Goal: Task Accomplishment & Management: Manage account settings

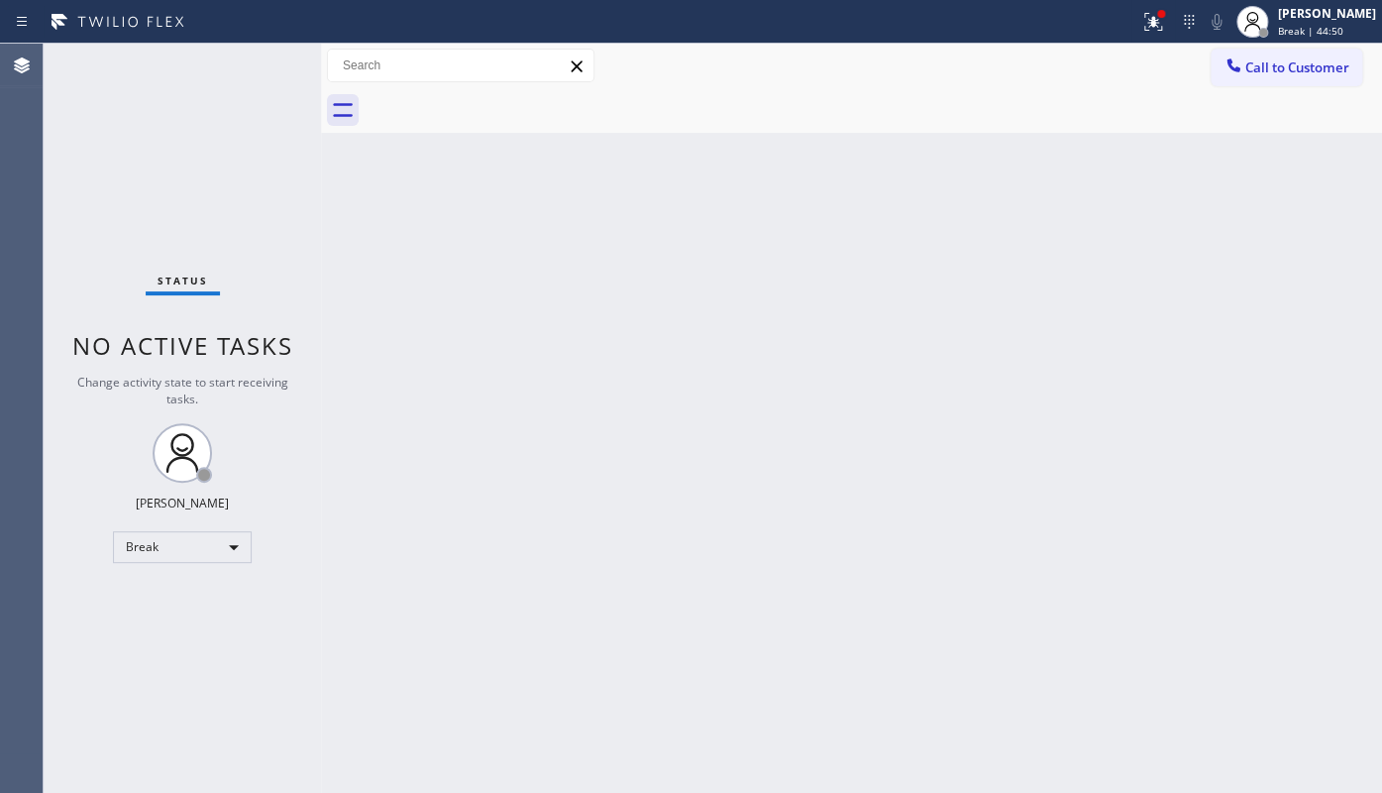
drag, startPoint x: 78, startPoint y: 624, endPoint x: 173, endPoint y: 623, distance: 95.1
click at [122, 626] on div "Status No active tasks Change activity state to start receiving tasks. JENIZA A…" at bounding box center [182, 418] width 277 height 749
click at [395, 299] on div "Back to Dashboard Change Sender ID Customers Technicians Select a contact Outbo…" at bounding box center [851, 418] width 1061 height 749
drag, startPoint x: 49, startPoint y: 638, endPoint x: 54, endPoint y: 627, distance: 12.4
click at [50, 637] on div "Status No active tasks Change activity state to start receiving tasks. JENIZA A…" at bounding box center [182, 418] width 277 height 749
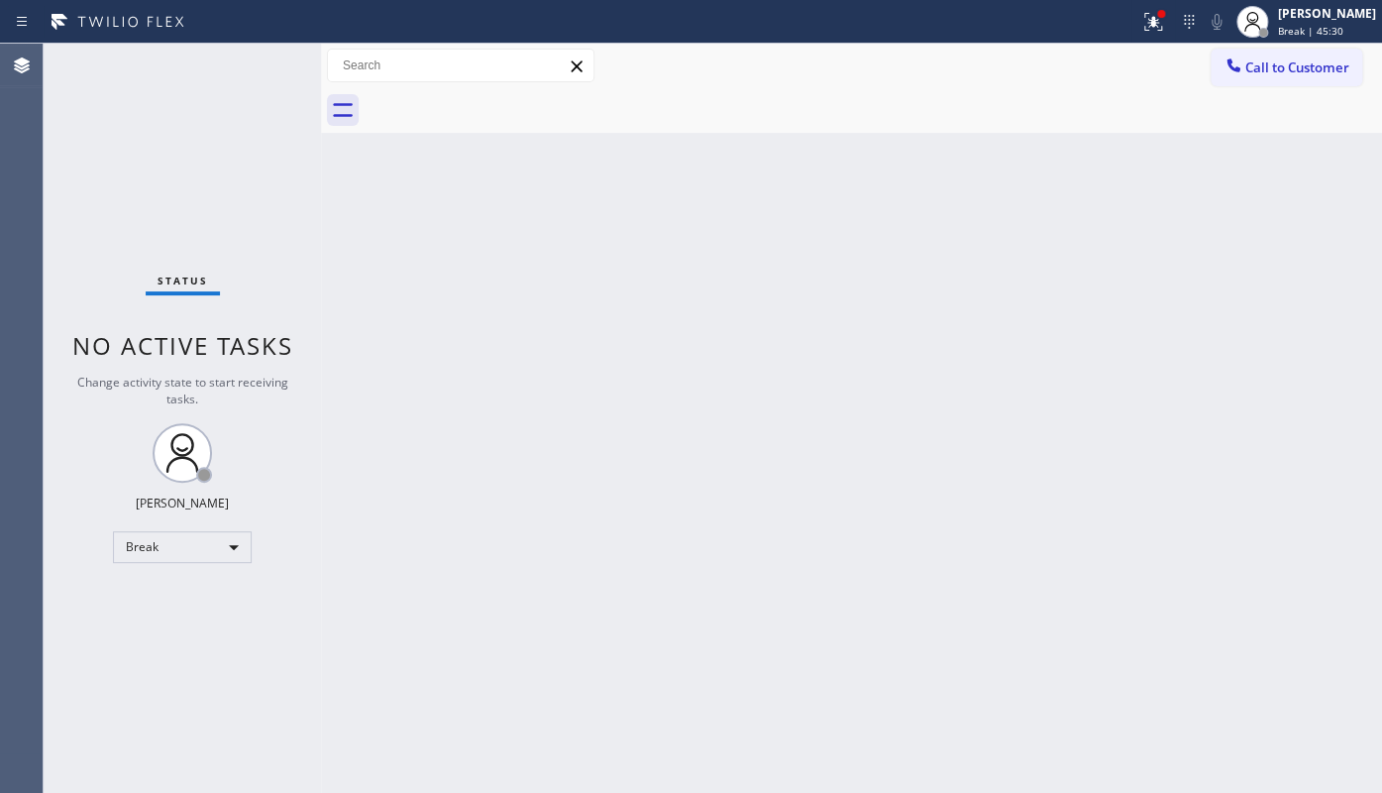
drag, startPoint x: 688, startPoint y: 460, endPoint x: 416, endPoint y: 592, distance: 303.0
click at [608, 486] on div "Back to Dashboard Change Sender ID Customers Technicians Select a contact Outbo…" at bounding box center [851, 418] width 1061 height 749
click at [1165, 24] on icon at bounding box center [1153, 22] width 24 height 24
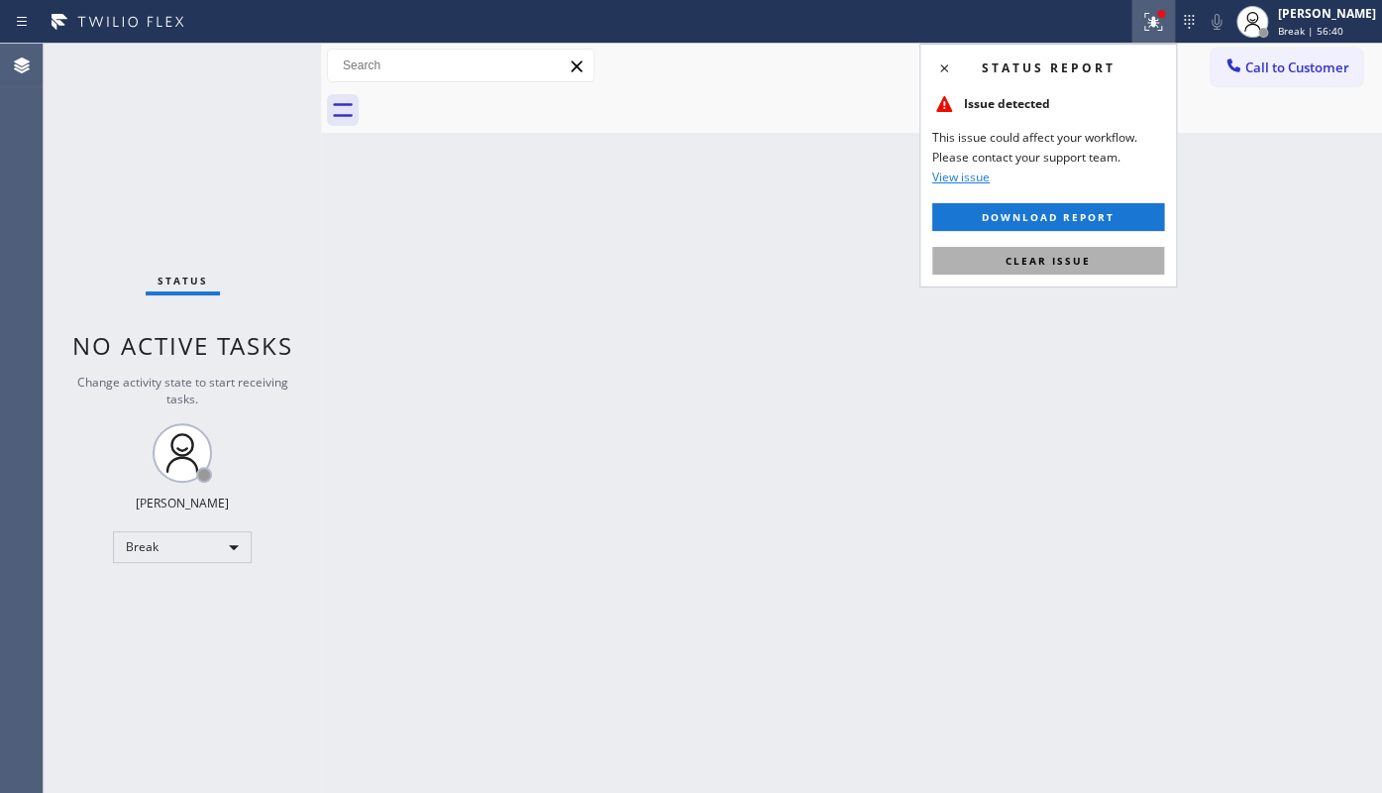
click at [1072, 256] on span "Clear issue" at bounding box center [1047, 261] width 85 height 14
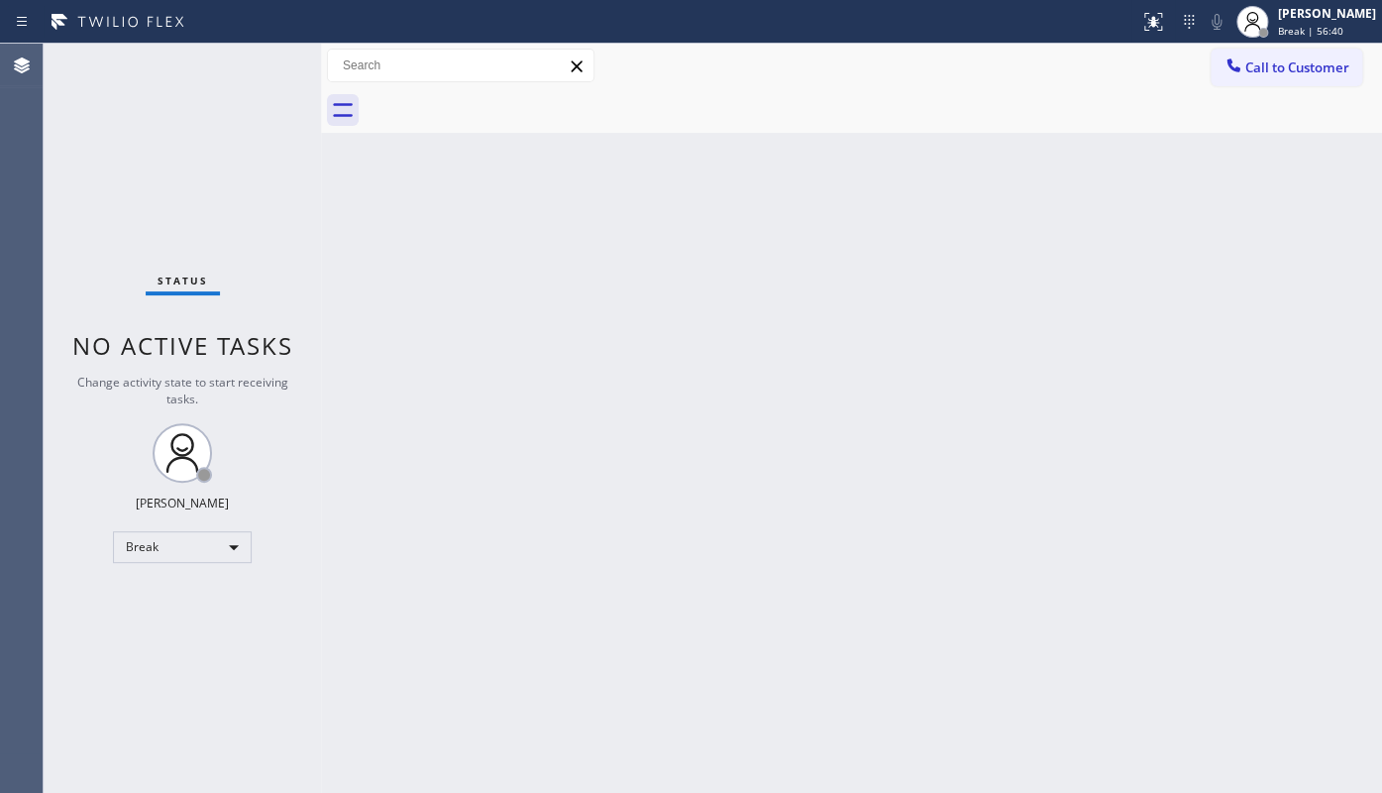
click at [696, 411] on div "Back to Dashboard Change Sender ID Customers Technicians Select a contact Outbo…" at bounding box center [851, 418] width 1061 height 749
click at [119, 161] on div "Status No active tasks Change activity state to start receiving tasks. JENIZA A…" at bounding box center [182, 418] width 277 height 749
click at [579, 496] on div "Back to Dashboard Change Sender ID Customers Technicians Select a contact Outbo…" at bounding box center [851, 418] width 1061 height 749
click at [168, 548] on div "Break" at bounding box center [182, 547] width 139 height 32
click at [169, 593] on li "Available" at bounding box center [181, 597] width 135 height 24
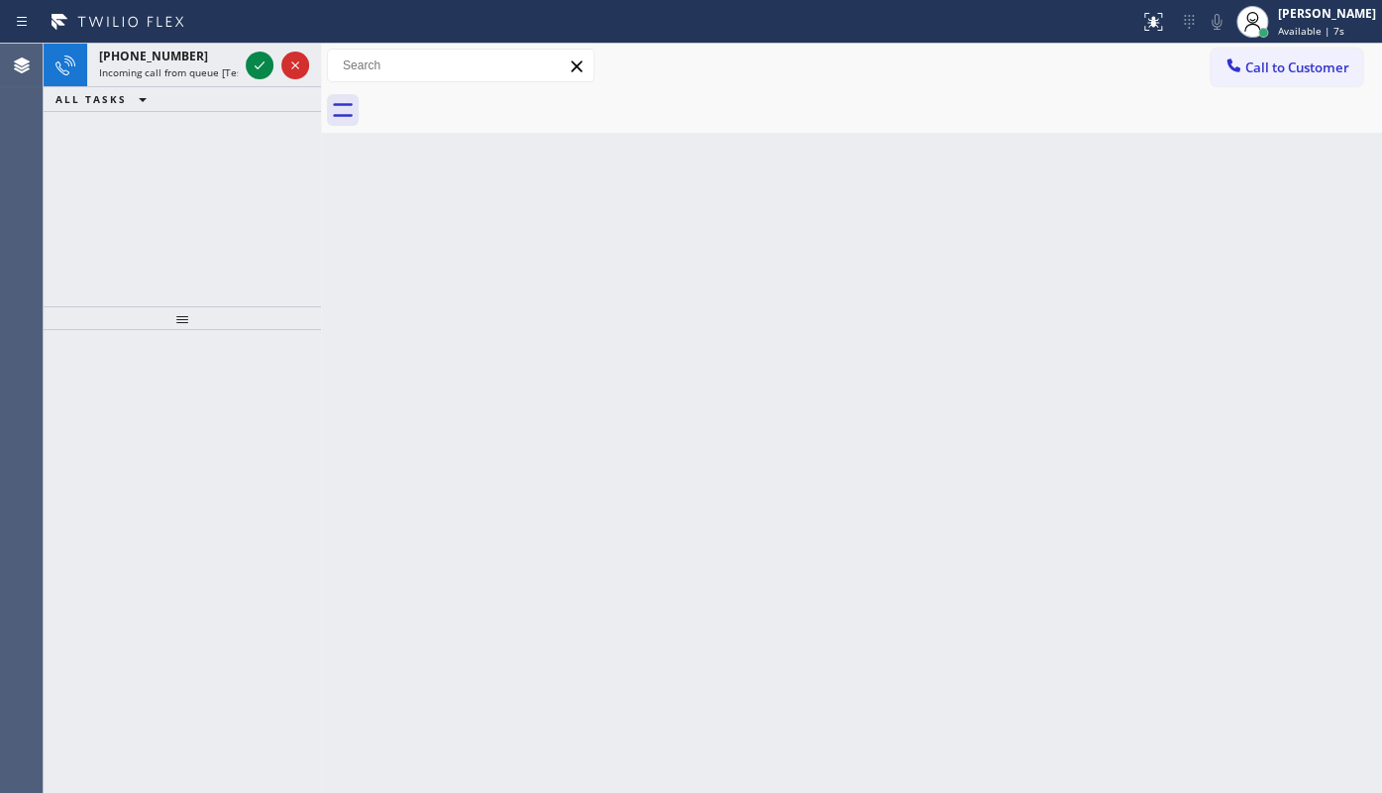
drag, startPoint x: 132, startPoint y: 162, endPoint x: 213, endPoint y: 98, distance: 103.7
click at [135, 159] on div "[PHONE_NUMBER] Incoming call from queue [Test] All ALL TASKS ALL TASKS ACTIVE T…" at bounding box center [182, 175] width 277 height 263
click at [274, 61] on div at bounding box center [277, 66] width 71 height 44
click at [255, 61] on icon at bounding box center [260, 65] width 24 height 24
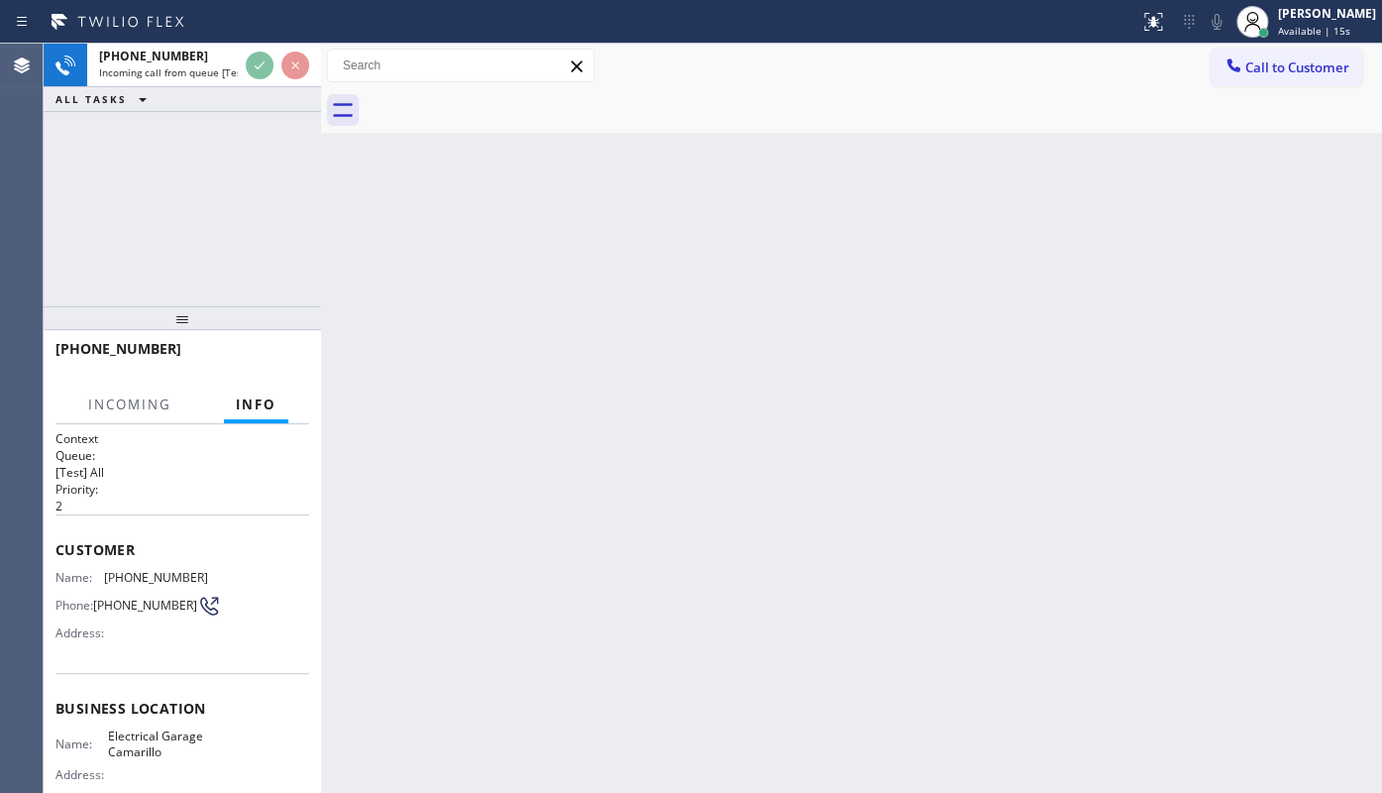
click at [96, 209] on div "[PHONE_NUMBER] Incoming call from queue [Test] All ALL TASKS ALL TASKS ACTIVE T…" at bounding box center [182, 175] width 277 height 263
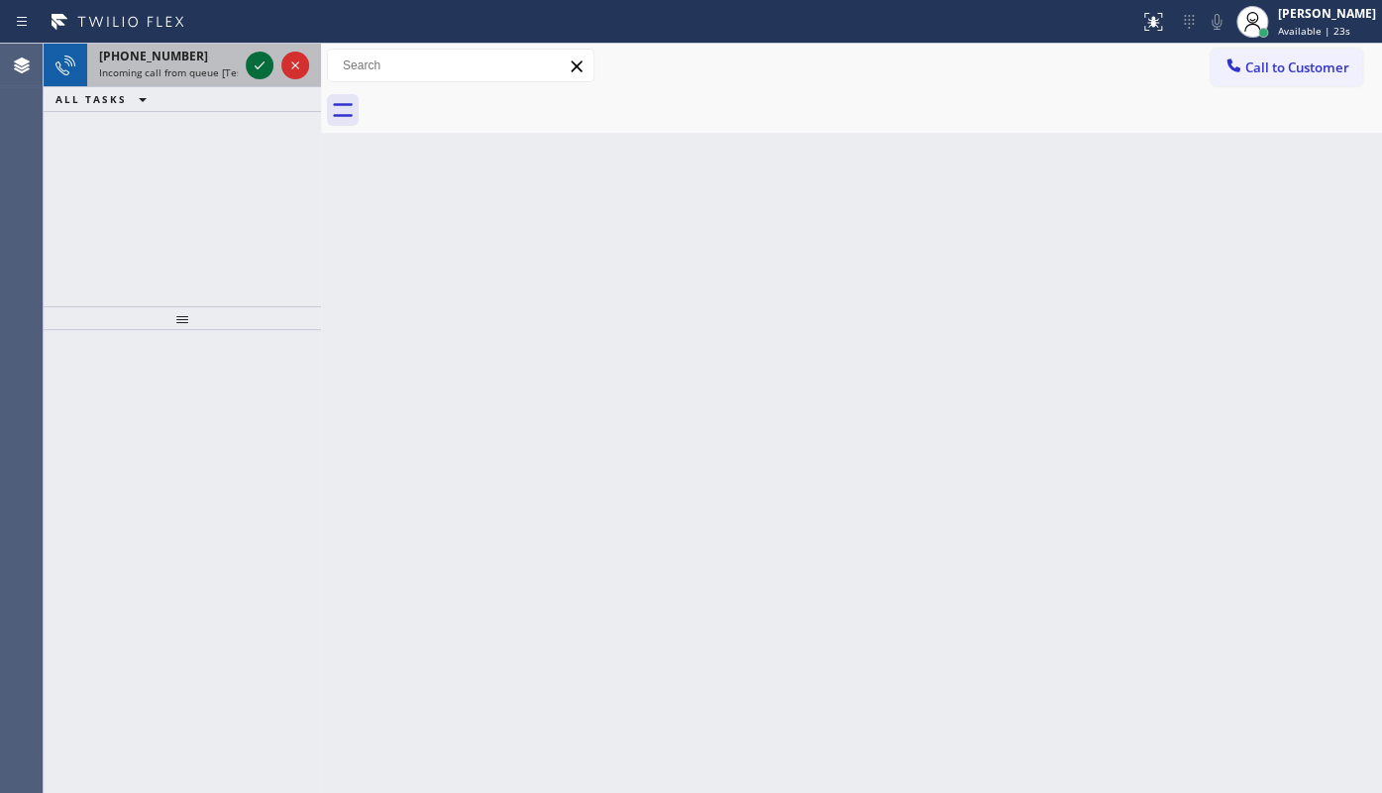
click at [255, 69] on icon at bounding box center [260, 65] width 24 height 24
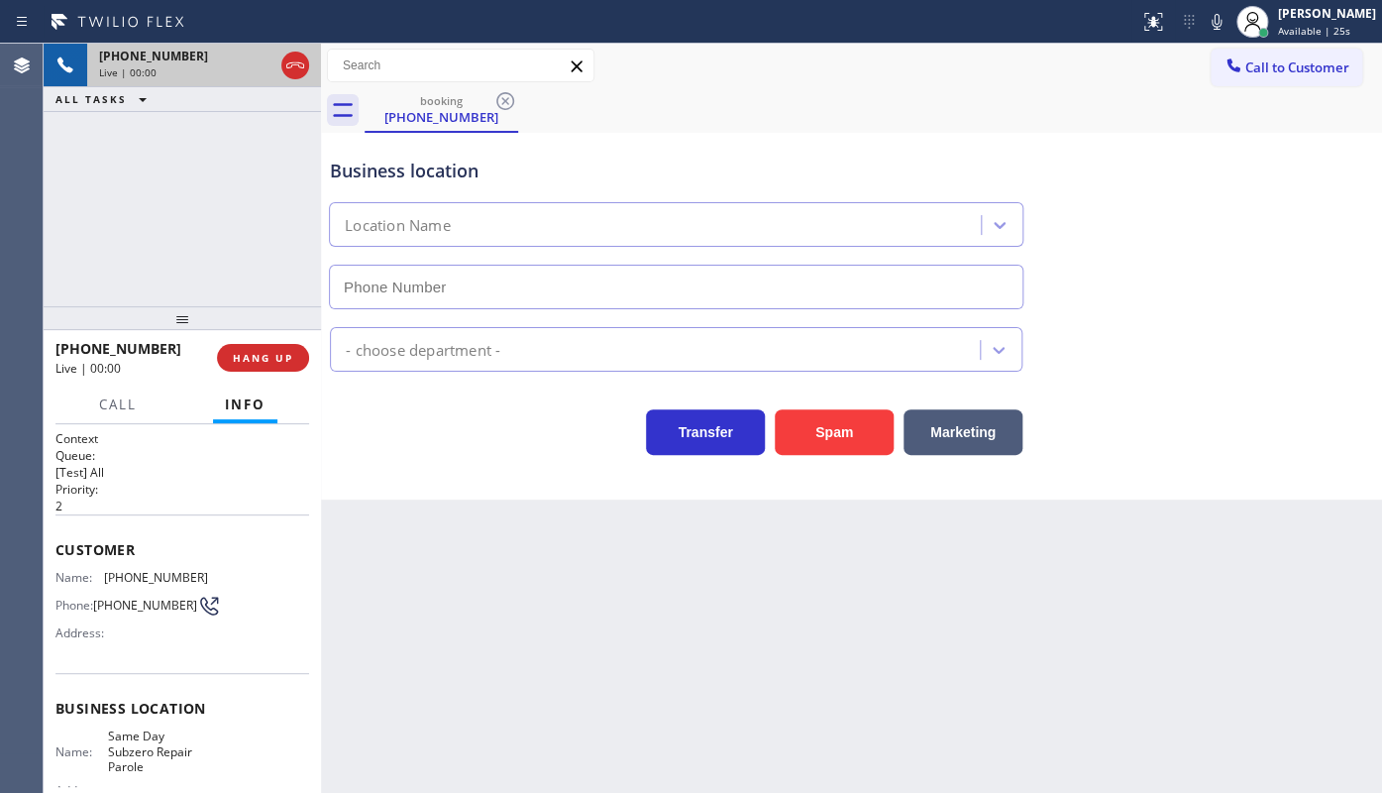
type input "[PHONE_NUMBER]"
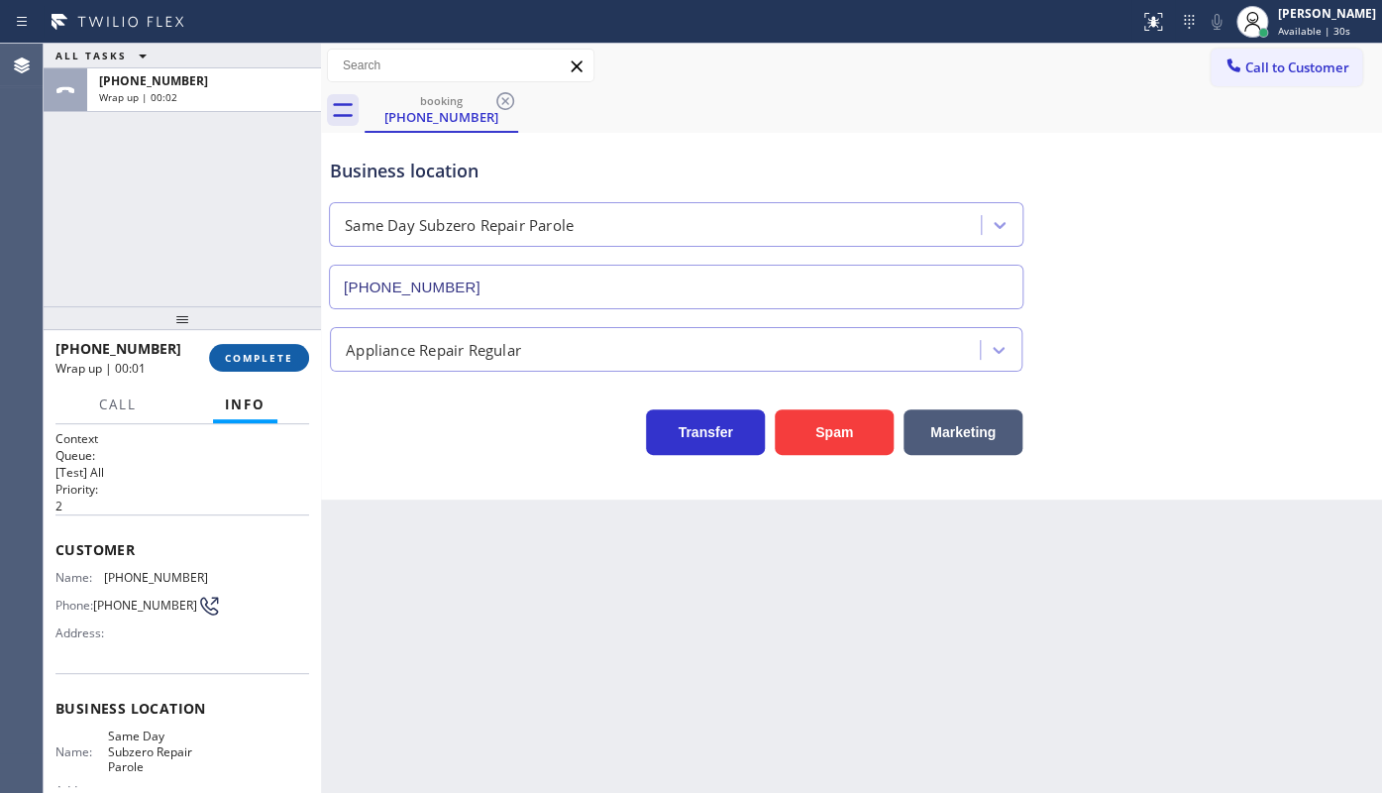
click at [274, 346] on button "COMPLETE" at bounding box center [259, 358] width 100 height 28
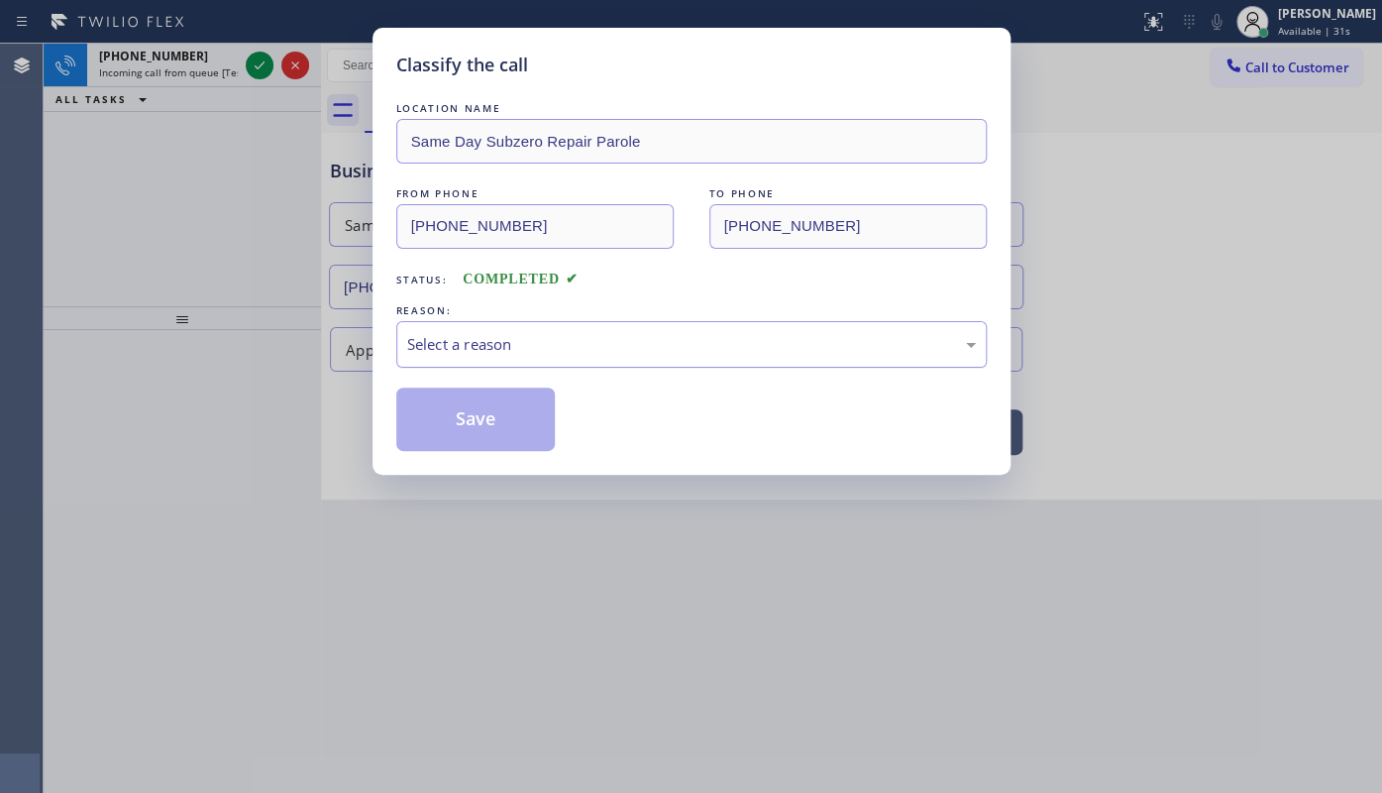
click at [536, 346] on div "Select a reason" at bounding box center [691, 344] width 569 height 23
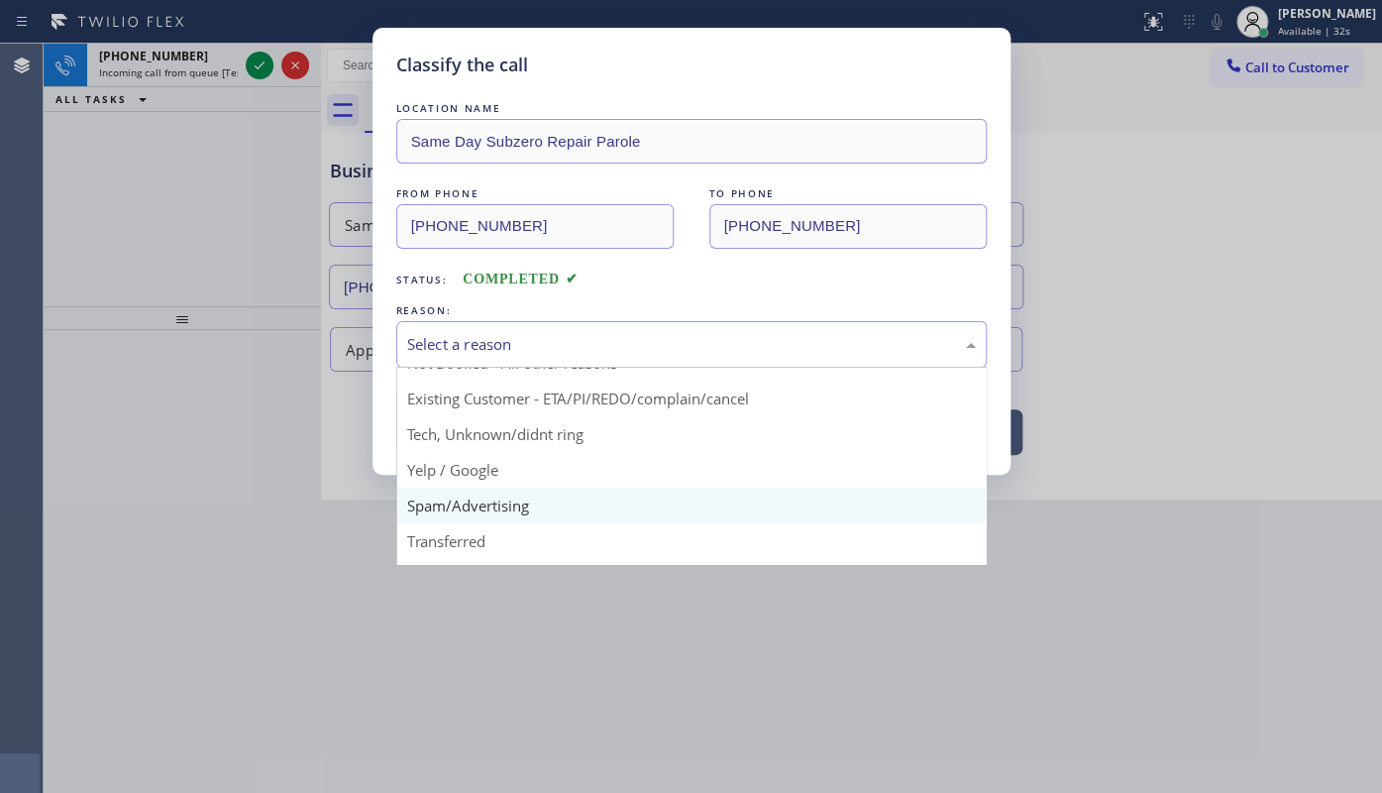
scroll to position [132, 0]
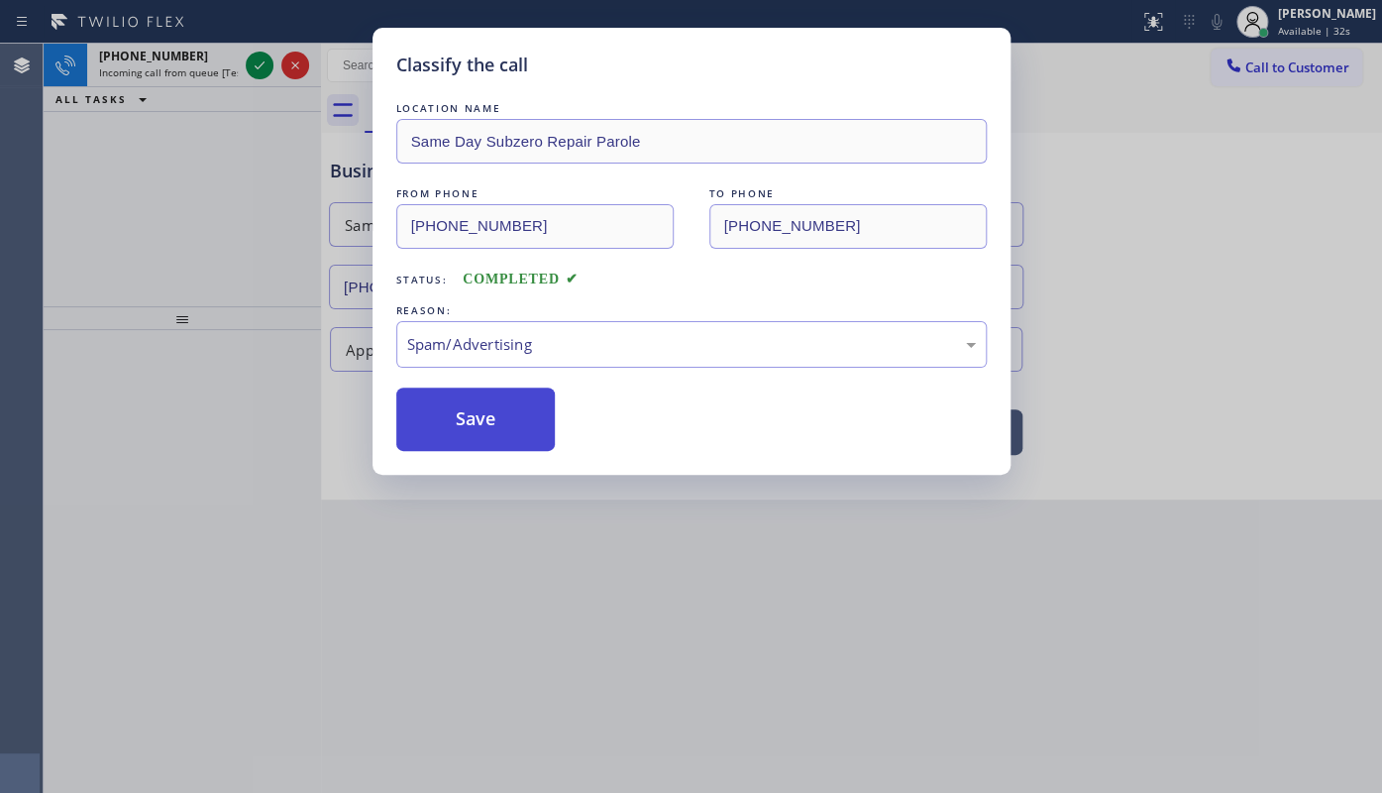
click at [445, 429] on button "Save" at bounding box center [475, 418] width 159 height 63
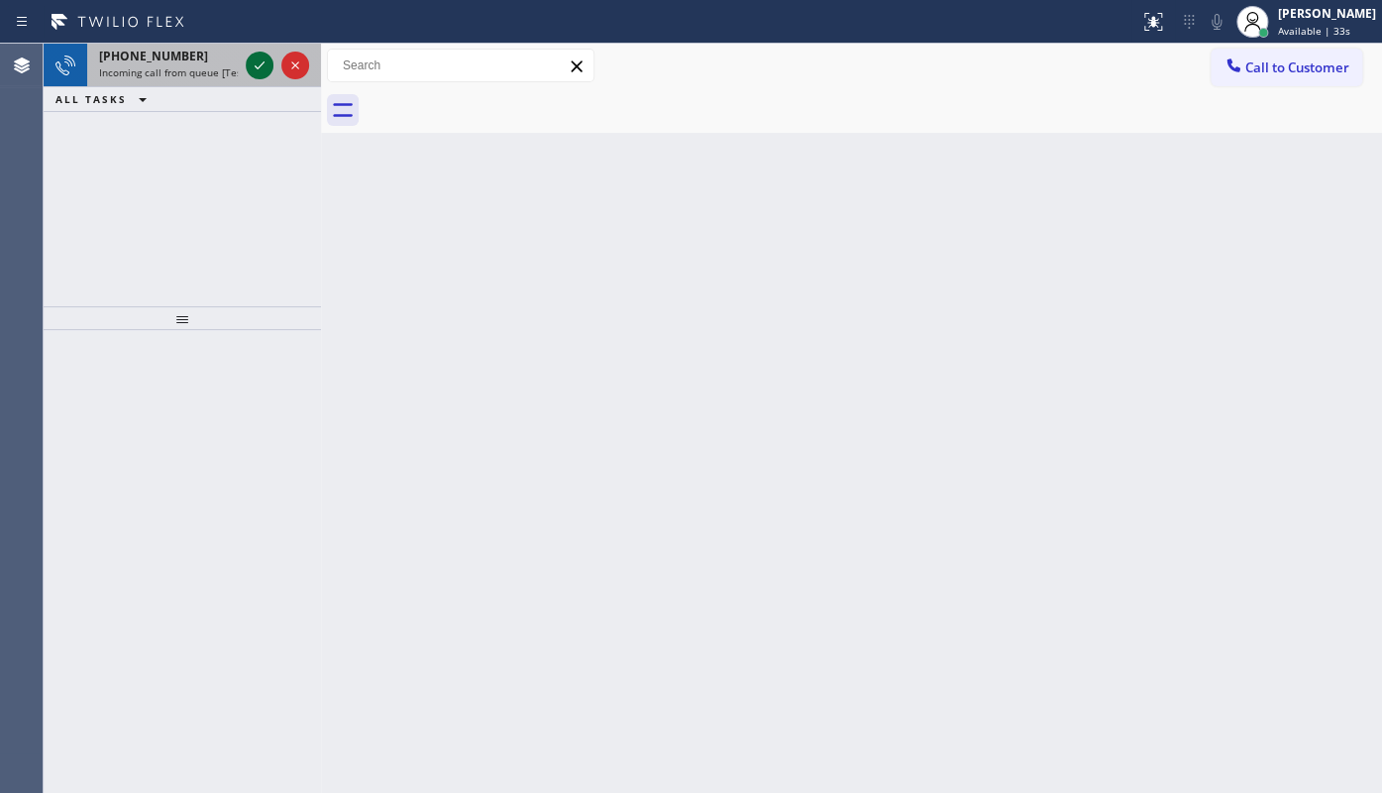
click at [255, 59] on icon at bounding box center [260, 65] width 24 height 24
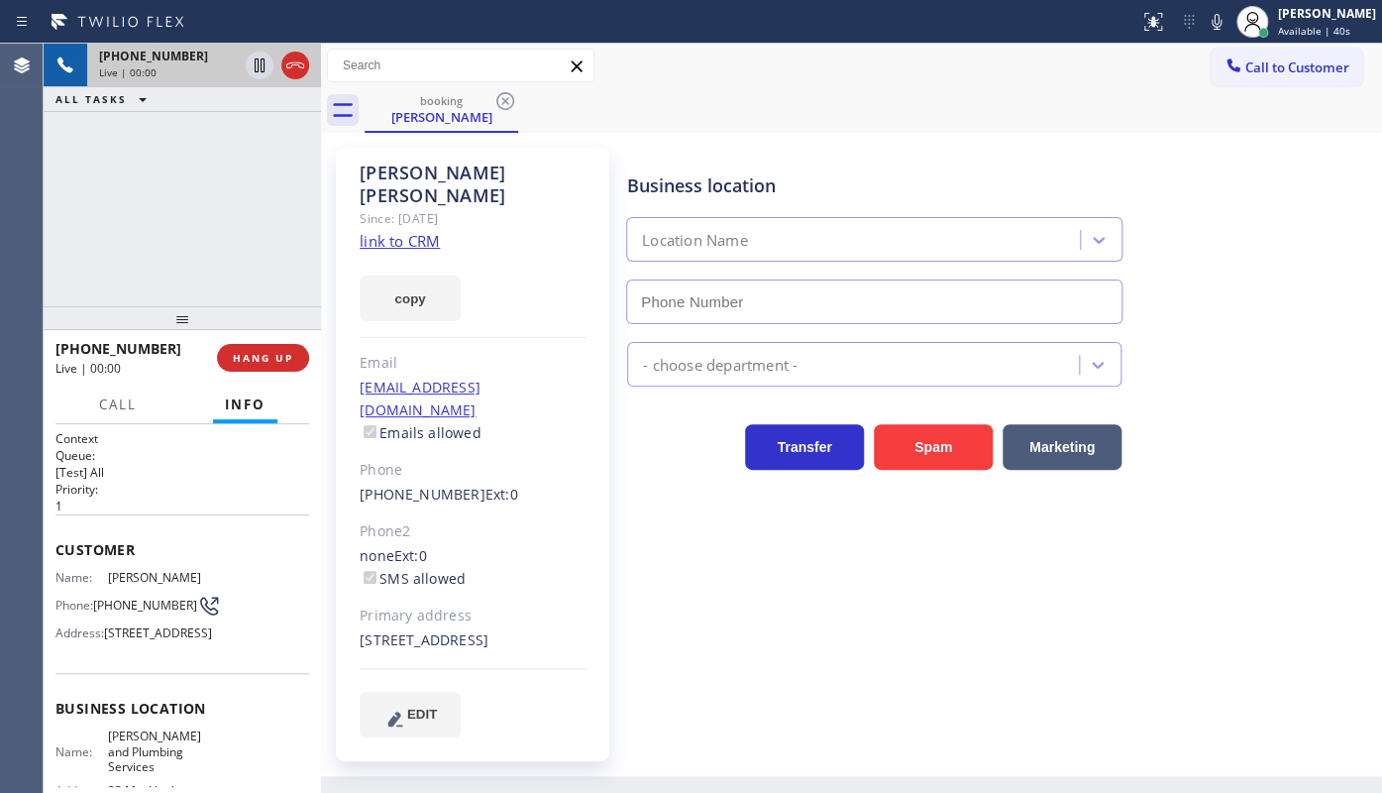
type input "(714) 677-8136"
click at [421, 231] on link "link to CRM" at bounding box center [400, 241] width 80 height 20
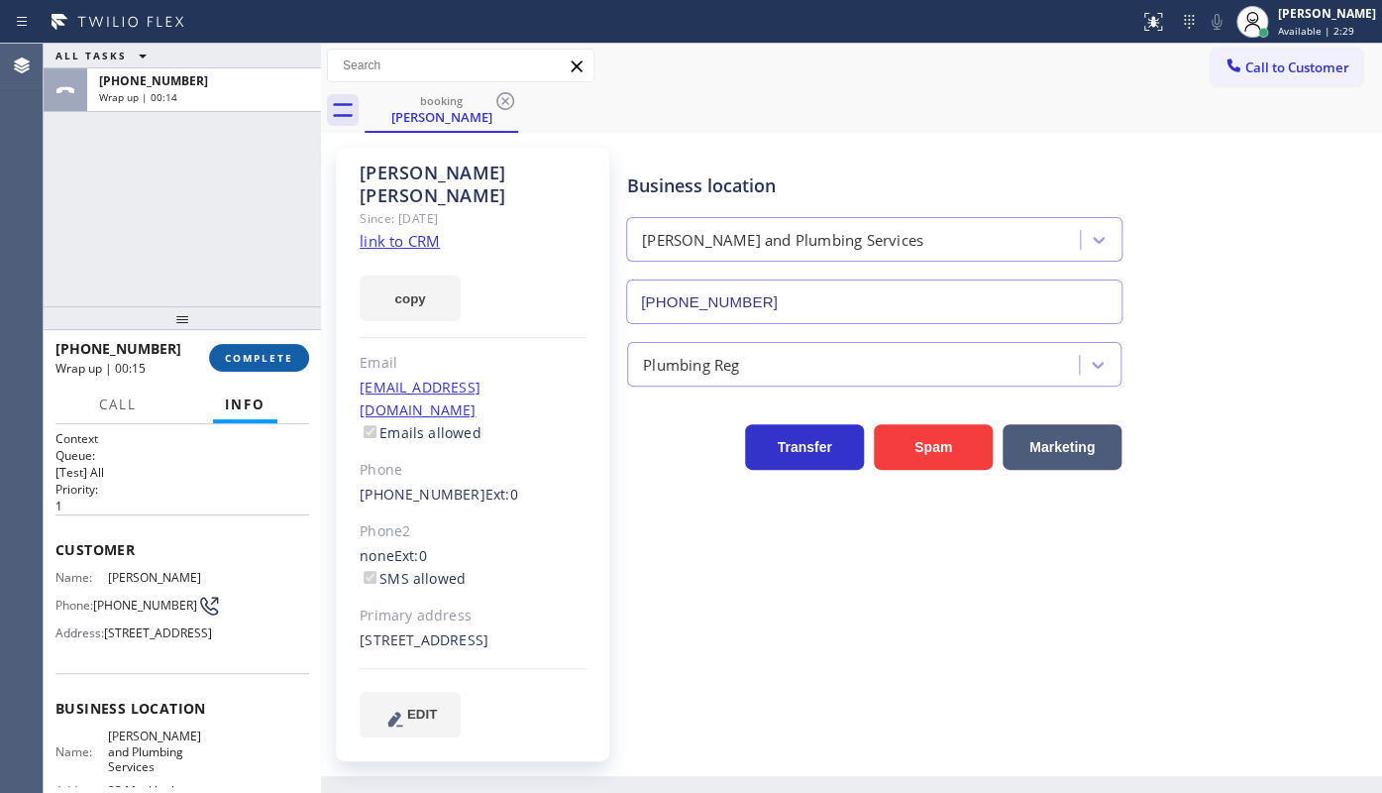
click at [258, 346] on button "COMPLETE" at bounding box center [259, 358] width 100 height 28
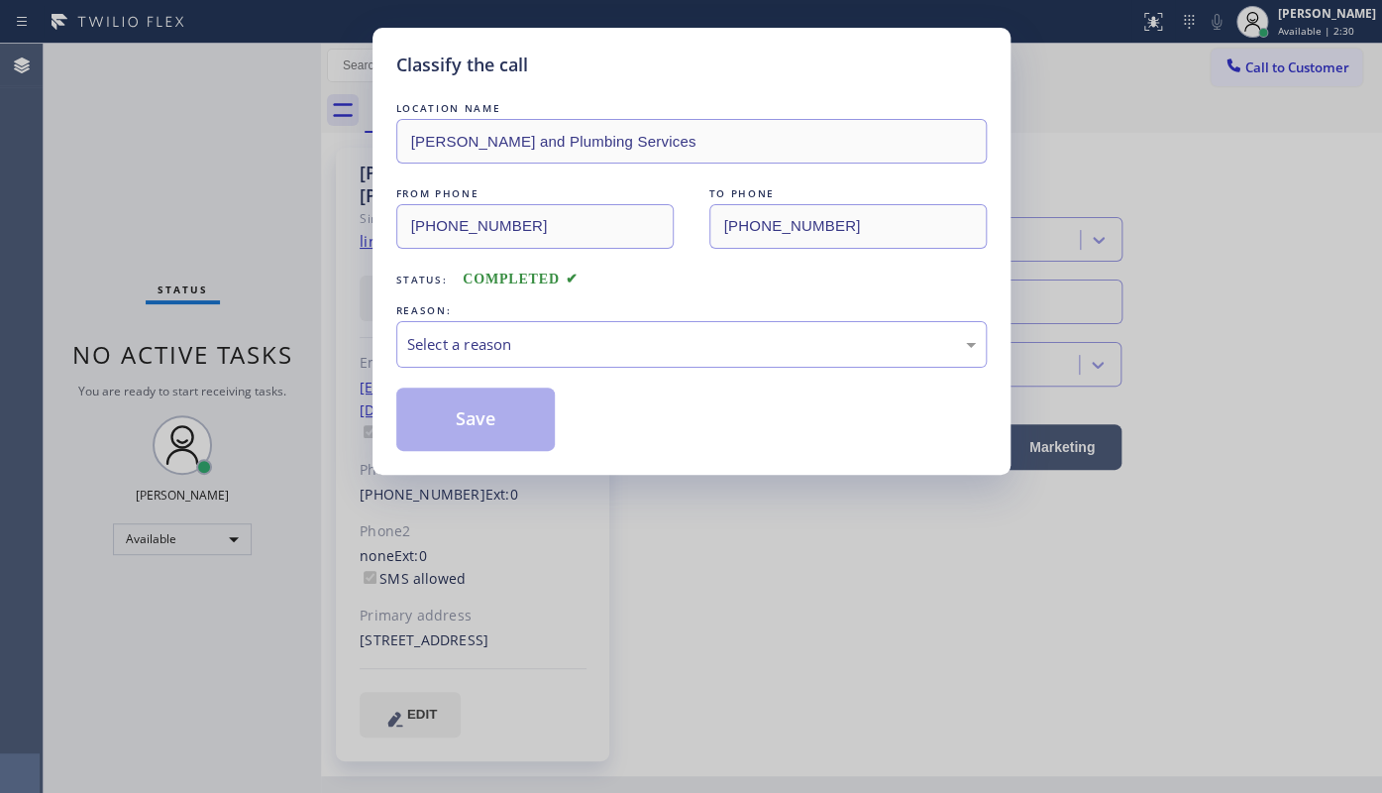
click at [260, 347] on div "Classify the call LOCATION NAME Yuan Sewer and Plumbing Services FROM PHONE (85…" at bounding box center [691, 396] width 1382 height 793
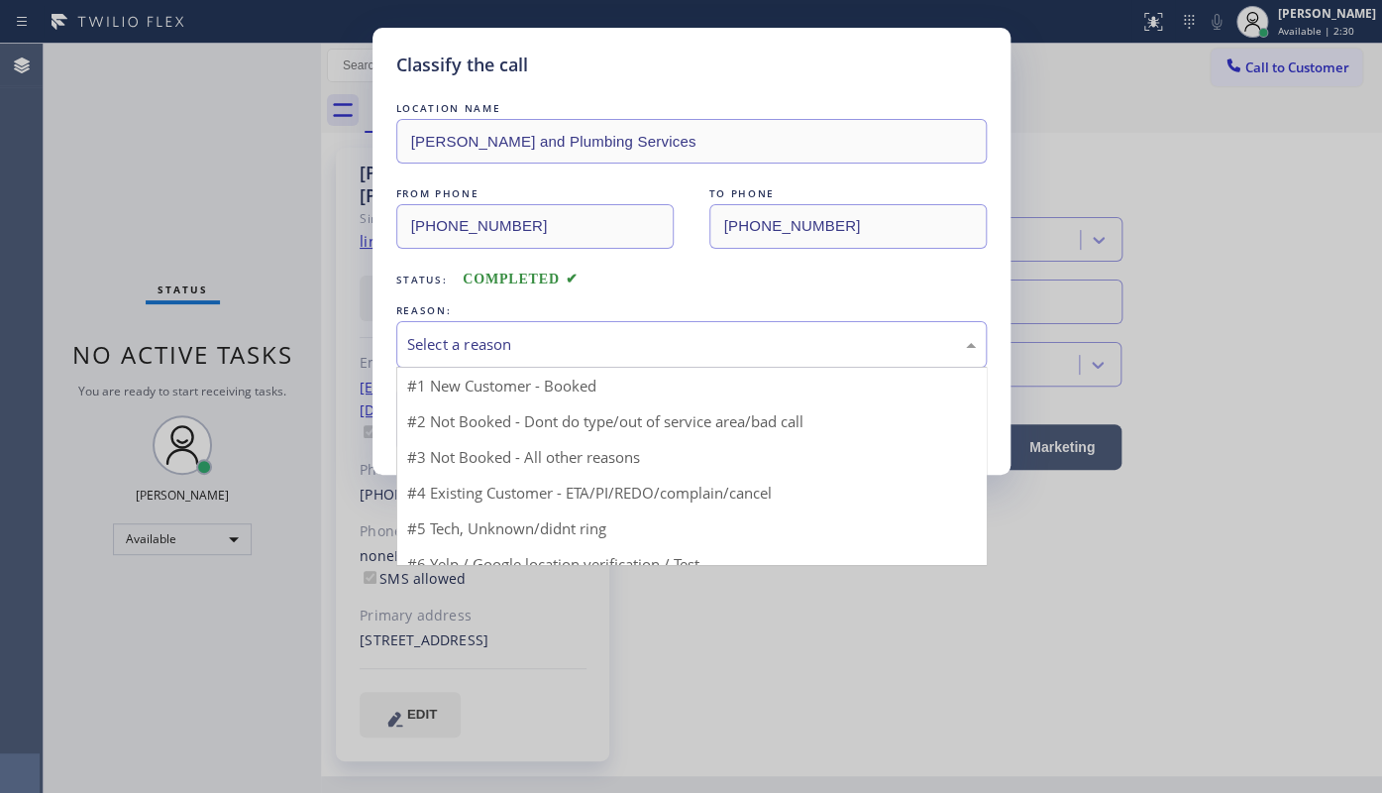
click at [478, 340] on div "Select a reason" at bounding box center [691, 344] width 569 height 23
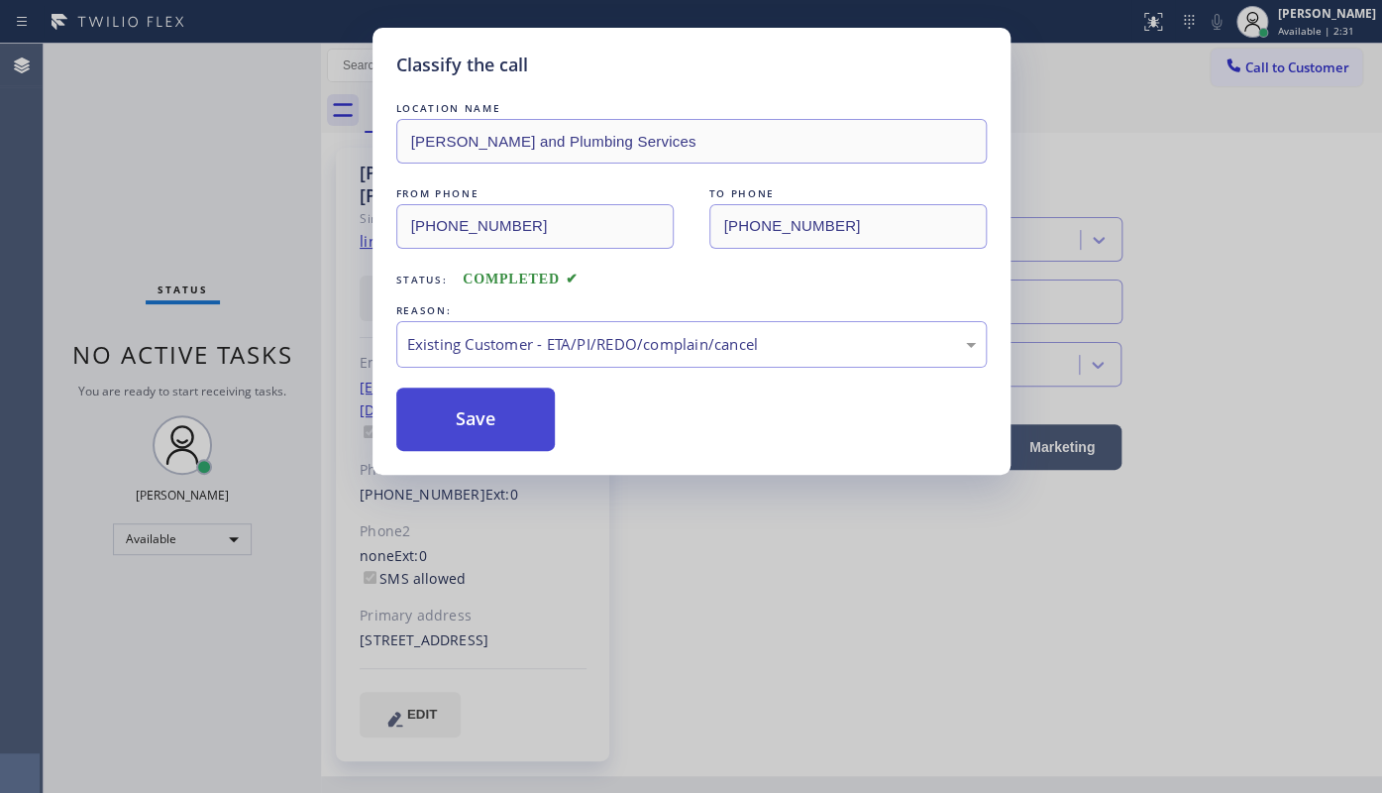
drag, startPoint x: 458, startPoint y: 458, endPoint x: 464, endPoint y: 424, distance: 34.2
click at [464, 424] on button "Save" at bounding box center [475, 418] width 159 height 63
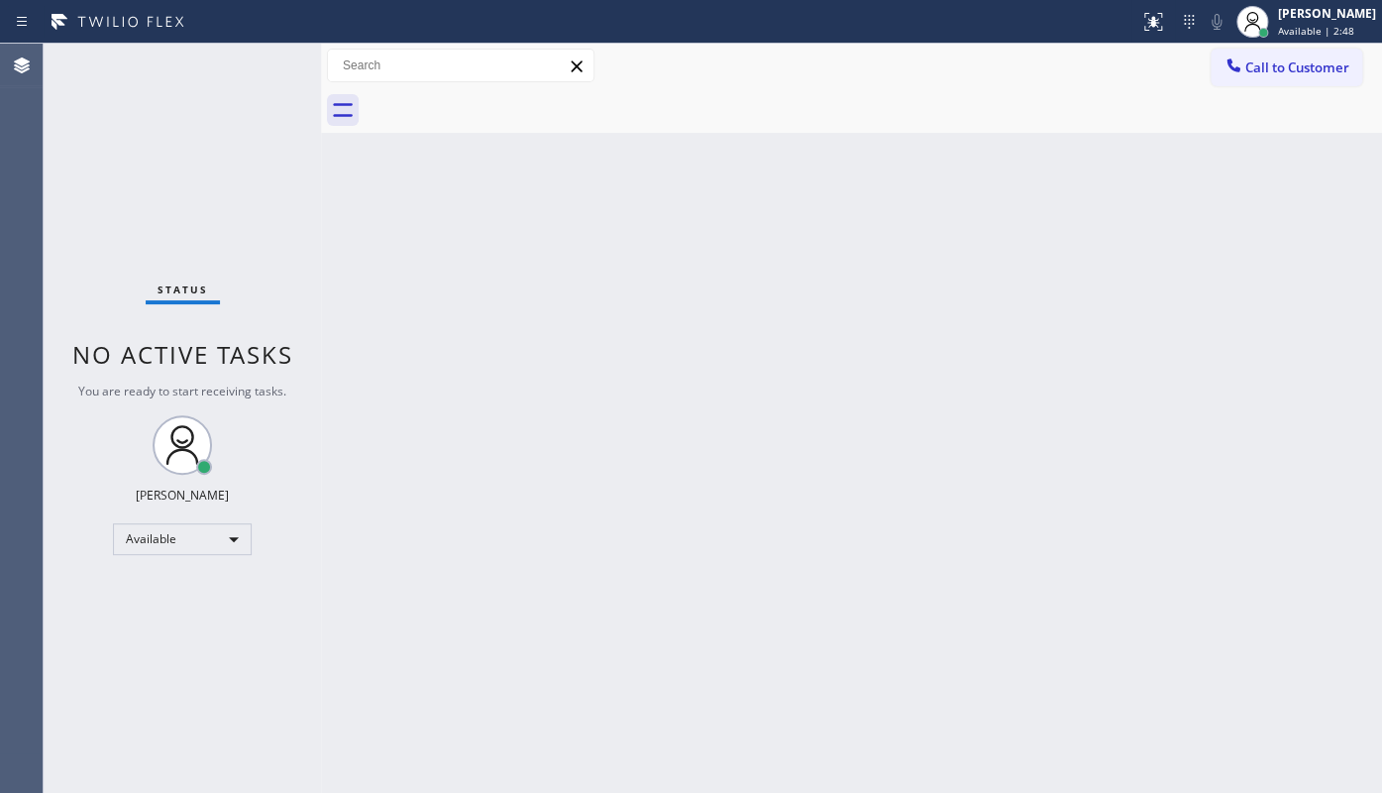
click at [50, 148] on div "Status No active tasks You are ready to start receiving tasks. JENIZA ALCAYDE A…" at bounding box center [182, 418] width 277 height 749
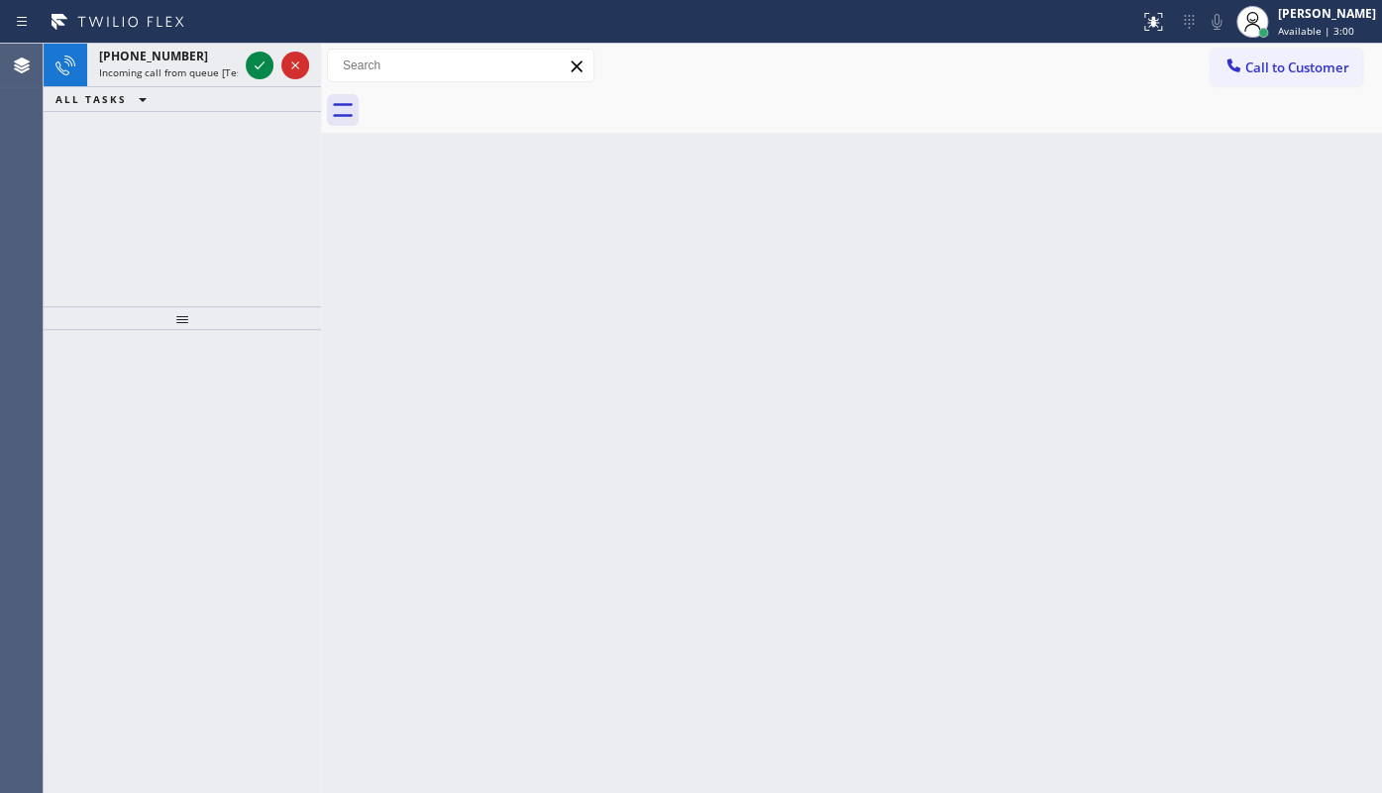
drag, startPoint x: 156, startPoint y: 188, endPoint x: 197, endPoint y: 129, distance: 72.6
click at [171, 159] on div "+19793369164 Incoming call from queue [Test] All ALL TASKS ALL TASKS ACTIVE TAS…" at bounding box center [182, 175] width 277 height 263
click at [257, 60] on icon at bounding box center [260, 65] width 24 height 24
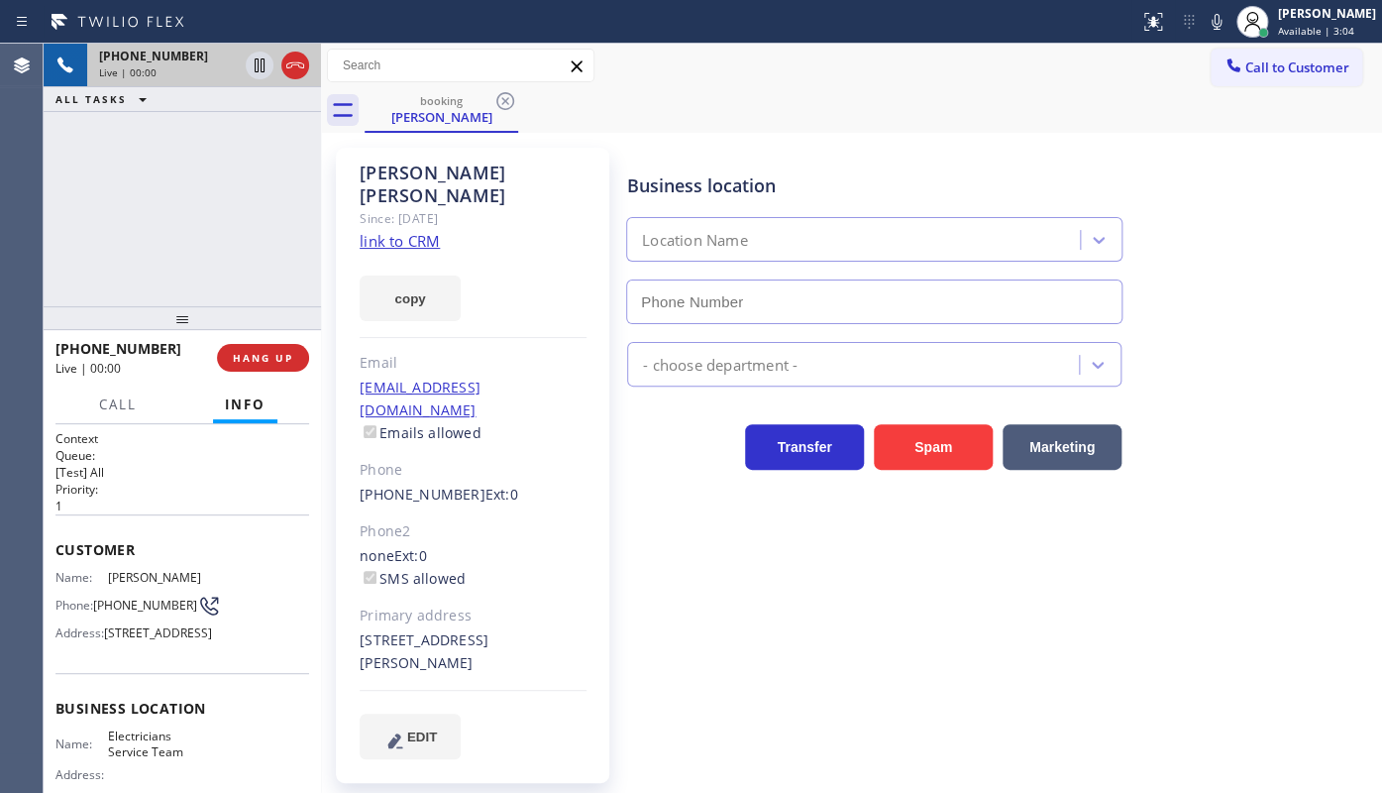
type input "(855) 941-5786"
click at [372, 231] on link "link to CRM" at bounding box center [400, 241] width 80 height 20
click at [112, 177] on div "+19793369164 Live | 03:18 ALL TASKS ALL TASKS ACTIVE TASKS TASKS IN WRAP UP" at bounding box center [182, 175] width 277 height 263
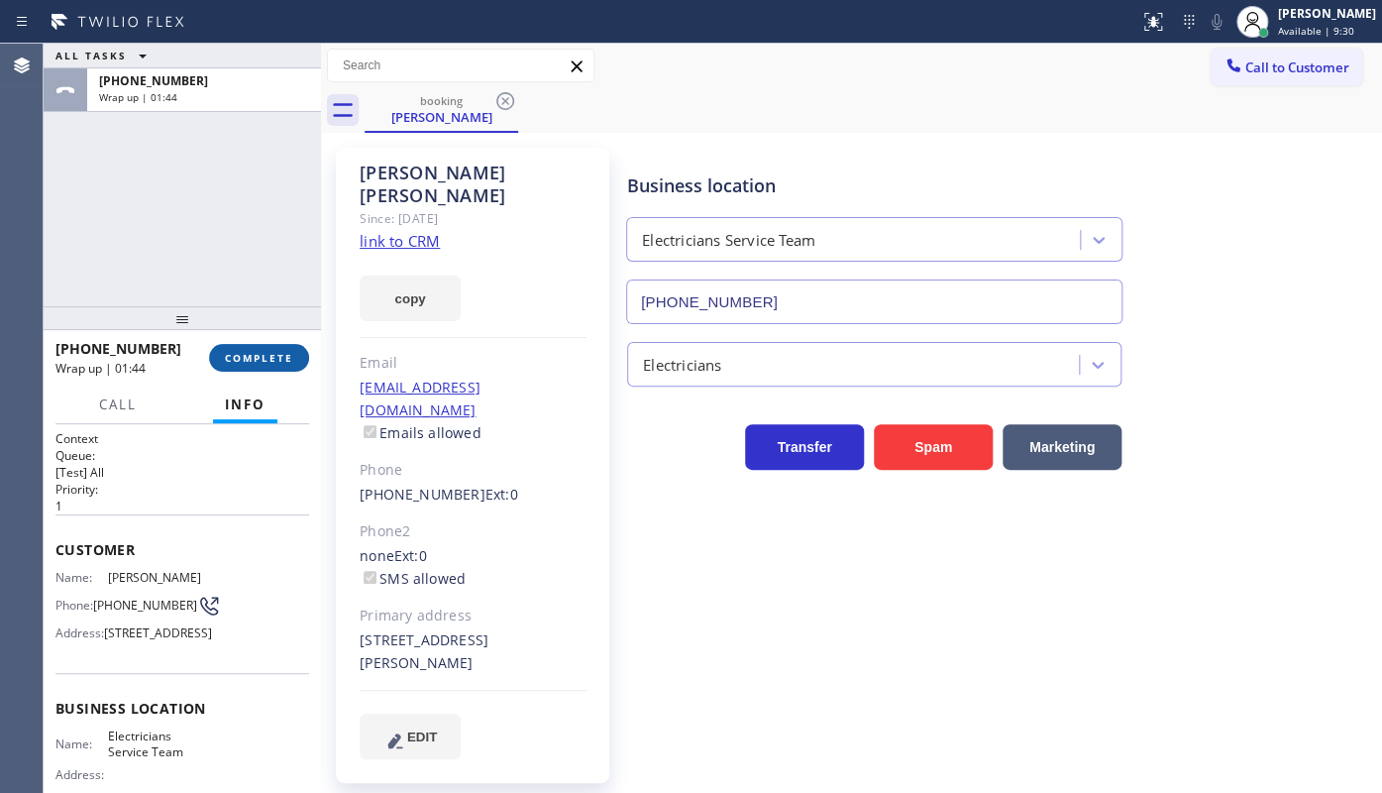
click at [229, 357] on span "COMPLETE" at bounding box center [259, 358] width 68 height 14
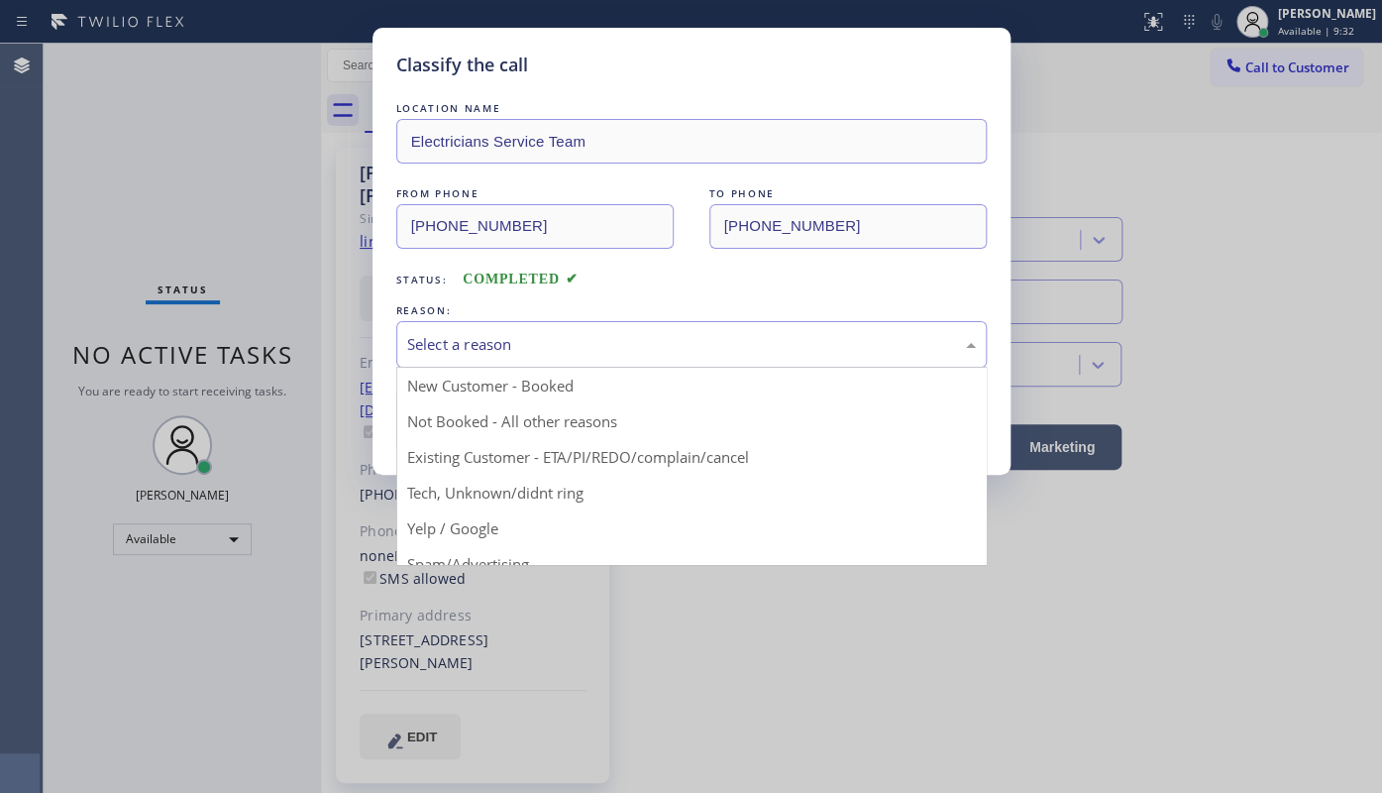
click at [509, 347] on div "Select a reason" at bounding box center [691, 344] width 569 height 23
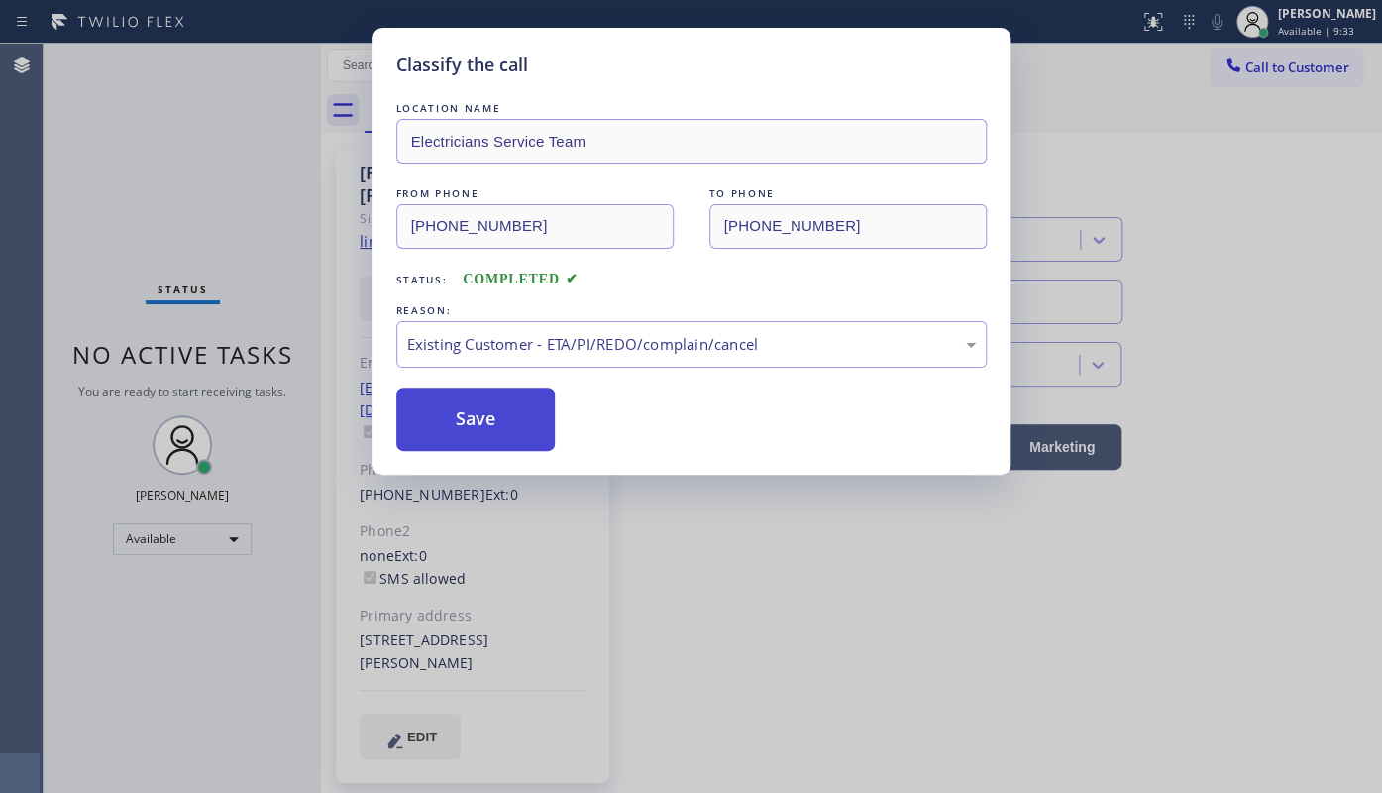
click at [453, 413] on button "Save" at bounding box center [475, 418] width 159 height 63
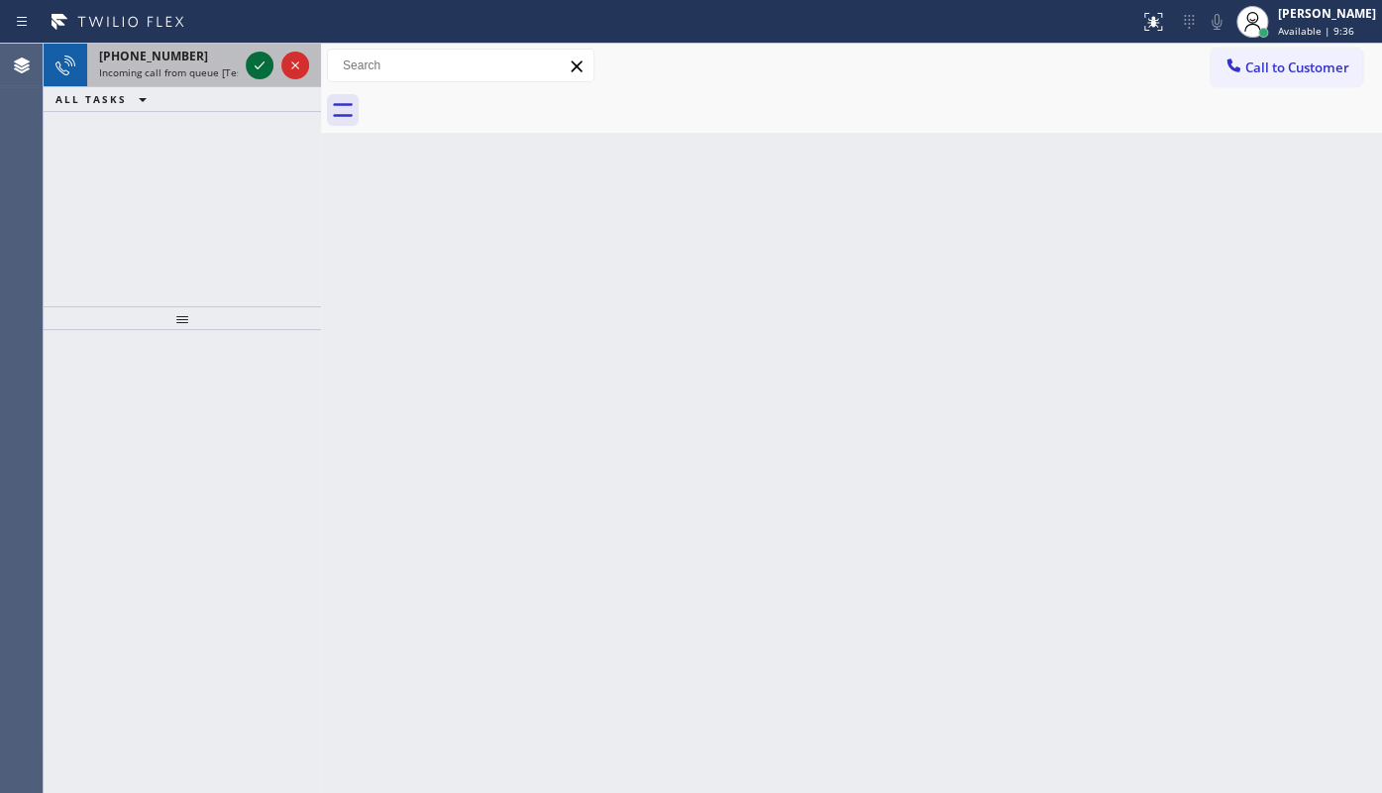
click at [257, 64] on icon at bounding box center [260, 65] width 24 height 24
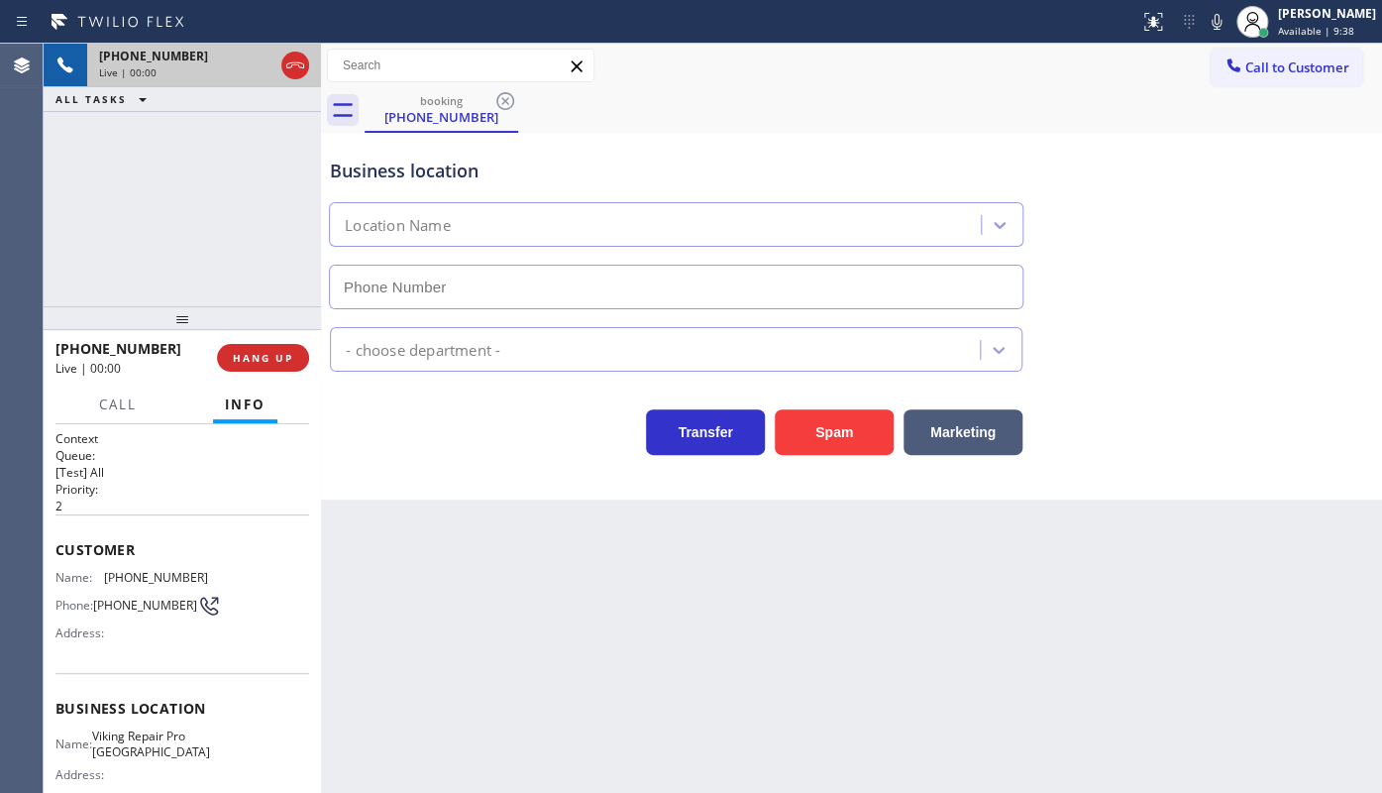
type input "(817) 383-9292"
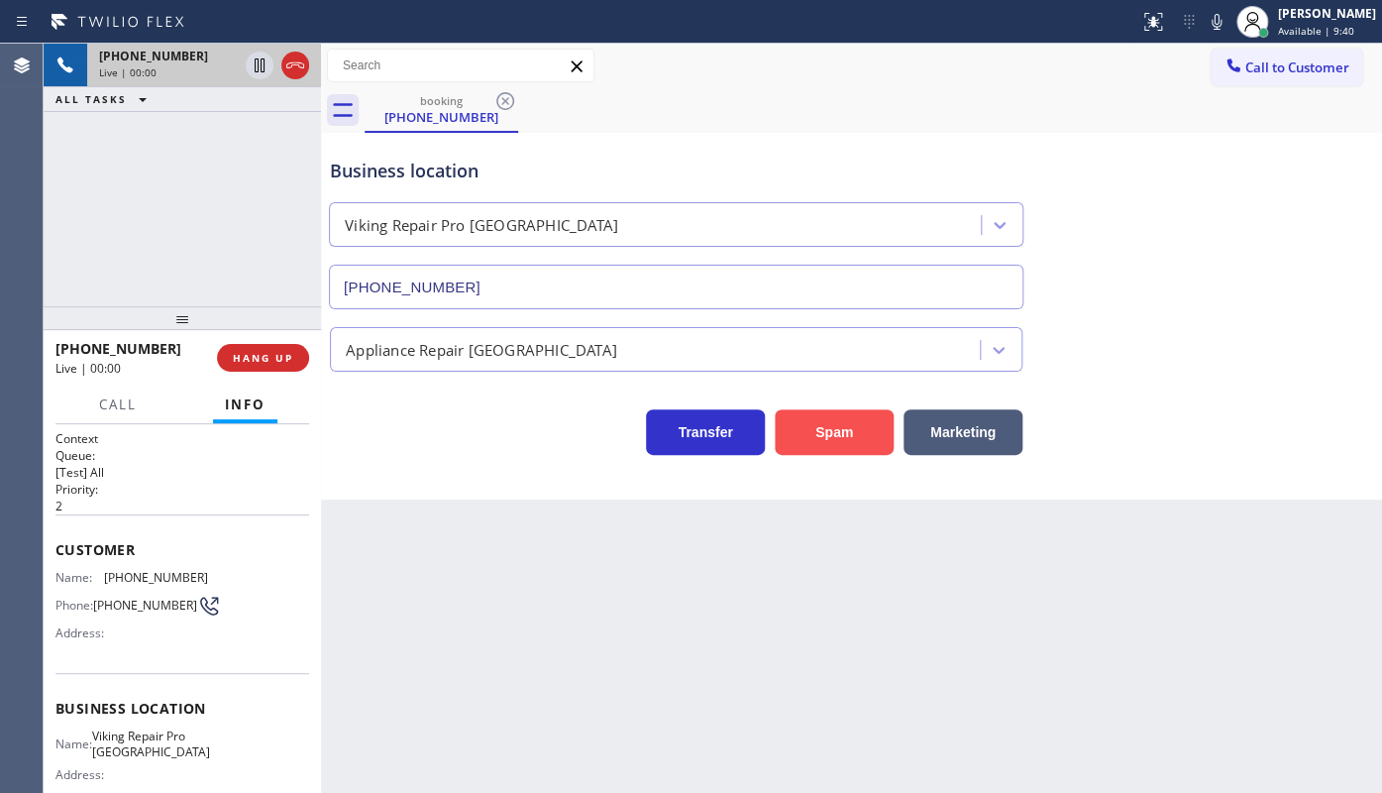
click at [815, 424] on button "Spam" at bounding box center [834, 432] width 119 height 46
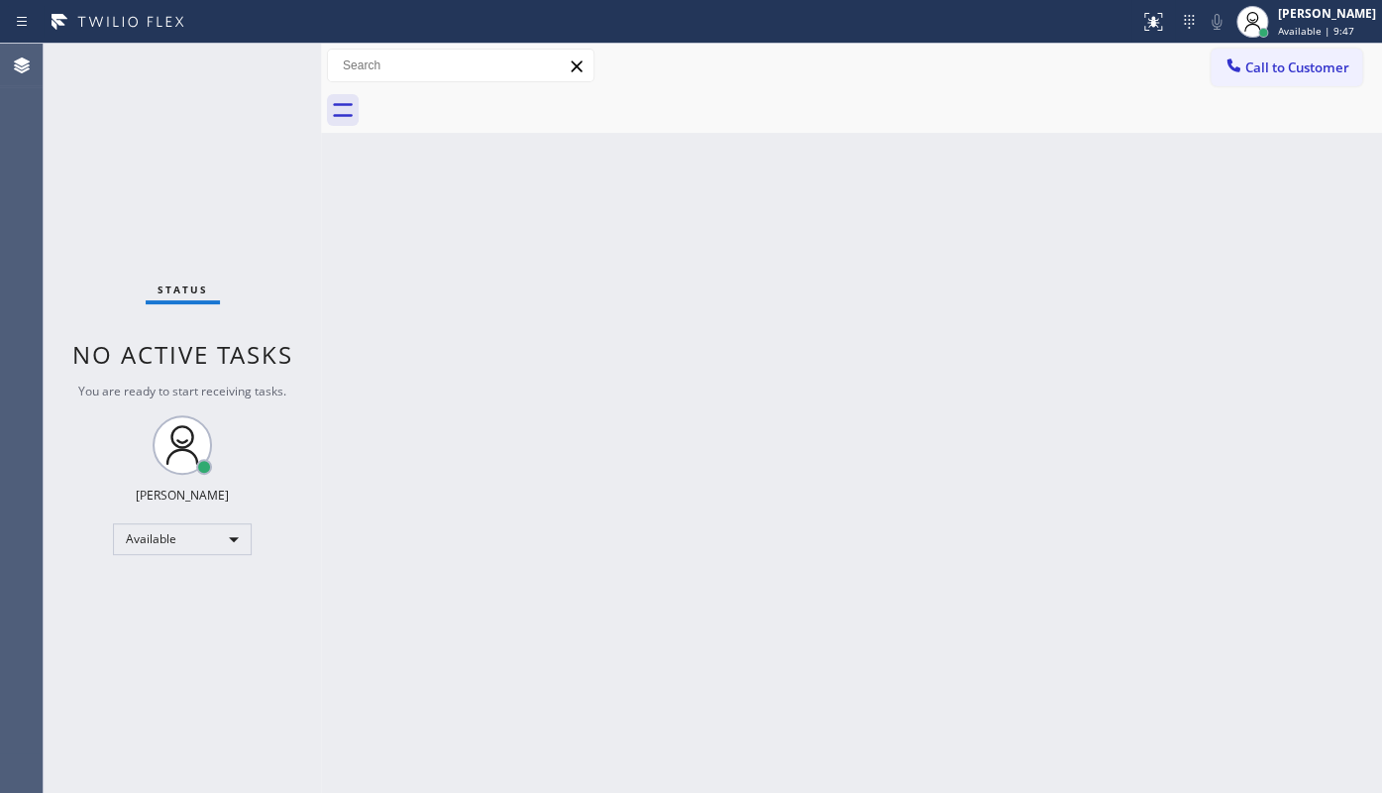
click at [794, 584] on div "Back to Dashboard Change Sender ID Customers Technicians Select a contact Outbo…" at bounding box center [851, 418] width 1061 height 749
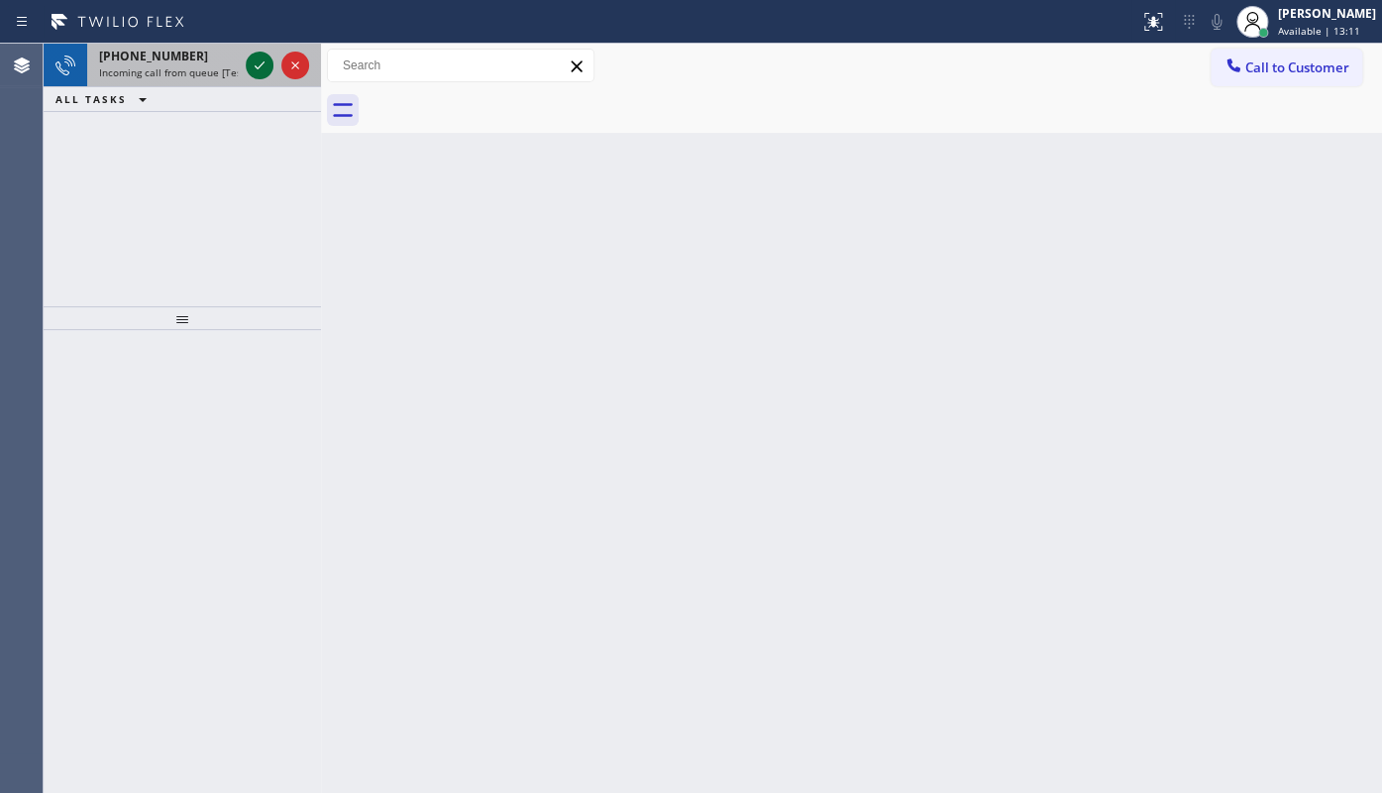
click at [265, 63] on icon at bounding box center [260, 65] width 24 height 24
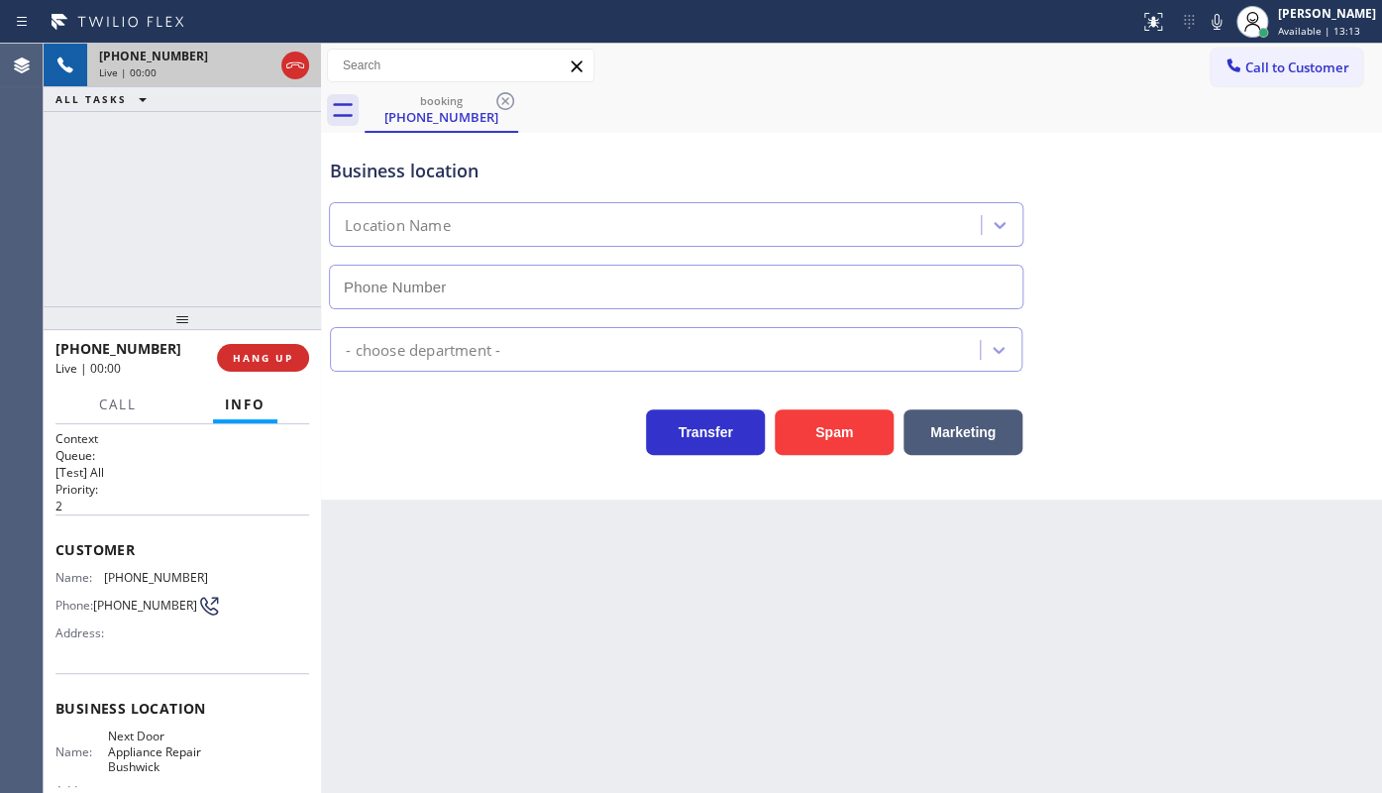
type input "(718) 504-2898"
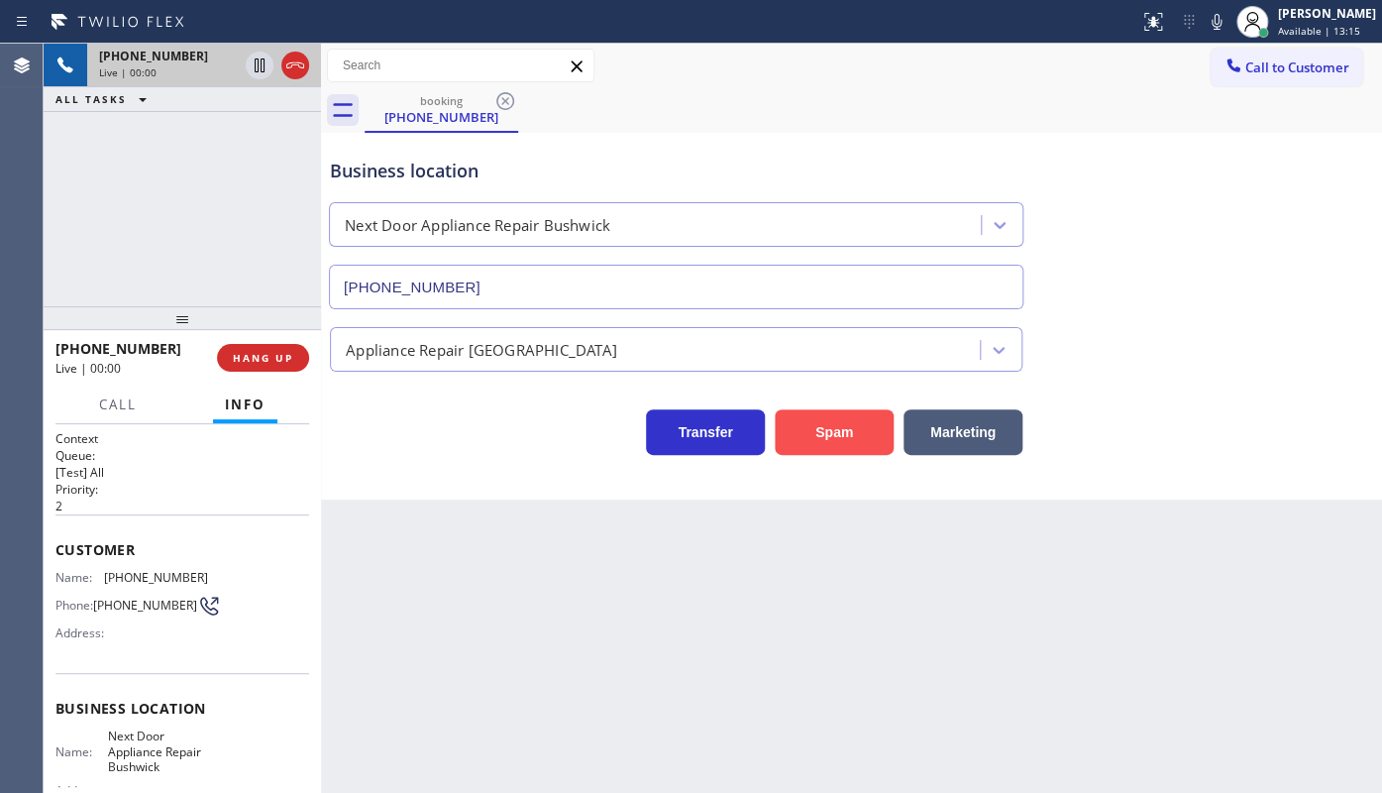
click at [796, 430] on button "Spam" at bounding box center [834, 432] width 119 height 46
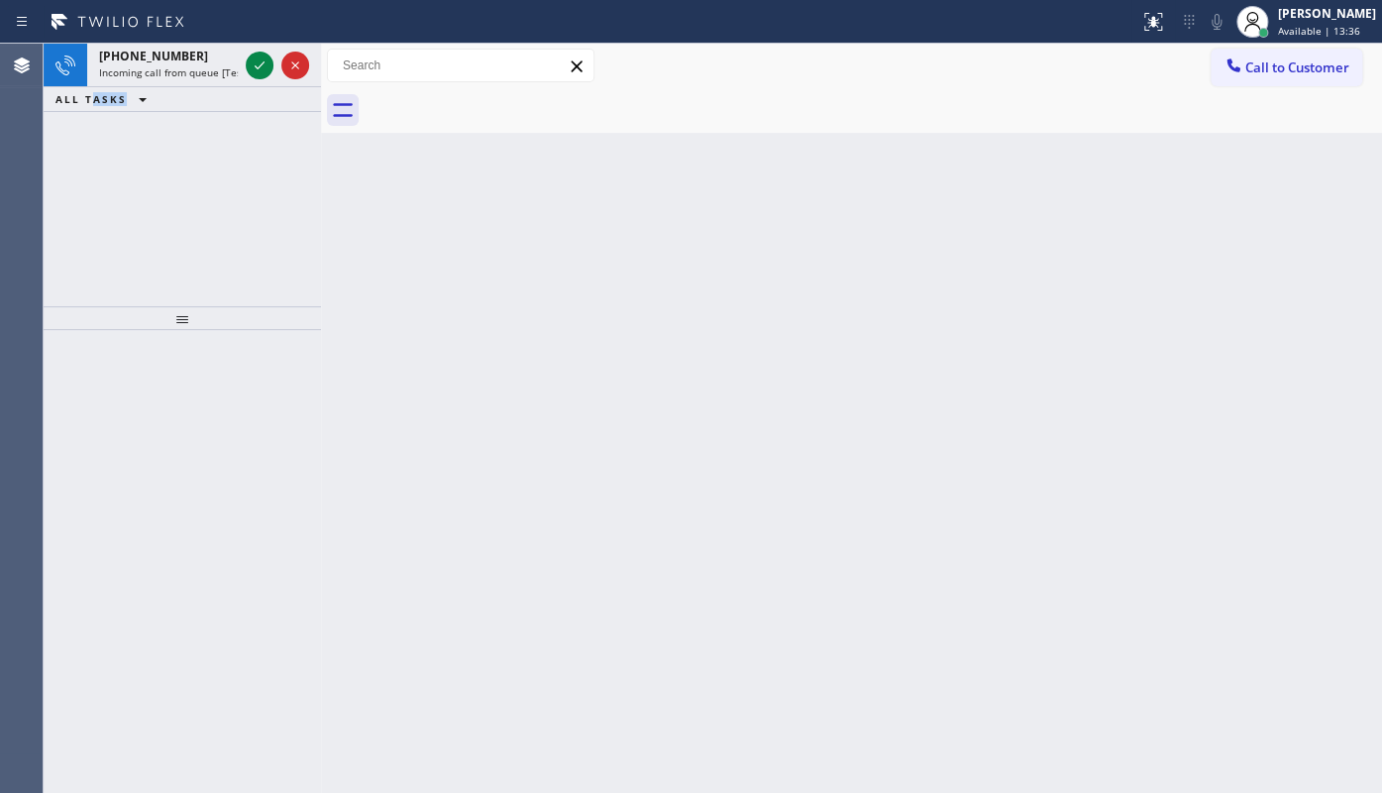
drag, startPoint x: 94, startPoint y: 188, endPoint x: 222, endPoint y: 90, distance: 161.1
click at [141, 153] on div "+15103319846 Incoming call from queue [Test] All ALL TASKS ALL TASKS ACTIVE TAS…" at bounding box center [182, 175] width 277 height 263
click at [263, 61] on icon at bounding box center [260, 65] width 24 height 24
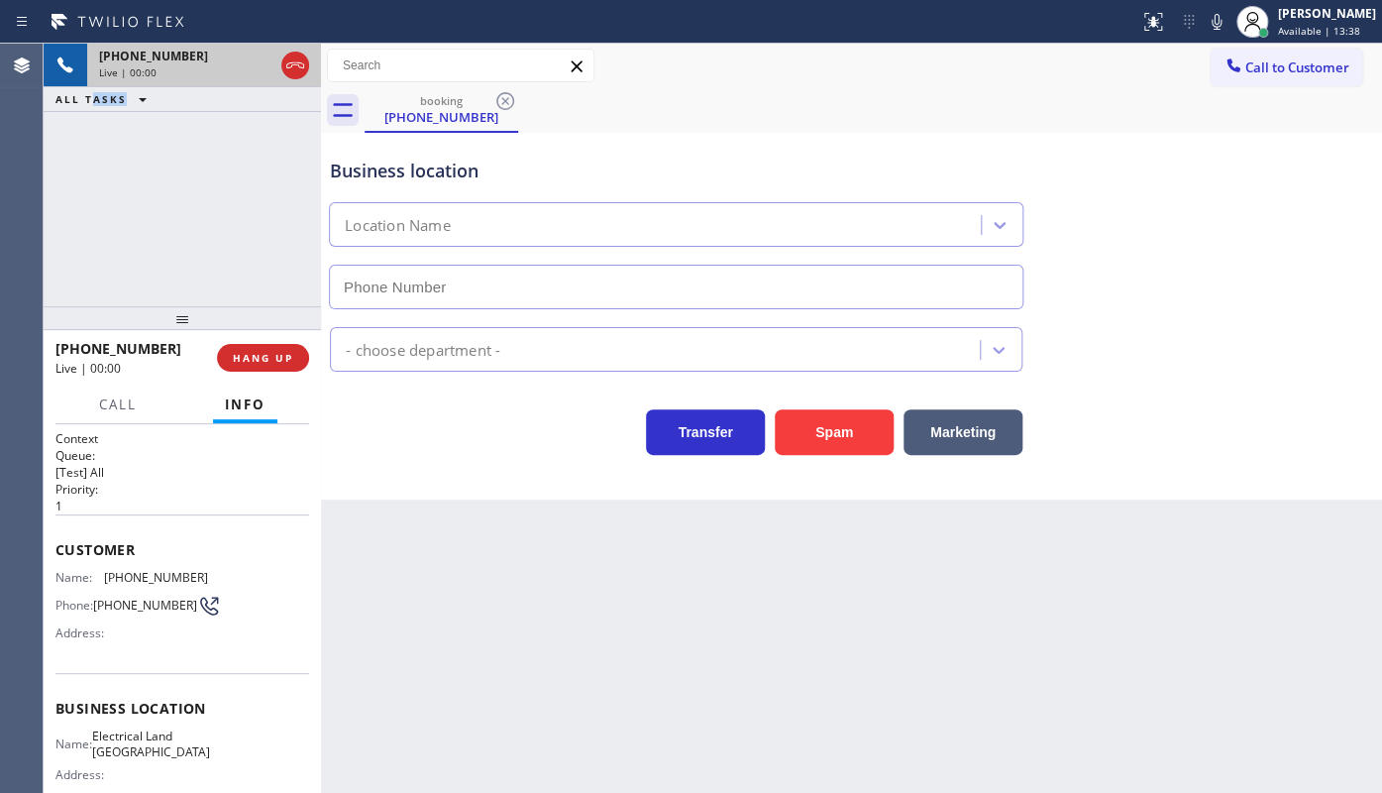
type input "(323) 900-0745"
click at [972, 435] on button "Marketing" at bounding box center [962, 432] width 119 height 46
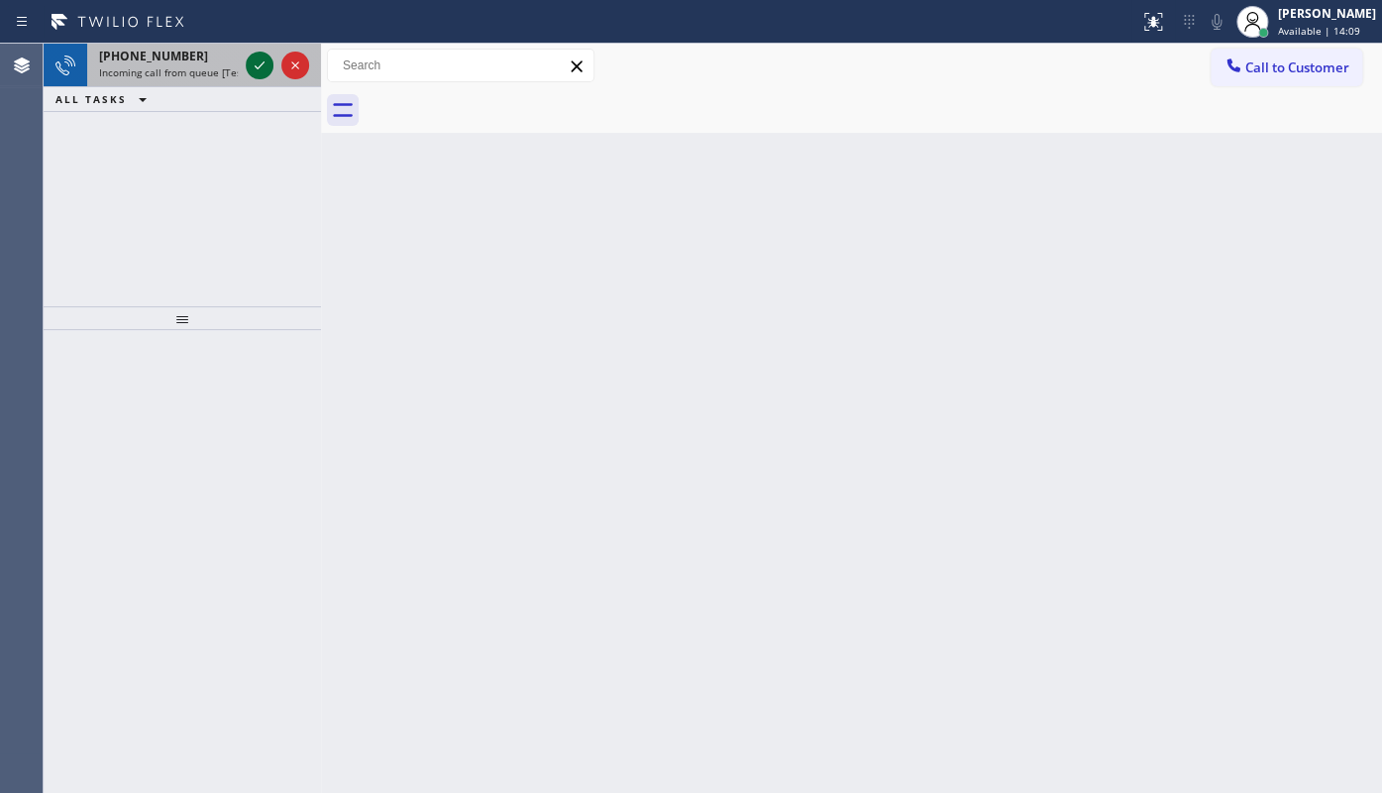
click at [258, 65] on icon at bounding box center [260, 65] width 24 height 24
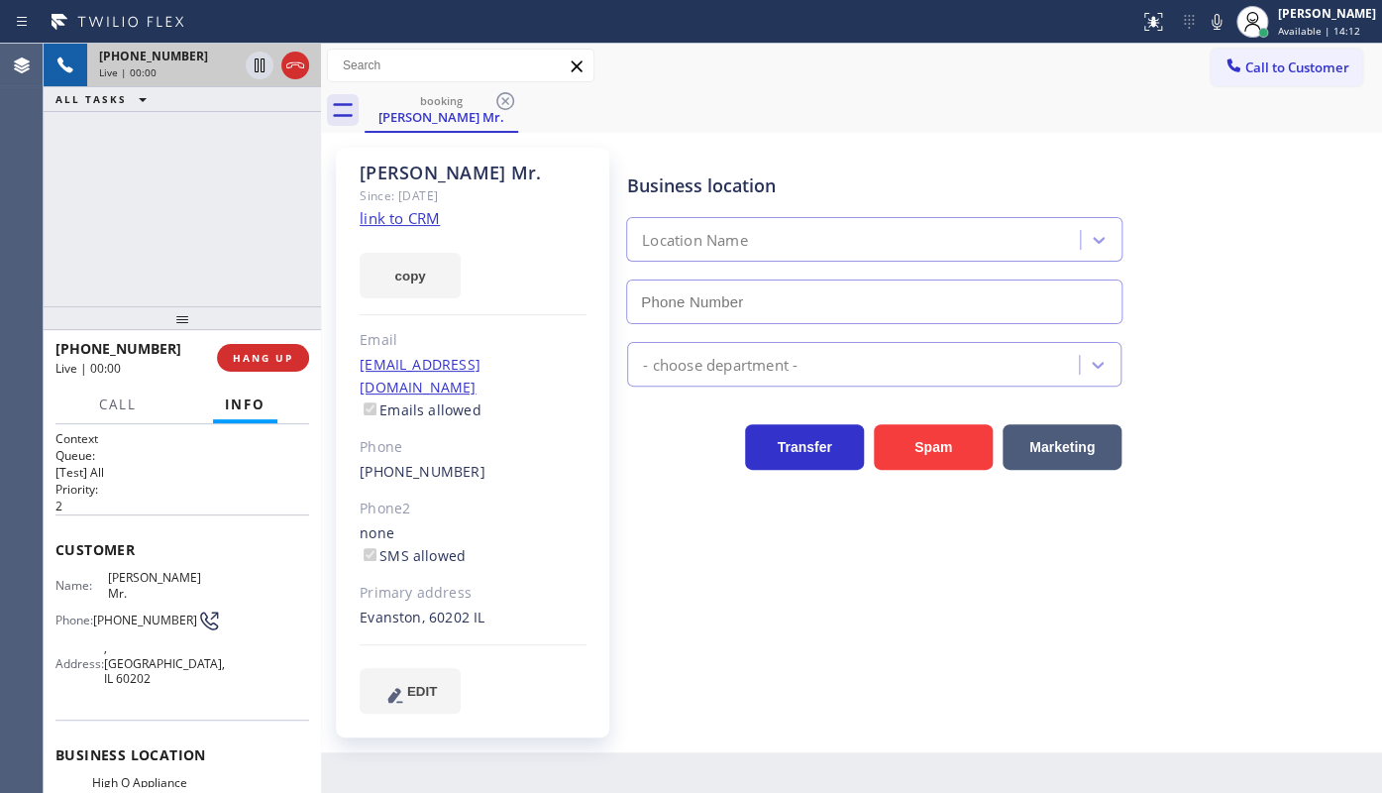
type input "(773) 900-8292"
click at [392, 220] on link "link to CRM" at bounding box center [400, 218] width 80 height 20
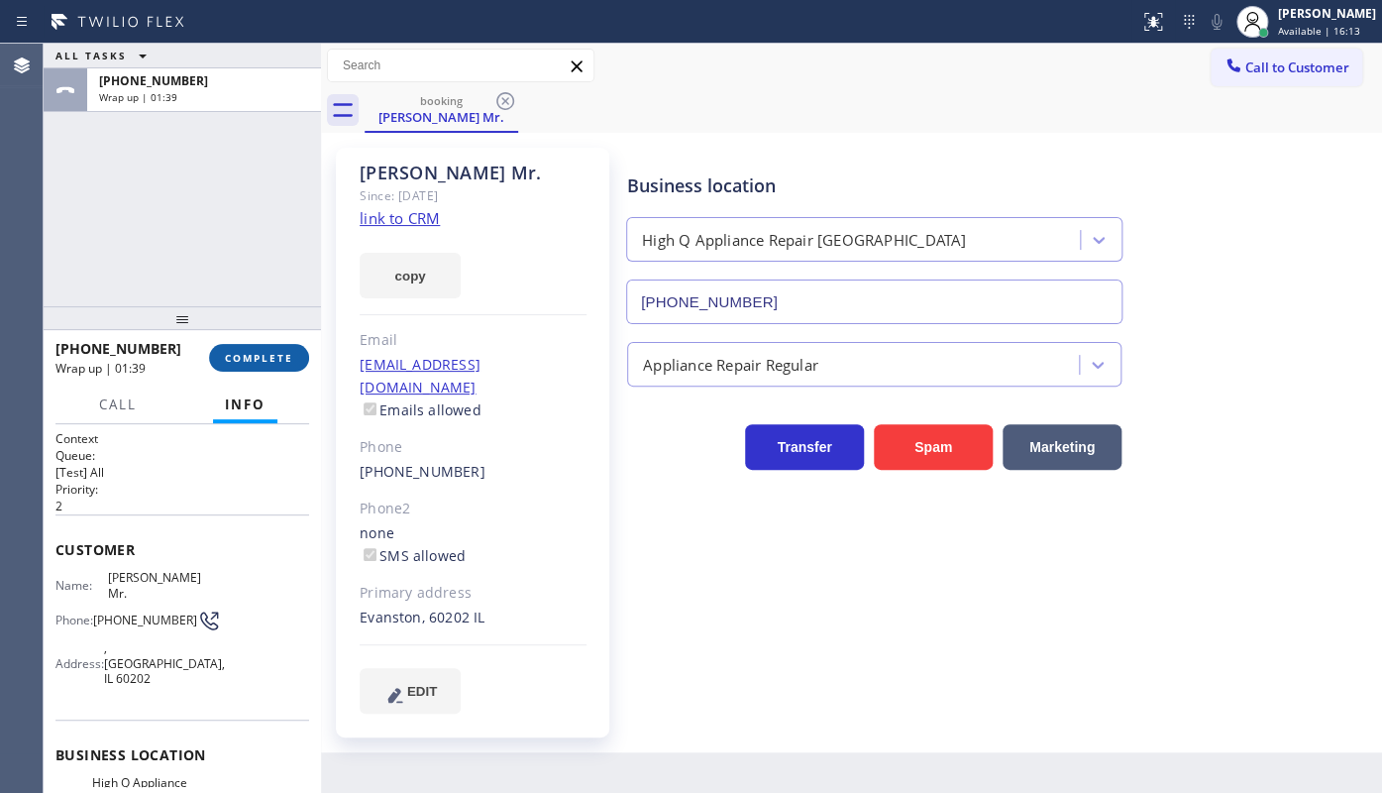
click at [267, 357] on span "COMPLETE" at bounding box center [259, 358] width 68 height 14
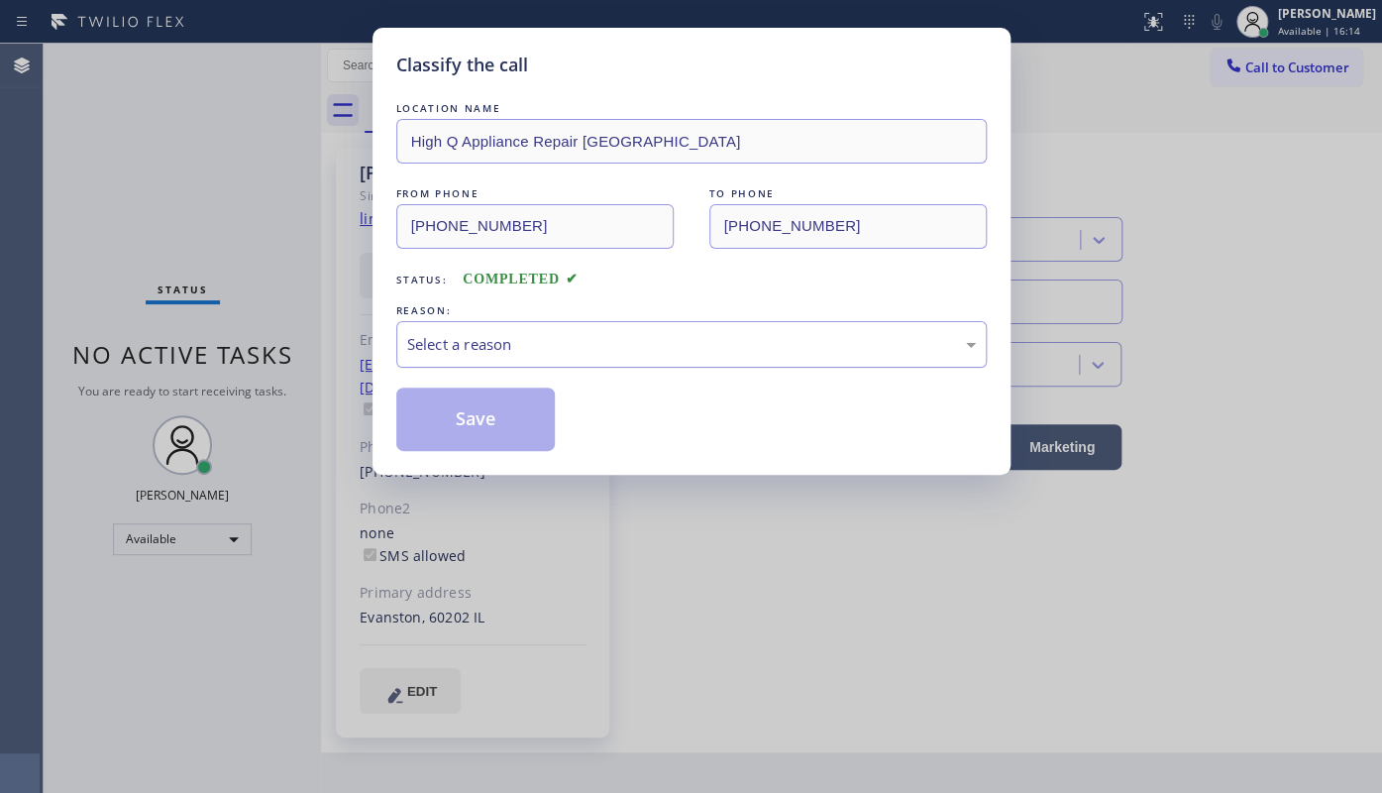
click at [483, 349] on div "Select a reason" at bounding box center [691, 344] width 569 height 23
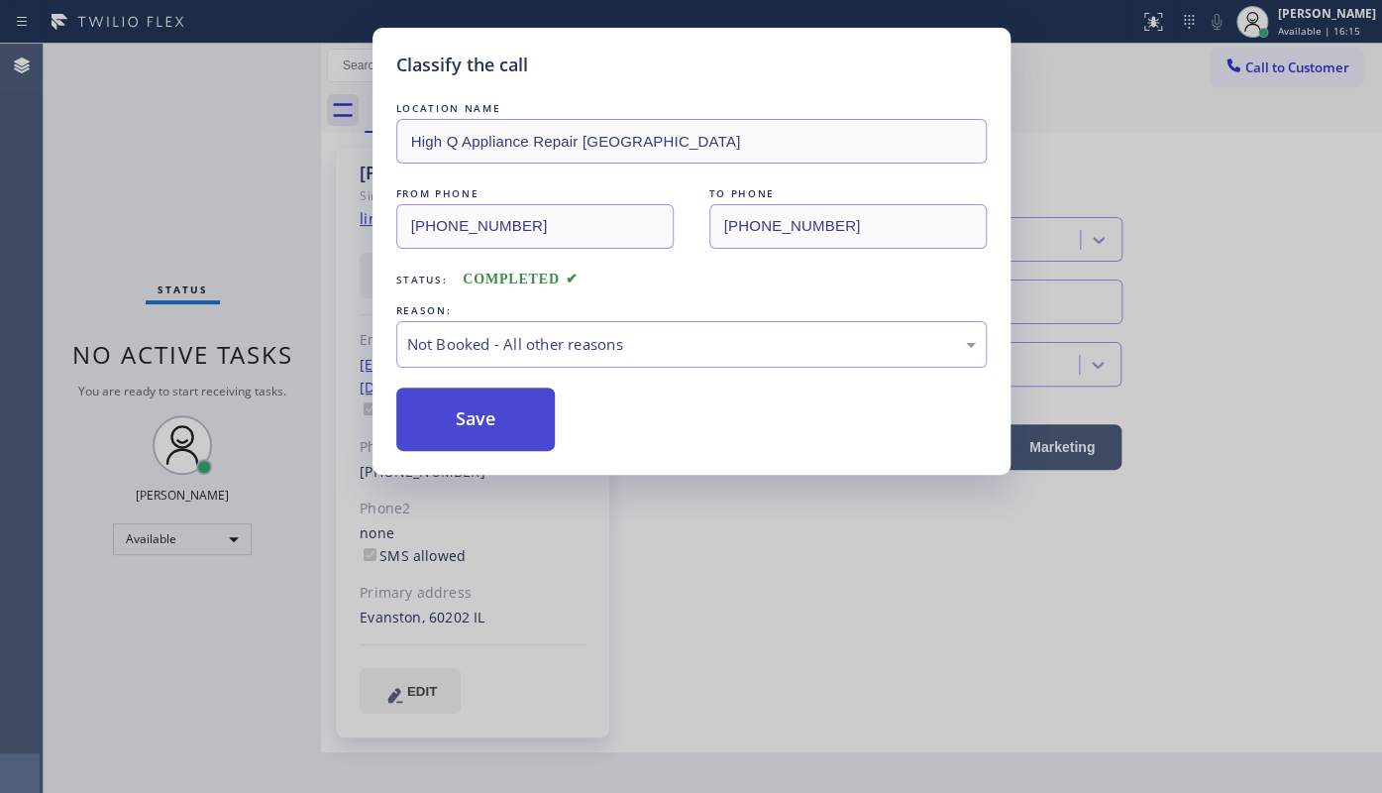
click at [419, 417] on button "Save" at bounding box center [475, 418] width 159 height 63
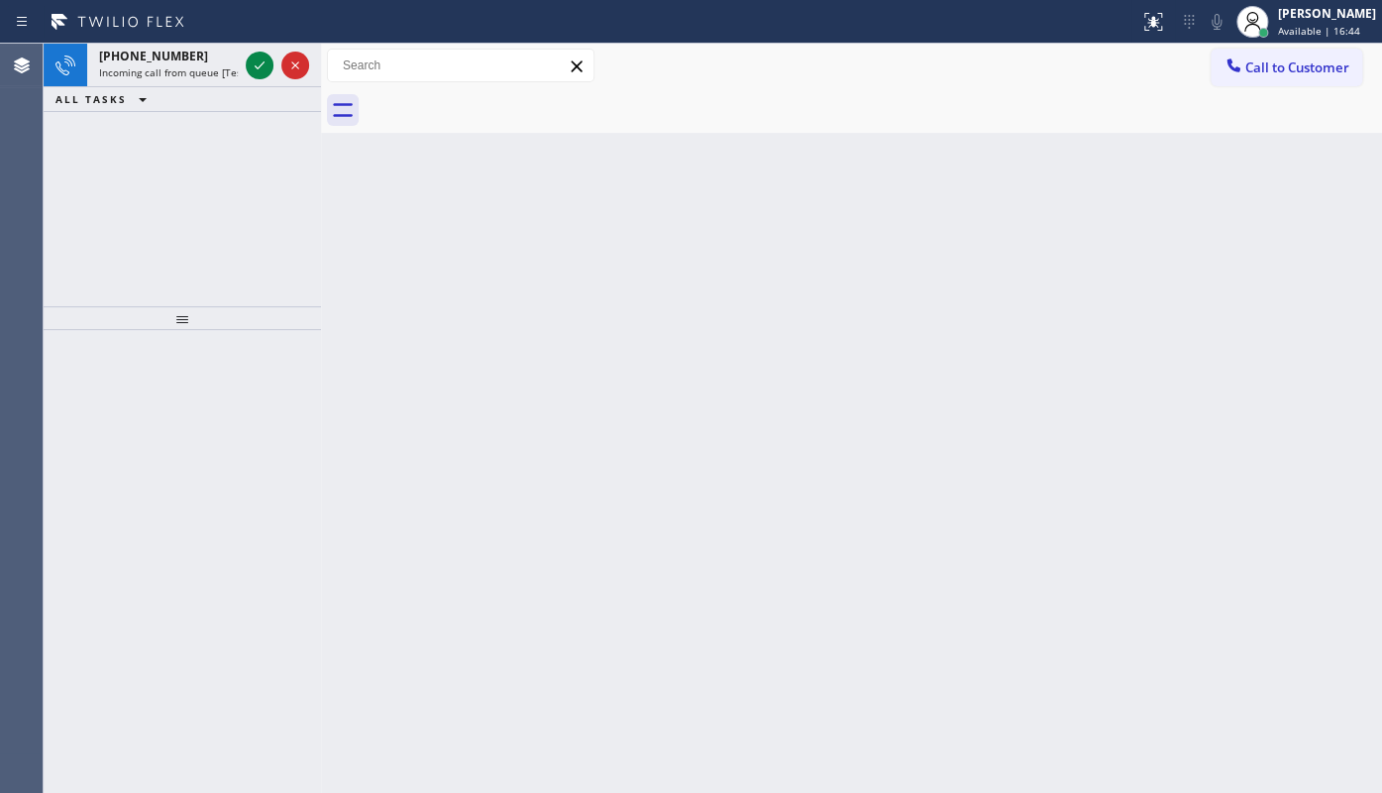
click at [161, 127] on div "+15168312286 Incoming call from queue [Test] All ALL TASKS ALL TASKS ACTIVE TAS…" at bounding box center [182, 175] width 277 height 263
click at [259, 68] on icon at bounding box center [260, 65] width 24 height 24
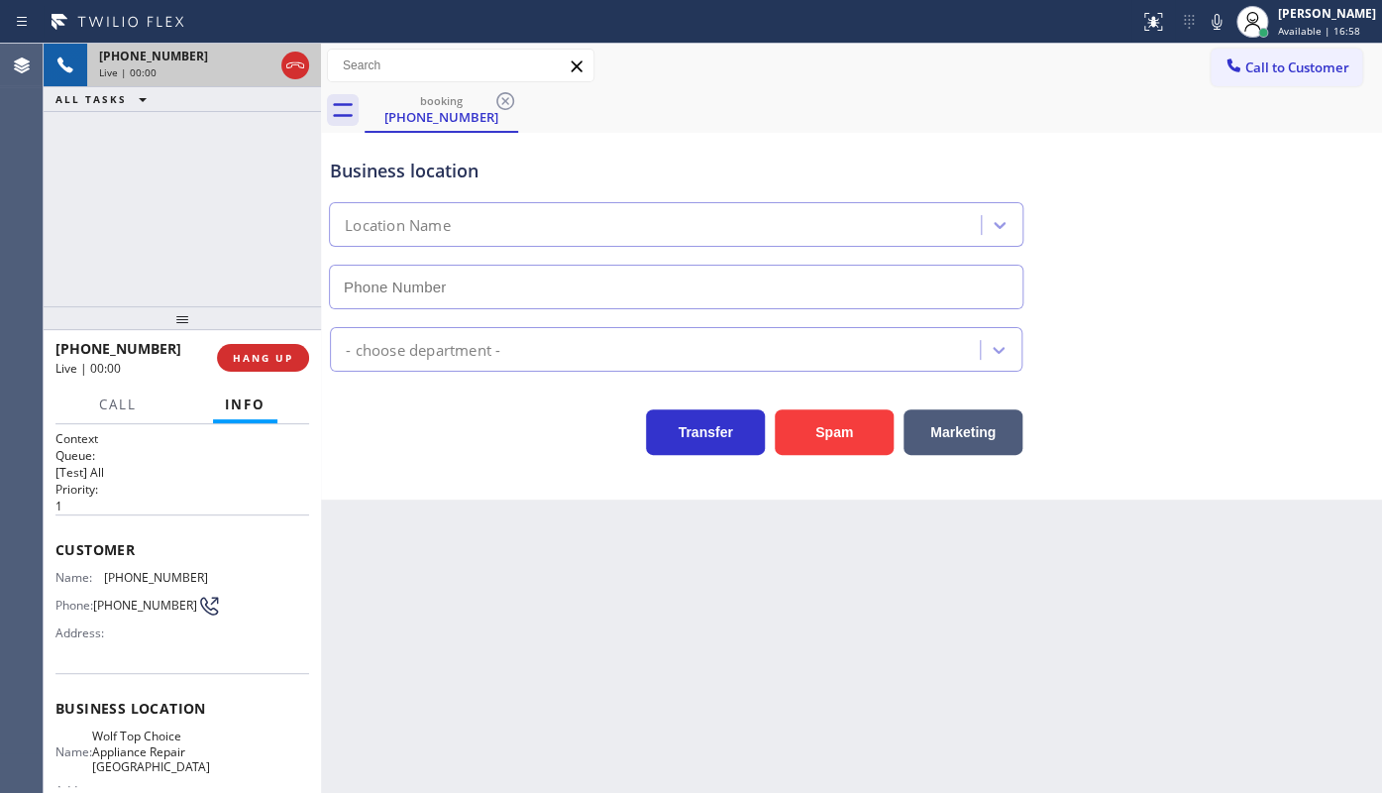
type input "(972) 734-3041"
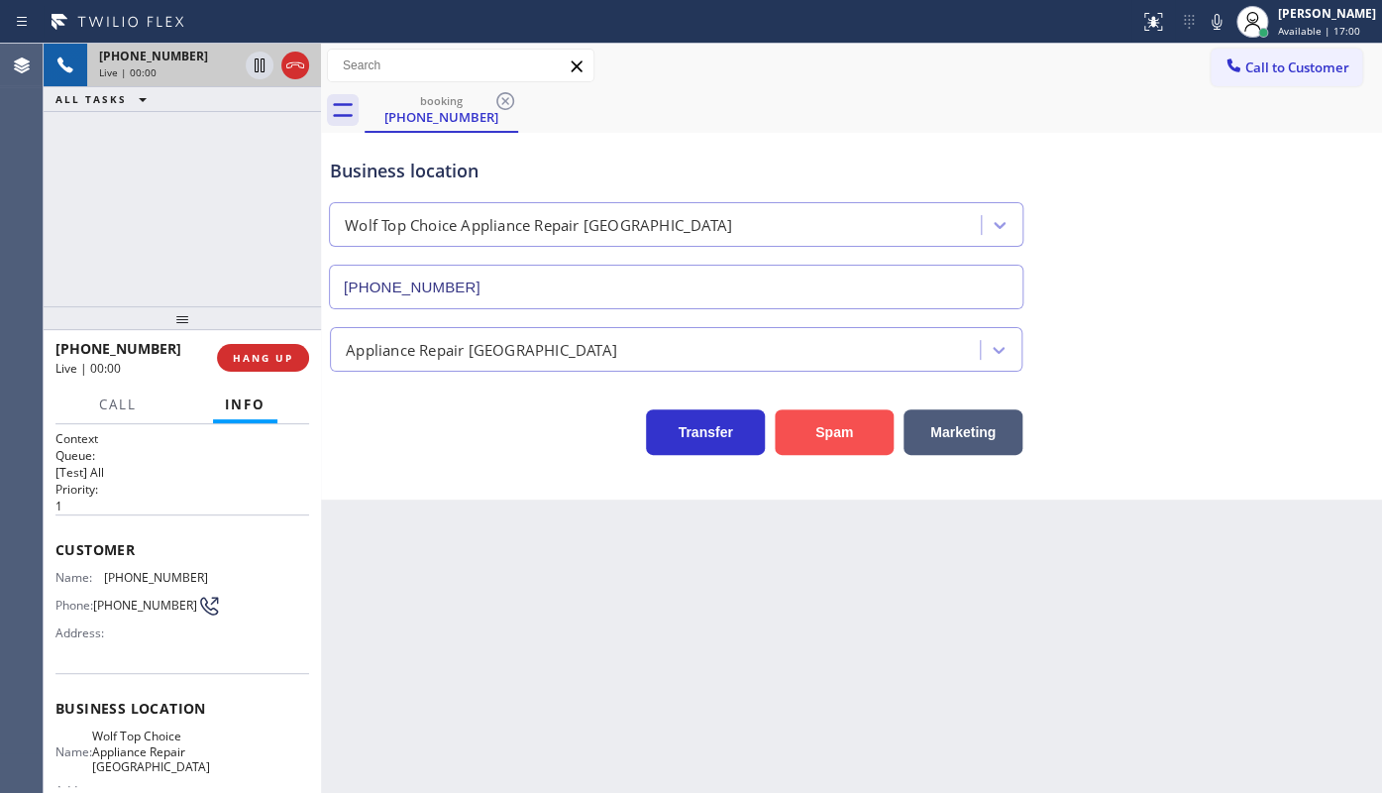
click at [858, 423] on button "Spam" at bounding box center [834, 432] width 119 height 46
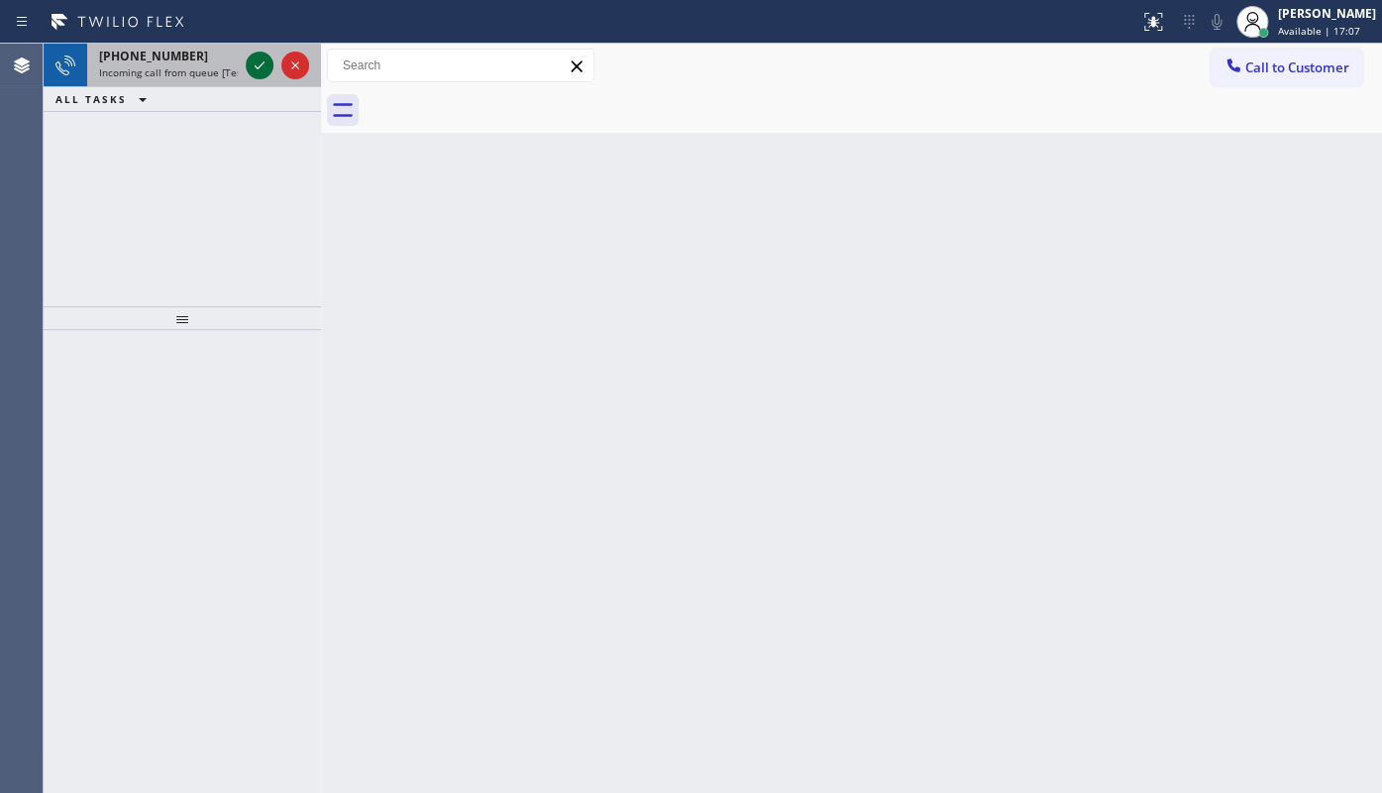
click at [261, 67] on icon at bounding box center [260, 65] width 24 height 24
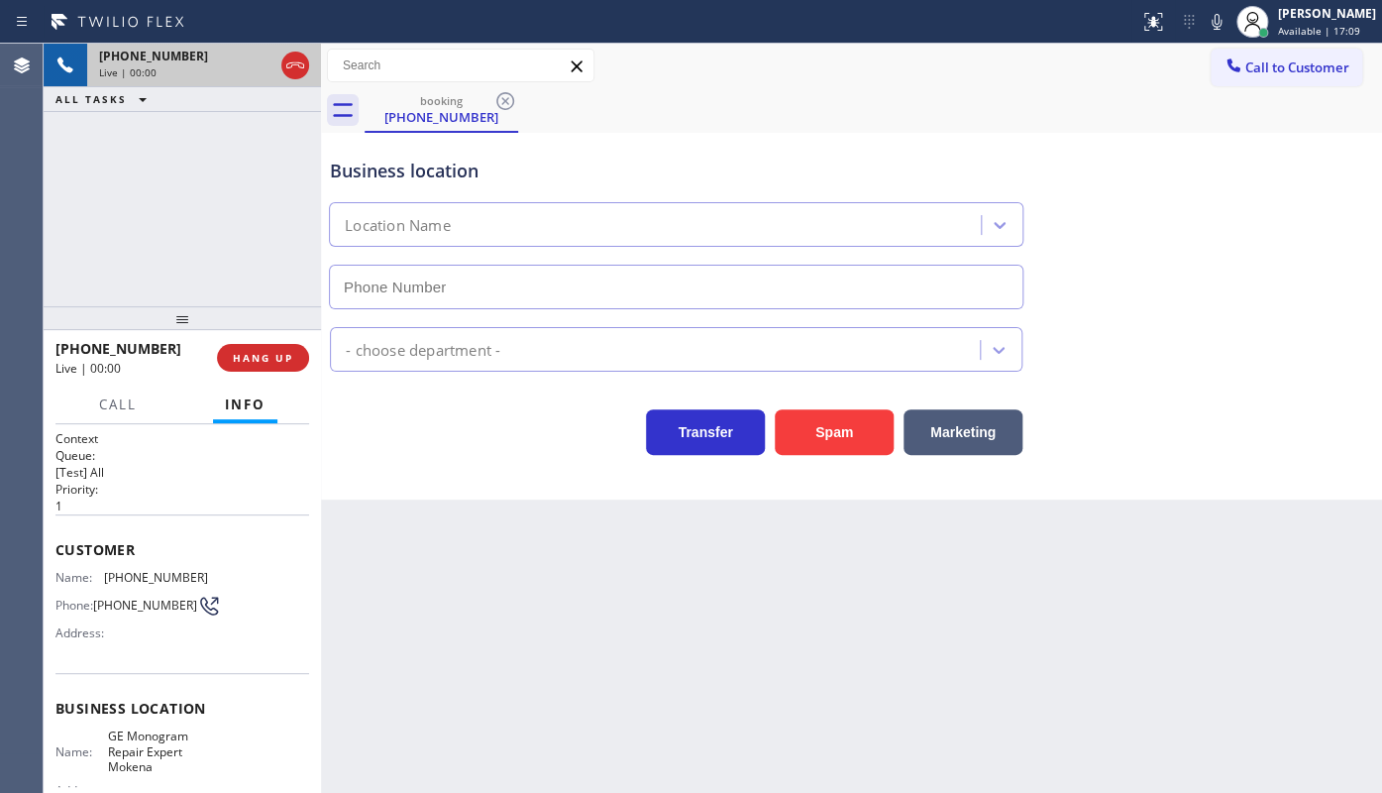
type input "(708) 381-2840"
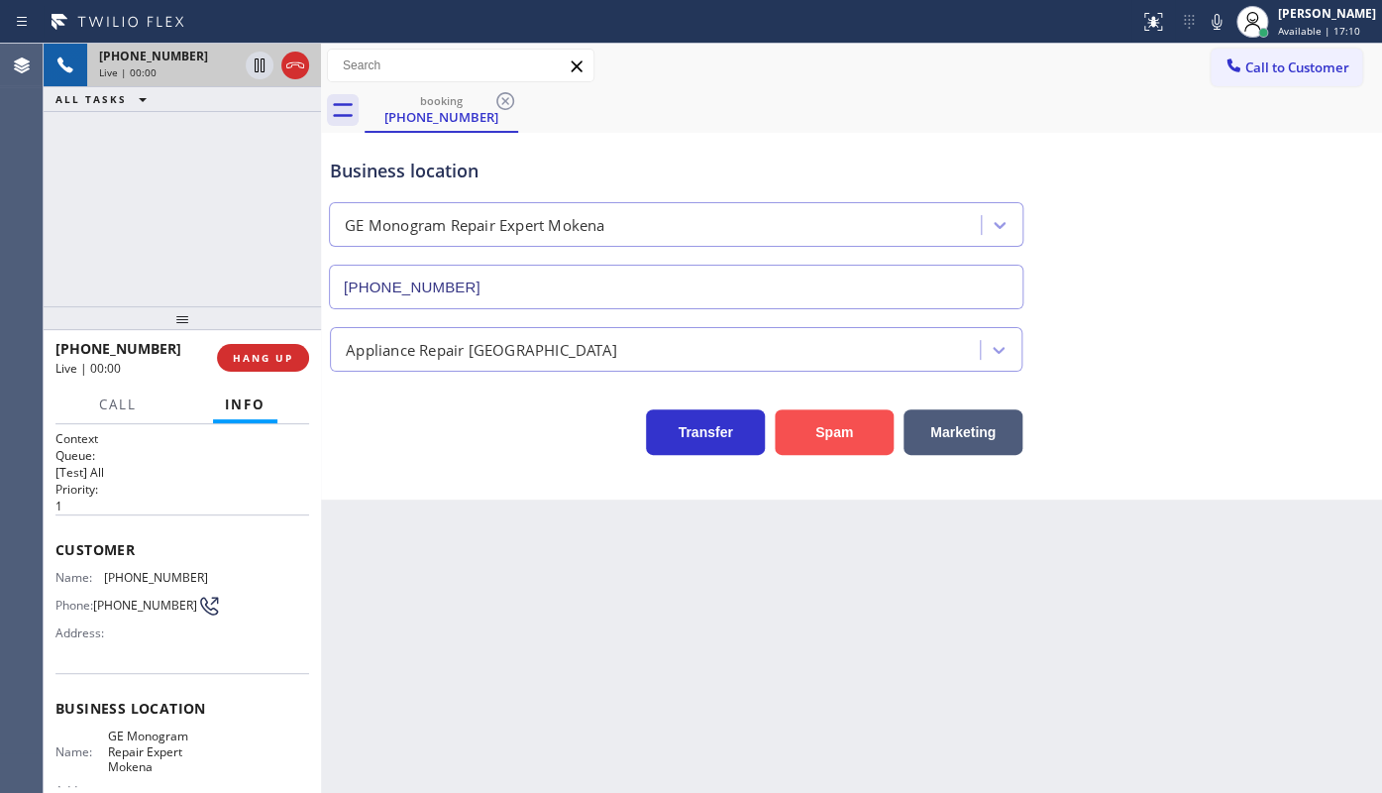
click at [832, 450] on button "Spam" at bounding box center [834, 432] width 119 height 46
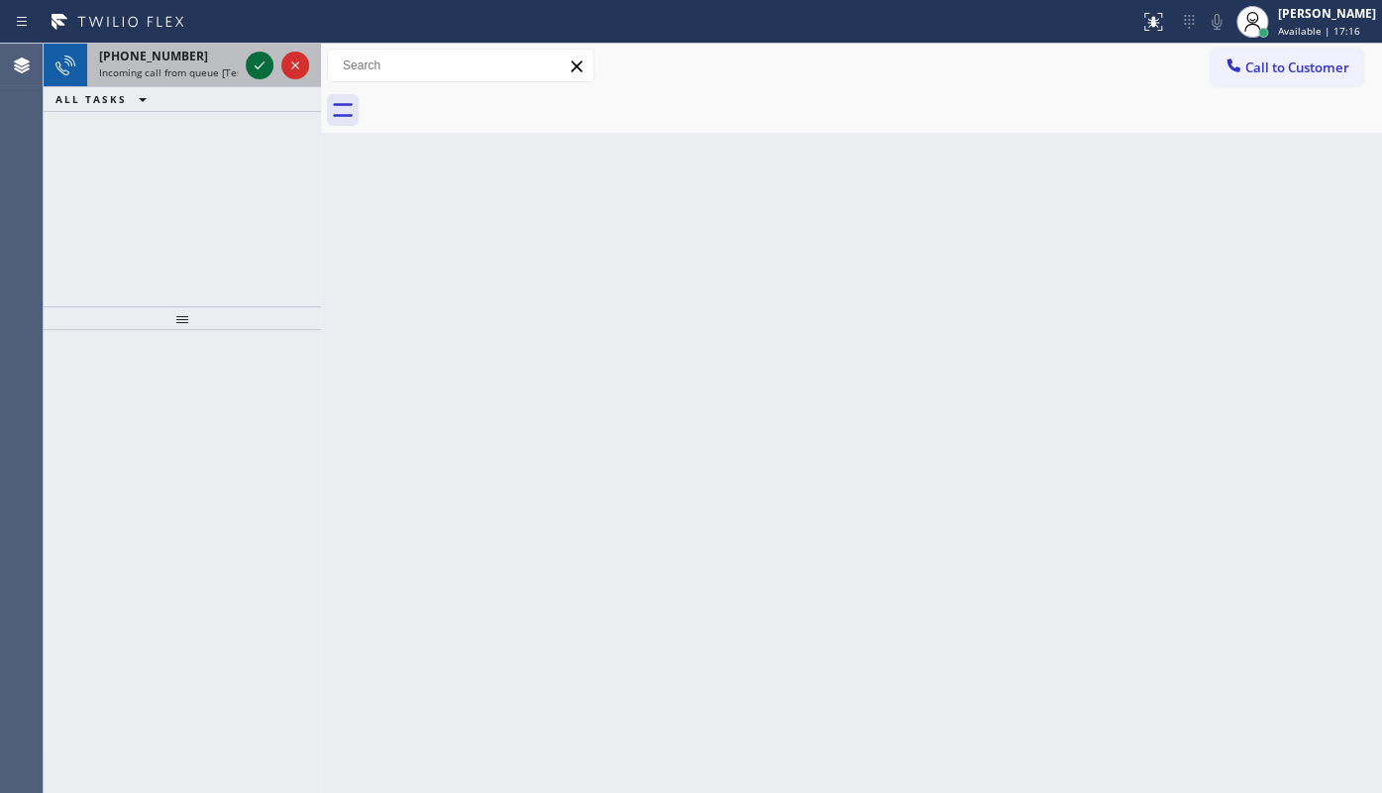
click at [259, 64] on icon at bounding box center [260, 65] width 24 height 24
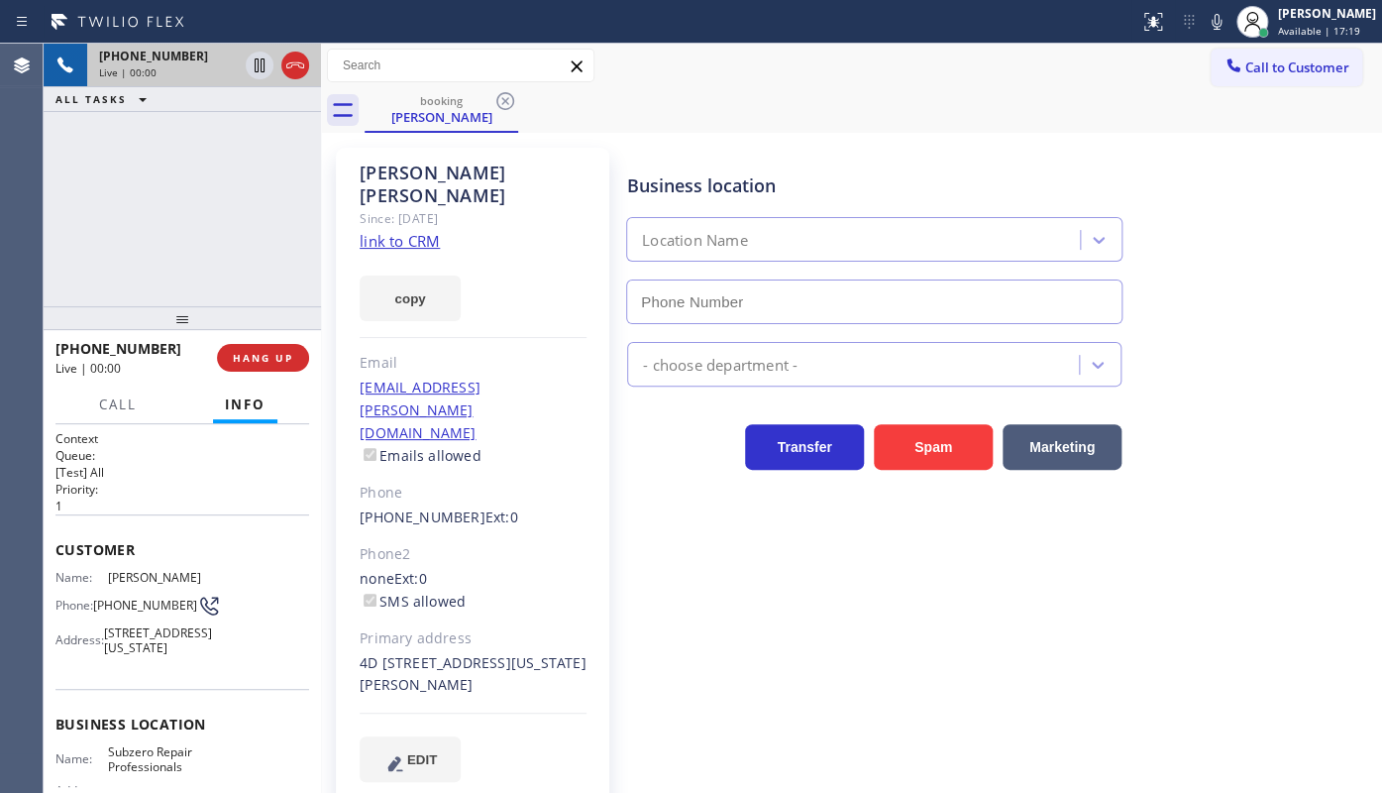
type input "(206) 309-4022"
click at [382, 231] on link "link to CRM" at bounding box center [400, 241] width 80 height 20
drag, startPoint x: 190, startPoint y: 164, endPoint x: 411, endPoint y: 154, distance: 221.2
click at [255, 156] on div "+12064992613 Live | 02:53 ALL TASKS ALL TASKS ACTIVE TASKS TASKS IN WRAP UP" at bounding box center [182, 175] width 277 height 263
click at [1217, 14] on icon at bounding box center [1217, 22] width 10 height 16
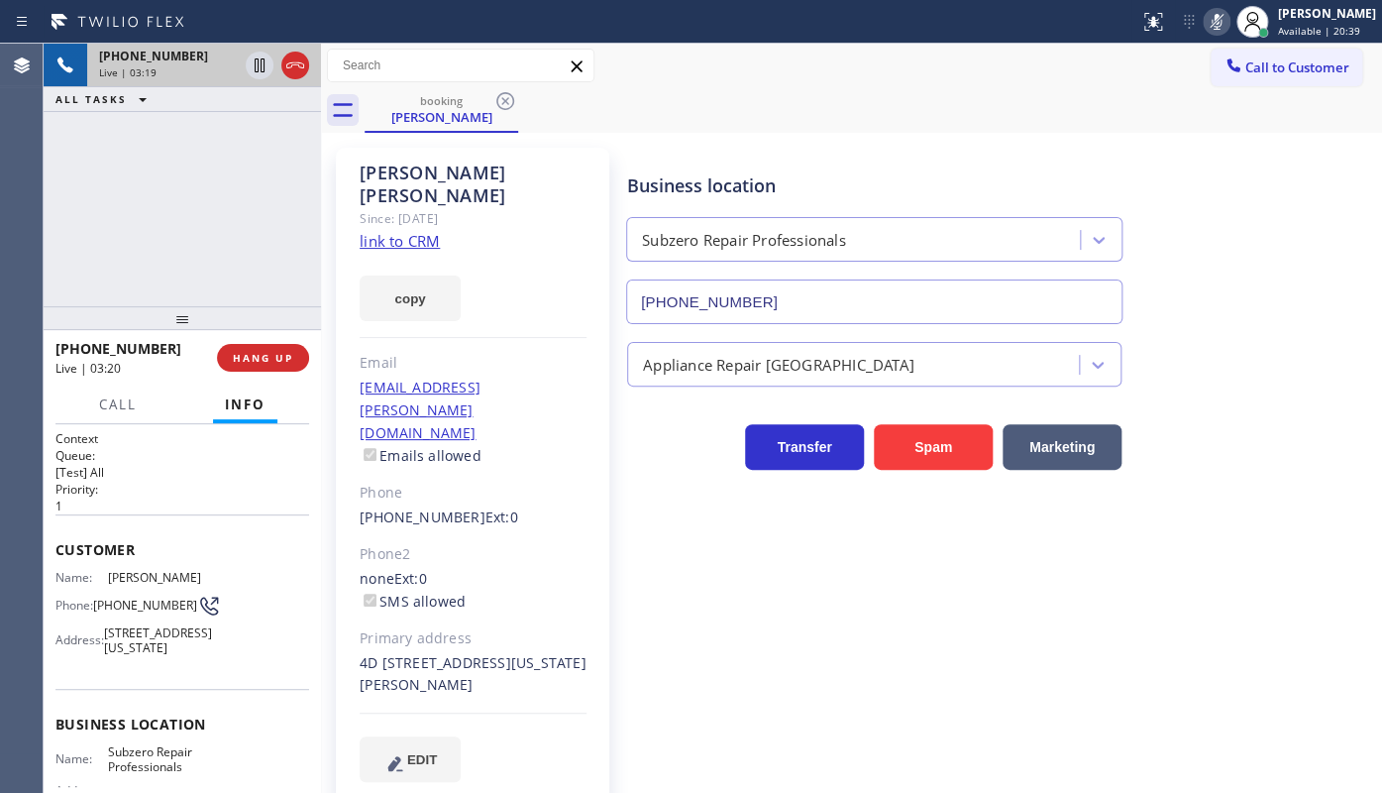
click at [102, 157] on div "+12064992613 Live | 03:19 ALL TASKS ALL TASKS ACTIVE TASKS TASKS IN WRAP UP" at bounding box center [182, 175] width 277 height 263
click at [1214, 23] on icon at bounding box center [1217, 22] width 24 height 24
click at [185, 215] on div "+12064992613 Live | 03:23 ALL TASKS ALL TASKS ACTIVE TASKS TASKS IN WRAP UP" at bounding box center [182, 175] width 277 height 263
click at [126, 242] on div "+12064992613 Live | 03:46 ALL TASKS ALL TASKS ACTIVE TASKS TASKS IN WRAP UP" at bounding box center [182, 175] width 277 height 263
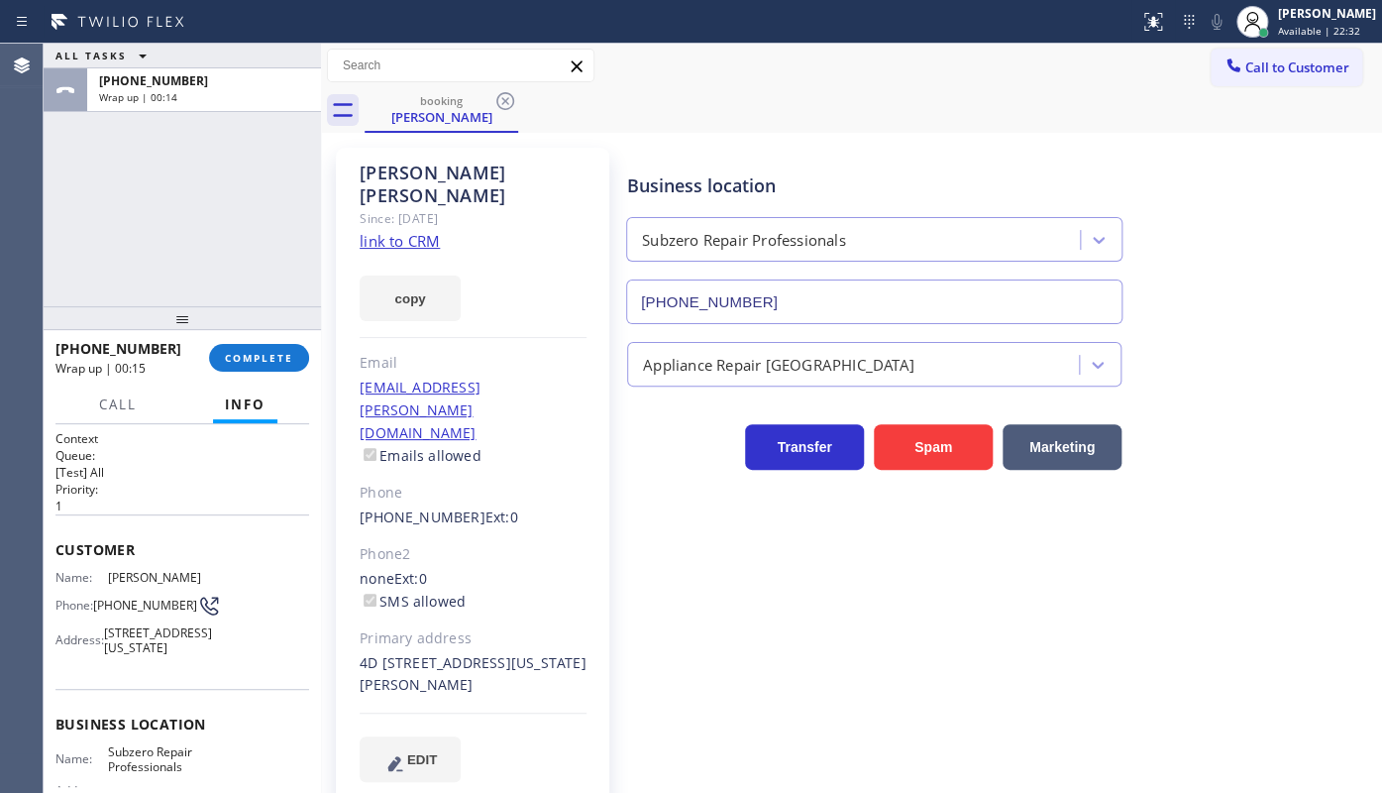
drag, startPoint x: 139, startPoint y: 210, endPoint x: 85, endPoint y: 22, distance: 195.7
click at [139, 207] on div "ALL TASKS ALL TASKS ACTIVE TASKS TASKS IN WRAP UP +12064992613 Wrap up | 00:14" at bounding box center [182, 175] width 277 height 263
click at [229, 355] on span "COMPLETE" at bounding box center [259, 358] width 68 height 14
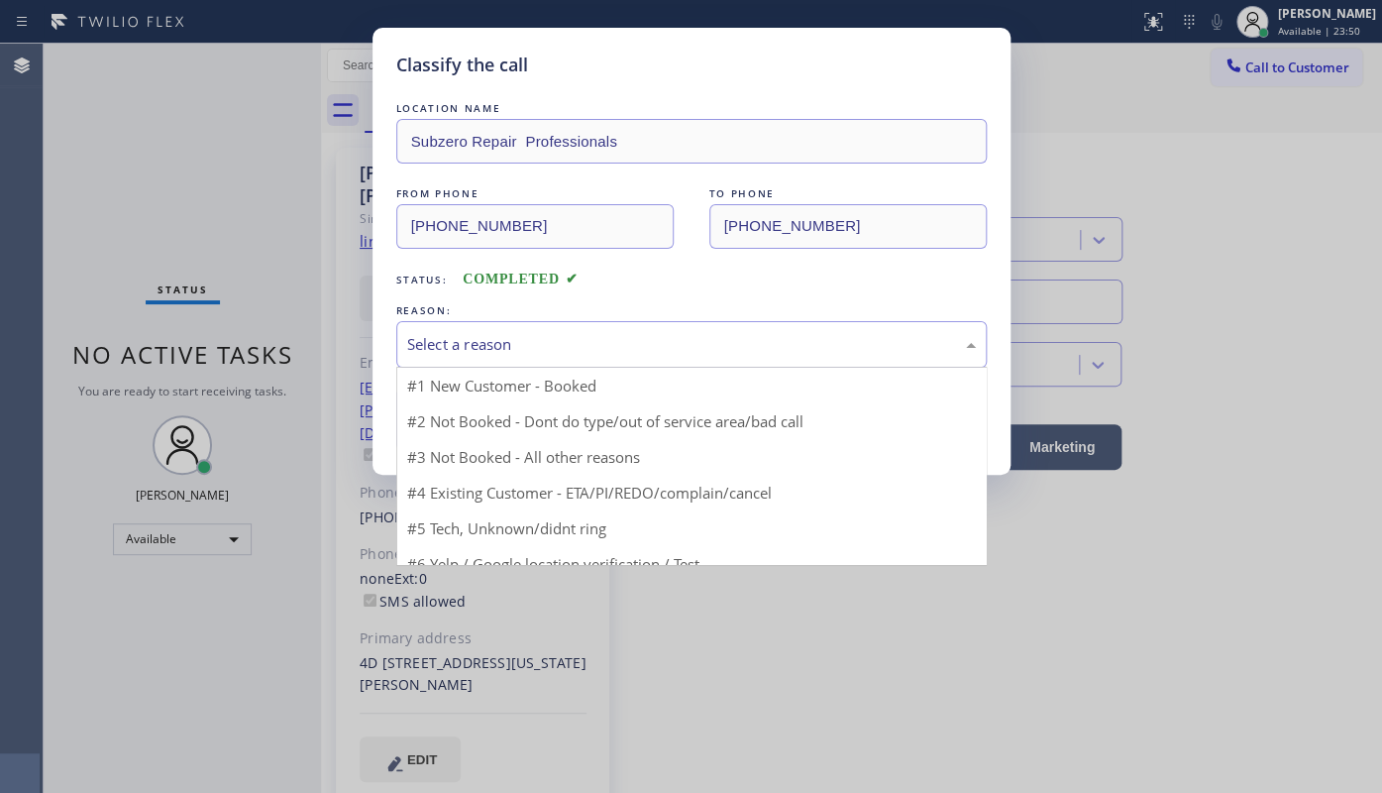
click at [457, 346] on div "Select a reason" at bounding box center [691, 344] width 569 height 23
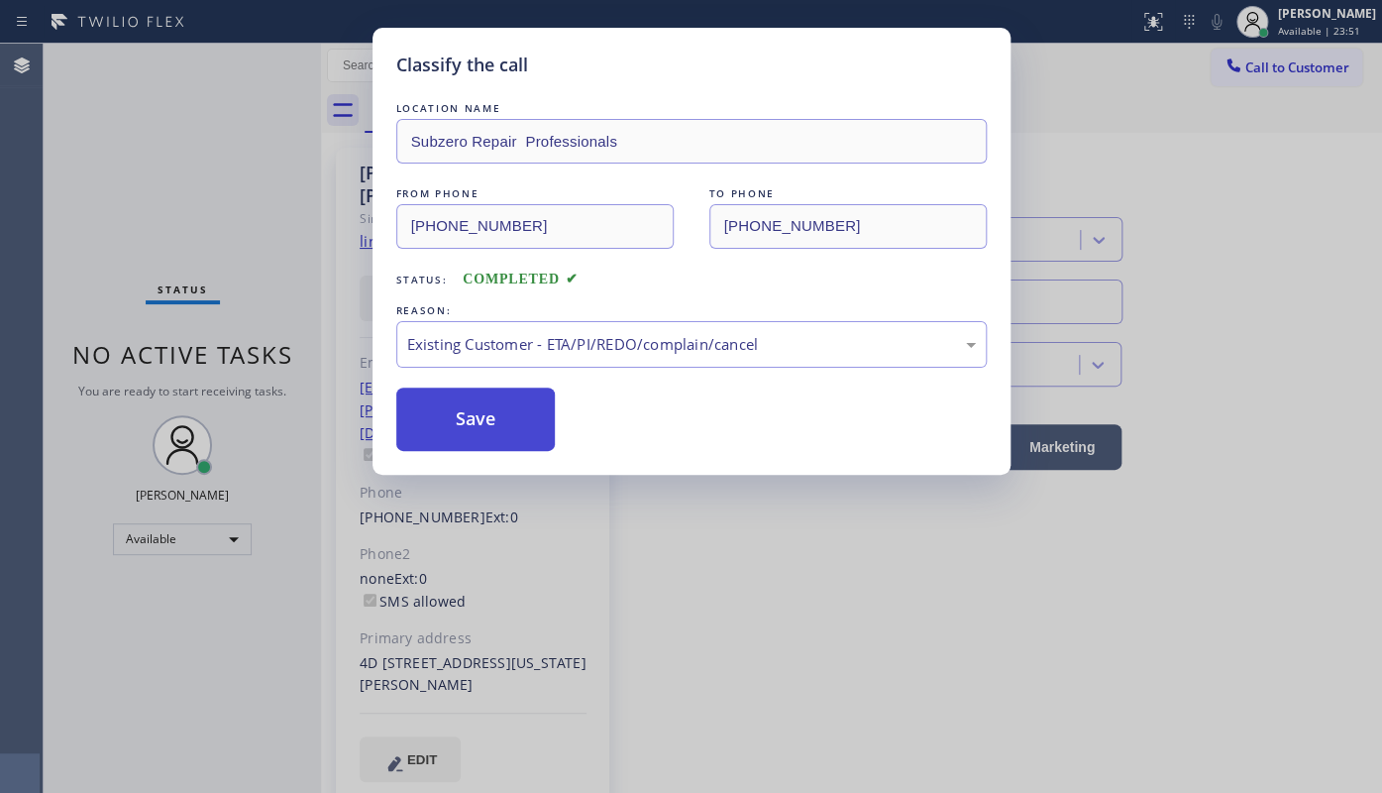
click at [505, 422] on button "Save" at bounding box center [475, 418] width 159 height 63
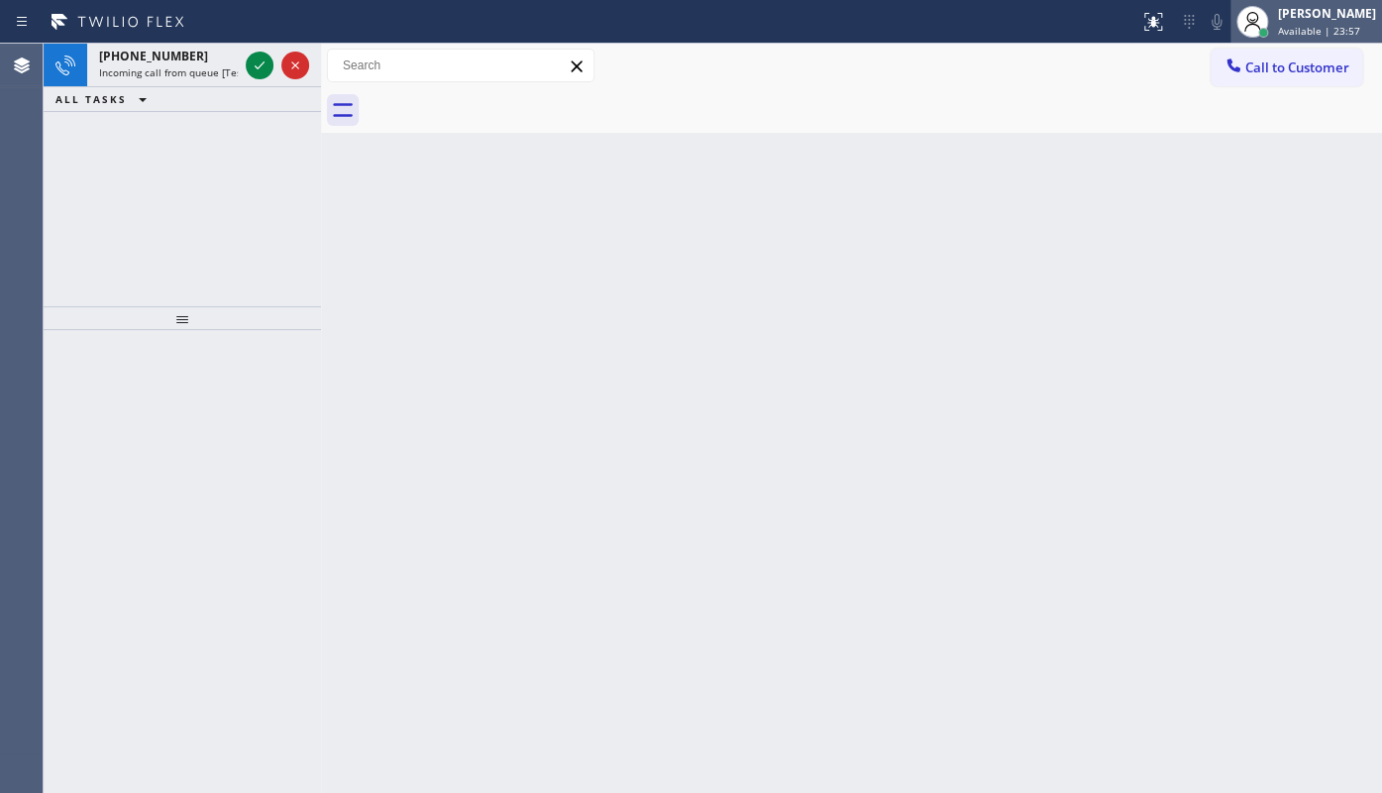
click at [1288, 19] on div "[PERSON_NAME]" at bounding box center [1327, 13] width 98 height 17
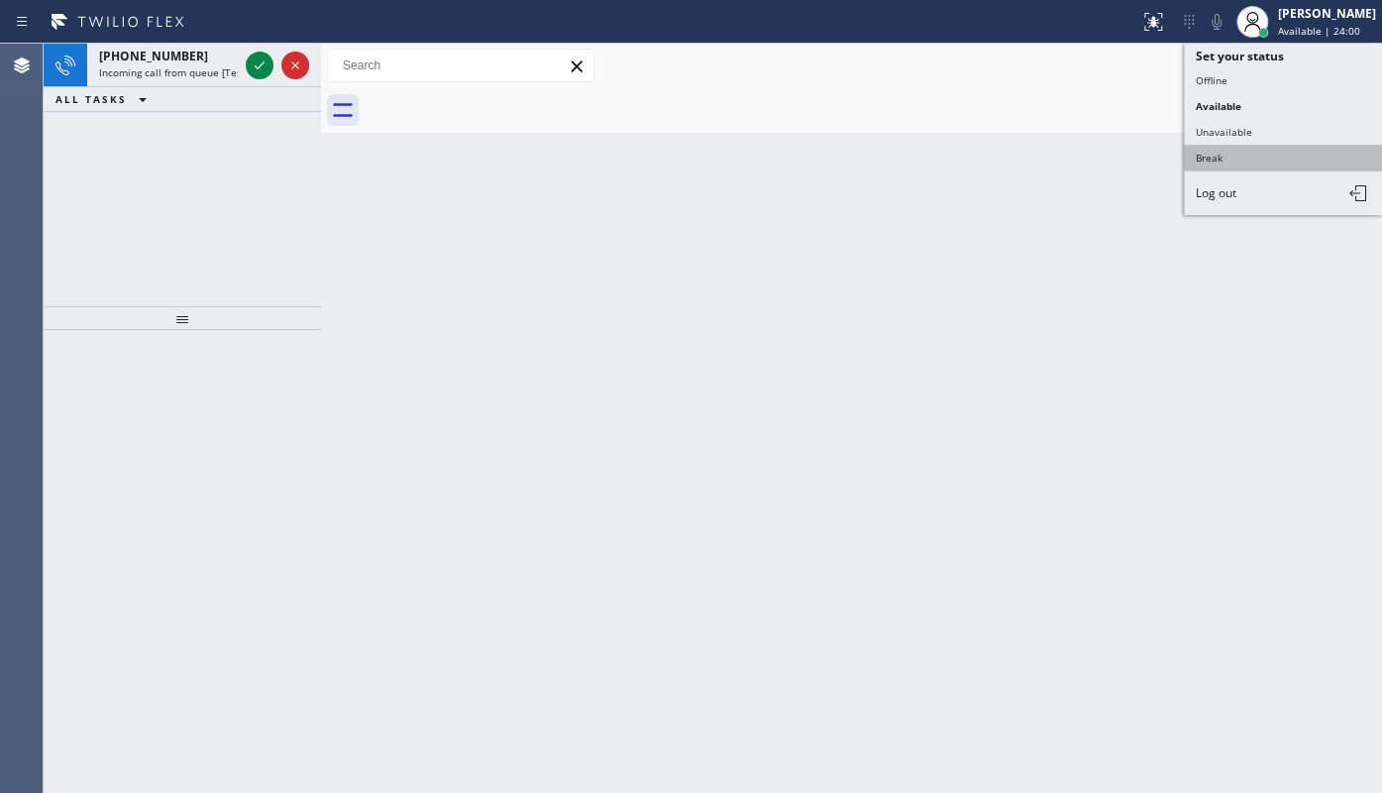
click at [1208, 159] on button "Break" at bounding box center [1283, 158] width 198 height 26
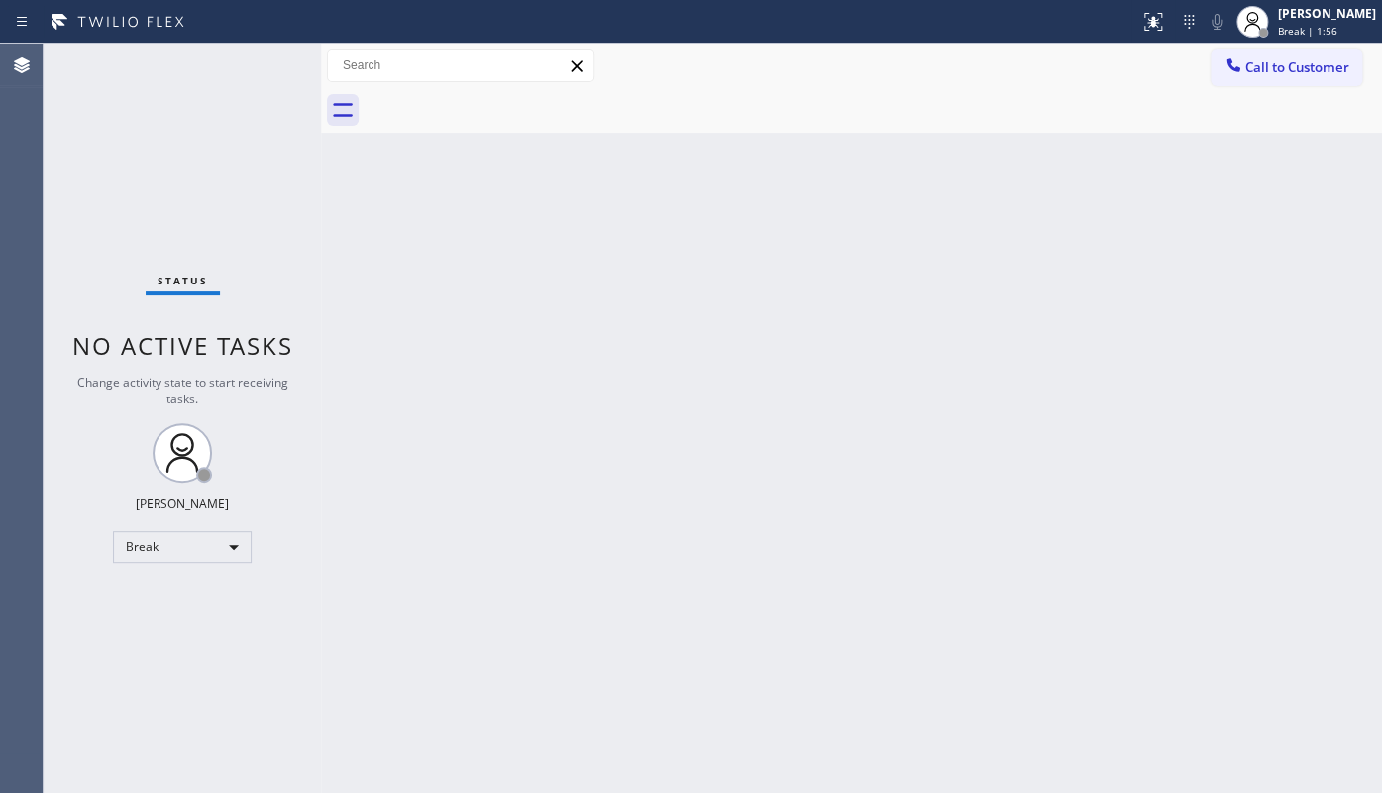
click at [96, 149] on div "Status No active tasks Change activity state to start receiving tasks. JENIZA A…" at bounding box center [182, 418] width 277 height 749
click at [722, 488] on div "Back to Dashboard Change Sender ID Customers Technicians Select a contact Outbo…" at bounding box center [851, 418] width 1061 height 749
click at [178, 555] on div "Break" at bounding box center [182, 547] width 139 height 32
click at [158, 594] on li "Available" at bounding box center [181, 597] width 135 height 24
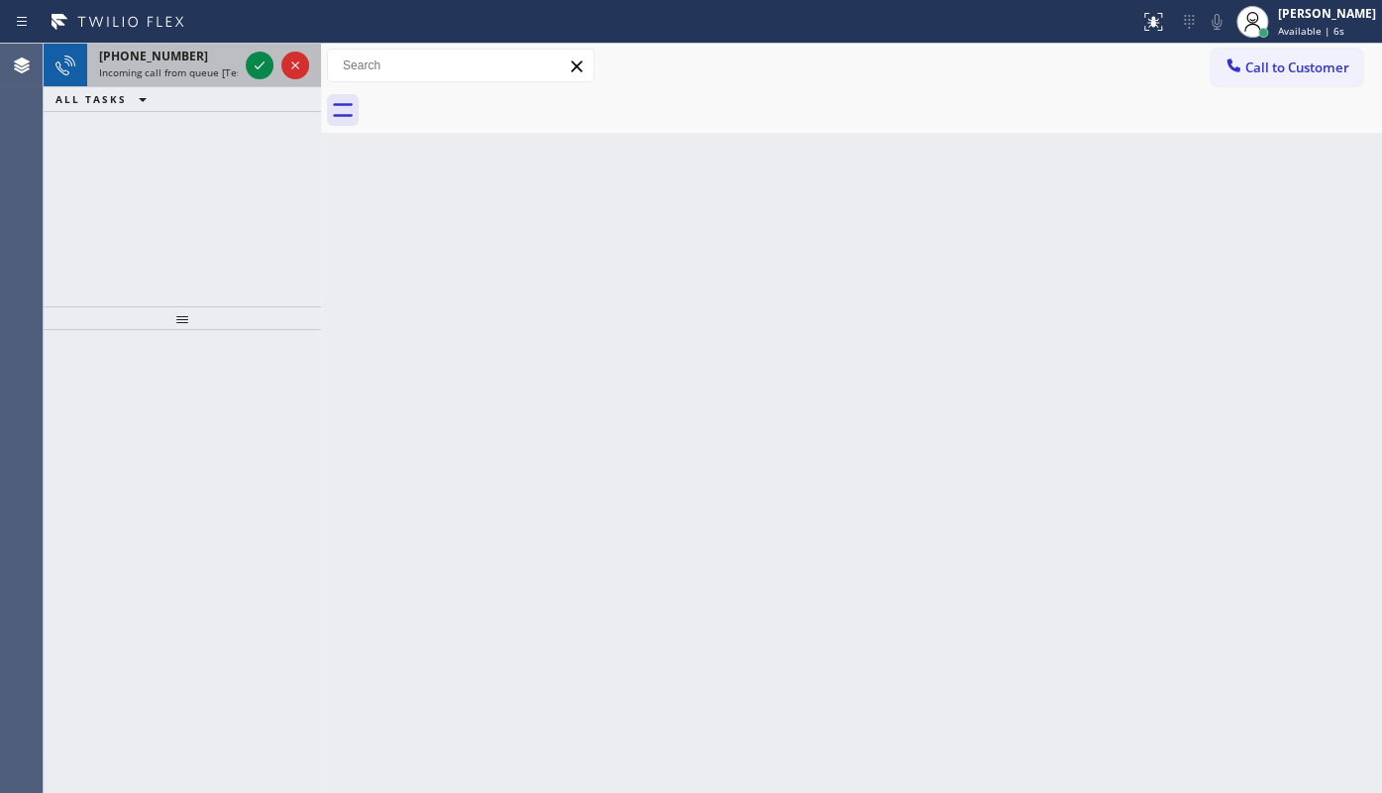
click at [159, 82] on div "+17862860910 Incoming call from queue [Test] All" at bounding box center [164, 66] width 155 height 44
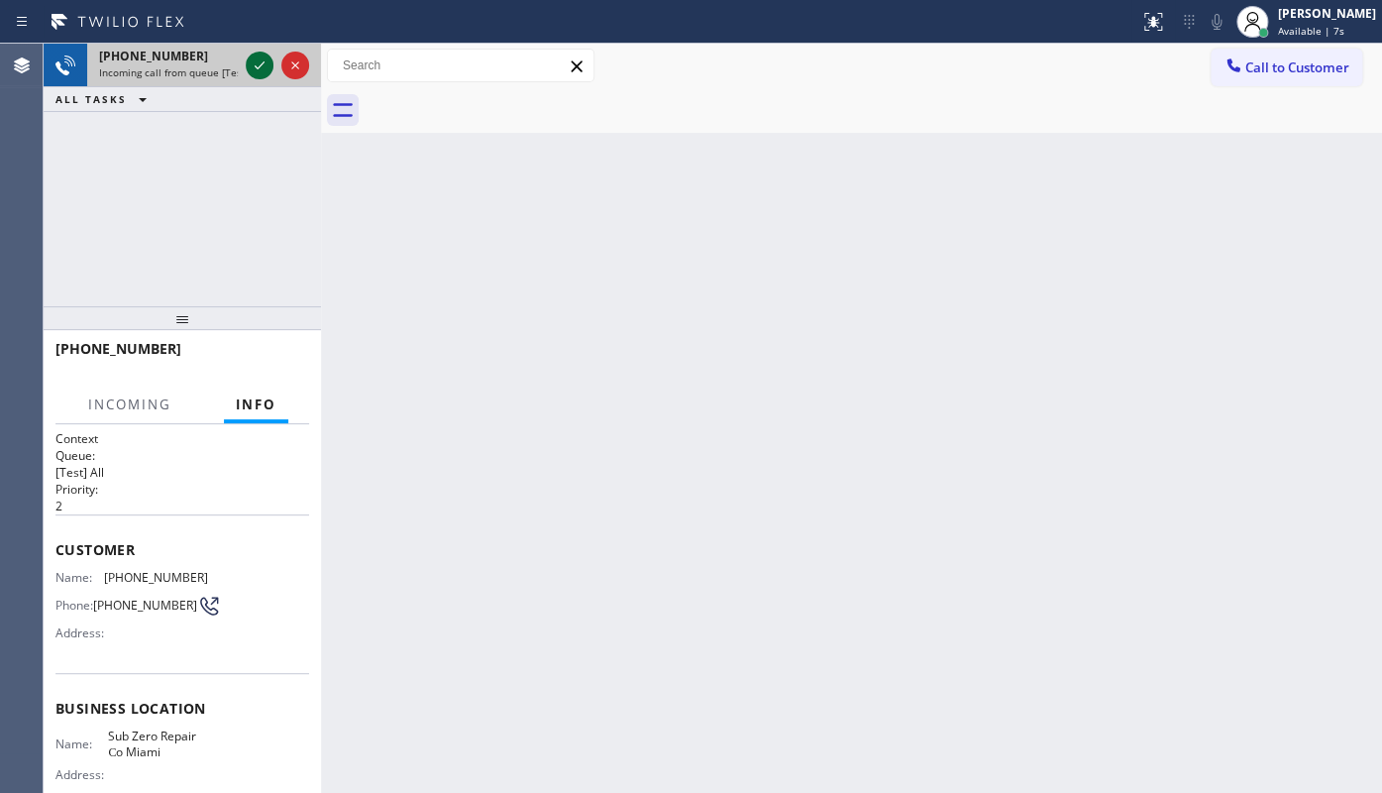
drag, startPoint x: 256, startPoint y: 60, endPoint x: 258, endPoint y: 73, distance: 13.0
click at [256, 61] on icon at bounding box center [260, 65] width 24 height 24
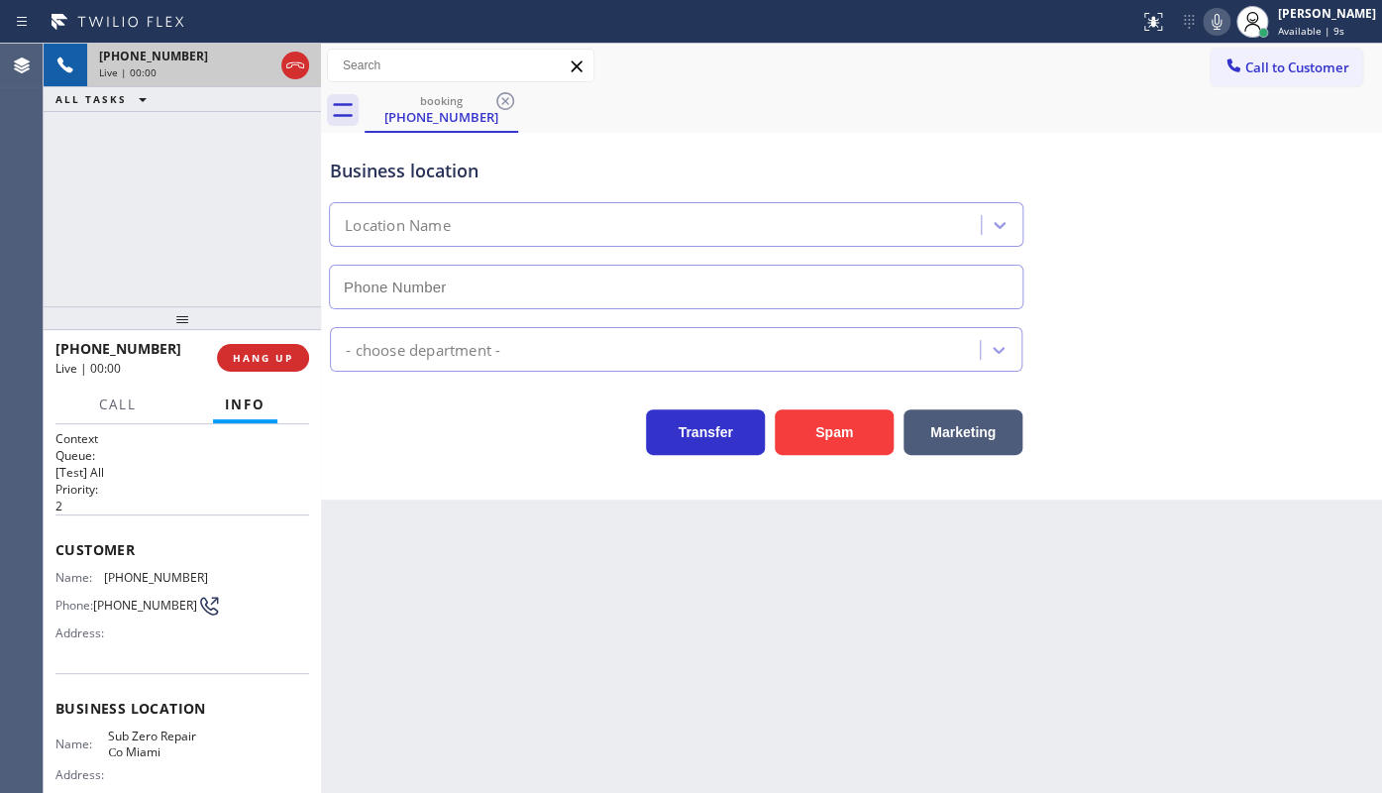
type input "(786) 886-1573"
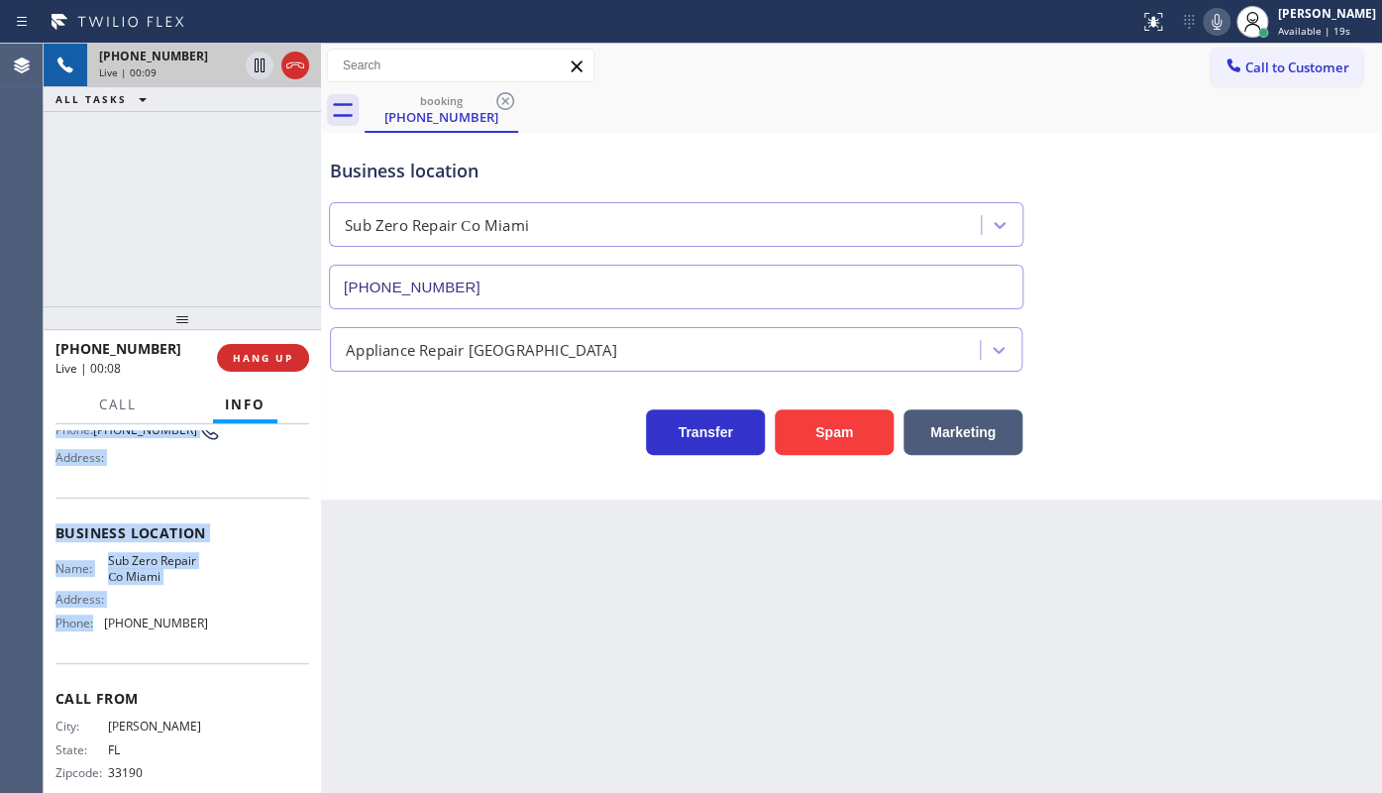
scroll to position [179, 0]
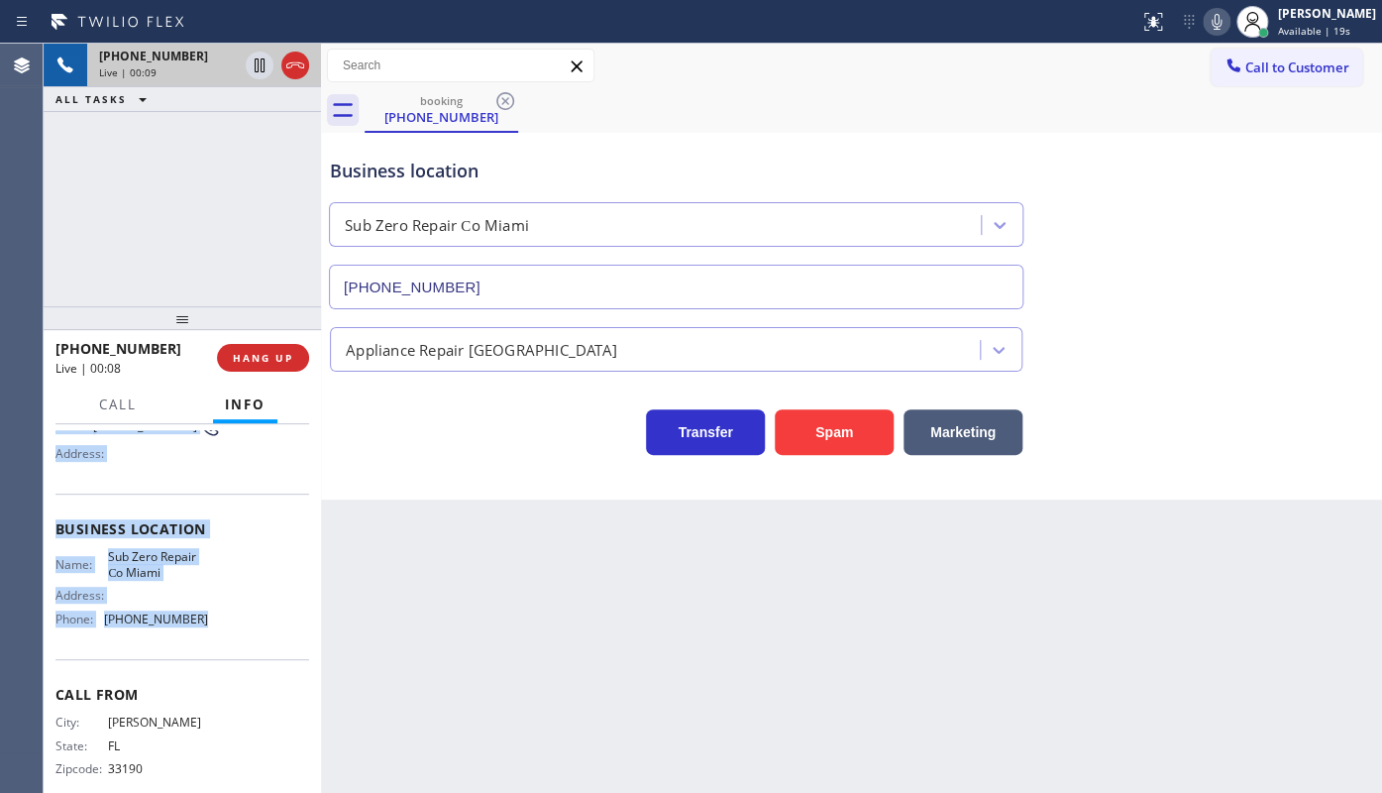
drag, startPoint x: 52, startPoint y: 540, endPoint x: 223, endPoint y: 624, distance: 190.9
click at [223, 629] on div "Context Queue: [Test] All Priority: 2 Customer Name: (786) 286-0910 Phone: (786…" at bounding box center [182, 608] width 277 height 369
copy div "Customer Name: (786) 286-0910 Phone: (786) 286-0910 Address: Business location …"
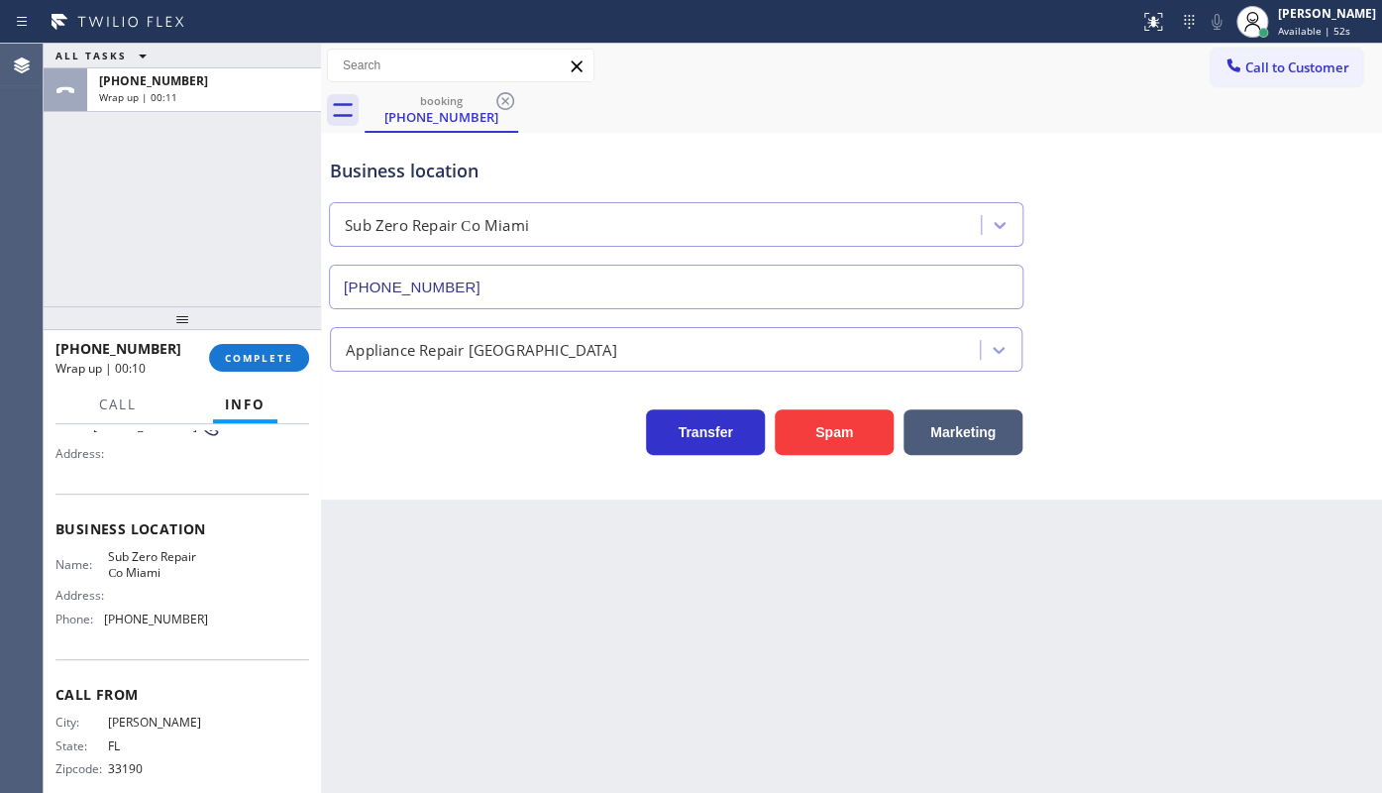
click at [177, 228] on div "ALL TASKS ALL TASKS ACTIVE TASKS TASKS IN WRAP UP +17862860910 Wrap up | 00:11" at bounding box center [182, 175] width 277 height 263
click at [250, 360] on span "COMPLETE" at bounding box center [259, 358] width 68 height 14
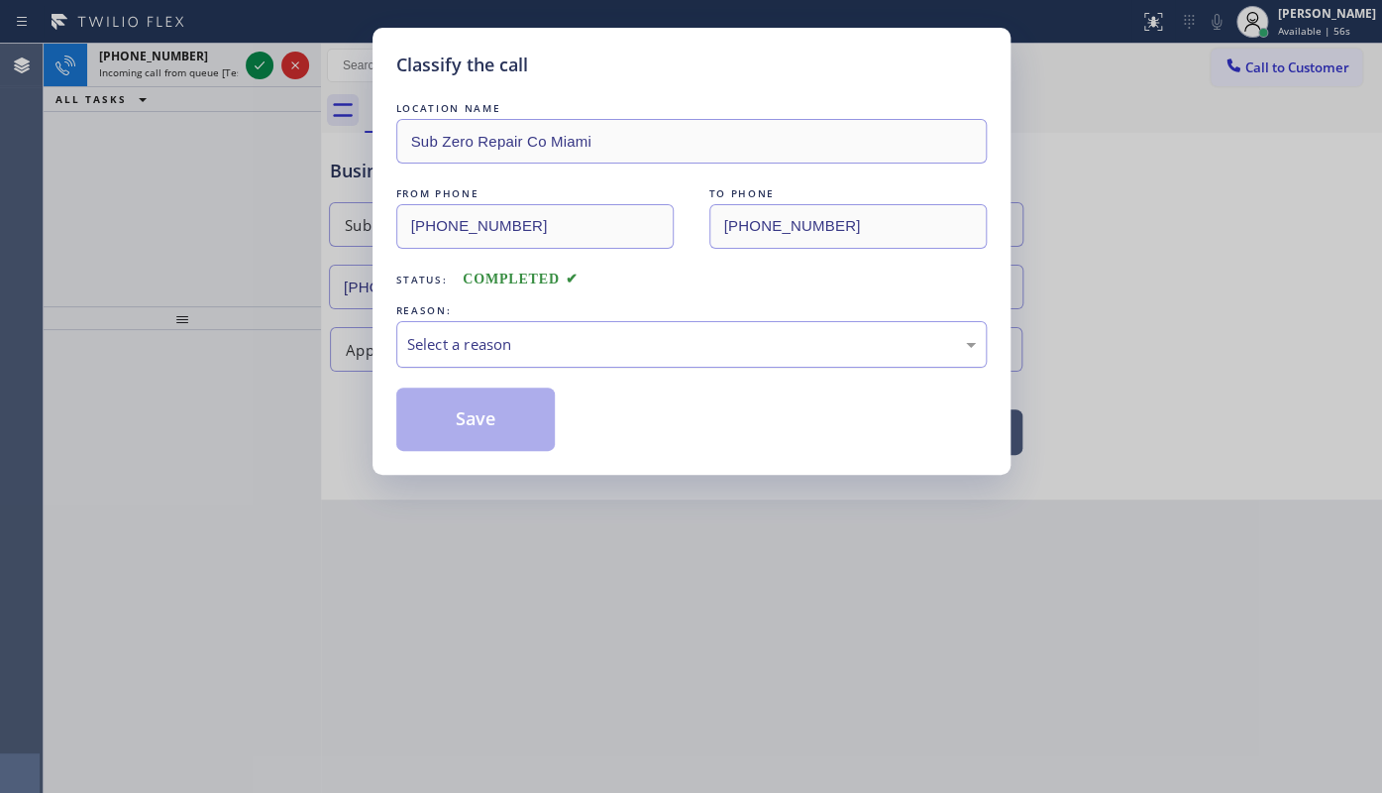
click at [463, 354] on div "Select a reason" at bounding box center [691, 344] width 569 height 23
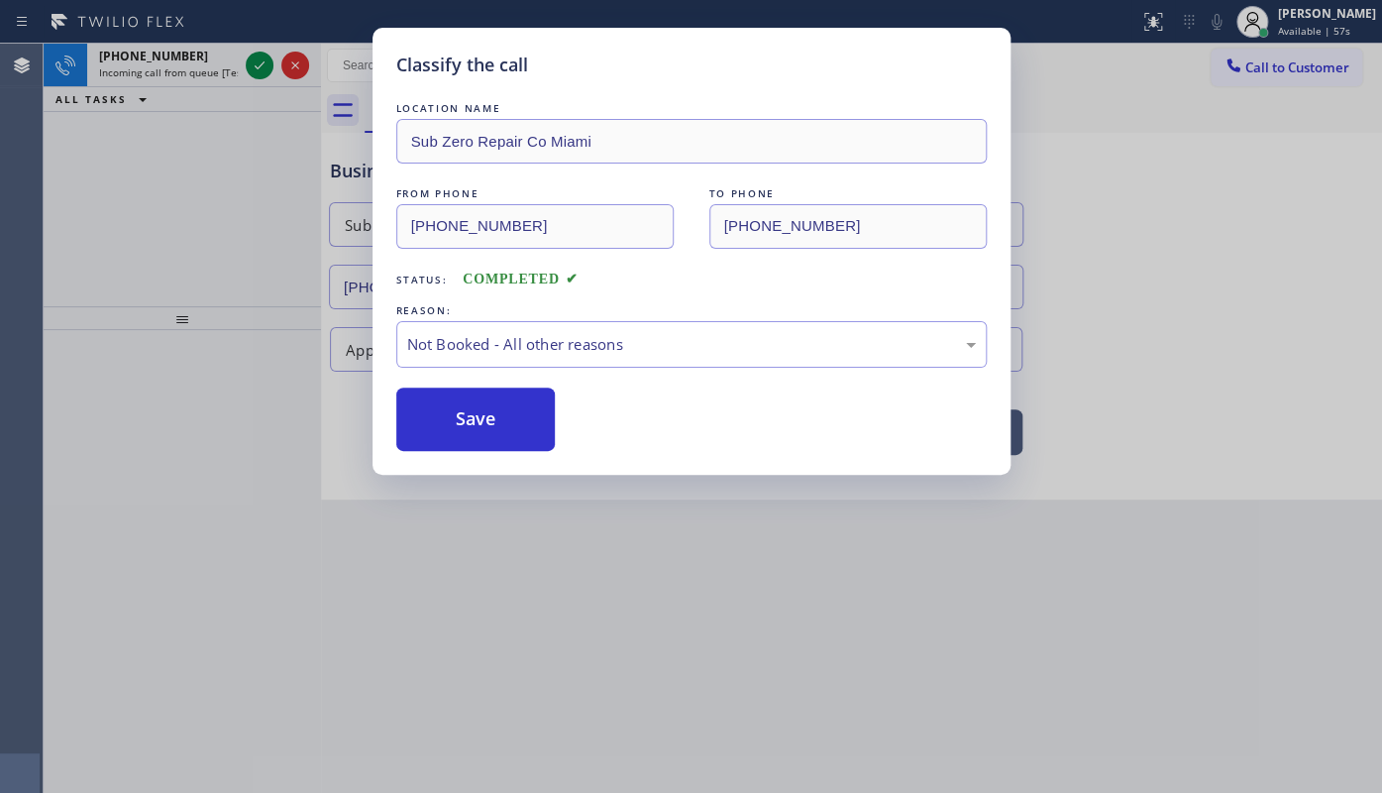
click at [445, 411] on button "Save" at bounding box center [475, 418] width 159 height 63
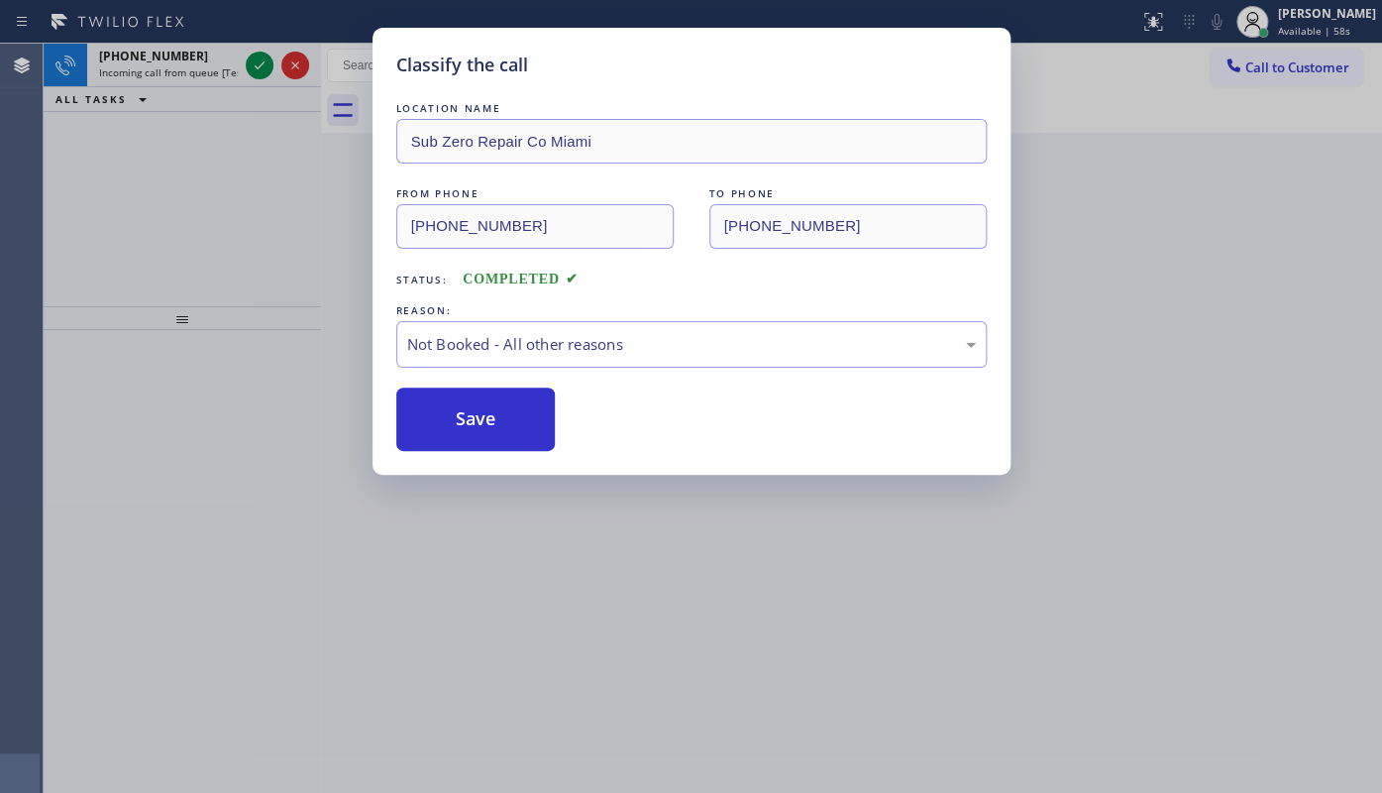
click at [264, 67] on div "Classify the call LOCATION NAME Viking Repair Service FROM PHONE (510) 367-9876…" at bounding box center [713, 418] width 1338 height 749
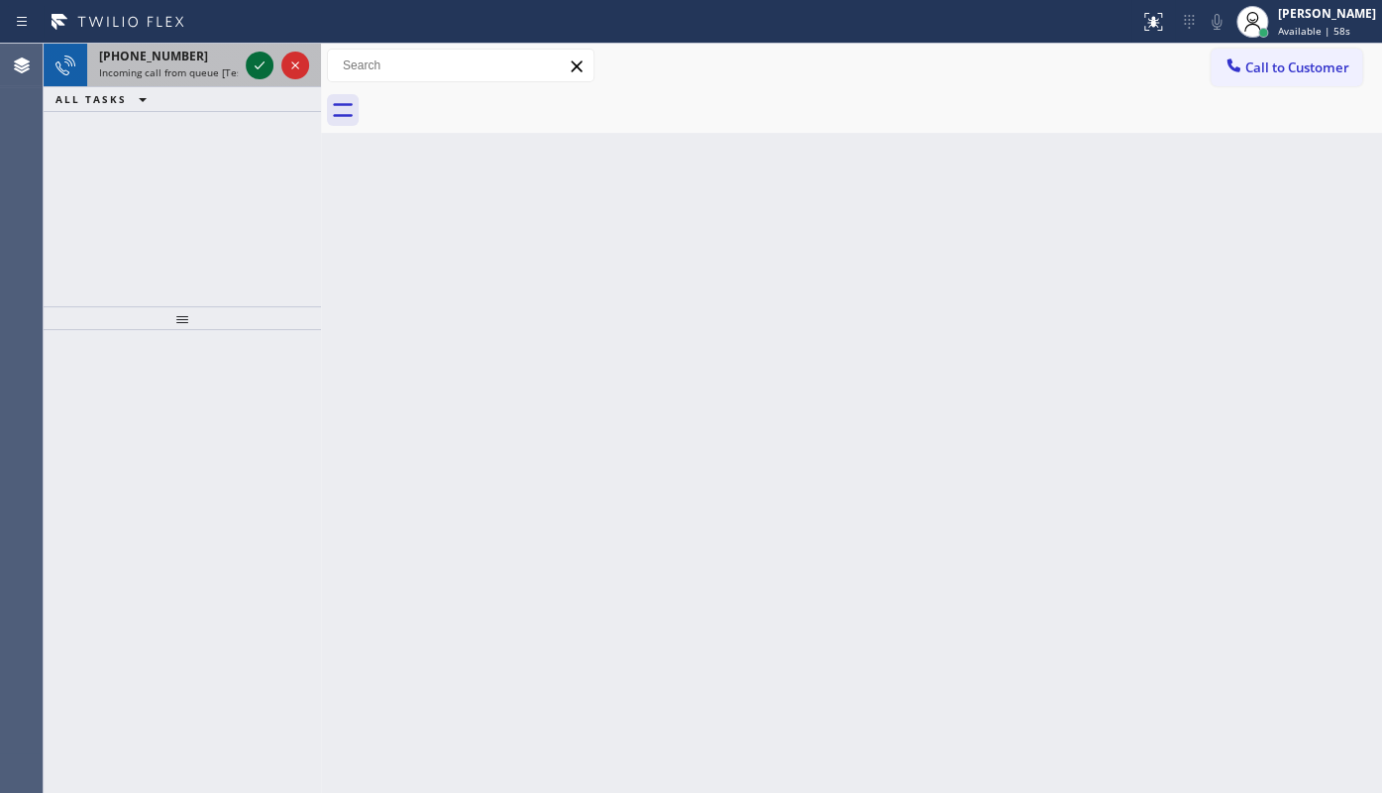
click at [263, 59] on icon at bounding box center [260, 65] width 24 height 24
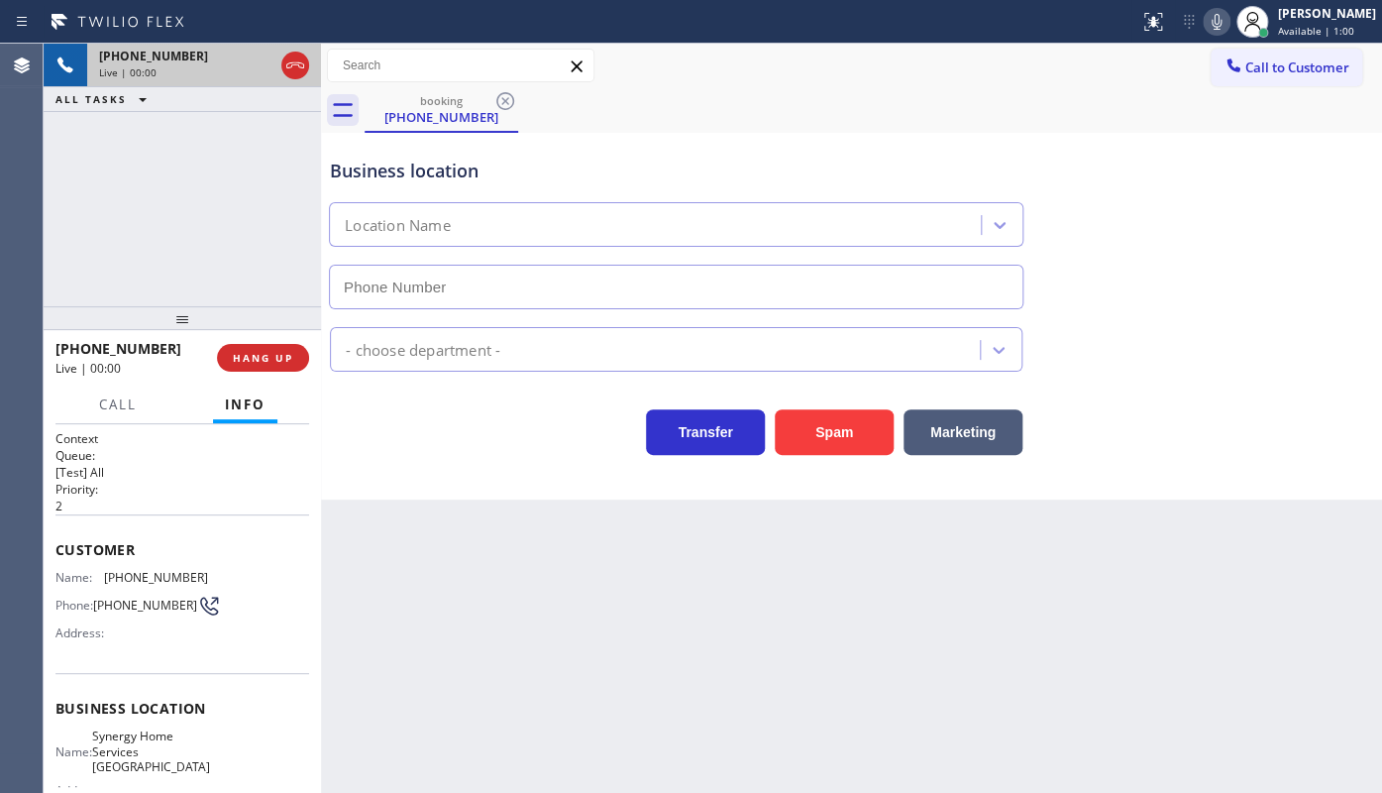
type input "(929) 590-9669"
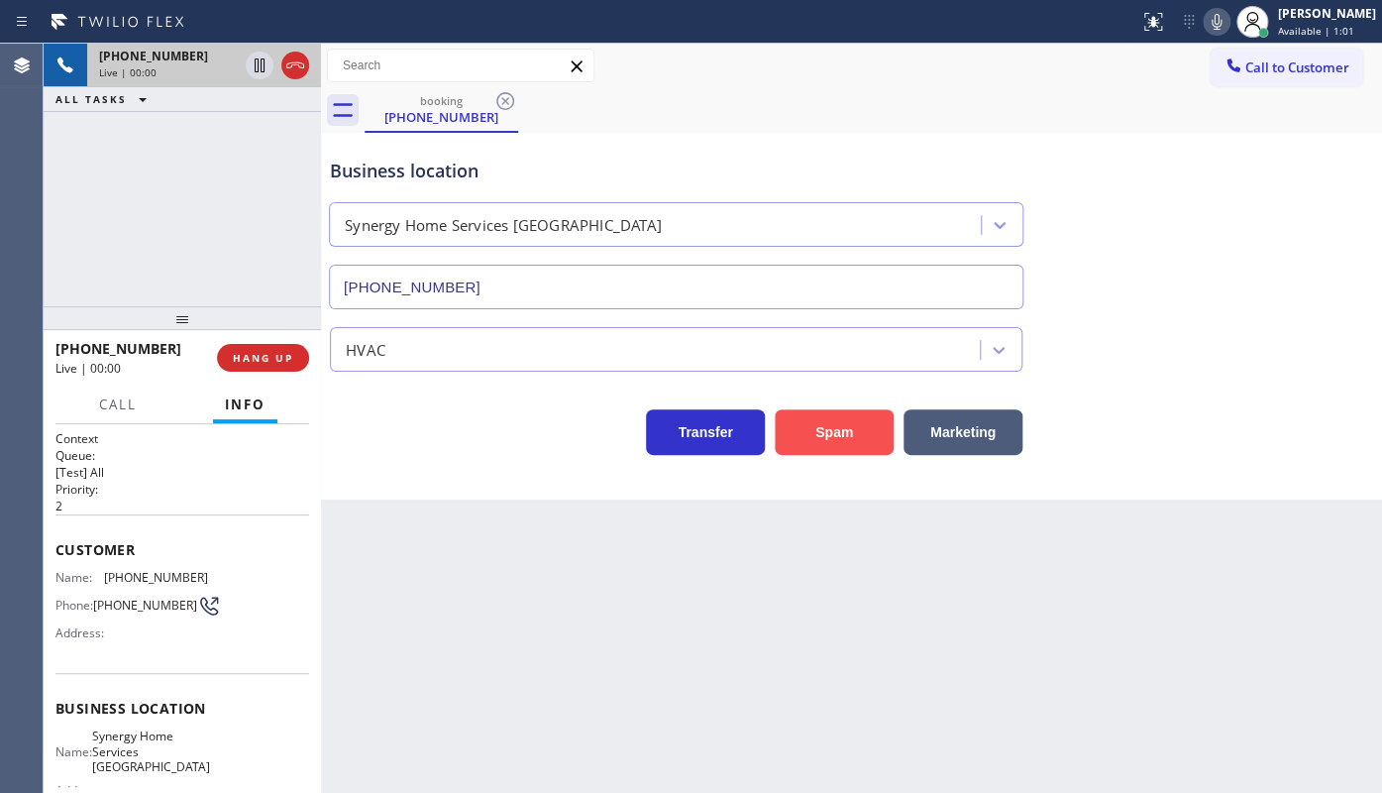
click at [828, 415] on button "Spam" at bounding box center [834, 432] width 119 height 46
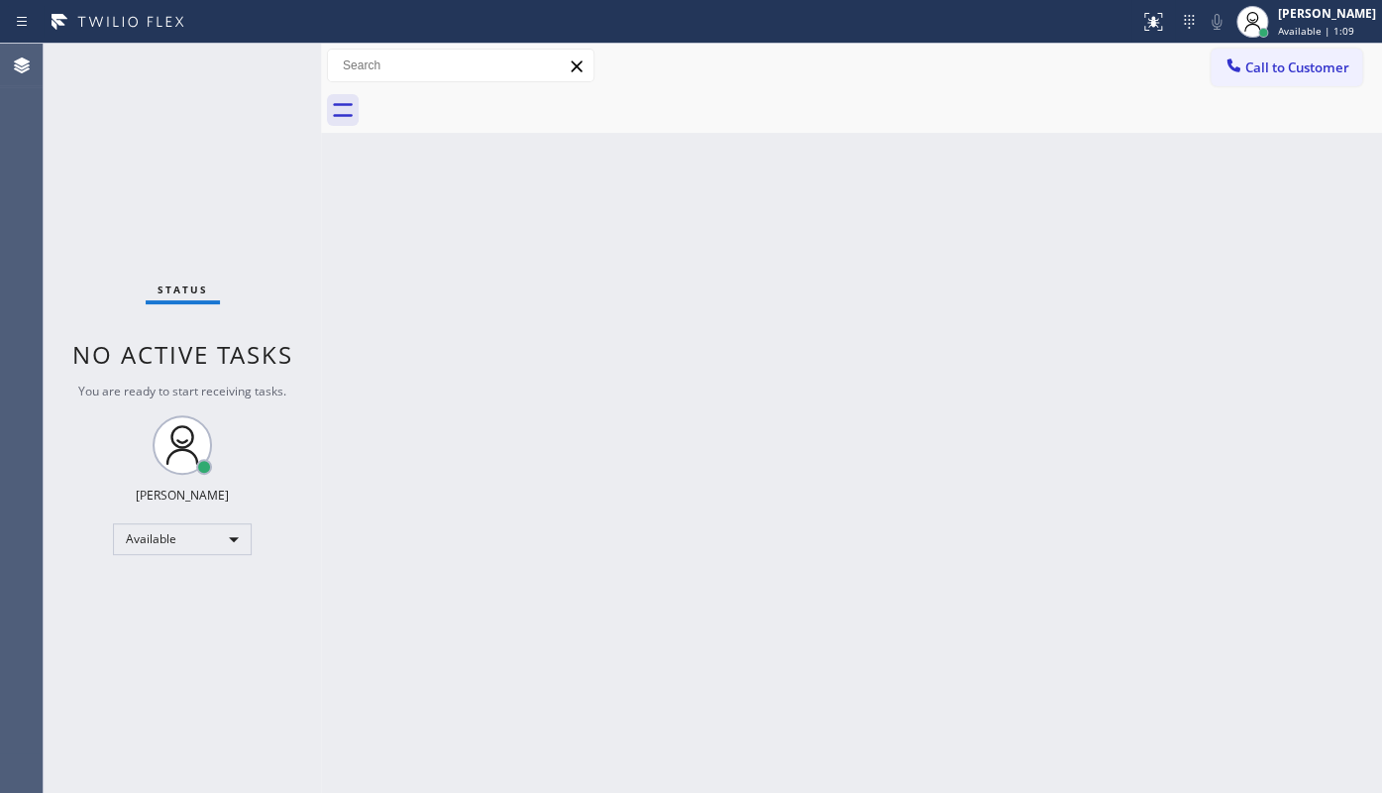
click at [831, 277] on div "Back to Dashboard Change Sender ID Customers Technicians Select a contact Outbo…" at bounding box center [851, 418] width 1061 height 749
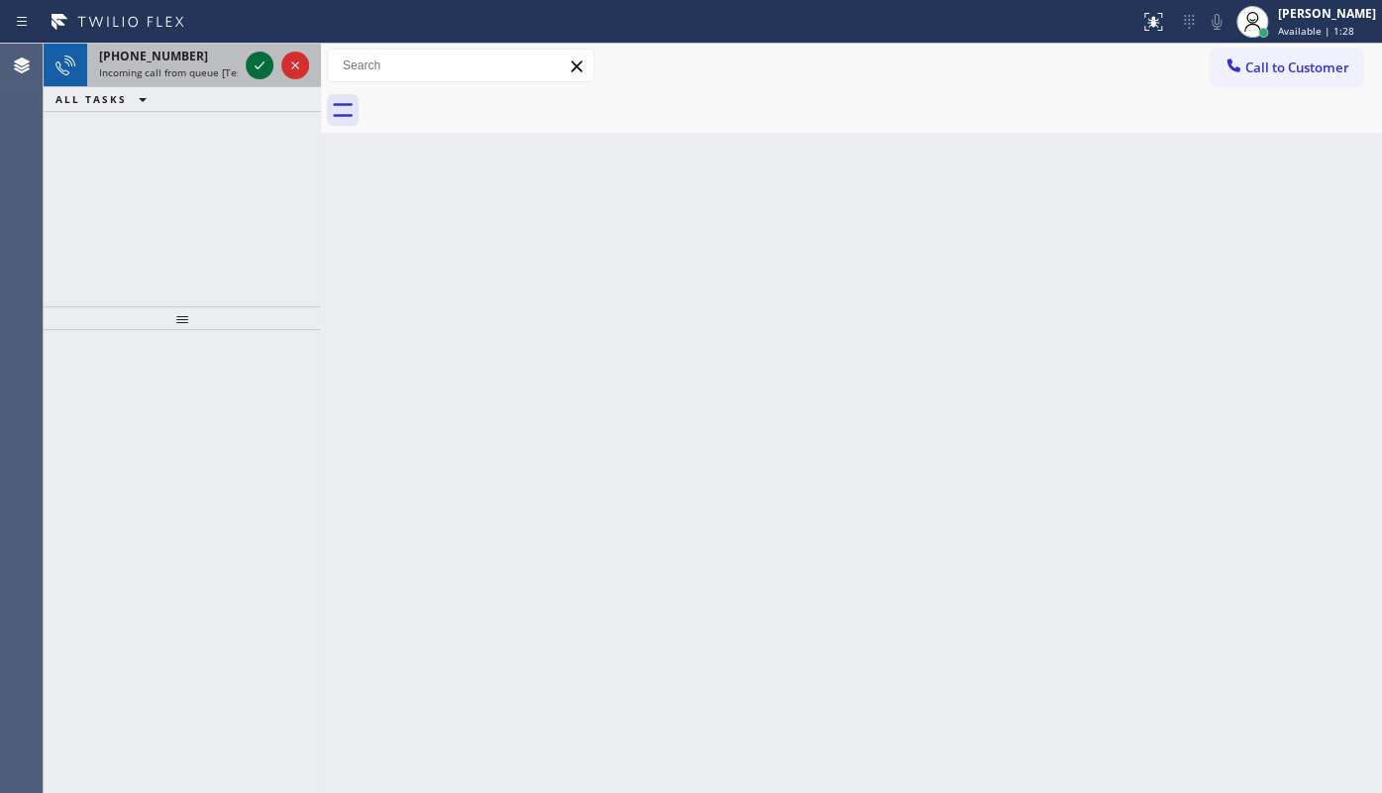
click at [257, 71] on icon at bounding box center [260, 65] width 24 height 24
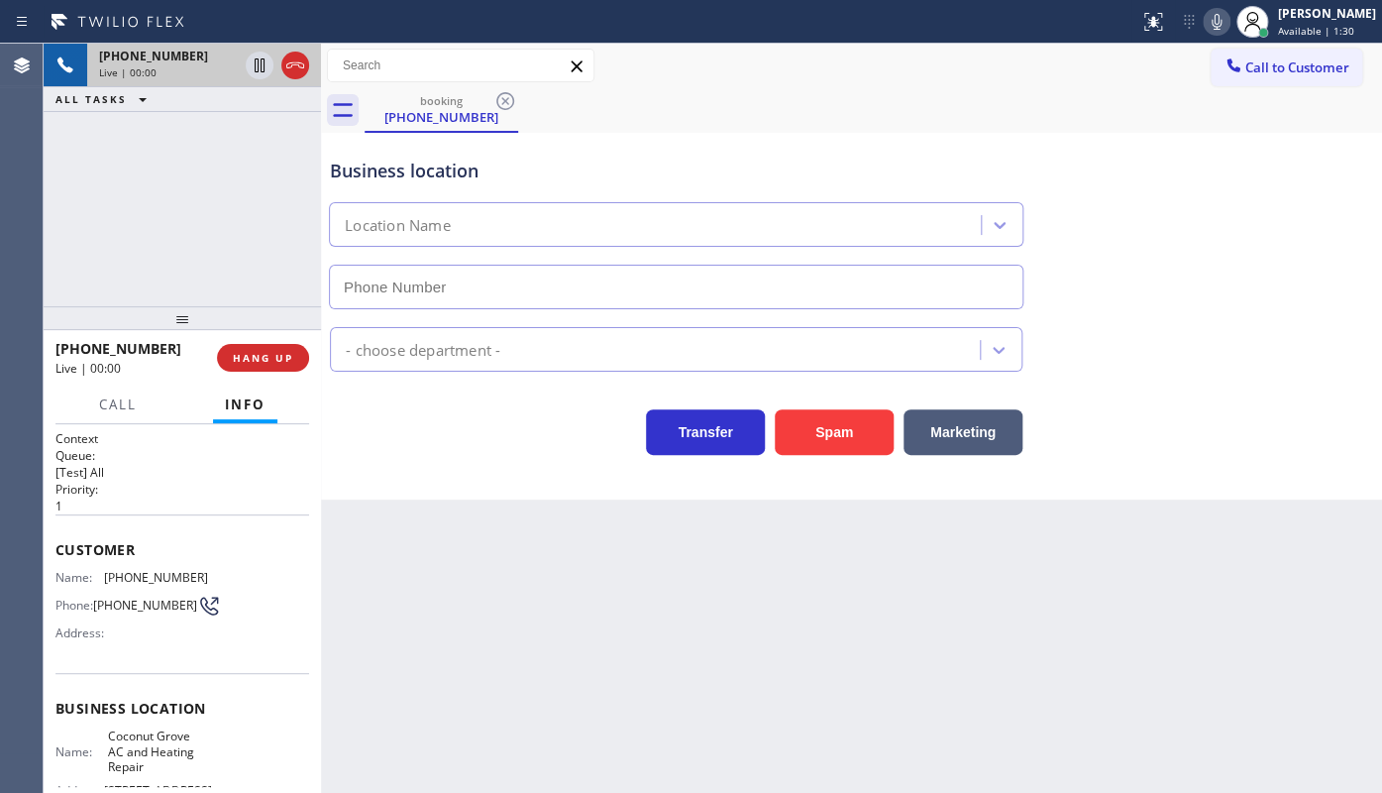
type input "(305) 600-5470"
click at [822, 424] on button "Spam" at bounding box center [834, 432] width 119 height 46
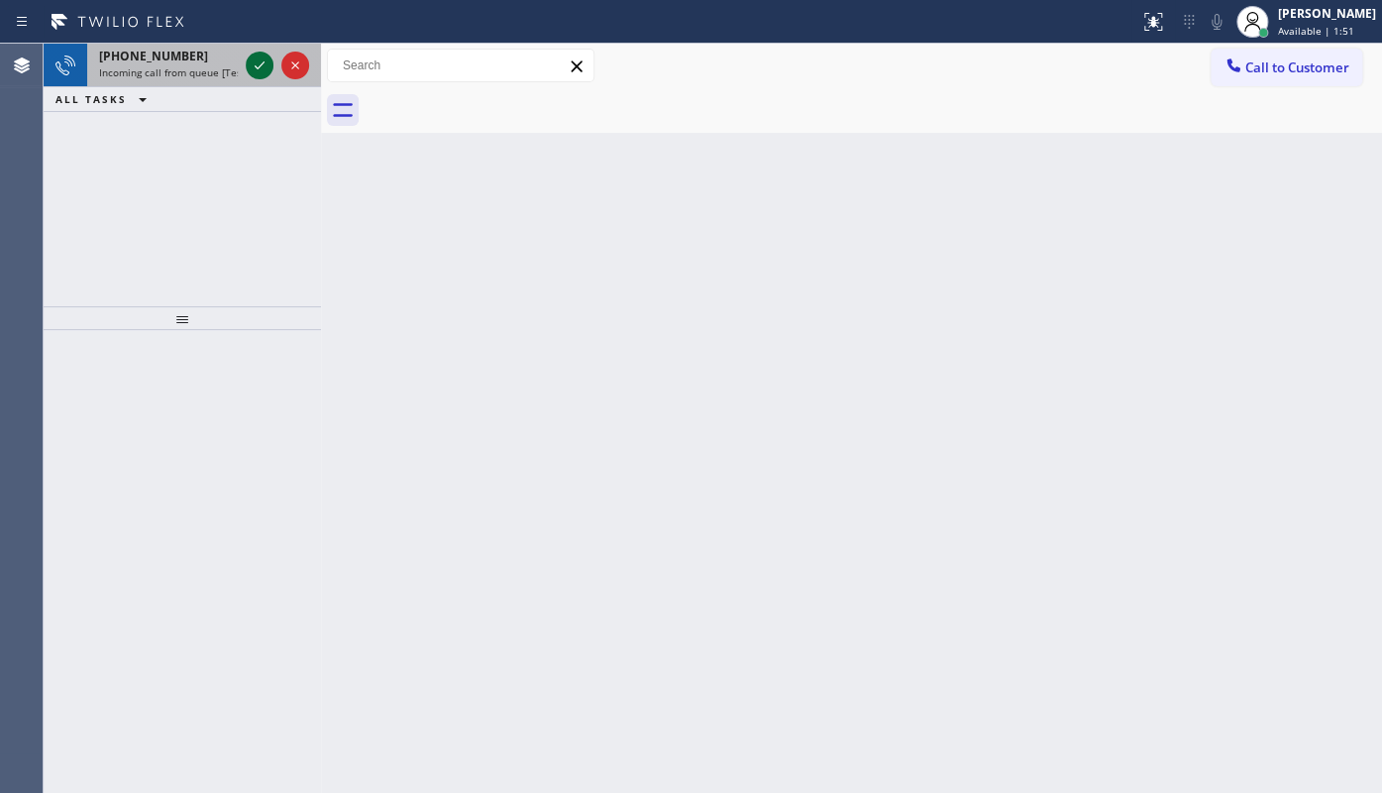
click at [258, 59] on icon at bounding box center [260, 65] width 24 height 24
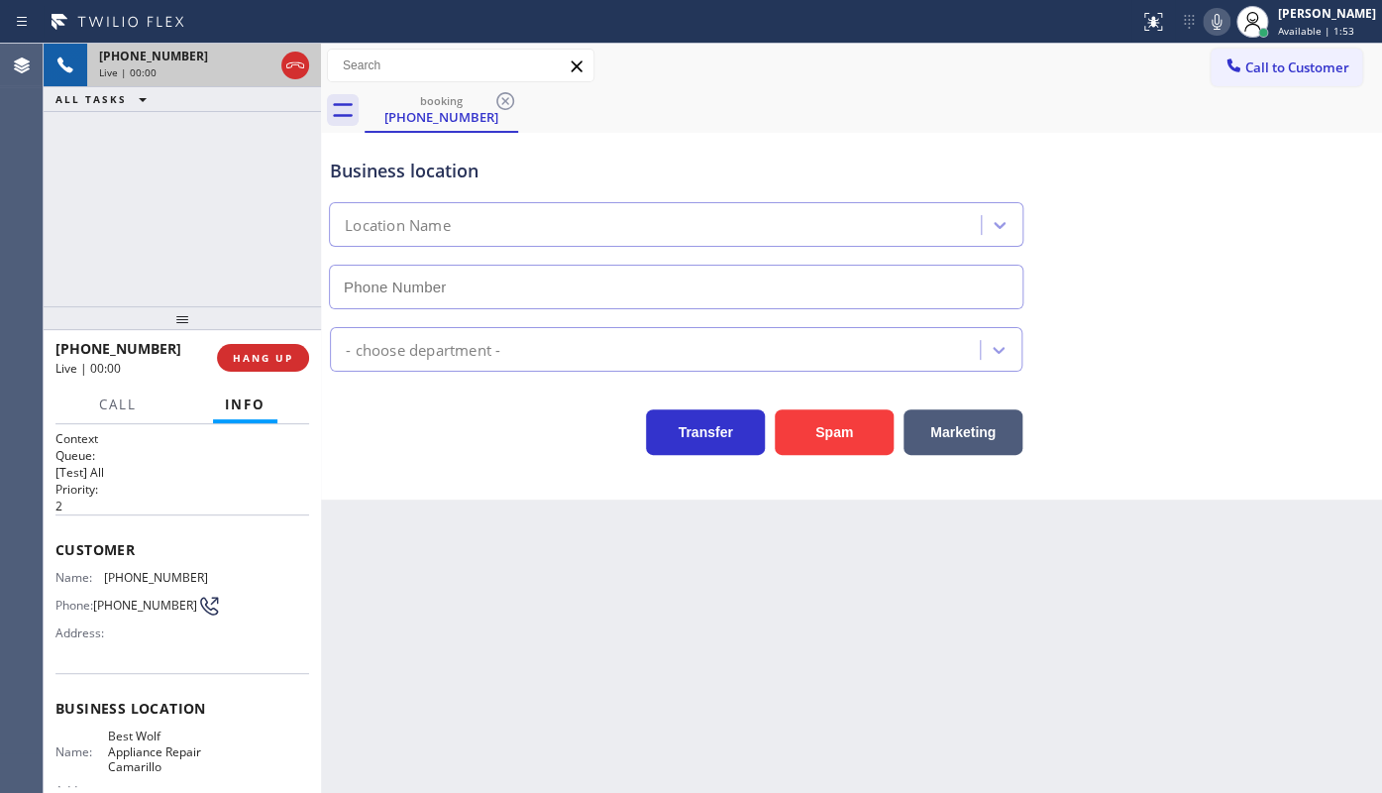
type input "(805) 399-7020"
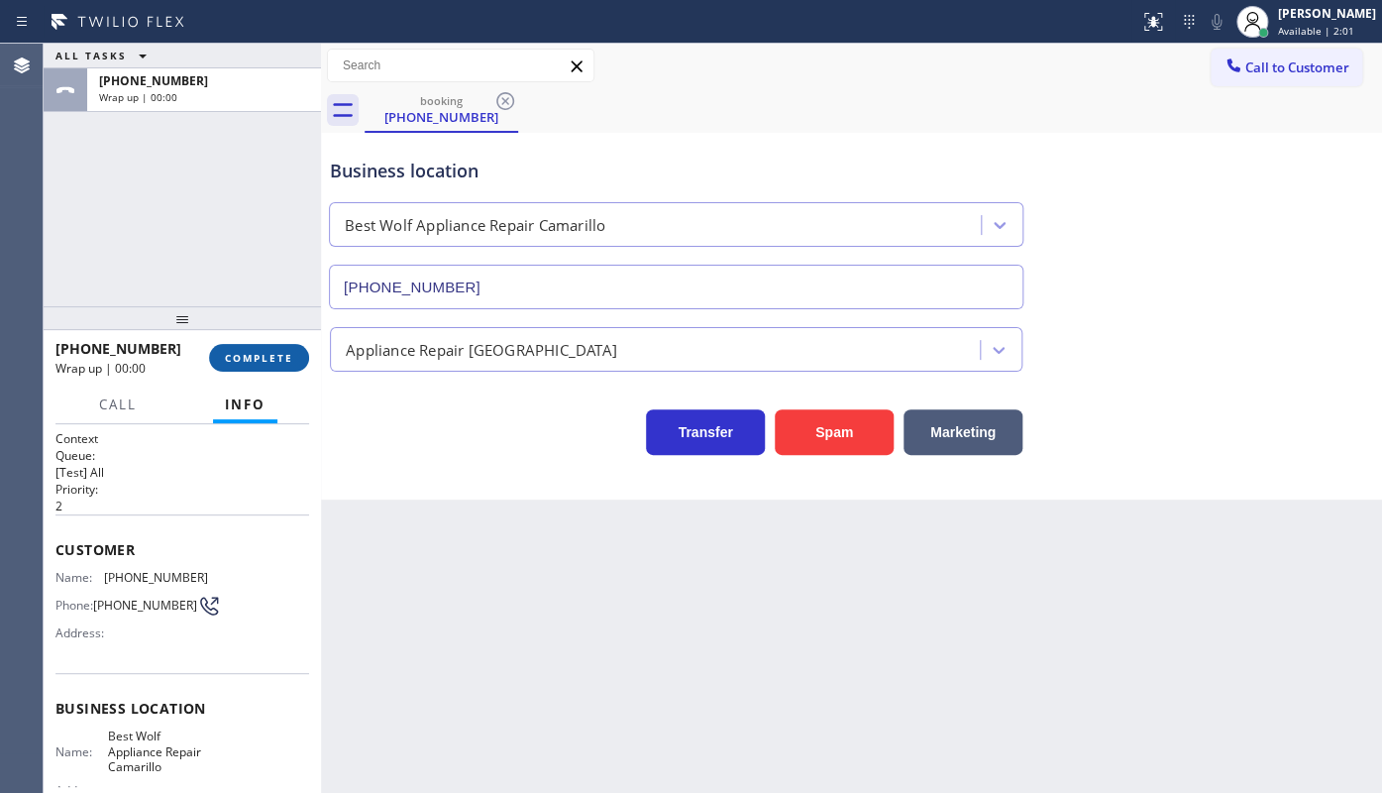
click at [281, 370] on button "COMPLETE" at bounding box center [259, 358] width 100 height 28
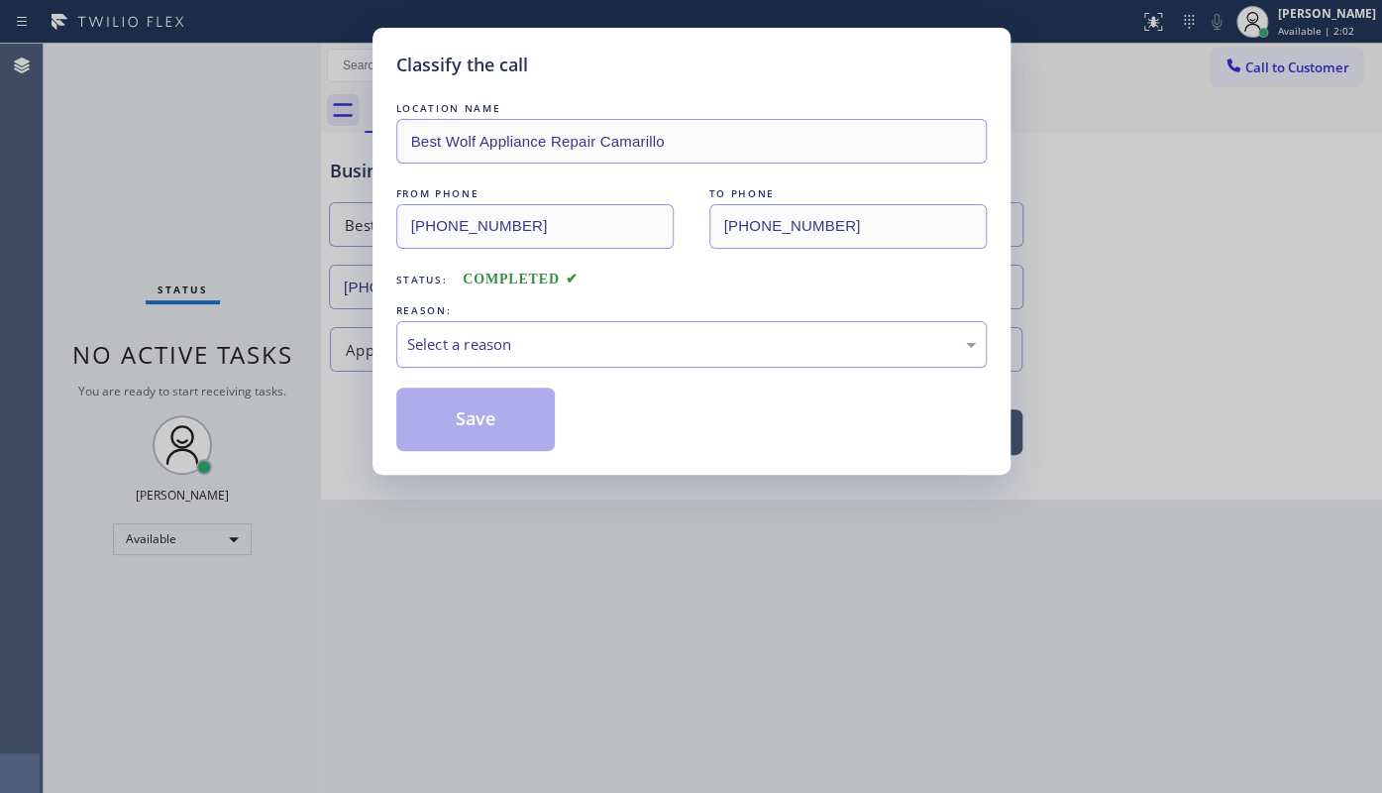
click at [465, 329] on div "Select a reason" at bounding box center [691, 344] width 590 height 47
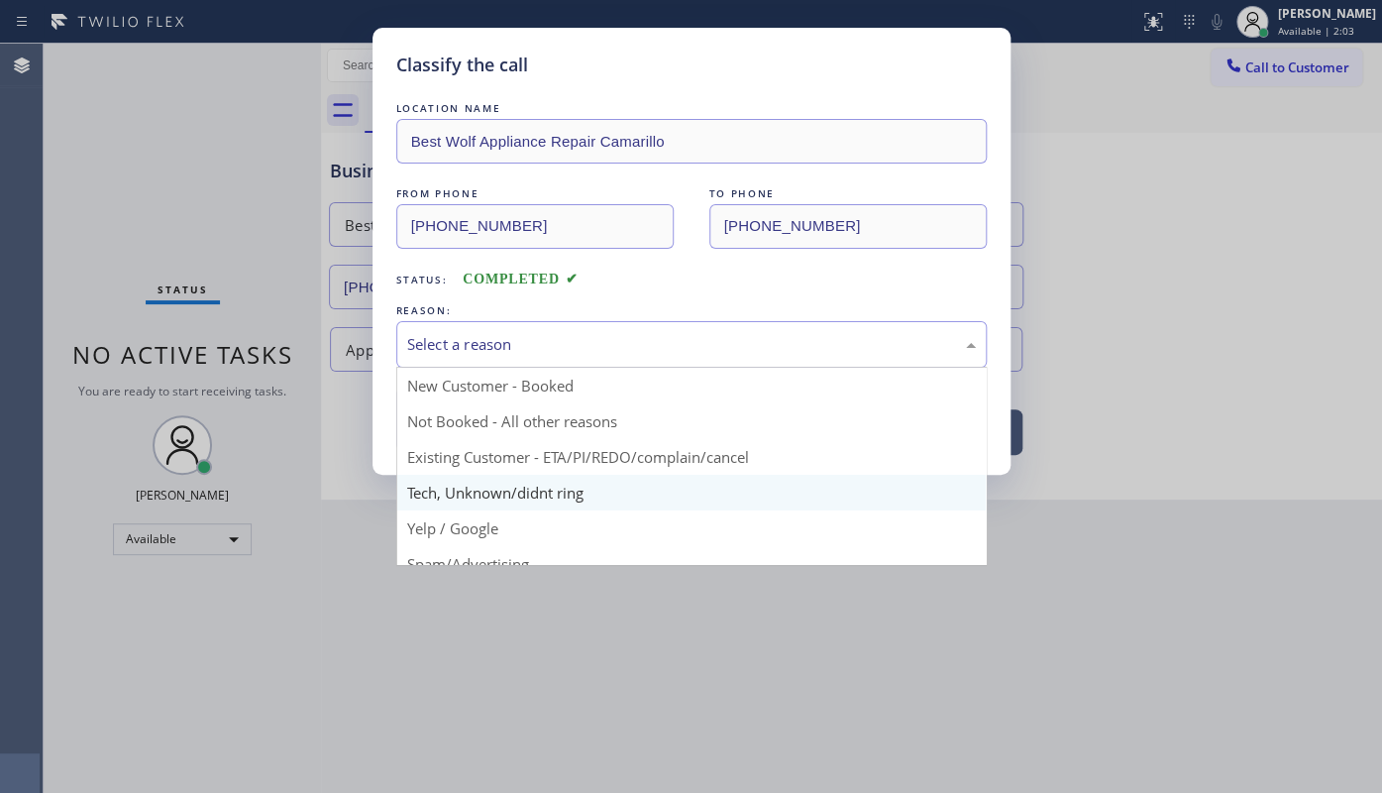
drag, startPoint x: 491, startPoint y: 487, endPoint x: 492, endPoint y: 419, distance: 68.4
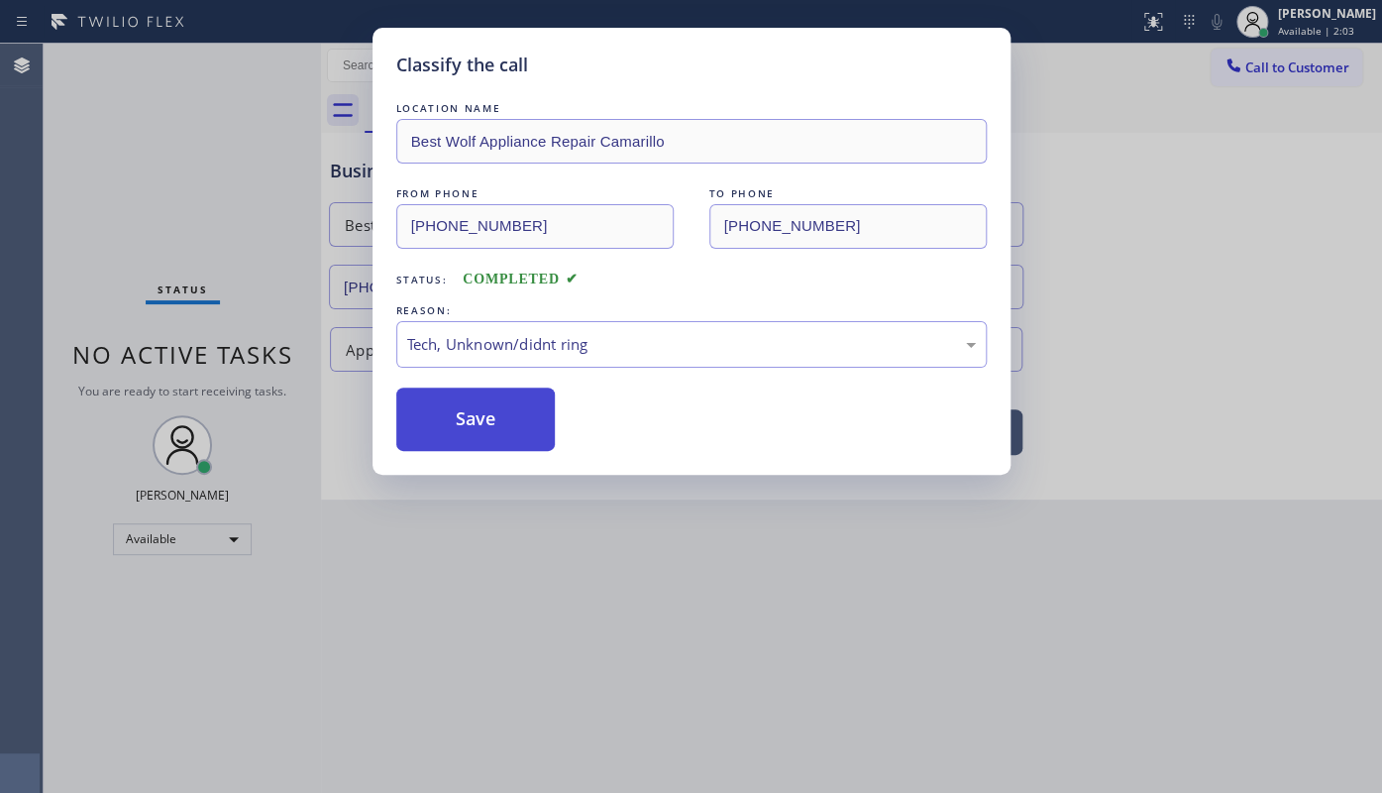
click at [493, 416] on button "Save" at bounding box center [475, 418] width 159 height 63
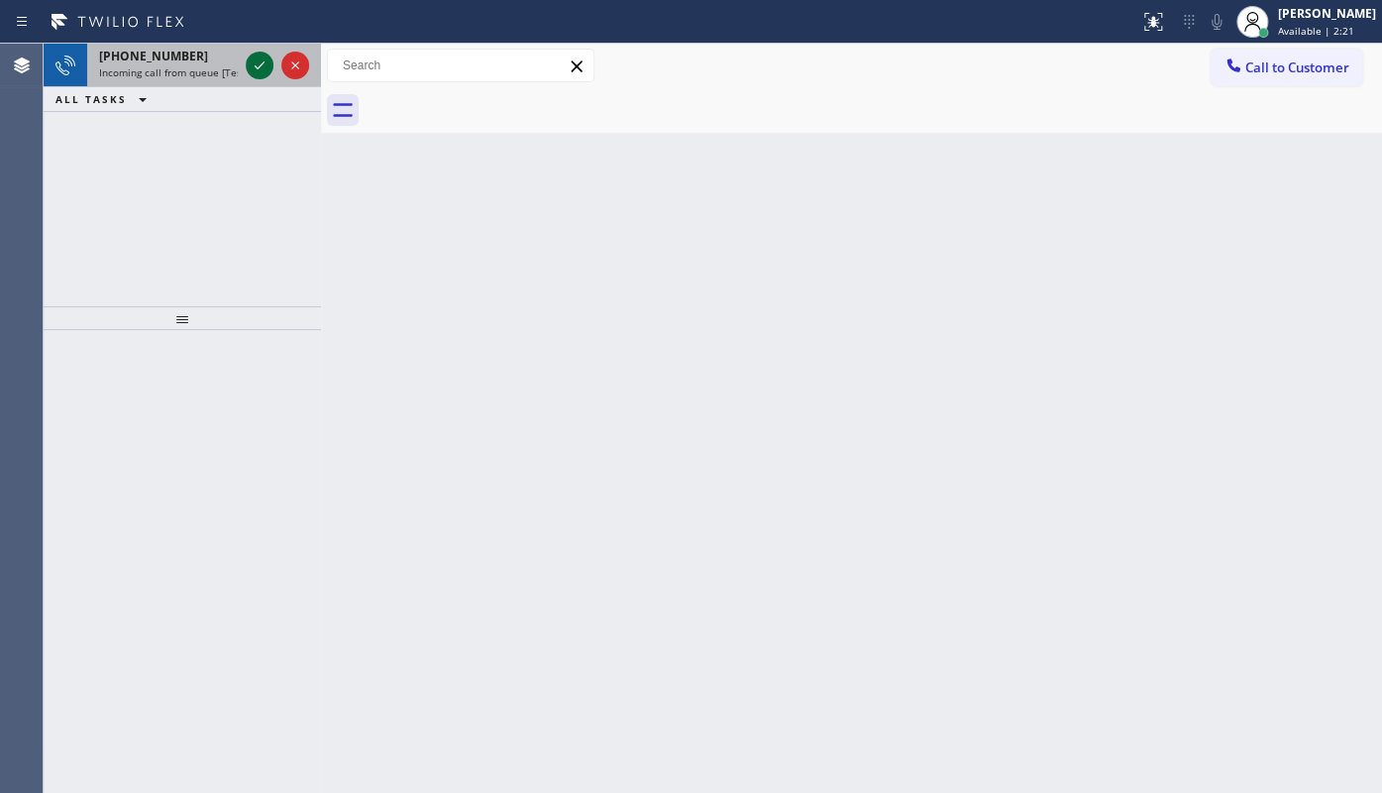
click at [264, 55] on icon at bounding box center [260, 65] width 24 height 24
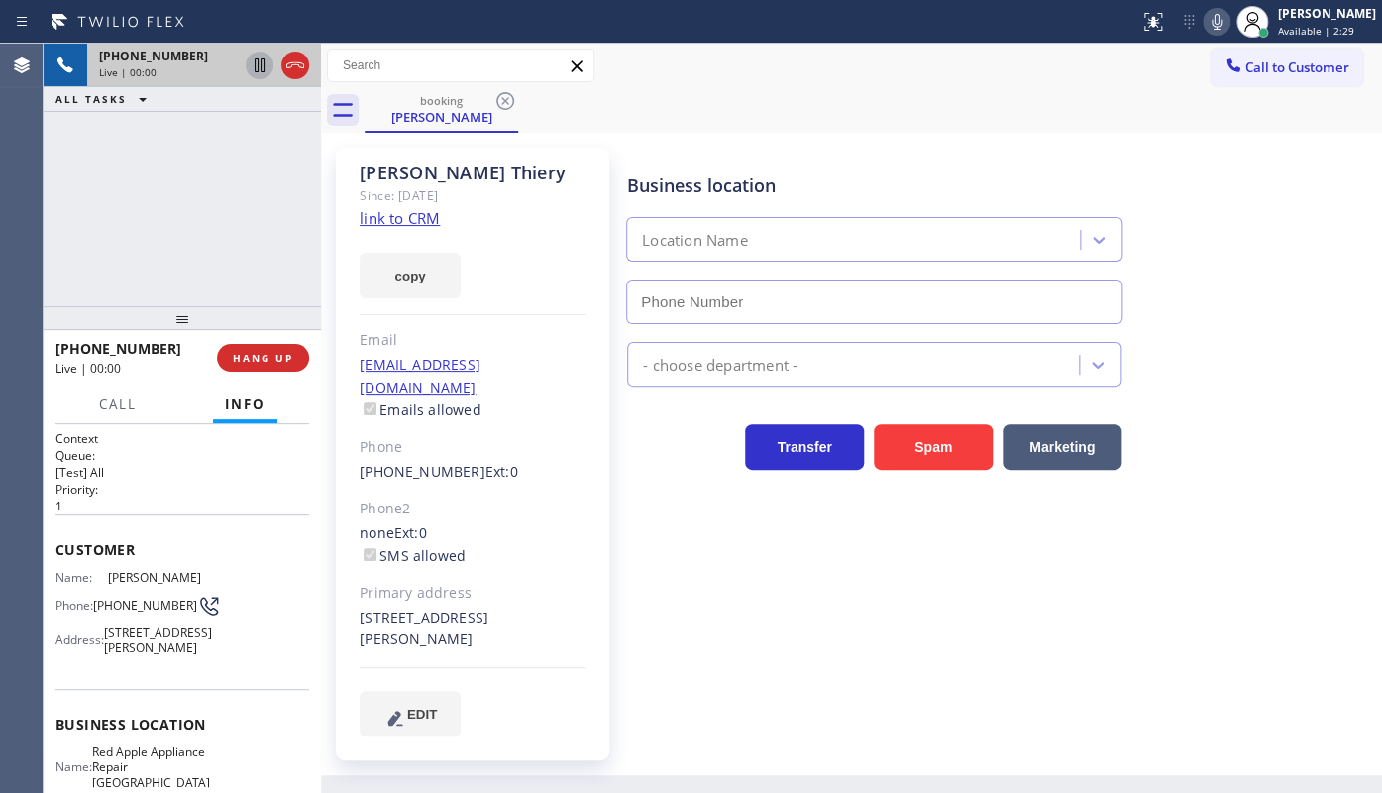
type input "(602) 353-7310"
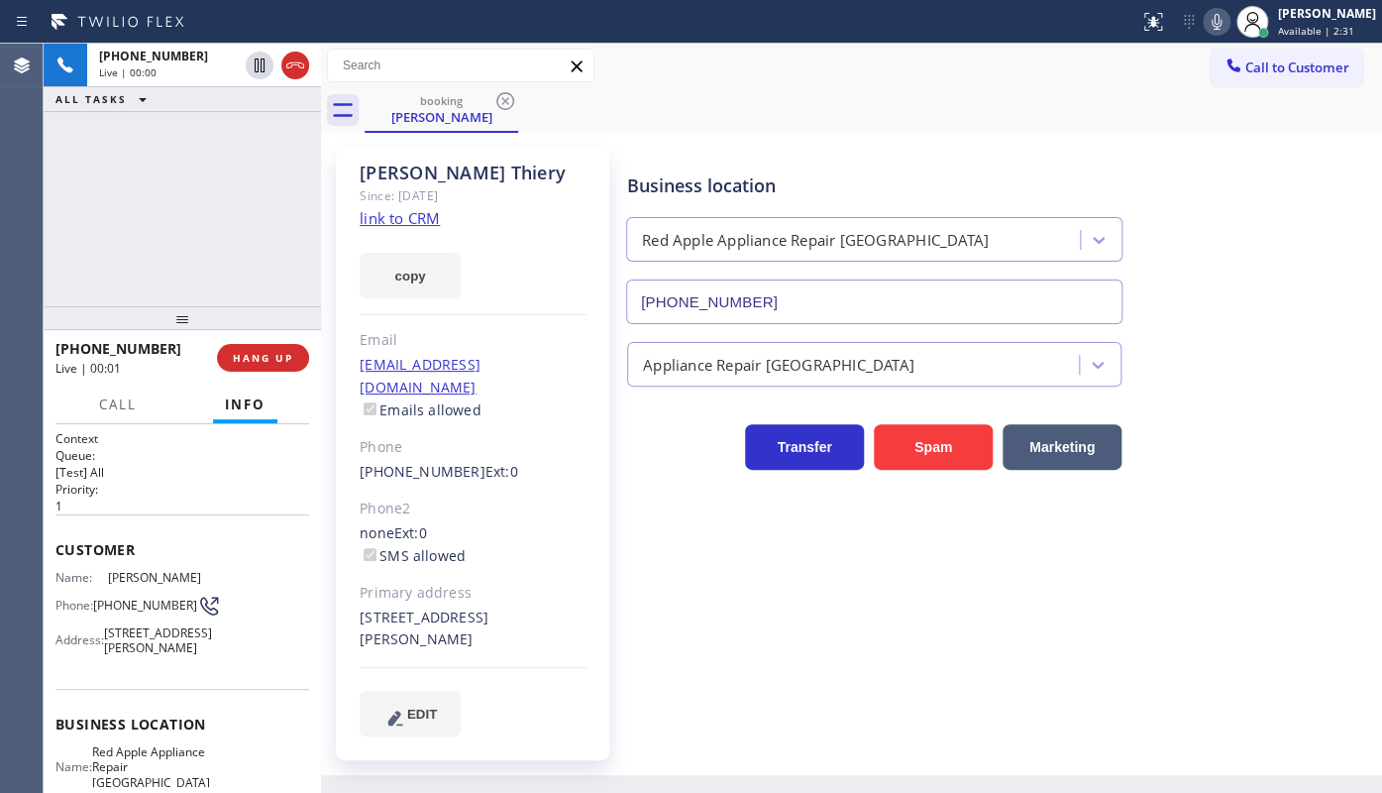
click at [377, 220] on link "link to CRM" at bounding box center [400, 218] width 80 height 20
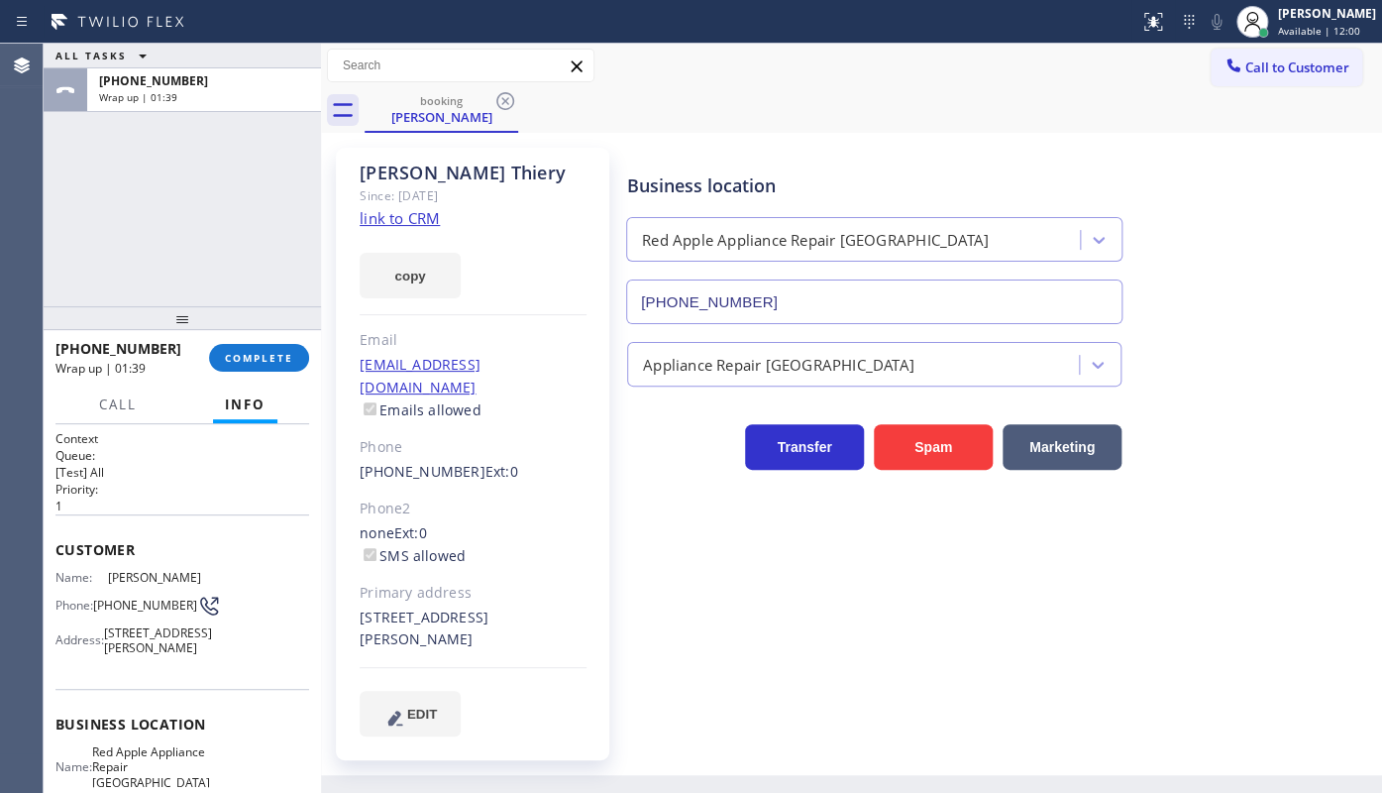
drag, startPoint x: 123, startPoint y: 235, endPoint x: 139, endPoint y: 249, distance: 21.1
click at [123, 235] on div "ALL TASKS ALL TASKS ACTIVE TASKS TASKS IN WRAP UP +16026323180 Wrap up | 01:39" at bounding box center [182, 175] width 277 height 263
click at [253, 359] on span "COMPLETE" at bounding box center [259, 358] width 68 height 14
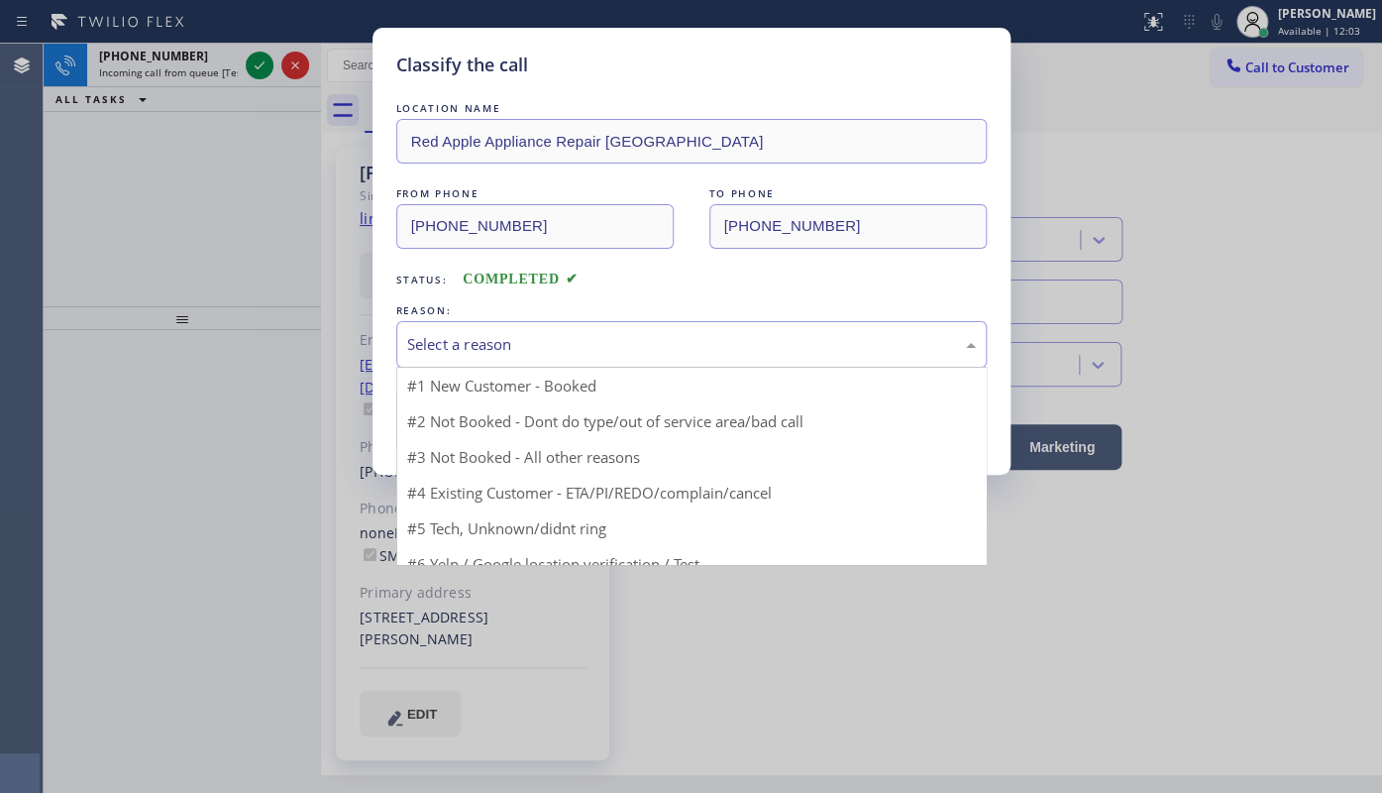
click at [475, 339] on div "Select a reason" at bounding box center [691, 344] width 569 height 23
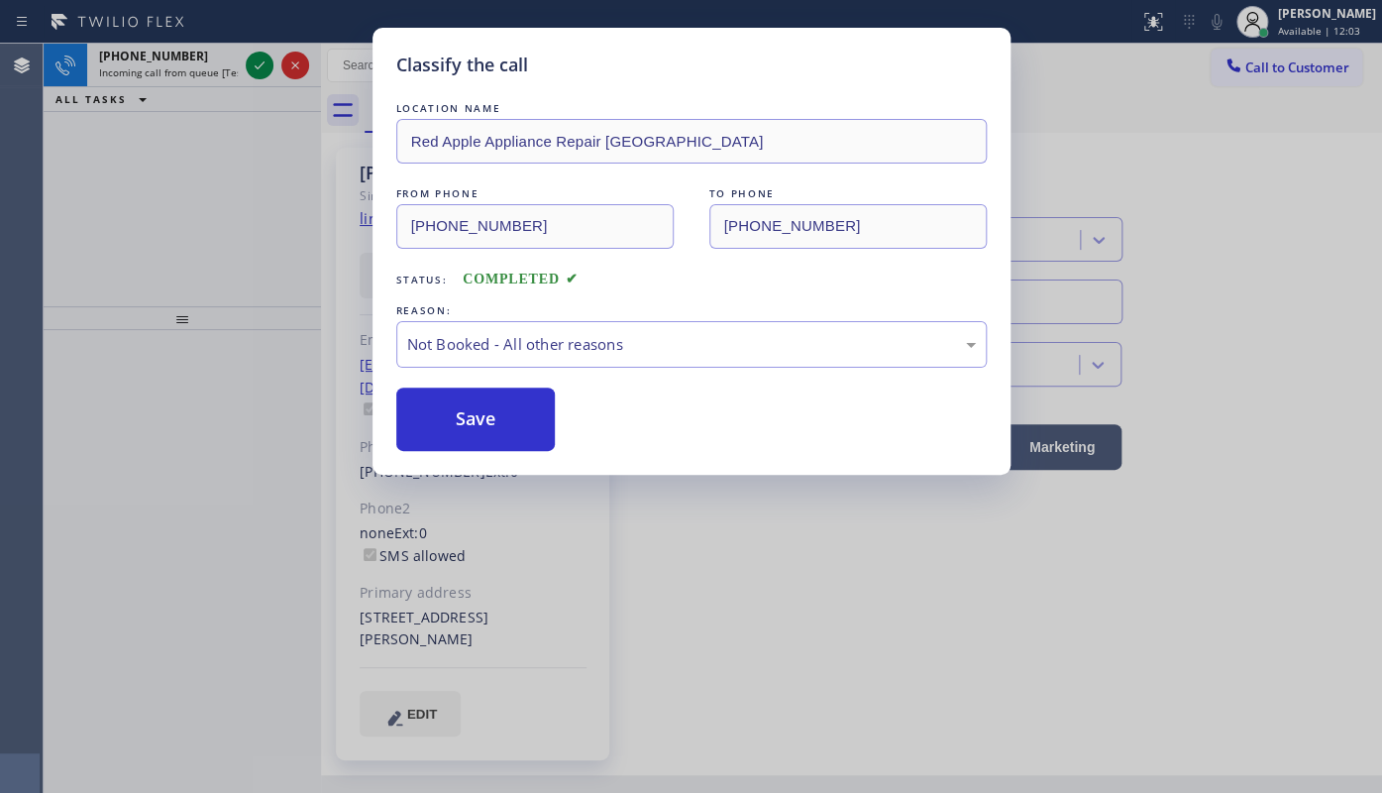
click at [469, 401] on button "Save" at bounding box center [475, 418] width 159 height 63
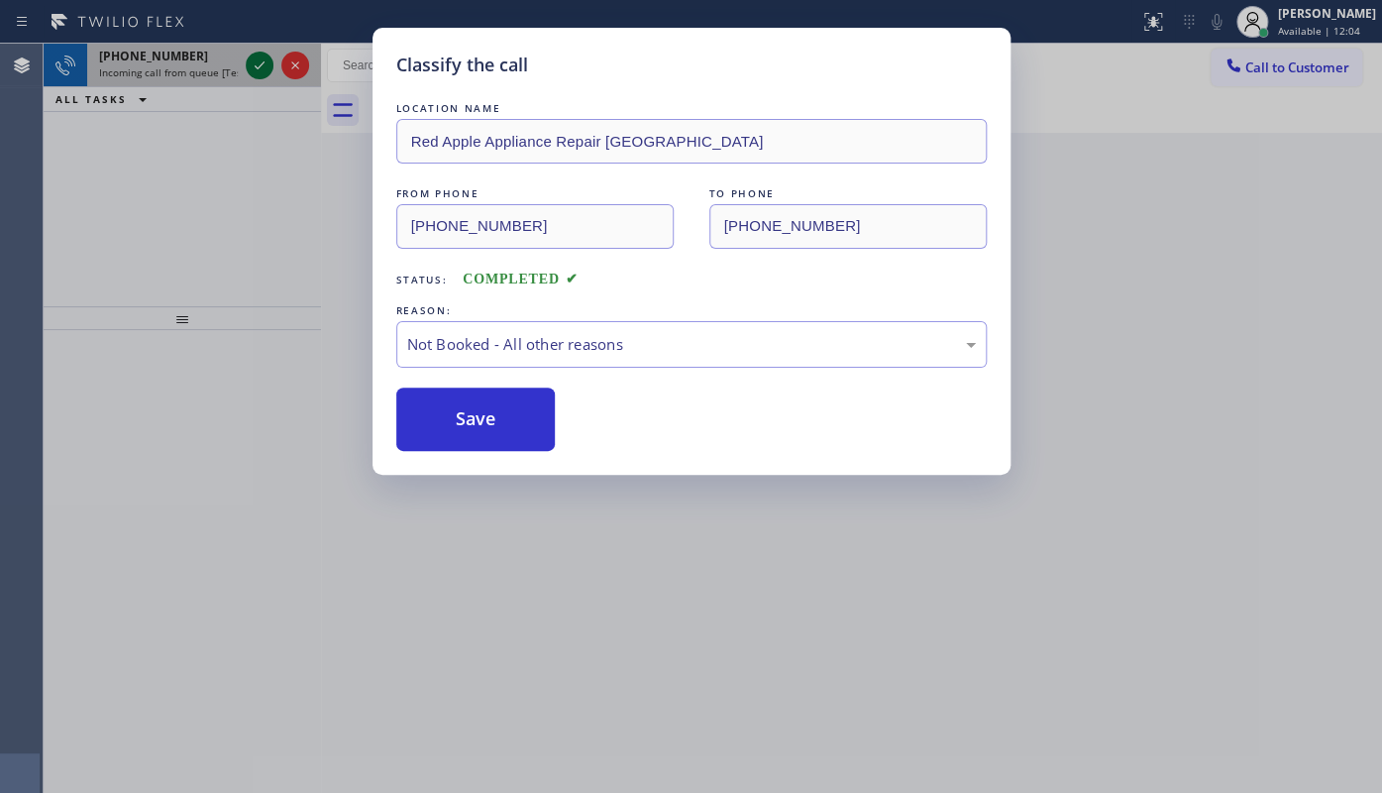
click at [266, 57] on icon at bounding box center [260, 65] width 24 height 24
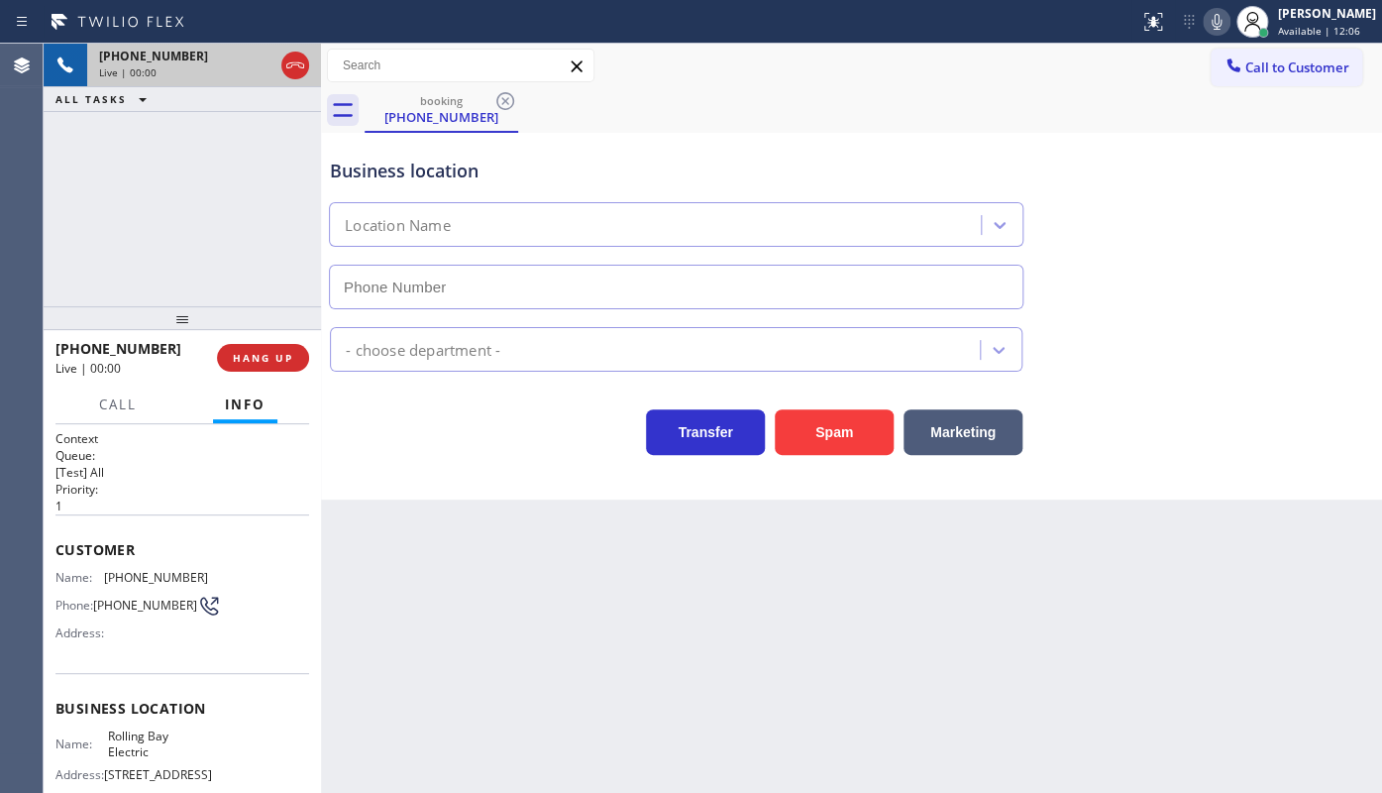
type input "(360) 401-4864"
click at [190, 187] on div "+12064513607 Live | 00:09 ALL TASKS ALL TASKS ACTIVE TASKS TASKS IN WRAP UP" at bounding box center [182, 175] width 277 height 263
drag, startPoint x: 102, startPoint y: 575, endPoint x: 220, endPoint y: 582, distance: 118.2
click at [220, 582] on div "Name: (206) 451-3607 Phone: (206) 451-3607 Address:" at bounding box center [182, 609] width 254 height 78
copy div "(206) 451-3607"
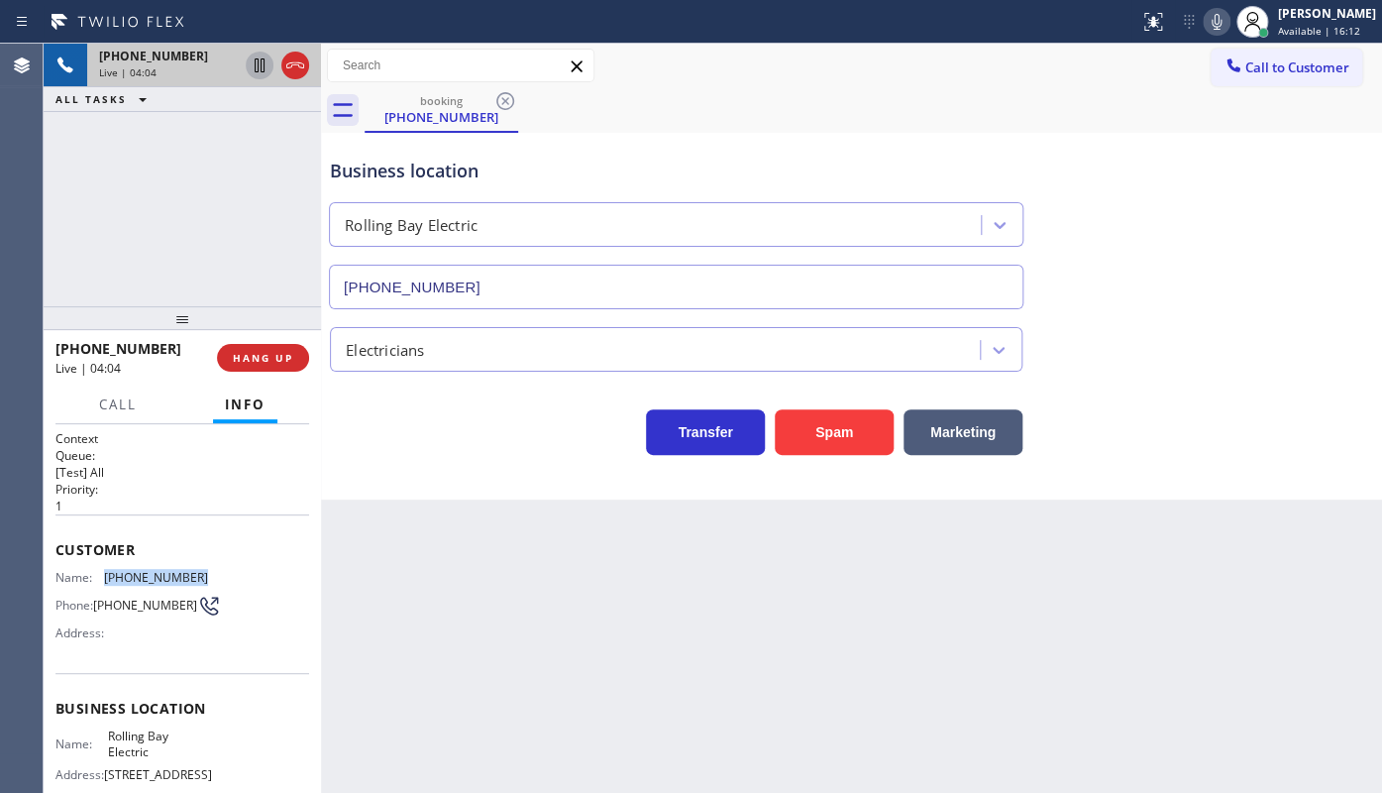
click at [257, 63] on icon at bounding box center [260, 65] width 24 height 24
click at [1221, 22] on icon at bounding box center [1217, 22] width 10 height 16
click at [262, 64] on icon at bounding box center [260, 65] width 14 height 14
click at [1228, 28] on icon at bounding box center [1217, 22] width 24 height 24
click at [118, 396] on span "Call" at bounding box center [118, 404] width 38 height 18
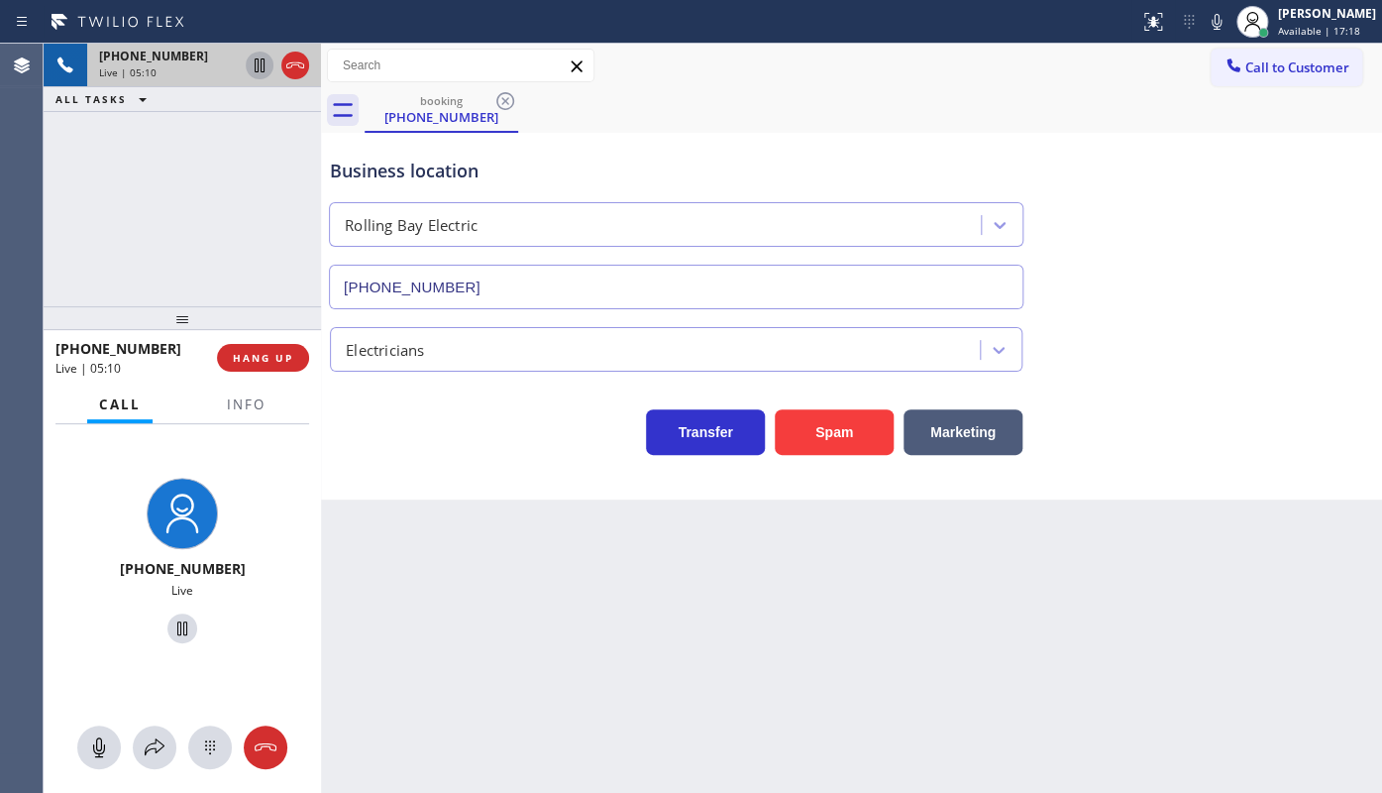
click at [159, 723] on div "+12064513607 Live" at bounding box center [182, 608] width 277 height 369
click at [159, 735] on icon at bounding box center [155, 747] width 24 height 24
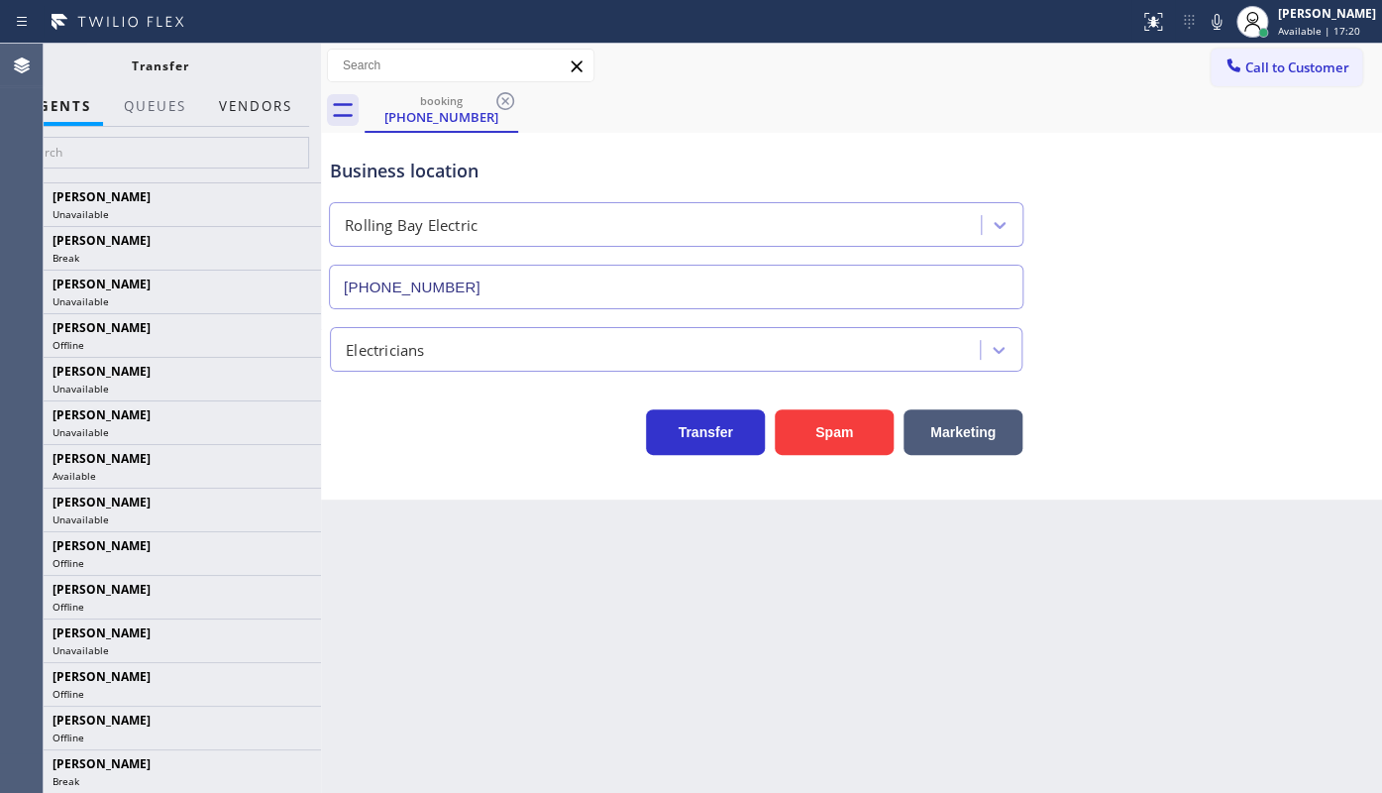
click at [247, 99] on button "Vendors" at bounding box center [255, 106] width 97 height 39
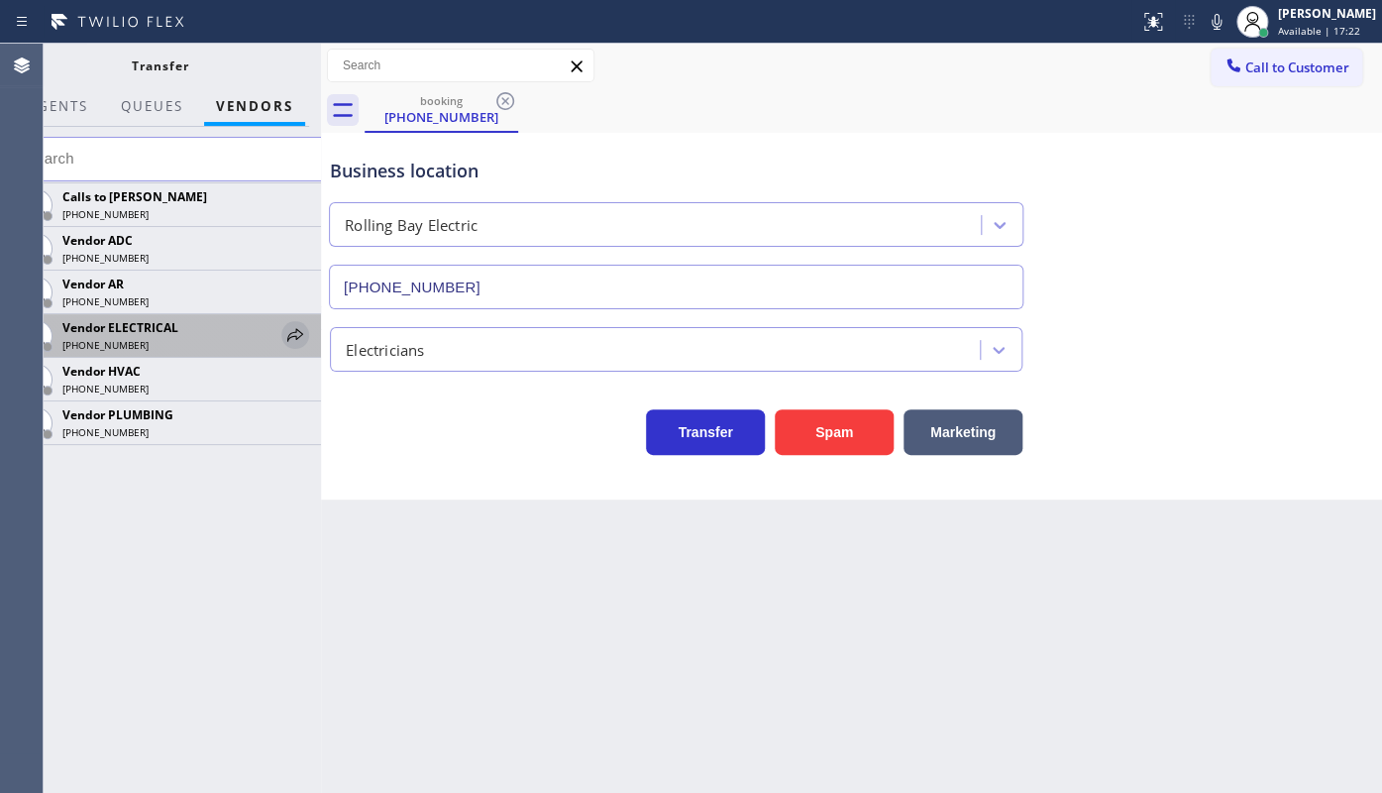
click at [296, 340] on icon at bounding box center [295, 335] width 24 height 24
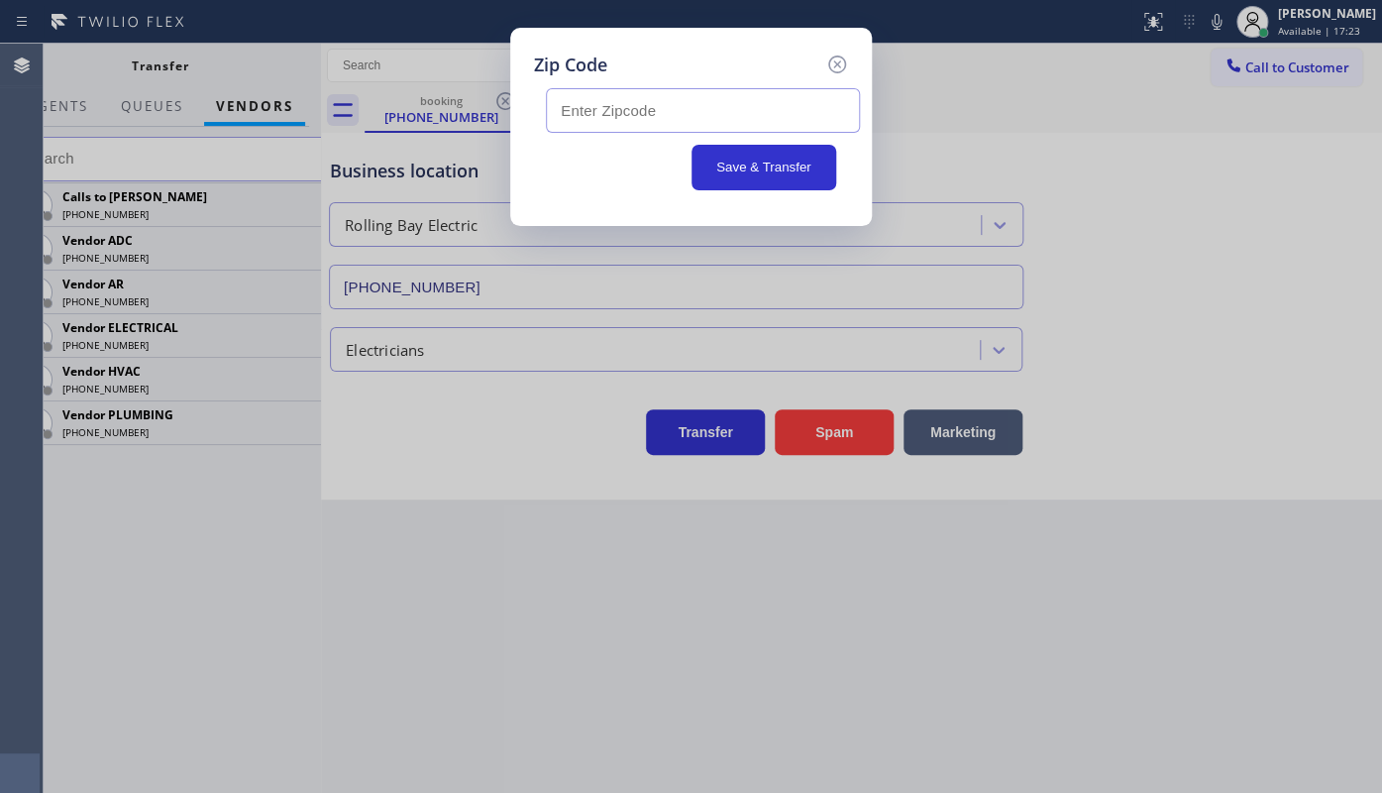
click at [601, 119] on input "text" at bounding box center [703, 110] width 314 height 45
type input "98110"
click at [719, 164] on button "Save & Transfer" at bounding box center [764, 168] width 146 height 46
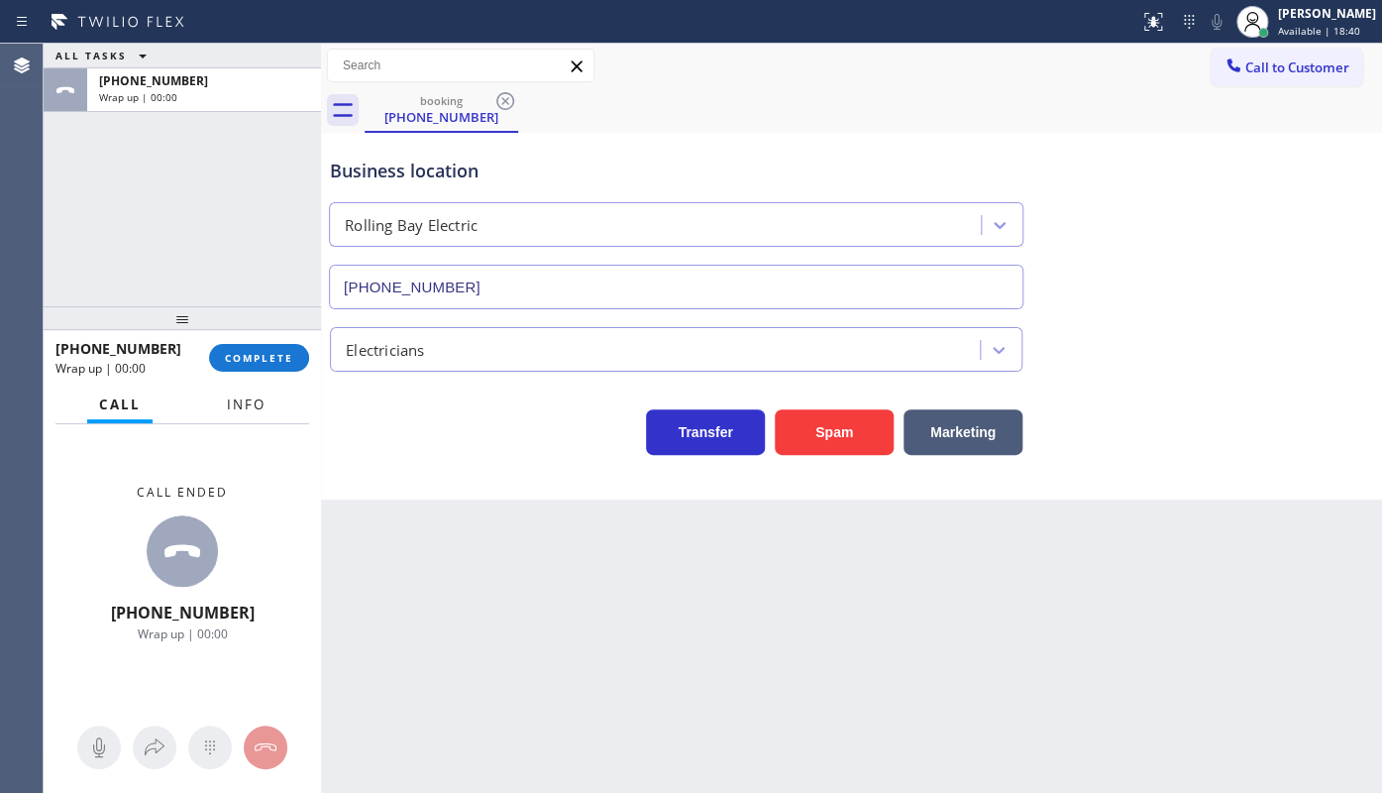
click at [250, 406] on span "Info" at bounding box center [246, 404] width 39 height 18
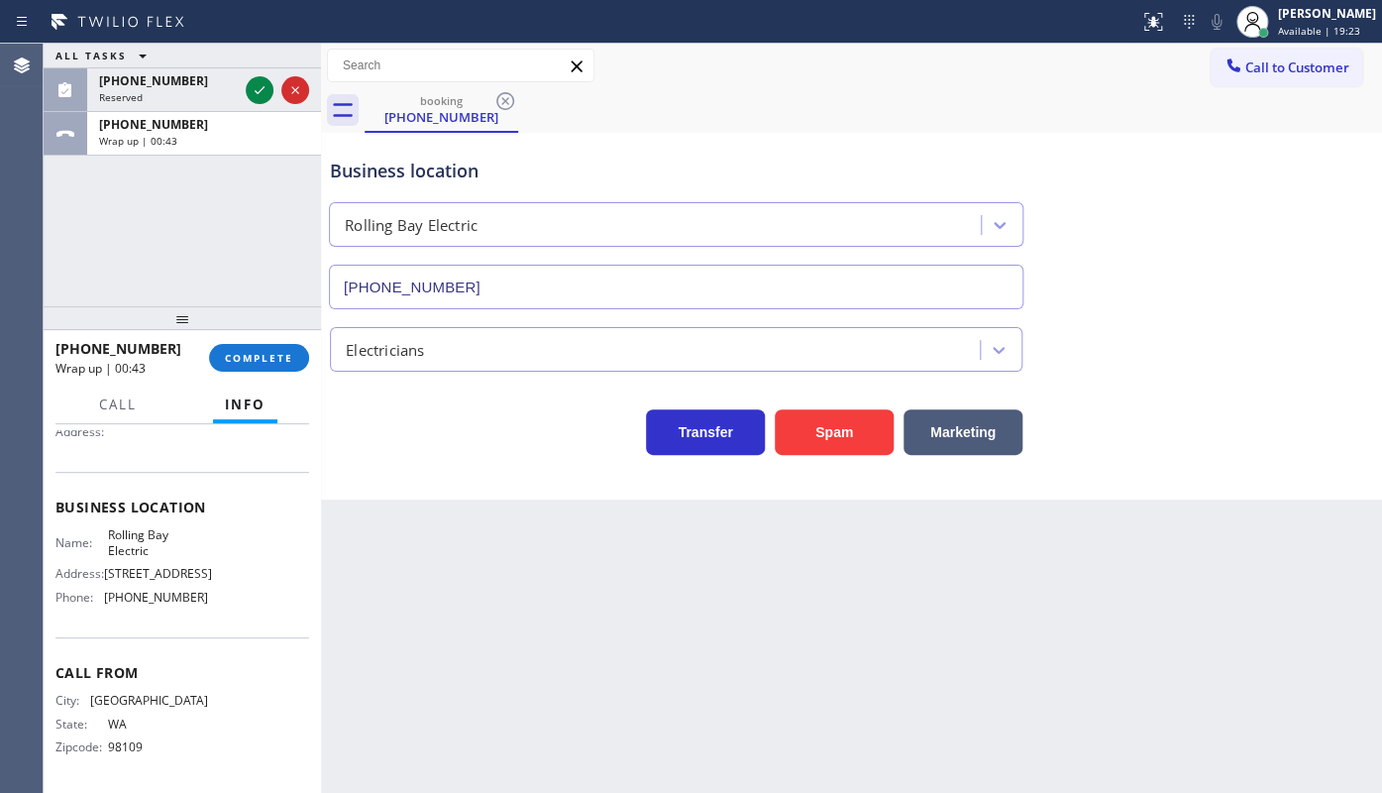
scroll to position [281, 0]
drag, startPoint x: 104, startPoint y: 605, endPoint x: 220, endPoint y: 605, distance: 115.9
click at [220, 605] on div "Name: Rolling Bay Electric Address: 190 Harbor Square Loop NE, Bainbridge Islan…" at bounding box center [182, 569] width 254 height 85
copy div "(360) 401-4864"
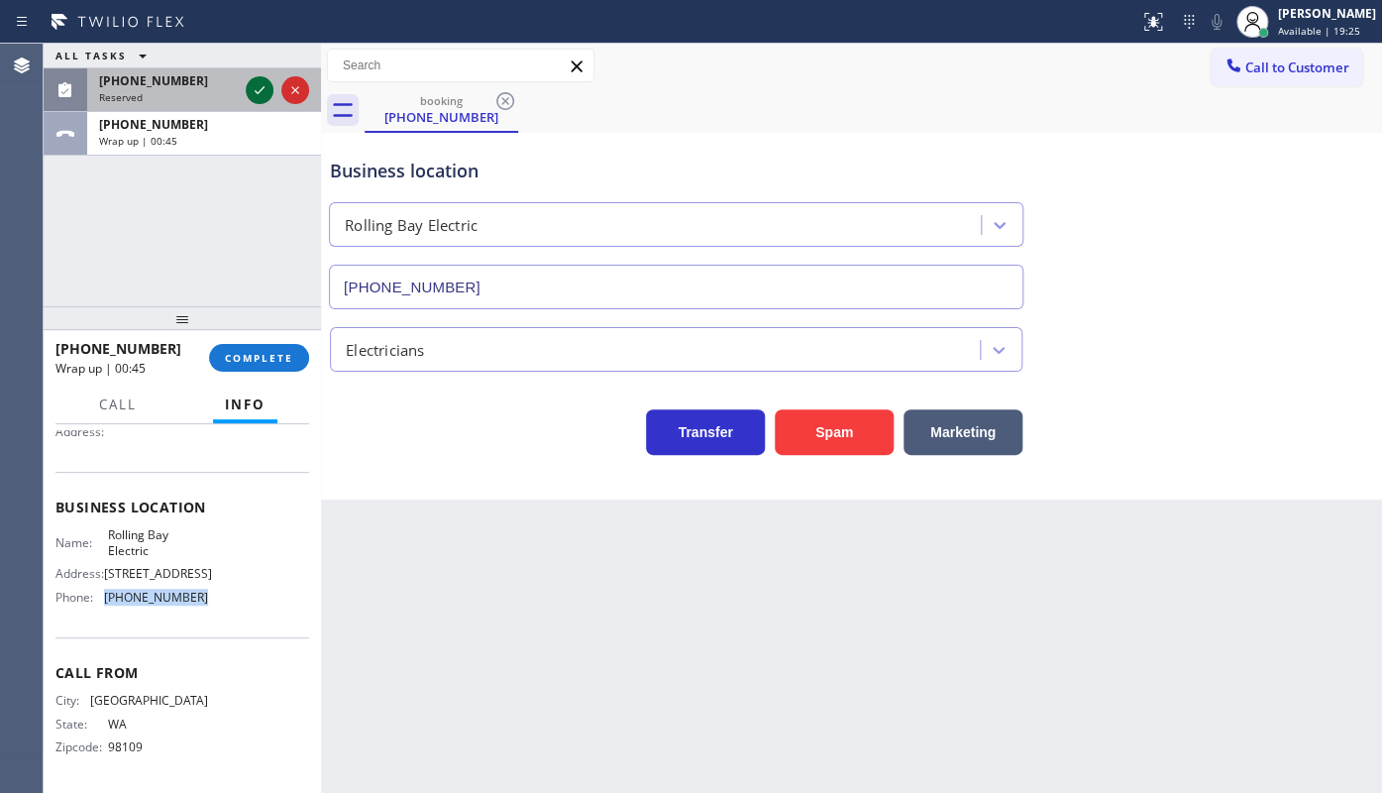
click at [264, 87] on icon at bounding box center [260, 90] width 10 height 8
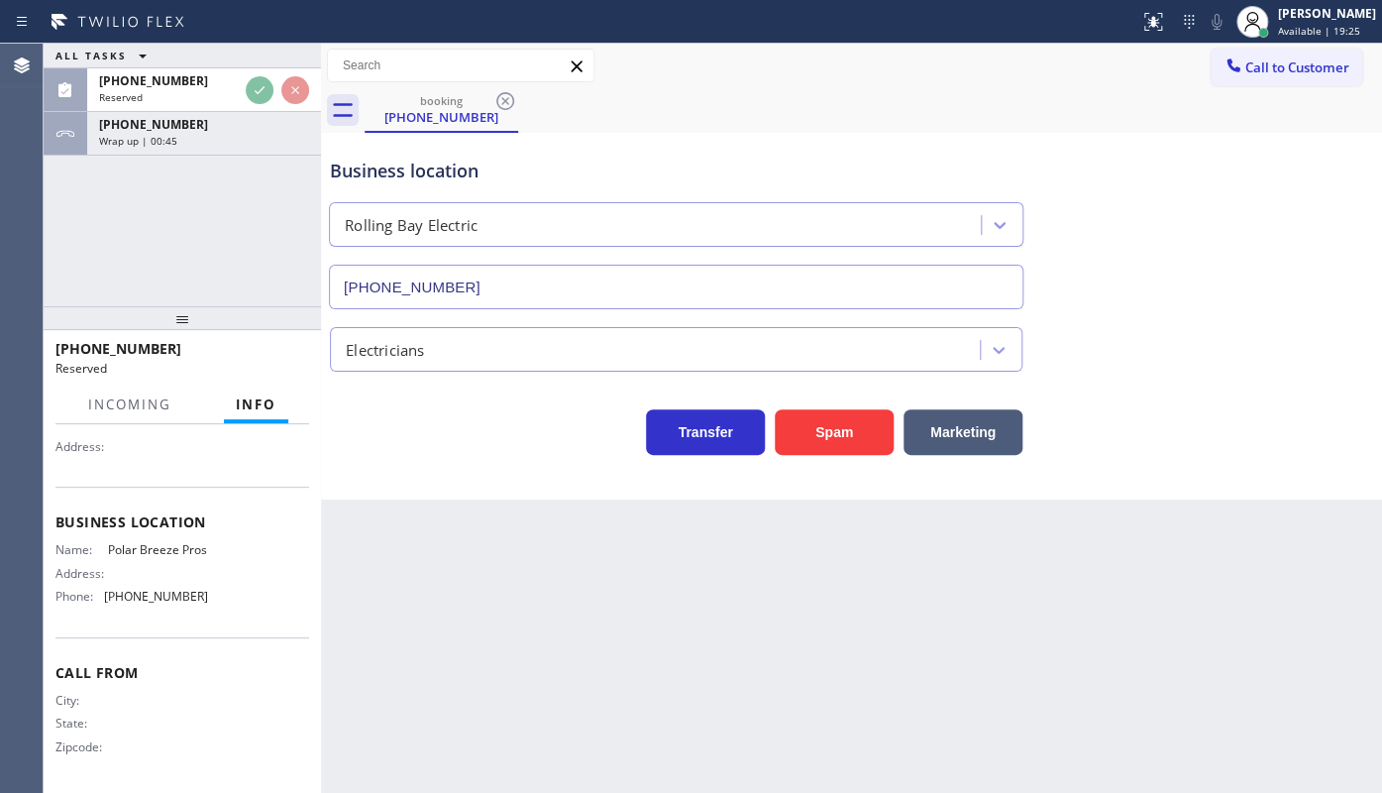
scroll to position [238, 0]
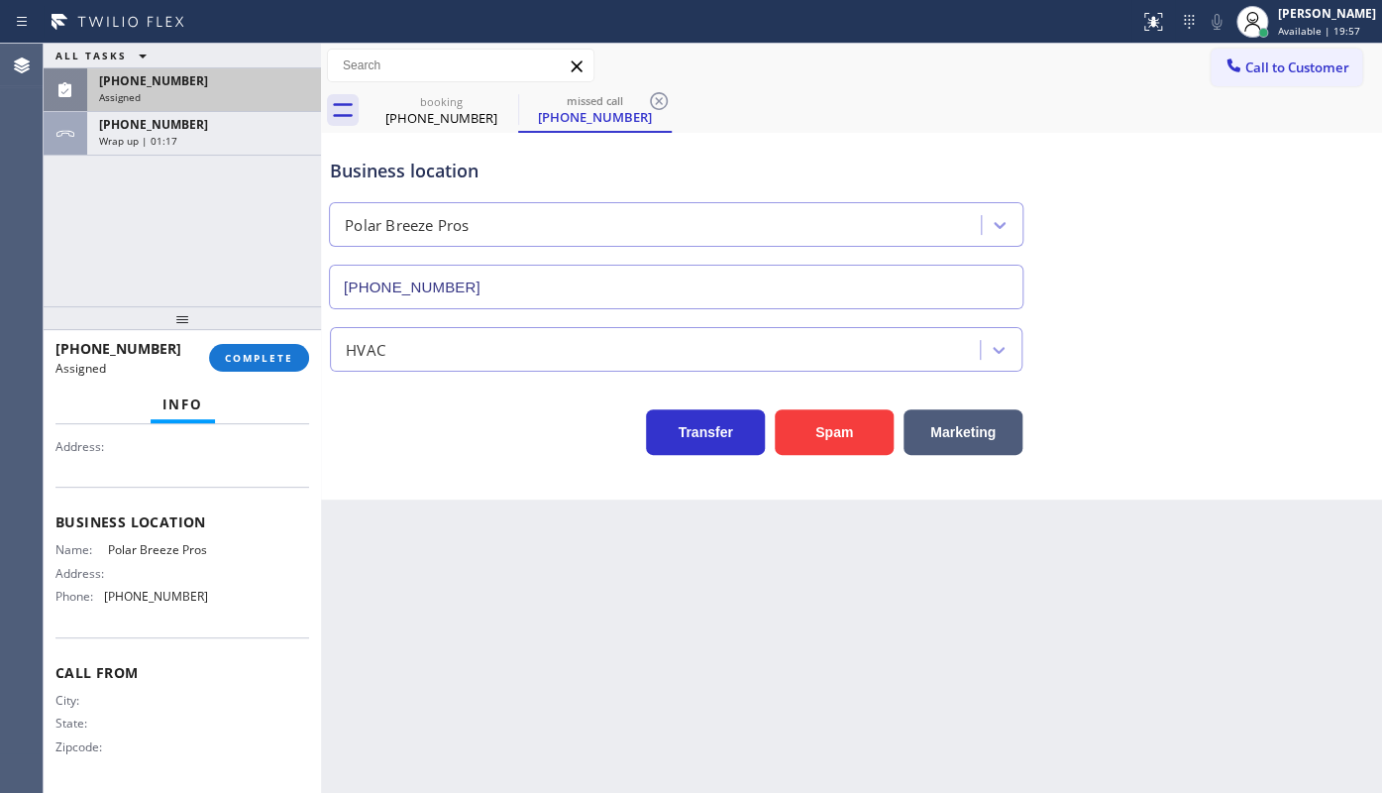
click at [164, 93] on div "Assigned" at bounding box center [204, 97] width 210 height 14
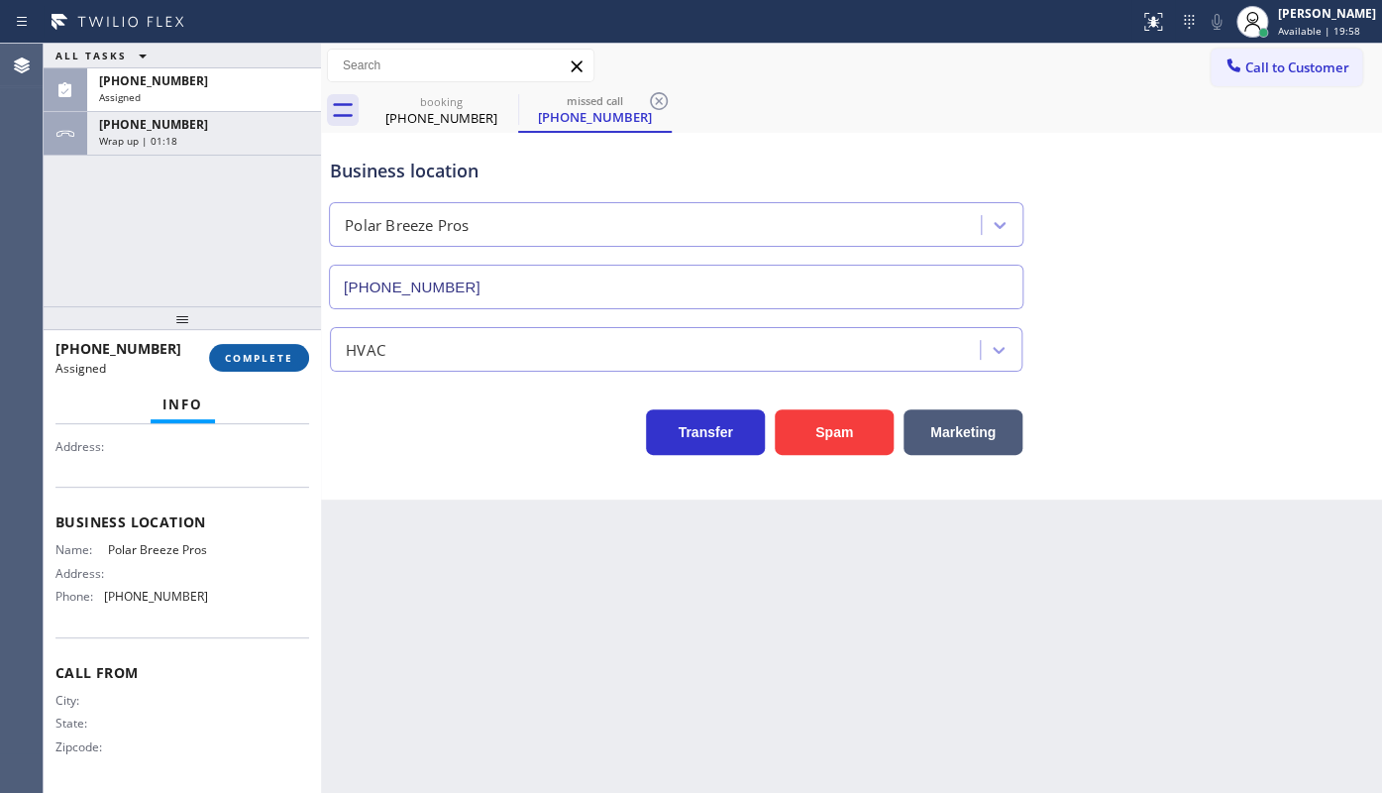
click at [237, 357] on span "COMPLETE" at bounding box center [259, 358] width 68 height 14
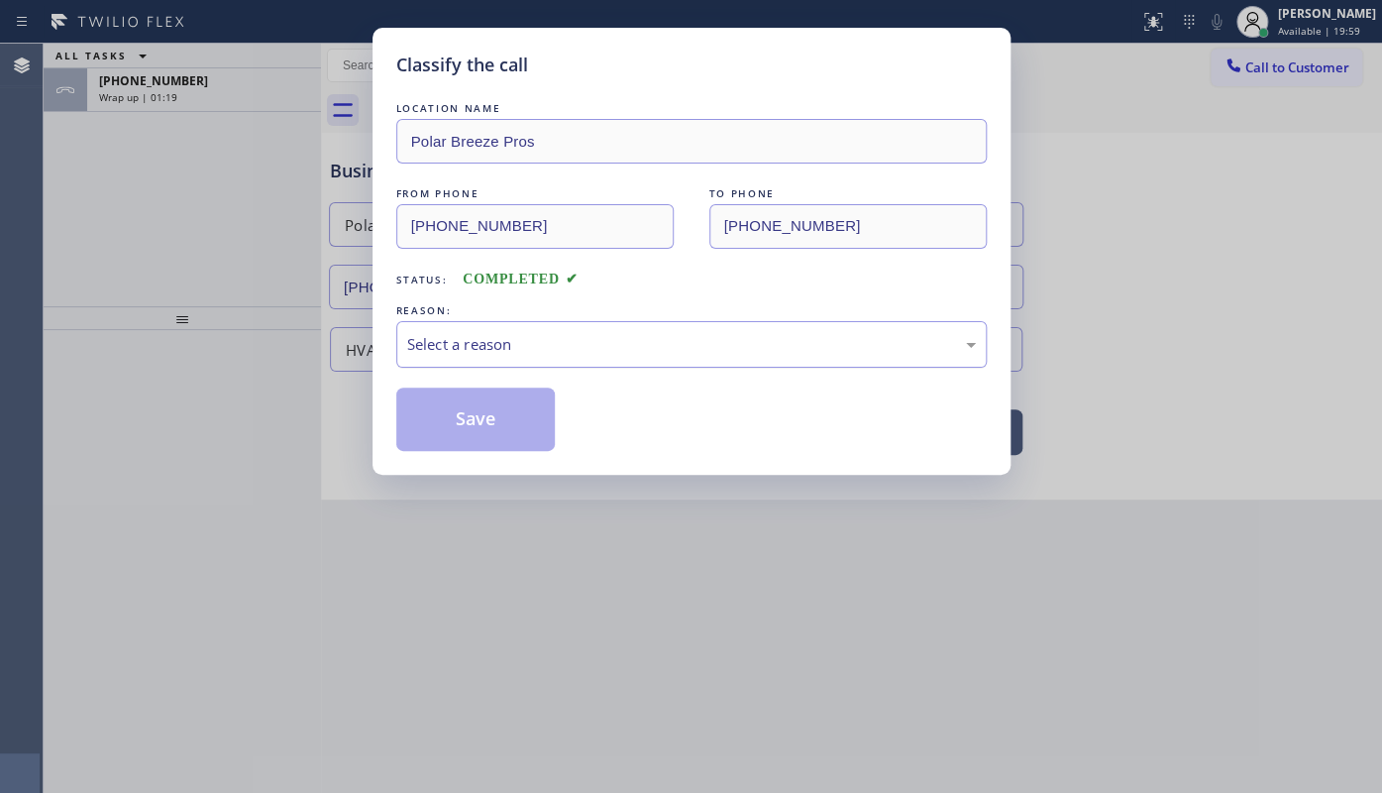
click at [480, 340] on div "Select a reason" at bounding box center [691, 344] width 569 height 23
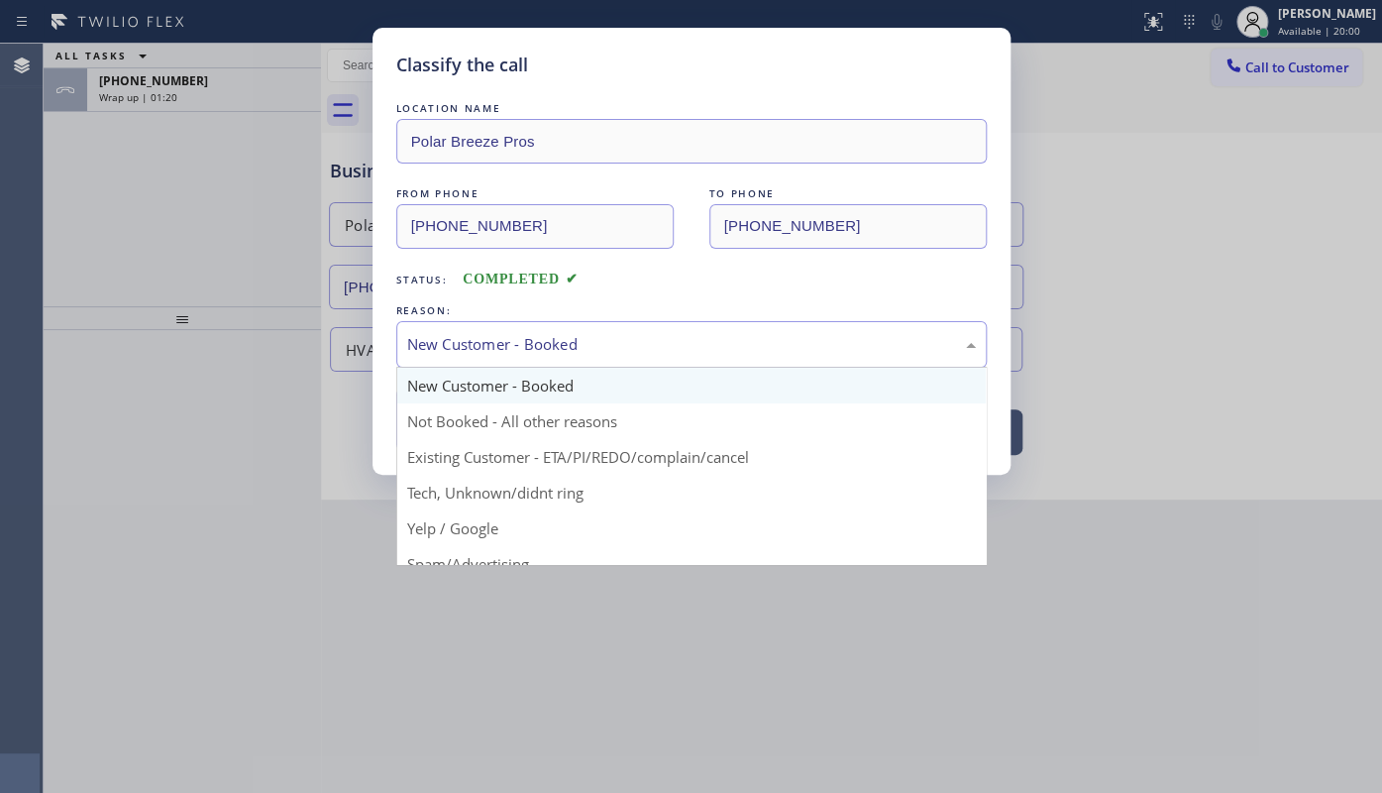
click at [465, 346] on div "New Customer - Booked" at bounding box center [691, 344] width 569 height 23
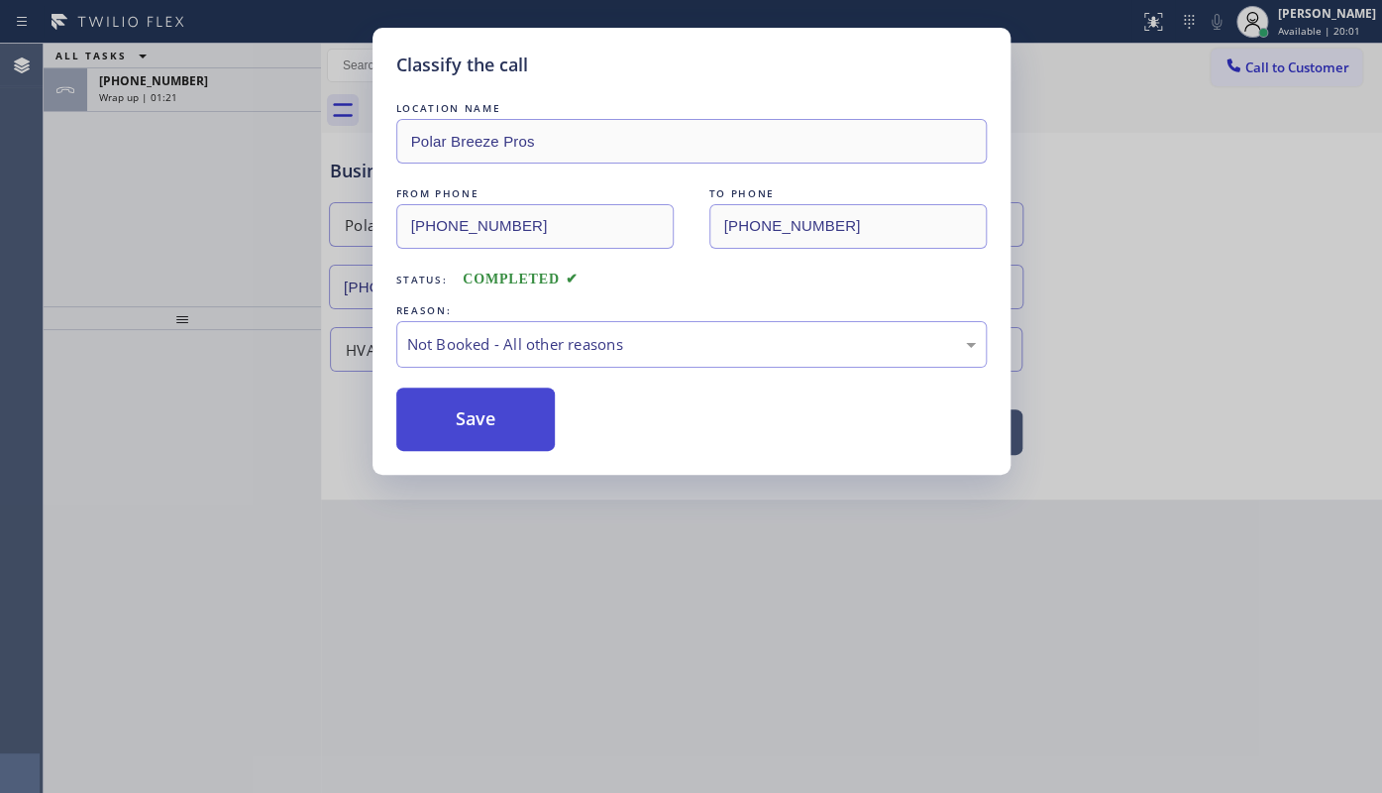
click at [458, 419] on button "Save" at bounding box center [475, 418] width 159 height 63
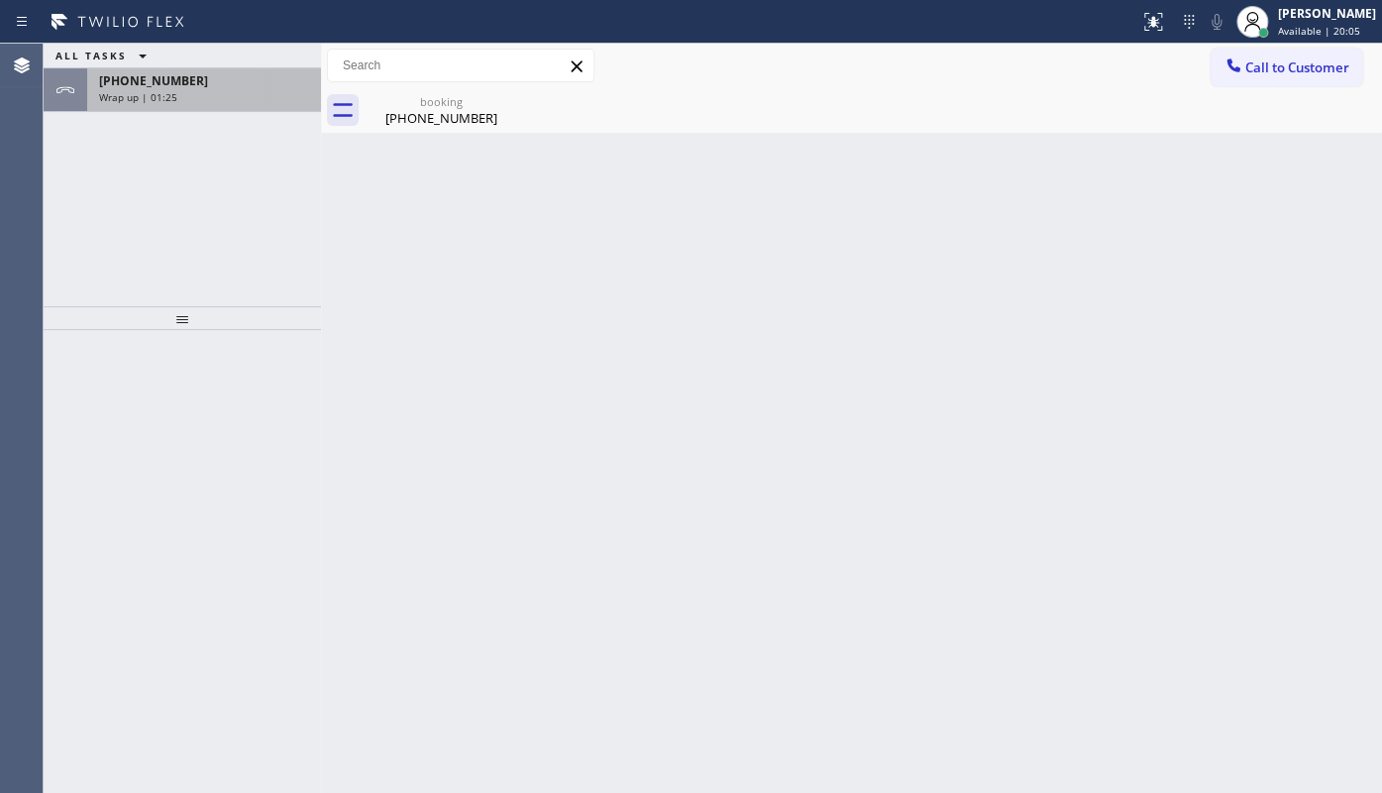
click at [142, 96] on span "Wrap up | 01:25" at bounding box center [138, 97] width 78 height 14
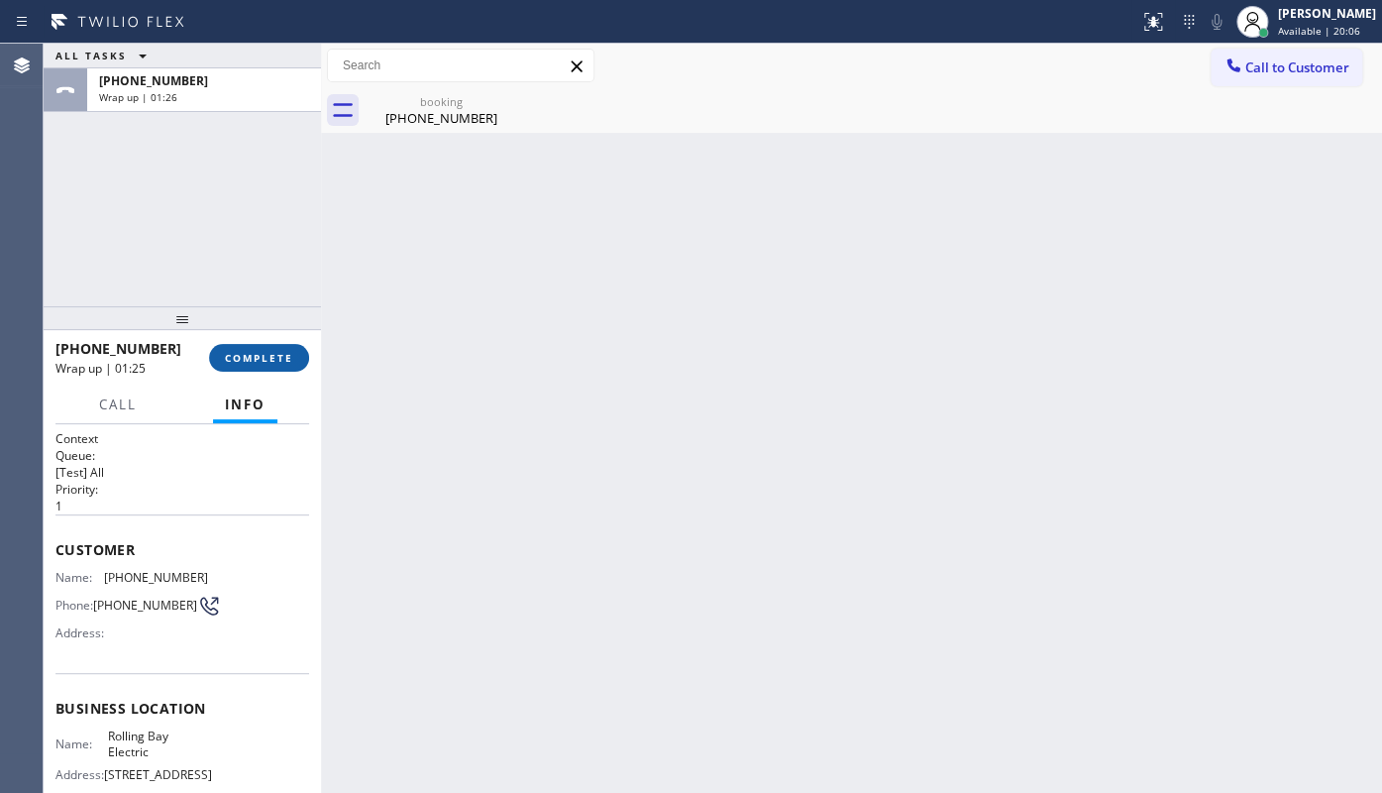
click at [260, 348] on button "COMPLETE" at bounding box center [259, 358] width 100 height 28
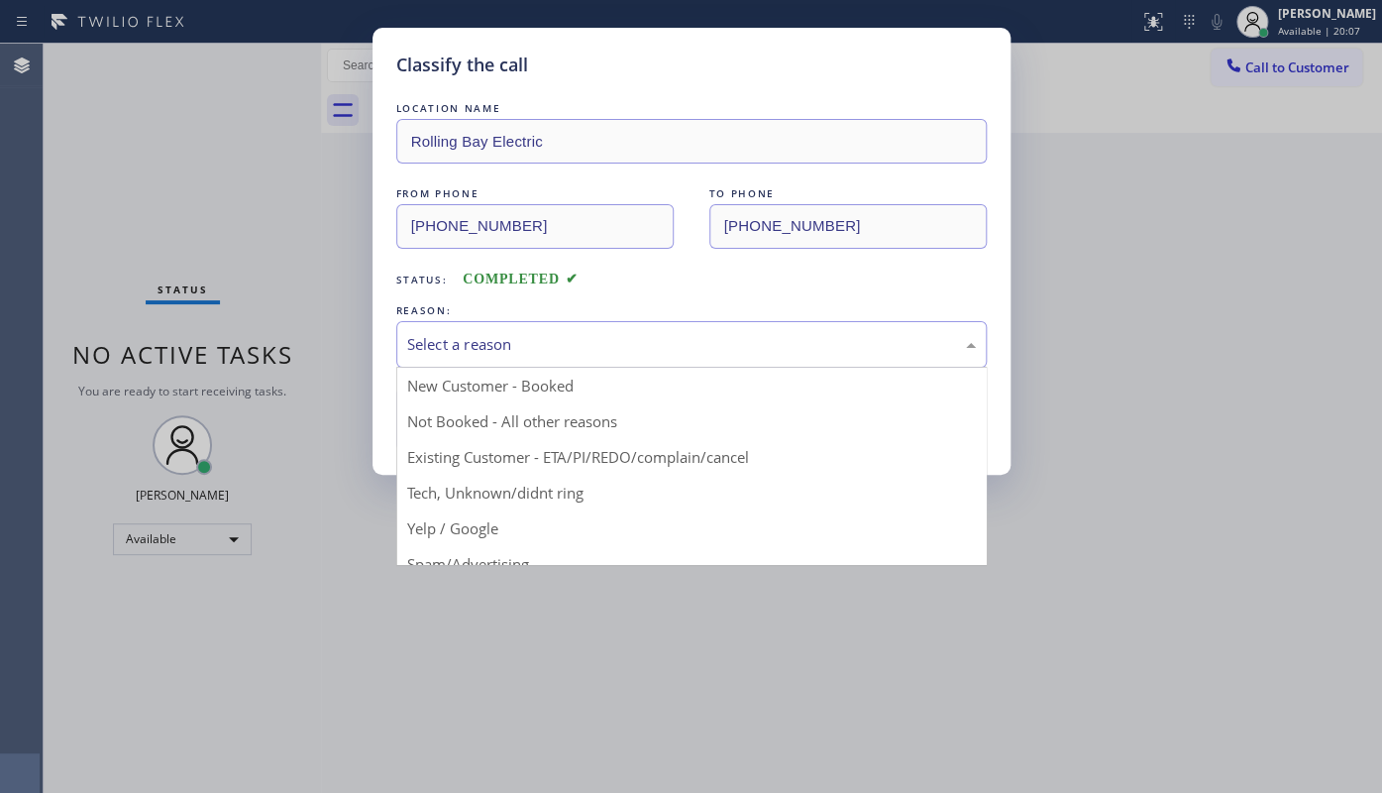
click at [450, 361] on div "Select a reason" at bounding box center [691, 344] width 590 height 47
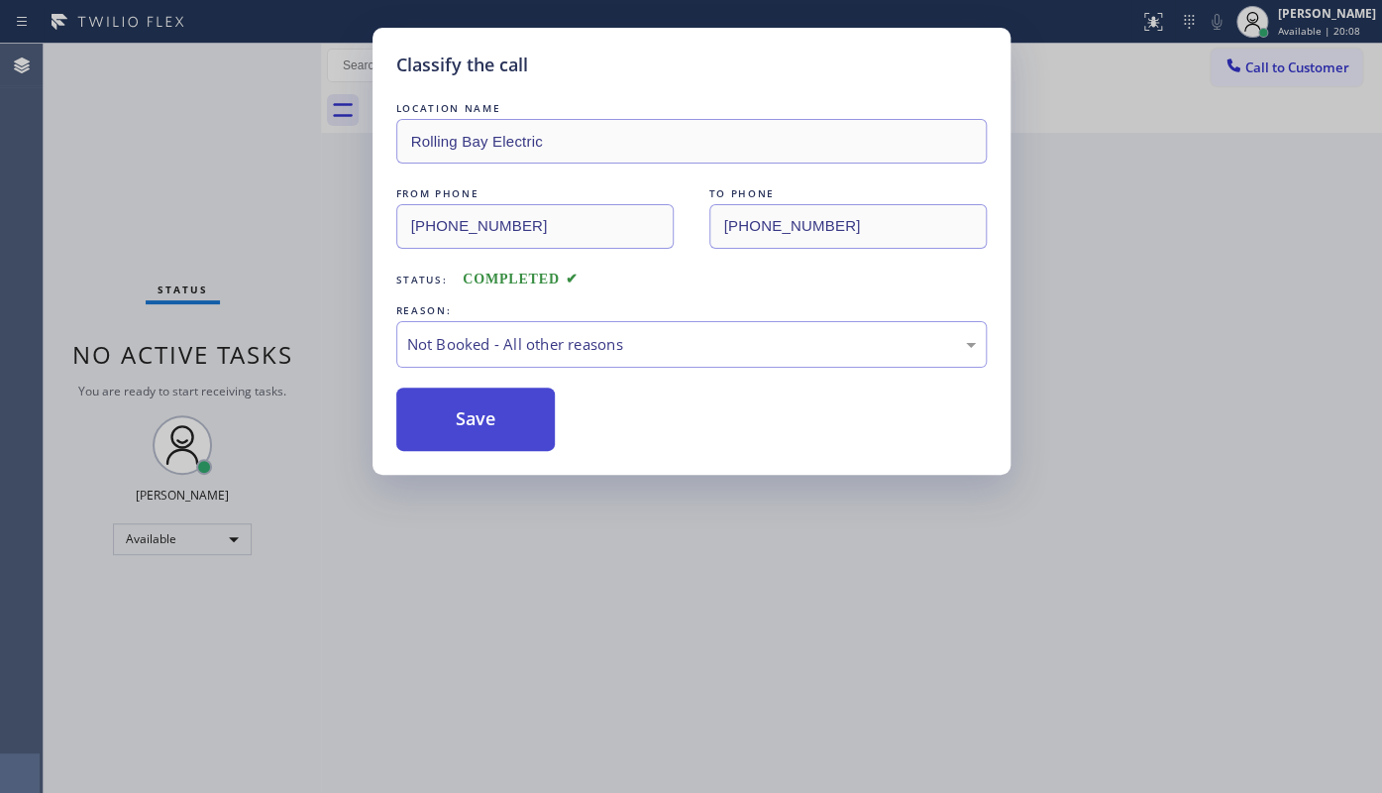
click at [466, 425] on button "Save" at bounding box center [475, 418] width 159 height 63
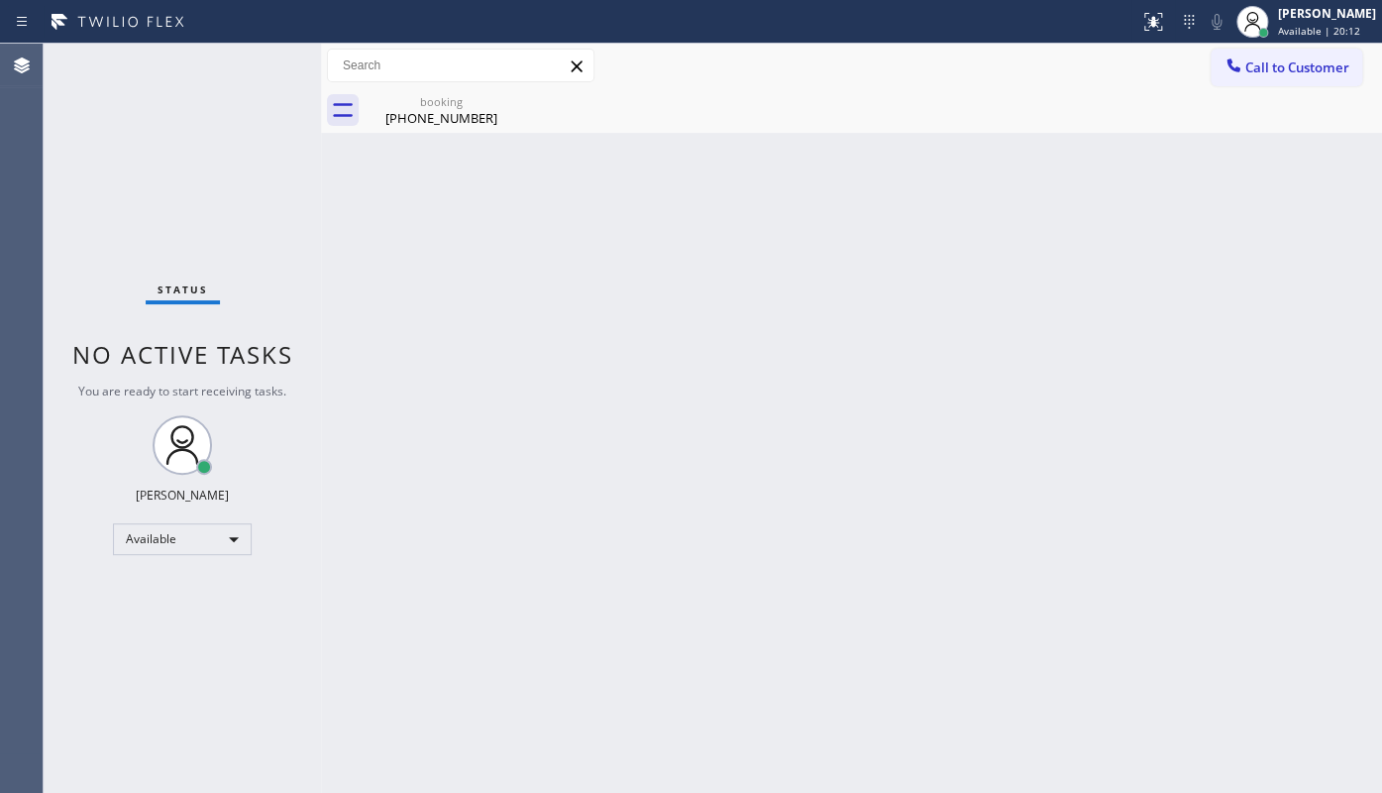
drag, startPoint x: 1028, startPoint y: 182, endPoint x: 332, endPoint y: 11, distance: 717.2
click at [978, 172] on div "Back to Dashboard Change Sender ID Customers Technicians Select a contact Outbo…" at bounding box center [851, 418] width 1061 height 749
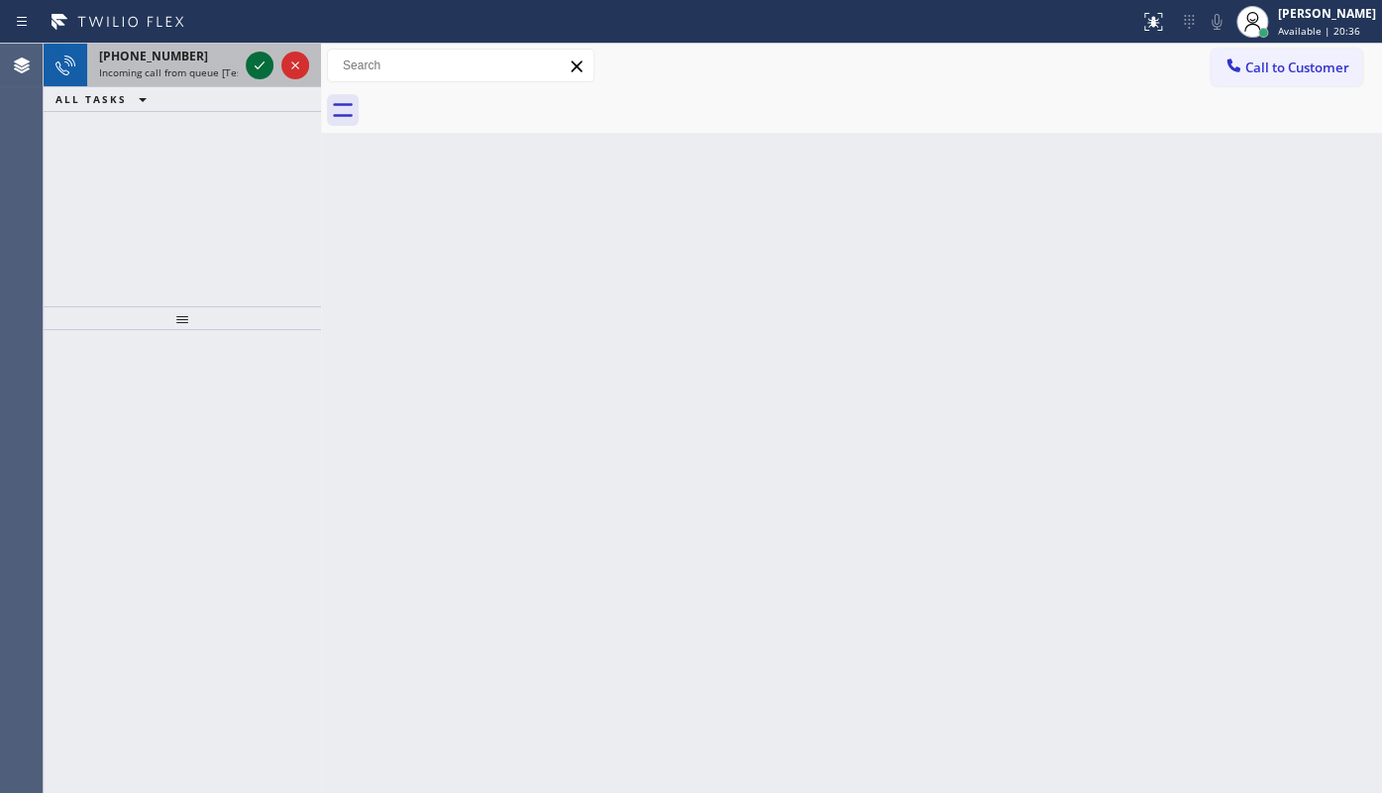
drag, startPoint x: 275, startPoint y: 59, endPoint x: 264, endPoint y: 64, distance: 12.9
click at [269, 60] on div at bounding box center [277, 66] width 71 height 44
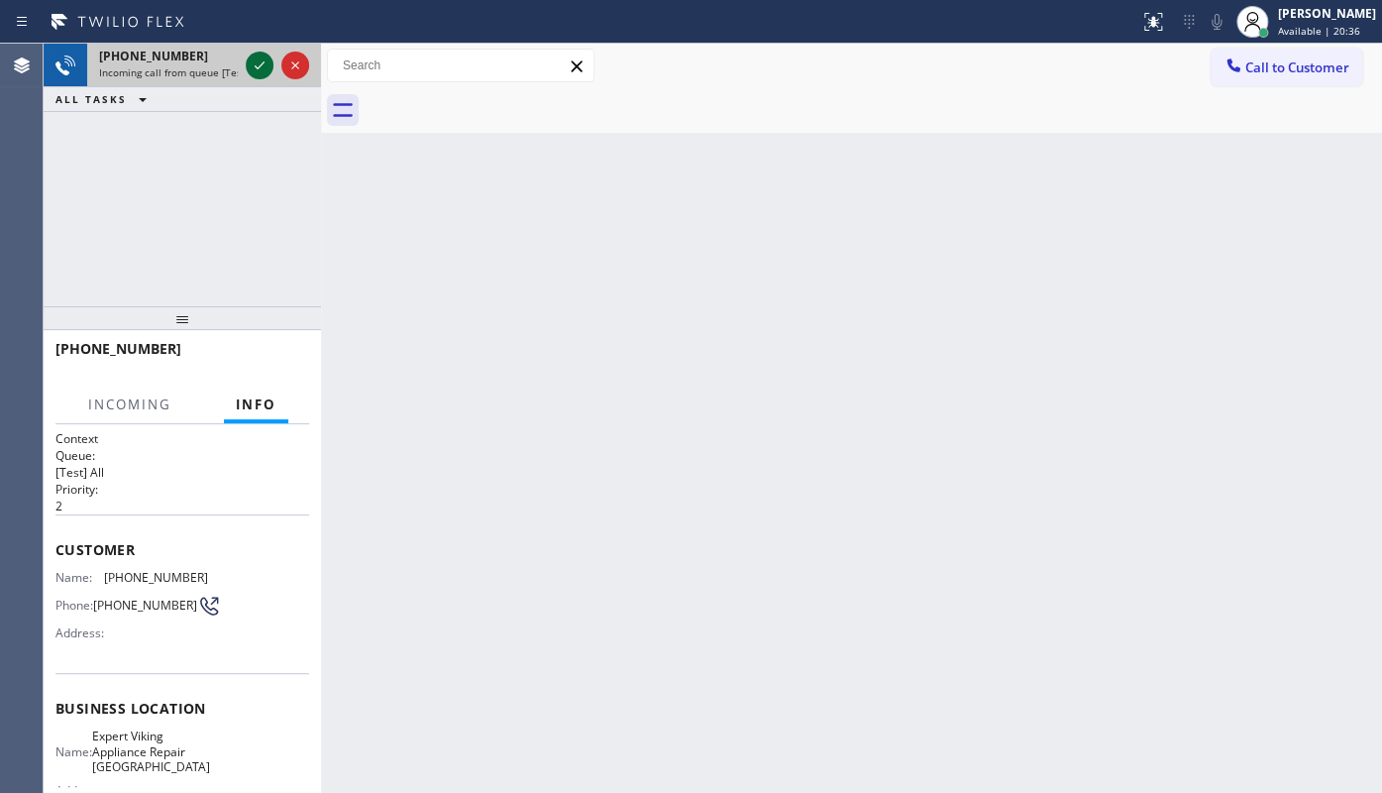
click at [264, 64] on icon at bounding box center [260, 65] width 24 height 24
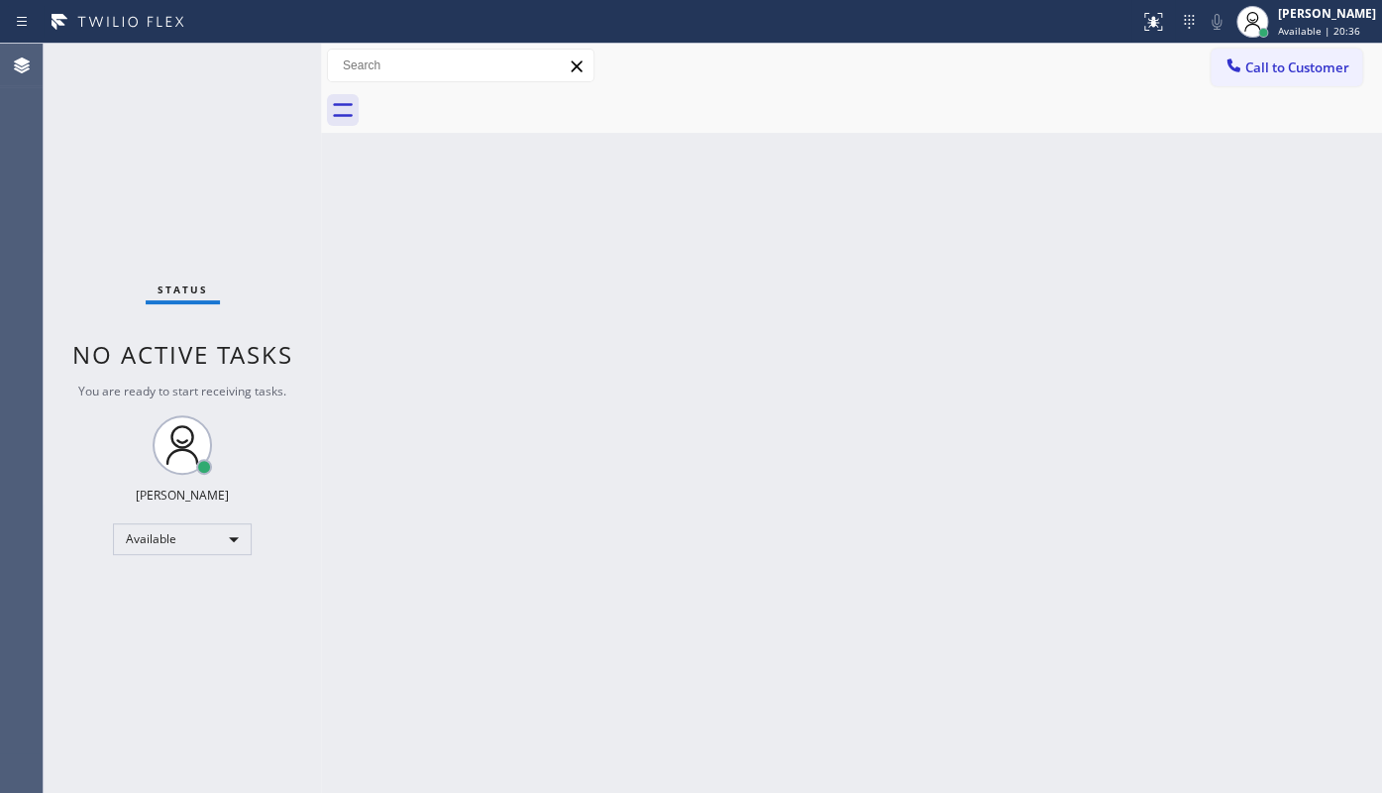
click at [264, 64] on div "Status No active tasks You are ready to start receiving tasks. JENIZA ALCAYDE A…" at bounding box center [182, 418] width 277 height 749
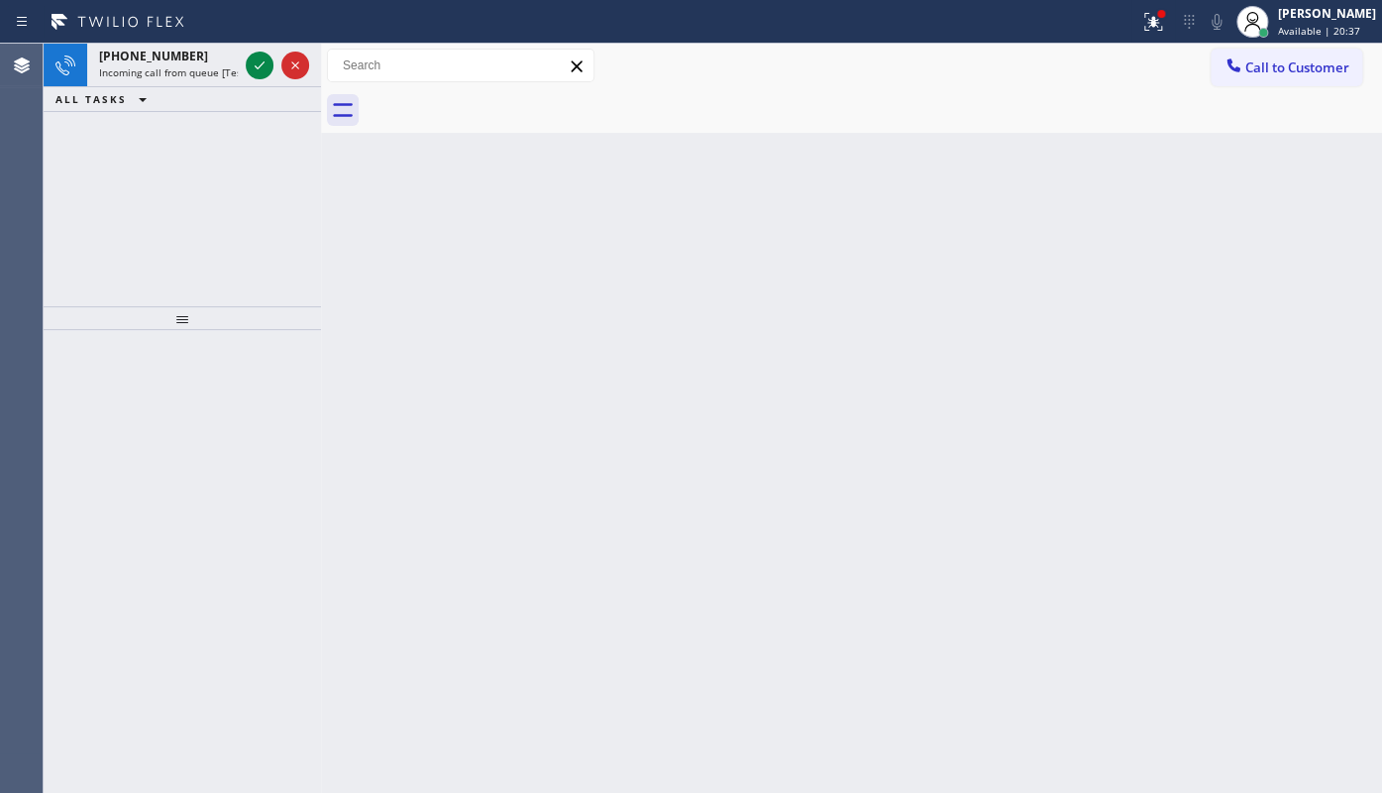
click at [264, 64] on icon at bounding box center [260, 65] width 24 height 24
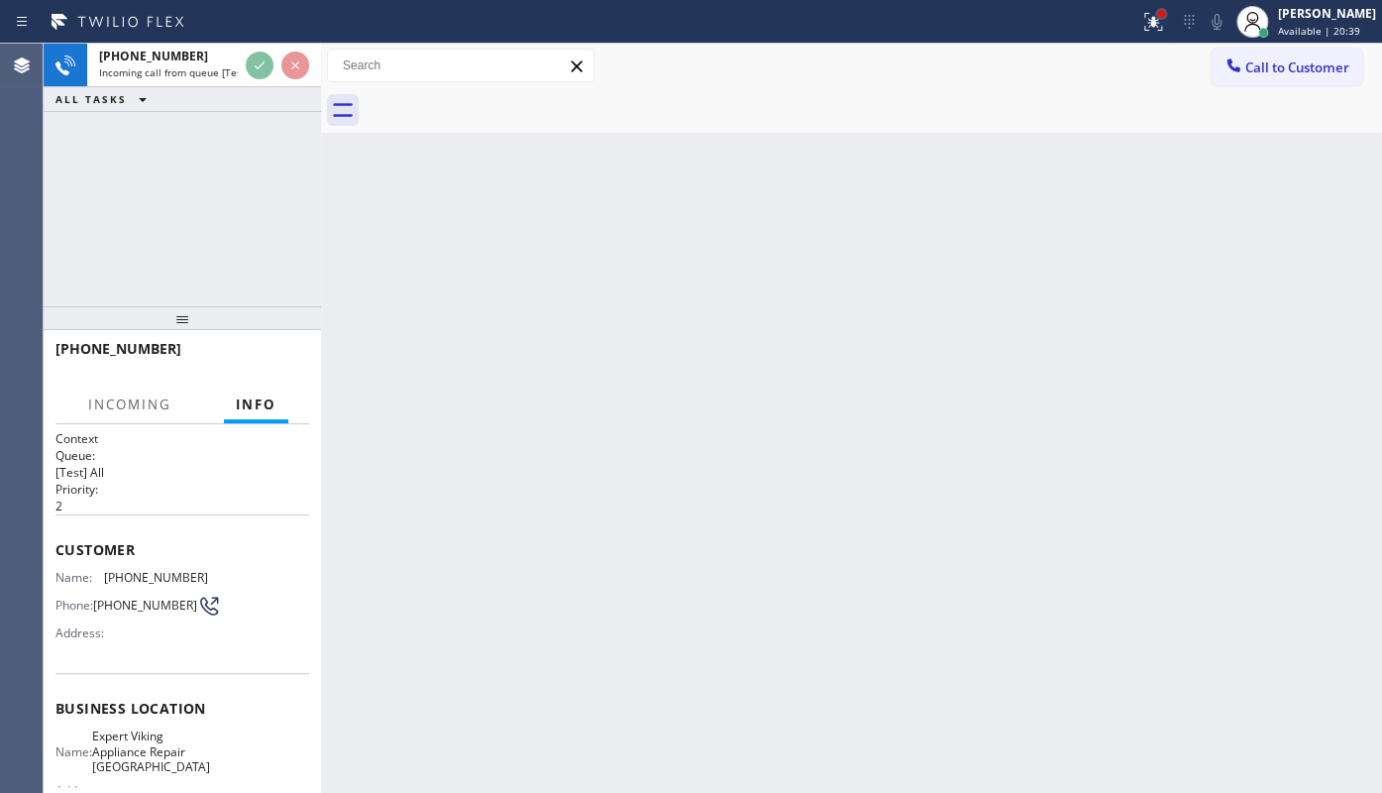
click at [1162, 18] on div at bounding box center [1161, 14] width 12 height 12
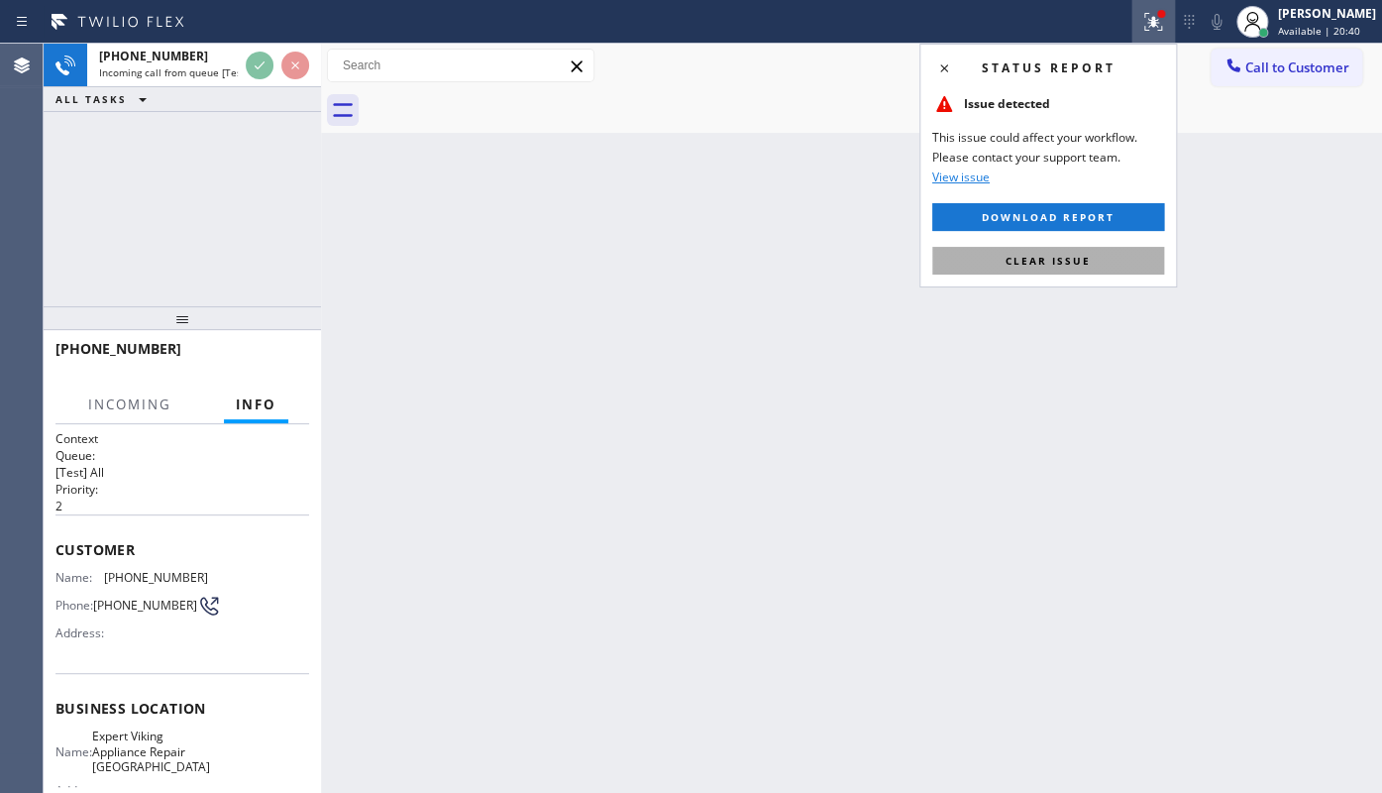
click at [1109, 270] on button "Clear issue" at bounding box center [1048, 261] width 232 height 28
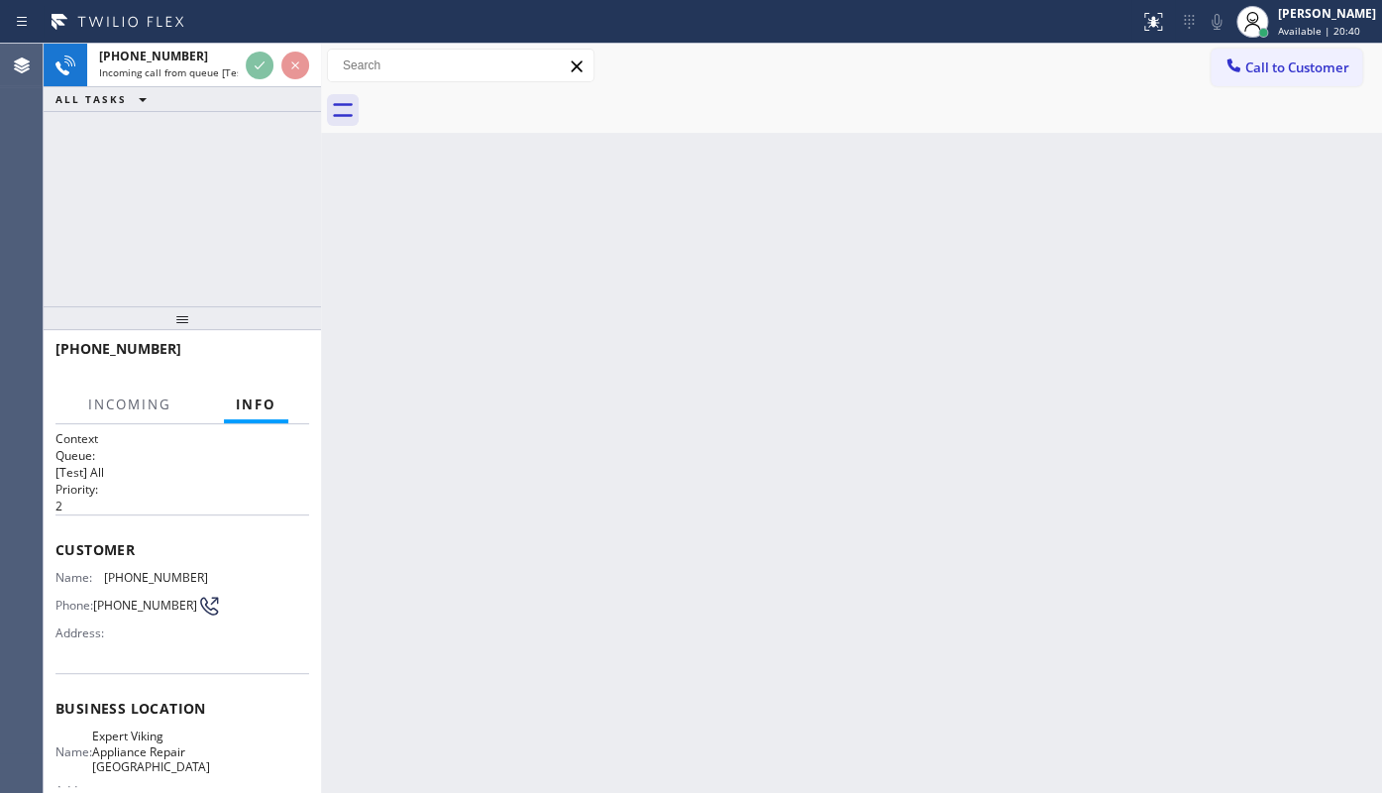
click at [1092, 263] on div "Back to Dashboard Change Sender ID Customers Technicians Select a contact Outbo…" at bounding box center [851, 418] width 1061 height 749
click at [242, 68] on div at bounding box center [277, 66] width 71 height 44
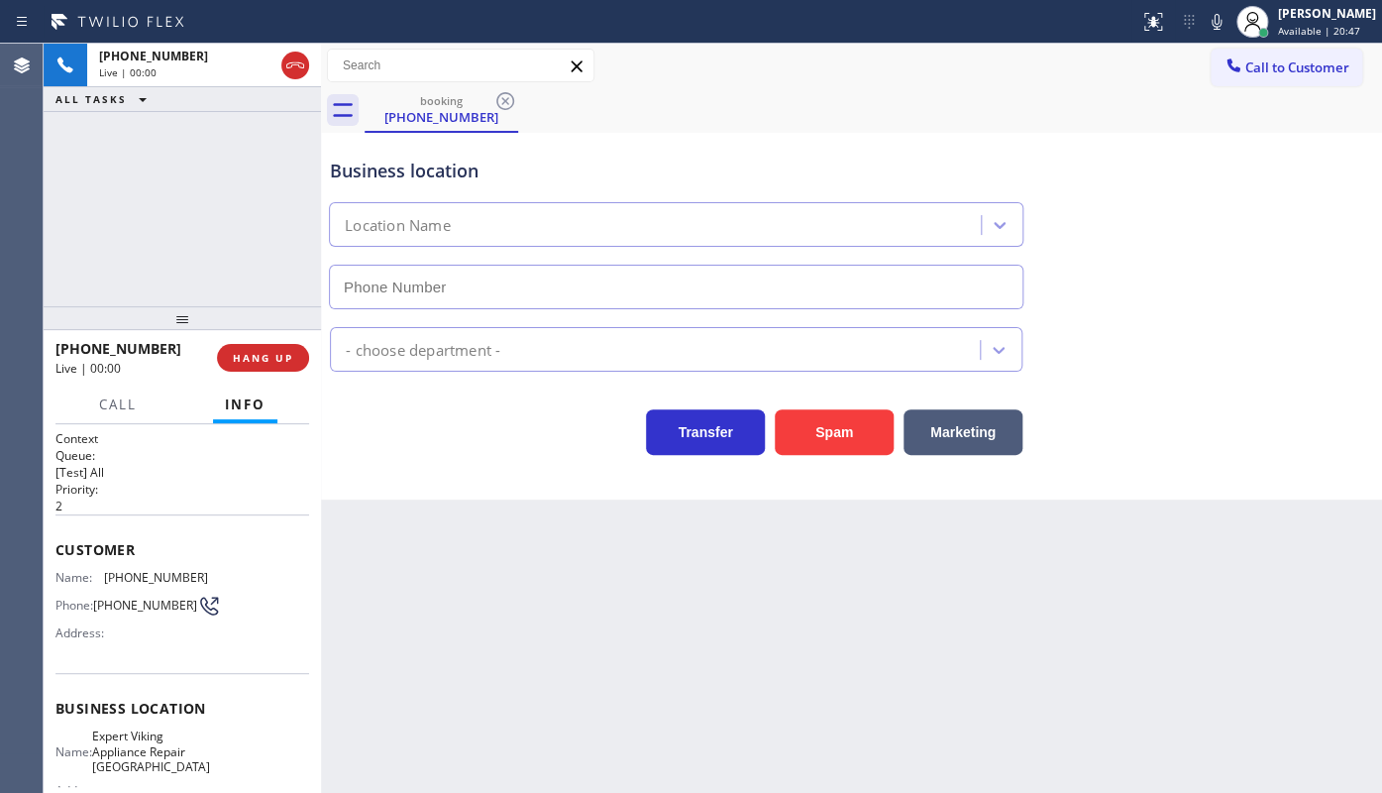
type input "(858) 289-0549"
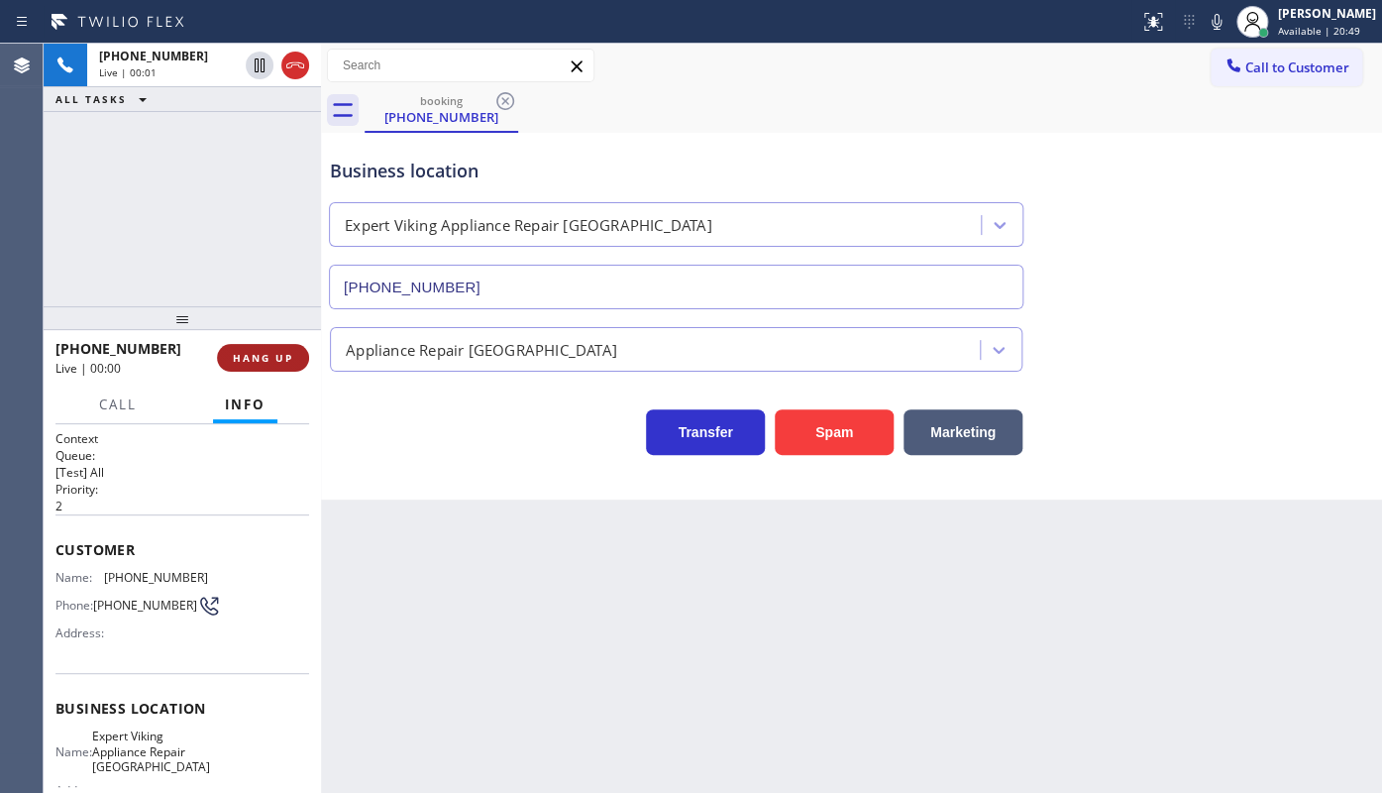
click at [242, 358] on span "HANG UP" at bounding box center [263, 358] width 60 height 14
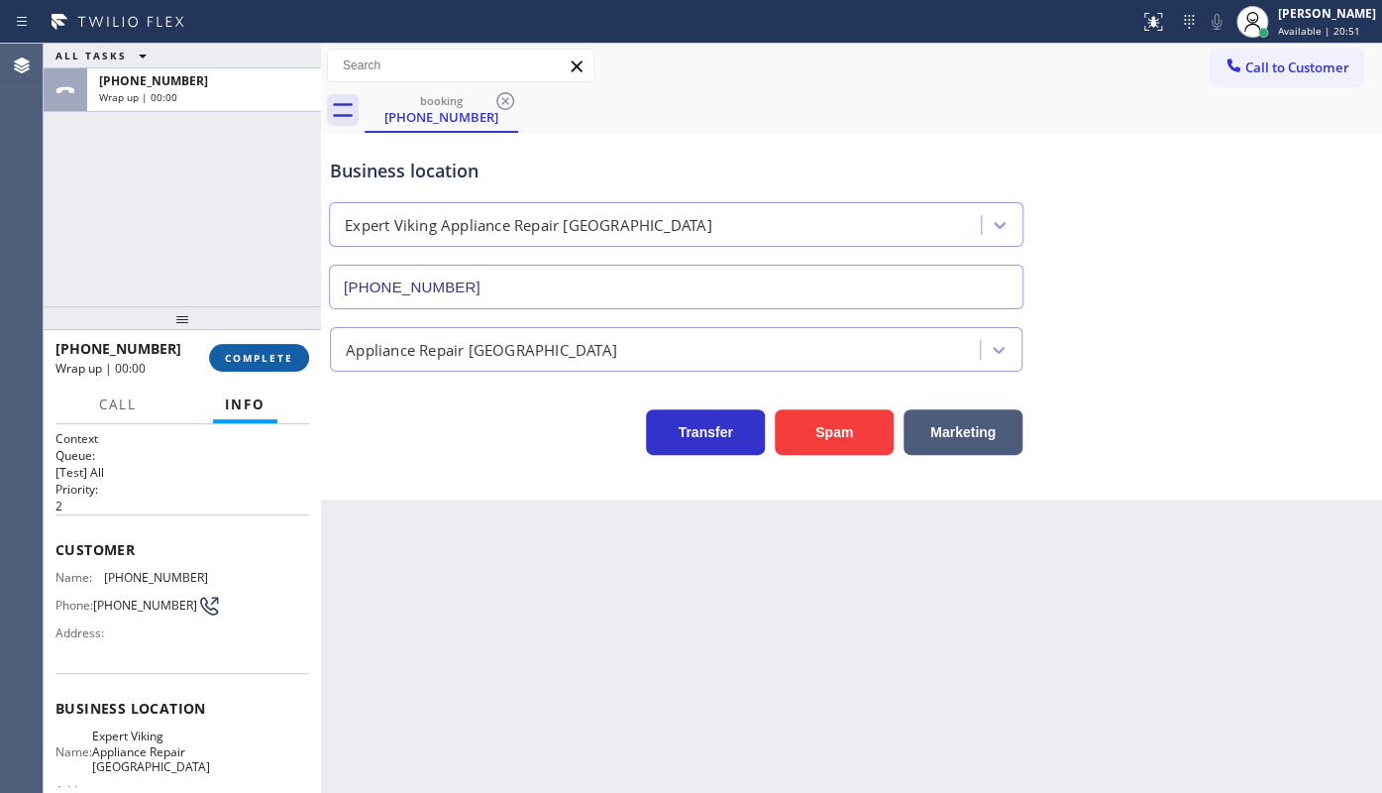
click at [249, 354] on span "COMPLETE" at bounding box center [259, 358] width 68 height 14
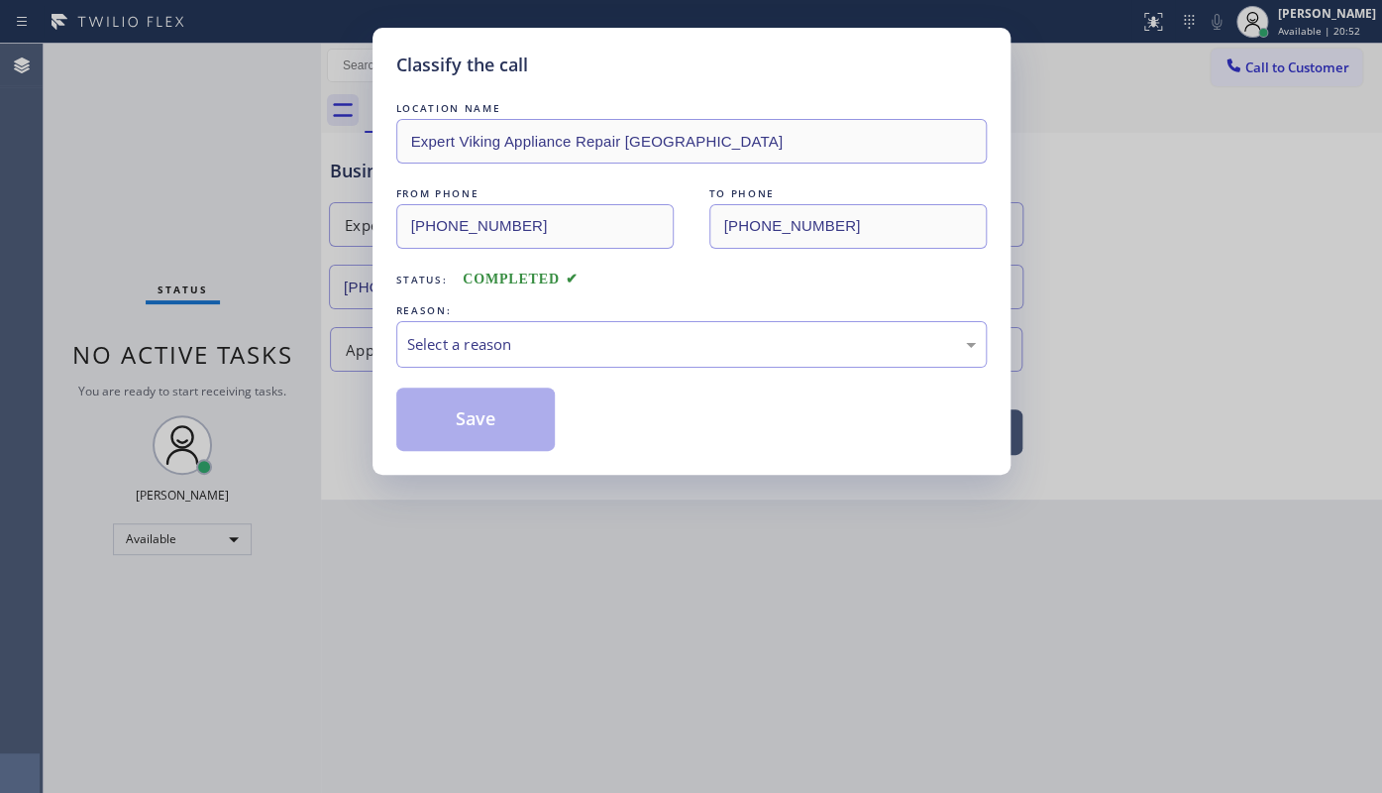
click at [438, 314] on div "REASON:" at bounding box center [691, 310] width 590 height 21
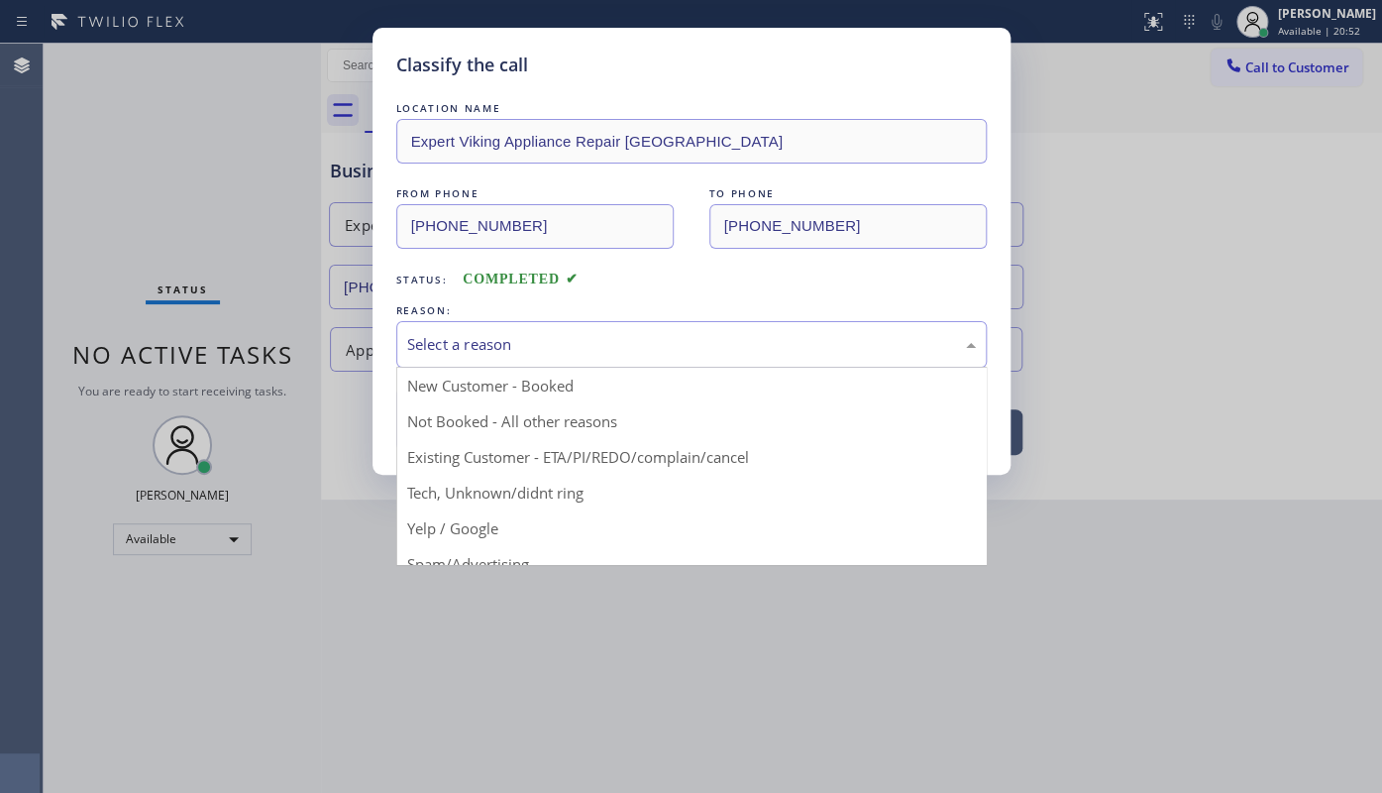
click at [437, 345] on div "Select a reason" at bounding box center [691, 344] width 569 height 23
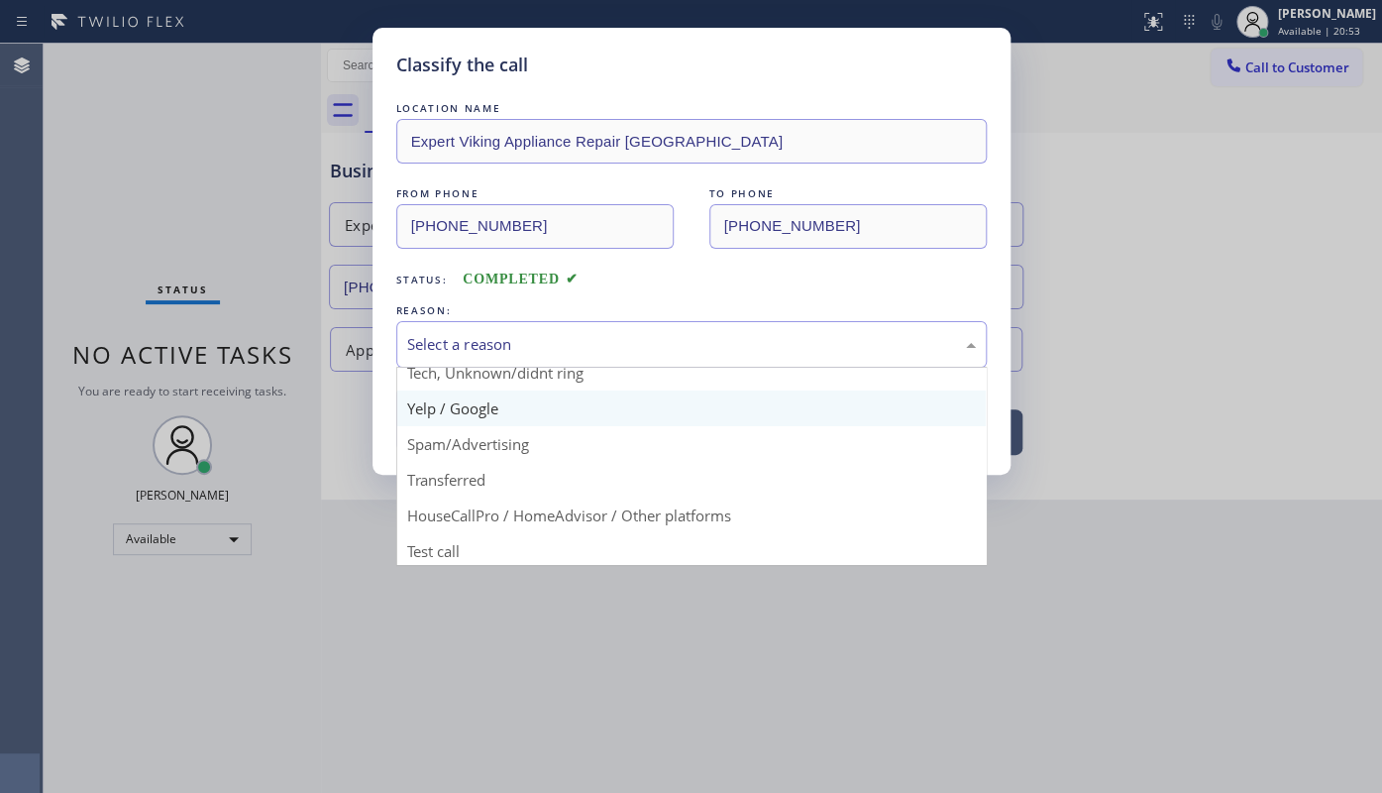
scroll to position [132, 0]
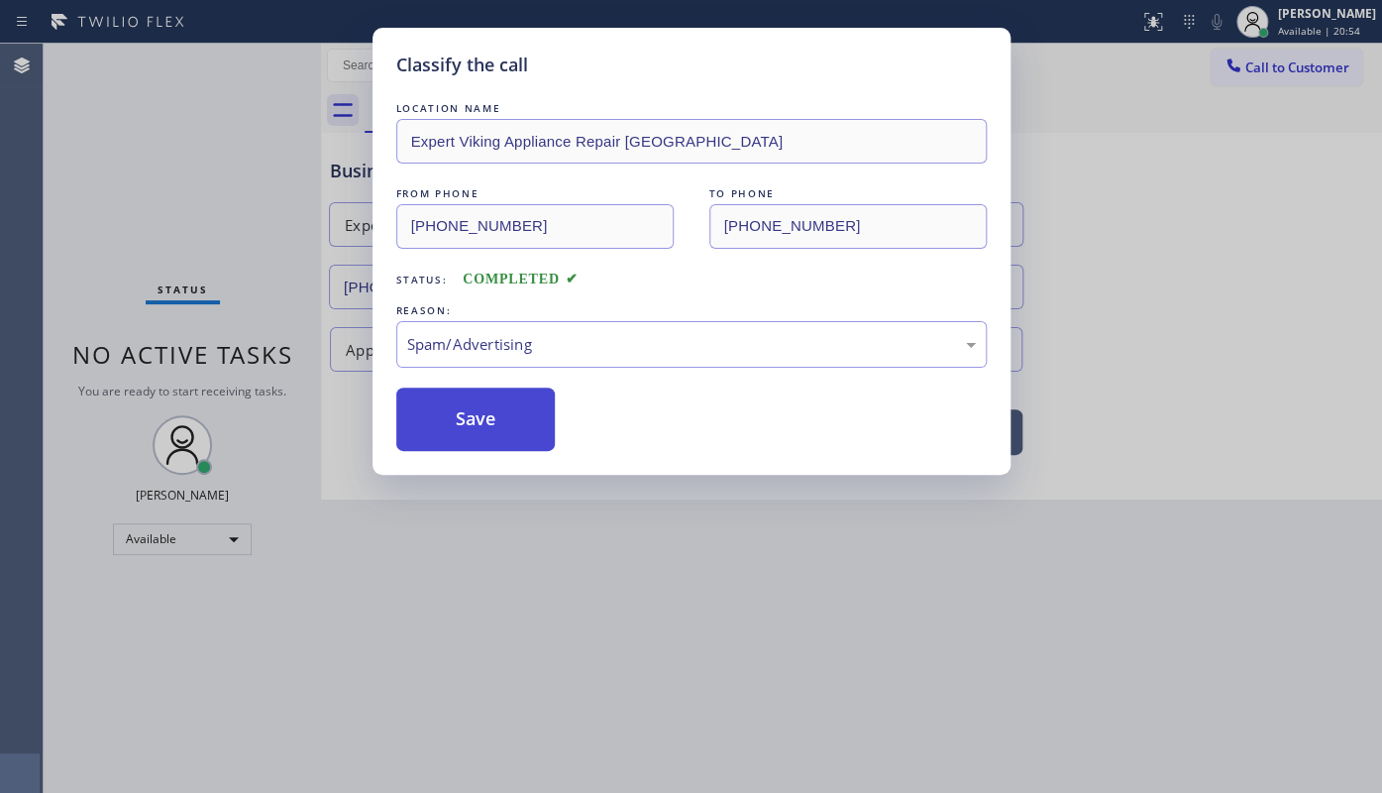
click at [469, 390] on button "Save" at bounding box center [475, 418] width 159 height 63
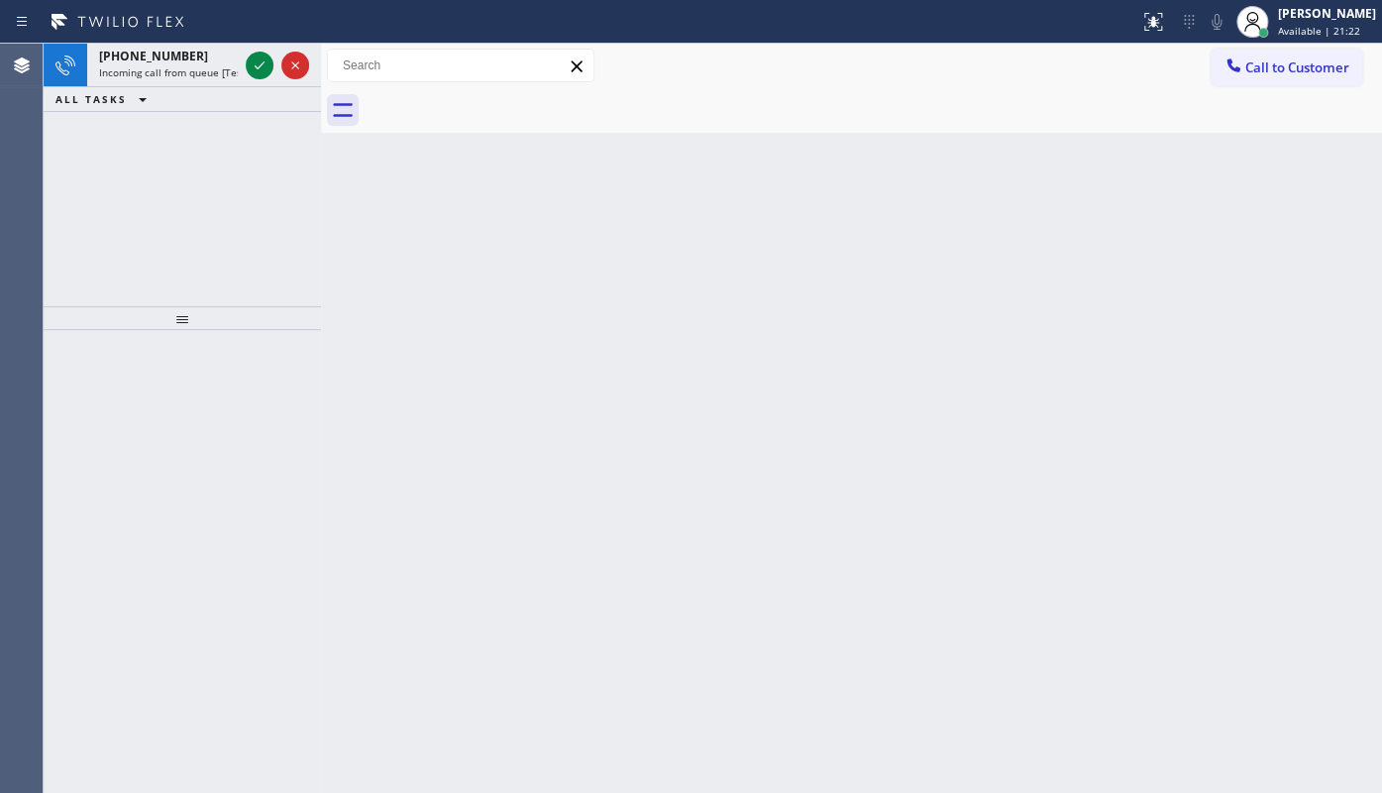
drag, startPoint x: 134, startPoint y: 170, endPoint x: 161, endPoint y: 145, distance: 37.9
click at [137, 167] on div "+13149491322 Incoming call from queue [Test] All ALL TASKS ALL TASKS ACTIVE TAS…" at bounding box center [182, 175] width 277 height 263
click at [256, 75] on icon at bounding box center [260, 65] width 24 height 24
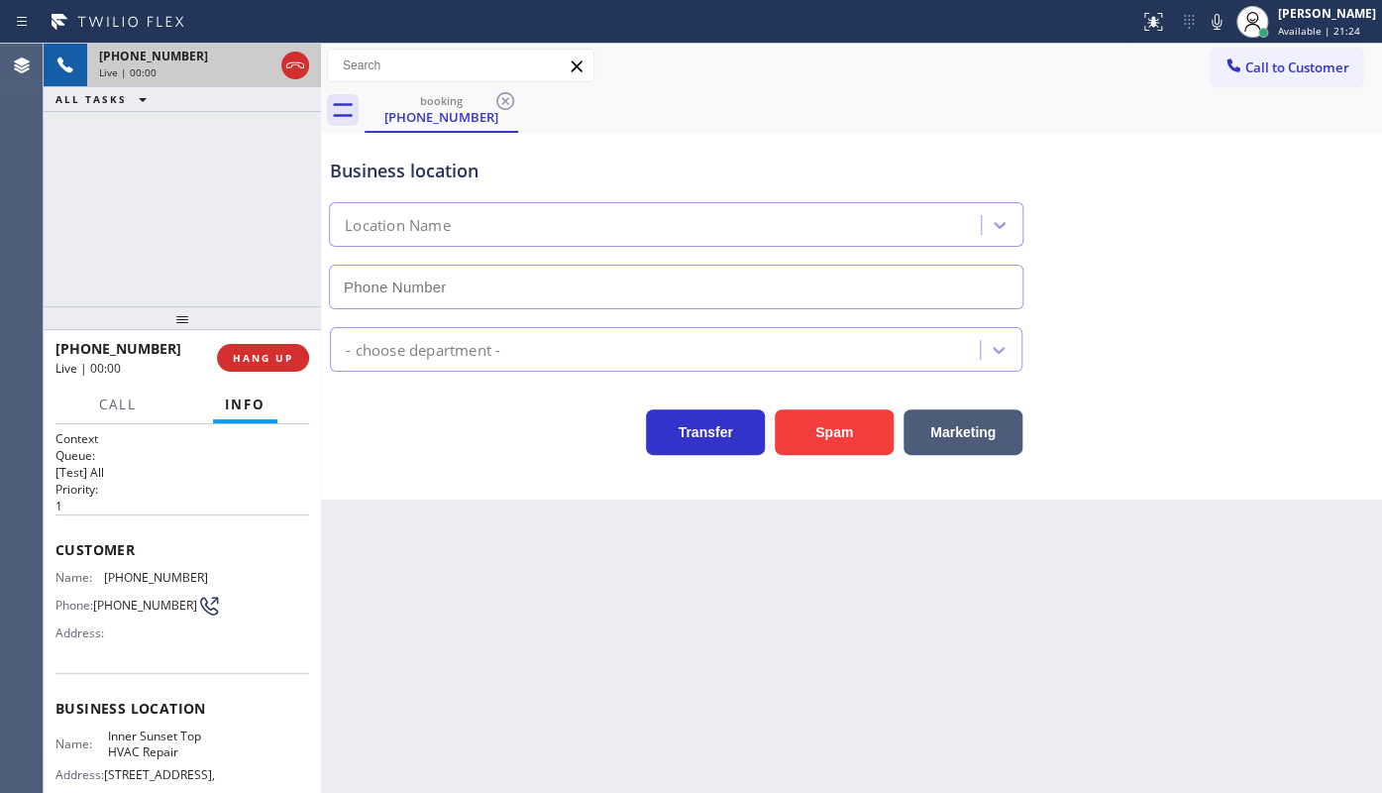
type input "(415) 592-6313"
click at [263, 348] on button "HANG UP" at bounding box center [263, 358] width 92 height 28
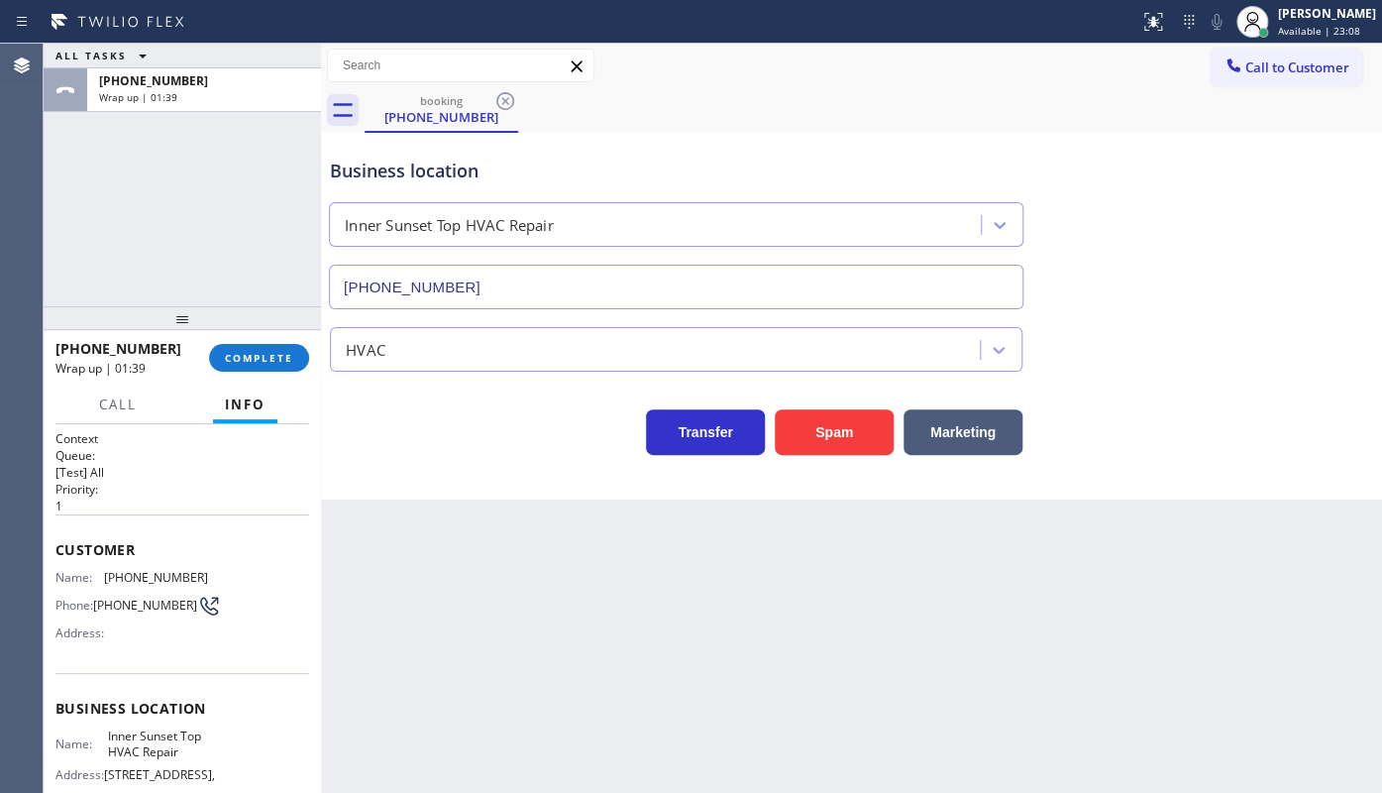
click at [165, 223] on div "ALL TASKS ALL TASKS ACTIVE TASKS TASKS IN WRAP UP +13149491322 Wrap up | 01:39" at bounding box center [182, 175] width 277 height 263
click at [246, 373] on div "+13149491322 Wrap up | 01:40 COMPLETE" at bounding box center [182, 358] width 254 height 52
click at [254, 358] on span "COMPLETE" at bounding box center [259, 358] width 68 height 14
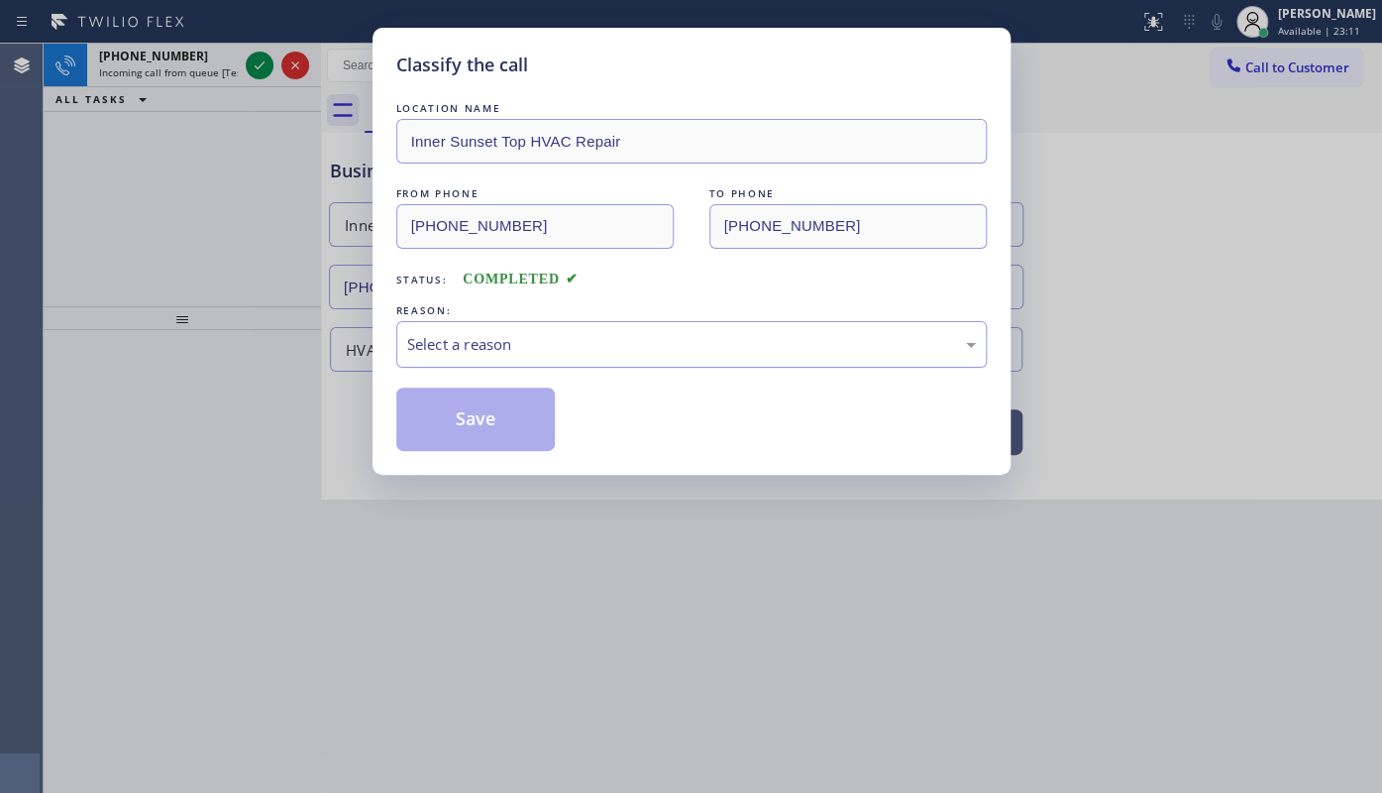
drag, startPoint x: 459, startPoint y: 344, endPoint x: 456, endPoint y: 363, distance: 19.1
click at [459, 346] on div "Select a reason" at bounding box center [691, 344] width 569 height 23
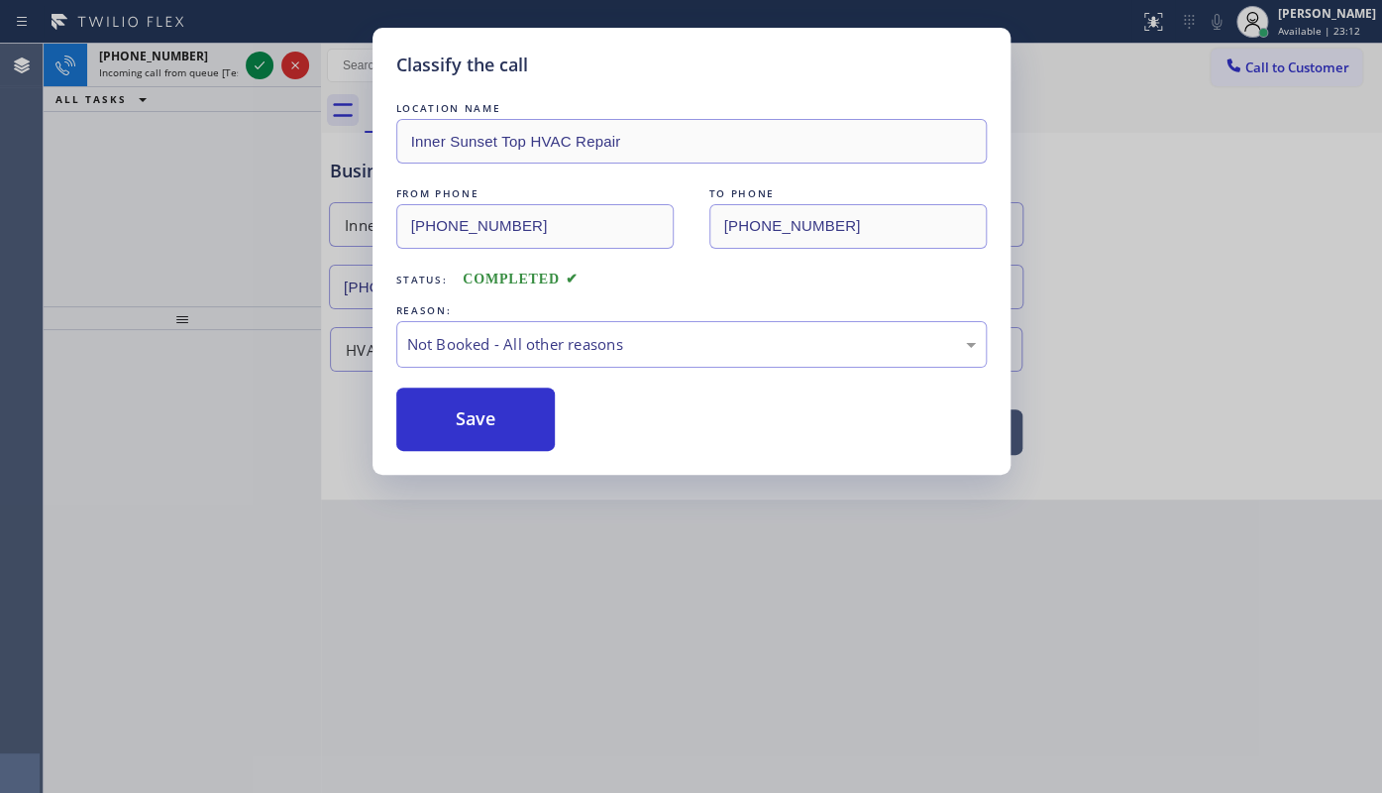
click at [458, 409] on button "Save" at bounding box center [475, 418] width 159 height 63
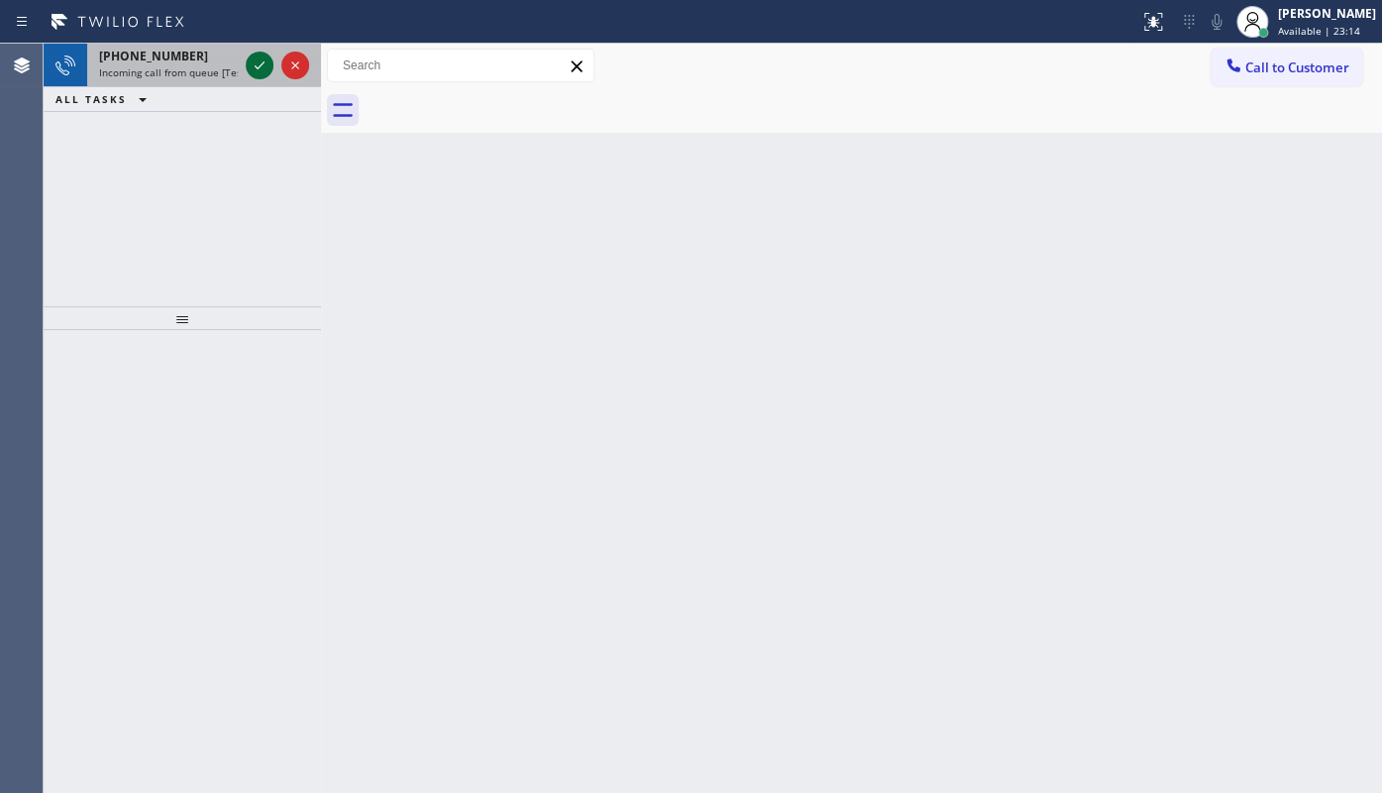
click at [253, 64] on icon at bounding box center [260, 65] width 24 height 24
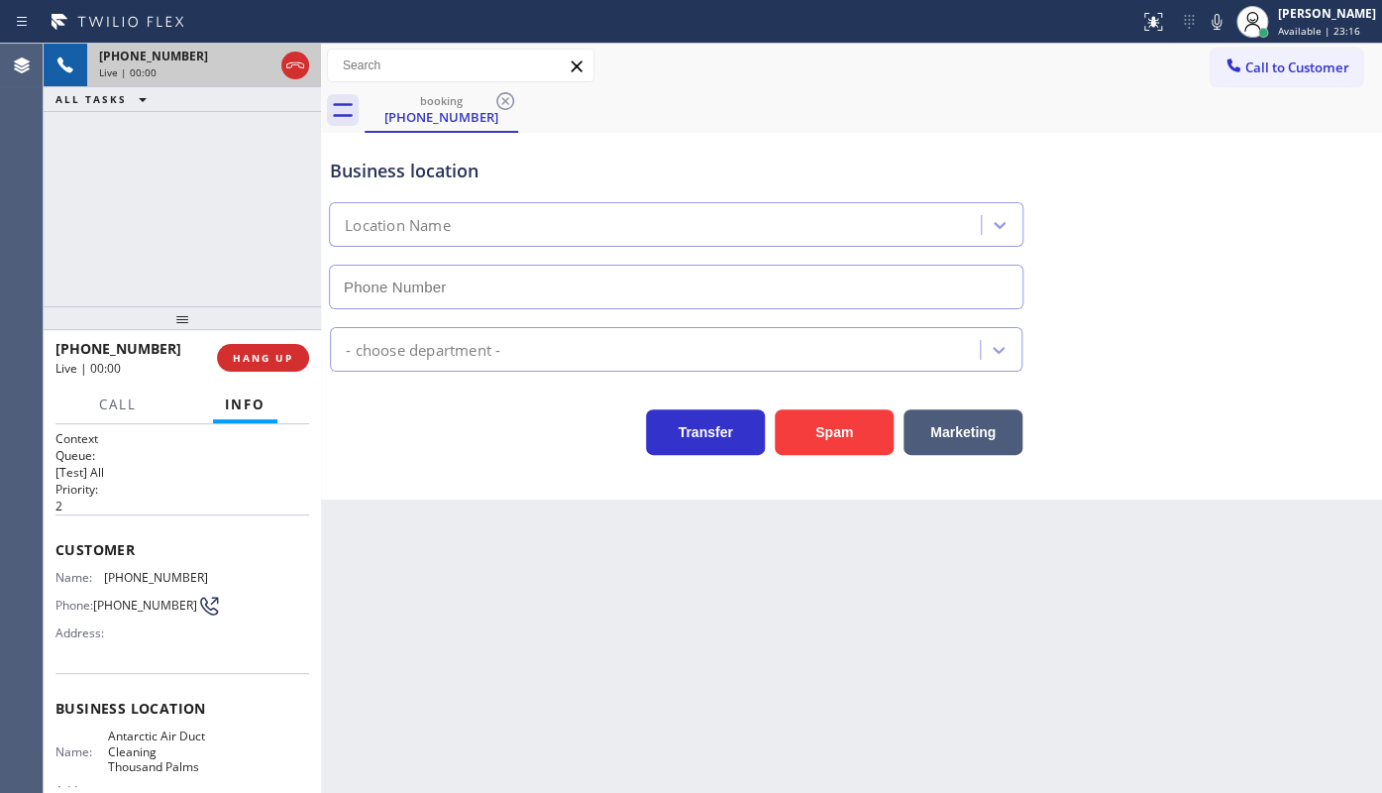
type input "(760) 388-9949"
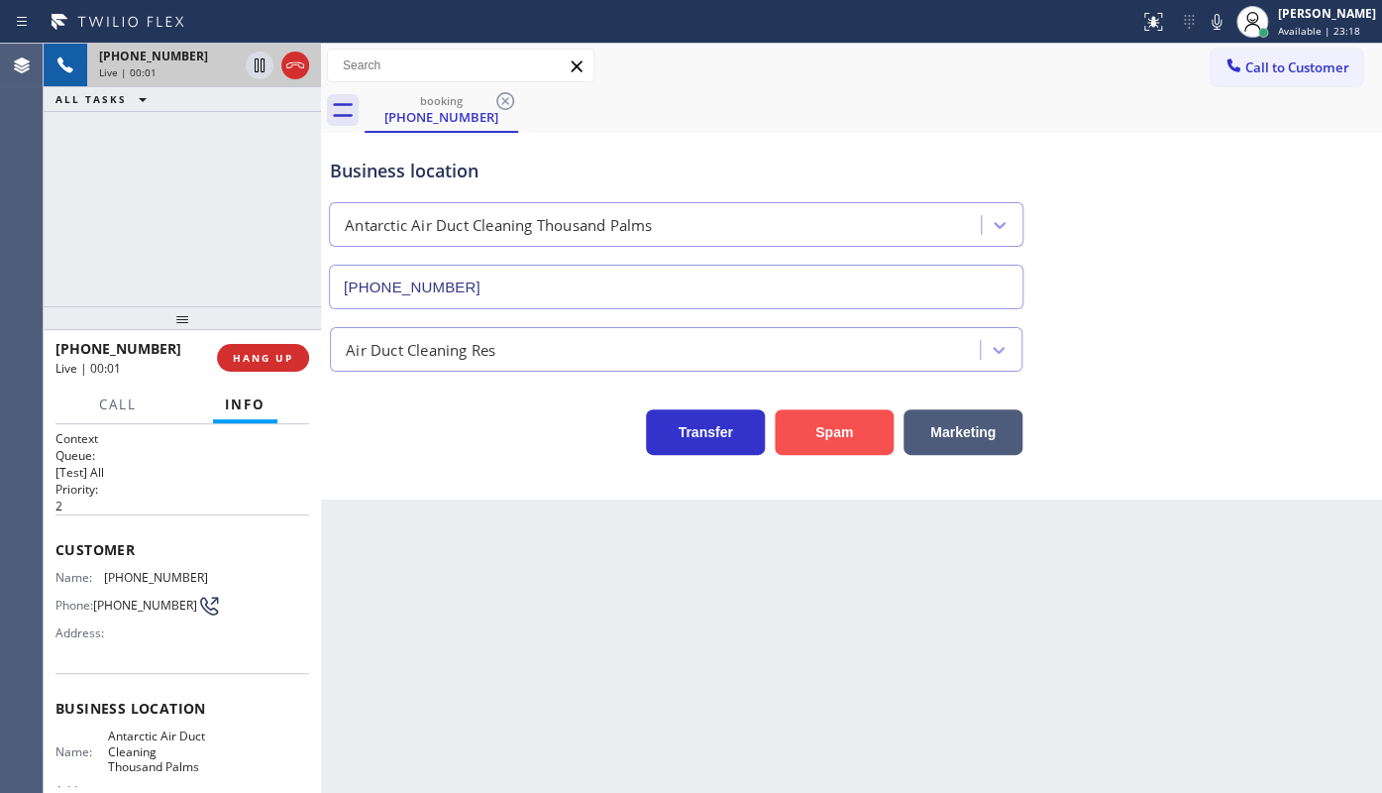
click at [817, 433] on button "Spam" at bounding box center [834, 432] width 119 height 46
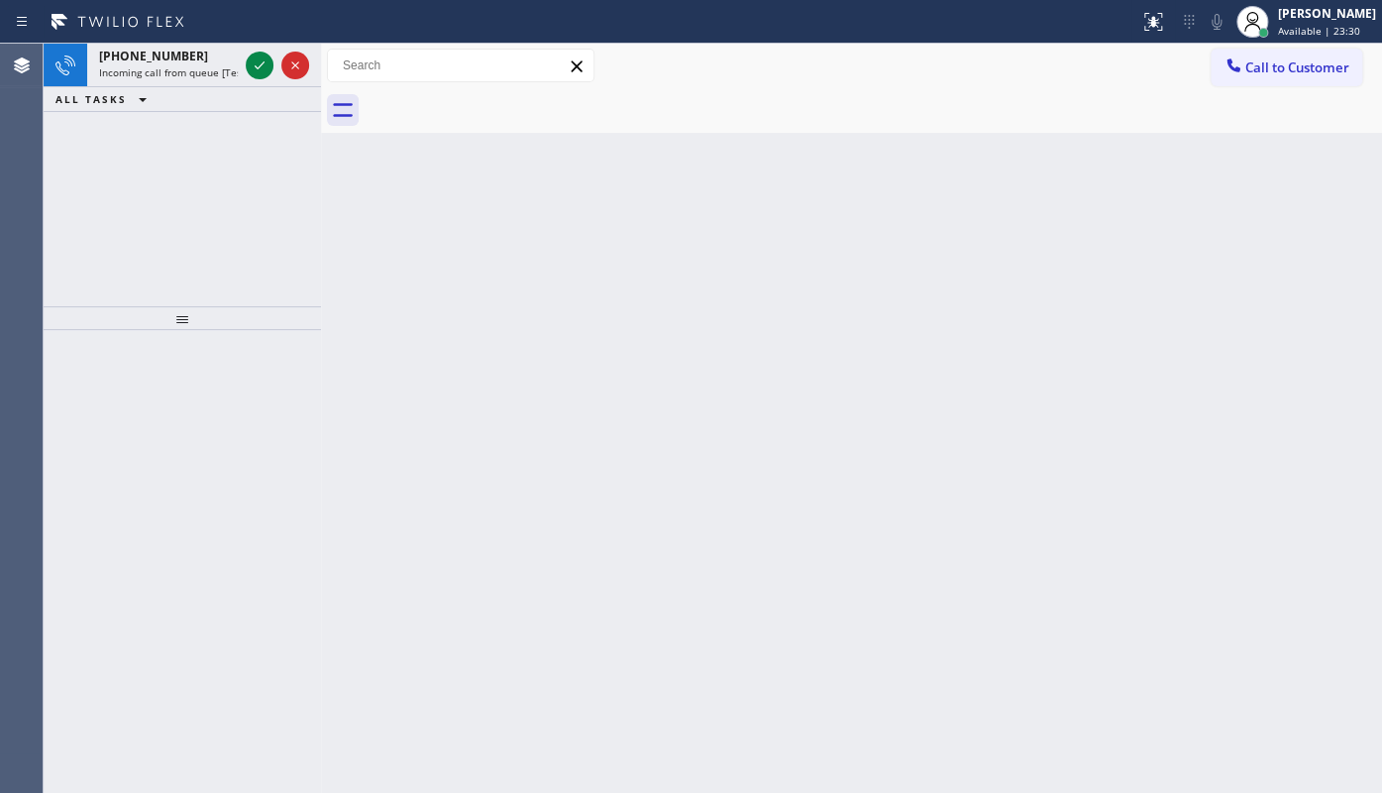
click at [123, 137] on div "+15102568637 Incoming call from queue [Test] All ALL TASKS ALL TASKS ACTIVE TAS…" at bounding box center [182, 175] width 277 height 263
click at [257, 64] on icon at bounding box center [260, 65] width 24 height 24
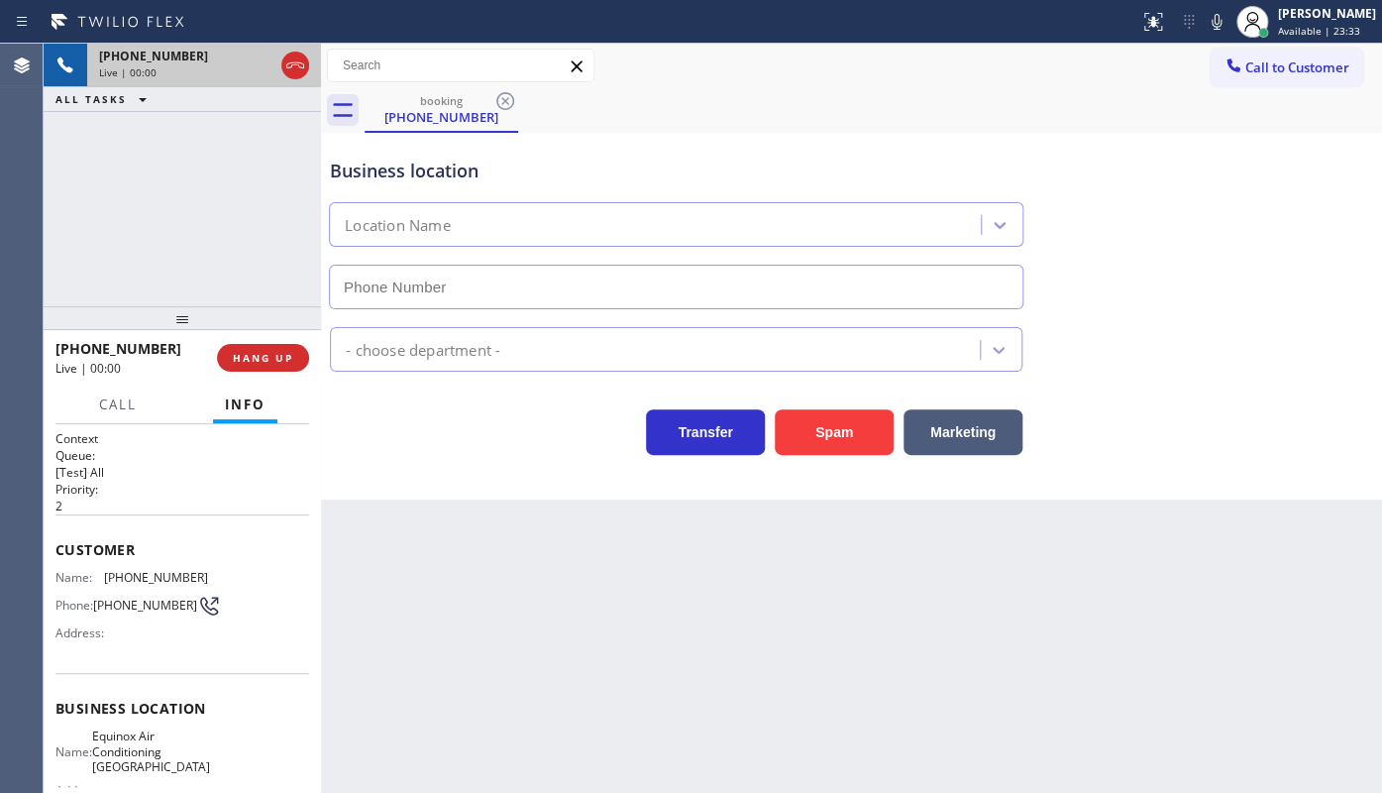
type input "(510) 781-9700"
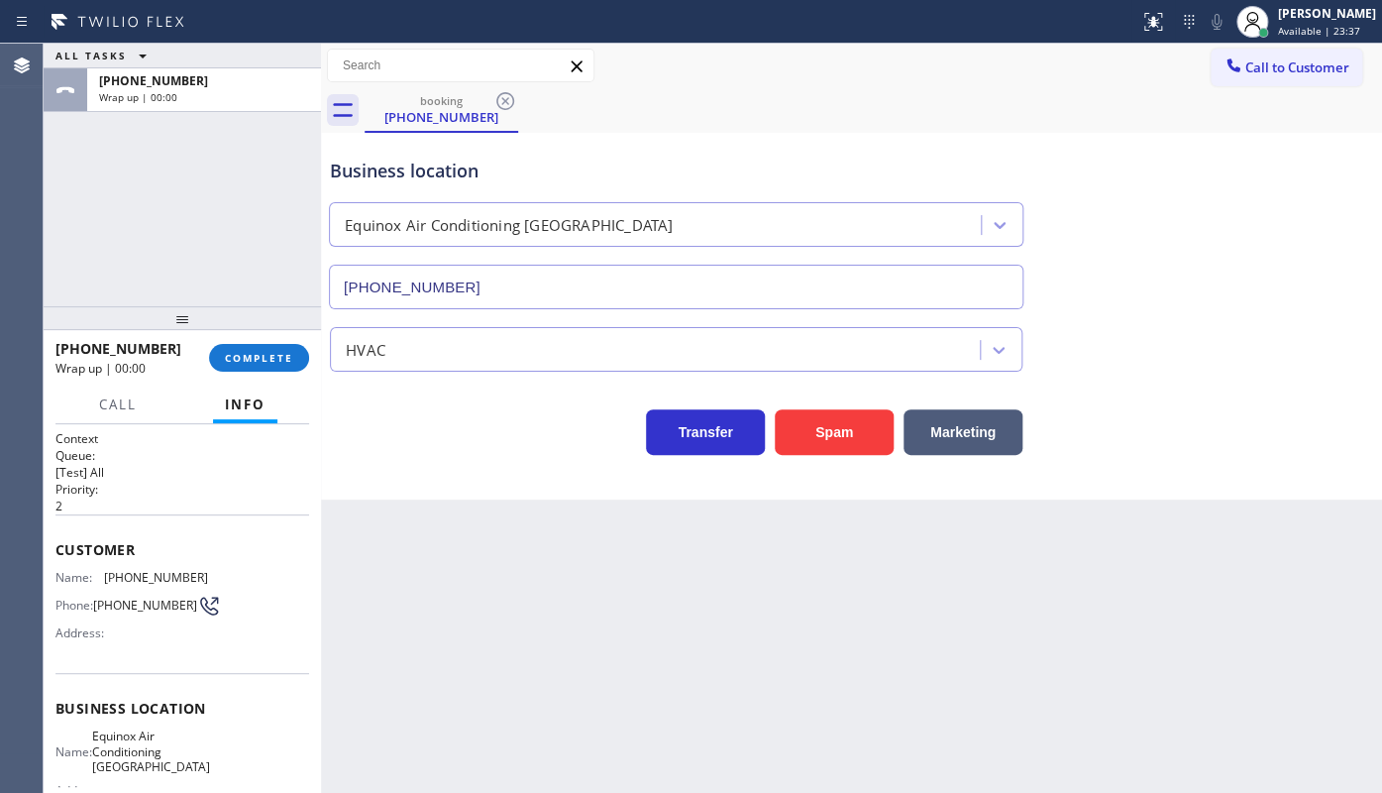
click at [117, 172] on div "ALL TASKS ALL TASKS ACTIVE TASKS TASKS IN WRAP UP +15102568637 Wrap up | 00:00" at bounding box center [182, 175] width 277 height 263
click at [282, 363] on span "COMPLETE" at bounding box center [259, 358] width 68 height 14
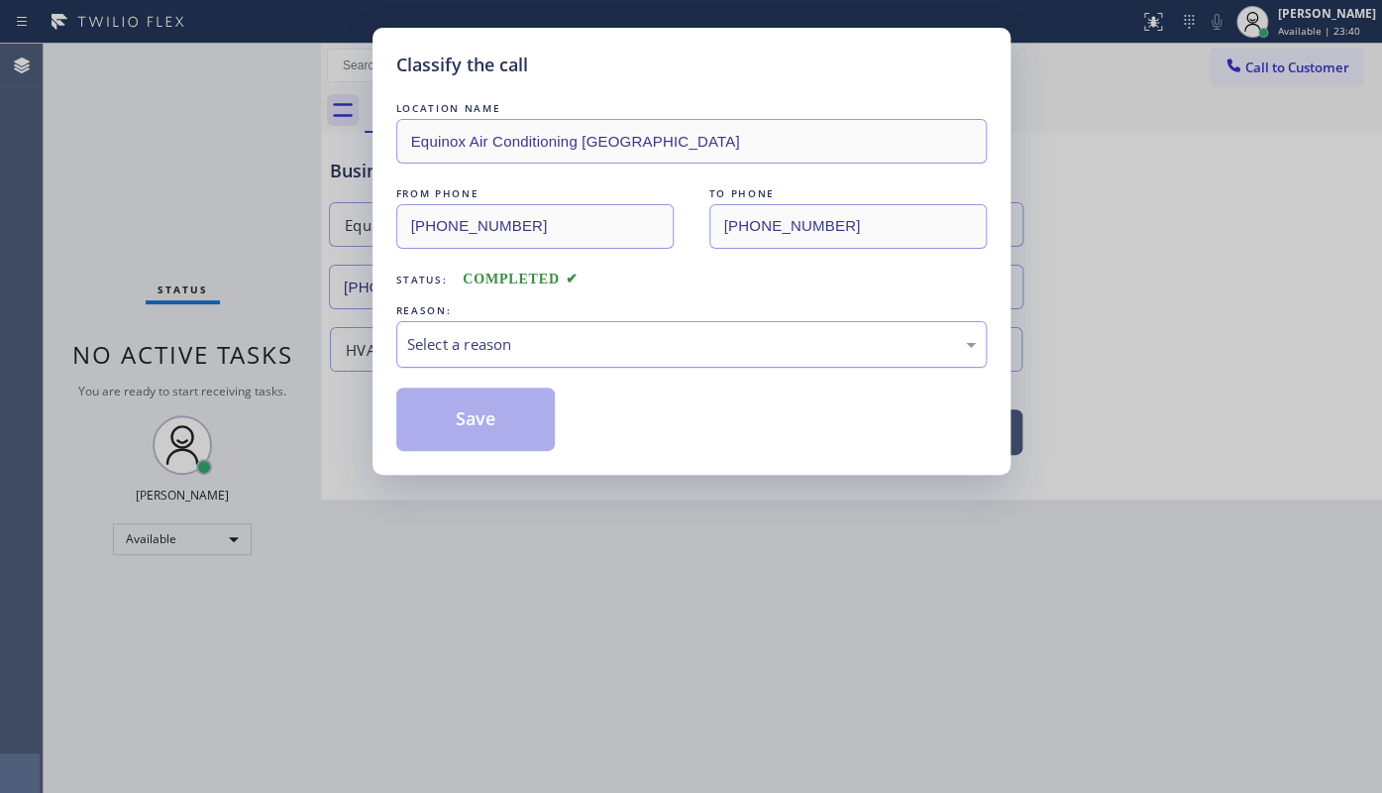
click at [489, 346] on div "Select a reason" at bounding box center [691, 344] width 569 height 23
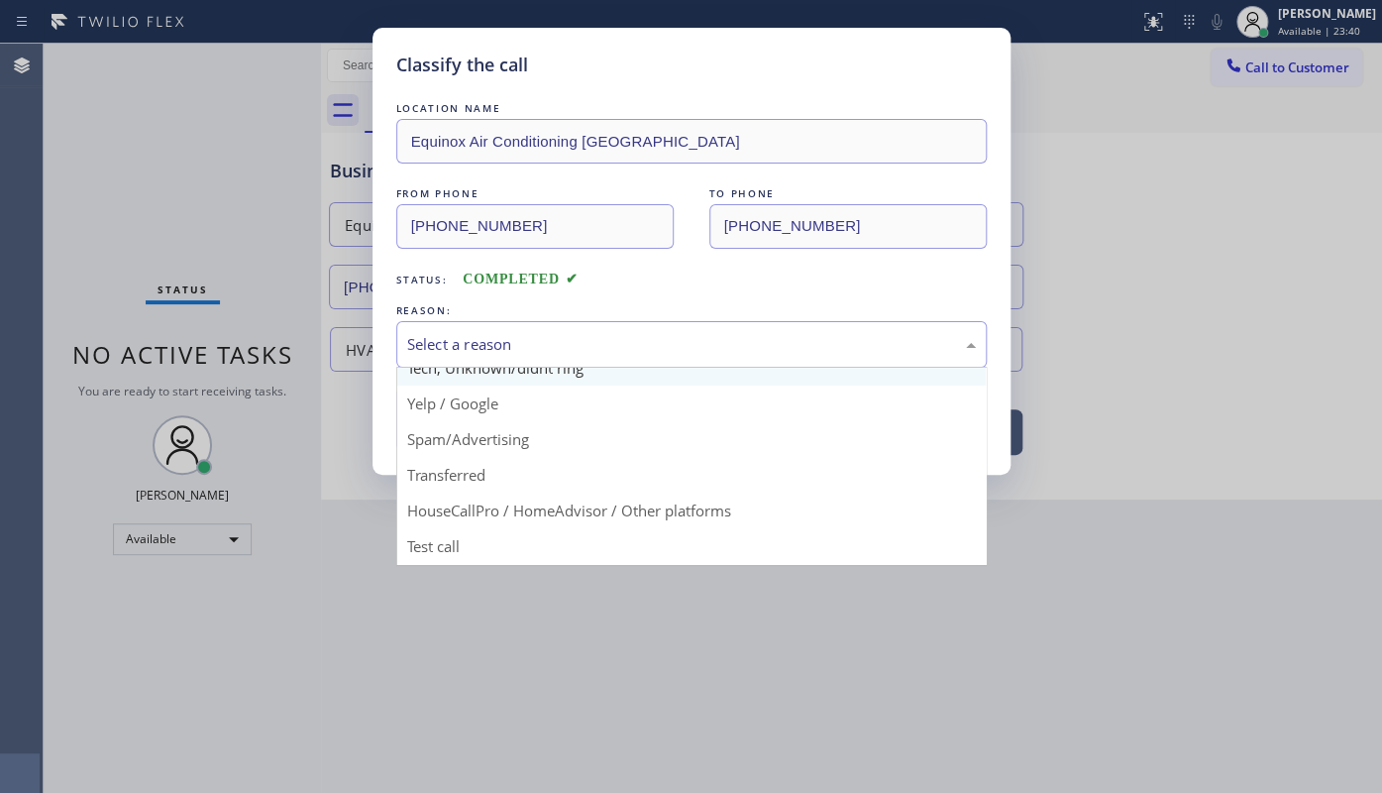
scroll to position [132, 0]
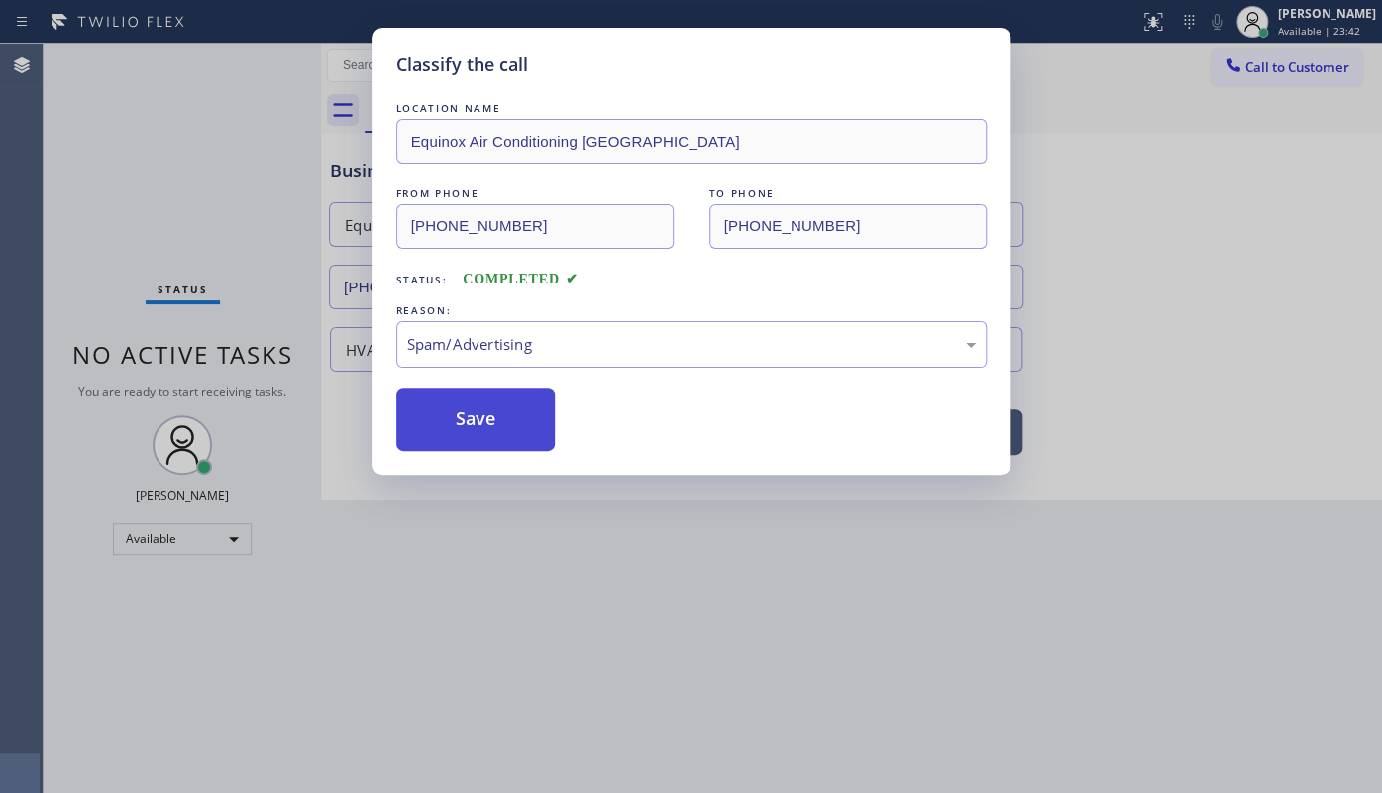
click at [468, 387] on button "Save" at bounding box center [475, 418] width 159 height 63
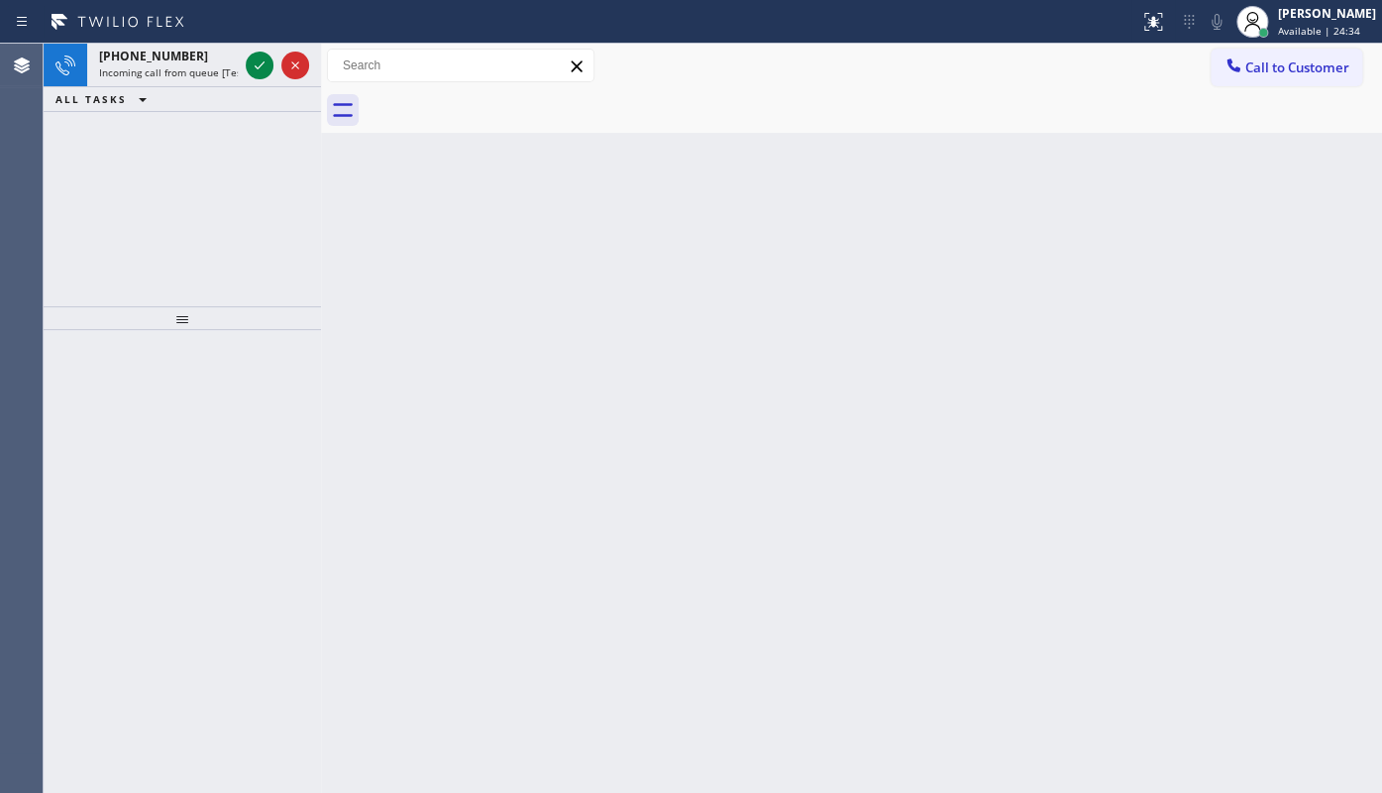
drag, startPoint x: 130, startPoint y: 195, endPoint x: 217, endPoint y: 78, distance: 145.8
click at [137, 187] on div "+17158286984 Incoming call from queue [Test] All ALL TASKS ALL TASKS ACTIVE TAS…" at bounding box center [182, 175] width 277 height 263
click at [255, 60] on icon at bounding box center [260, 65] width 24 height 24
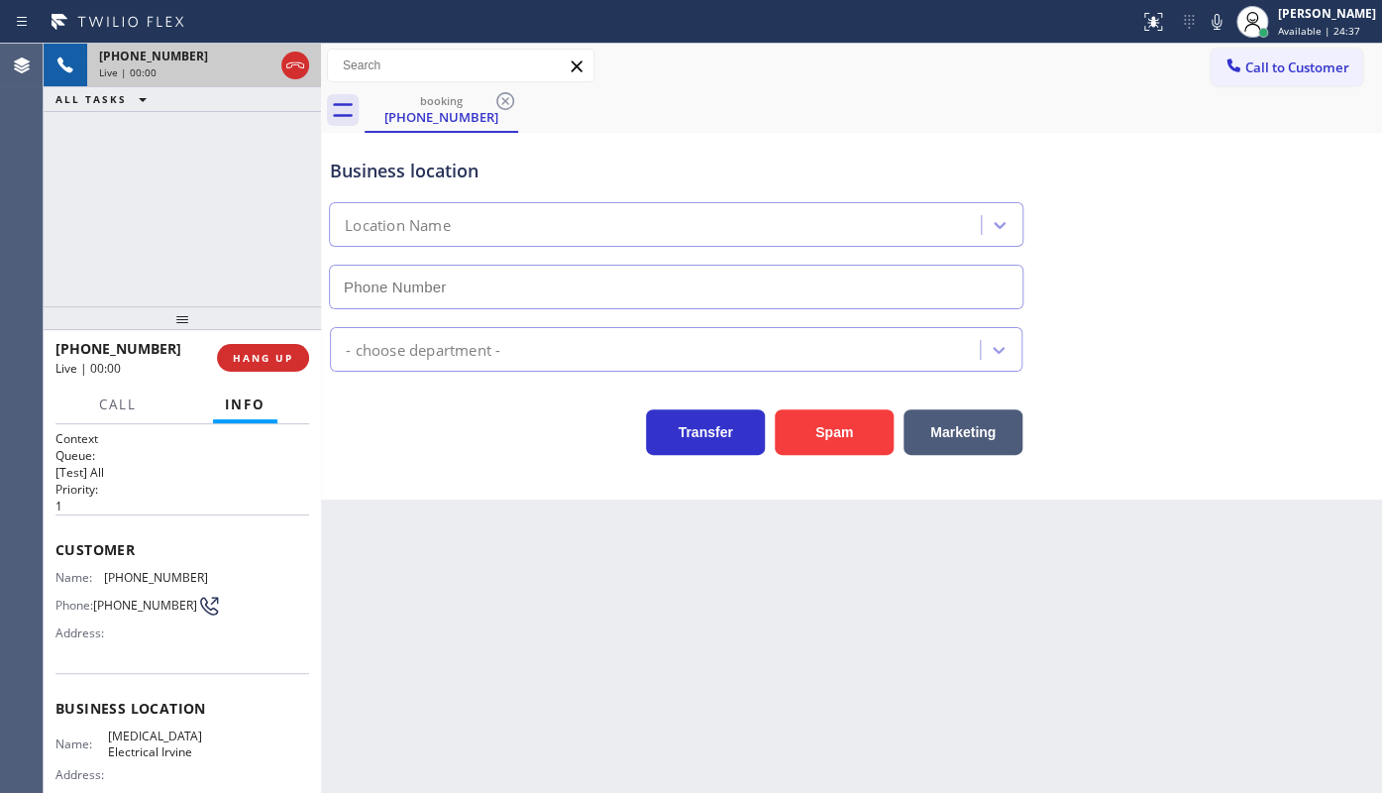
type input "(949) 647-5193"
click at [247, 363] on span "HANG UP" at bounding box center [263, 358] width 60 height 14
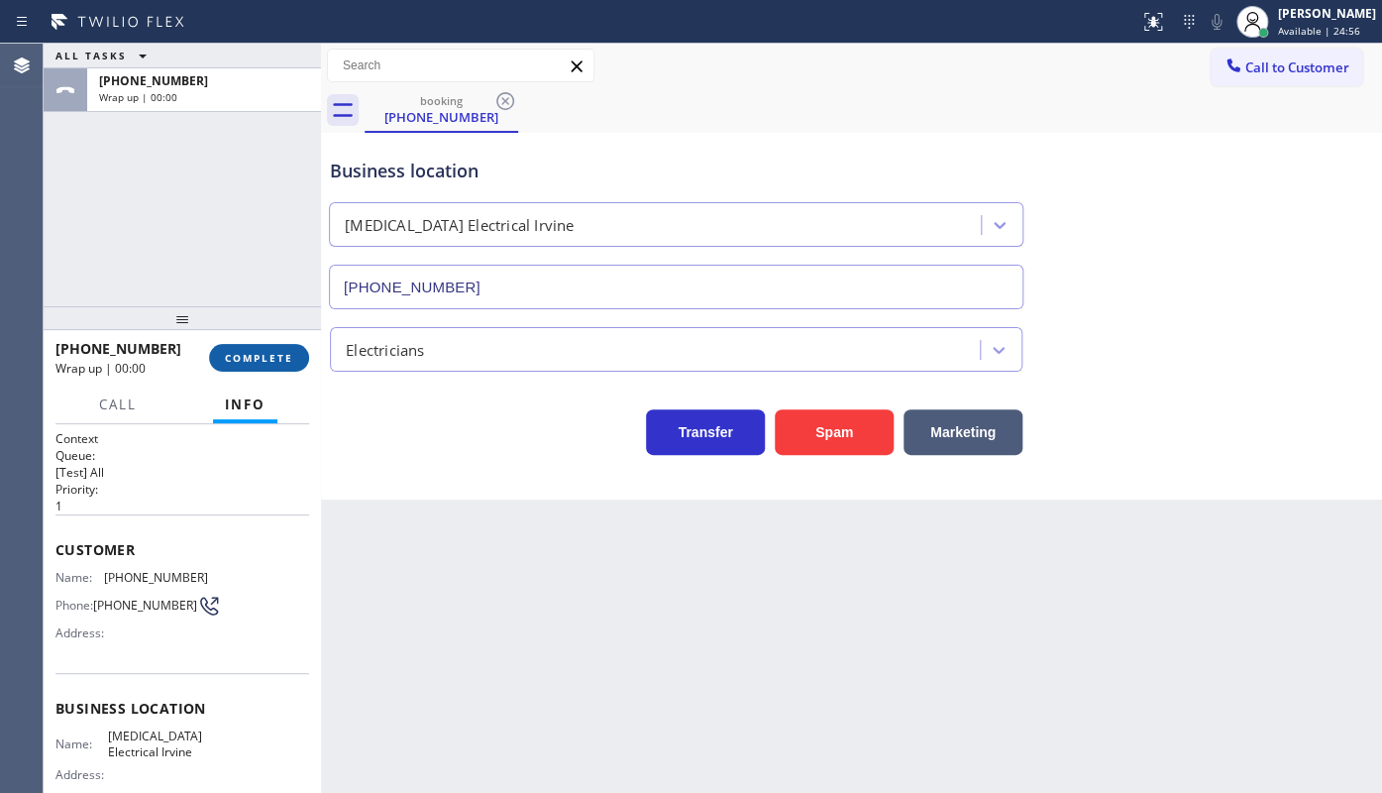
click at [253, 353] on span "COMPLETE" at bounding box center [259, 358] width 68 height 14
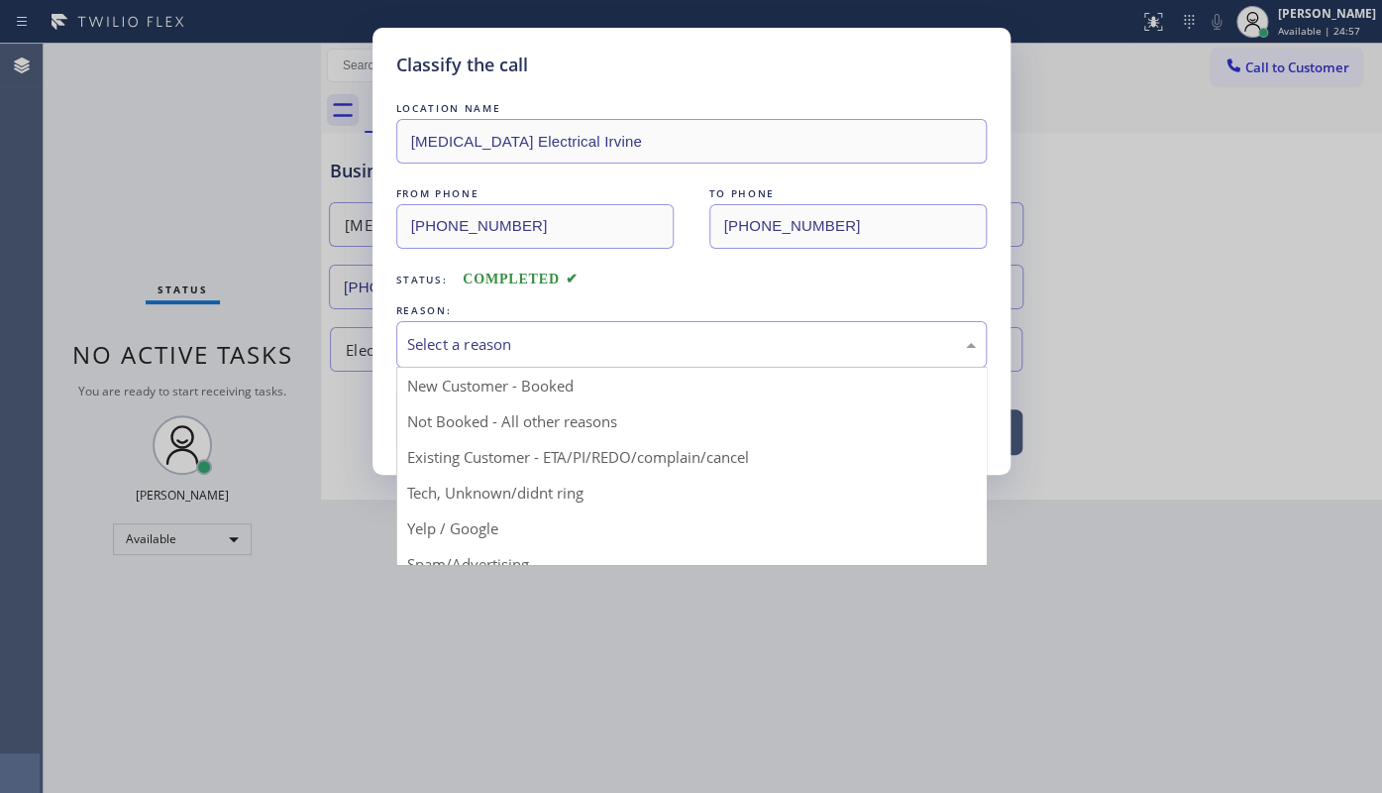
click at [455, 339] on div "Select a reason" at bounding box center [691, 344] width 569 height 23
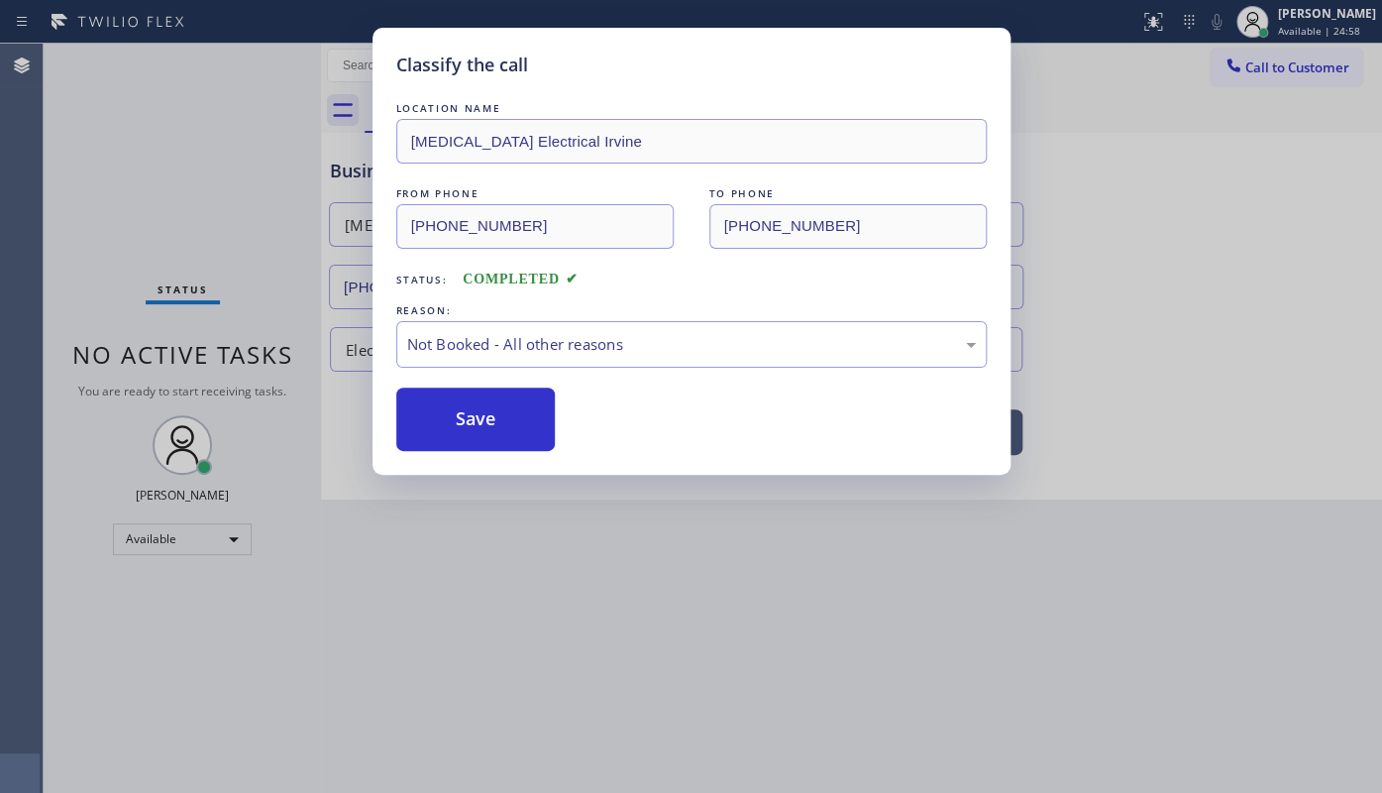
click at [423, 407] on button "Save" at bounding box center [475, 418] width 159 height 63
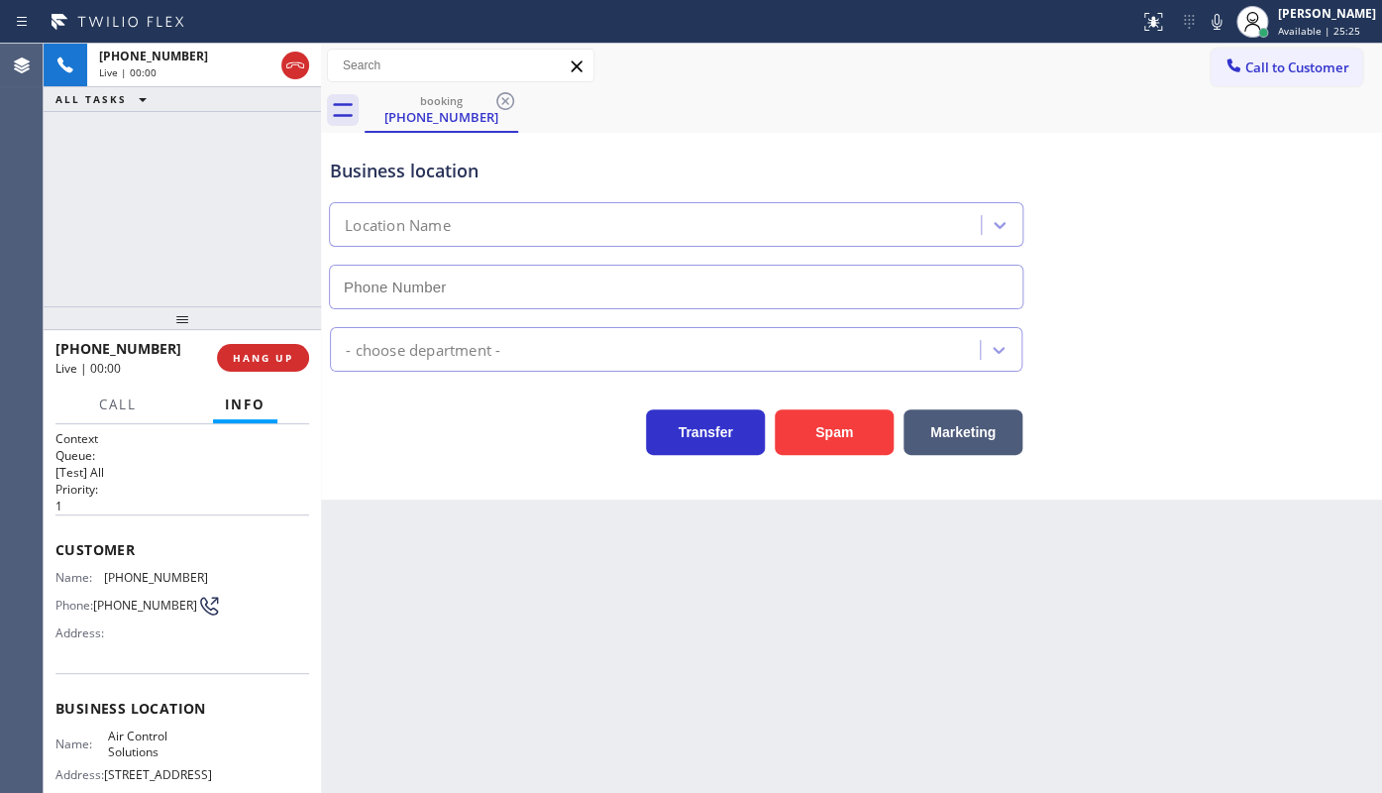
type input "(346) 776-1223"
drag, startPoint x: 255, startPoint y: 352, endPoint x: 282, endPoint y: 267, distance: 88.7
click at [255, 349] on button "HANG UP" at bounding box center [263, 358] width 92 height 28
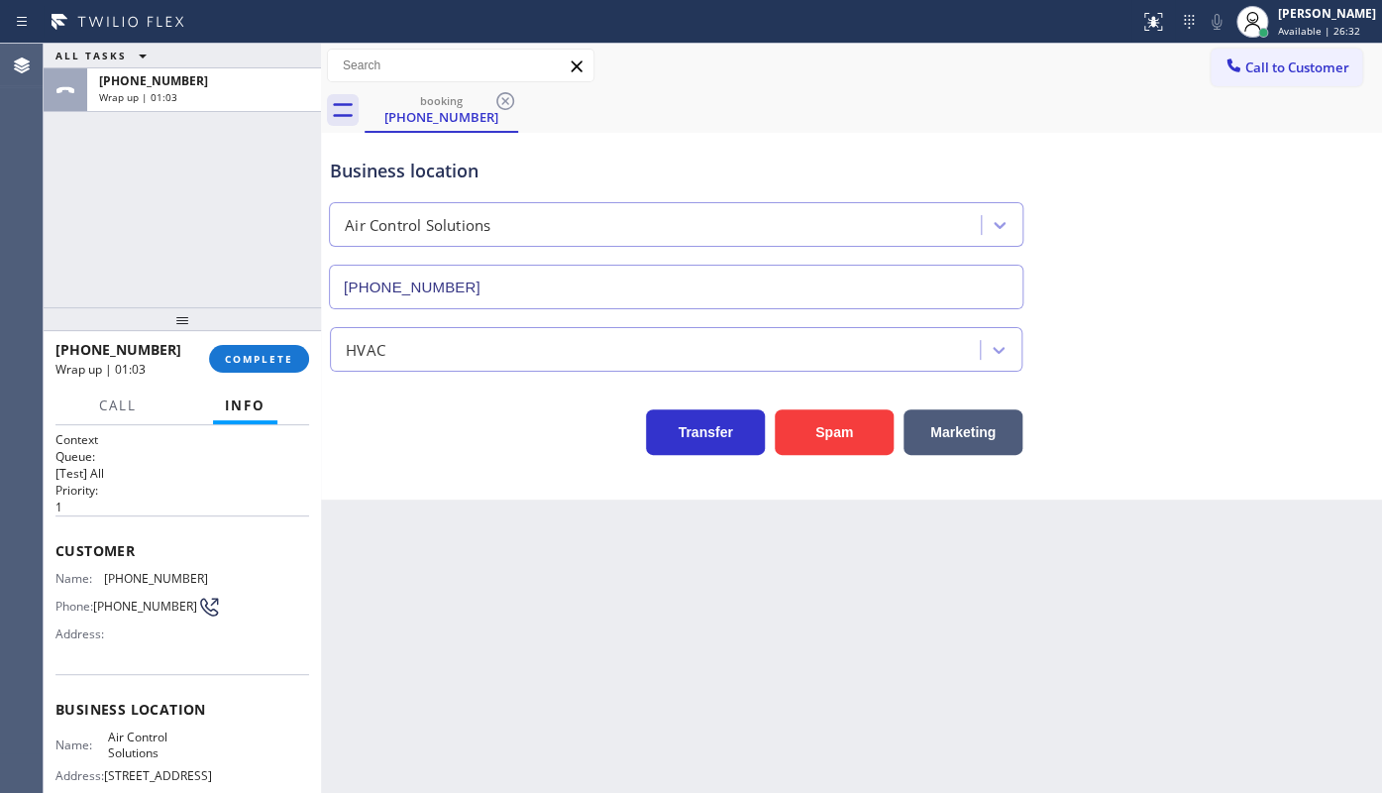
drag, startPoint x: 227, startPoint y: 330, endPoint x: 238, endPoint y: 355, distance: 27.1
click at [237, 331] on div at bounding box center [182, 319] width 277 height 24
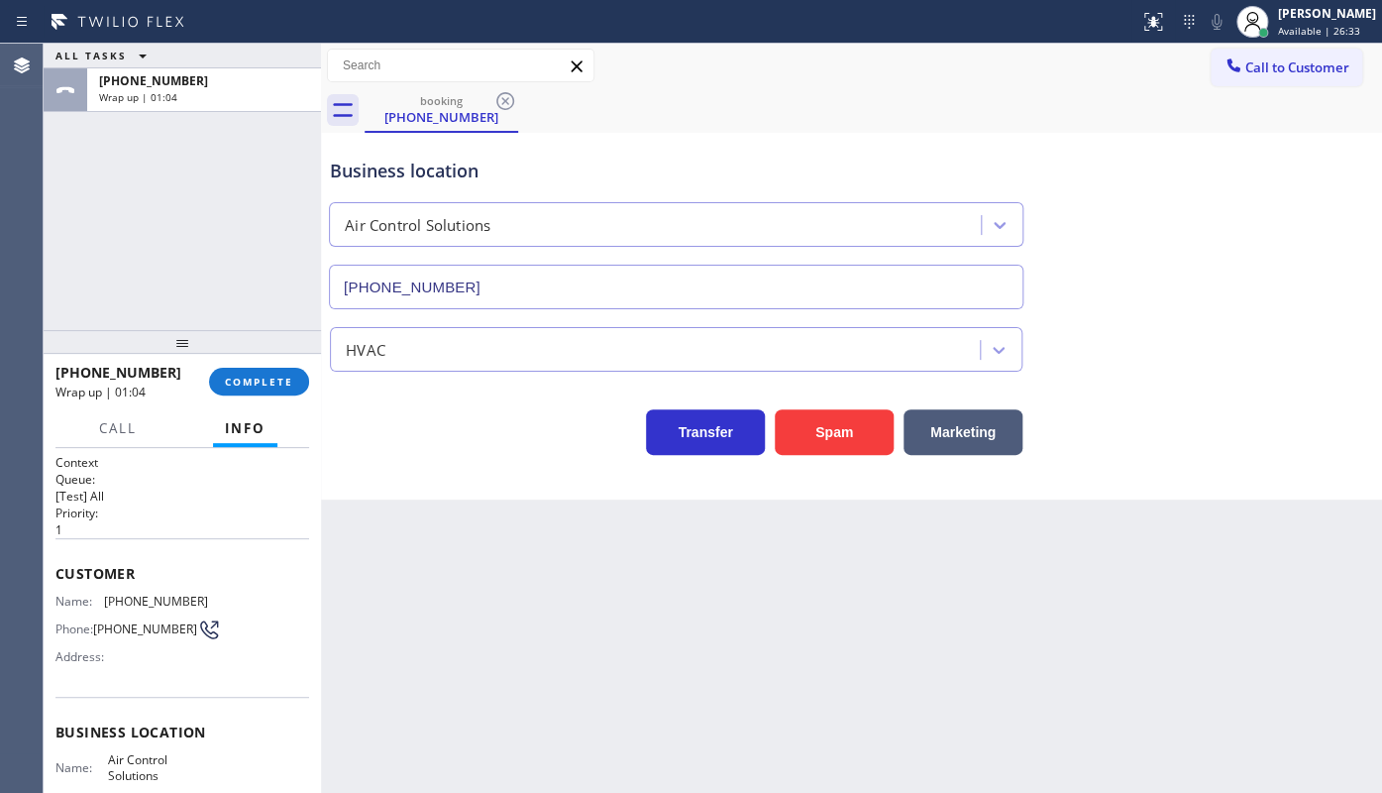
click at [238, 354] on div at bounding box center [182, 342] width 277 height 24
click at [247, 369] on button "COMPLETE" at bounding box center [259, 382] width 100 height 28
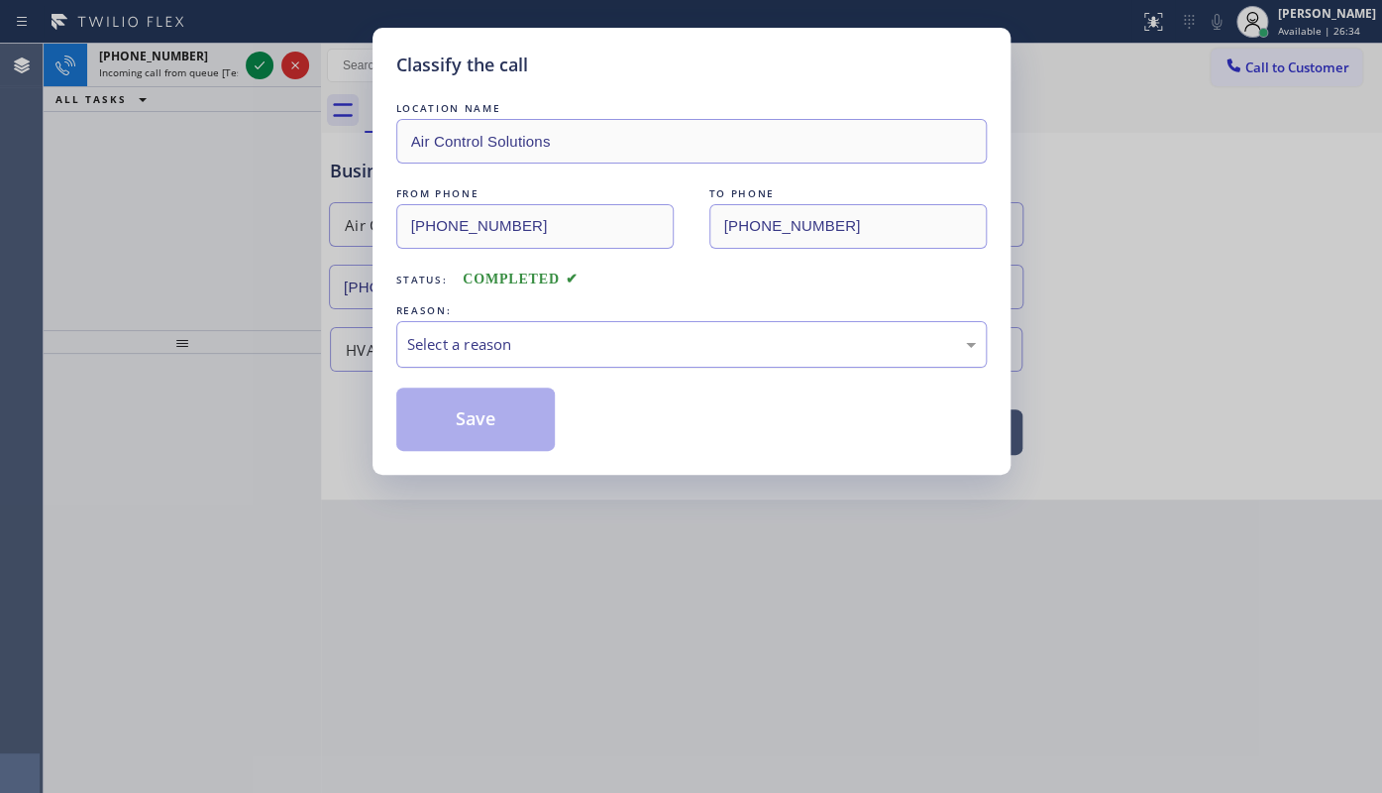
click at [416, 341] on div "Select a reason" at bounding box center [691, 344] width 569 height 23
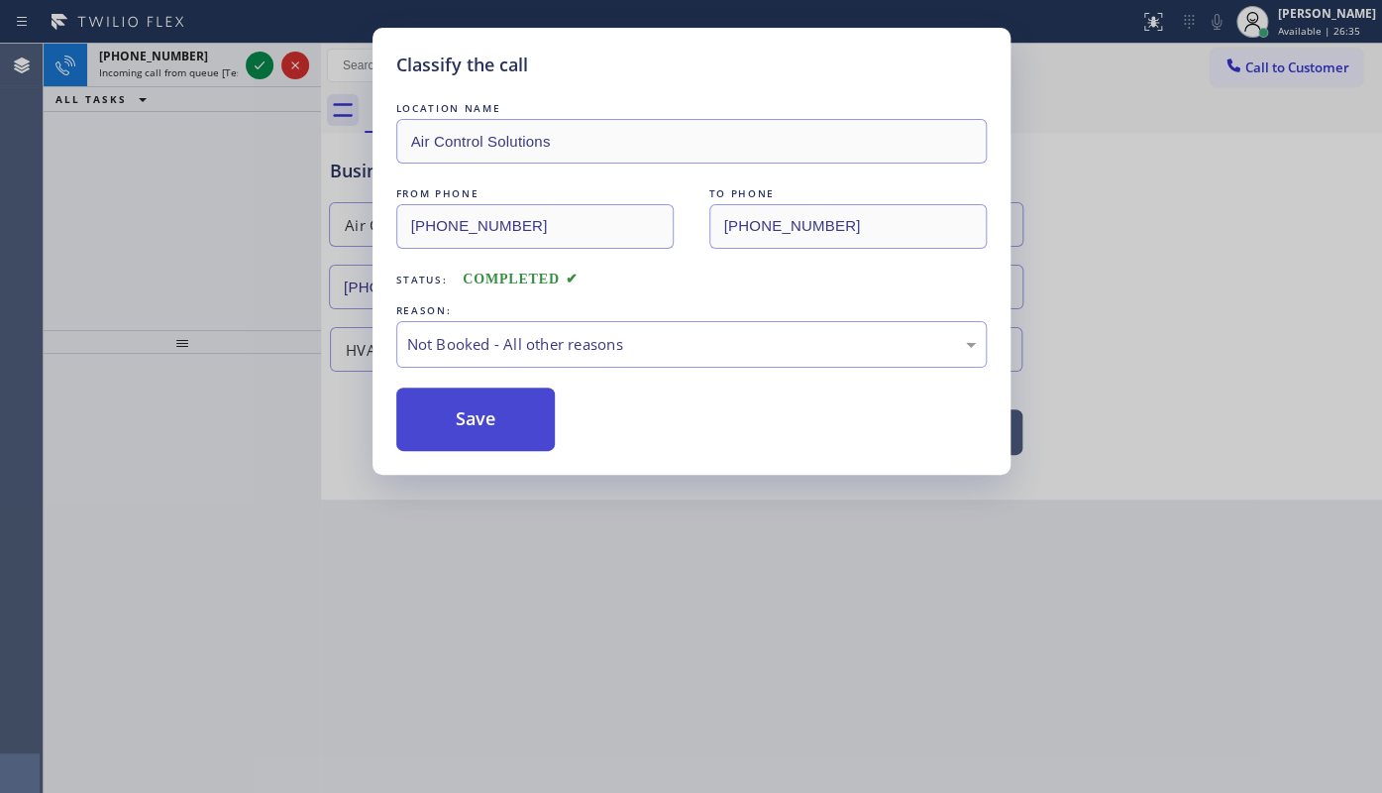
click at [423, 405] on button "Save" at bounding box center [475, 418] width 159 height 63
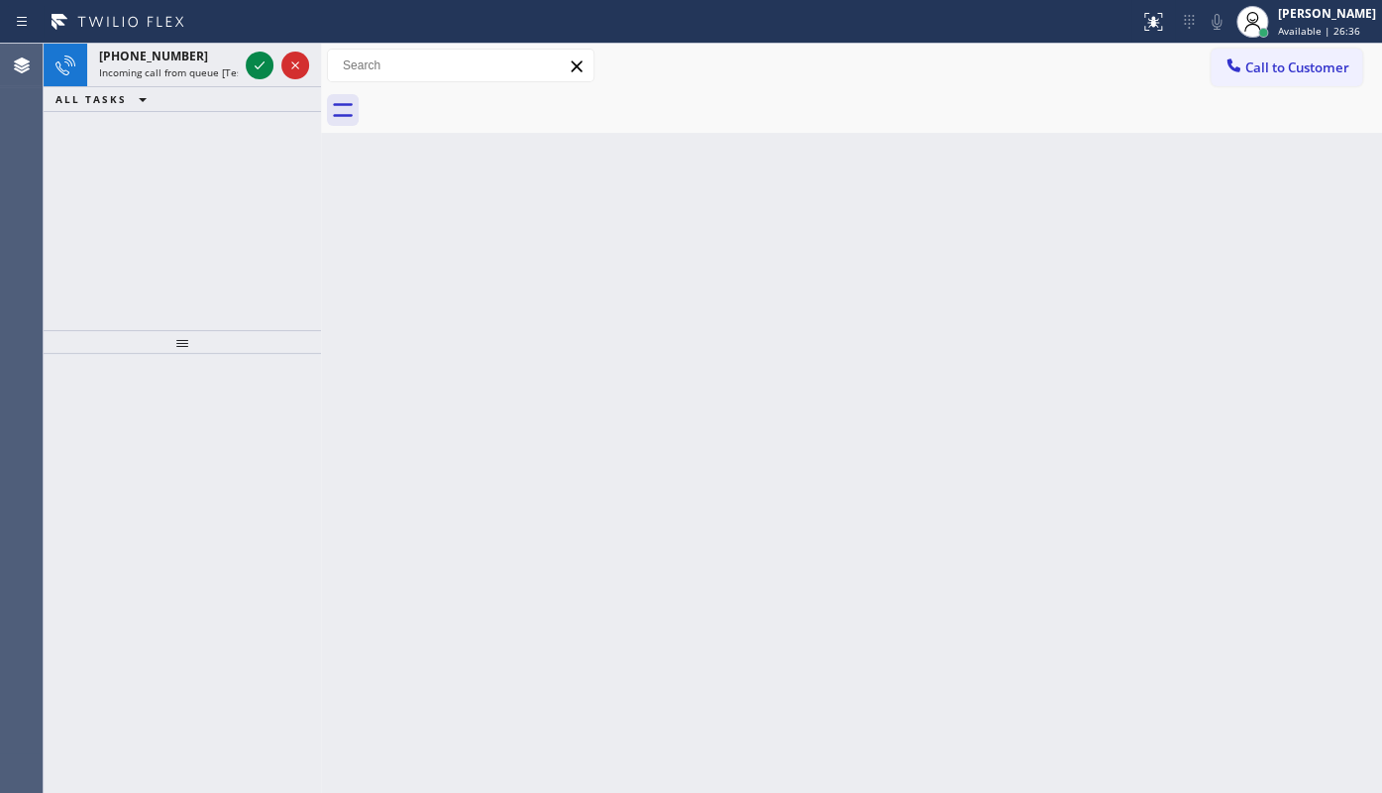
click at [251, 60] on icon at bounding box center [260, 65] width 24 height 24
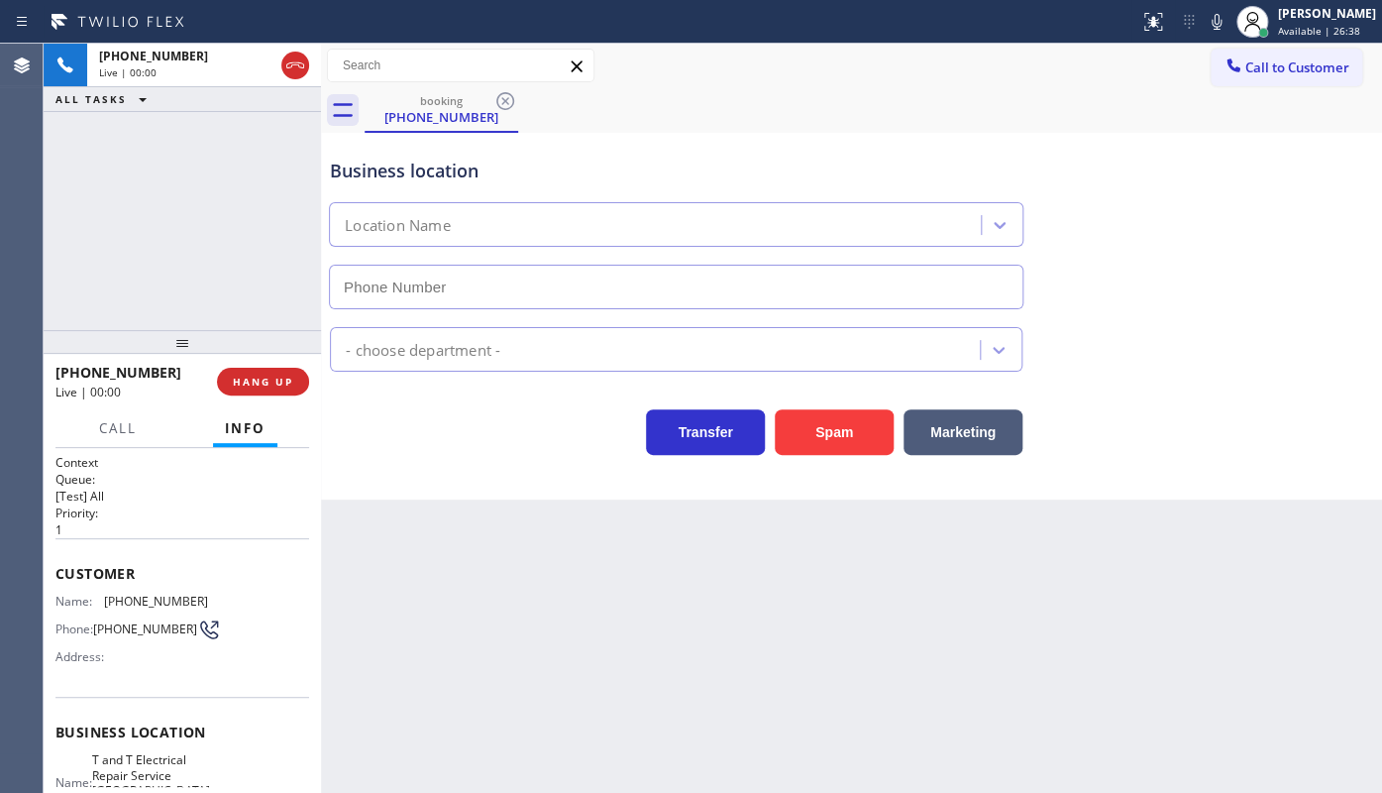
type input "(973) 791-4828"
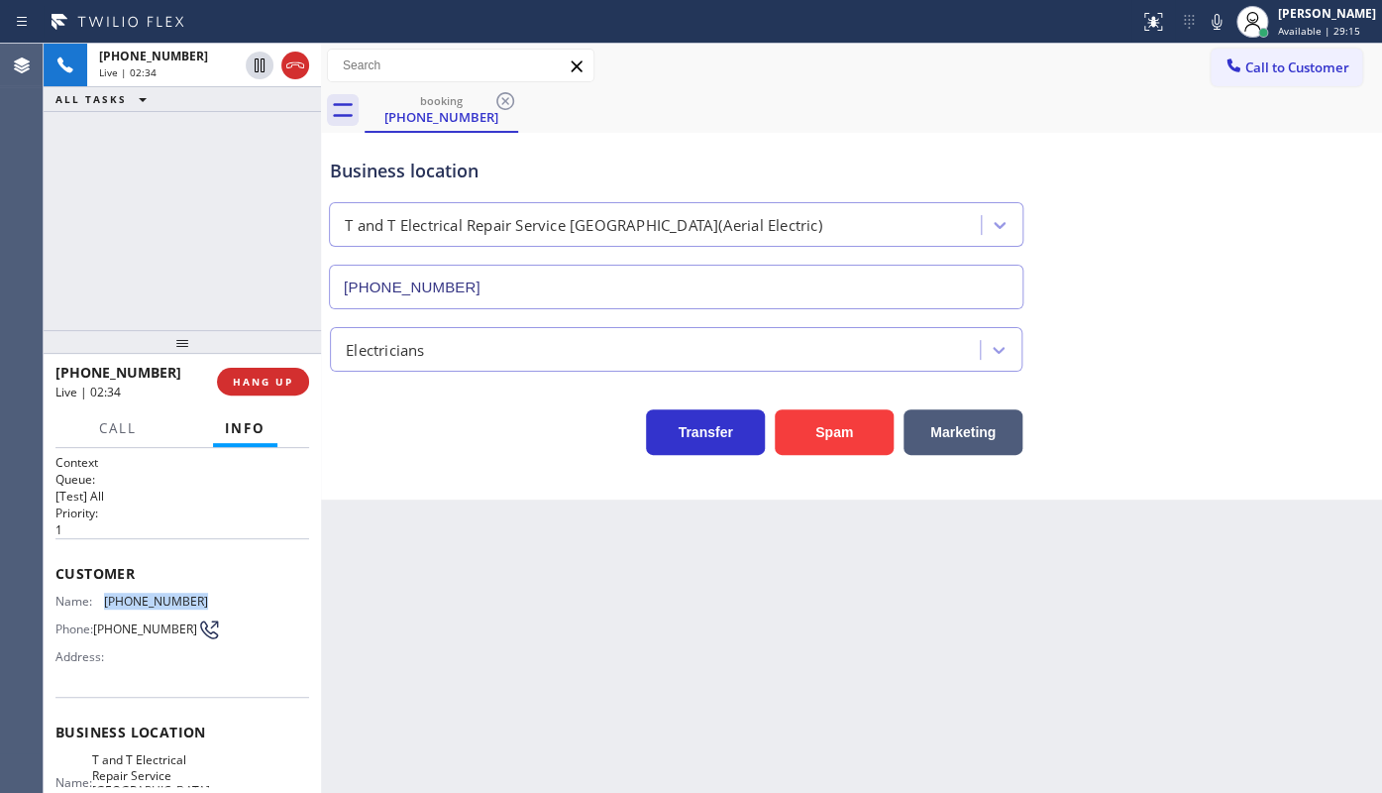
drag, startPoint x: 96, startPoint y: 590, endPoint x: 215, endPoint y: 596, distance: 119.0
click at [215, 596] on div "Customer Name: (865) 599-6546 Phone: (865) 599-6546 Address:" at bounding box center [182, 617] width 254 height 159
copy div "(865) 599-6546"
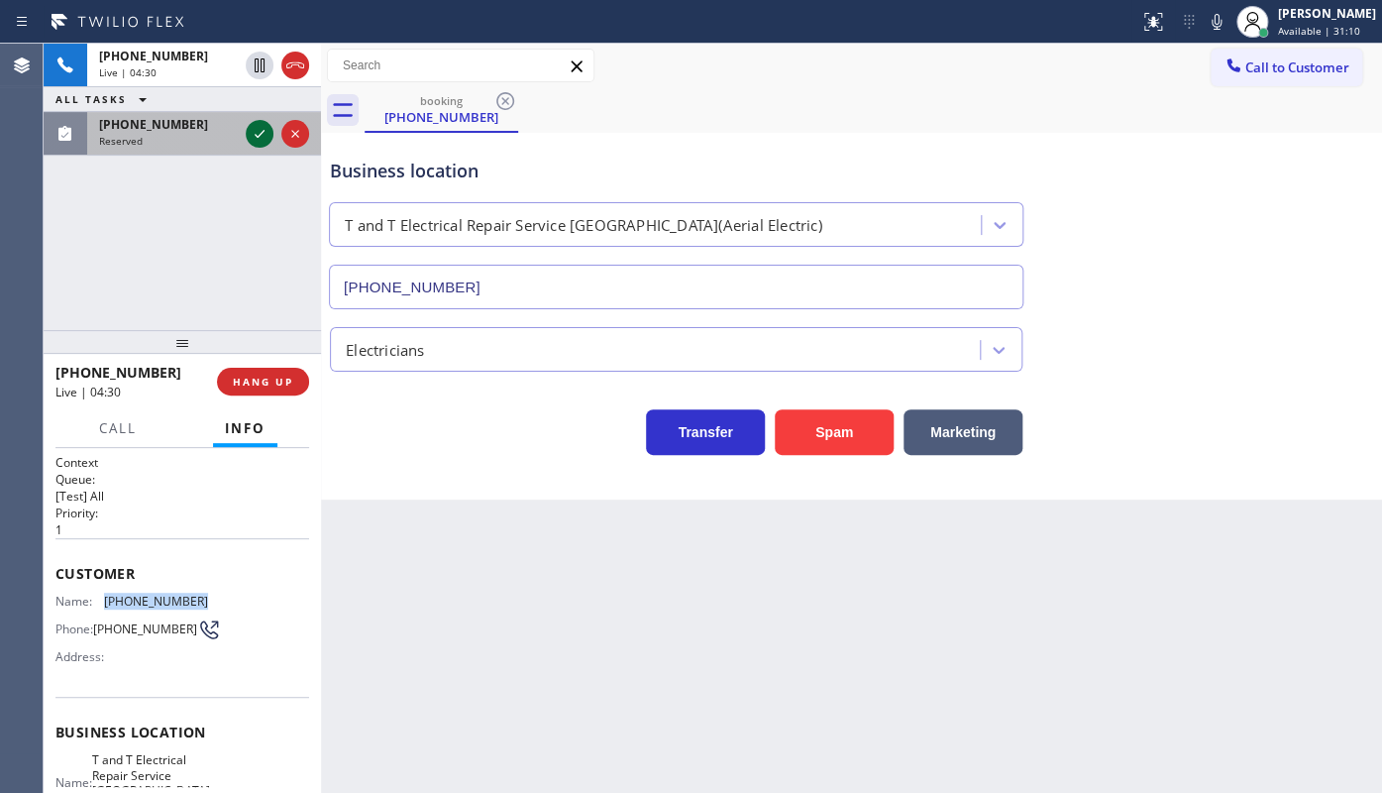
click at [255, 135] on icon at bounding box center [260, 134] width 24 height 24
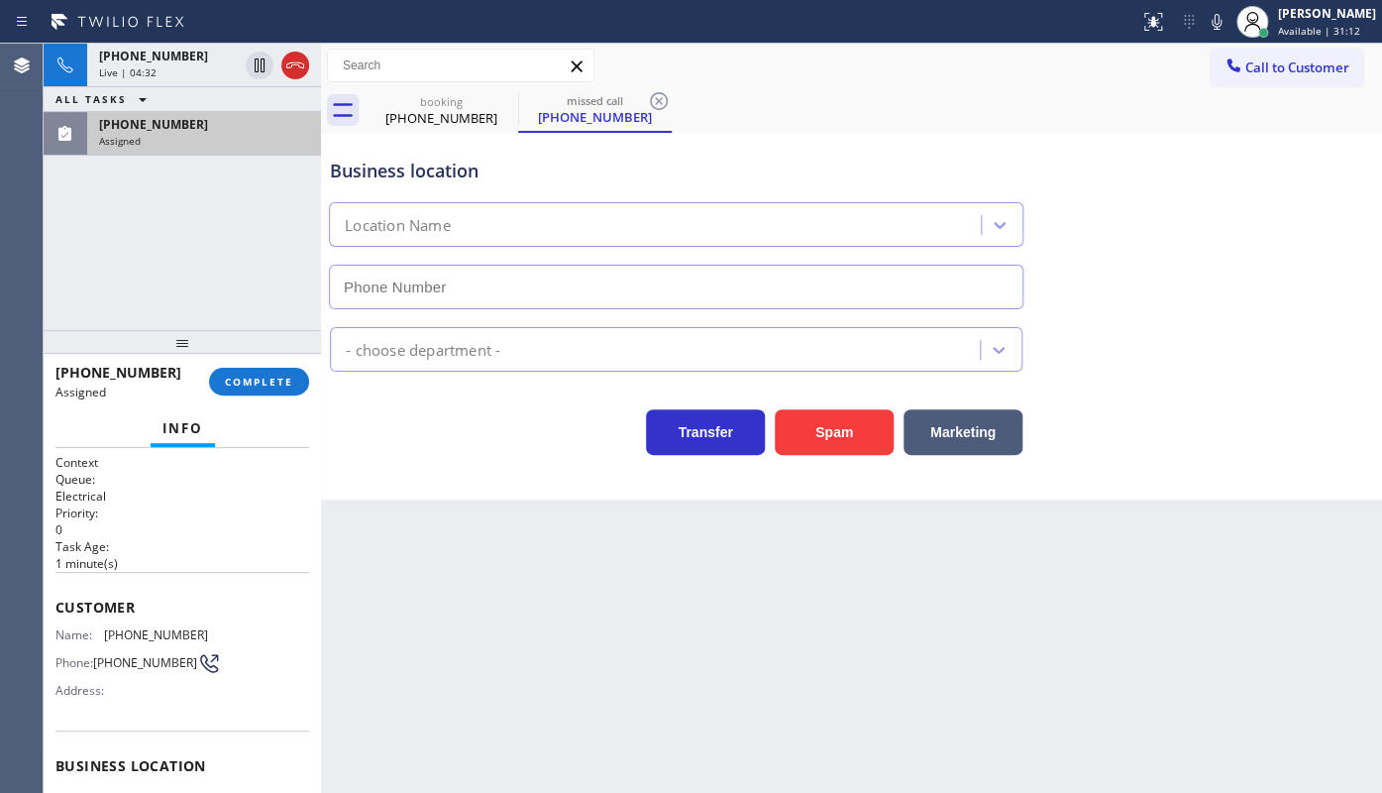
type input "(805) 360-3863"
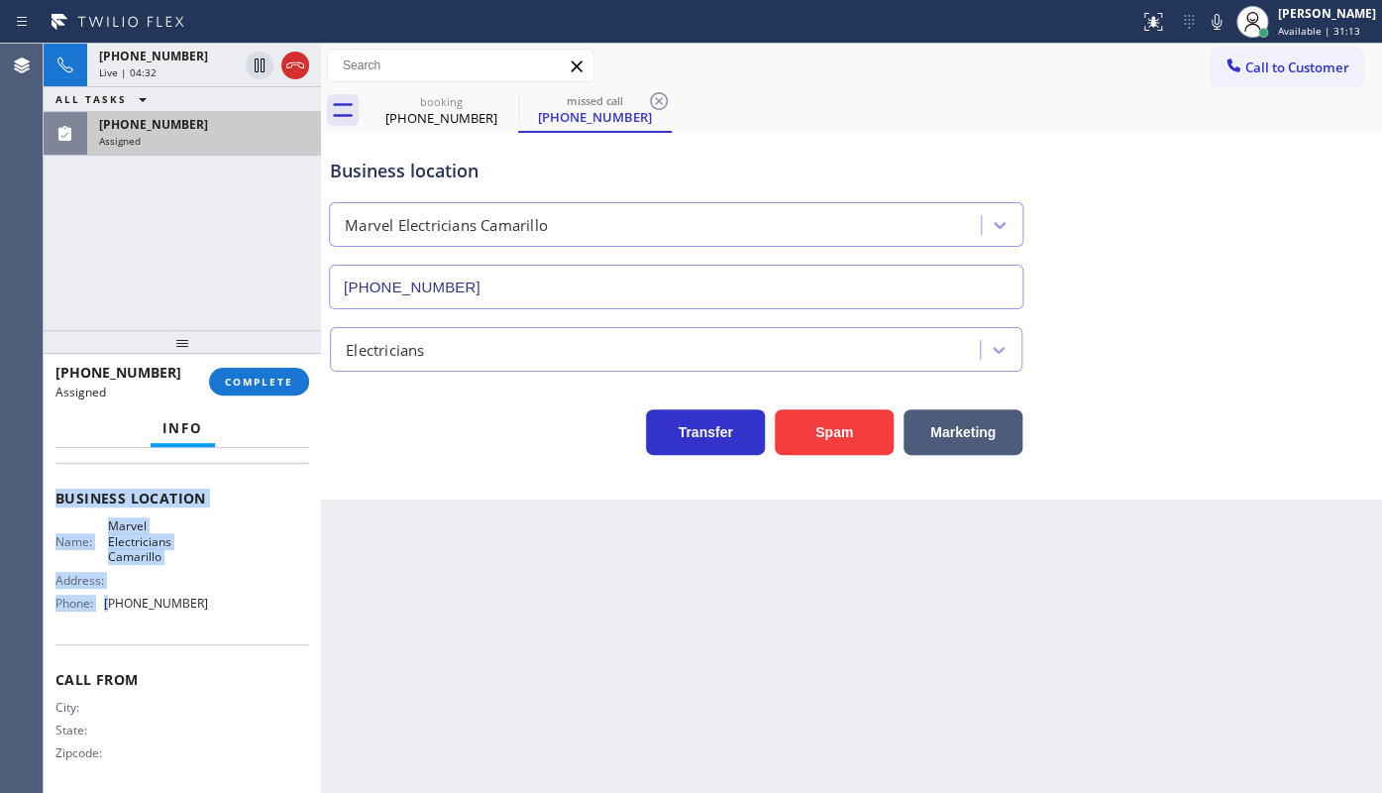
scroll to position [269, 0]
drag, startPoint x: 56, startPoint y: 582, endPoint x: 231, endPoint y: 624, distance: 179.2
click at [231, 624] on div "Context Queue: Electrical Priority: 0 Task Age: 1 minute(s) Customer Name: (631…" at bounding box center [182, 487] width 254 height 607
copy div "Customer Name: (631) 880-2467 Phone: (631) 880-2467 Address: Business location …"
drag, startPoint x: 250, startPoint y: 372, endPoint x: 274, endPoint y: 369, distance: 25.1
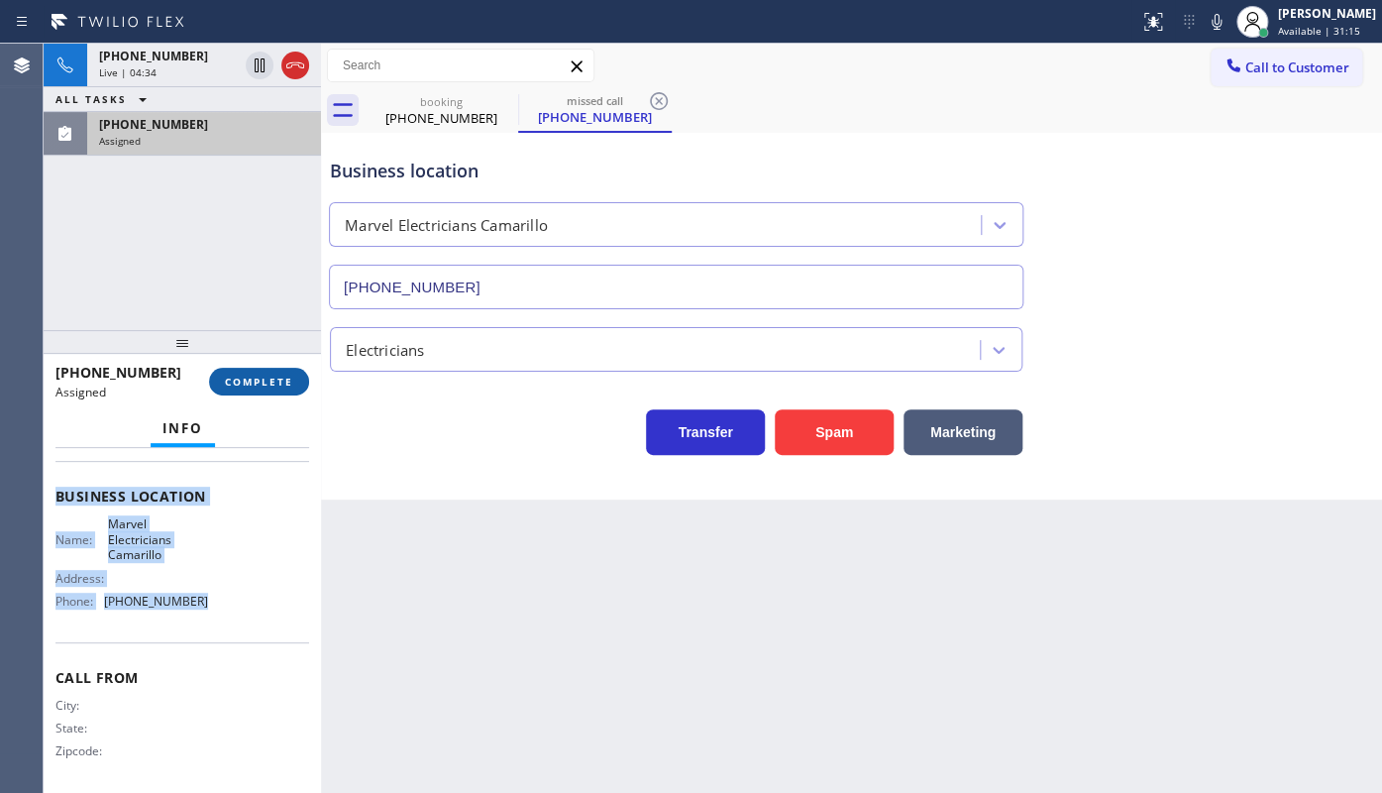
click at [249, 372] on button "COMPLETE" at bounding box center [259, 382] width 100 height 28
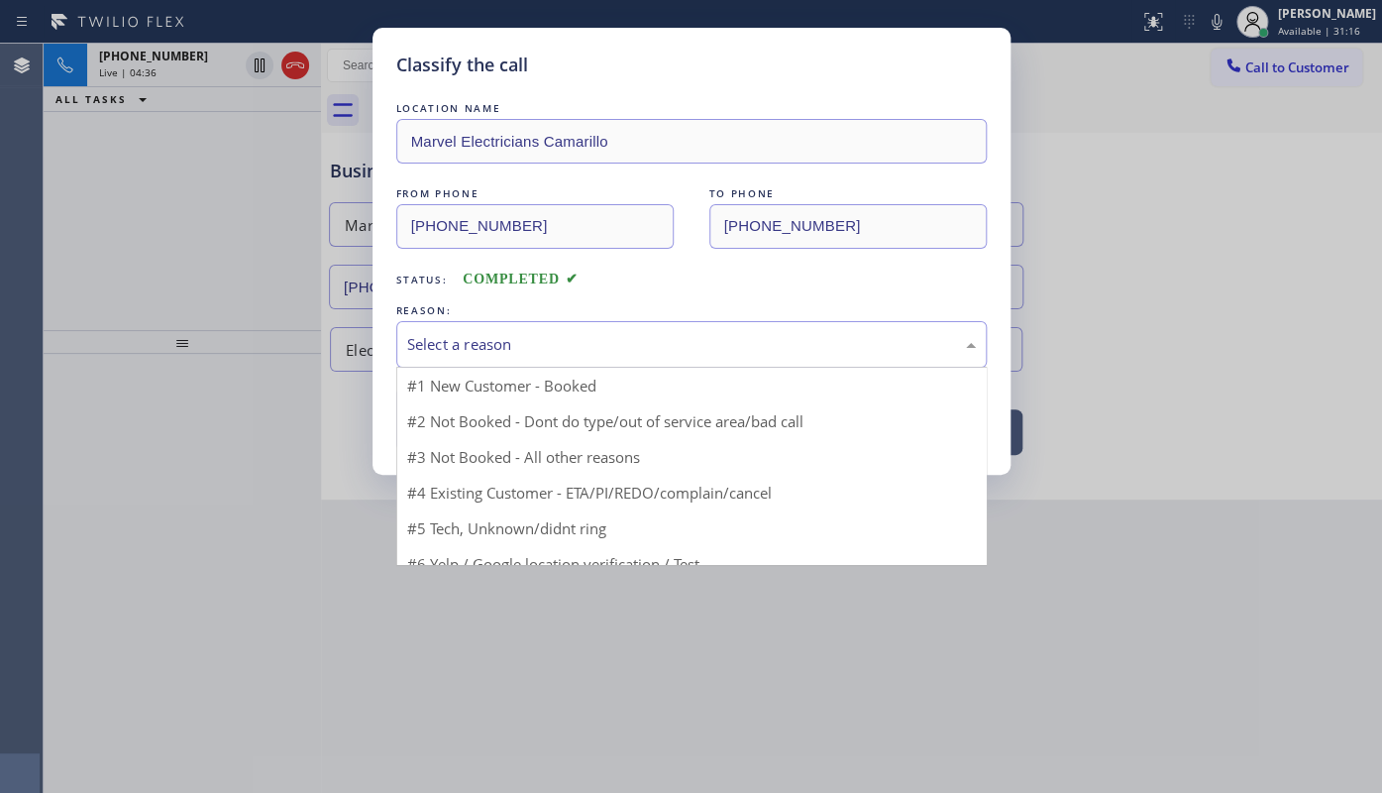
click at [517, 337] on div "Select a reason" at bounding box center [691, 344] width 569 height 23
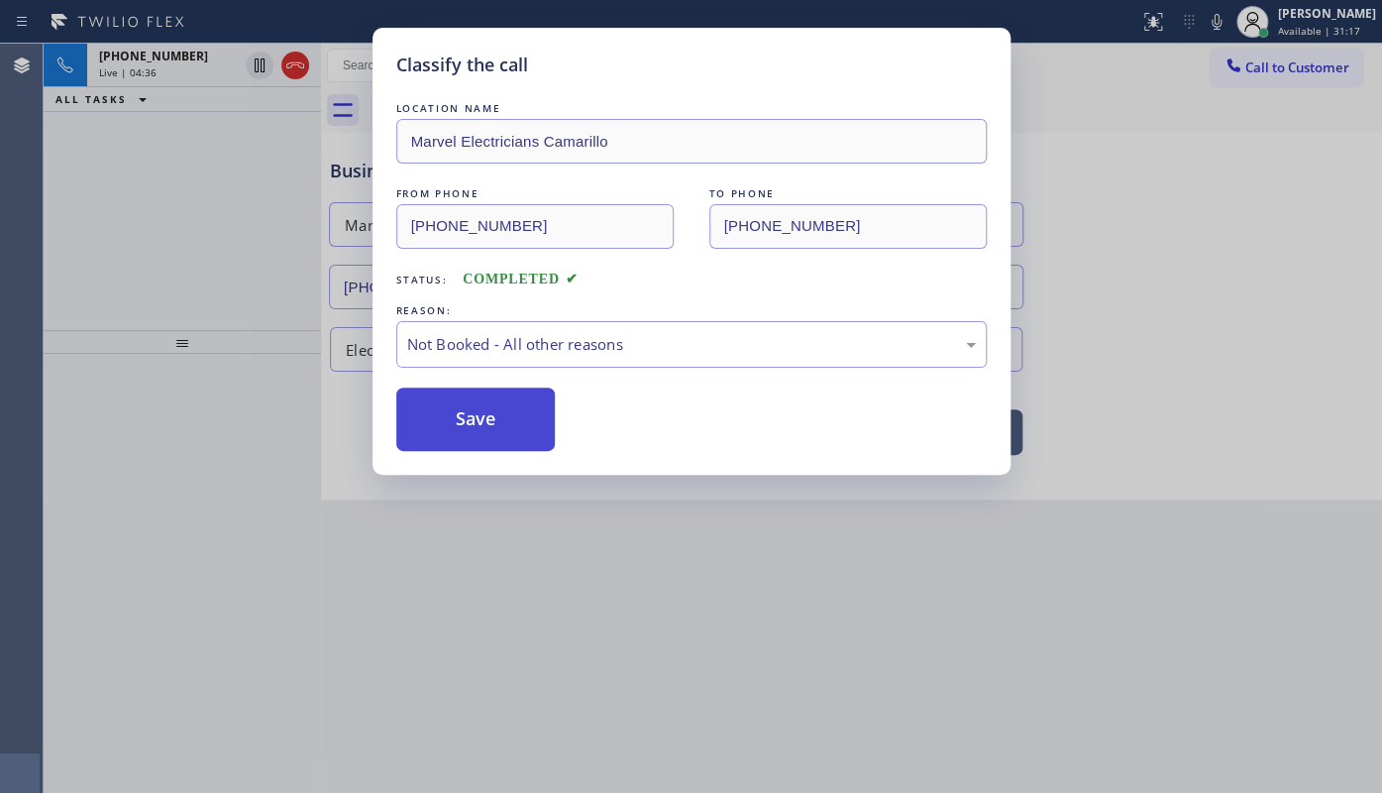
click at [491, 418] on button "Save" at bounding box center [475, 418] width 159 height 63
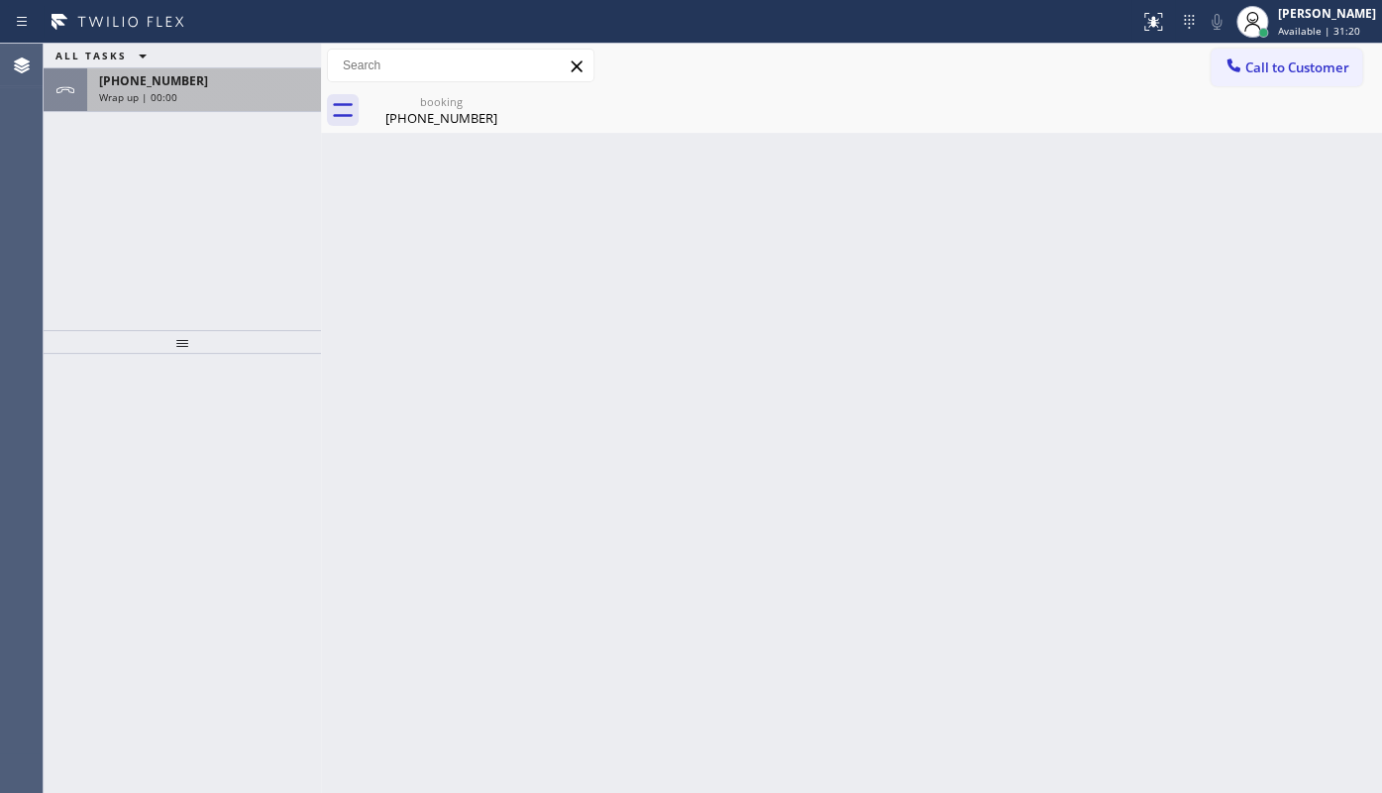
click at [109, 85] on span "+18655996546" at bounding box center [153, 80] width 109 height 17
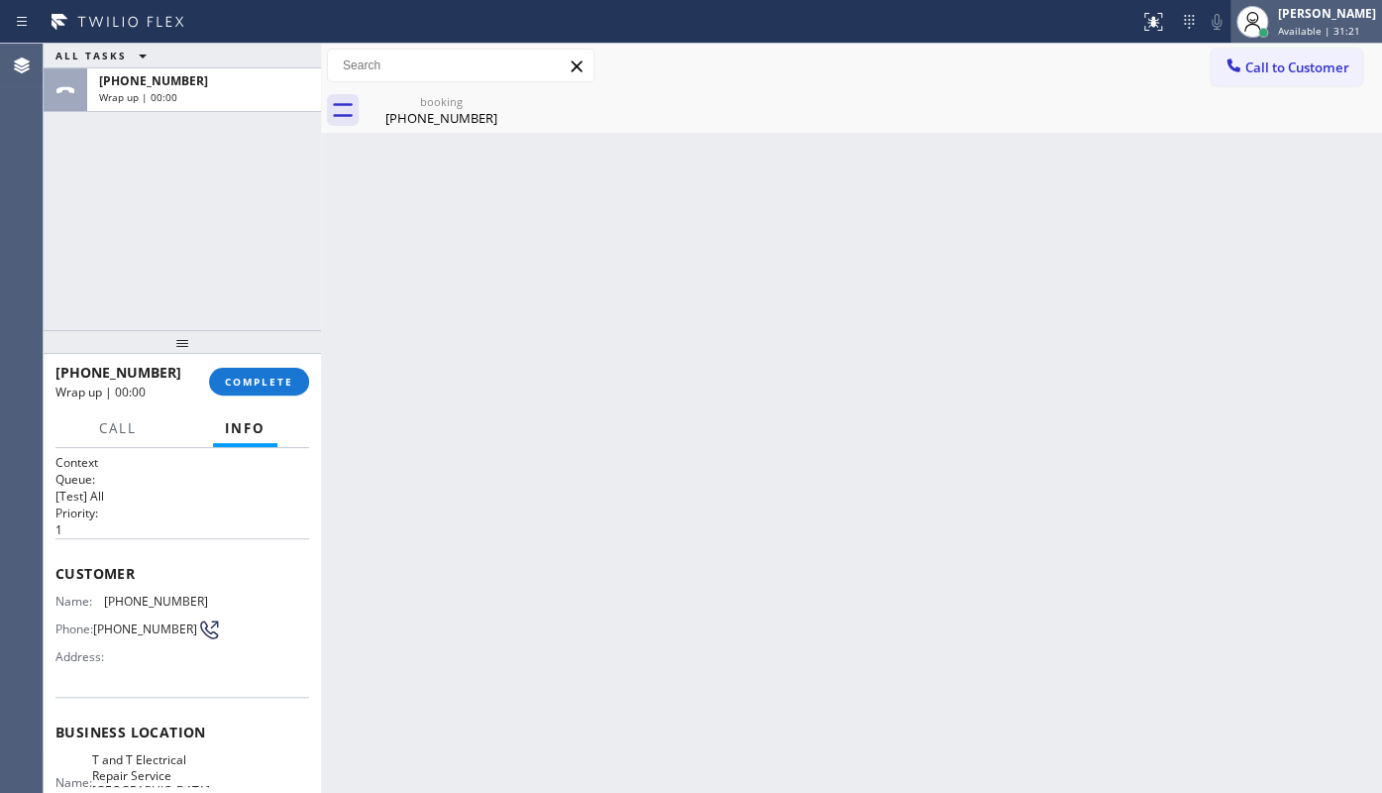
click at [1262, 13] on icon at bounding box center [1252, 22] width 24 height 24
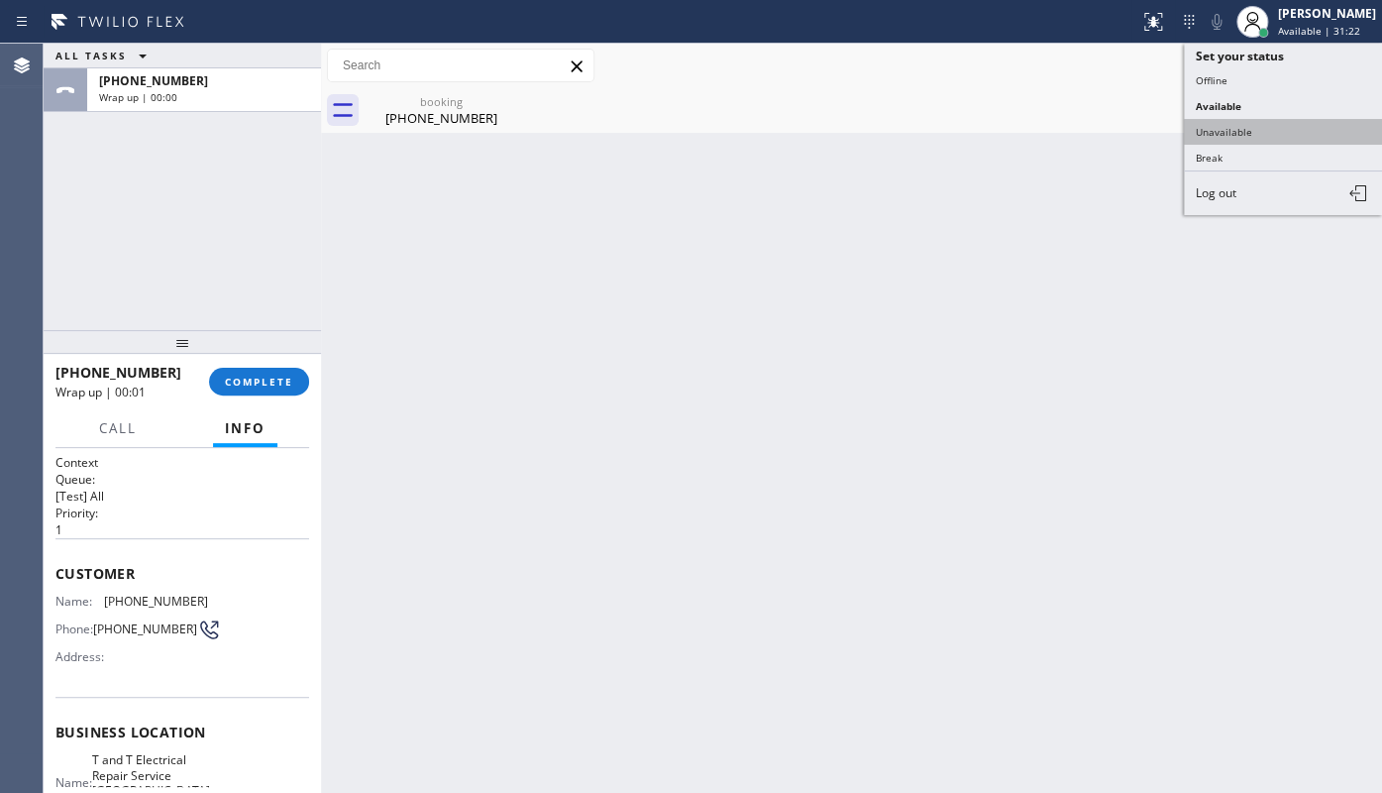
click at [1250, 131] on button "Unavailable" at bounding box center [1283, 132] width 198 height 26
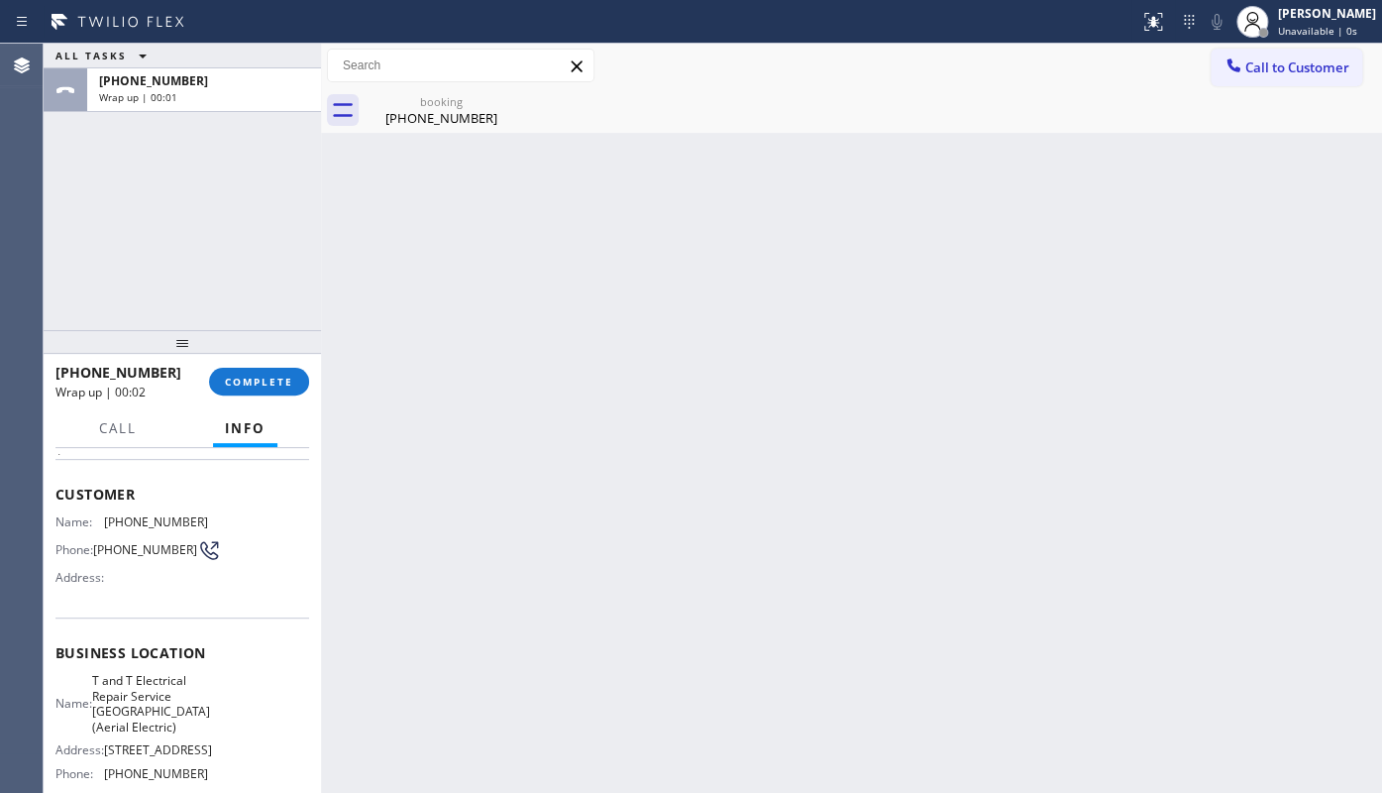
scroll to position [306, 0]
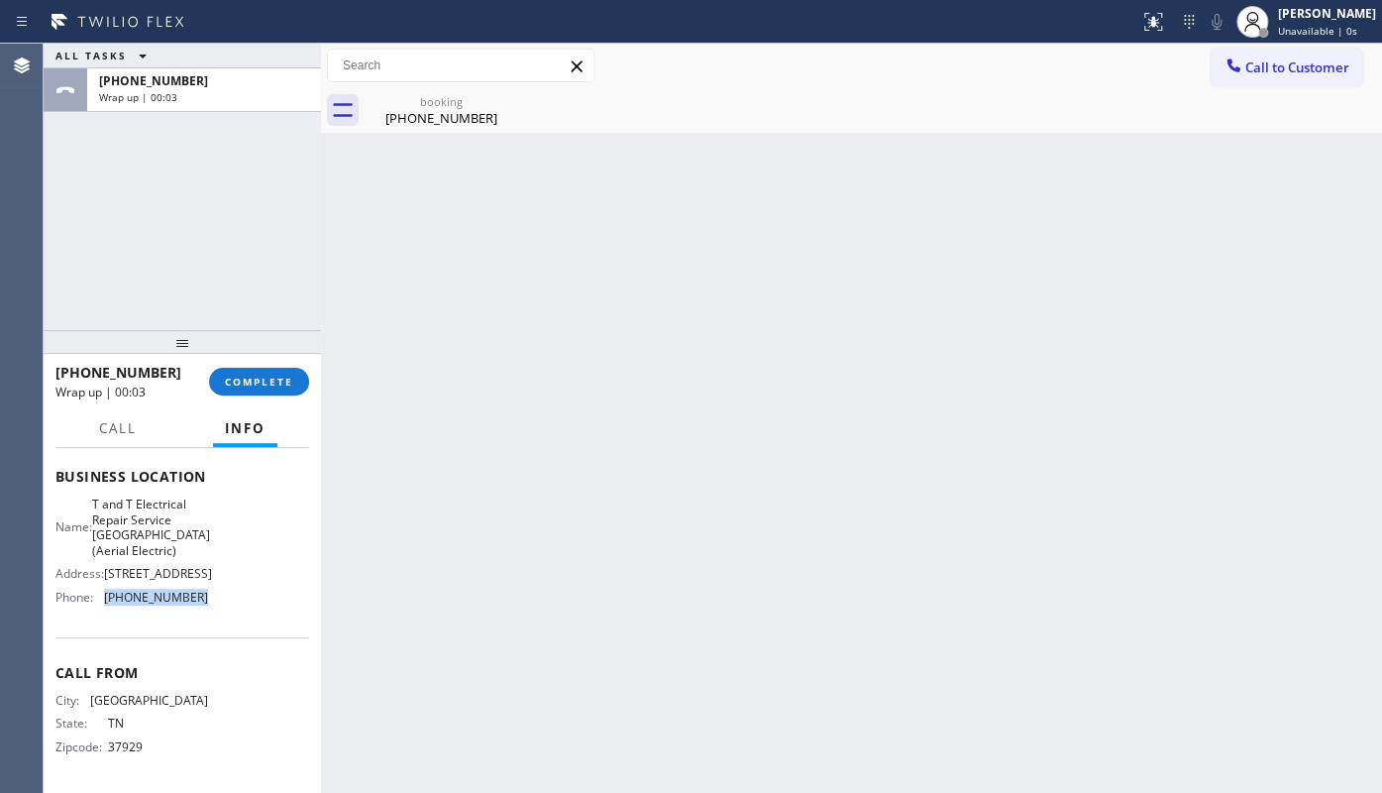
drag, startPoint x: 100, startPoint y: 594, endPoint x: 285, endPoint y: 608, distance: 185.8
click at [285, 608] on div "Name: T and T Electrical Repair Service Jersey City(Aerial Electric) Address: 4…" at bounding box center [182, 554] width 254 height 116
copy div "(973) 791-4828"
click at [1211, 53] on div "Call to Customer" at bounding box center [1287, 66] width 152 height 35
click at [1231, 68] on icon at bounding box center [1232, 64] width 13 height 13
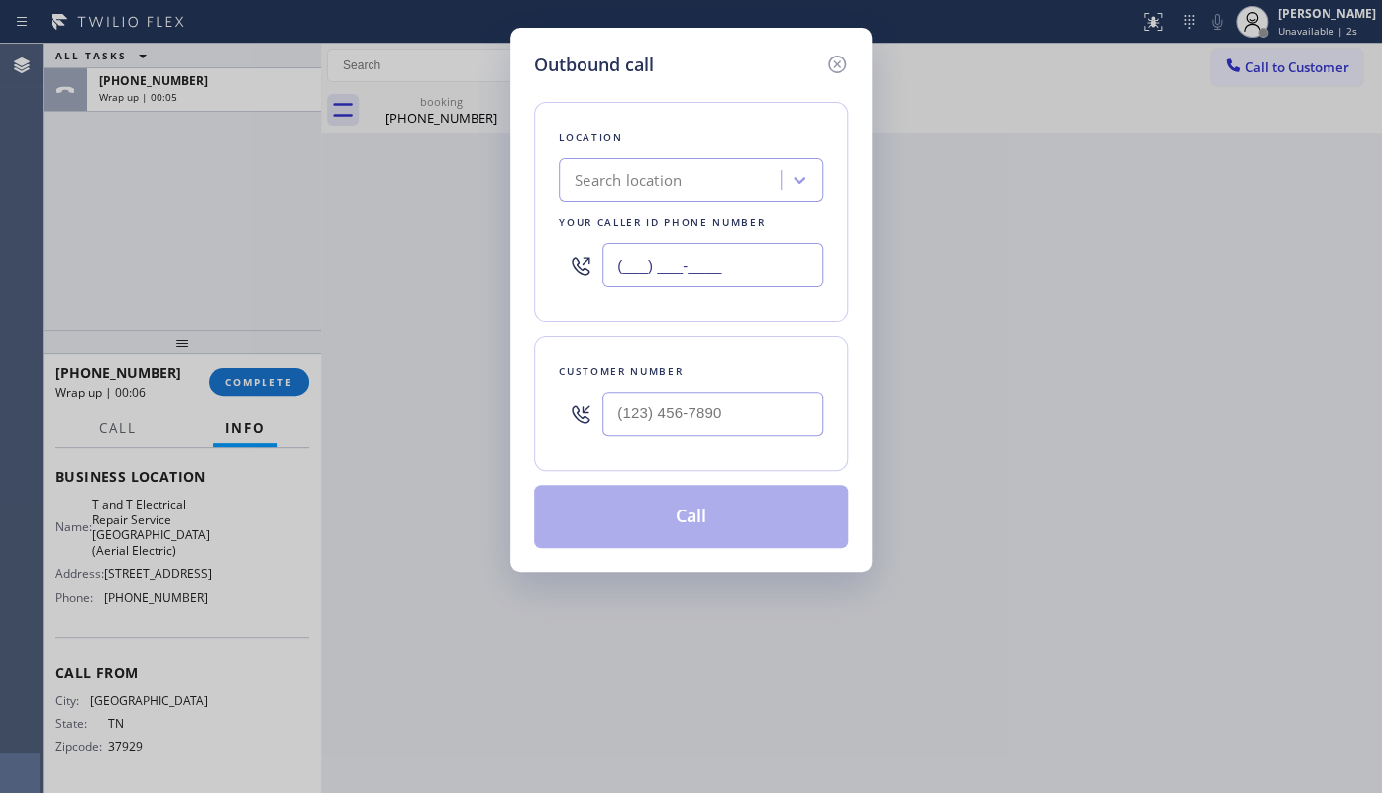
click at [699, 263] on input "(___) ___-____" at bounding box center [712, 265] width 221 height 45
paste input "973) 791-4828"
type input "(973) 791-4828"
click at [664, 416] on input "(___) ___-____" at bounding box center [712, 413] width 221 height 45
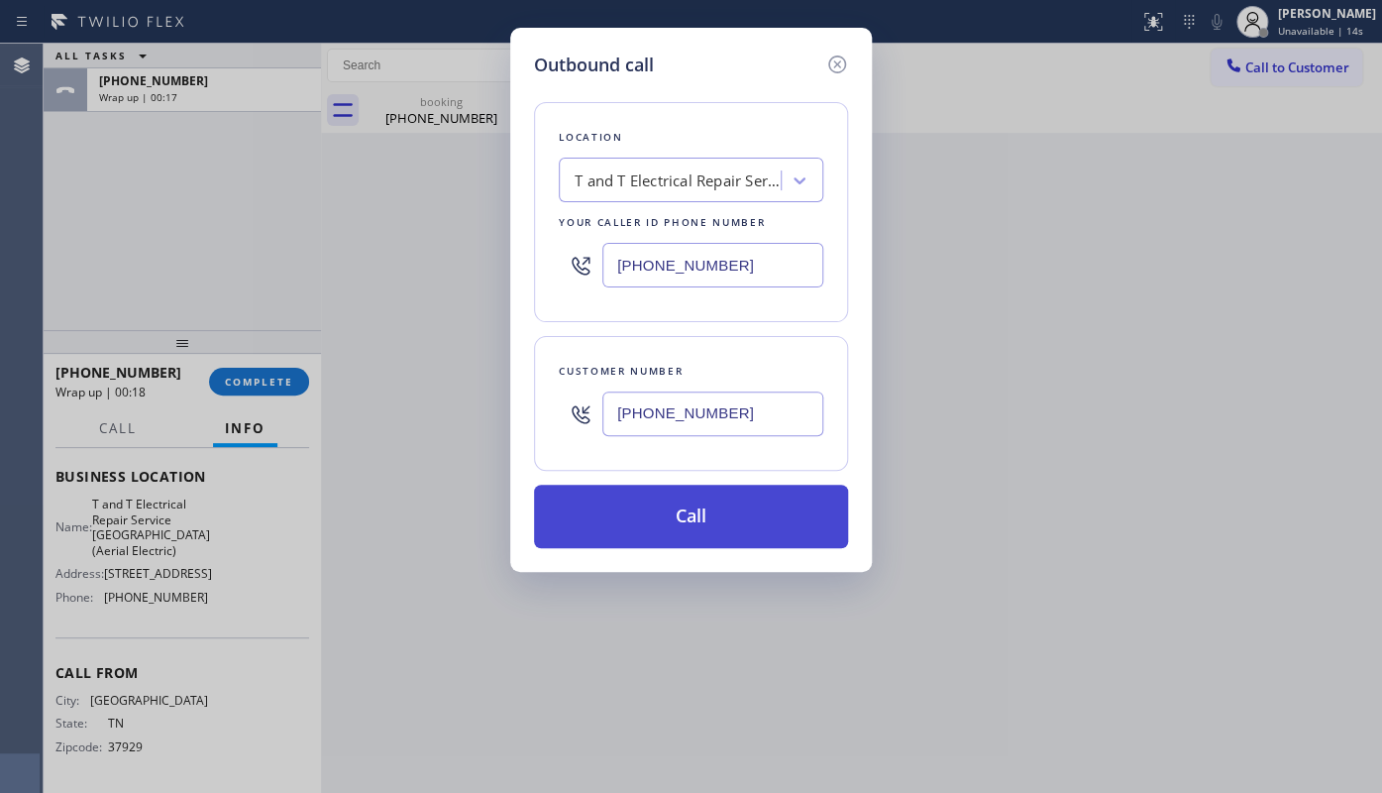
type input "(865) 599-6546"
click at [699, 521] on button "Call" at bounding box center [691, 515] width 314 height 63
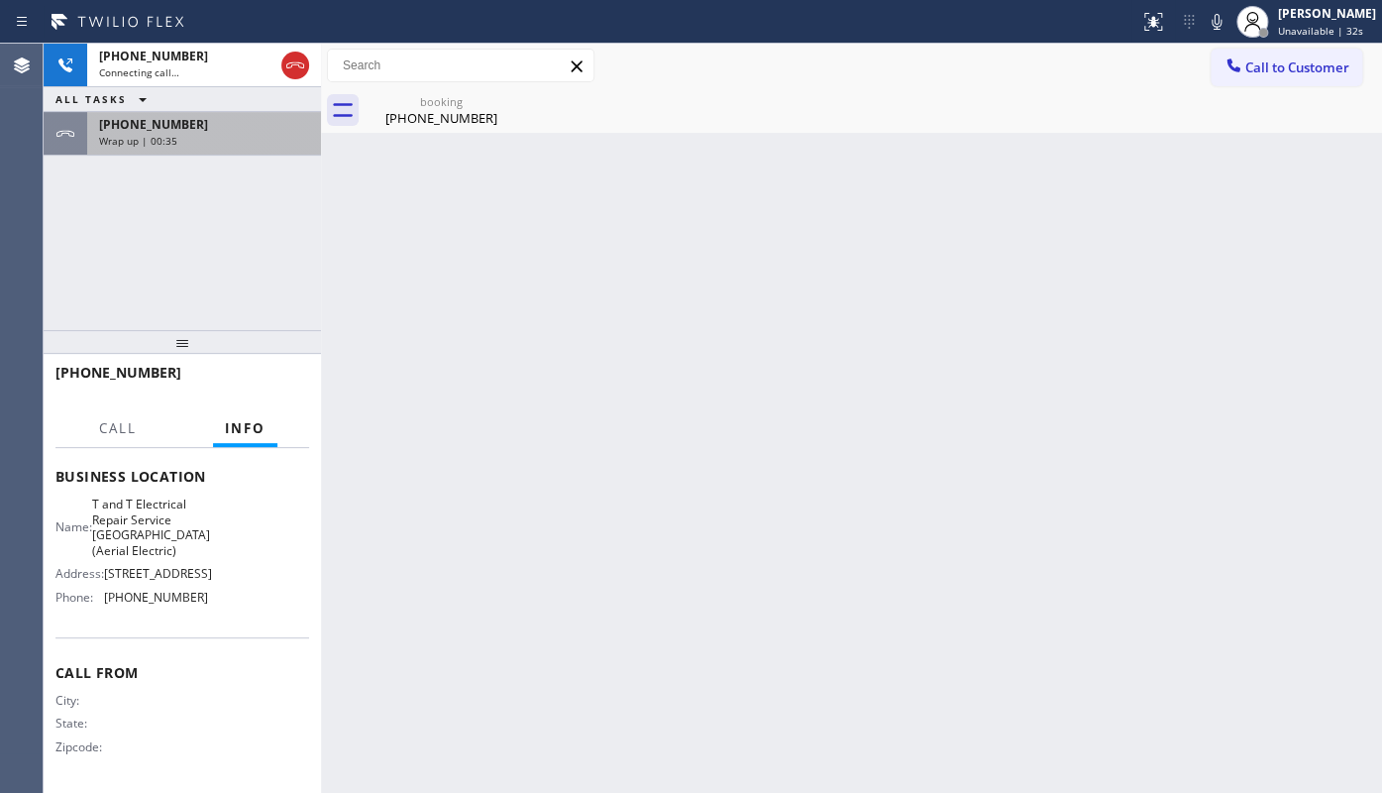
click at [179, 130] on span "+18655996546" at bounding box center [153, 124] width 109 height 17
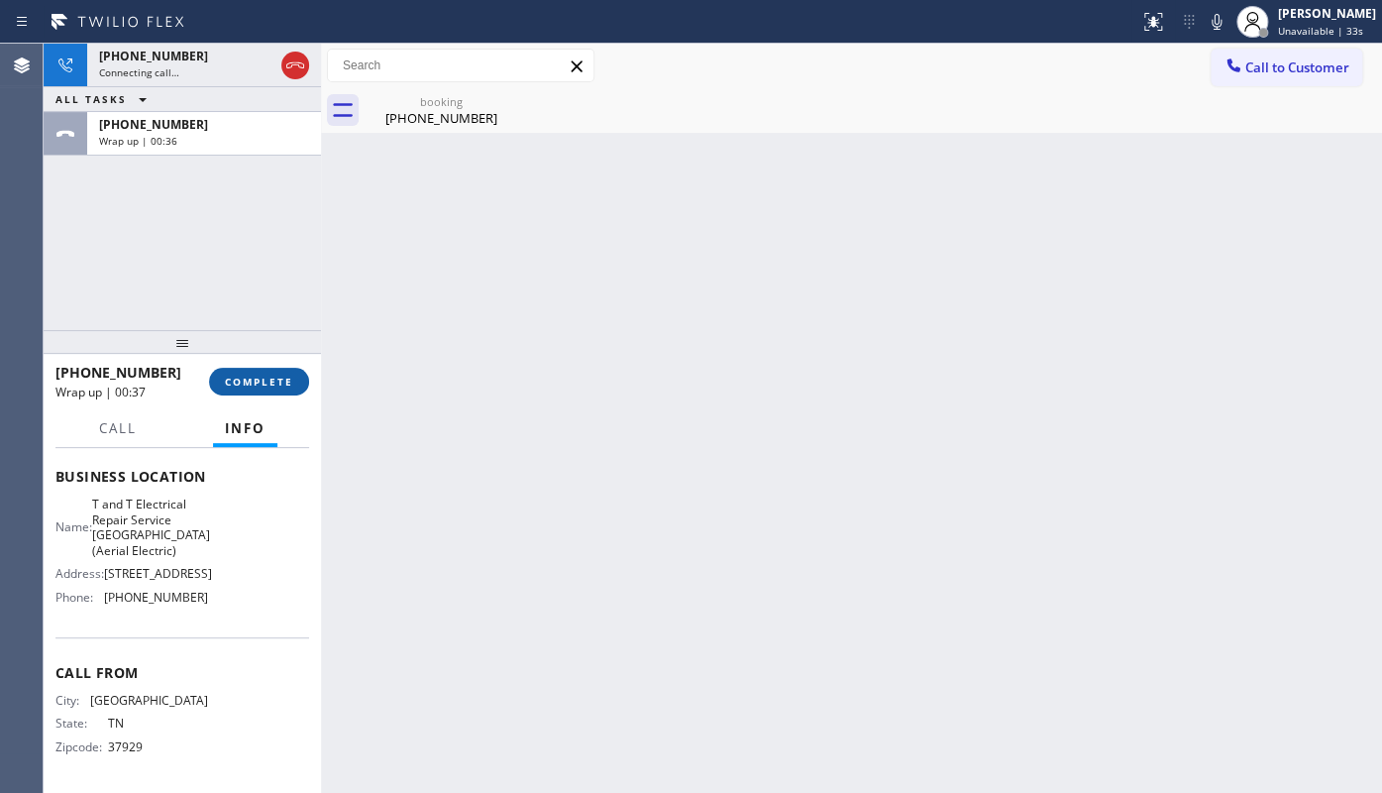
click at [240, 384] on span "COMPLETE" at bounding box center [259, 381] width 68 height 14
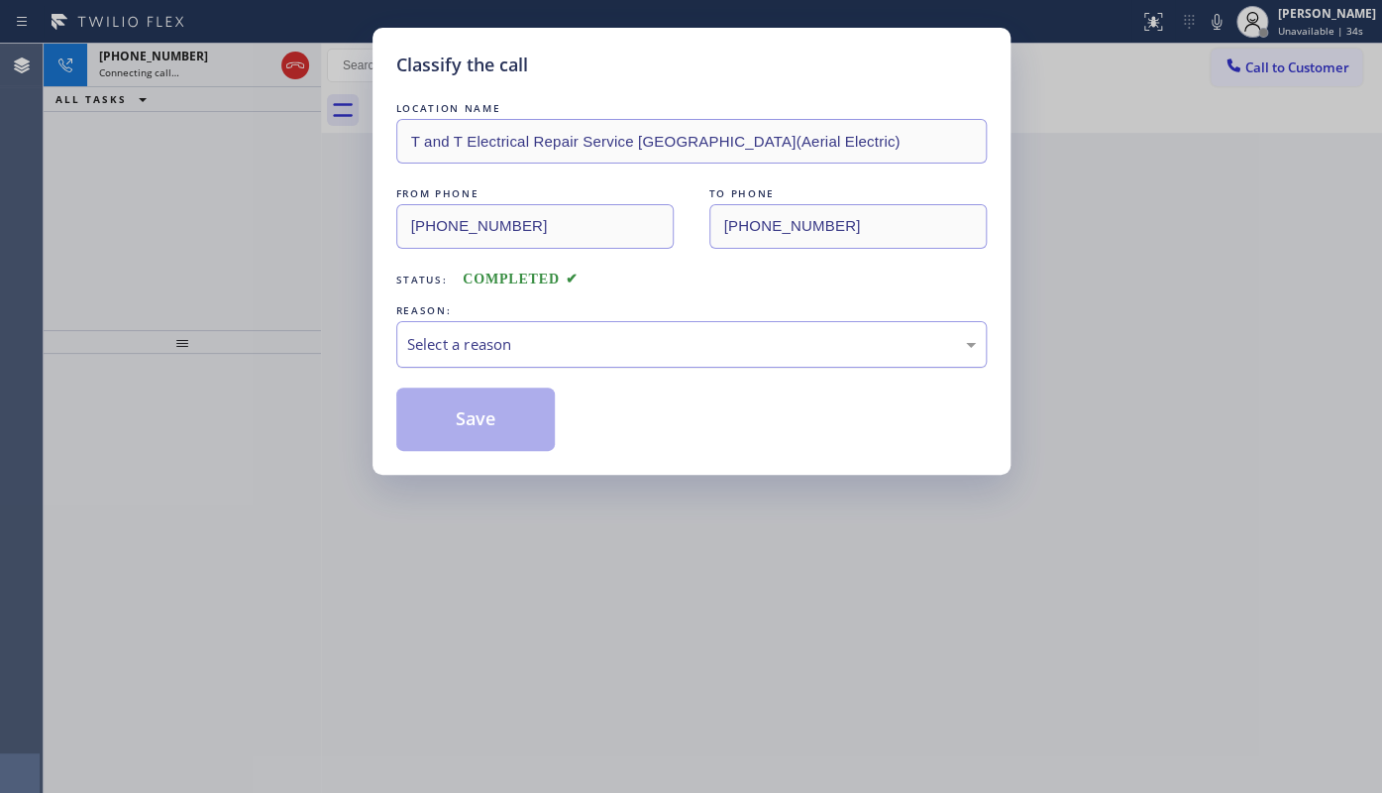
click at [496, 348] on div "Select a reason" at bounding box center [691, 344] width 569 height 23
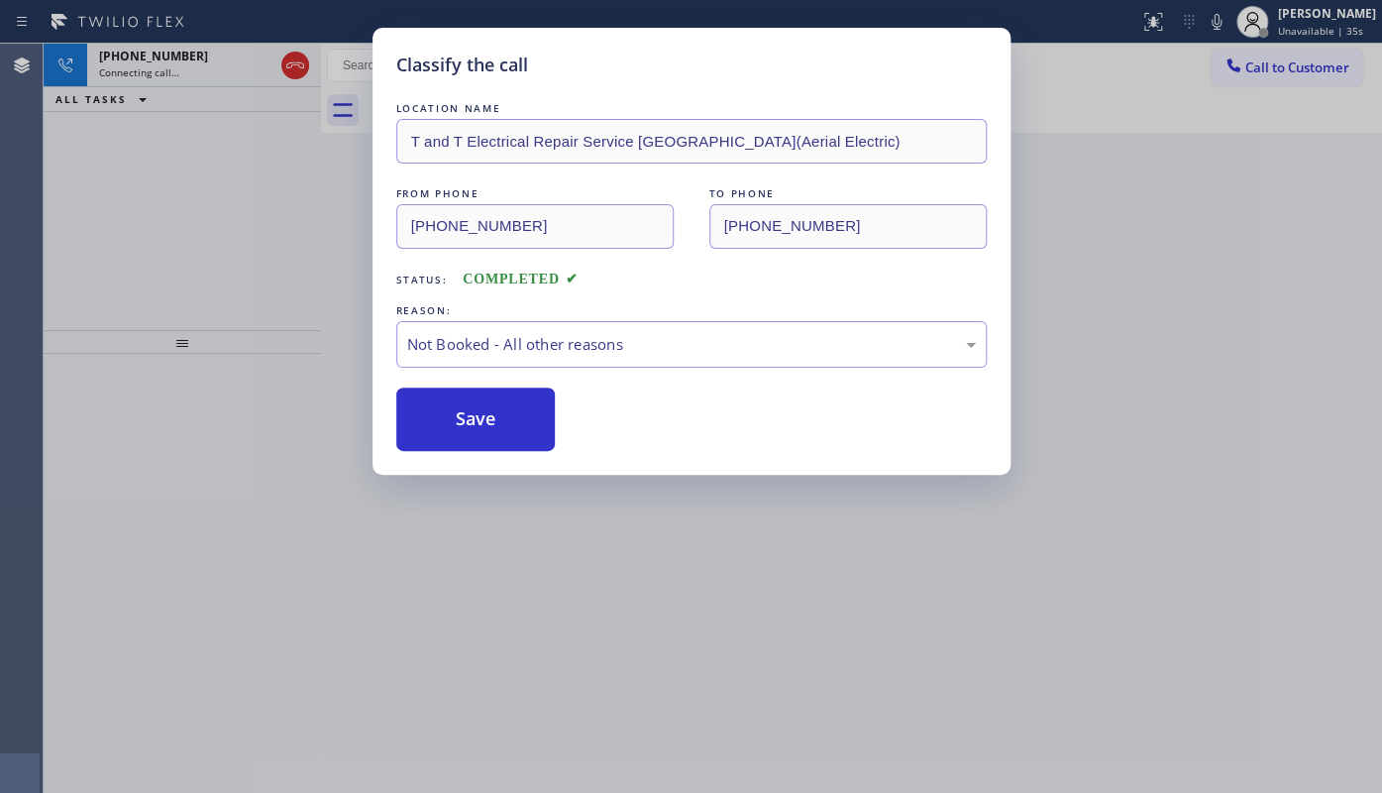
click at [435, 410] on button "Save" at bounding box center [475, 418] width 159 height 63
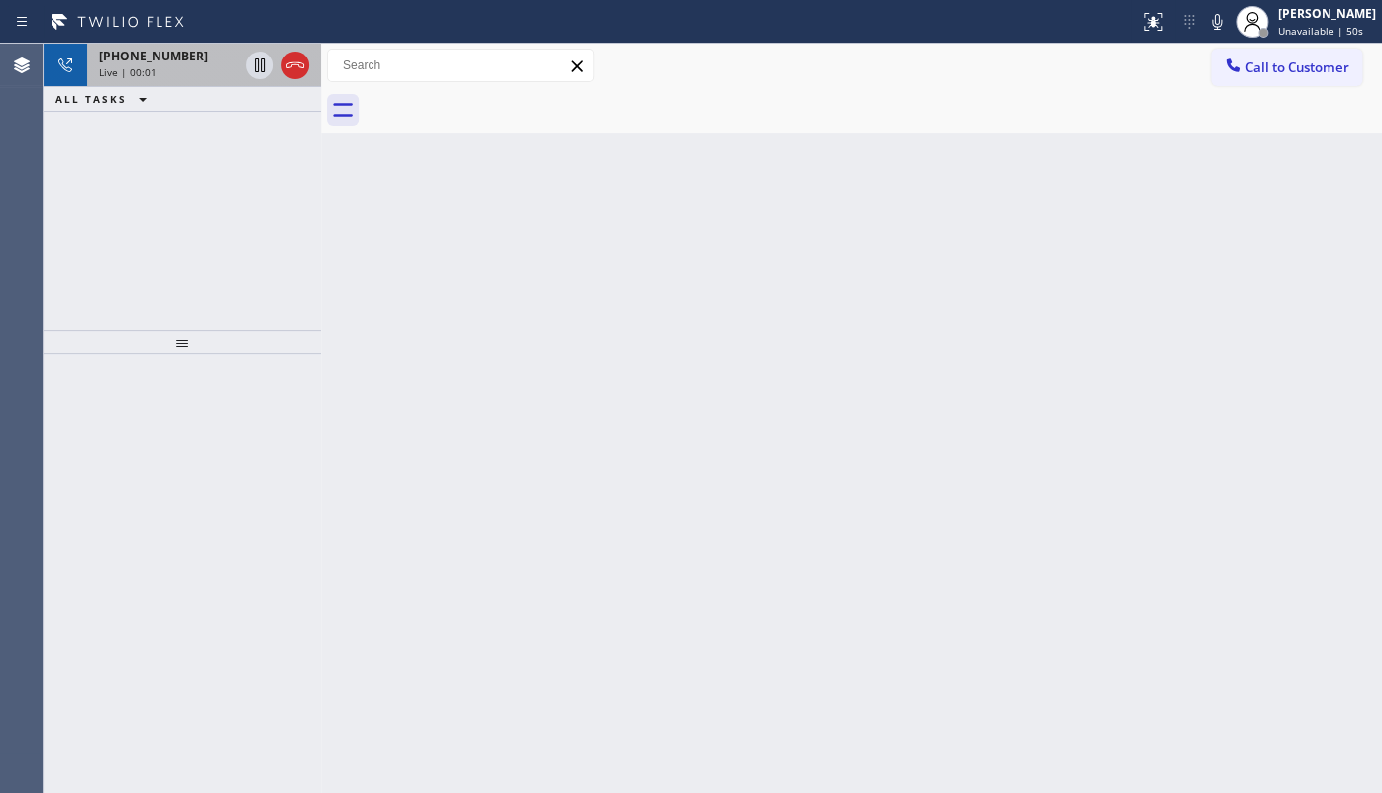
click at [137, 79] on div "+18655996546 Live | 00:01" at bounding box center [164, 66] width 155 height 44
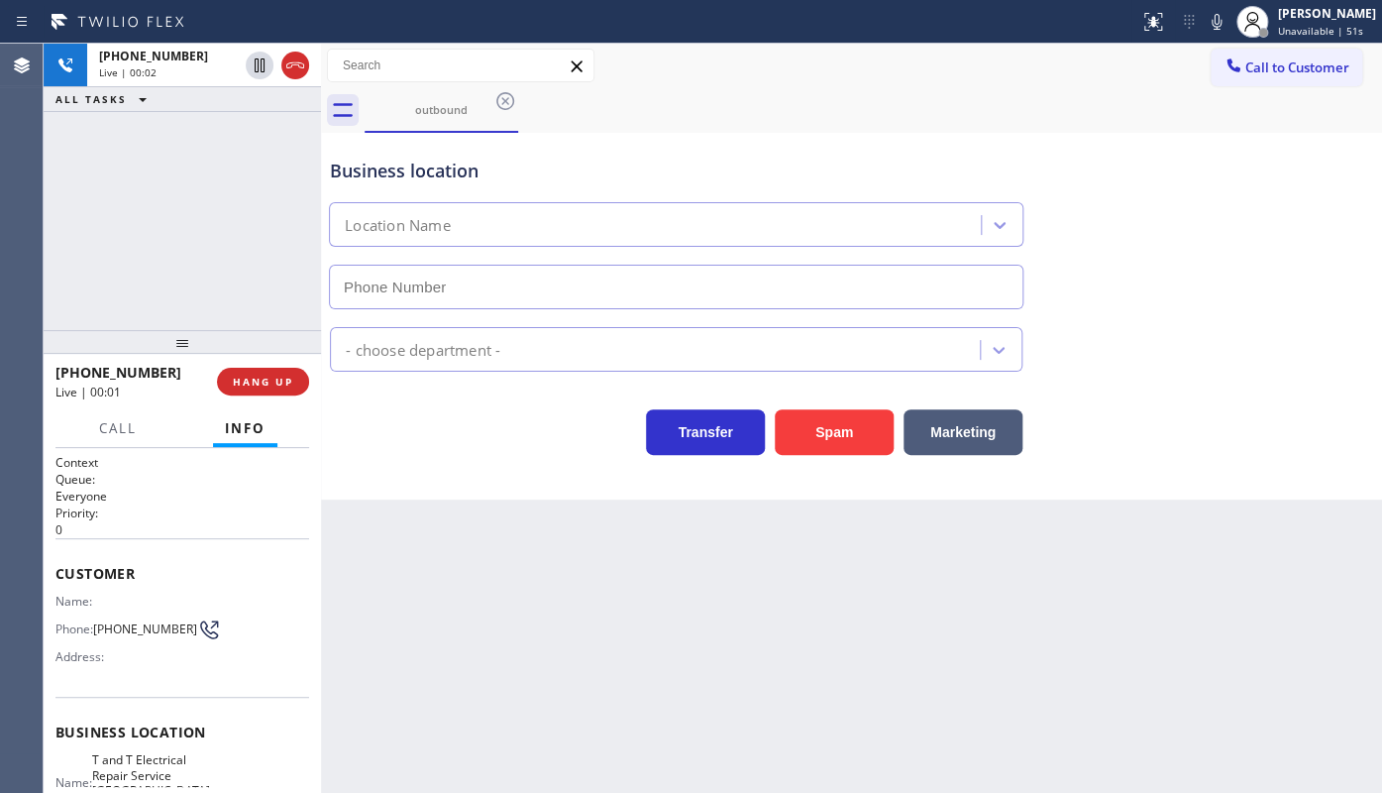
type input "(973) 791-4828"
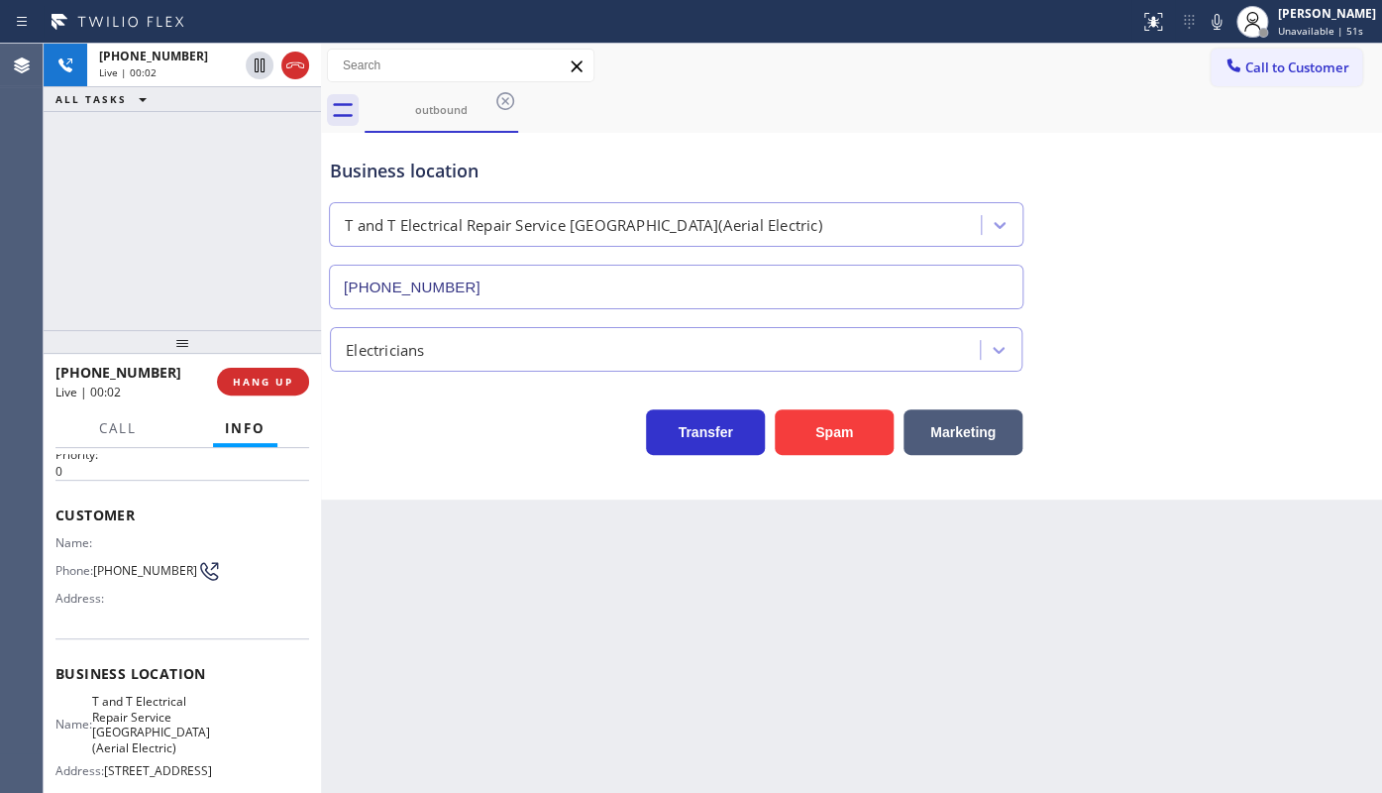
scroll to position [89, 0]
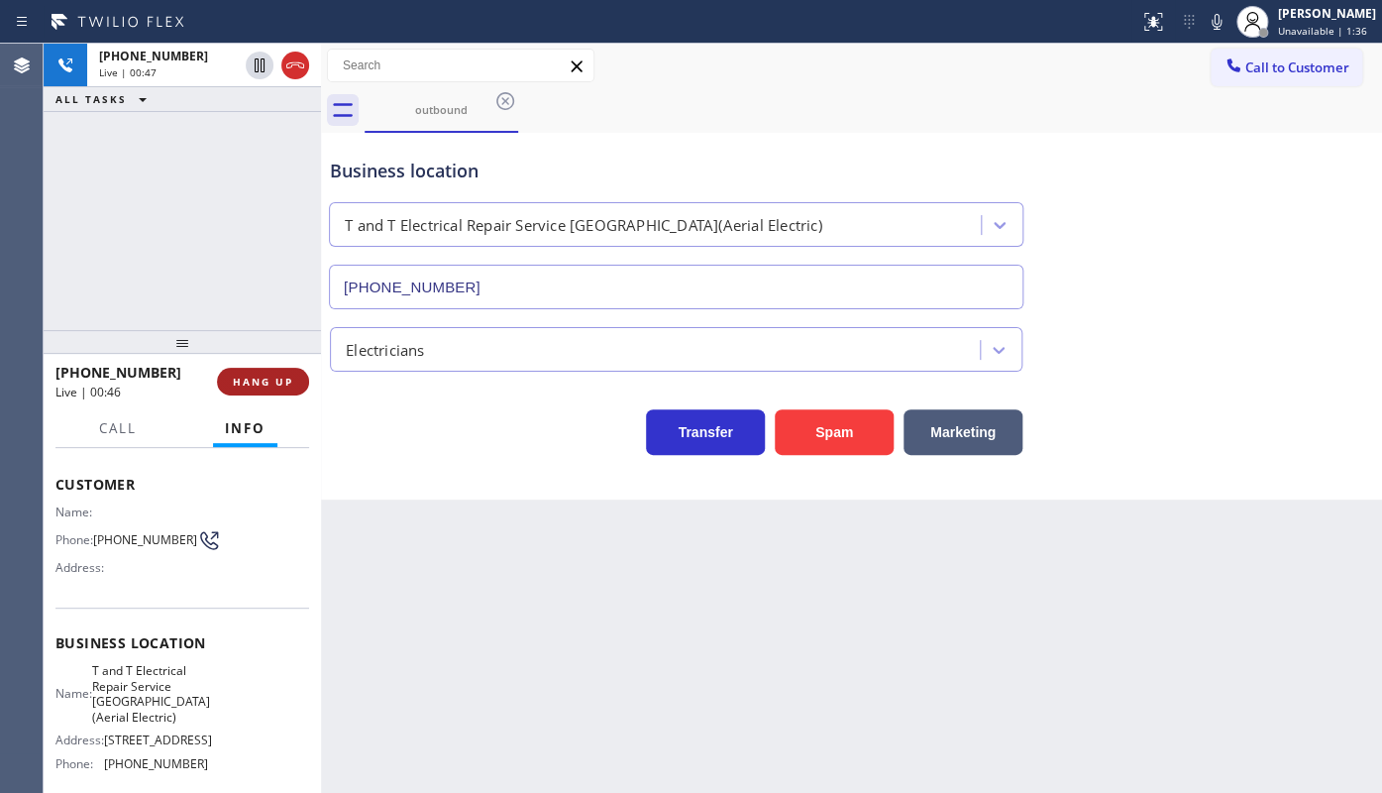
click at [260, 372] on button "HANG UP" at bounding box center [263, 382] width 92 height 28
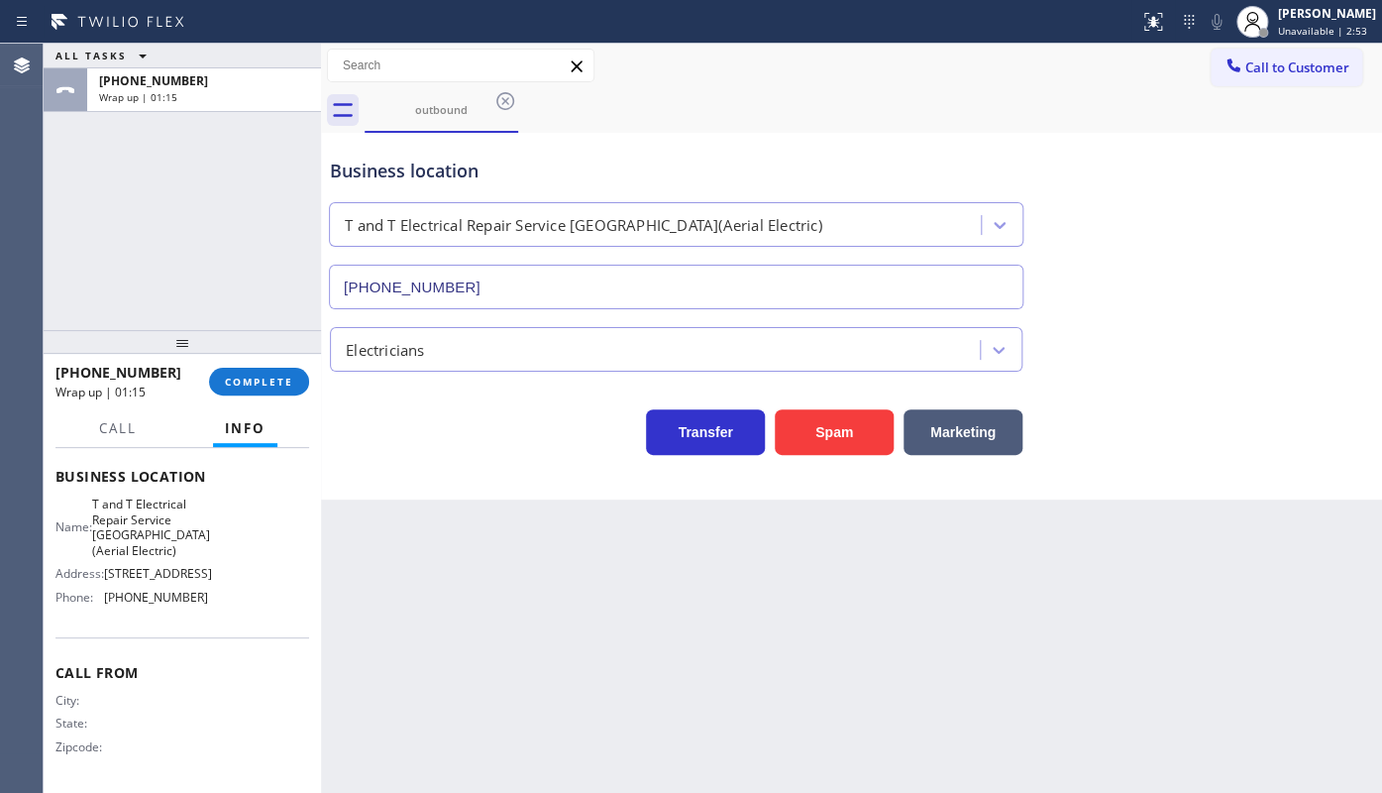
scroll to position [306, 0]
drag, startPoint x: 104, startPoint y: 596, endPoint x: 220, endPoint y: 595, distance: 115.9
click at [220, 595] on div "Name: T and T Electrical Repair Service Jersey City(Aerial Electric) Address: 4…" at bounding box center [182, 554] width 254 height 116
copy div "(973) 791-4828"
click at [228, 369] on button "COMPLETE" at bounding box center [259, 382] width 100 height 28
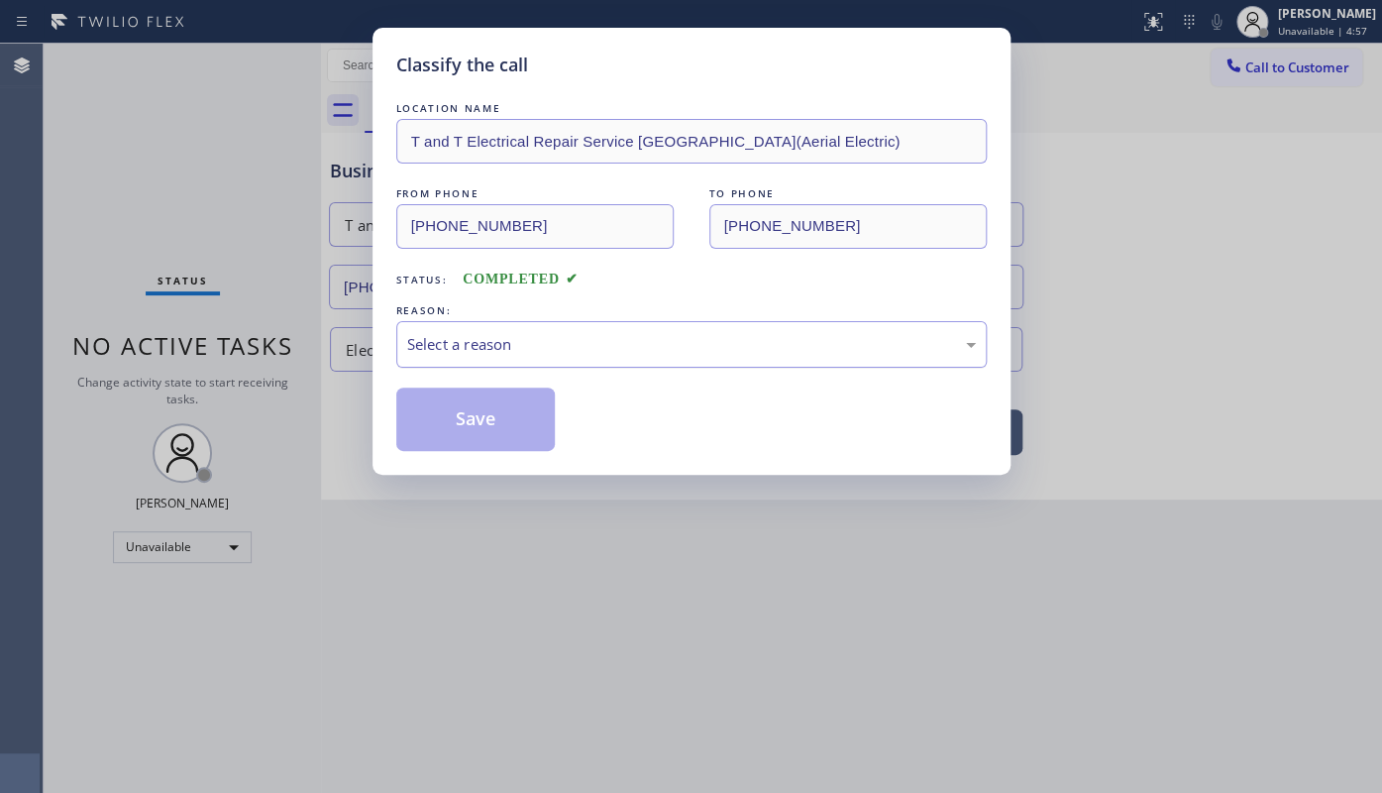
drag, startPoint x: 432, startPoint y: 343, endPoint x: 427, endPoint y: 364, distance: 21.4
click at [430, 355] on div "Select a reason" at bounding box center [691, 344] width 590 height 47
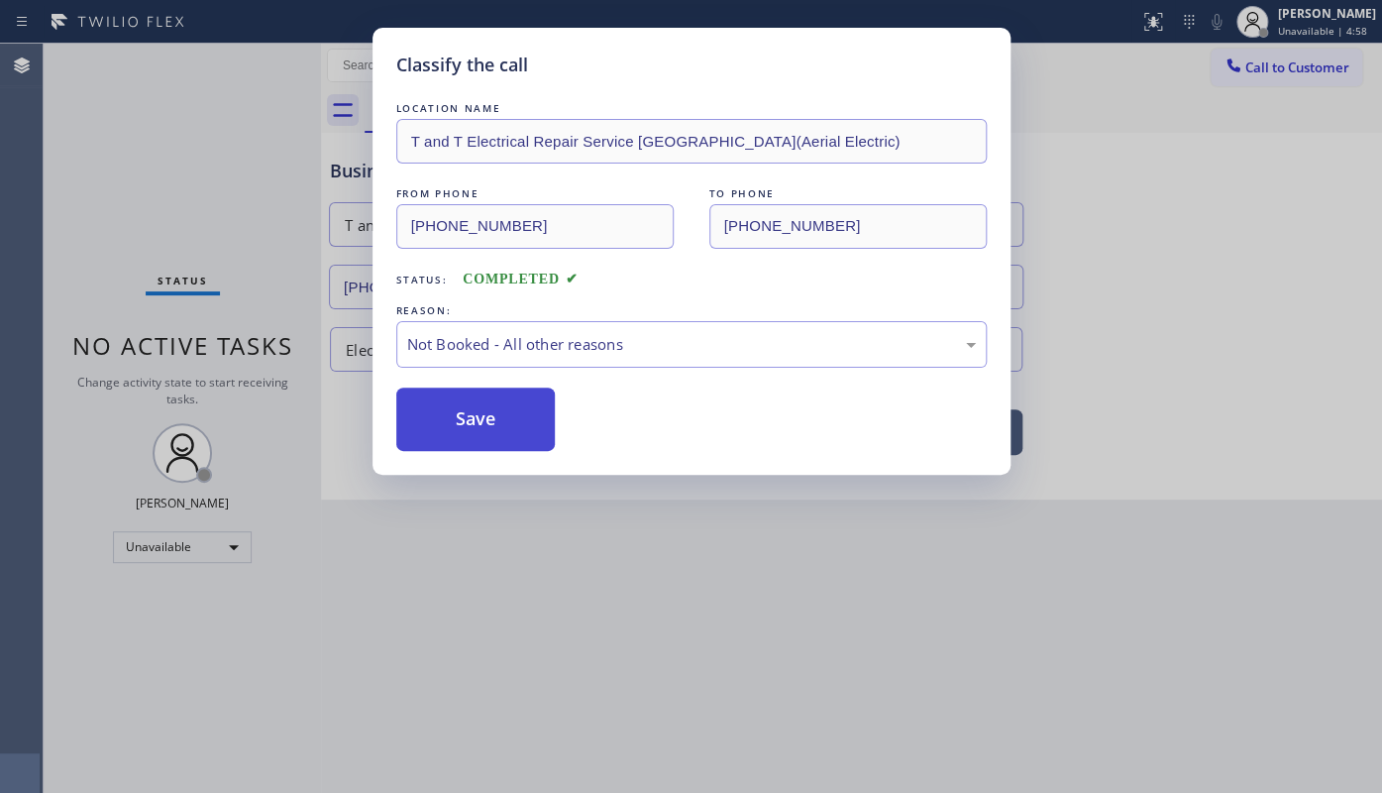
click at [426, 414] on button "Save" at bounding box center [475, 418] width 159 height 63
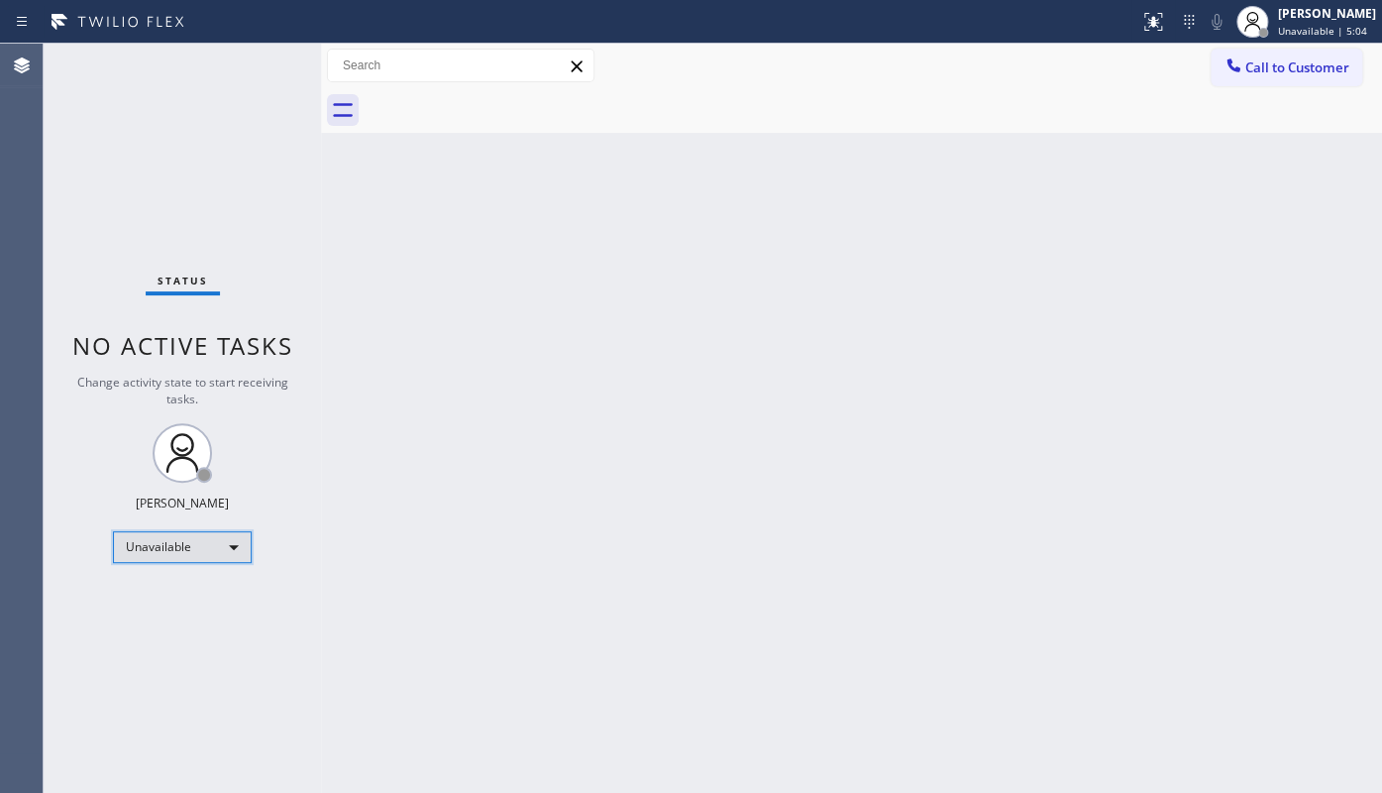
click at [156, 553] on div "Unavailable" at bounding box center [182, 547] width 139 height 32
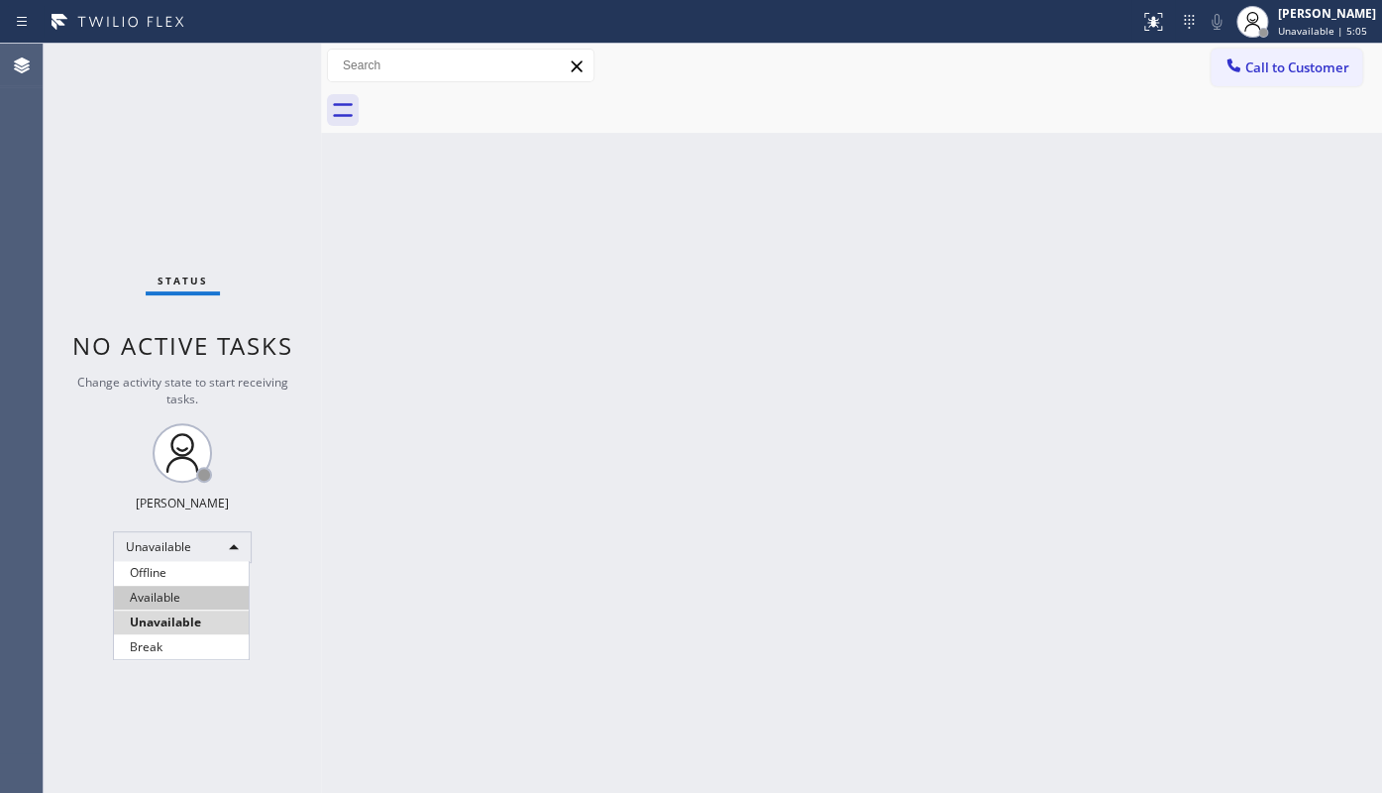
click at [159, 592] on li "Available" at bounding box center [181, 597] width 135 height 24
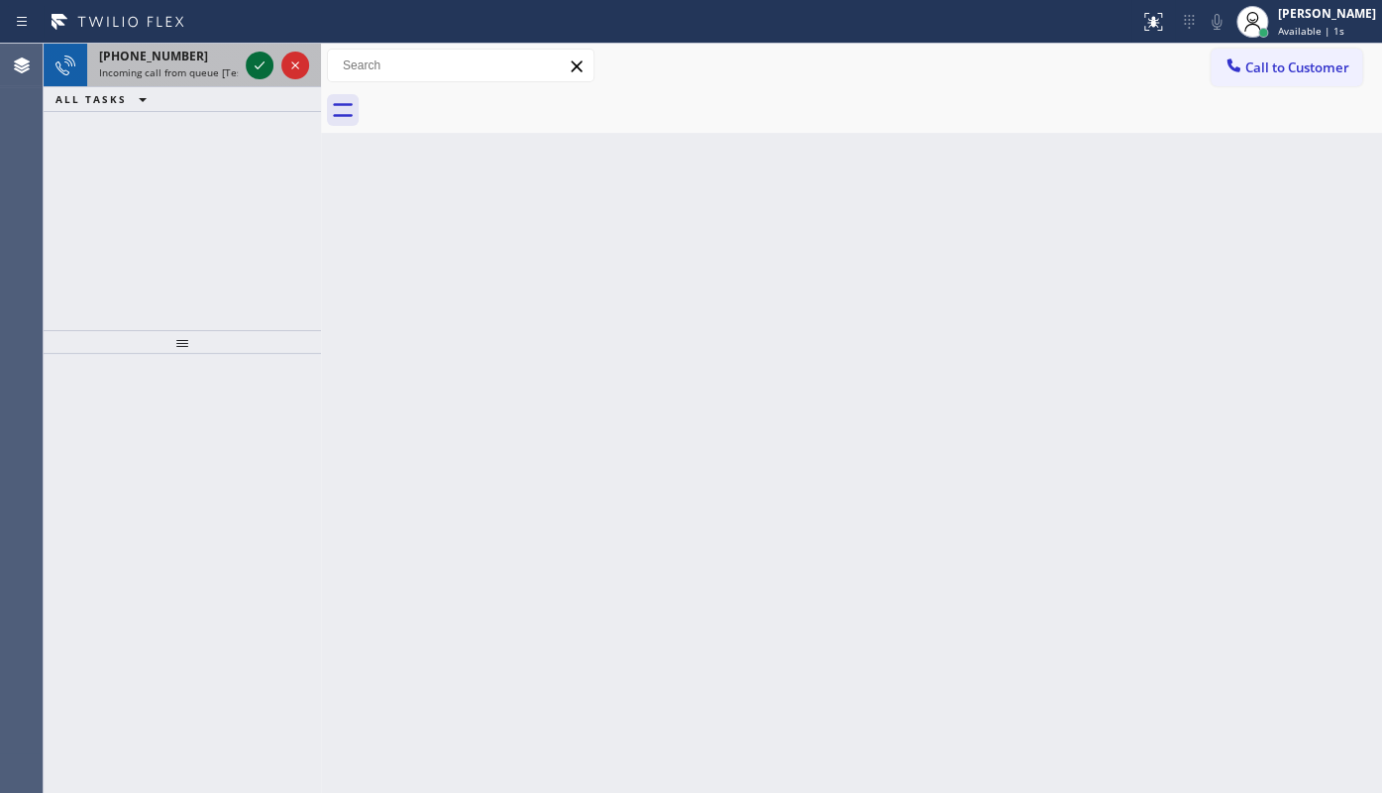
click at [253, 66] on icon at bounding box center [260, 65] width 24 height 24
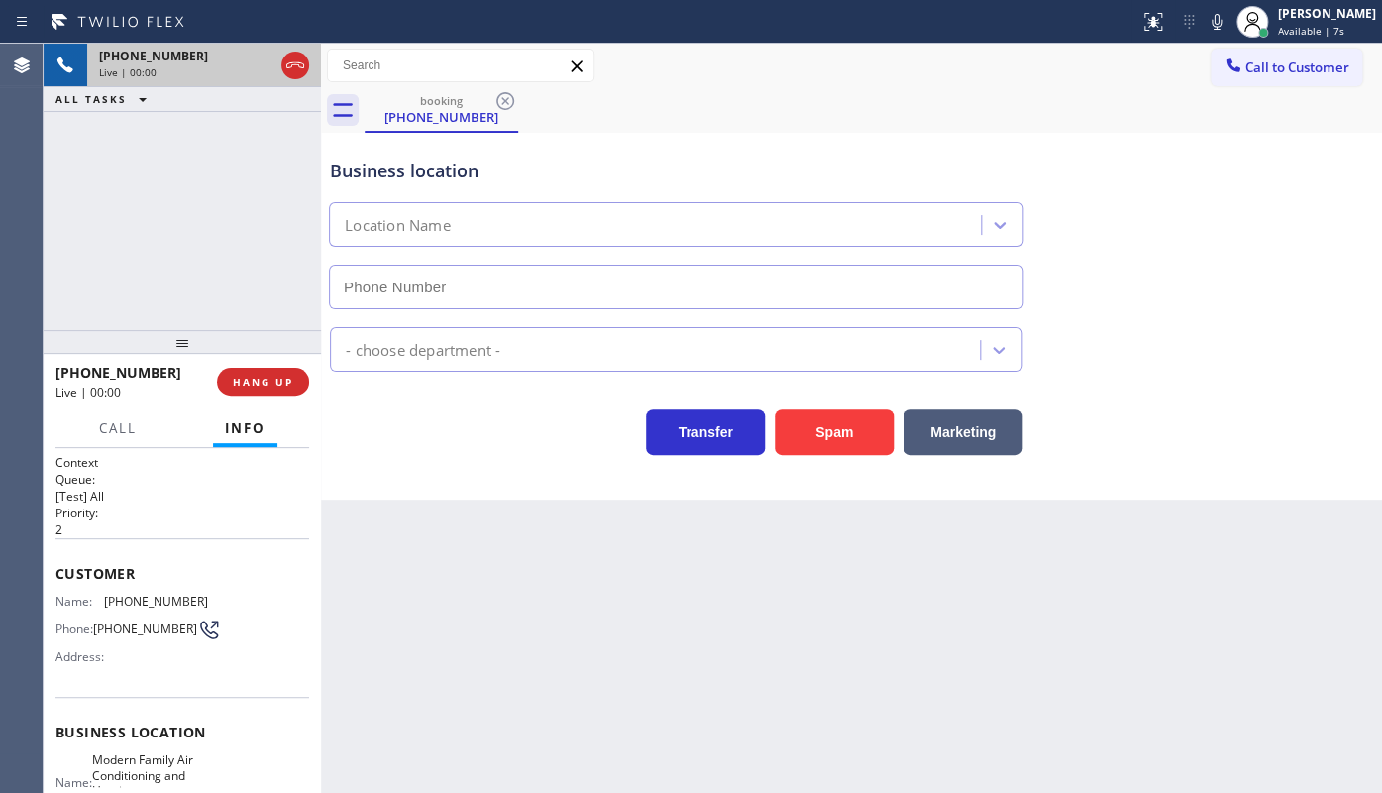
type input "(510) 781-9664"
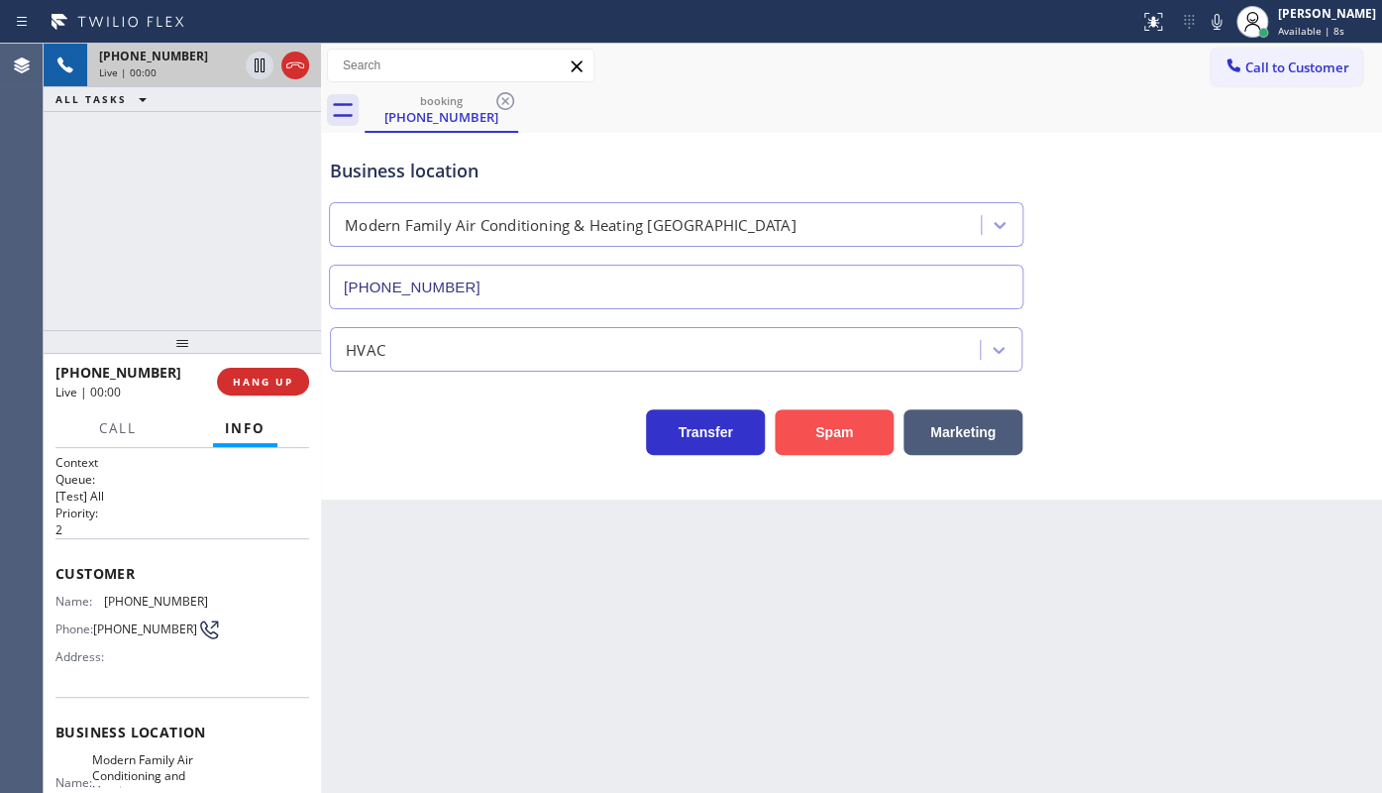
click at [854, 427] on button "Spam" at bounding box center [834, 432] width 119 height 46
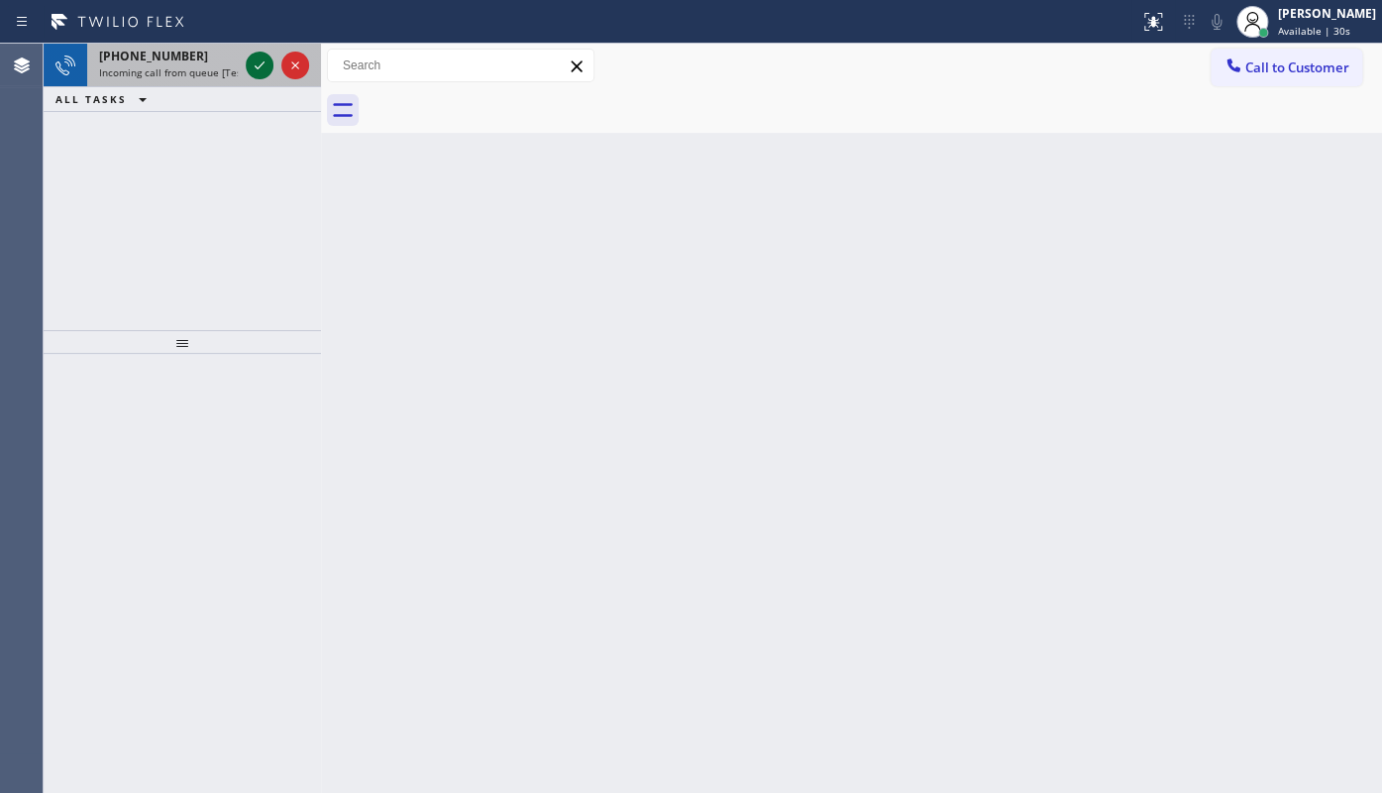
click at [258, 63] on icon at bounding box center [260, 65] width 24 height 24
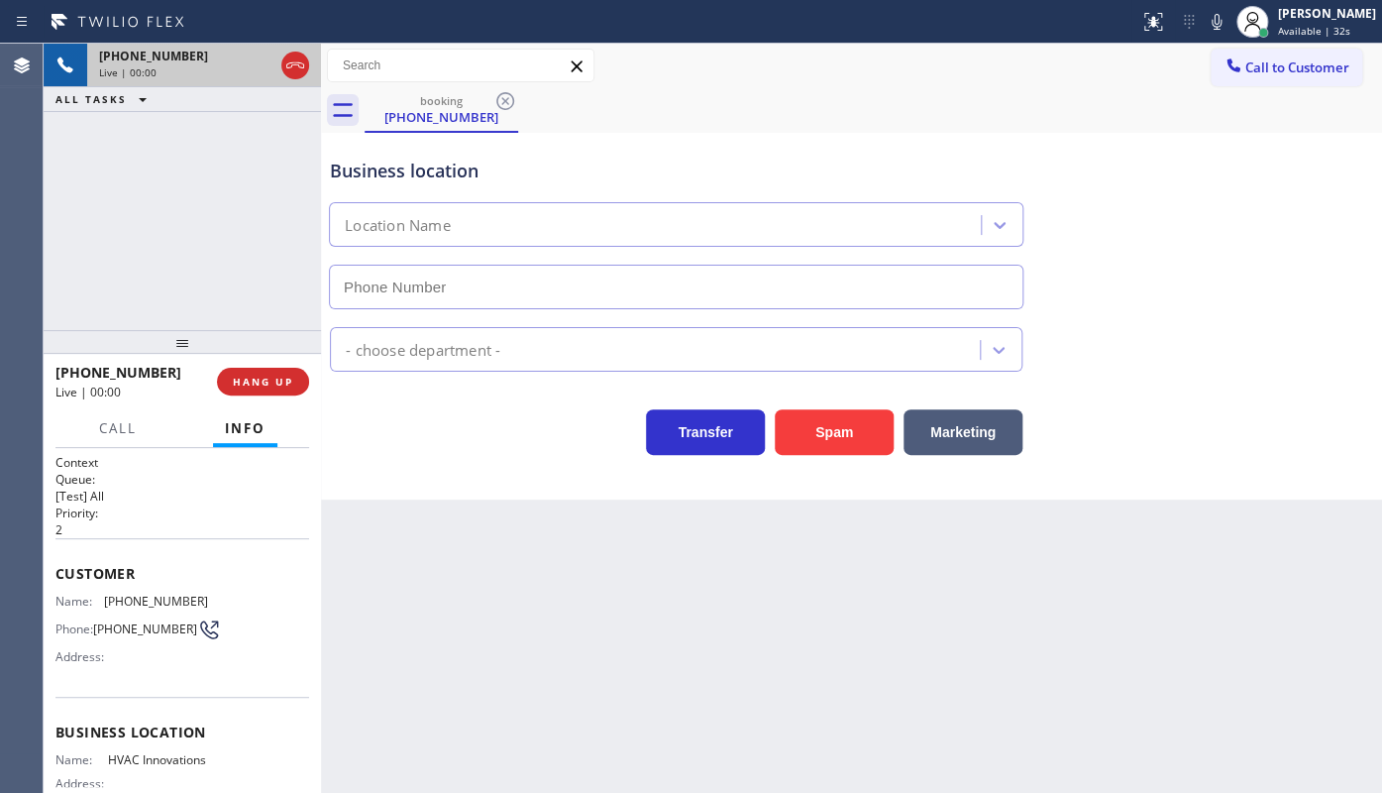
type input "(714) 909-1269"
click at [835, 445] on button "Spam" at bounding box center [834, 432] width 119 height 46
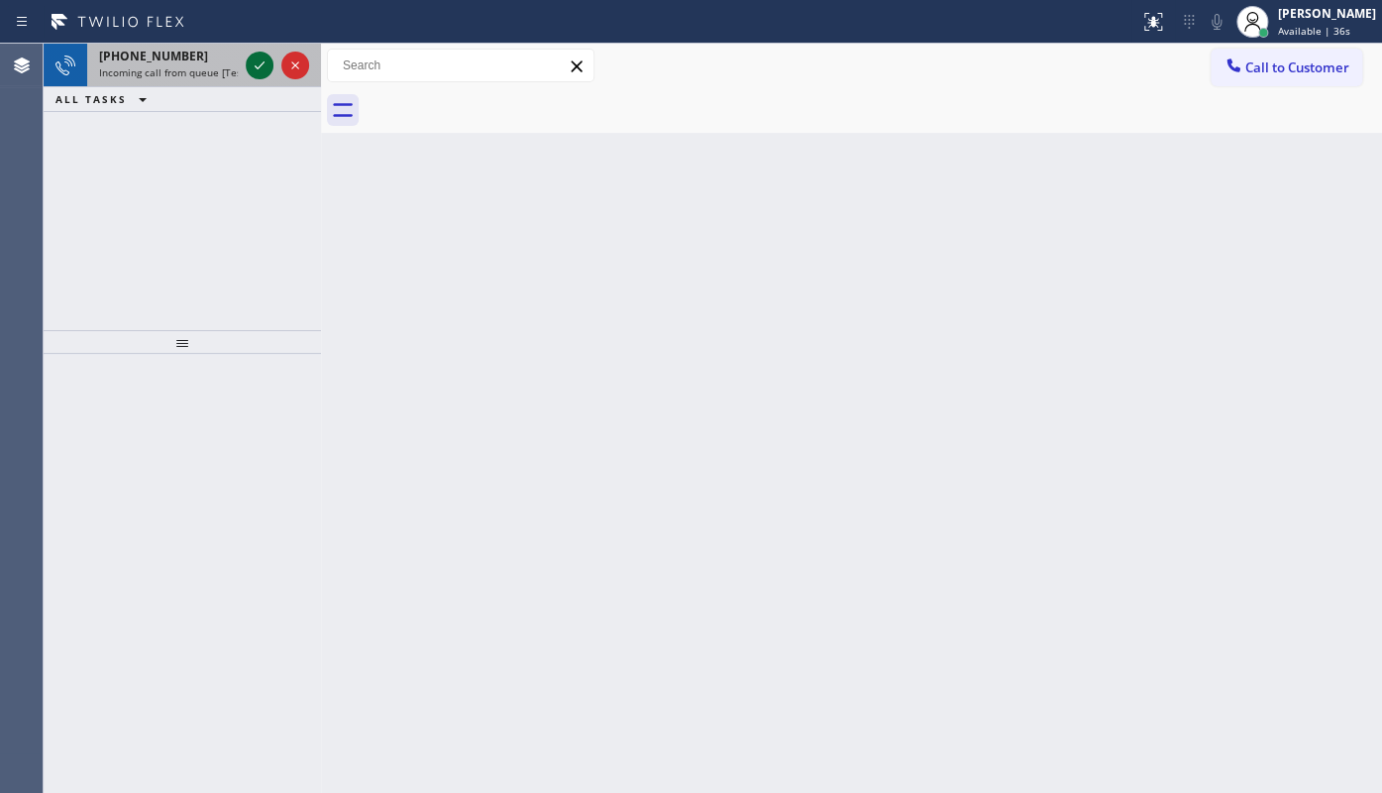
click at [265, 55] on icon at bounding box center [260, 65] width 24 height 24
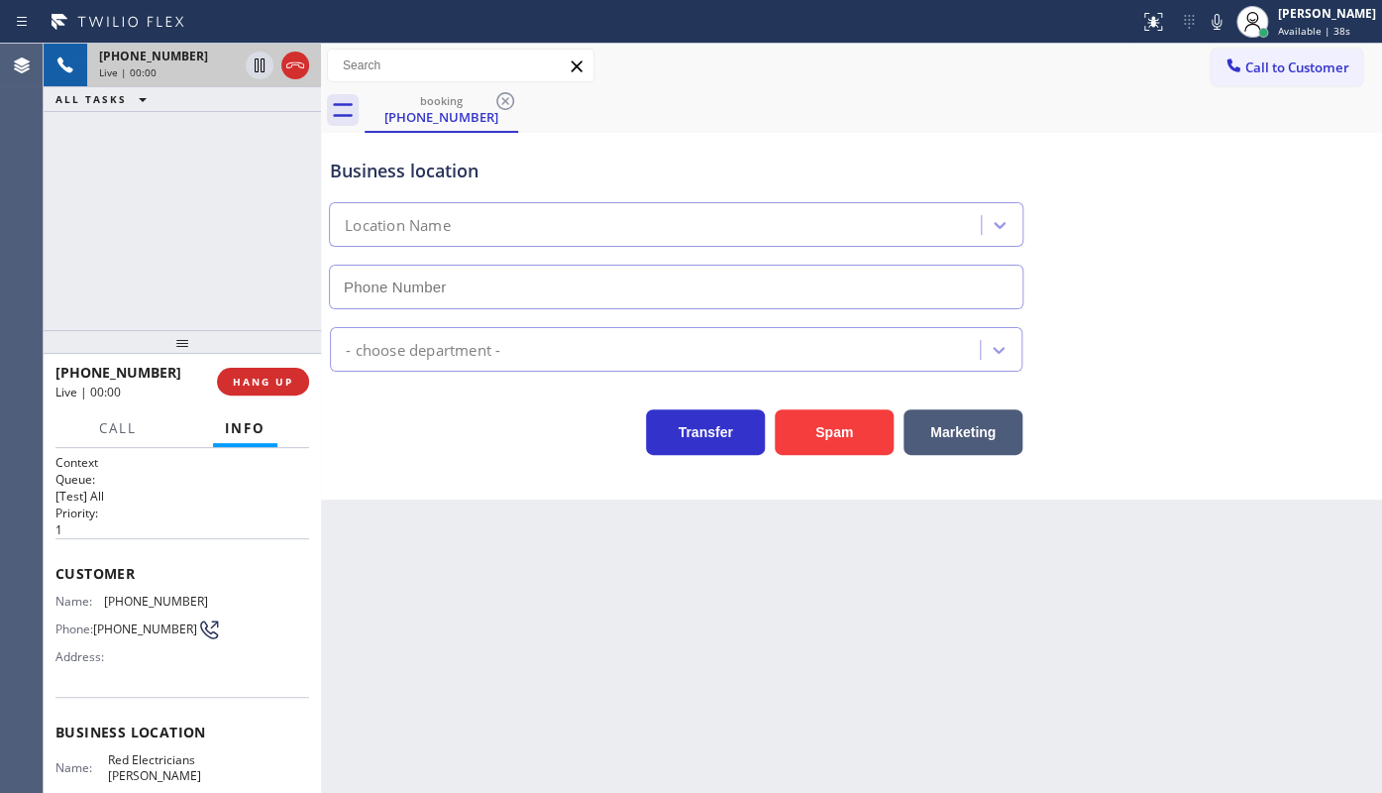
type input "(714) 463-1636"
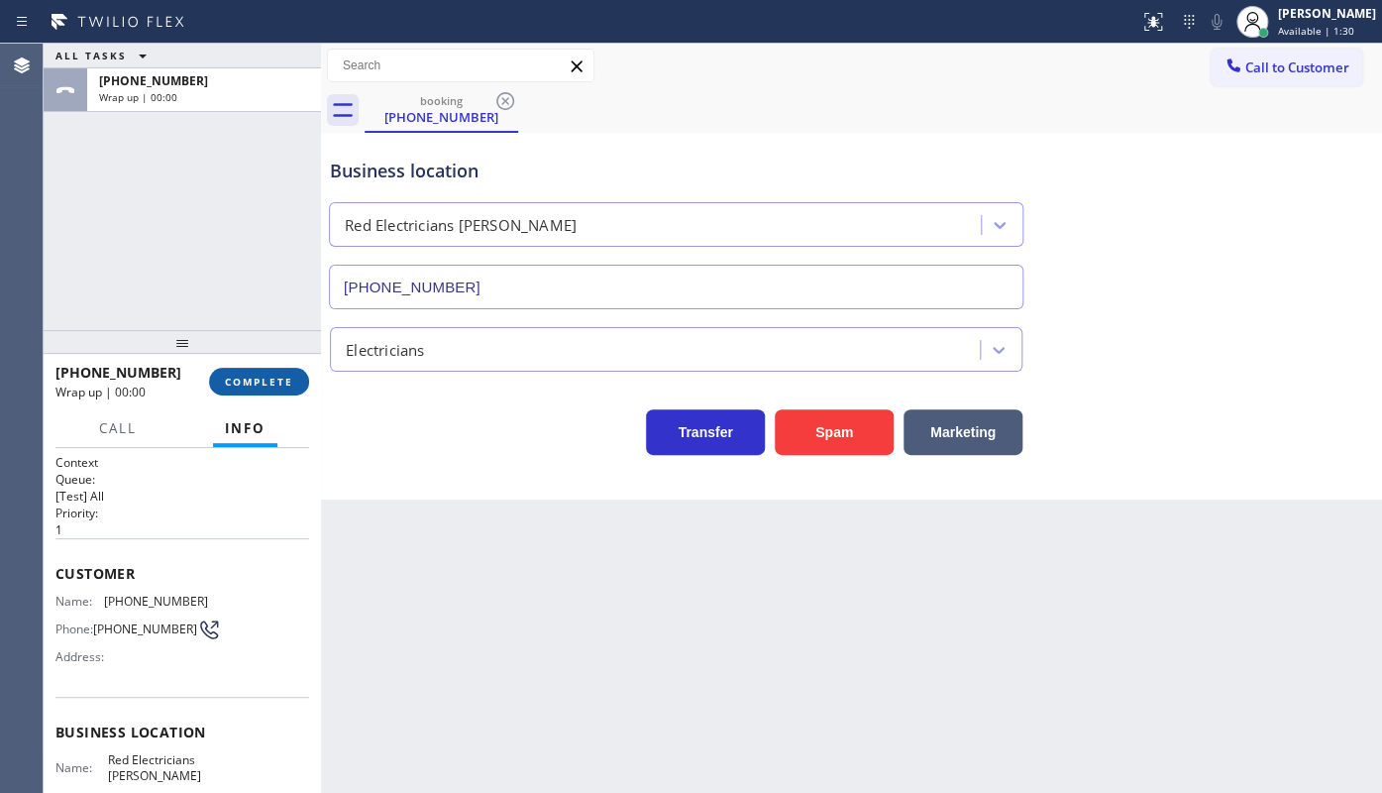
click at [256, 383] on span "COMPLETE" at bounding box center [259, 381] width 68 height 14
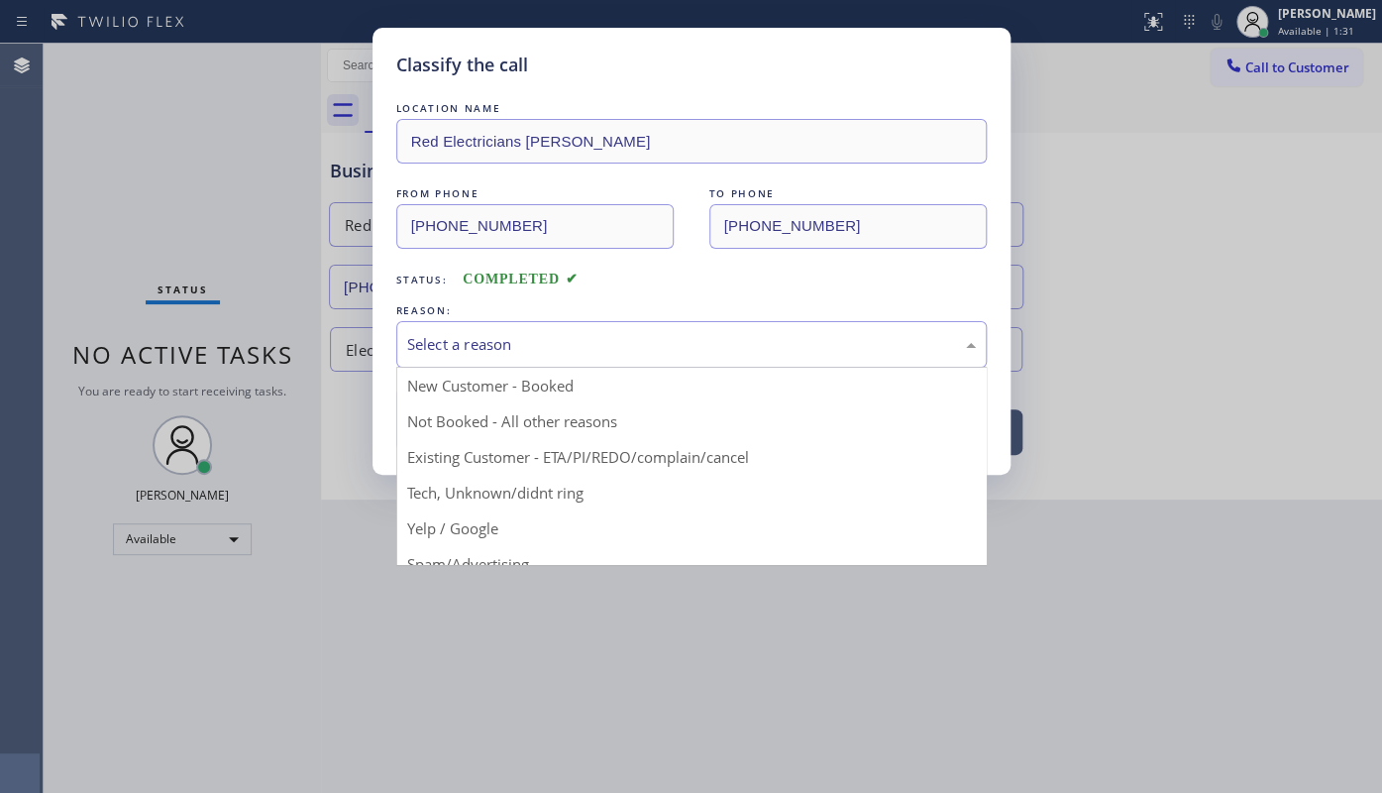
click at [400, 337] on div "Select a reason" at bounding box center [691, 344] width 590 height 47
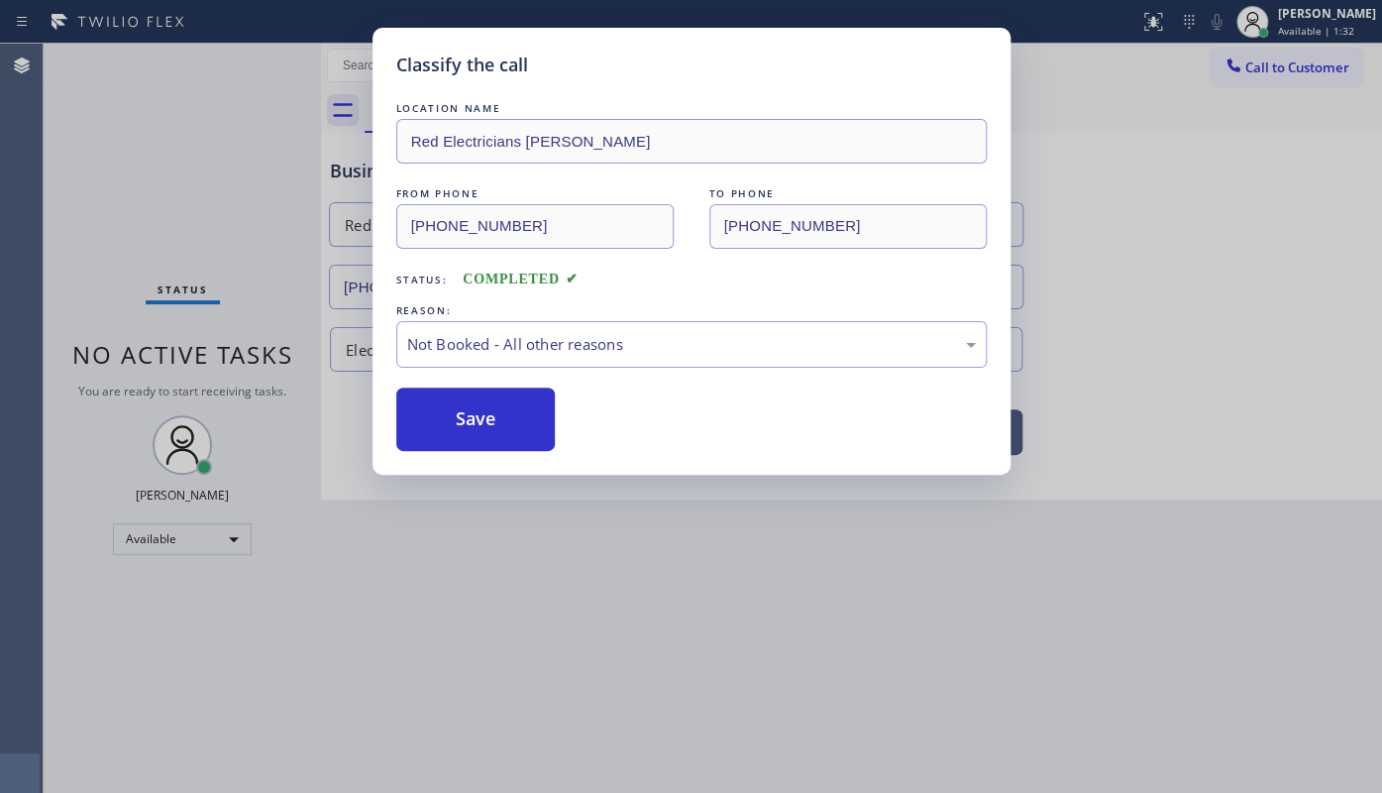
click at [434, 424] on button "Save" at bounding box center [475, 418] width 159 height 63
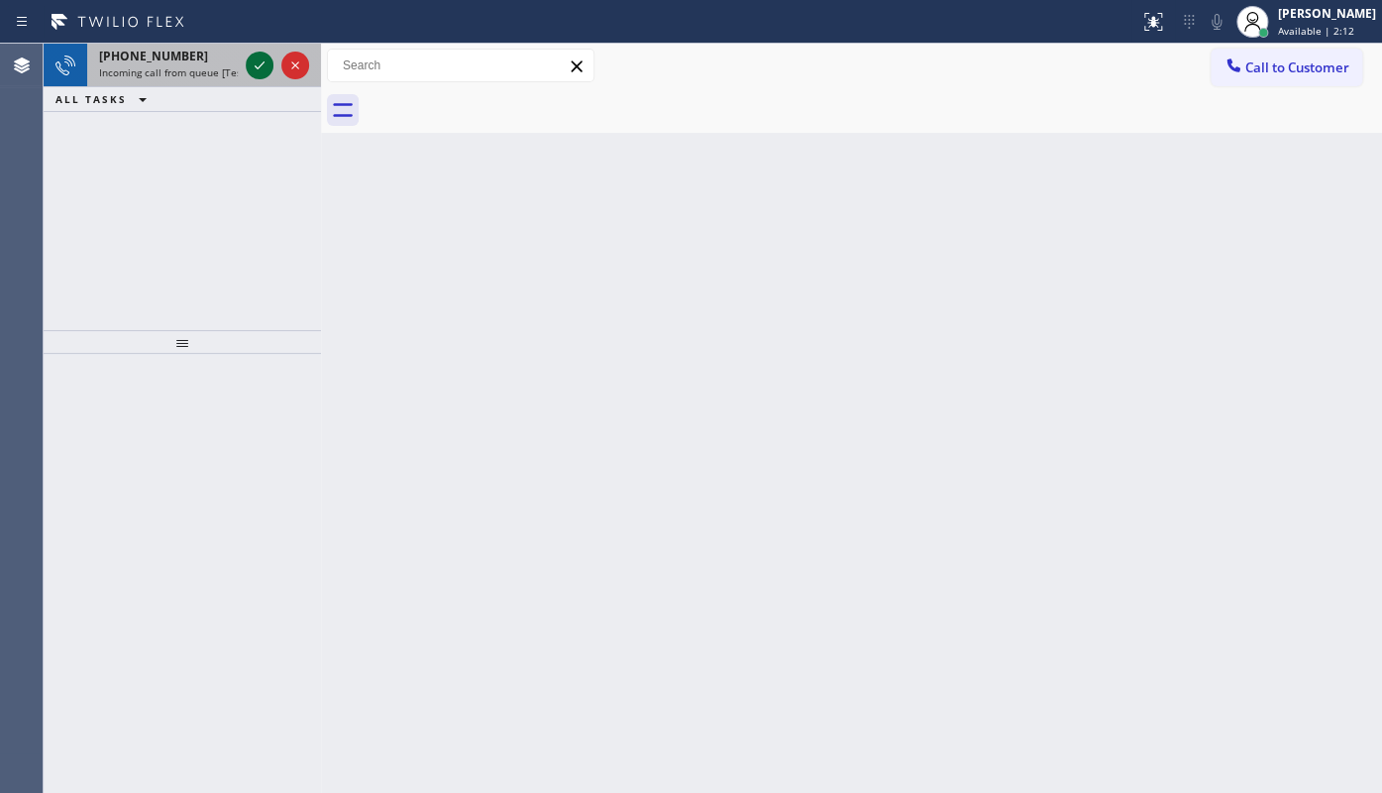
click at [260, 70] on icon at bounding box center [260, 65] width 24 height 24
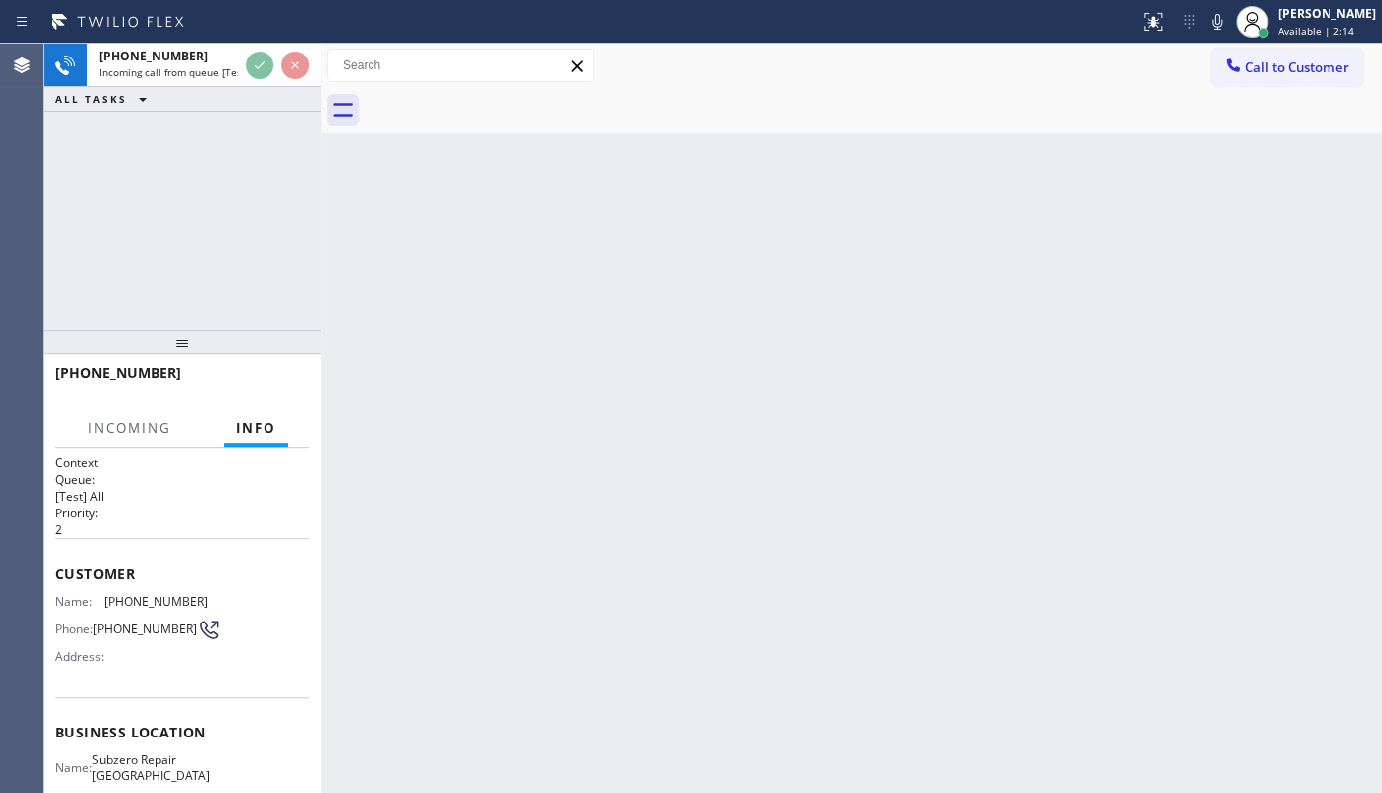
click at [1378, 370] on div "Back to Dashboard Change Sender ID Customers Technicians Select a contact Outbo…" at bounding box center [851, 418] width 1061 height 749
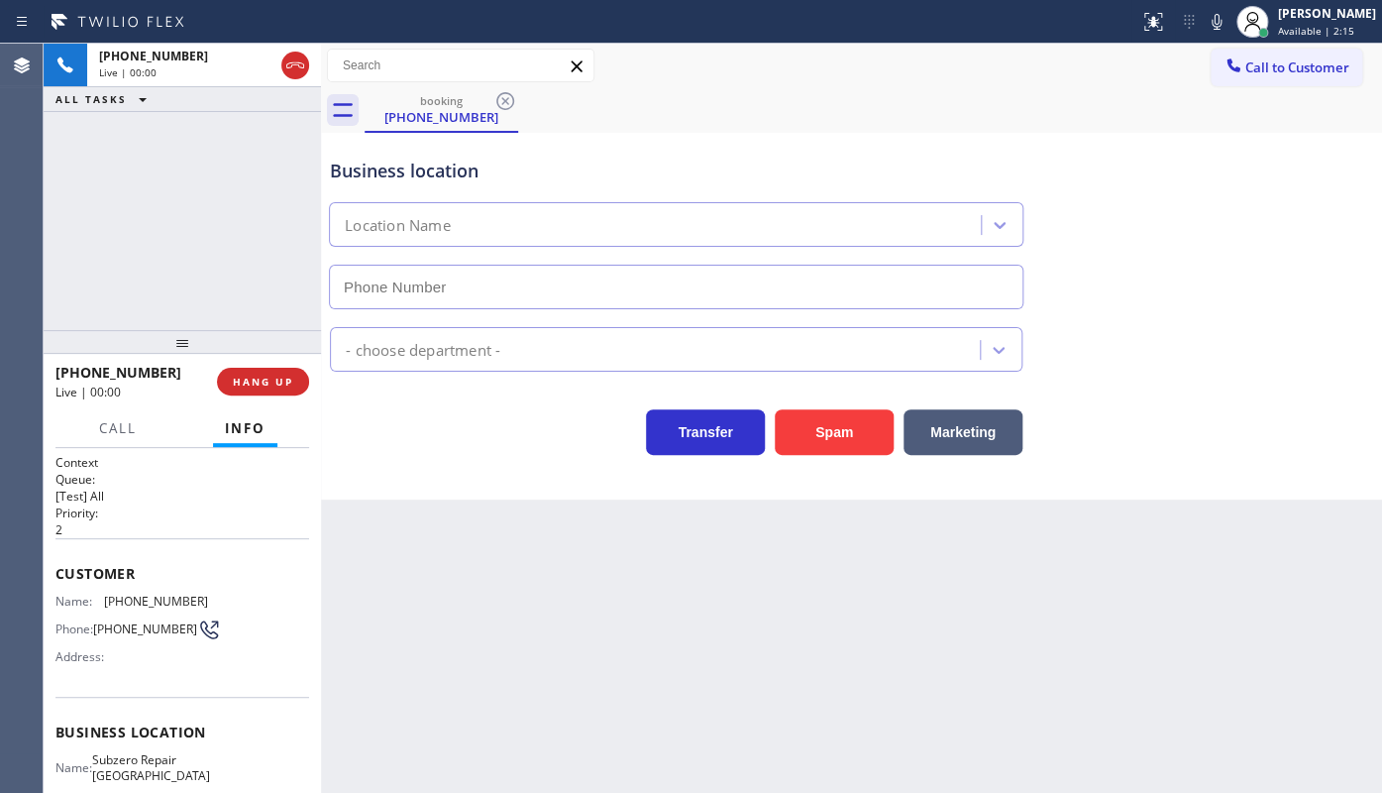
type input "(323) 214-3824"
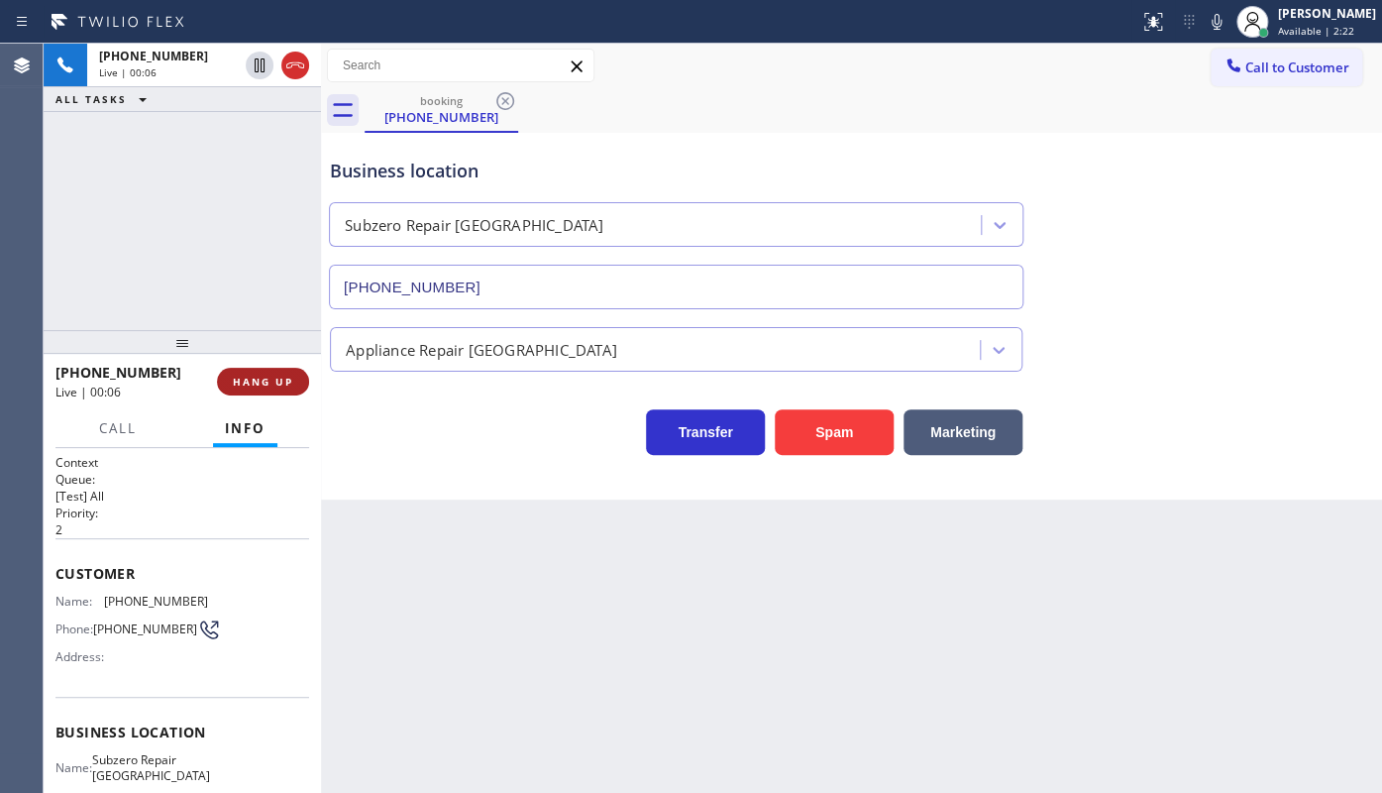
click at [257, 382] on span "HANG UP" at bounding box center [263, 381] width 60 height 14
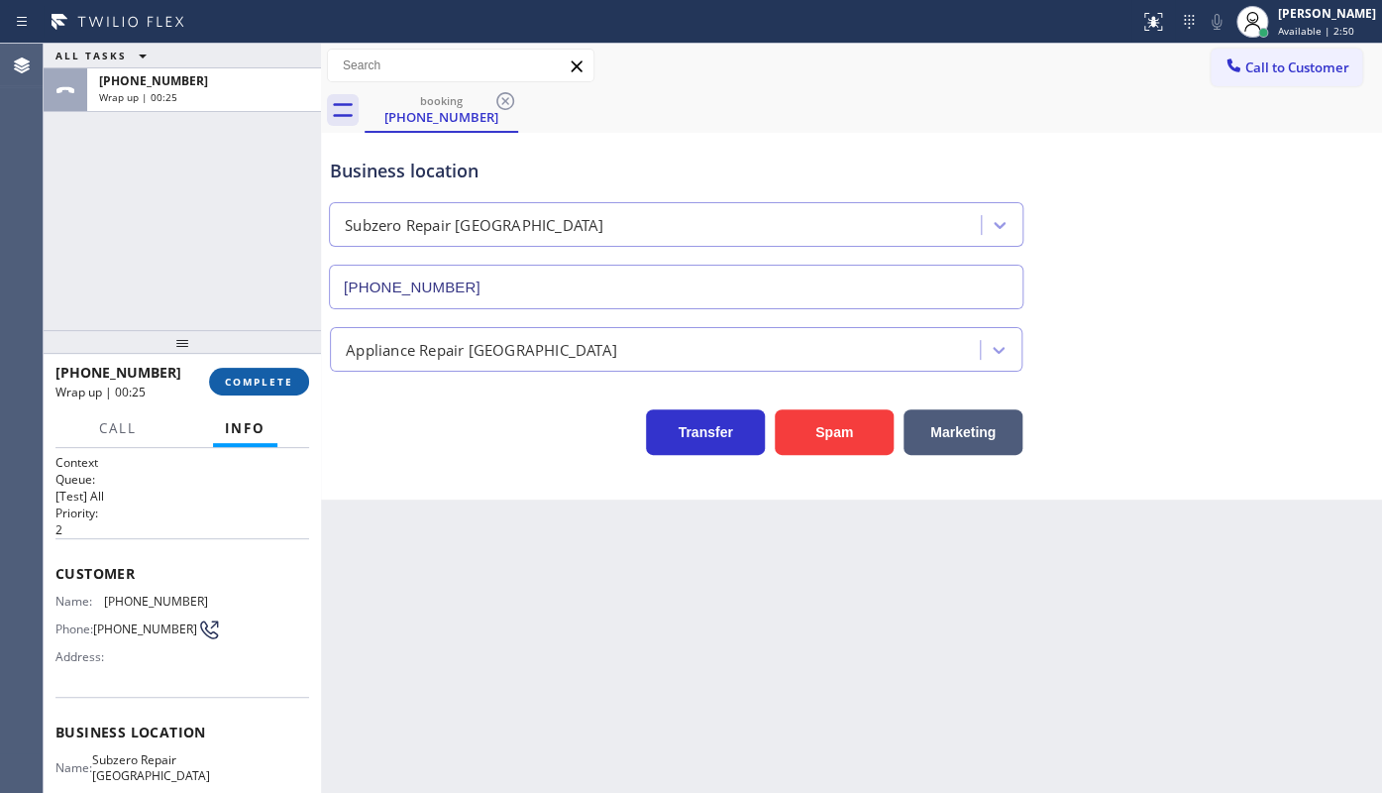
click at [267, 386] on span "COMPLETE" at bounding box center [259, 381] width 68 height 14
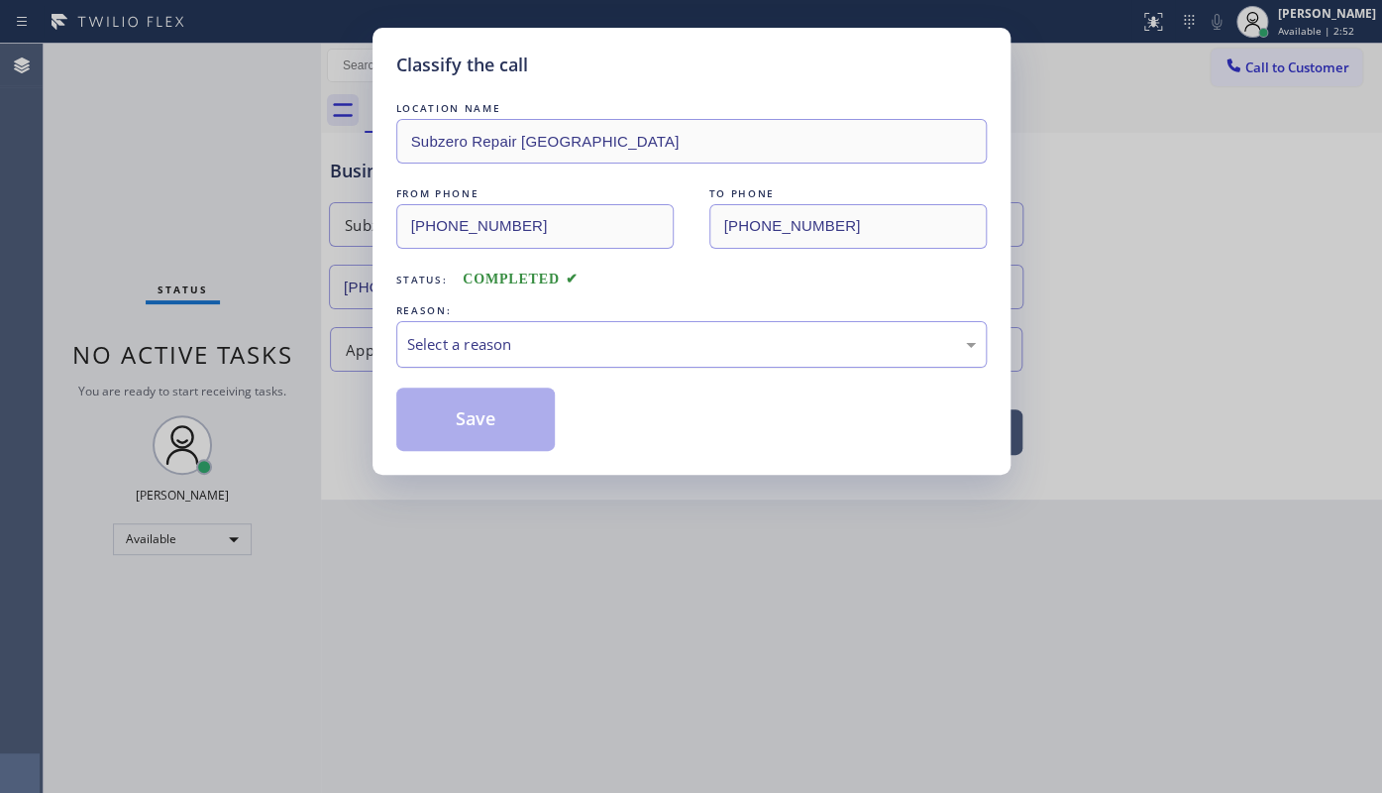
click at [488, 343] on div "Select a reason" at bounding box center [691, 344] width 569 height 23
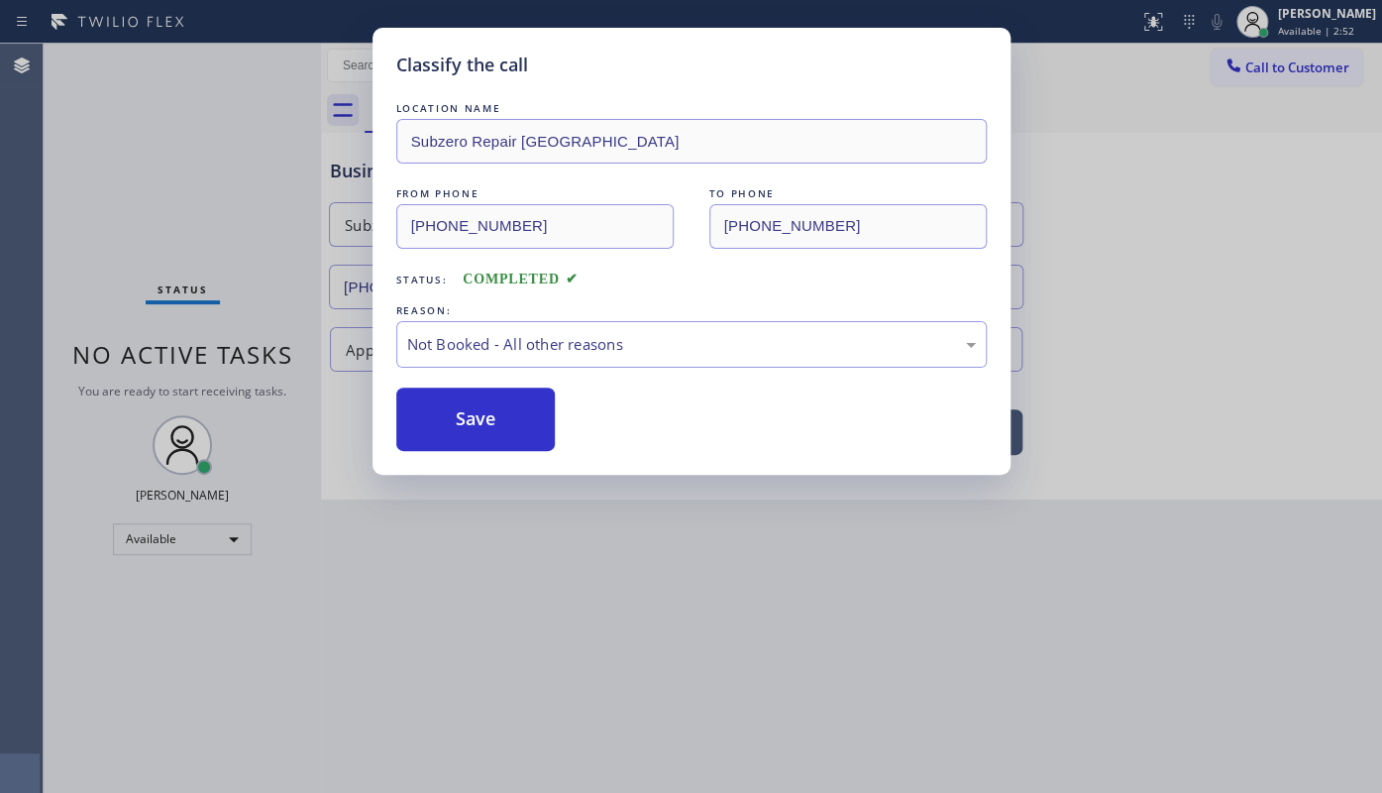
click at [456, 417] on button "Save" at bounding box center [475, 418] width 159 height 63
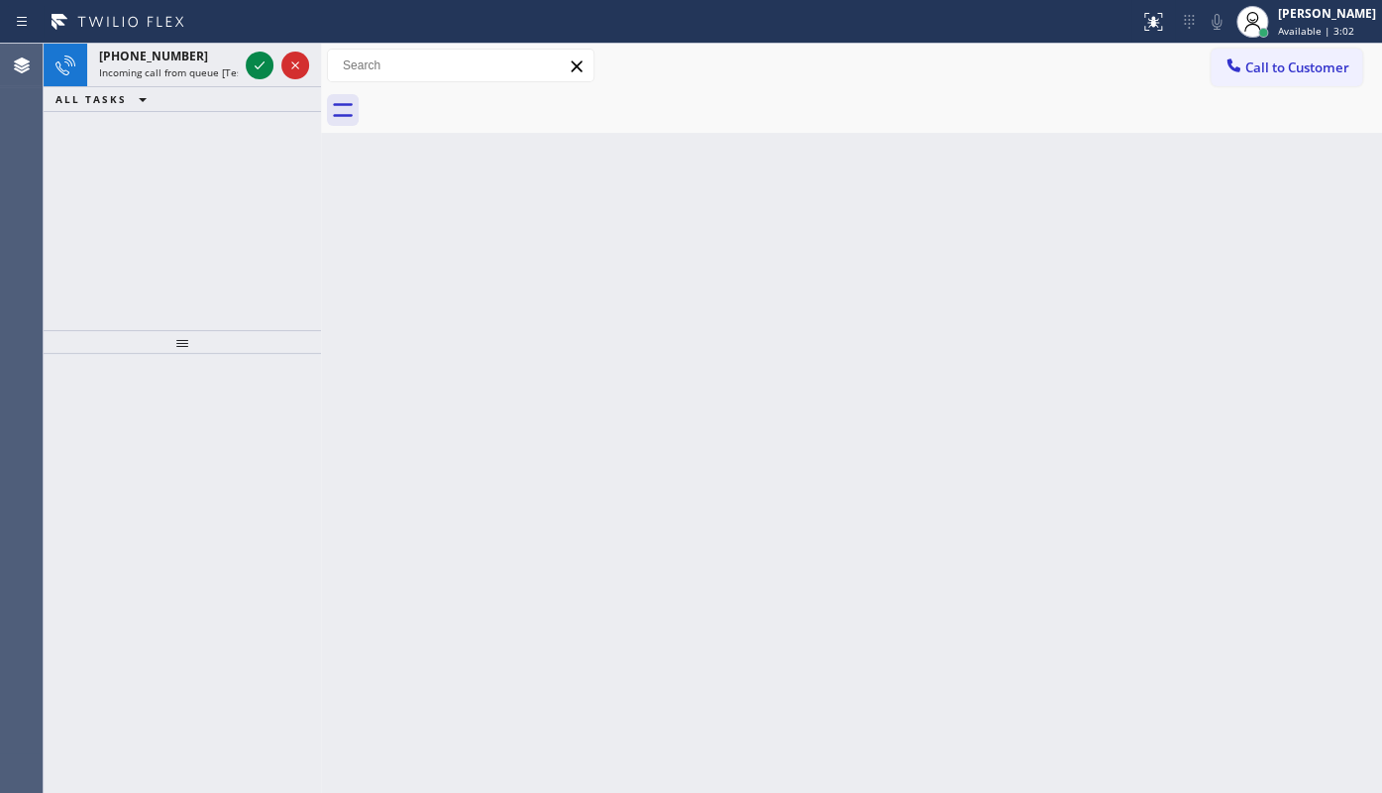
click at [77, 178] on div "+13862429788 Incoming call from queue [Test] All ALL TASKS ALL TASKS ACTIVE TAS…" at bounding box center [182, 187] width 277 height 286
click at [246, 57] on div at bounding box center [260, 65] width 28 height 24
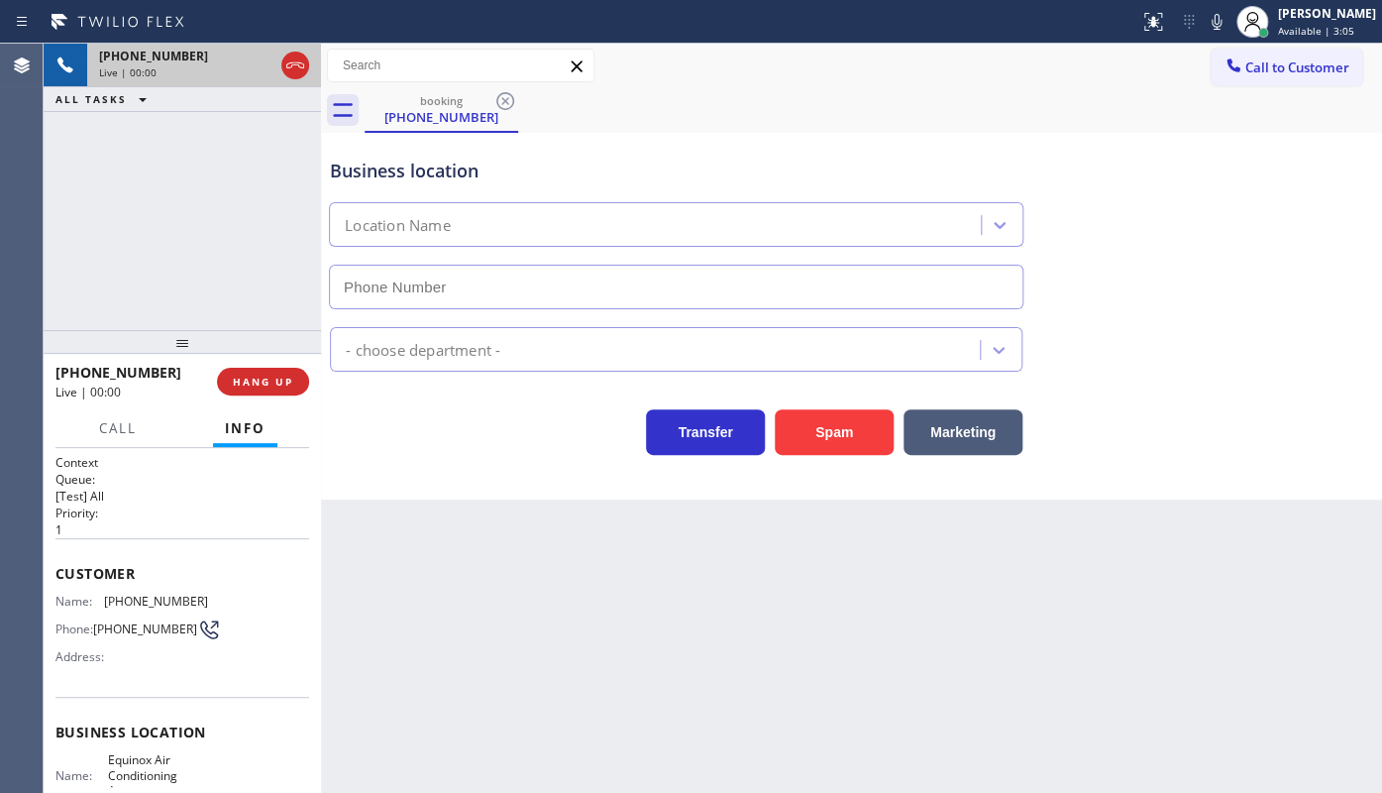
type input "(786) 305-6510"
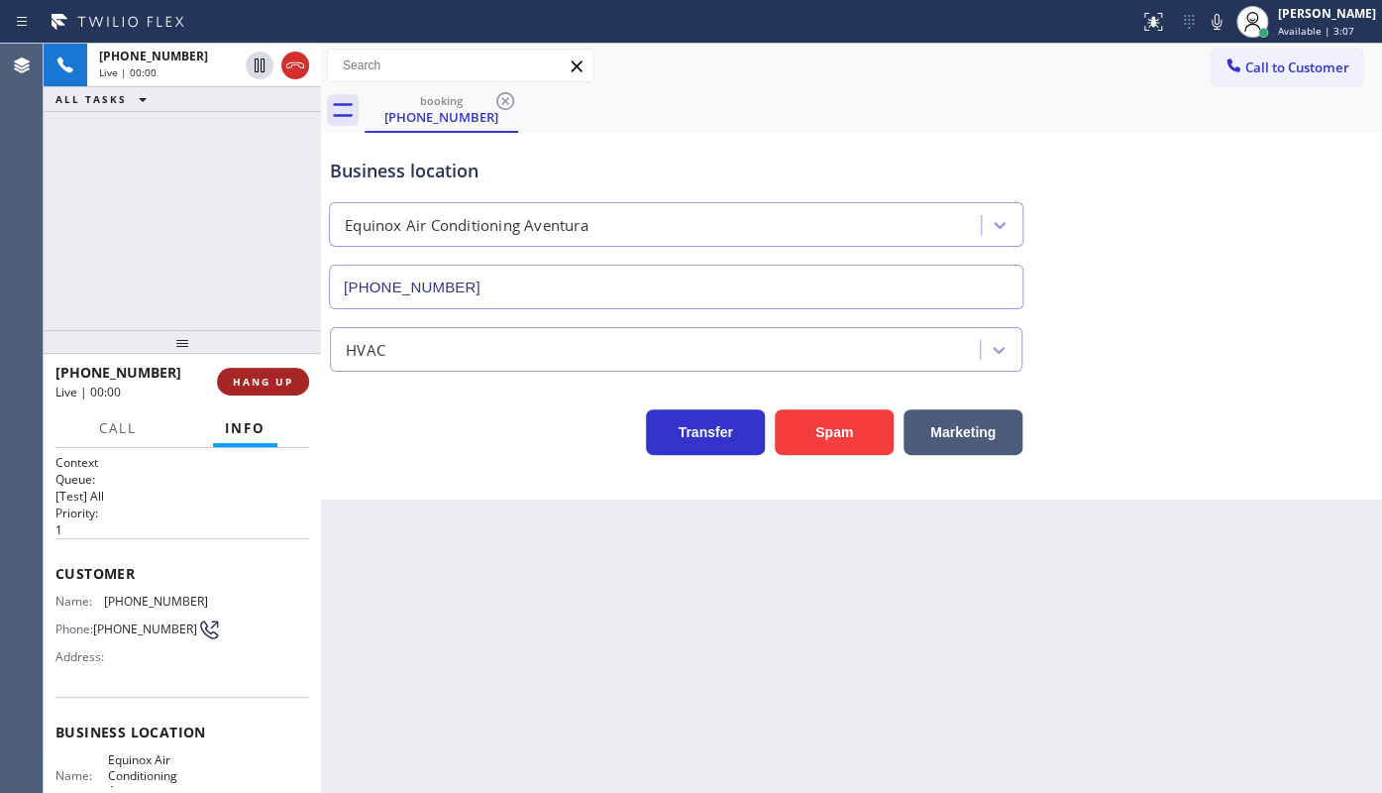
click at [264, 374] on span "HANG UP" at bounding box center [263, 381] width 60 height 14
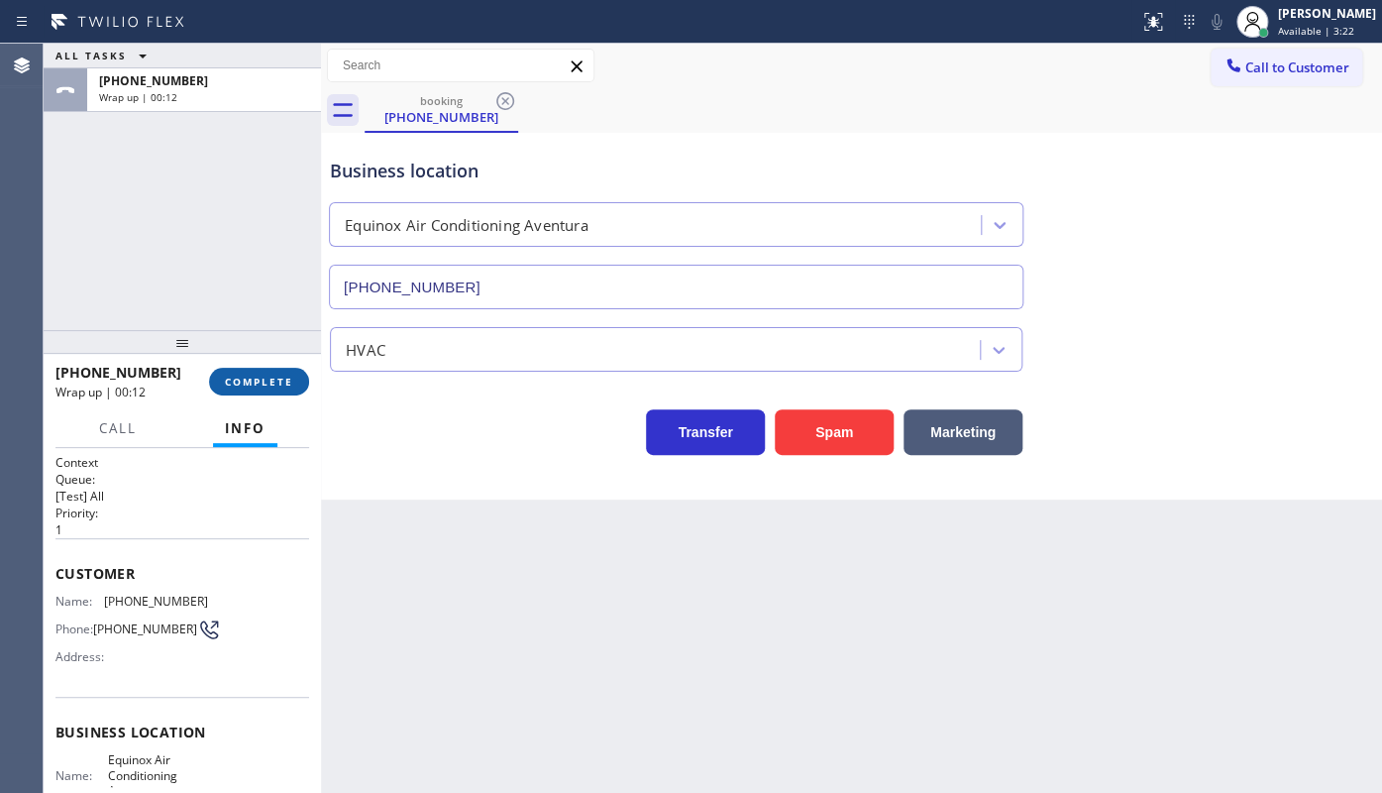
click at [246, 384] on span "COMPLETE" at bounding box center [259, 381] width 68 height 14
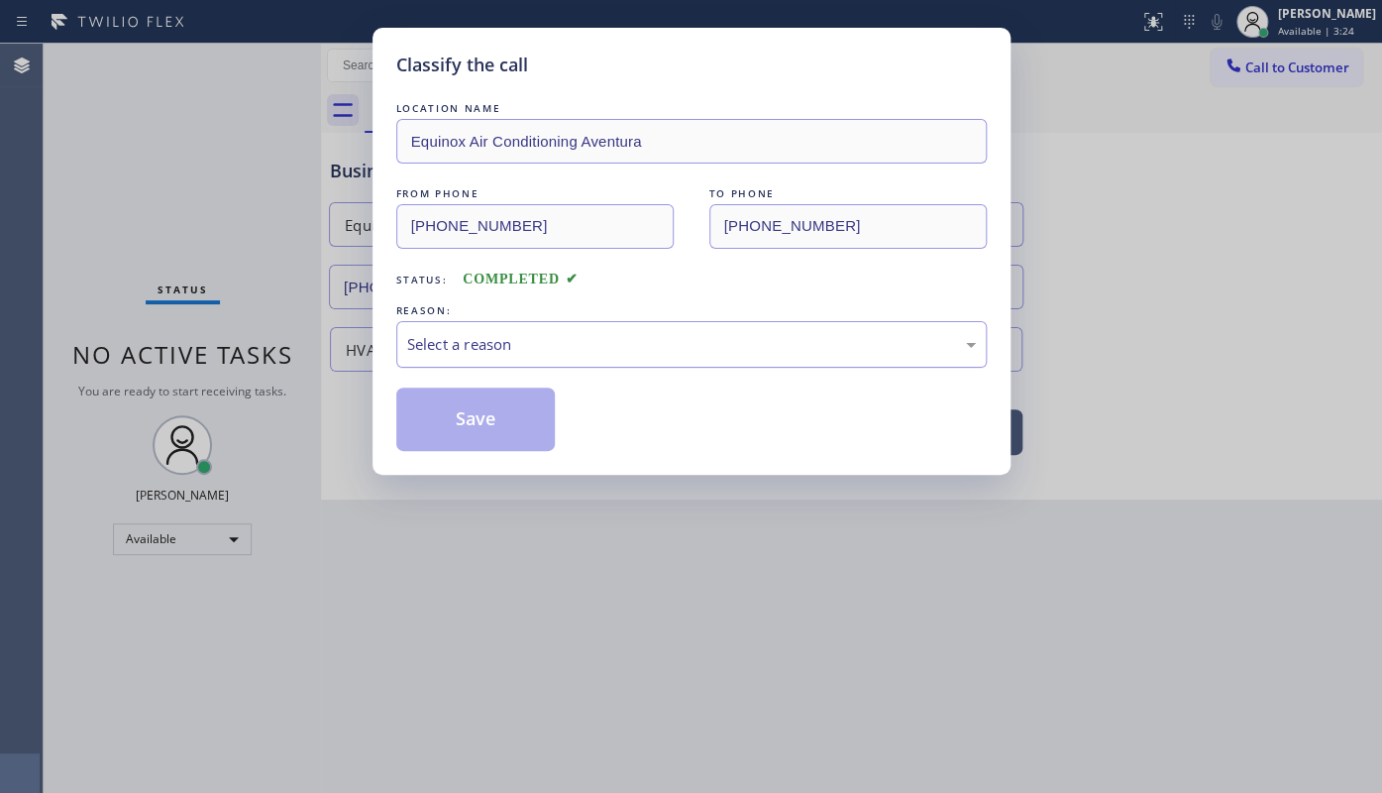
drag, startPoint x: 651, startPoint y: 355, endPoint x: 584, endPoint y: 363, distance: 66.8
click at [620, 359] on div "Select a reason" at bounding box center [691, 344] width 590 height 47
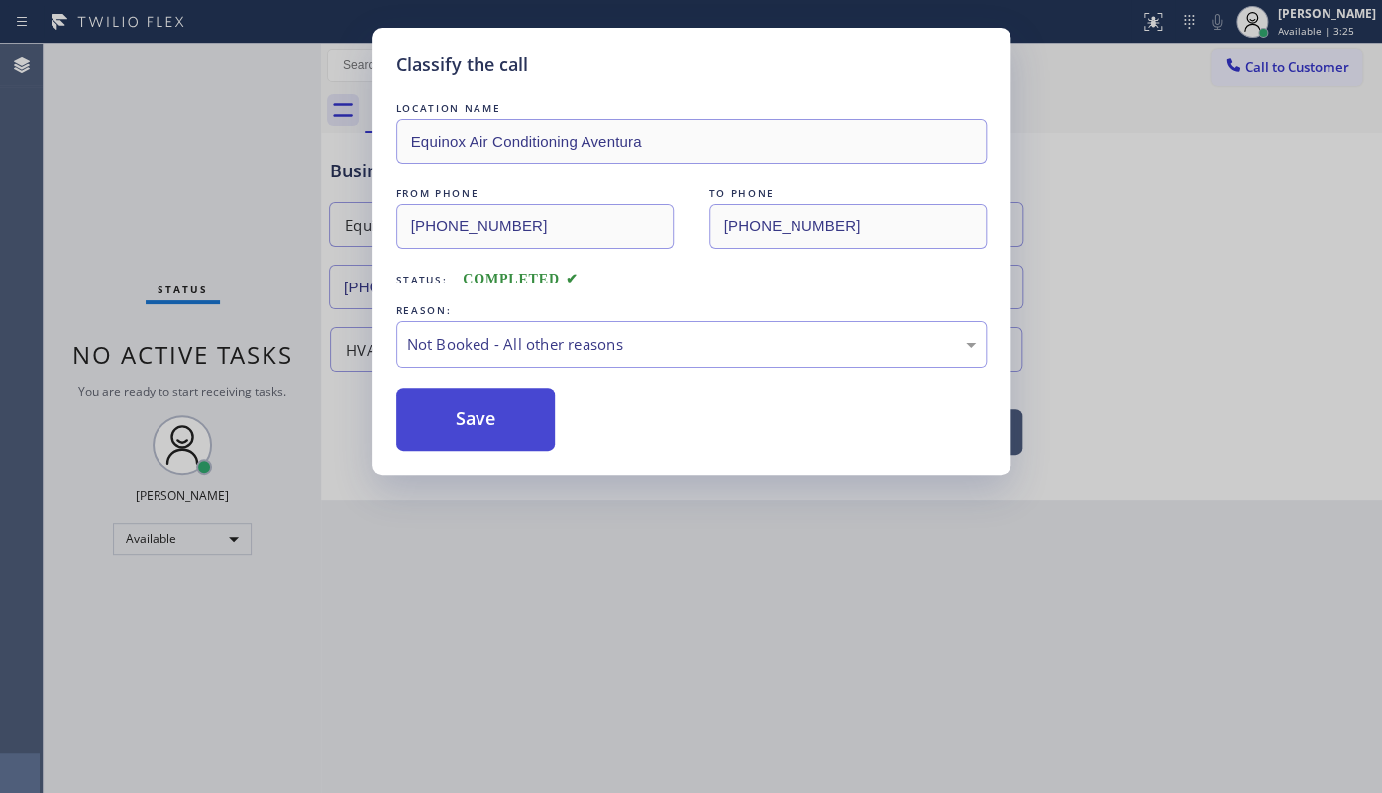
click at [432, 425] on button "Save" at bounding box center [475, 418] width 159 height 63
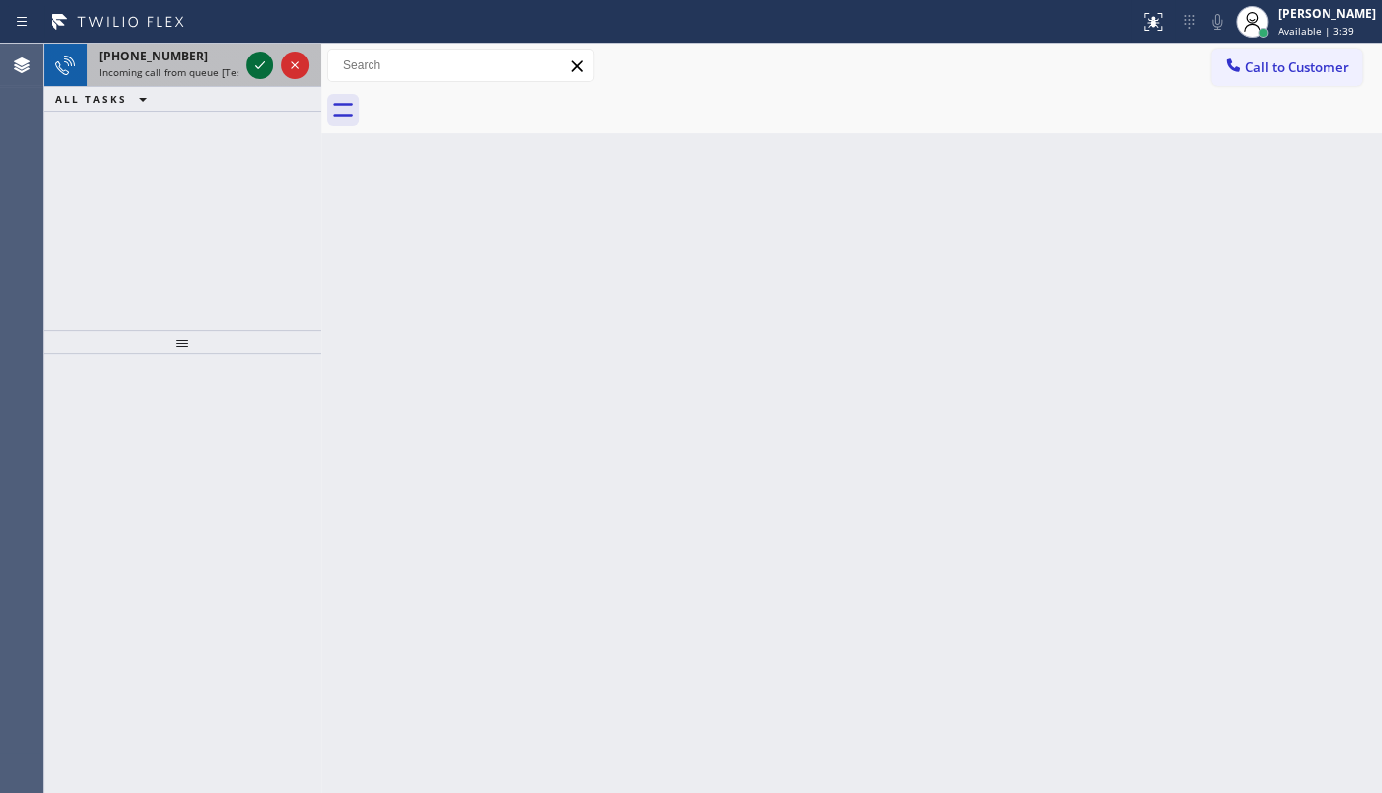
click at [252, 64] on icon at bounding box center [260, 65] width 24 height 24
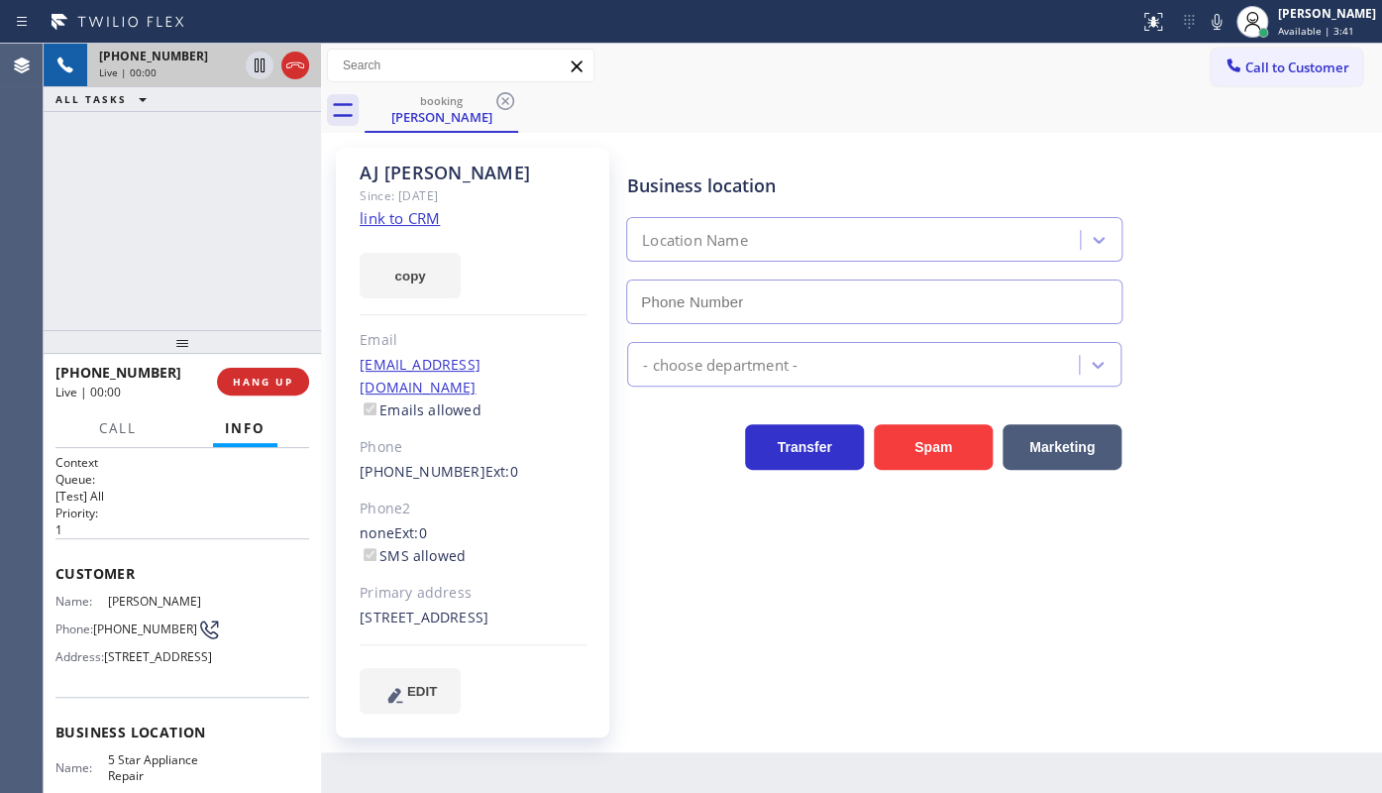
type input "(855) 731-4952"
click at [388, 213] on link "link to CRM" at bounding box center [400, 218] width 80 height 20
click at [258, 65] on icon at bounding box center [260, 65] width 10 height 14
click at [1217, 20] on icon at bounding box center [1217, 22] width 24 height 24
click at [395, 278] on button "copy" at bounding box center [410, 276] width 101 height 46
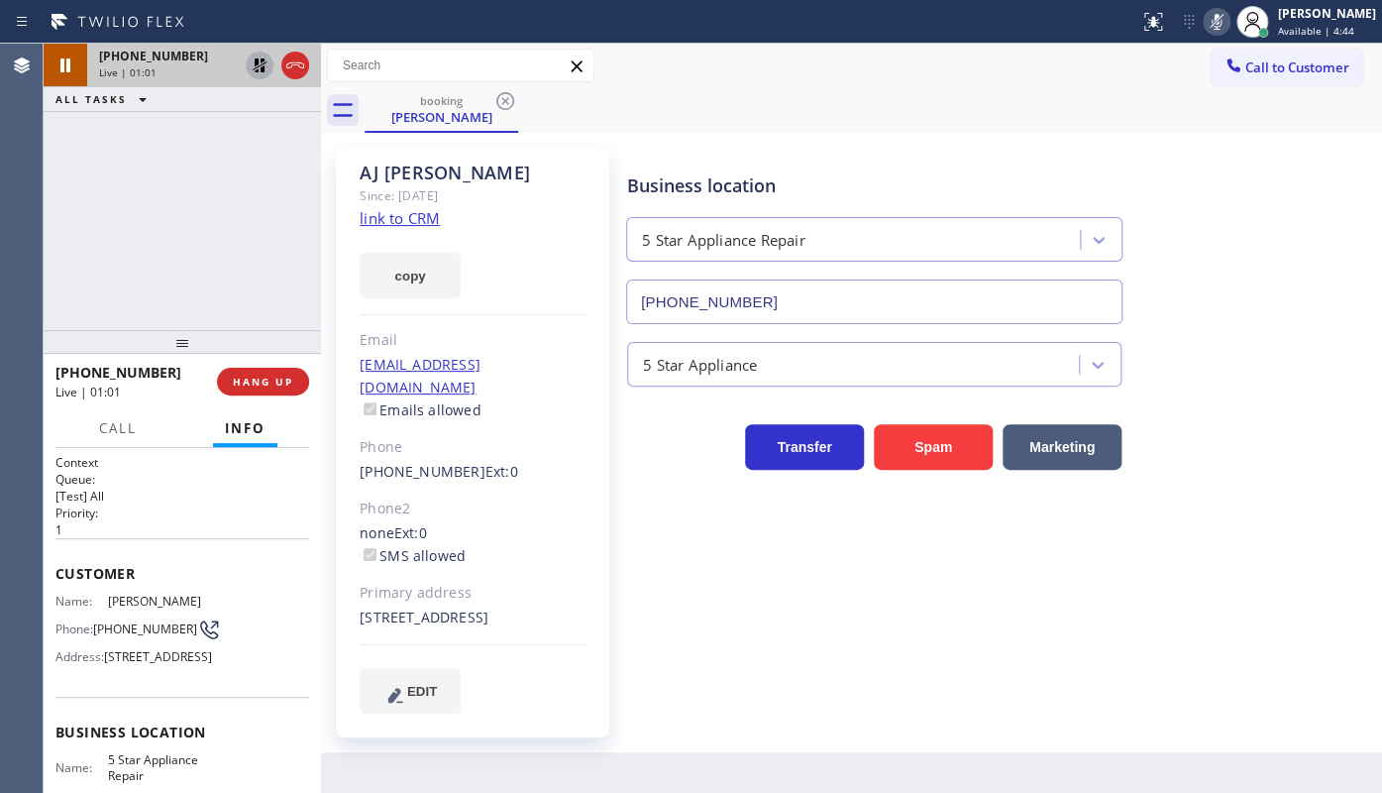
click at [91, 247] on div "+12039153036 Live | 01:01 ALL TASKS ALL TASKS ACTIVE TASKS TASKS IN WRAP UP" at bounding box center [182, 187] width 277 height 286
click at [129, 223] on div "+12039153036 Live | 02:34 ALL TASKS ALL TASKS ACTIVE TASKS TASKS IN WRAP UP (78…" at bounding box center [182, 187] width 277 height 286
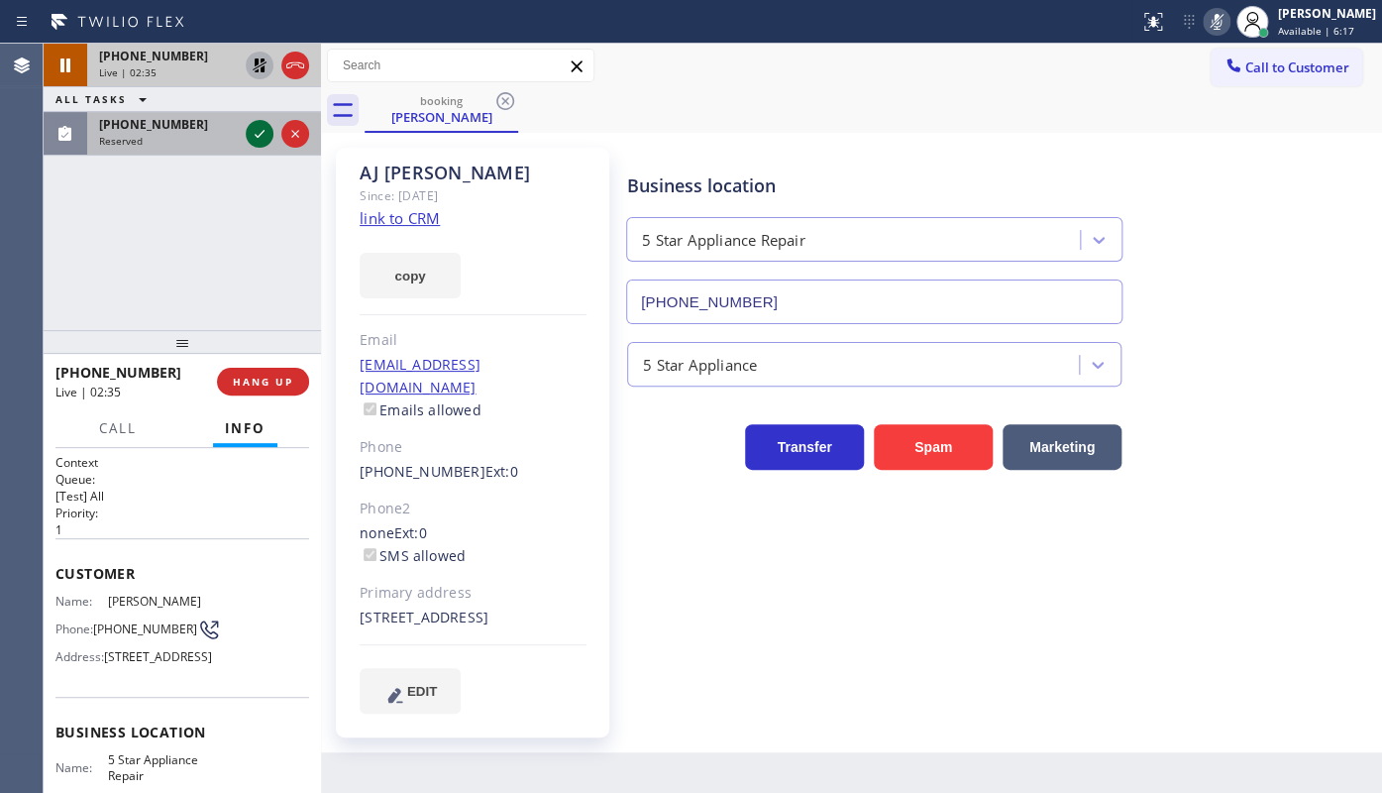
click at [256, 129] on icon at bounding box center [260, 134] width 24 height 24
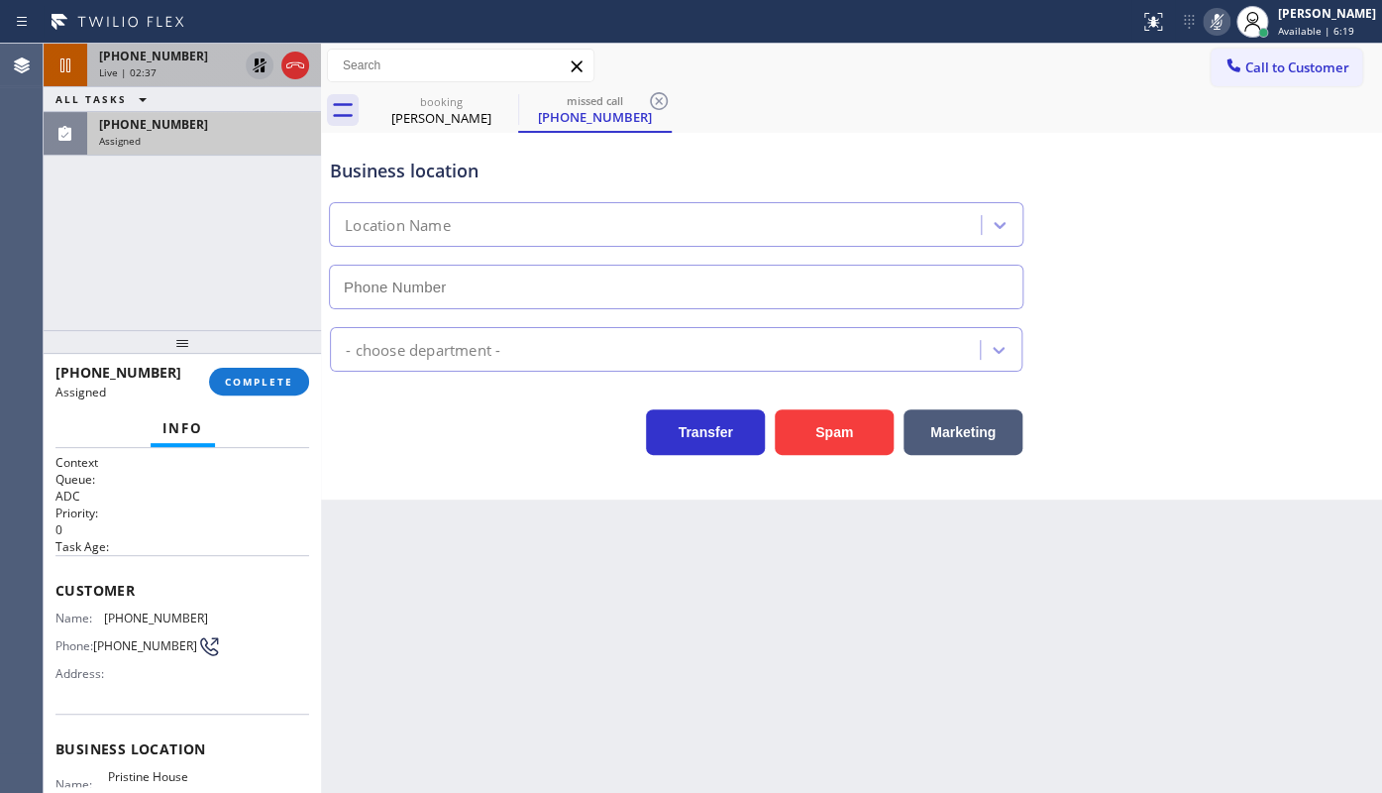
type input "(626) 548-3326"
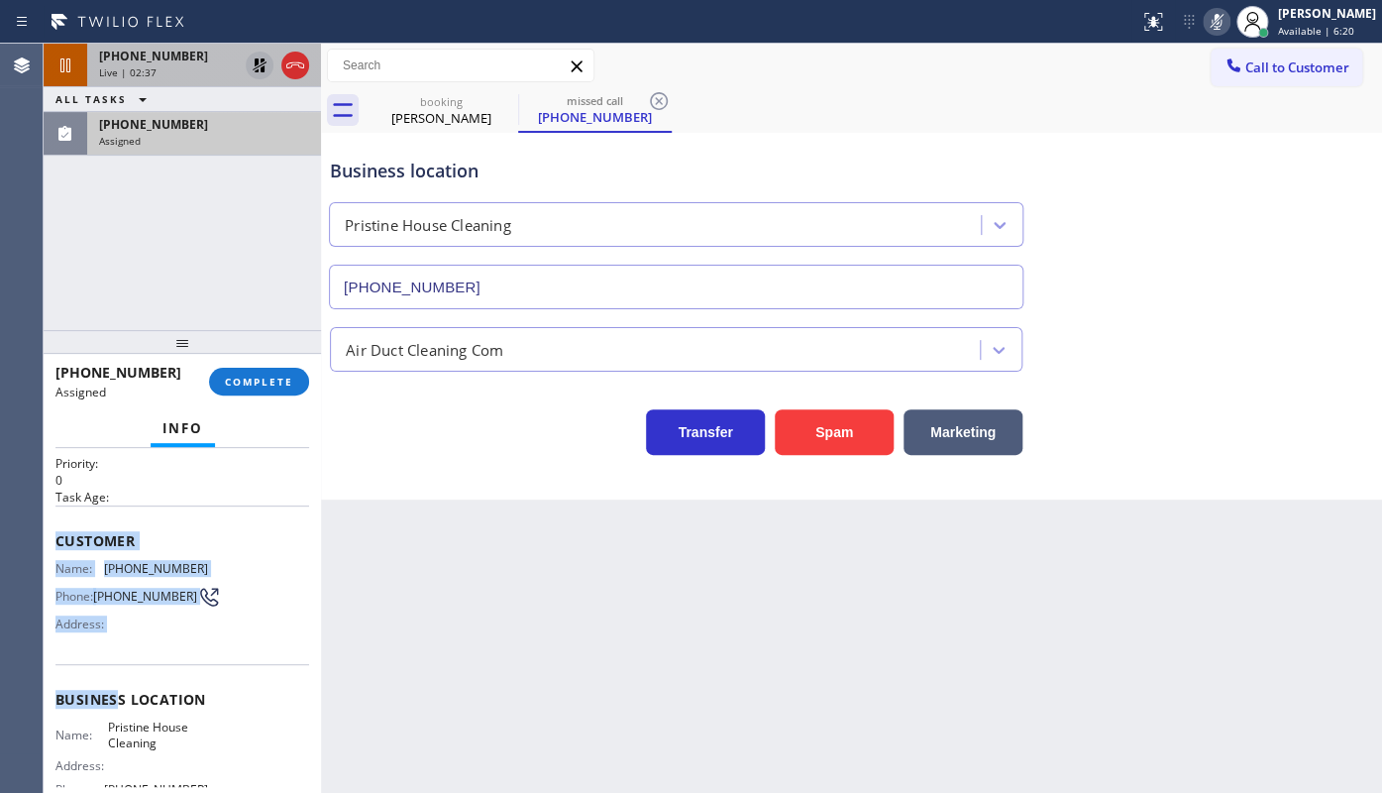
scroll to position [179, 0]
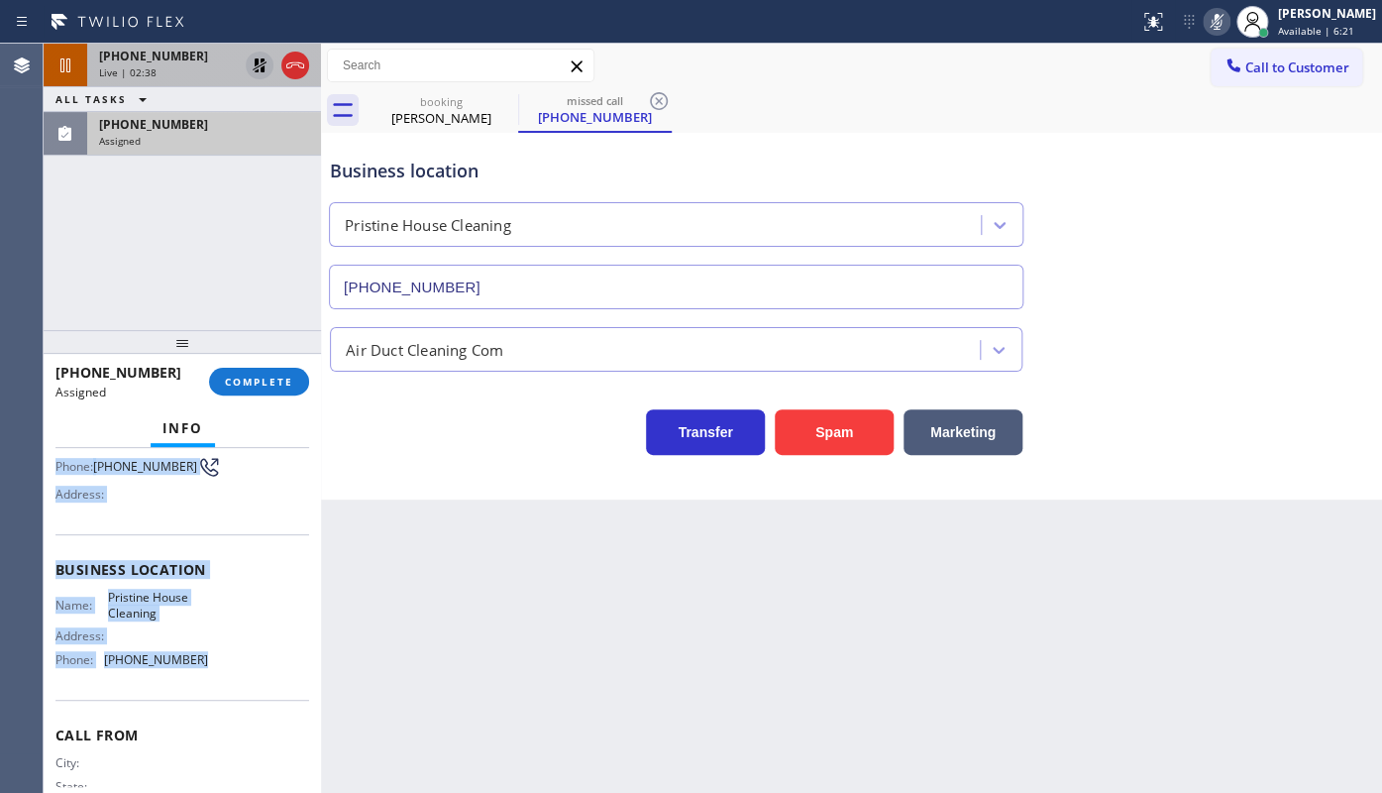
drag, startPoint x: 51, startPoint y: 569, endPoint x: 215, endPoint y: 672, distance: 194.1
click at [215, 672] on div "Context Queue: ADC Priority: 0 Task Age: Customer Name: (781) 707-1221 Phone: (…" at bounding box center [182, 620] width 277 height 345
copy div "Customer Name: (781) 707-1221 Phone: (781) 707-1221 Address: Business location …"
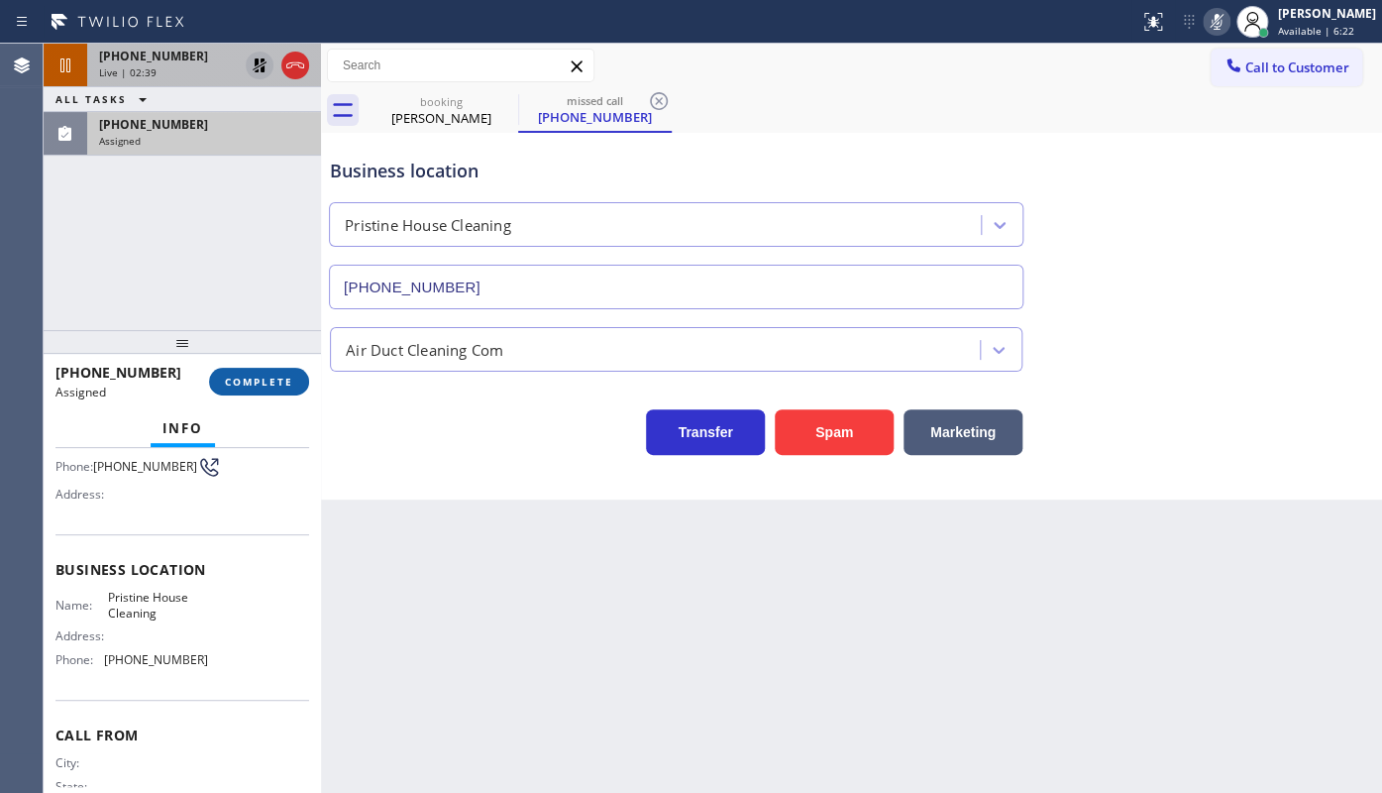
drag, startPoint x: 215, startPoint y: 360, endPoint x: 223, endPoint y: 370, distance: 12.7
click at [217, 367] on div "(781) 707-1221 Assigned COMPLETE" at bounding box center [182, 382] width 254 height 52
click at [223, 370] on button "COMPLETE" at bounding box center [259, 382] width 100 height 28
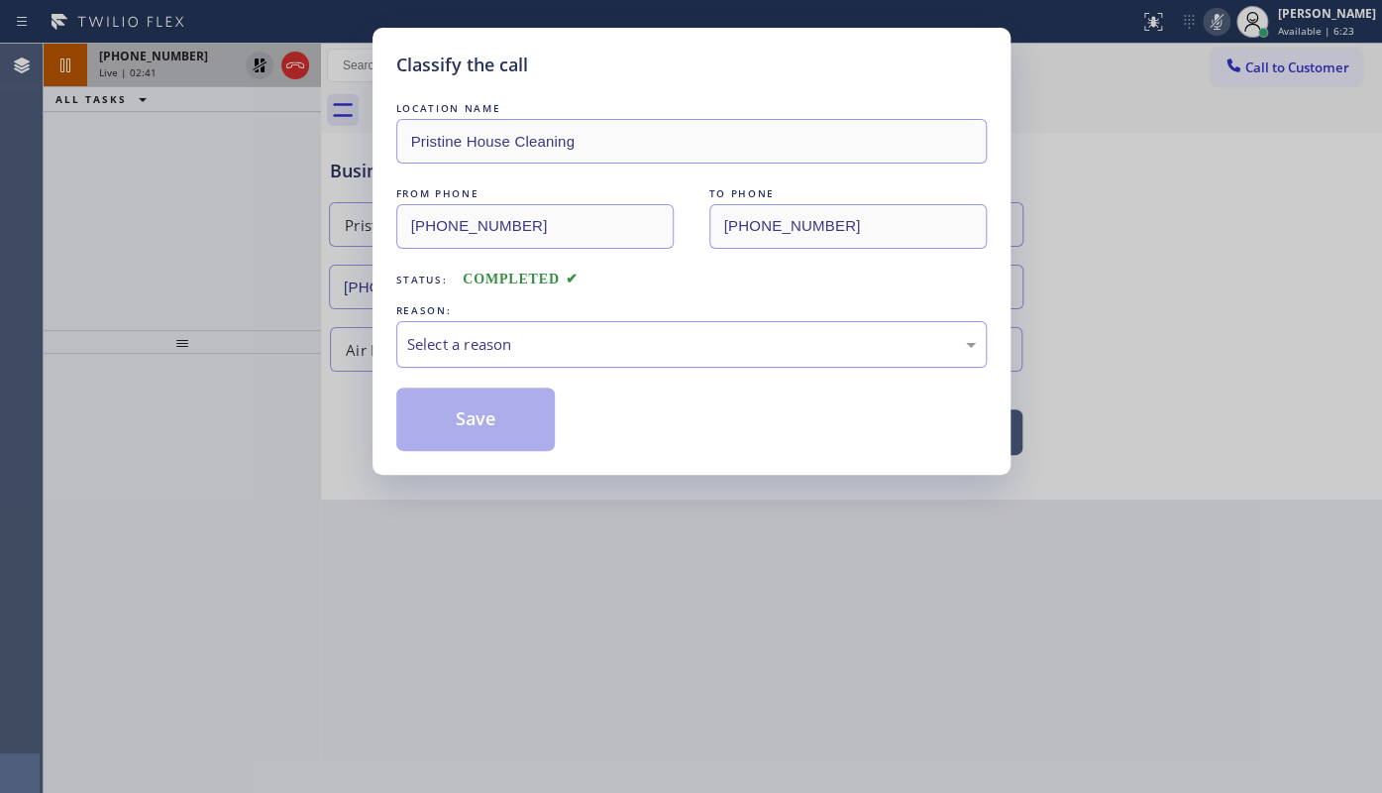
click at [445, 348] on div "Select a reason" at bounding box center [691, 344] width 569 height 23
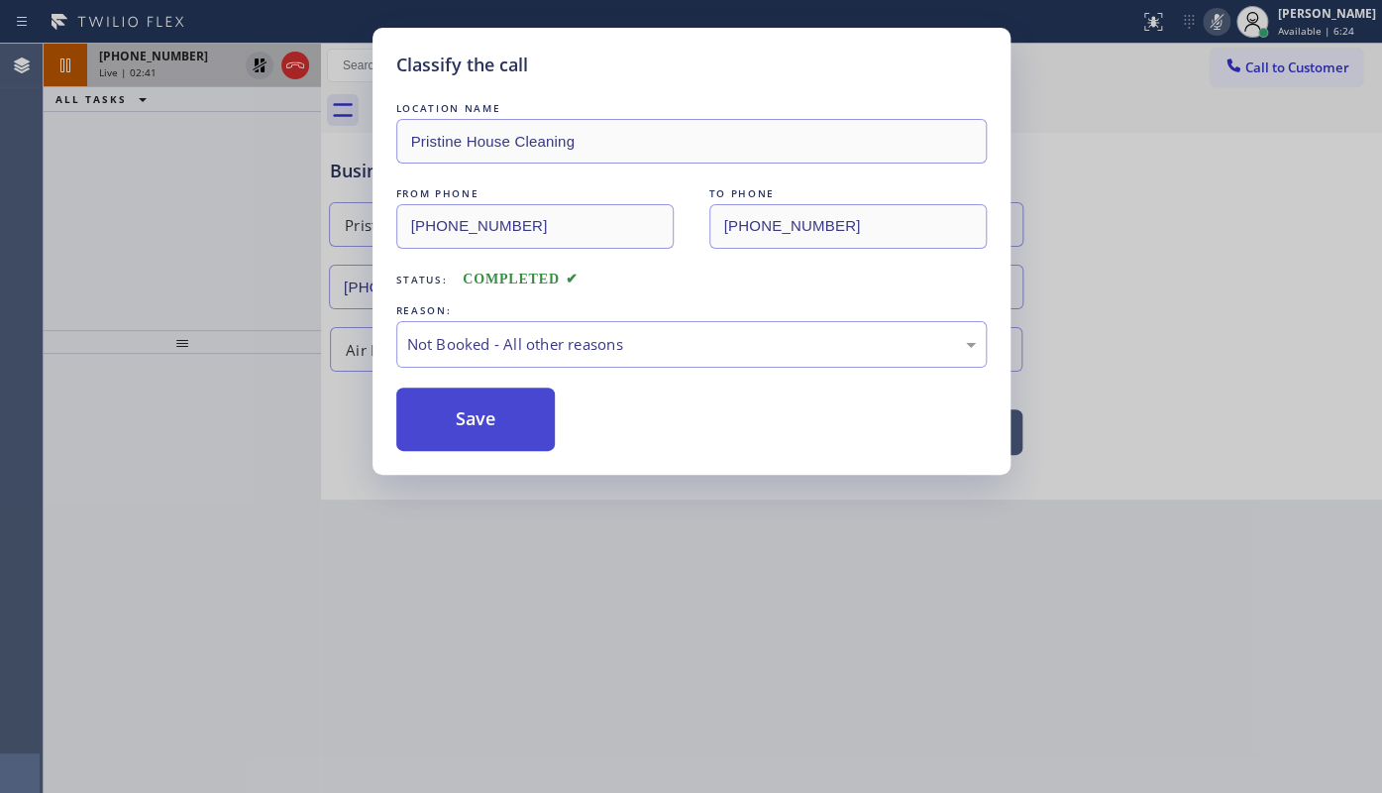
click at [452, 420] on button "Save" at bounding box center [475, 418] width 159 height 63
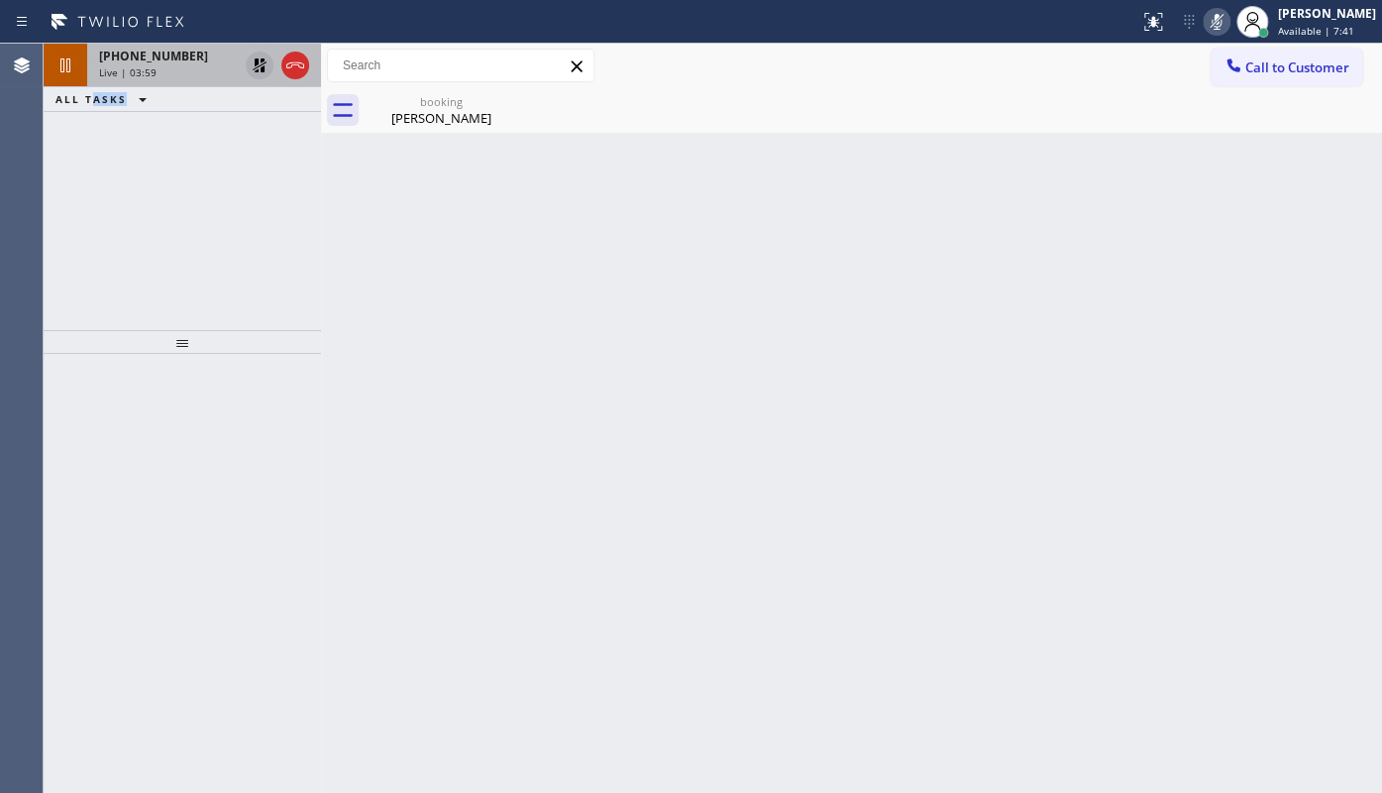
click at [106, 215] on div "+12039153036 Live | 03:59 ALL TASKS ALL TASKS ACTIVE TASKS TASKS IN WRAP UP" at bounding box center [182, 187] width 277 height 286
click at [502, 100] on icon at bounding box center [505, 101] width 24 height 24
click at [497, 110] on icon at bounding box center [505, 101] width 24 height 24
click at [453, 108] on div "booking" at bounding box center [442, 101] width 150 height 15
click at [846, 442] on div "Back to Dashboard Change Sender ID Customers Technicians Select a contact Outbo…" at bounding box center [851, 418] width 1061 height 749
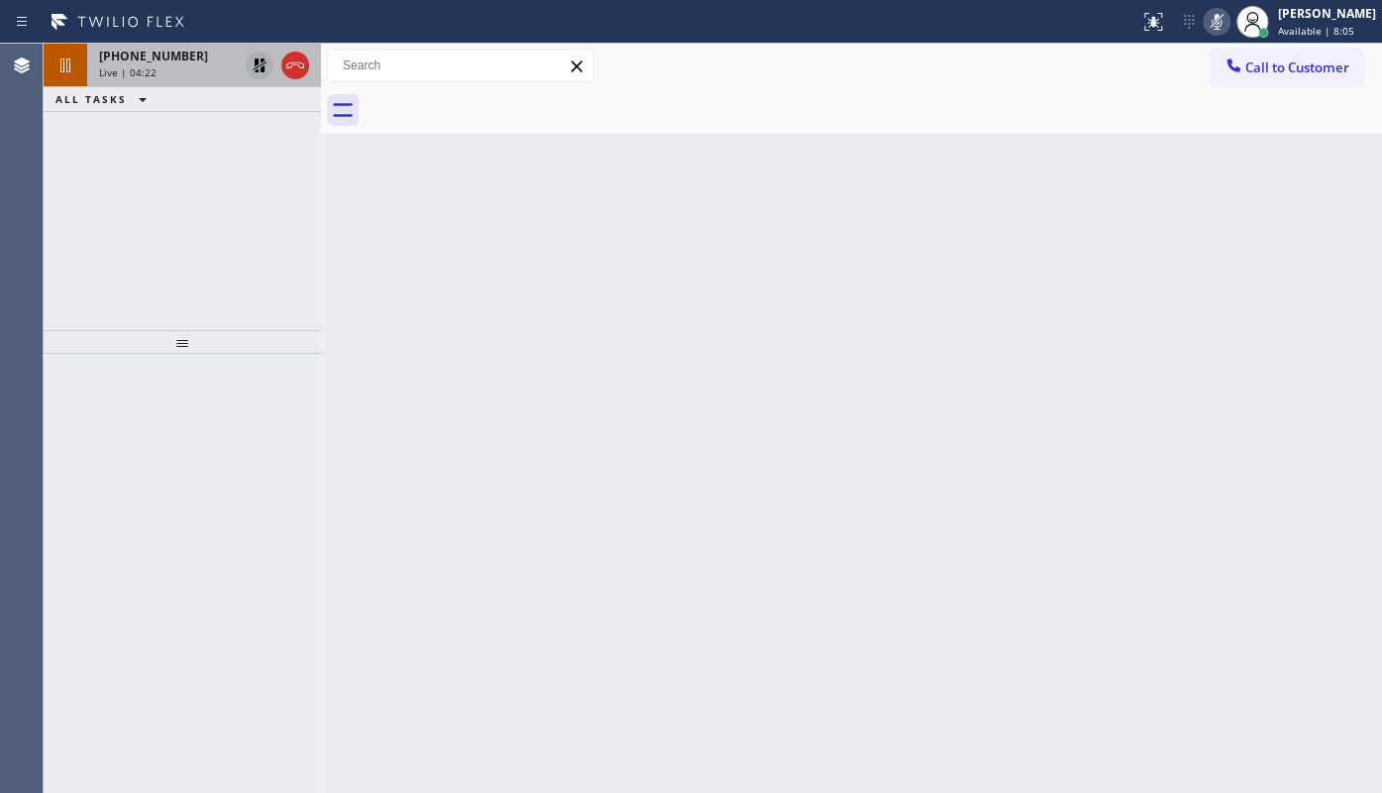
click at [261, 59] on icon at bounding box center [260, 65] width 14 height 14
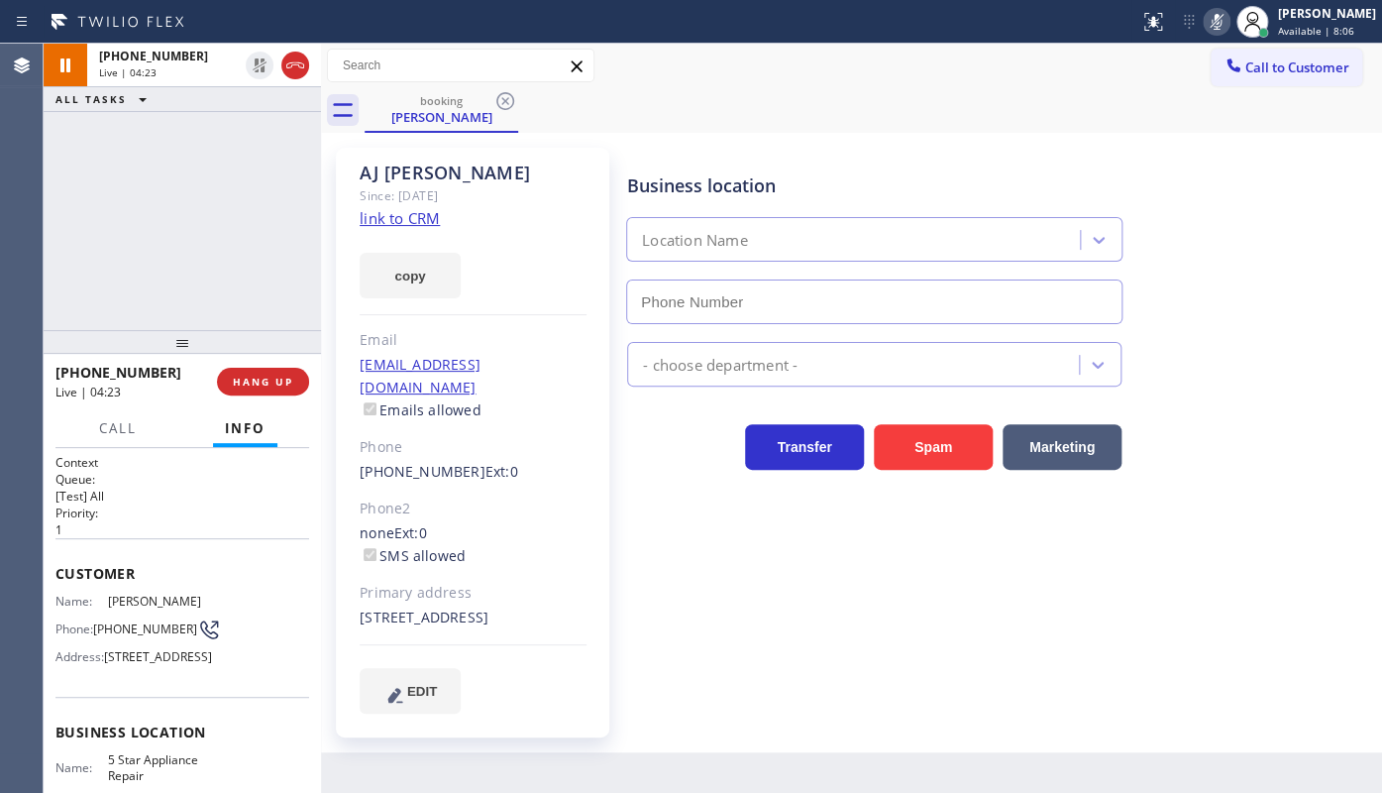
click at [1218, 24] on icon at bounding box center [1217, 22] width 24 height 24
type input "(855) 731-4952"
click at [137, 249] on div "+12039153036 Live | 04:30 ALL TASKS ALL TASKS ACTIVE TASKS TASKS IN WRAP UP" at bounding box center [182, 187] width 277 height 286
click at [83, 251] on div "+12039153036 Live | 04:36 ALL TASKS ALL TASKS ACTIVE TASKS TASKS IN WRAP UP" at bounding box center [182, 187] width 277 height 286
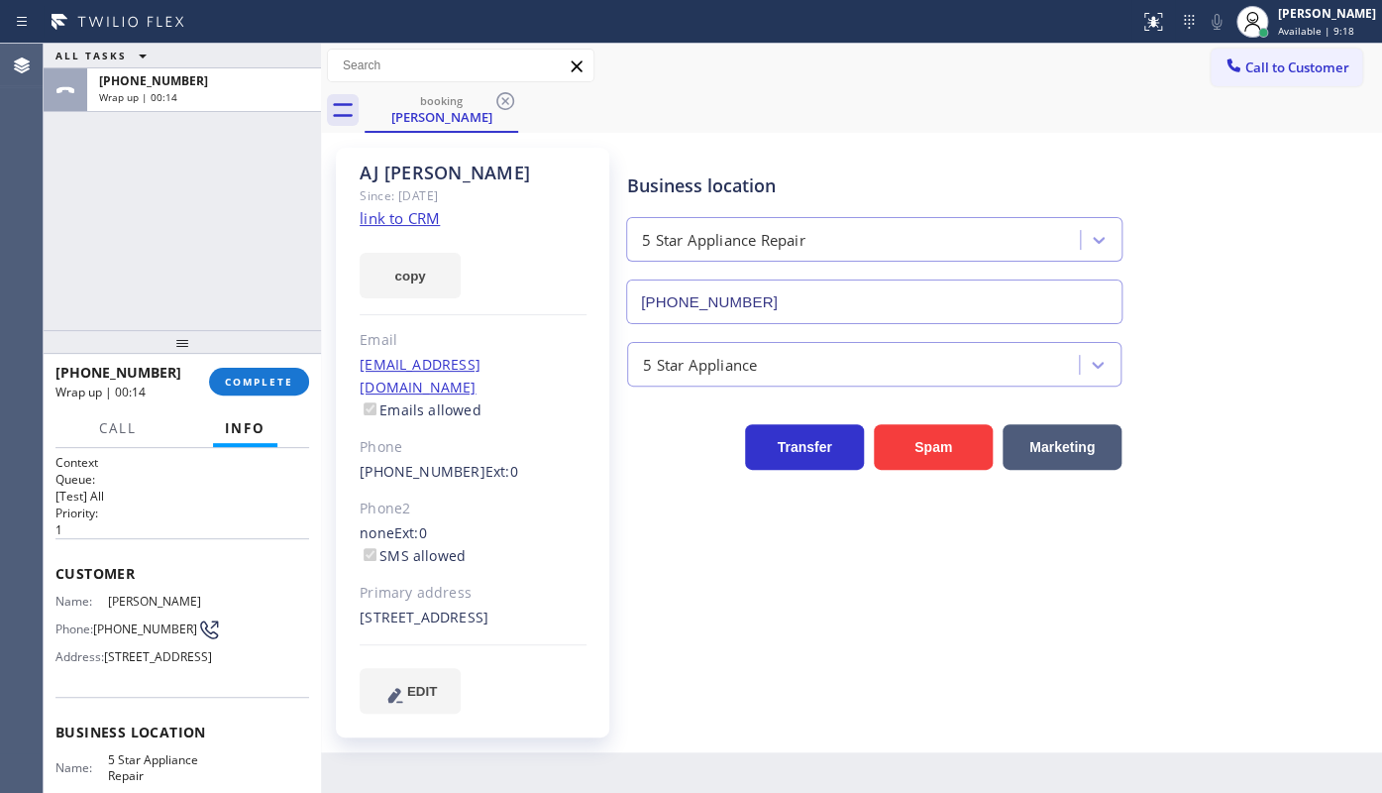
click at [288, 398] on div "+12039153036 Wrap up | 00:14 COMPLETE" at bounding box center [182, 382] width 254 height 52
click at [287, 376] on span "COMPLETE" at bounding box center [259, 381] width 68 height 14
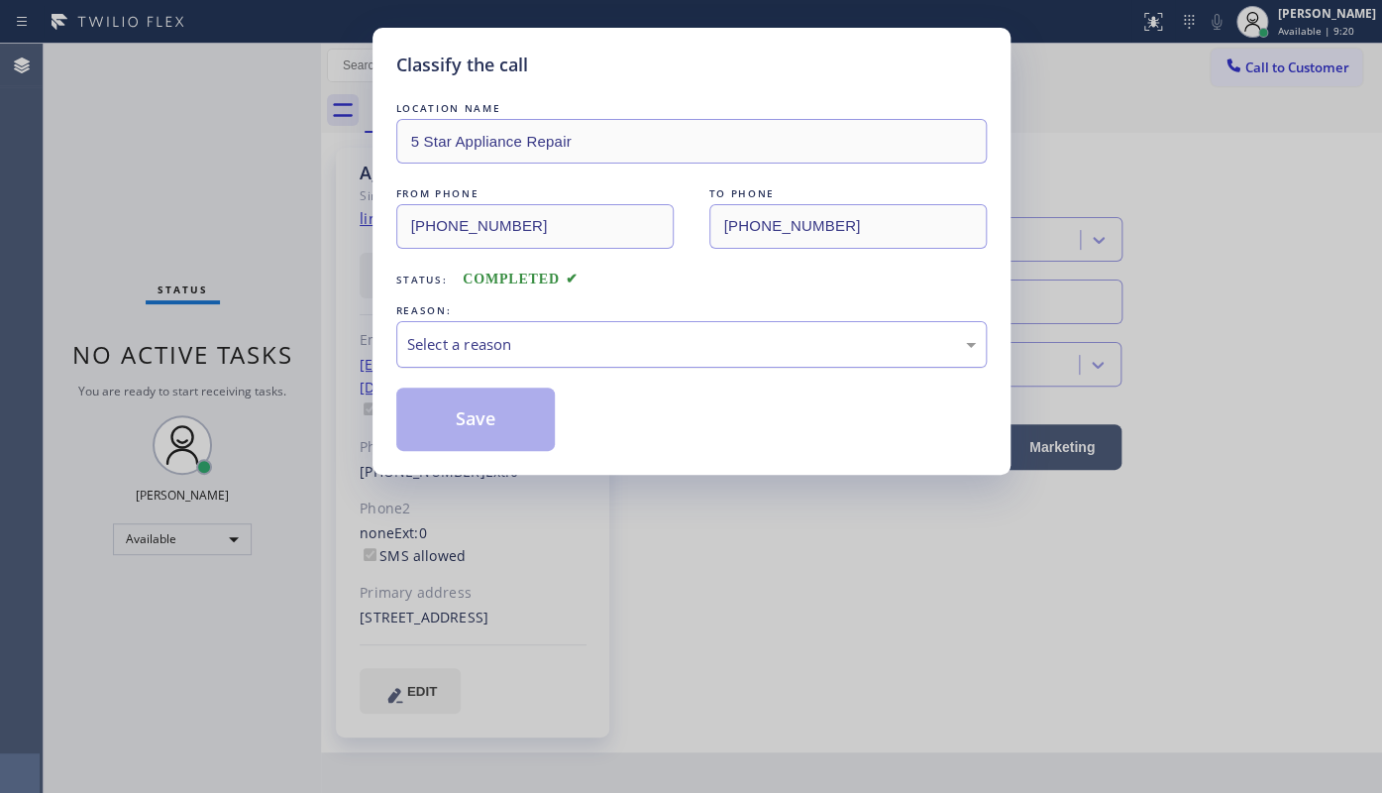
click at [521, 333] on div "Select a reason" at bounding box center [691, 344] width 569 height 23
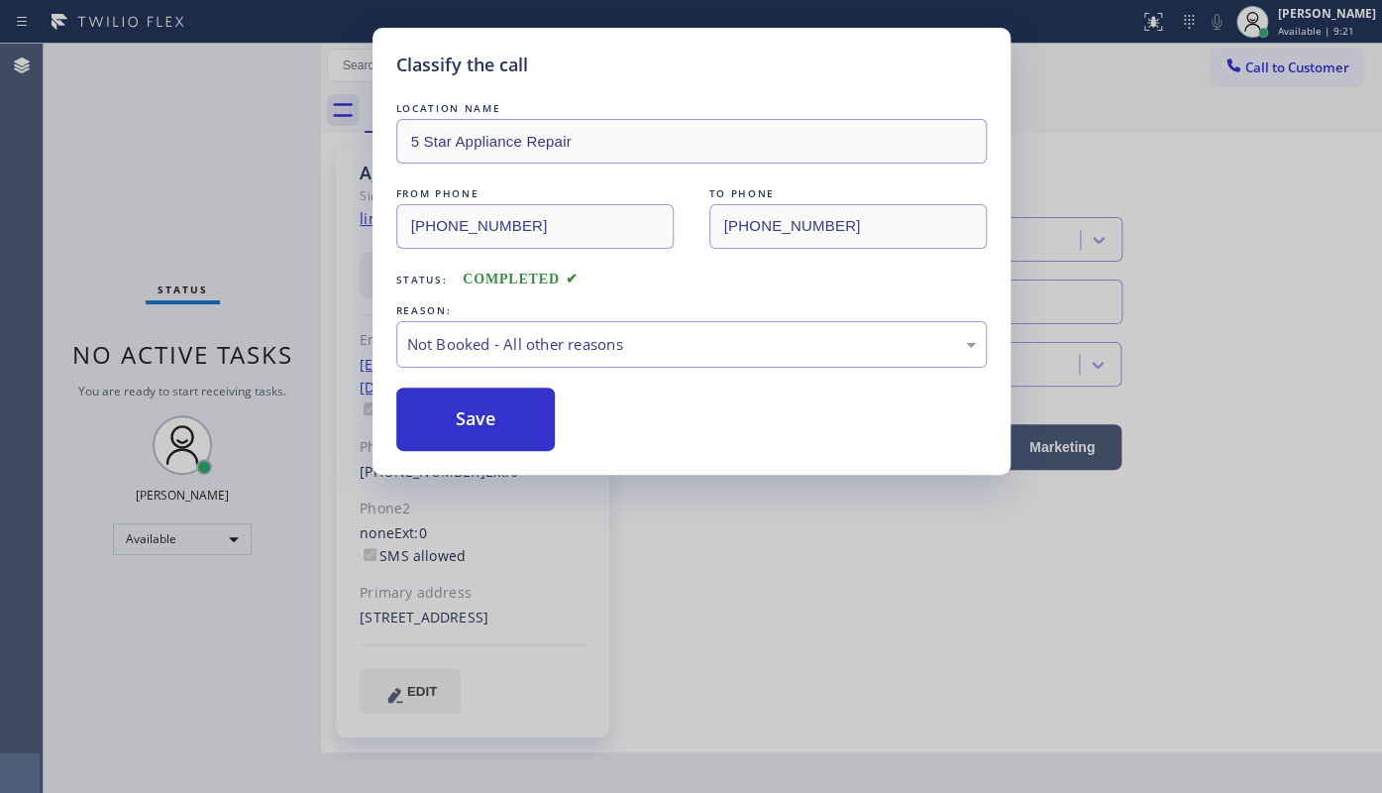
click at [455, 417] on button "Save" at bounding box center [475, 418] width 159 height 63
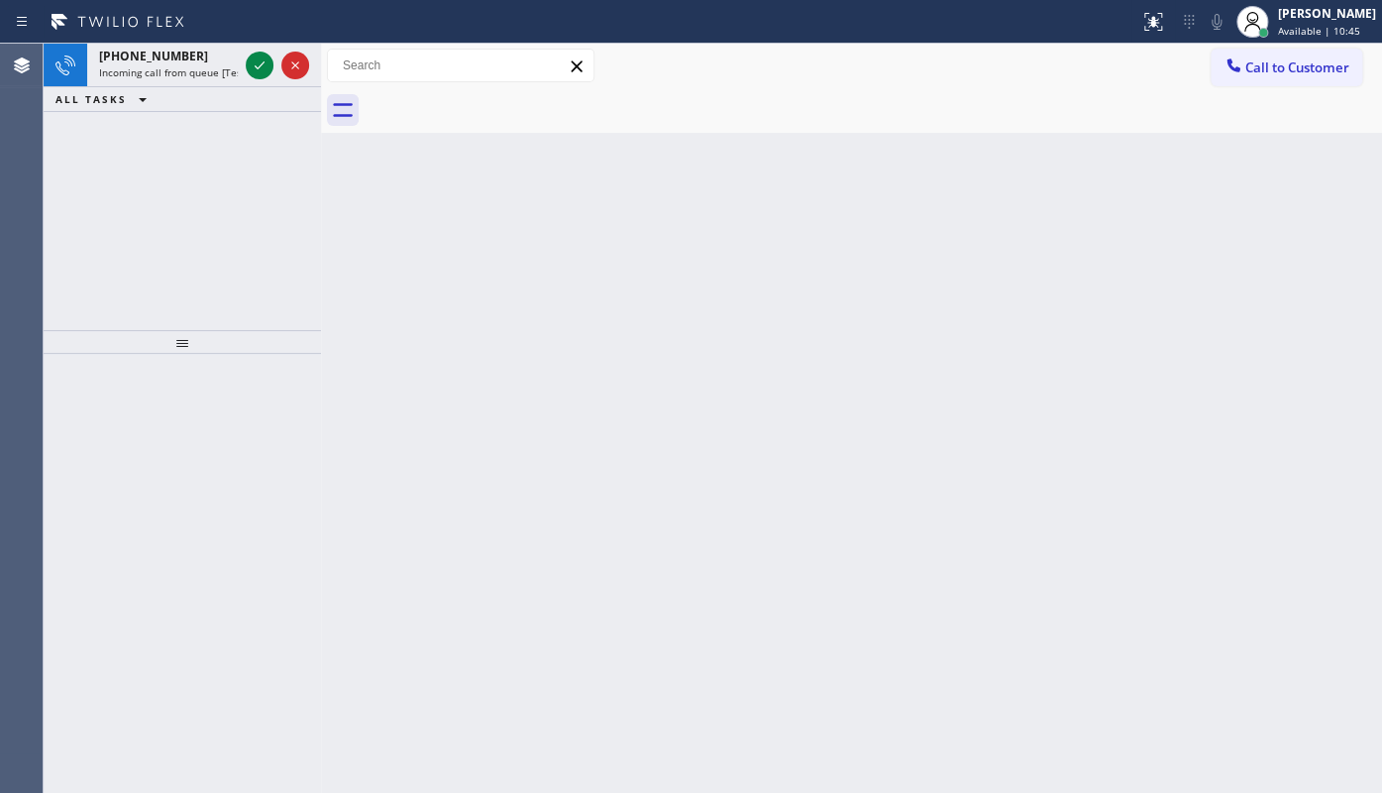
drag, startPoint x: 121, startPoint y: 234, endPoint x: 237, endPoint y: 87, distance: 186.9
click at [158, 188] on div "+15305800003 Incoming call from queue [Test] All ALL TASKS ALL TASKS ACTIVE TAS…" at bounding box center [182, 187] width 277 height 286
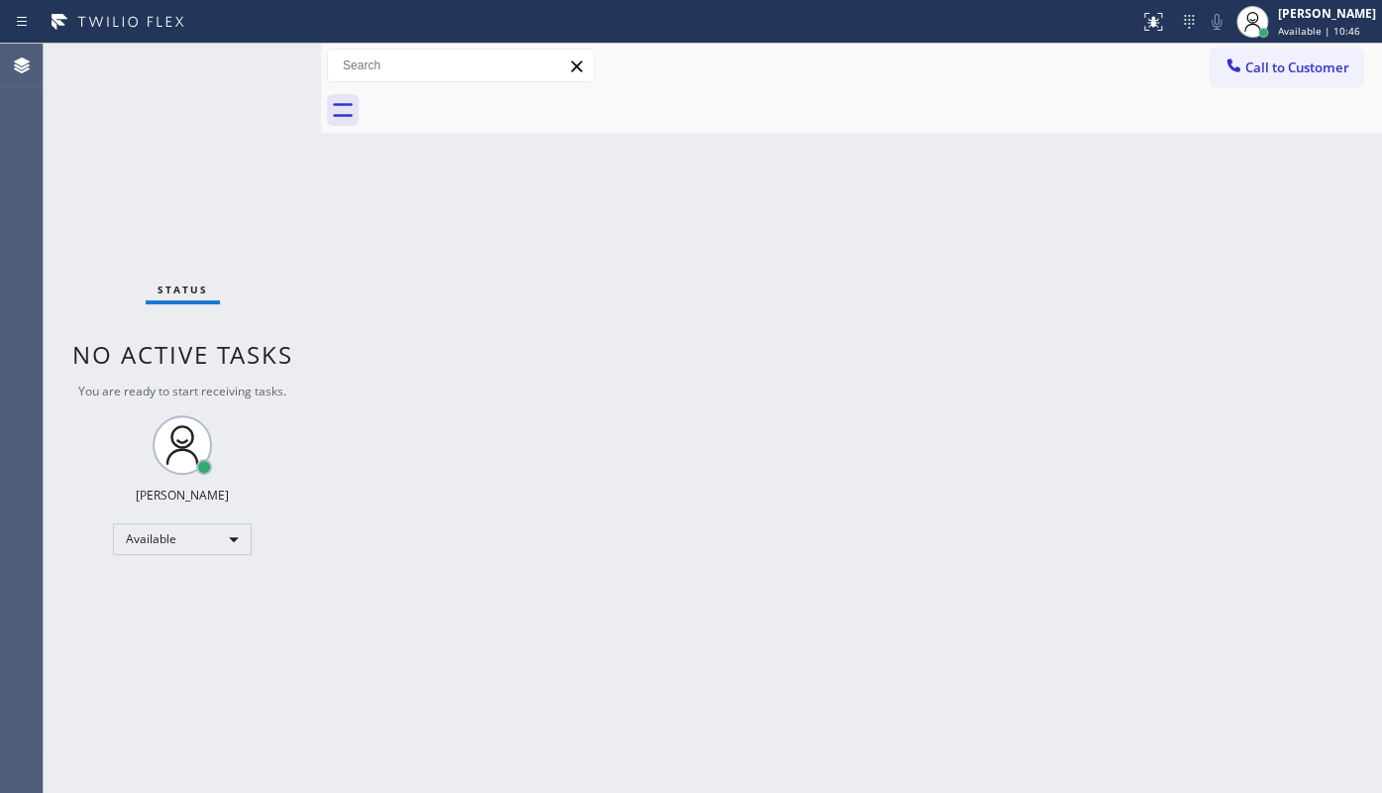
click at [252, 69] on div "Status No active tasks You are ready to start receiving tasks. JENIZA ALCAYDE A…" at bounding box center [182, 418] width 277 height 749
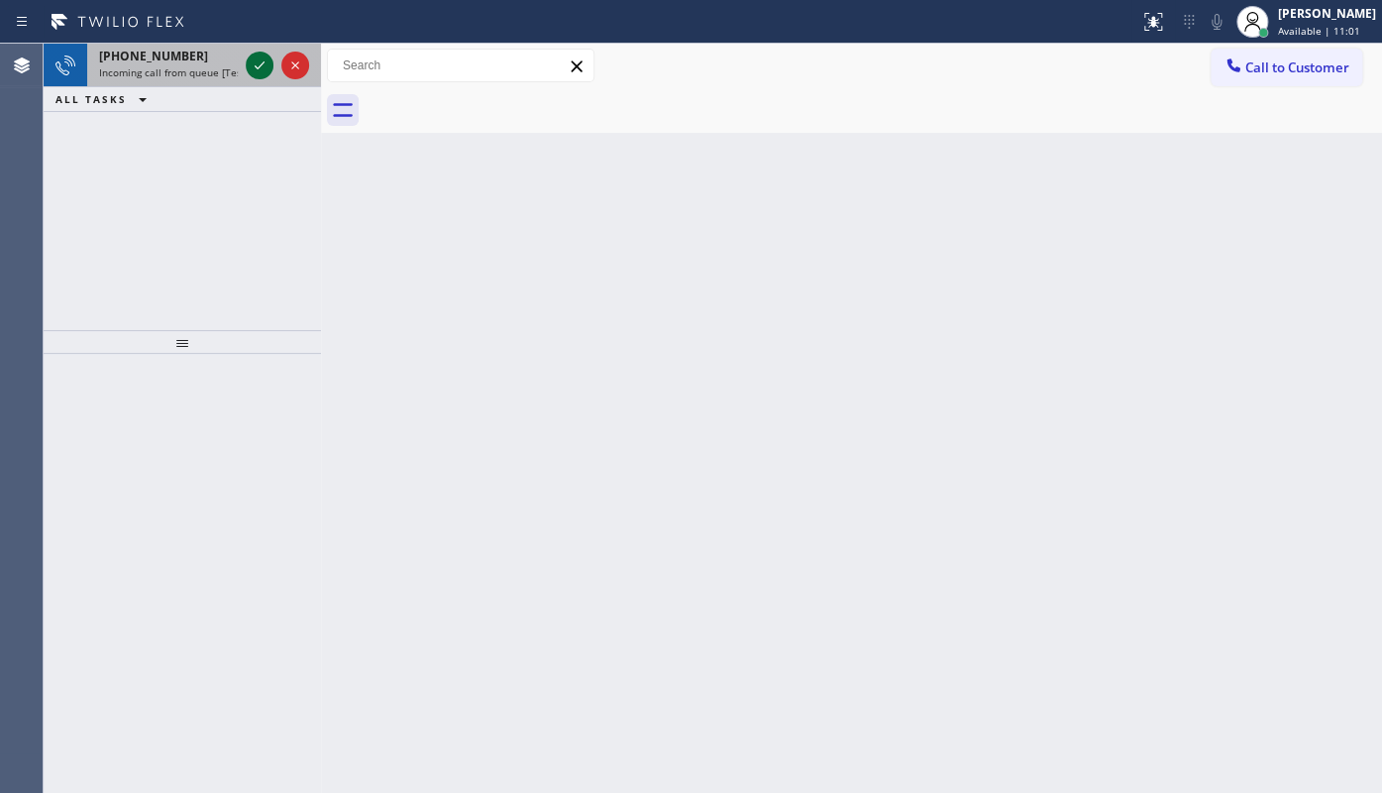
click at [259, 60] on icon at bounding box center [260, 65] width 24 height 24
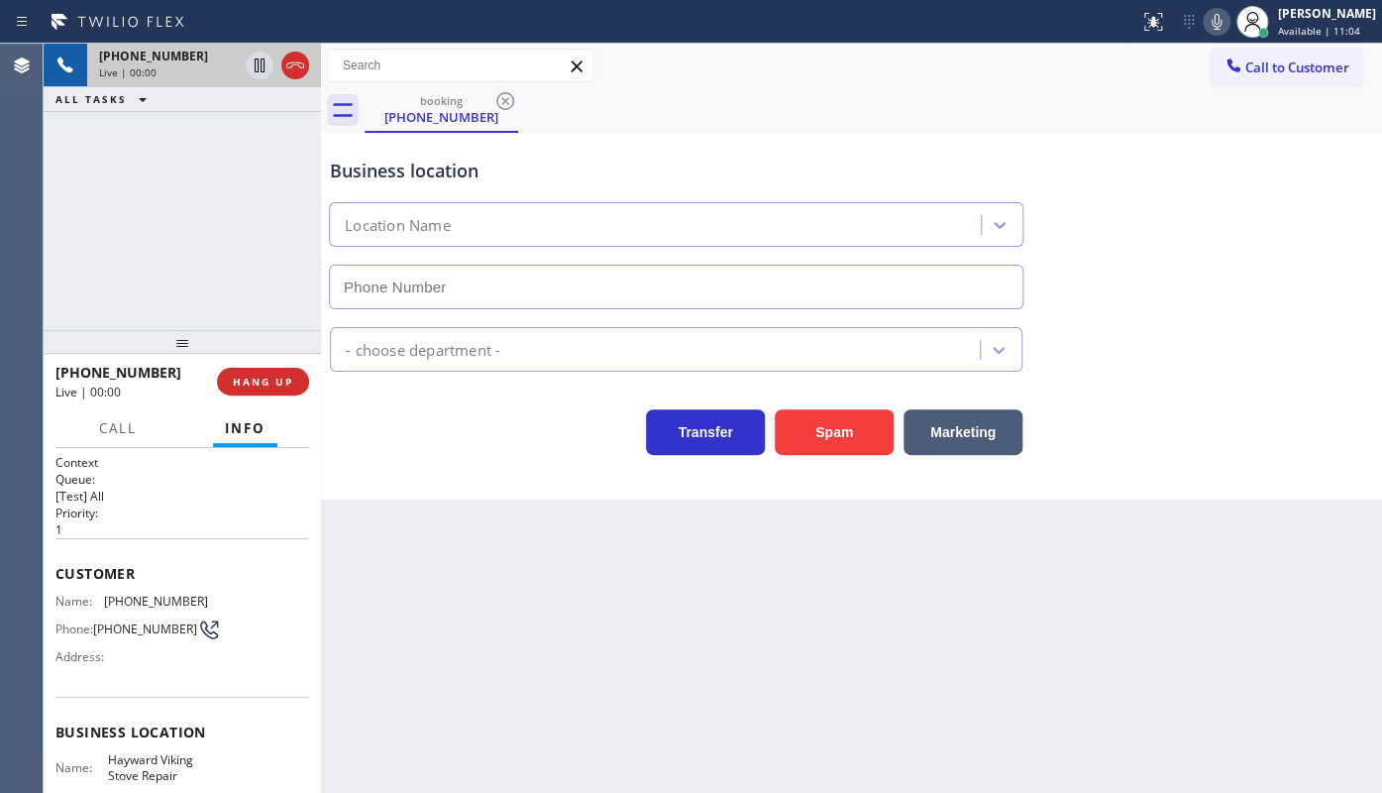
type input "(510) 319-0237"
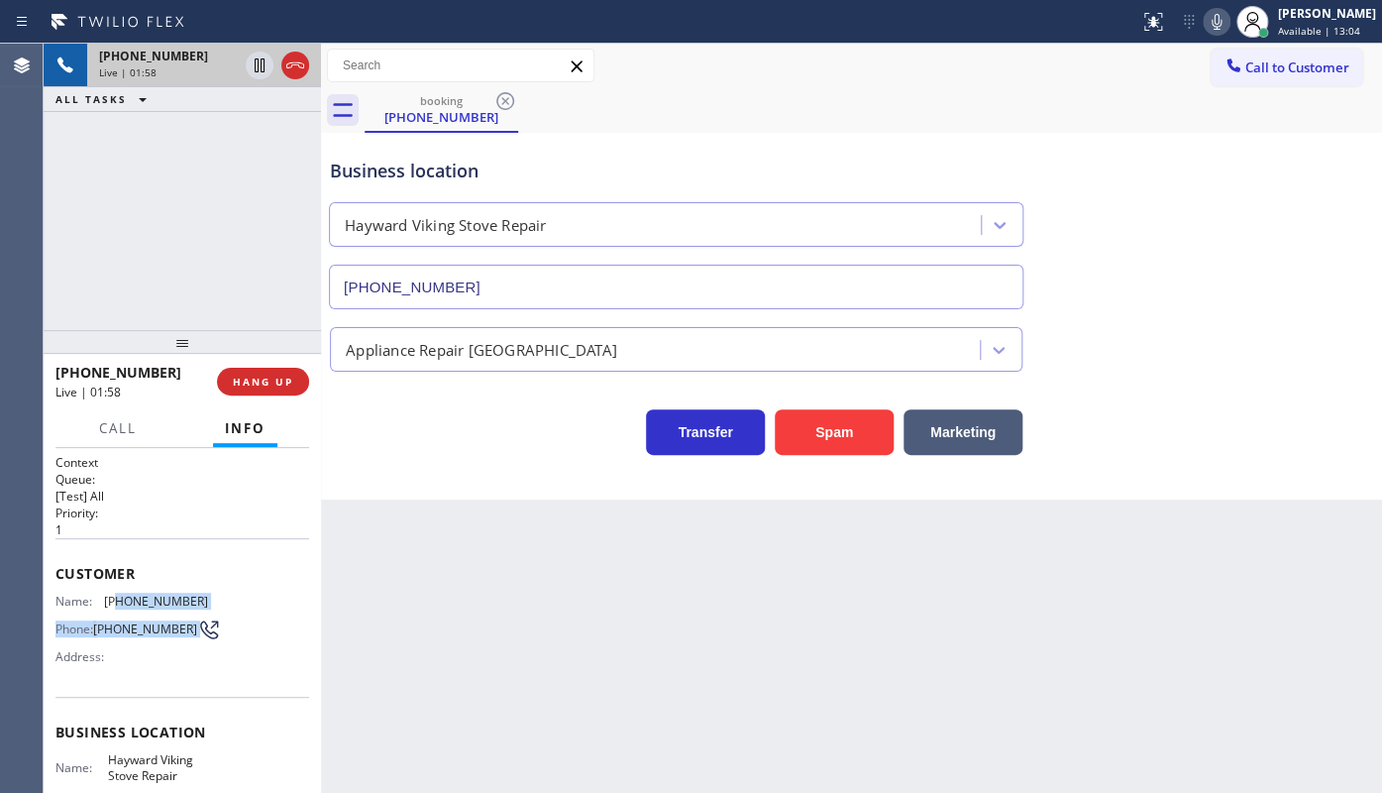
drag, startPoint x: 112, startPoint y: 592, endPoint x: 209, endPoint y: 613, distance: 99.3
click at [209, 613] on div "Name: (669) 290-9470 Phone: (669) 290-9470 Address:" at bounding box center [182, 632] width 254 height 78
click at [106, 584] on div "Customer Name: (669) 290-9470 Phone: (669) 290-9470 Address:" at bounding box center [182, 617] width 254 height 159
click at [99, 604] on span "Name:" at bounding box center [79, 600] width 49 height 15
drag, startPoint x: 100, startPoint y: 598, endPoint x: 217, endPoint y: 599, distance: 116.9
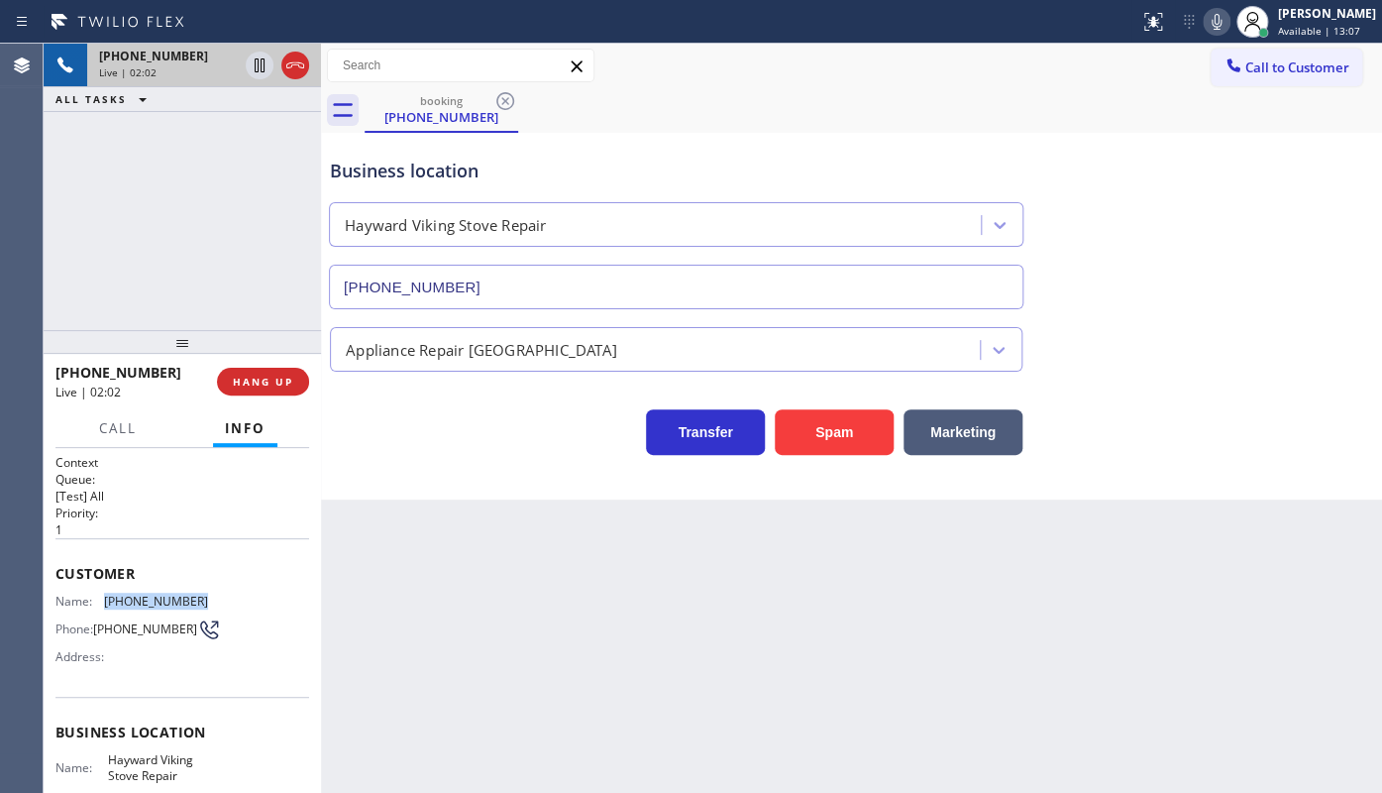
click at [217, 599] on div "Name: (669) 290-9470 Phone: (669) 290-9470 Address:" at bounding box center [182, 632] width 254 height 78
copy div "(669) 290-9470"
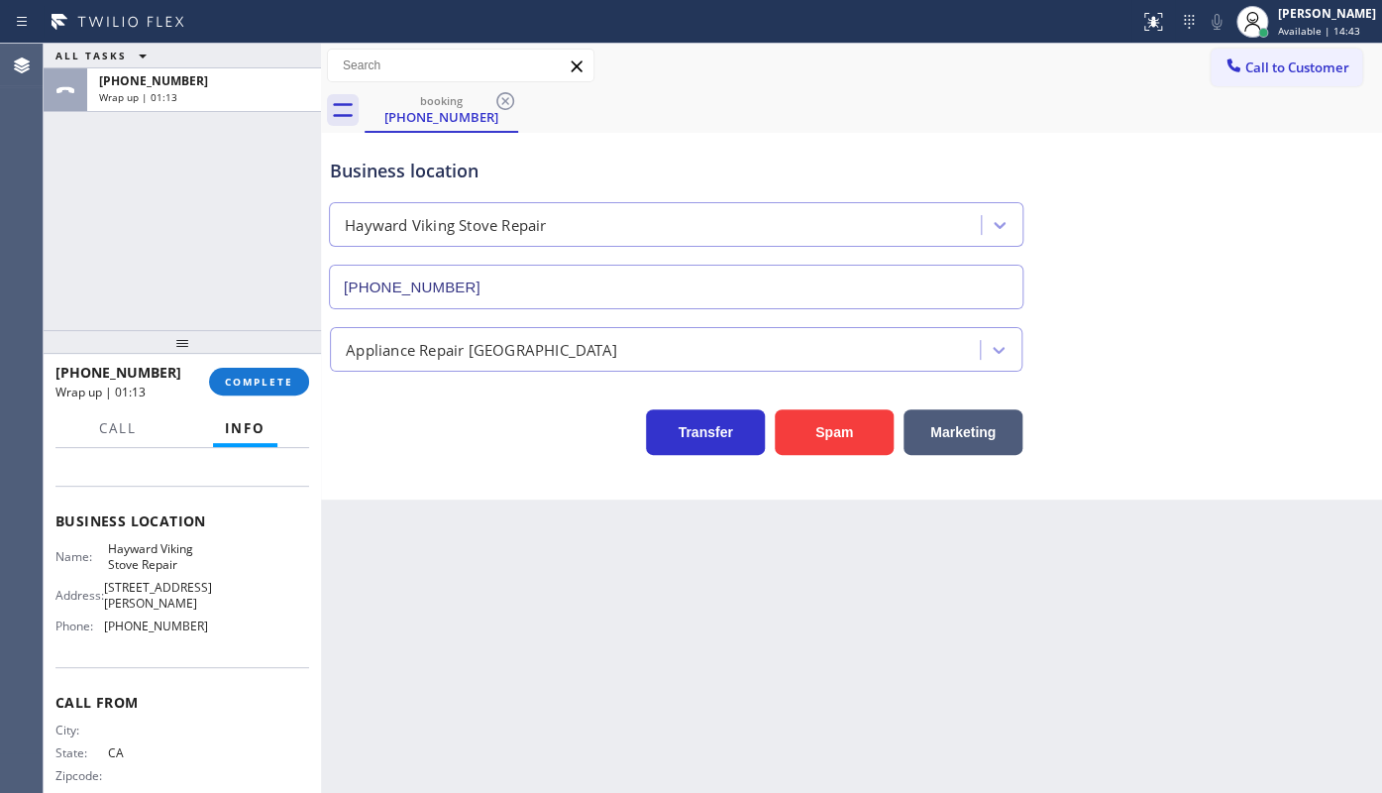
scroll to position [229, 0]
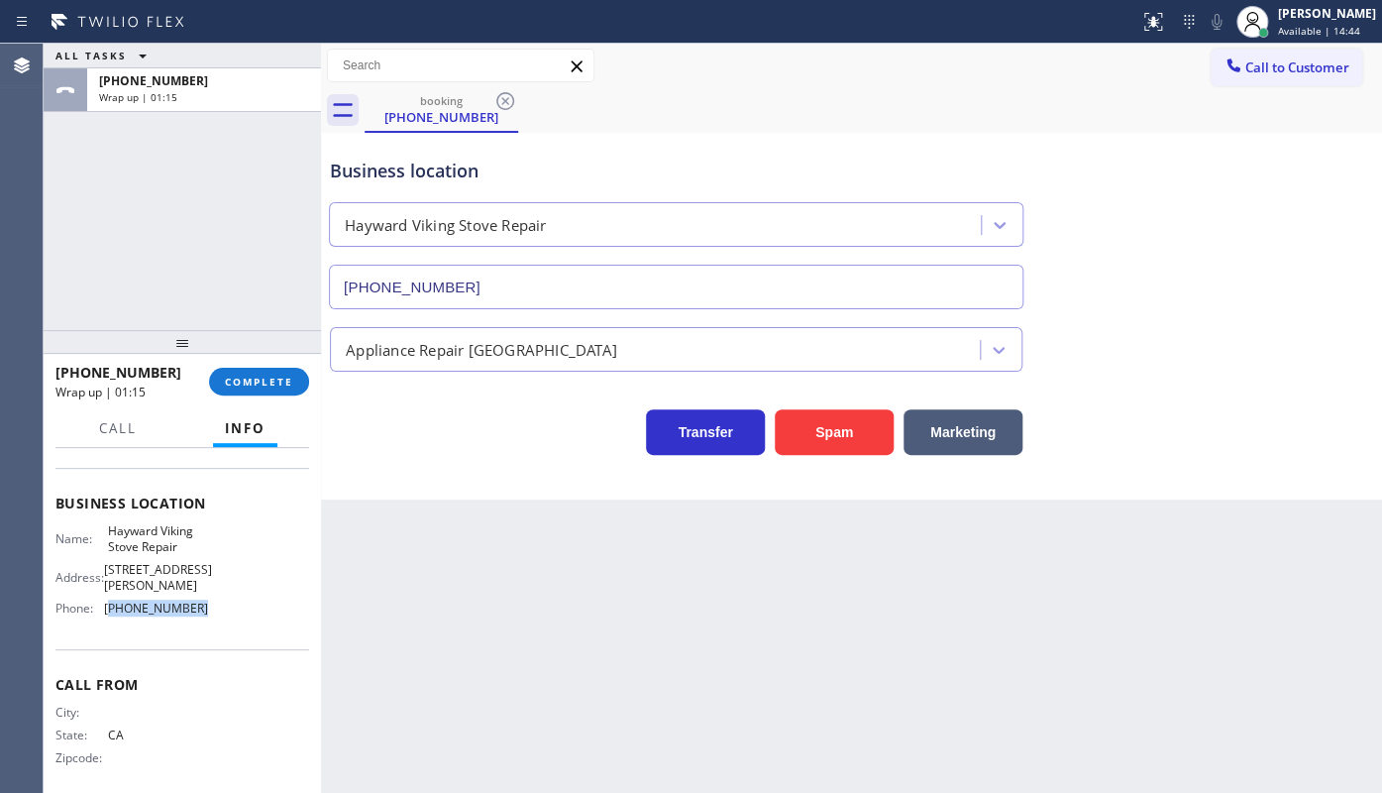
drag, startPoint x: 112, startPoint y: 594, endPoint x: 218, endPoint y: 606, distance: 106.7
click at [218, 606] on div "Name: Hayward Viking Stove Repair Address: 28850 Dixon St Phone: (510) 319-0237" at bounding box center [182, 573] width 254 height 100
copy span "510) 319-0237"
click at [253, 379] on span "COMPLETE" at bounding box center [259, 381] width 68 height 14
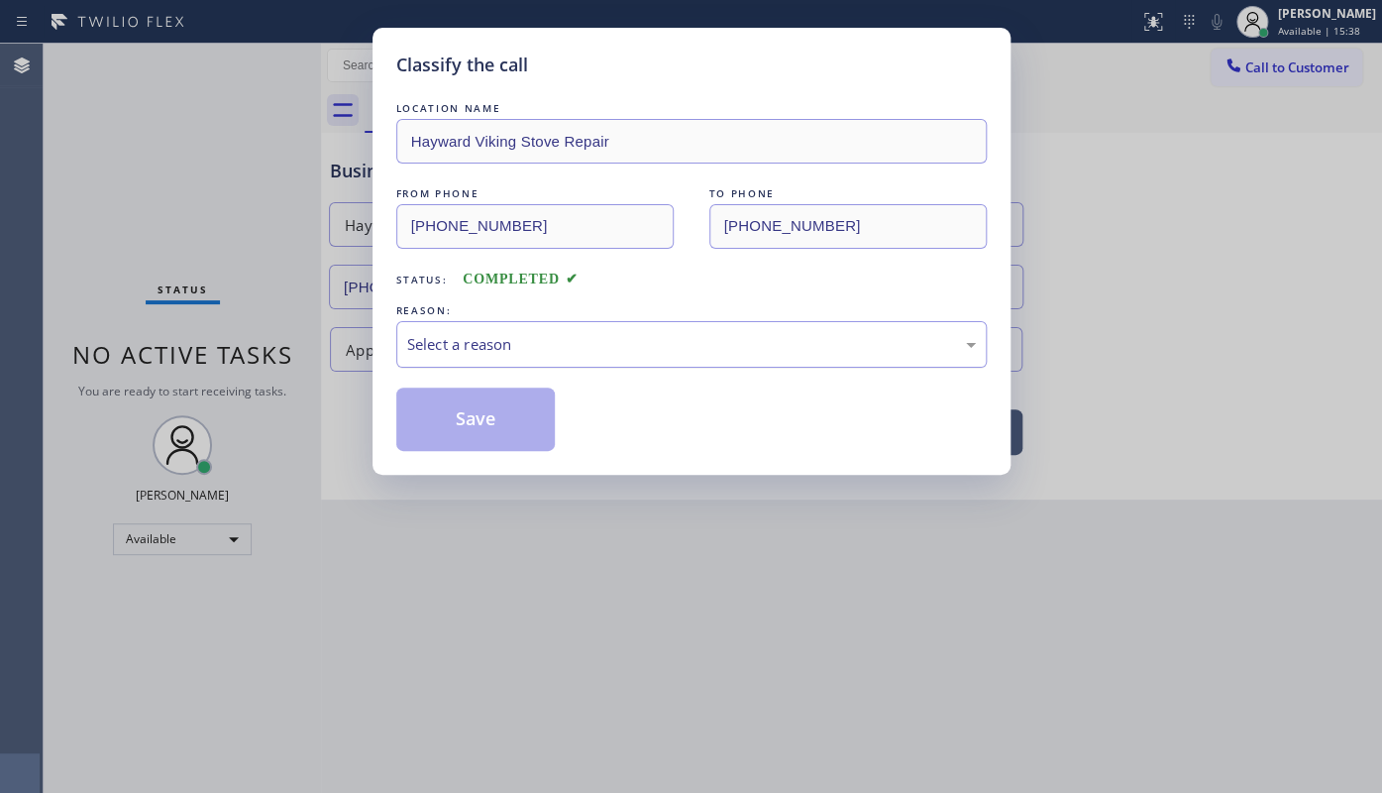
click at [444, 342] on div "Select a reason" at bounding box center [691, 344] width 569 height 23
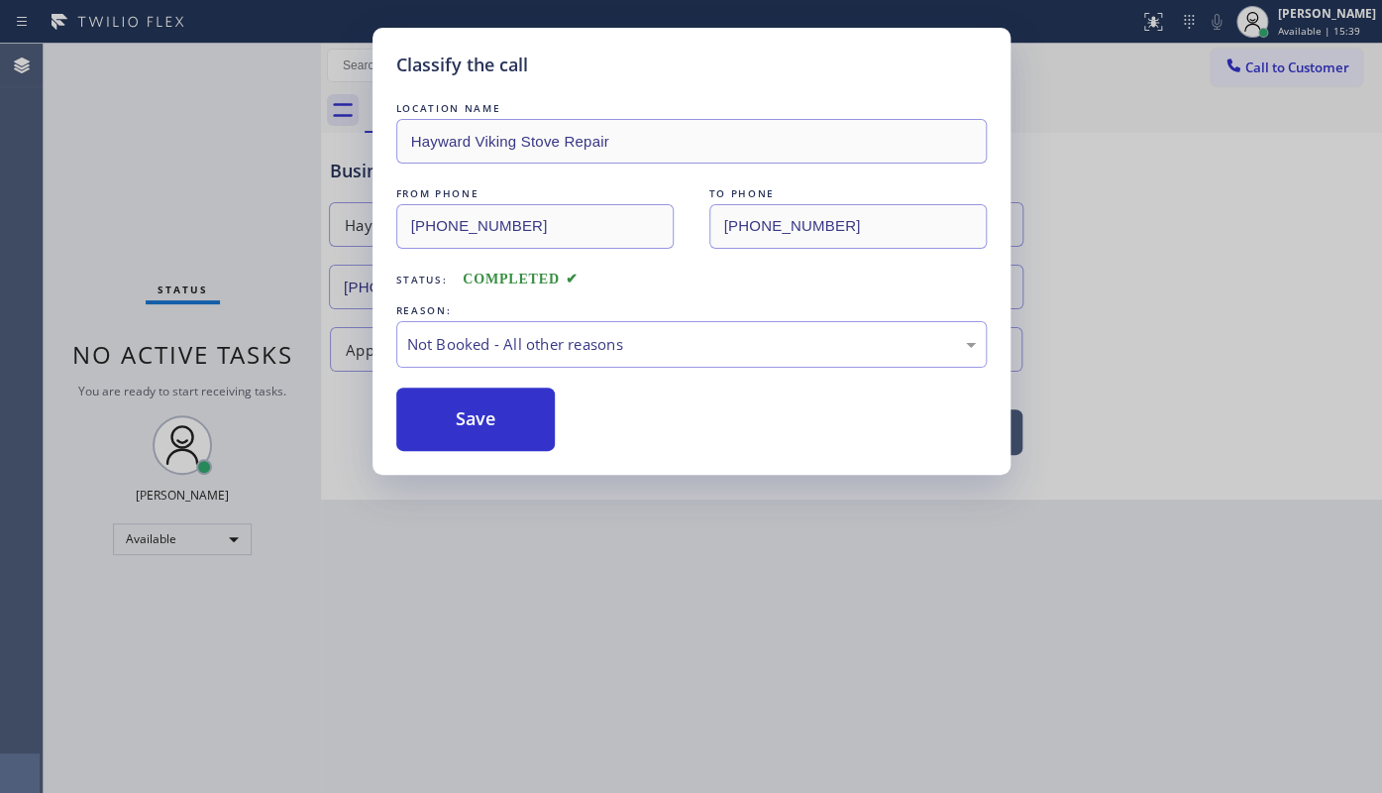
click at [425, 424] on button "Save" at bounding box center [475, 418] width 159 height 63
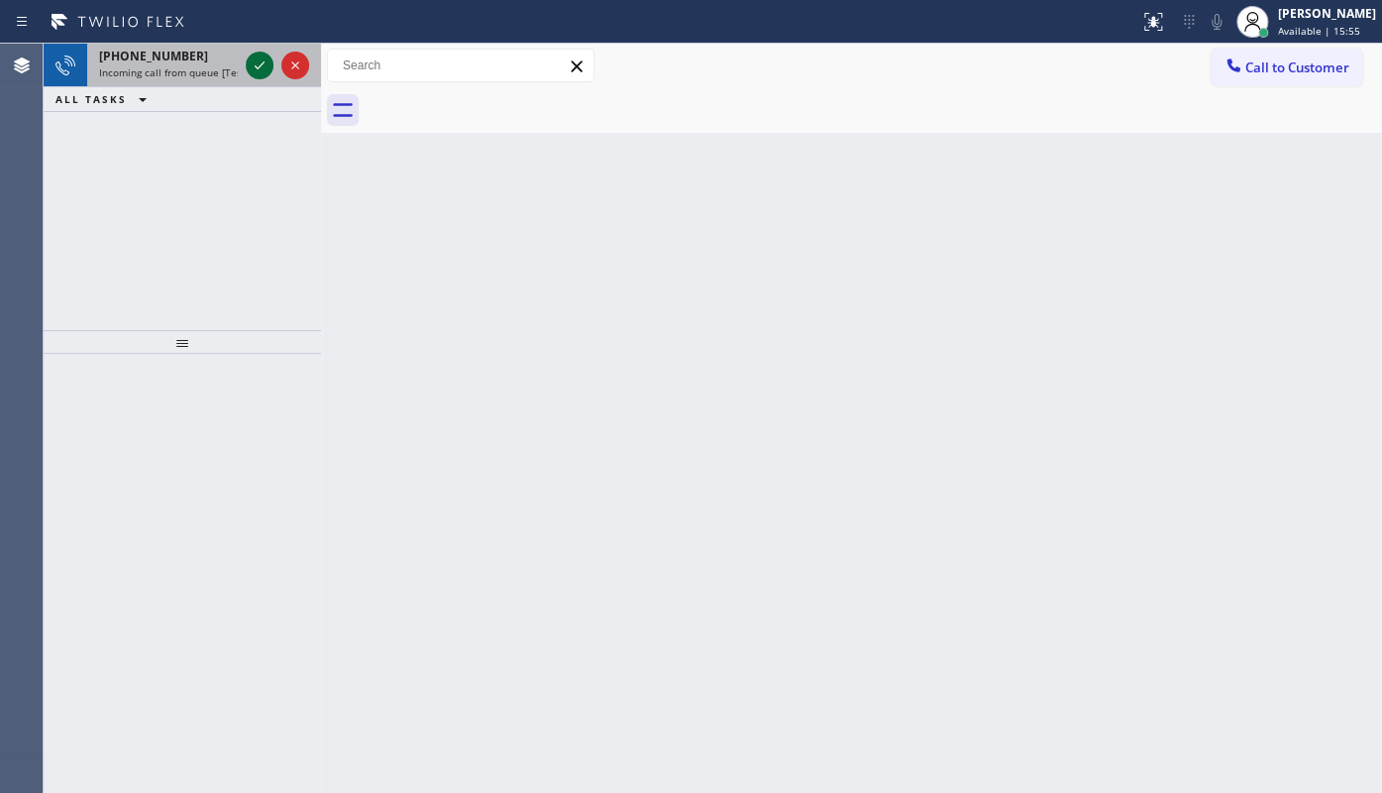
click at [266, 67] on icon at bounding box center [260, 65] width 24 height 24
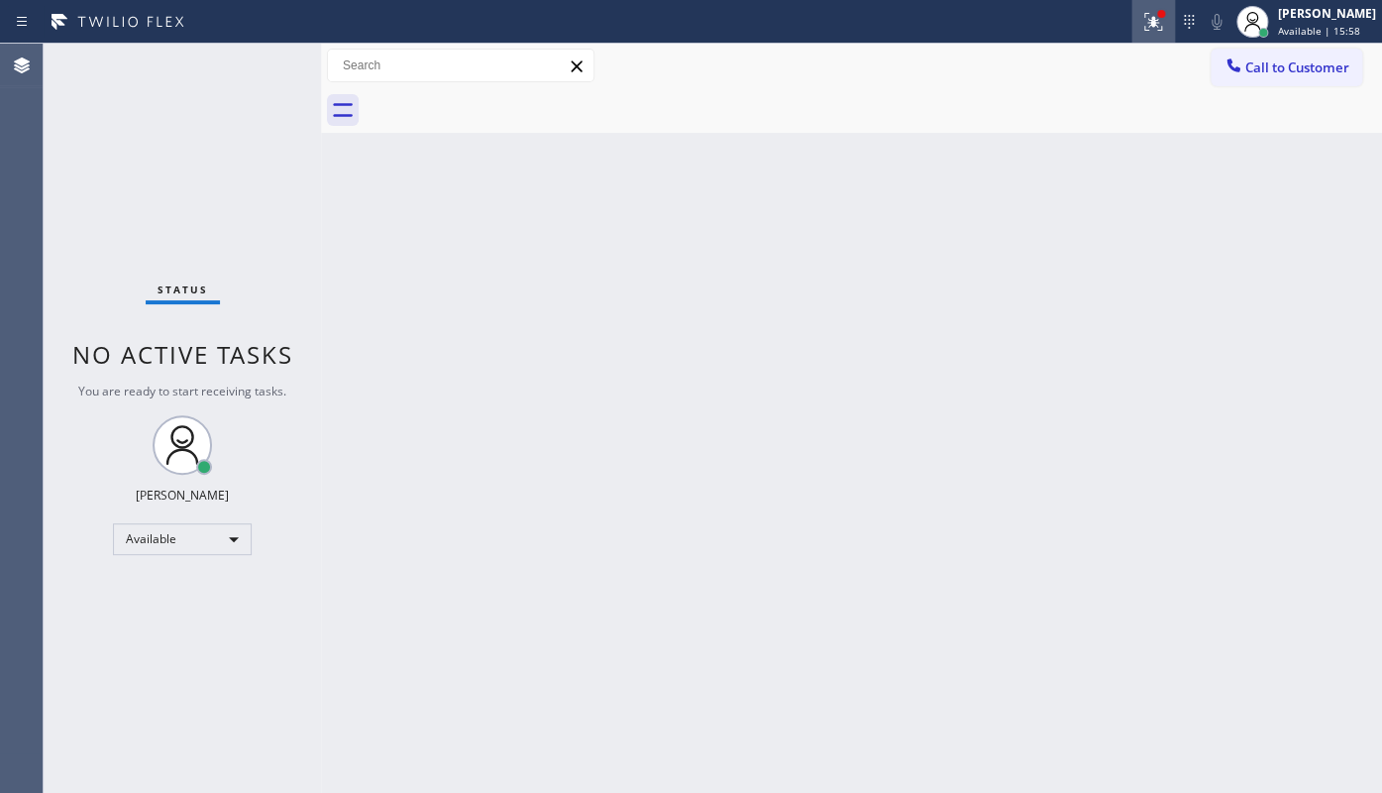
click at [1157, 7] on button at bounding box center [1153, 22] width 44 height 44
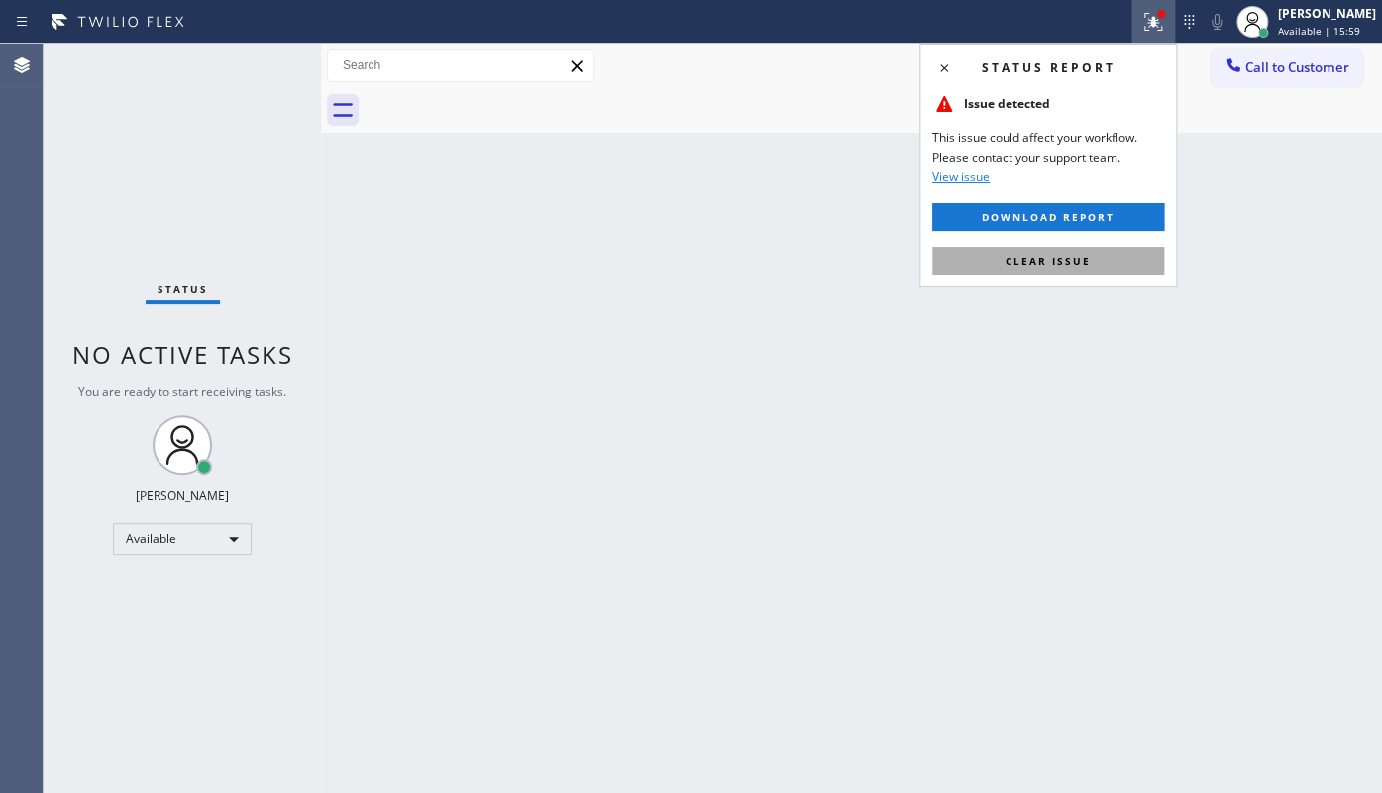
click at [1117, 269] on button "Clear issue" at bounding box center [1048, 261] width 232 height 28
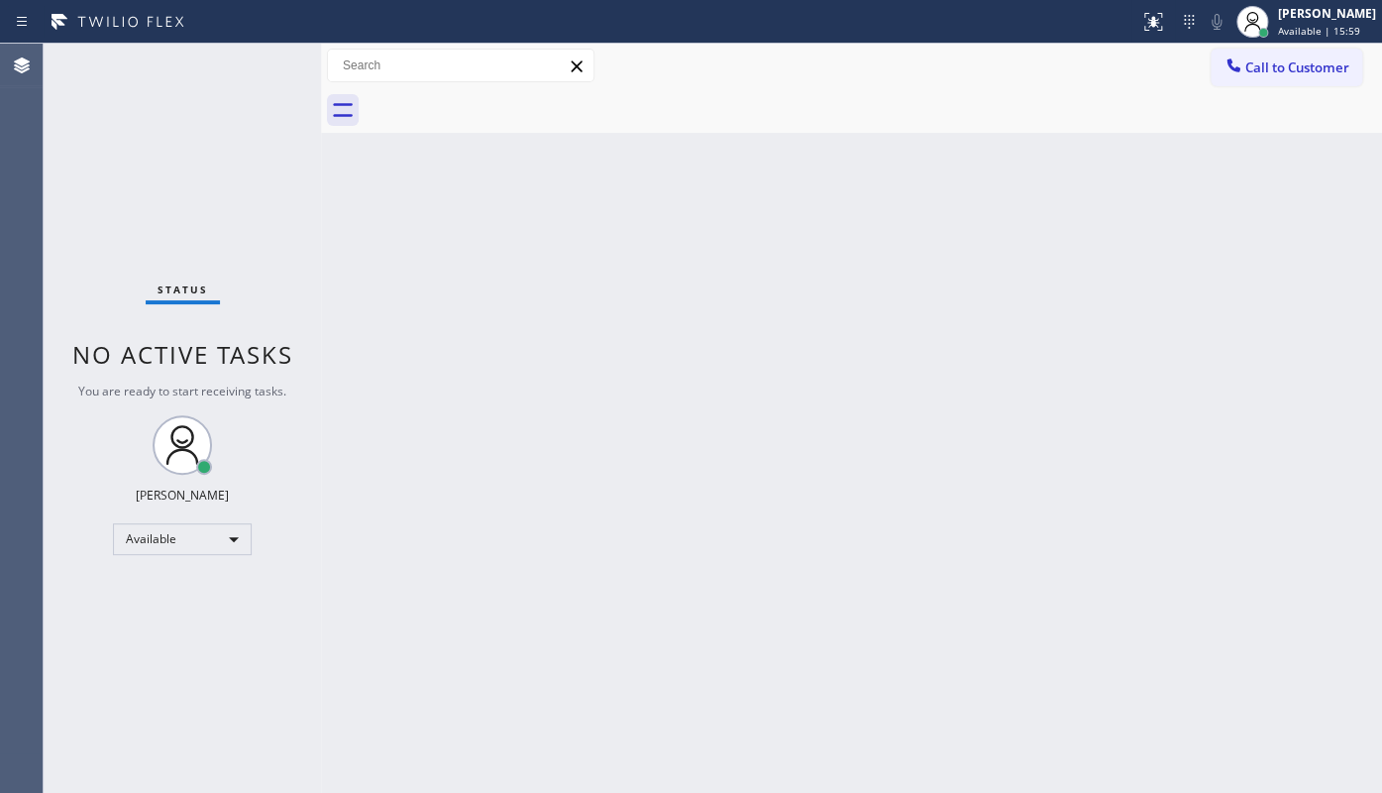
click at [1119, 264] on div "Back to Dashboard Change Sender ID Customers Technicians Select a contact Outbo…" at bounding box center [851, 418] width 1061 height 749
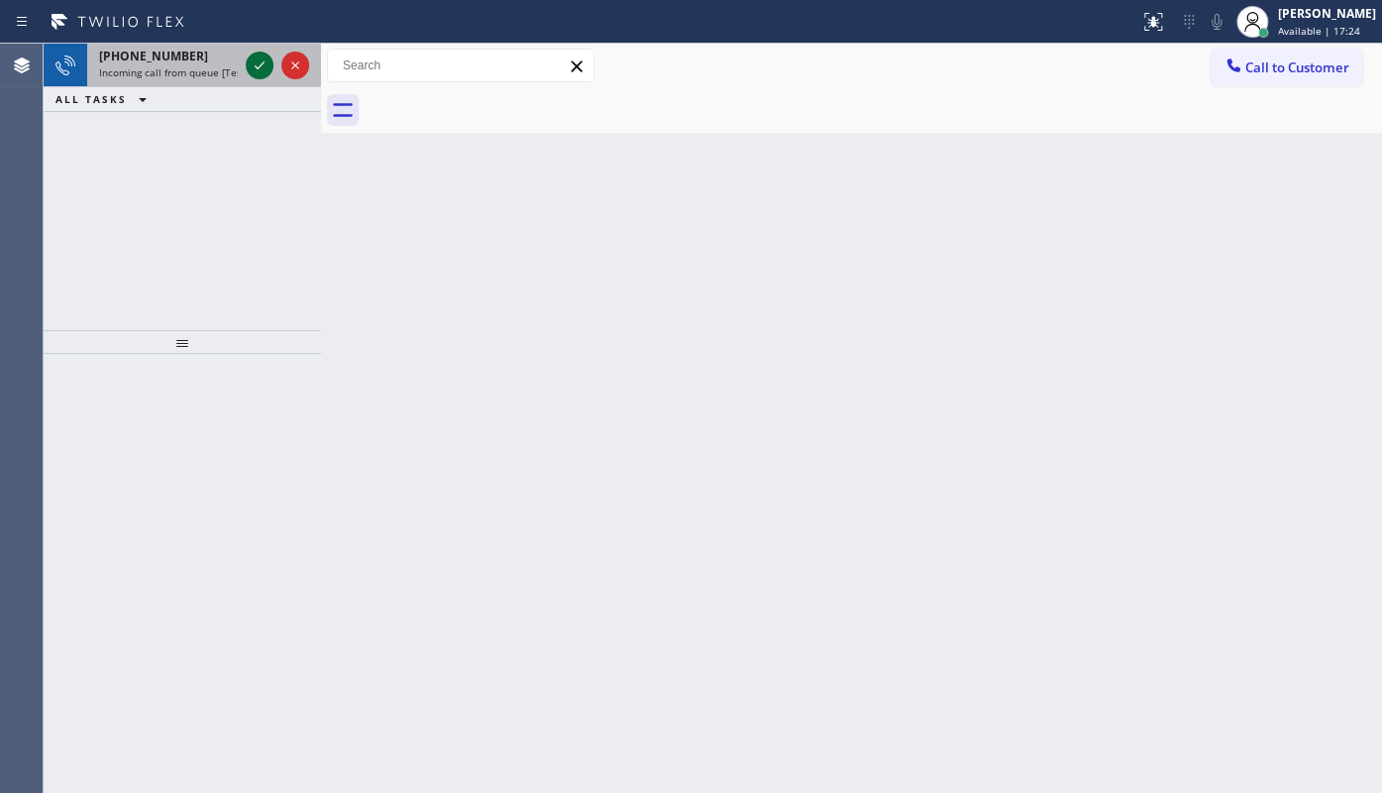
click at [252, 60] on icon at bounding box center [260, 65] width 24 height 24
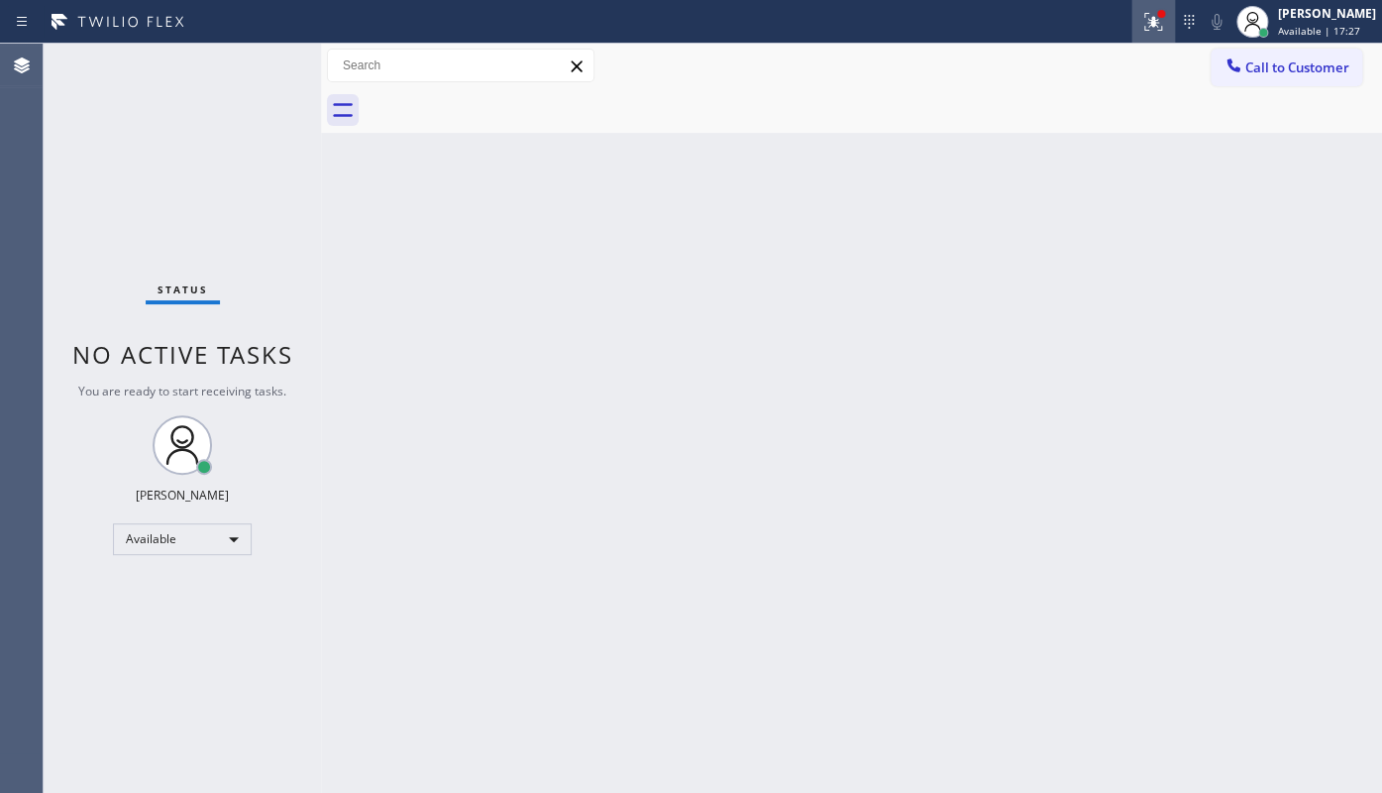
click at [1148, 20] on icon at bounding box center [1153, 22] width 24 height 24
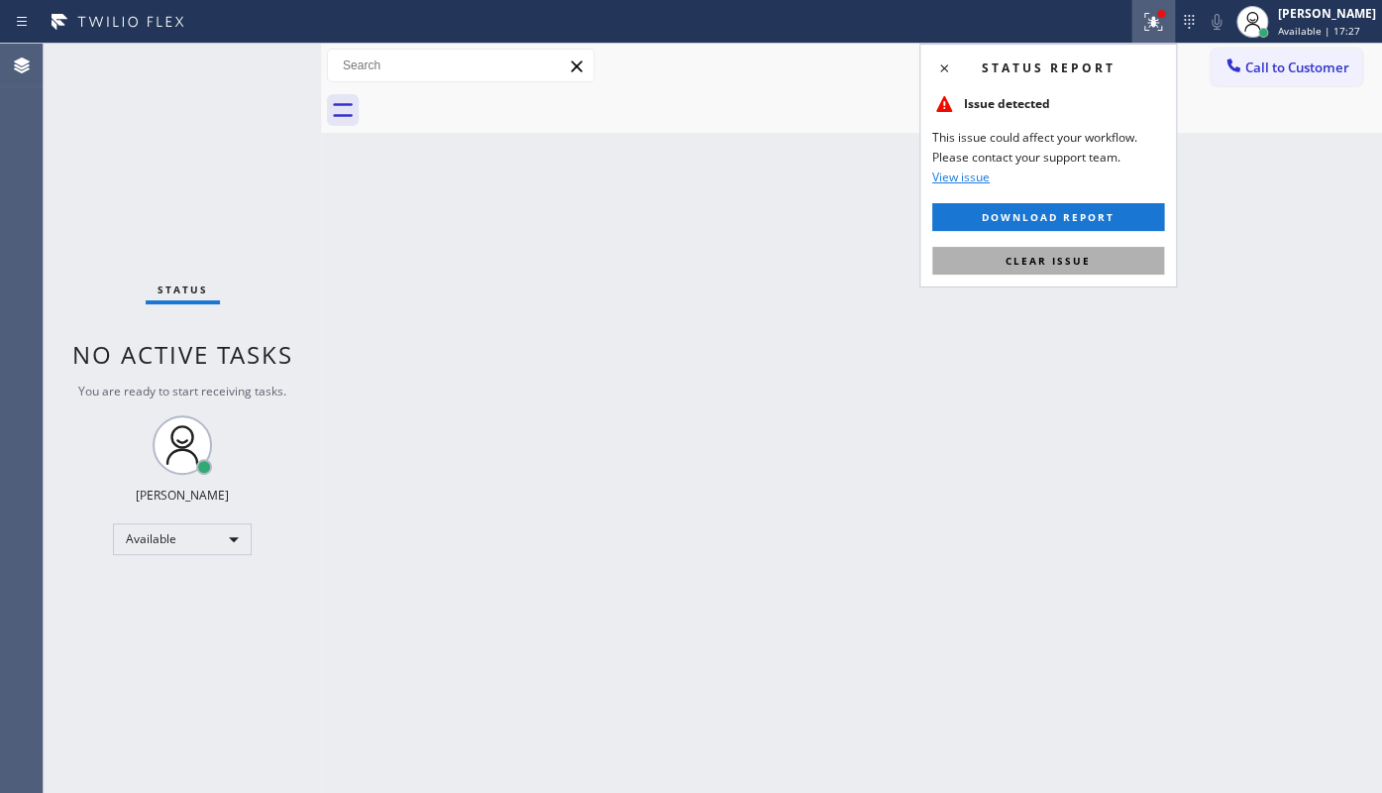
click at [1102, 273] on div "Status report Issue detected This issue could affect your workflow. Please cont…" at bounding box center [1048, 166] width 258 height 244
click at [1103, 259] on button "Clear issue" at bounding box center [1048, 261] width 232 height 28
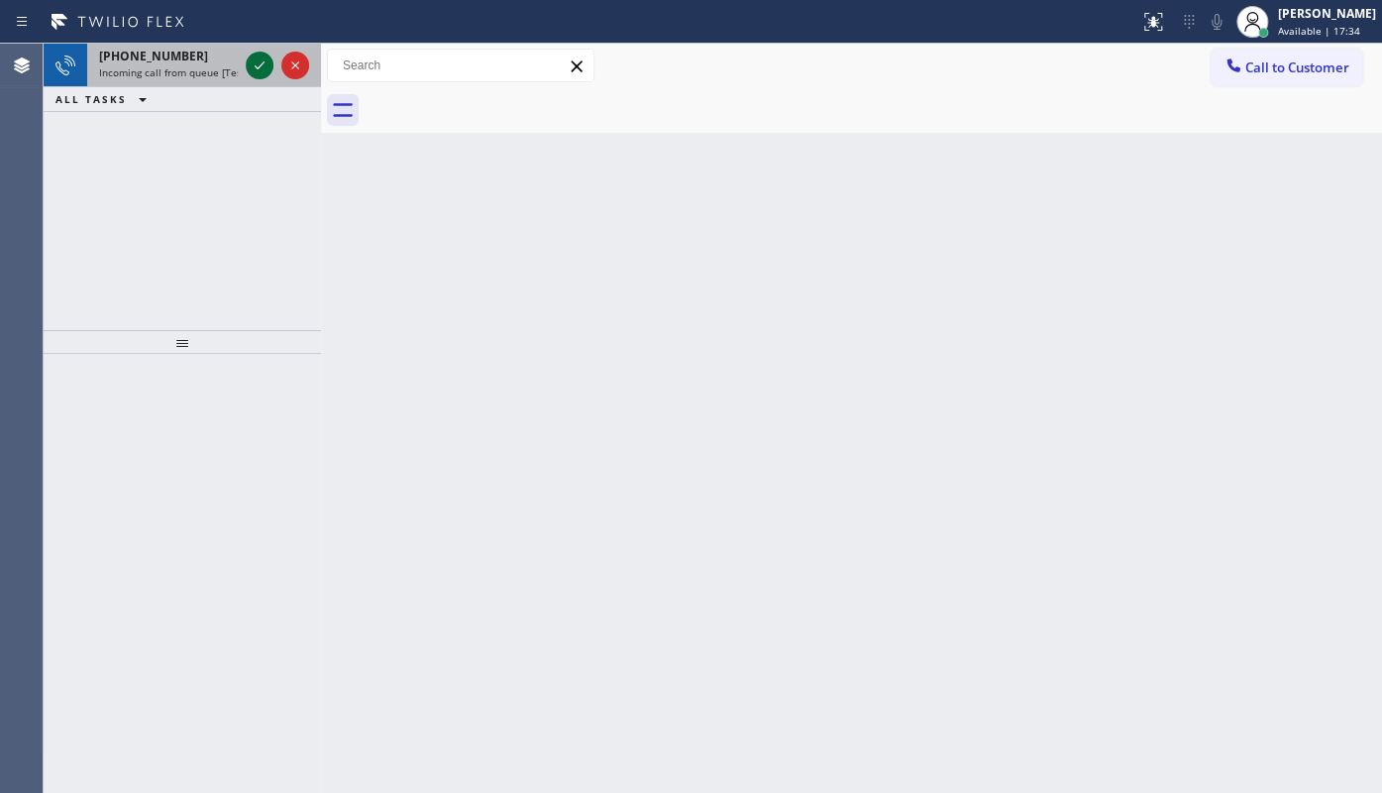
drag, startPoint x: 237, startPoint y: 58, endPoint x: 247, endPoint y: 61, distance: 10.3
click at [238, 61] on div "+13107448332 Incoming call from queue [Test] All" at bounding box center [164, 66] width 155 height 44
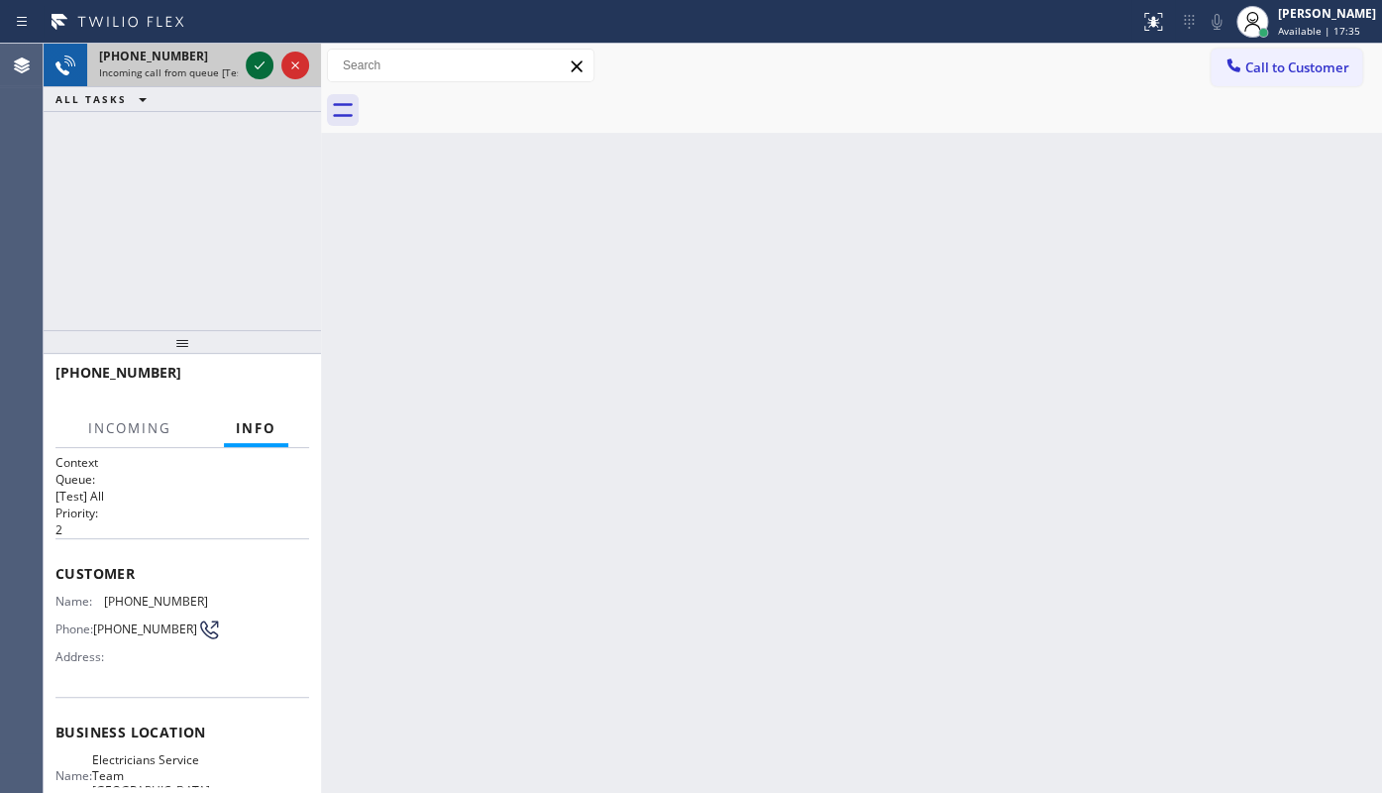
click at [255, 61] on icon at bounding box center [260, 65] width 24 height 24
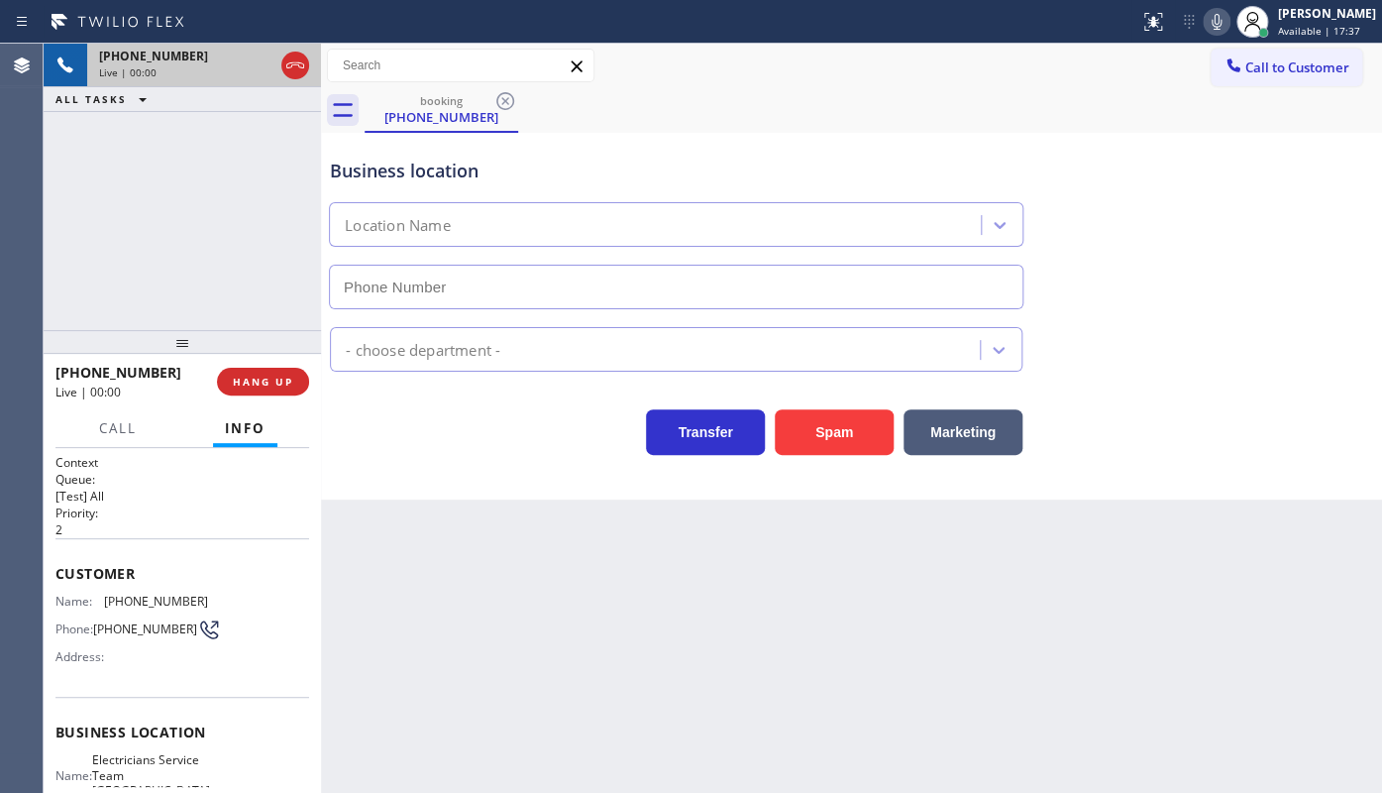
type input "(310) 896-4450"
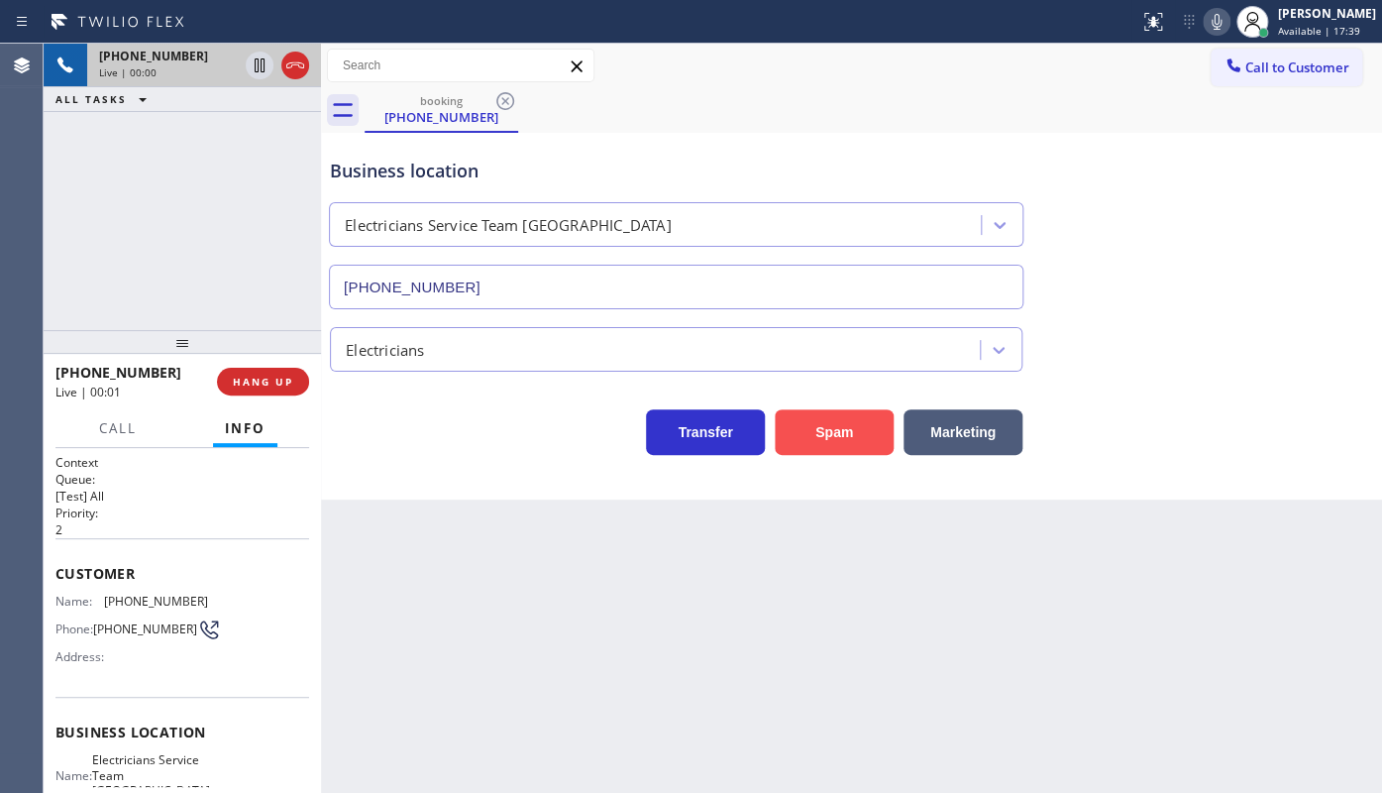
click at [824, 441] on button "Spam" at bounding box center [834, 432] width 119 height 46
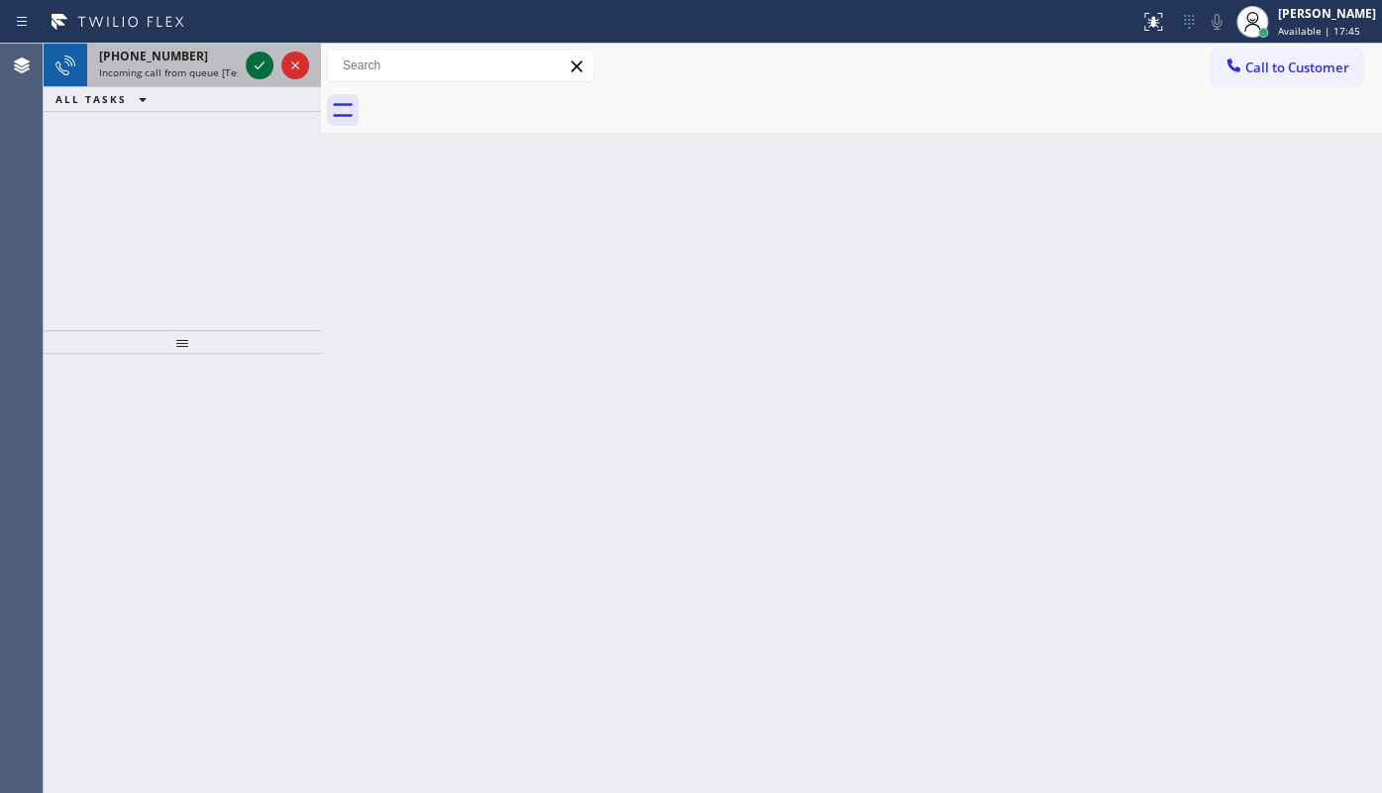
click at [260, 59] on icon at bounding box center [260, 65] width 24 height 24
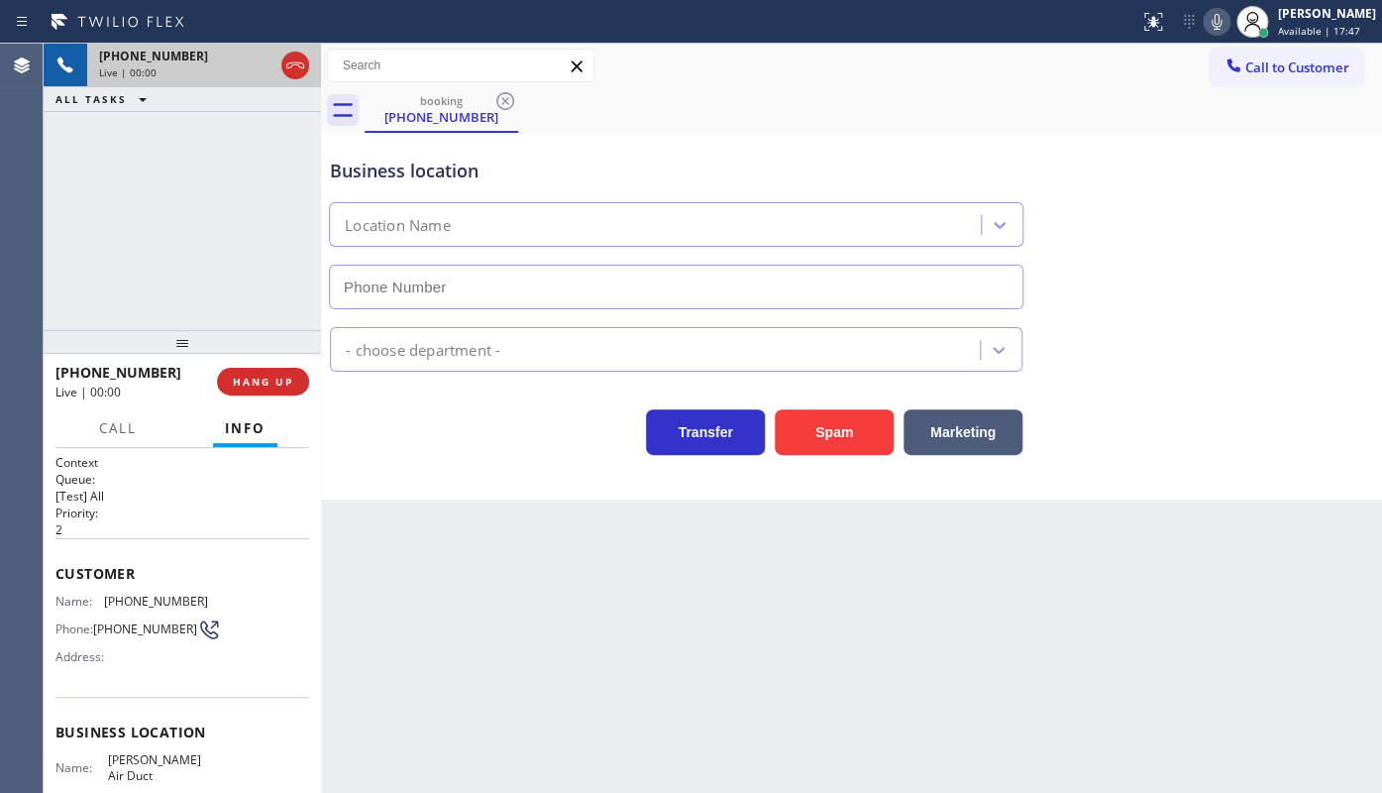
type input "(408) 669-3704"
click at [229, 375] on button "HANG UP" at bounding box center [263, 382] width 92 height 28
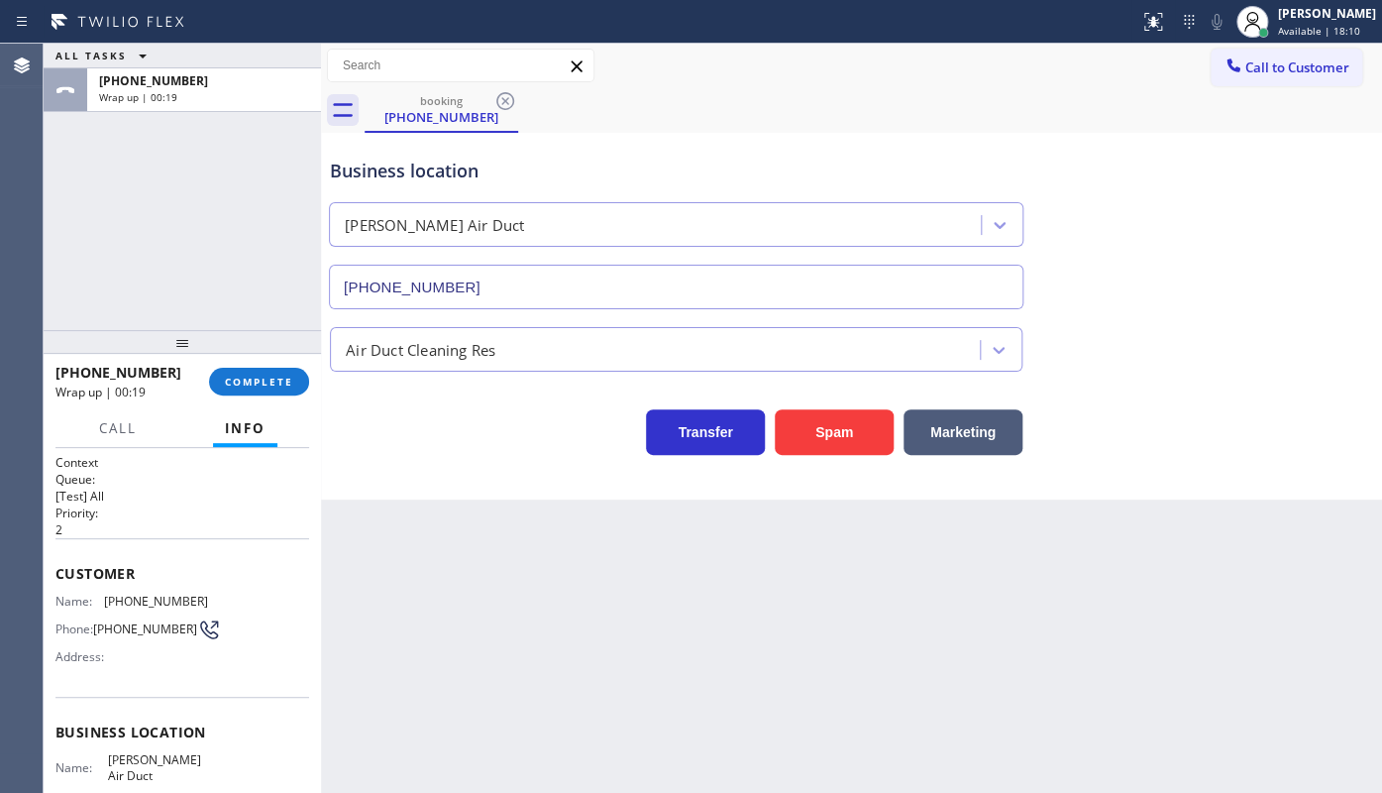
click at [131, 286] on div "ALL TASKS ALL TASKS ACTIVE TASKS TASKS IN WRAP UP +14084725094 Wrap up | 00:19" at bounding box center [182, 187] width 277 height 286
click at [249, 363] on div "+14084725094 Wrap up | 00:20 COMPLETE" at bounding box center [182, 382] width 254 height 52
click at [249, 374] on span "COMPLETE" at bounding box center [259, 381] width 68 height 14
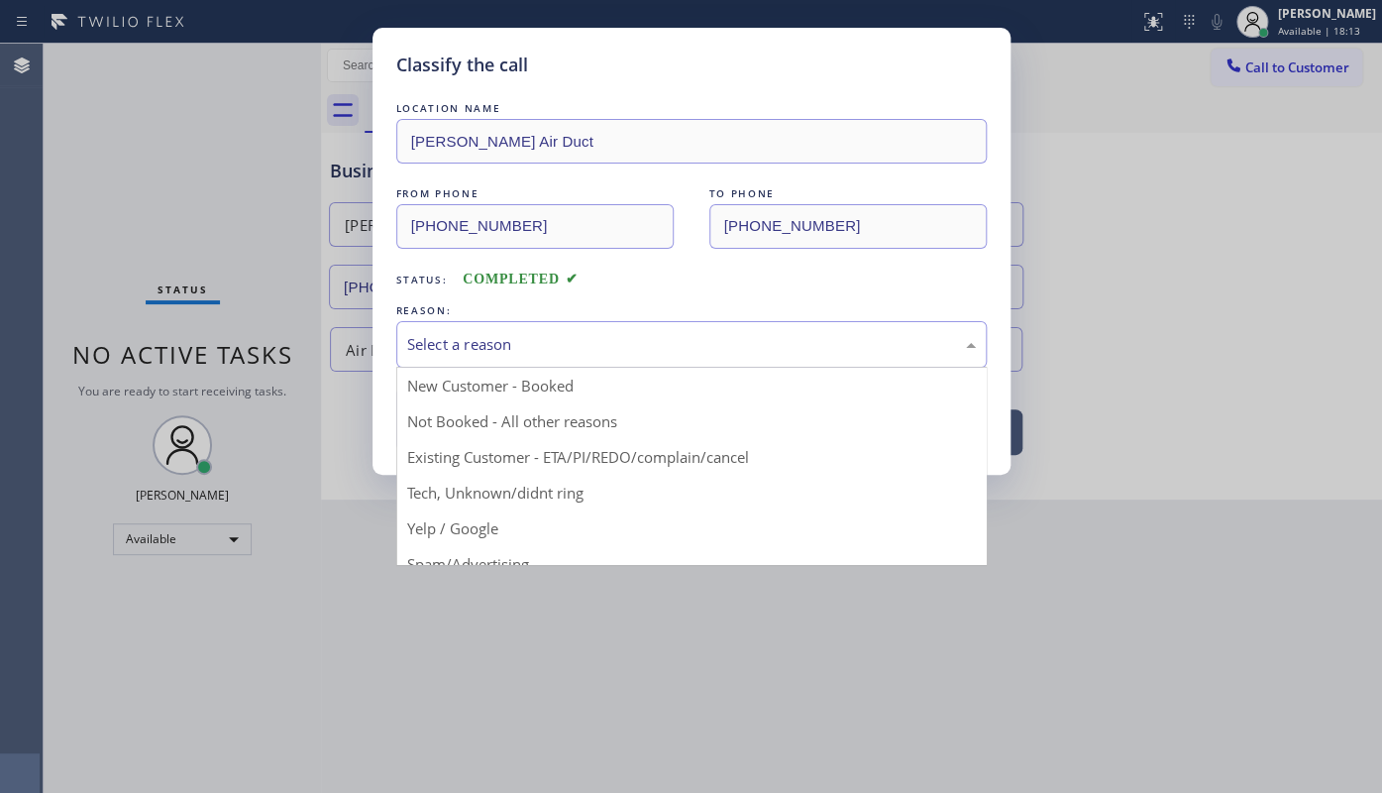
click at [445, 354] on div "Select a reason" at bounding box center [691, 344] width 569 height 23
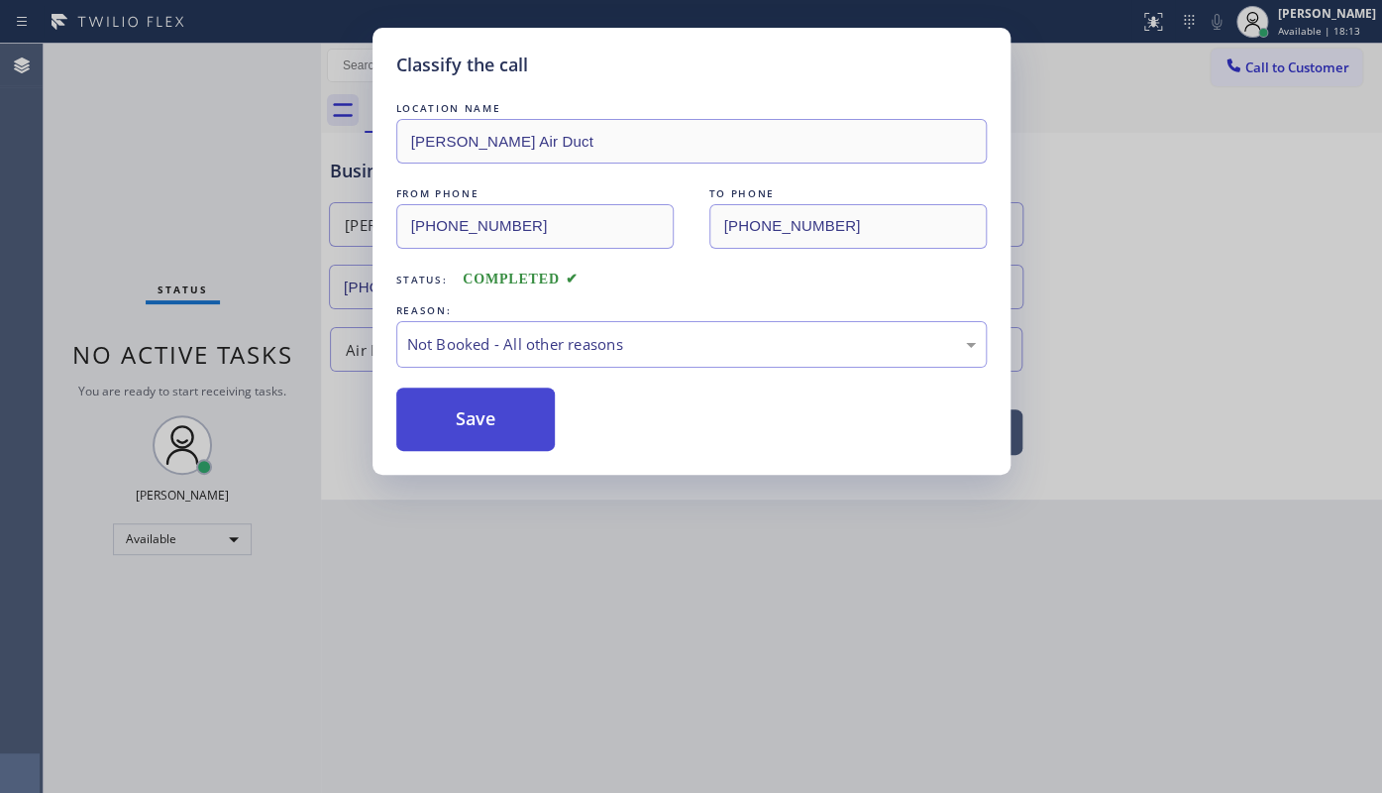
click at [435, 420] on button "Save" at bounding box center [475, 418] width 159 height 63
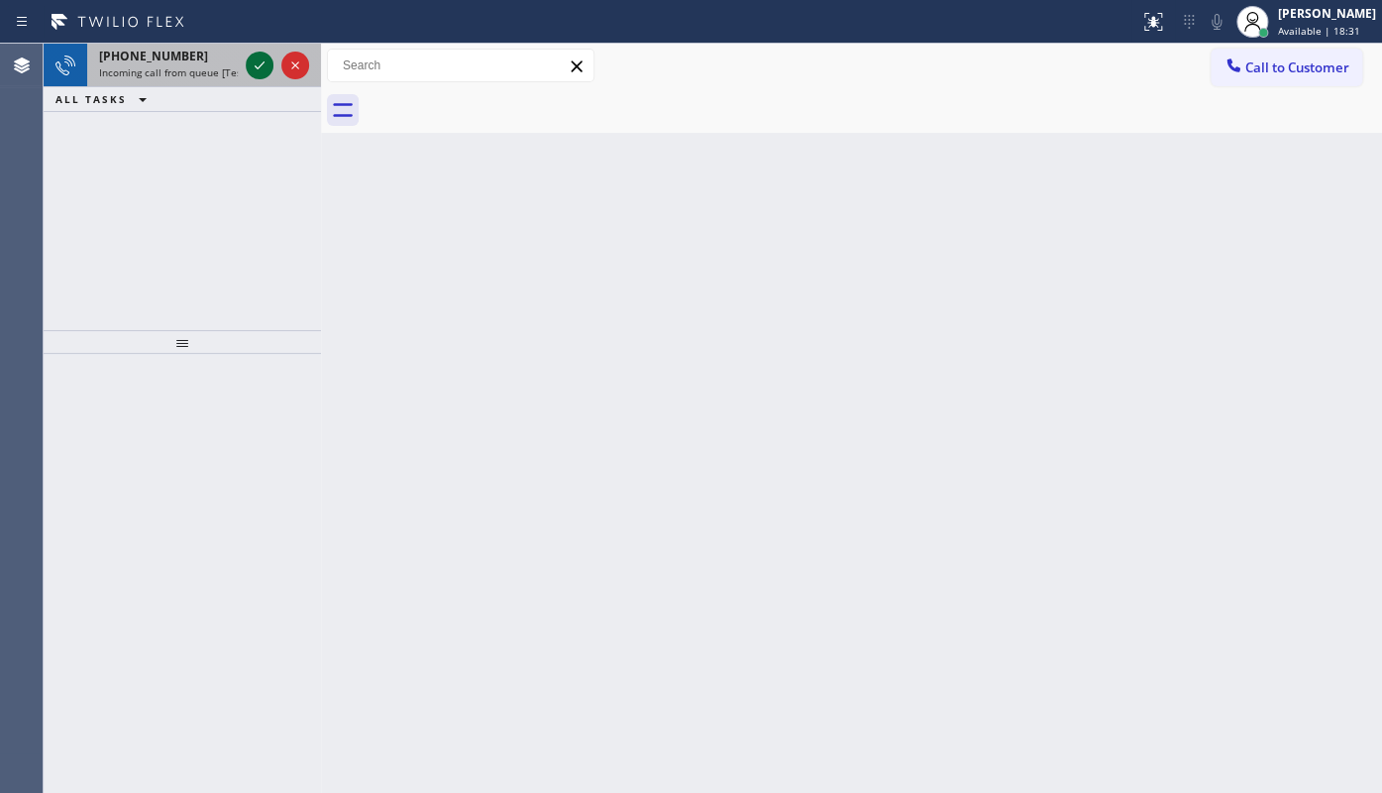
click at [253, 59] on icon at bounding box center [260, 65] width 24 height 24
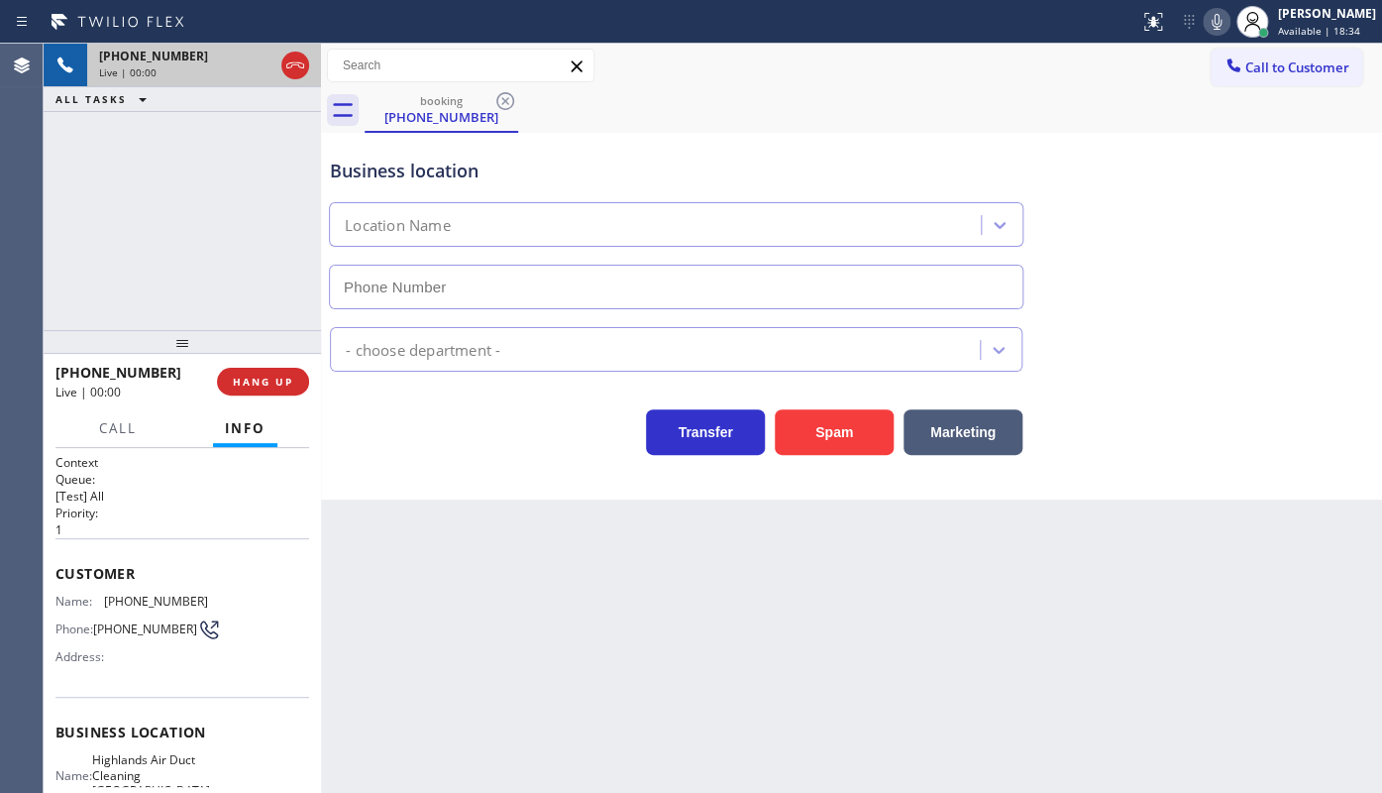
type input "(562) 502-1727"
click at [269, 376] on span "HANG UP" at bounding box center [263, 381] width 60 height 14
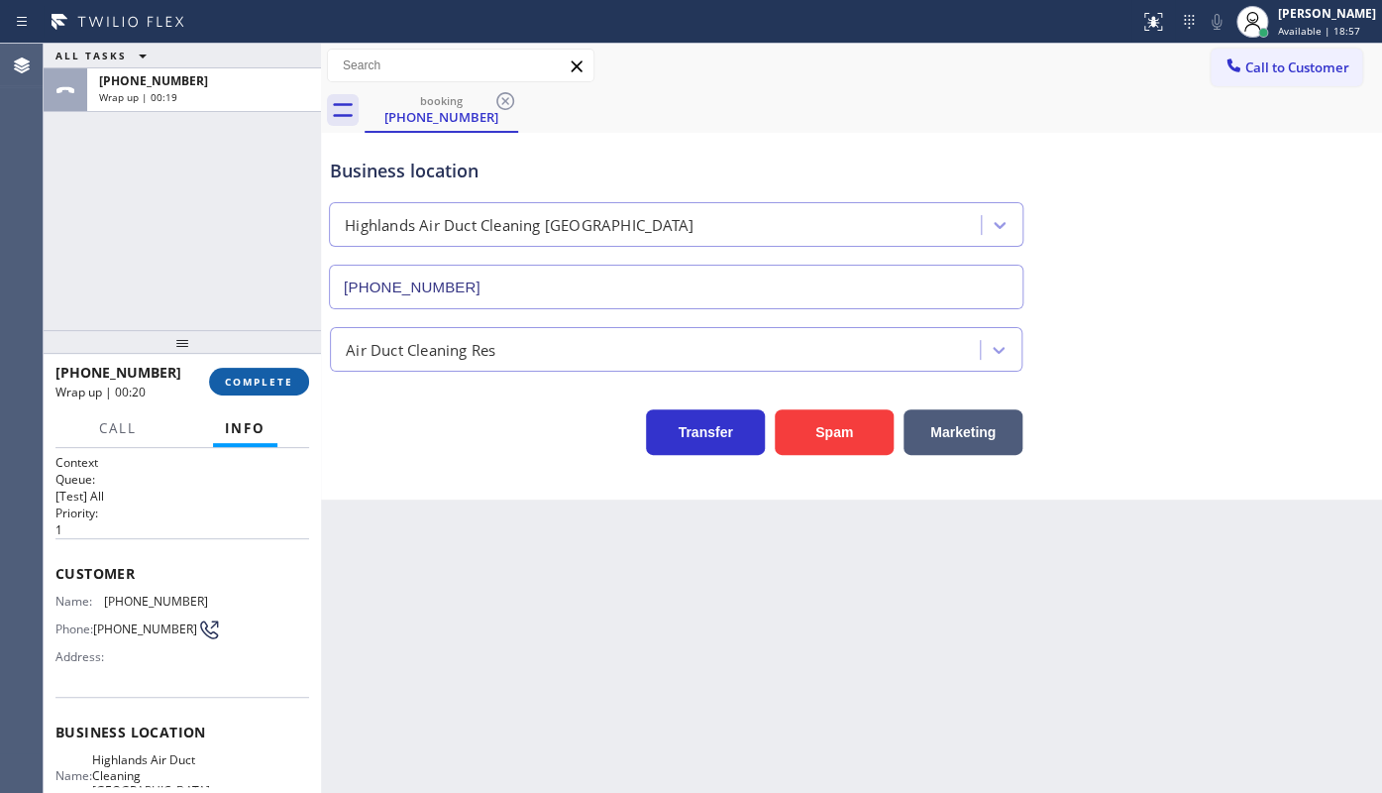
click at [259, 376] on span "COMPLETE" at bounding box center [259, 381] width 68 height 14
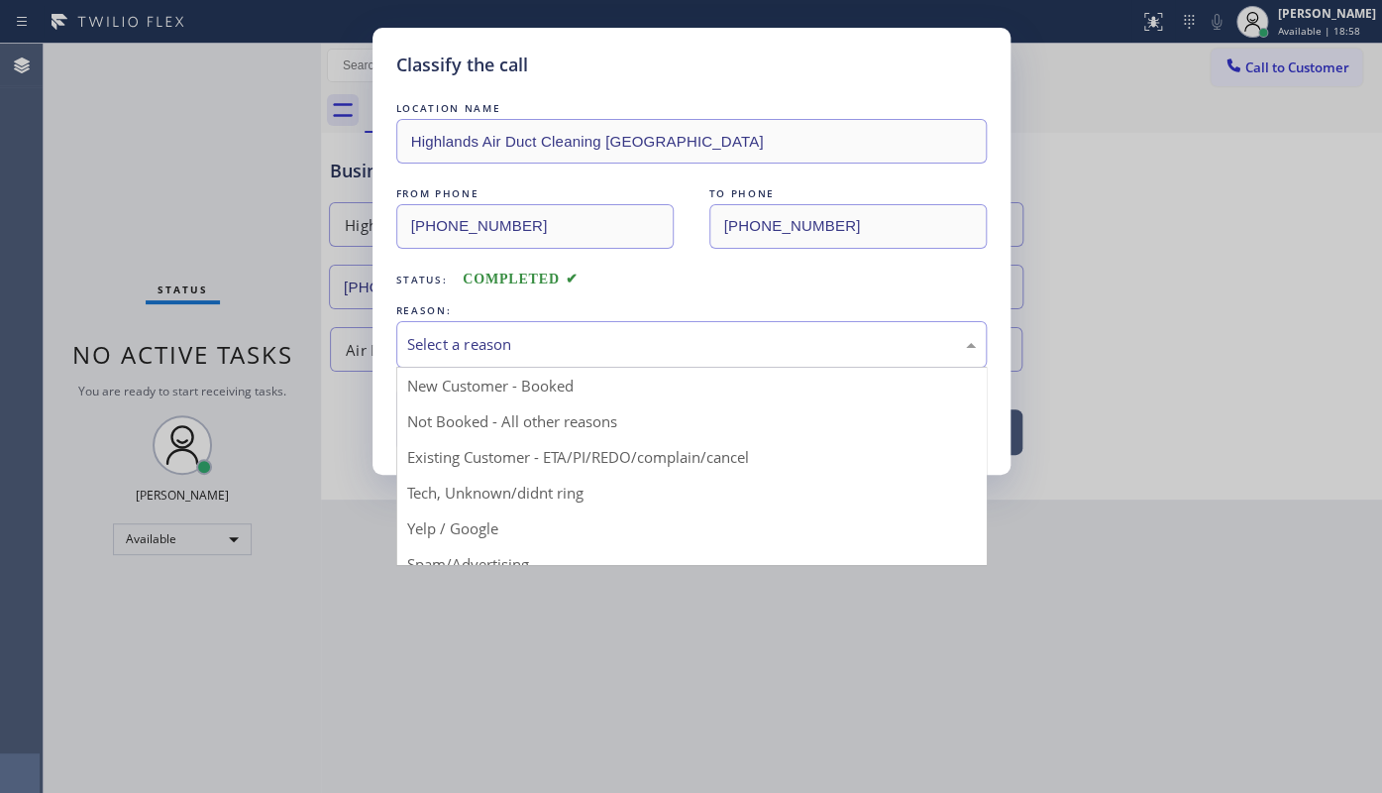
click at [428, 352] on div "Select a reason" at bounding box center [691, 344] width 569 height 23
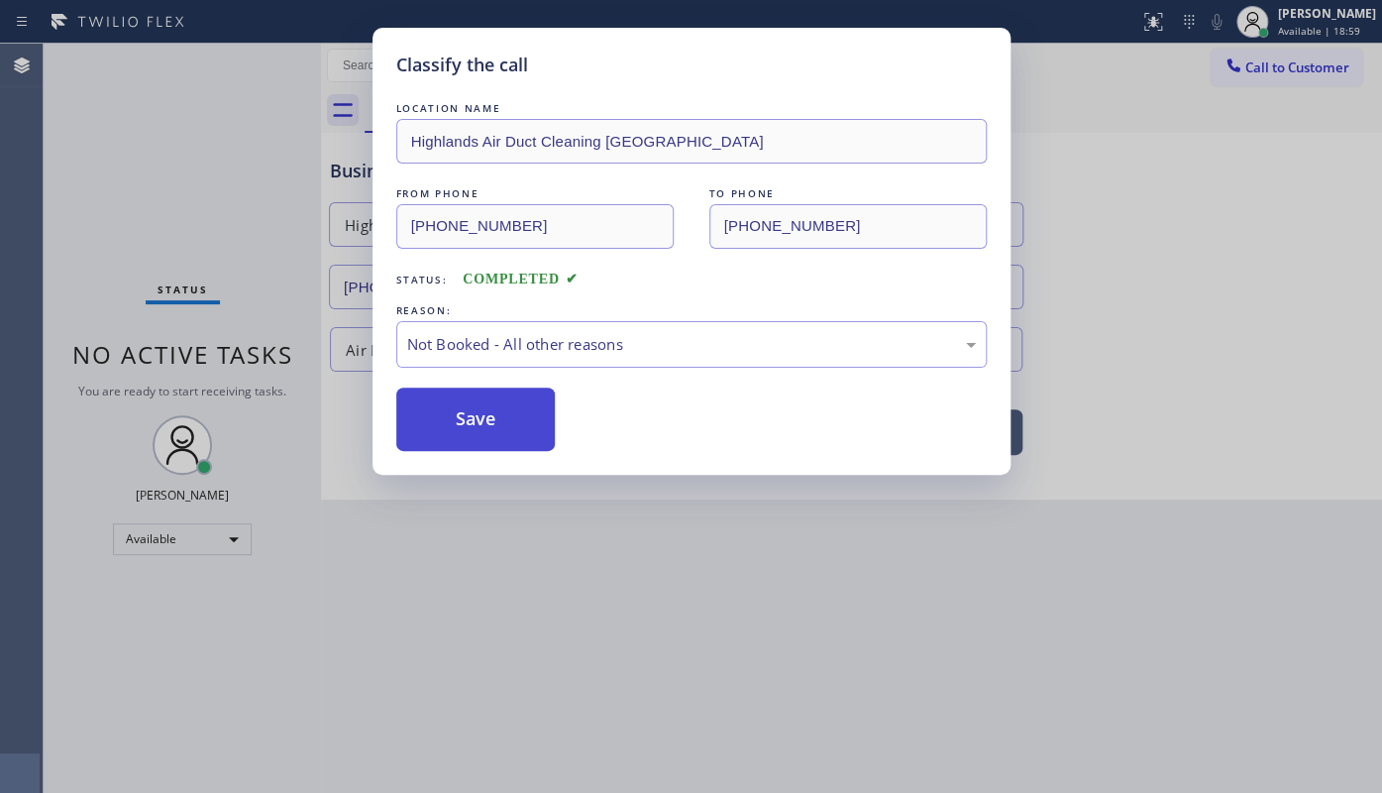
click at [423, 430] on button "Save" at bounding box center [475, 418] width 159 height 63
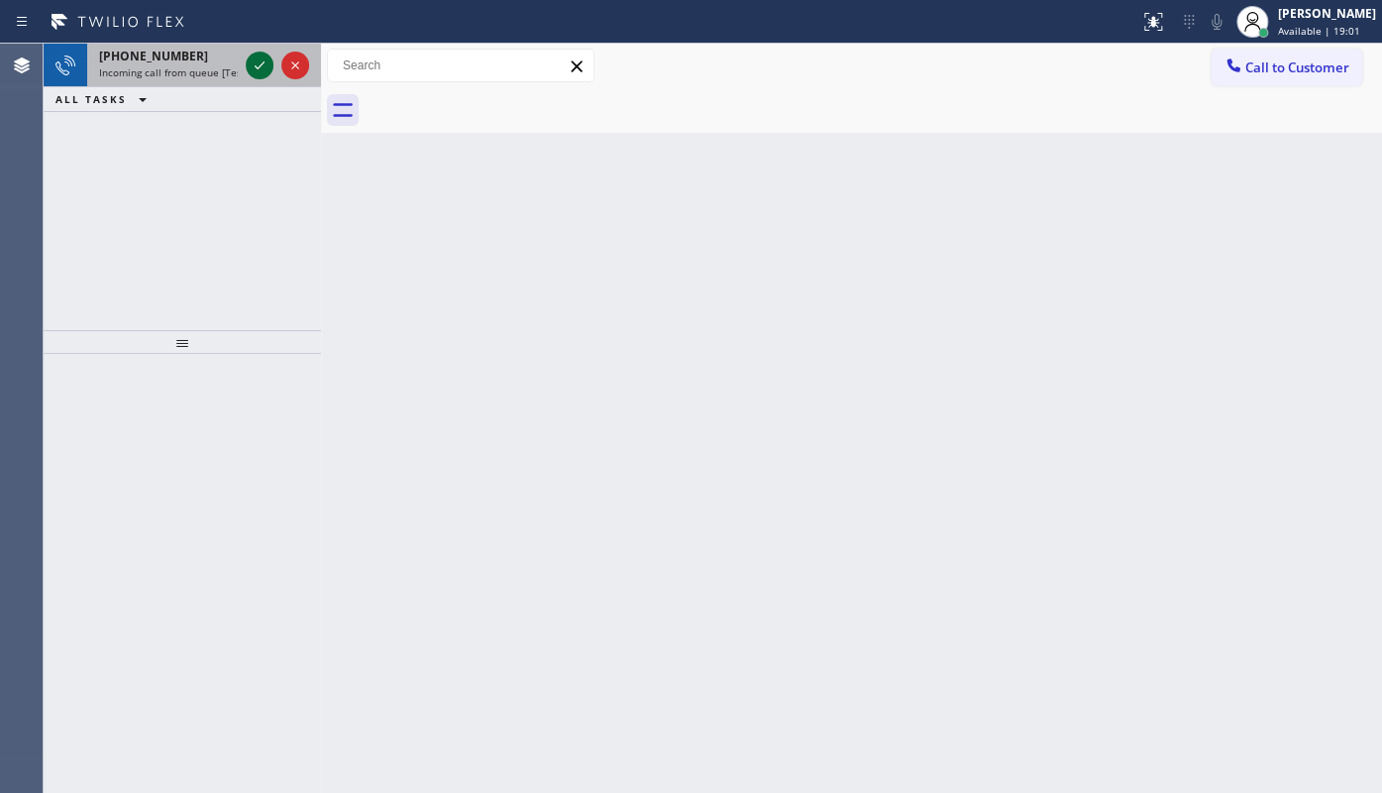
click at [259, 65] on icon at bounding box center [260, 65] width 24 height 24
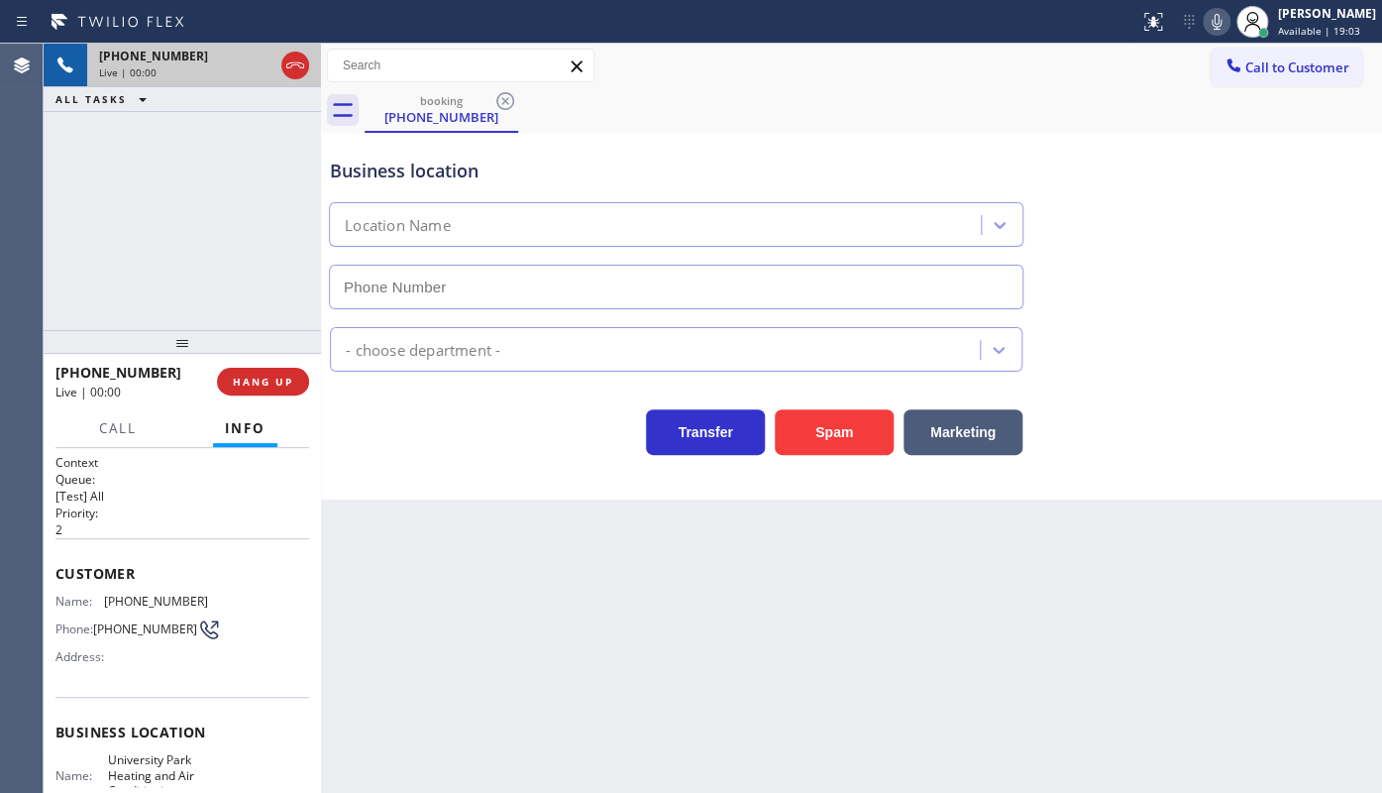
type input "(949) 239-0307"
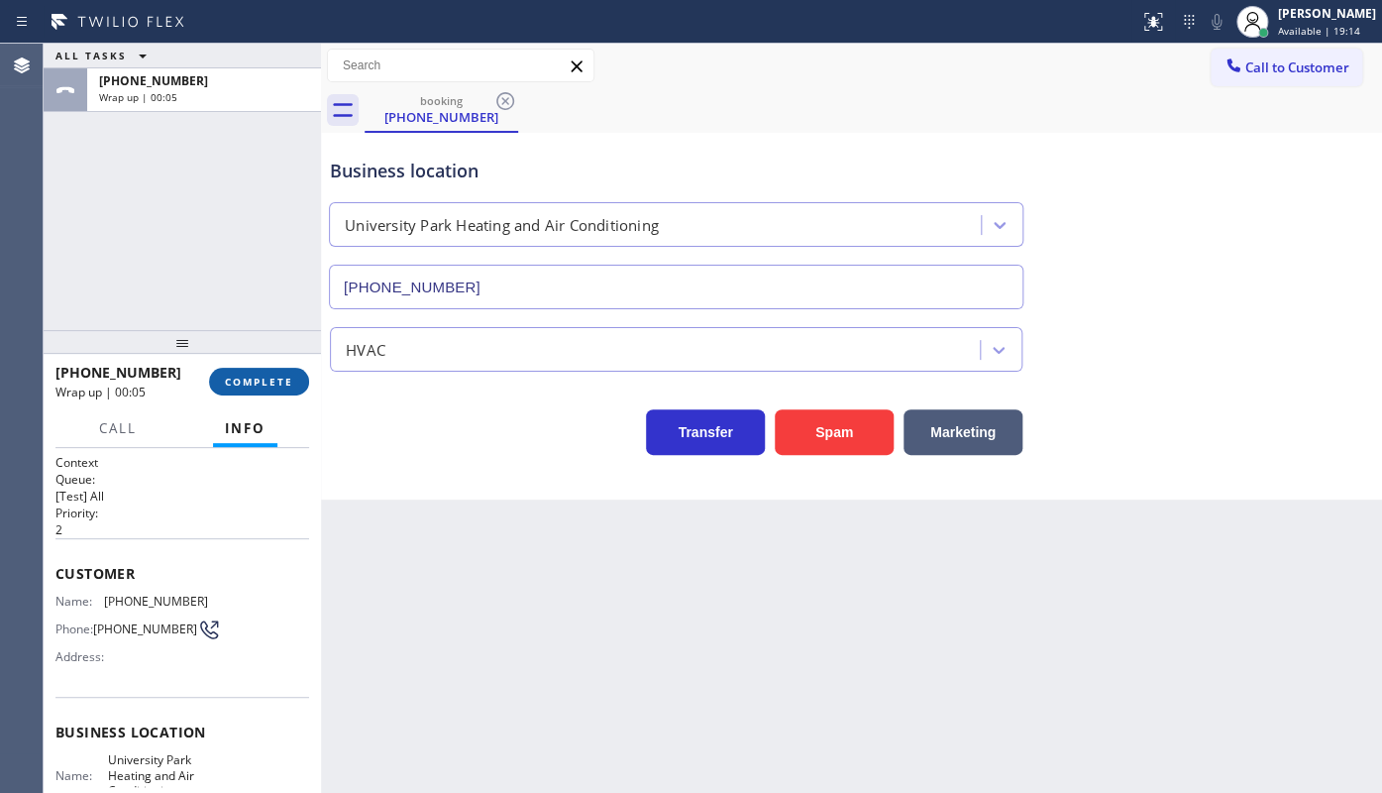
click at [264, 376] on span "COMPLETE" at bounding box center [259, 381] width 68 height 14
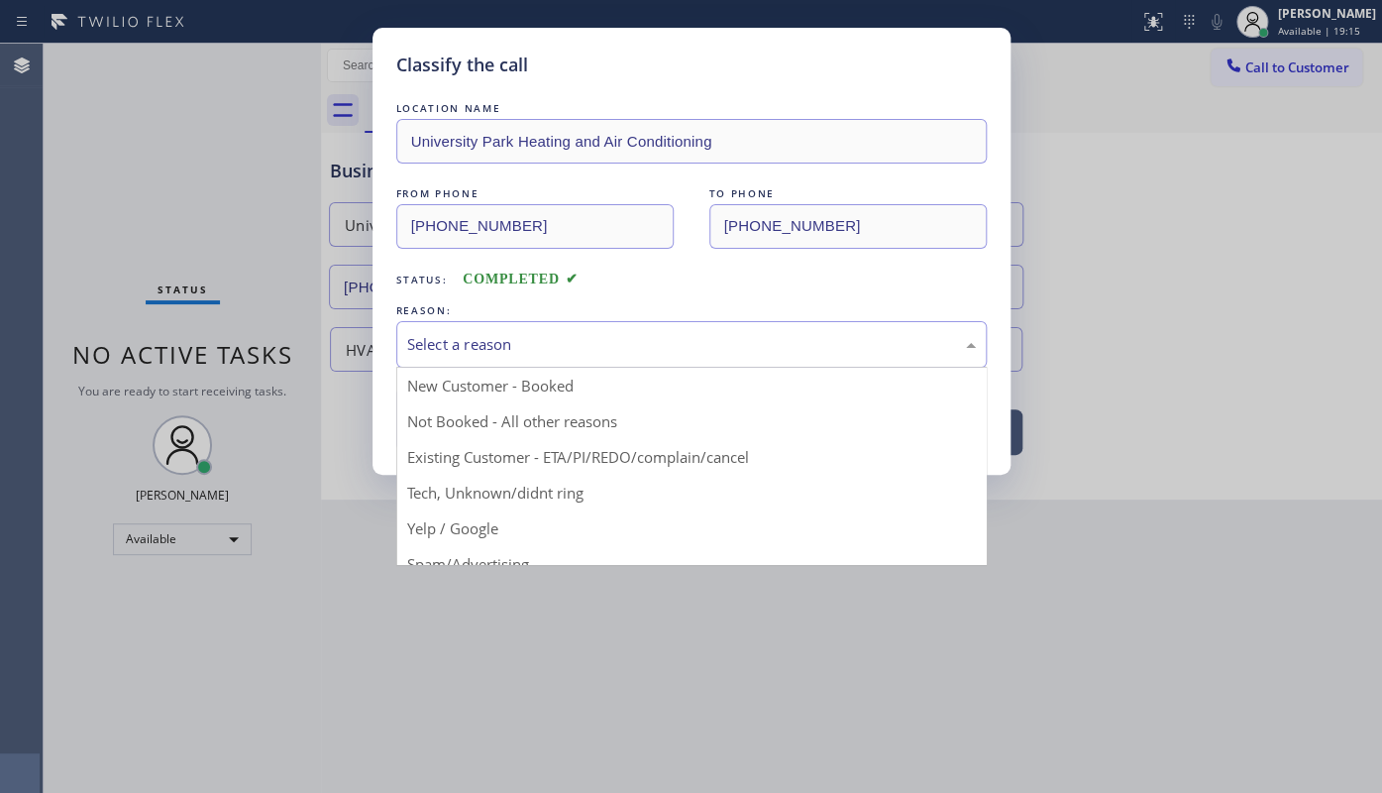
click at [495, 354] on div "Select a reason" at bounding box center [691, 344] width 569 height 23
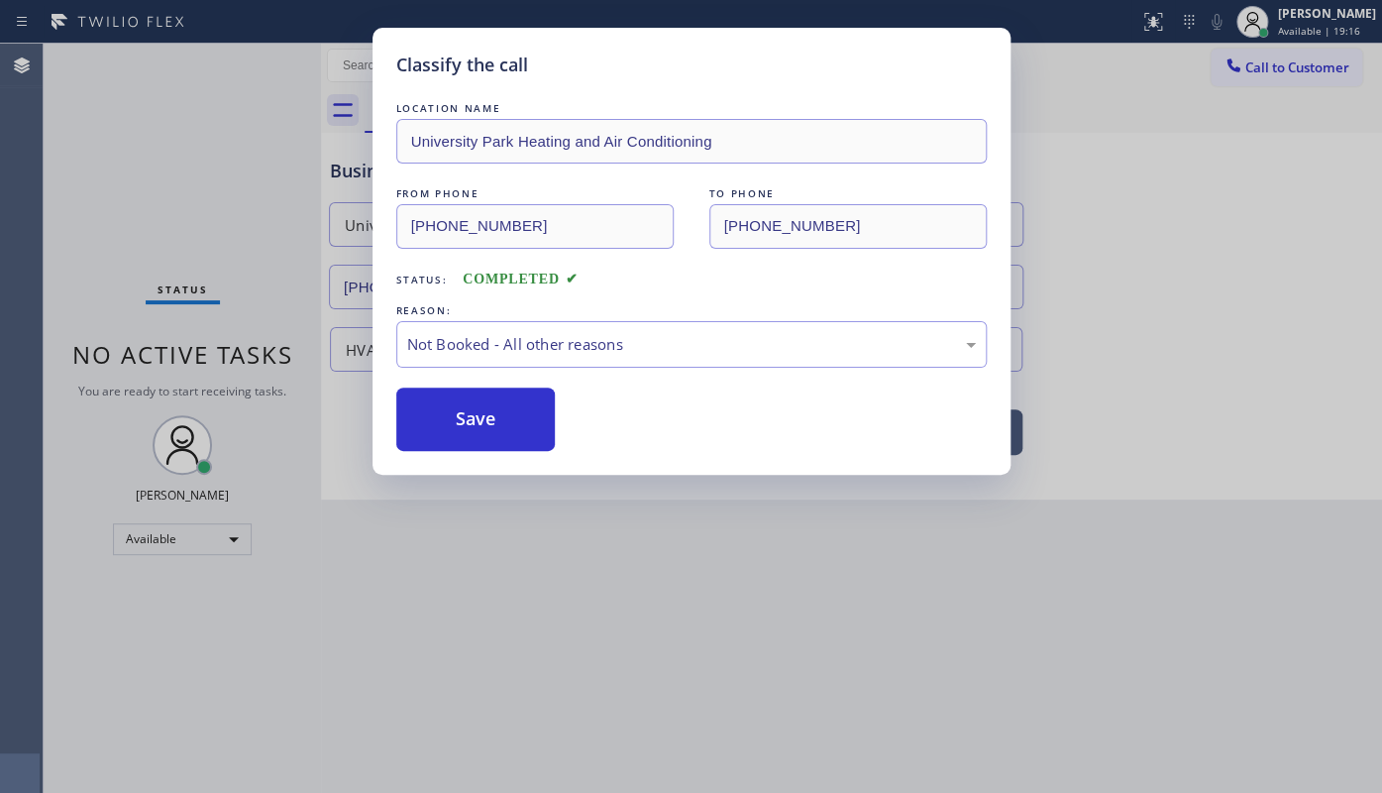
click at [465, 427] on button "Save" at bounding box center [475, 418] width 159 height 63
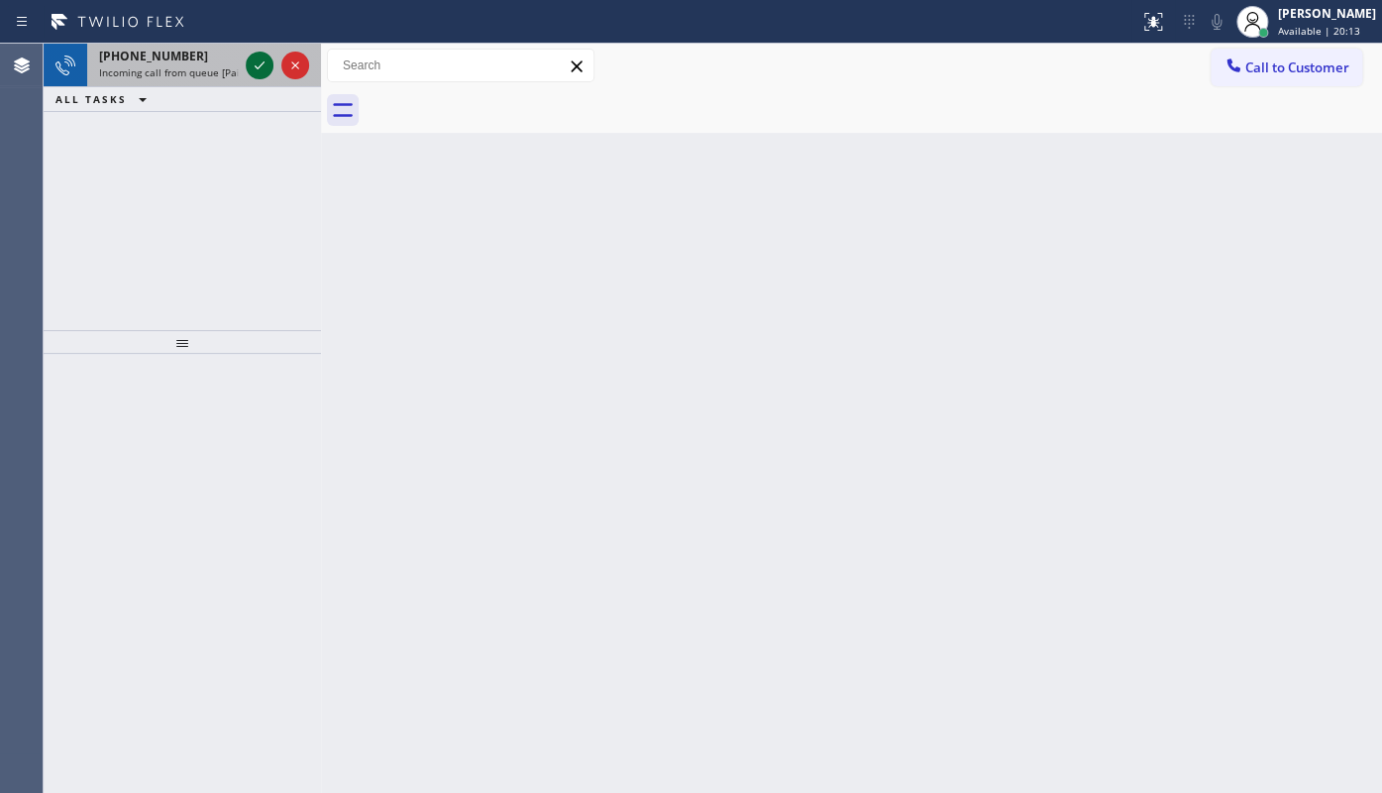
click at [263, 51] on div at bounding box center [277, 66] width 71 height 44
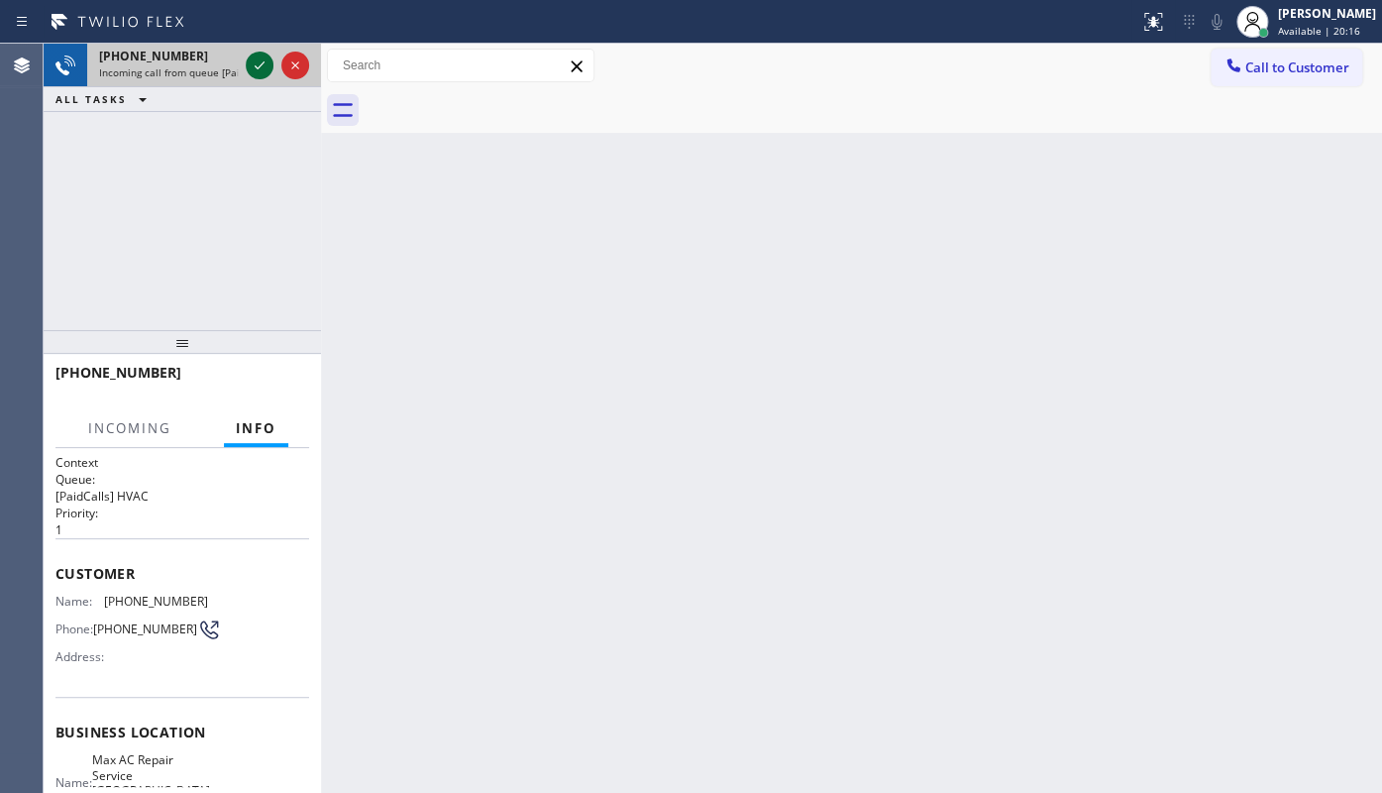
click at [253, 67] on icon at bounding box center [260, 65] width 24 height 24
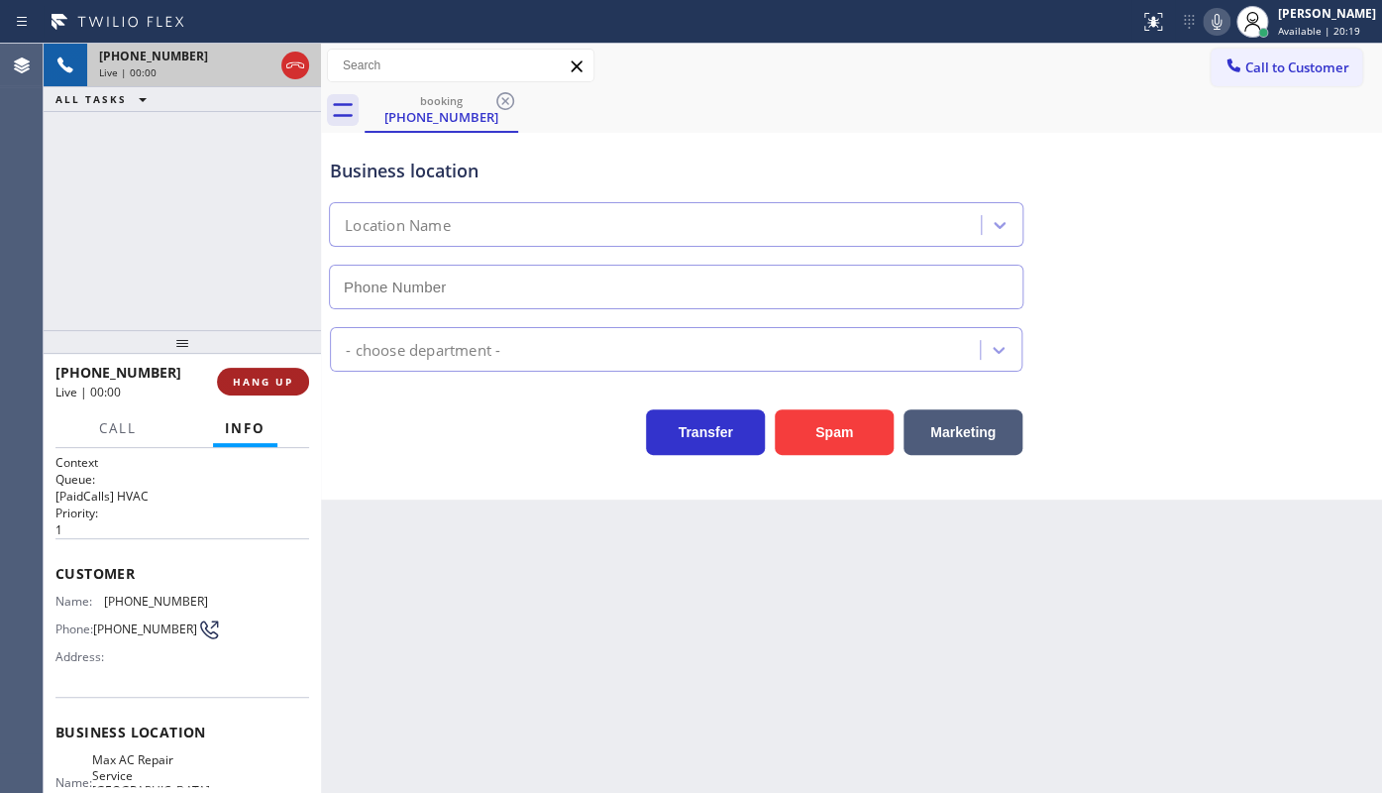
type input "(408) 692-1838"
click at [277, 374] on span "HANG UP" at bounding box center [263, 381] width 60 height 14
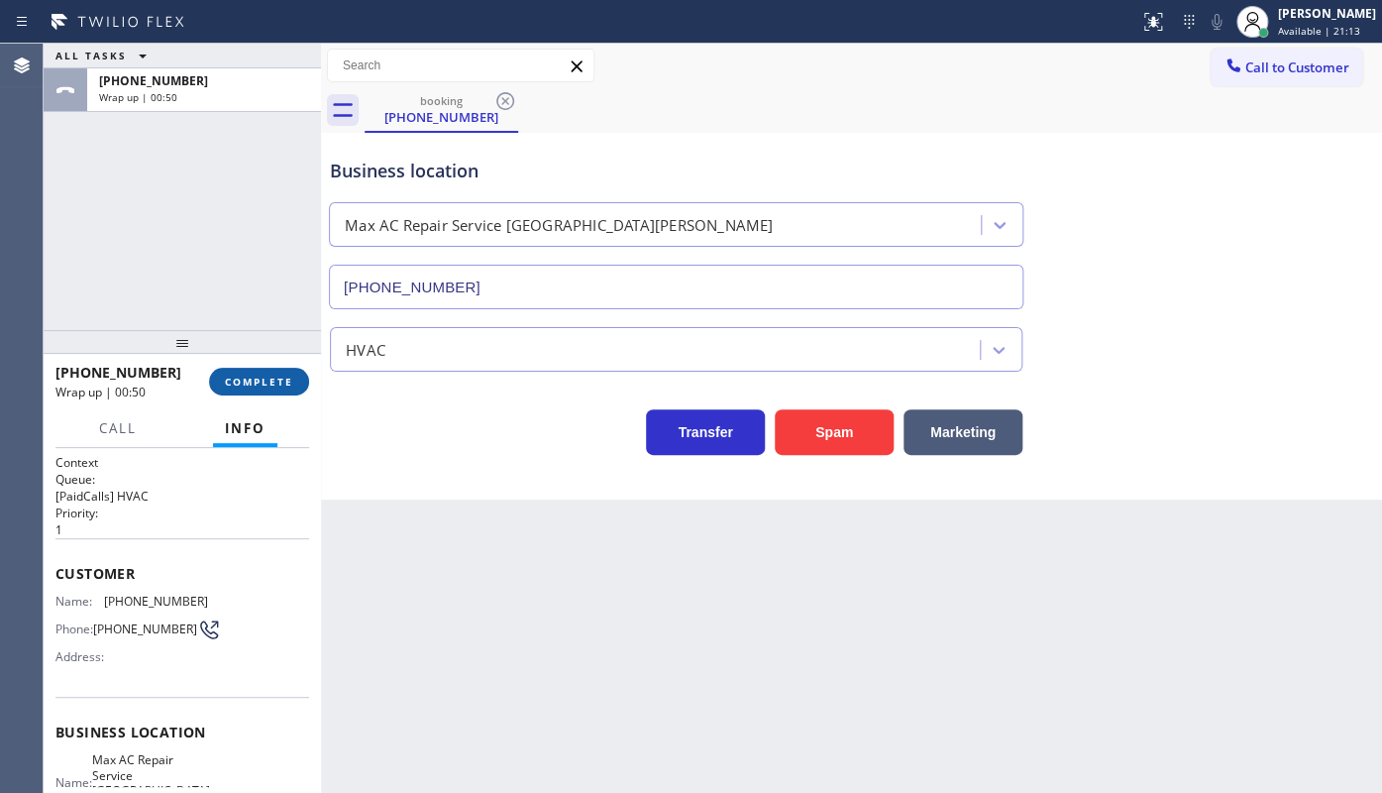
click at [247, 369] on button "COMPLETE" at bounding box center [259, 382] width 100 height 28
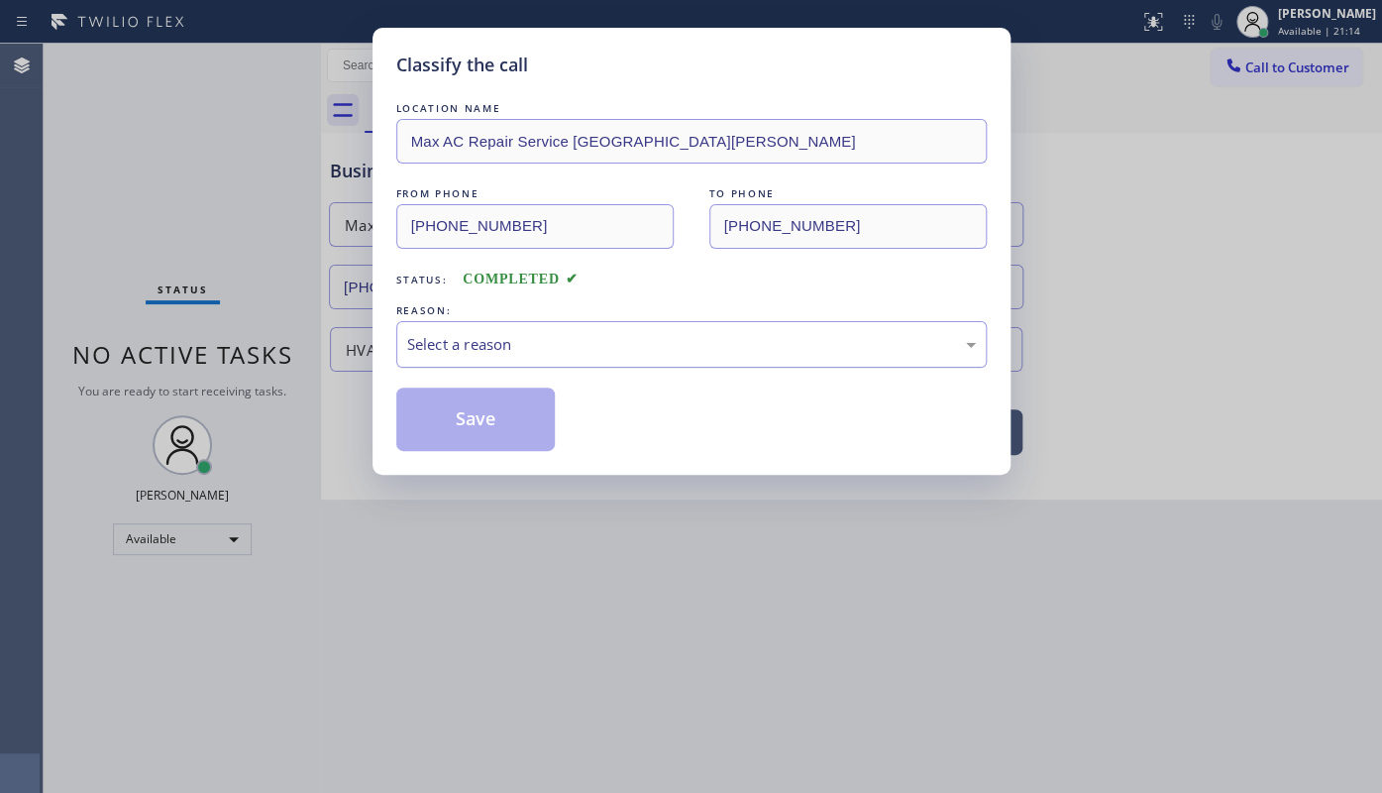
click at [434, 339] on div "Select a reason" at bounding box center [691, 344] width 569 height 23
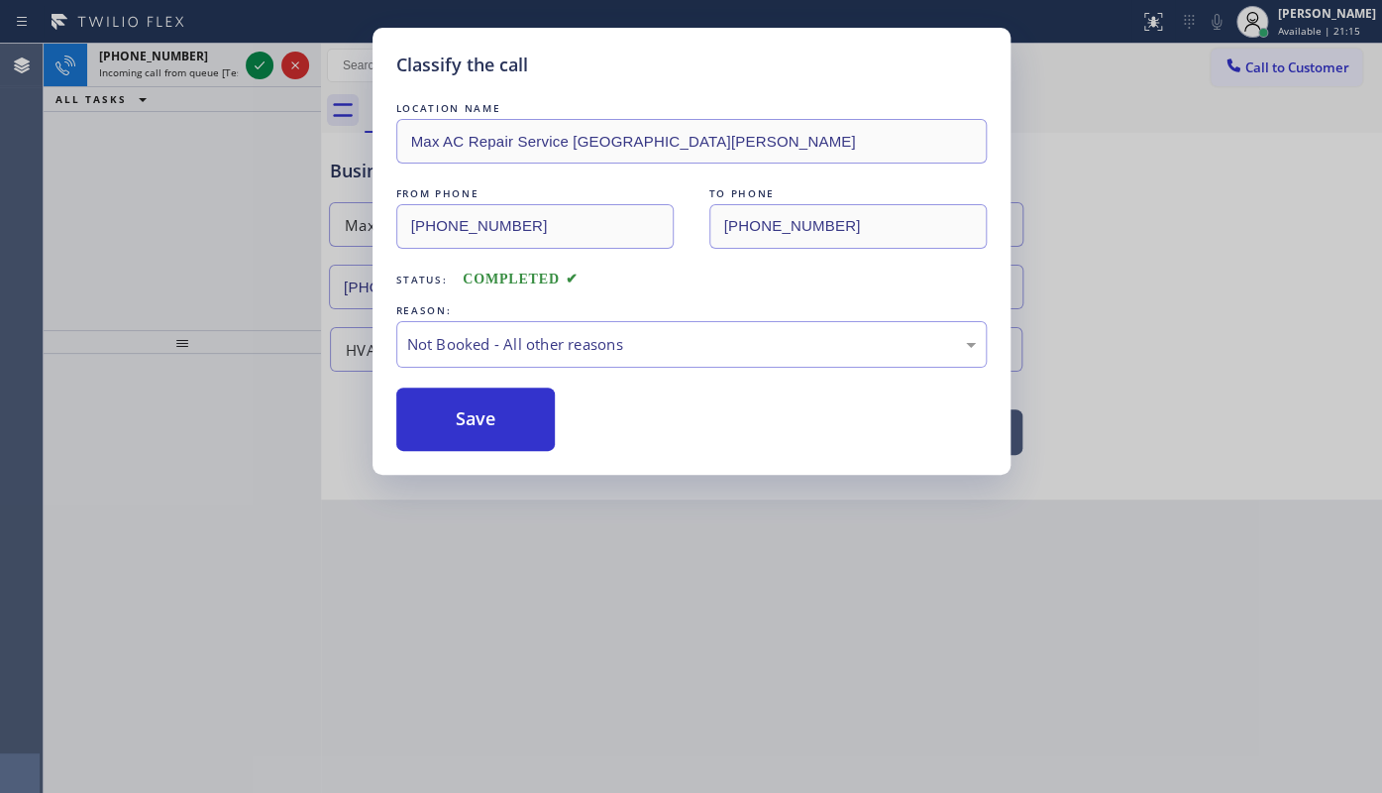
click at [435, 409] on button "Save" at bounding box center [475, 418] width 159 height 63
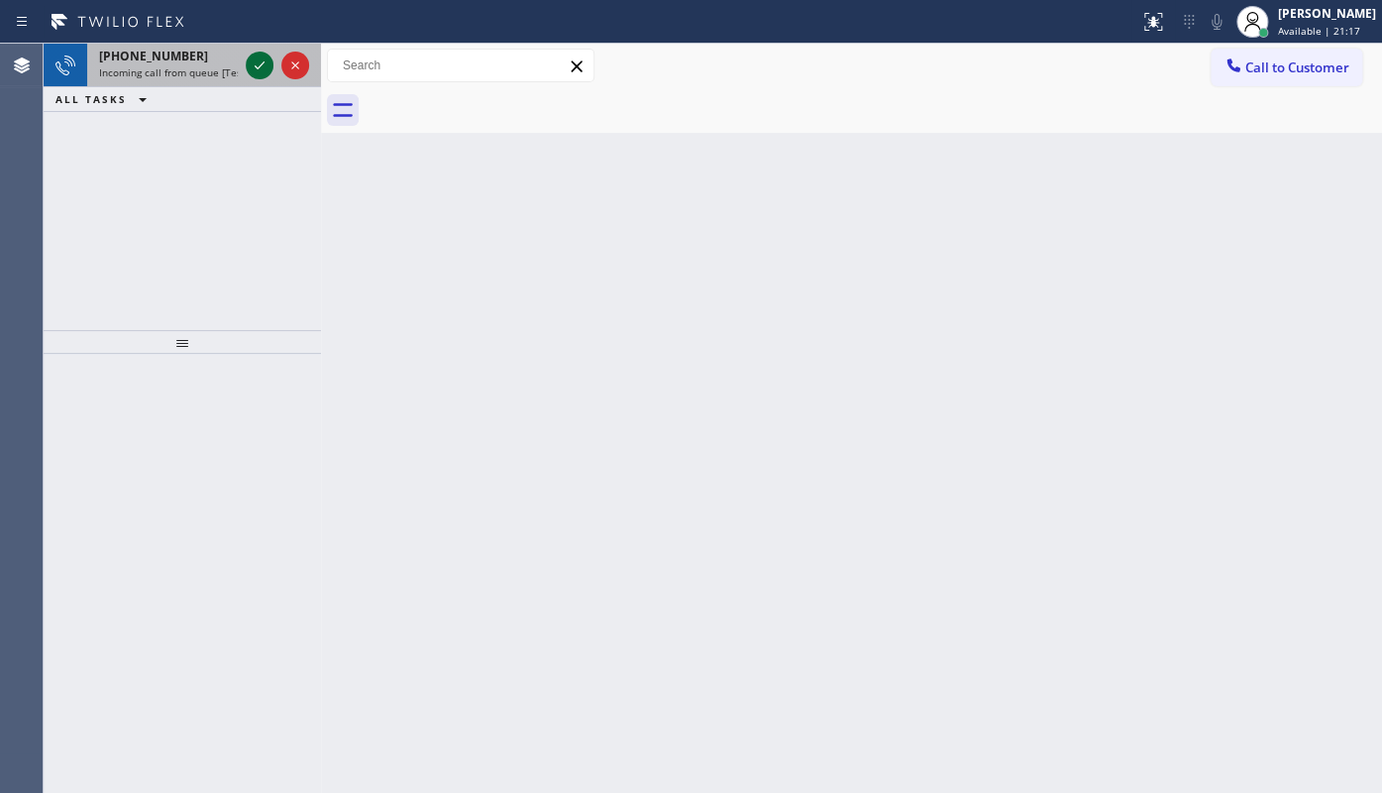
click at [266, 69] on icon at bounding box center [260, 65] width 24 height 24
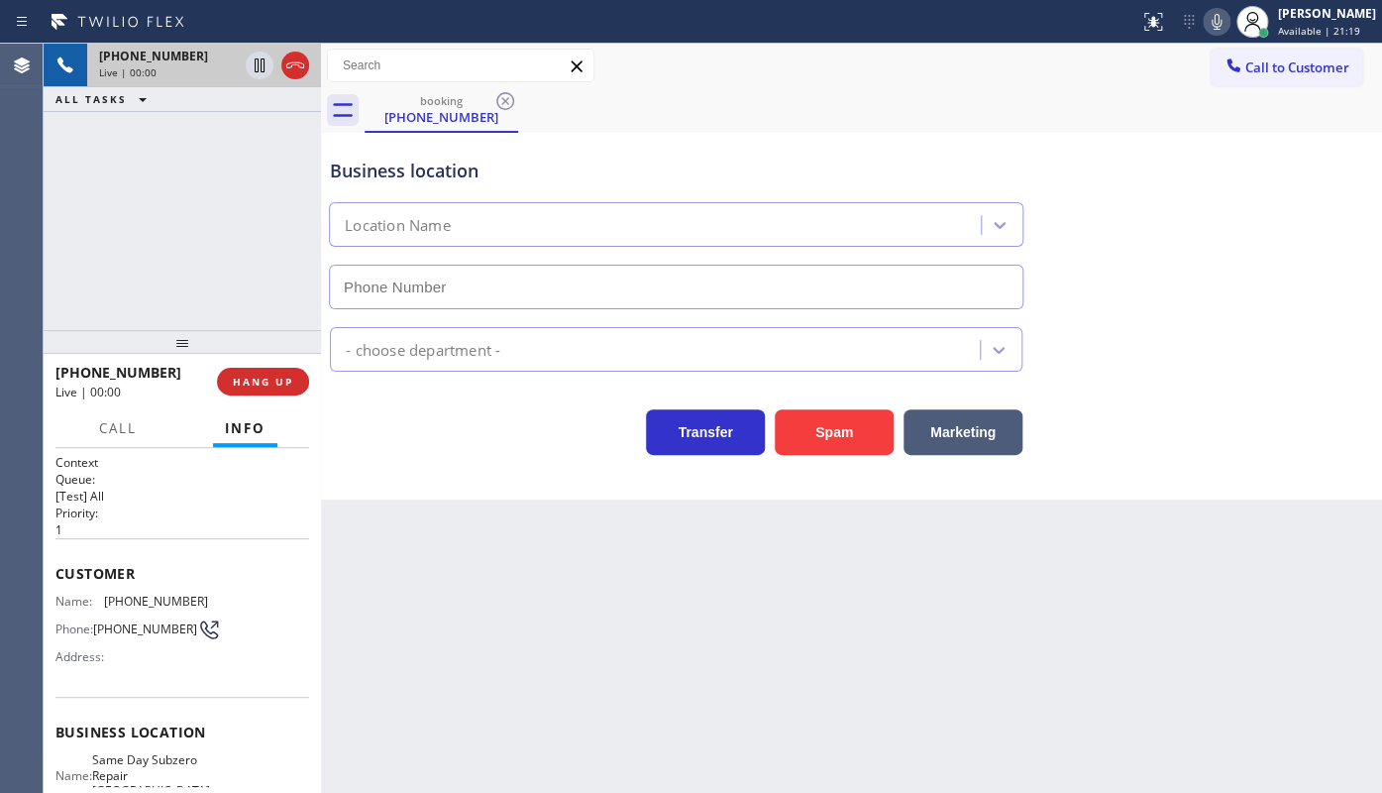
type input "(760) 388-0908"
click at [236, 370] on button "HANG UP" at bounding box center [263, 382] width 92 height 28
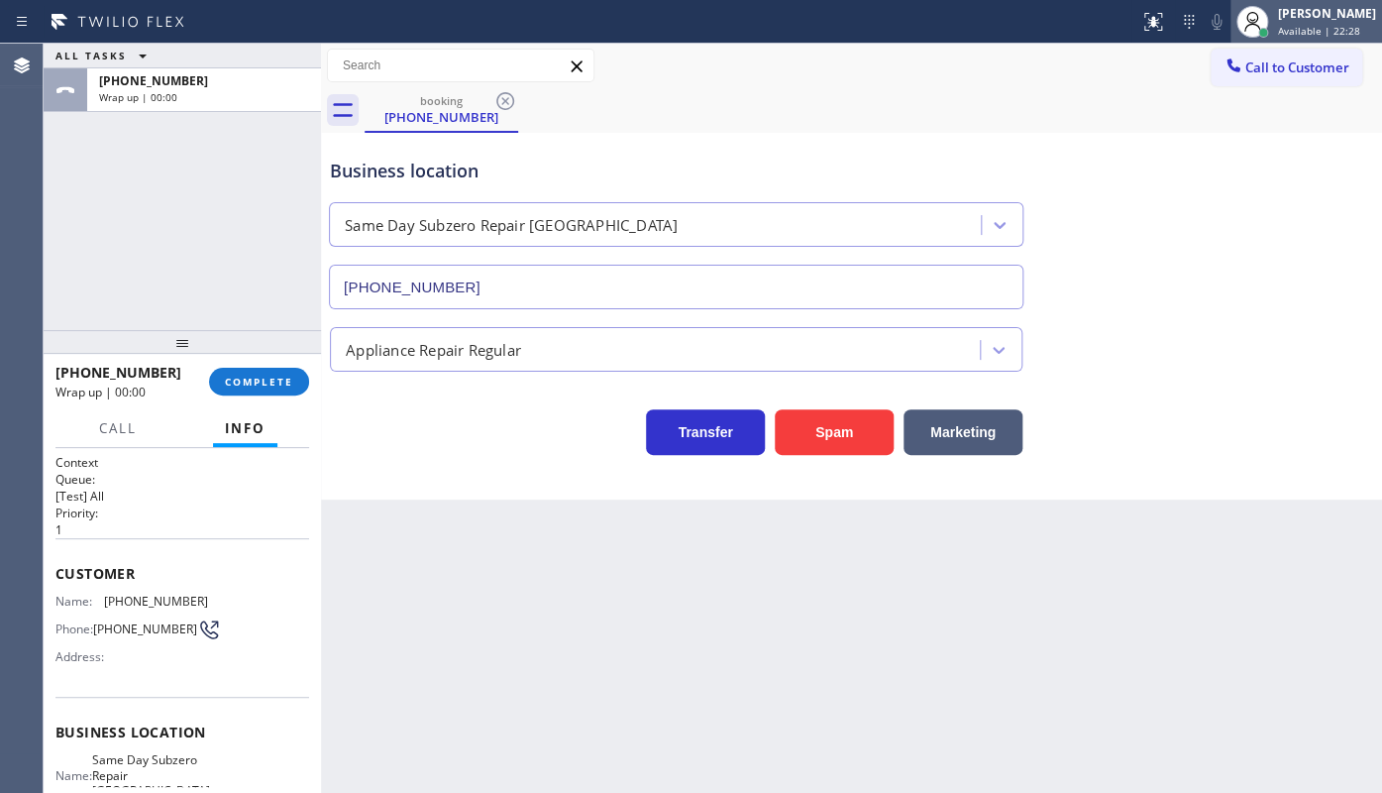
click at [1312, 24] on span "Available | 22:28" at bounding box center [1319, 31] width 82 height 14
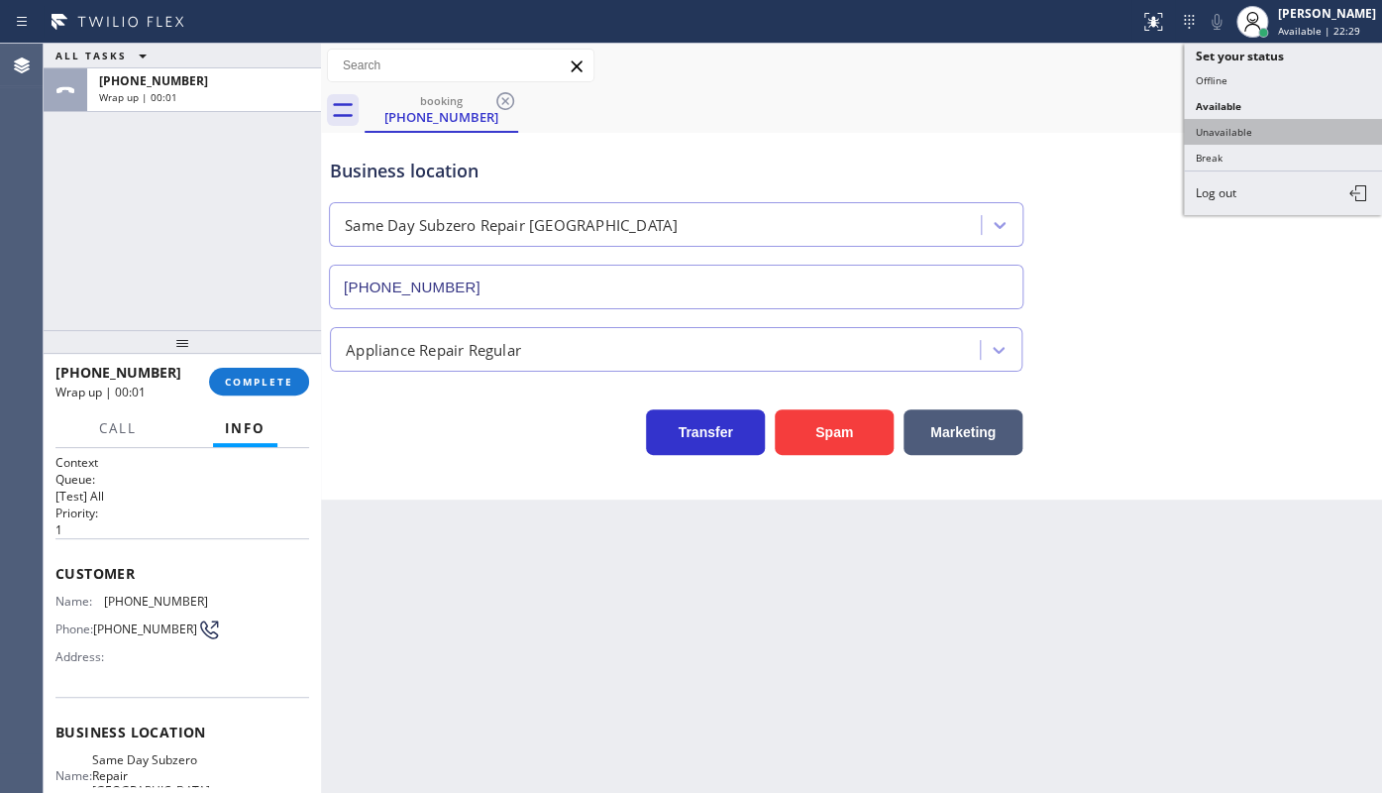
click at [1253, 134] on button "Unavailable" at bounding box center [1283, 132] width 198 height 26
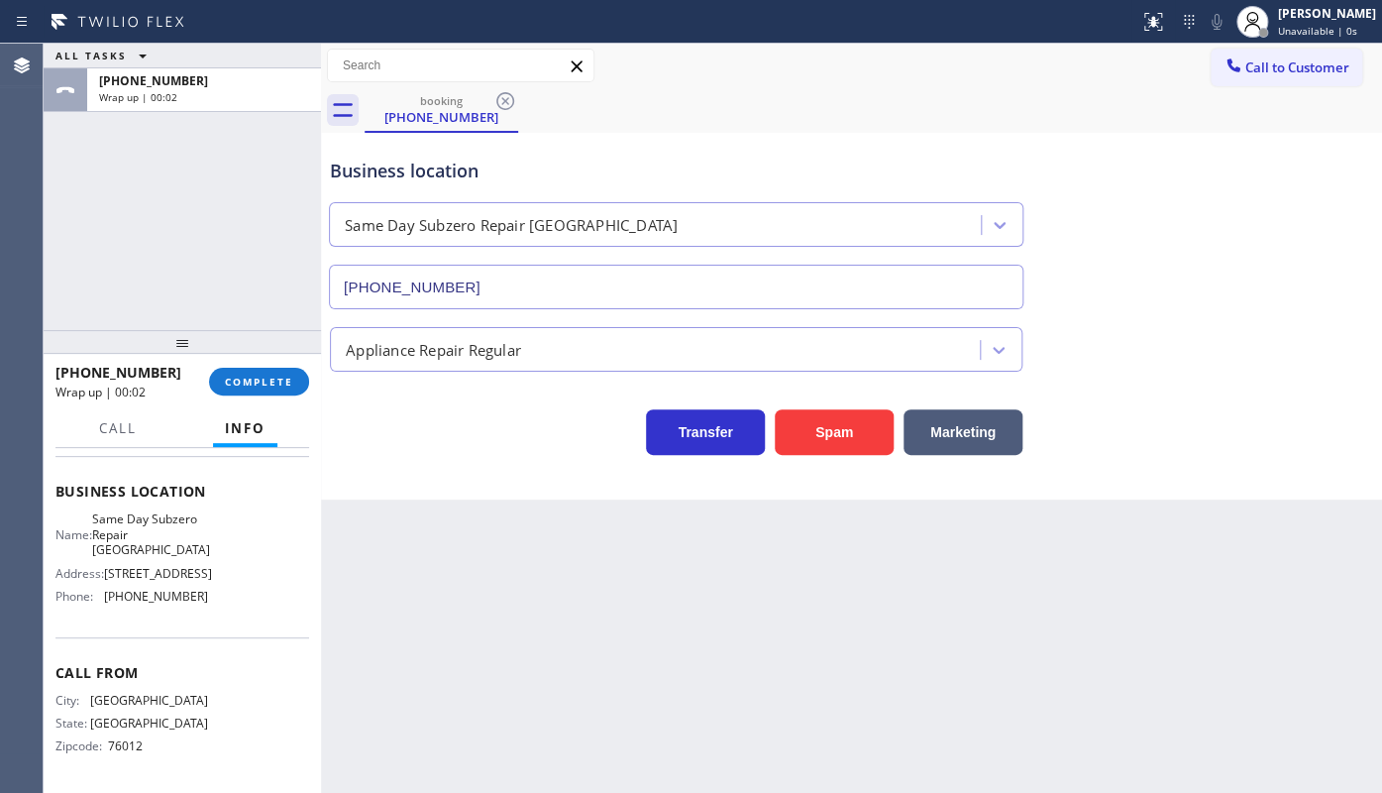
scroll to position [260, 0]
drag, startPoint x: 104, startPoint y: 600, endPoint x: 248, endPoint y: 609, distance: 143.9
click at [248, 609] on div "Name: Same Day Subzero Repair Palm Springs Address: 668 N Palm Canyon Dr, Phone…" at bounding box center [182, 561] width 254 height 100
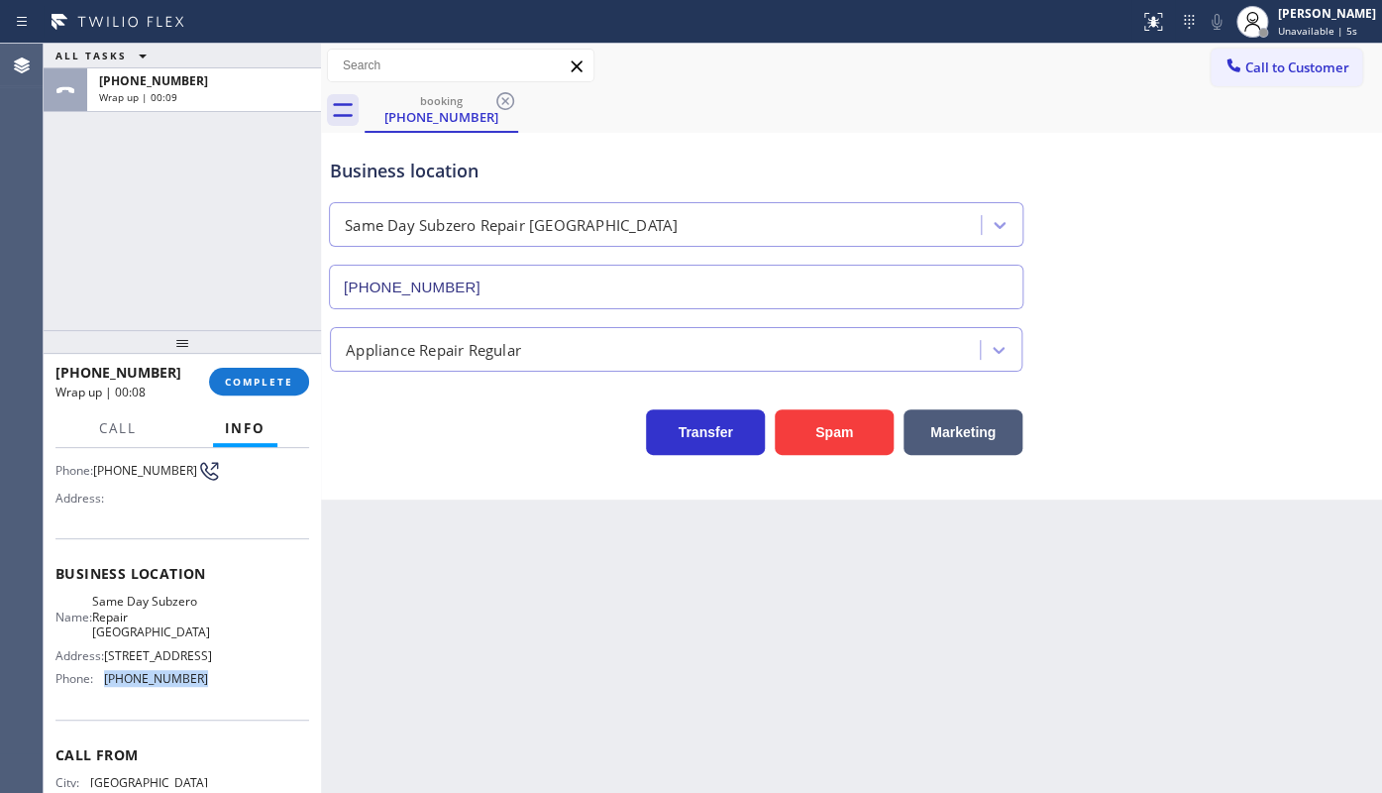
scroll to position [0, 0]
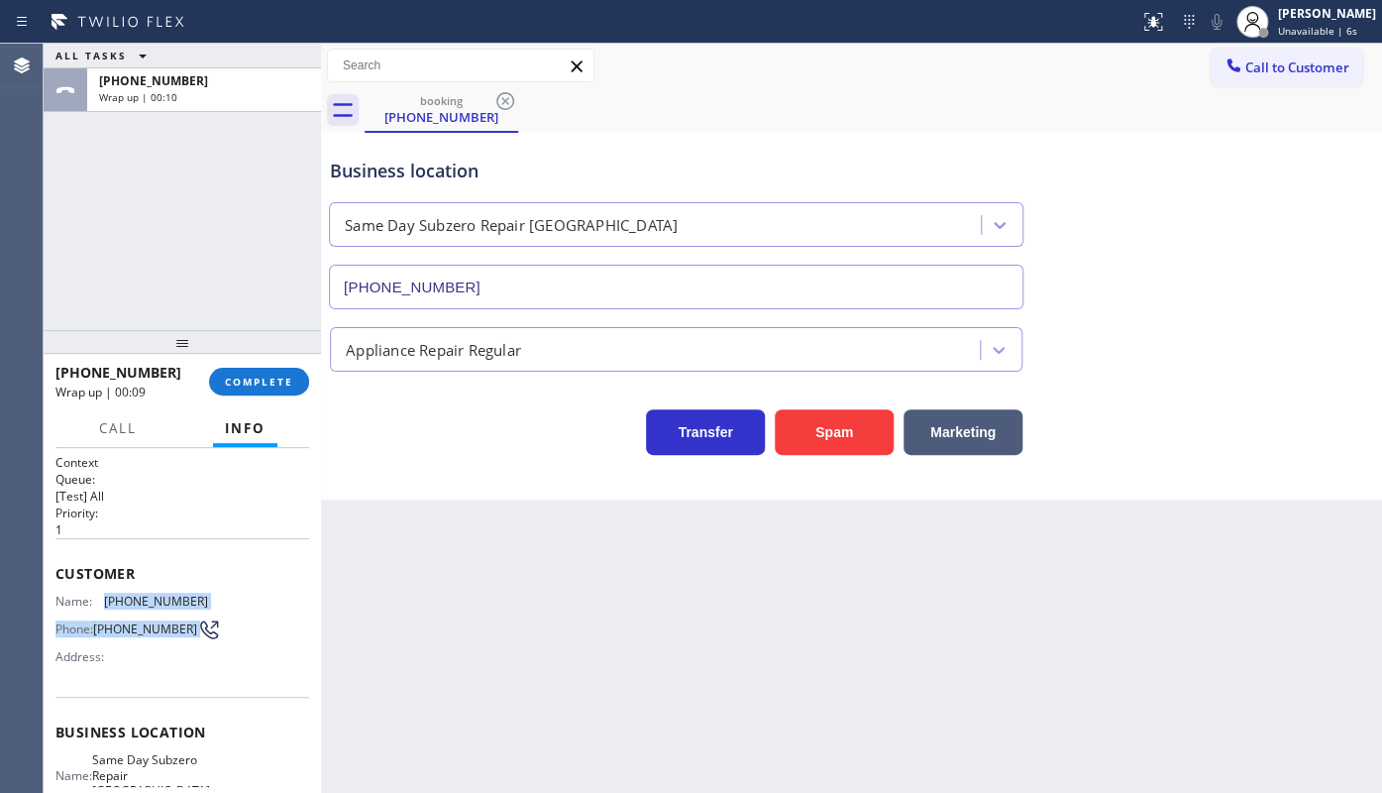
drag, startPoint x: 138, startPoint y: 604, endPoint x: 229, endPoint y: 610, distance: 91.3
click at [229, 610] on div "Name: (817) 793-4134 Phone: (817) 793-4134 Address:" at bounding box center [182, 632] width 254 height 78
click at [113, 514] on h2 "Priority:" at bounding box center [182, 512] width 254 height 17
drag, startPoint x: 103, startPoint y: 593, endPoint x: 241, endPoint y: 602, distance: 138.0
click at [241, 602] on div "Name: (817) 793-4134 Phone: (817) 793-4134 Address:" at bounding box center [182, 632] width 254 height 78
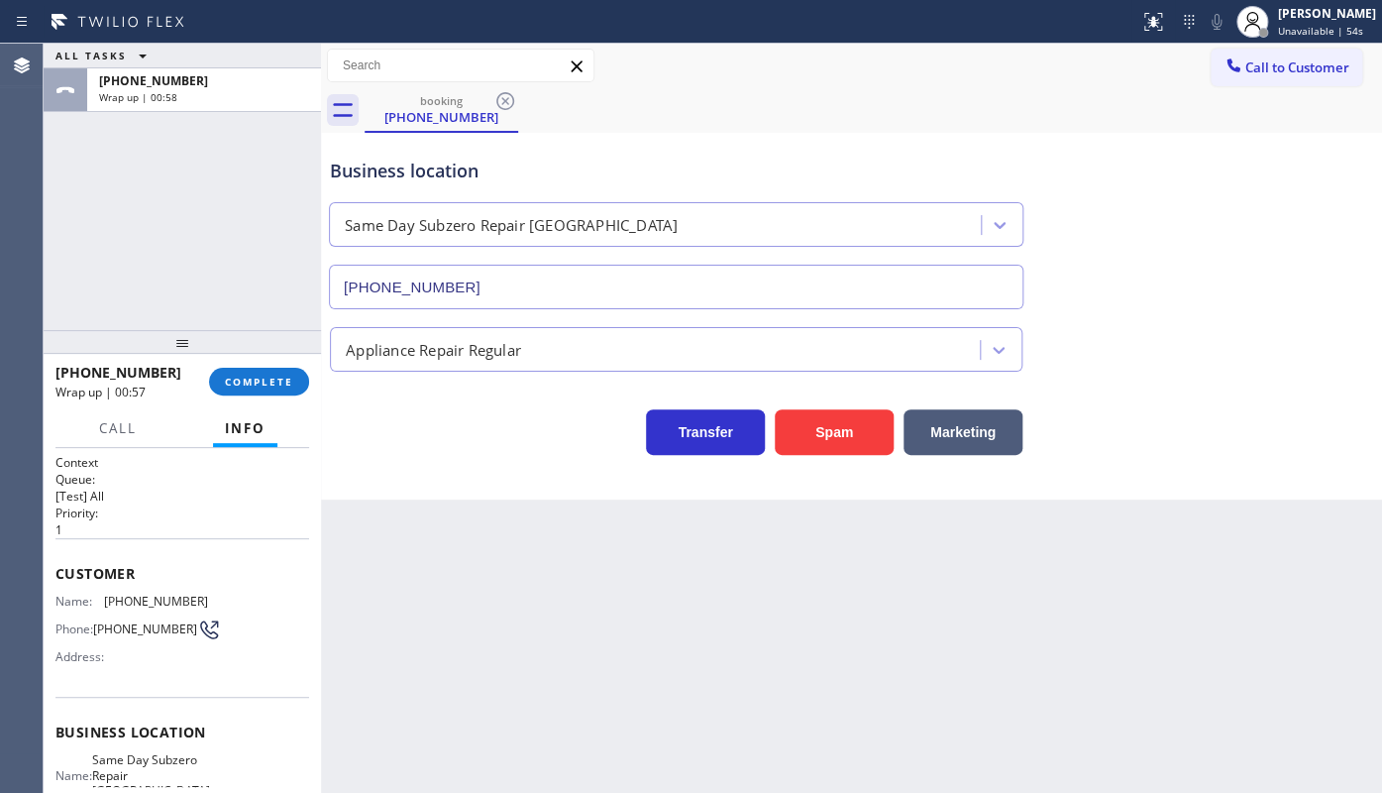
click at [357, 347] on div "Appliance Repair Regular" at bounding box center [433, 349] width 175 height 23
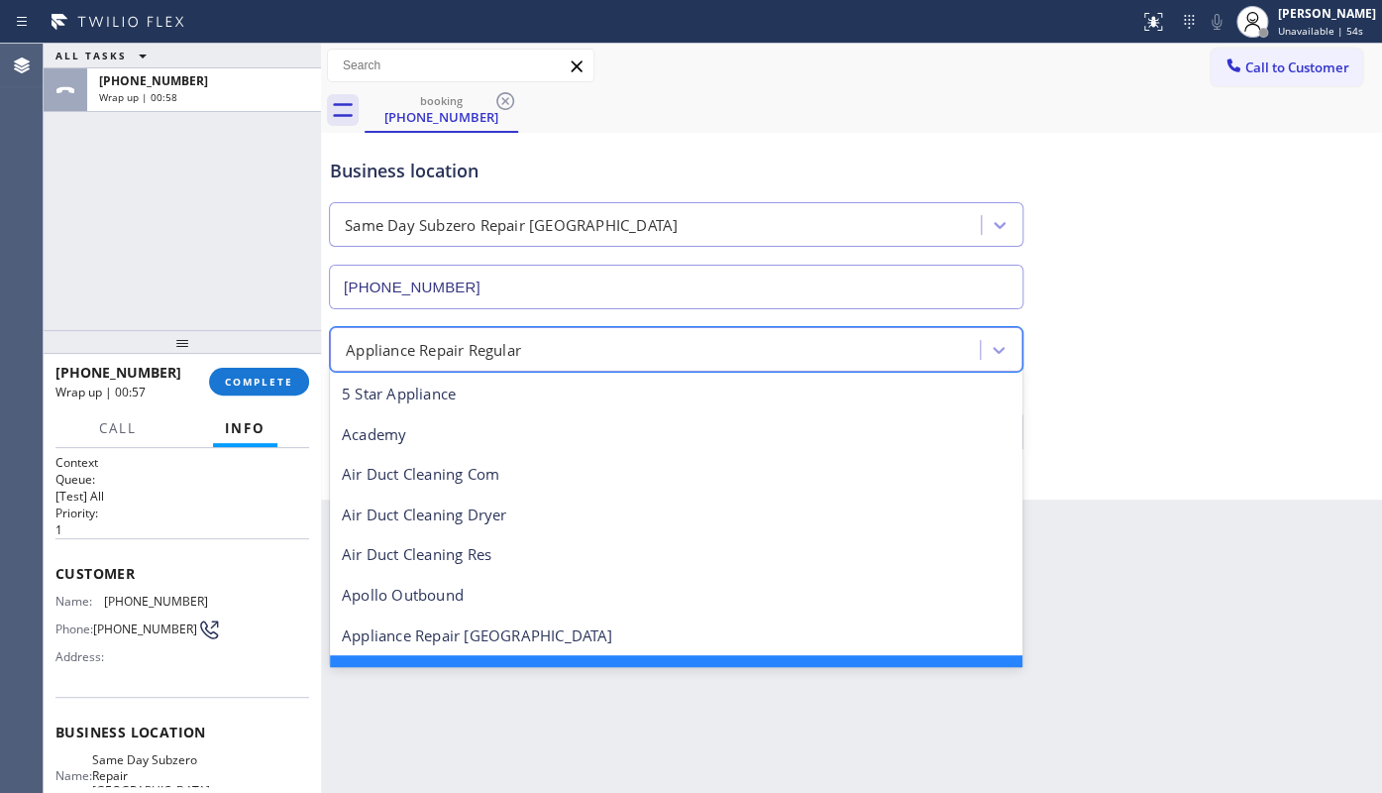
scroll to position [42, 0]
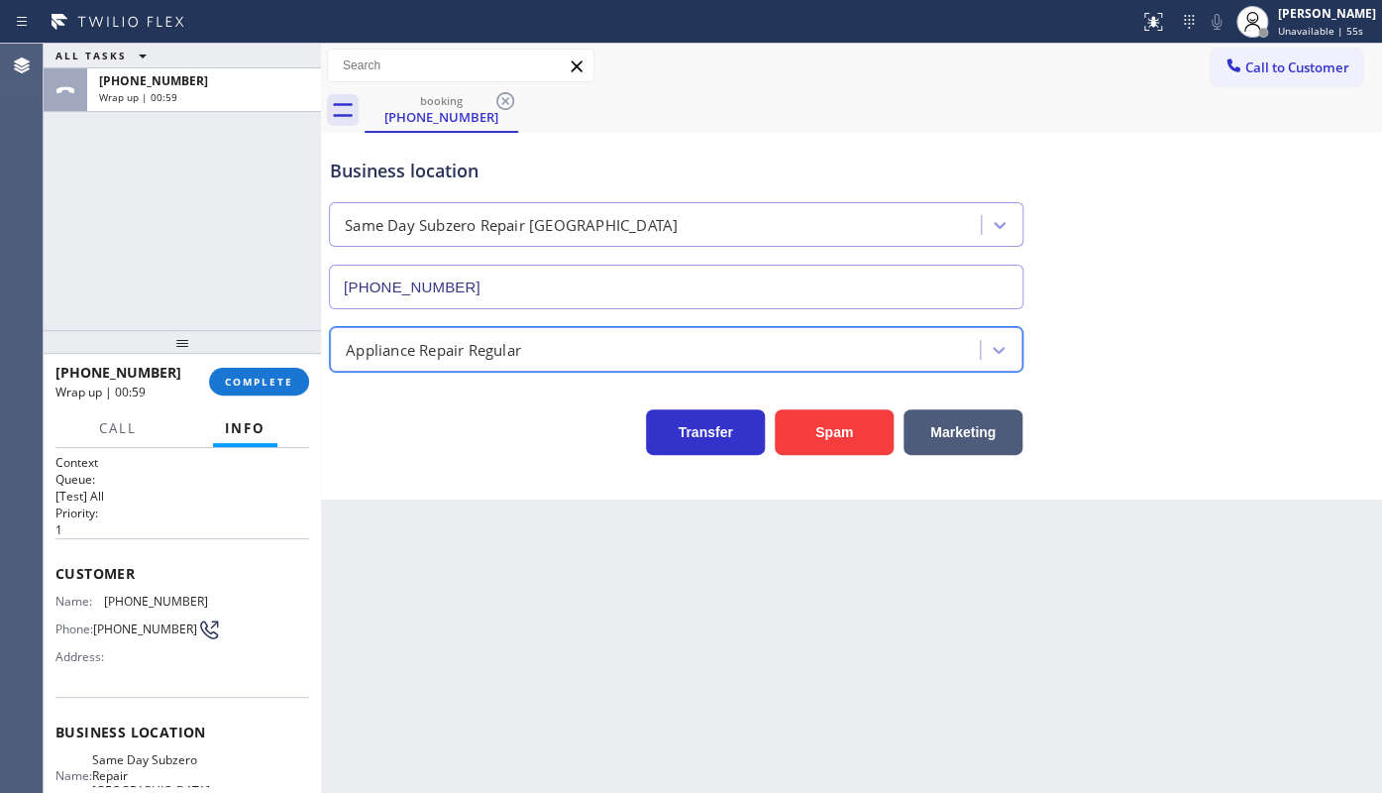
drag, startPoint x: 349, startPoint y: 347, endPoint x: 555, endPoint y: 343, distance: 206.1
click at [555, 343] on div "Appliance Repair Regular" at bounding box center [658, 349] width 644 height 35
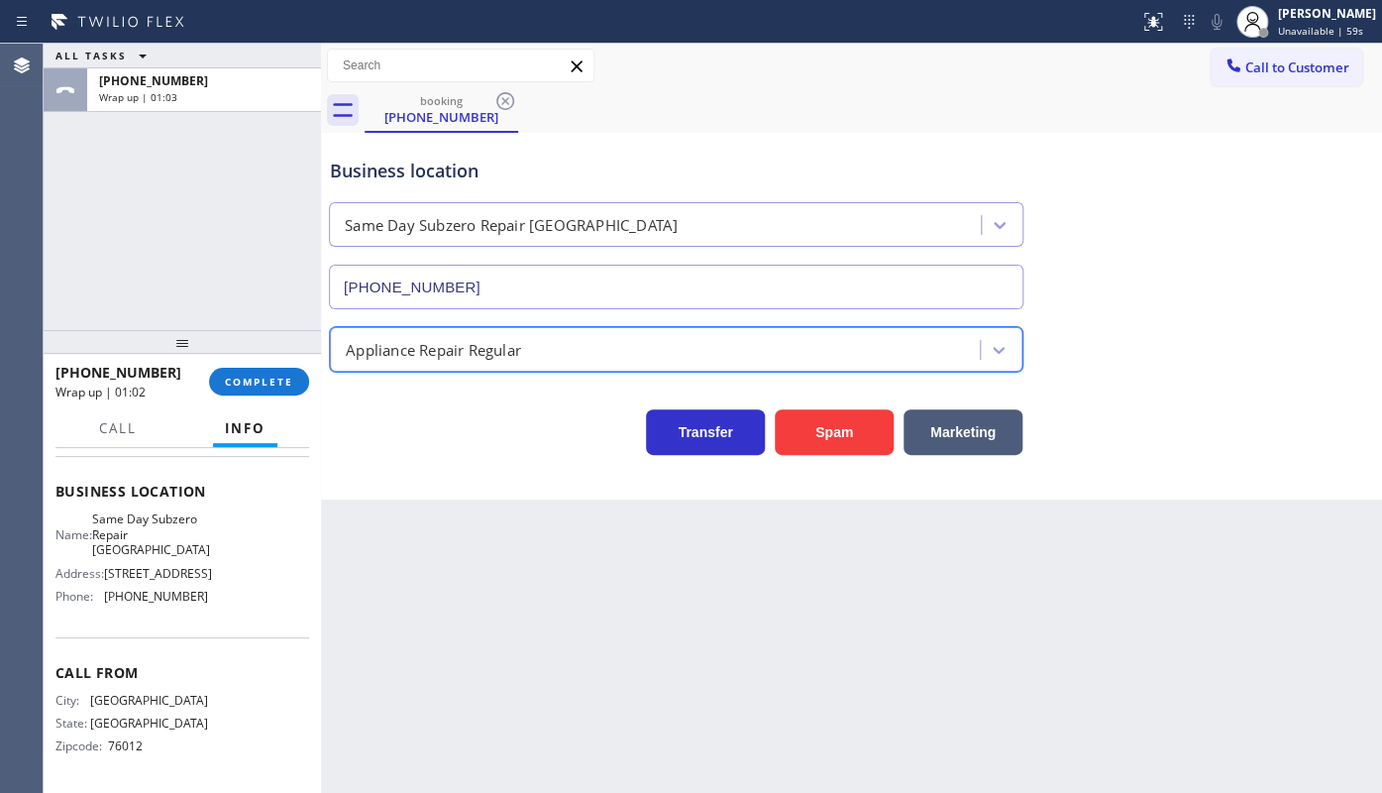
scroll to position [260, 0]
click at [101, 585] on div "Name: Same Day Subzero Repair Palm Springs Address: 668 N Palm Canyon Dr, Phone…" at bounding box center [131, 561] width 153 height 100
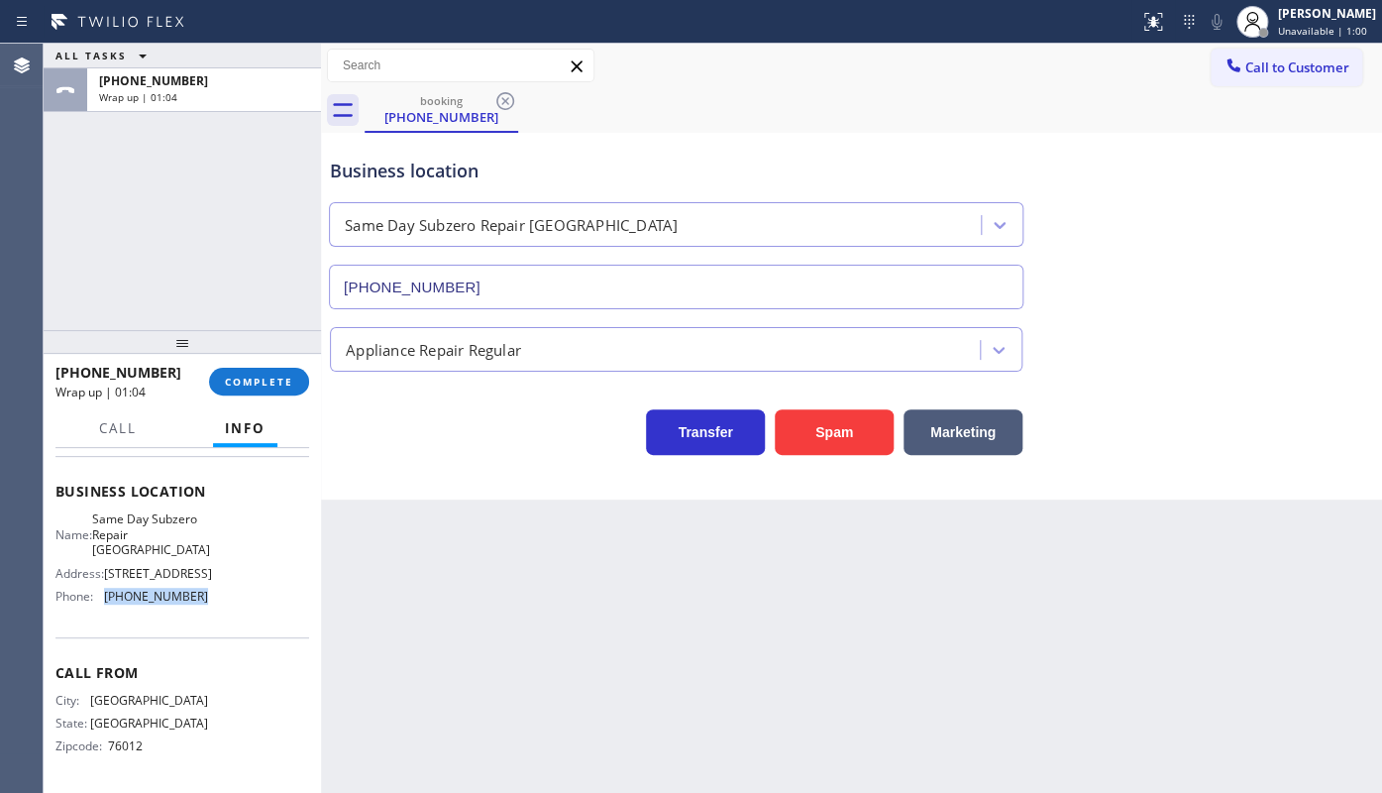
drag, startPoint x: 101, startPoint y: 586, endPoint x: 244, endPoint y: 618, distance: 146.1
click at [244, 618] on div "Business location Name: Same Day Subzero Repair Palm Springs Address: 668 N Pal…" at bounding box center [182, 546] width 254 height 180
click at [1293, 29] on span "Unavailable | 1:02" at bounding box center [1322, 31] width 89 height 14
click at [1037, 231] on div "Business location Same Day Subzero Repair Palm Springs (760) 388-0908" at bounding box center [851, 219] width 1051 height 179
click at [1246, 66] on span "Call to Customer" at bounding box center [1297, 67] width 104 height 18
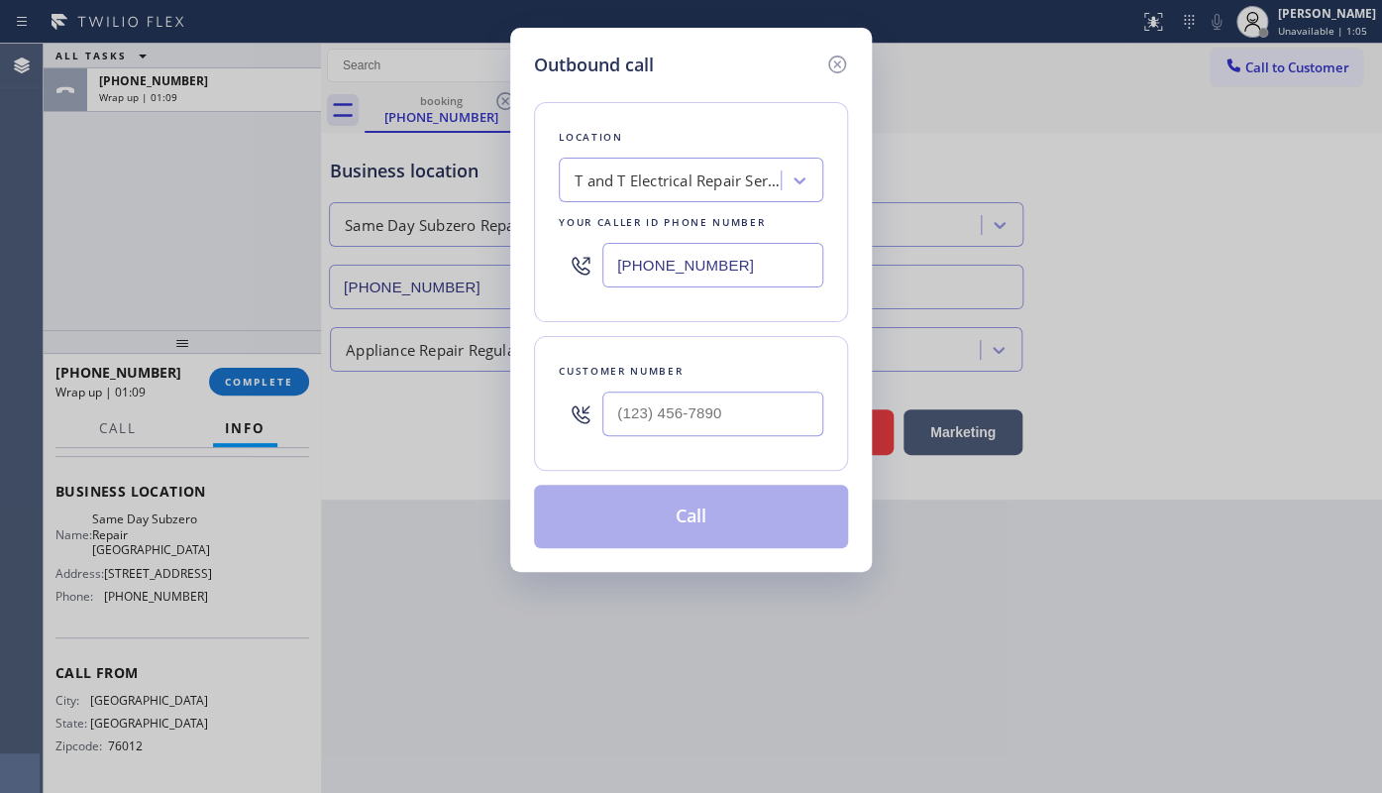
drag, startPoint x: 729, startPoint y: 268, endPoint x: 547, endPoint y: 270, distance: 182.3
click at [547, 270] on div "Location T and T Electrical Repair Service Jersey City(Aerial Electric) Your ca…" at bounding box center [691, 212] width 314 height 220
paste input "760) 388-090"
type input "(760) 388-0908"
click at [663, 407] on input "(___) ___-____" at bounding box center [712, 413] width 221 height 45
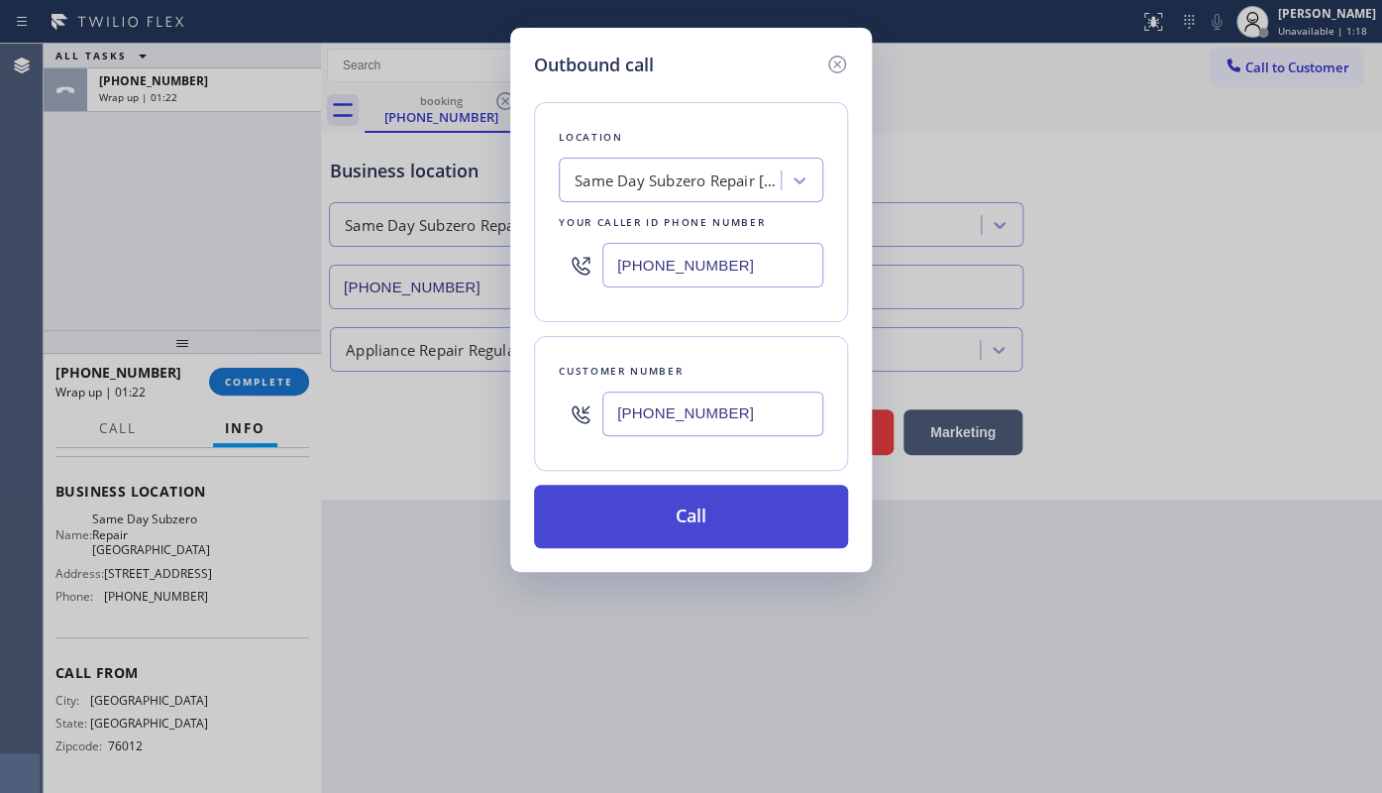
drag, startPoint x: 622, startPoint y: 470, endPoint x: 624, endPoint y: 482, distance: 13.0
click at [624, 482] on div "Location Same Day Subzero Repair Palm Springs Your caller id phone number (760)…" at bounding box center [691, 313] width 314 height 470
click at [624, 484] on button "Call" at bounding box center [691, 515] width 314 height 63
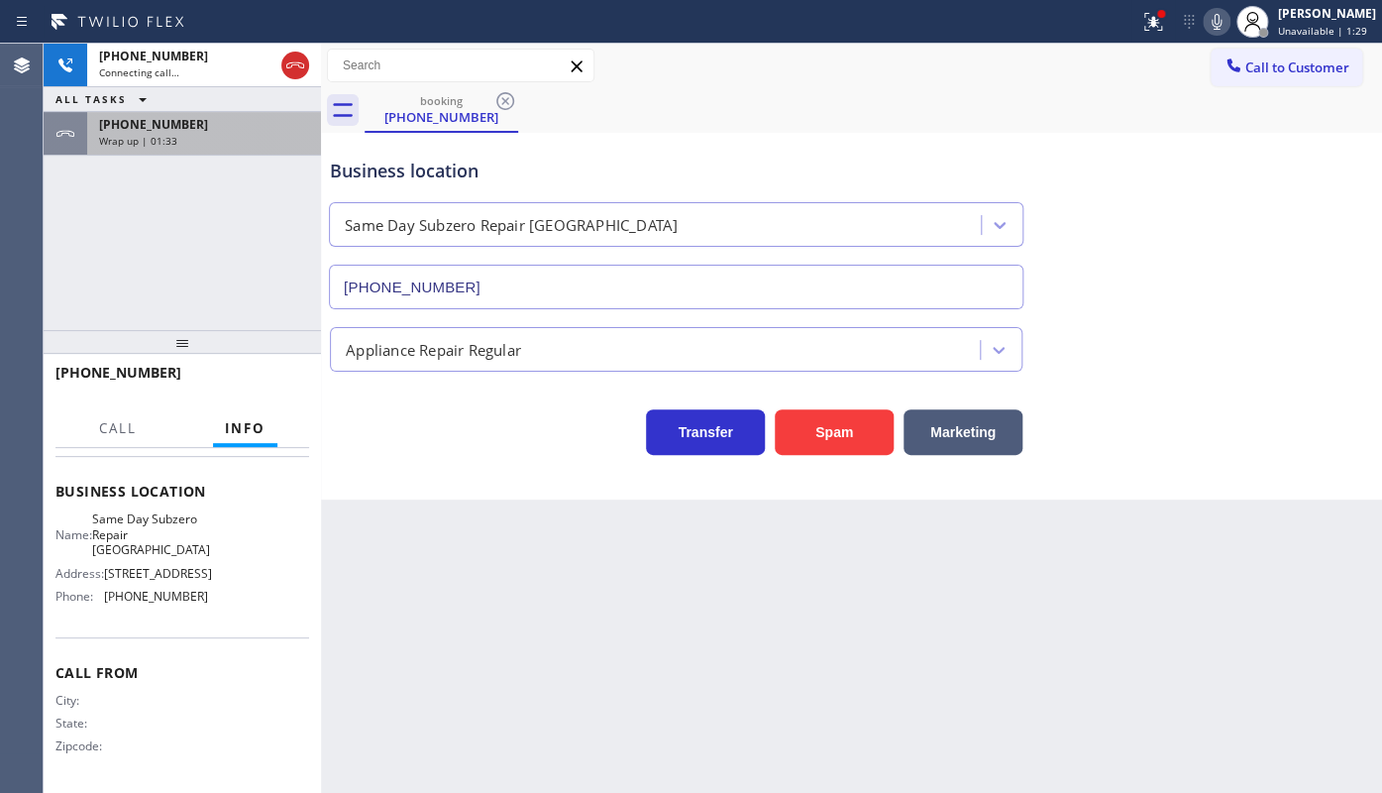
click at [204, 139] on div "Wrap up | 01:33" at bounding box center [204, 141] width 210 height 14
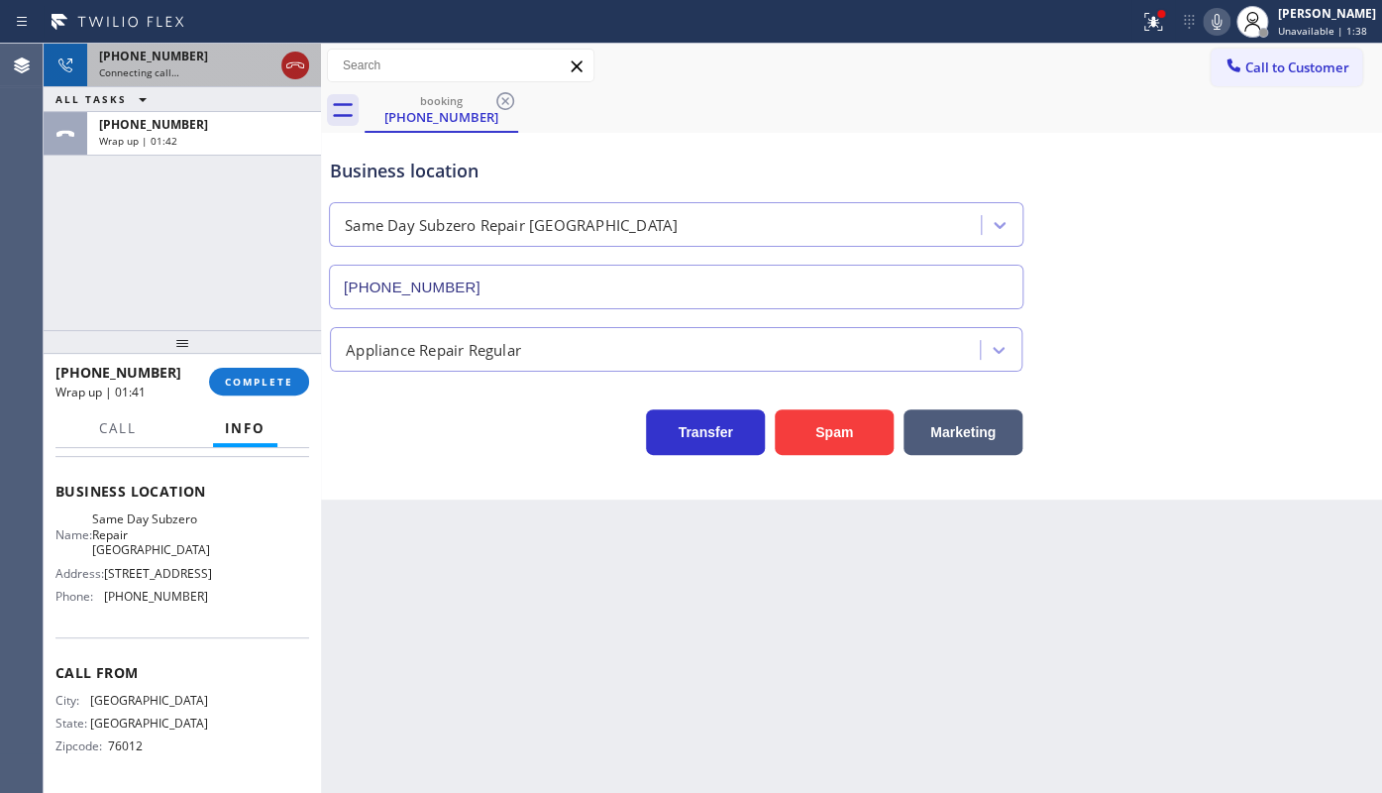
click at [297, 68] on icon at bounding box center [295, 65] width 24 height 24
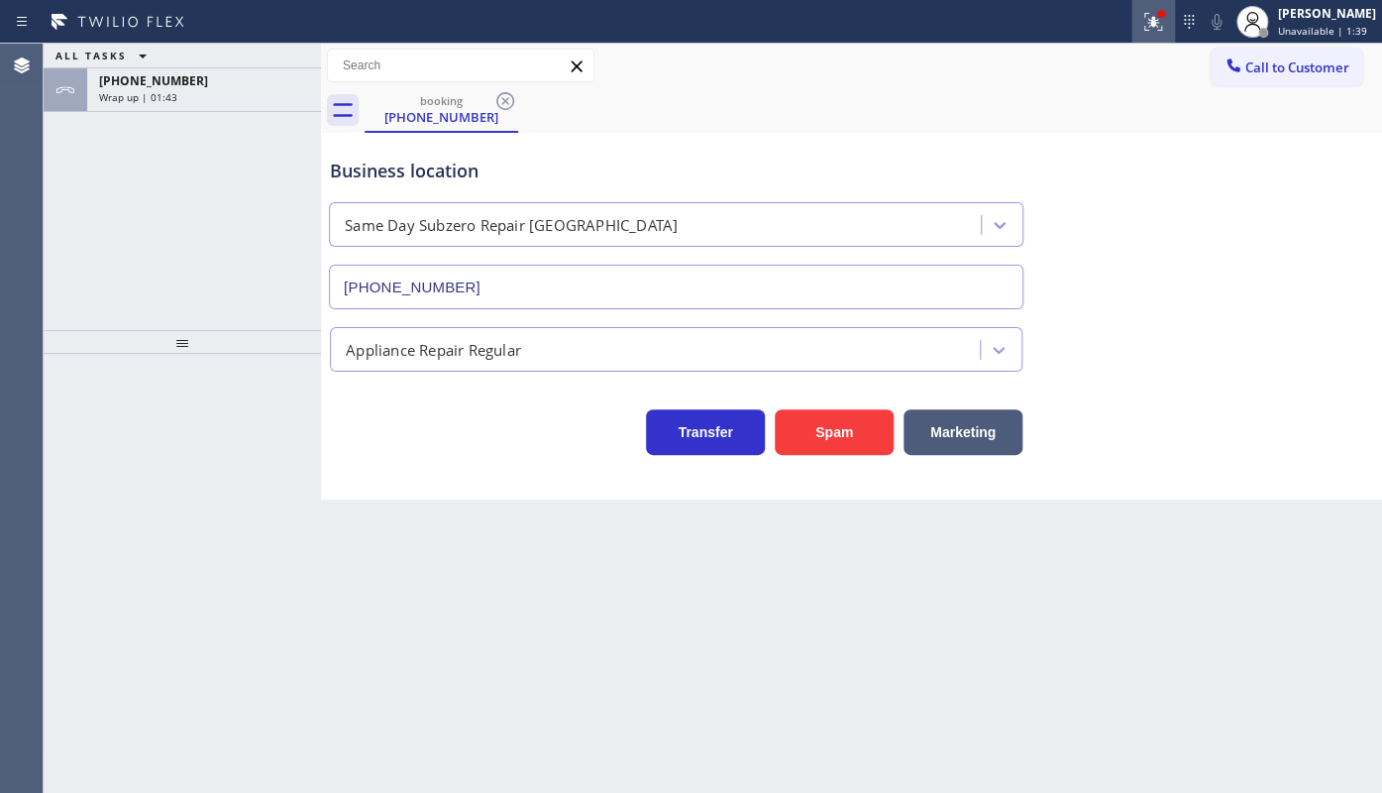
click at [1169, 29] on div at bounding box center [1153, 22] width 44 height 24
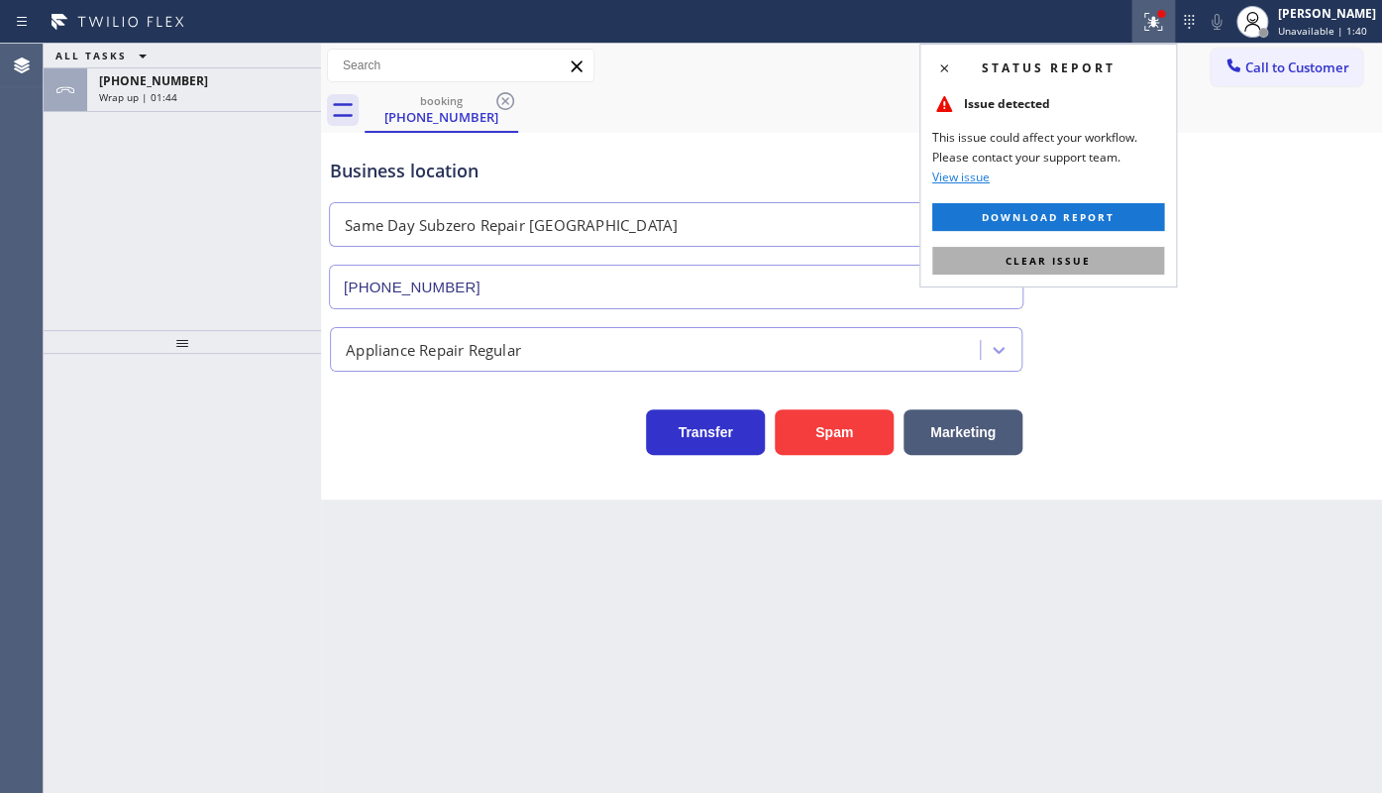
click at [1128, 266] on button "Clear issue" at bounding box center [1048, 261] width 232 height 28
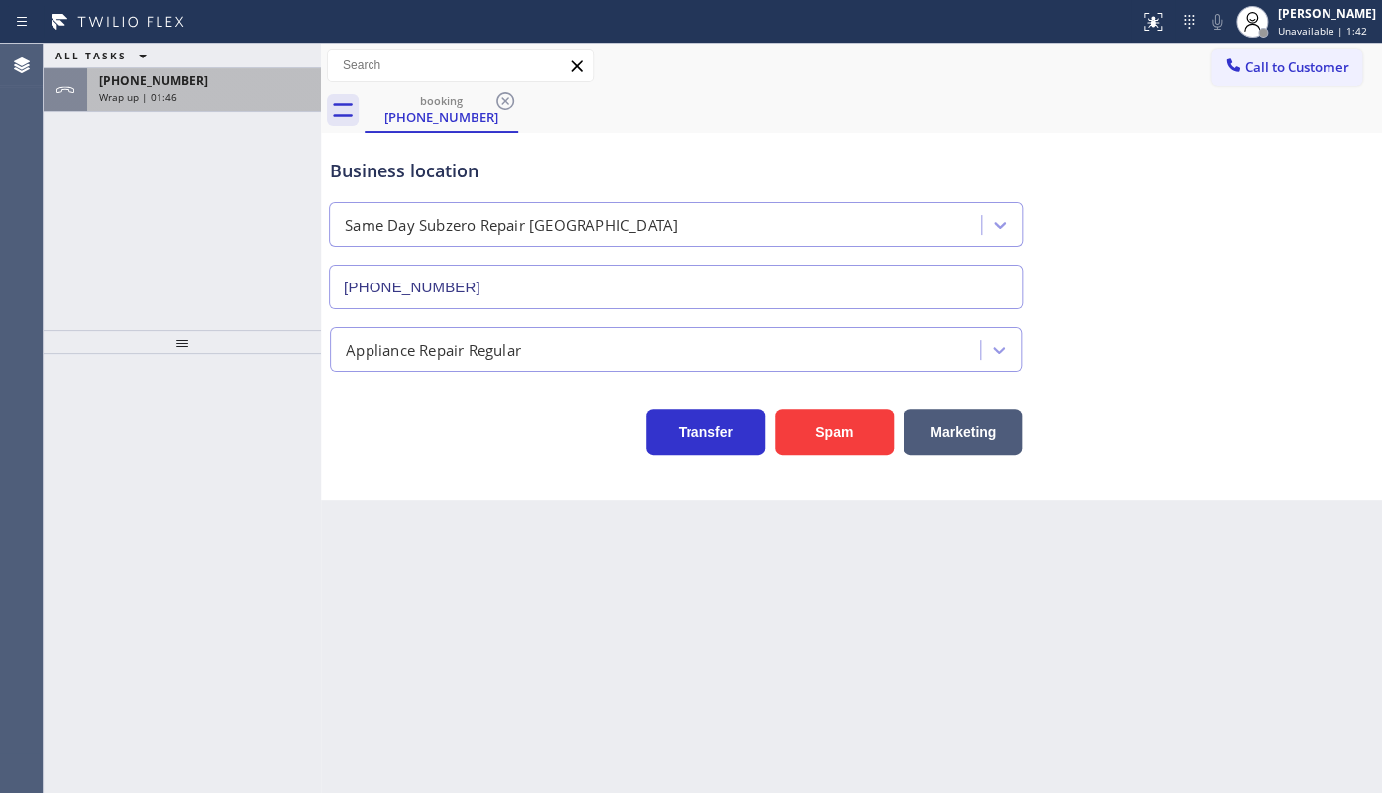
click at [247, 77] on div "+18177934134" at bounding box center [204, 80] width 210 height 17
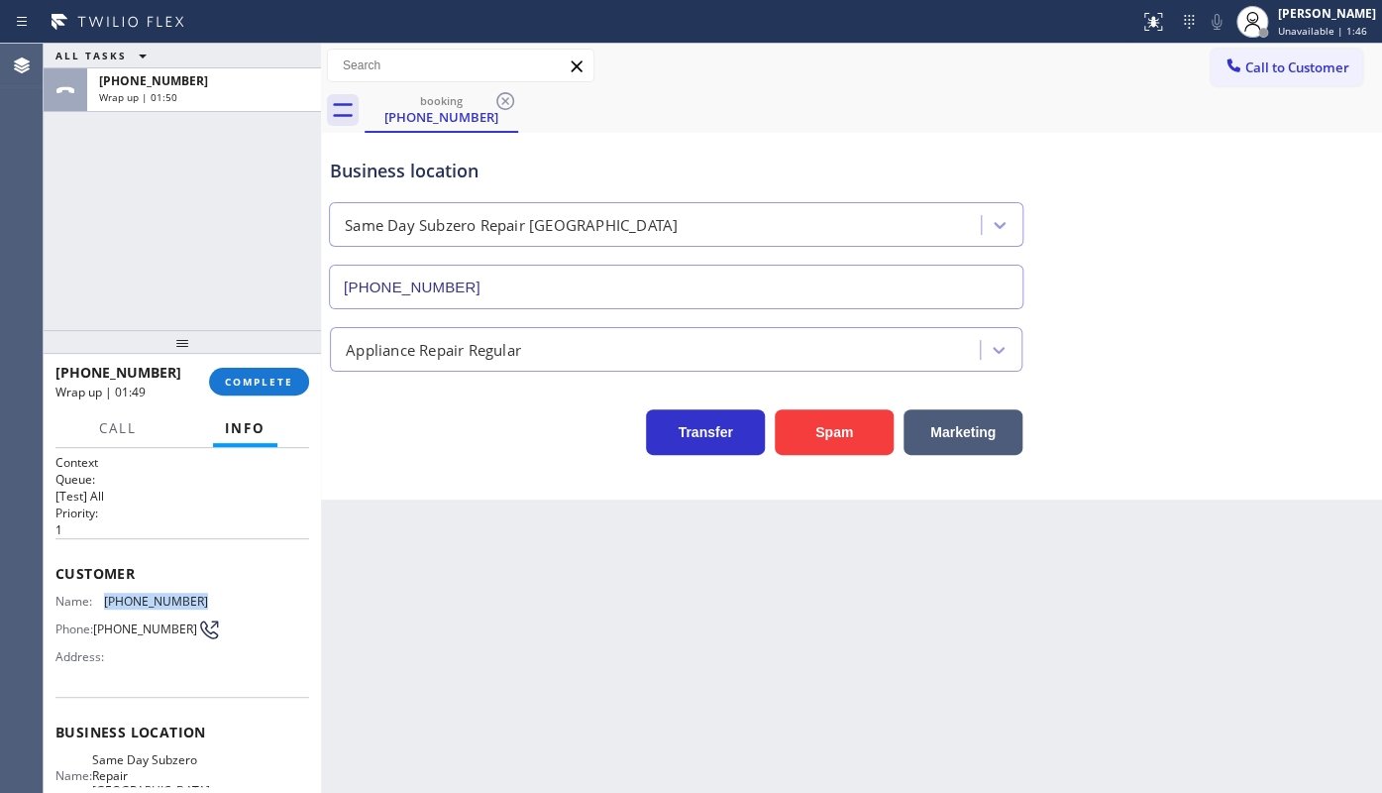
drag, startPoint x: 106, startPoint y: 594, endPoint x: 249, endPoint y: 594, distance: 142.7
click at [249, 594] on div "Name: (817) 793-4134 Phone: (817) 793-4134 Address:" at bounding box center [182, 632] width 254 height 78
click at [1247, 72] on span "Call to Customer" at bounding box center [1297, 67] width 104 height 18
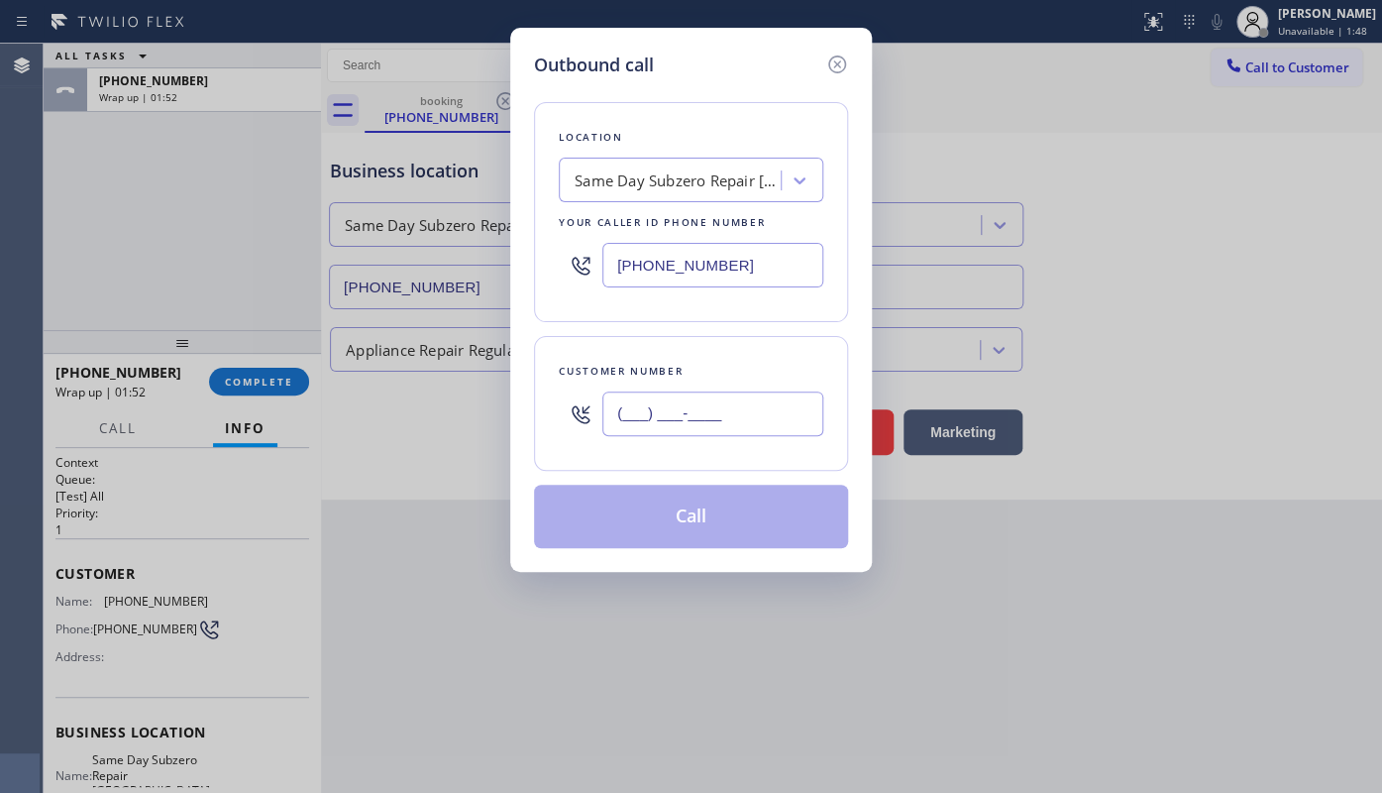
click at [672, 401] on input "(___) ___-____" at bounding box center [712, 413] width 221 height 45
paste input "817) 793-4134"
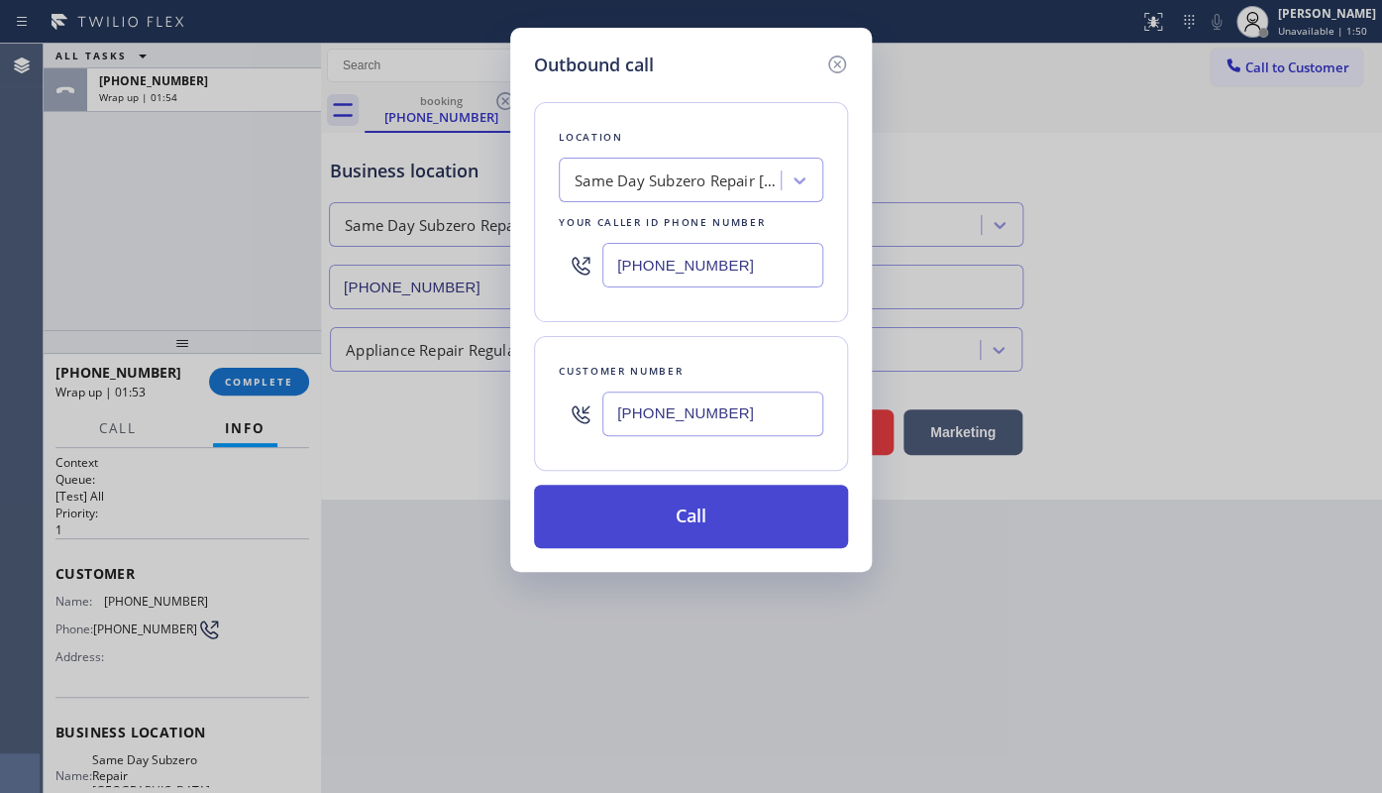
type input "(817) 793-4134"
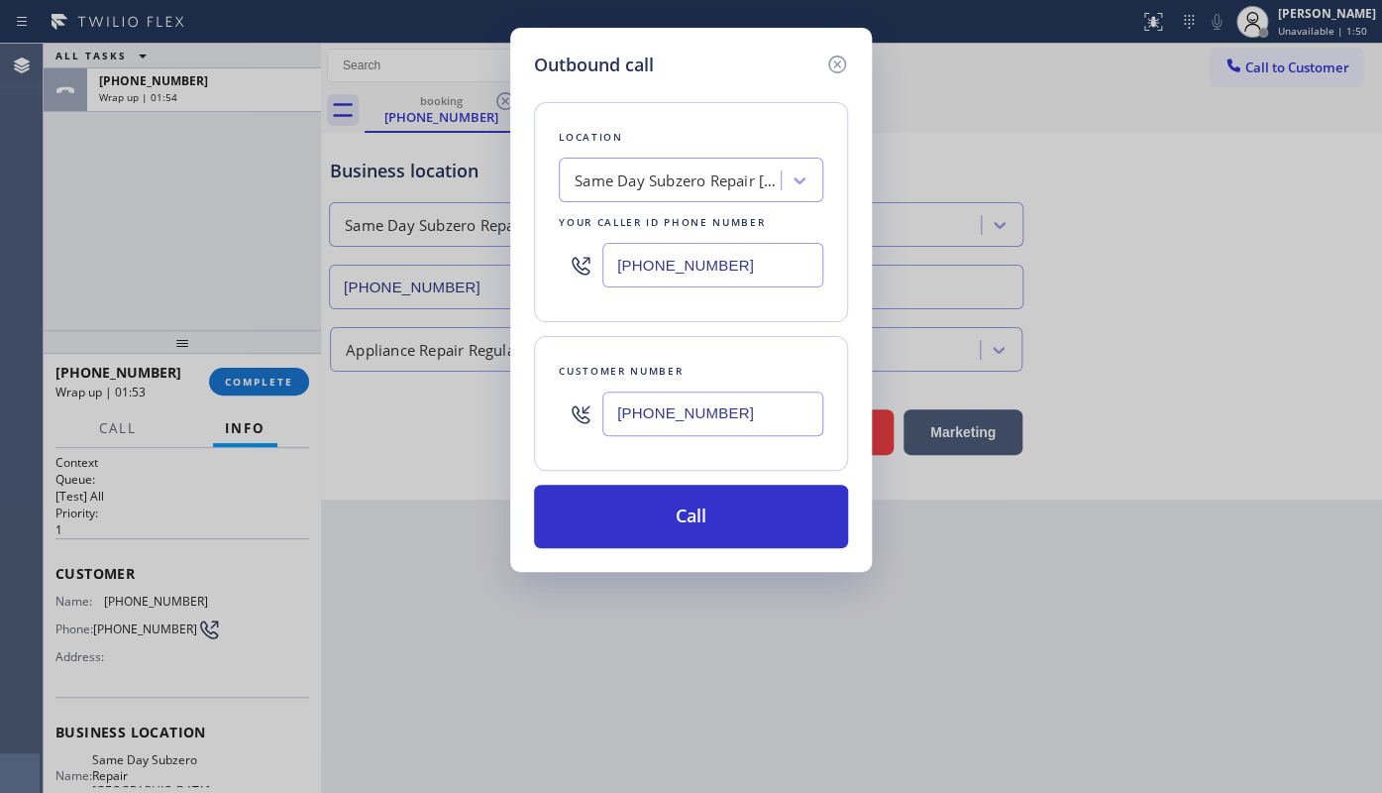
drag, startPoint x: 664, startPoint y: 512, endPoint x: 358, endPoint y: 281, distance: 383.4
click at [632, 477] on div "Location Same Day Subzero Repair Palm Springs Your caller id phone number (760)…" at bounding box center [691, 313] width 314 height 470
click at [189, 181] on div "Outbound call Location Same Day Subzero Repair Palm Springs Your caller id phon…" at bounding box center [691, 396] width 1382 height 793
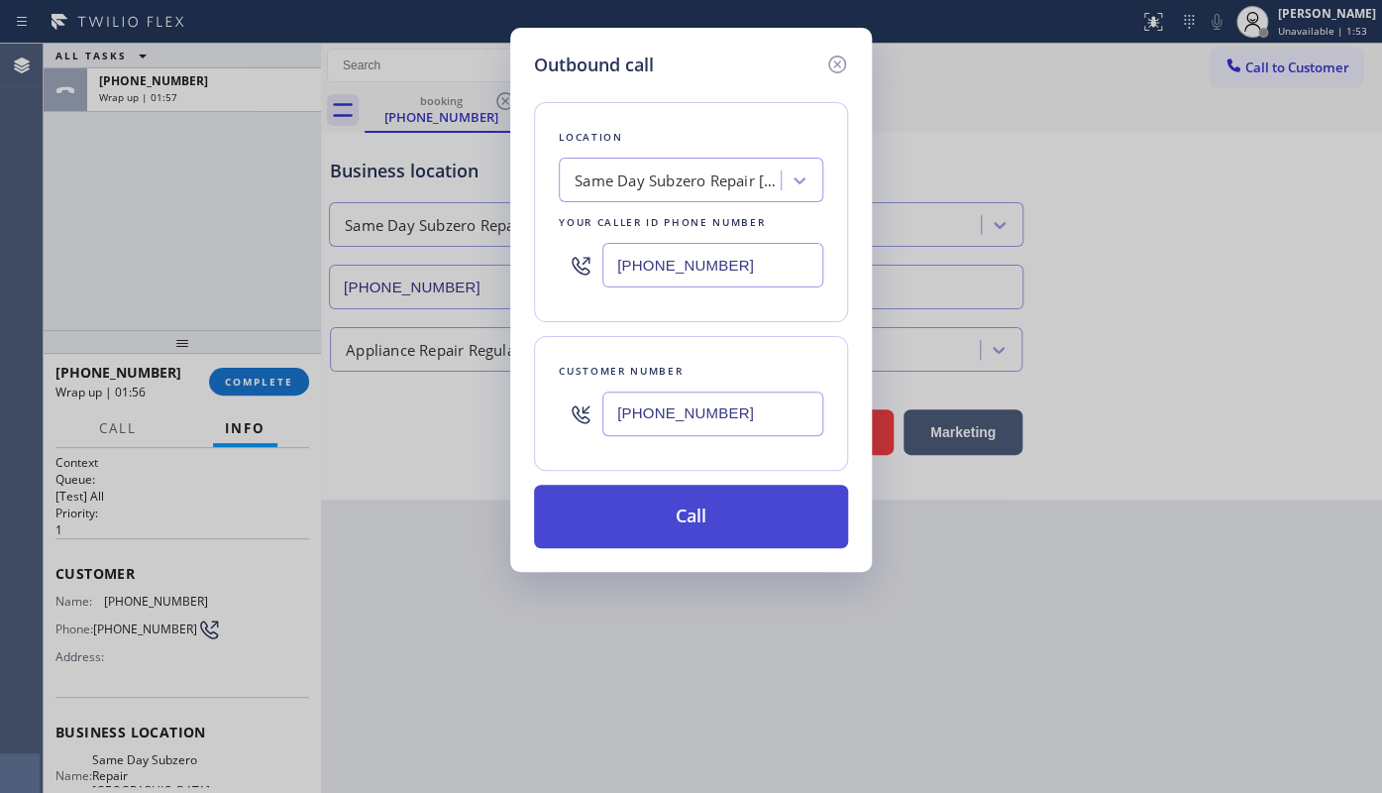
click at [631, 510] on button "Call" at bounding box center [691, 515] width 314 height 63
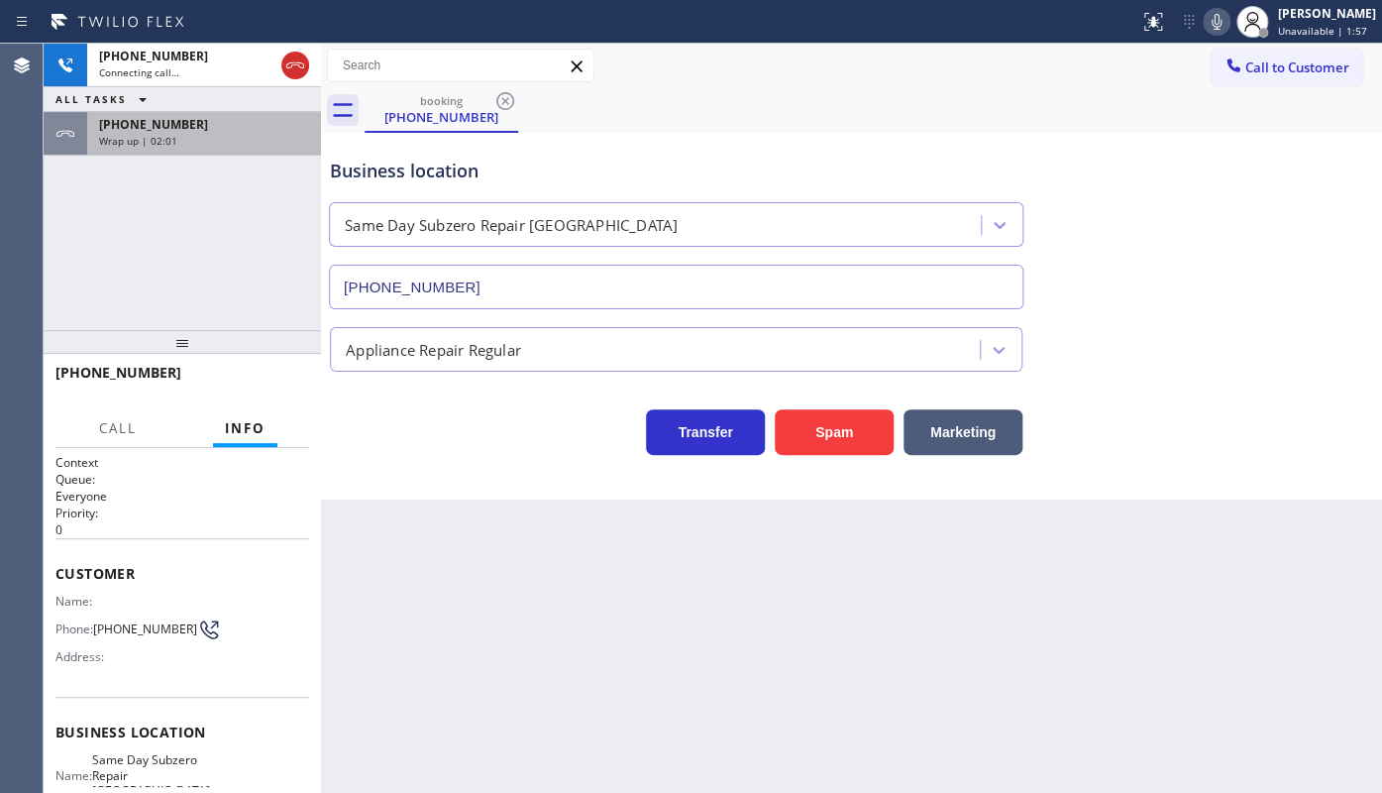
click at [241, 141] on div "Wrap up | 02:01" at bounding box center [204, 141] width 210 height 14
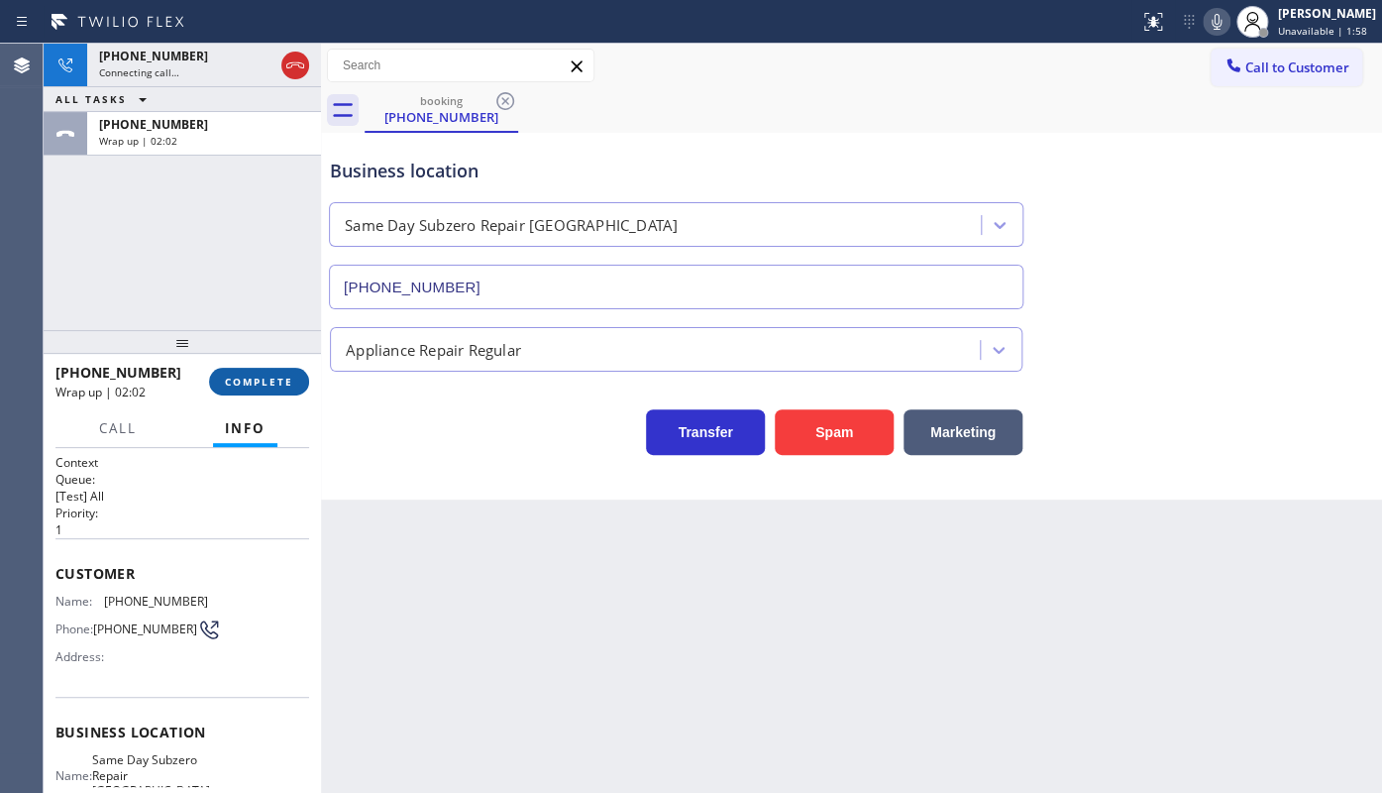
click at [280, 375] on span "COMPLETE" at bounding box center [259, 381] width 68 height 14
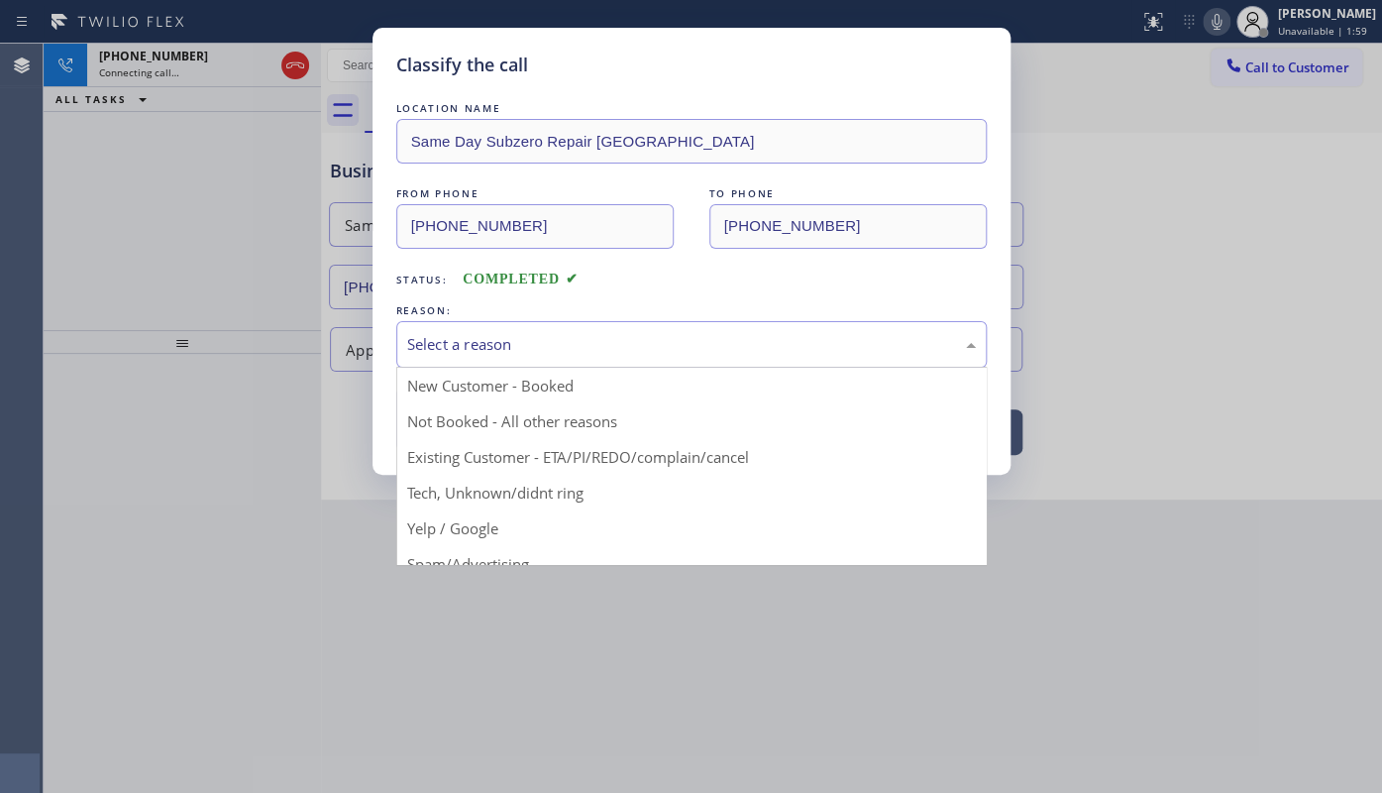
click at [454, 345] on div "Select a reason" at bounding box center [691, 344] width 569 height 23
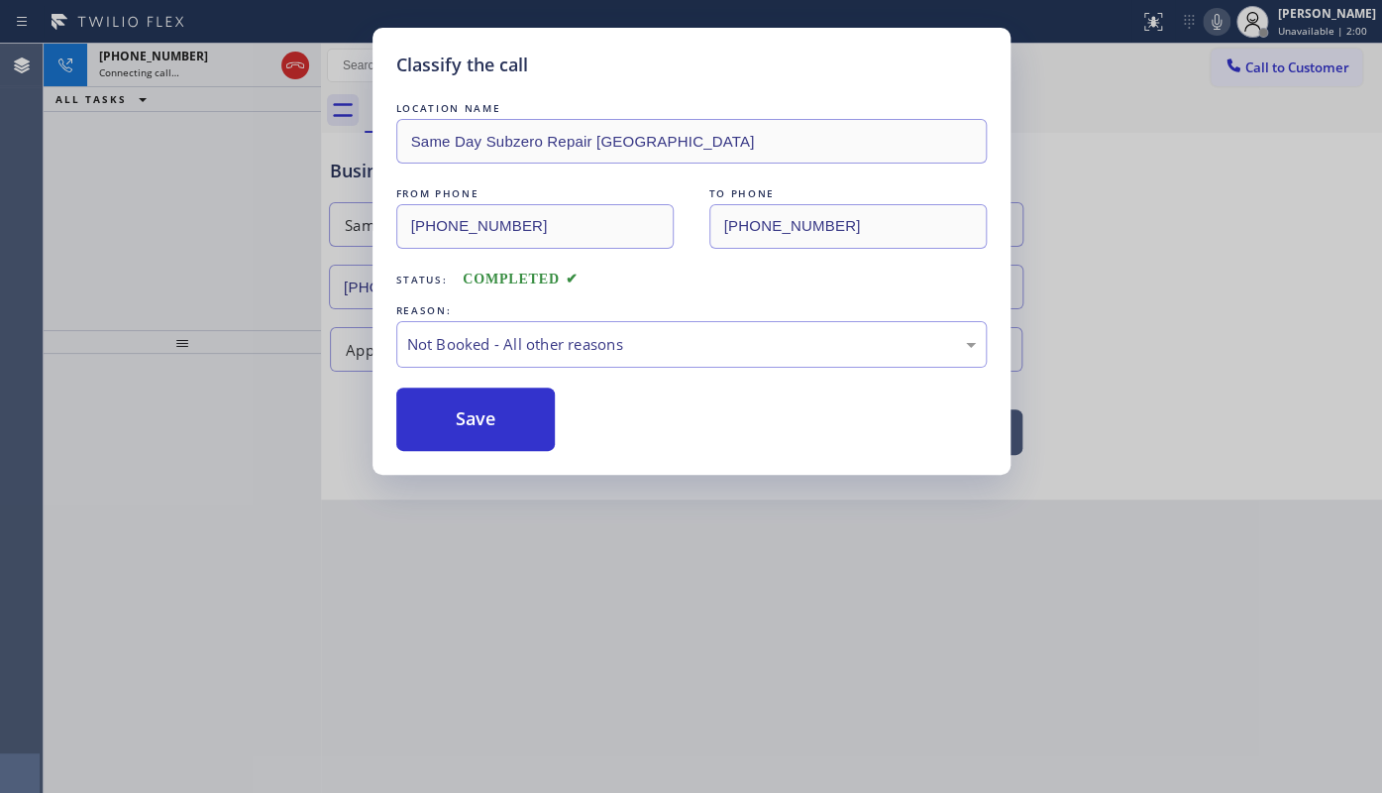
click at [452, 409] on button "Save" at bounding box center [475, 418] width 159 height 63
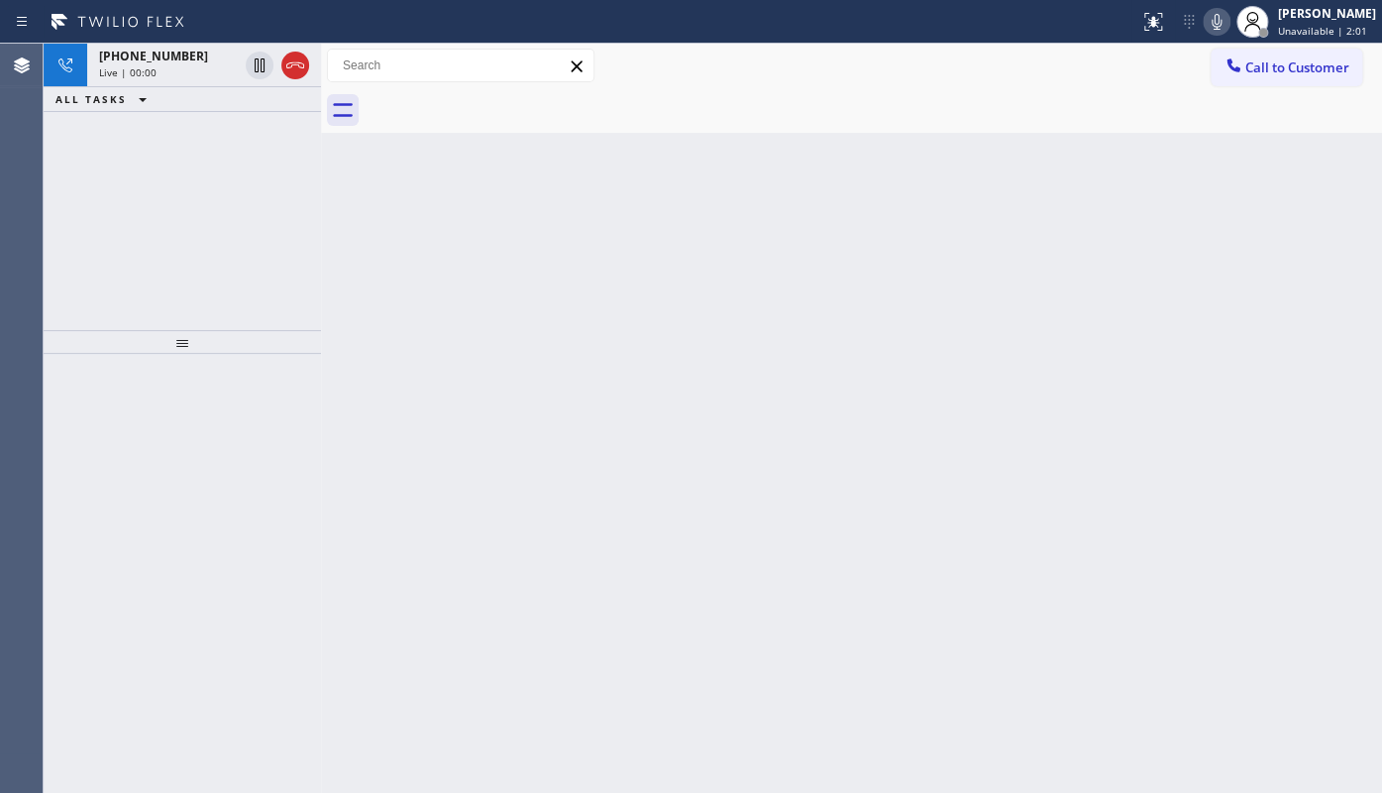
click at [292, 61] on icon at bounding box center [295, 65] width 24 height 24
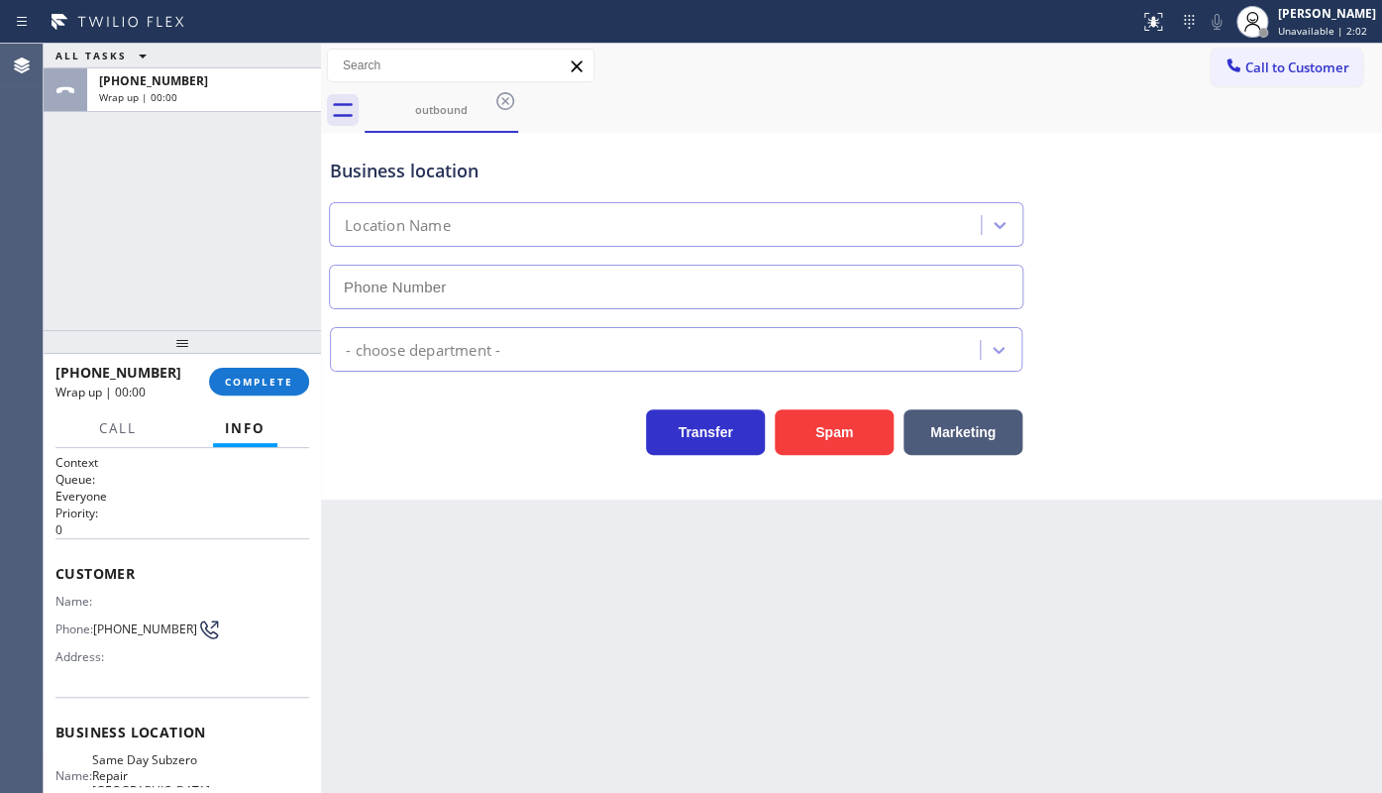
type input "(760) 388-0908"
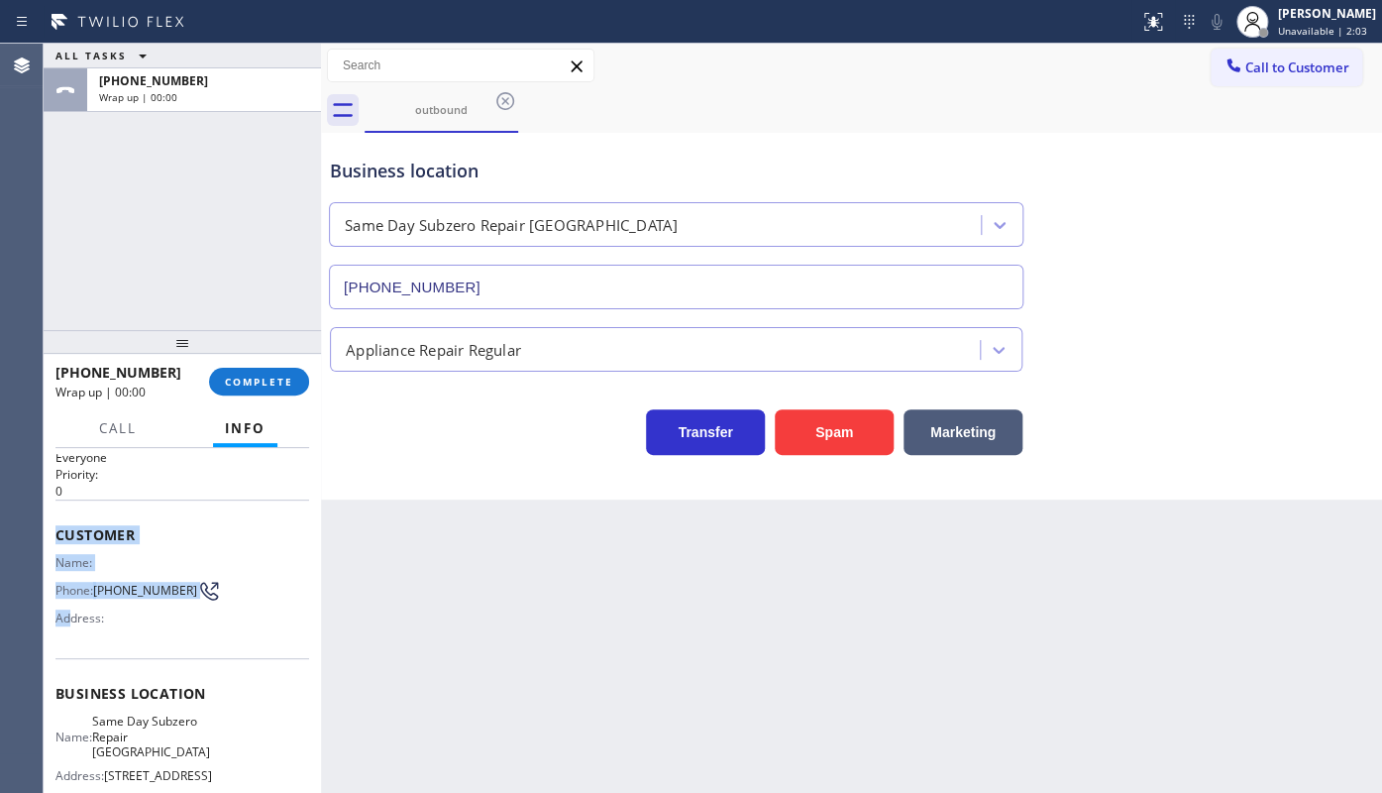
drag, startPoint x: 56, startPoint y: 554, endPoint x: 66, endPoint y: 581, distance: 29.5
click at [66, 581] on div "Context Queue: Everyone Priority: 0 Customer Name: Phone: (817) 793-4134 Addres…" at bounding box center [182, 702] width 254 height 574
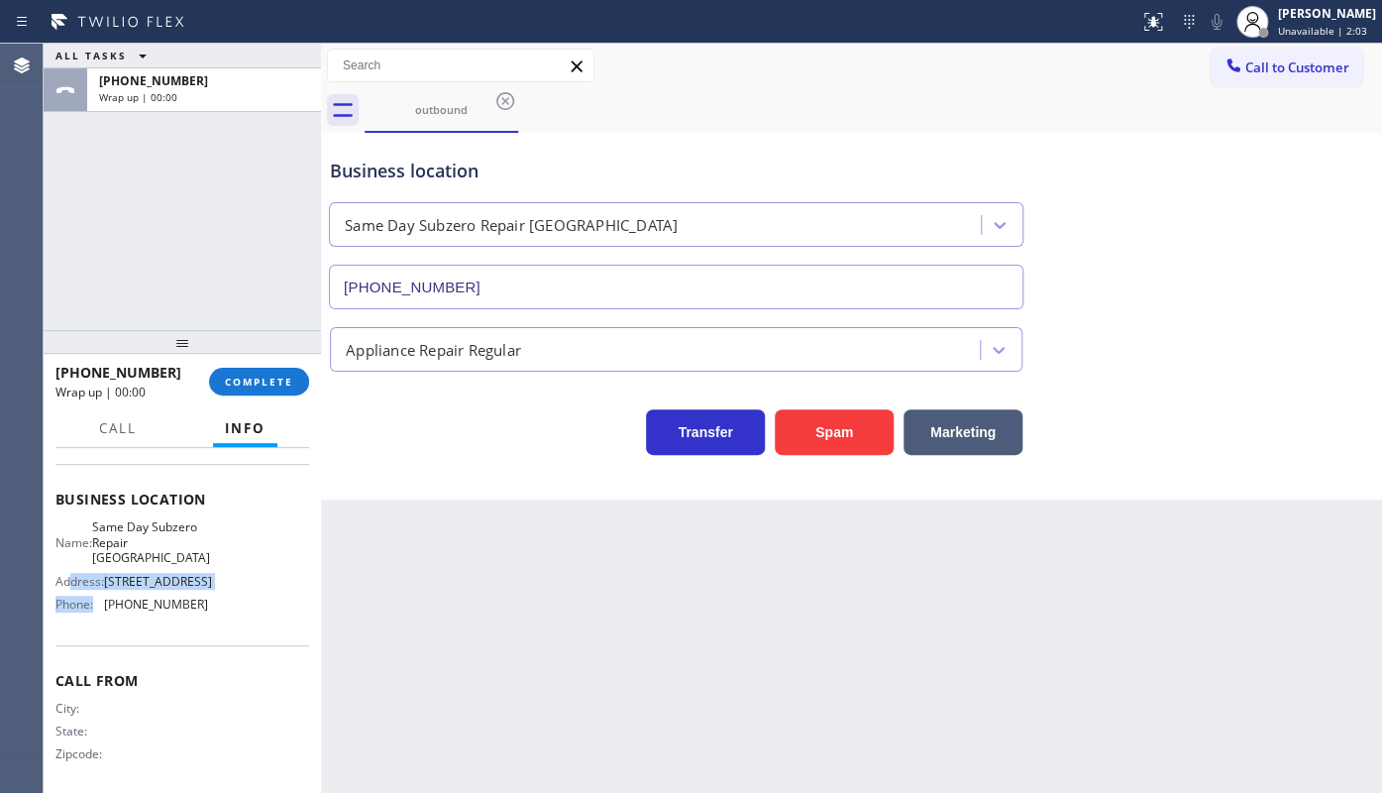
scroll to position [260, 0]
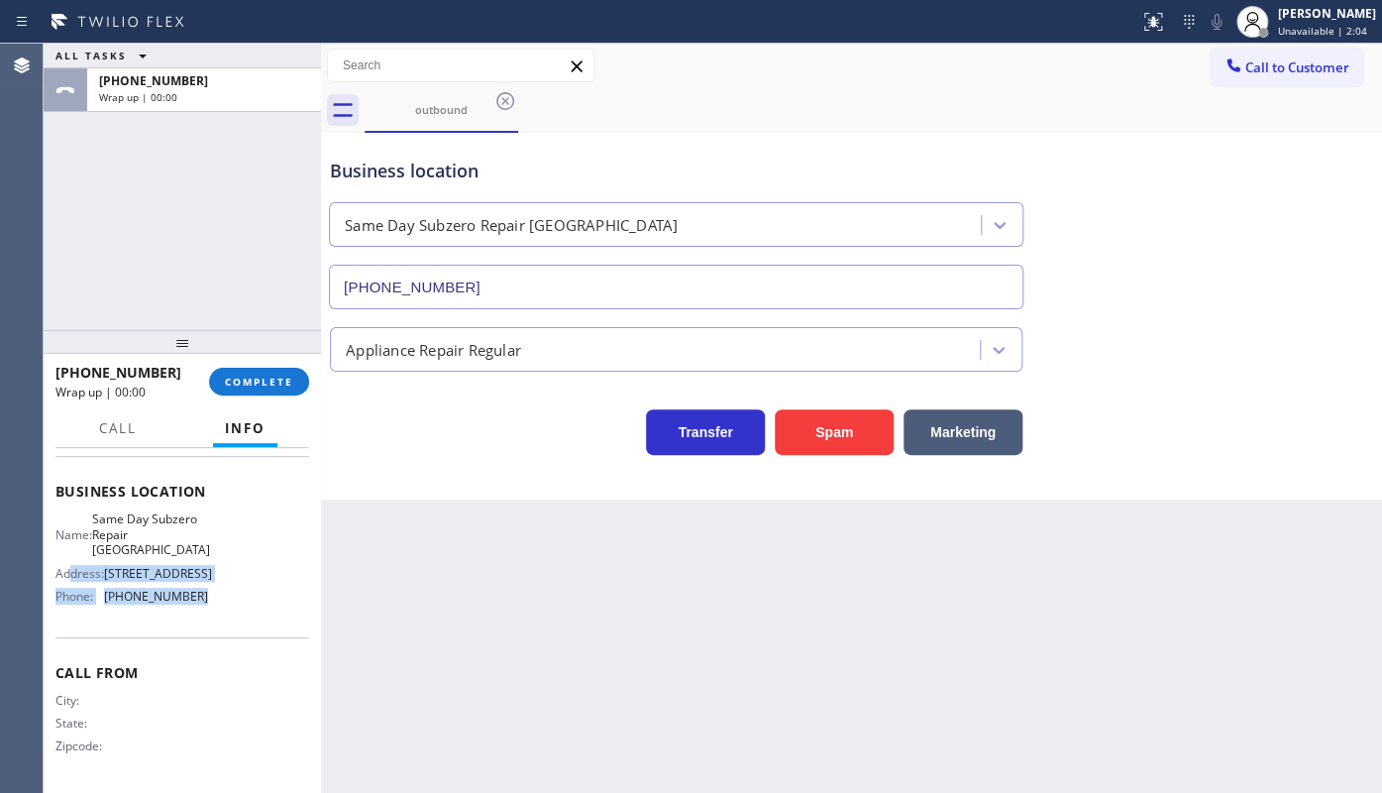
drag, startPoint x: 71, startPoint y: 581, endPoint x: 237, endPoint y: 614, distance: 168.6
click at [237, 614] on div "Business location Name: Same Day Subzero Repair Palm Springs Address: 668 N Pal…" at bounding box center [182, 546] width 254 height 180
drag, startPoint x: 56, startPoint y: 551, endPoint x: 230, endPoint y: 607, distance: 182.3
click at [230, 607] on div "Context Queue: Everyone Priority: 0 Customer Name: Phone: (817) 793-4134 Addres…" at bounding box center [182, 500] width 254 height 574
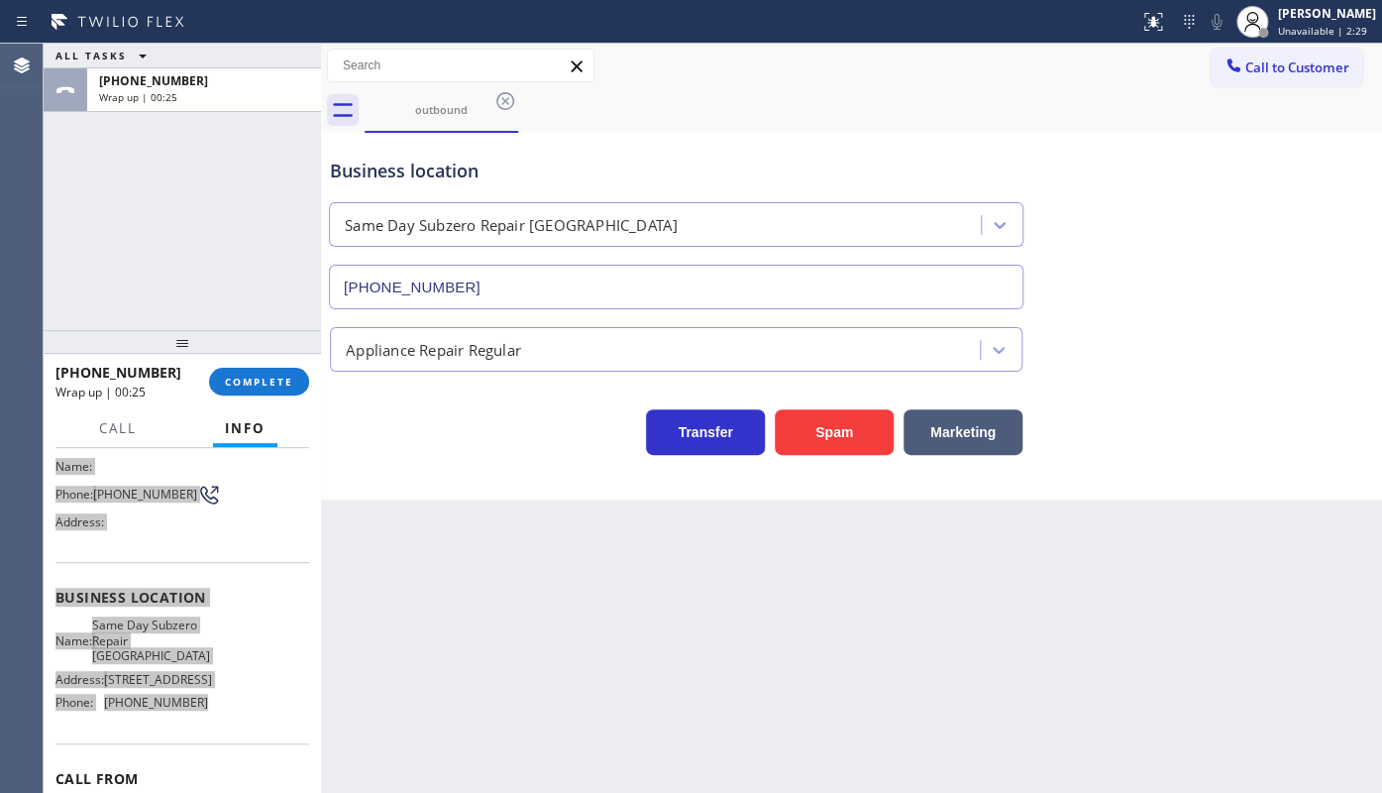
scroll to position [179, 0]
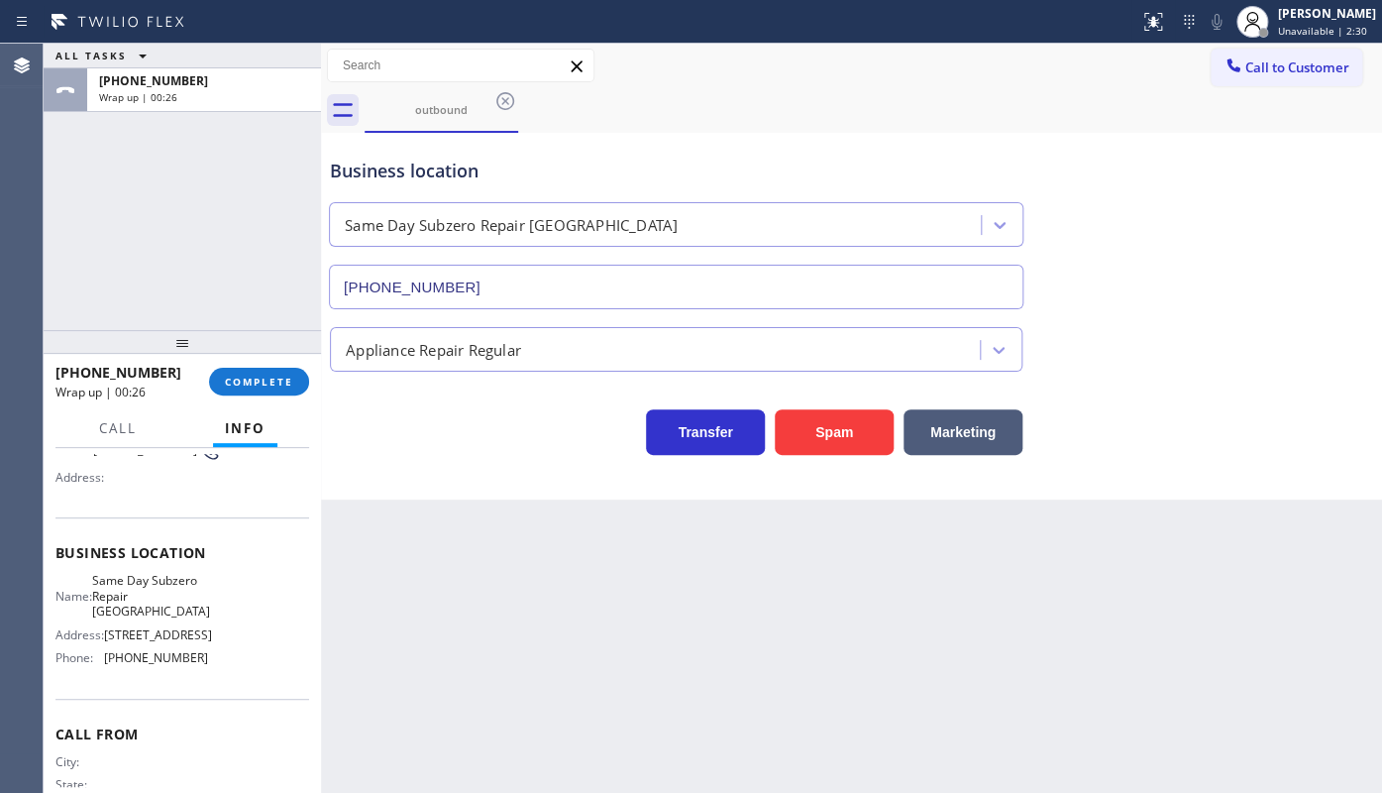
click at [72, 219] on div "ALL TASKS ALL TASKS ACTIVE TASKS TASKS IN WRAP UP +18177934134 Wrap up | 00:26" at bounding box center [182, 187] width 277 height 286
click at [128, 199] on div "ALL TASKS ALL TASKS ACTIVE TASKS TASKS IN WRAP UP +18177934134 Wrap up | 01:15" at bounding box center [182, 187] width 277 height 286
click at [253, 376] on span "COMPLETE" at bounding box center [259, 381] width 68 height 14
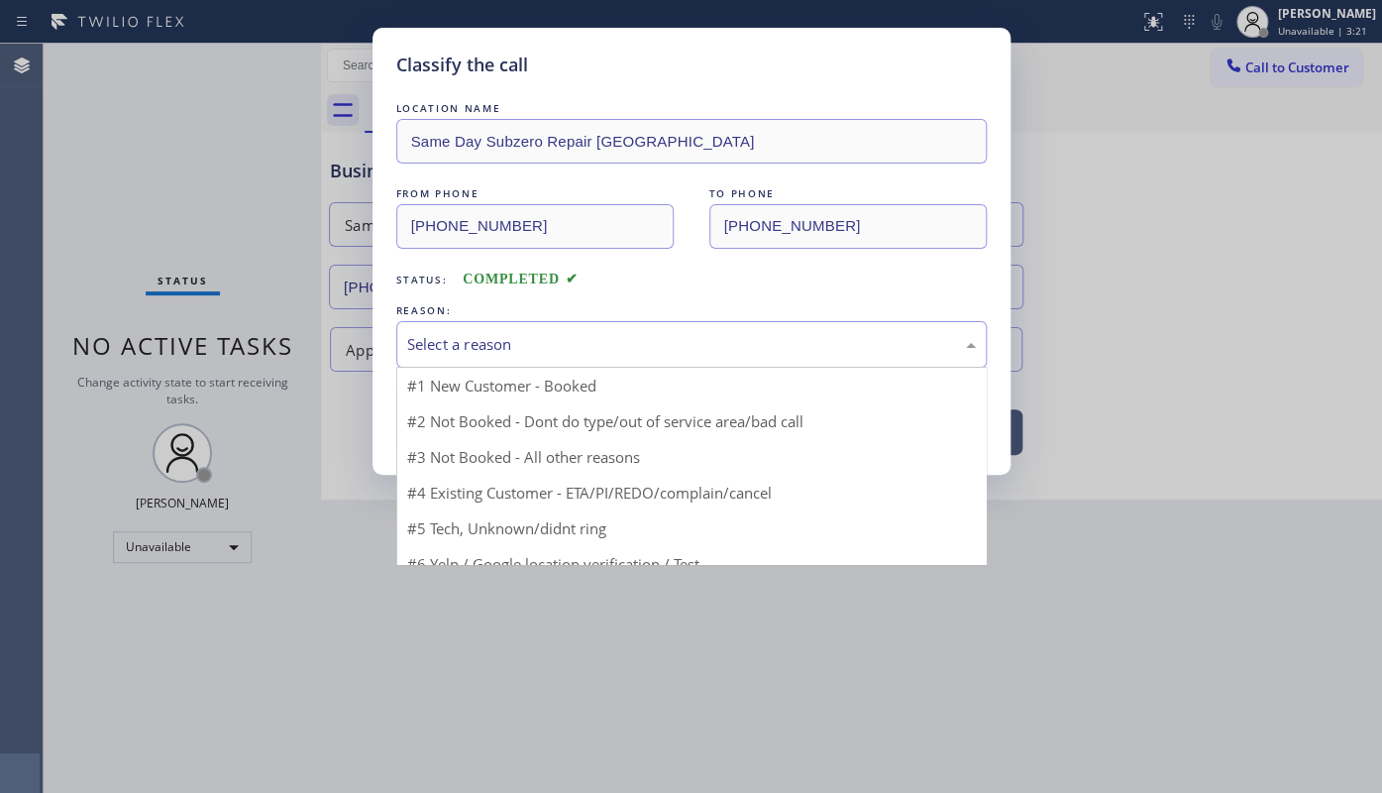
click at [419, 347] on div "Select a reason" at bounding box center [691, 344] width 569 height 23
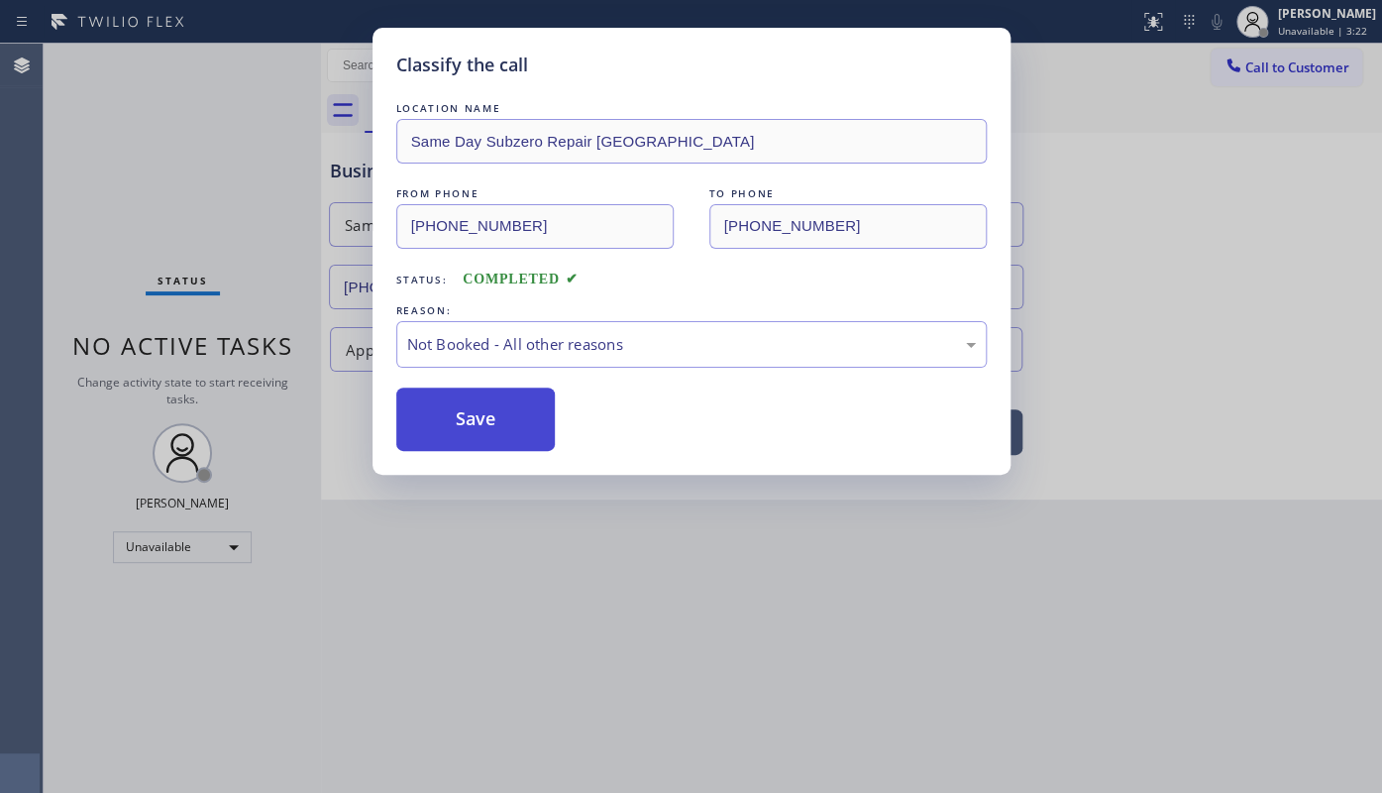
click at [448, 403] on button "Save" at bounding box center [475, 418] width 159 height 63
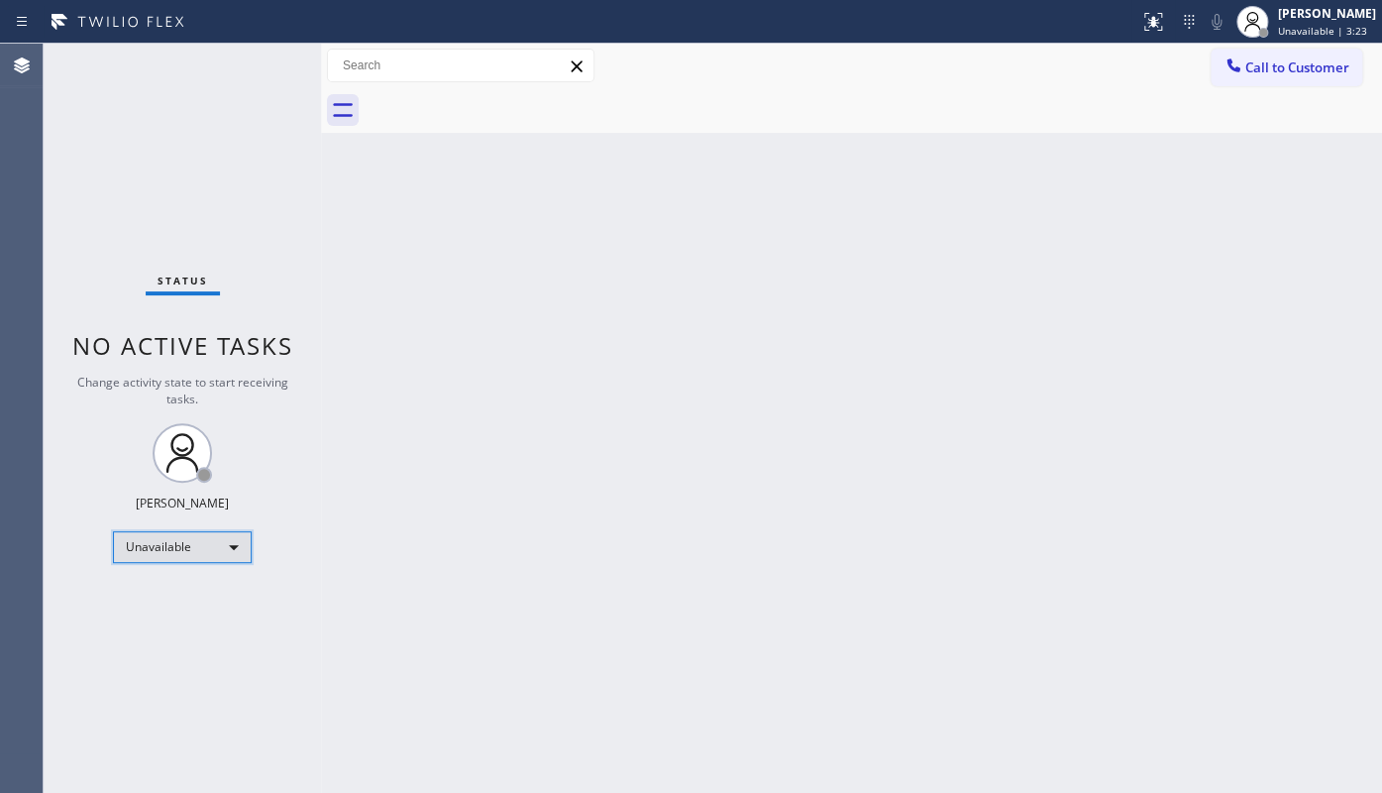
click at [171, 540] on div "Unavailable" at bounding box center [182, 547] width 139 height 32
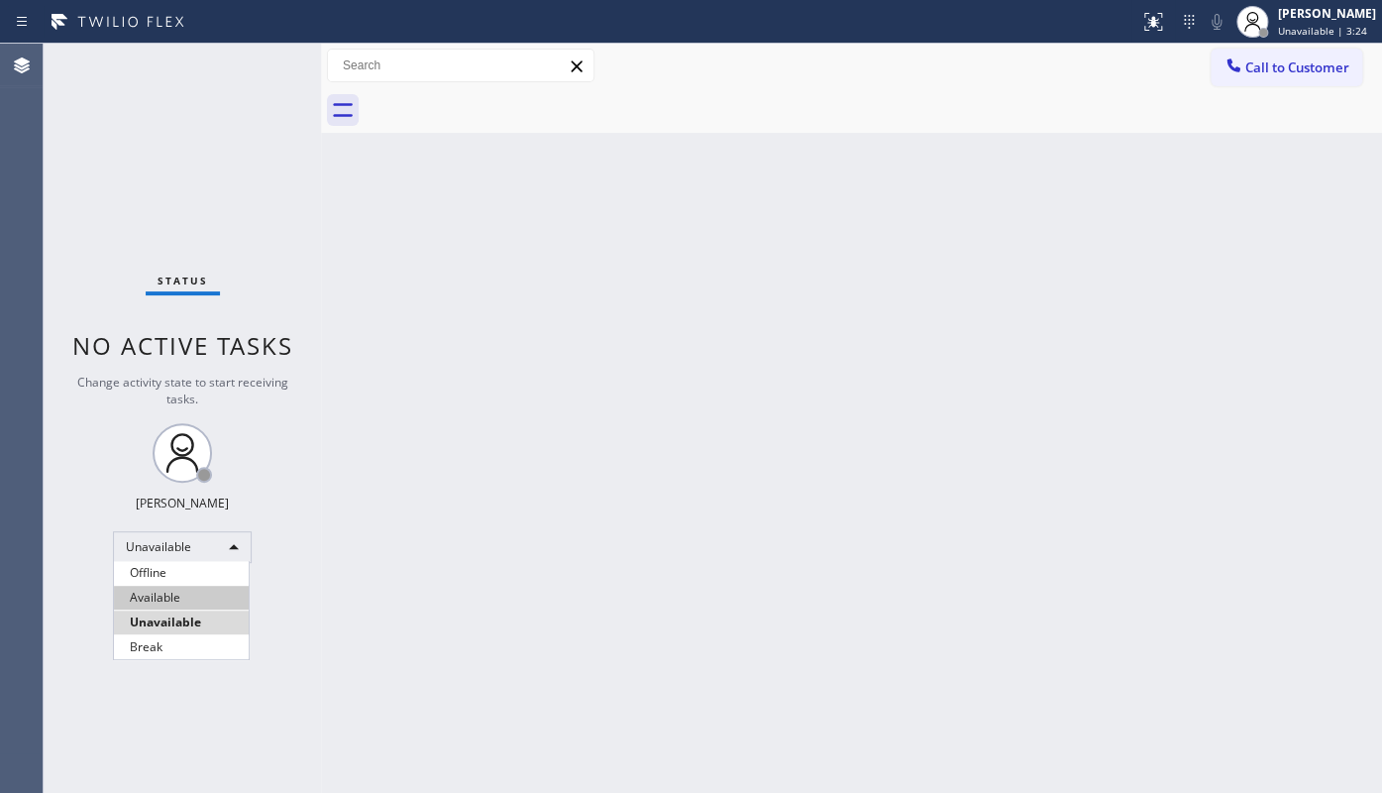
click at [158, 595] on li "Available" at bounding box center [181, 597] width 135 height 24
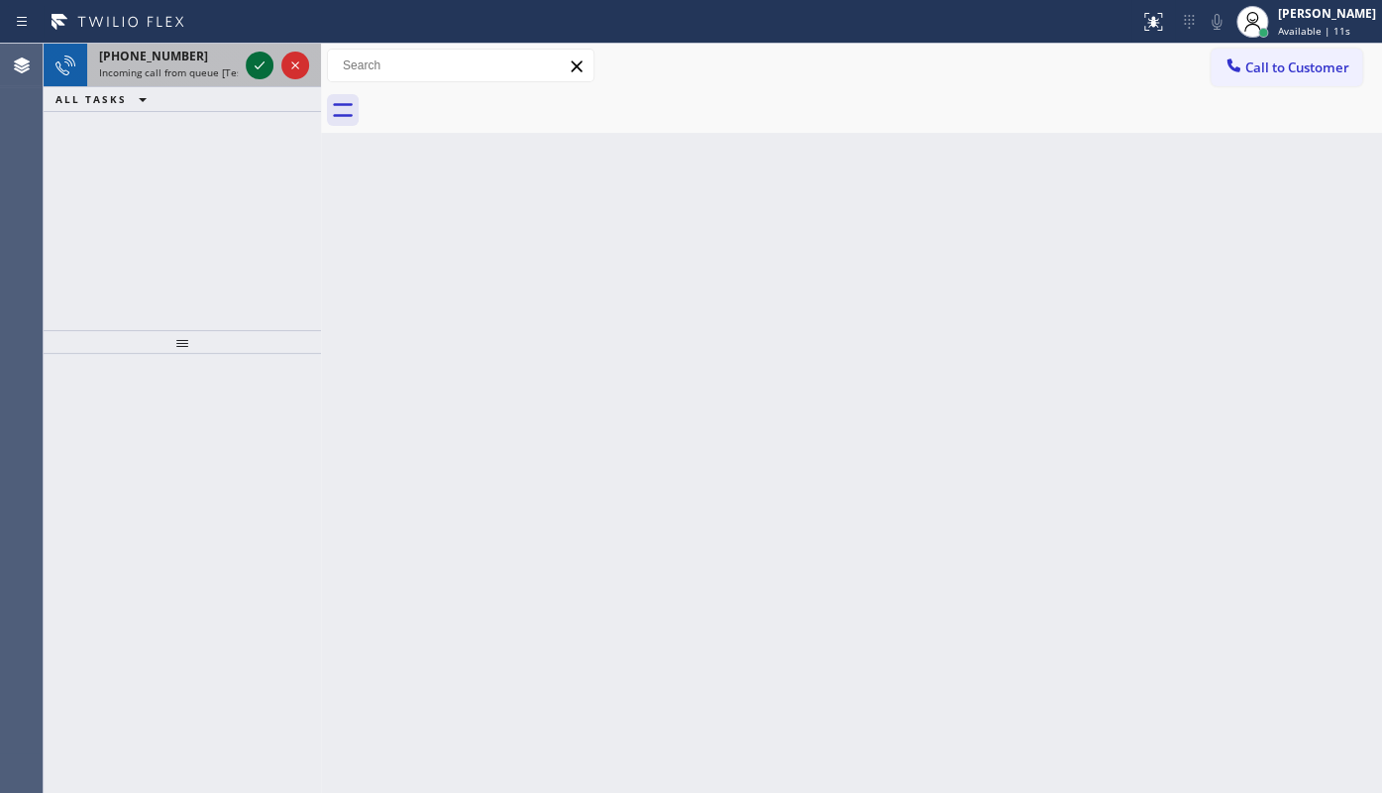
click at [258, 58] on icon at bounding box center [260, 65] width 24 height 24
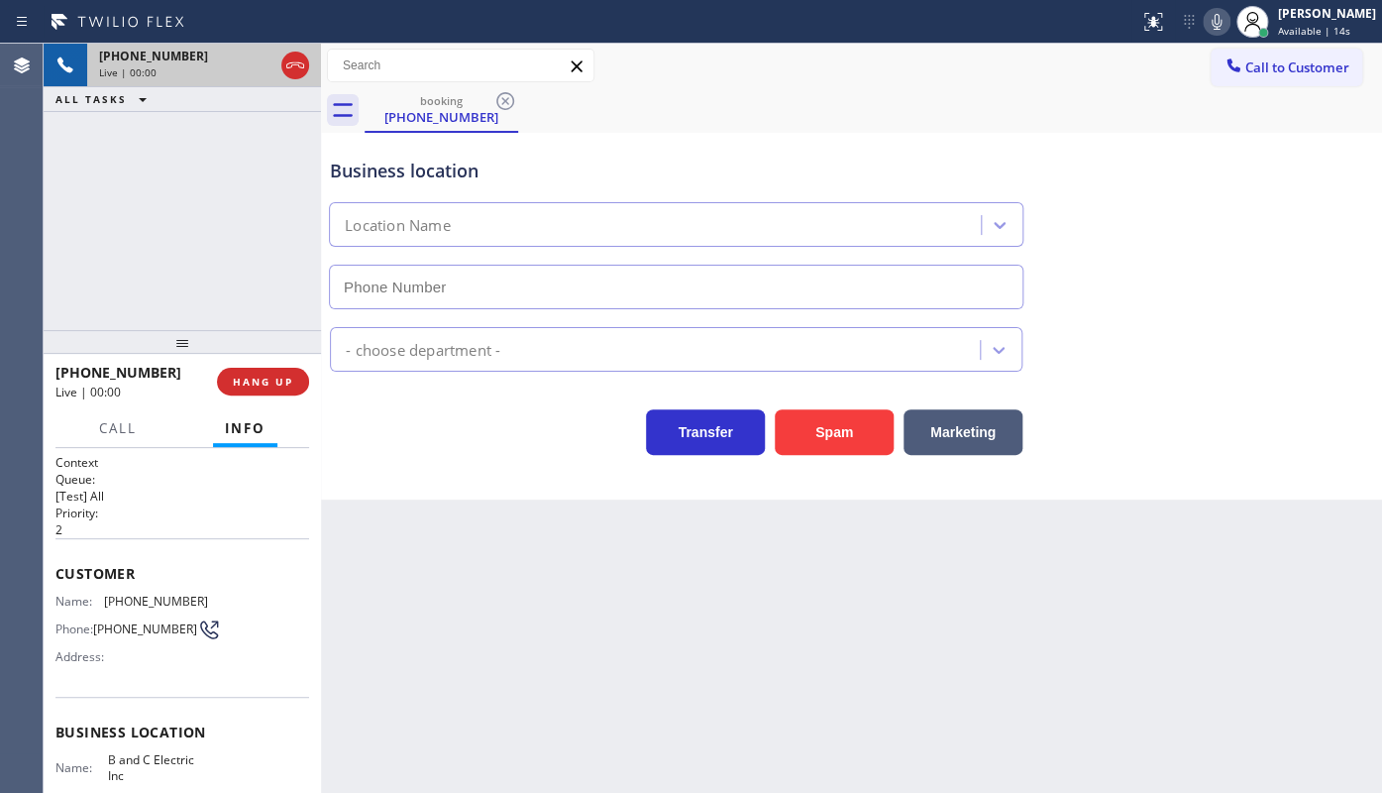
type input "(561) 771-6455"
click at [278, 384] on span "HANG UP" at bounding box center [263, 381] width 60 height 14
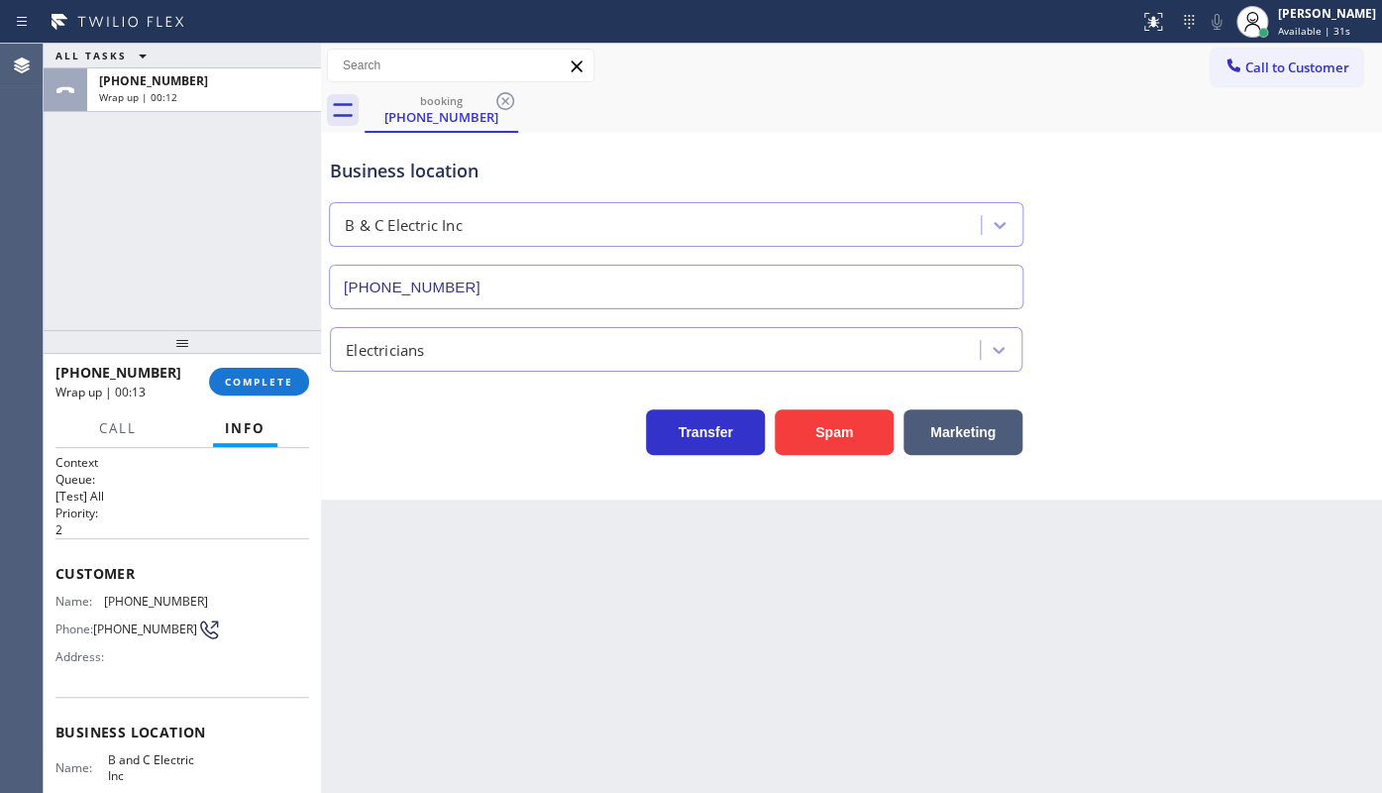
click at [188, 180] on div "ALL TASKS ALL TASKS ACTIVE TASKS TASKS IN WRAP UP +19044242410 Wrap up | 00:12" at bounding box center [182, 187] width 277 height 286
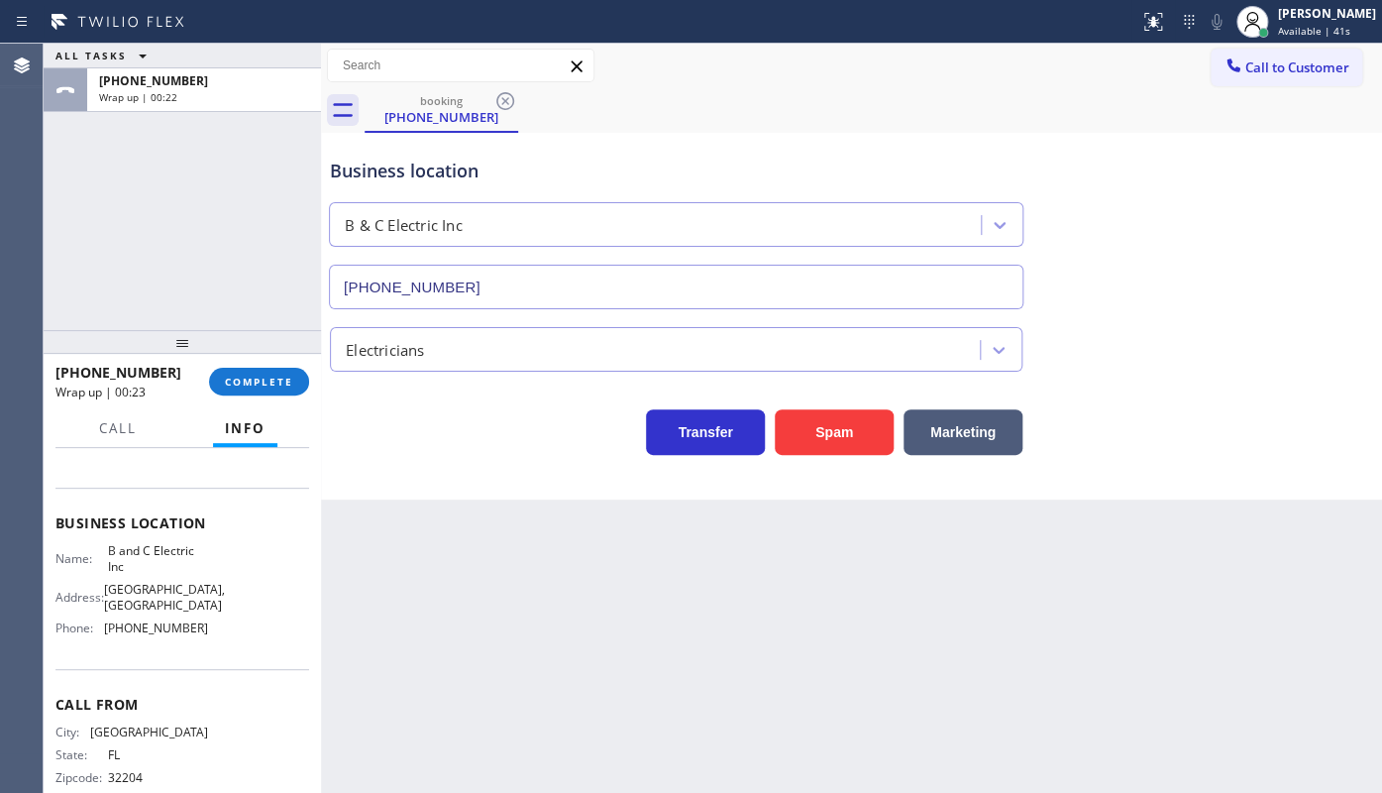
scroll to position [260, 0]
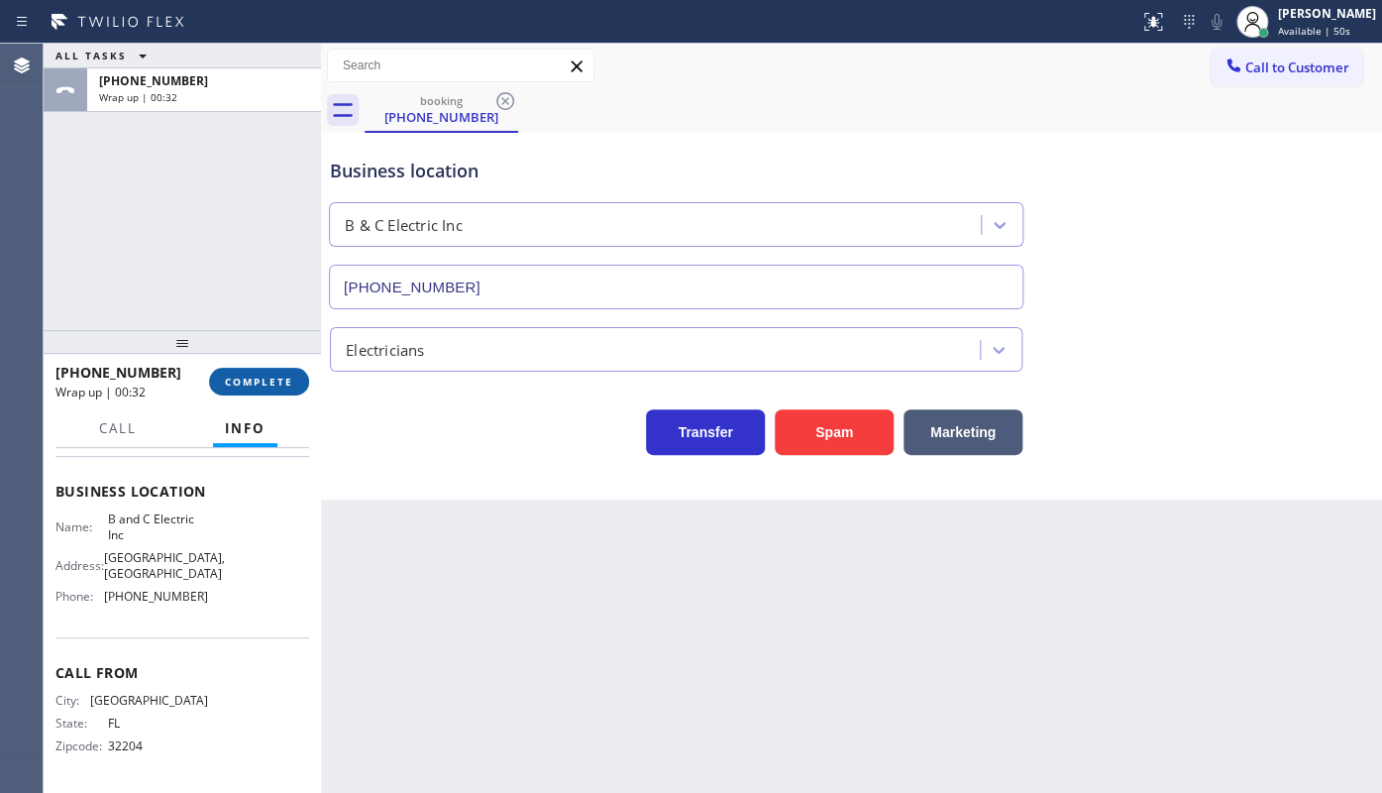
click at [283, 374] on span "COMPLETE" at bounding box center [259, 381] width 68 height 14
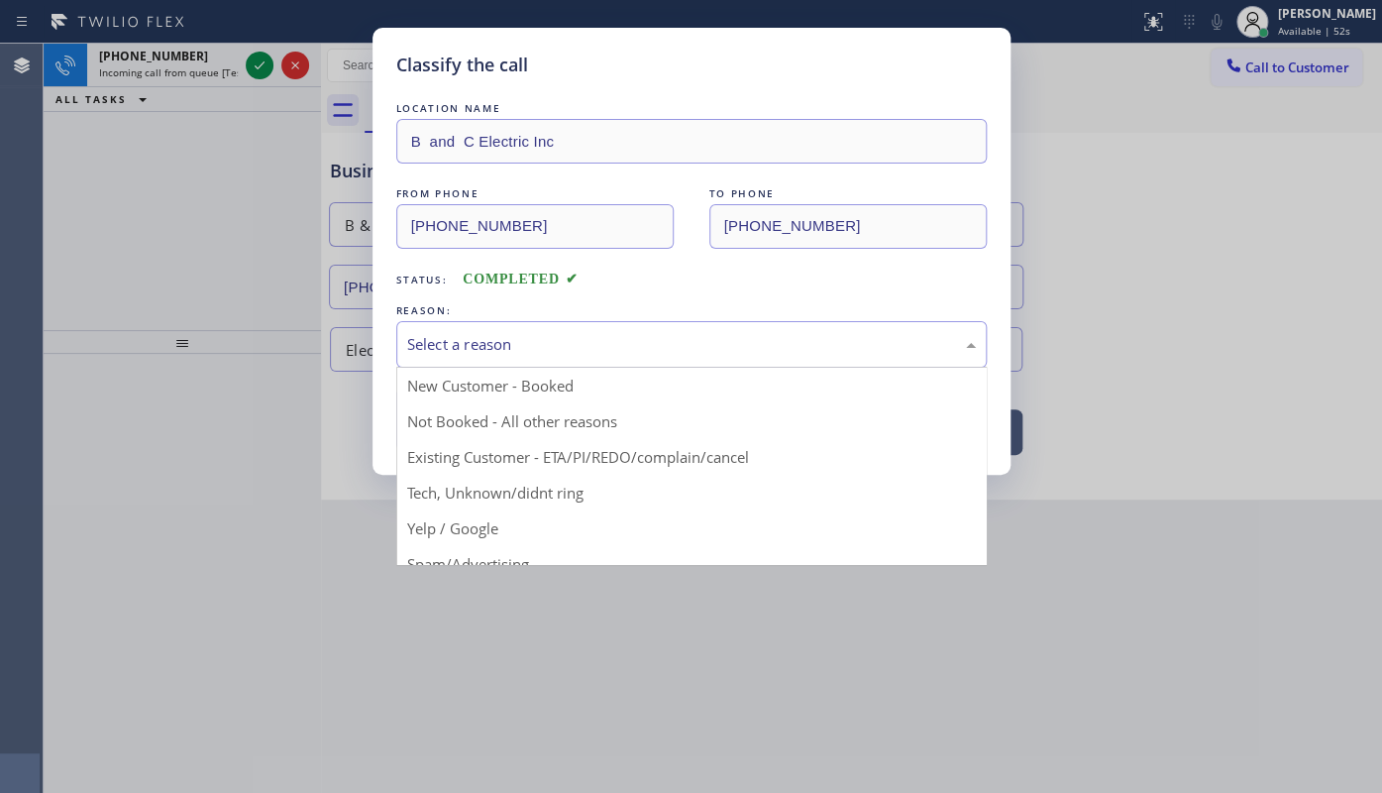
click at [520, 354] on div "Select a reason" at bounding box center [691, 344] width 569 height 23
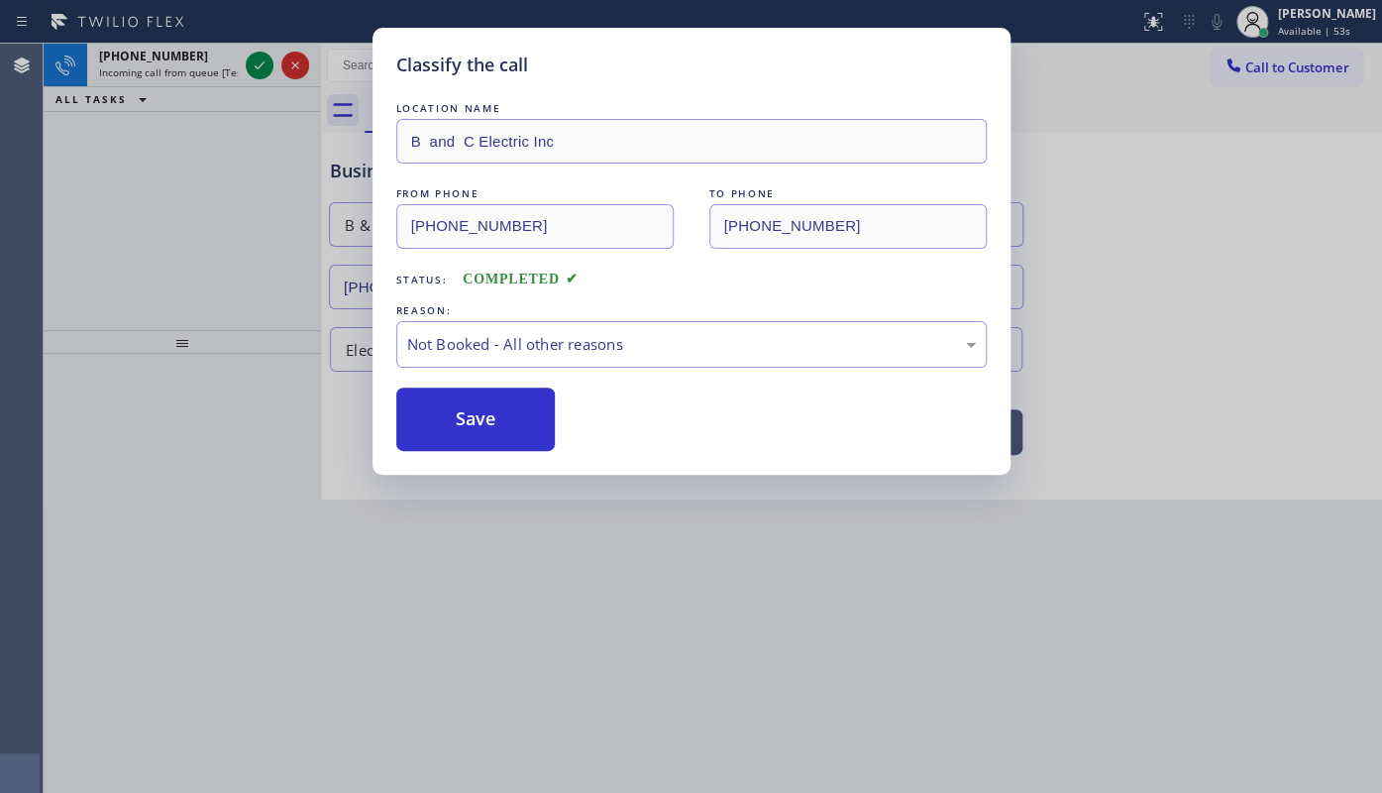
click at [458, 411] on button "Save" at bounding box center [475, 418] width 159 height 63
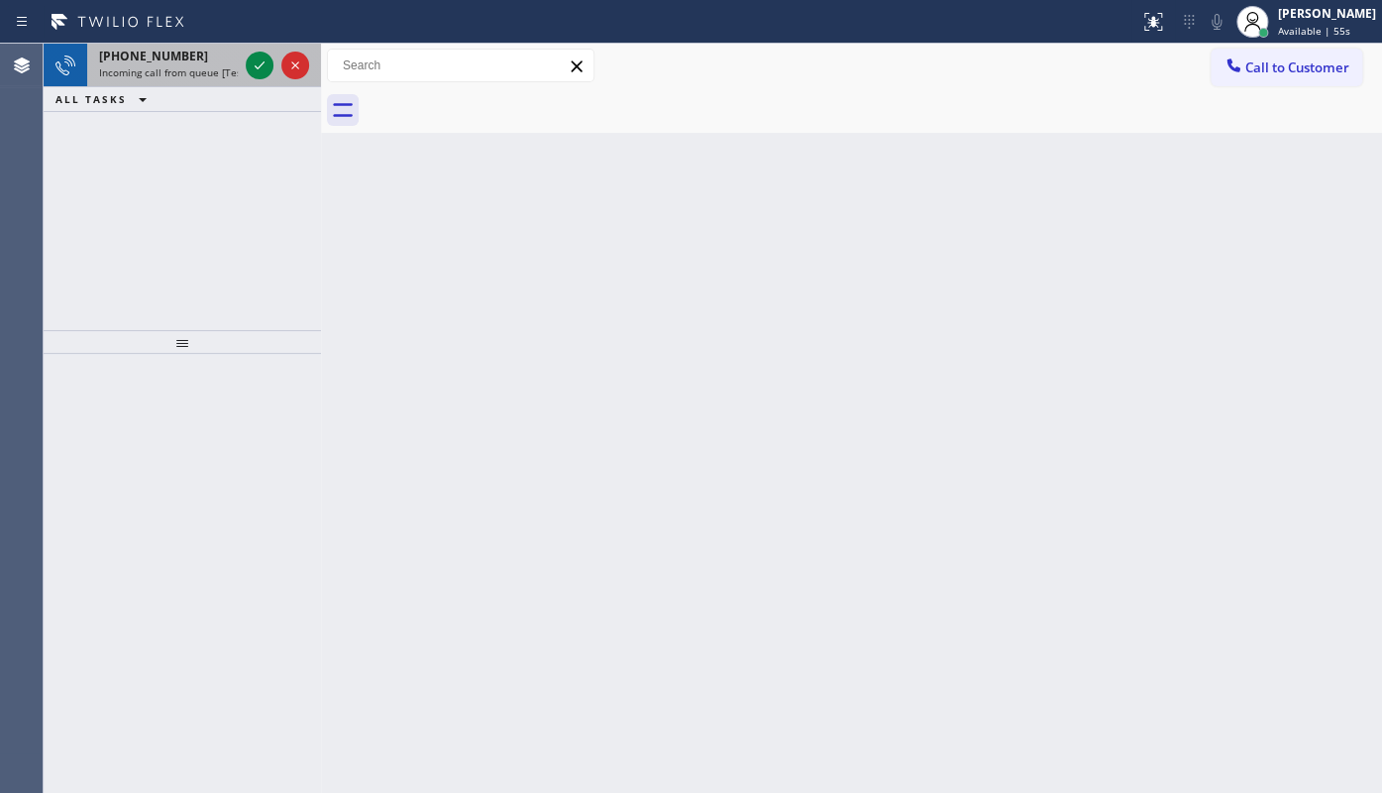
click at [190, 61] on div "+19044242410" at bounding box center [168, 56] width 139 height 17
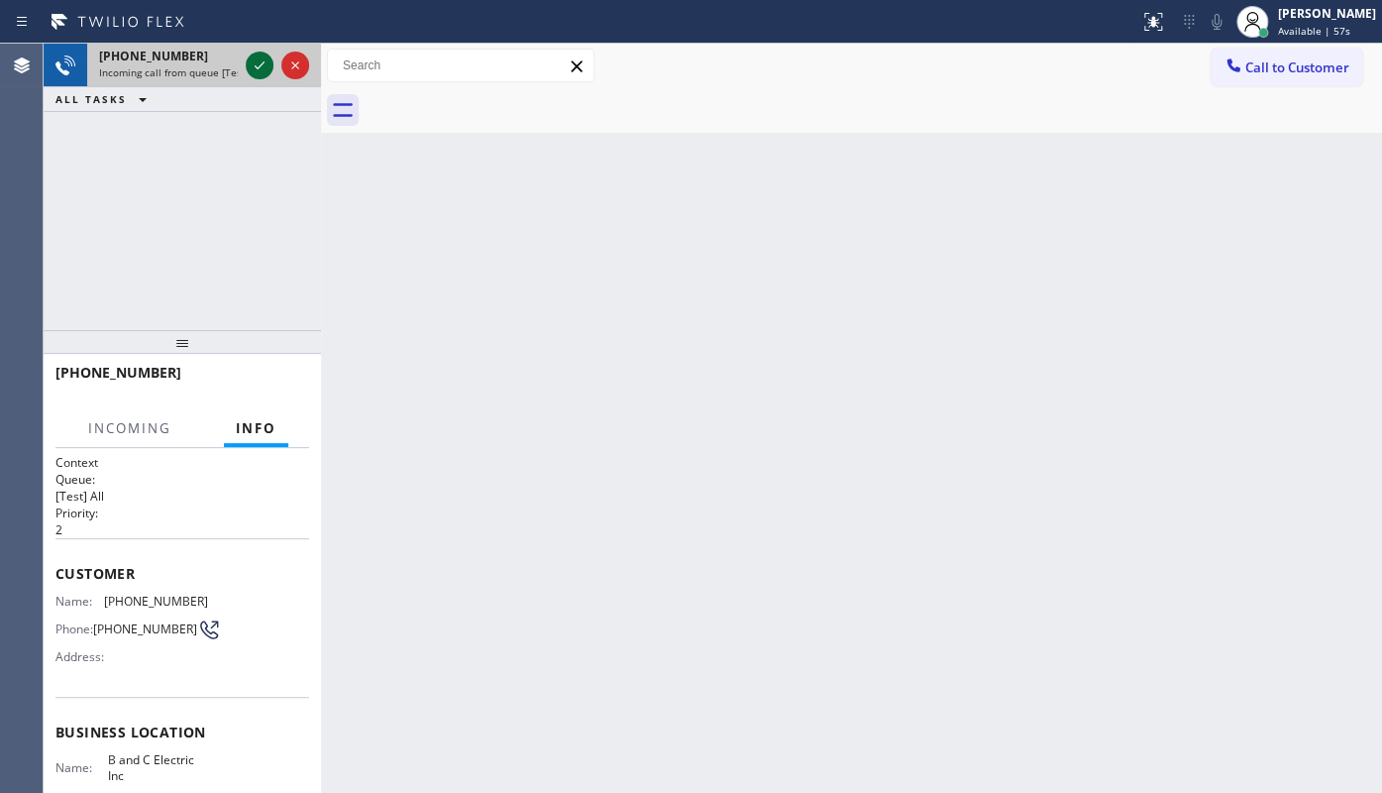
click at [259, 69] on icon at bounding box center [260, 65] width 24 height 24
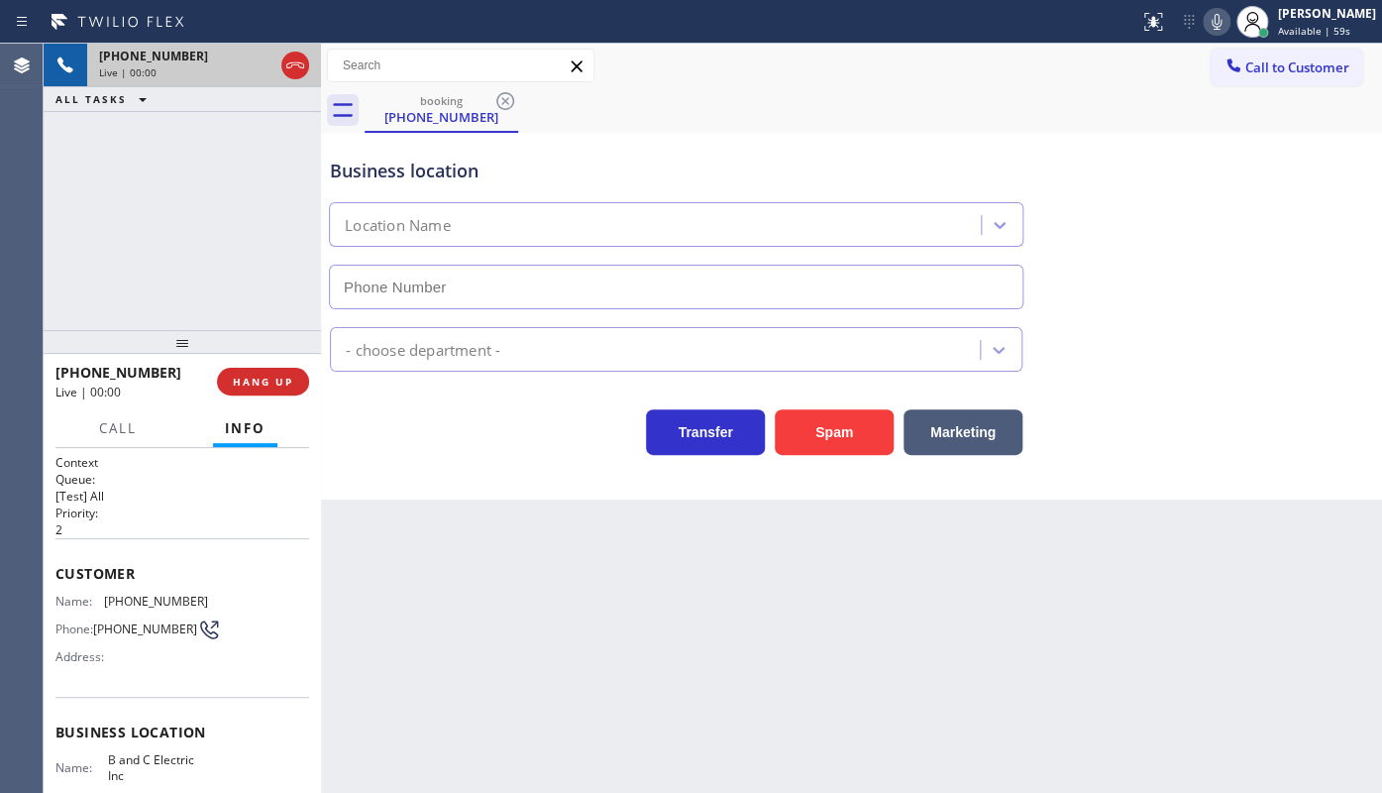
type input "(561) 771-6455"
click at [159, 225] on div "+19044242410 Live | 01:06 ALL TASKS ALL TASKS ACTIVE TASKS TASKS IN WRAP UP" at bounding box center [182, 187] width 277 height 286
click at [700, 158] on div "Business location" at bounding box center [676, 171] width 692 height 27
drag, startPoint x: 217, startPoint y: 377, endPoint x: 231, endPoint y: 384, distance: 15.5
click at [231, 384] on button "HANG UP" at bounding box center [263, 382] width 92 height 28
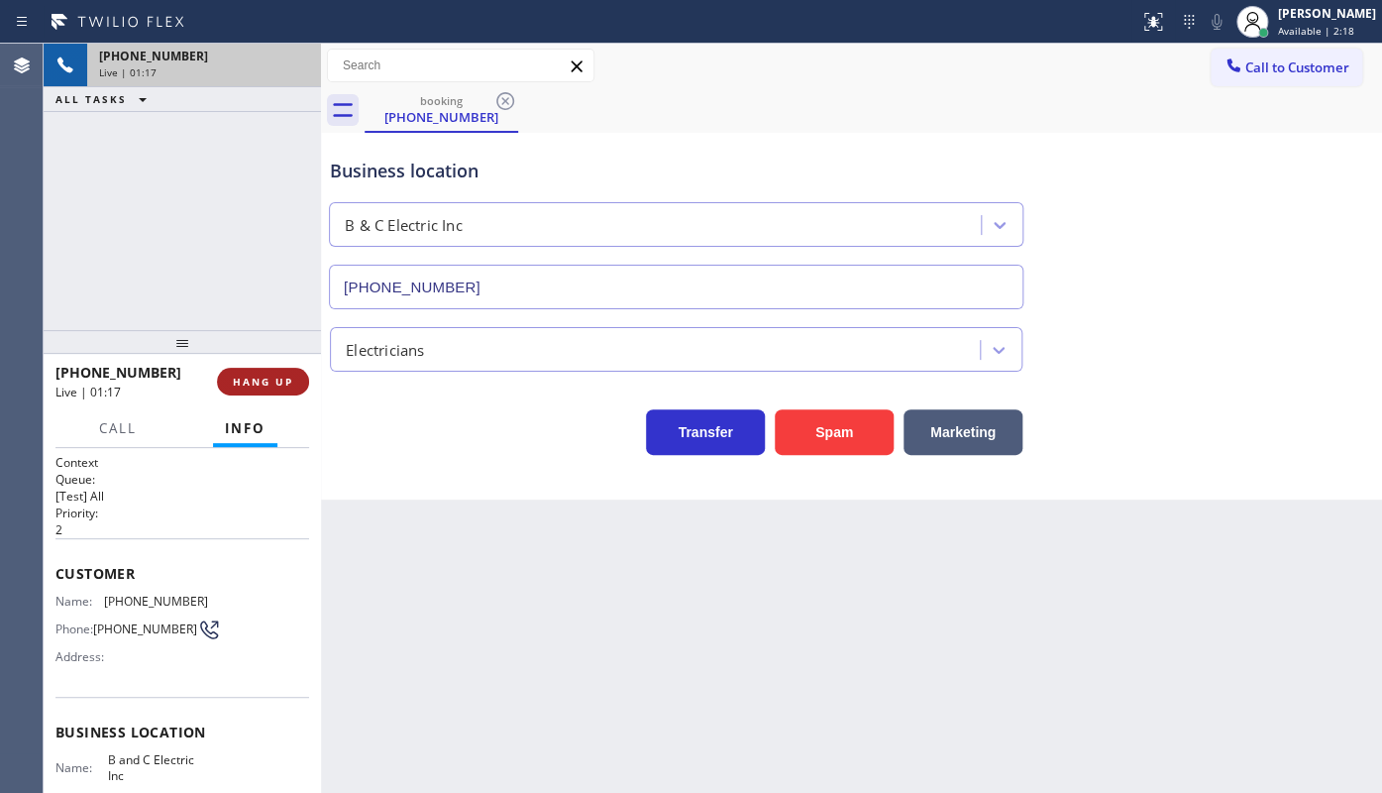
click at [235, 385] on span "HANG UP" at bounding box center [263, 381] width 60 height 14
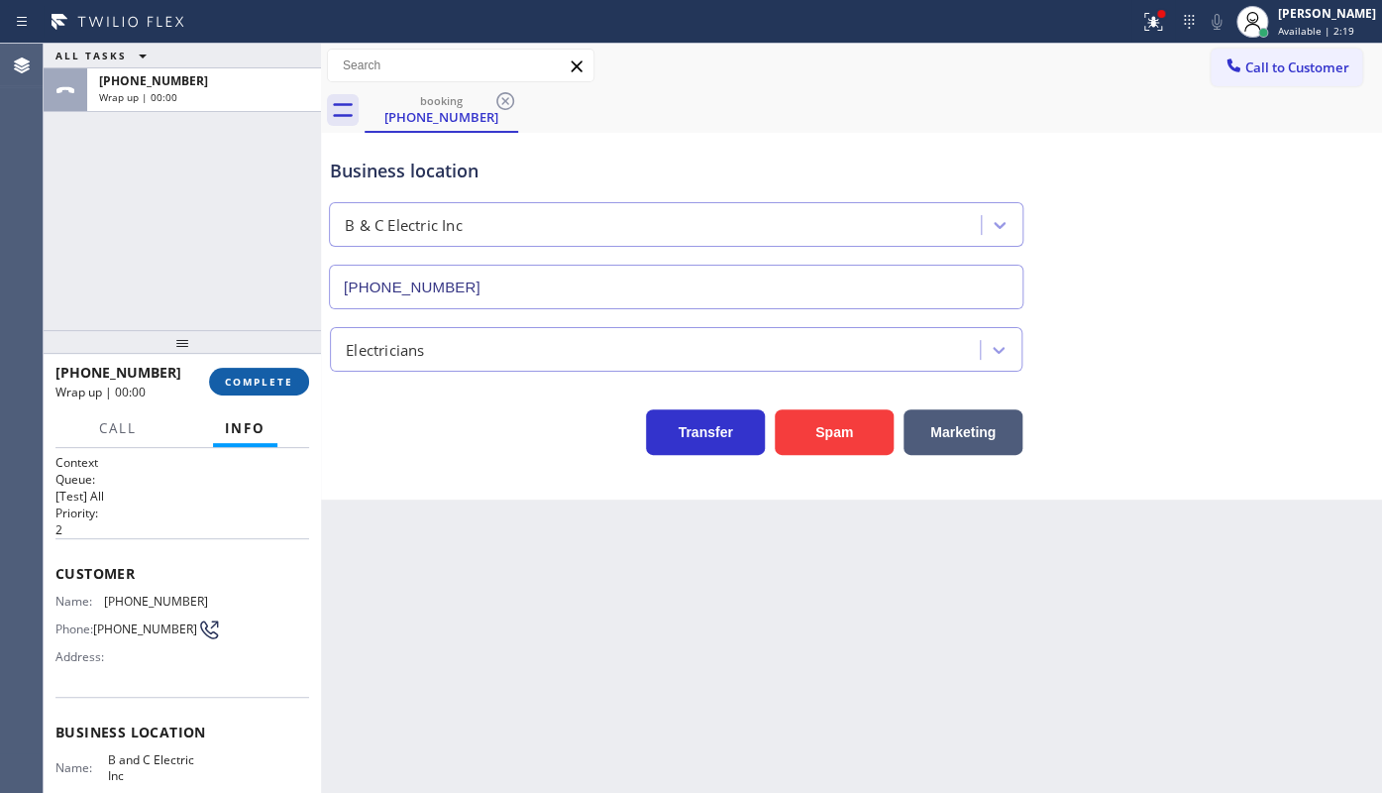
click at [237, 381] on span "COMPLETE" at bounding box center [259, 381] width 68 height 14
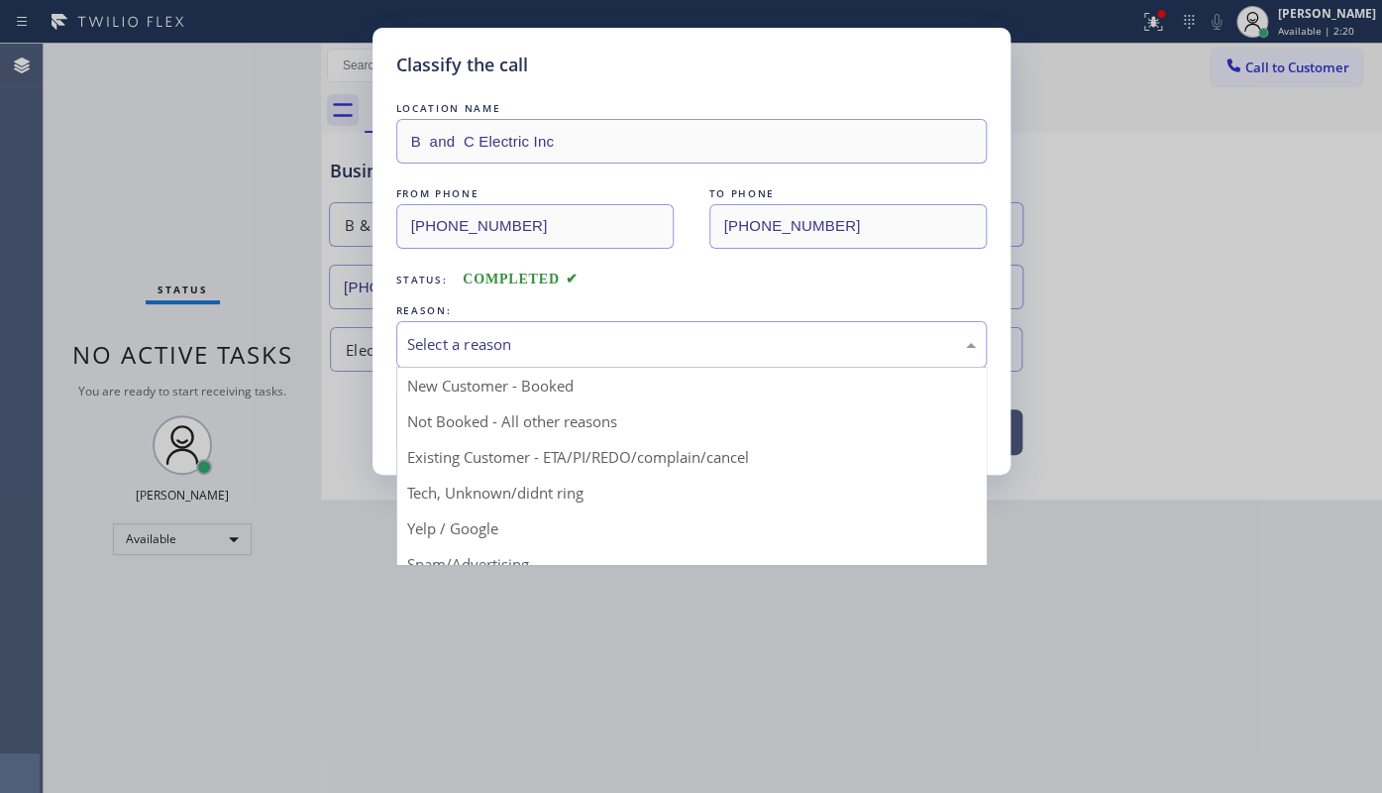
click at [445, 345] on div "Select a reason" at bounding box center [691, 344] width 569 height 23
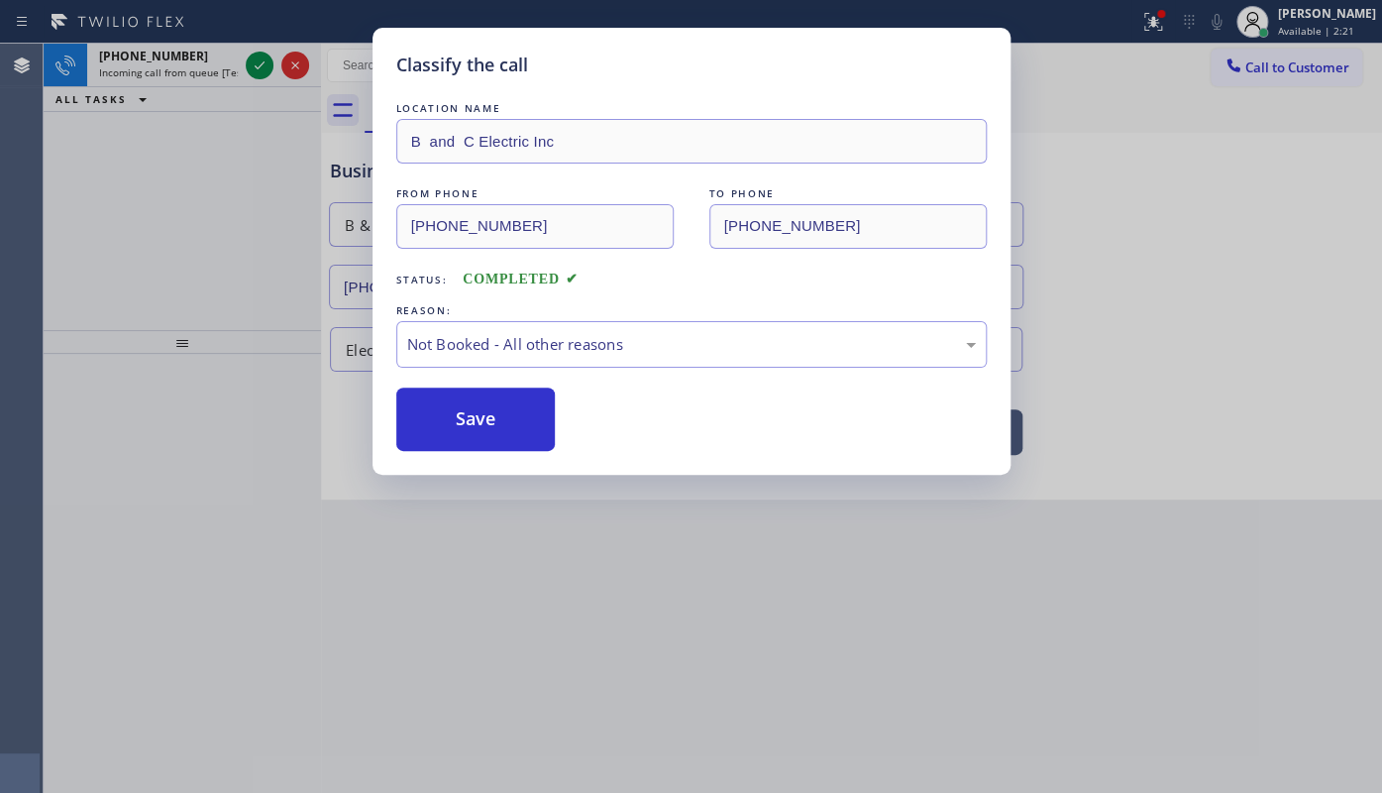
click at [451, 426] on button "Save" at bounding box center [475, 418] width 159 height 63
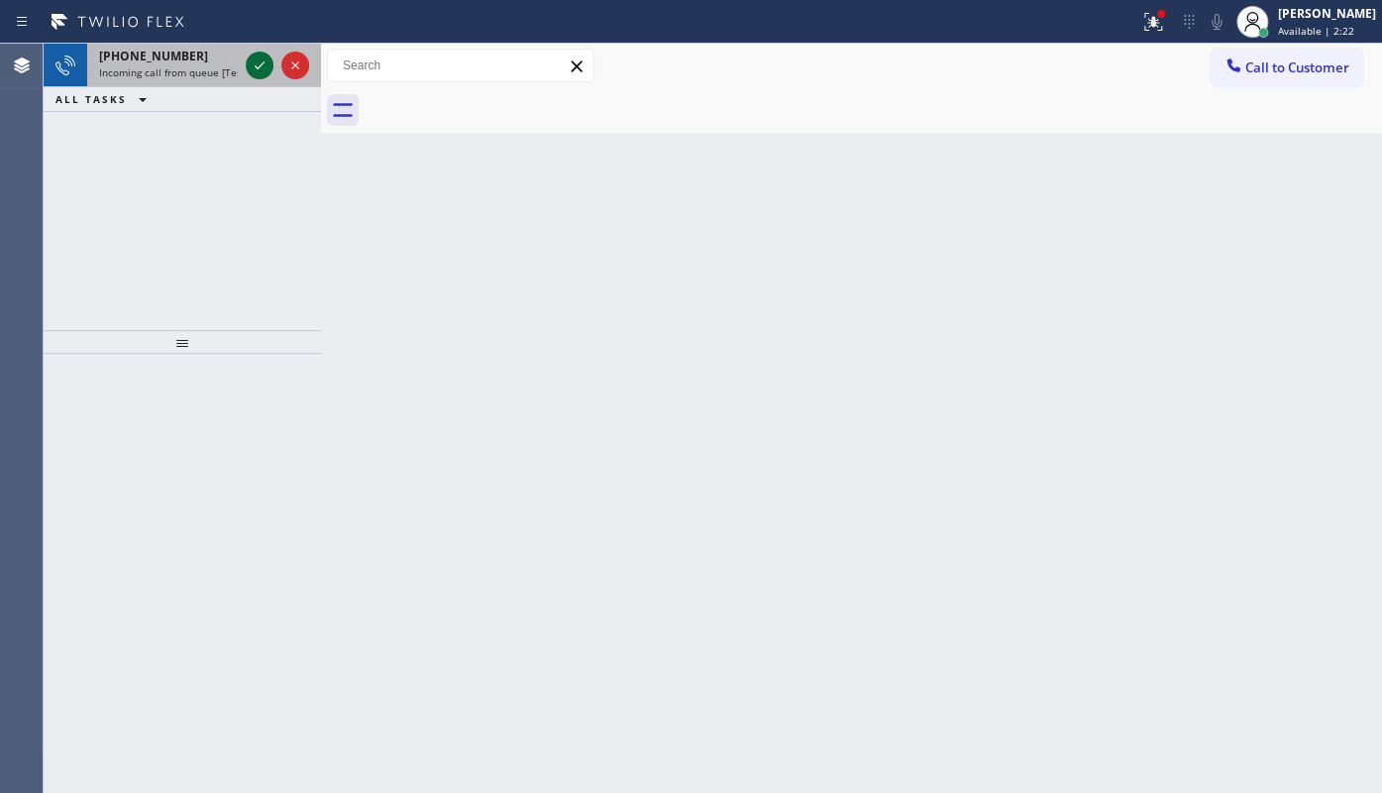
click at [255, 62] on icon at bounding box center [260, 65] width 24 height 24
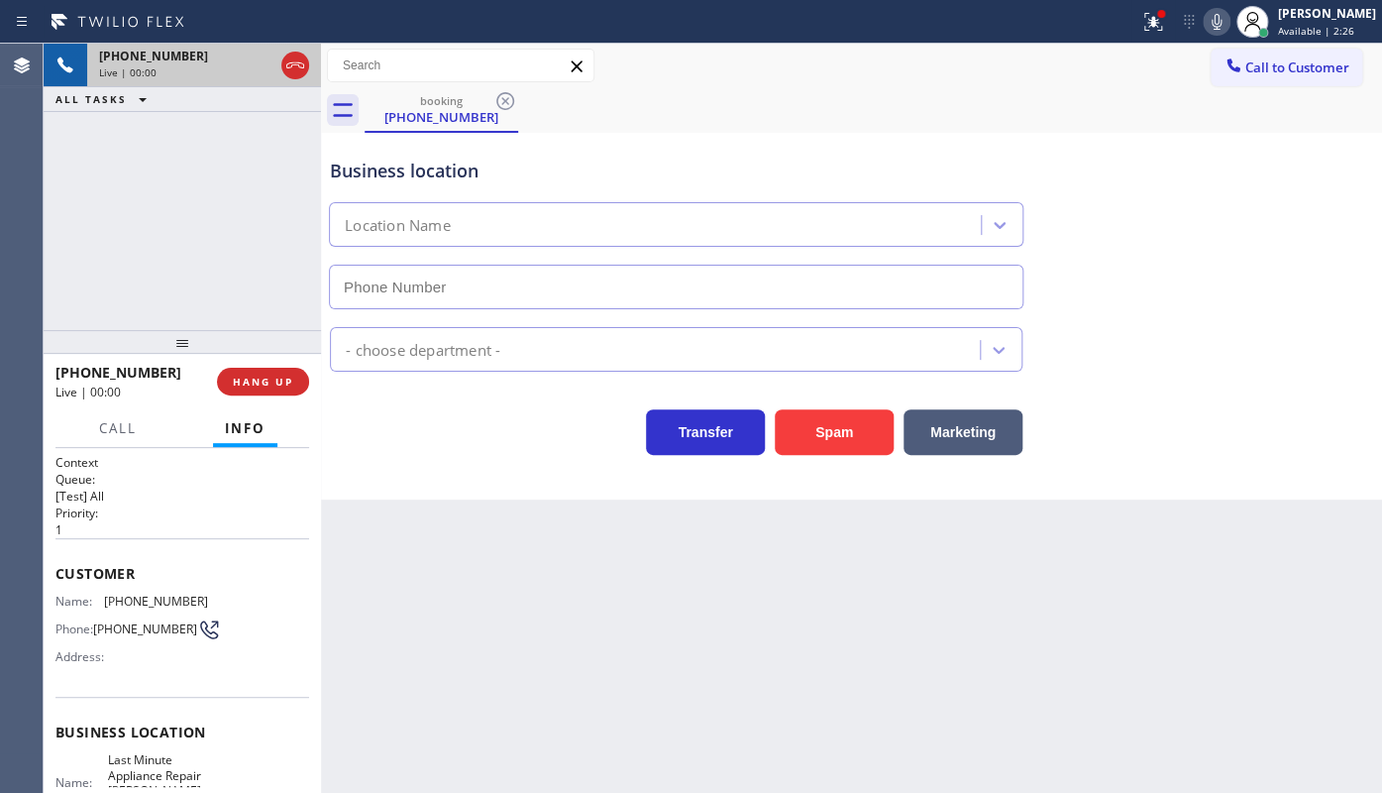
type input "(786) 305-6133"
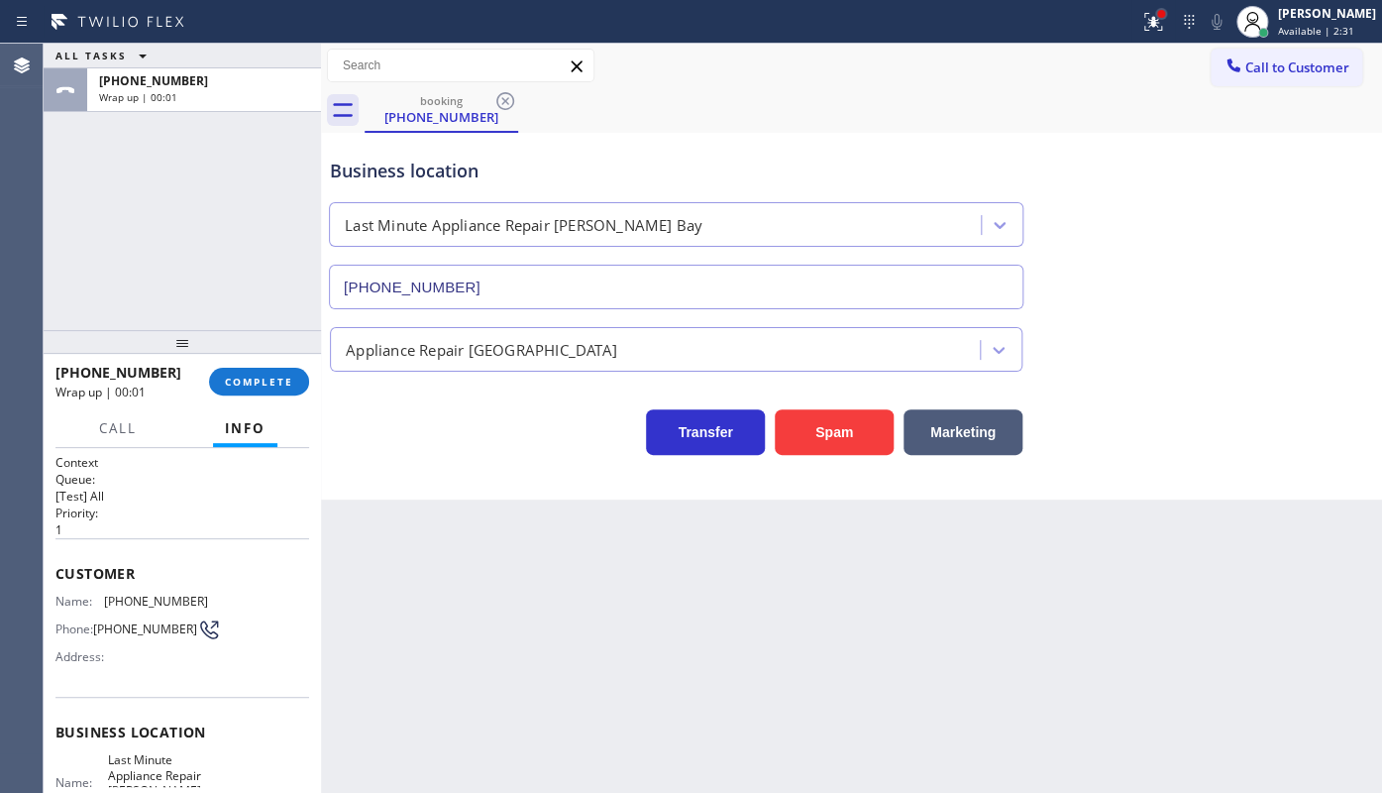
click at [1165, 10] on div at bounding box center [1161, 14] width 8 height 8
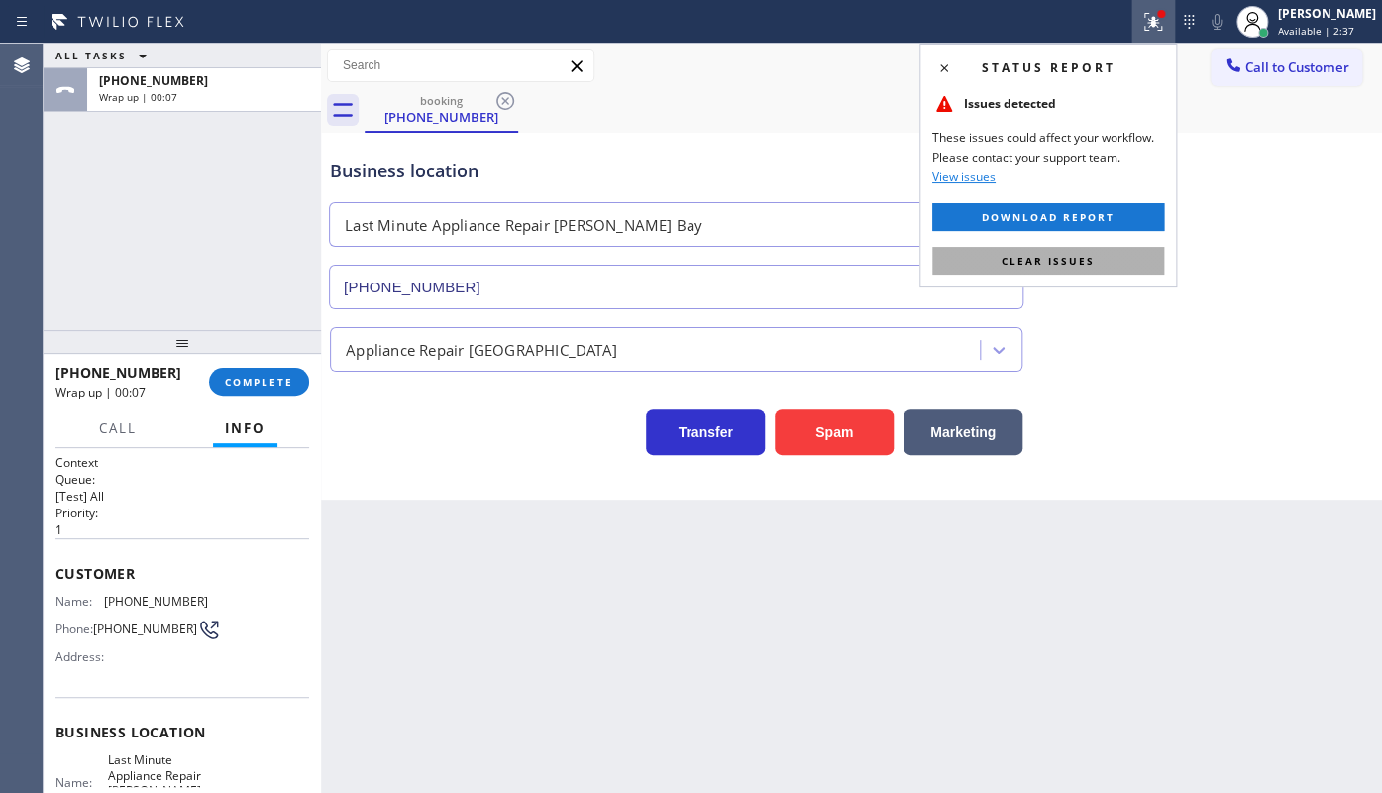
click at [1043, 258] on span "Clear issues" at bounding box center [1048, 261] width 93 height 14
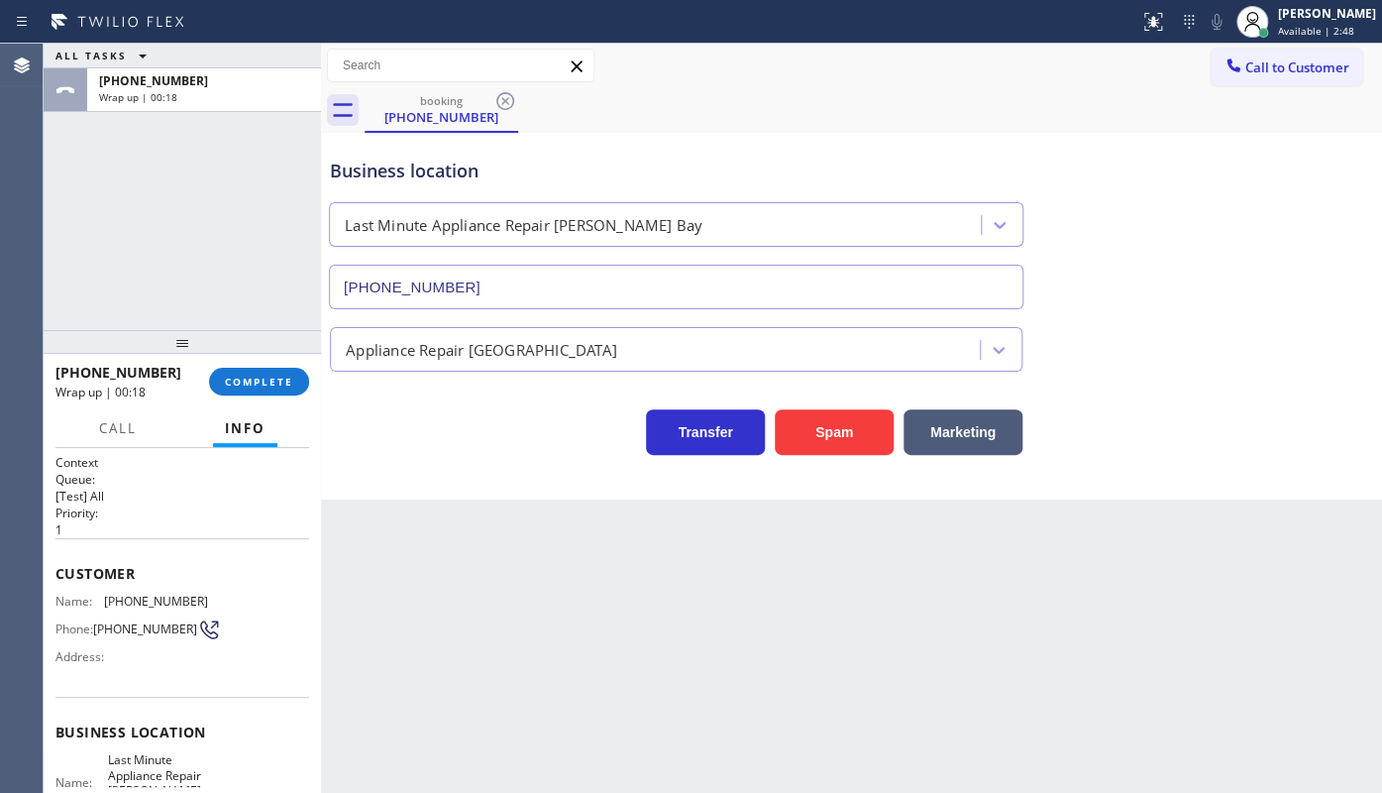
click at [260, 396] on div "+13862429788 Wrap up | 00:18 COMPLETE" at bounding box center [182, 382] width 254 height 52
click at [260, 381] on span "COMPLETE" at bounding box center [259, 381] width 68 height 14
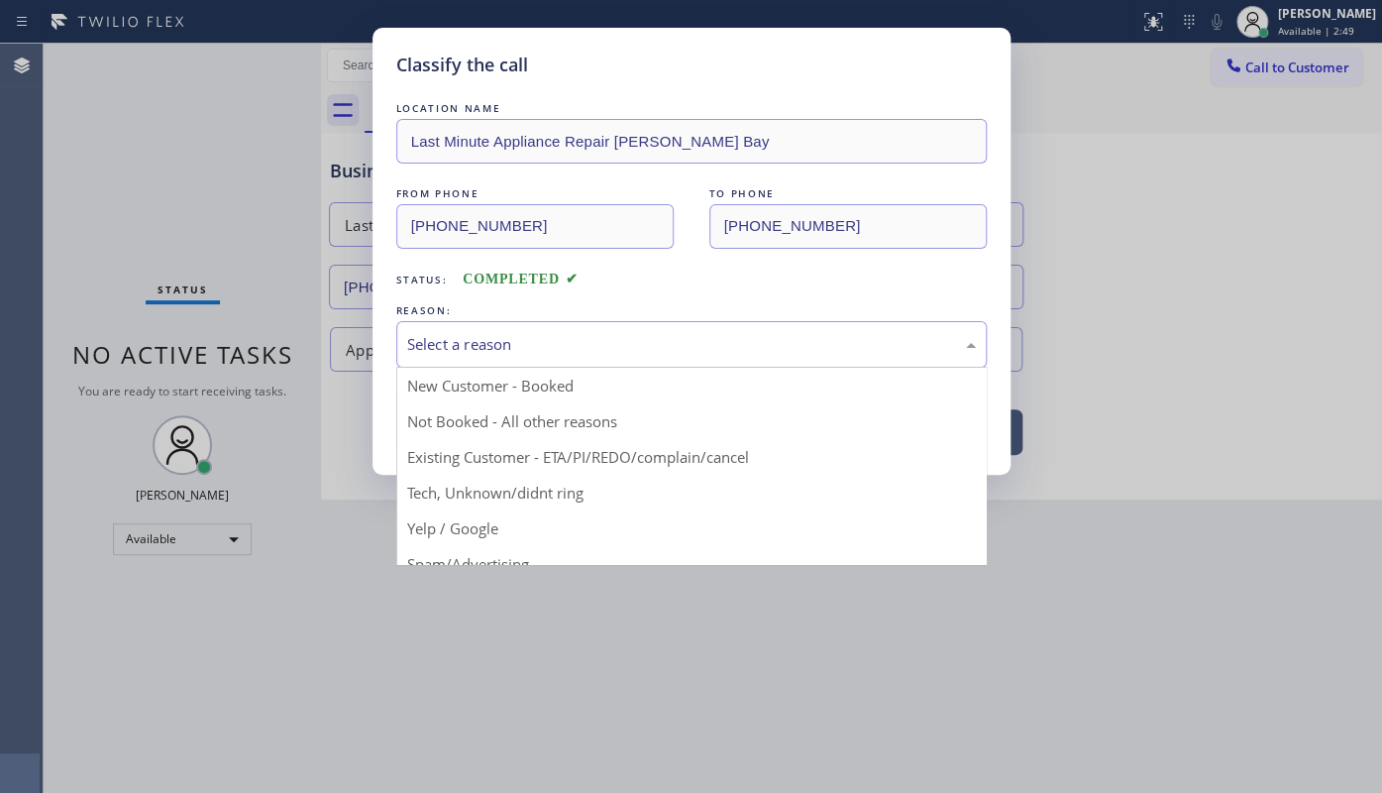
click at [443, 354] on div "Select a reason" at bounding box center [691, 344] width 569 height 23
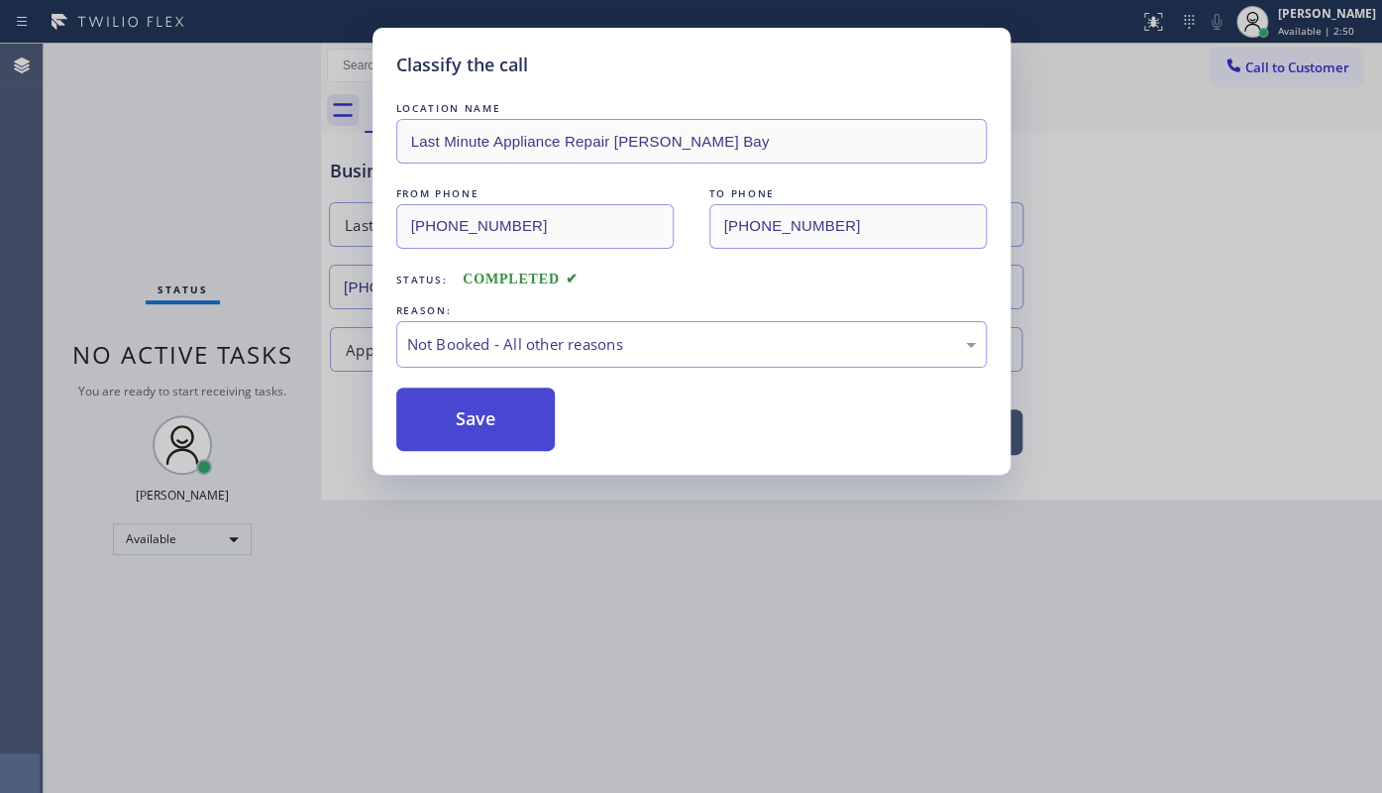
click at [463, 415] on button "Save" at bounding box center [475, 418] width 159 height 63
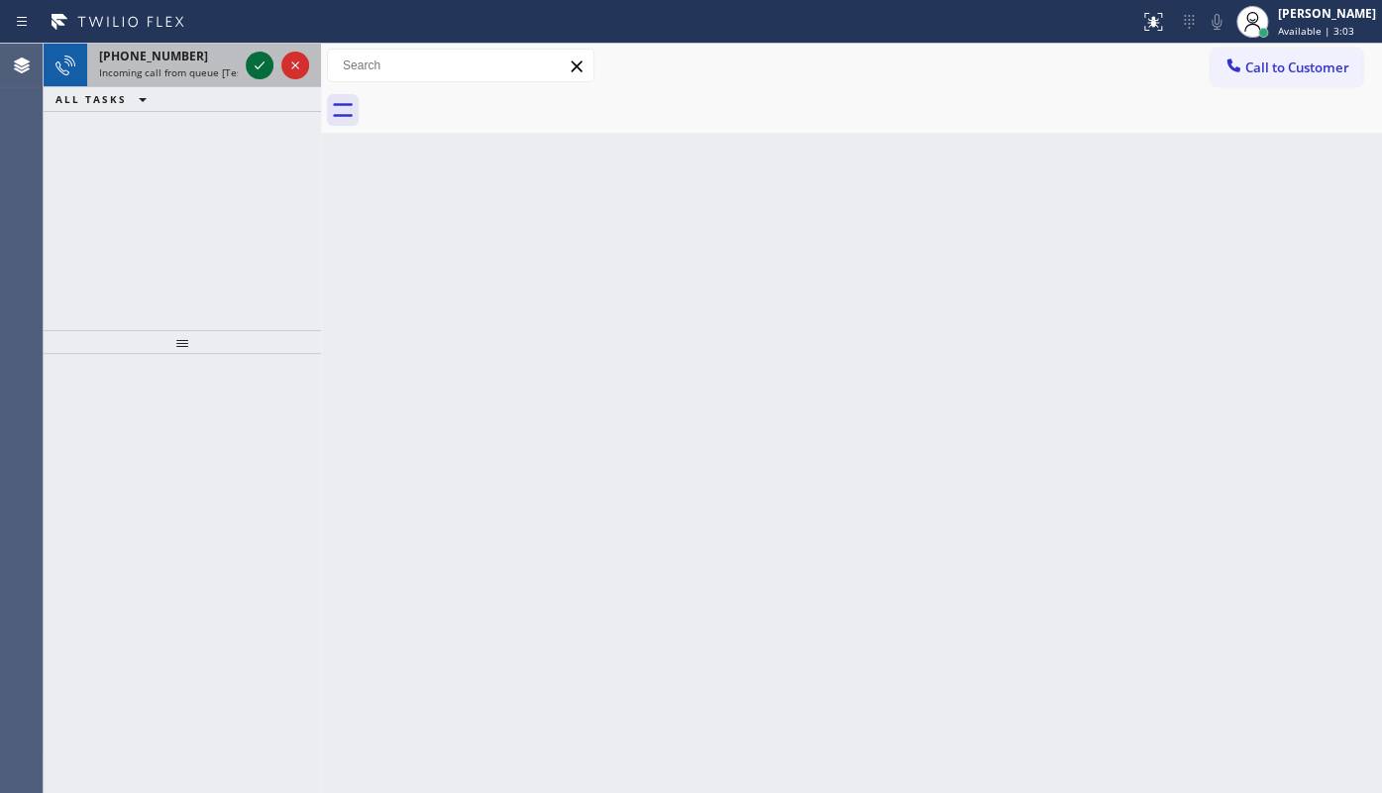
click at [255, 60] on icon at bounding box center [260, 65] width 24 height 24
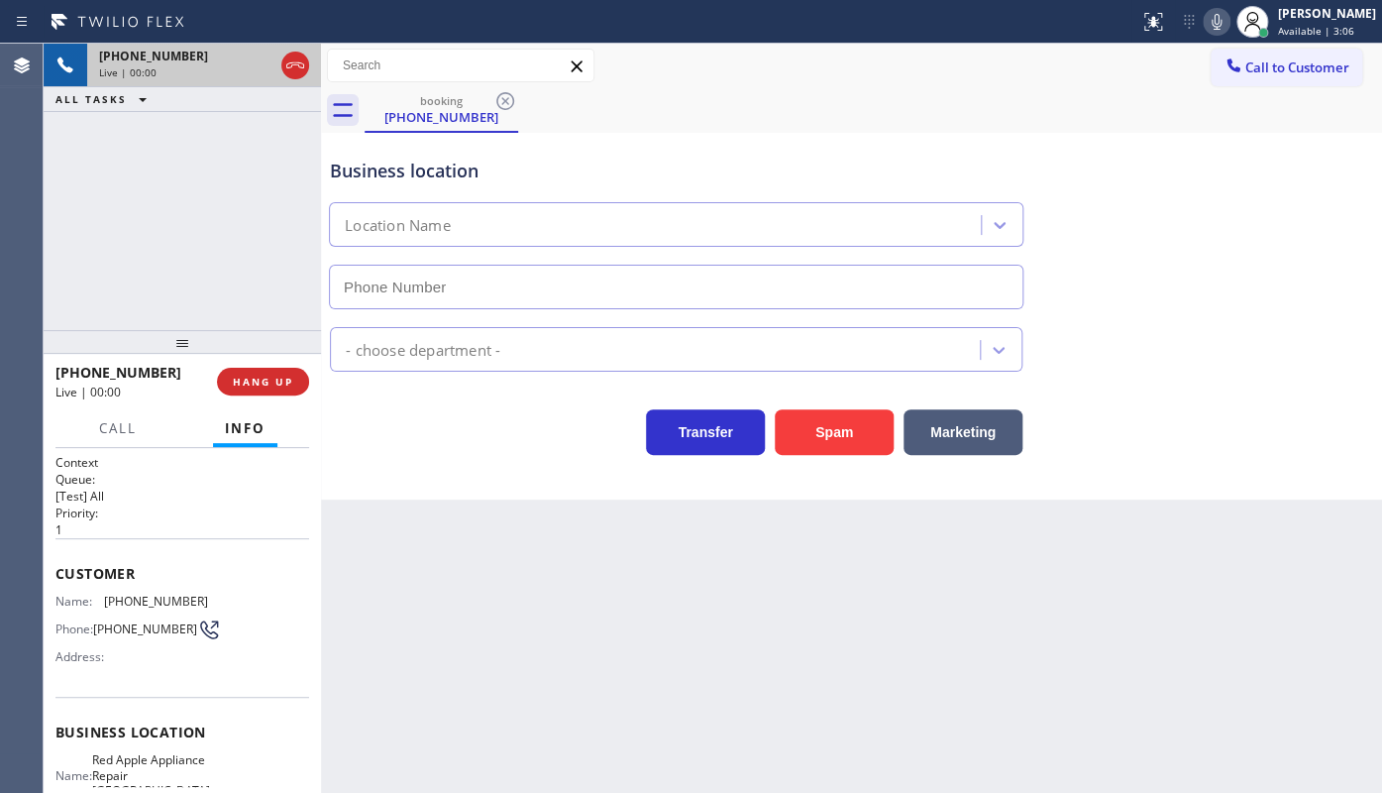
type input "(631) 402-9345"
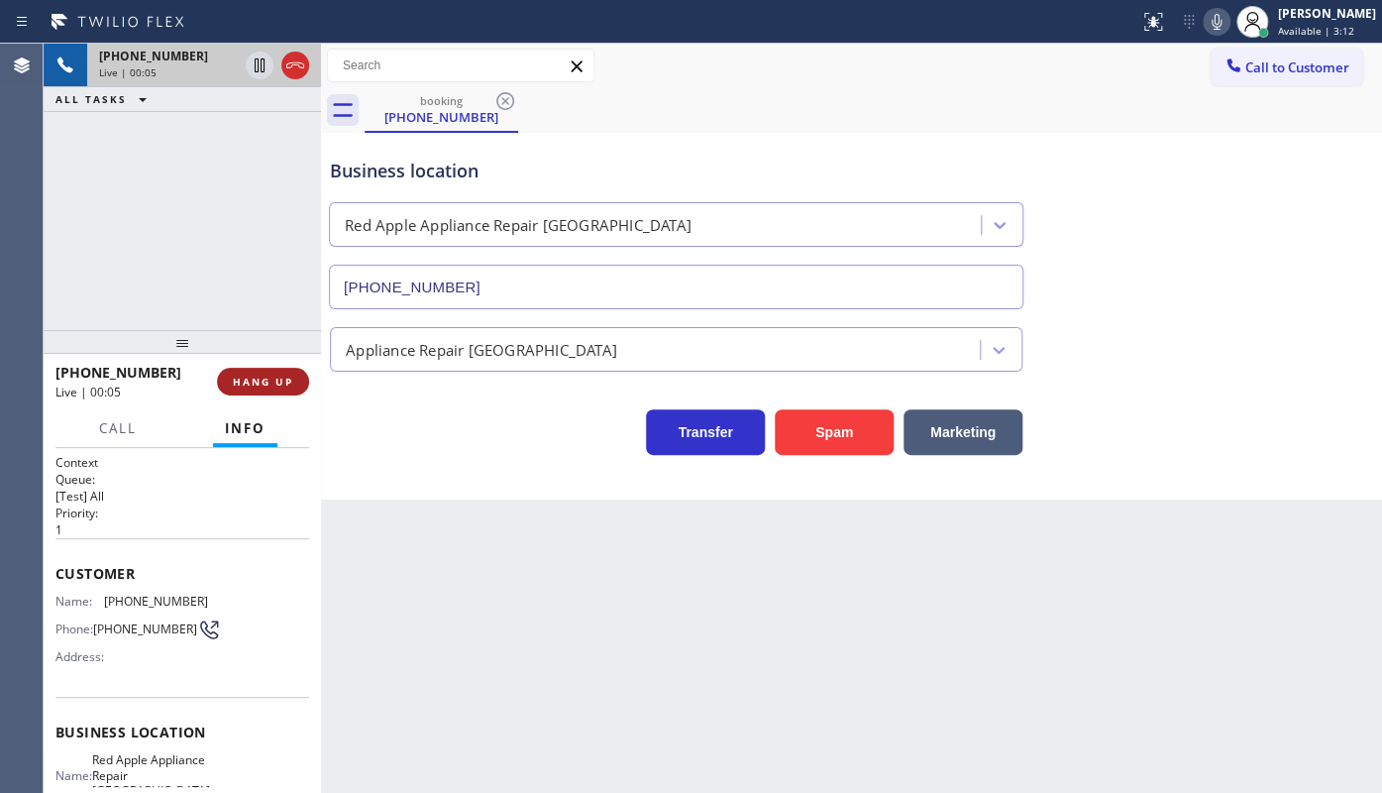
click at [287, 369] on button "HANG UP" at bounding box center [263, 382] width 92 height 28
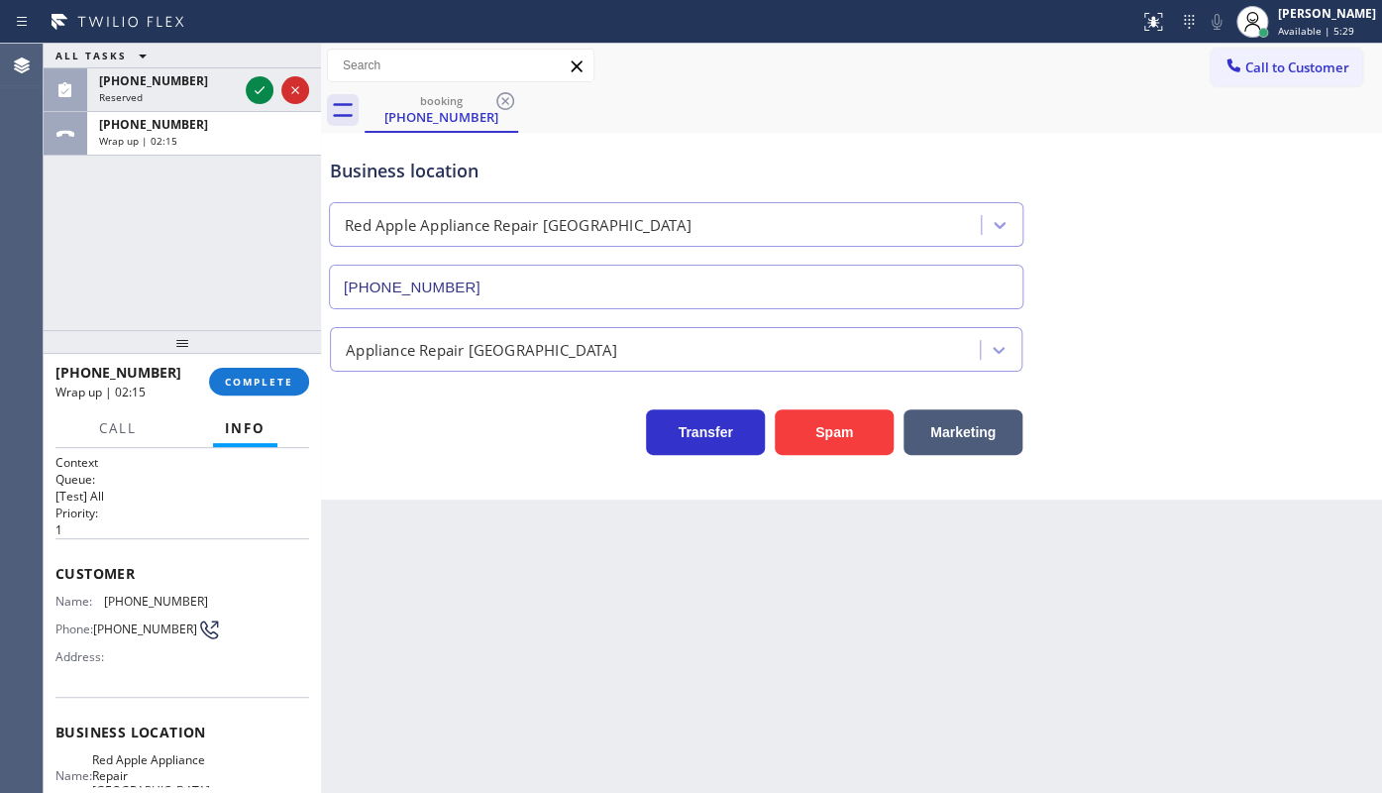
click at [105, 231] on div "ALL TASKS ALL TASKS ACTIVE TASKS TASKS IN WRAP UP (805) 501-4851 Reserved +1347…" at bounding box center [182, 187] width 277 height 286
click at [262, 81] on icon at bounding box center [260, 90] width 24 height 24
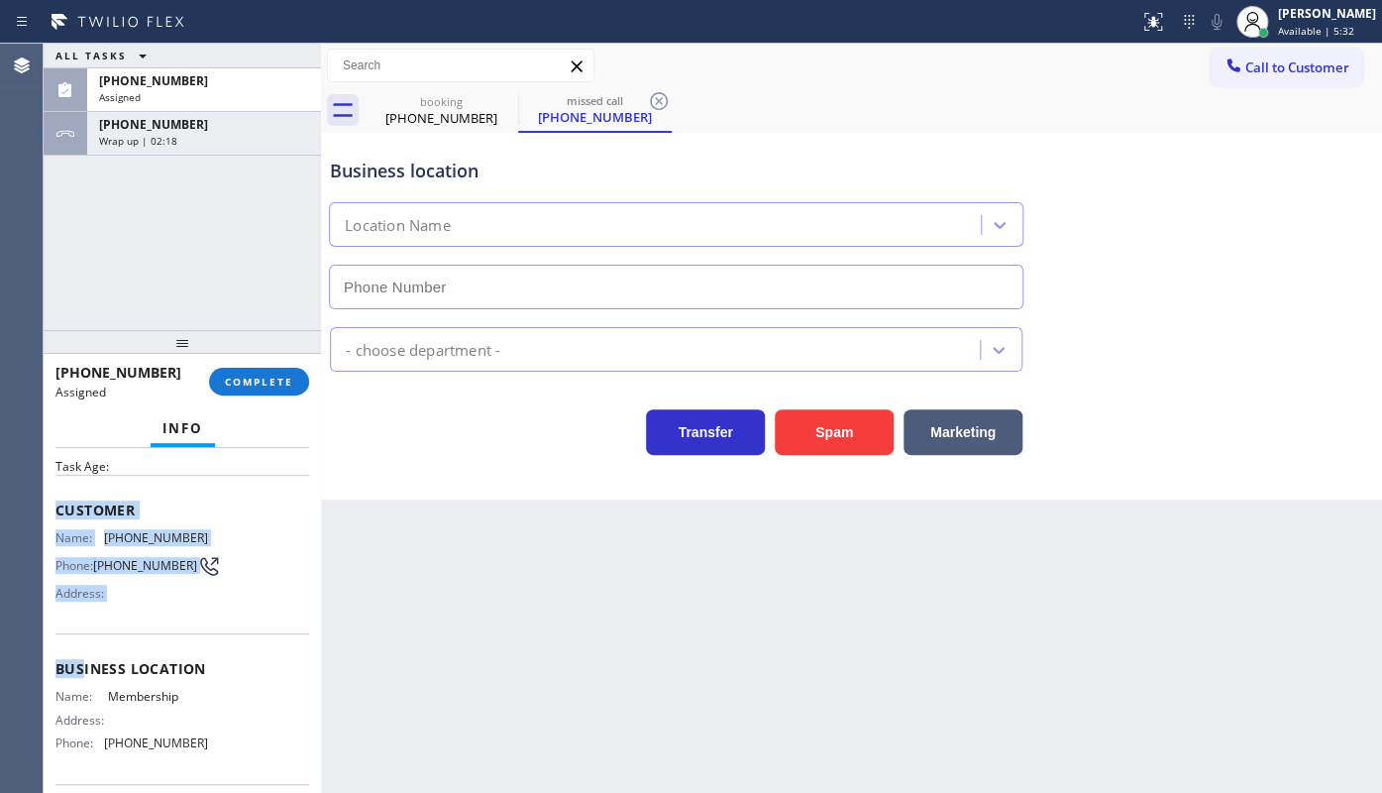
type input "(844) 386-0017"
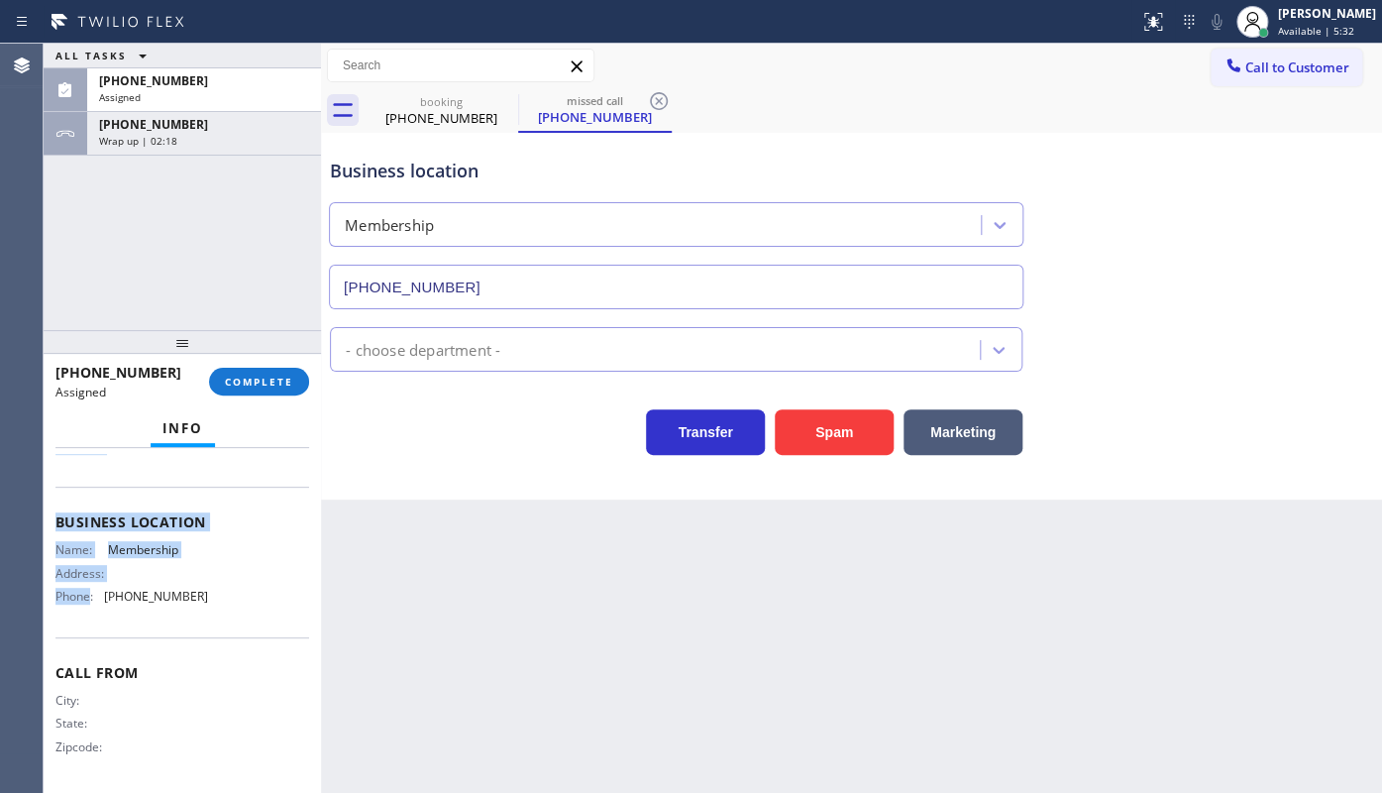
scroll to position [230, 0]
drag, startPoint x: 51, startPoint y: 566, endPoint x: 244, endPoint y: 598, distance: 195.9
click at [244, 598] on div "Context Queue: Everybody Priority: 0 Task Age: Customer Name: (805) 501-4851 Ph…" at bounding box center [182, 507] width 254 height 560
click at [234, 354] on div at bounding box center [182, 342] width 277 height 24
click at [244, 381] on span "COMPLETE" at bounding box center [259, 381] width 68 height 14
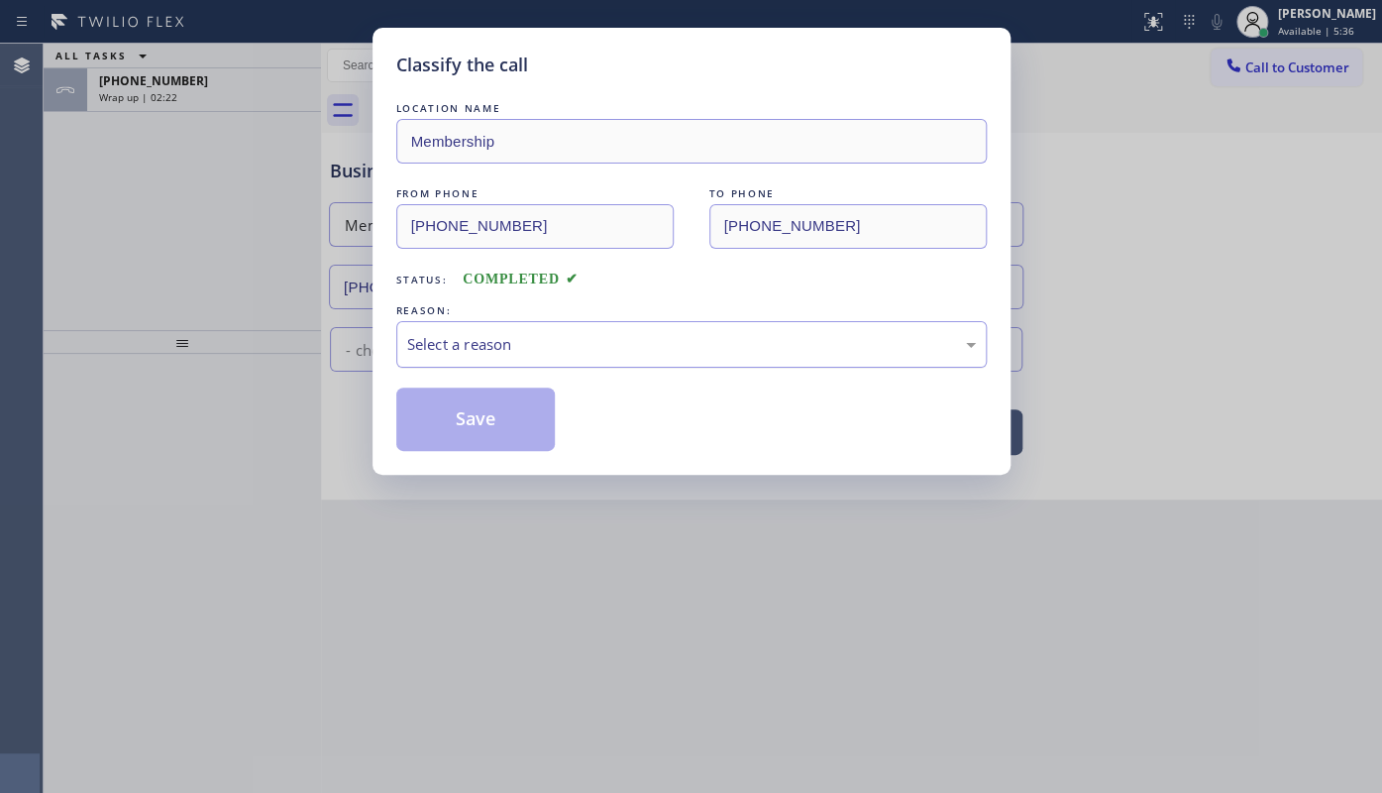
click at [473, 347] on div "Select a reason" at bounding box center [691, 344] width 569 height 23
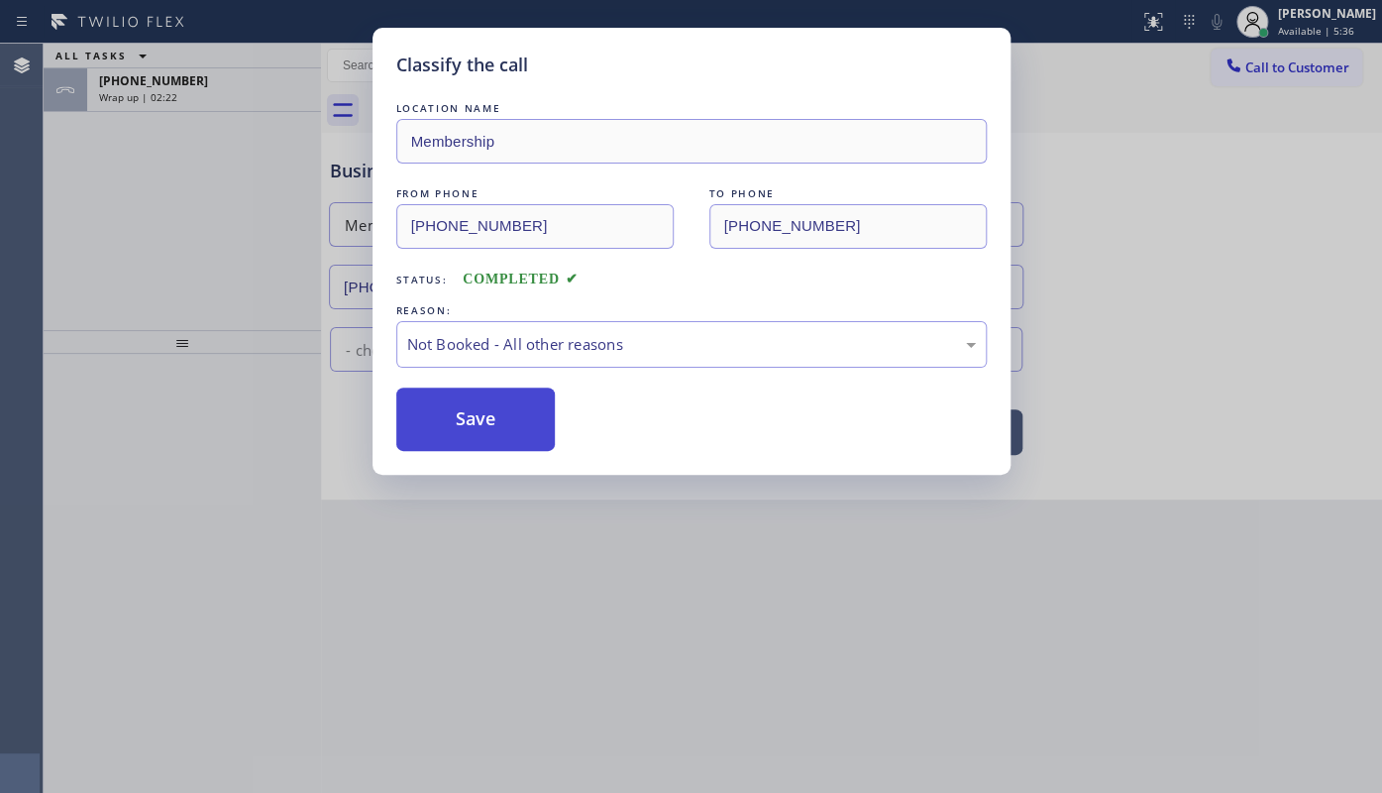
click at [473, 420] on button "Save" at bounding box center [475, 418] width 159 height 63
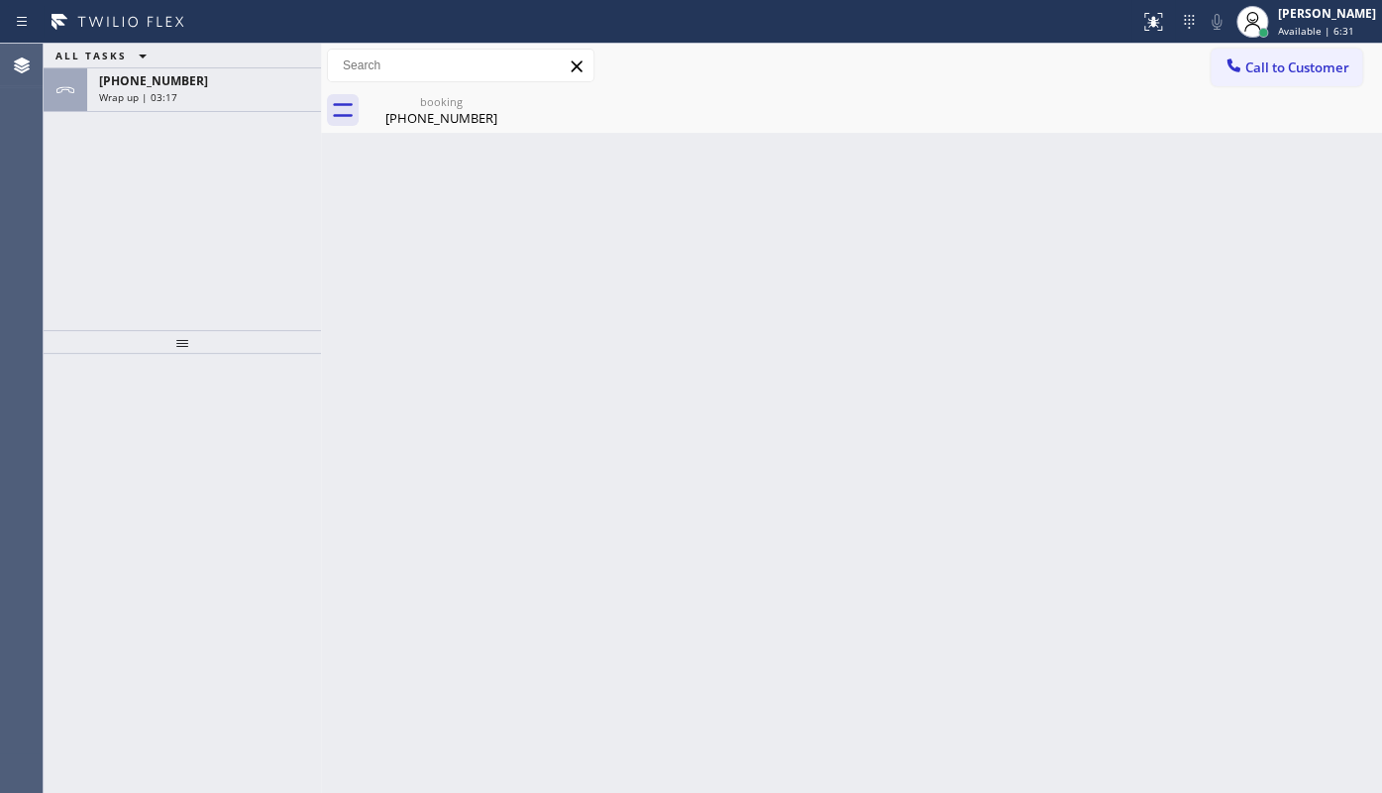
click at [166, 159] on div "ALL TASKS ALL TASKS ACTIVE TASKS TASKS IN WRAP UP +13478673679 Wrap up | 03:17" at bounding box center [182, 187] width 277 height 286
click at [181, 101] on div "Wrap up | 03:18" at bounding box center [204, 97] width 210 height 14
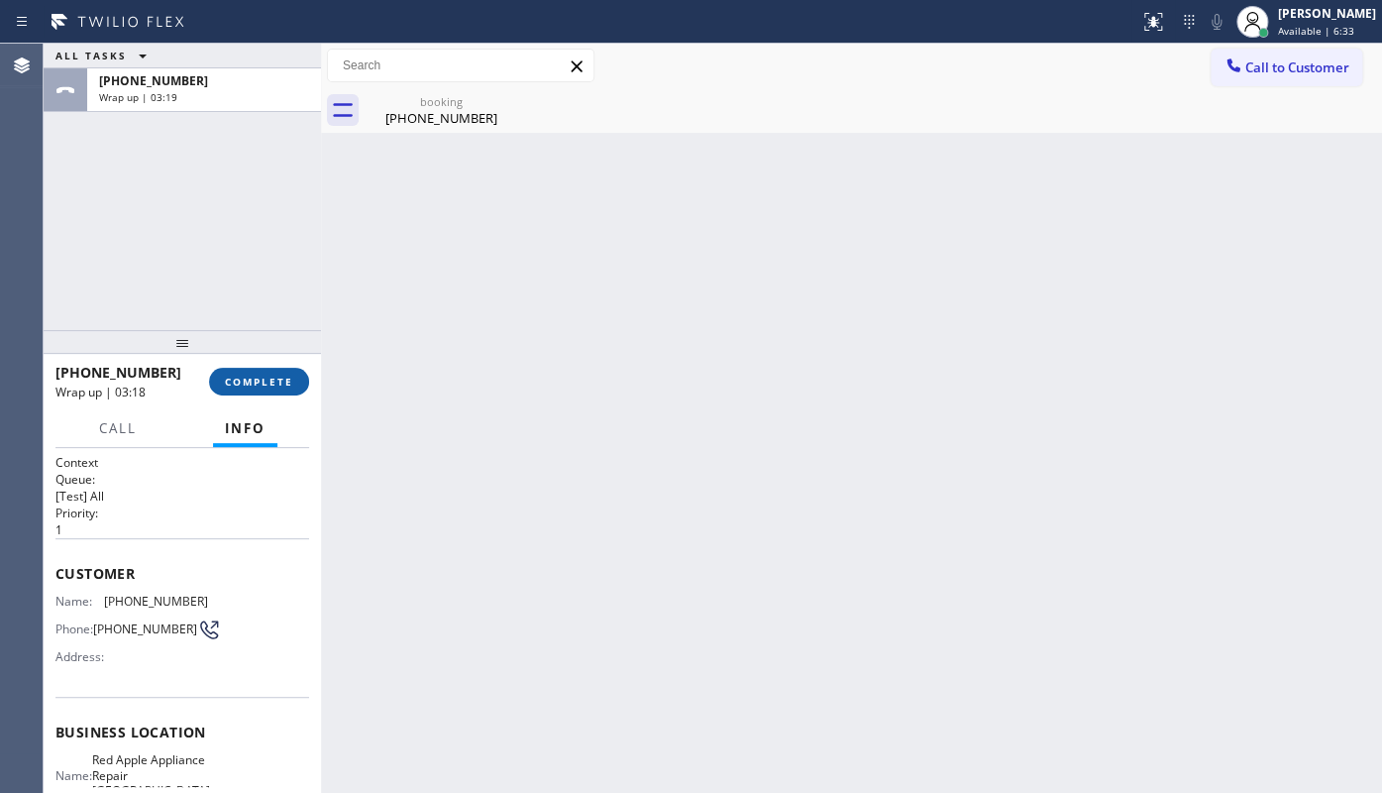
click at [246, 375] on span "COMPLETE" at bounding box center [259, 381] width 68 height 14
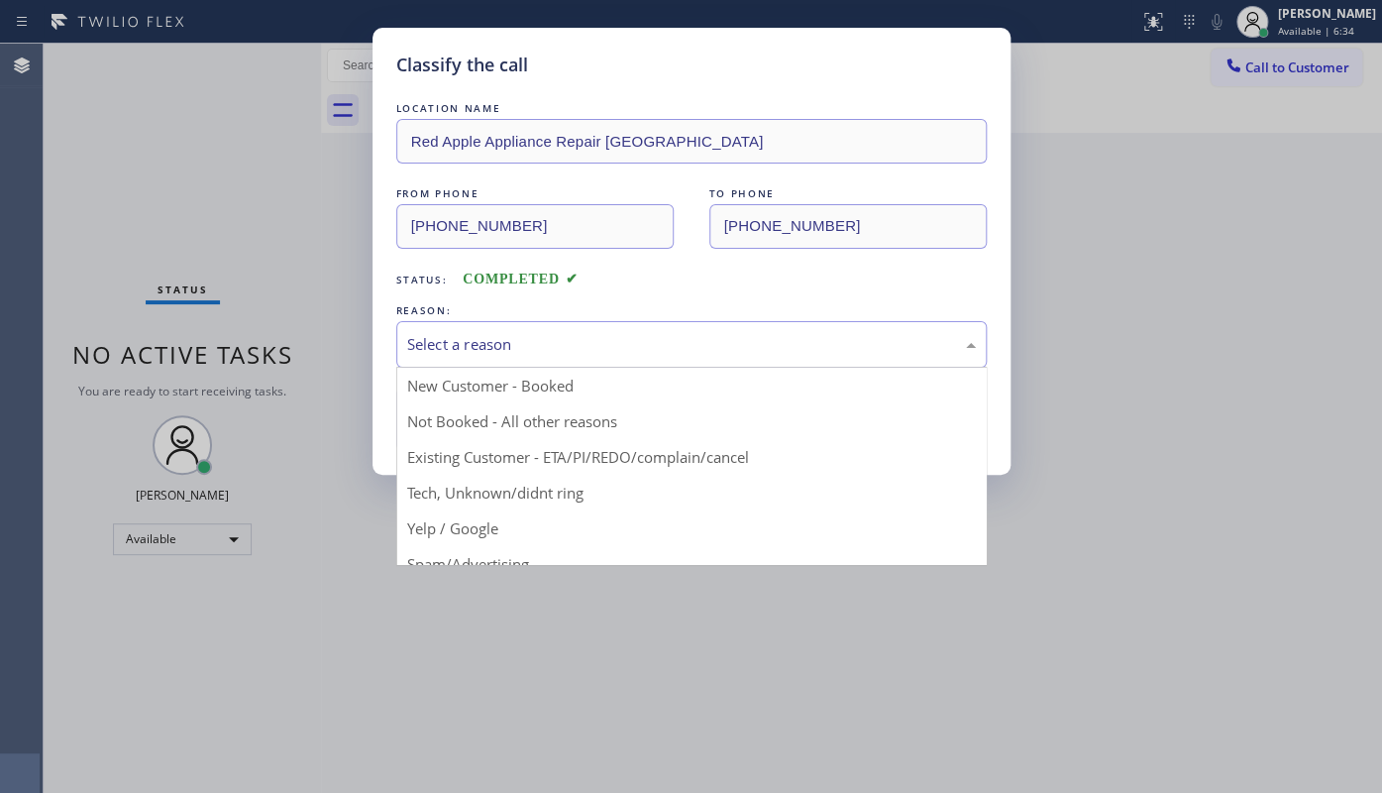
click at [465, 349] on div "Select a reason" at bounding box center [691, 344] width 569 height 23
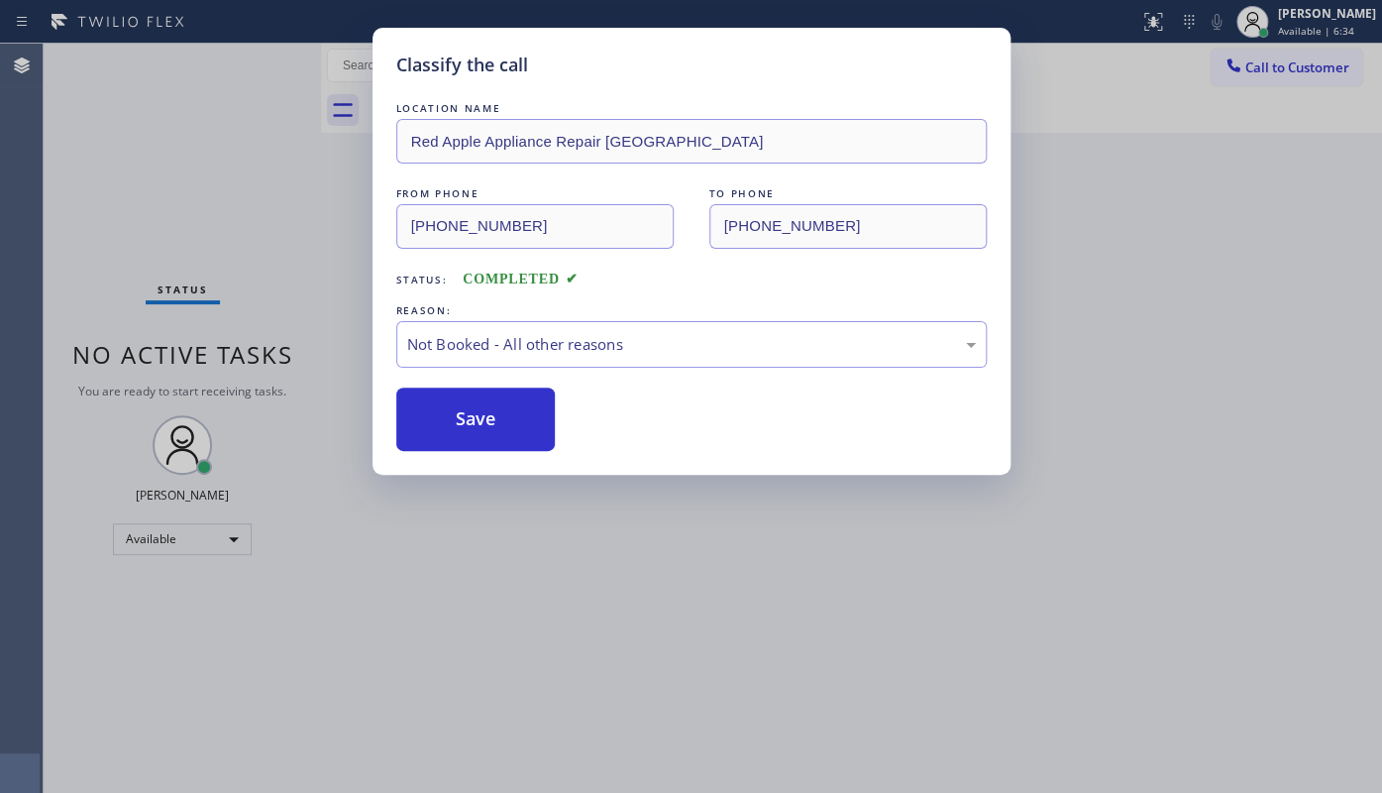
click at [453, 416] on button "Save" at bounding box center [475, 418] width 159 height 63
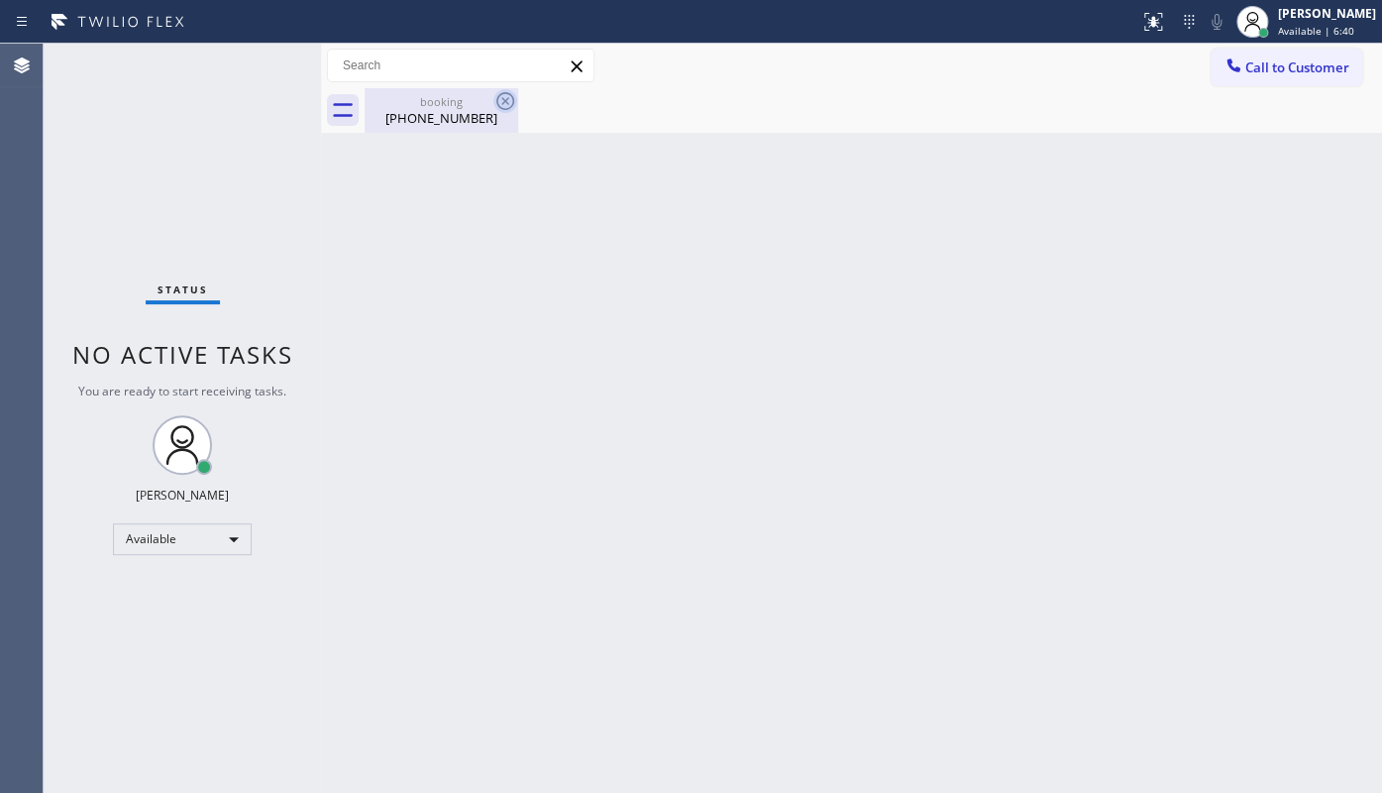
click at [509, 97] on icon at bounding box center [505, 101] width 24 height 24
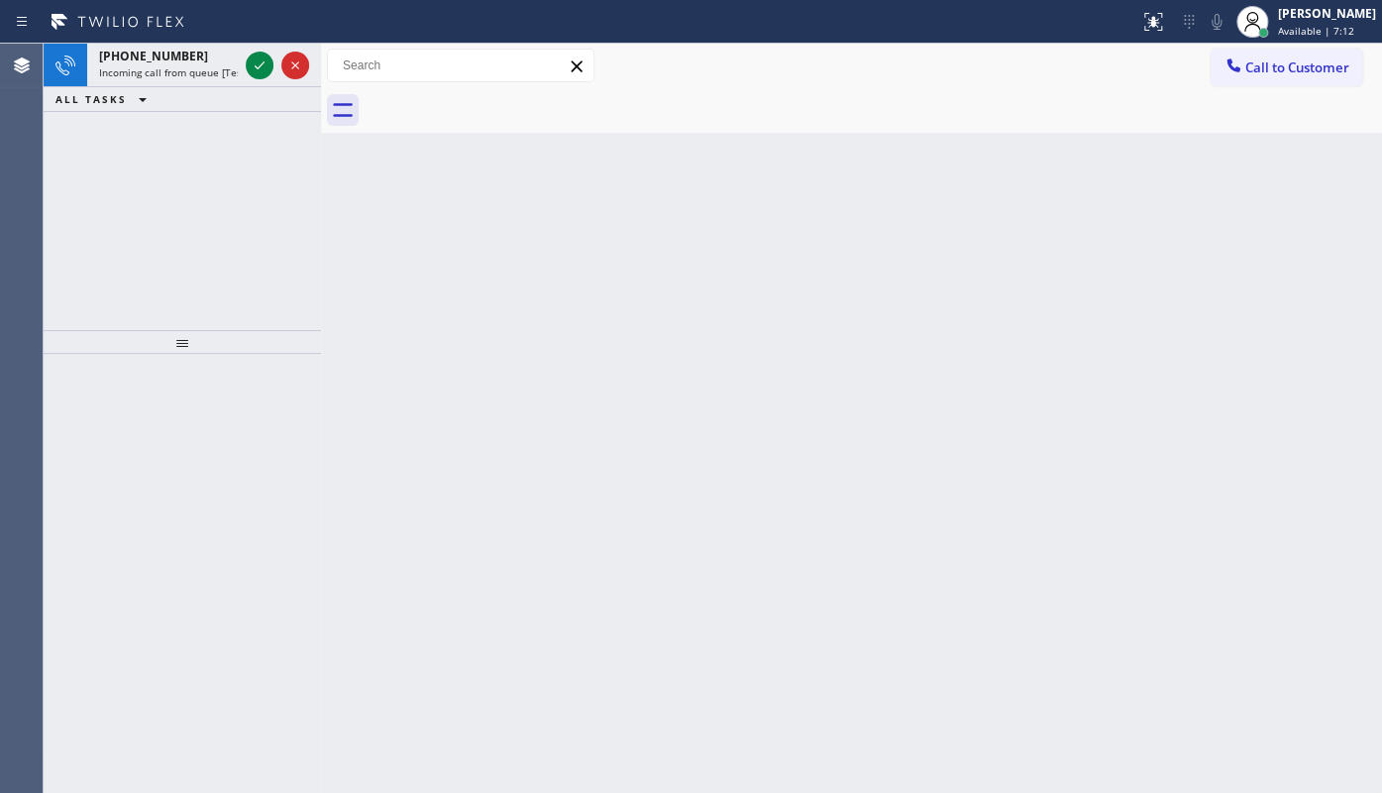
click at [157, 207] on div "+16173196038 Incoming call from queue [Test] All ALL TASKS ALL TASKS ACTIVE TAS…" at bounding box center [182, 187] width 277 height 286
click at [258, 66] on icon at bounding box center [260, 65] width 24 height 24
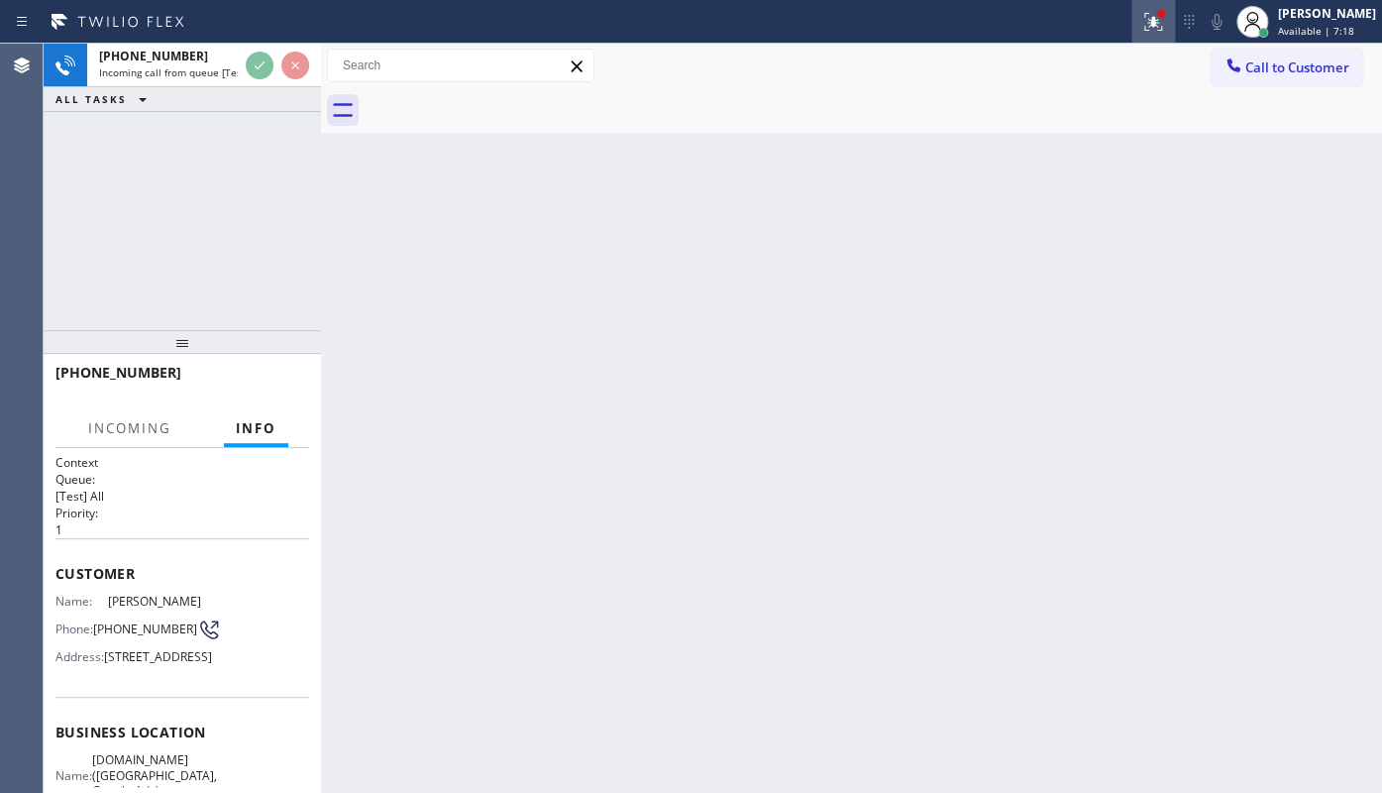
click at [1143, 27] on icon at bounding box center [1153, 22] width 24 height 24
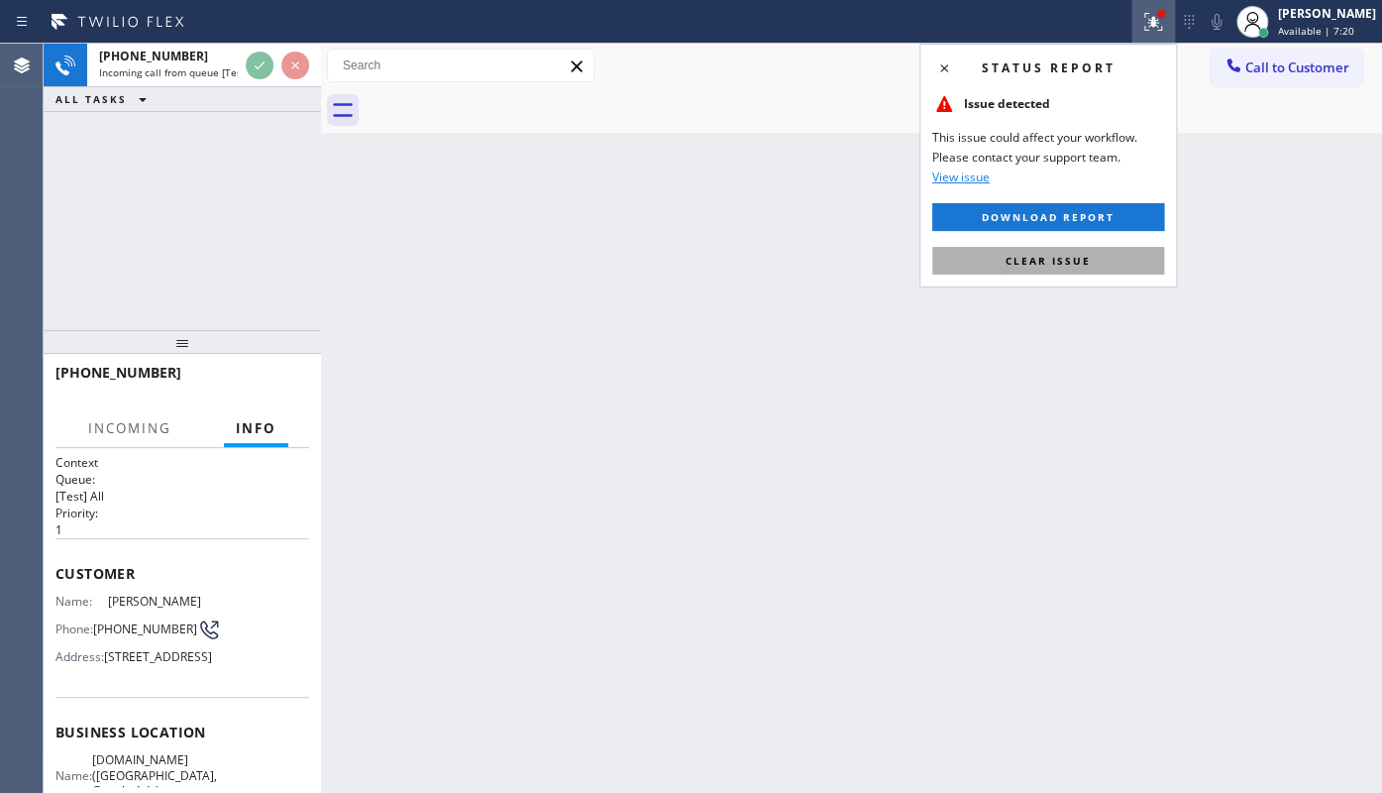
click at [1078, 254] on span "Clear issue" at bounding box center [1047, 261] width 85 height 14
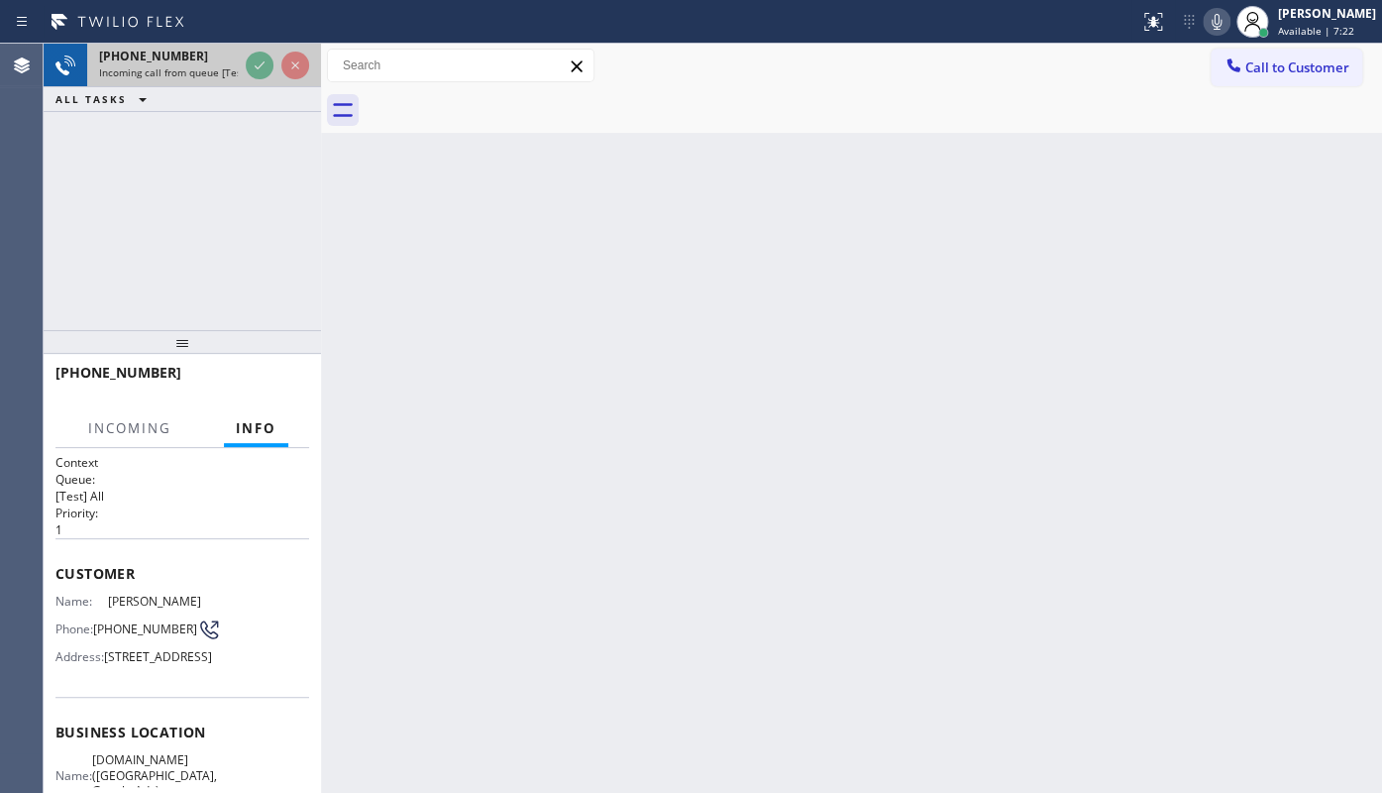
click at [238, 67] on div "Incoming call from queue [Test] All" at bounding box center [168, 72] width 139 height 14
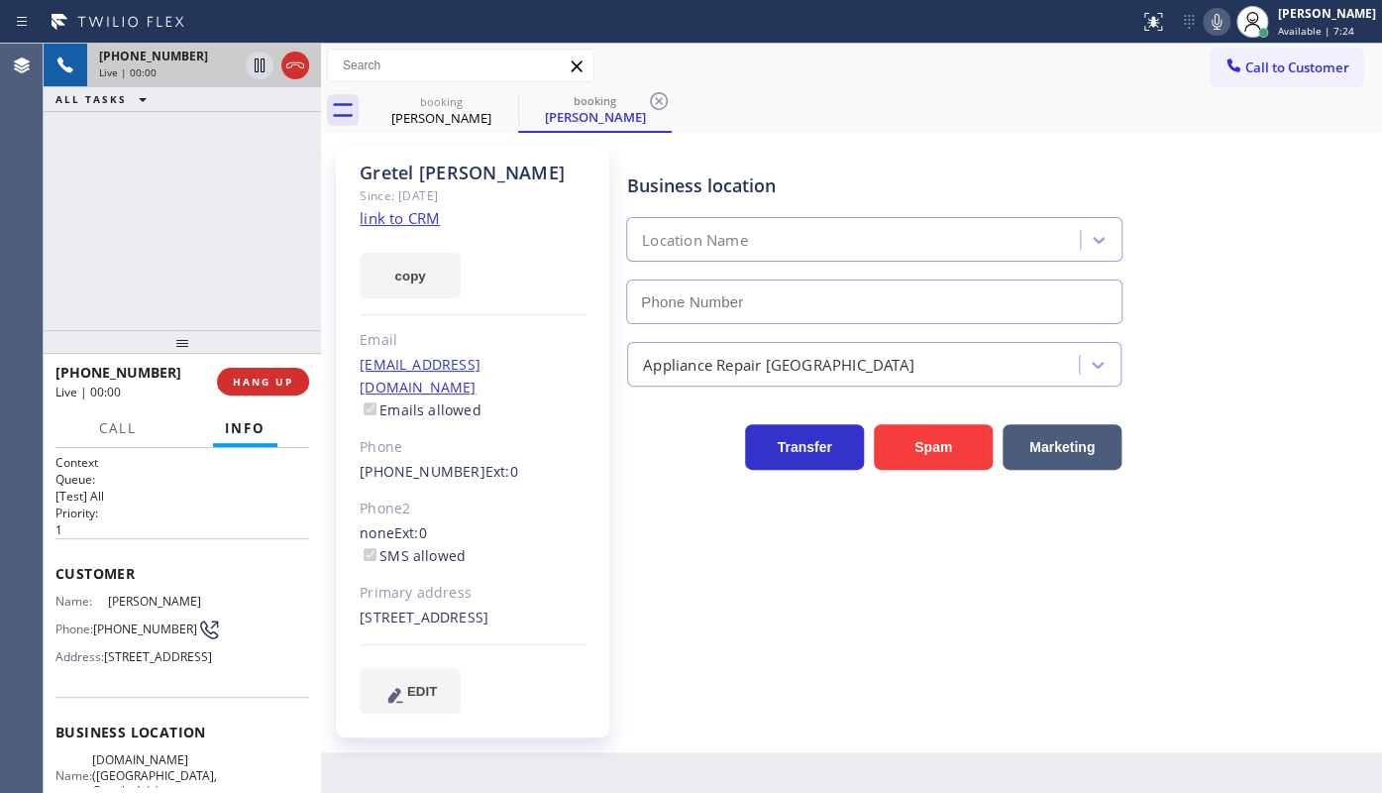
type input "(619) 492-3802"
click at [399, 218] on link "link to CRM" at bounding box center [400, 218] width 80 height 20
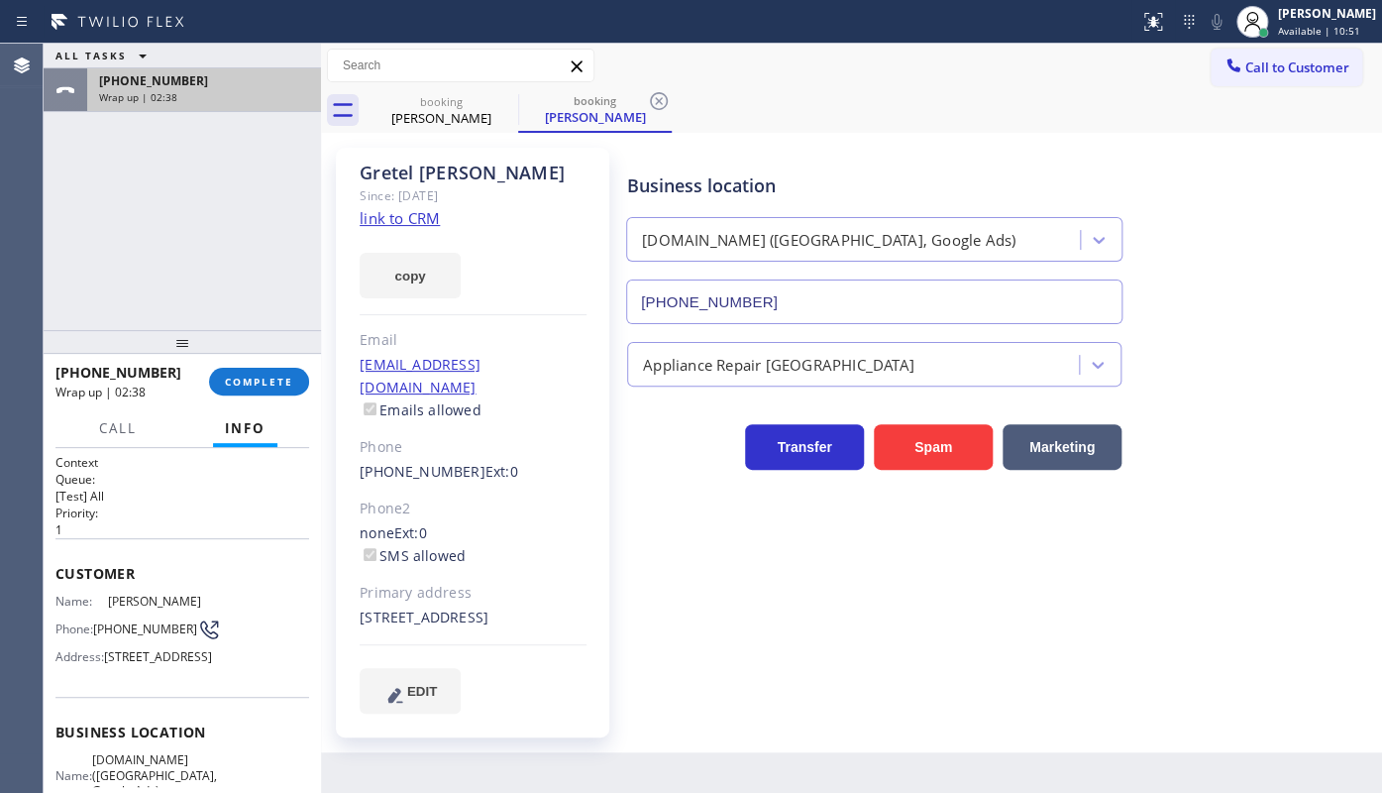
click at [140, 84] on span "+16173196038" at bounding box center [153, 80] width 109 height 17
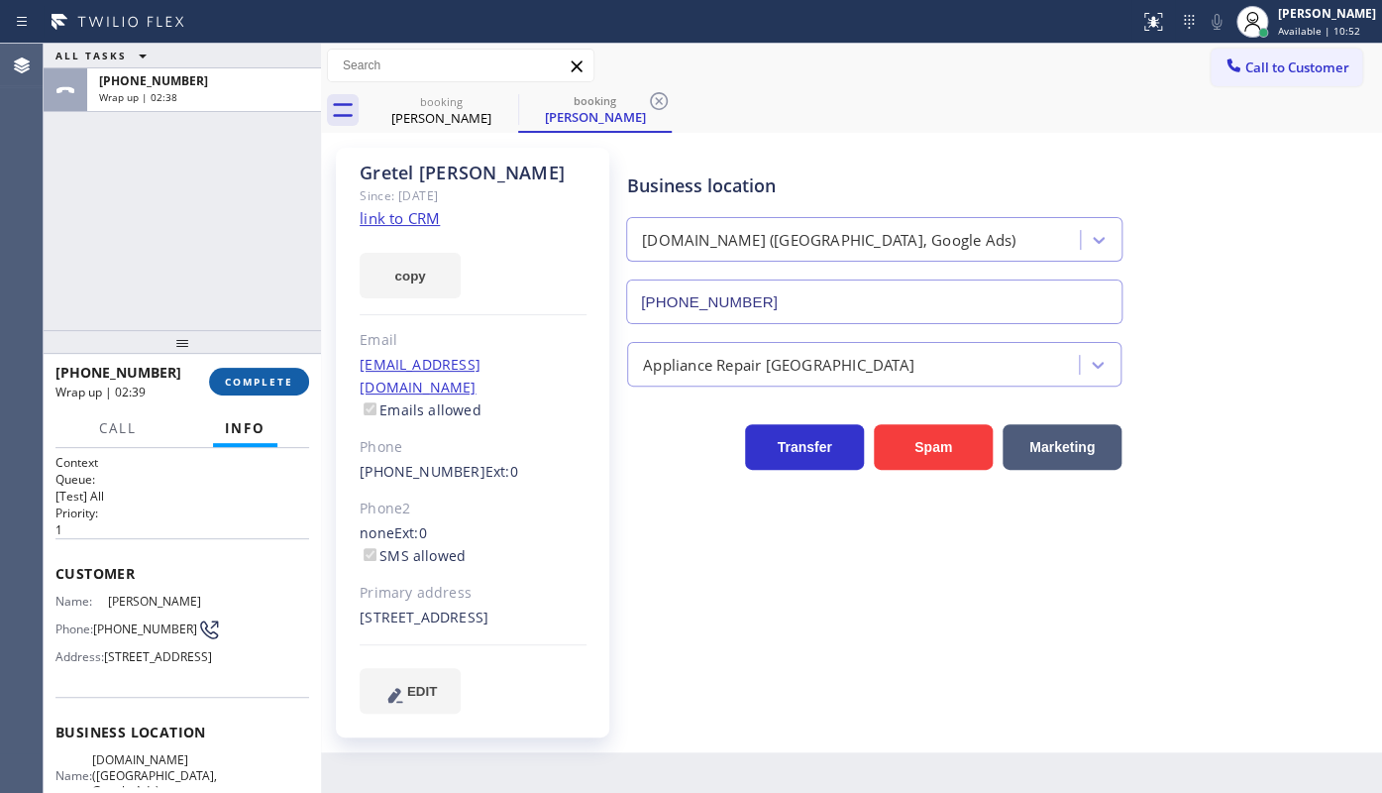
click at [264, 389] on button "COMPLETE" at bounding box center [259, 382] width 100 height 28
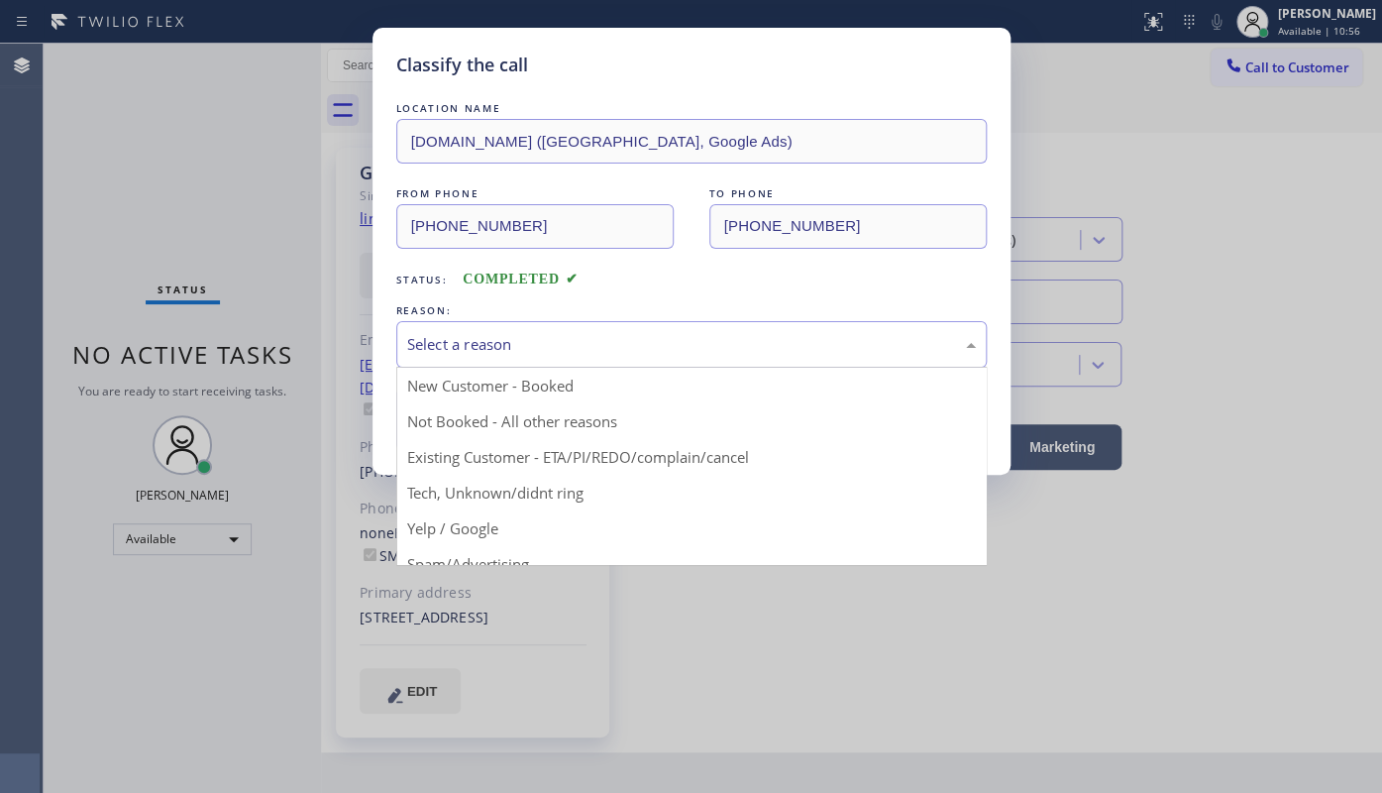
click at [493, 344] on div "Select a reason" at bounding box center [691, 344] width 569 height 23
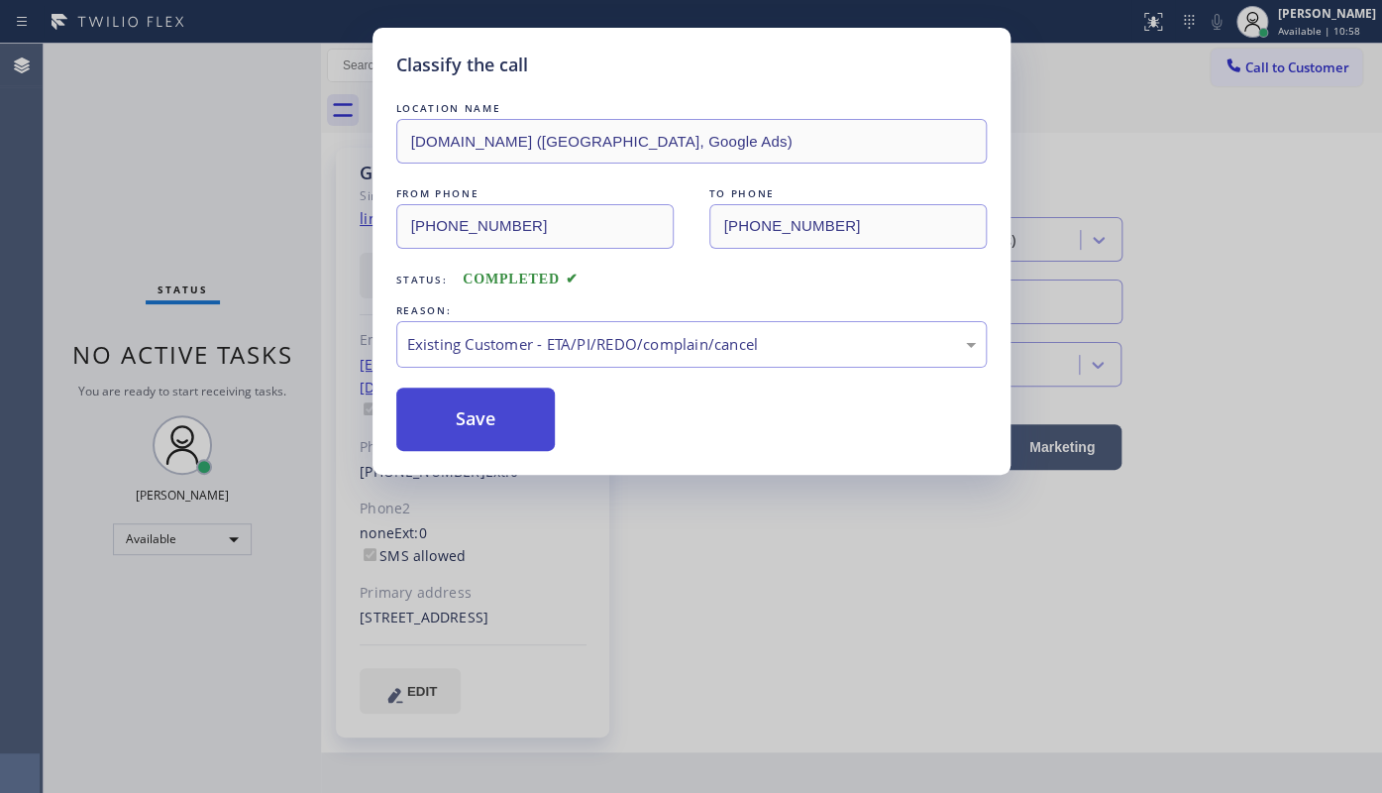
click at [479, 401] on button "Save" at bounding box center [475, 418] width 159 height 63
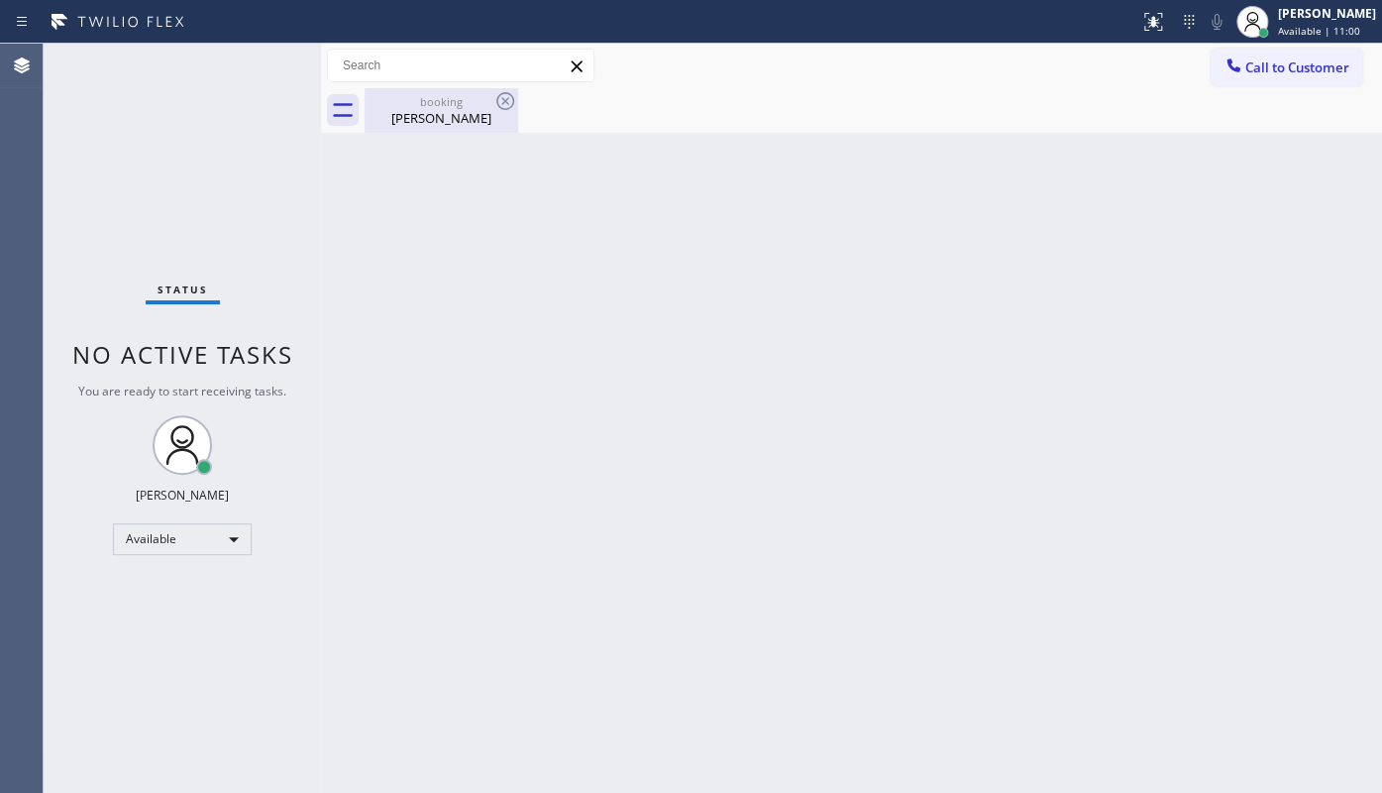
click at [433, 96] on div "booking" at bounding box center [442, 101] width 150 height 15
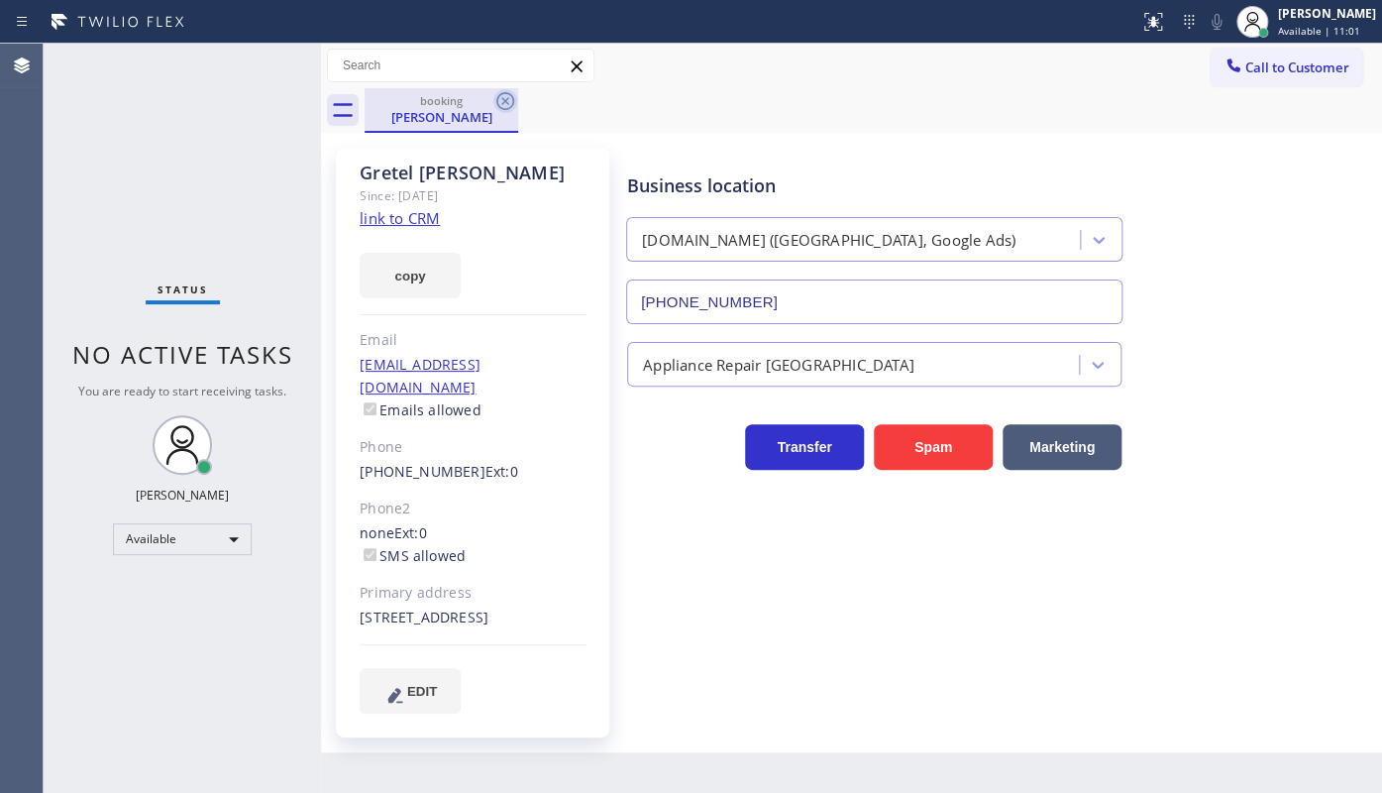
click at [499, 95] on icon at bounding box center [505, 101] width 18 height 18
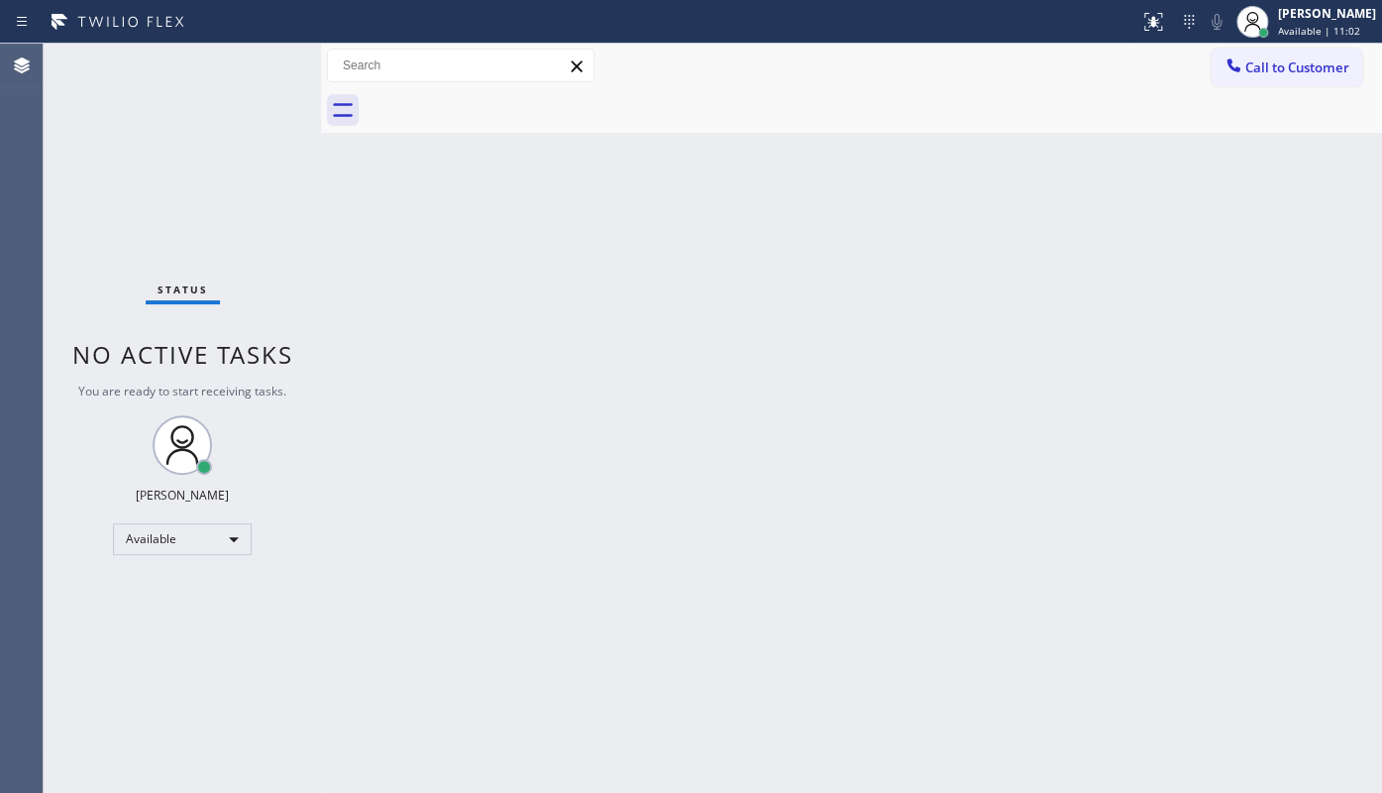
click at [278, 119] on div "Status No active tasks You are ready to start receiving tasks. JENIZA ALCAYDE A…" at bounding box center [182, 418] width 277 height 749
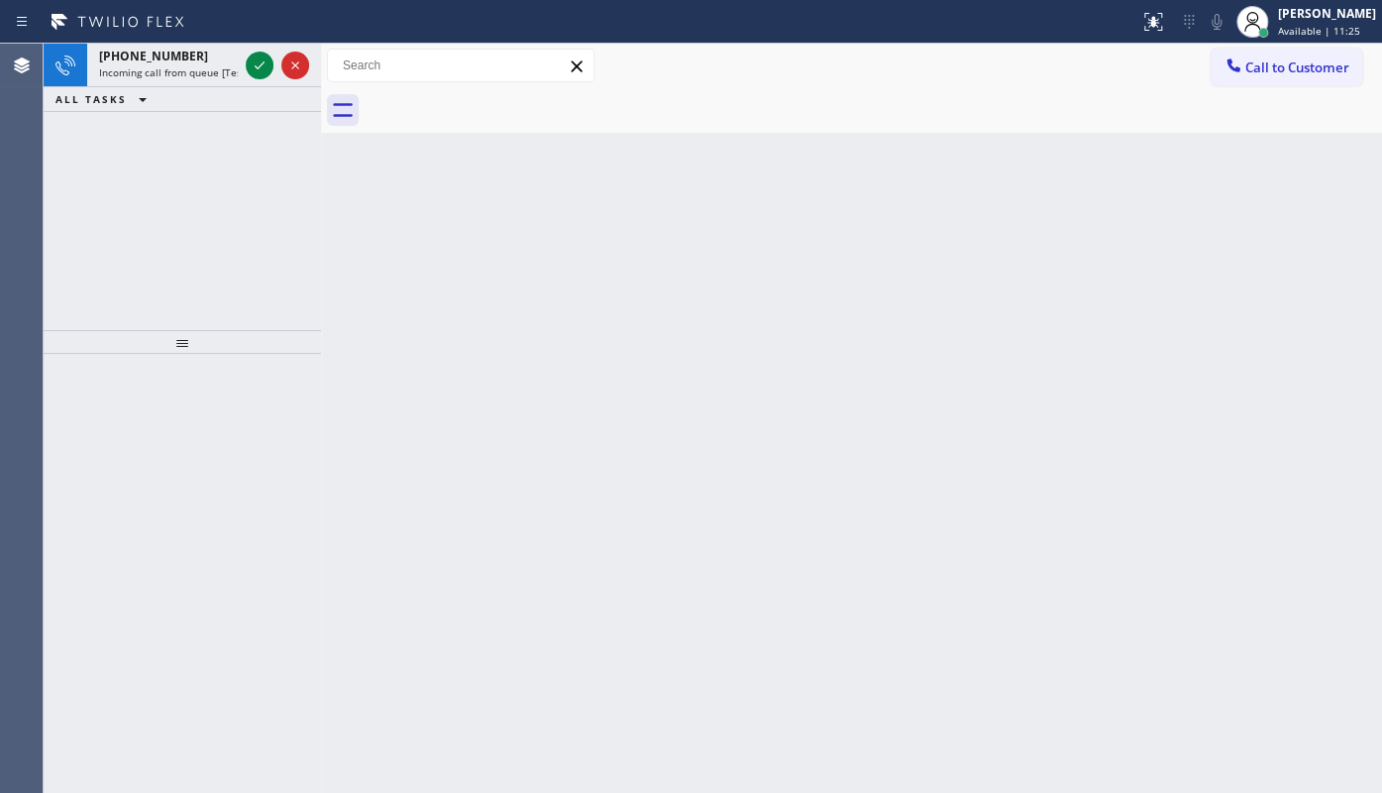
click at [264, 69] on icon at bounding box center [260, 65] width 24 height 24
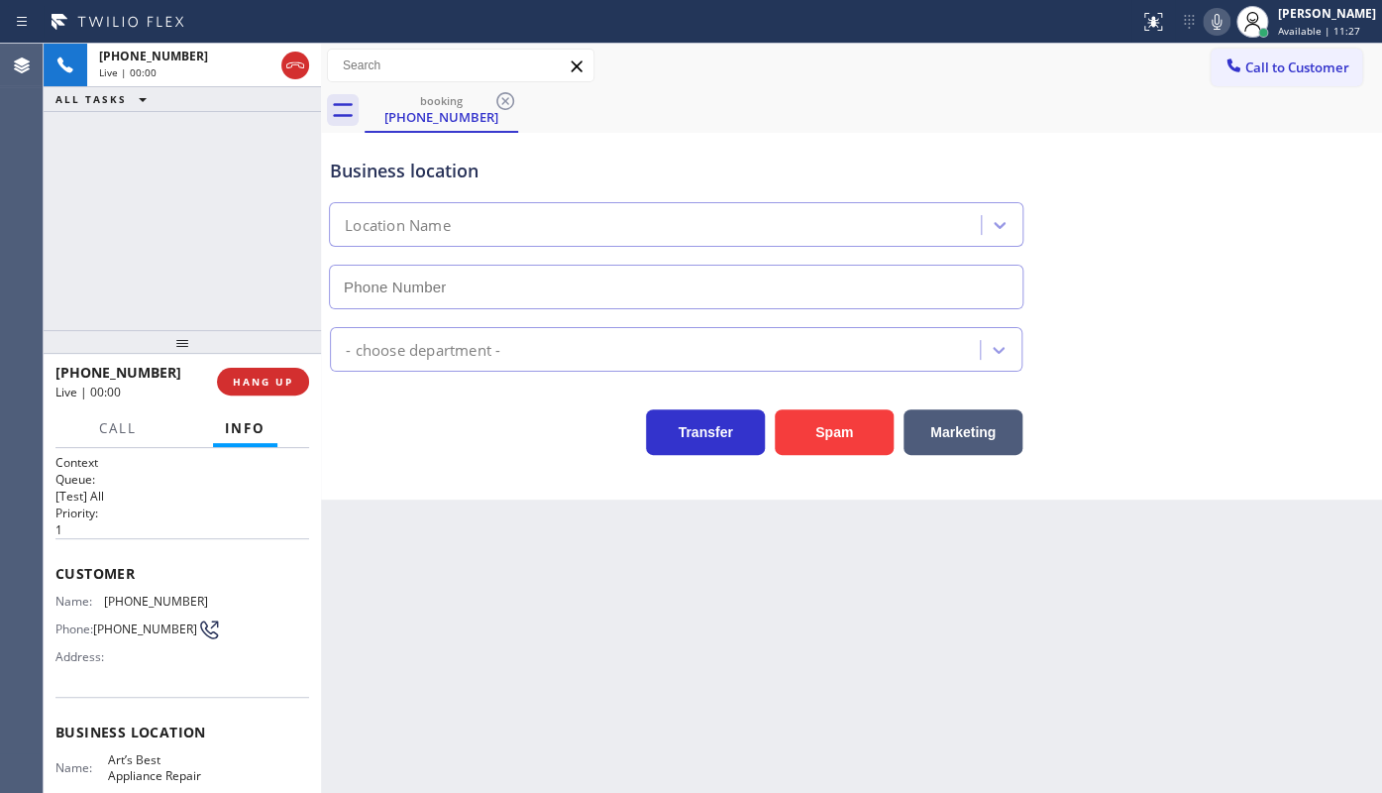
type input "(818) 210-3817"
click at [1215, 15] on icon at bounding box center [1217, 22] width 24 height 24
click at [297, 379] on button "HANG UP" at bounding box center [263, 382] width 92 height 28
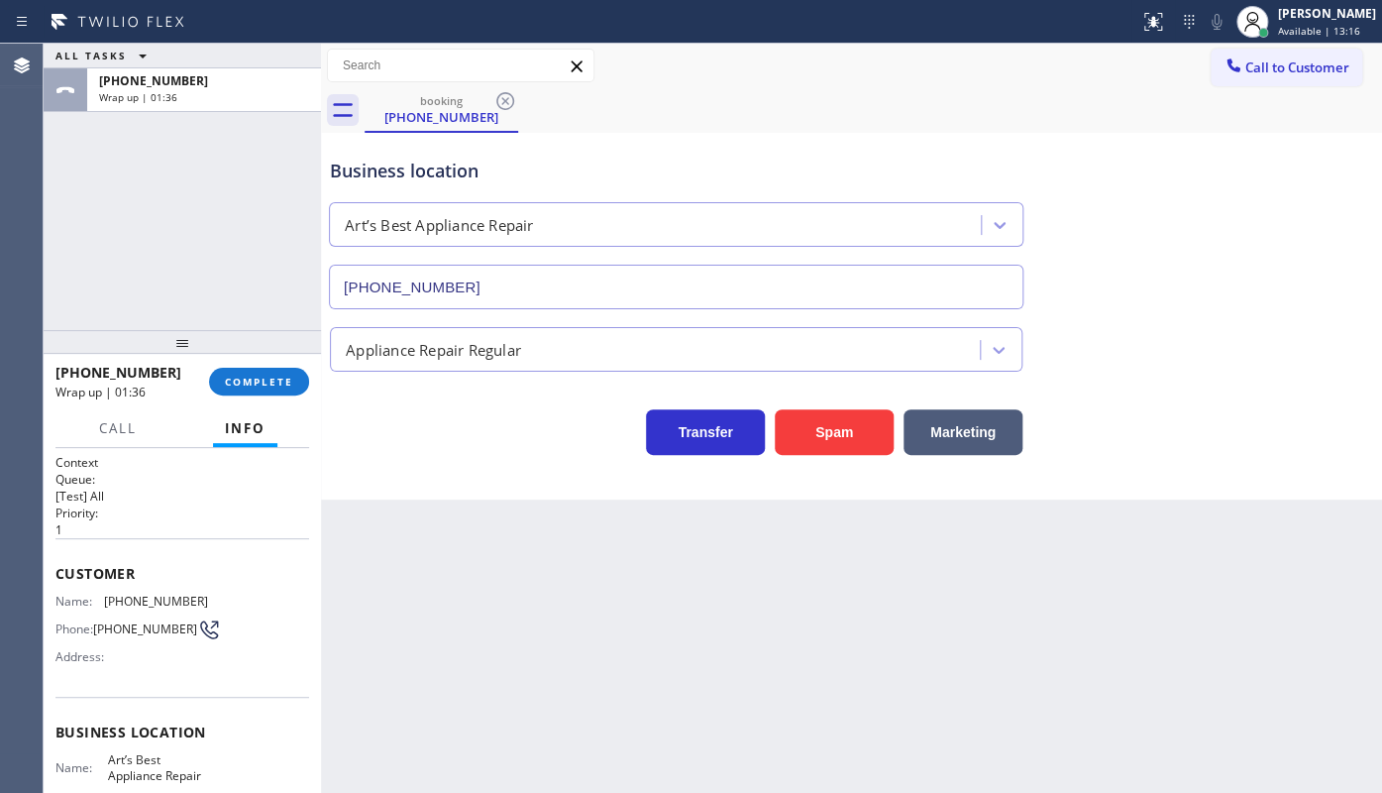
click at [128, 282] on div "ALL TASKS ALL TASKS ACTIVE TASKS TASKS IN WRAP UP +12135478087 Wrap up | 01:36" at bounding box center [182, 187] width 277 height 286
click at [227, 376] on span "COMPLETE" at bounding box center [259, 381] width 68 height 14
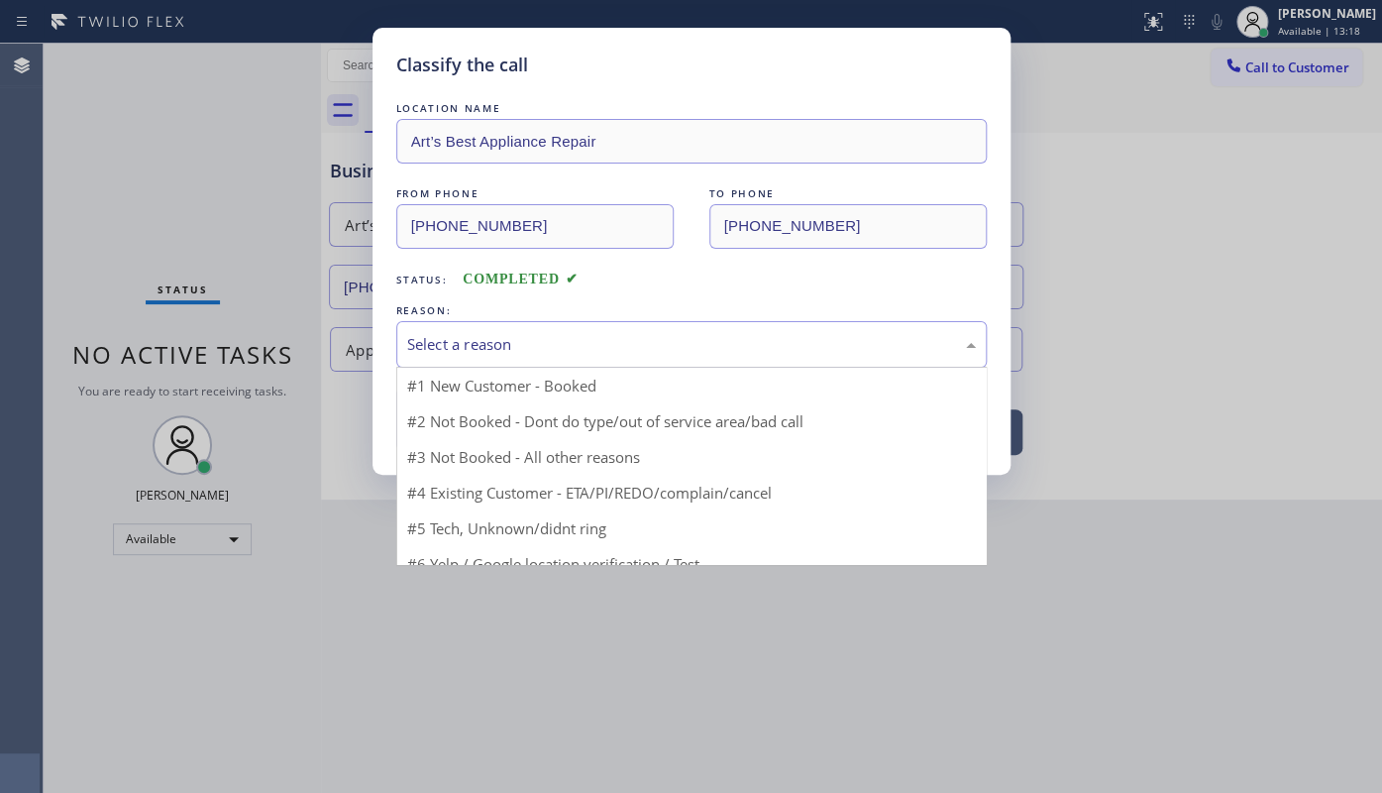
click at [434, 352] on div "Select a reason" at bounding box center [691, 344] width 569 height 23
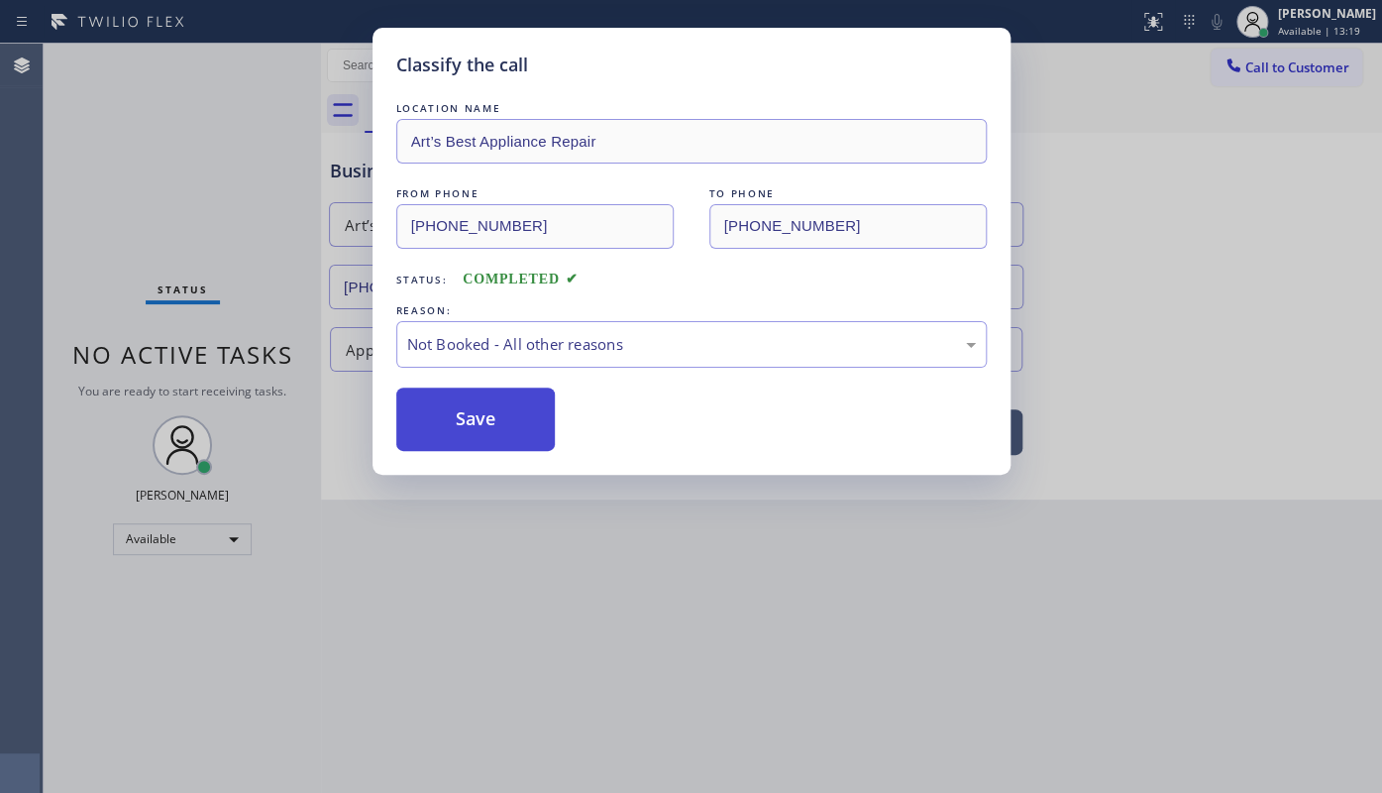
click at [430, 408] on button "Save" at bounding box center [475, 418] width 159 height 63
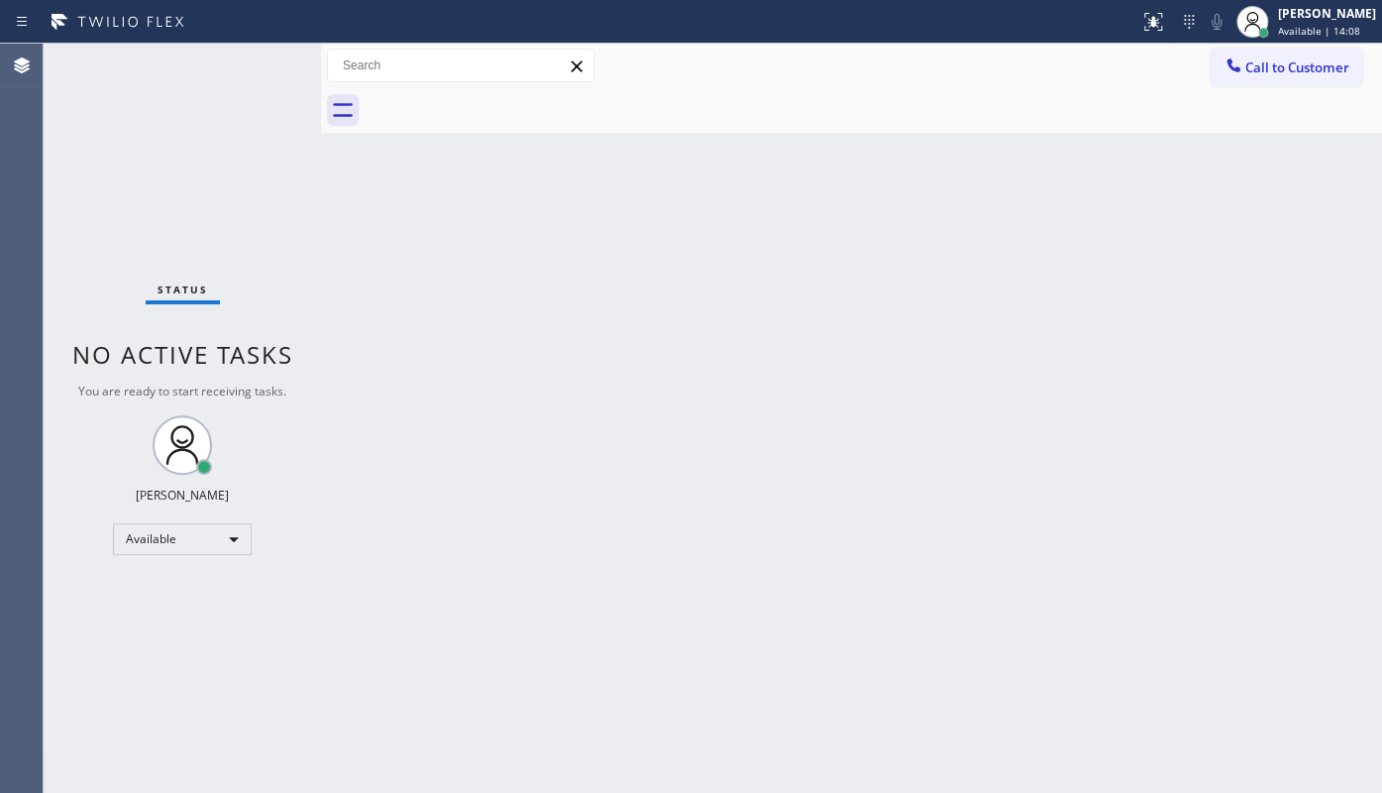
click at [138, 130] on div "Status No active tasks You are ready to start receiving tasks. JENIZA ALCAYDE A…" at bounding box center [182, 418] width 277 height 749
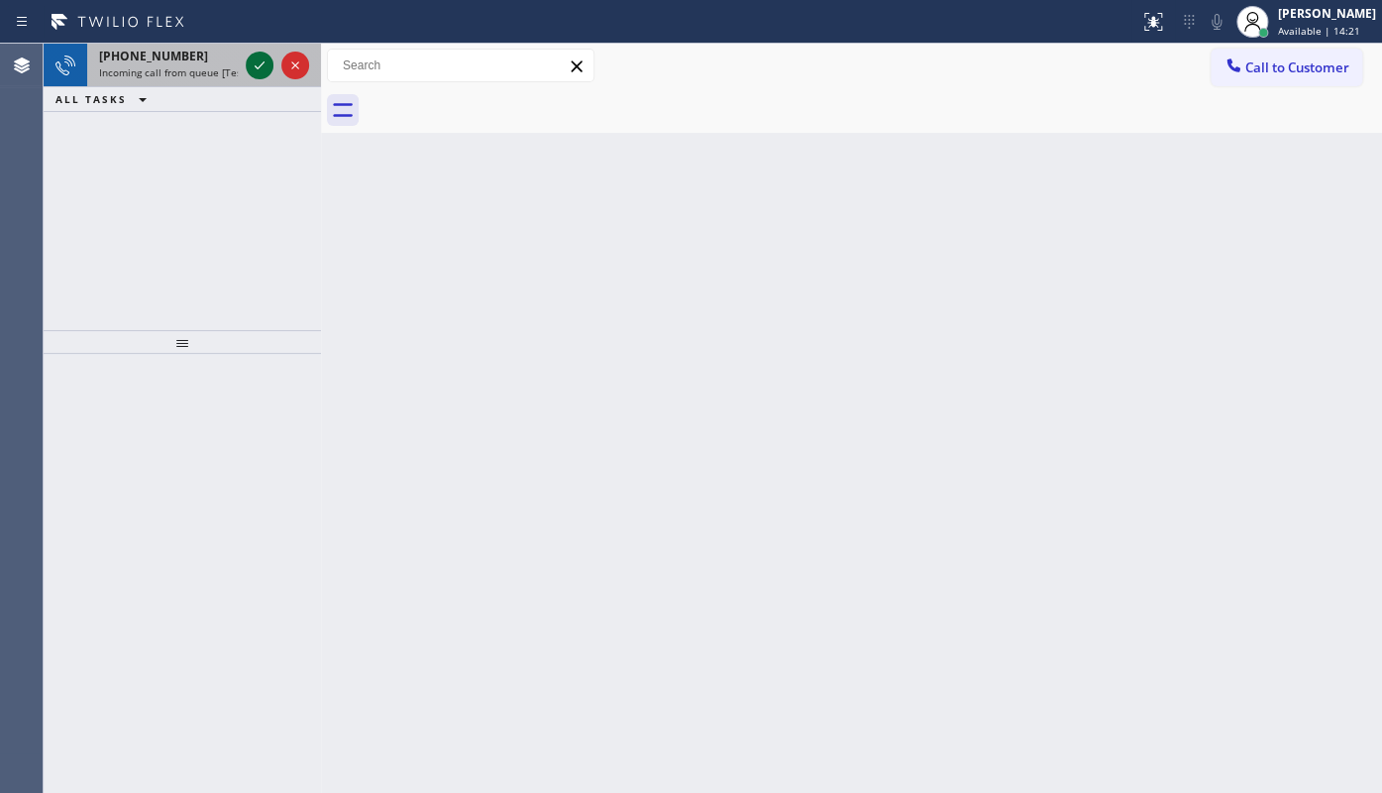
click at [251, 69] on icon at bounding box center [260, 65] width 24 height 24
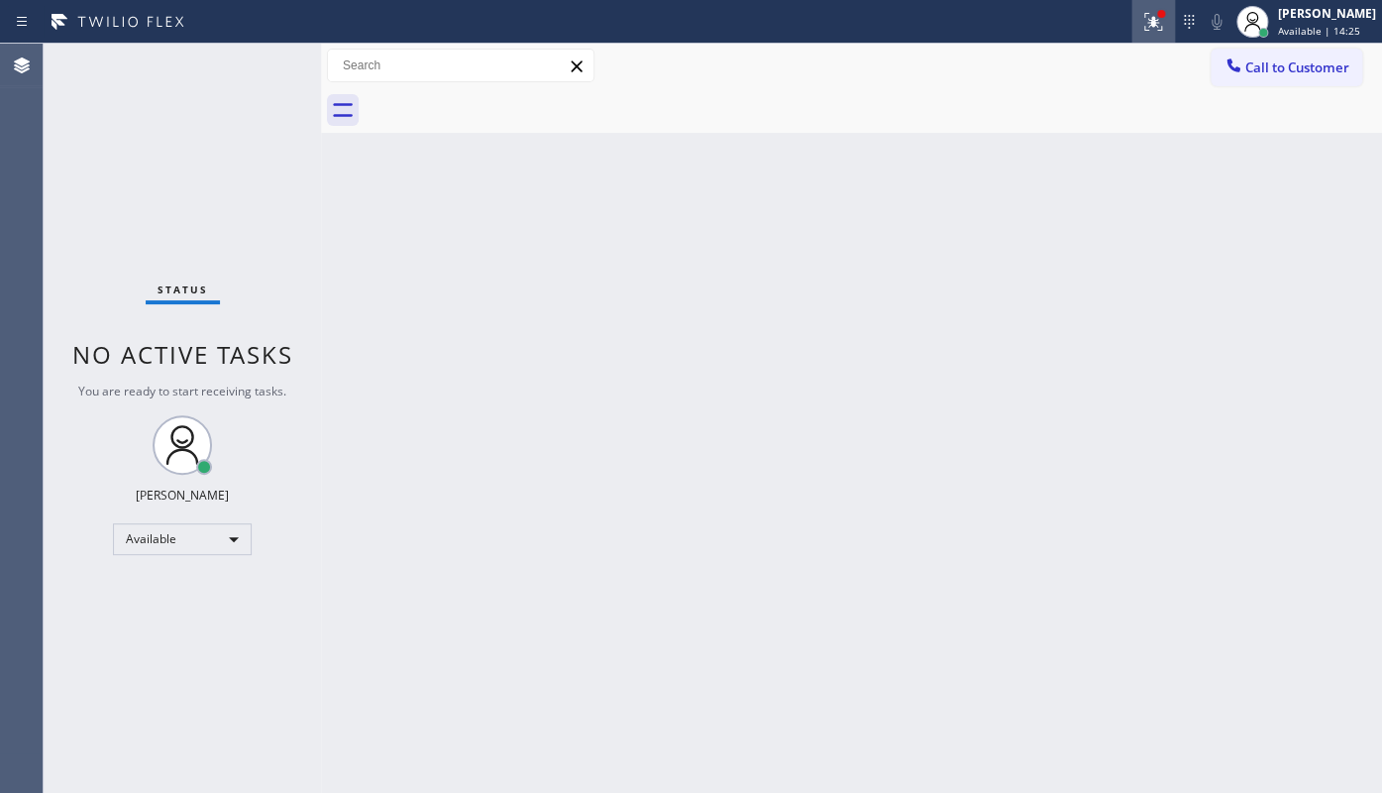
click at [1159, 20] on icon at bounding box center [1153, 22] width 24 height 24
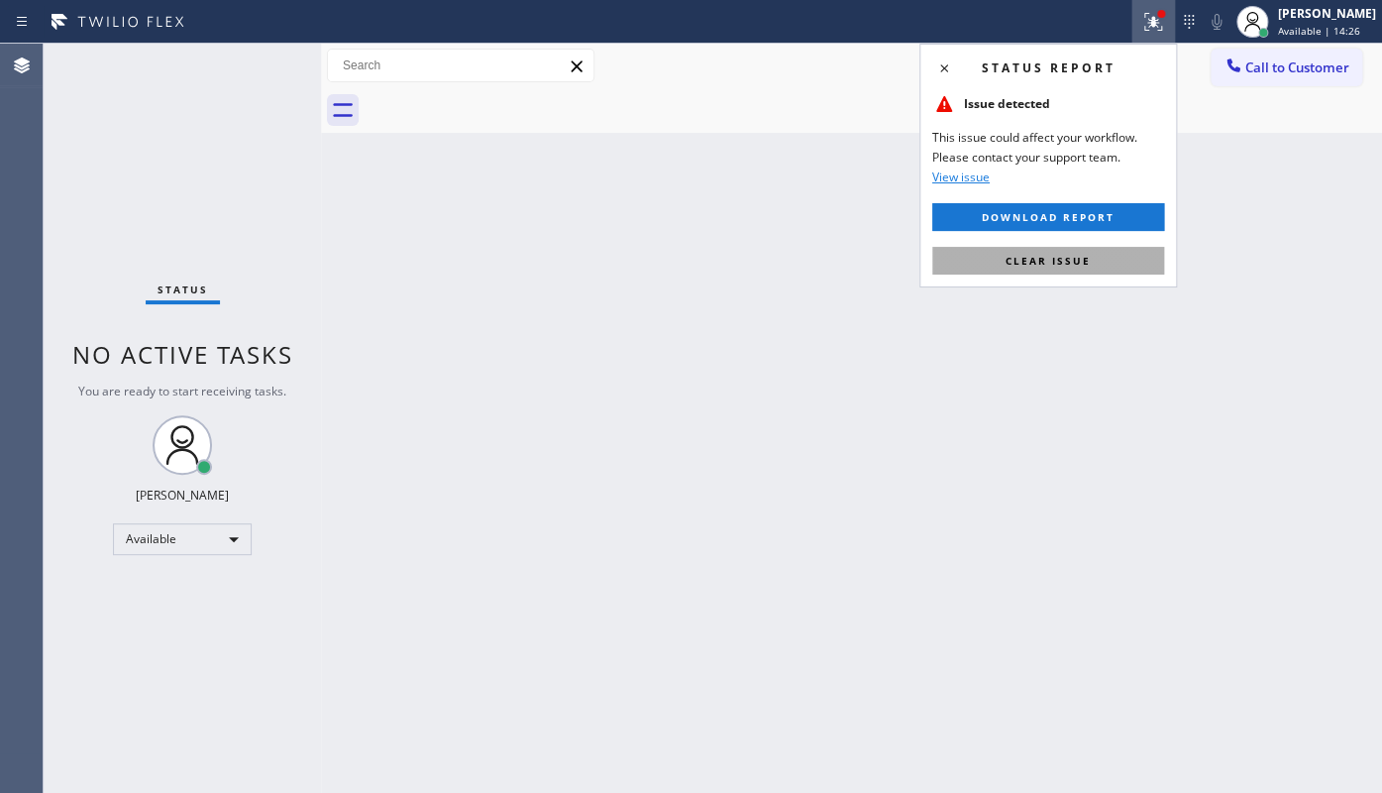
click at [1115, 268] on button "Clear issue" at bounding box center [1048, 261] width 232 height 28
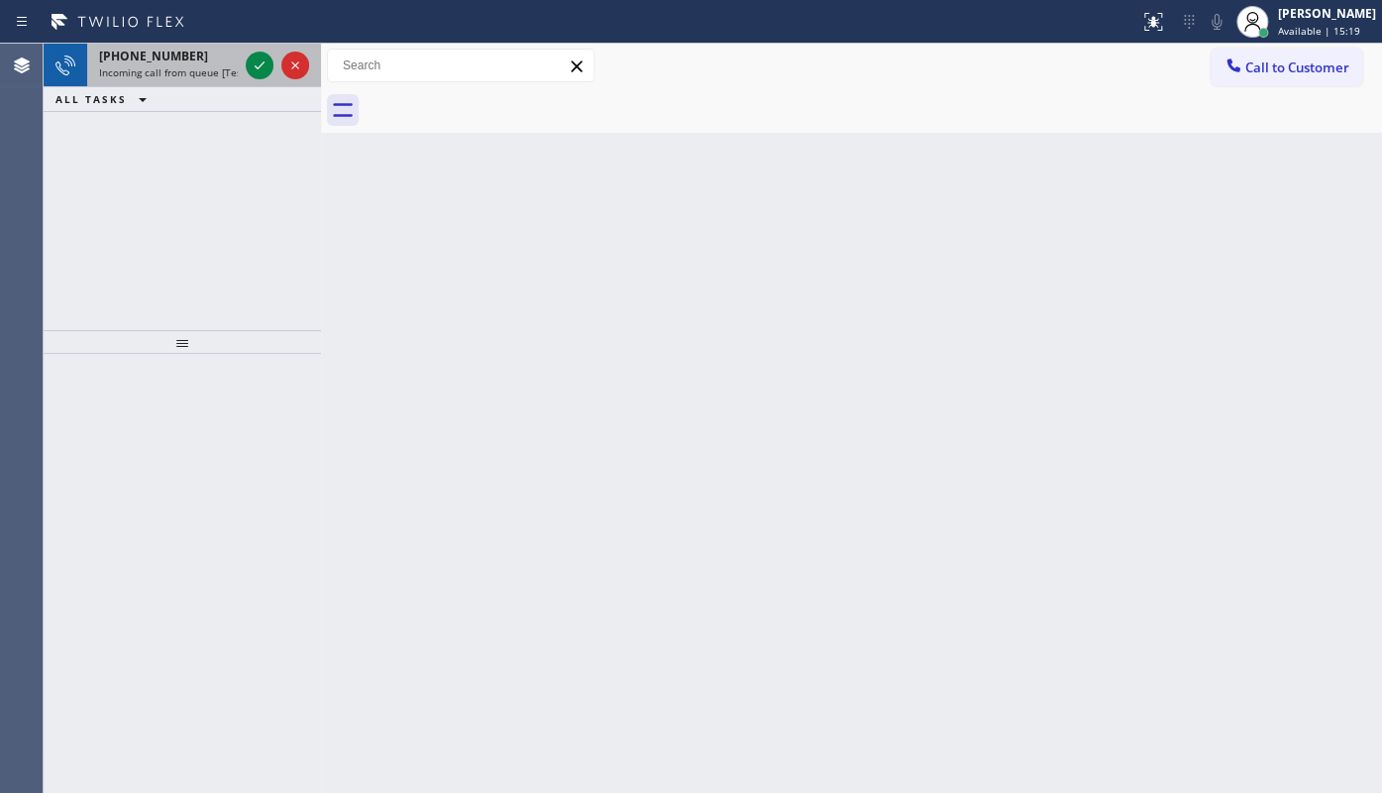
click at [274, 69] on div at bounding box center [277, 66] width 71 height 44
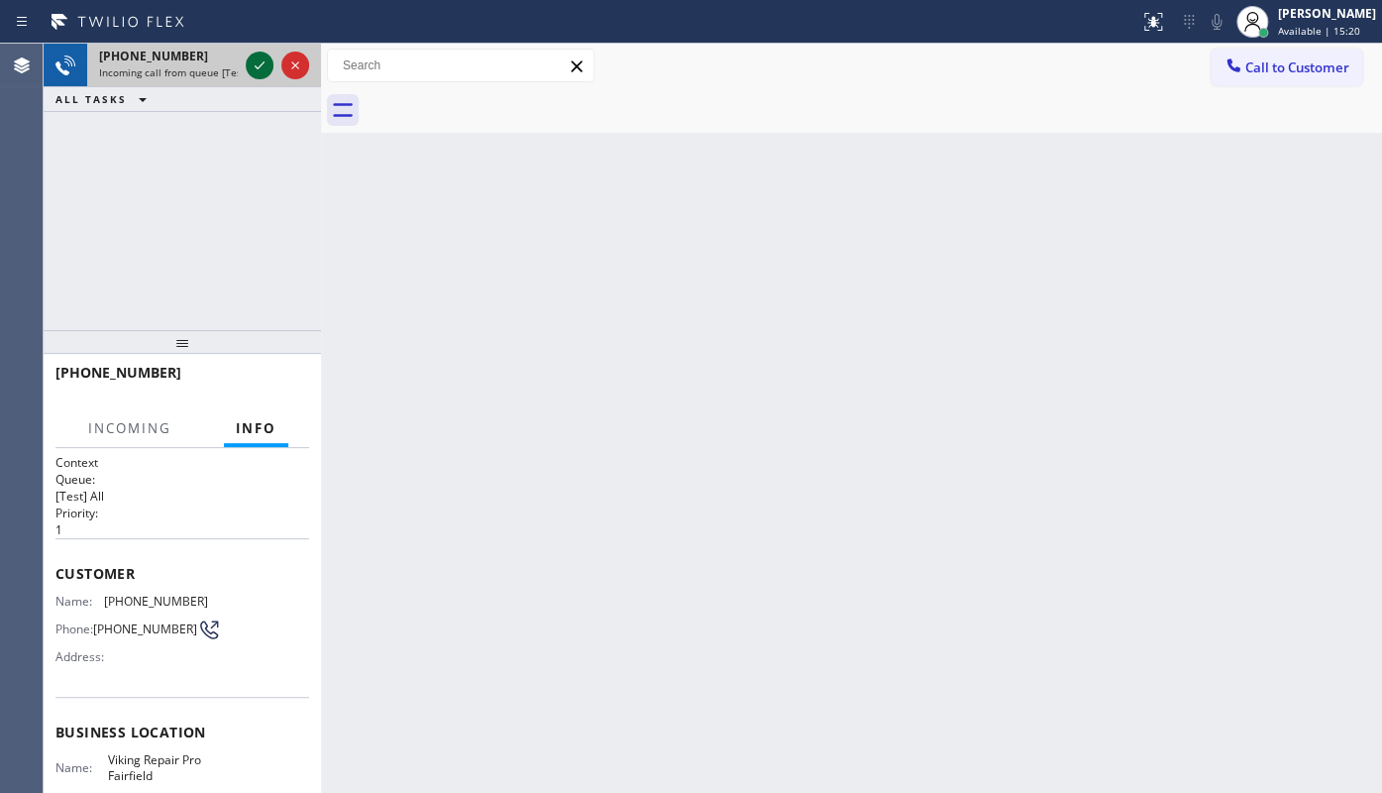
click at [265, 67] on icon at bounding box center [260, 65] width 24 height 24
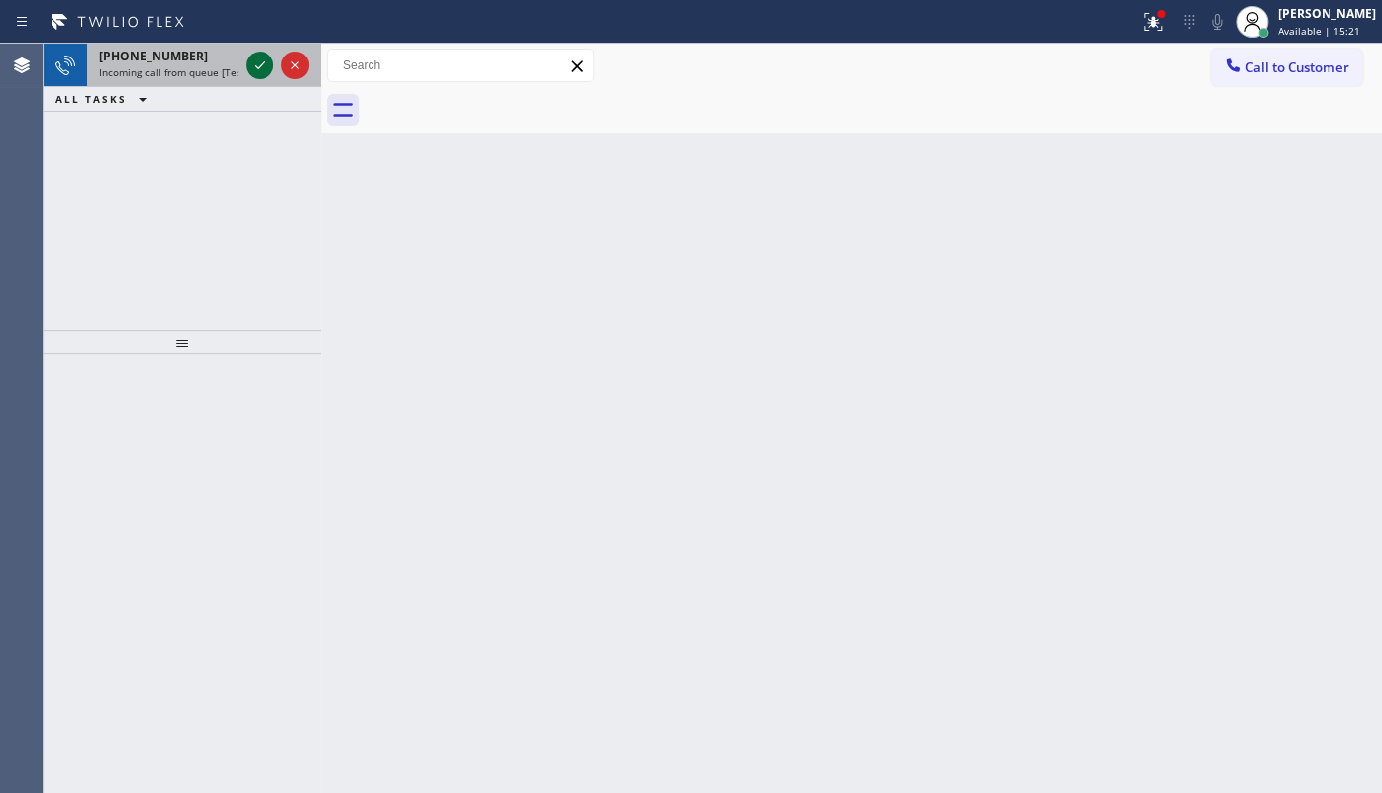
click at [246, 57] on div at bounding box center [260, 65] width 28 height 24
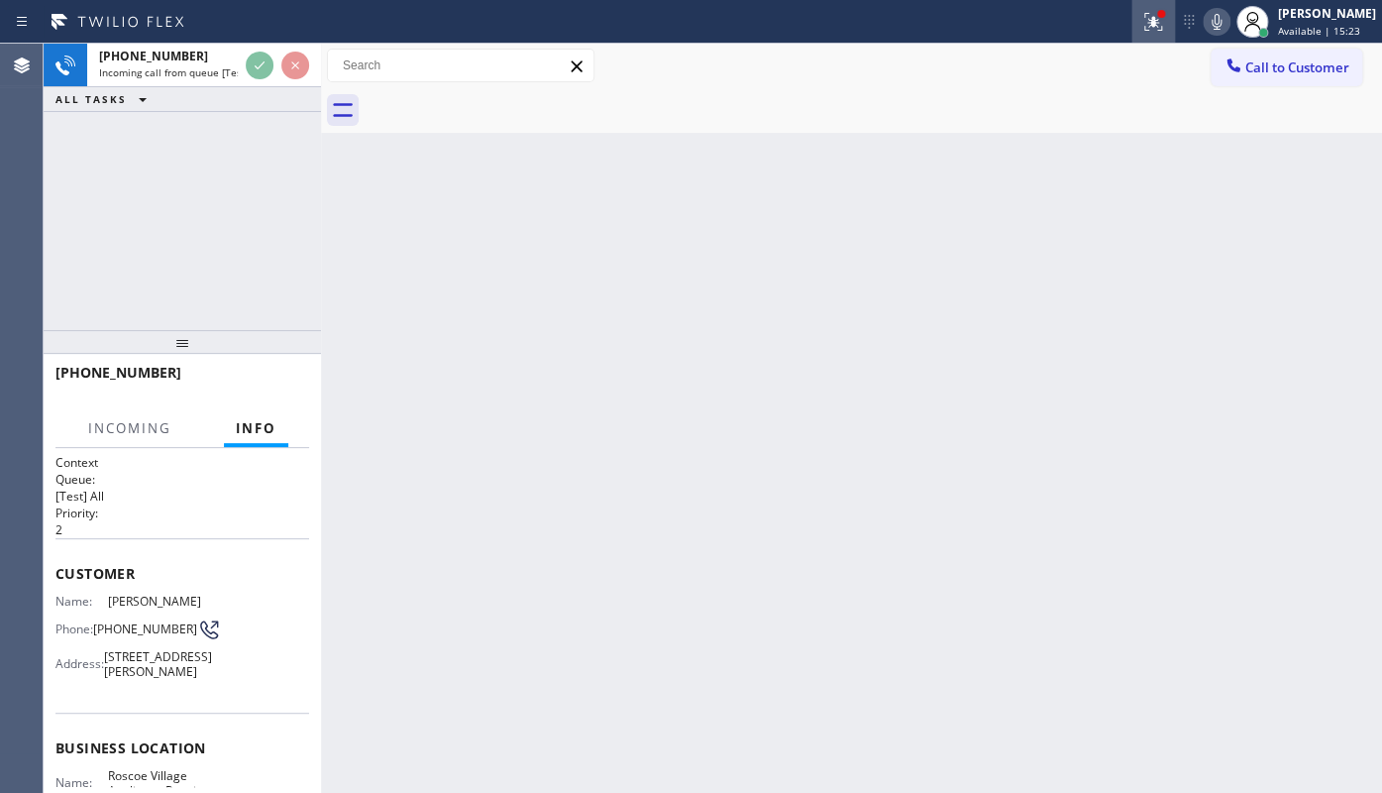
click at [1153, 30] on icon at bounding box center [1153, 22] width 24 height 24
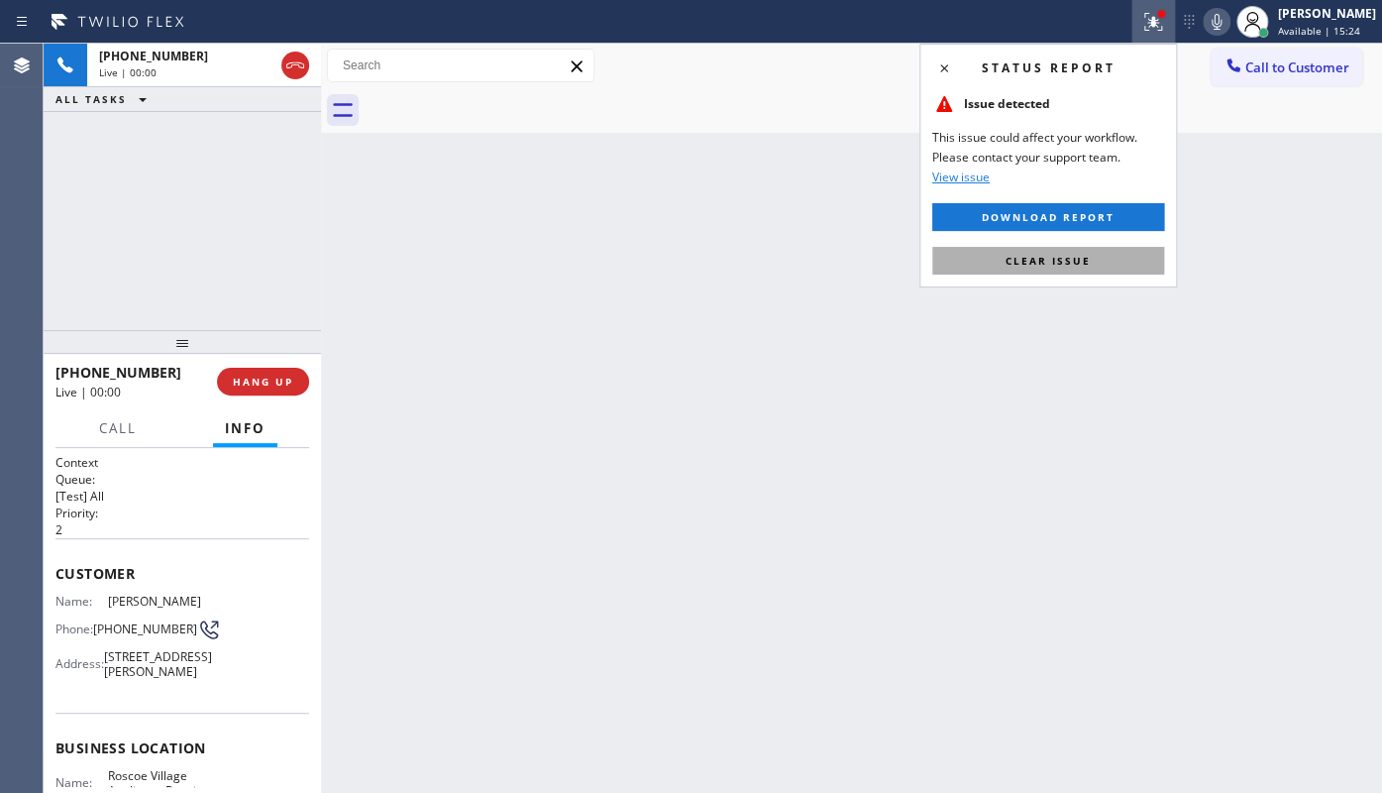
click at [1104, 264] on button "Clear issue" at bounding box center [1048, 261] width 232 height 28
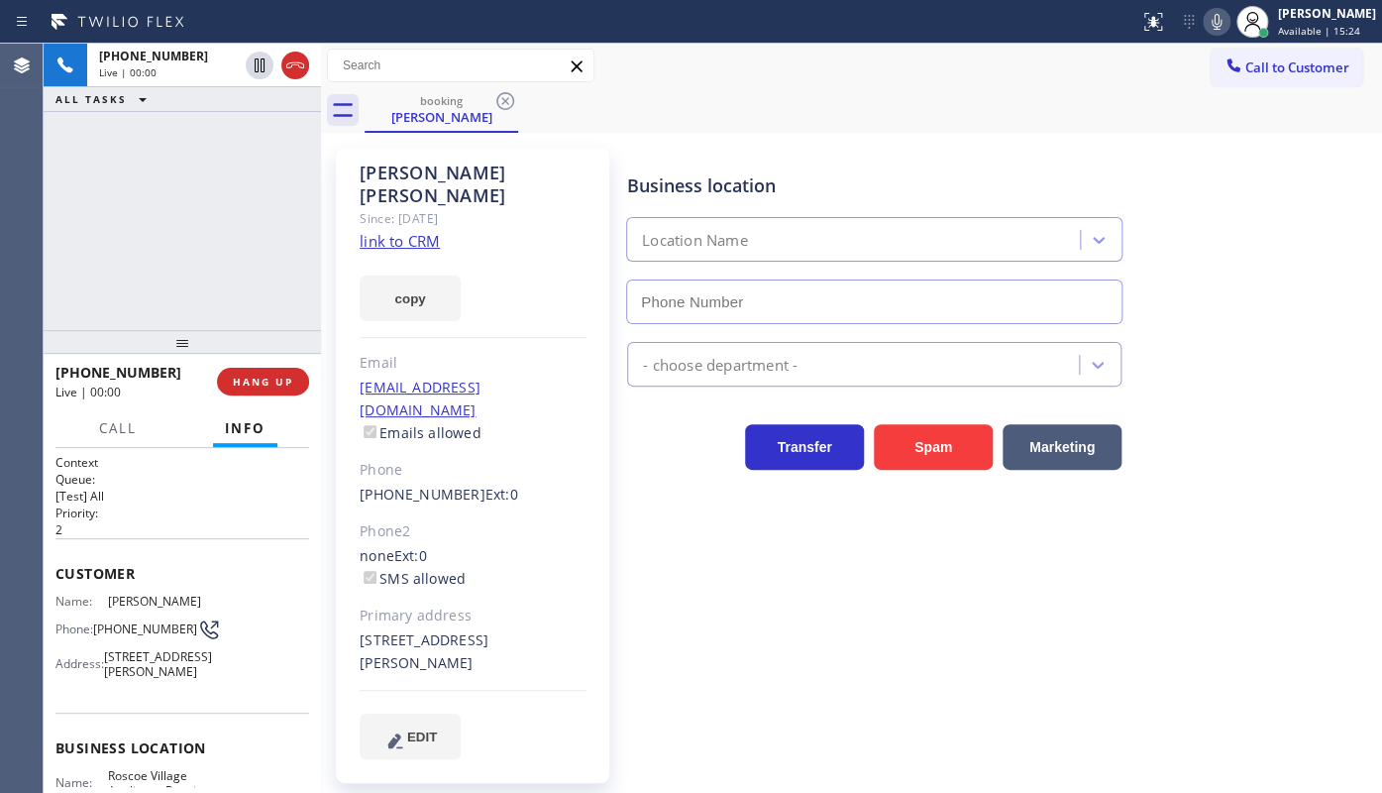
type input "(773) 832-5024"
click at [422, 231] on link "link to CRM" at bounding box center [400, 241] width 80 height 20
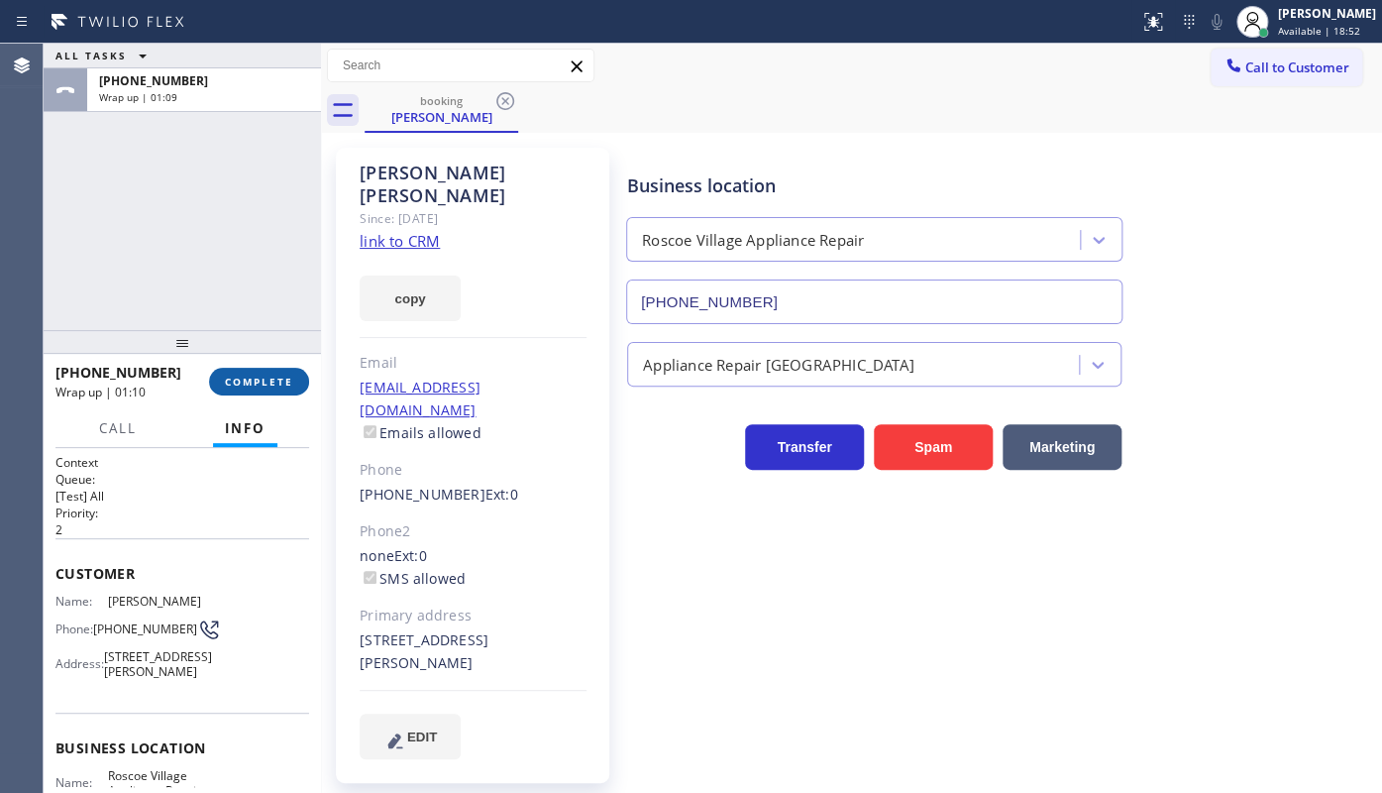
click at [247, 386] on span "COMPLETE" at bounding box center [259, 381] width 68 height 14
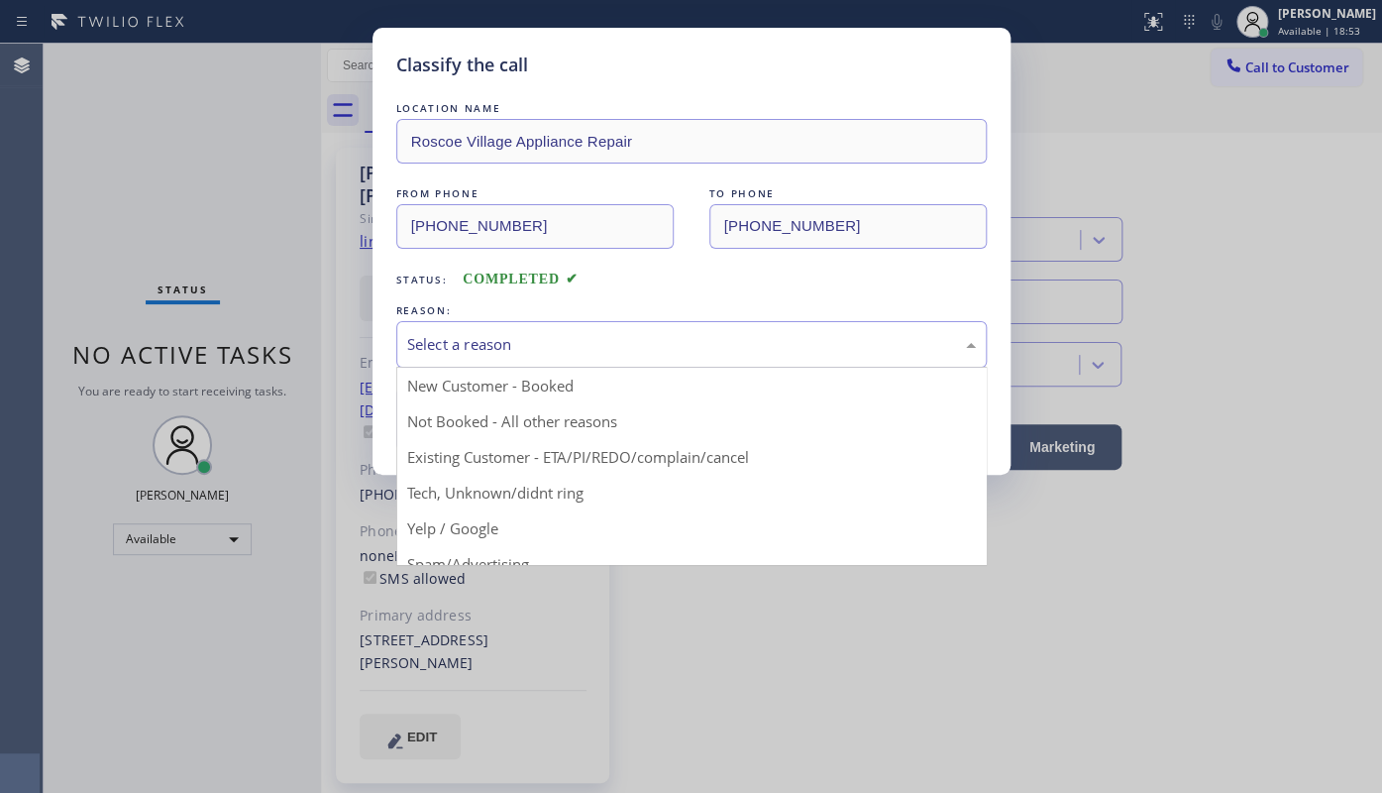
click at [431, 344] on div "Select a reason" at bounding box center [691, 344] width 569 height 23
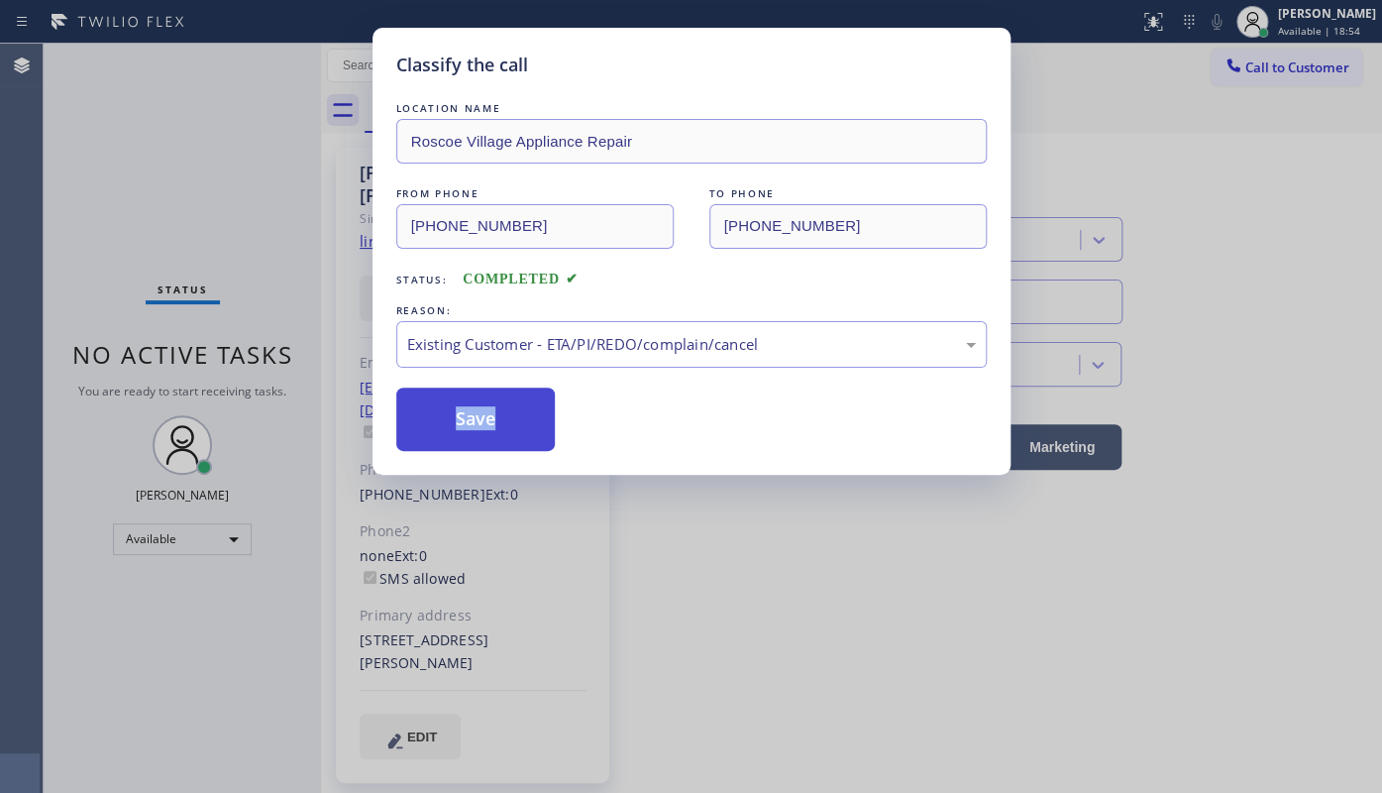
click at [441, 414] on button "Save" at bounding box center [475, 418] width 159 height 63
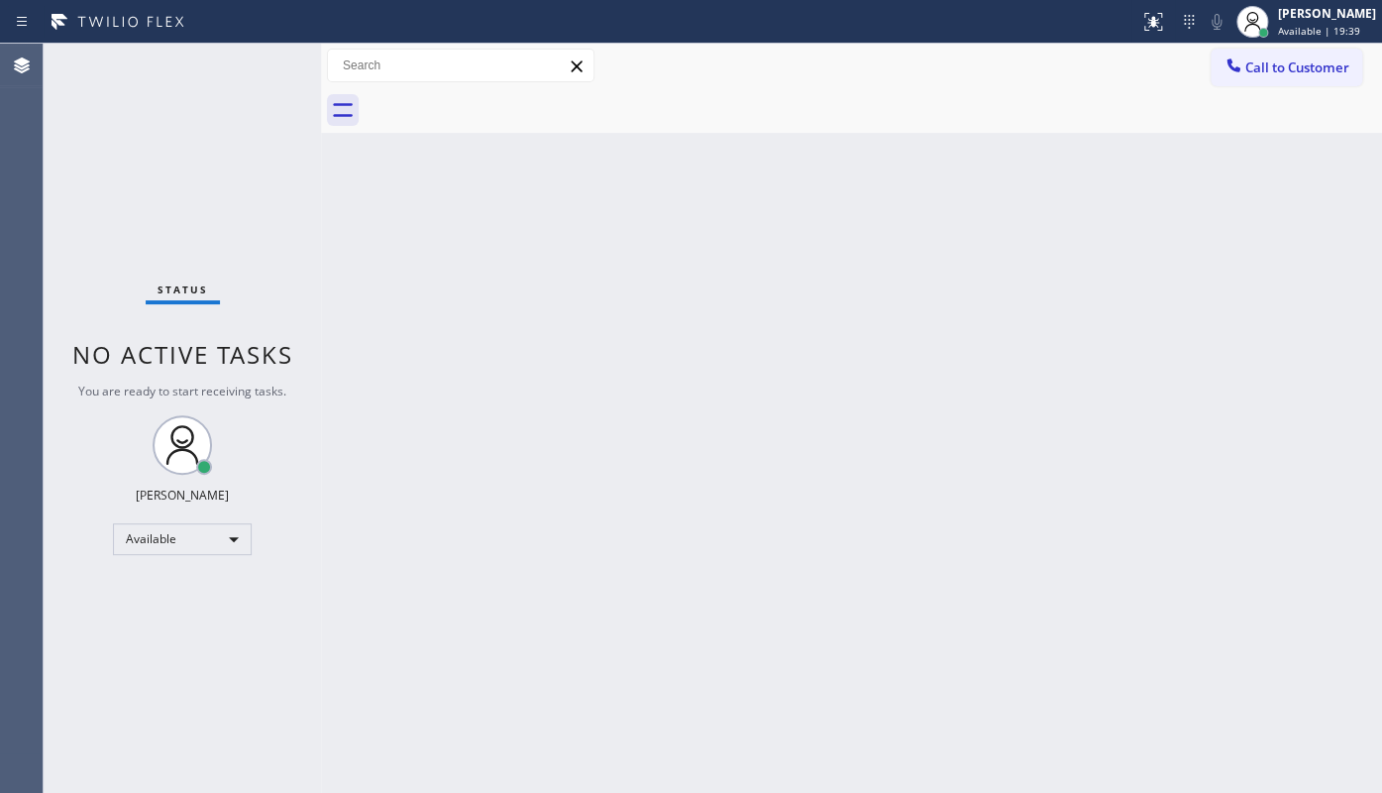
click at [921, 443] on div "Back to Dashboard Change Sender ID Customers Technicians Select a contact Outbo…" at bounding box center [851, 418] width 1061 height 749
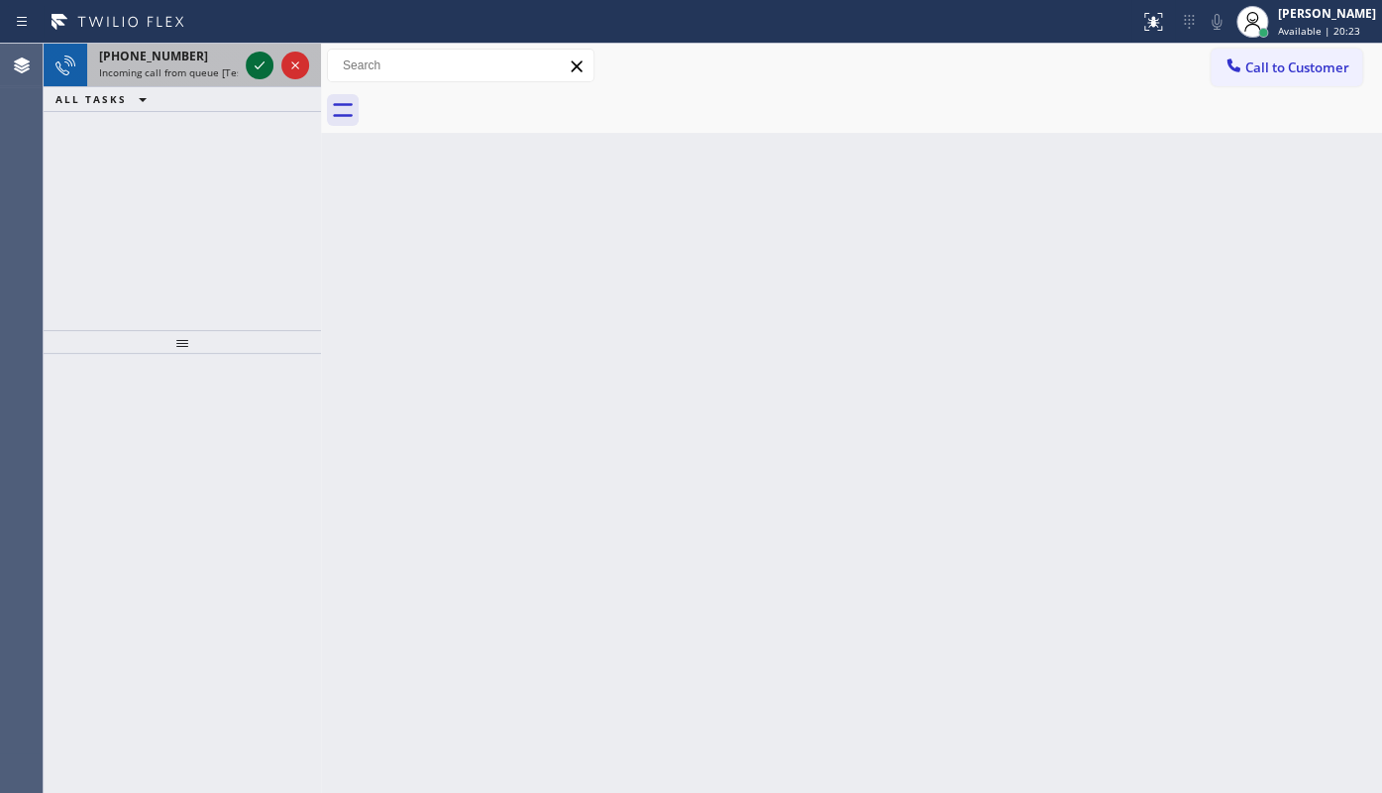
click at [250, 62] on icon at bounding box center [260, 65] width 24 height 24
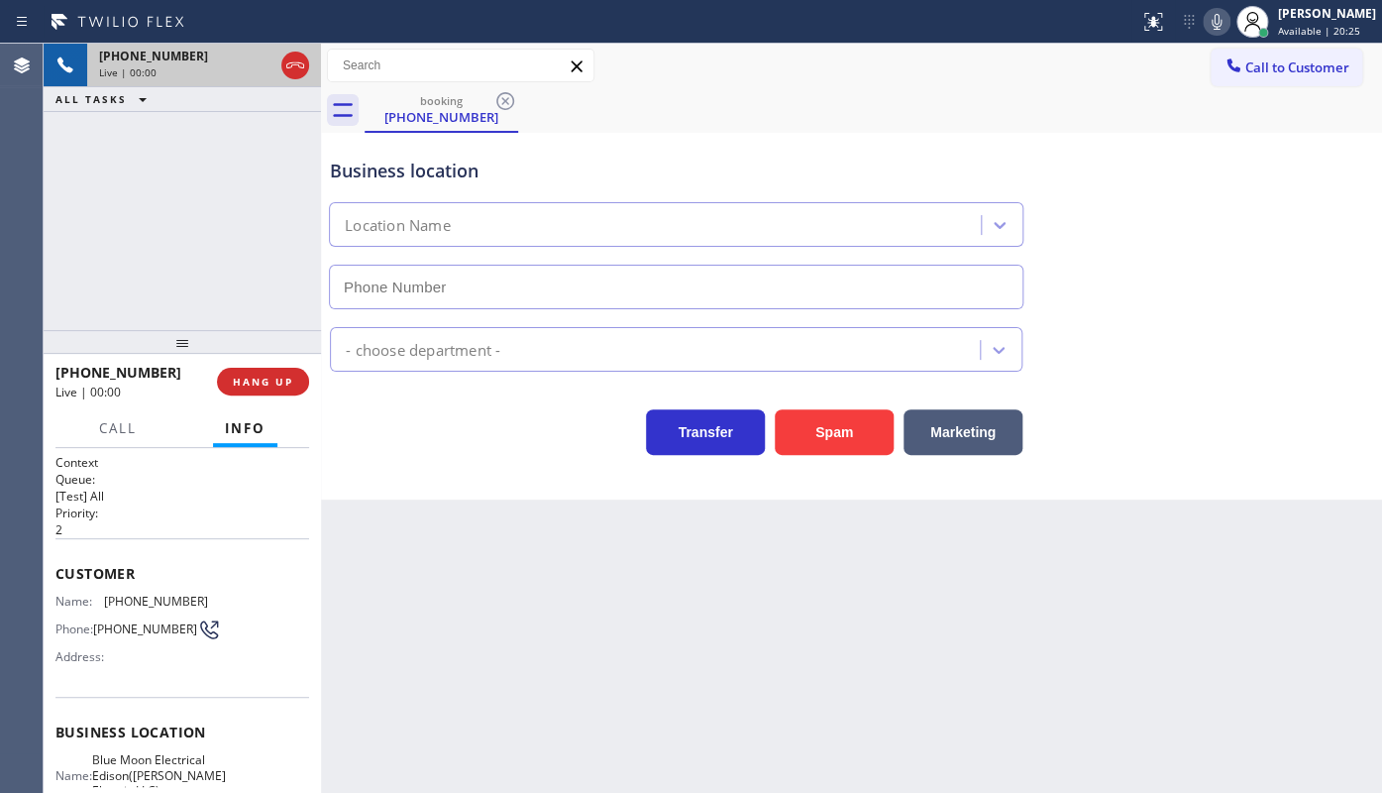
type input "(551) 525-8799"
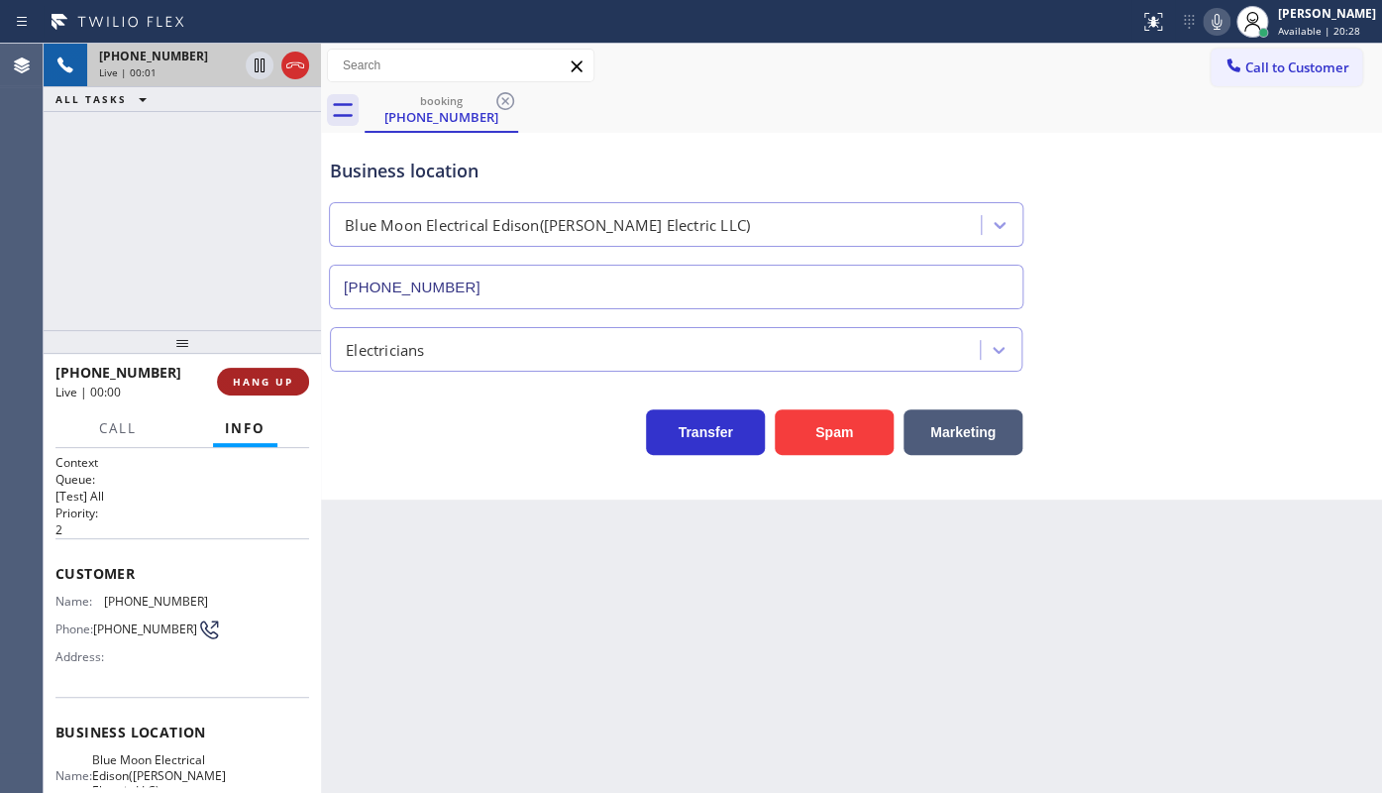
click at [267, 382] on span "HANG UP" at bounding box center [263, 381] width 60 height 14
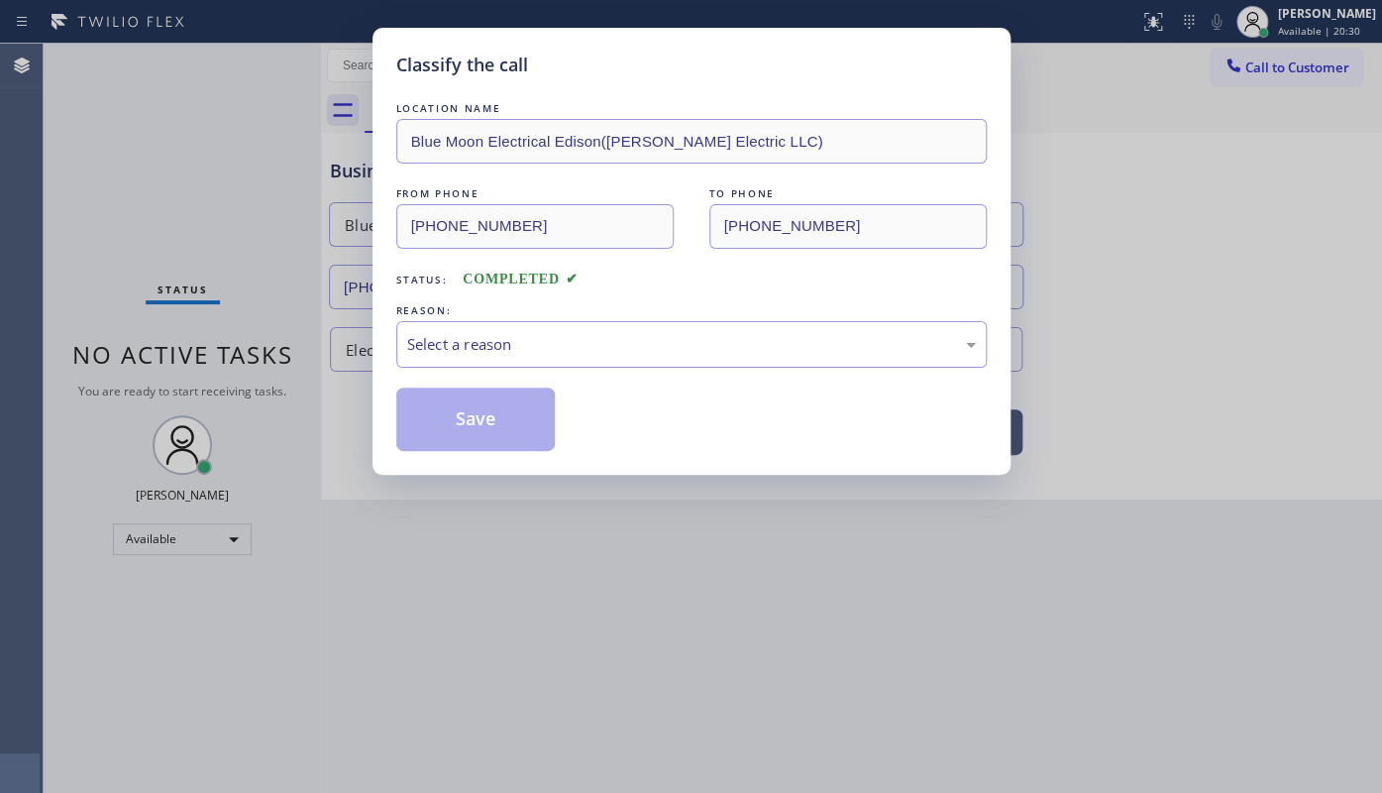
click at [468, 337] on div "Select a reason" at bounding box center [691, 344] width 569 height 23
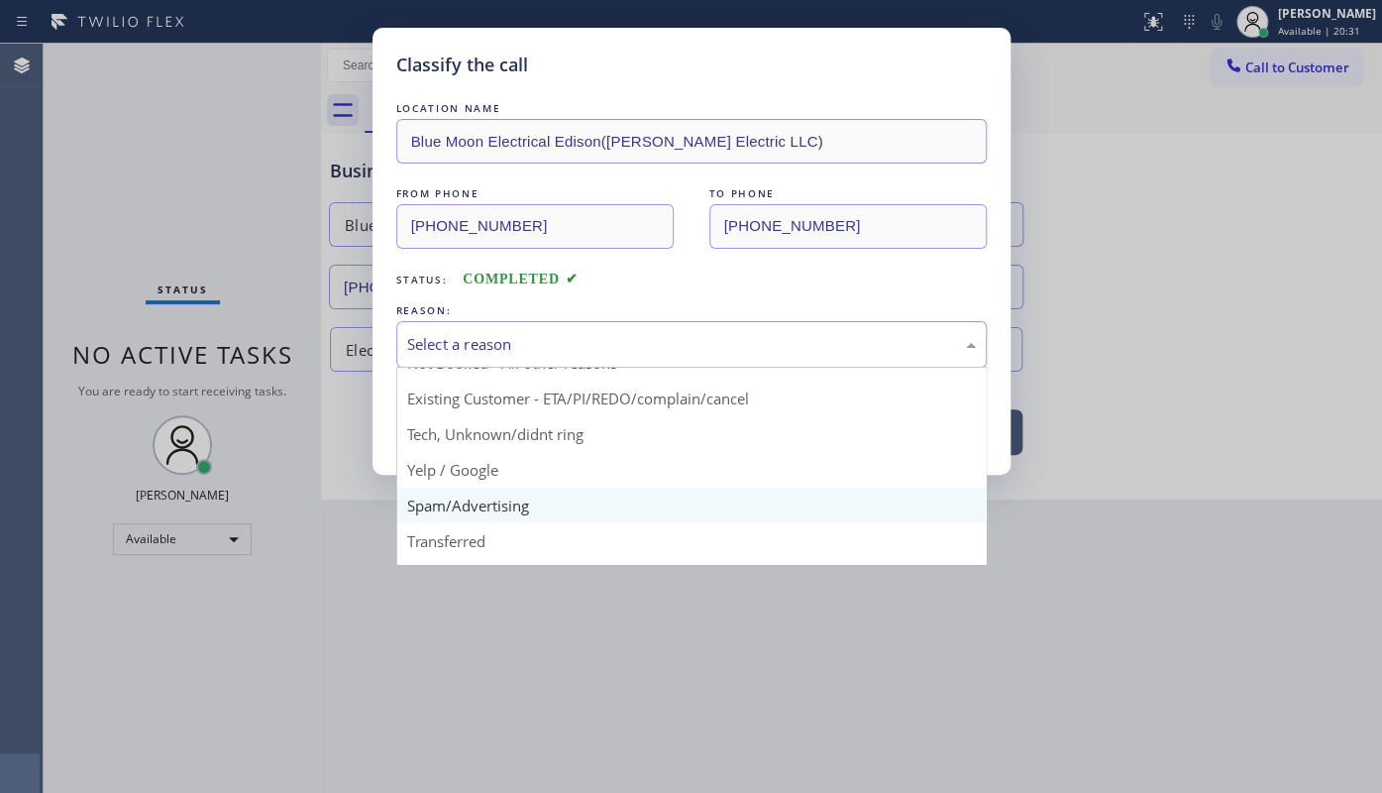
scroll to position [89, 0]
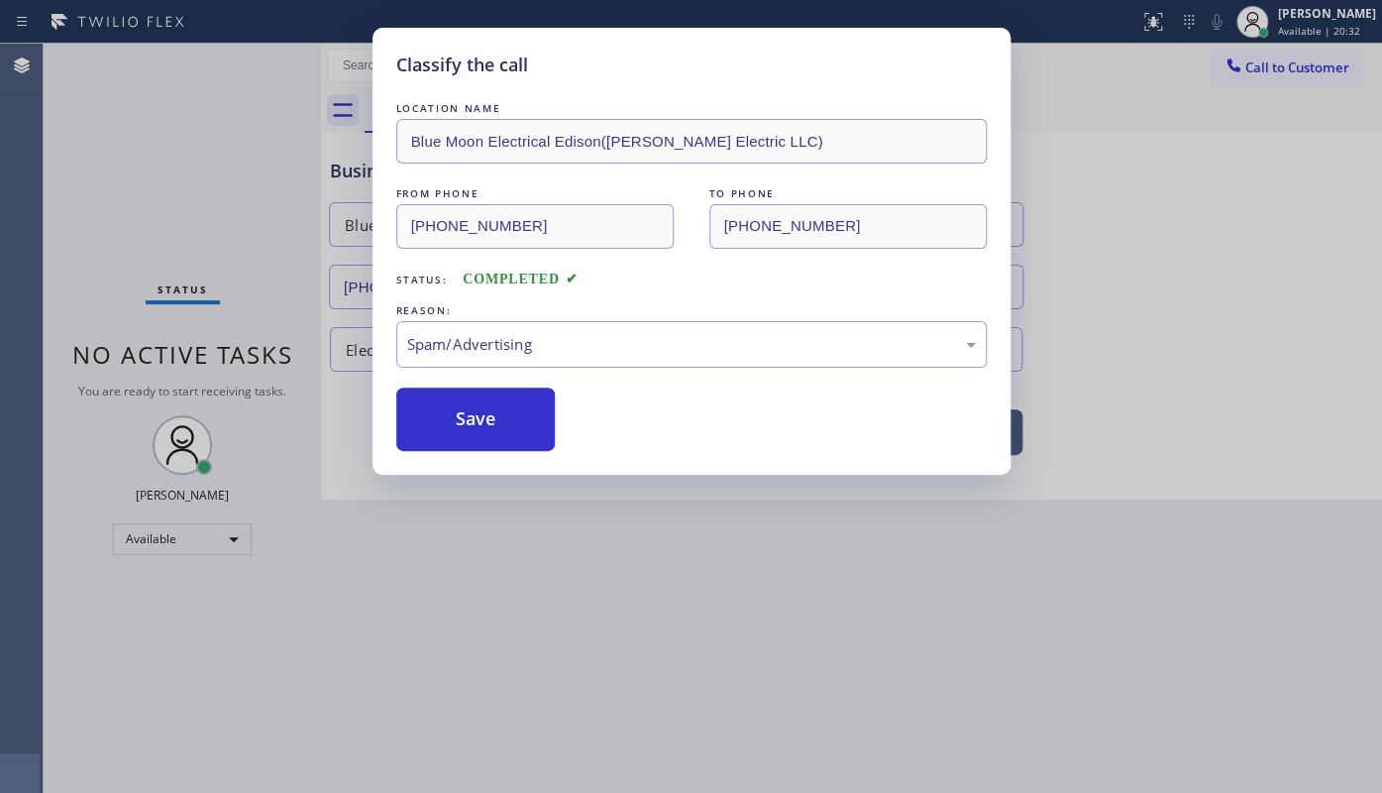
click at [480, 471] on div "Classify the call LOCATION NAME Blue Moon Electrical Edison(Thomas Electric LLC…" at bounding box center [691, 251] width 638 height 447
click at [476, 427] on button "Save" at bounding box center [475, 418] width 159 height 63
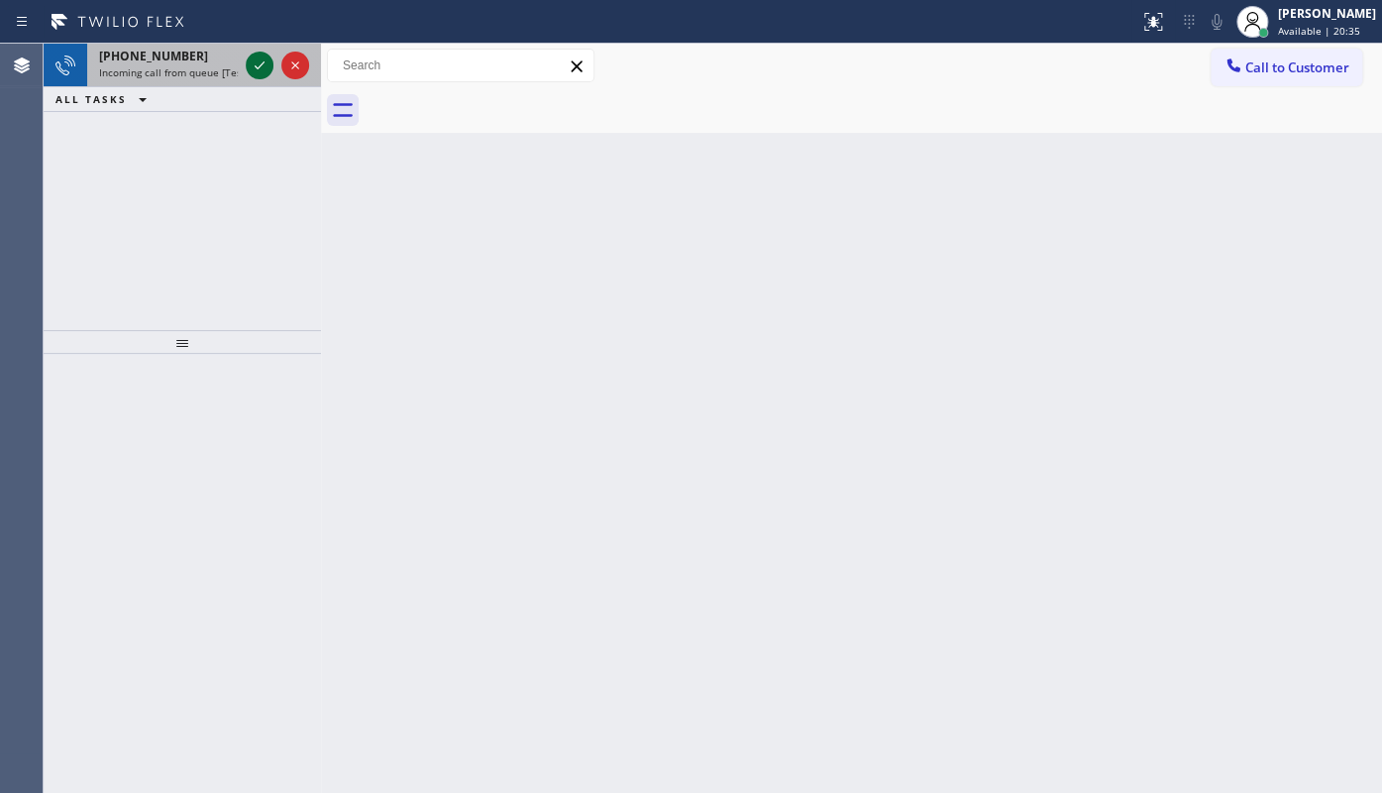
click at [258, 58] on icon at bounding box center [260, 65] width 24 height 24
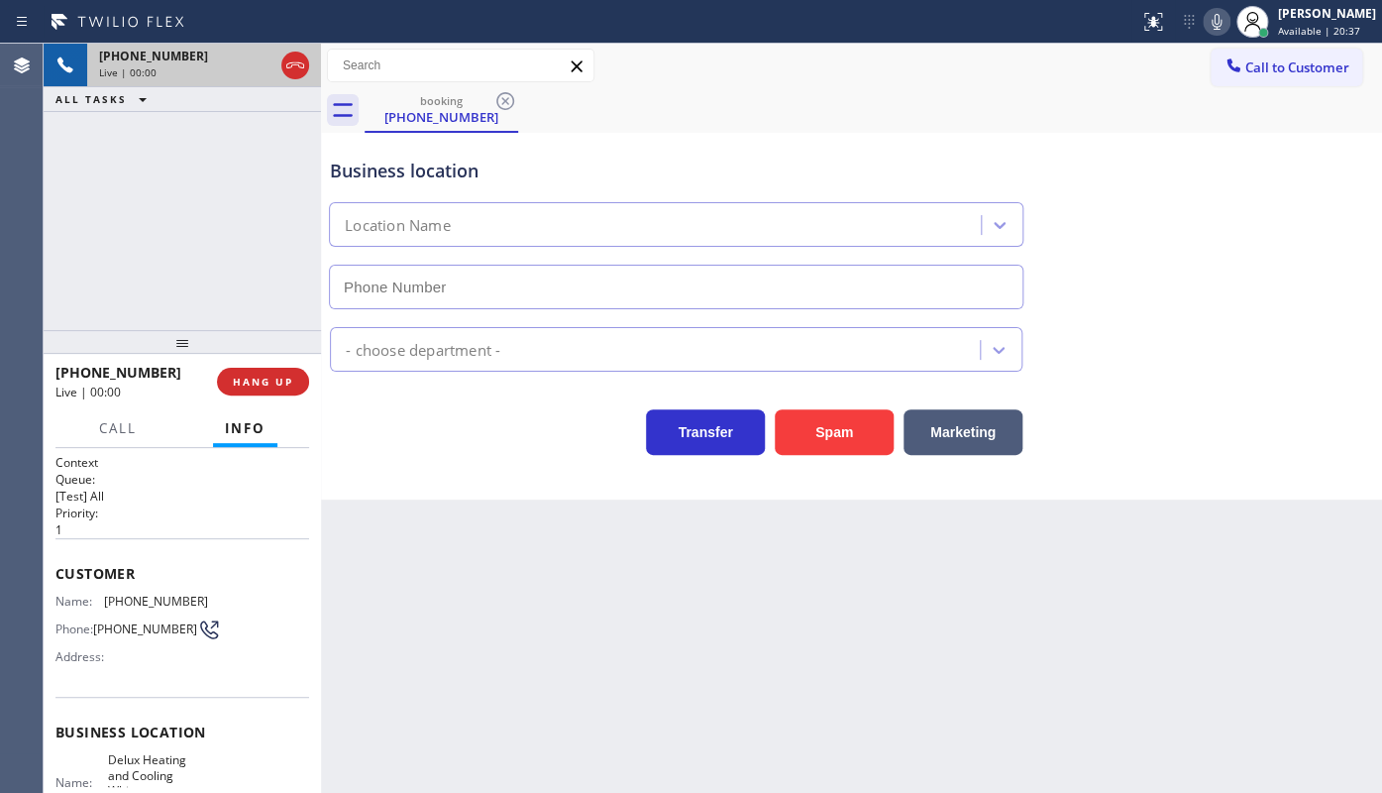
type input "(347) 202-1116"
click at [248, 372] on button "HANG UP" at bounding box center [263, 382] width 92 height 28
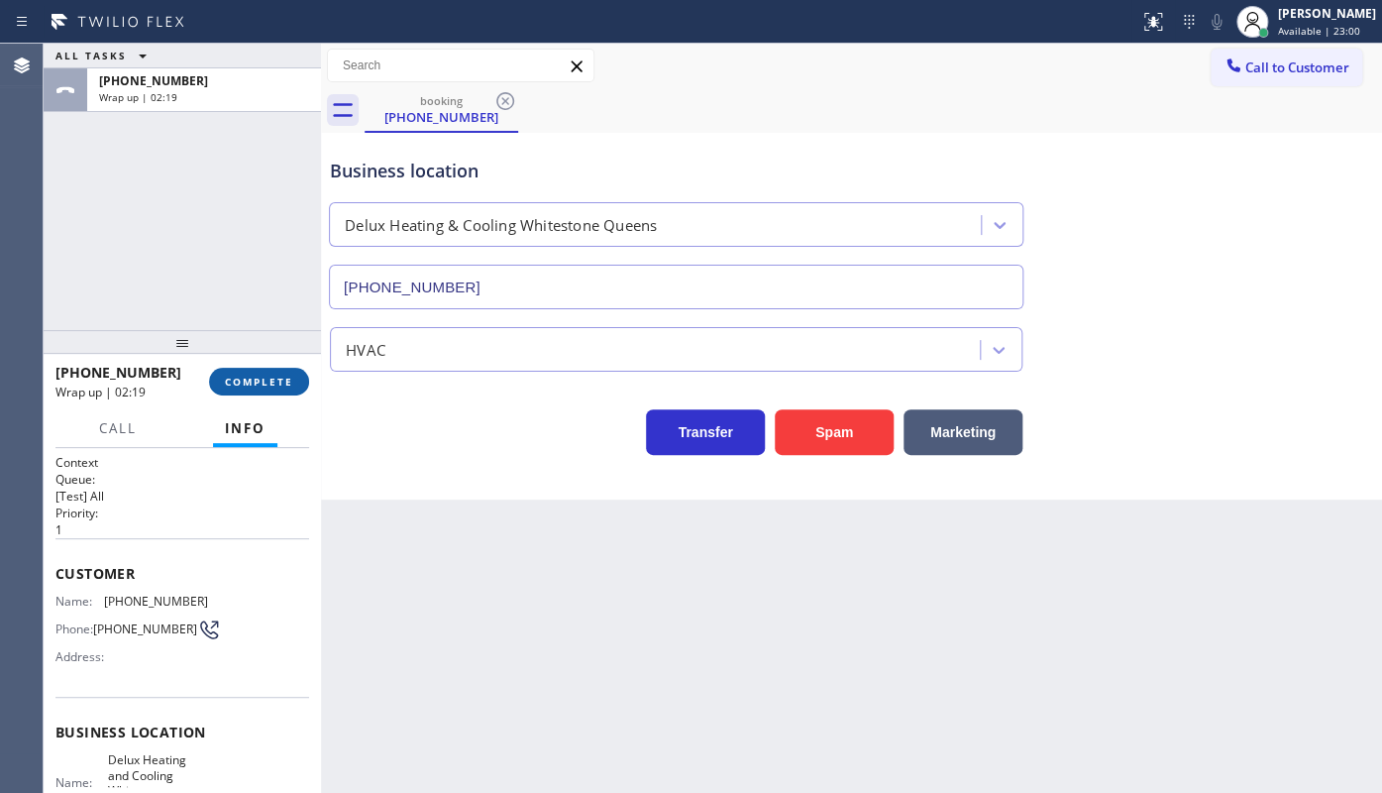
click at [260, 368] on button "COMPLETE" at bounding box center [259, 382] width 100 height 28
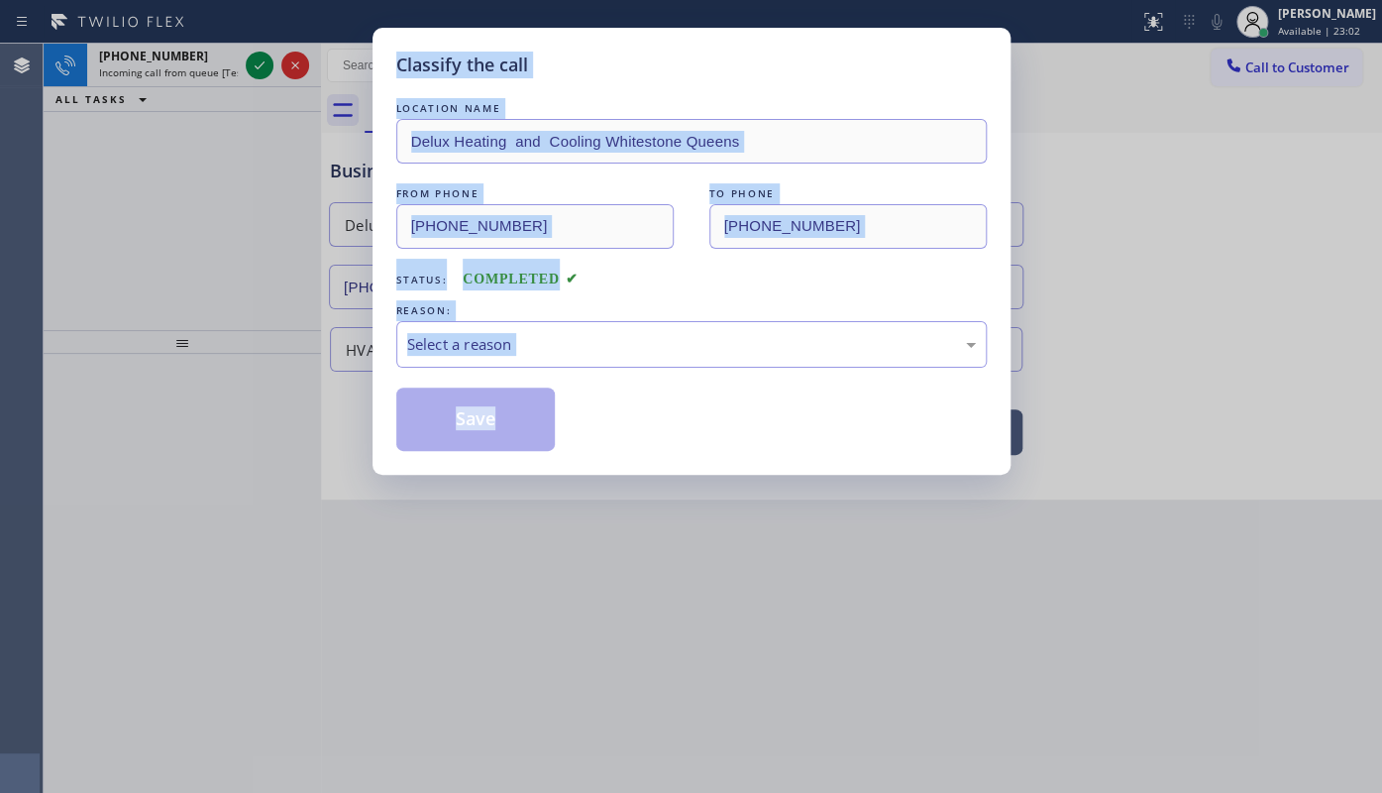
click at [703, 282] on div "Status: COMPLETED" at bounding box center [691, 275] width 590 height 32
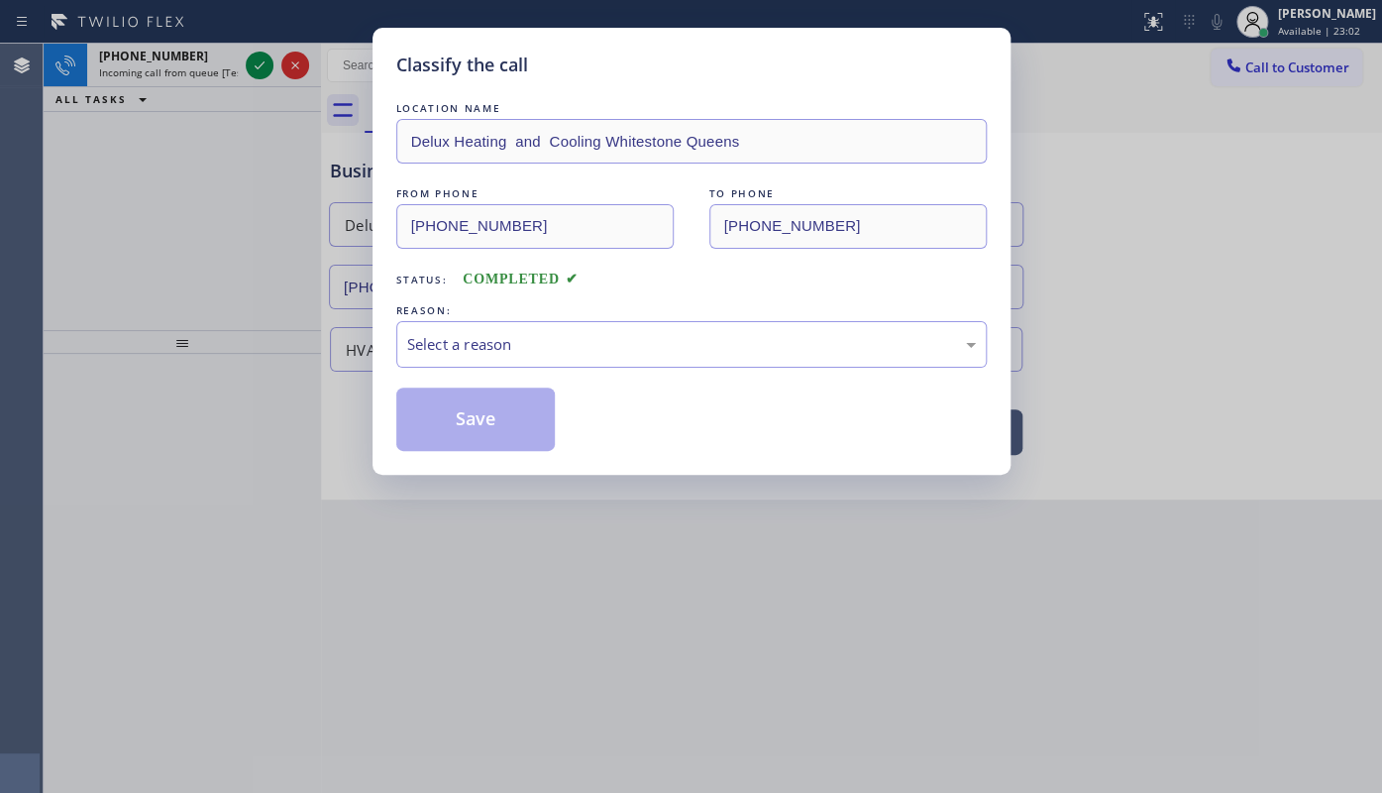
click at [703, 282] on div "Status: COMPLETED" at bounding box center [691, 275] width 590 height 32
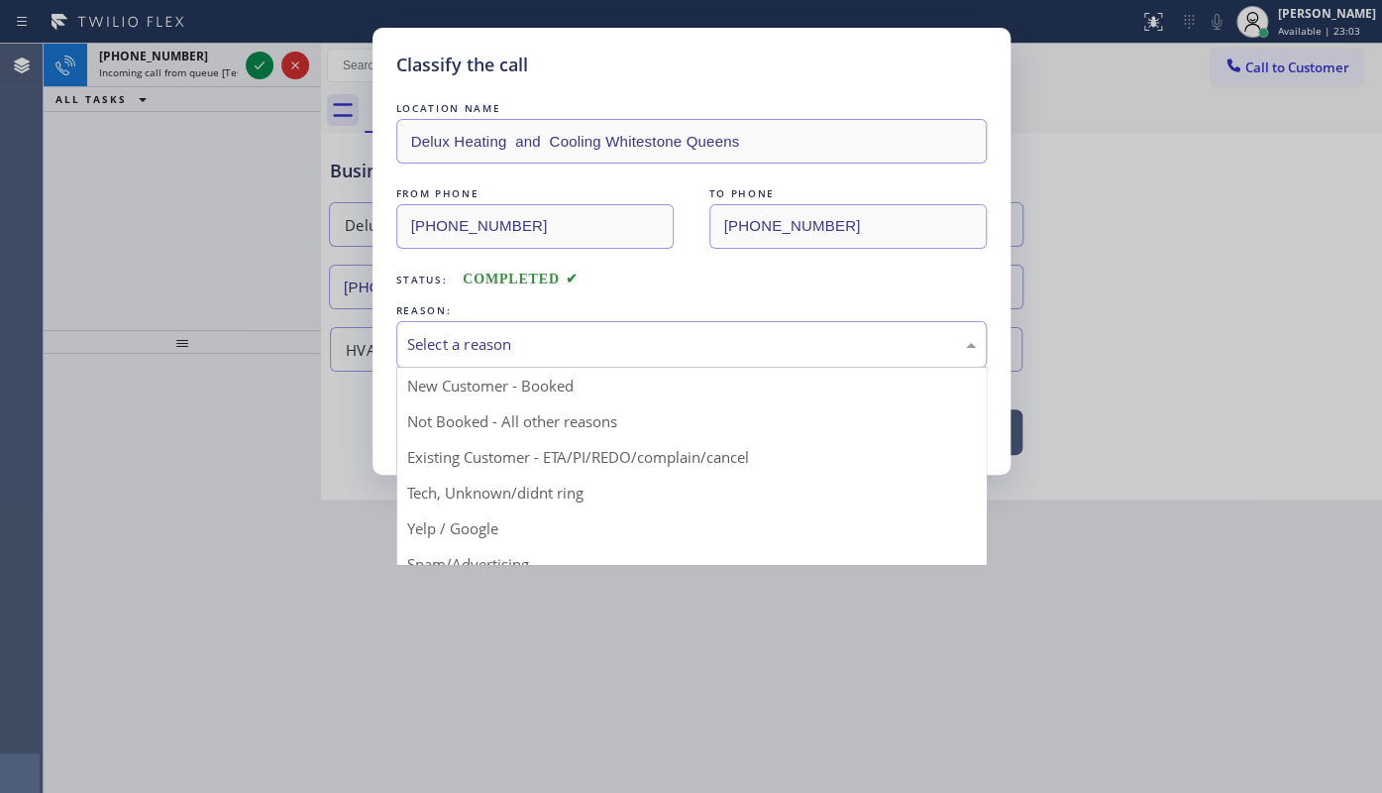
click at [437, 359] on div "Select a reason" at bounding box center [691, 344] width 590 height 47
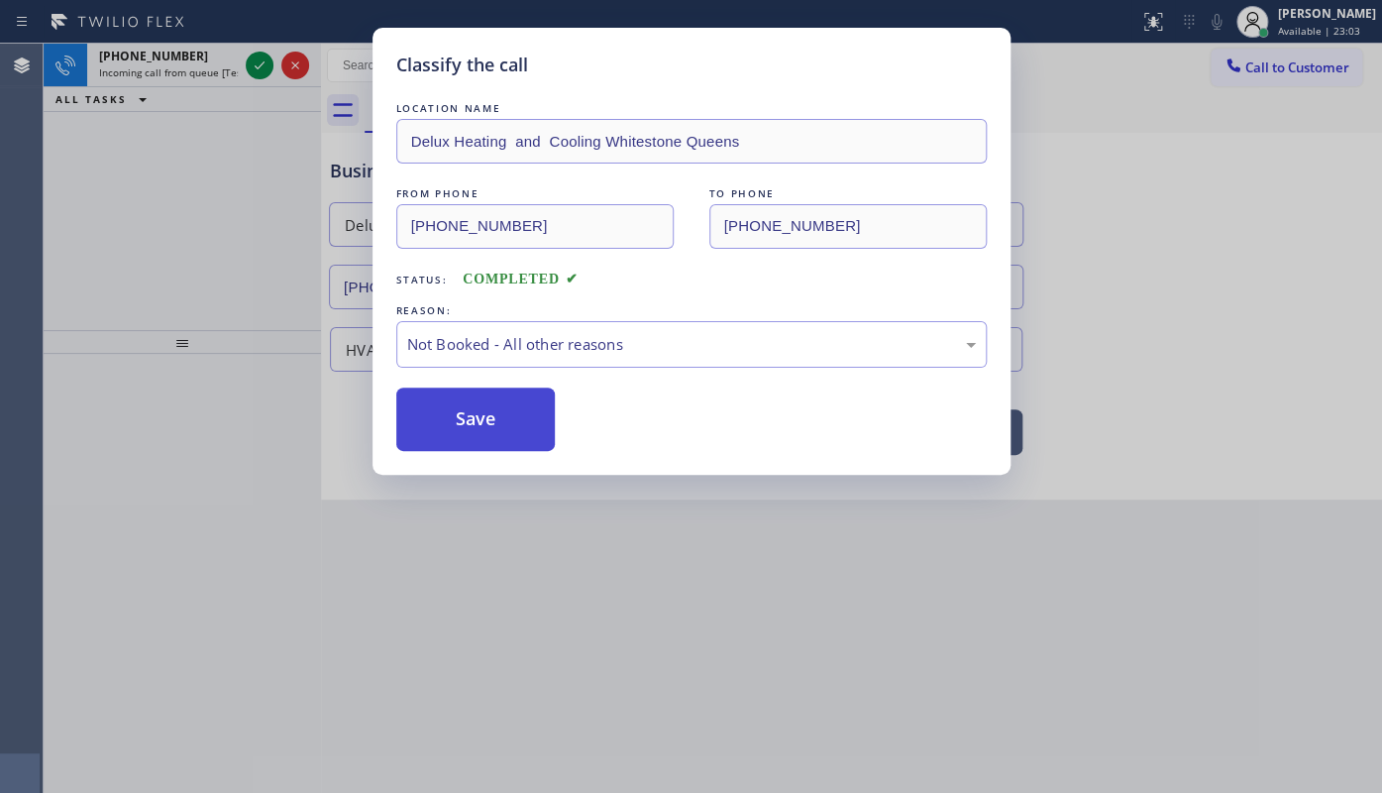
click at [432, 421] on button "Save" at bounding box center [475, 418] width 159 height 63
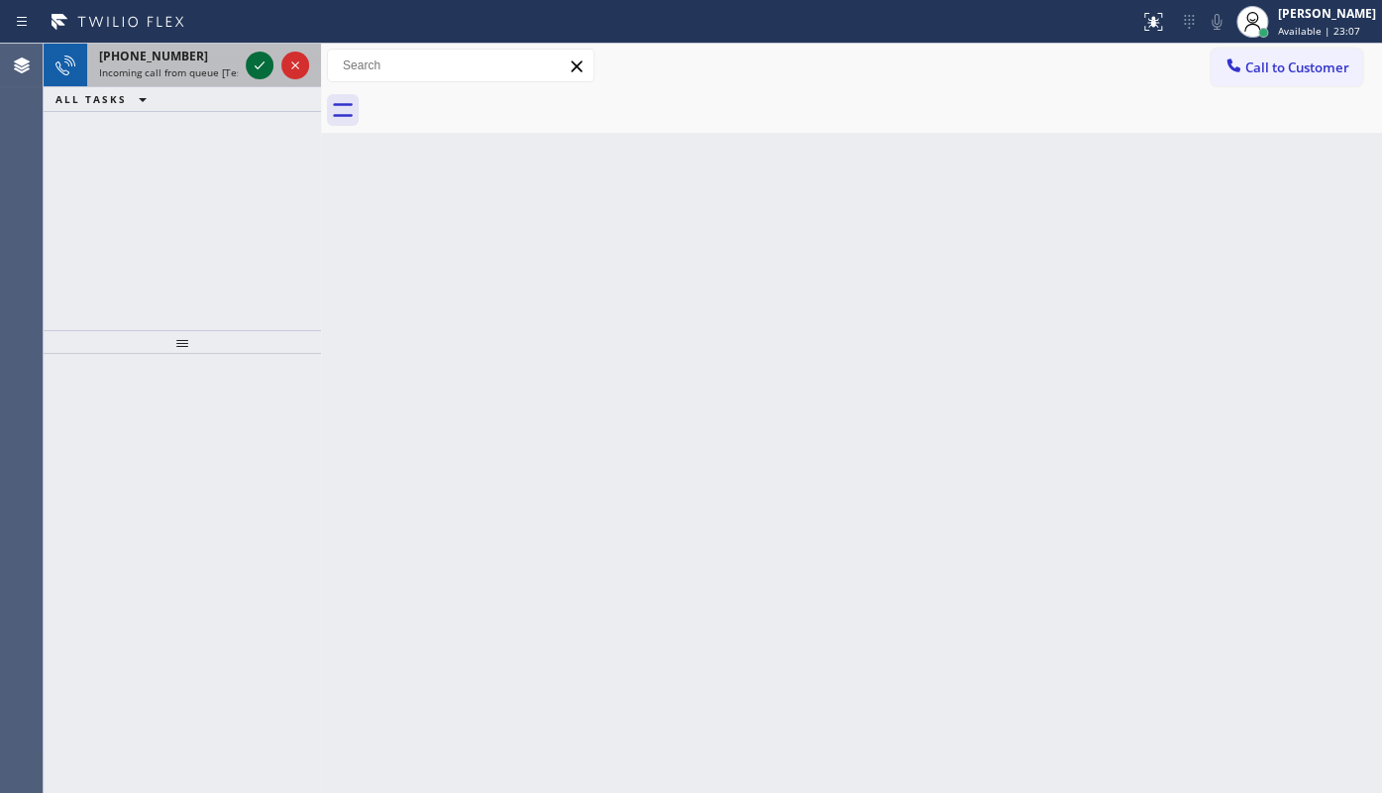
click at [252, 60] on icon at bounding box center [260, 65] width 24 height 24
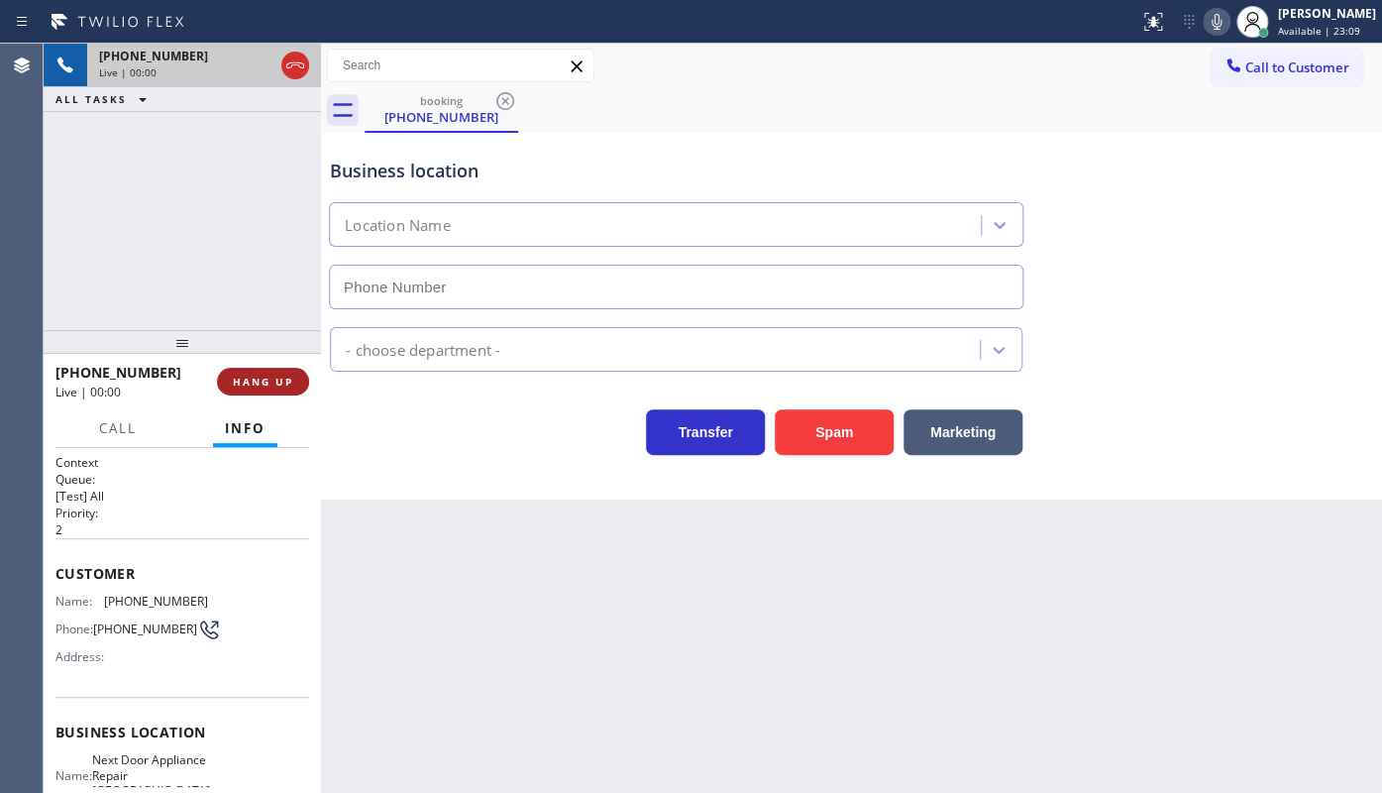
type input "(267) 376-7312"
click at [262, 377] on span "HANG UP" at bounding box center [263, 381] width 60 height 14
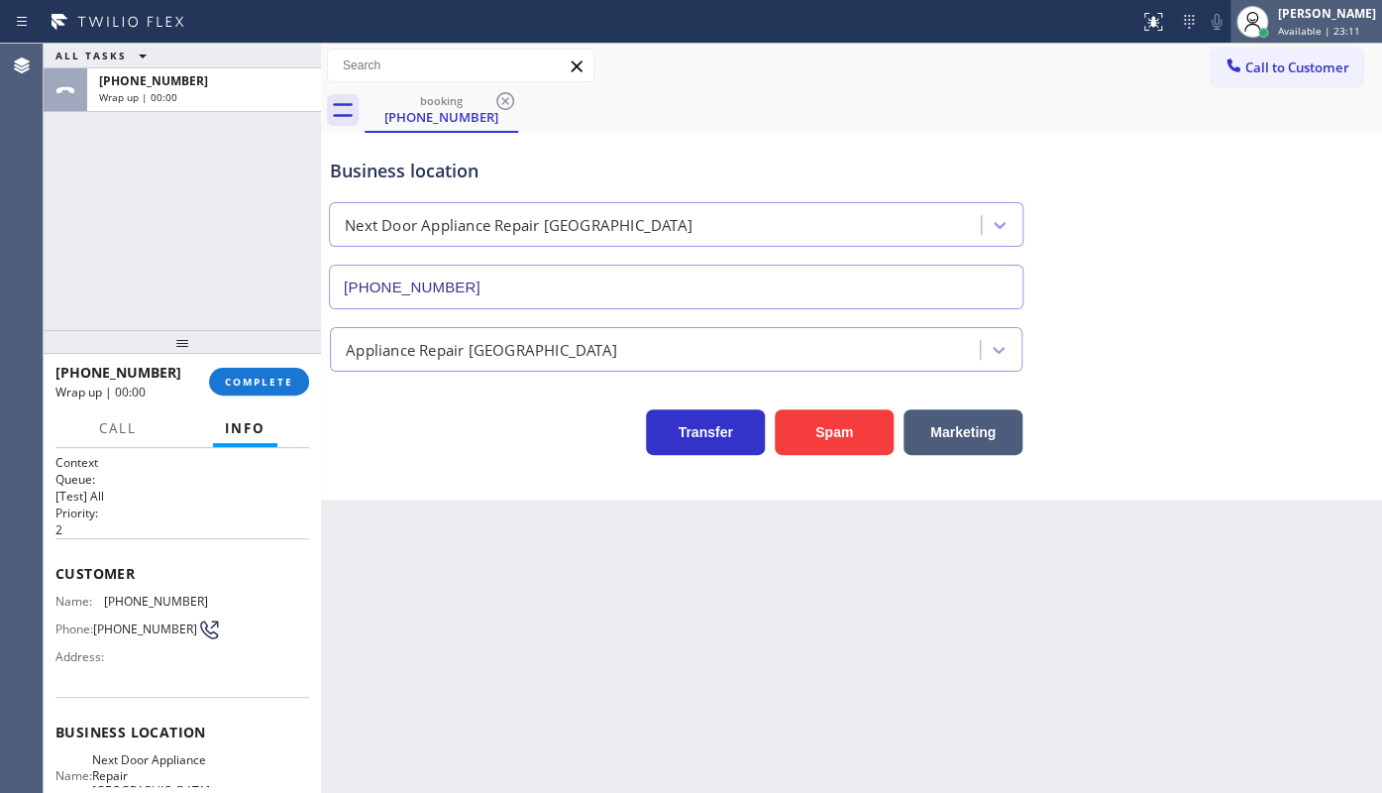
click at [1262, 32] on div at bounding box center [1263, 33] width 10 height 10
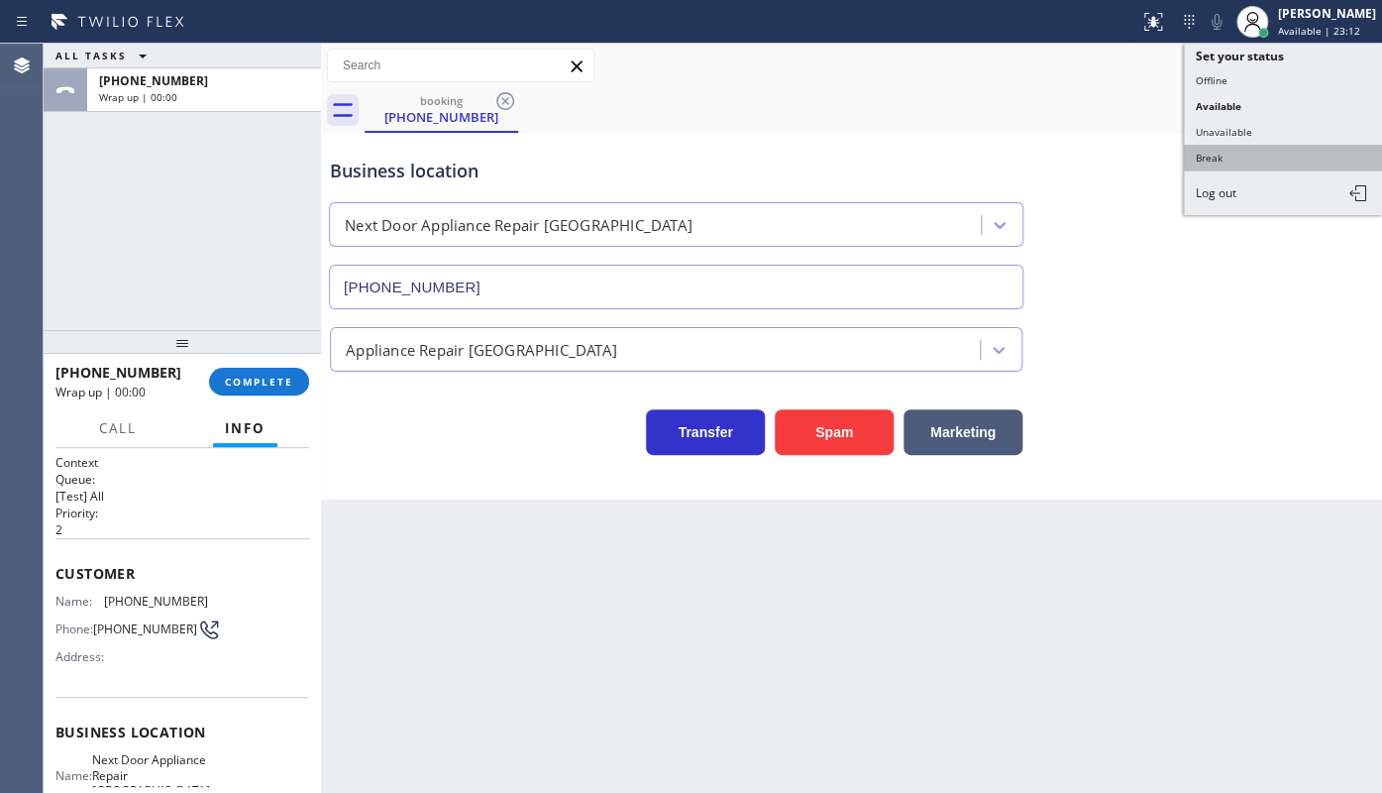
click at [1198, 157] on button "Break" at bounding box center [1283, 158] width 198 height 26
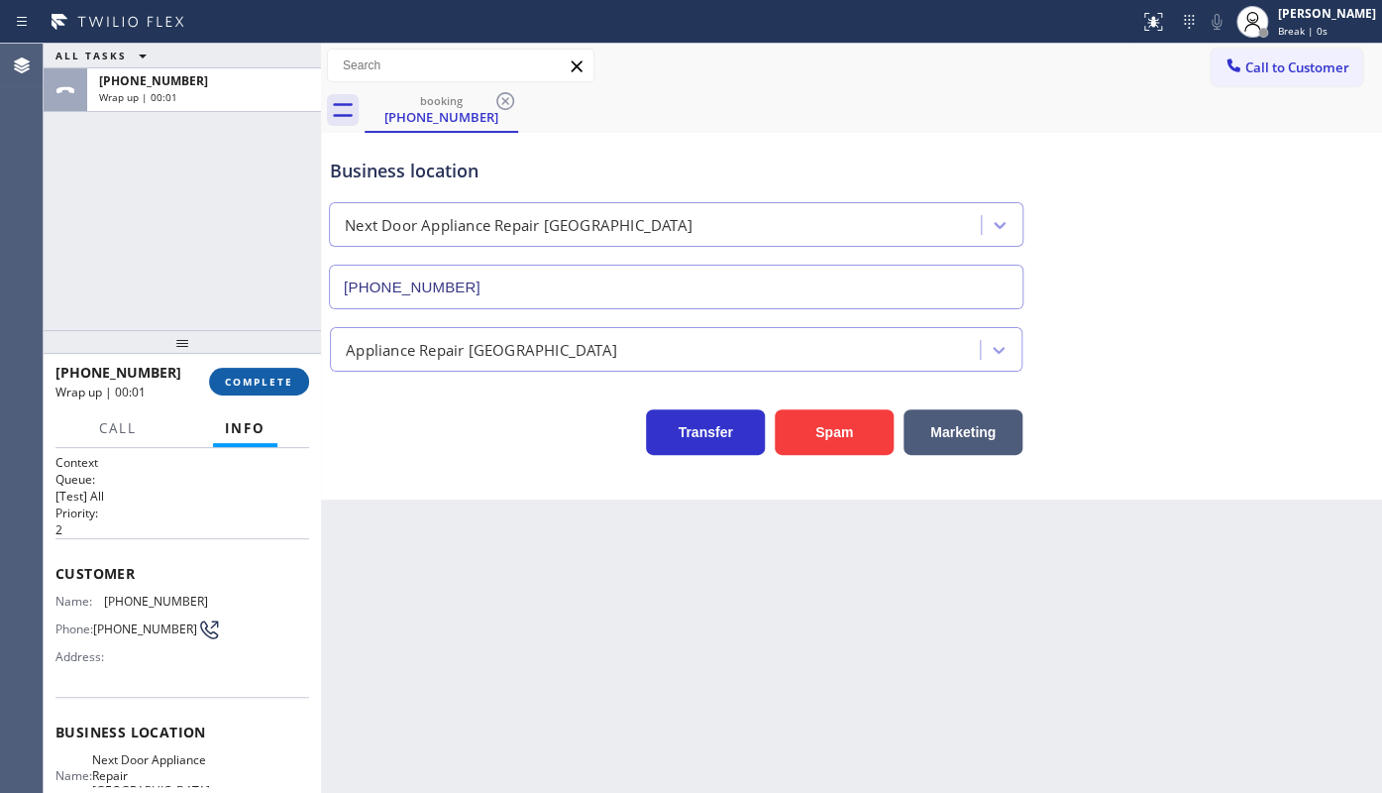
click at [259, 384] on span "COMPLETE" at bounding box center [259, 381] width 68 height 14
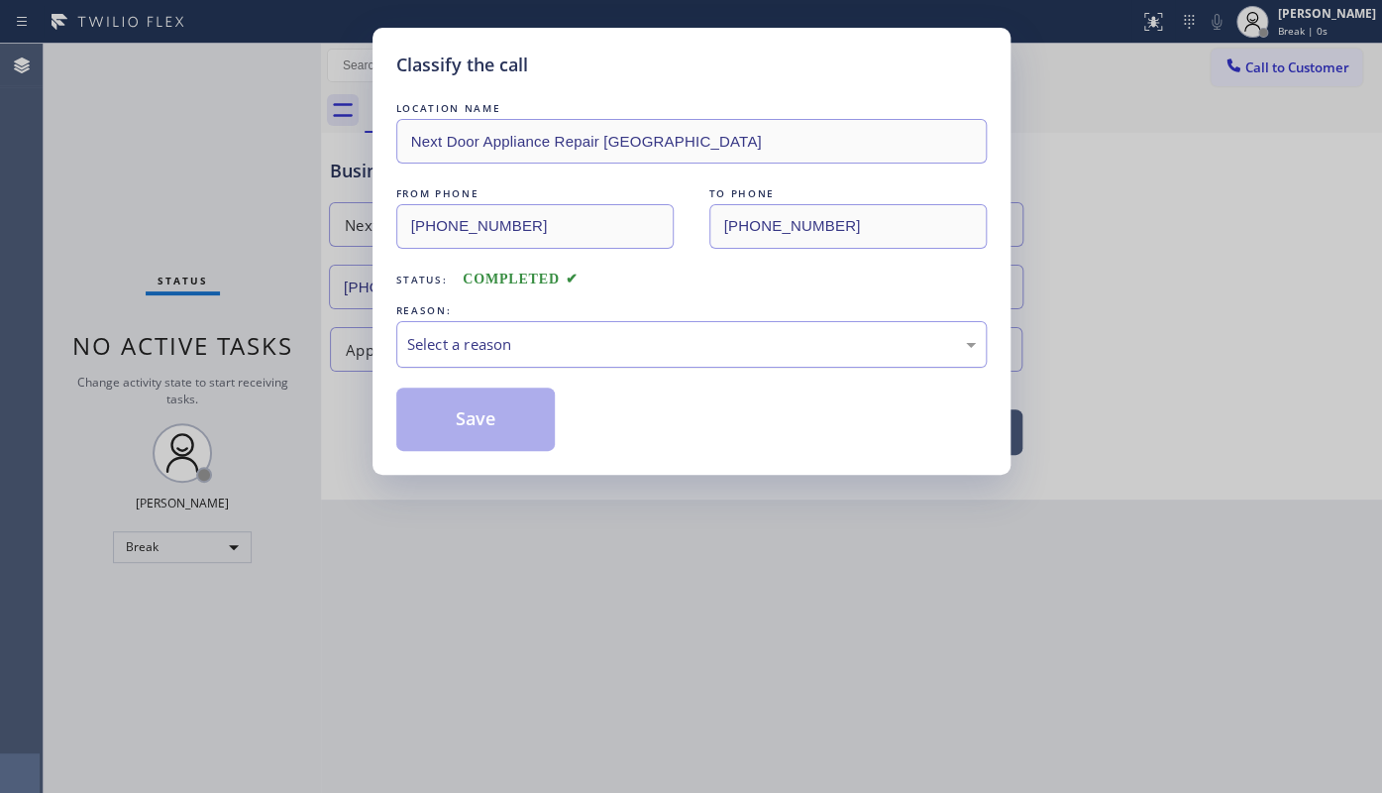
click at [420, 338] on div "Select a reason" at bounding box center [691, 344] width 569 height 23
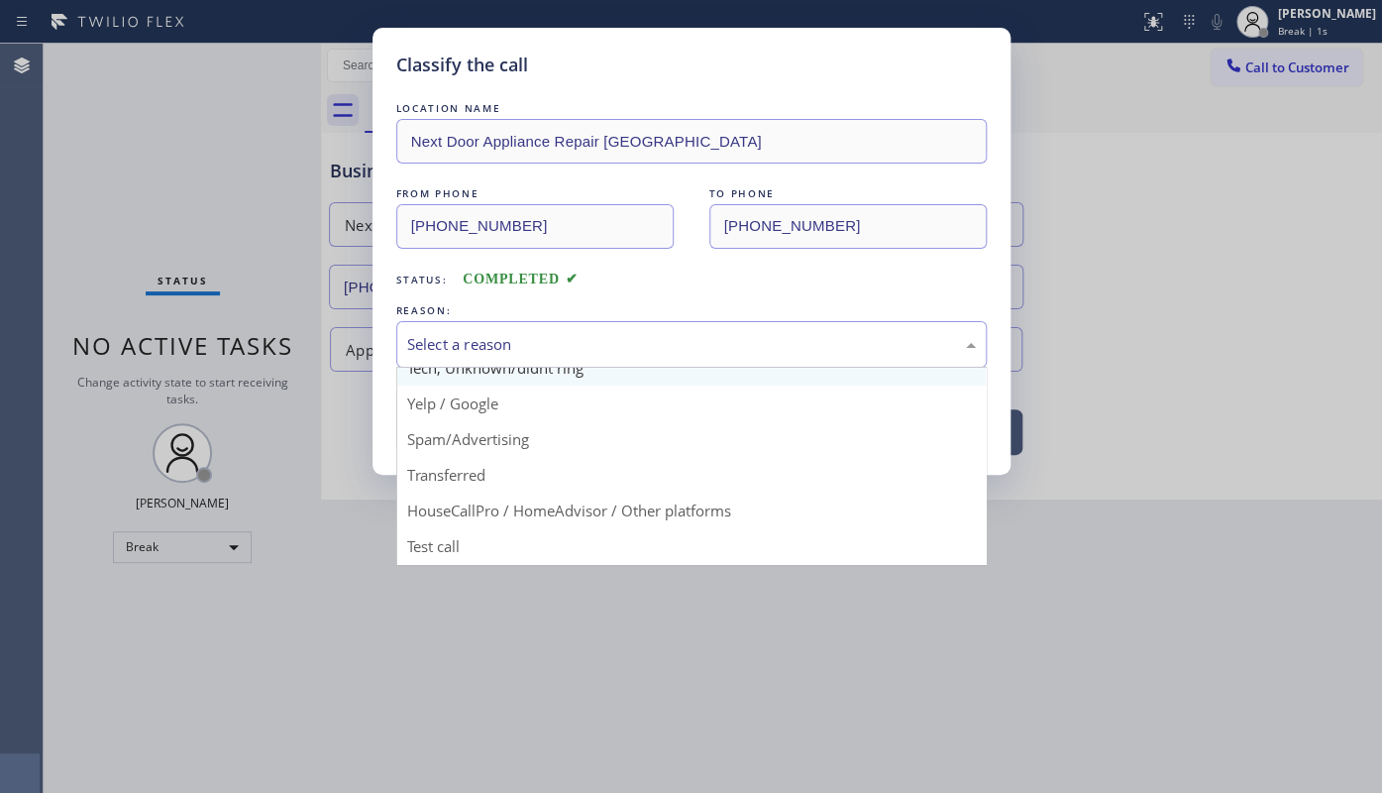
scroll to position [132, 0]
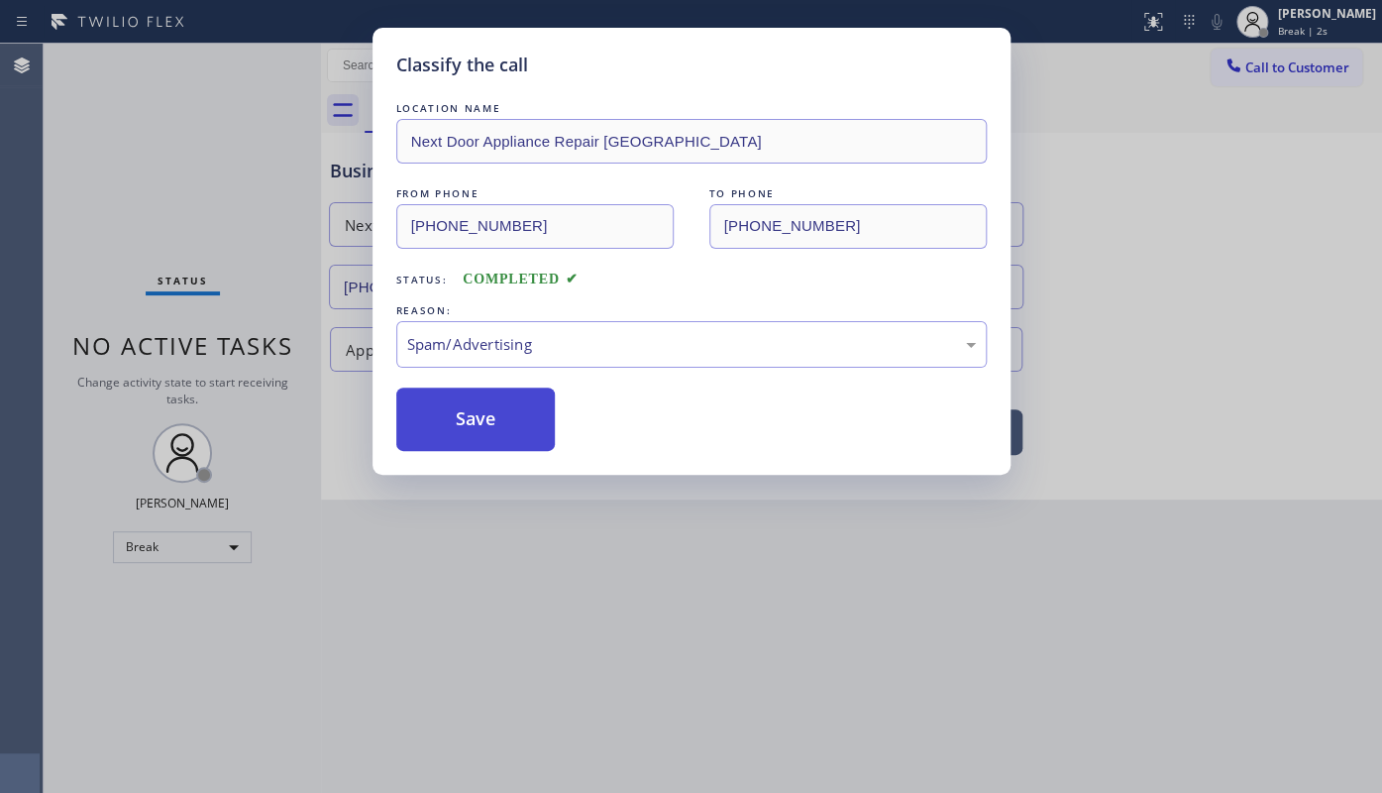
click at [483, 410] on button "Save" at bounding box center [475, 418] width 159 height 63
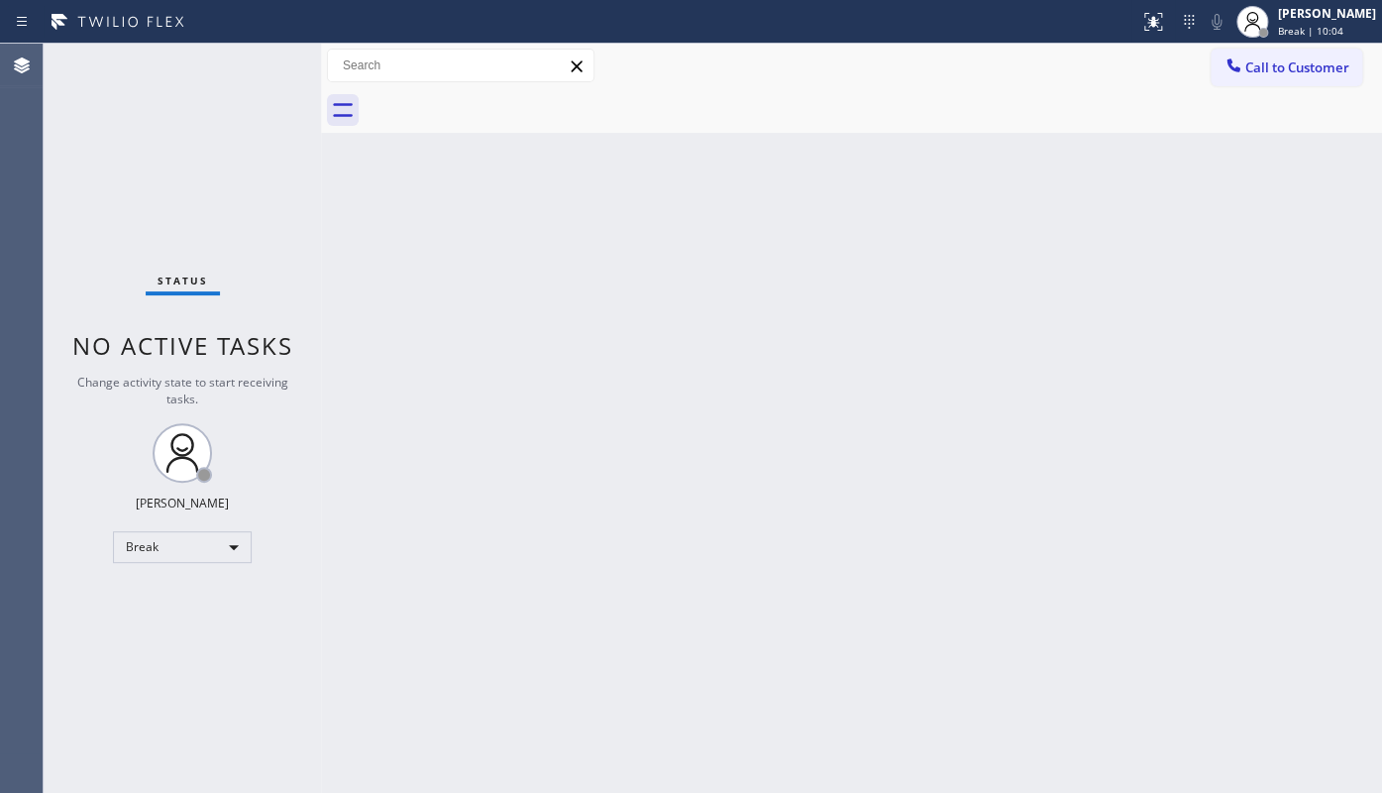
click at [101, 75] on div "Status No active tasks Change activity state to start receiving tasks. JENIZA A…" at bounding box center [182, 418] width 277 height 749
click at [535, 549] on div "Back to Dashboard Change Sender ID Customers Technicians Select a contact Outbo…" at bounding box center [851, 418] width 1061 height 749
click at [169, 538] on div "Break" at bounding box center [182, 547] width 139 height 32
click at [186, 595] on li "Available" at bounding box center [181, 597] width 135 height 24
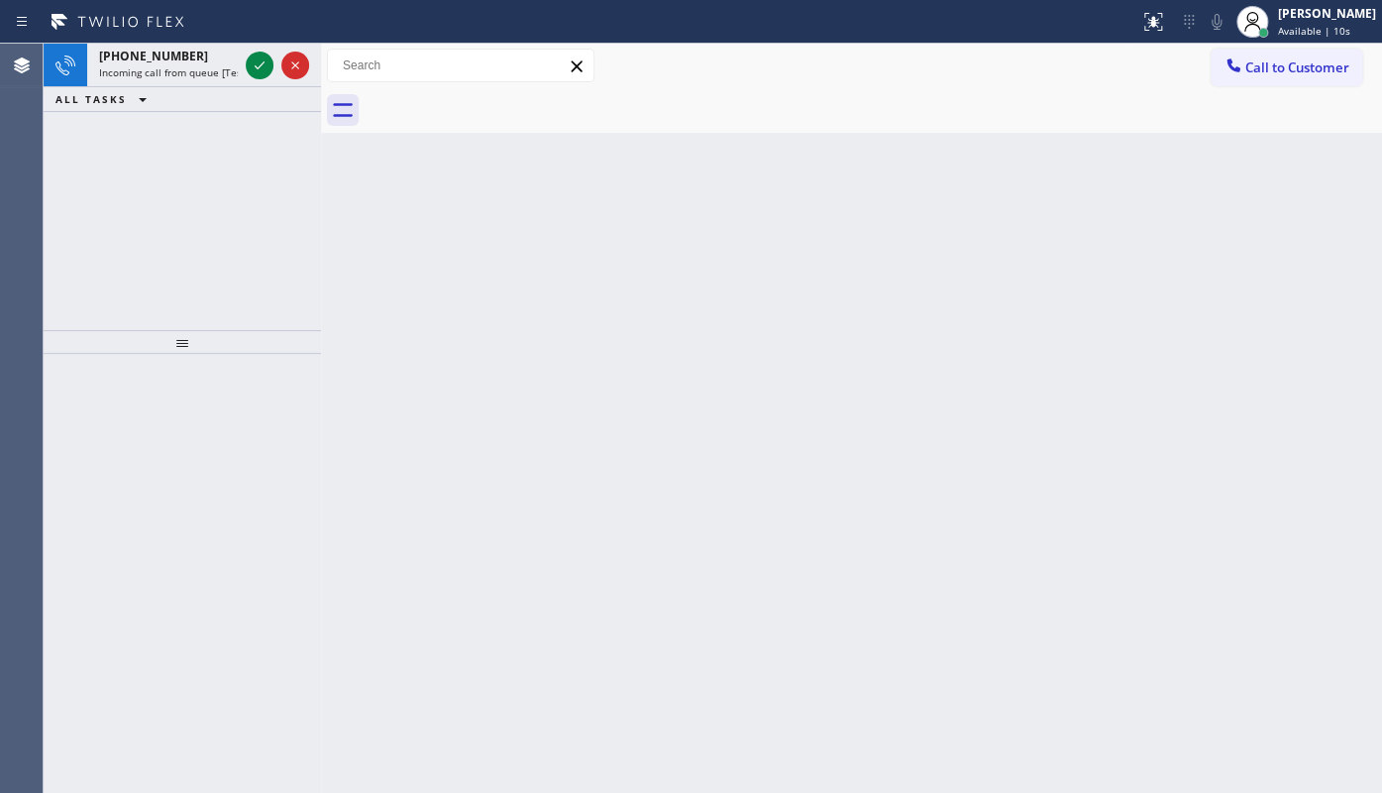
click at [144, 239] on div "+18185408085 Incoming call from queue [Test] All ALL TASKS ALL TASKS ACTIVE TAS…" at bounding box center [182, 187] width 277 height 286
click at [269, 67] on icon at bounding box center [260, 65] width 24 height 24
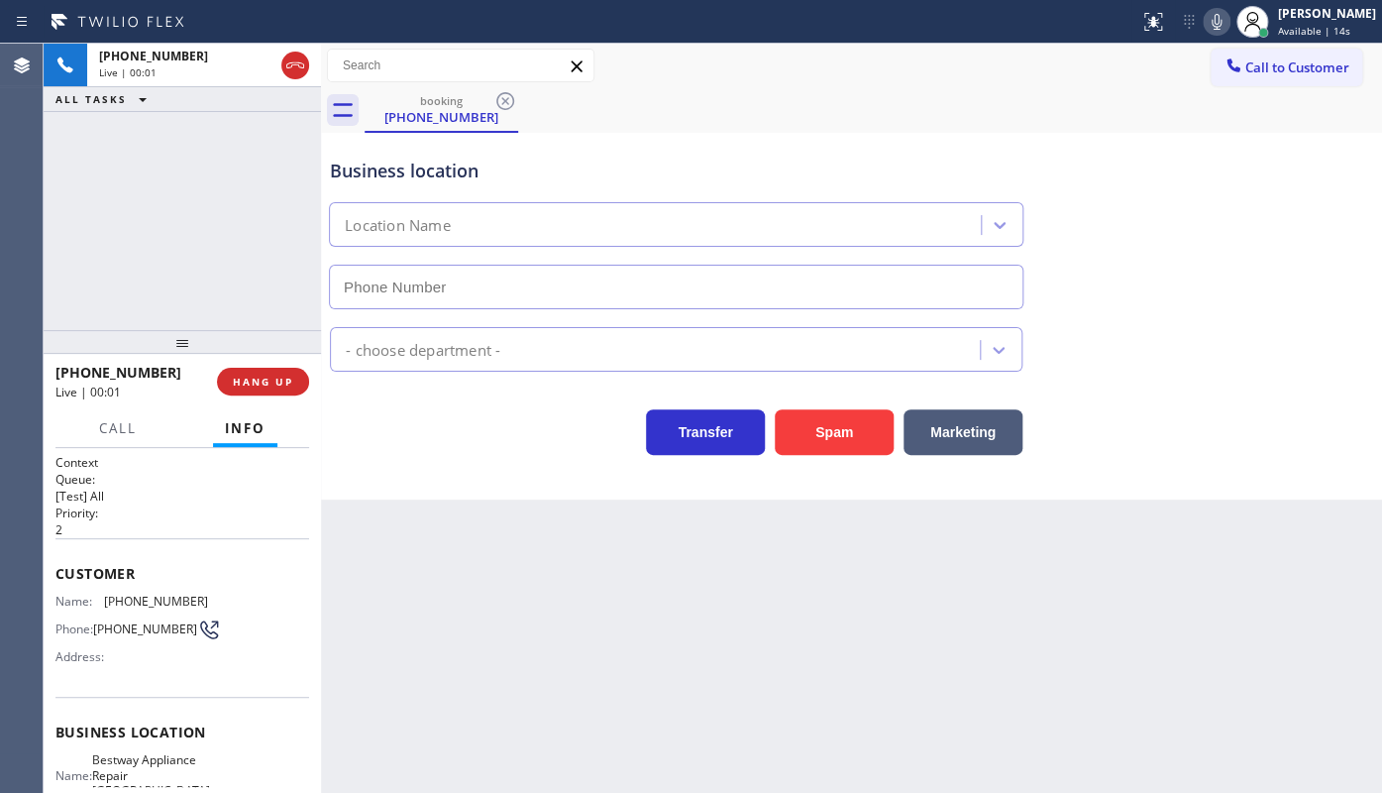
type input "(708) 627-2211"
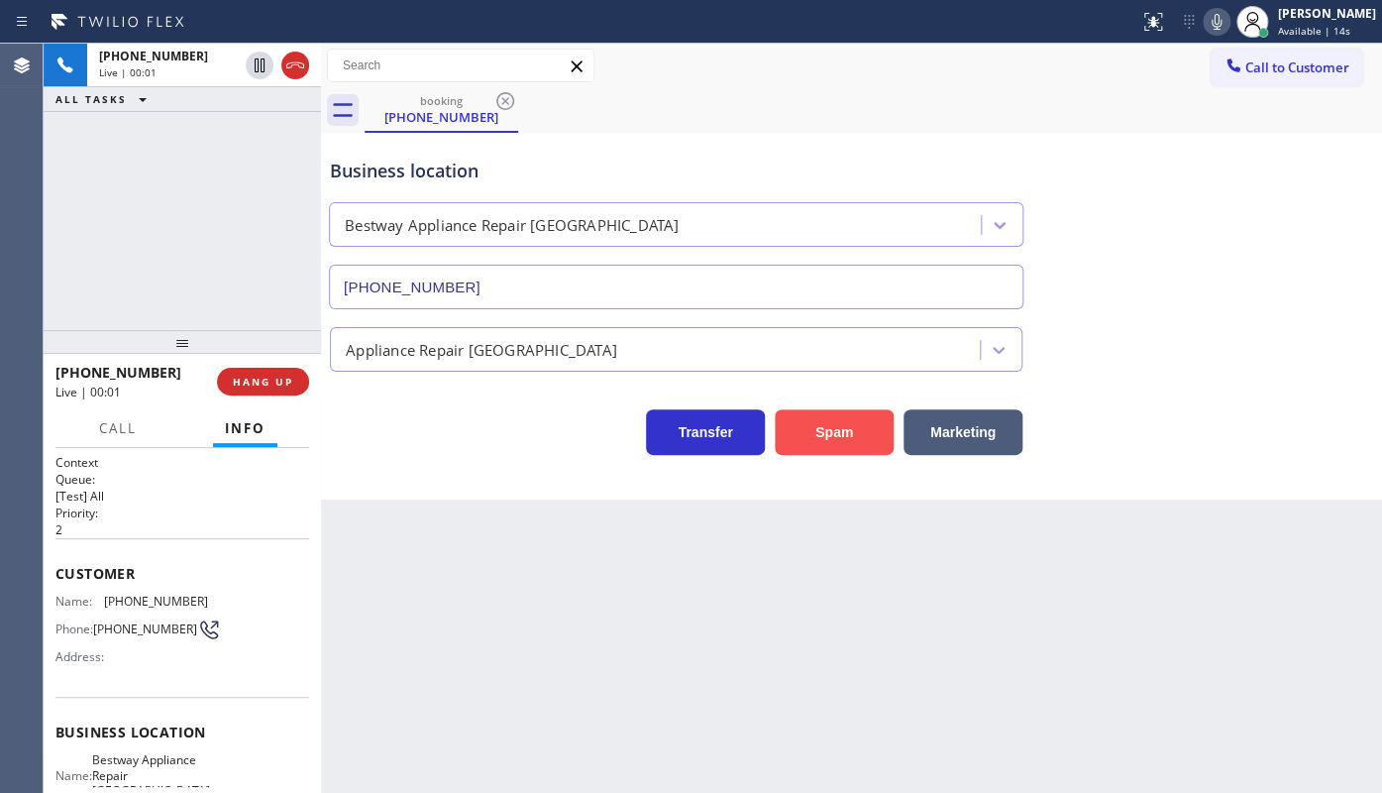
click at [821, 416] on button "Spam" at bounding box center [834, 432] width 119 height 46
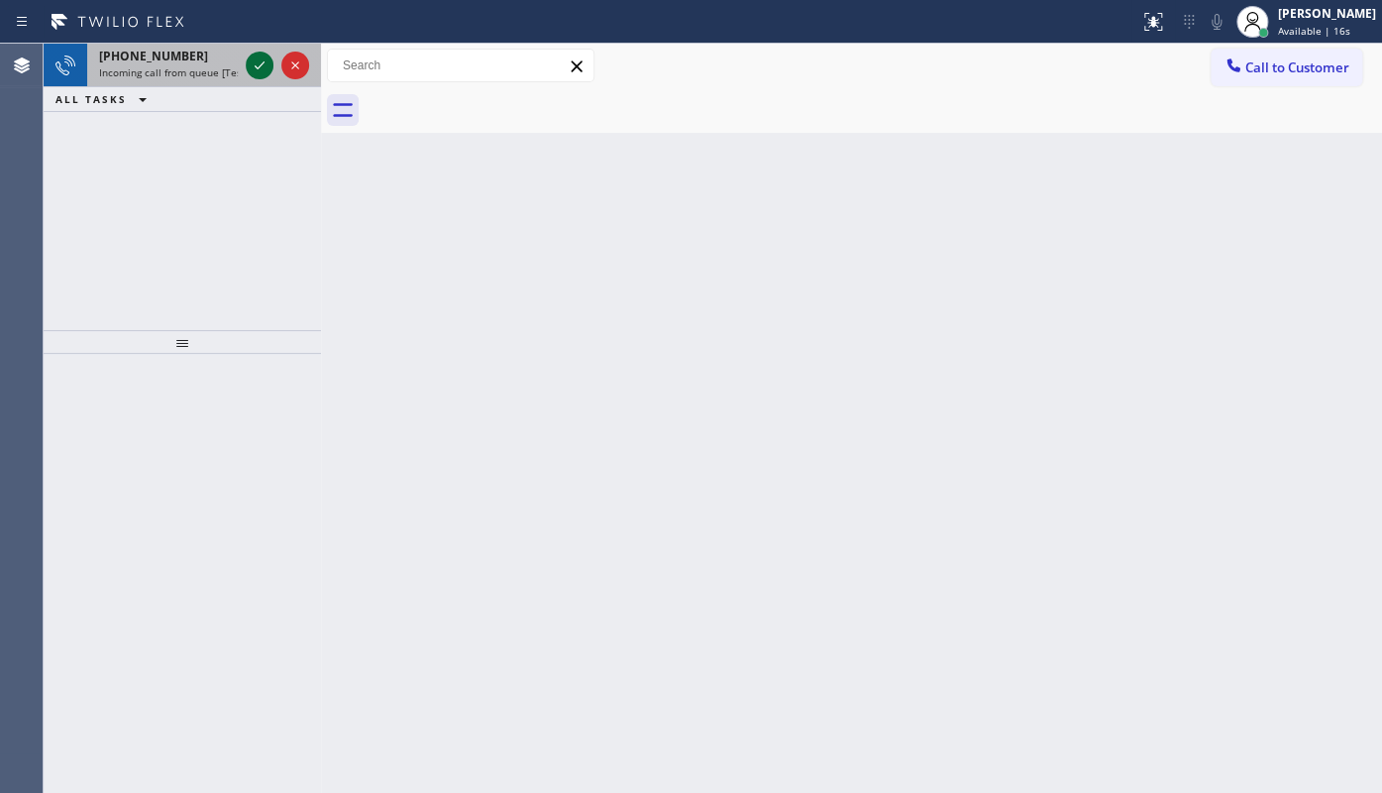
click at [251, 54] on icon at bounding box center [260, 65] width 24 height 24
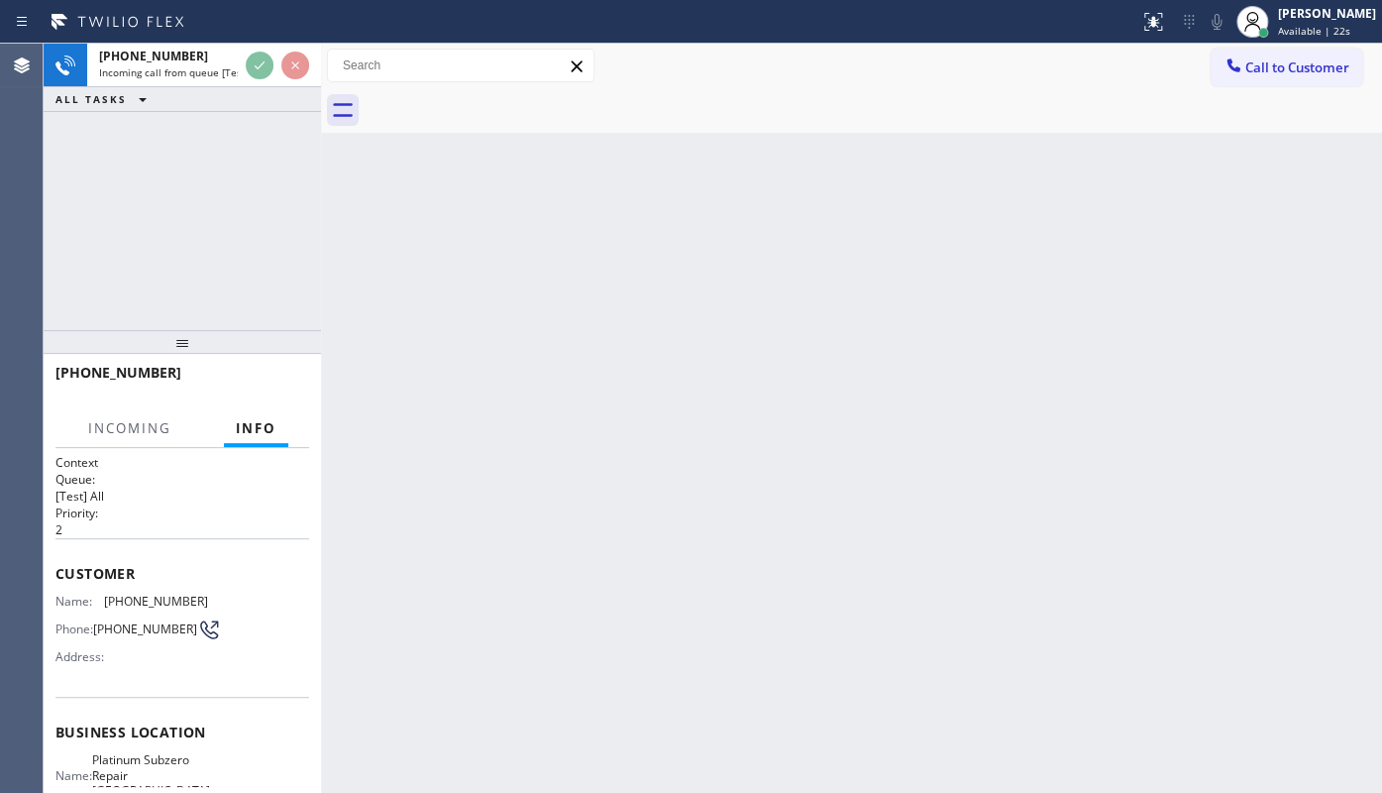
click at [269, 179] on div "+13105953060 Incoming call from queue [Test] All ALL TASKS ALL TASKS ACTIVE TAS…" at bounding box center [182, 187] width 277 height 286
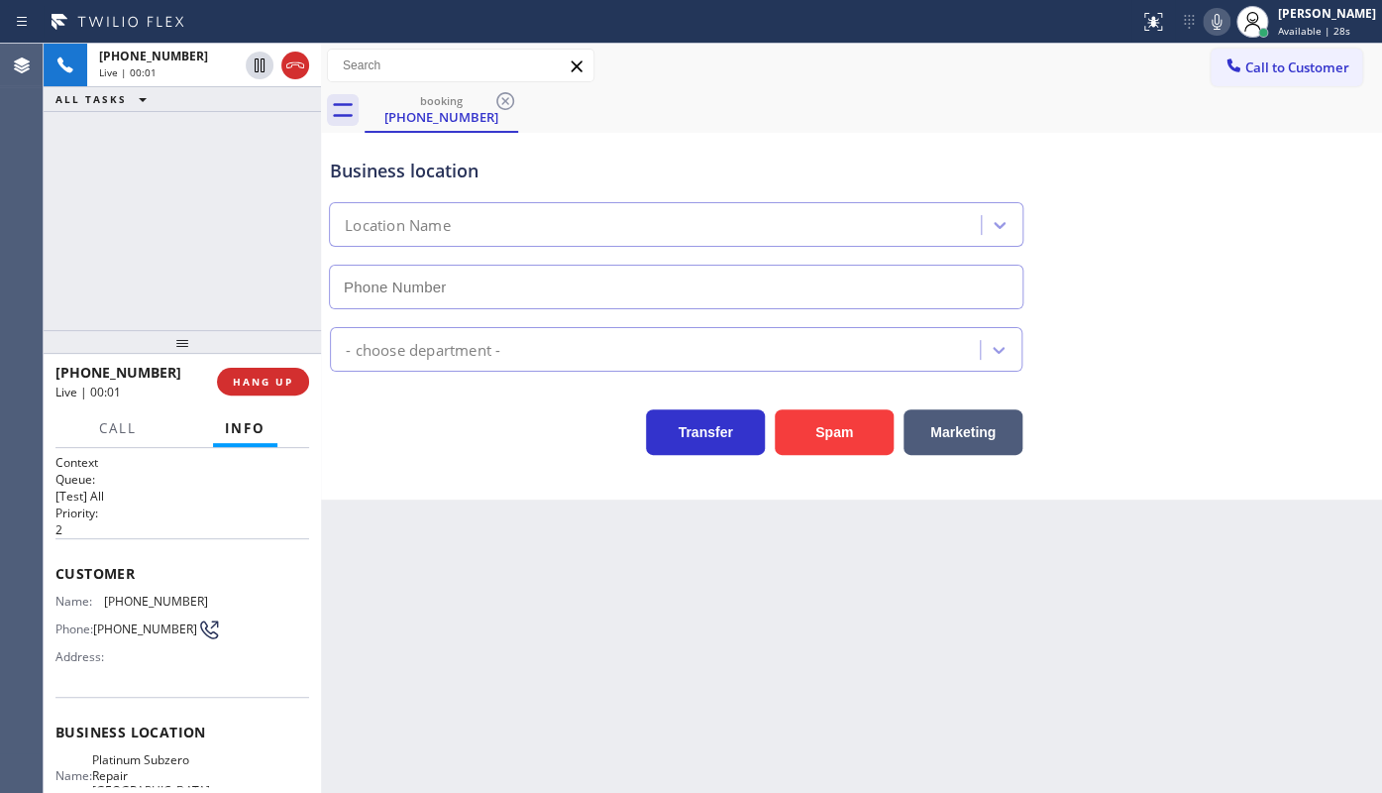
type input "(310) 361-5090"
drag, startPoint x: 63, startPoint y: 233, endPoint x: 130, endPoint y: 281, distance: 82.2
click at [69, 237] on div "+13105953060 Live | 00:04 ALL TASKS ALL TASKS ACTIVE TASKS TASKS IN WRAP UP" at bounding box center [182, 187] width 277 height 286
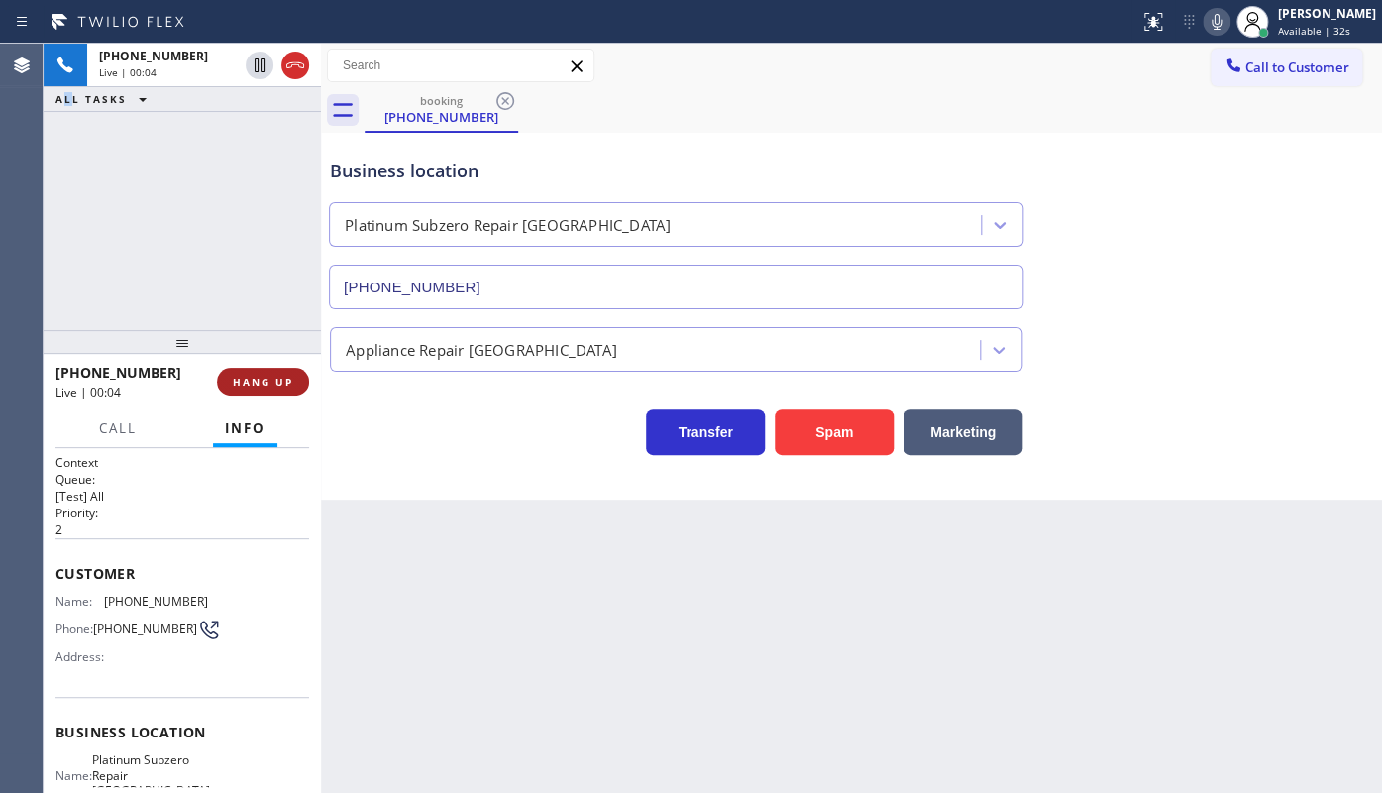
click at [254, 382] on span "HANG UP" at bounding box center [263, 381] width 60 height 14
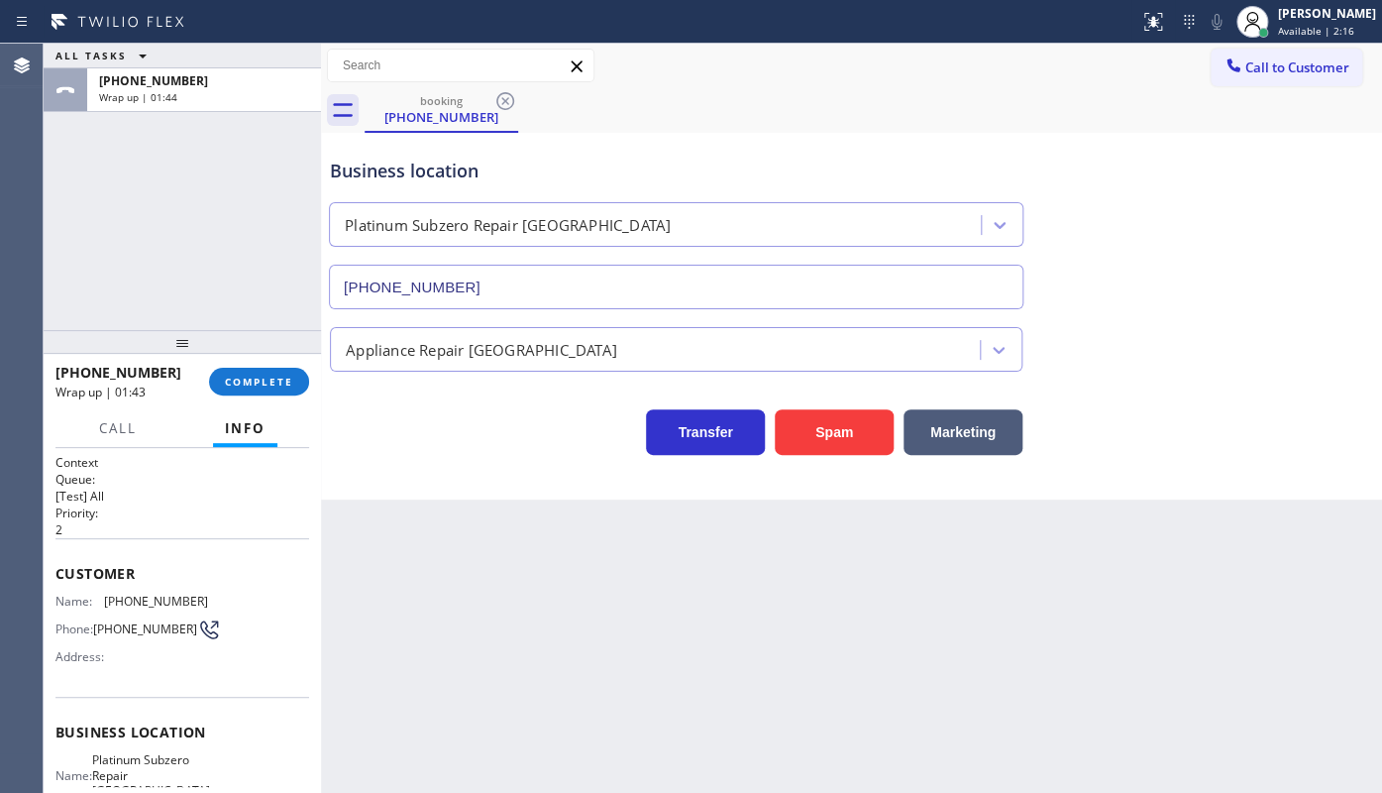
click at [125, 161] on div "ALL TASKS ALL TASKS ACTIVE TASKS TASKS IN WRAP UP +13105953060 Wrap up | 01:44" at bounding box center [182, 187] width 277 height 286
click at [253, 383] on span "COMPLETE" at bounding box center [259, 381] width 68 height 14
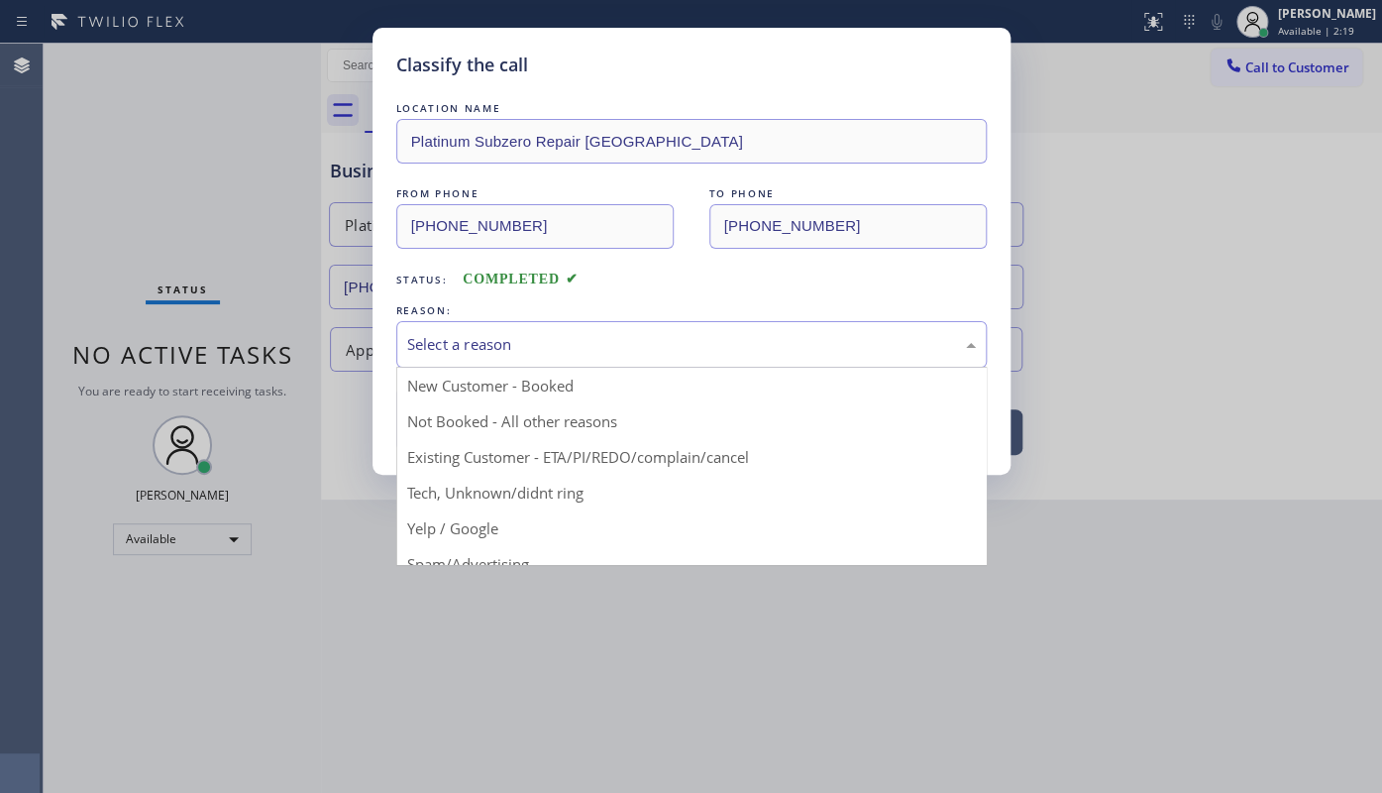
click at [415, 346] on div "Select a reason" at bounding box center [691, 344] width 569 height 23
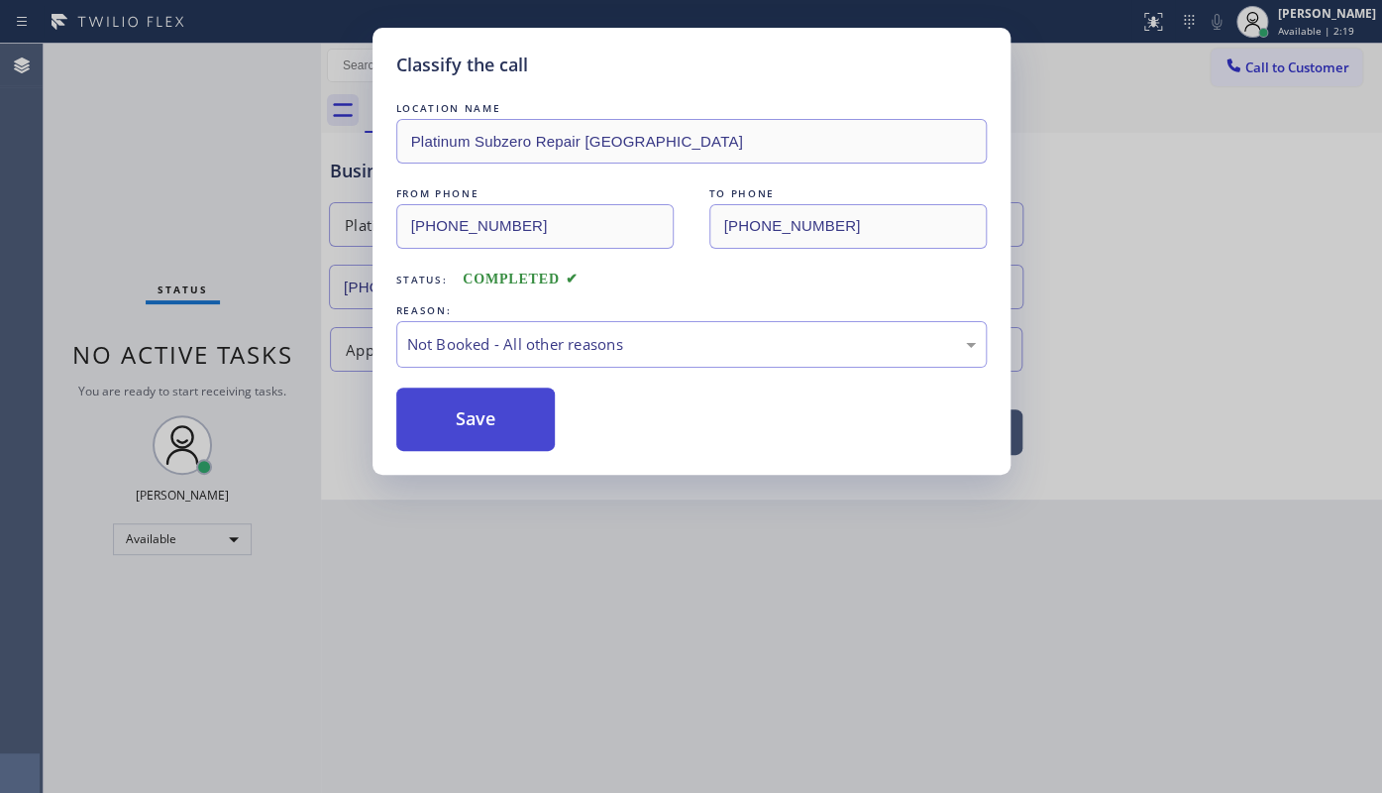
click at [445, 417] on button "Save" at bounding box center [475, 418] width 159 height 63
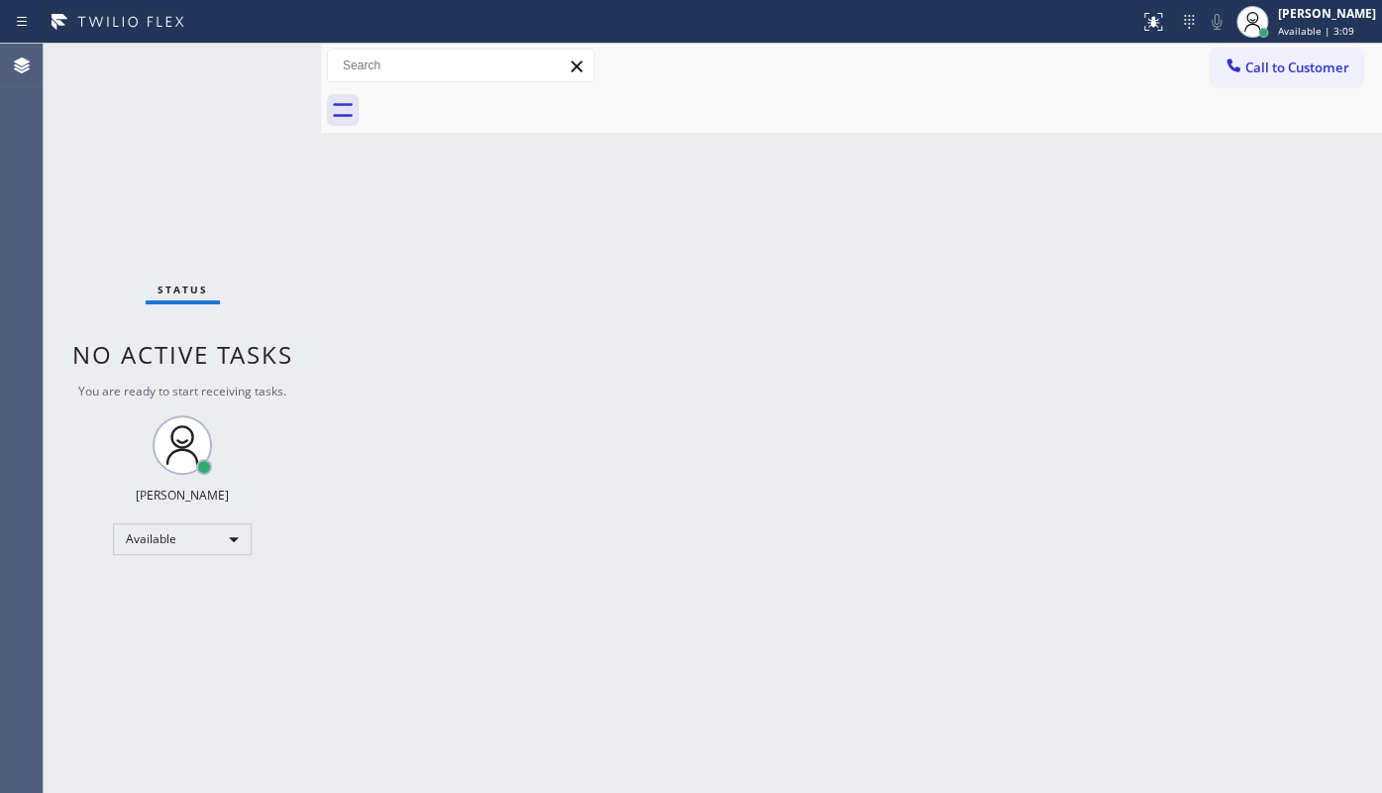
click at [178, 223] on div "Status No active tasks You are ready to start receiving tasks. JENIZA ALCAYDE A…" at bounding box center [182, 418] width 277 height 749
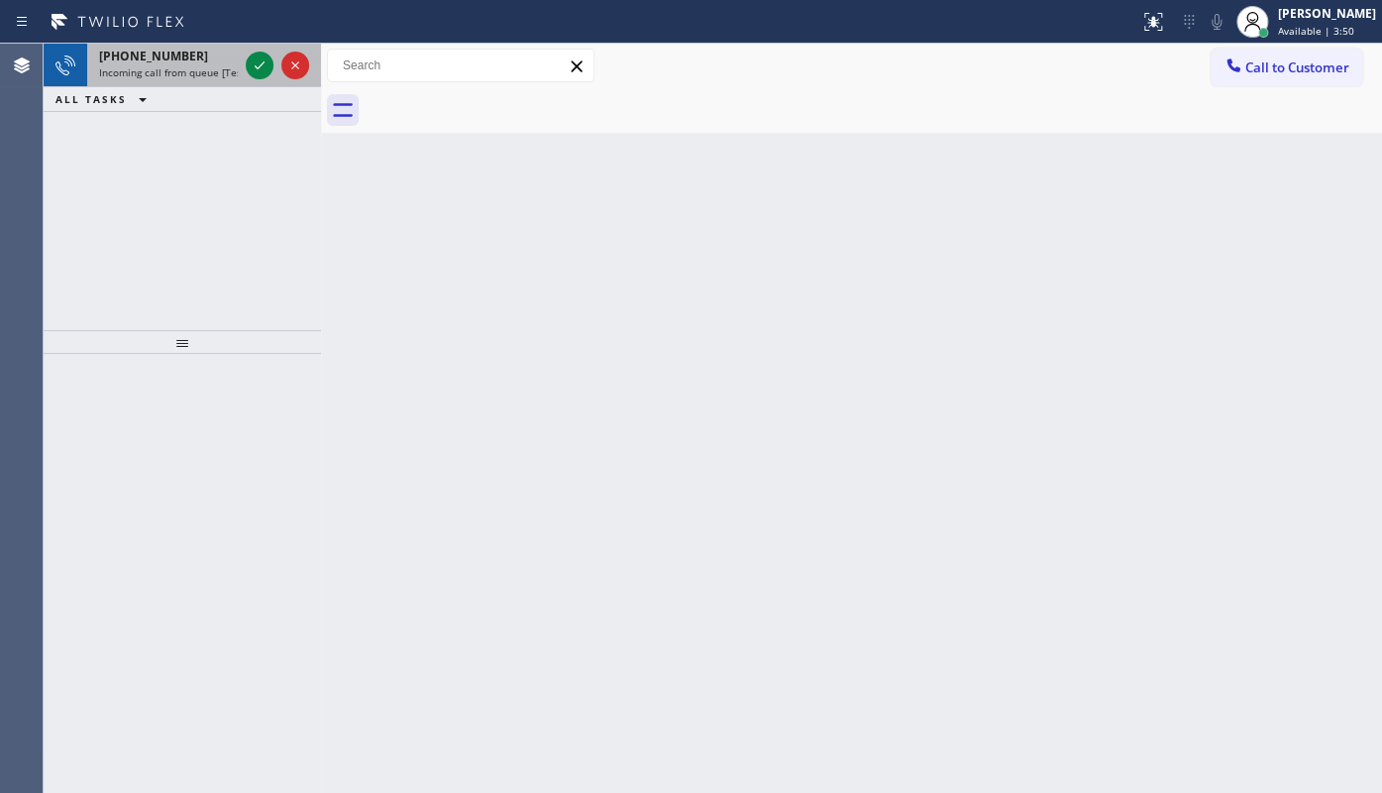
drag, startPoint x: 134, startPoint y: 158, endPoint x: 203, endPoint y: 60, distance: 119.3
click at [154, 134] on div "+15204052373 Incoming call from queue [Test] All ALL TASKS ALL TASKS ACTIVE TAS…" at bounding box center [182, 187] width 277 height 286
click at [262, 61] on icon at bounding box center [260, 65] width 24 height 24
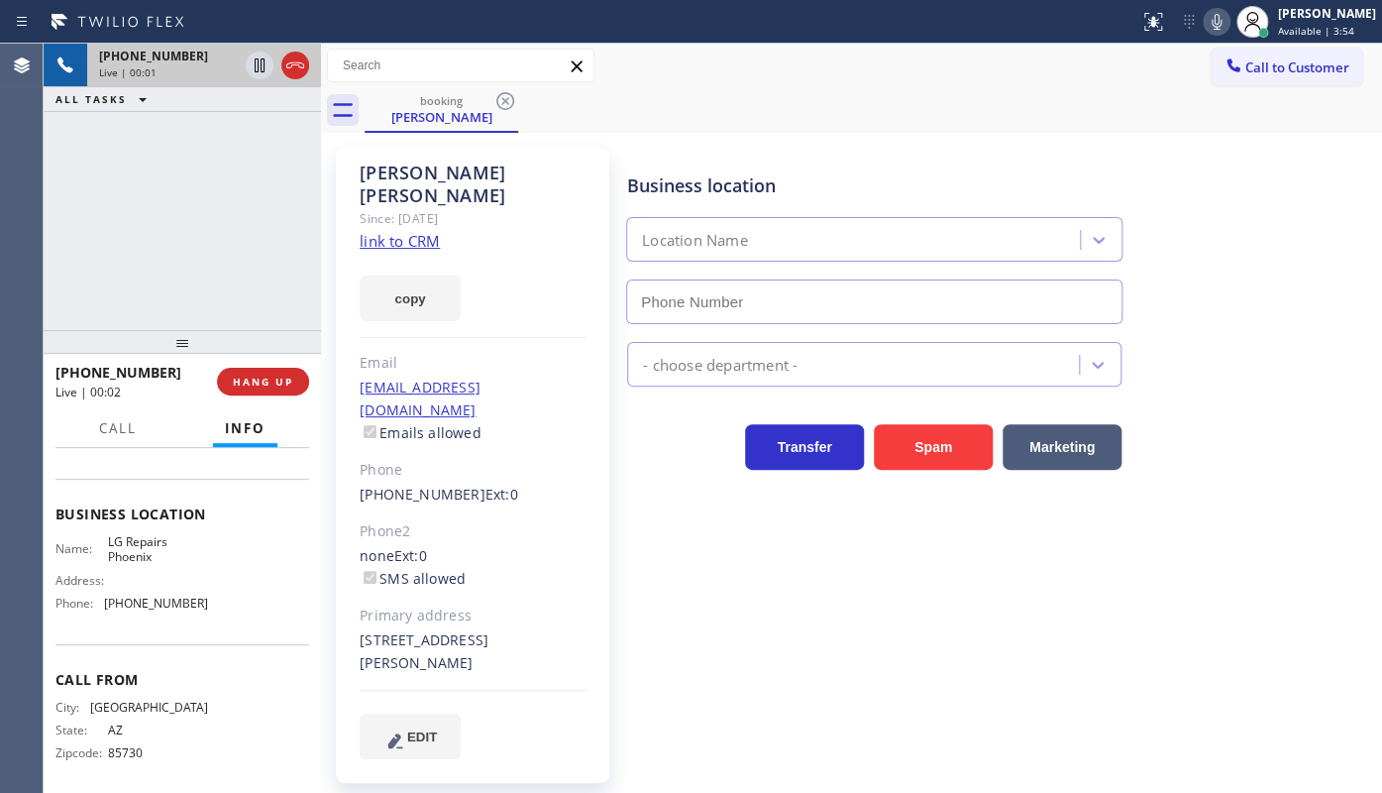
scroll to position [260, 0]
type input "(602) 755-6017"
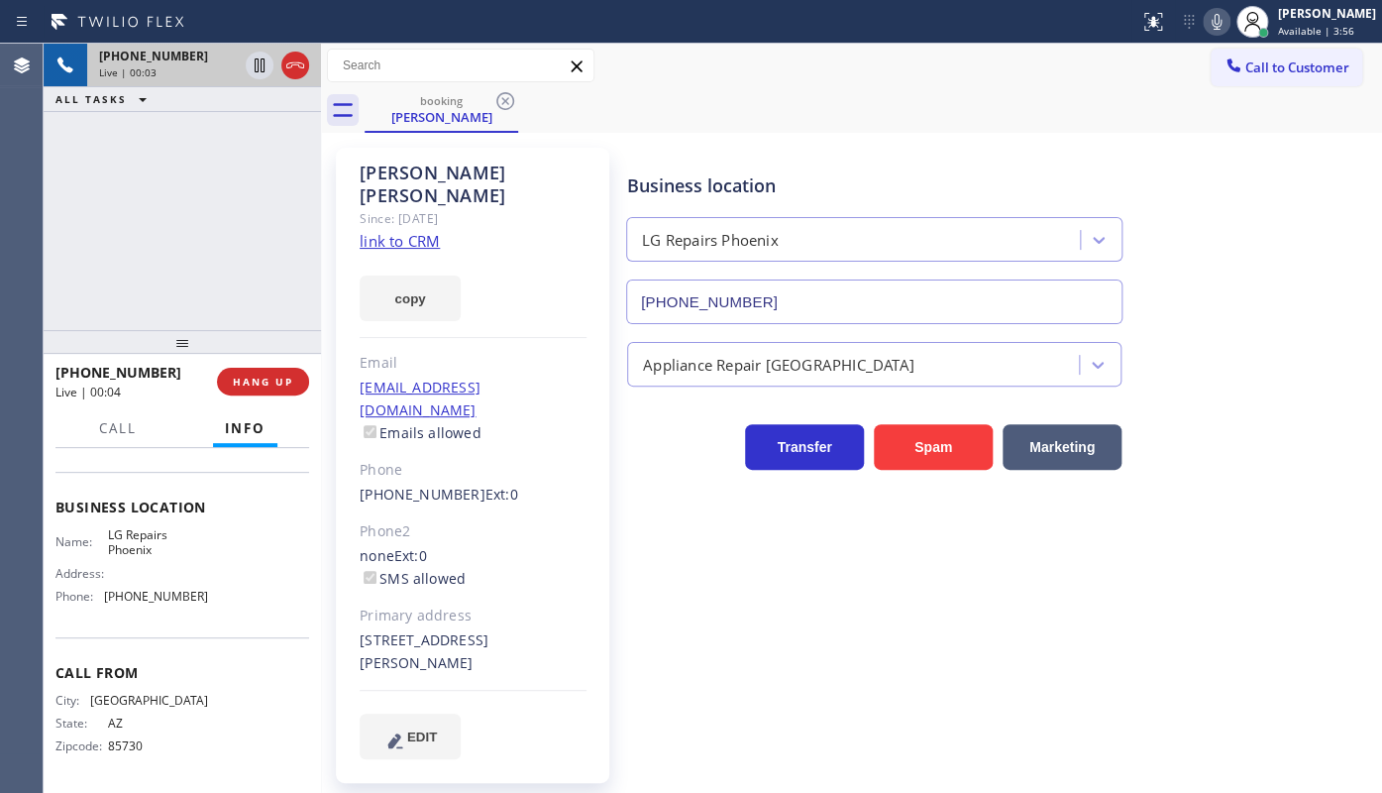
click at [413, 231] on link "link to CRM" at bounding box center [400, 241] width 80 height 20
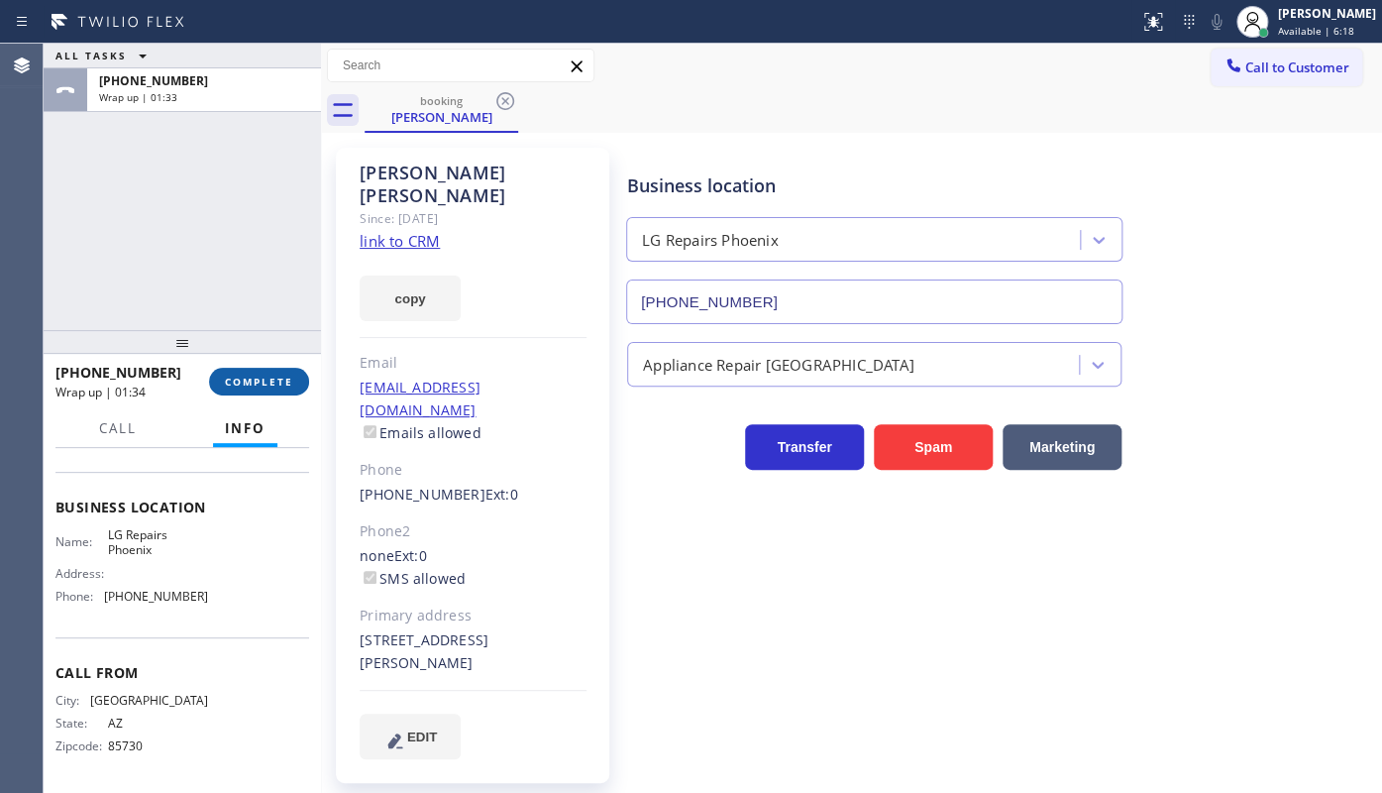
click at [258, 385] on span "COMPLETE" at bounding box center [259, 381] width 68 height 14
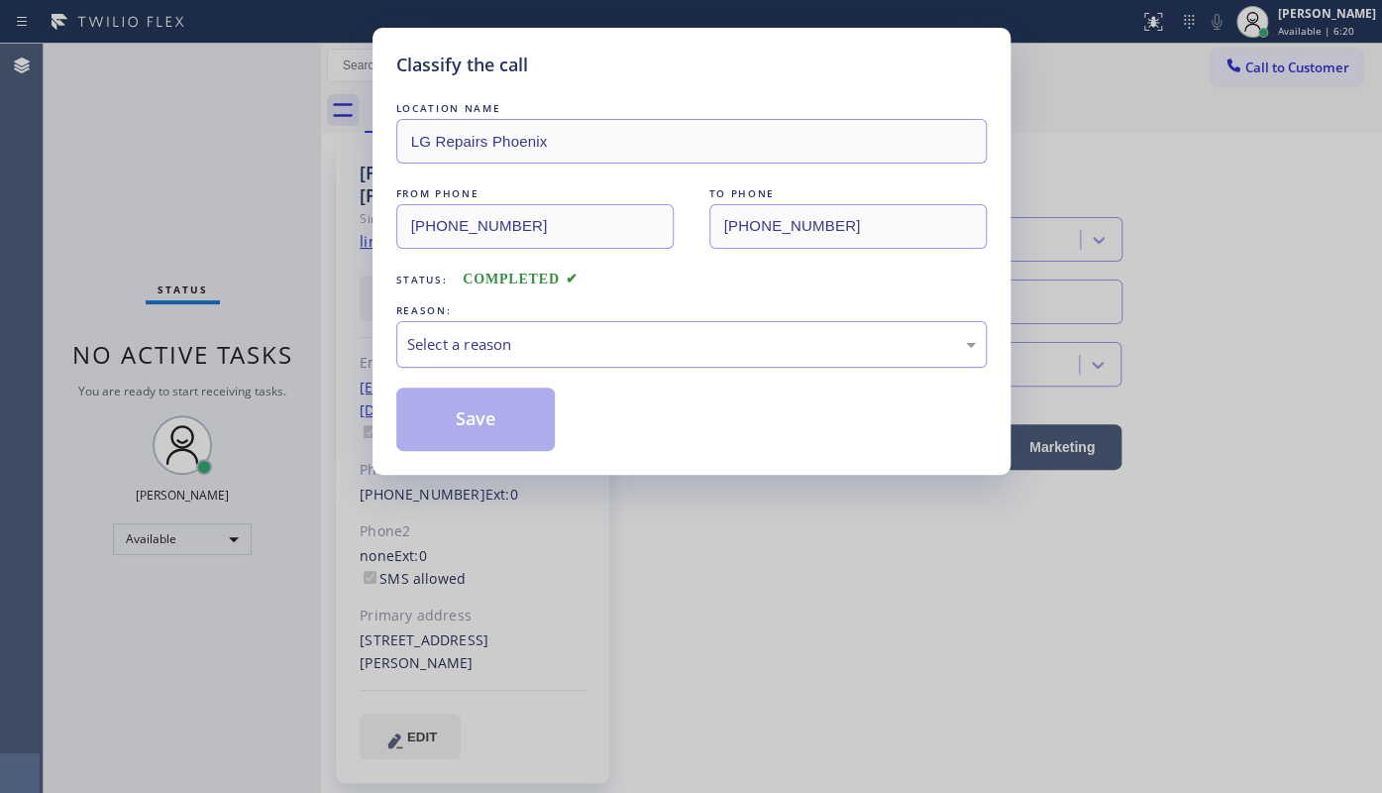
click at [423, 337] on div "Select a reason" at bounding box center [691, 344] width 569 height 23
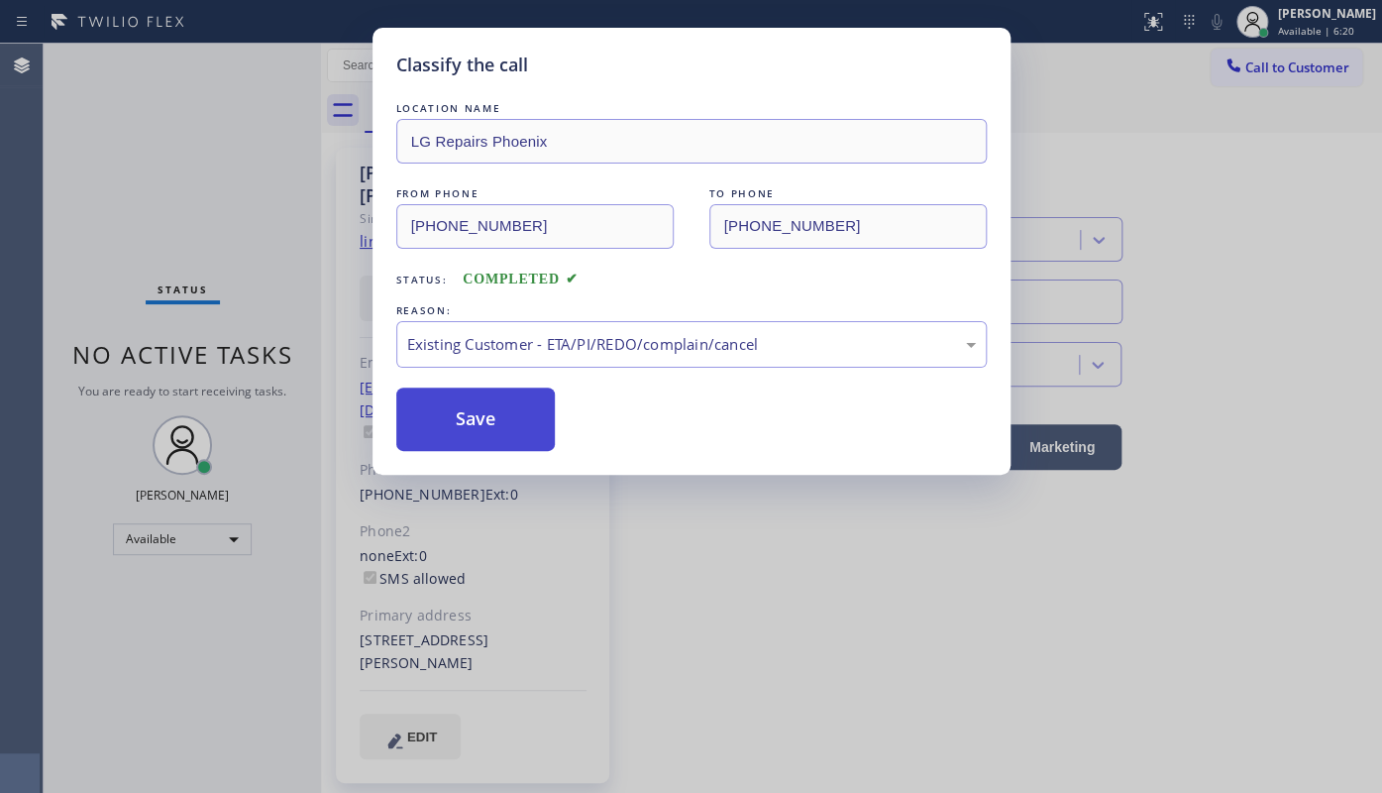
click at [411, 420] on button "Save" at bounding box center [475, 418] width 159 height 63
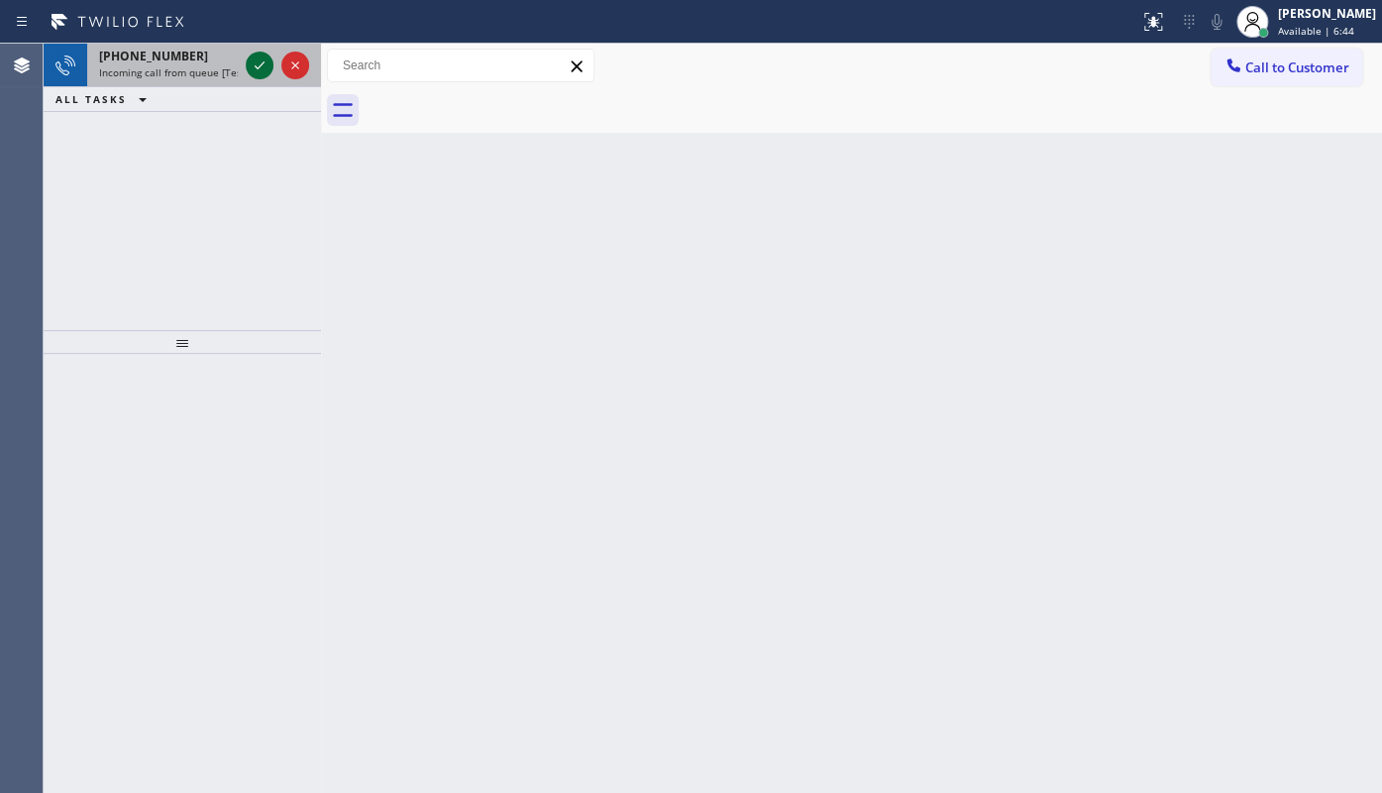
click at [256, 68] on icon at bounding box center [260, 65] width 24 height 24
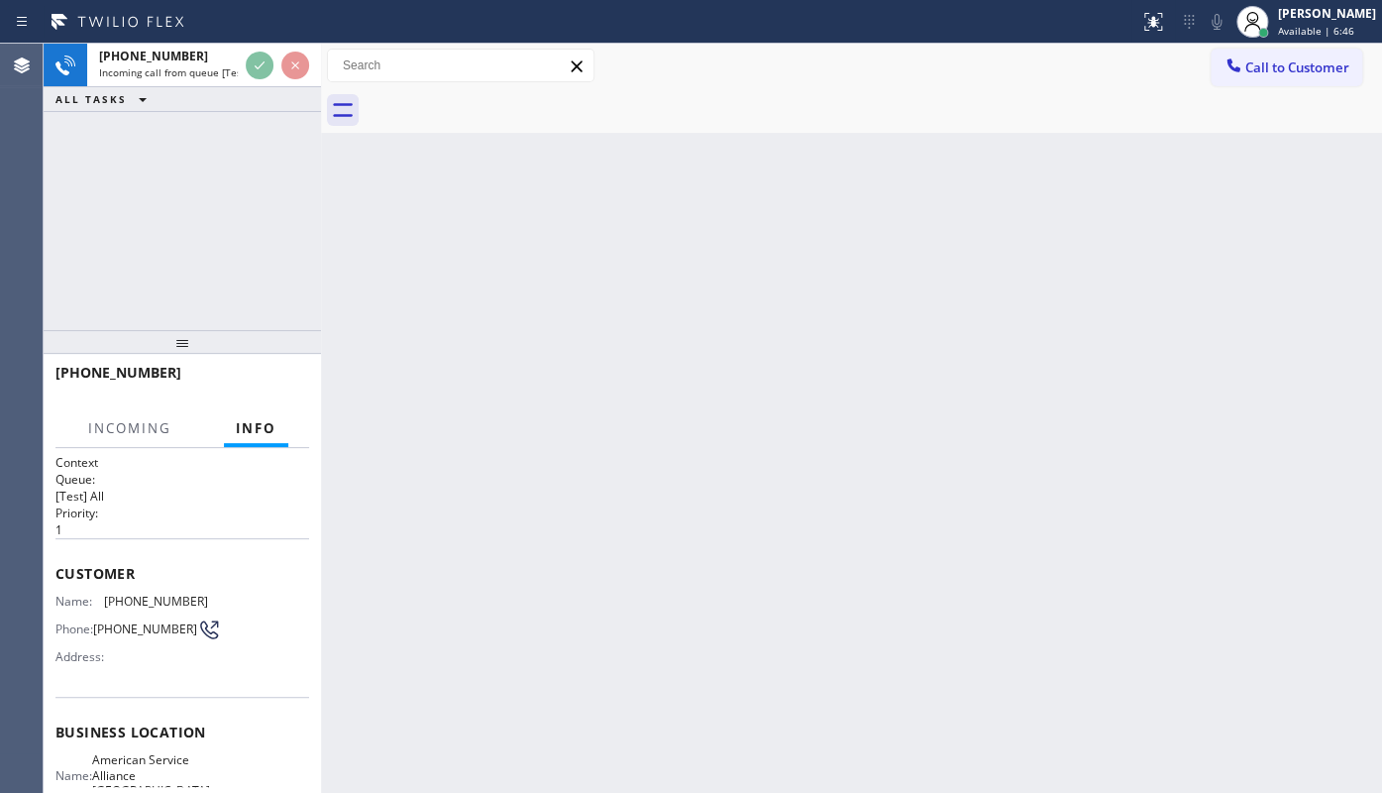
drag, startPoint x: 89, startPoint y: 195, endPoint x: 143, endPoint y: 110, distance: 100.6
click at [90, 188] on div "+13232483207 Incoming call from queue [Test] All ALL TASKS ALL TASKS ACTIVE TAS…" at bounding box center [182, 187] width 277 height 286
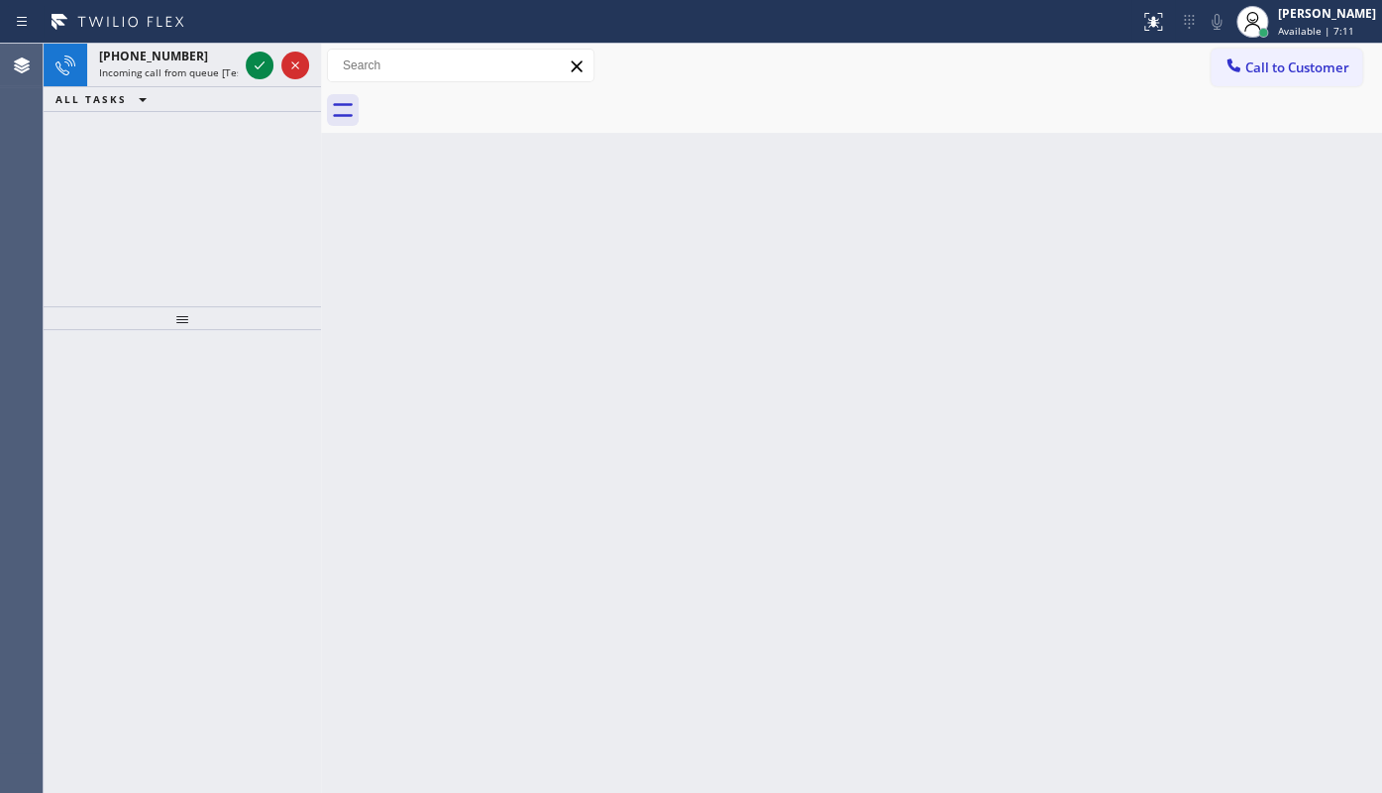
click at [121, 137] on div "[PHONE_NUMBER] Incoming call from queue [Test] All ALL TASKS ALL TASKS ACTIVE T…" at bounding box center [182, 175] width 277 height 263
click at [247, 67] on div at bounding box center [260, 65] width 28 height 24
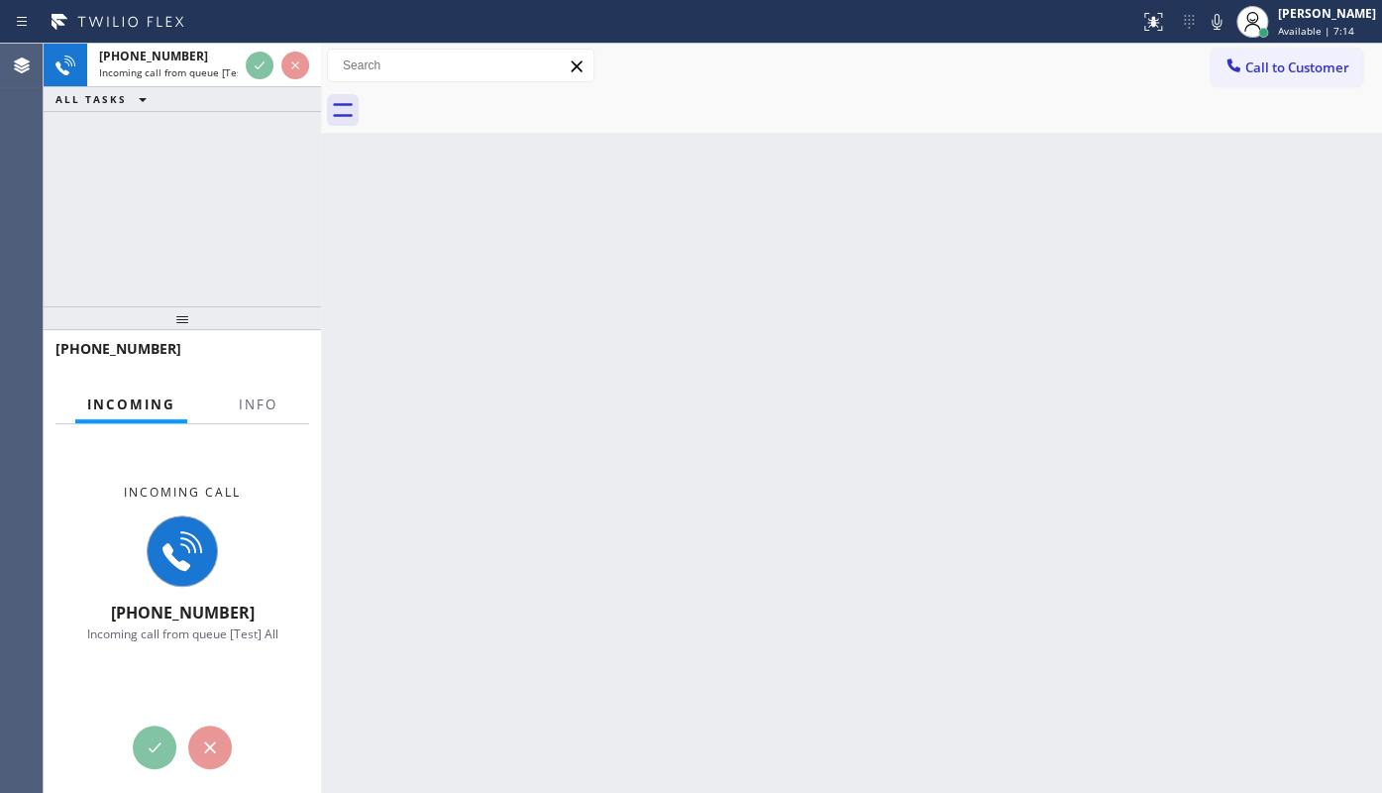
click at [251, 419] on div at bounding box center [258, 421] width 62 height 4
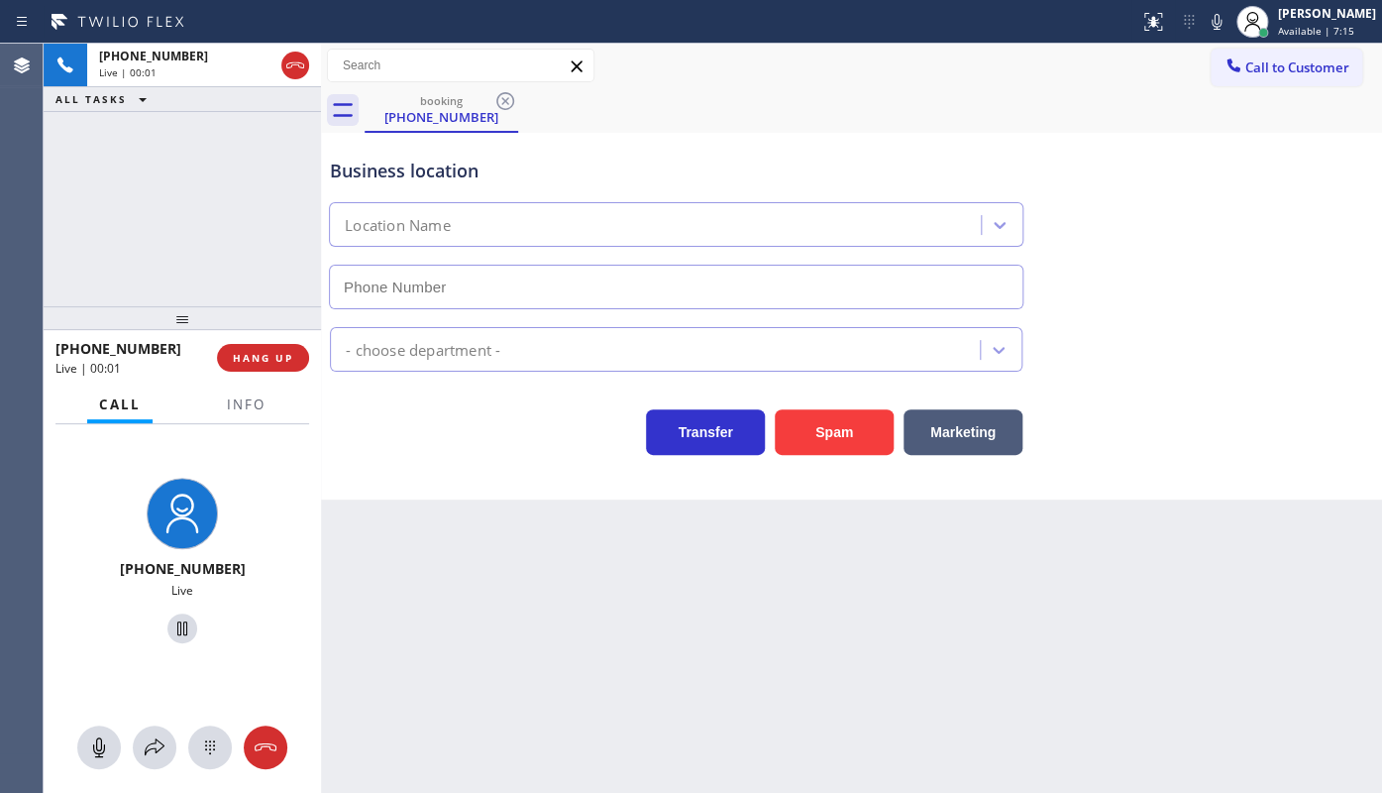
type input "[PHONE_NUMBER]"
click at [246, 396] on span "Info" at bounding box center [246, 404] width 39 height 18
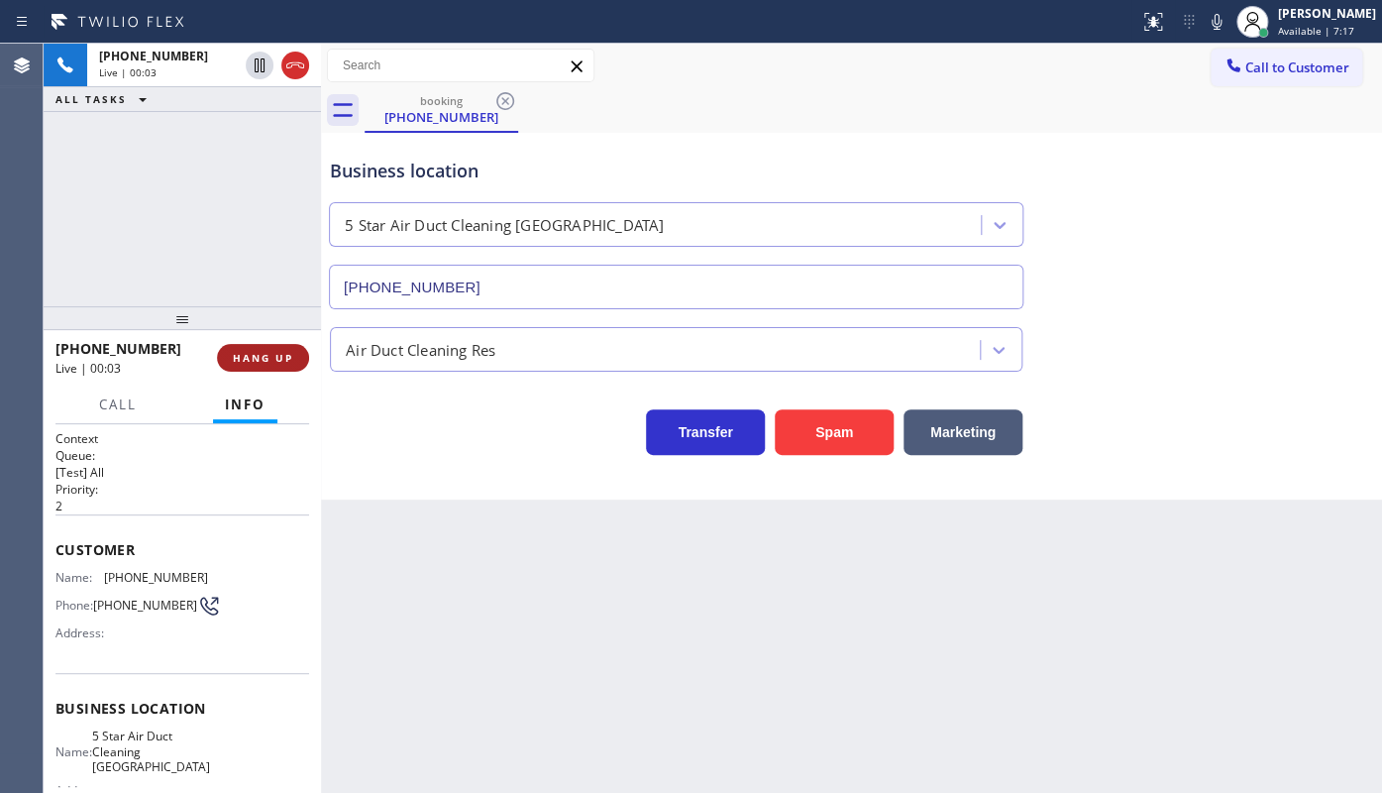
click at [251, 349] on button "HANG UP" at bounding box center [263, 358] width 92 height 28
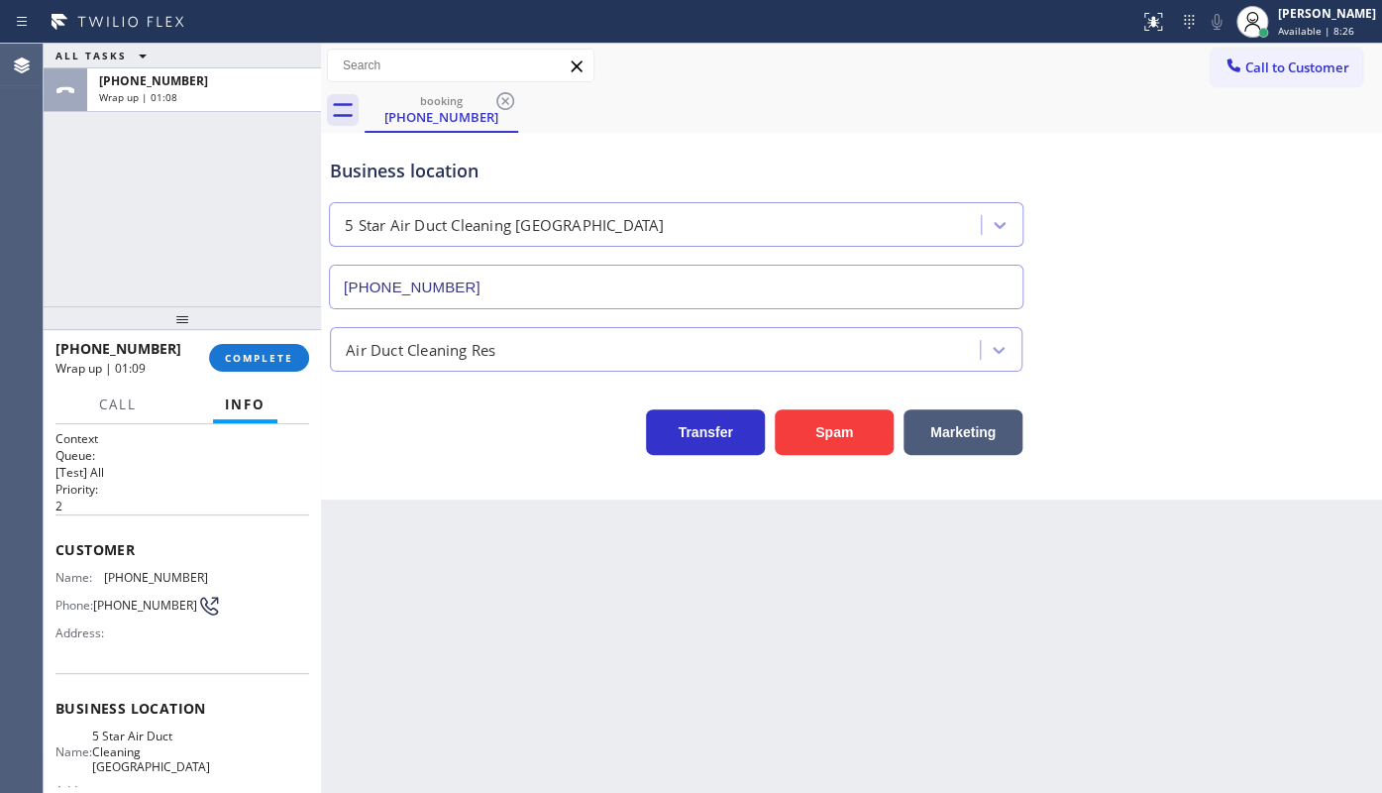
click at [153, 210] on div "ALL TASKS ALL TASKS ACTIVE TASKS TASKS IN WRAP UP +19493569471 Wrap up | 01:08" at bounding box center [182, 175] width 277 height 263
click at [242, 358] on span "COMPLETE" at bounding box center [259, 358] width 68 height 14
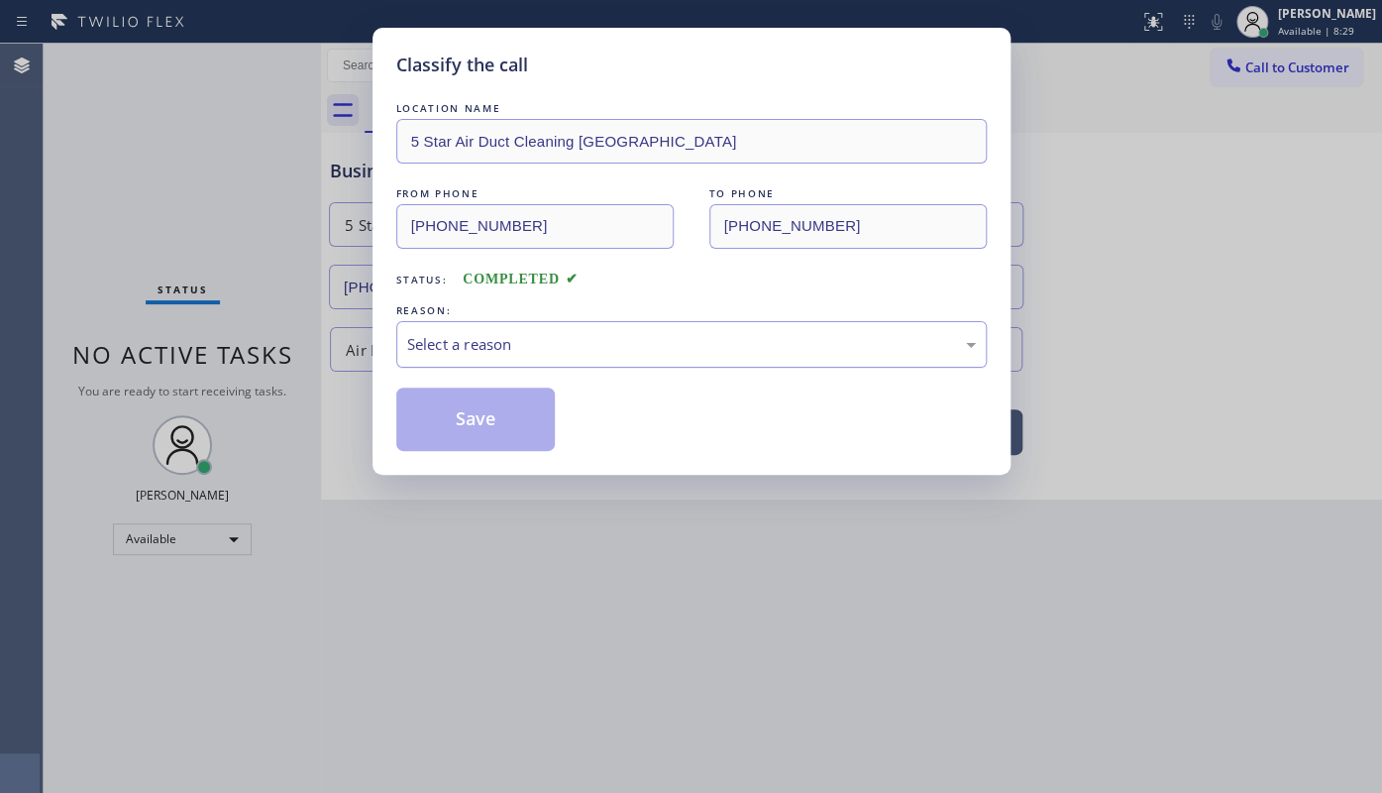
click at [487, 355] on div "Select a reason" at bounding box center [691, 344] width 590 height 47
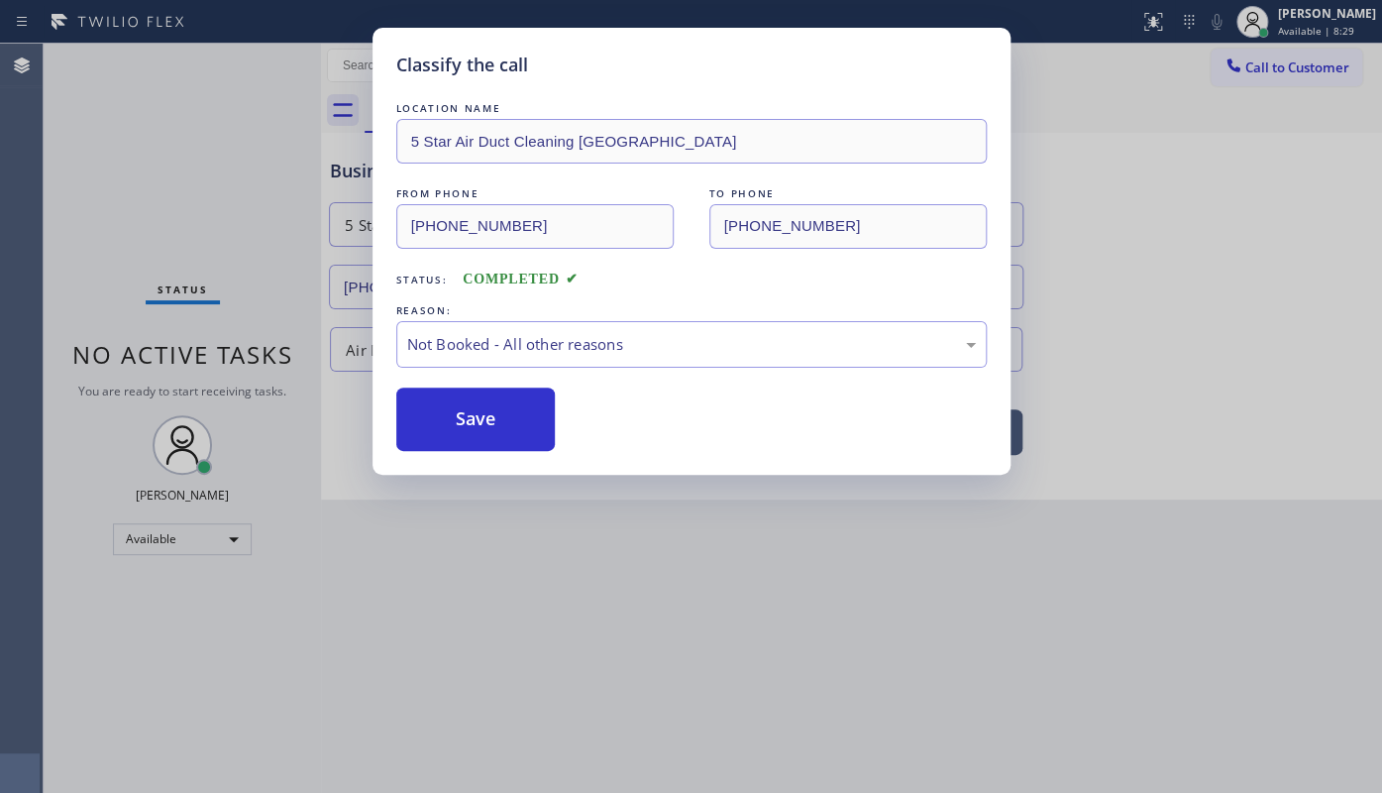
click at [475, 413] on button "Save" at bounding box center [475, 418] width 159 height 63
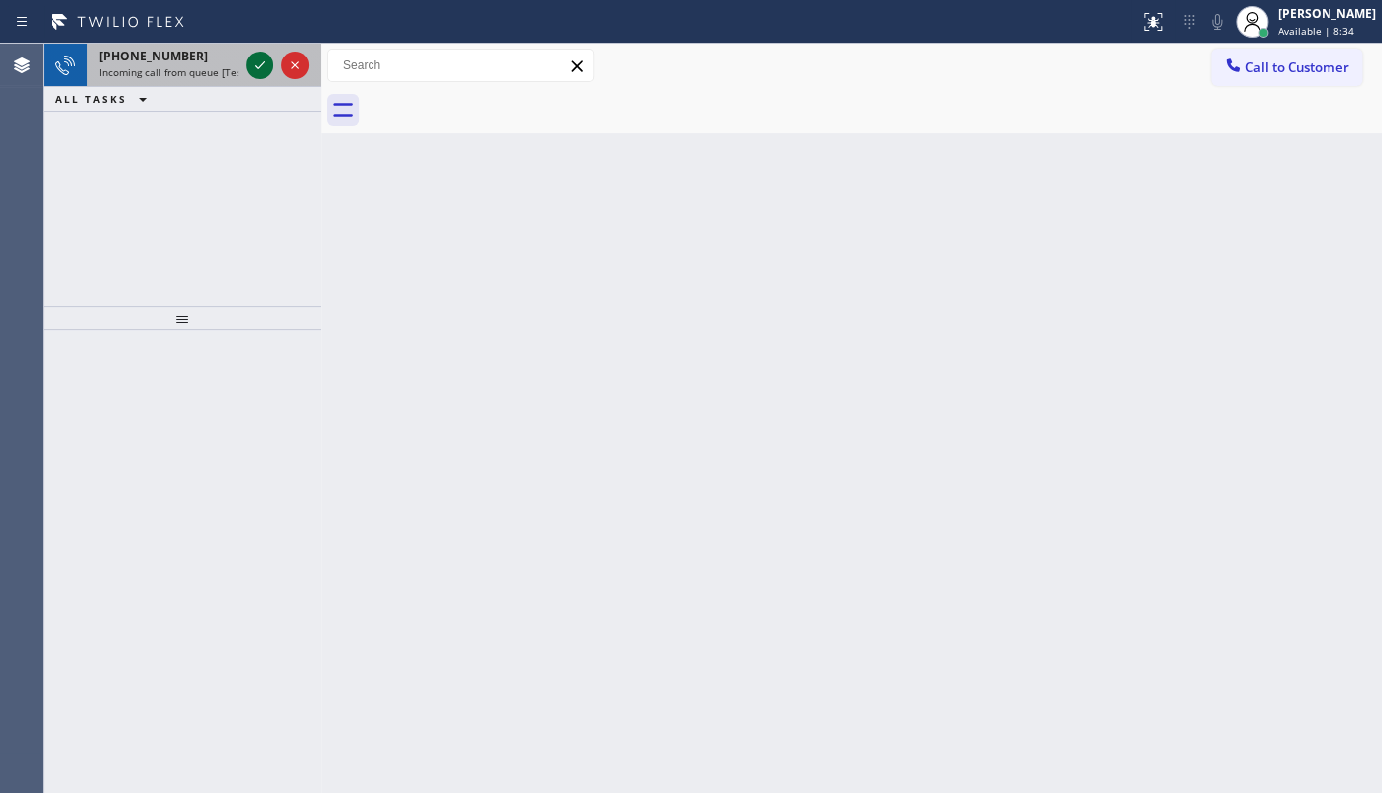
click at [262, 55] on icon at bounding box center [260, 65] width 24 height 24
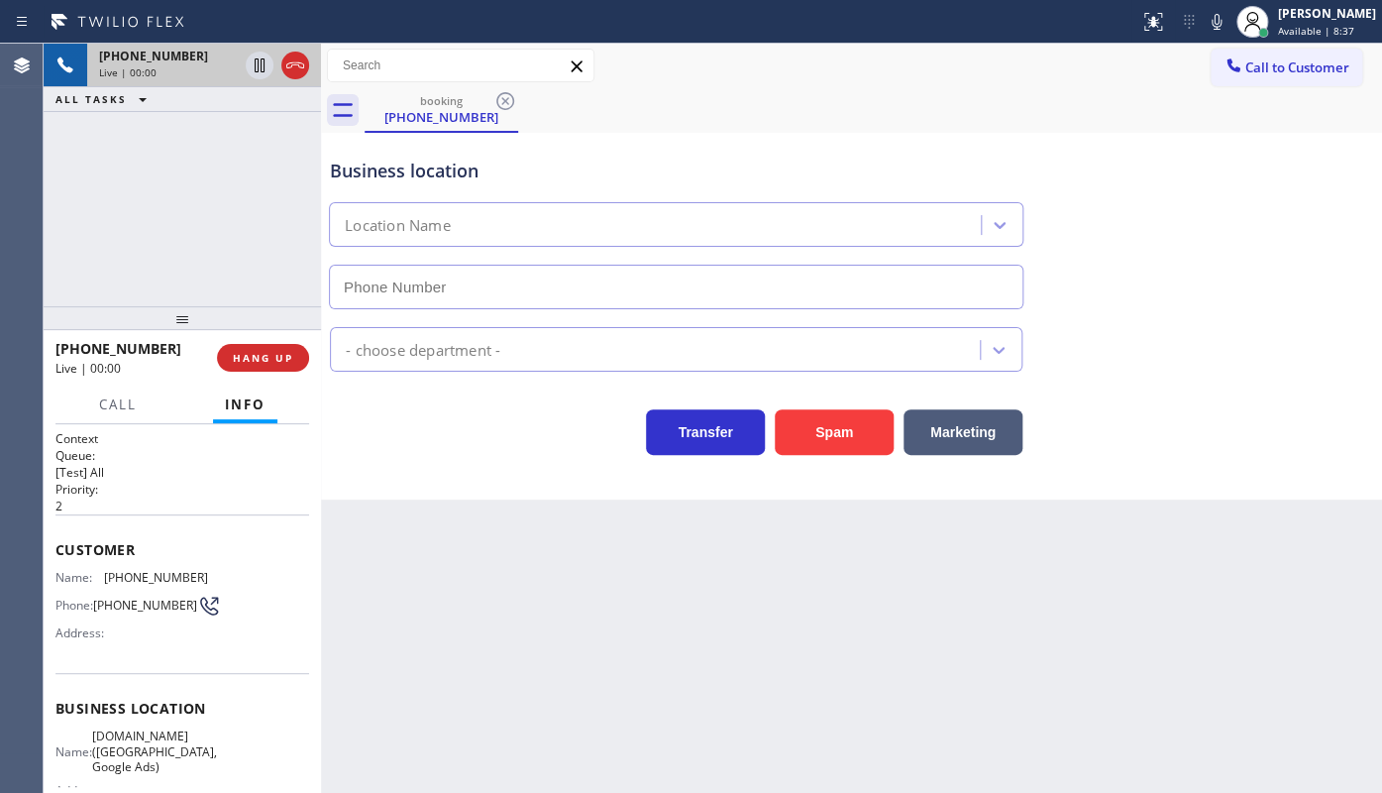
type input "(415) 967-7873"
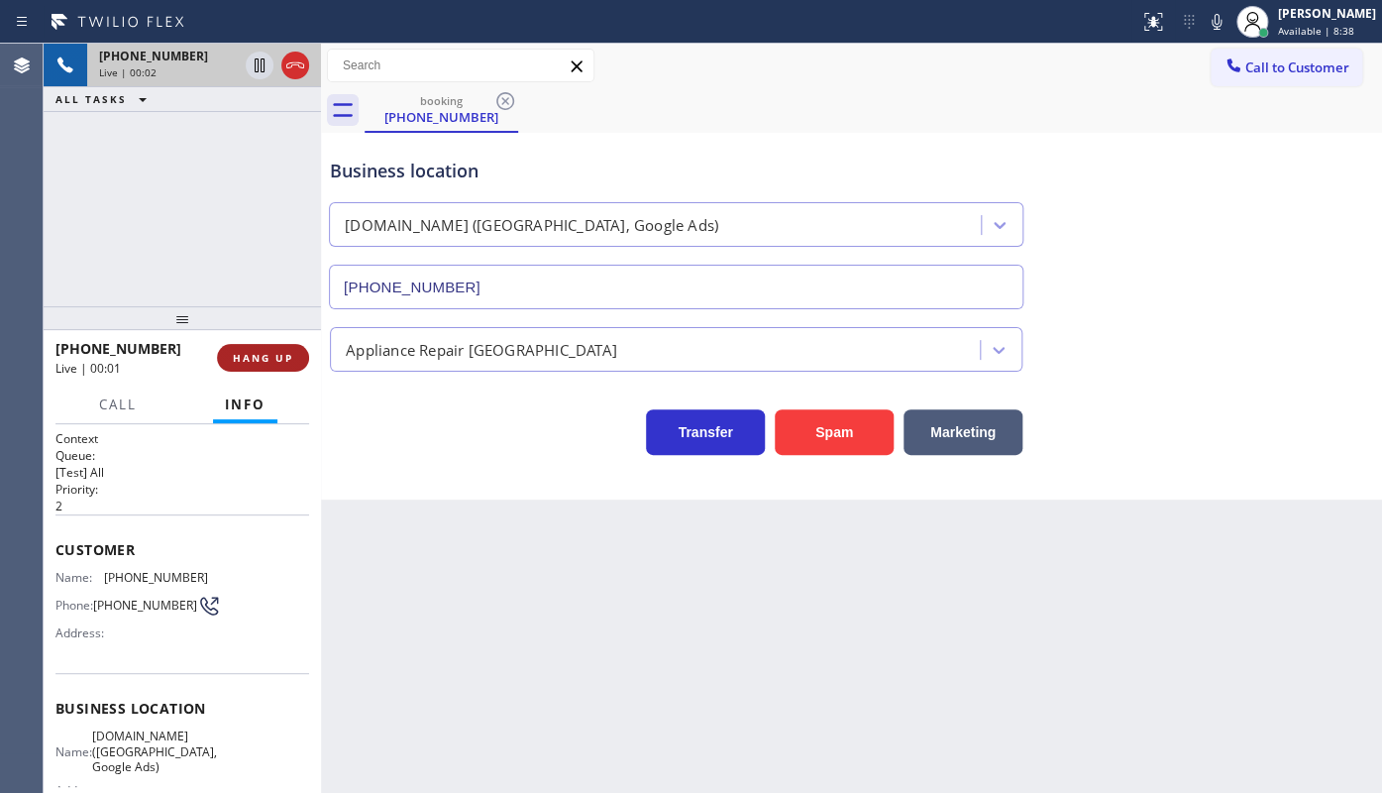
click at [233, 347] on button "HANG UP" at bounding box center [263, 358] width 92 height 28
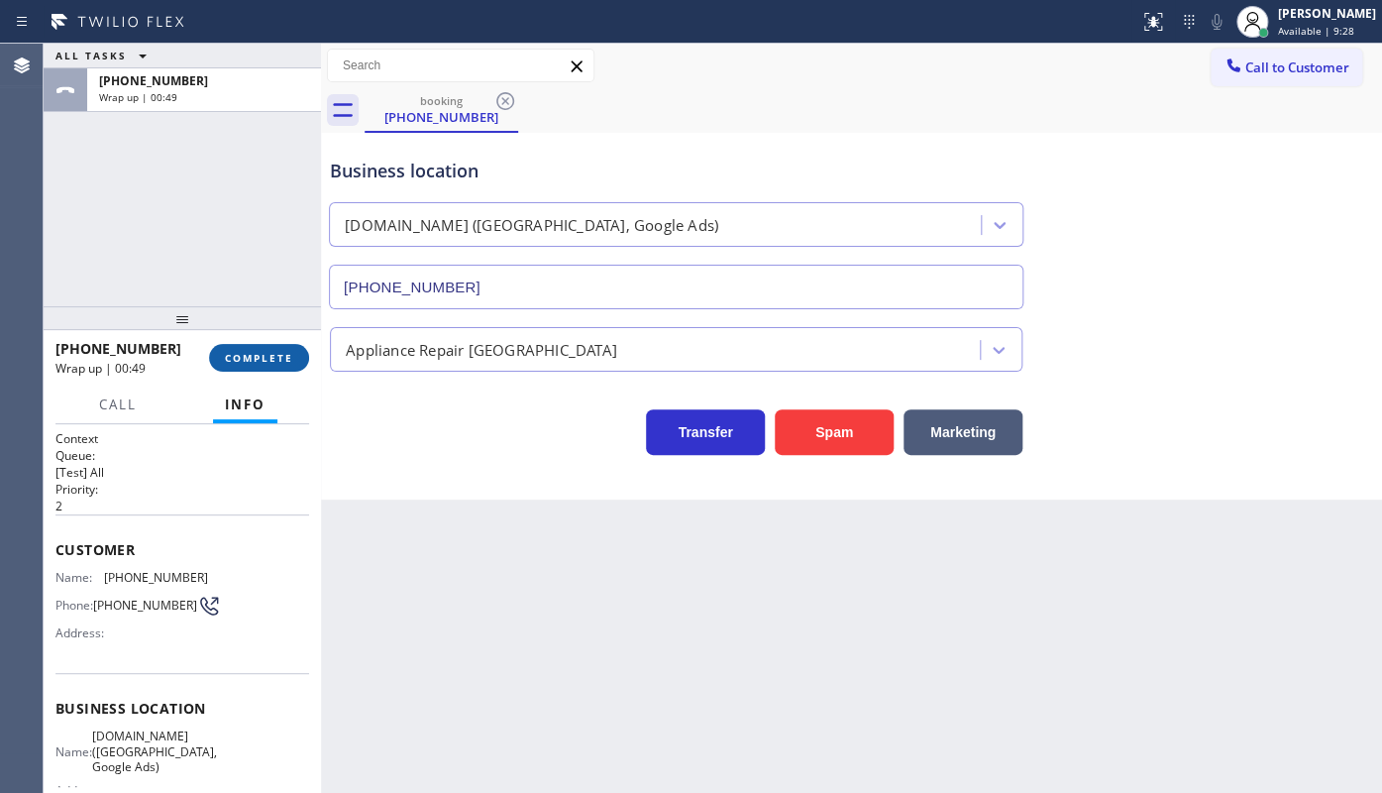
click at [230, 354] on span "COMPLETE" at bounding box center [259, 358] width 68 height 14
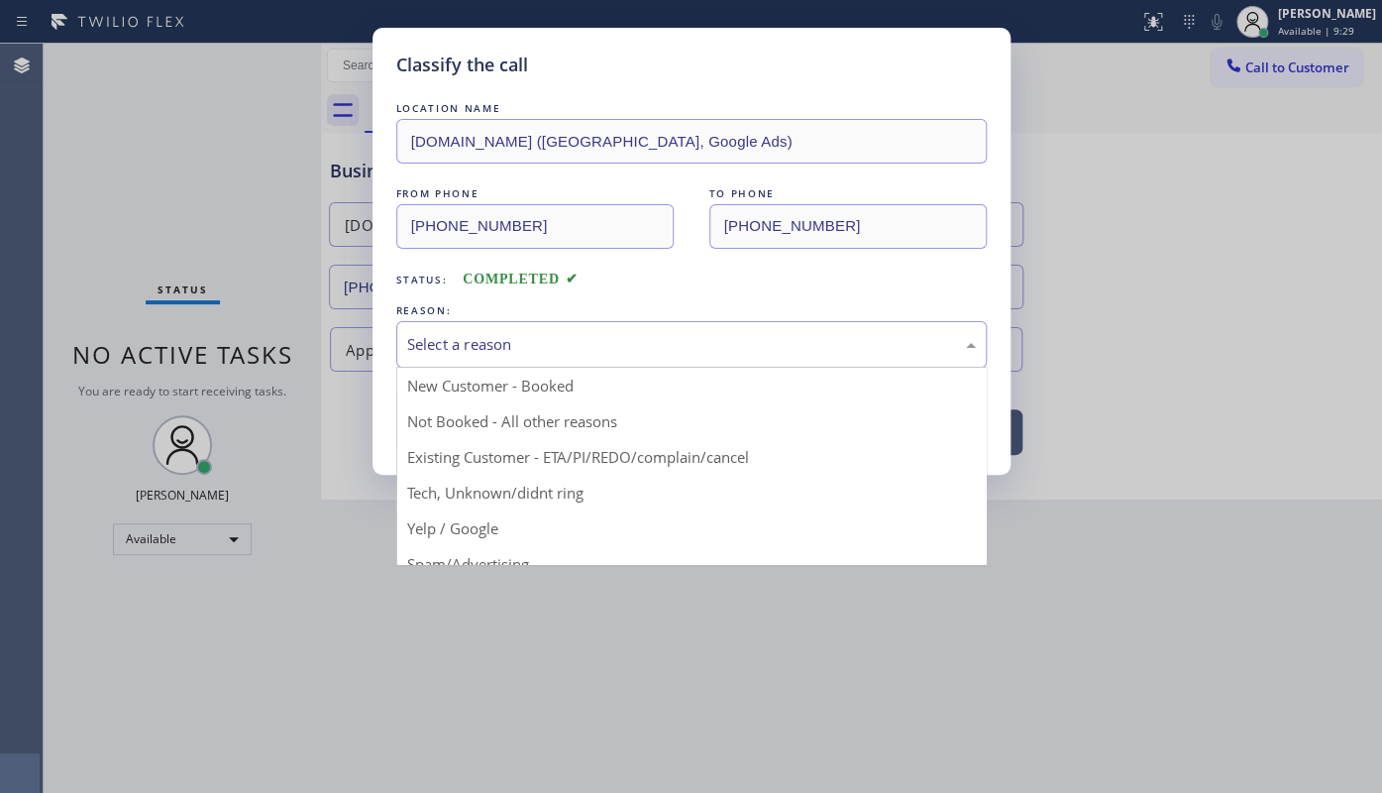
click at [409, 336] on div "Select a reason" at bounding box center [691, 344] width 569 height 23
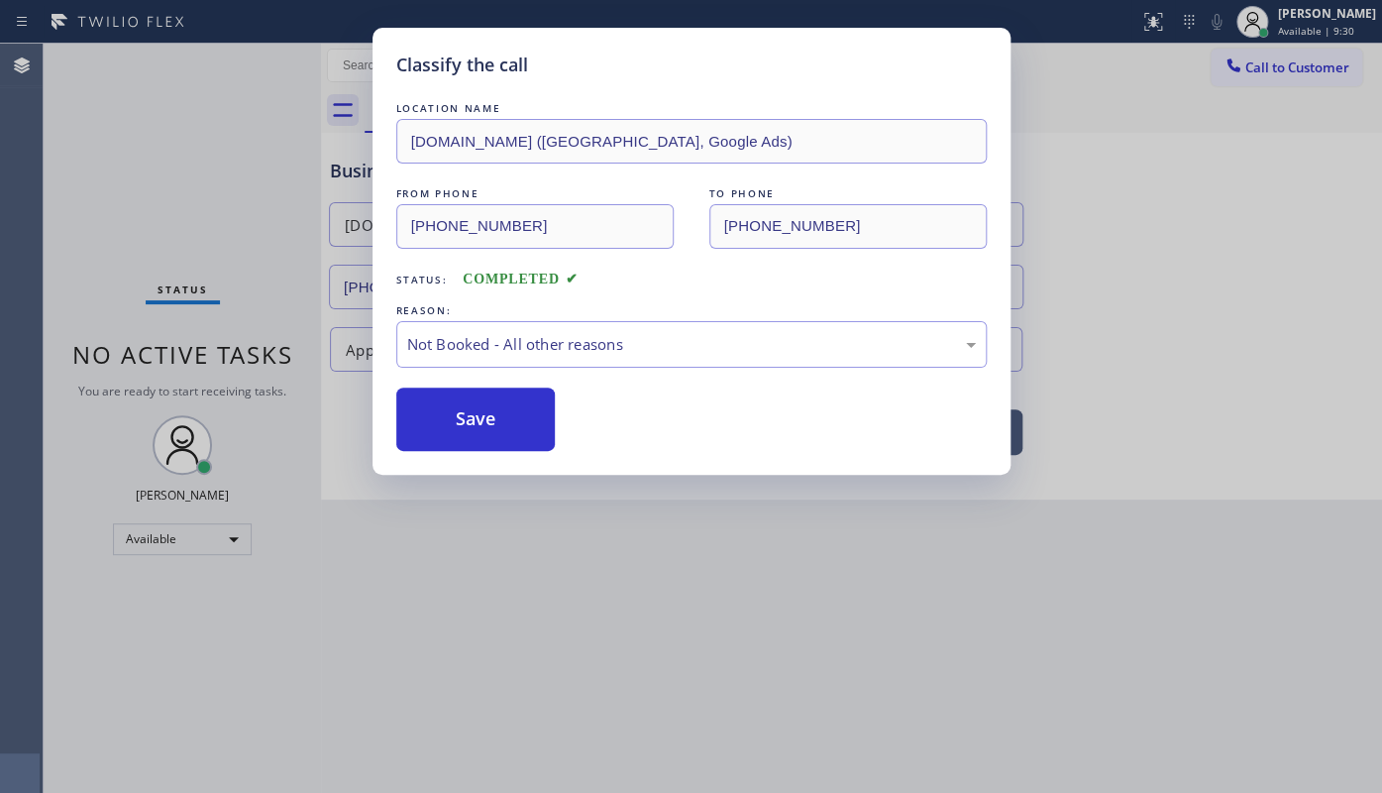
click at [437, 423] on button "Save" at bounding box center [475, 418] width 159 height 63
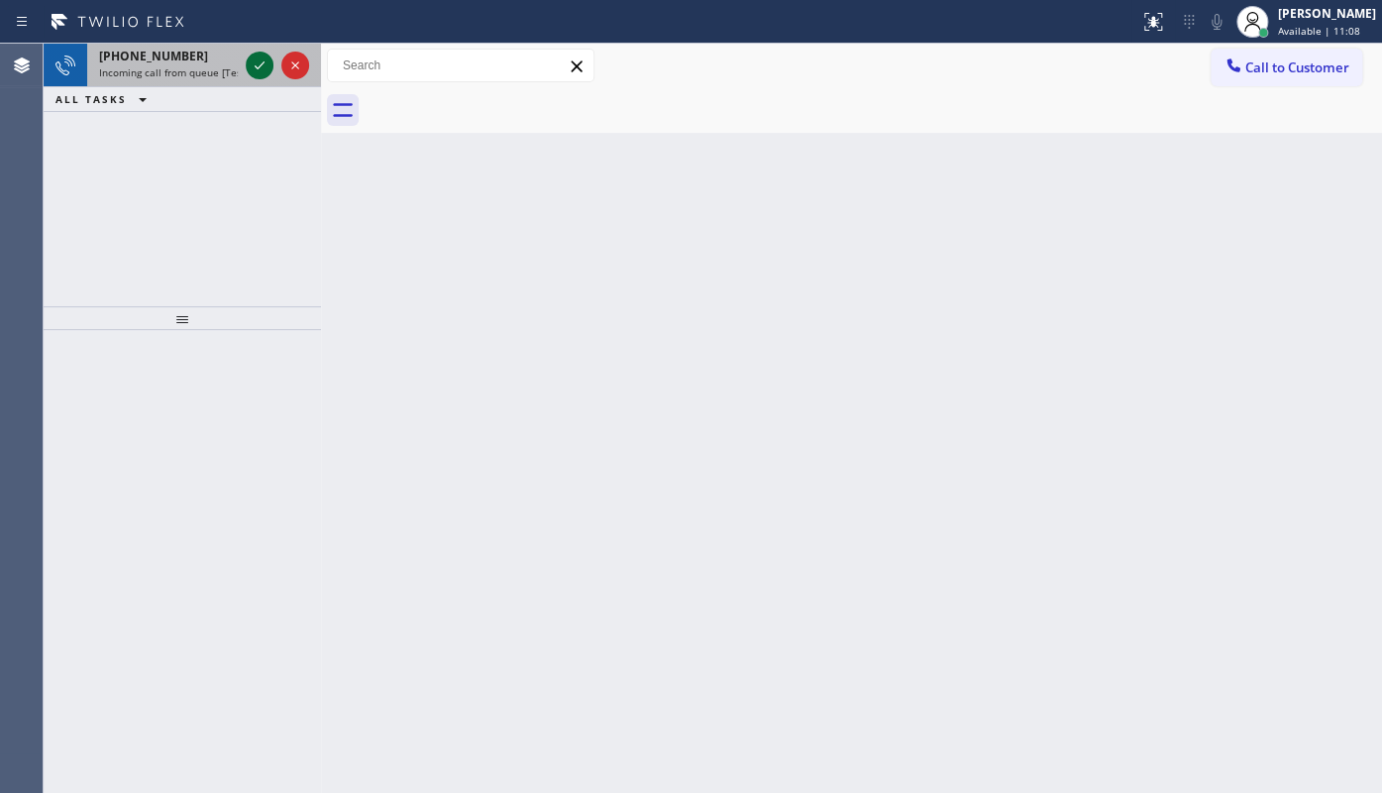
click at [259, 58] on icon at bounding box center [260, 65] width 24 height 24
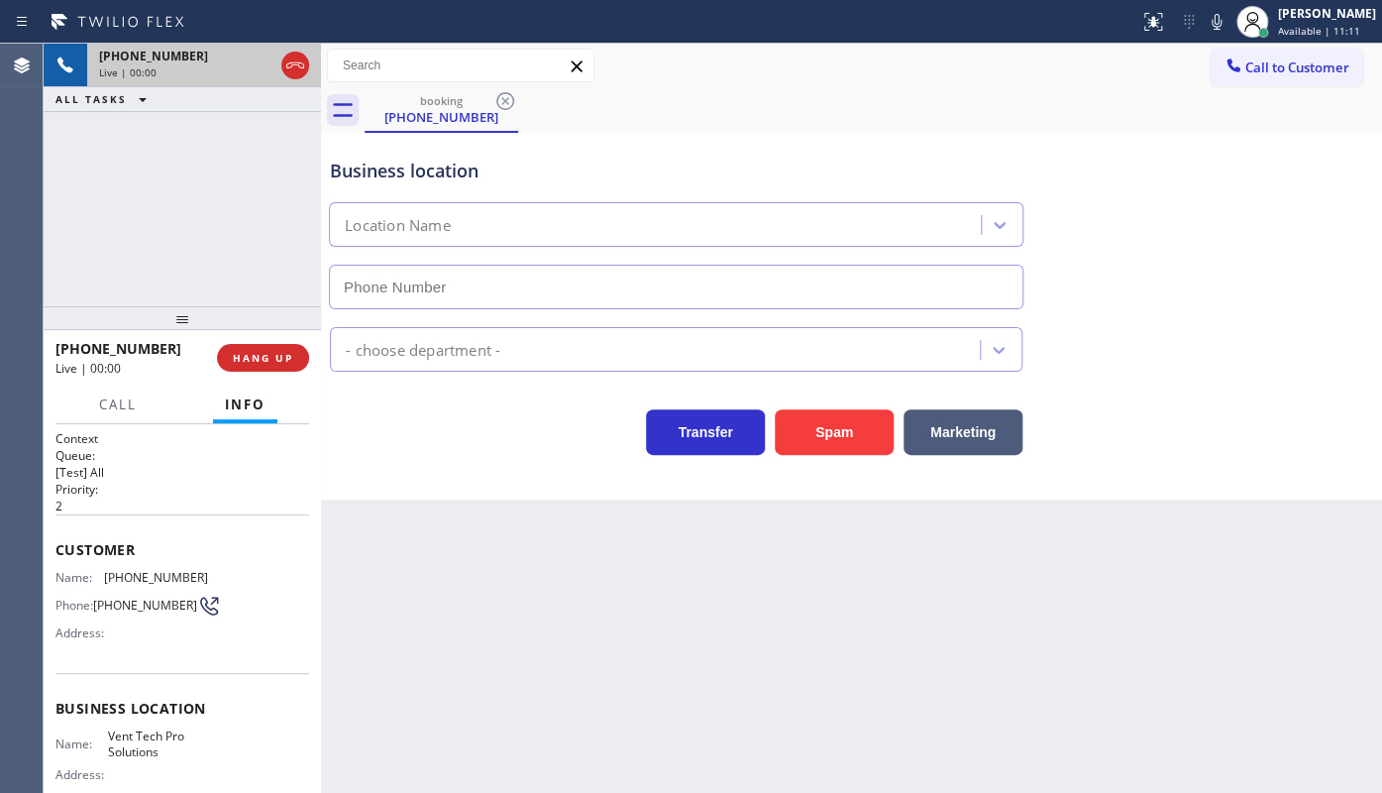
type input "(623) 283-2416"
click at [253, 364] on span "HANG UP" at bounding box center [263, 358] width 60 height 14
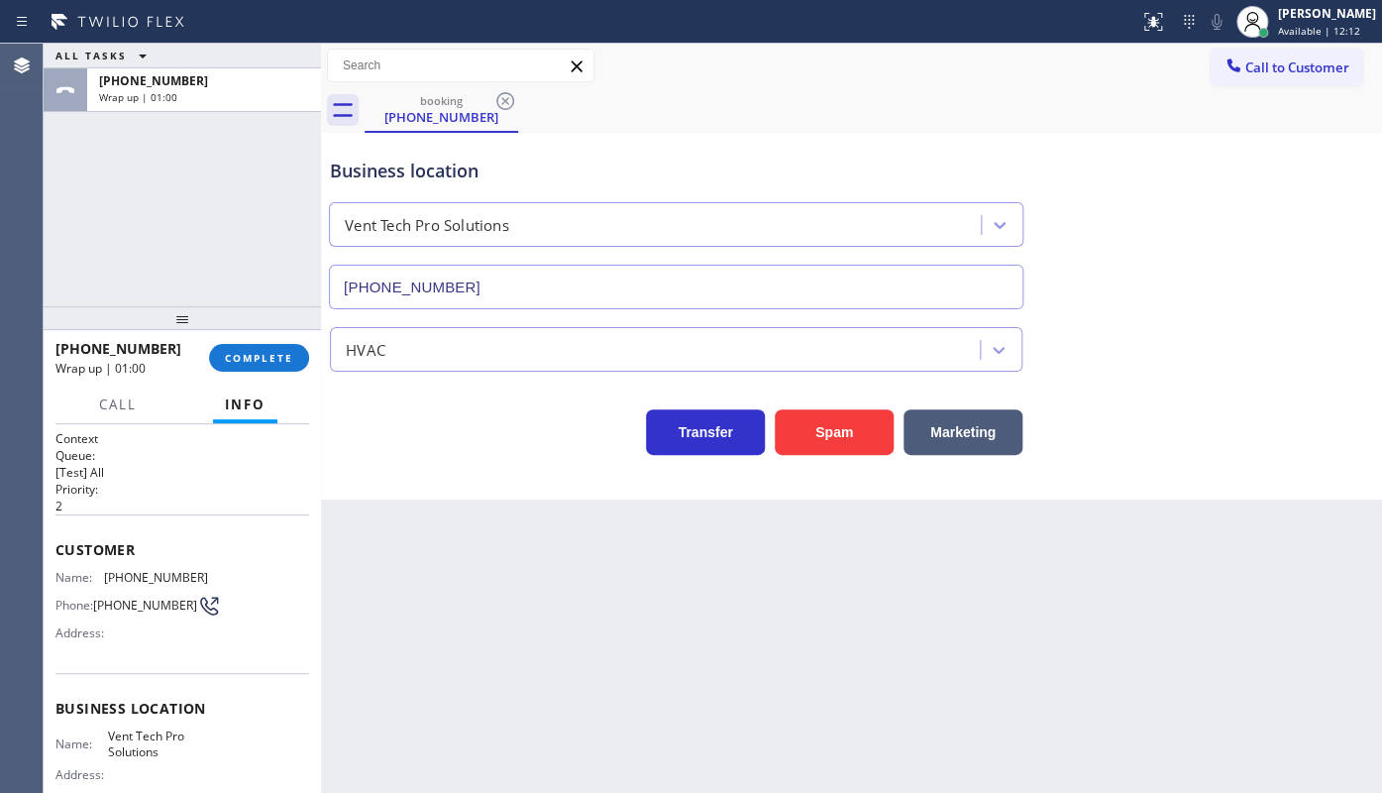
click at [174, 211] on div "ALL TASKS ALL TASKS ACTIVE TASKS TASKS IN WRAP UP +16232557198 Wrap up | 01:00" at bounding box center [182, 175] width 277 height 263
click at [268, 355] on span "COMPLETE" at bounding box center [259, 358] width 68 height 14
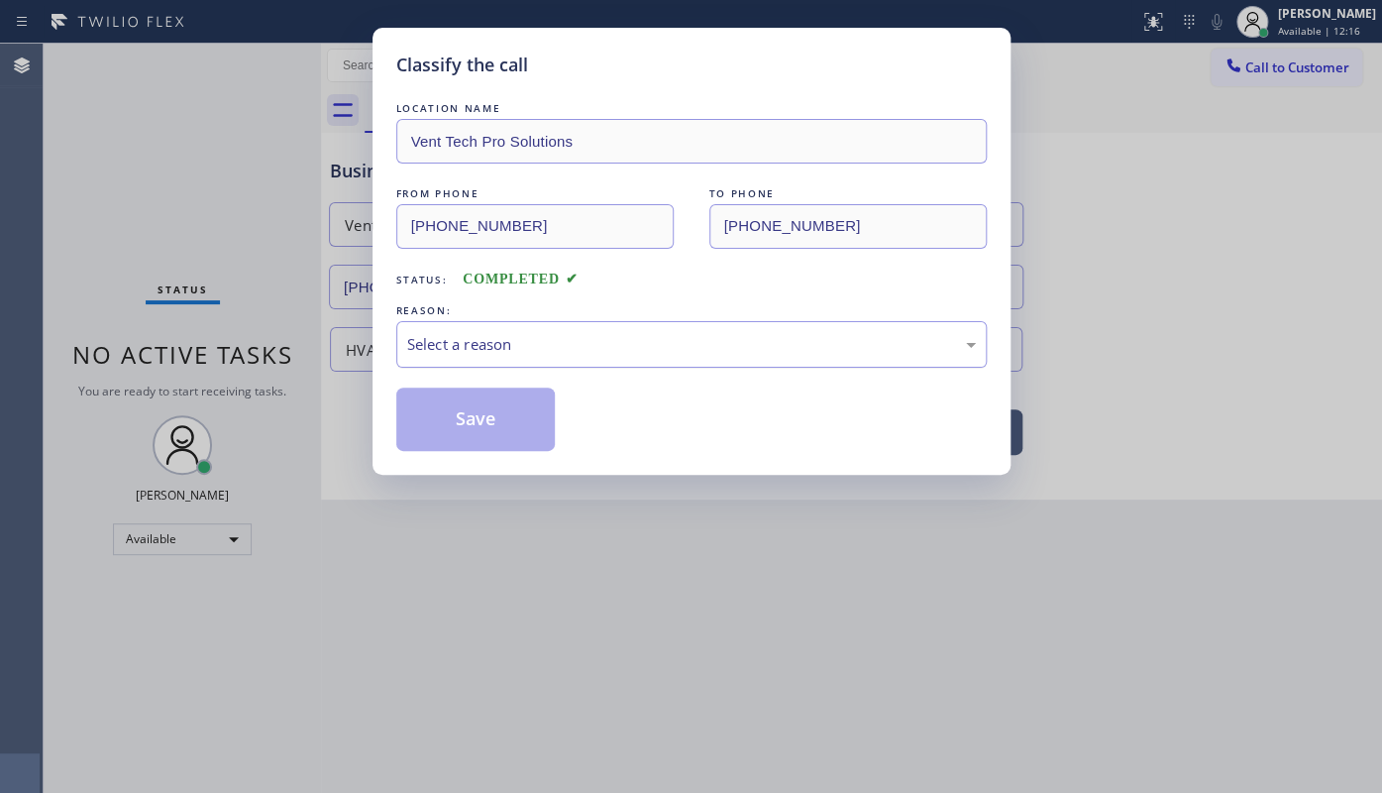
click at [520, 347] on div "Select a reason" at bounding box center [691, 344] width 569 height 23
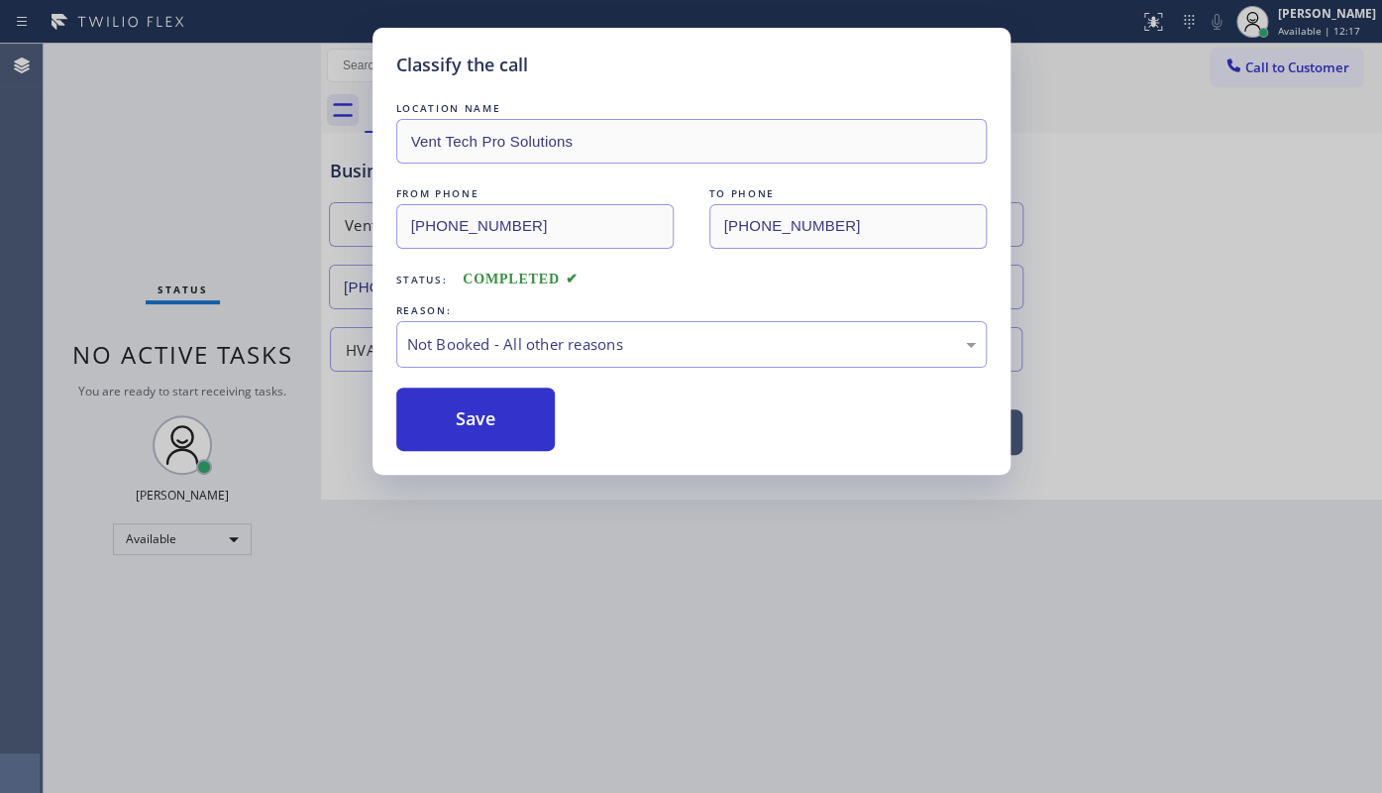
click at [476, 412] on button "Save" at bounding box center [475, 418] width 159 height 63
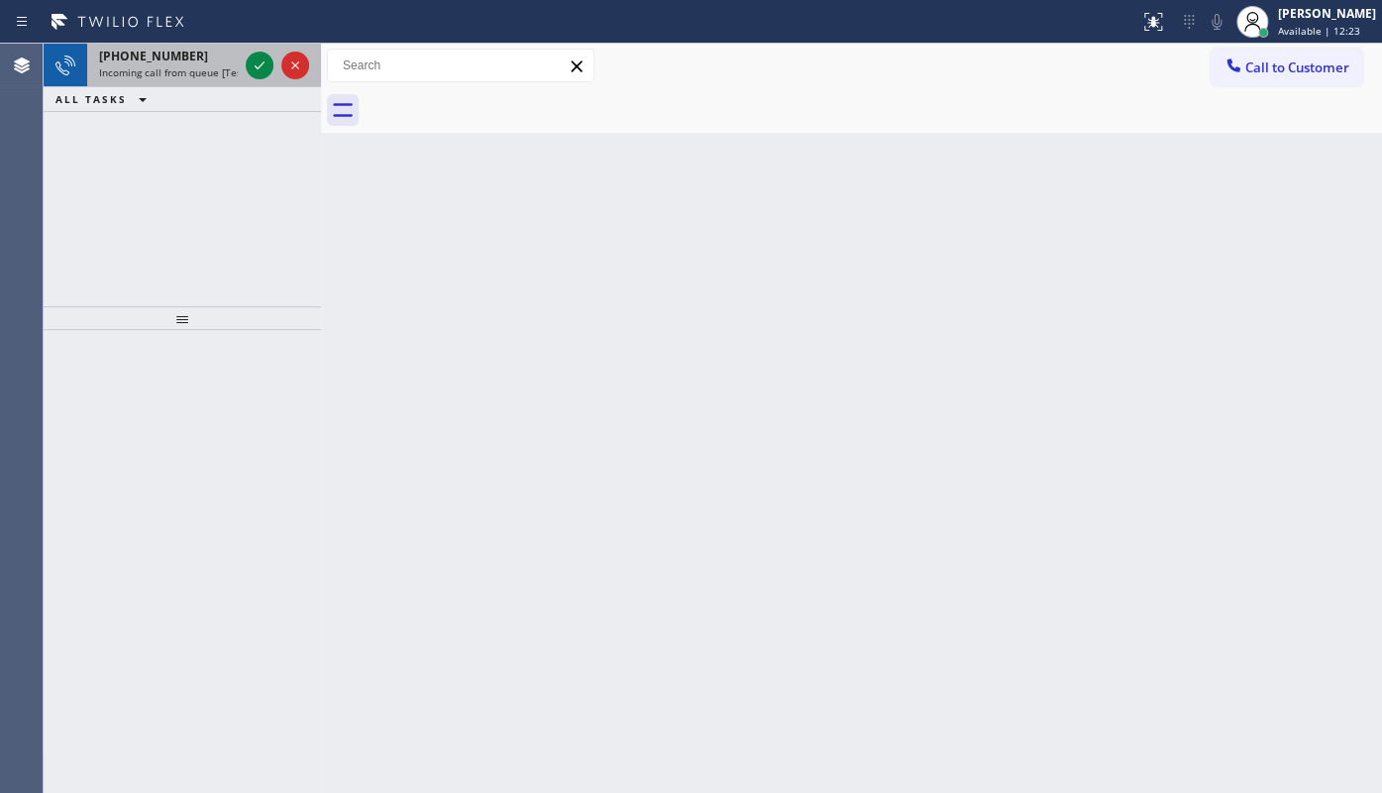
drag, startPoint x: 152, startPoint y: 187, endPoint x: 197, endPoint y: 85, distance: 111.7
click at [155, 178] on div "+13122733147 Incoming call from queue [Test] All ALL TASKS ALL TASKS ACTIVE TAS…" at bounding box center [182, 175] width 277 height 263
click at [254, 58] on icon at bounding box center [260, 65] width 24 height 24
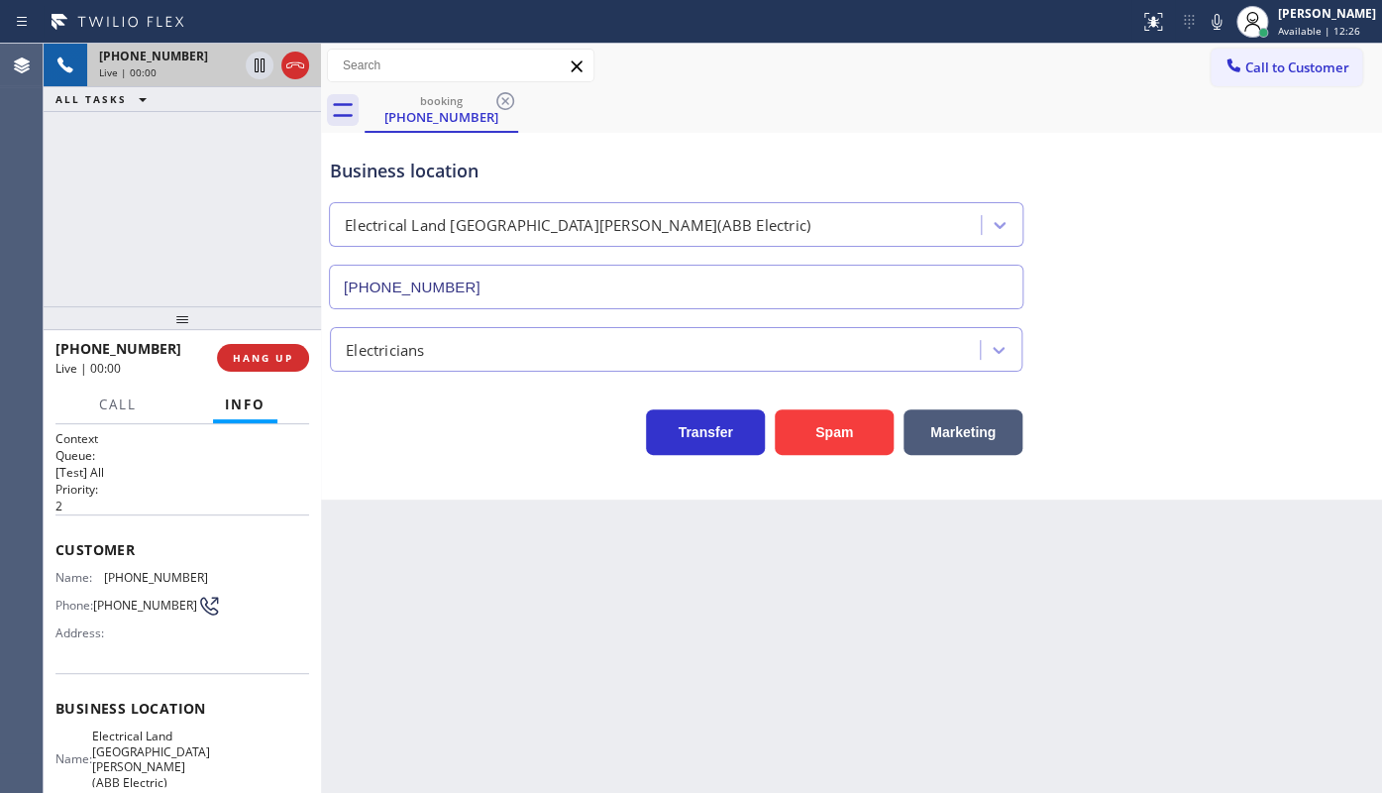
type input "(551) 239-9945"
click at [286, 362] on span "HANG UP" at bounding box center [263, 358] width 60 height 14
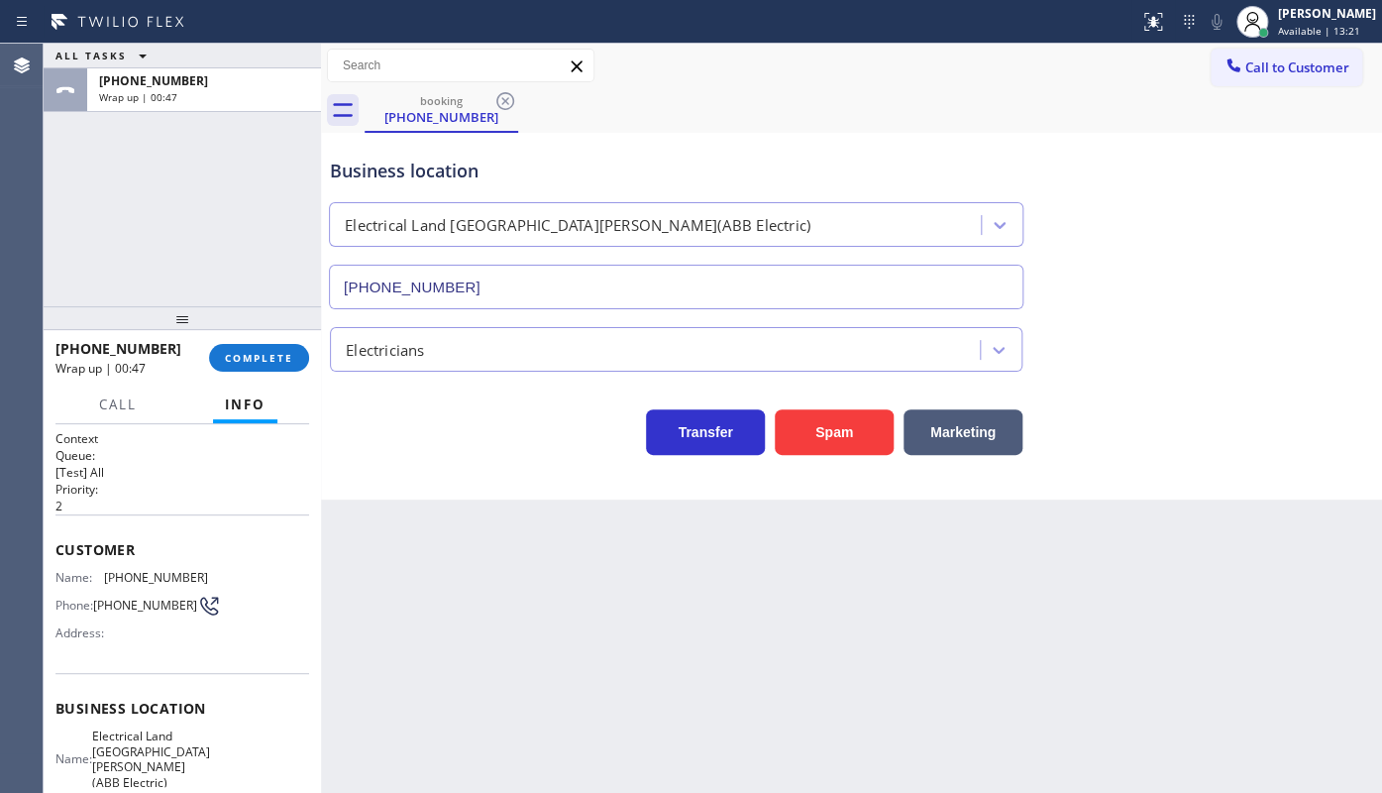
drag, startPoint x: 144, startPoint y: 201, endPoint x: 206, endPoint y: 279, distance: 100.1
click at [144, 201] on div "ALL TASKS ALL TASKS ACTIVE TASKS TASKS IN WRAP UP +13122733147 Wrap up | 00:47" at bounding box center [182, 175] width 277 height 263
click at [234, 348] on button "COMPLETE" at bounding box center [259, 358] width 100 height 28
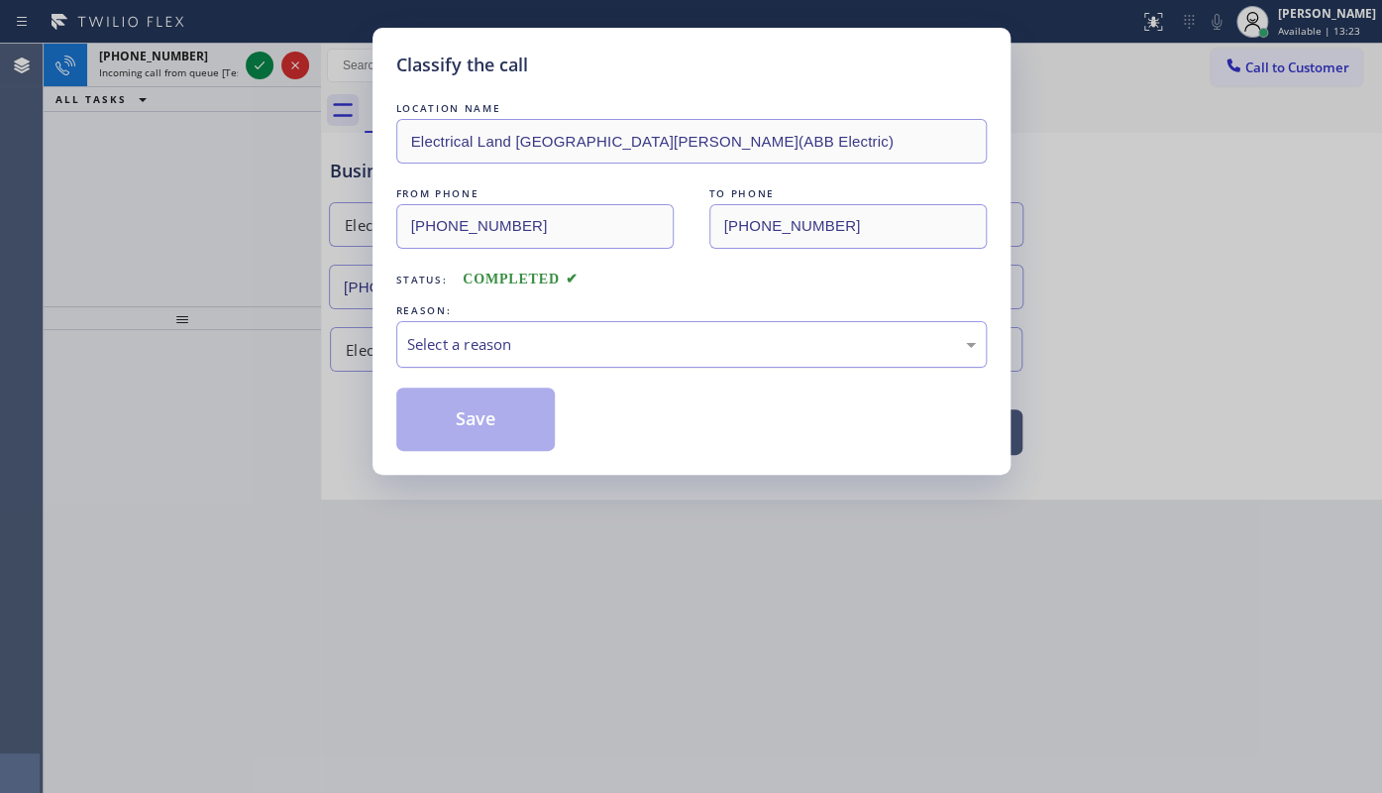
click at [463, 354] on div "Select a reason" at bounding box center [691, 344] width 569 height 23
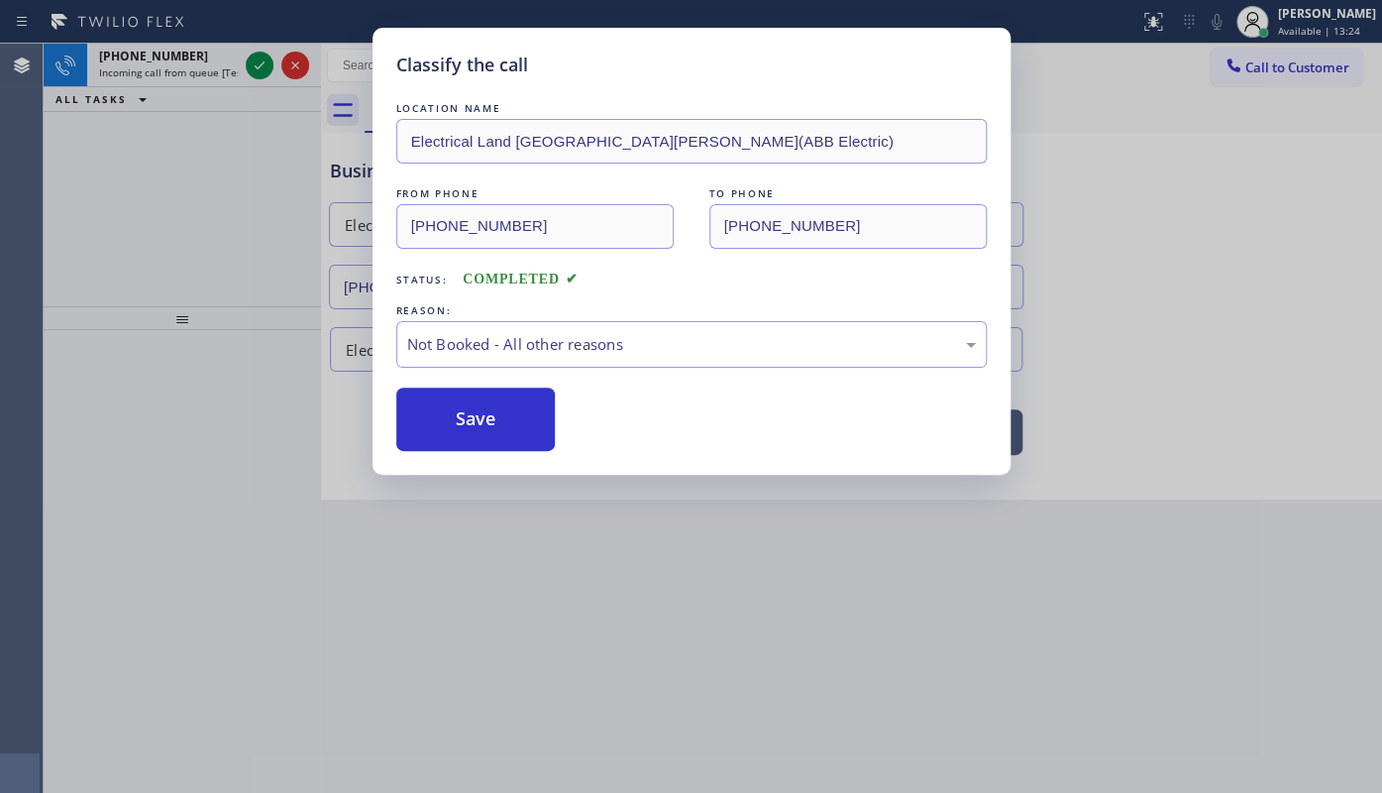
click at [462, 417] on button "Save" at bounding box center [475, 418] width 159 height 63
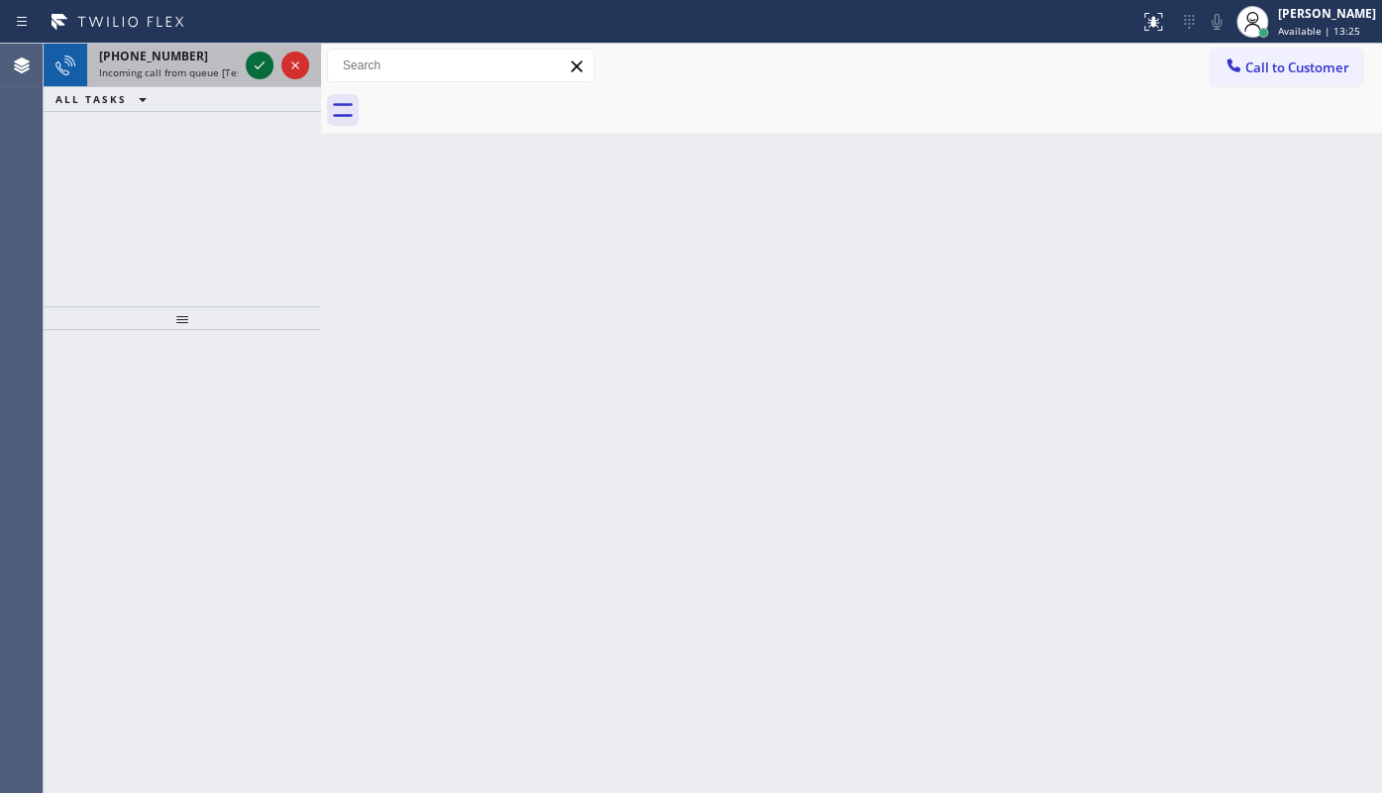
click at [260, 58] on icon at bounding box center [260, 65] width 24 height 24
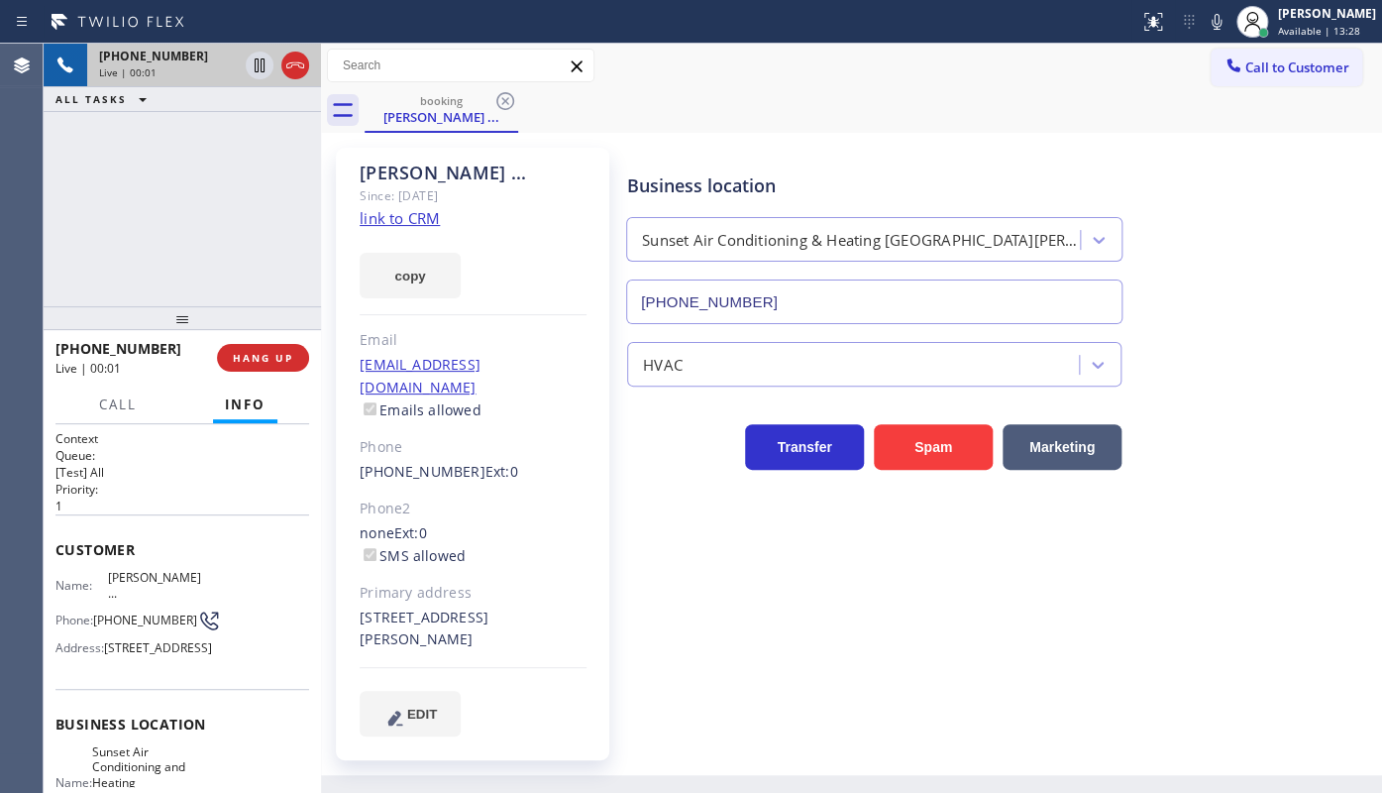
type input "(805) 222-7055"
click at [367, 220] on link "link to CRM" at bounding box center [400, 218] width 80 height 20
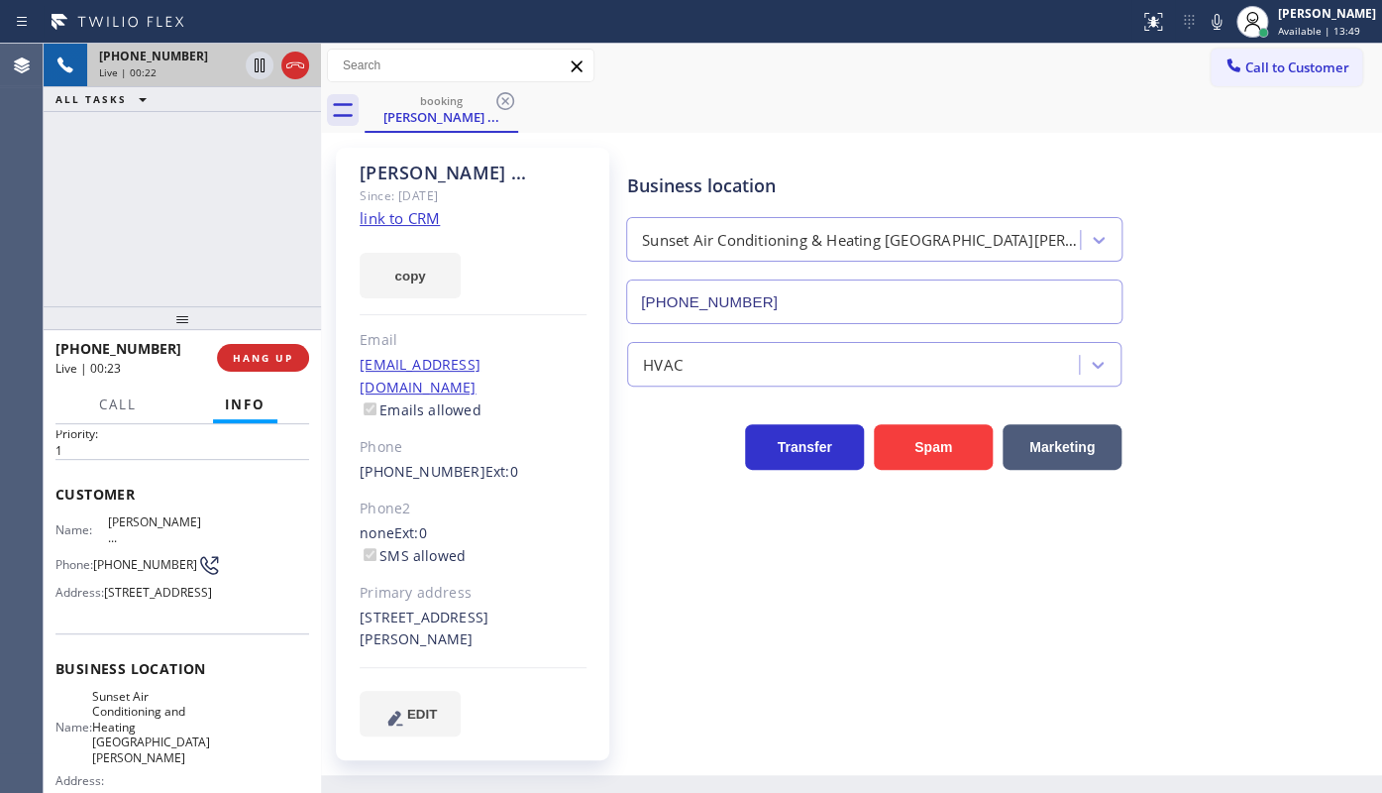
scroll to position [179, 0]
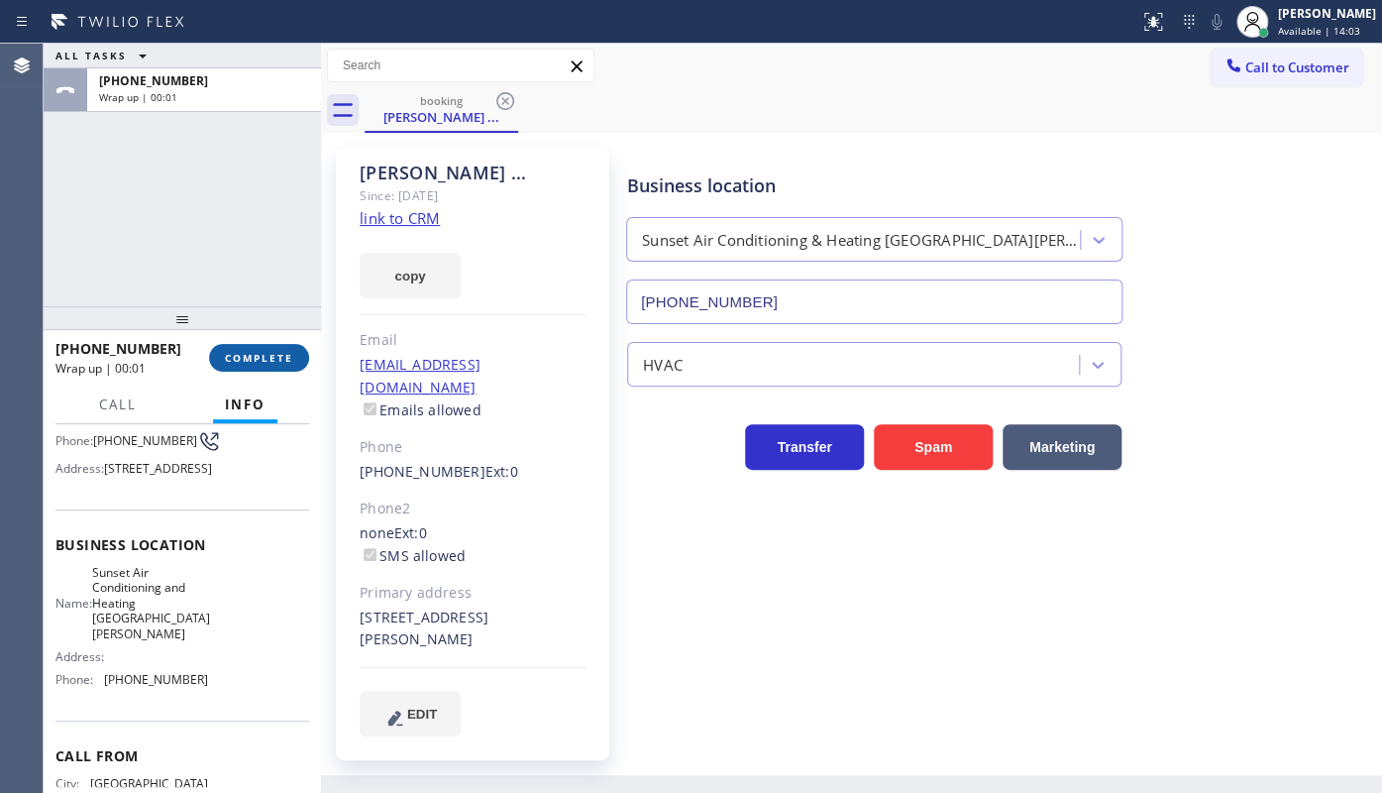
click at [264, 351] on span "COMPLETE" at bounding box center [259, 358] width 68 height 14
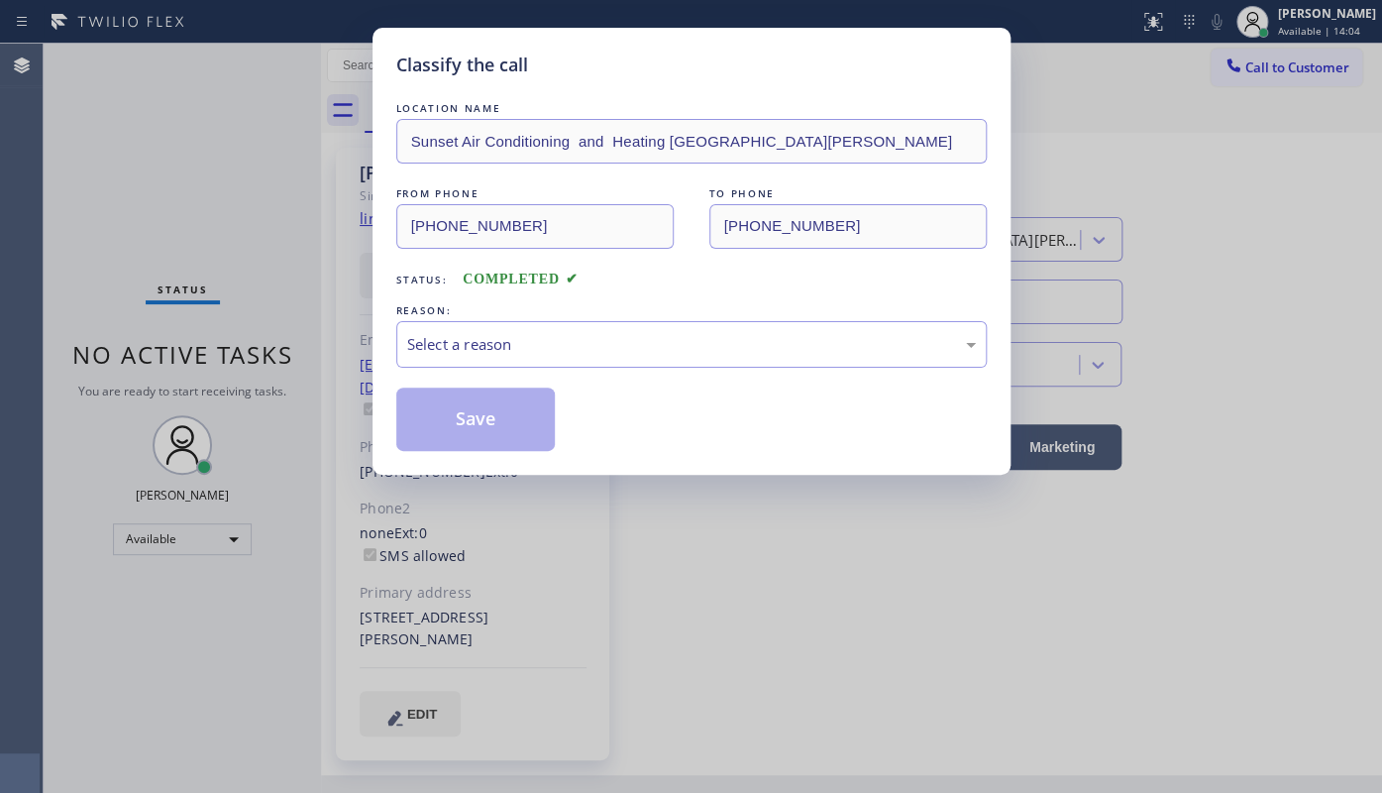
click at [475, 350] on div "Select a reason" at bounding box center [691, 344] width 569 height 23
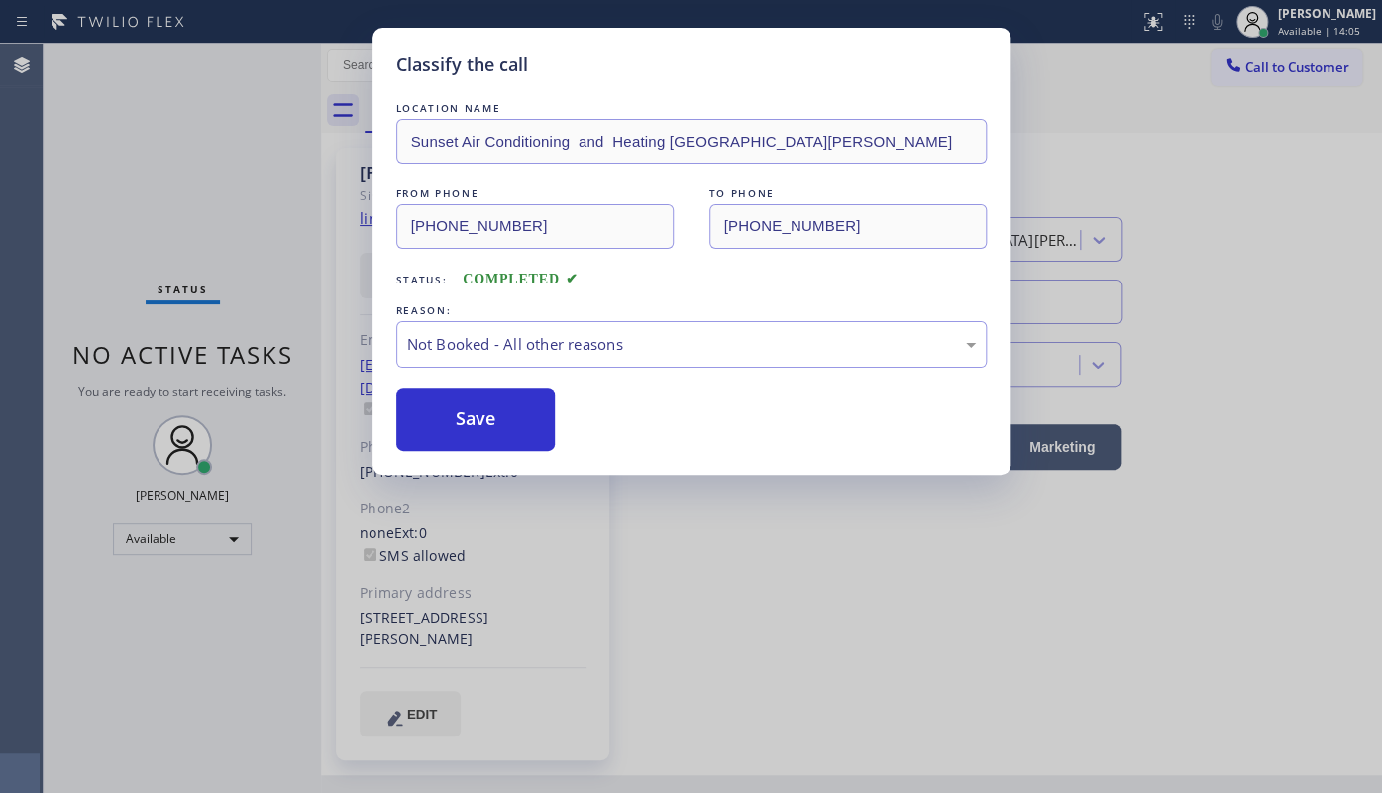
click at [460, 408] on button "Save" at bounding box center [475, 418] width 159 height 63
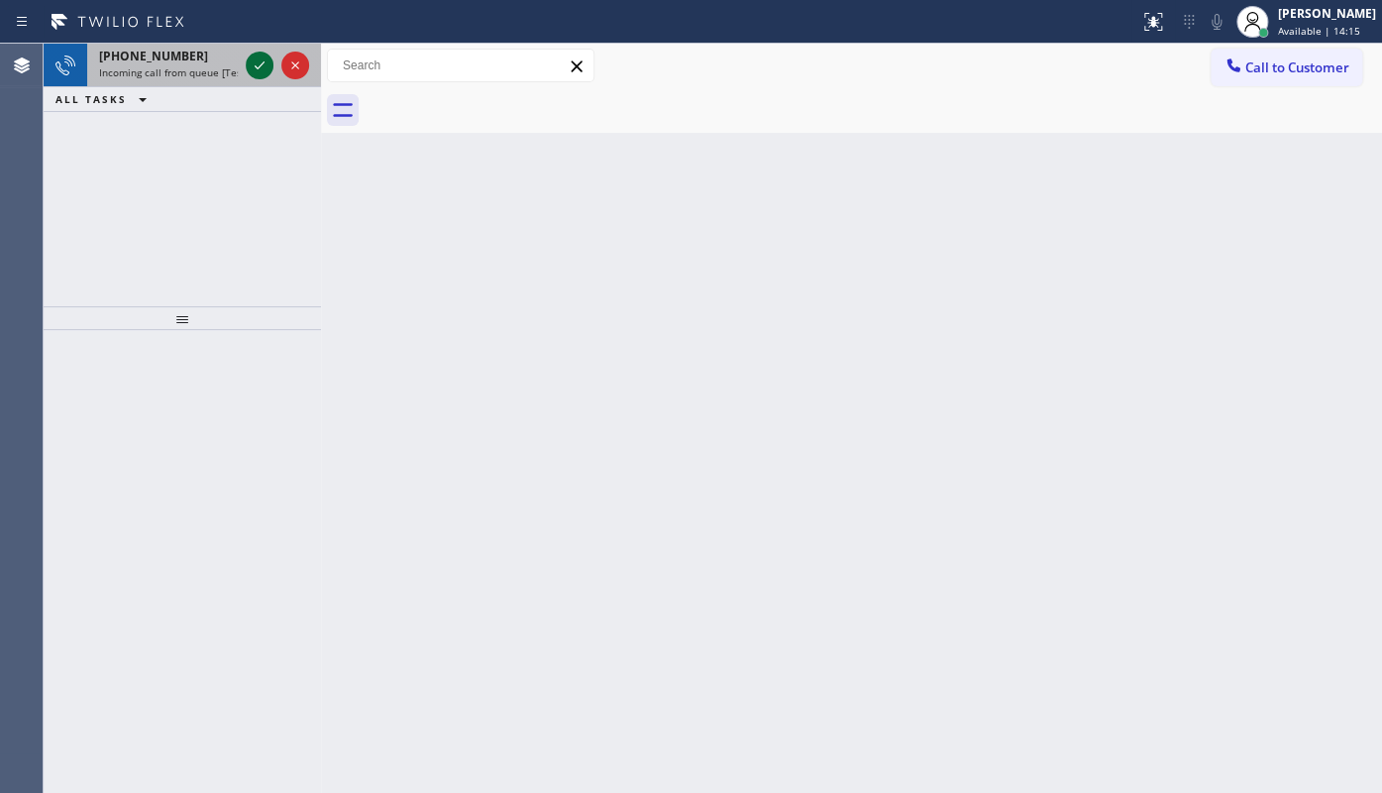
click at [259, 65] on icon at bounding box center [260, 65] width 24 height 24
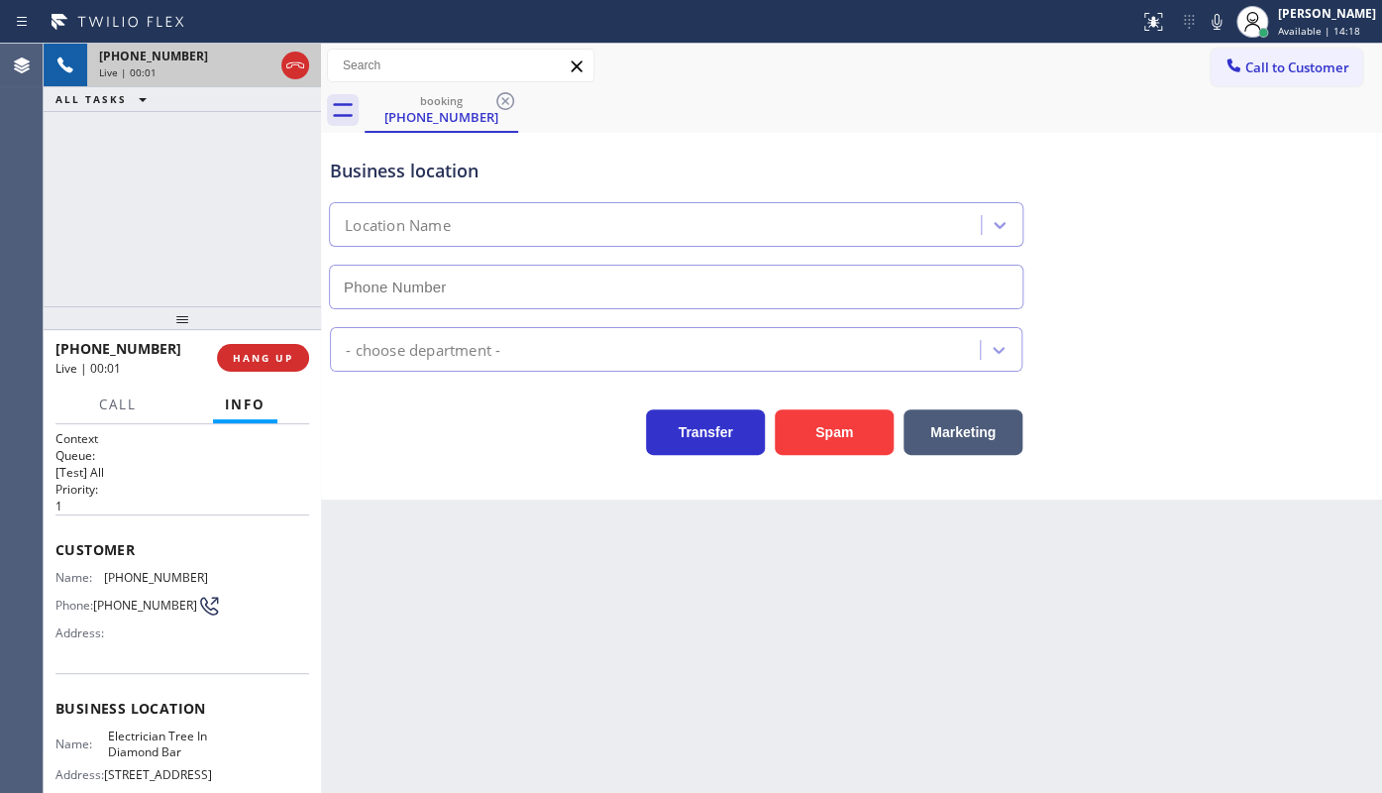
type input "(909) 546-4983"
click at [141, 238] on div "+13233019450 Live | 00:39 ALL TASKS ALL TASKS ACTIVE TASKS TASKS IN WRAP UP" at bounding box center [182, 175] width 277 height 263
click at [263, 364] on span "HANG UP" at bounding box center [263, 358] width 60 height 14
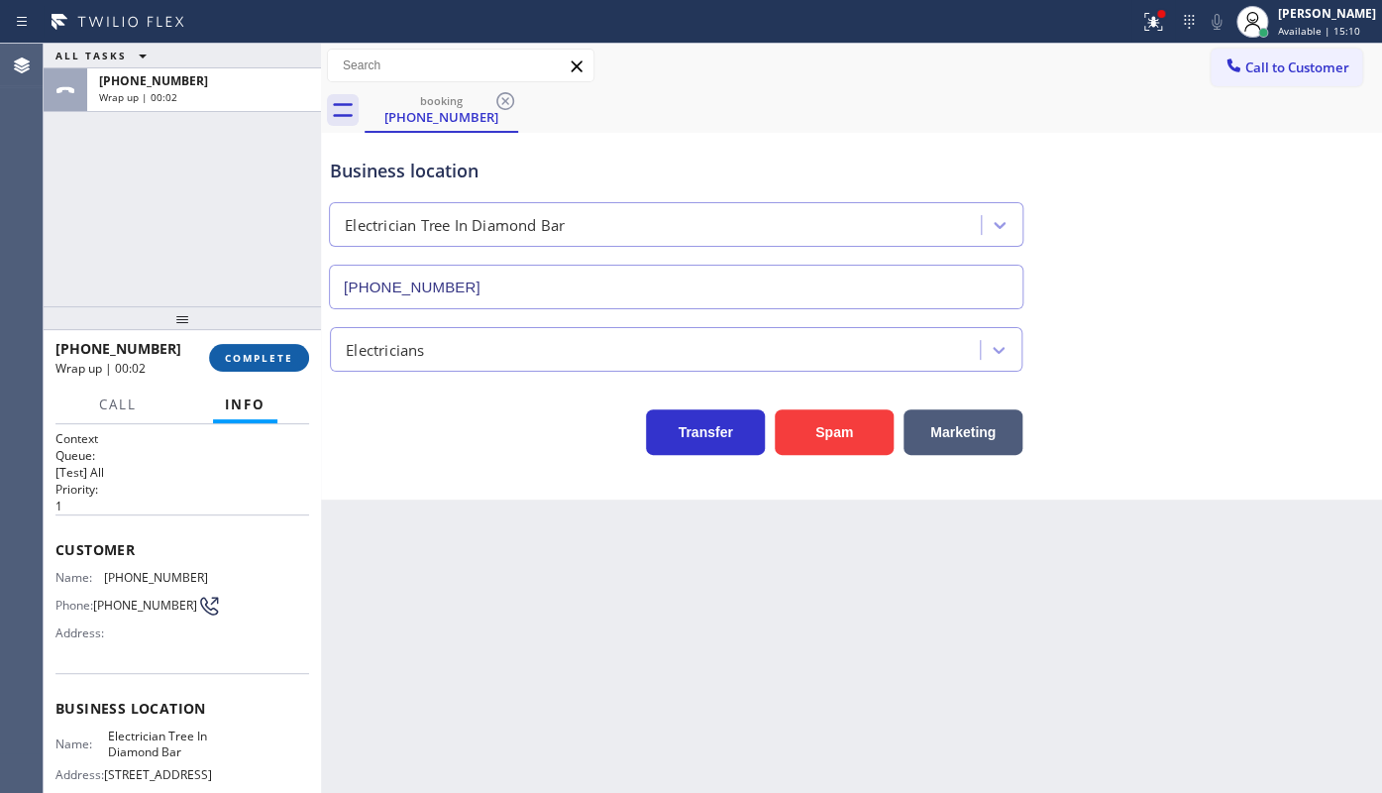
click at [267, 355] on span "COMPLETE" at bounding box center [259, 358] width 68 height 14
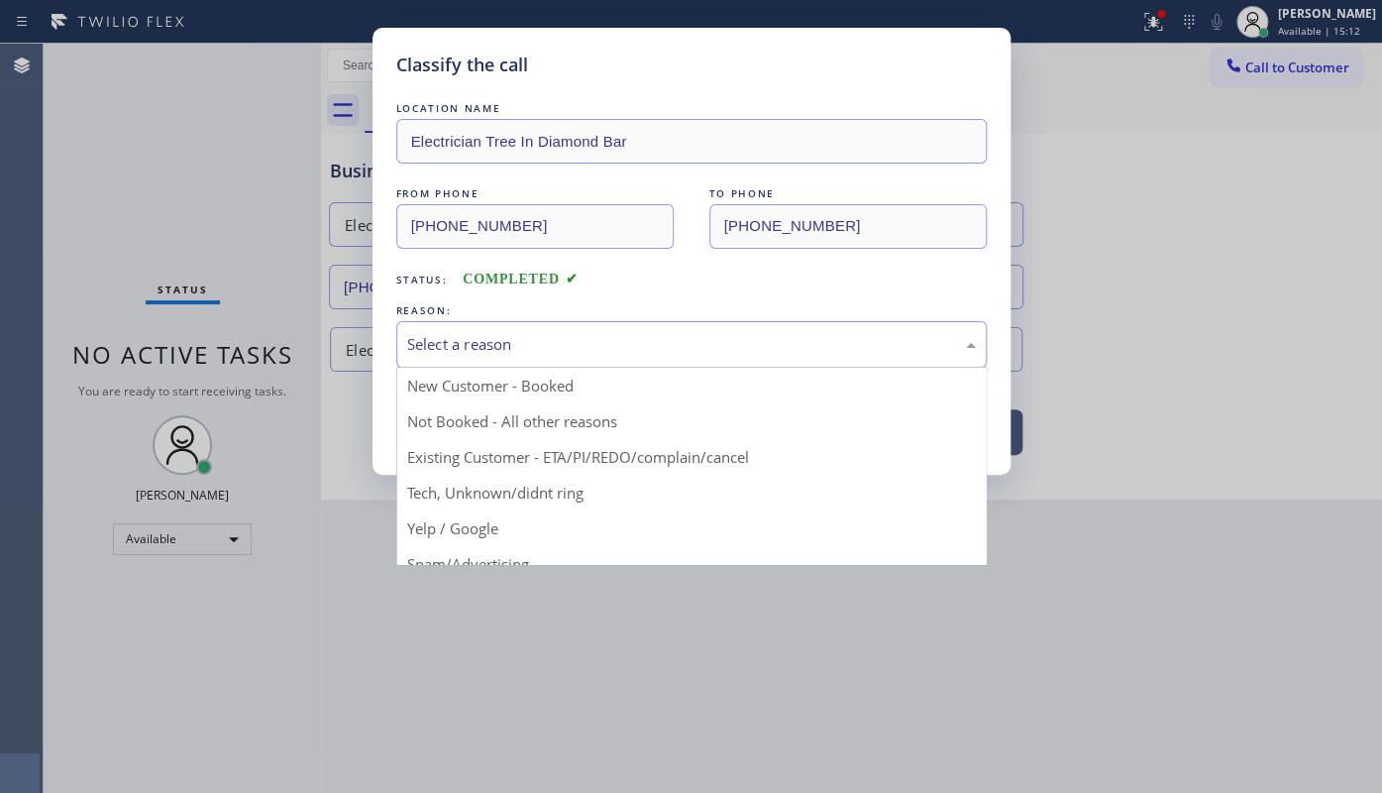
click at [463, 346] on div "Select a reason" at bounding box center [691, 344] width 569 height 23
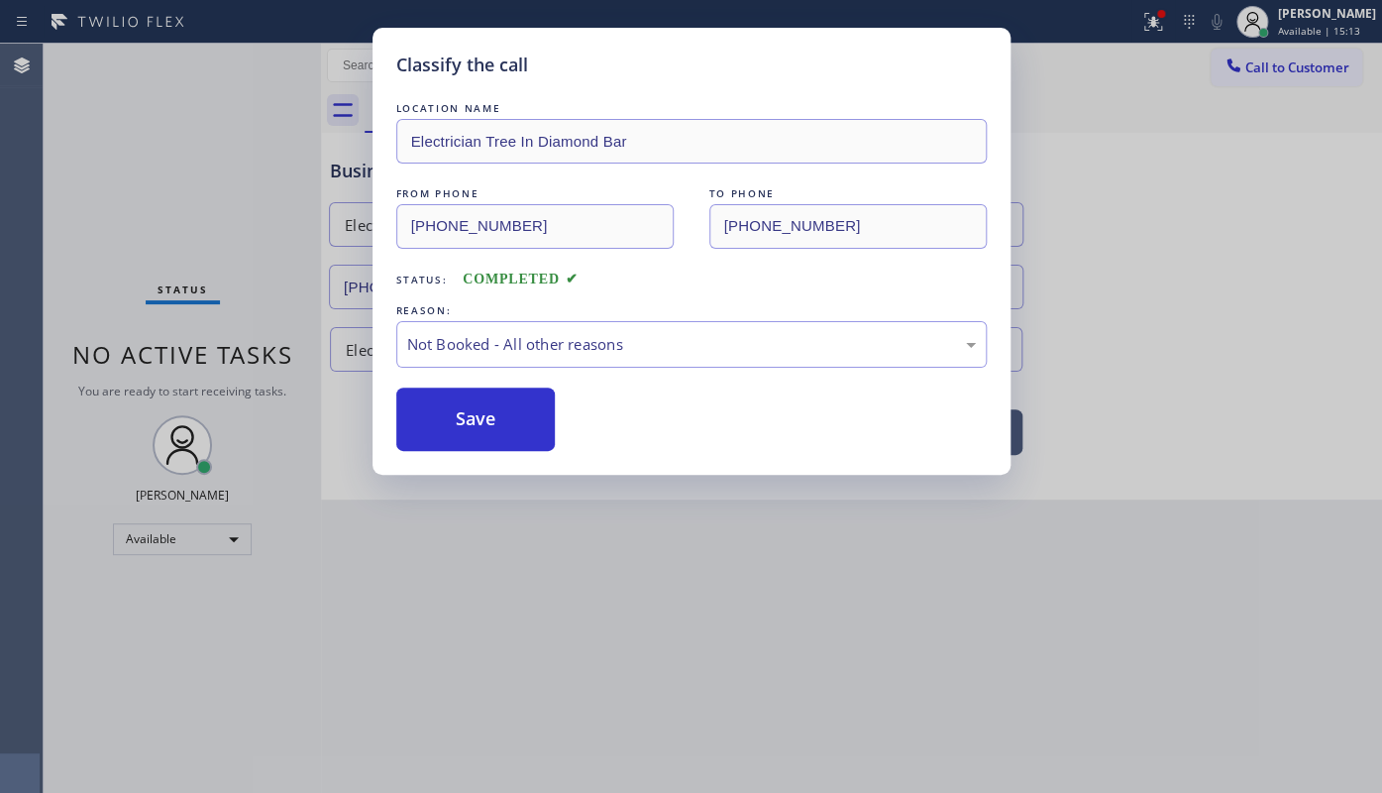
click at [455, 420] on button "Save" at bounding box center [475, 418] width 159 height 63
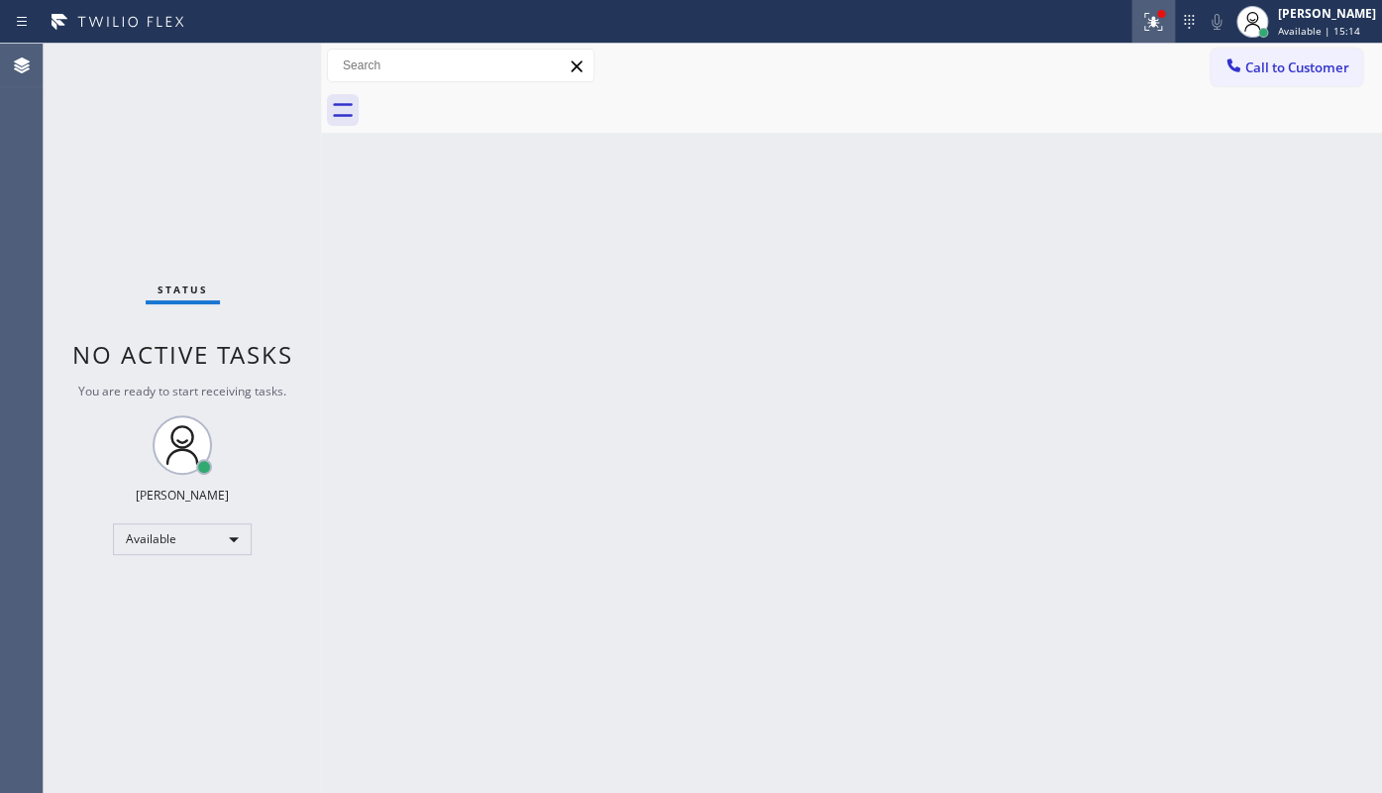
click at [1165, 20] on icon at bounding box center [1153, 22] width 24 height 24
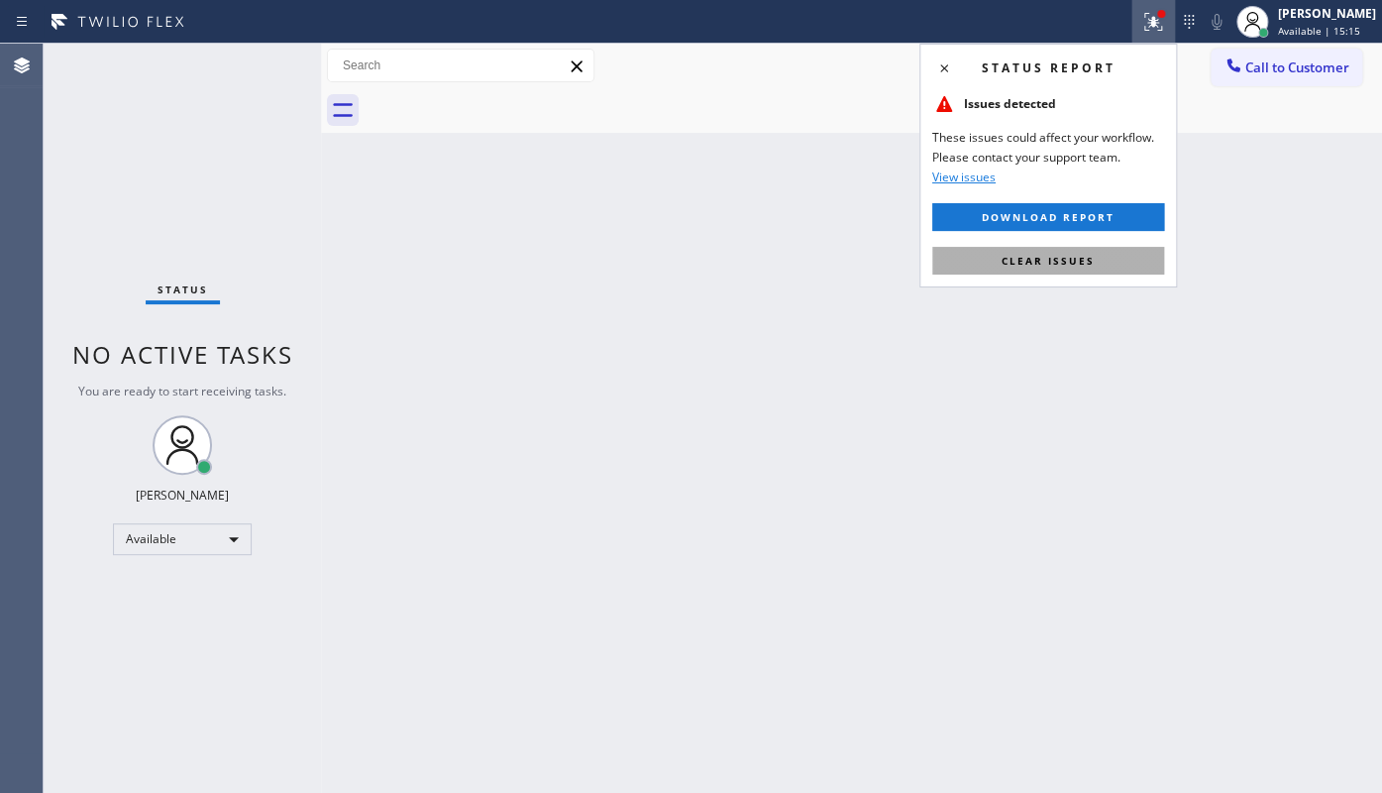
click at [1119, 257] on button "Clear issues" at bounding box center [1048, 261] width 232 height 28
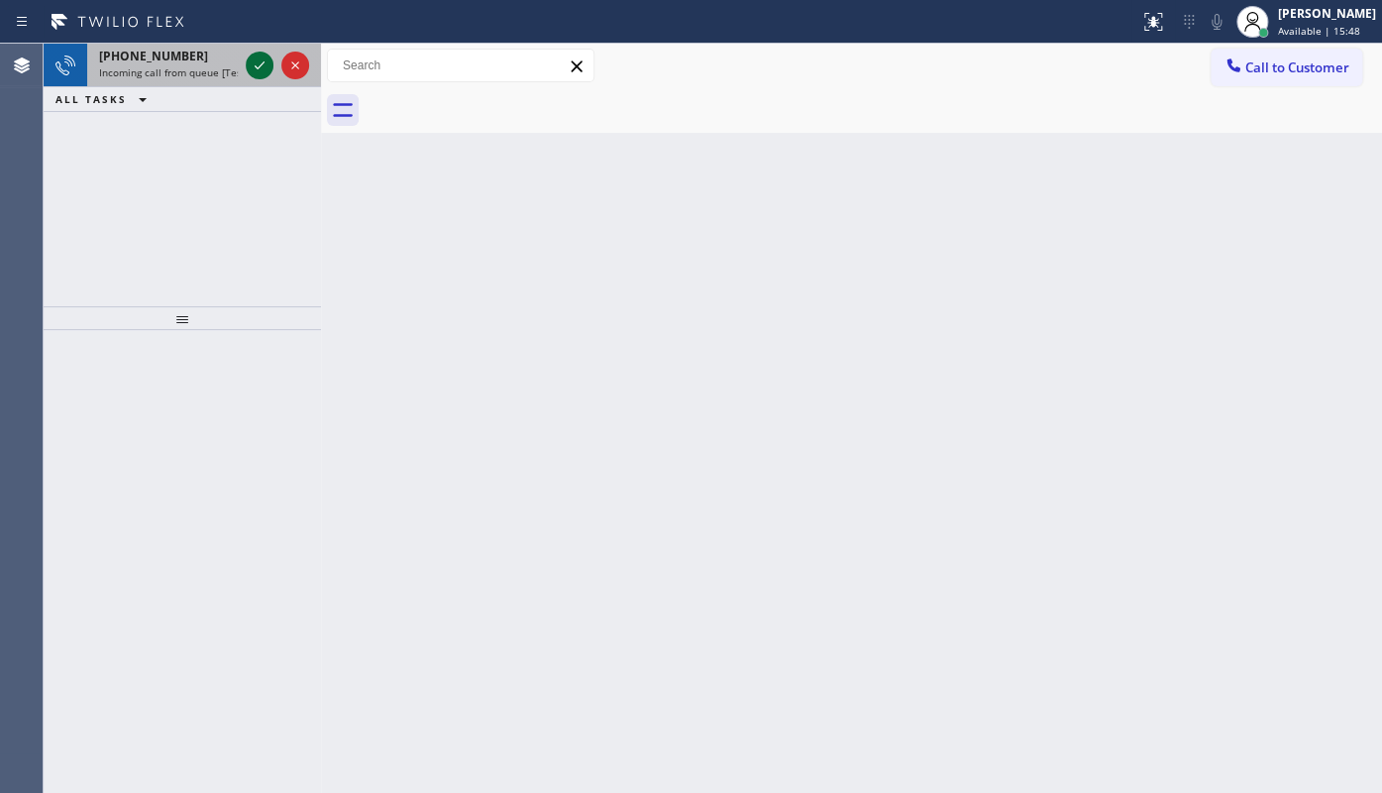
click at [264, 64] on icon at bounding box center [260, 65] width 24 height 24
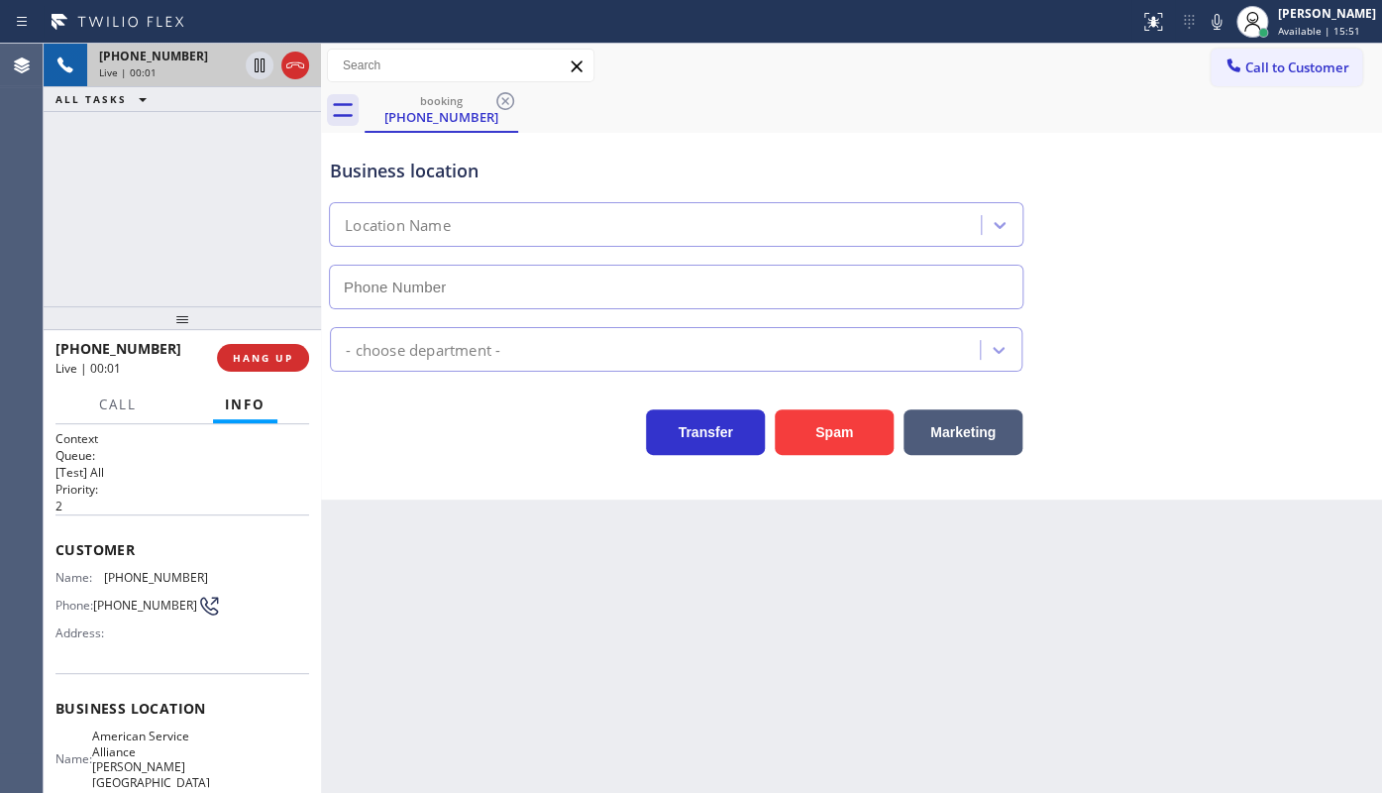
type input "(415) 549-4953"
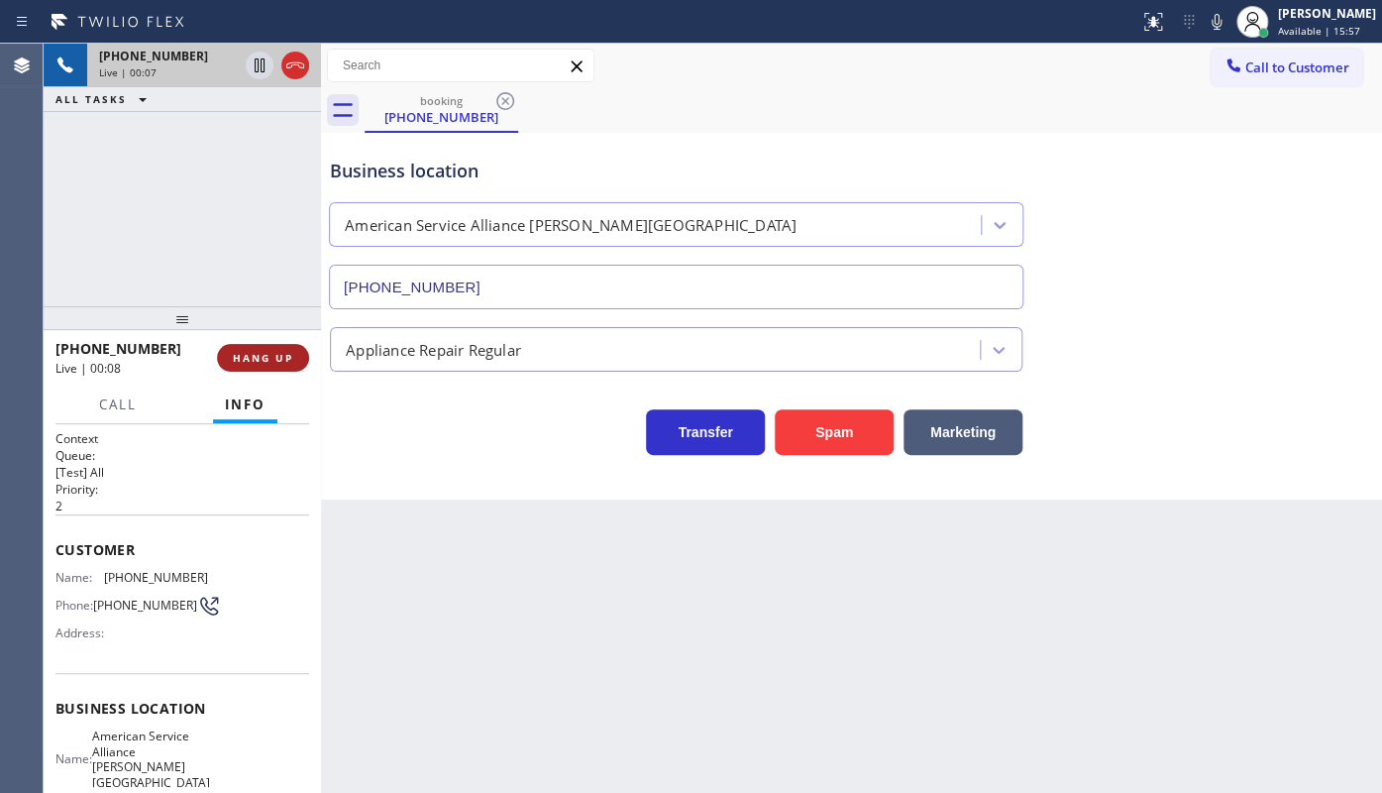
click at [266, 348] on button "HANG UP" at bounding box center [263, 358] width 92 height 28
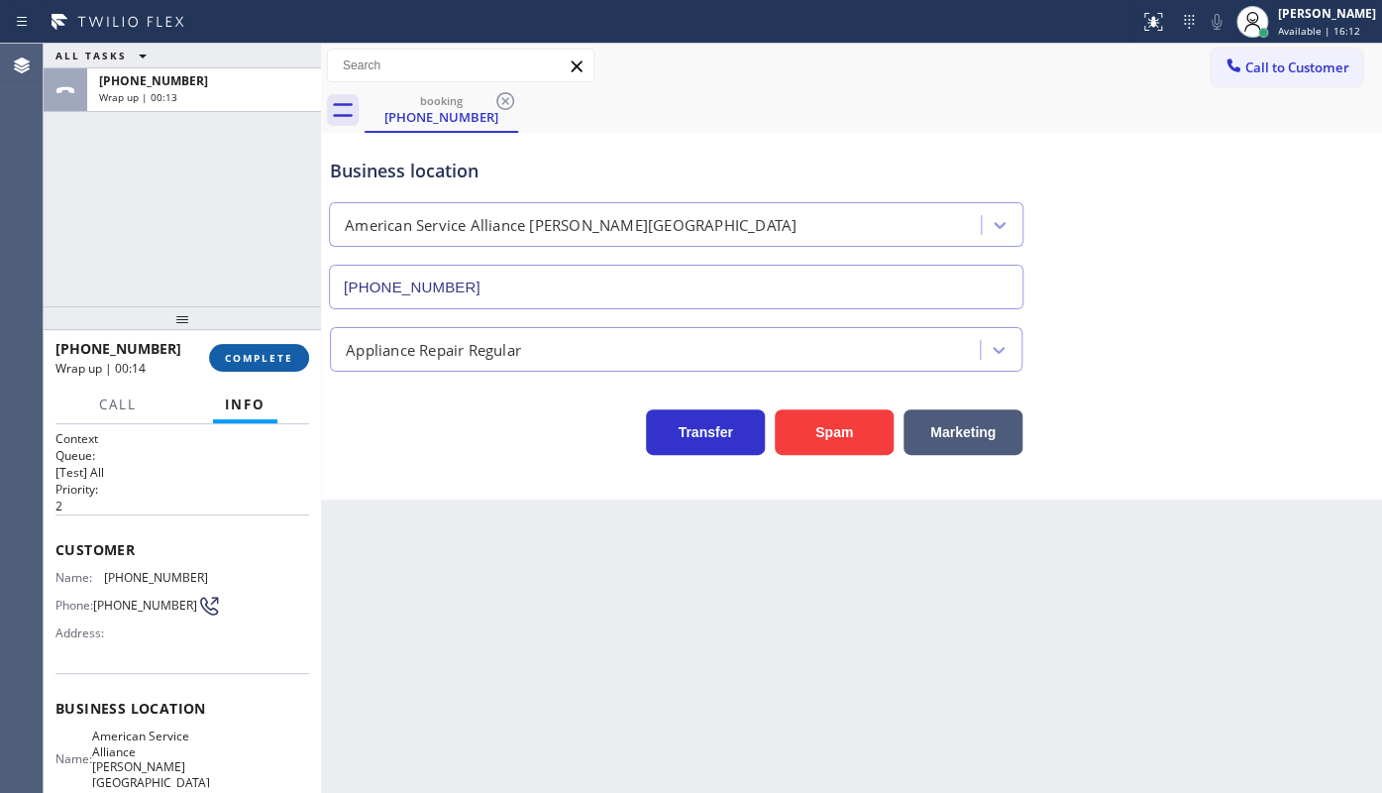
click at [237, 347] on button "COMPLETE" at bounding box center [259, 358] width 100 height 28
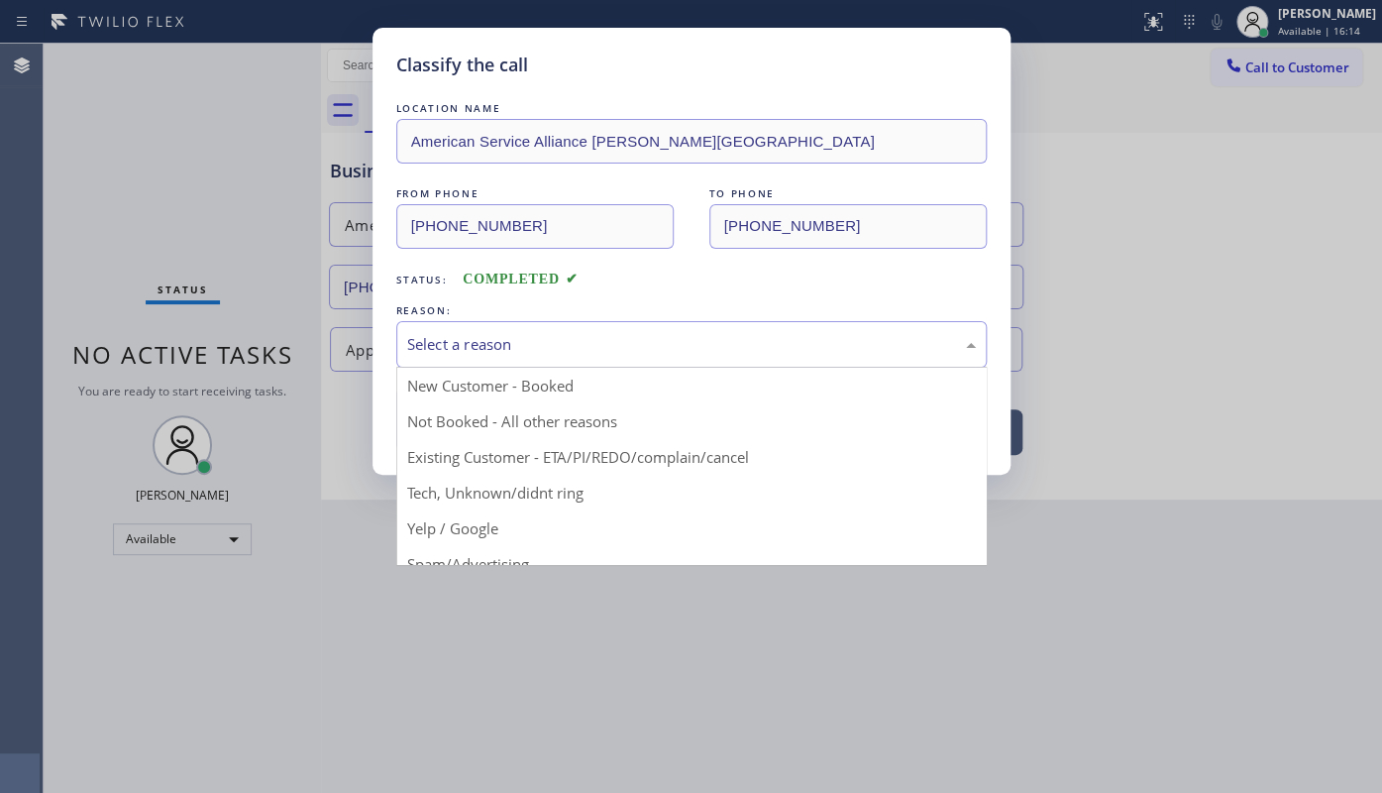
click at [463, 343] on div "Select a reason" at bounding box center [691, 344] width 569 height 23
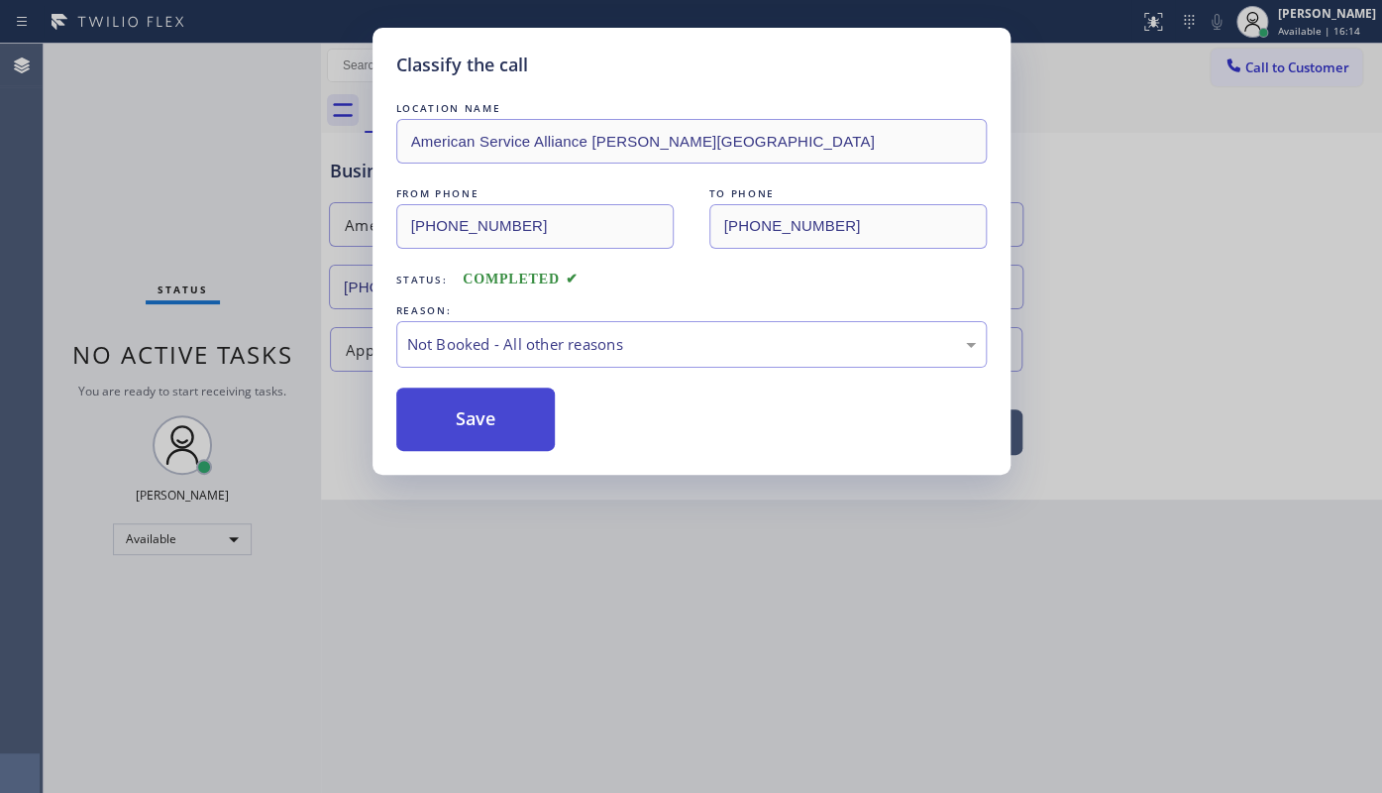
click at [452, 421] on button "Save" at bounding box center [475, 418] width 159 height 63
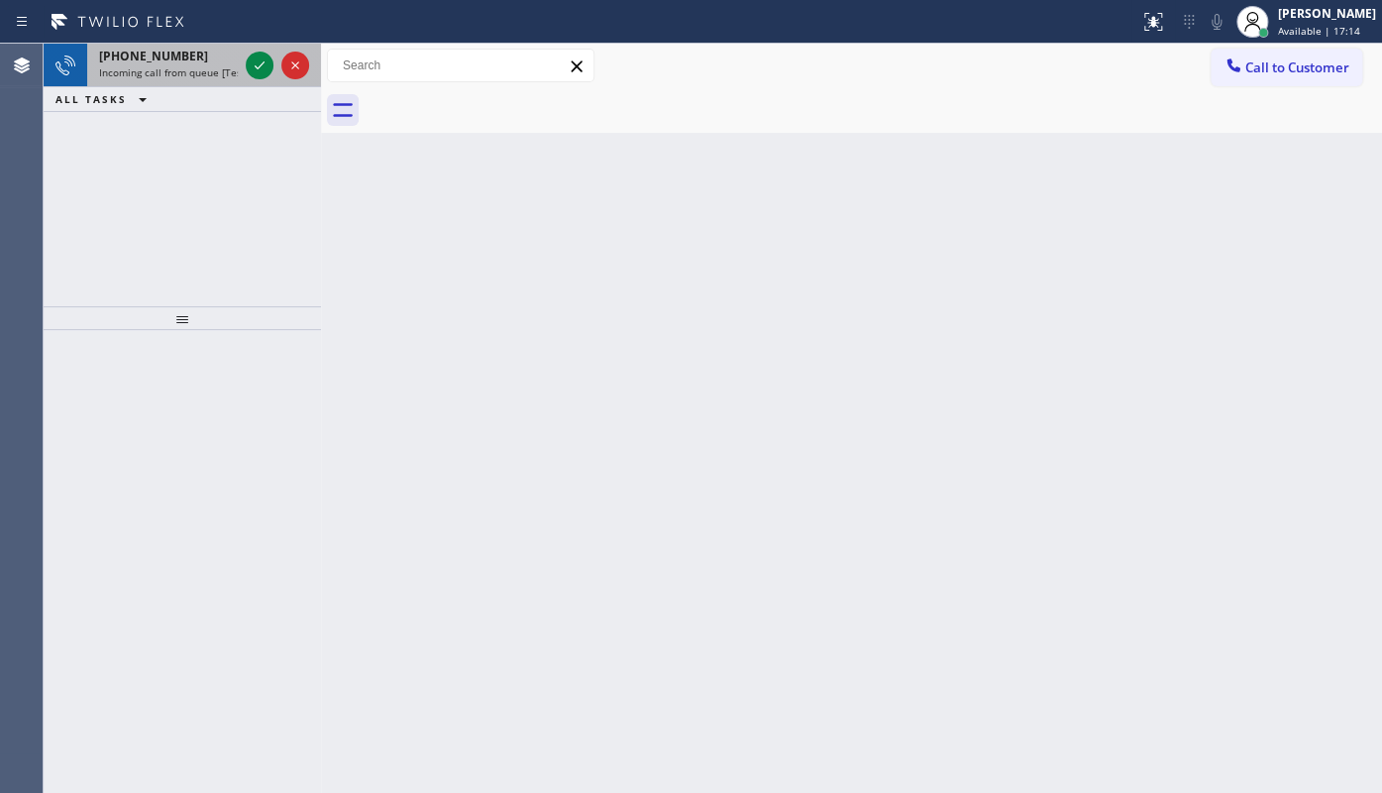
drag, startPoint x: 121, startPoint y: 136, endPoint x: 163, endPoint y: 83, distance: 67.6
click at [129, 120] on div "+18178935640 Incoming call from queue [Test] All ALL TASKS ALL TASKS ACTIVE TAS…" at bounding box center [182, 175] width 277 height 263
click at [255, 58] on icon at bounding box center [260, 65] width 24 height 24
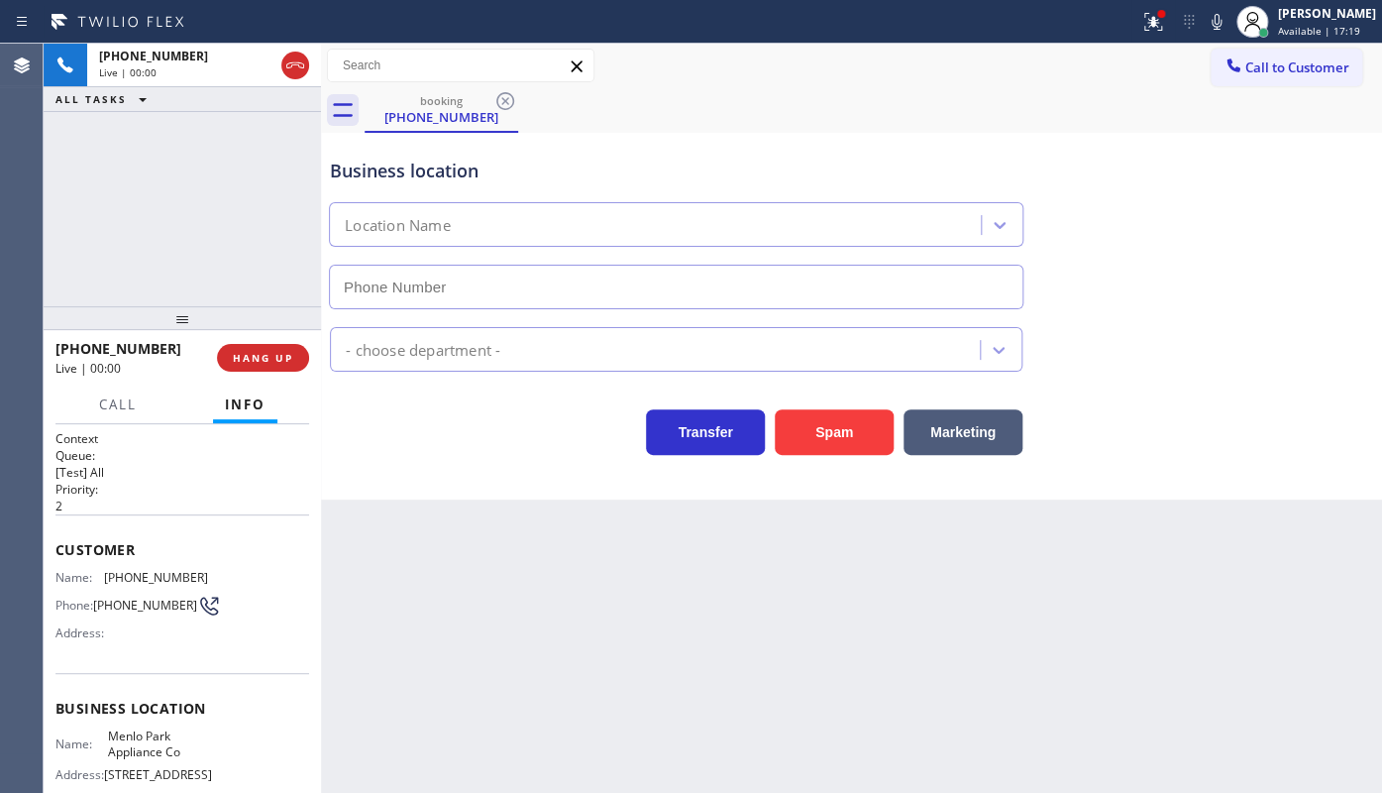
type input "(650) 229-6946"
click at [1152, 16] on icon at bounding box center [1153, 22] width 24 height 24
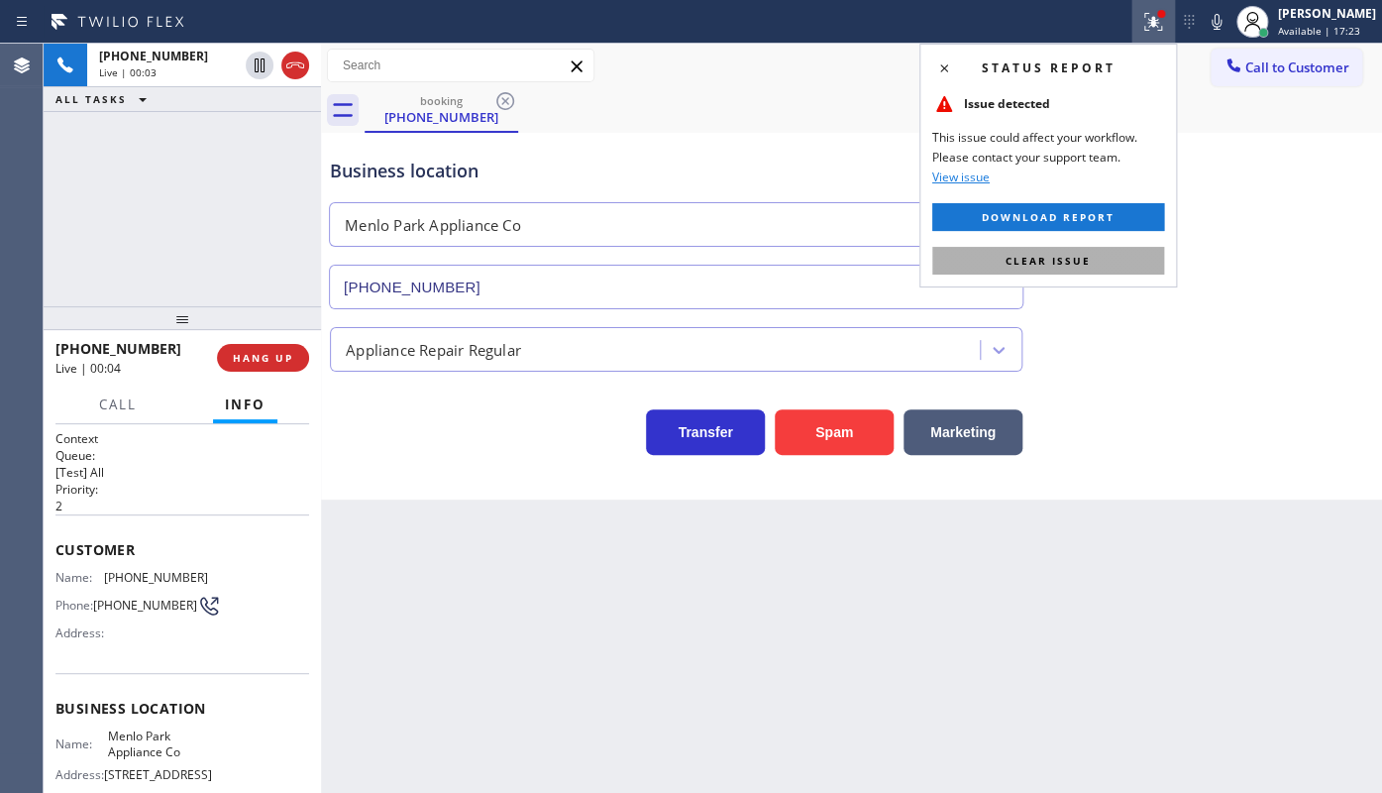
click at [1076, 247] on button "Clear issue" at bounding box center [1048, 261] width 232 height 28
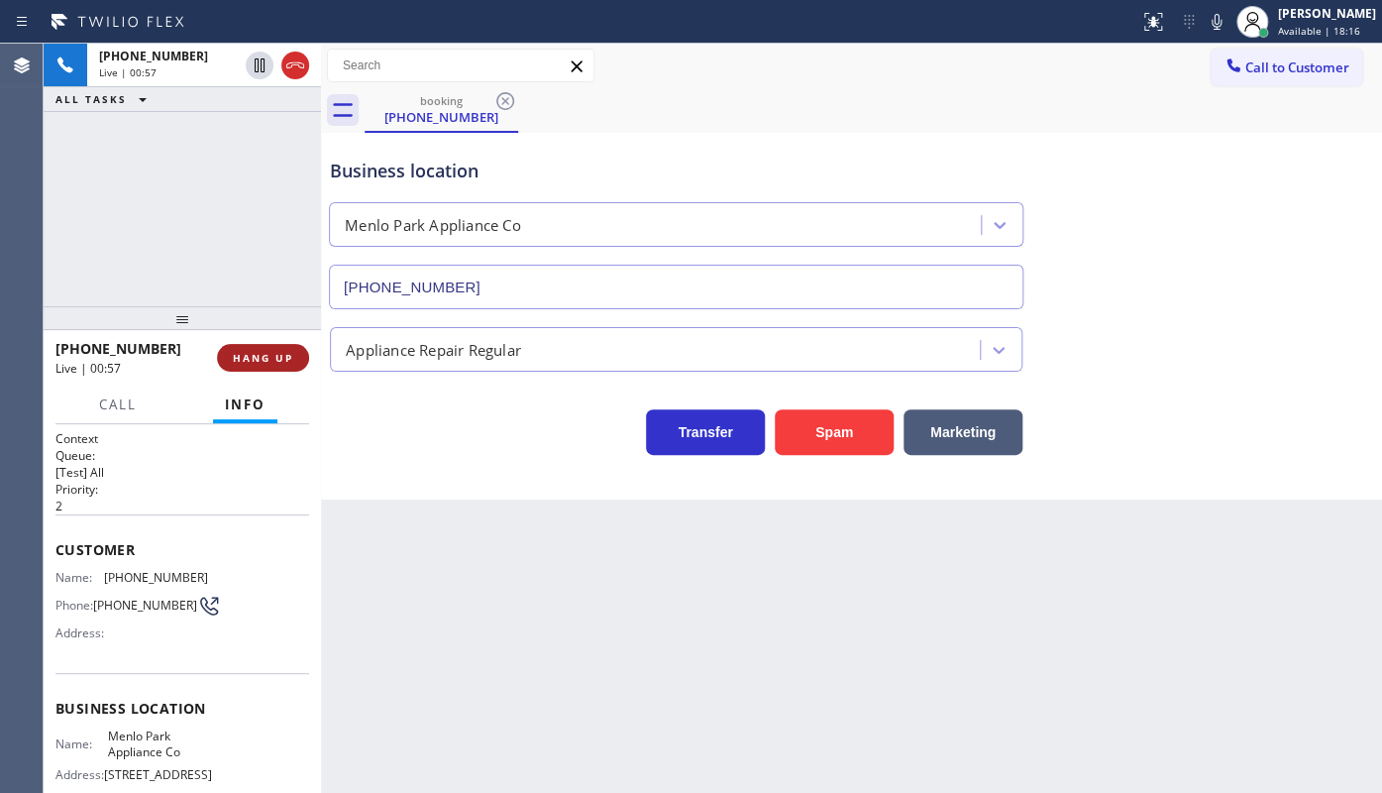
click at [281, 364] on span "HANG UP" at bounding box center [263, 358] width 60 height 14
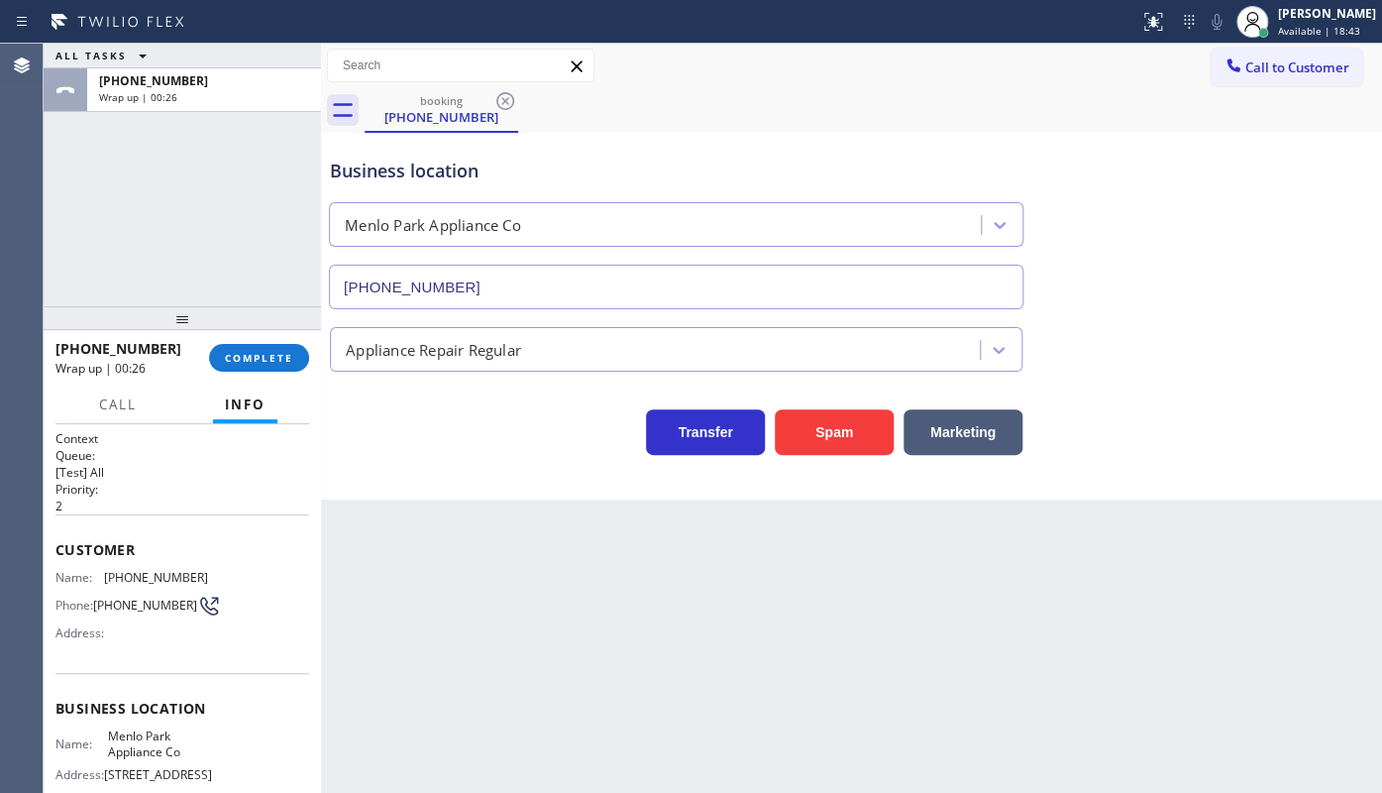
click at [214, 205] on div "ALL TASKS ALL TASKS ACTIVE TASKS TASKS IN WRAP UP +16502838353 Wrap up | 00:26" at bounding box center [182, 175] width 277 height 263
click at [256, 346] on button "COMPLETE" at bounding box center [259, 358] width 100 height 28
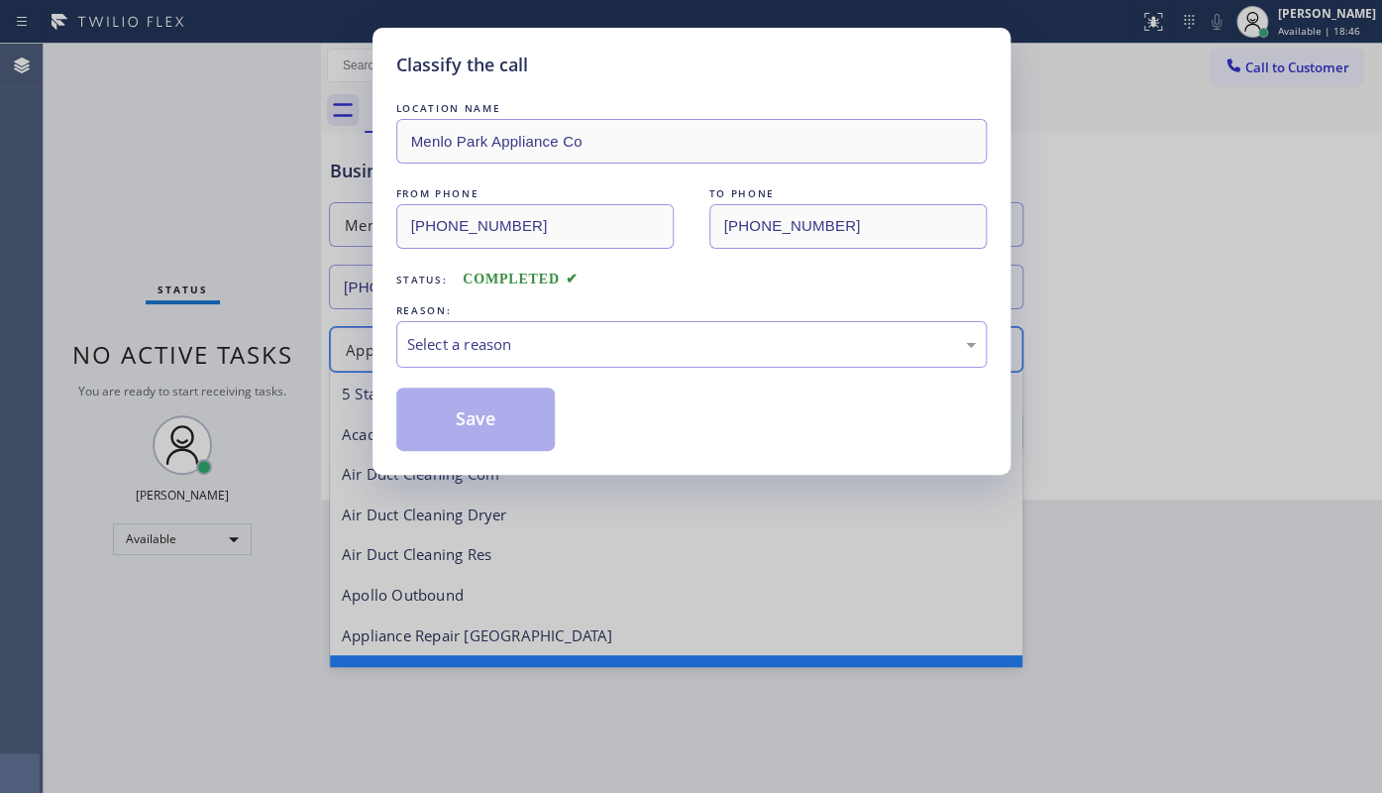
click at [461, 343] on div "Classify the call LOCATION NAME 5 Star Air Duct Cleaning Mission Viejo FROM PHO…" at bounding box center [713, 418] width 1338 height 749
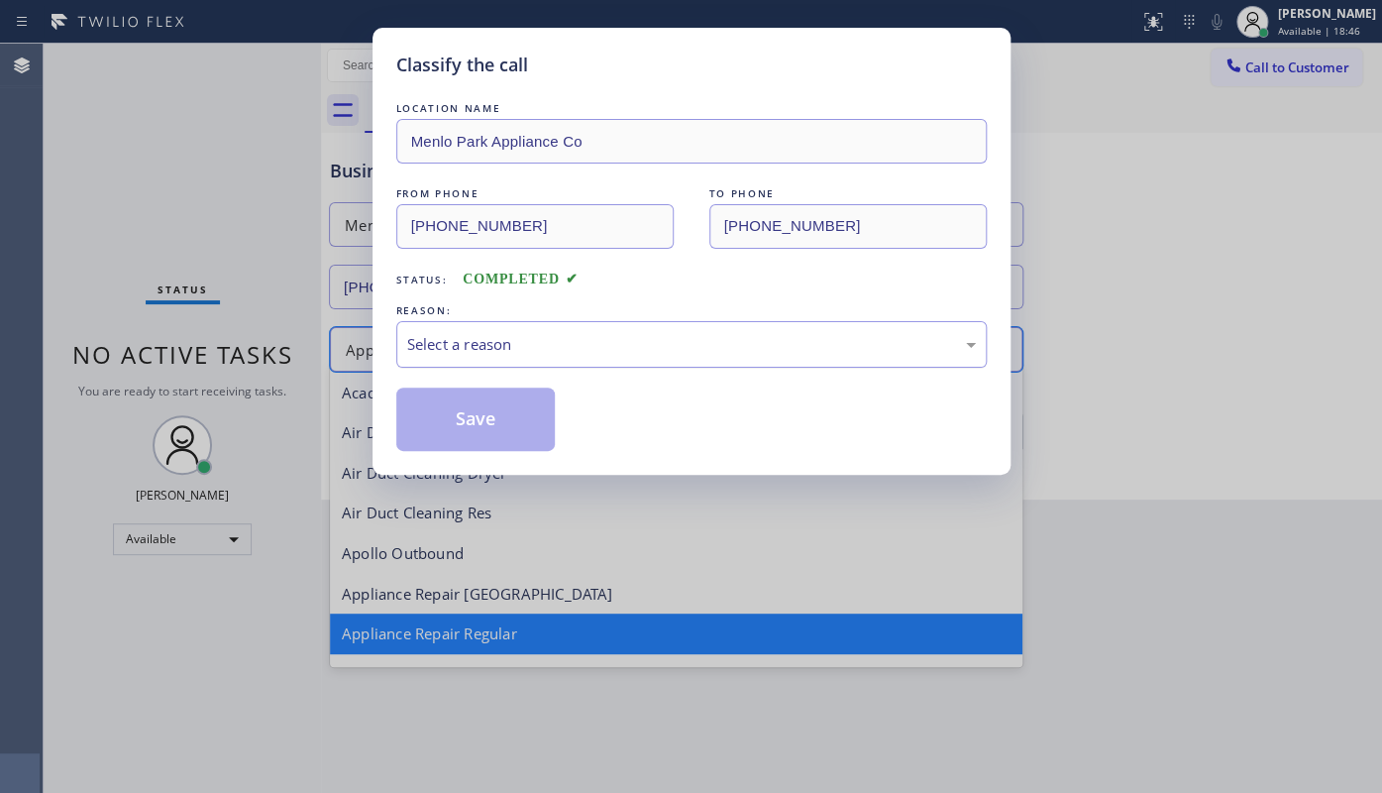
click at [451, 356] on div "Select a reason" at bounding box center [691, 344] width 590 height 47
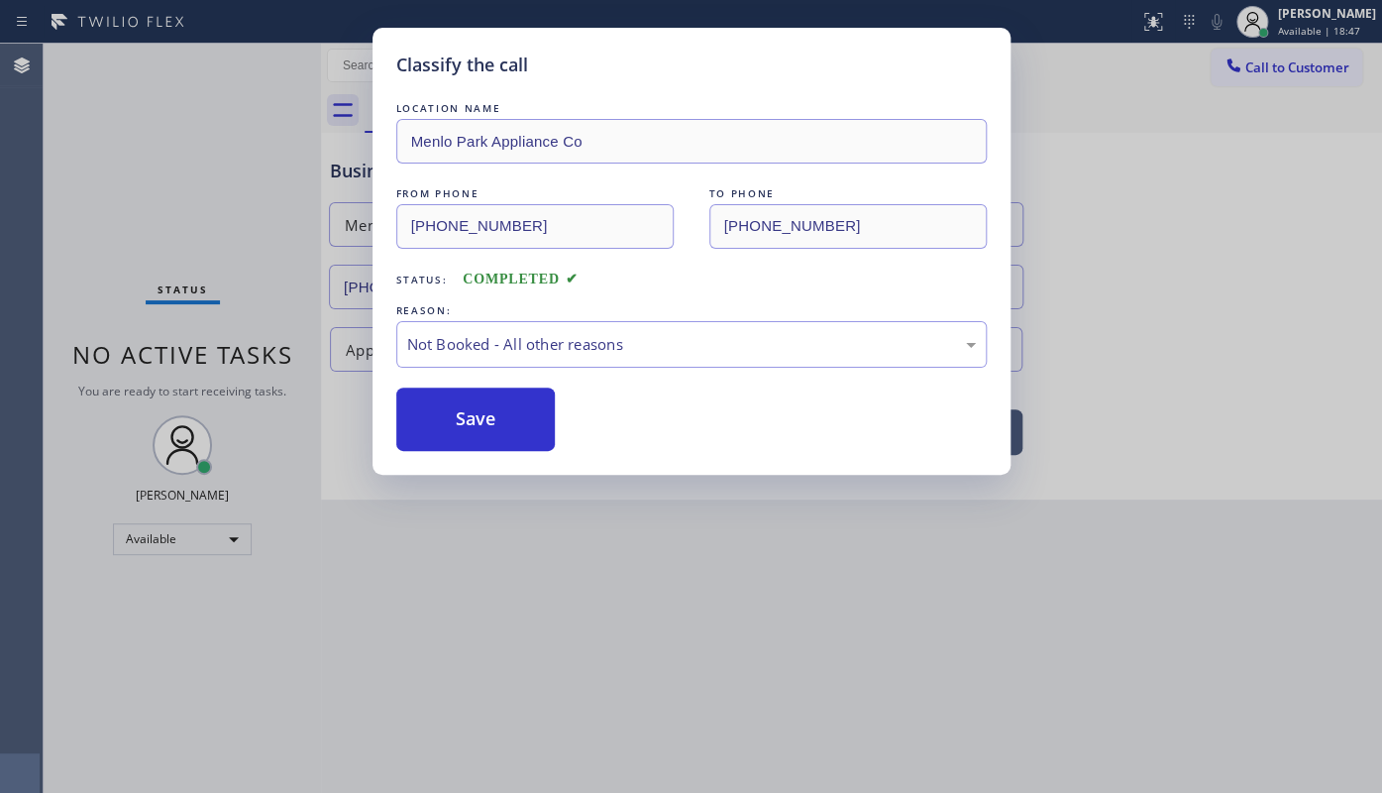
click at [436, 408] on button "Save" at bounding box center [475, 418] width 159 height 63
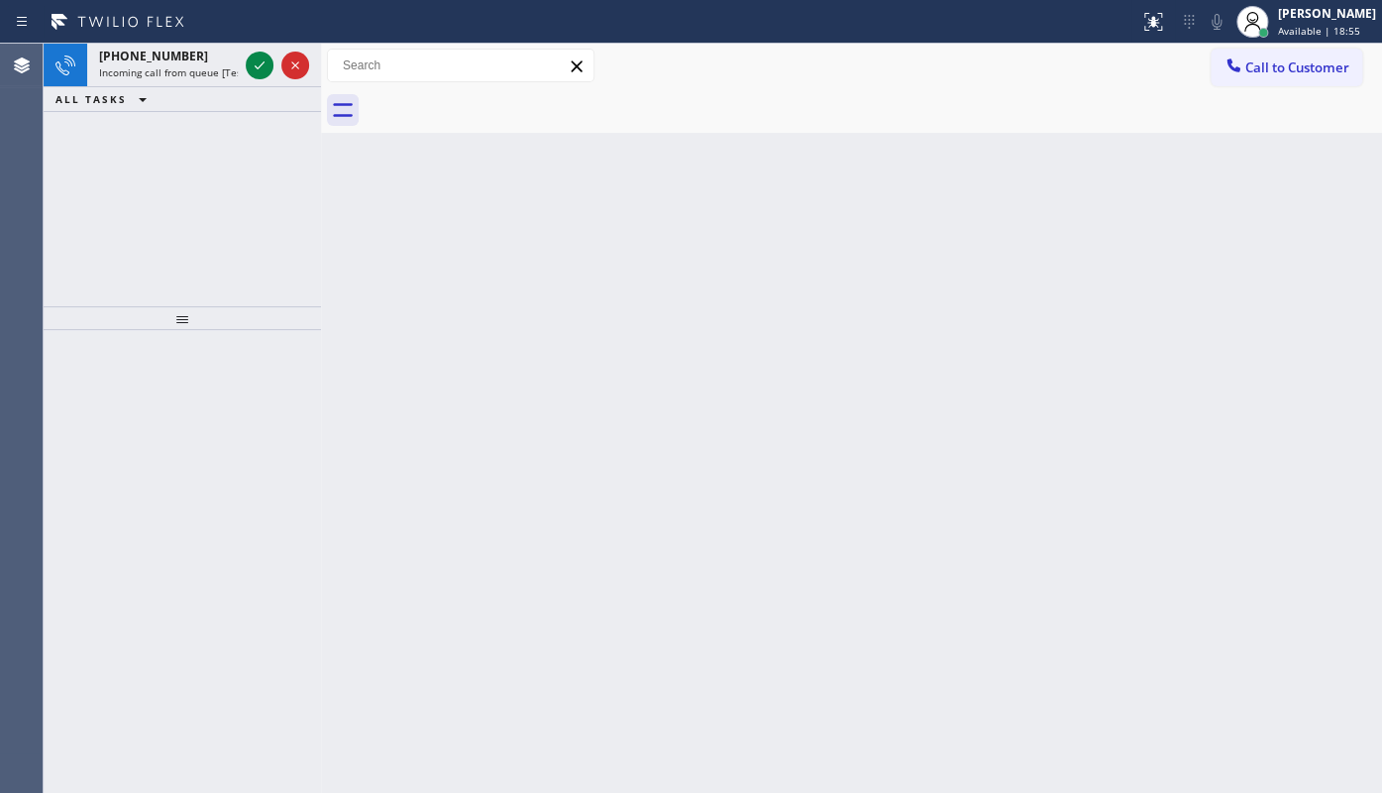
click at [0, 100] on div "Agent Desktop" at bounding box center [21, 418] width 43 height 749
click at [248, 58] on icon at bounding box center [260, 65] width 24 height 24
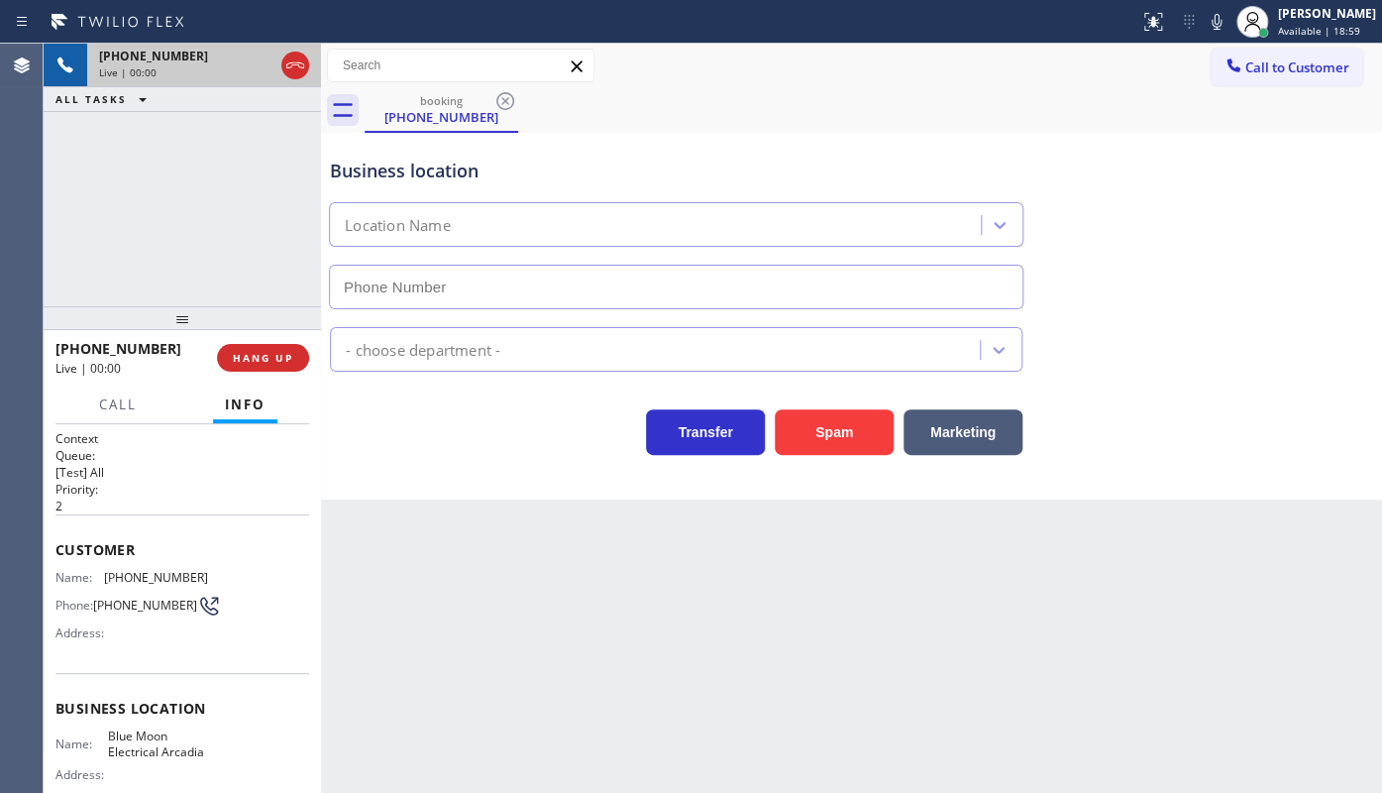
type input "(626) 313-2343"
click at [254, 364] on span "HANG UP" at bounding box center [263, 358] width 60 height 14
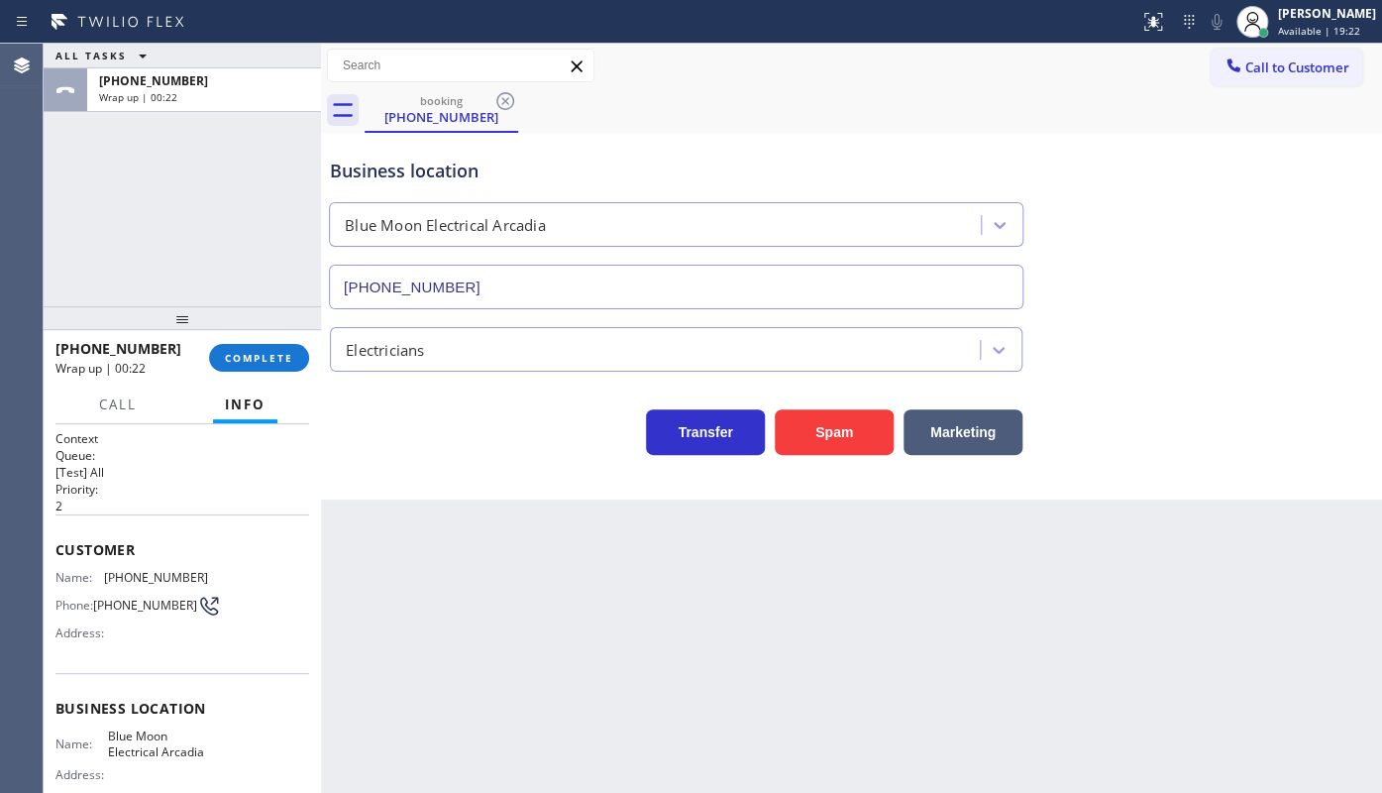
click at [263, 329] on div at bounding box center [182, 318] width 277 height 24
click at [263, 349] on button "COMPLETE" at bounding box center [259, 358] width 100 height 28
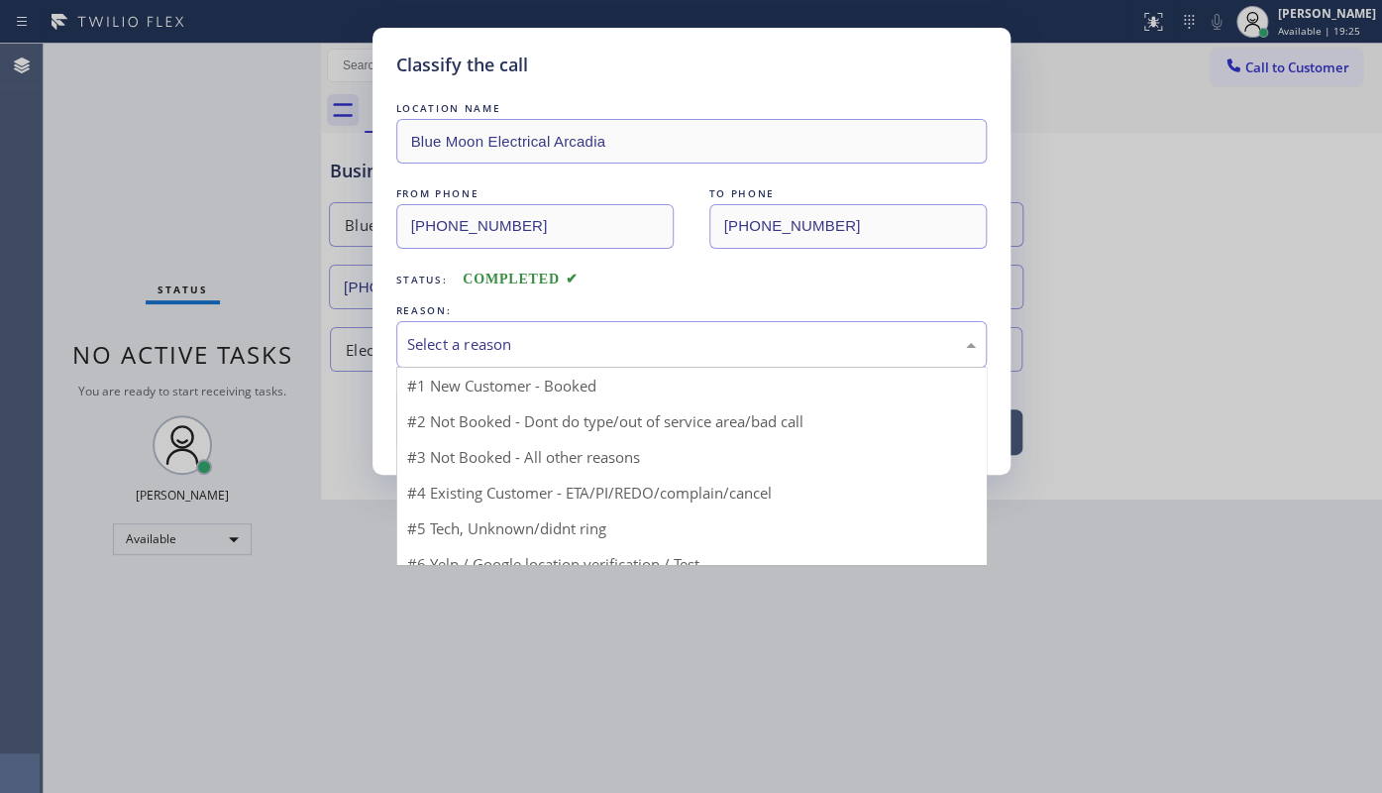
click at [455, 348] on div "Select a reason" at bounding box center [691, 344] width 569 height 23
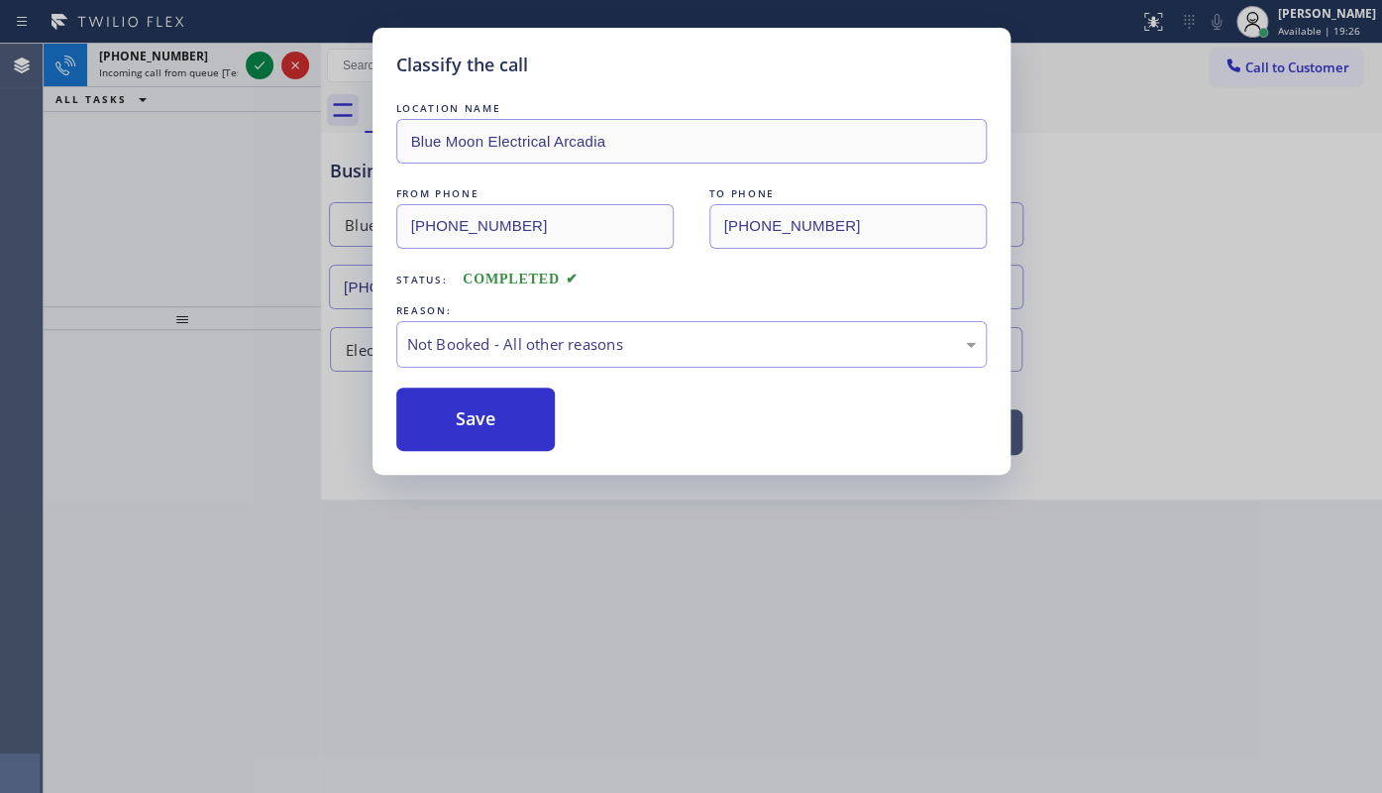
click at [453, 406] on button "Save" at bounding box center [475, 418] width 159 height 63
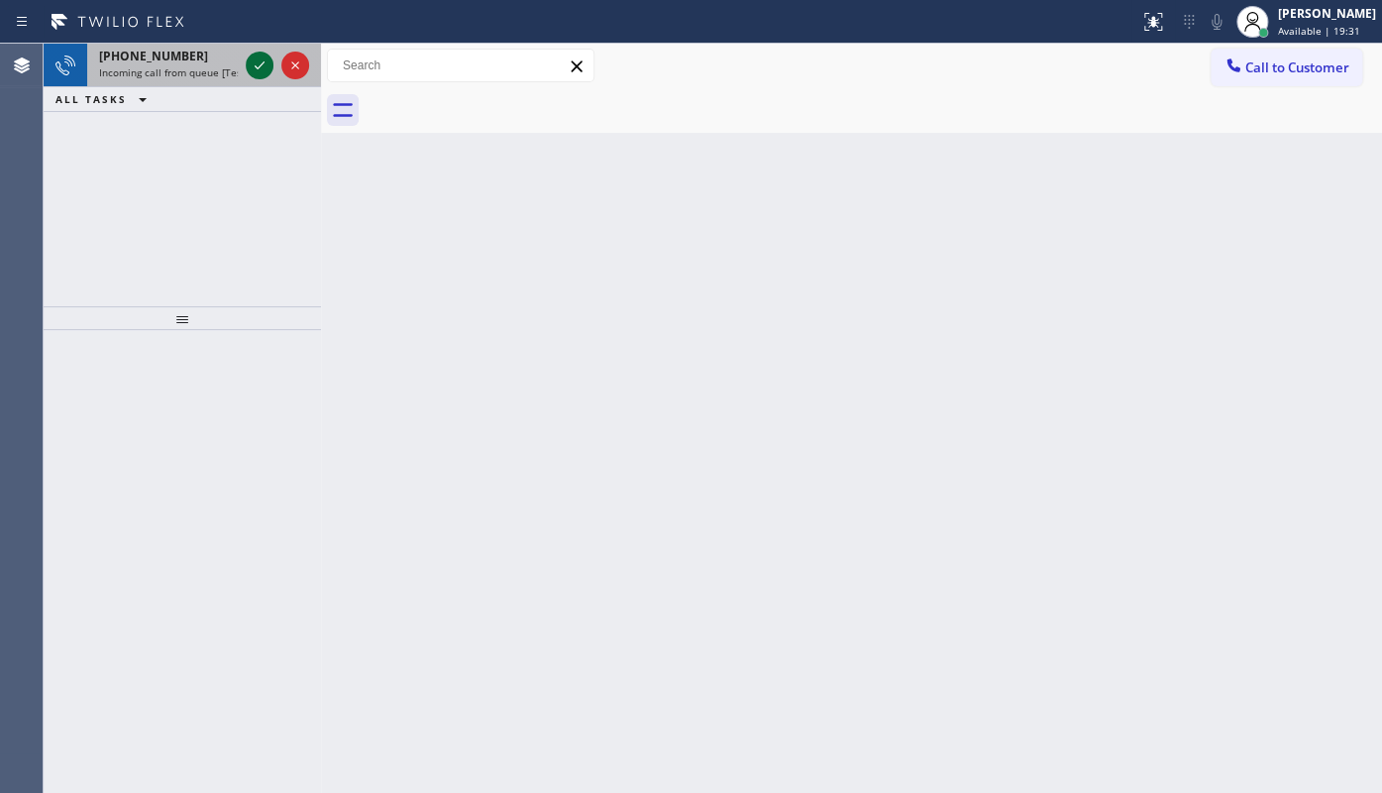
click at [250, 53] on icon at bounding box center [260, 65] width 24 height 24
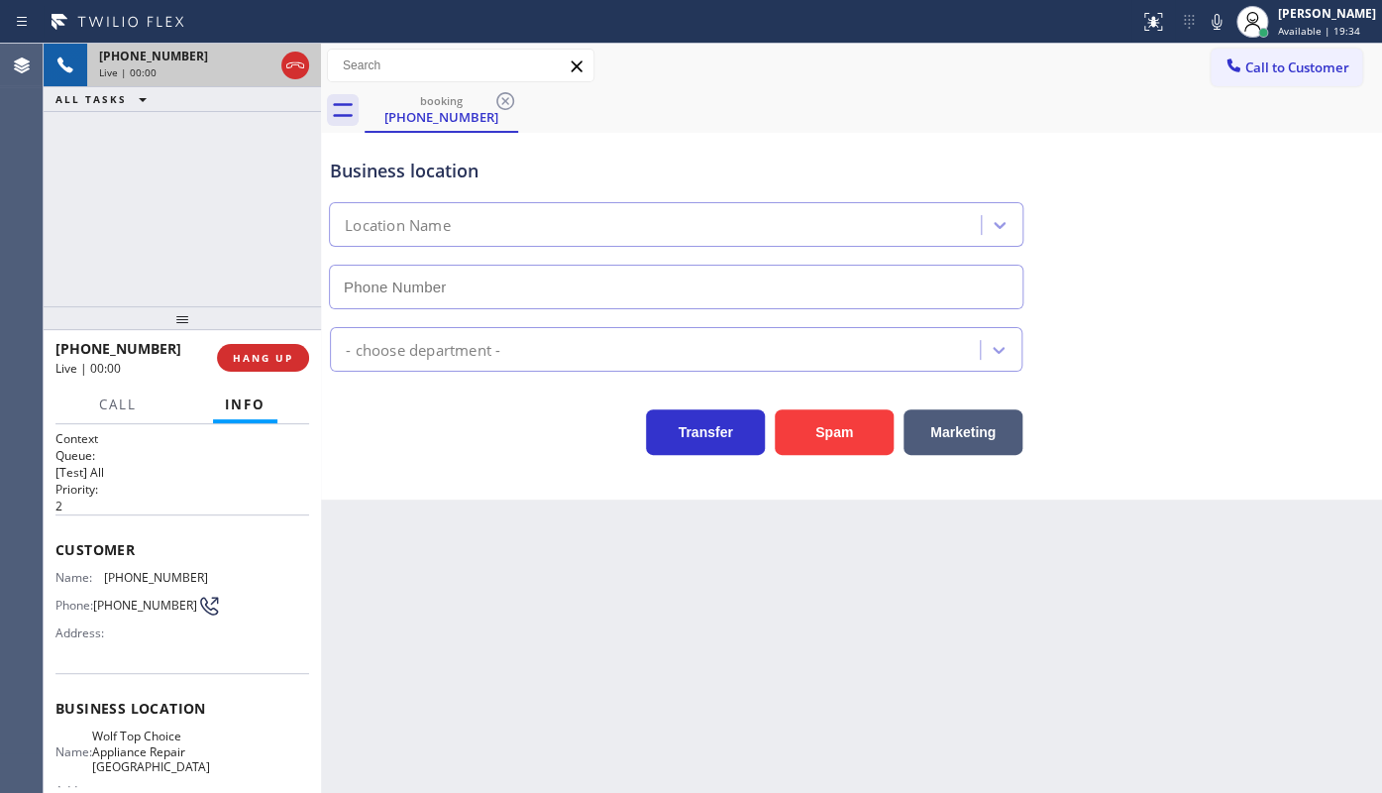
type input "(410) 291-1421"
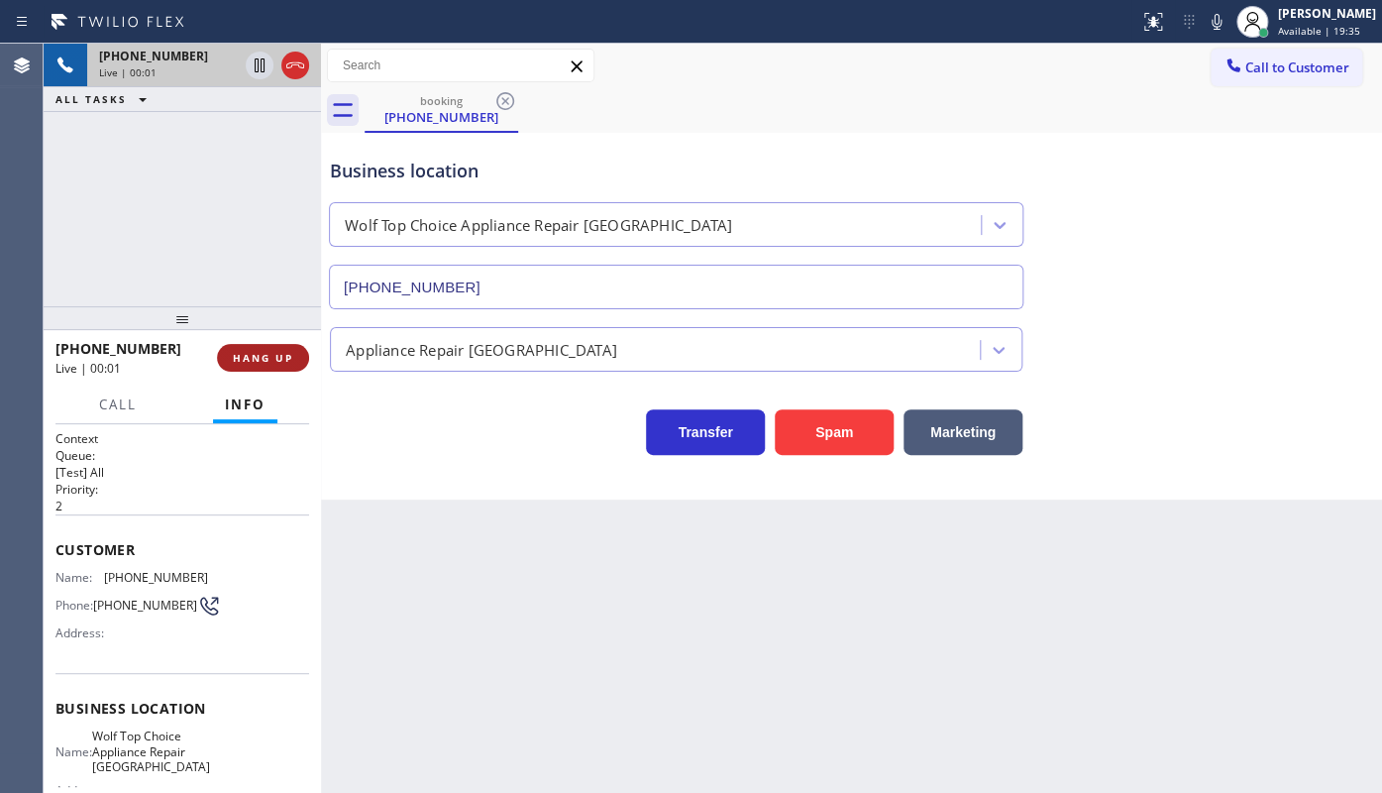
click at [273, 362] on span "HANG UP" at bounding box center [263, 358] width 60 height 14
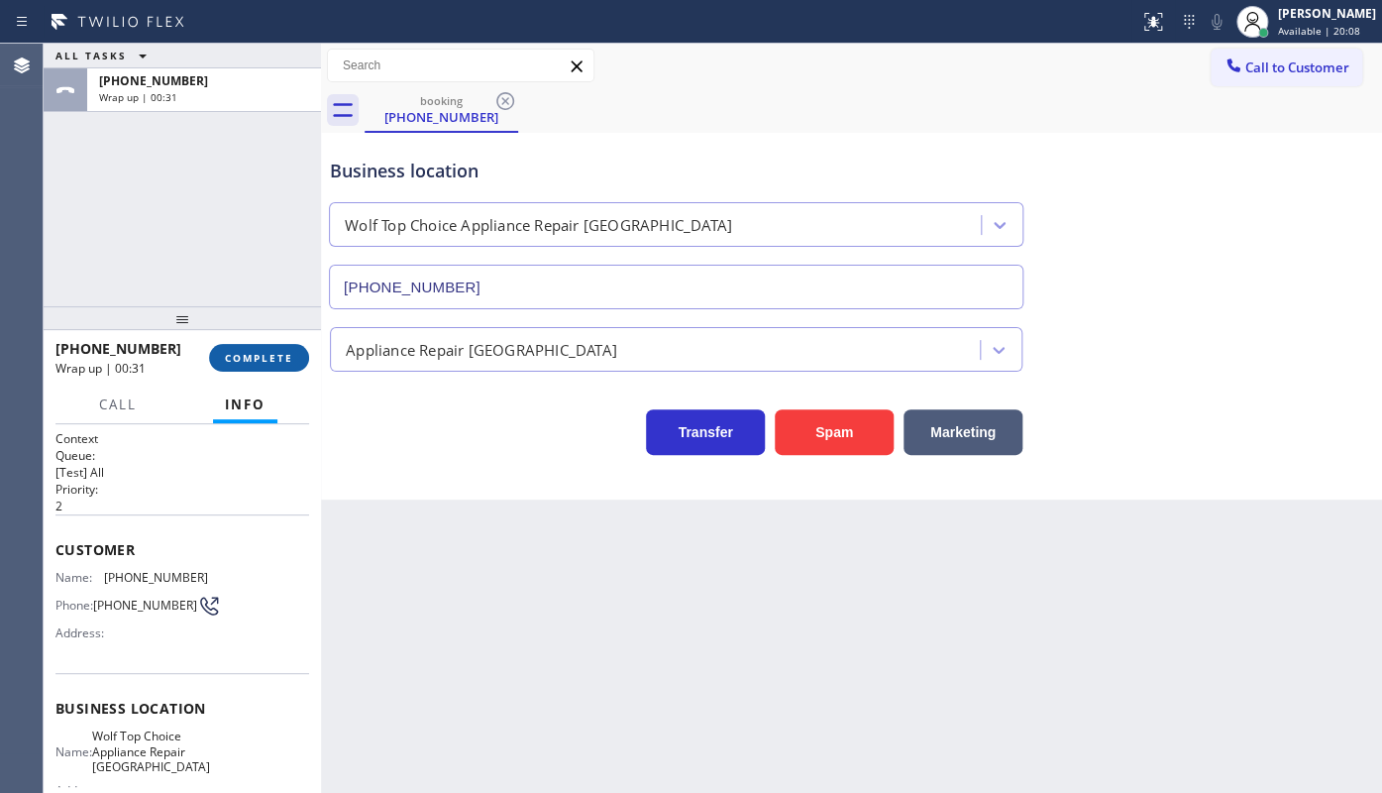
click at [278, 358] on span "COMPLETE" at bounding box center [259, 358] width 68 height 14
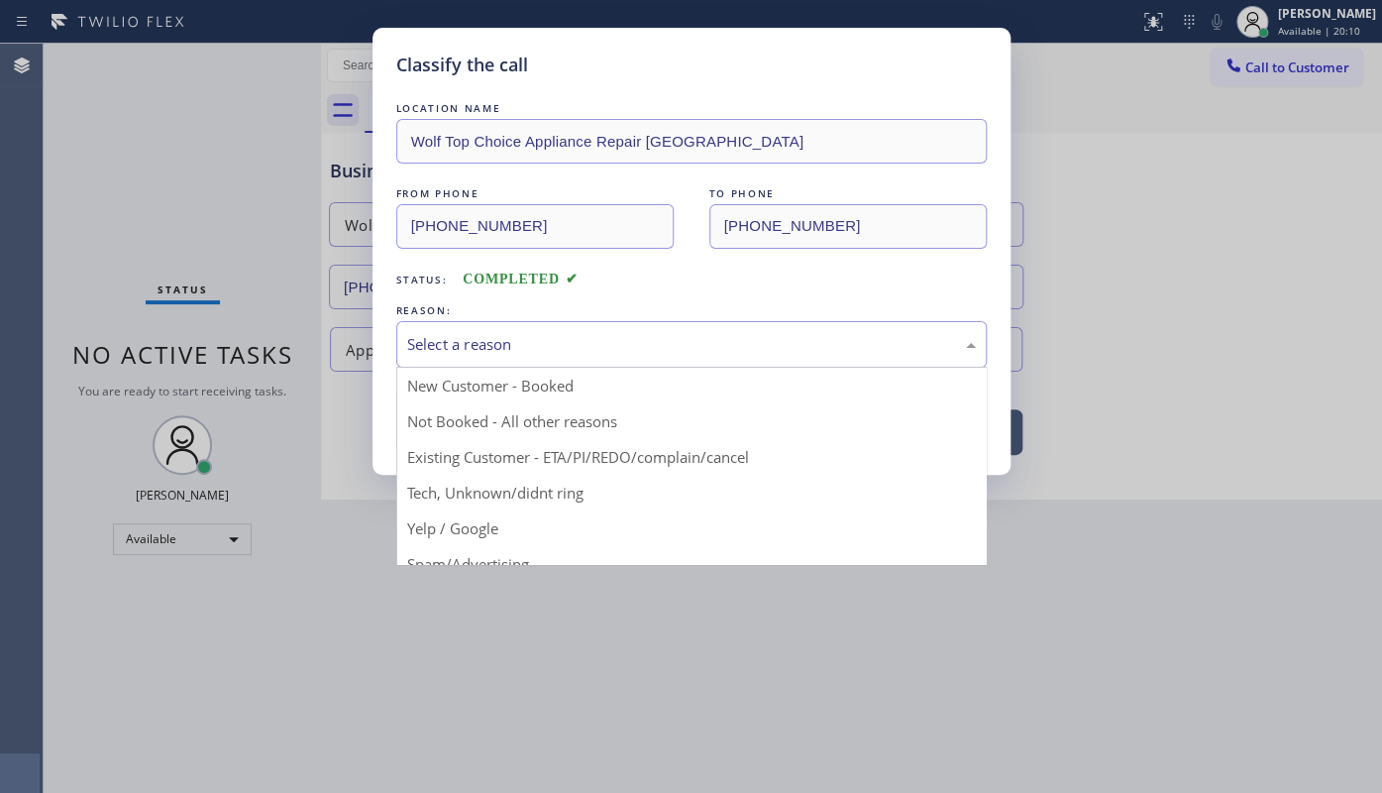
click at [478, 352] on div "Select a reason" at bounding box center [691, 344] width 569 height 23
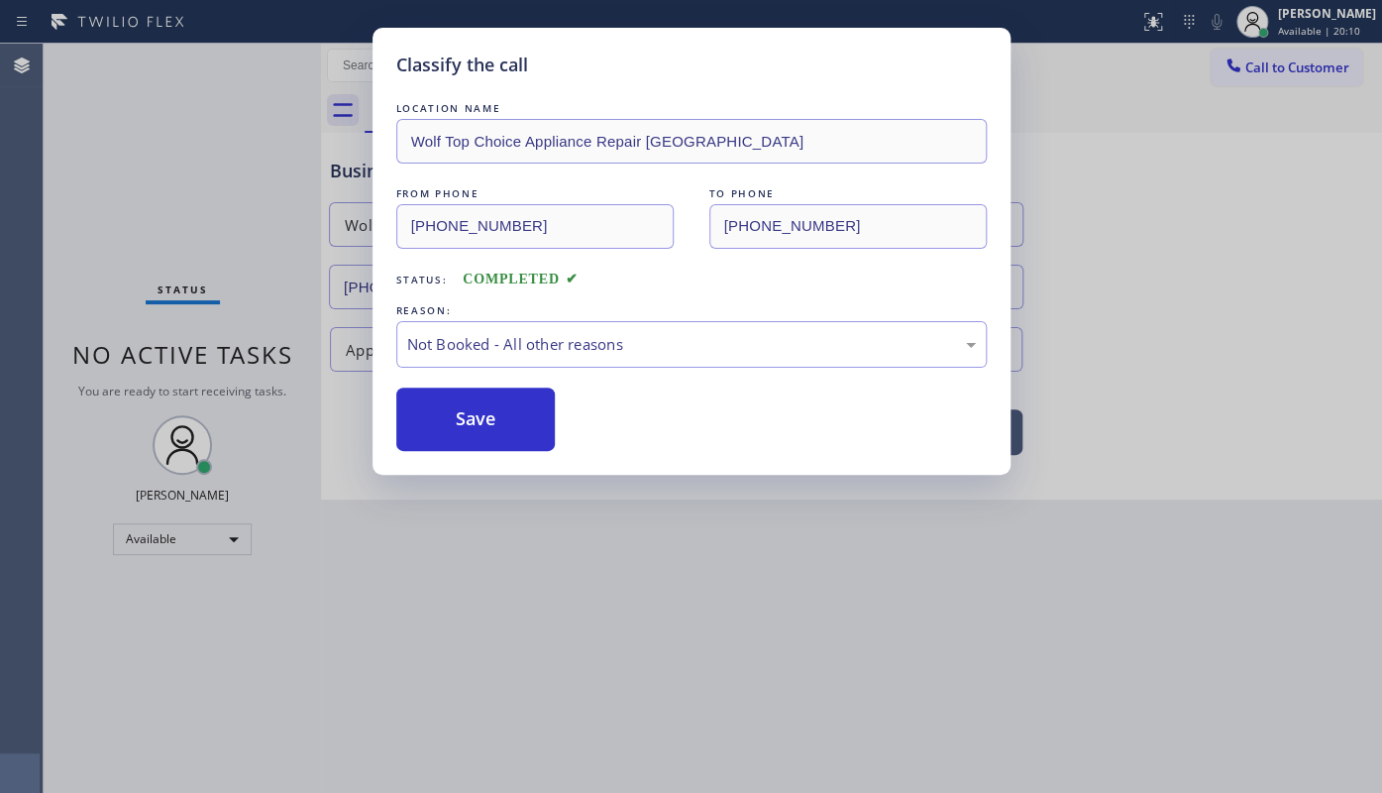
click at [468, 422] on button "Save" at bounding box center [475, 418] width 159 height 63
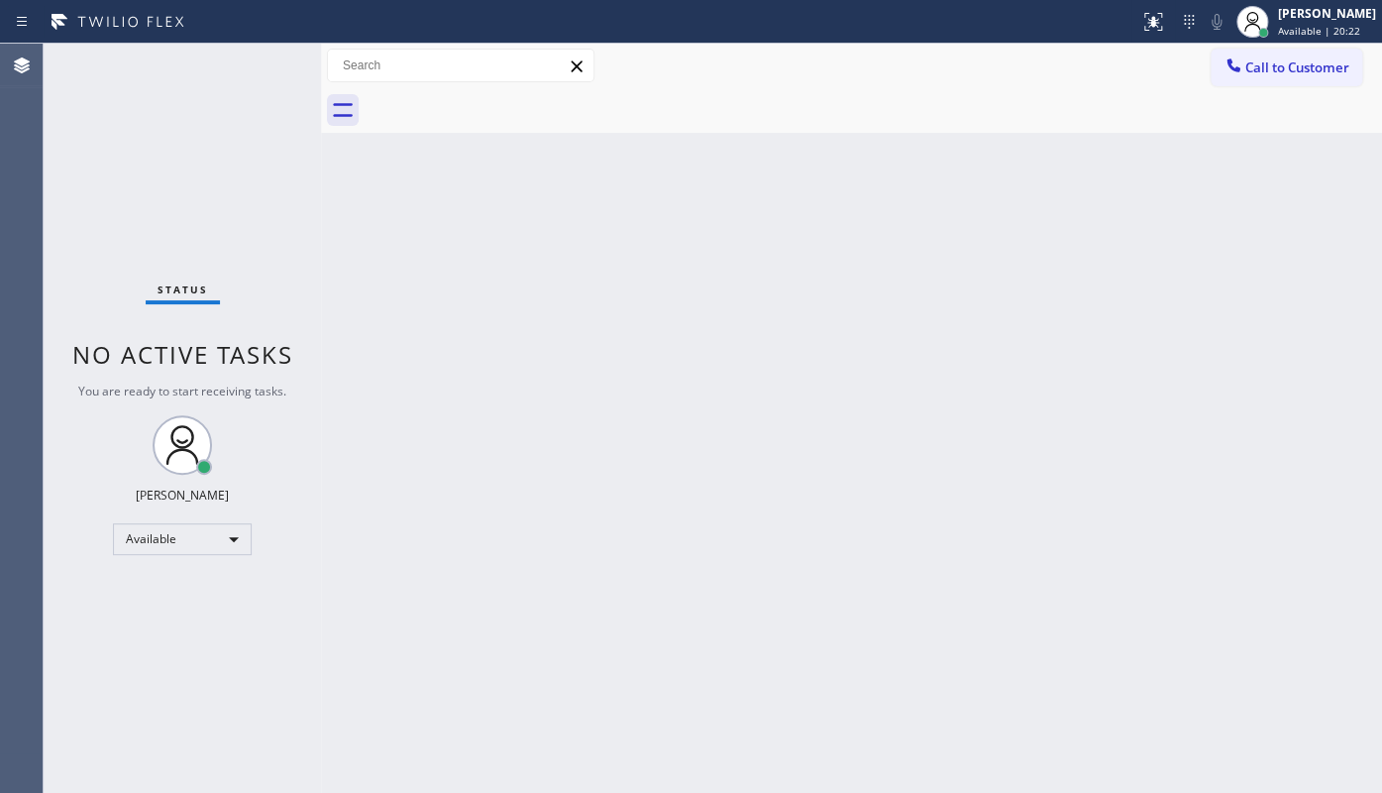
drag, startPoint x: 108, startPoint y: 122, endPoint x: 108, endPoint y: 133, distance: 10.9
click at [108, 133] on div "Status No active tasks You are ready to start receiving tasks. JENIZA ALCAYDE A…" at bounding box center [182, 418] width 277 height 749
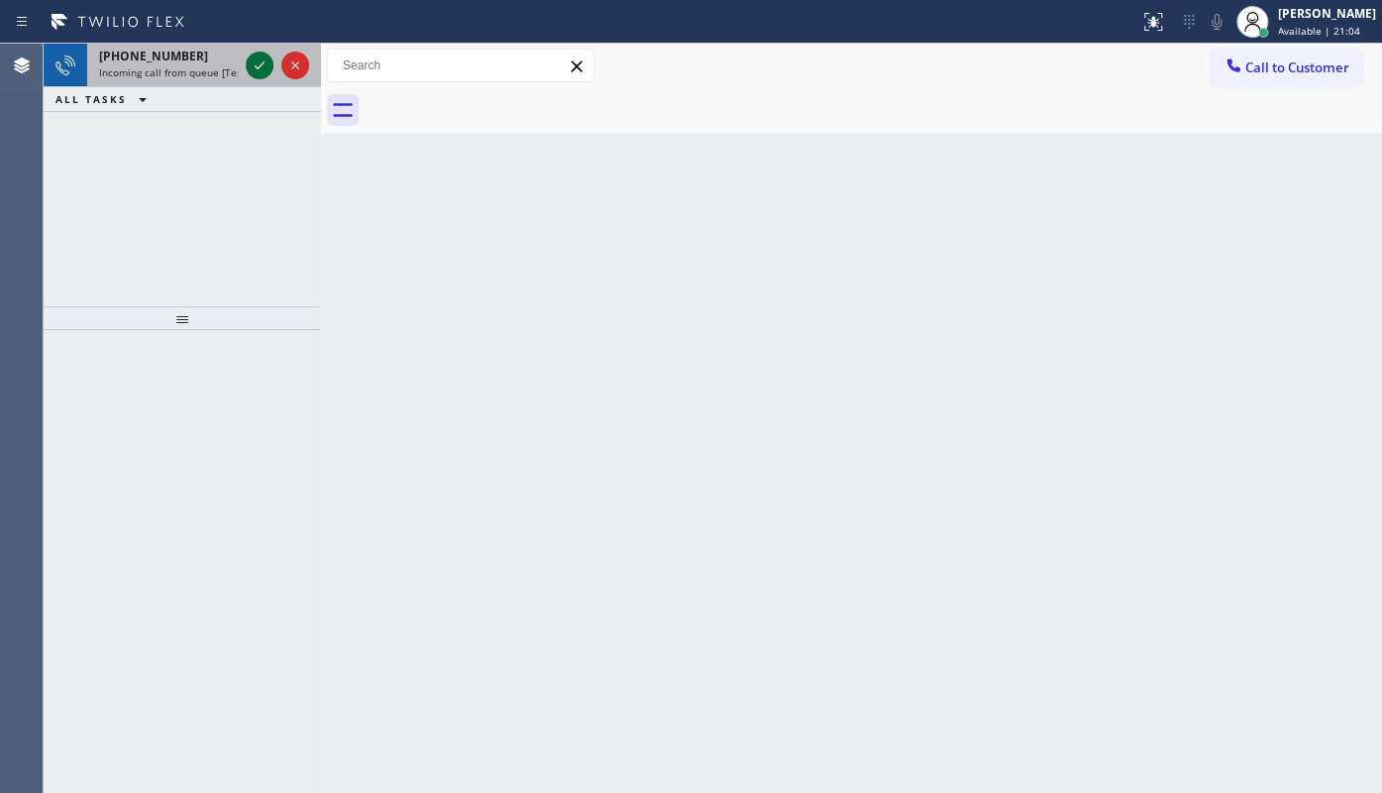
click at [260, 54] on icon at bounding box center [260, 65] width 24 height 24
drag, startPoint x: 1147, startPoint y: 29, endPoint x: 1123, endPoint y: 115, distance: 89.4
click at [1147, 36] on button at bounding box center [1153, 22] width 44 height 44
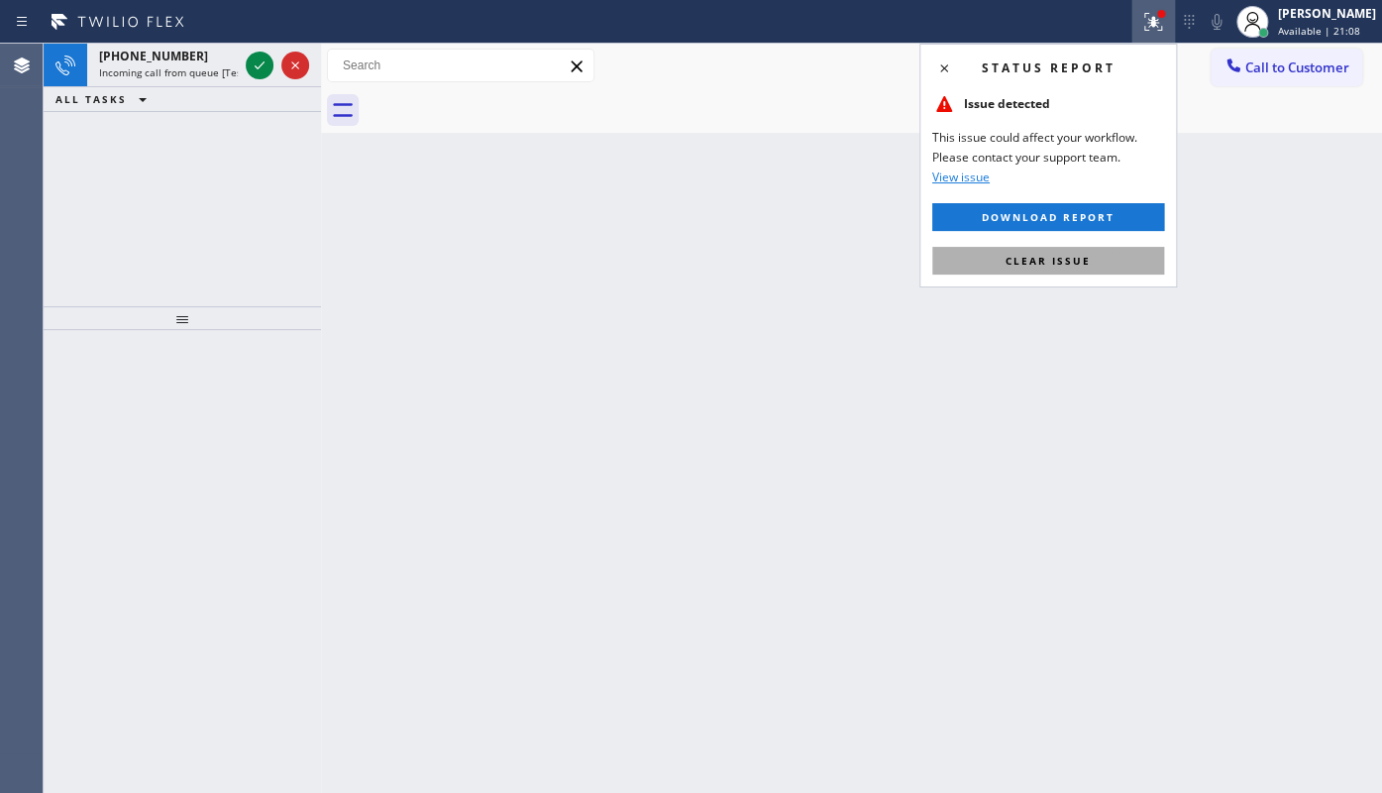
click at [1072, 260] on span "Clear issue" at bounding box center [1047, 261] width 85 height 14
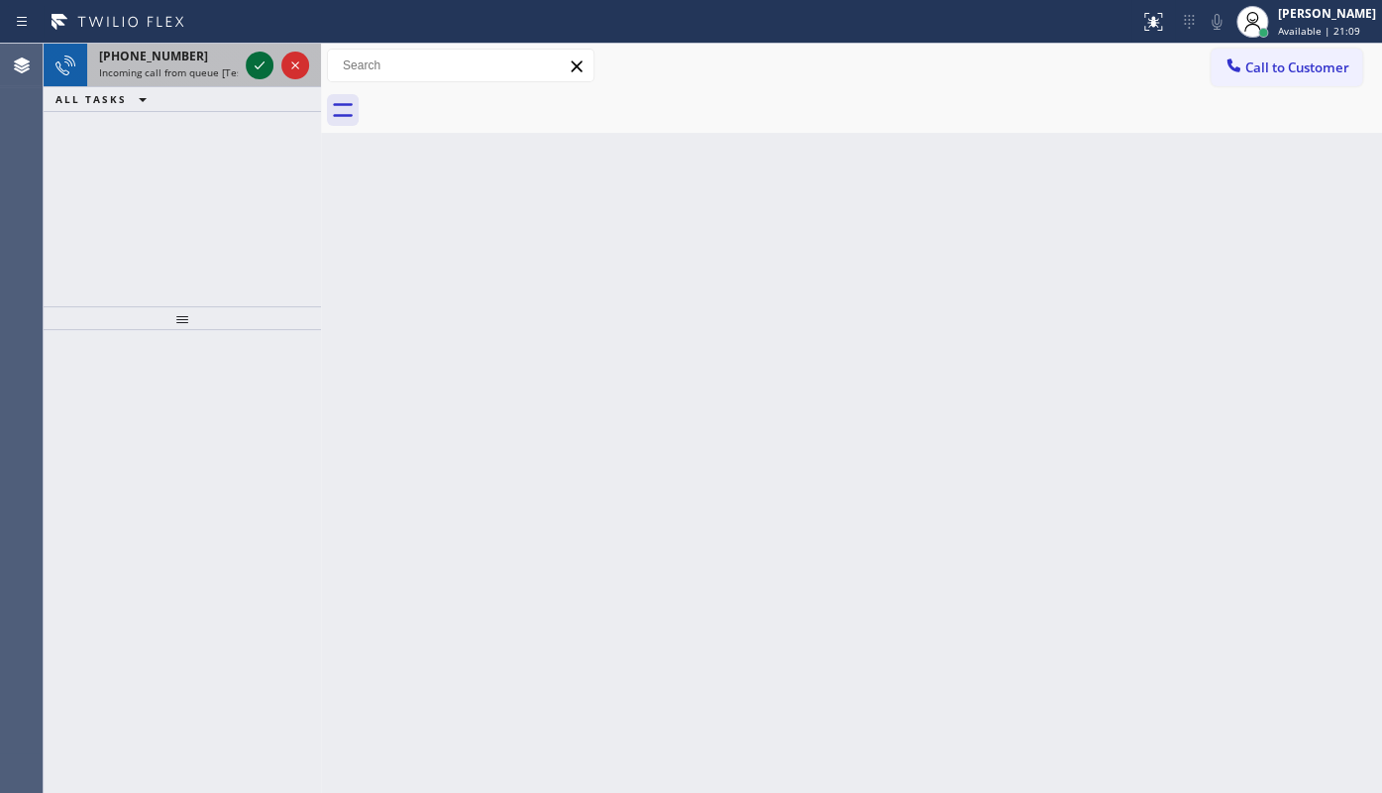
click at [257, 64] on icon at bounding box center [260, 65] width 24 height 24
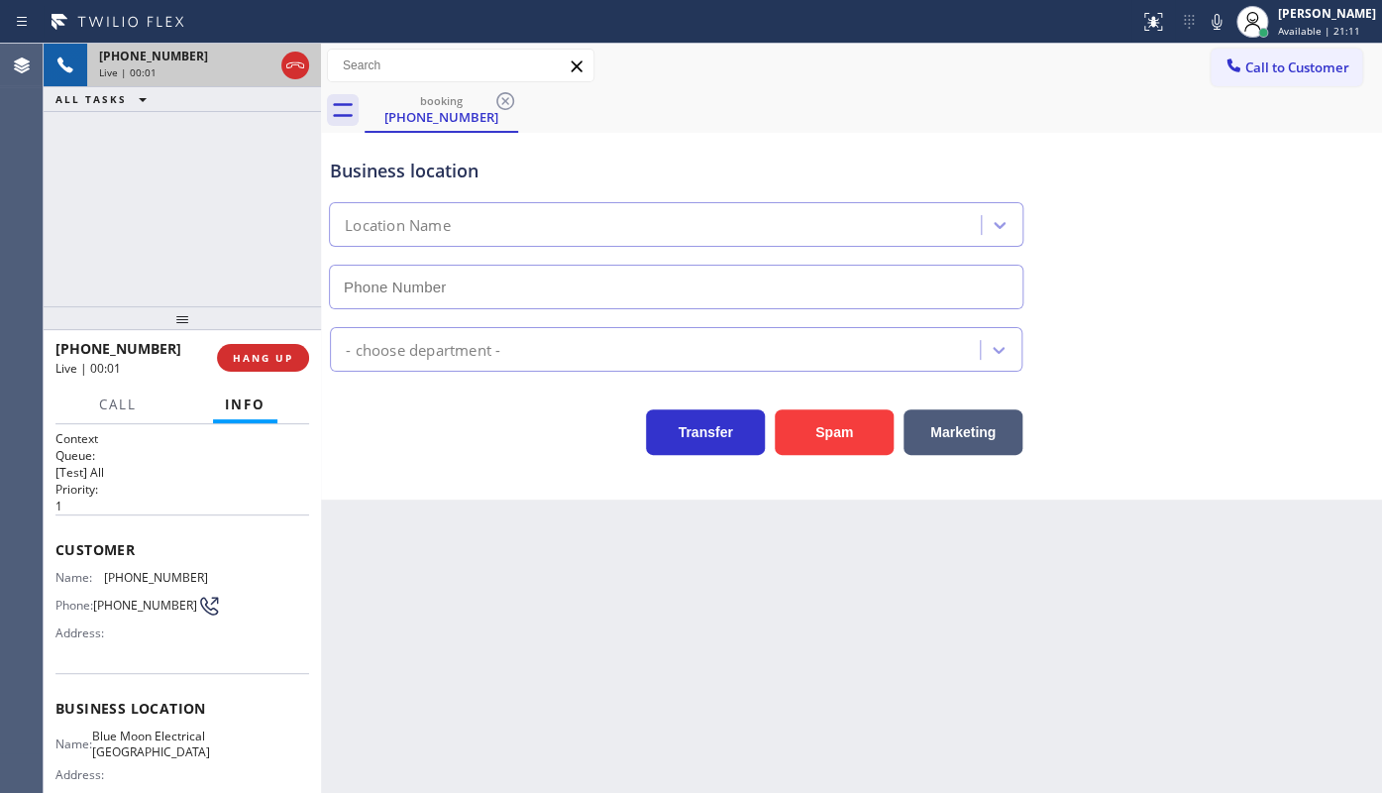
type input "(562) 337-3994"
drag, startPoint x: 101, startPoint y: 567, endPoint x: 212, endPoint y: 581, distance: 111.8
click at [212, 581] on div "Name: (714) 478-3820 Phone: (714) 478-3820 Address:" at bounding box center [182, 609] width 254 height 78
copy div "(714) 478-3820"
click at [1215, 20] on icon at bounding box center [1217, 22] width 10 height 16
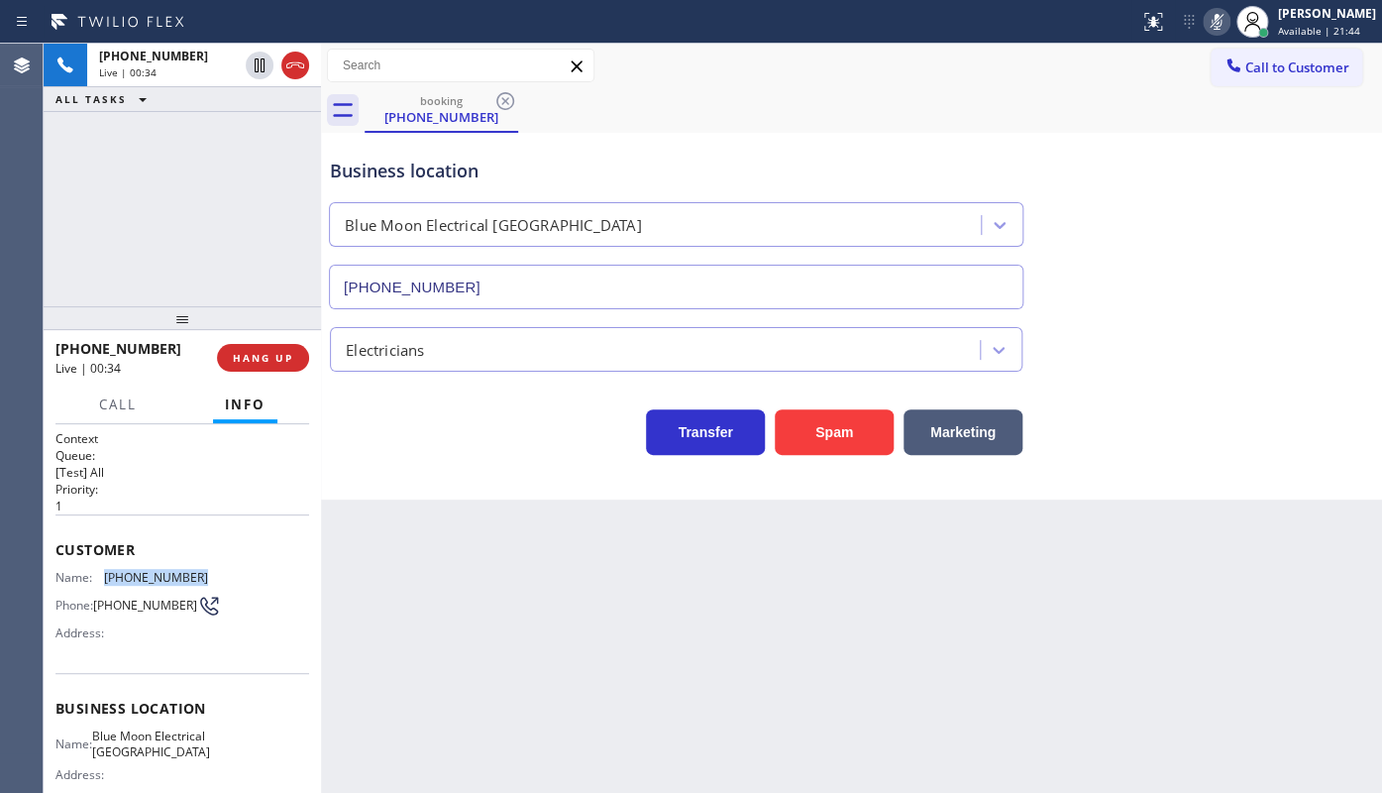
drag, startPoint x: 254, startPoint y: 56, endPoint x: 258, endPoint y: 20, distance: 36.9
click at [258, 50] on div at bounding box center [277, 66] width 71 height 44
click at [1225, 29] on icon at bounding box center [1217, 22] width 24 height 24
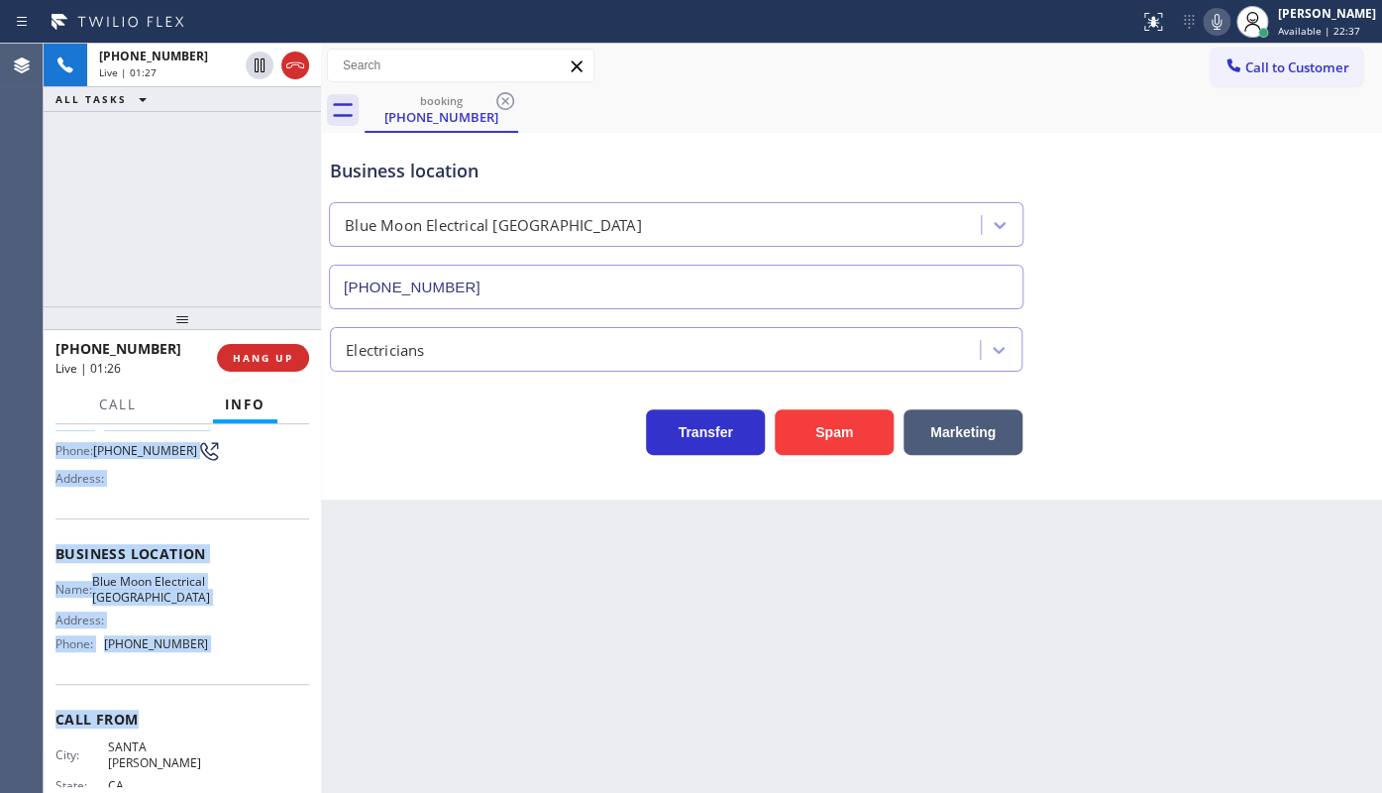
scroll to position [179, 0]
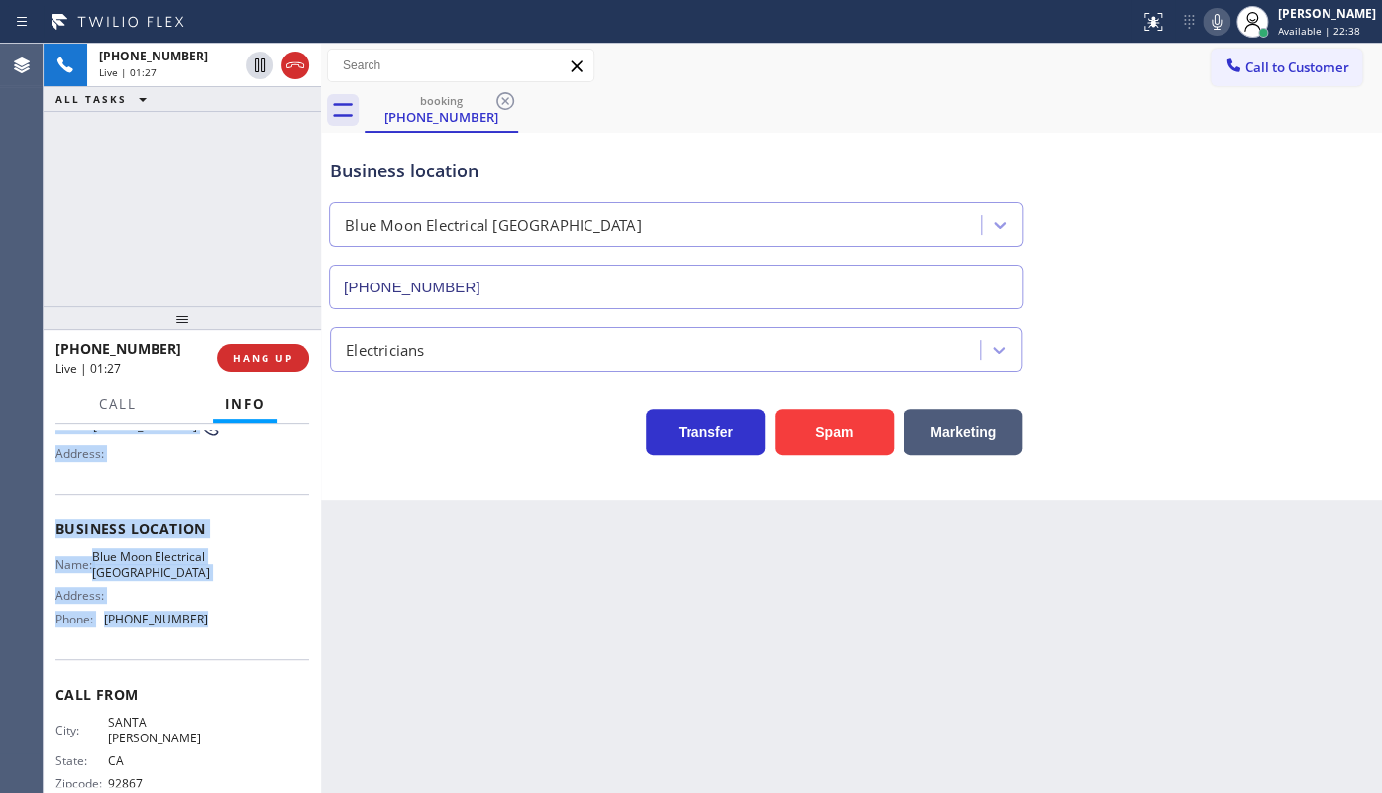
drag, startPoint x: 56, startPoint y: 542, endPoint x: 267, endPoint y: 642, distance: 233.5
click at [267, 642] on div "Context Queue: [Test] All Priority: 1 Customer Name: (714) 478-3820 Phone: (714…" at bounding box center [182, 538] width 254 height 574
copy div "Customer Name: (714) 478-3820 Phone: (714) 478-3820 Address: Business location …"
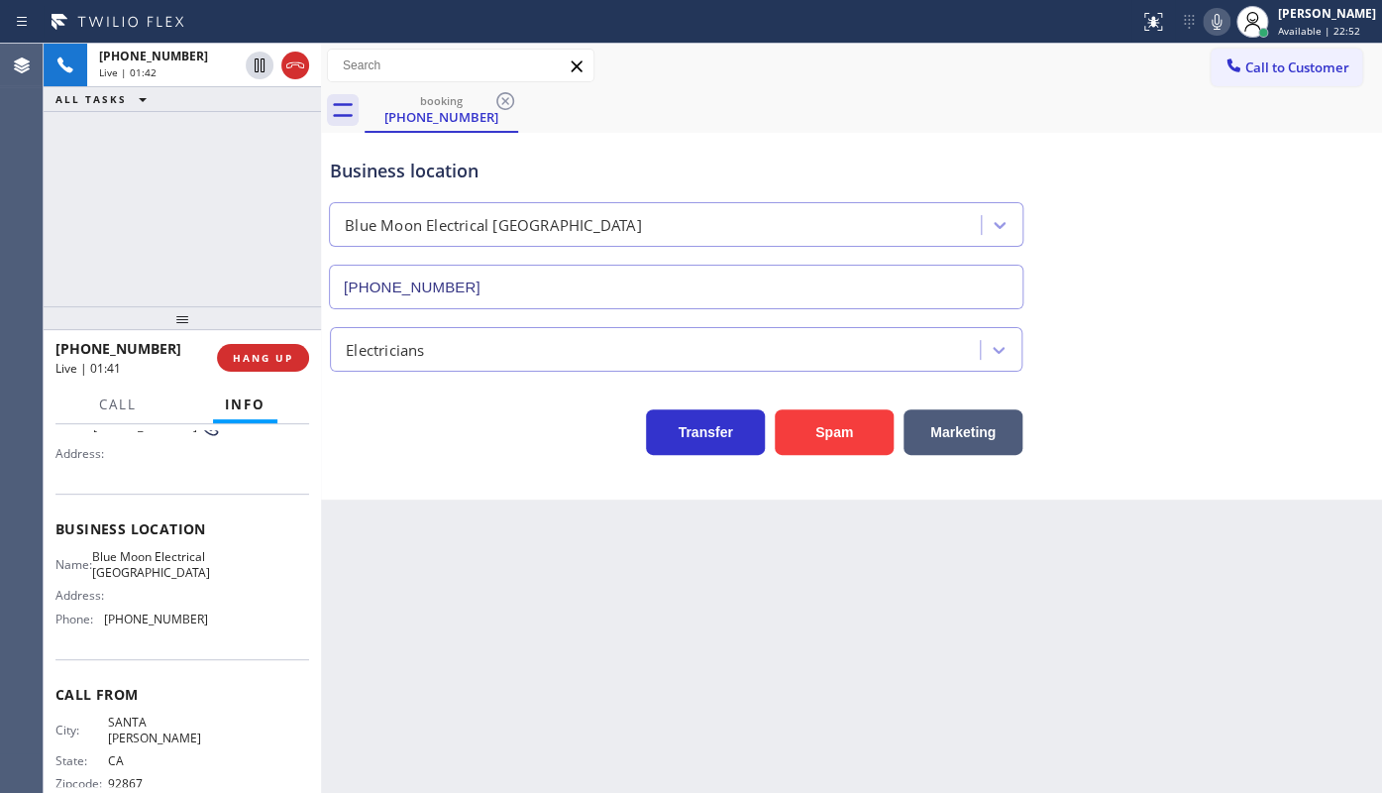
click at [108, 259] on div "+17144783820 Live | 01:42 ALL TASKS ALL TASKS ACTIVE TASKS TASKS IN WRAP UP" at bounding box center [182, 175] width 277 height 263
click at [113, 419] on div at bounding box center [117, 421] width 61 height 4
click at [157, 390] on div "Call Info" at bounding box center [182, 405] width 254 height 40
click at [123, 404] on span "Call" at bounding box center [118, 404] width 38 height 18
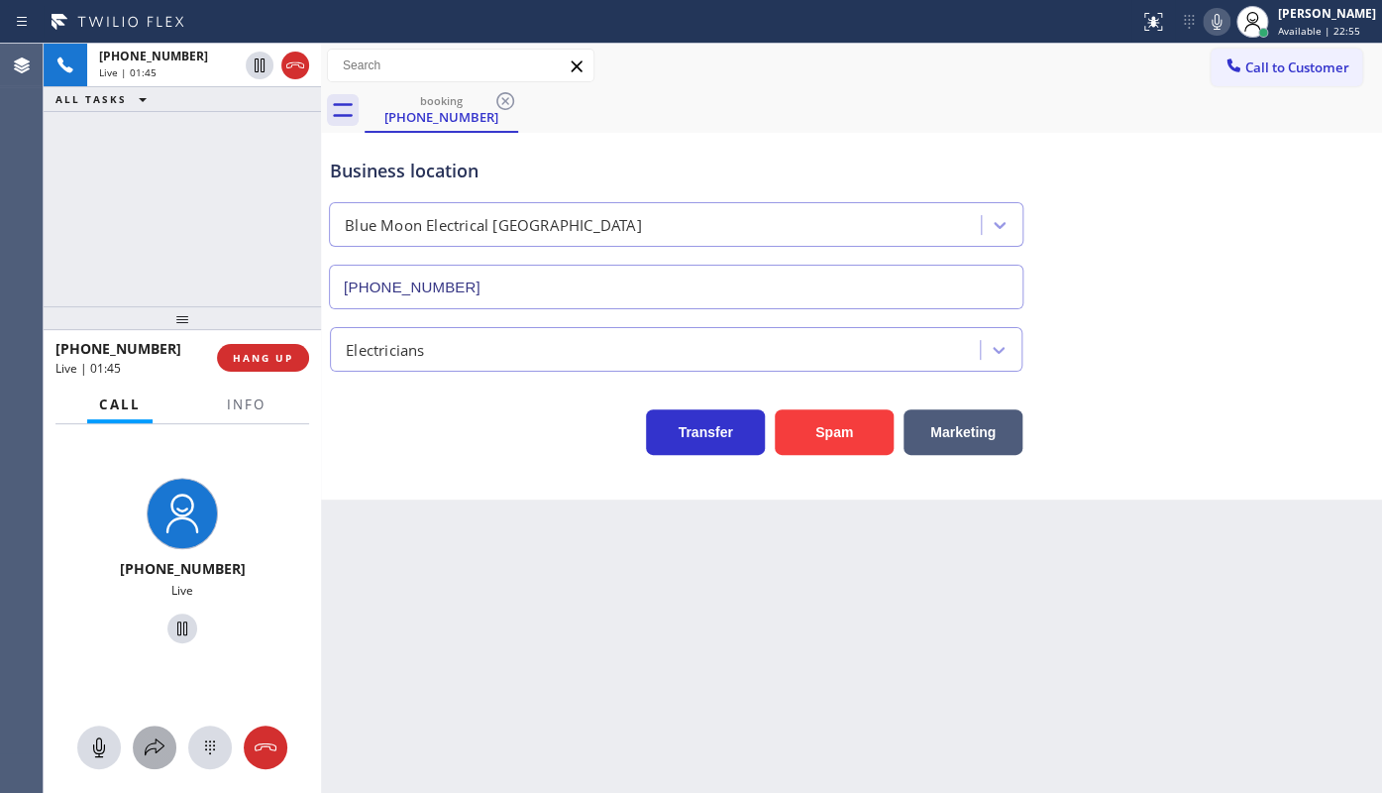
click at [143, 735] on icon at bounding box center [155, 747] width 24 height 24
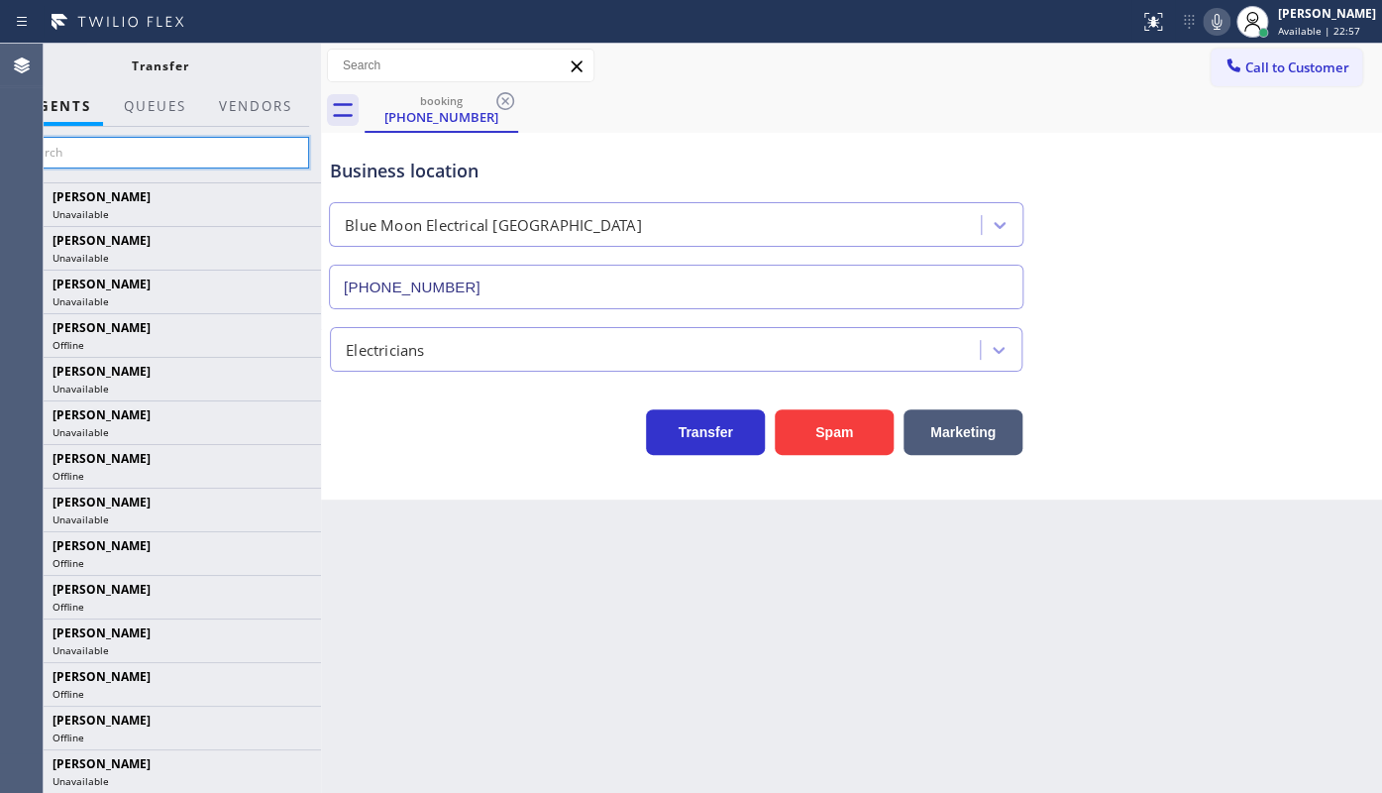
click at [142, 150] on input "text" at bounding box center [160, 153] width 298 height 32
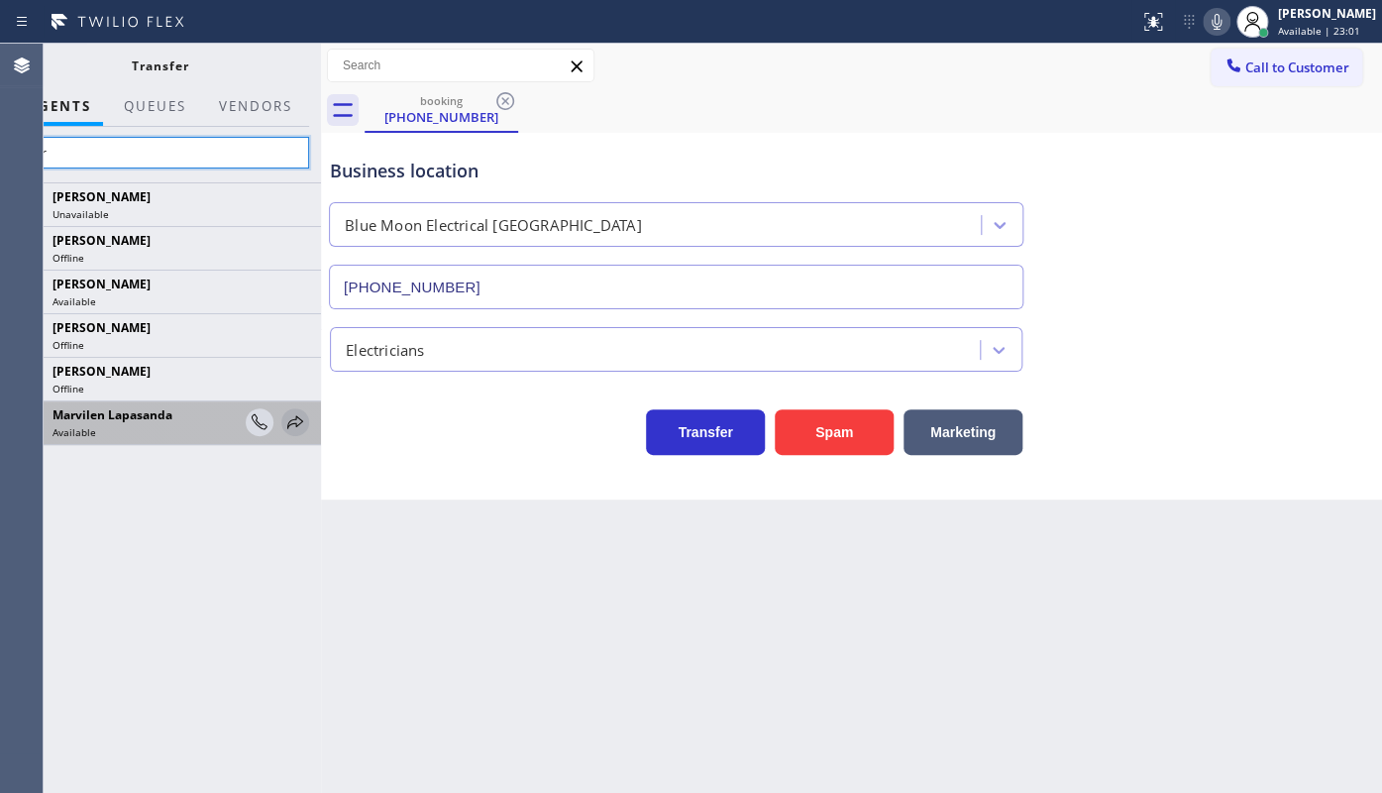
type input "mar"
click at [286, 421] on icon at bounding box center [295, 422] width 24 height 24
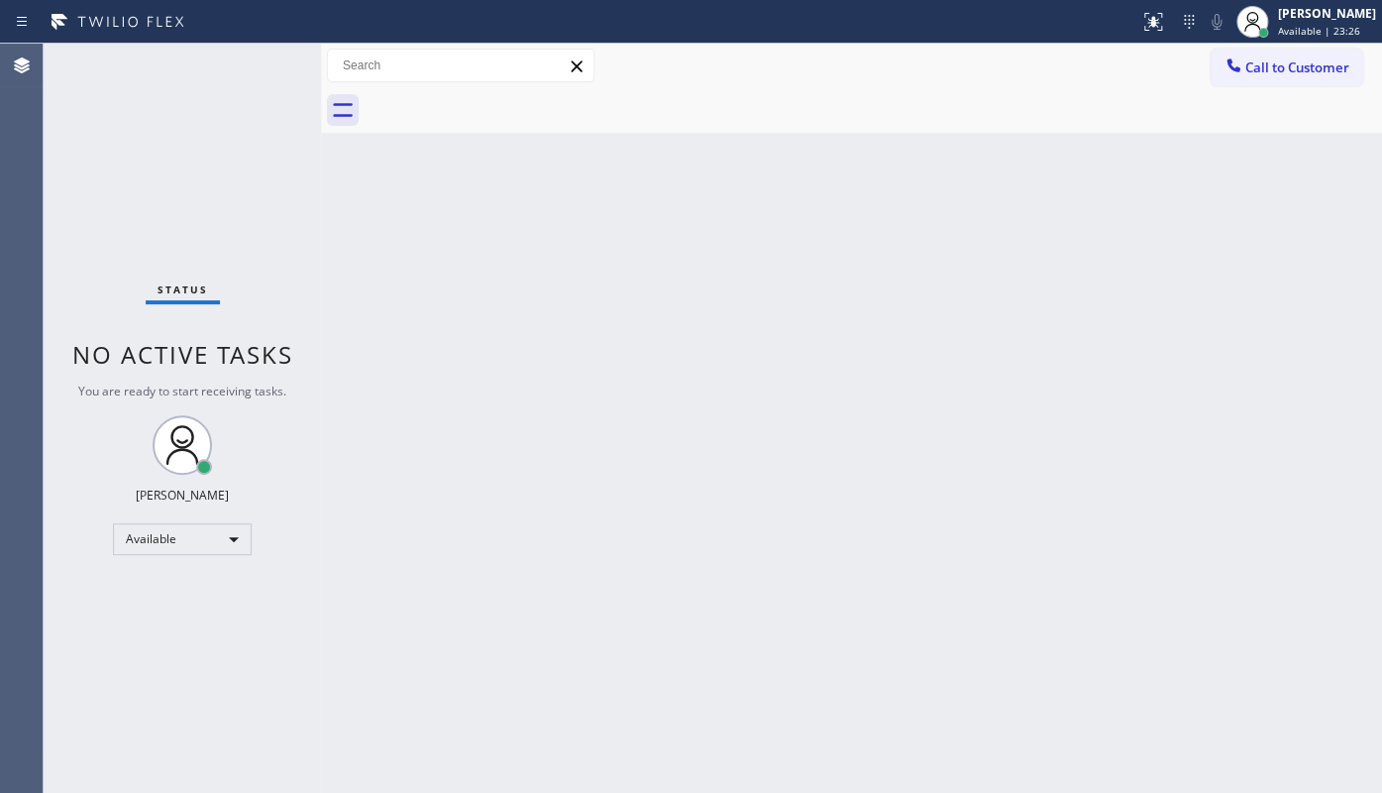
click at [188, 636] on div "Status No active tasks You are ready to start receiving tasks. JENIZA ALCAYDE A…" at bounding box center [182, 418] width 277 height 749
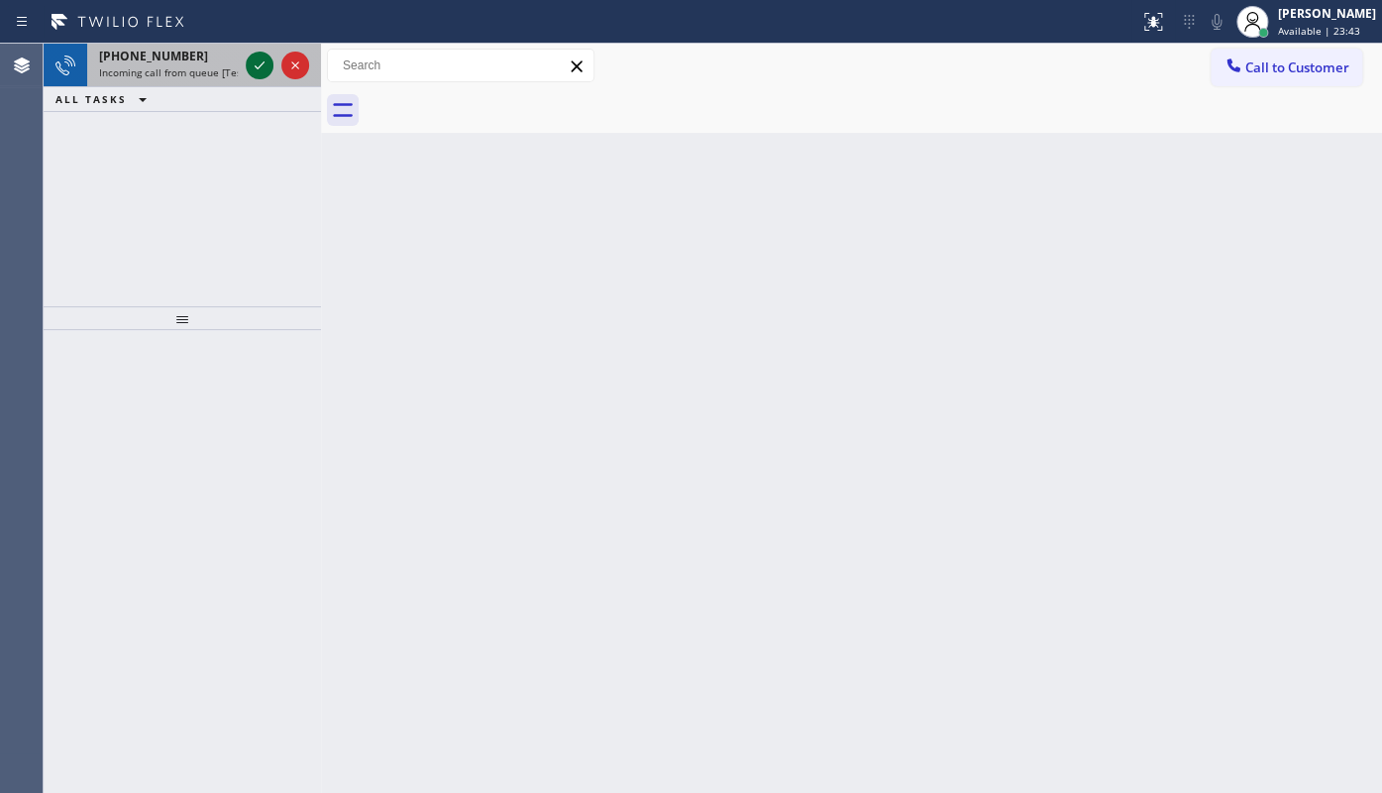
click at [258, 62] on icon at bounding box center [260, 65] width 24 height 24
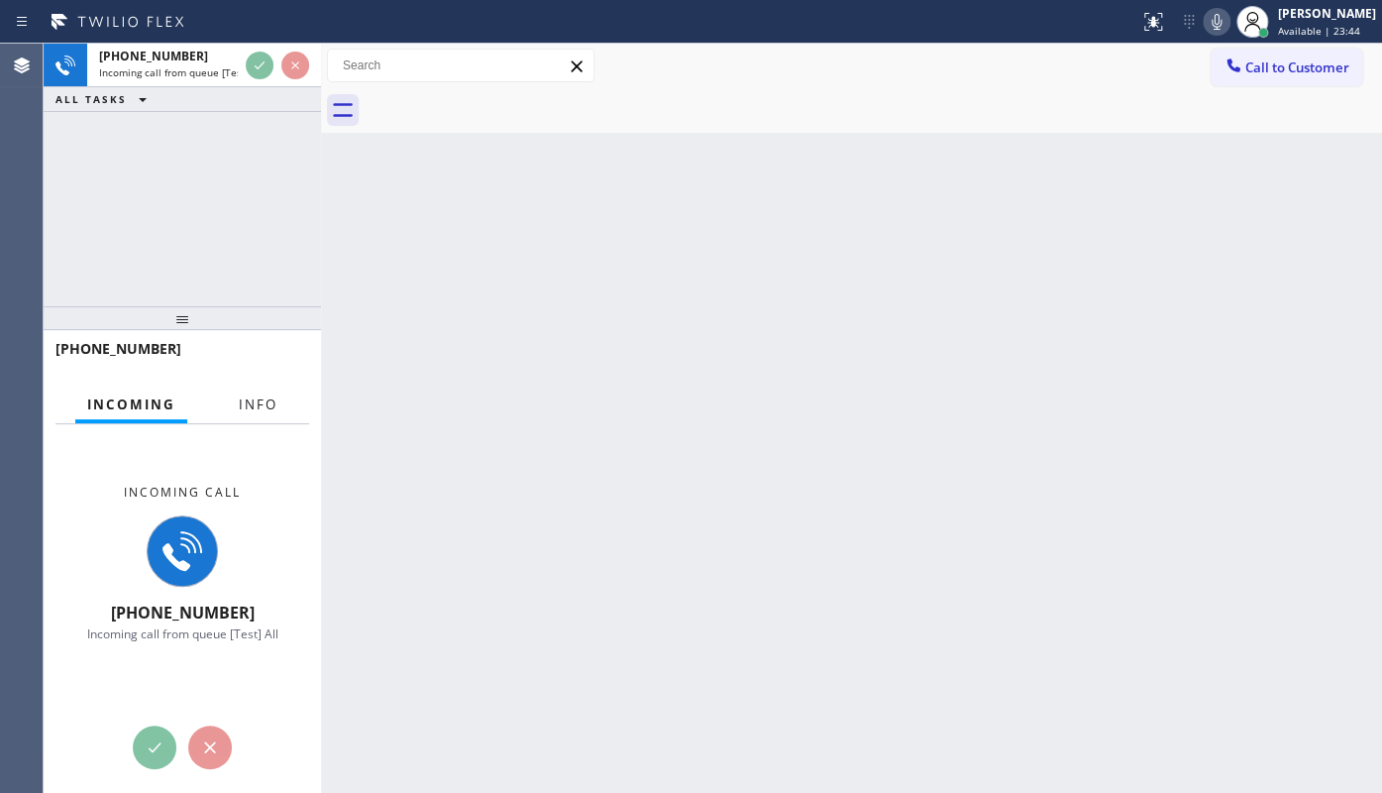
drag, startPoint x: 276, startPoint y: 422, endPoint x: 276, endPoint y: 405, distance: 16.8
click at [276, 420] on div at bounding box center [258, 421] width 62 height 4
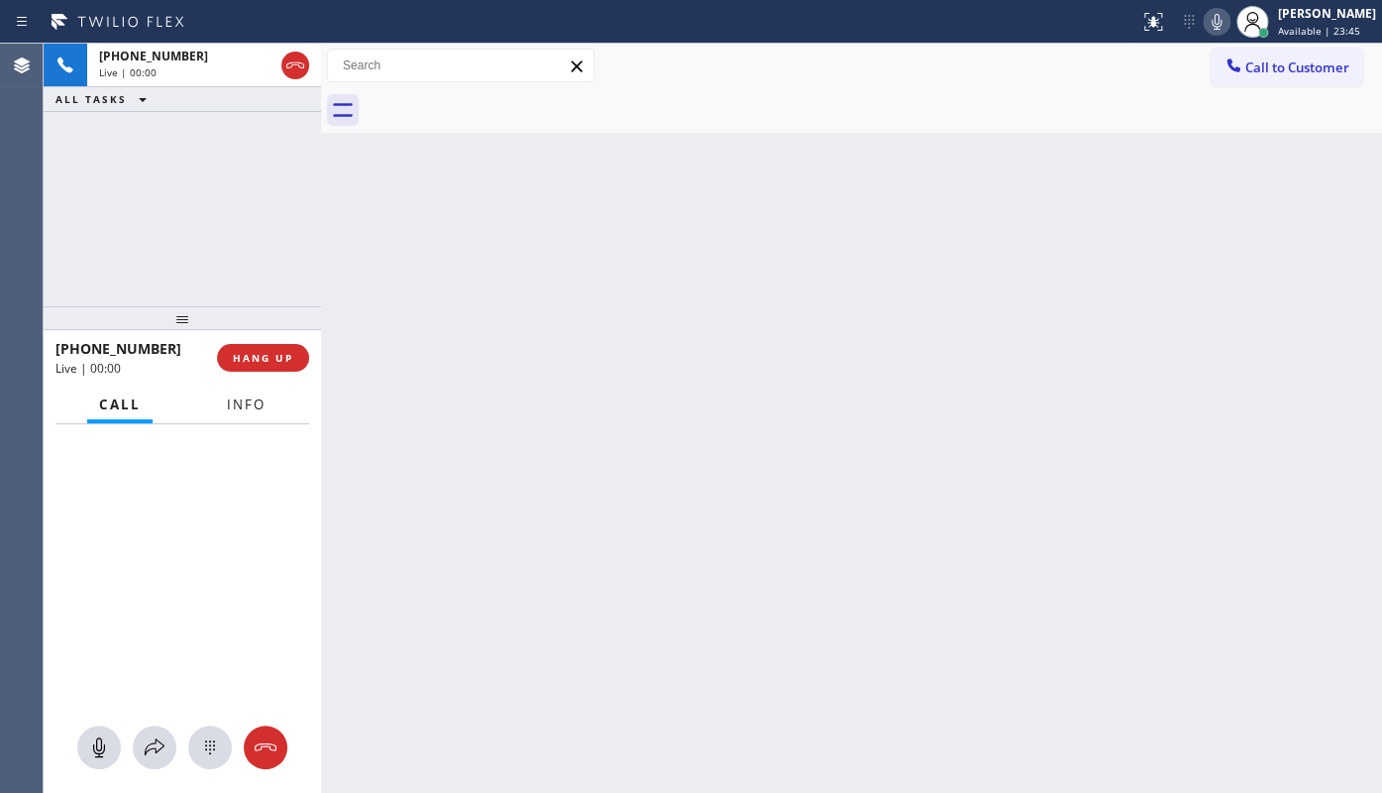
click at [275, 402] on button "Info" at bounding box center [246, 404] width 62 height 39
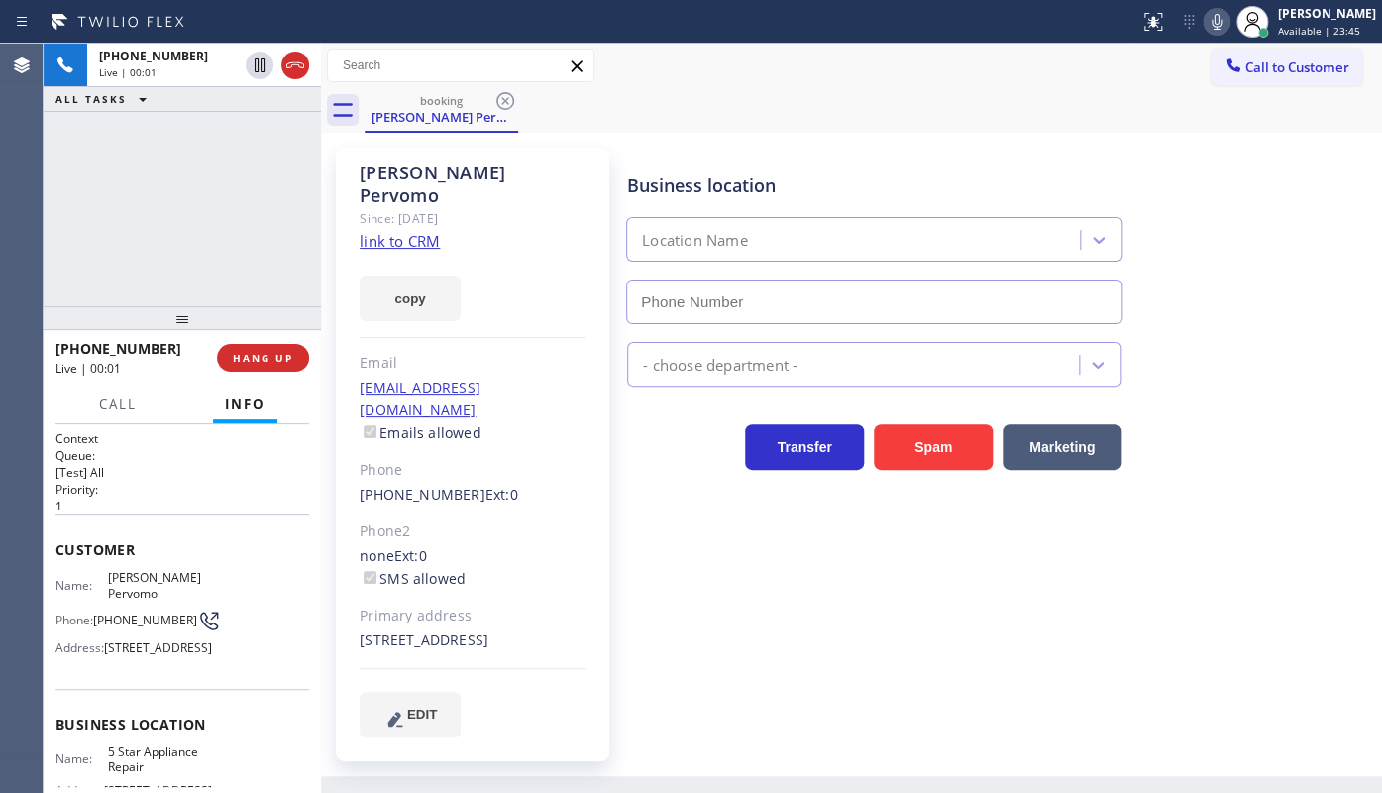
type input "(855) 731-4952"
click at [385, 231] on link "link to CRM" at bounding box center [400, 241] width 80 height 20
click at [1214, 20] on icon at bounding box center [1217, 22] width 10 height 16
click at [129, 149] on div "+16463618406 Live | 01:12 ALL TASKS ALL TASKS ACTIVE TASKS TASKS IN WRAP UP" at bounding box center [182, 175] width 277 height 263
click at [1220, 29] on icon at bounding box center [1217, 22] width 24 height 24
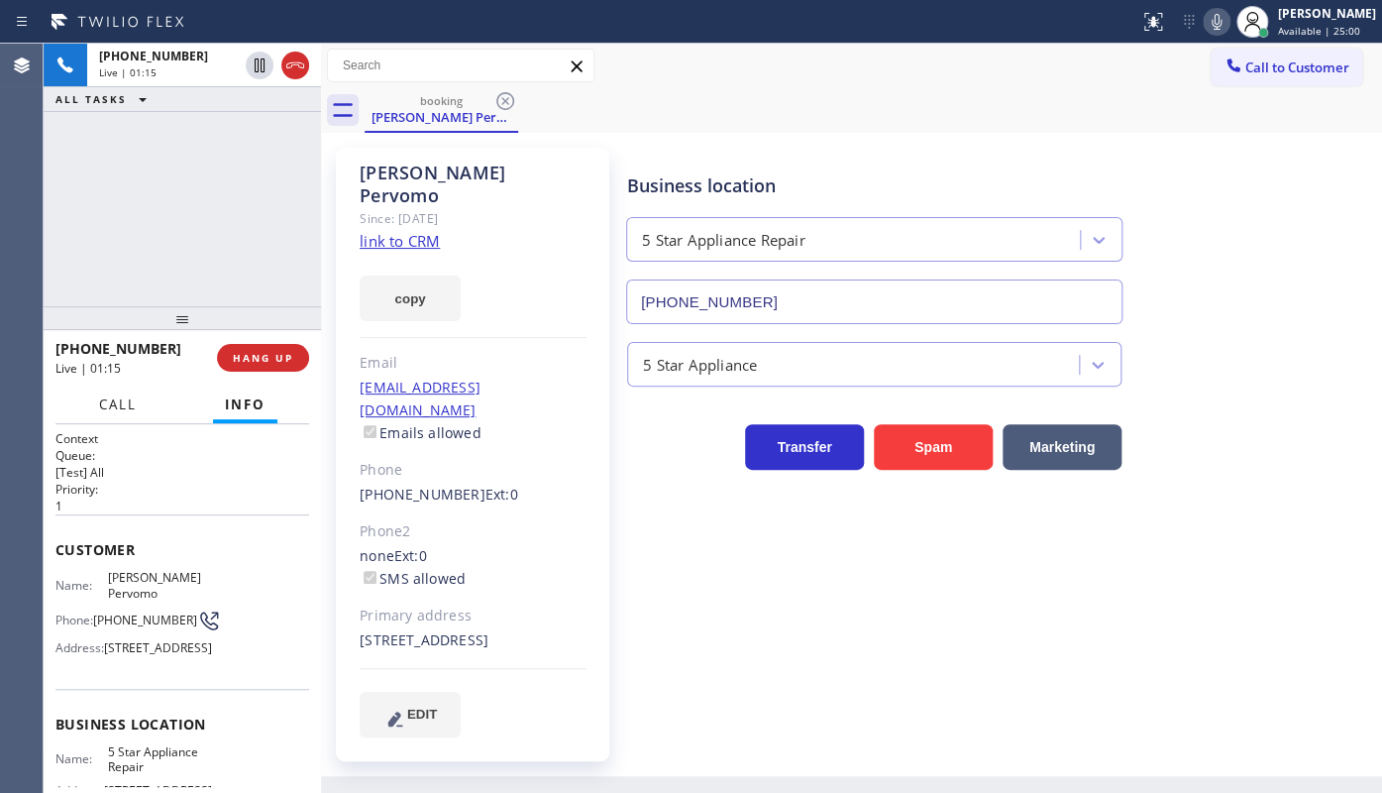
drag, startPoint x: 122, startPoint y: 412, endPoint x: 102, endPoint y: 453, distance: 45.2
click at [122, 410] on span "Call" at bounding box center [118, 404] width 38 height 18
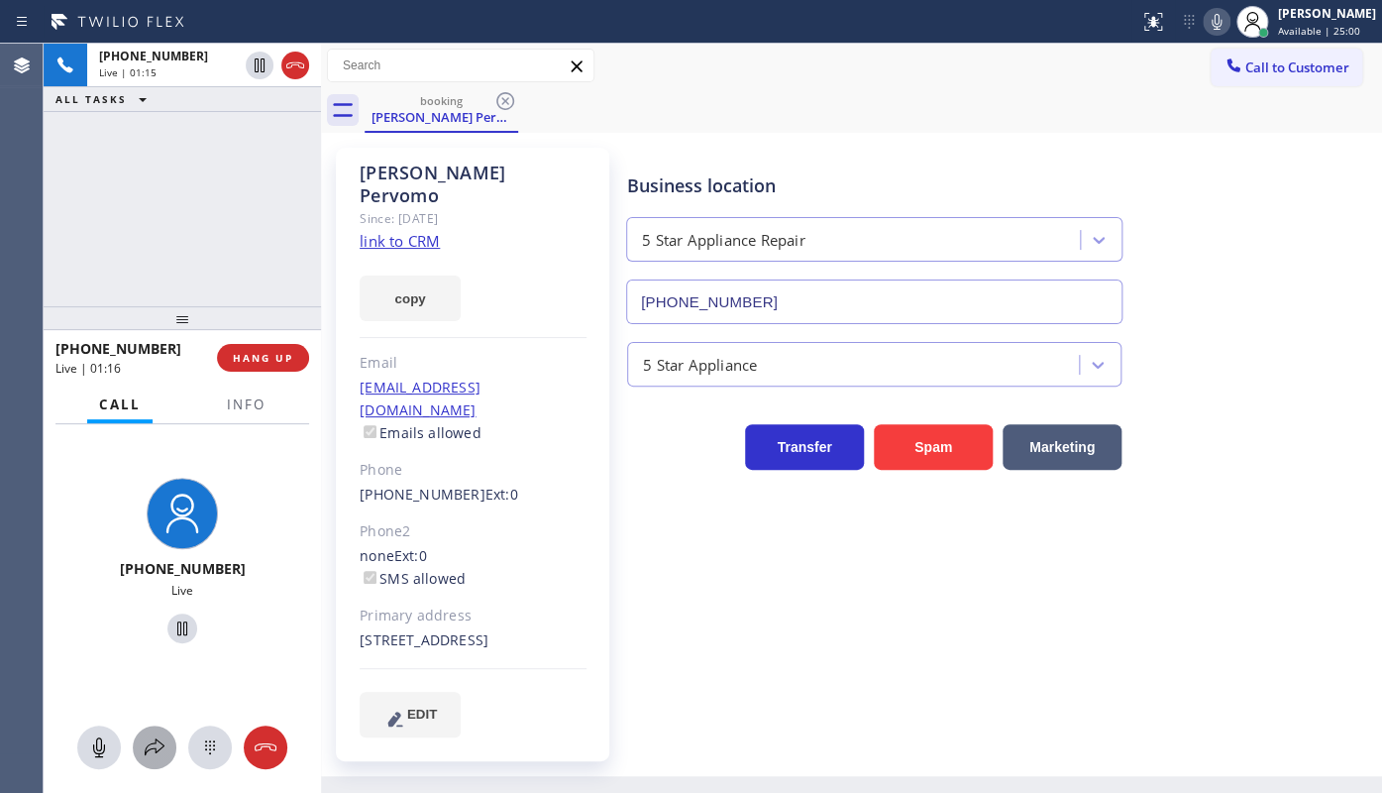
drag, startPoint x: 136, startPoint y: 770, endPoint x: 144, endPoint y: 746, distance: 25.1
click at [137, 767] on div "+16463618406 Live" at bounding box center [182, 608] width 277 height 369
click at [144, 745] on icon at bounding box center [155, 747] width 24 height 24
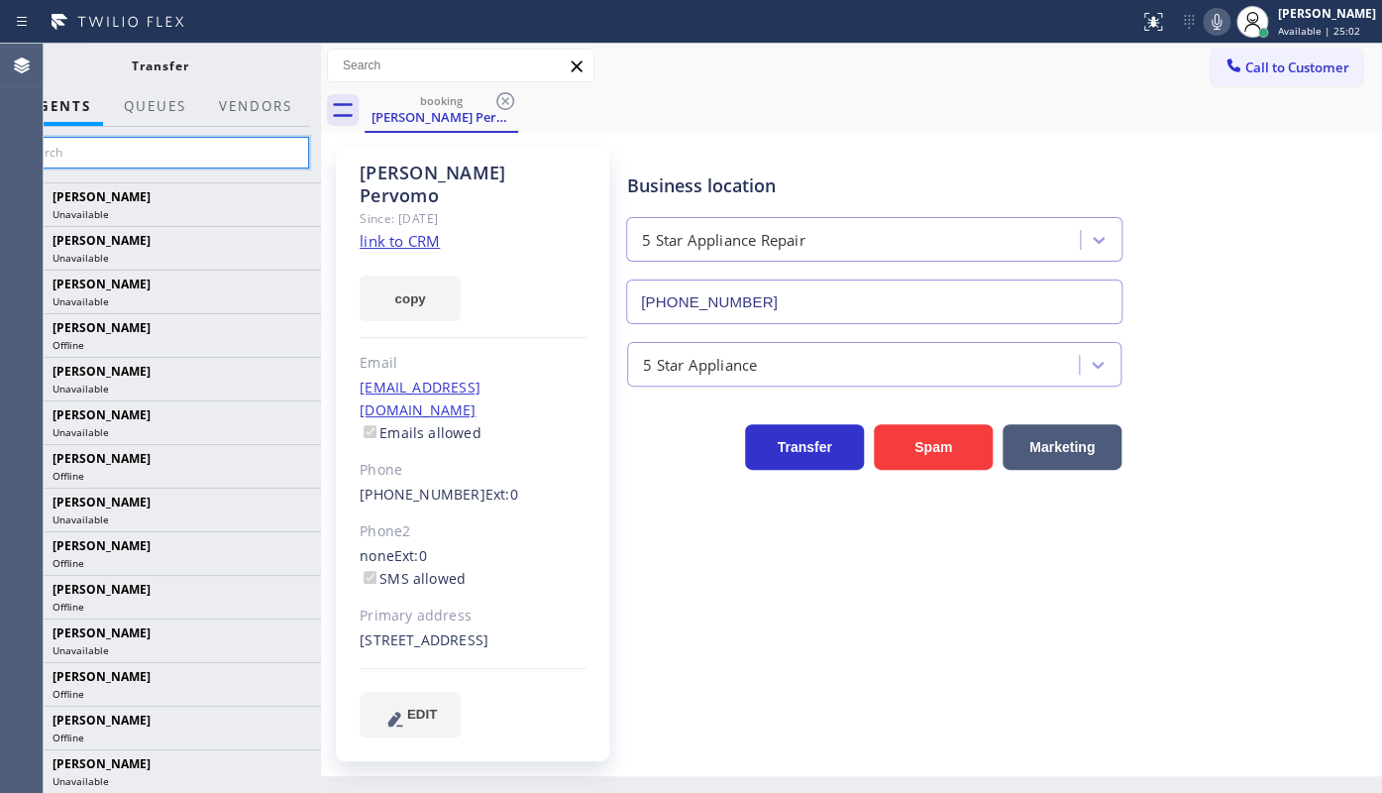
click at [183, 145] on input "text" at bounding box center [160, 153] width 298 height 32
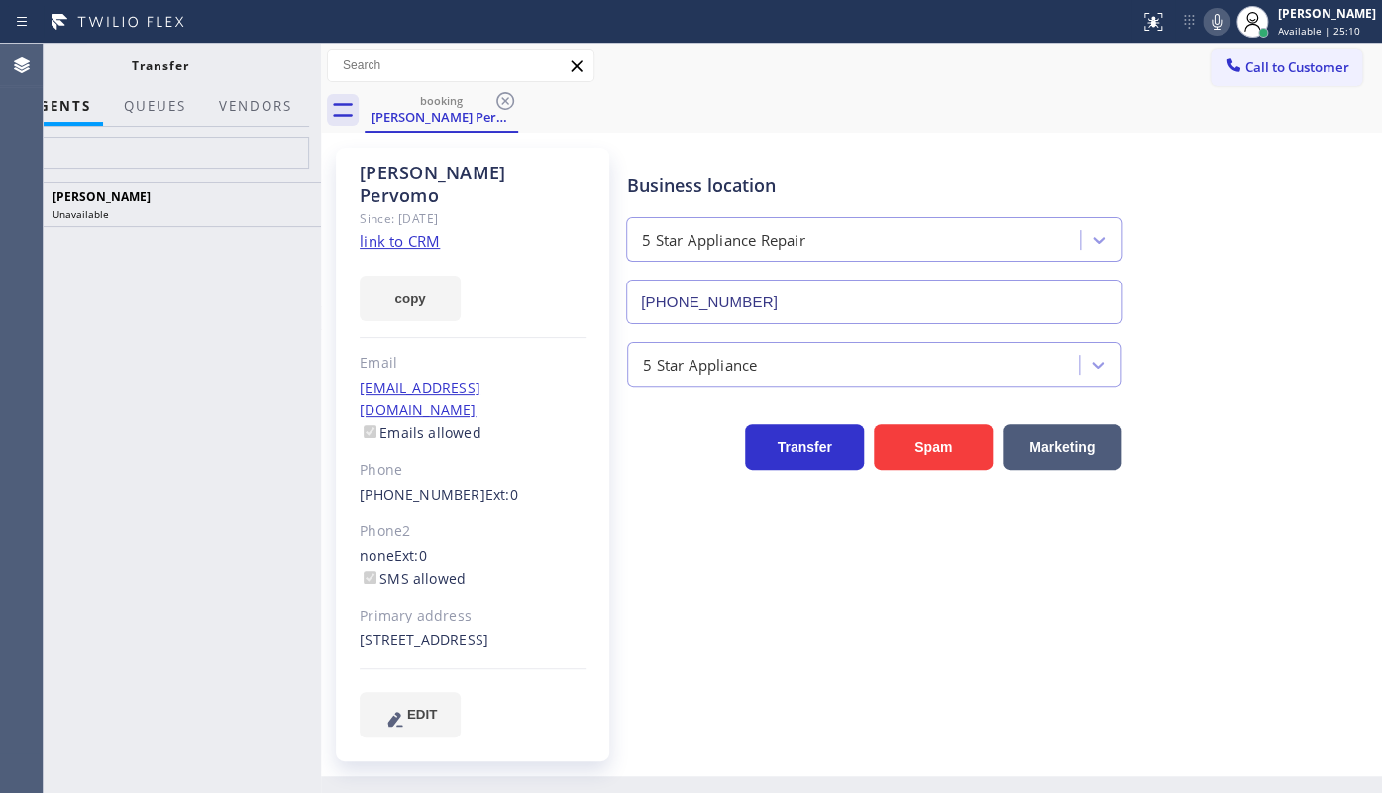
drag, startPoint x: 169, startPoint y: 235, endPoint x: 162, endPoint y: 144, distance: 91.4
click at [169, 224] on div "JOHN FELIX PEREZ Unavailable" at bounding box center [160, 487] width 322 height 610
click at [167, 153] on input "feli" at bounding box center [160, 153] width 298 height 32
type input "f"
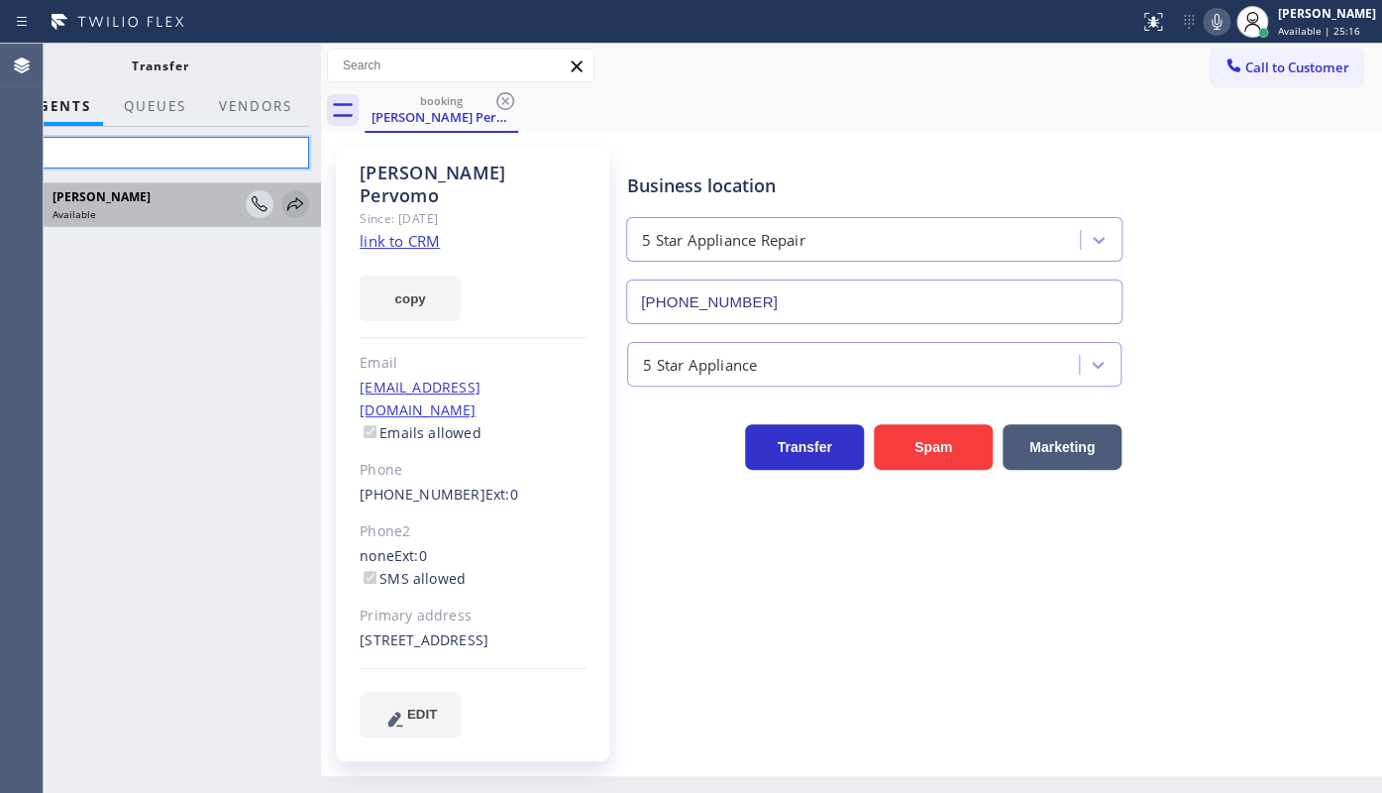
type input "fel"
click at [289, 201] on icon at bounding box center [295, 204] width 24 height 24
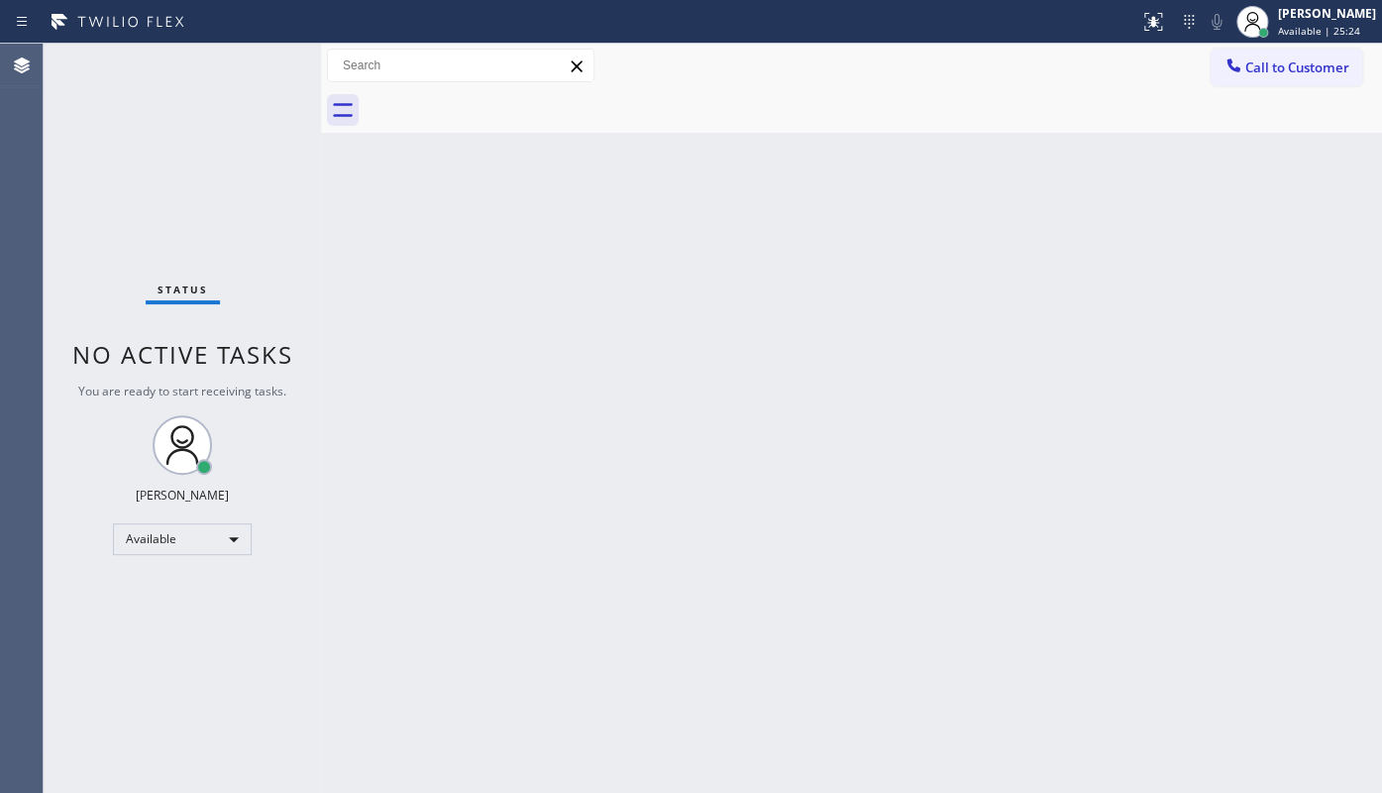
click at [701, 202] on div "Back to Dashboard Change Sender ID Customers Technicians Select a contact Outbo…" at bounding box center [851, 418] width 1061 height 749
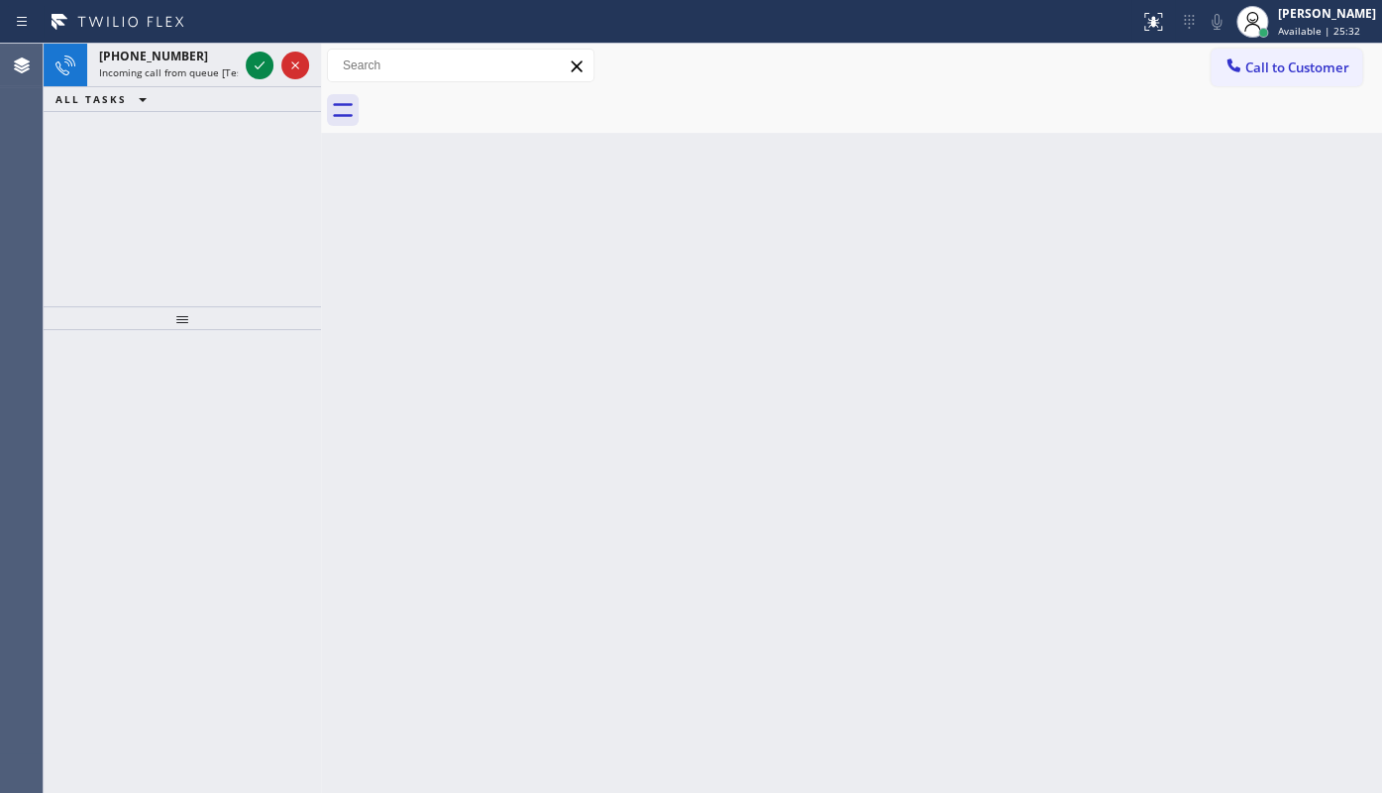
click at [155, 209] on div "+16507197190 Incoming call from queue [Test] All ALL TASKS ALL TASKS ACTIVE TAS…" at bounding box center [182, 175] width 277 height 263
click at [261, 53] on icon at bounding box center [260, 65] width 24 height 24
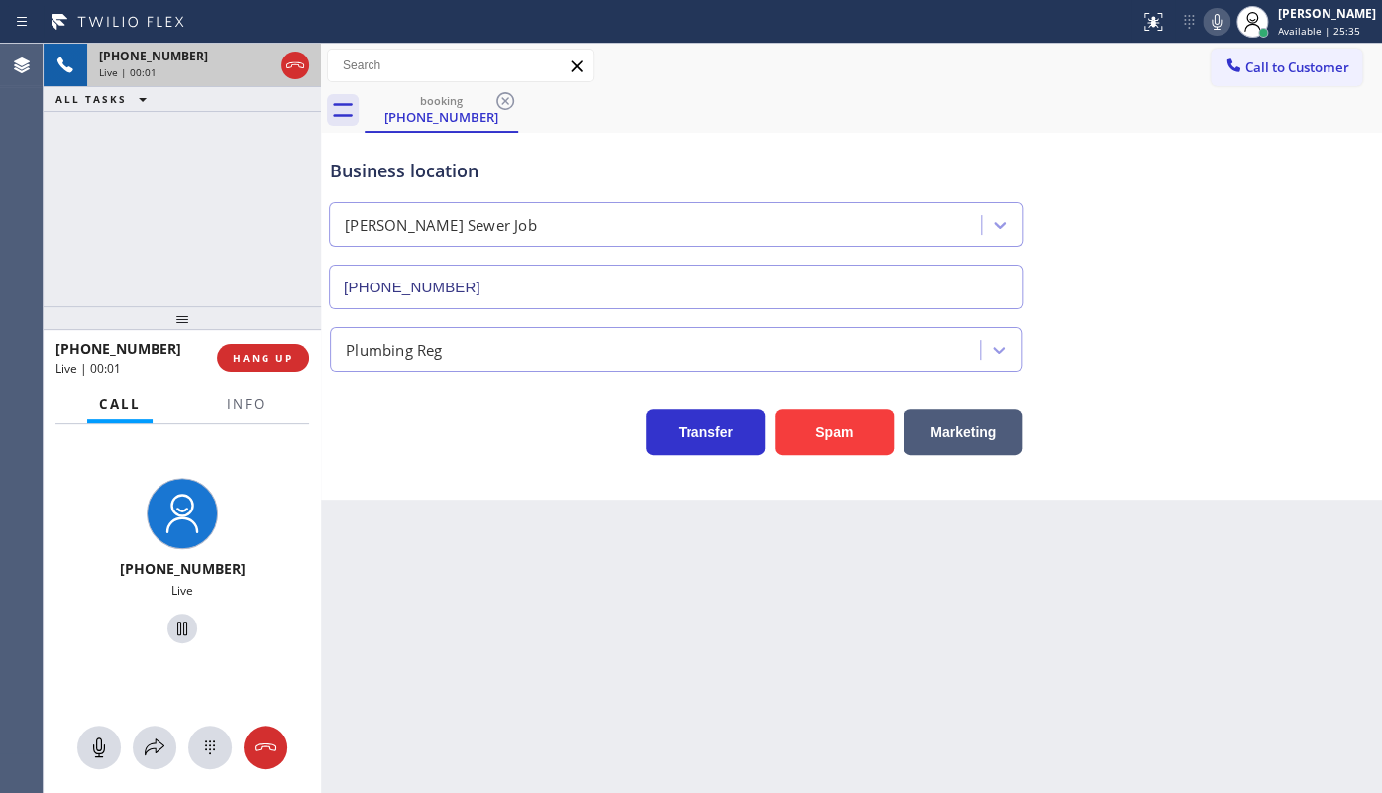
type input "(909) 328-6056"
click at [264, 351] on span "HANG UP" at bounding box center [263, 358] width 60 height 14
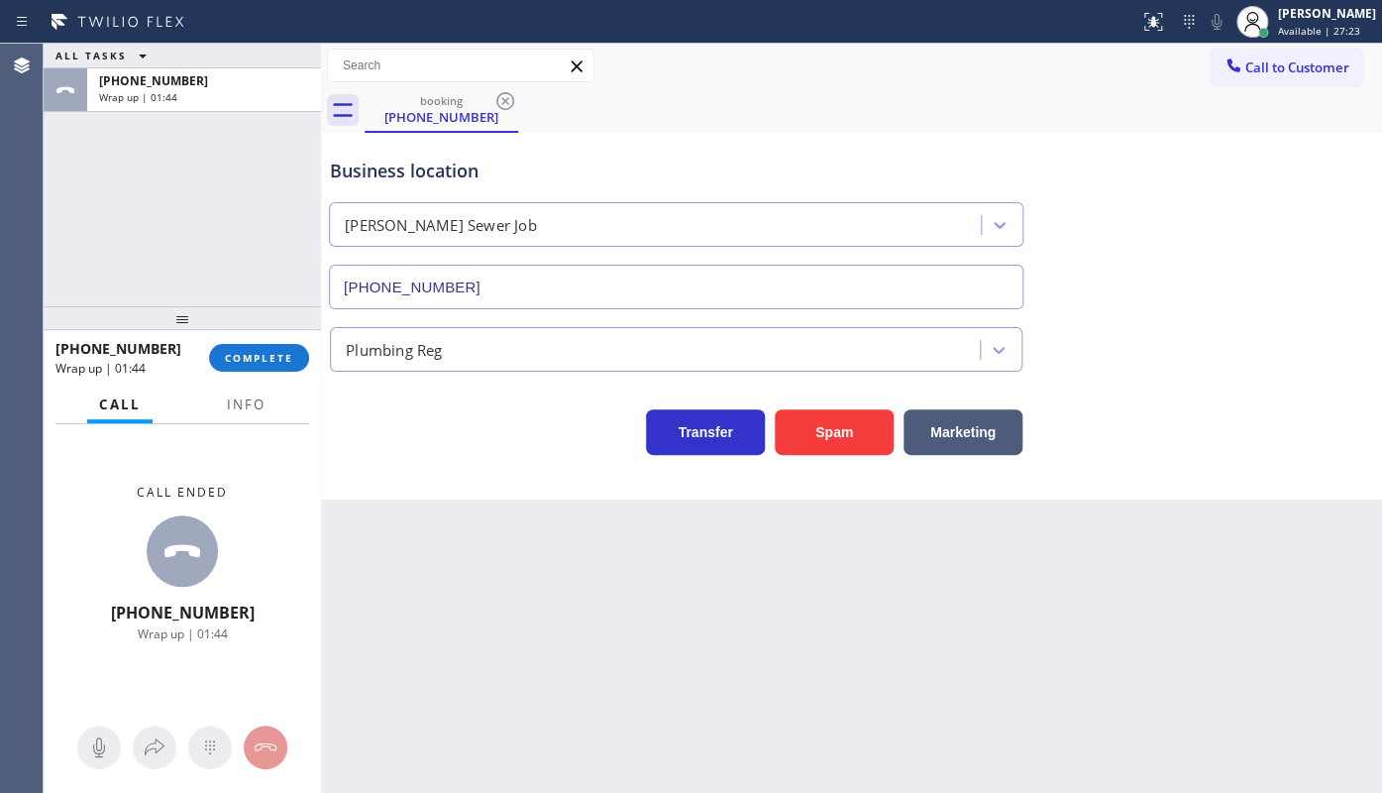
click at [180, 237] on div "ALL TASKS ALL TASKS ACTIVE TASKS TASKS IN WRAP UP +16507197190 Wrap up | 01:44" at bounding box center [182, 175] width 277 height 263
click at [278, 359] on span "COMPLETE" at bounding box center [259, 358] width 68 height 14
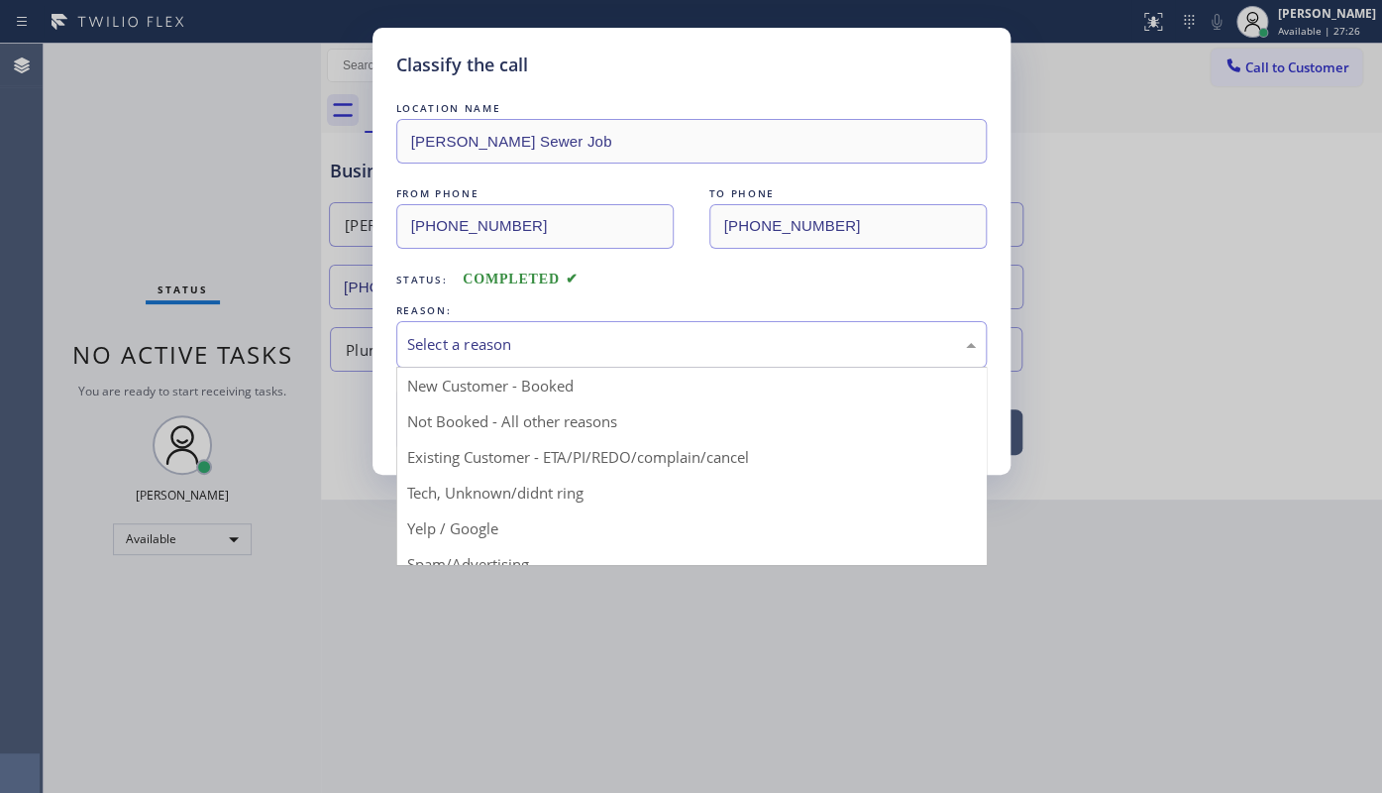
click at [425, 333] on div "Select a reason" at bounding box center [691, 344] width 569 height 23
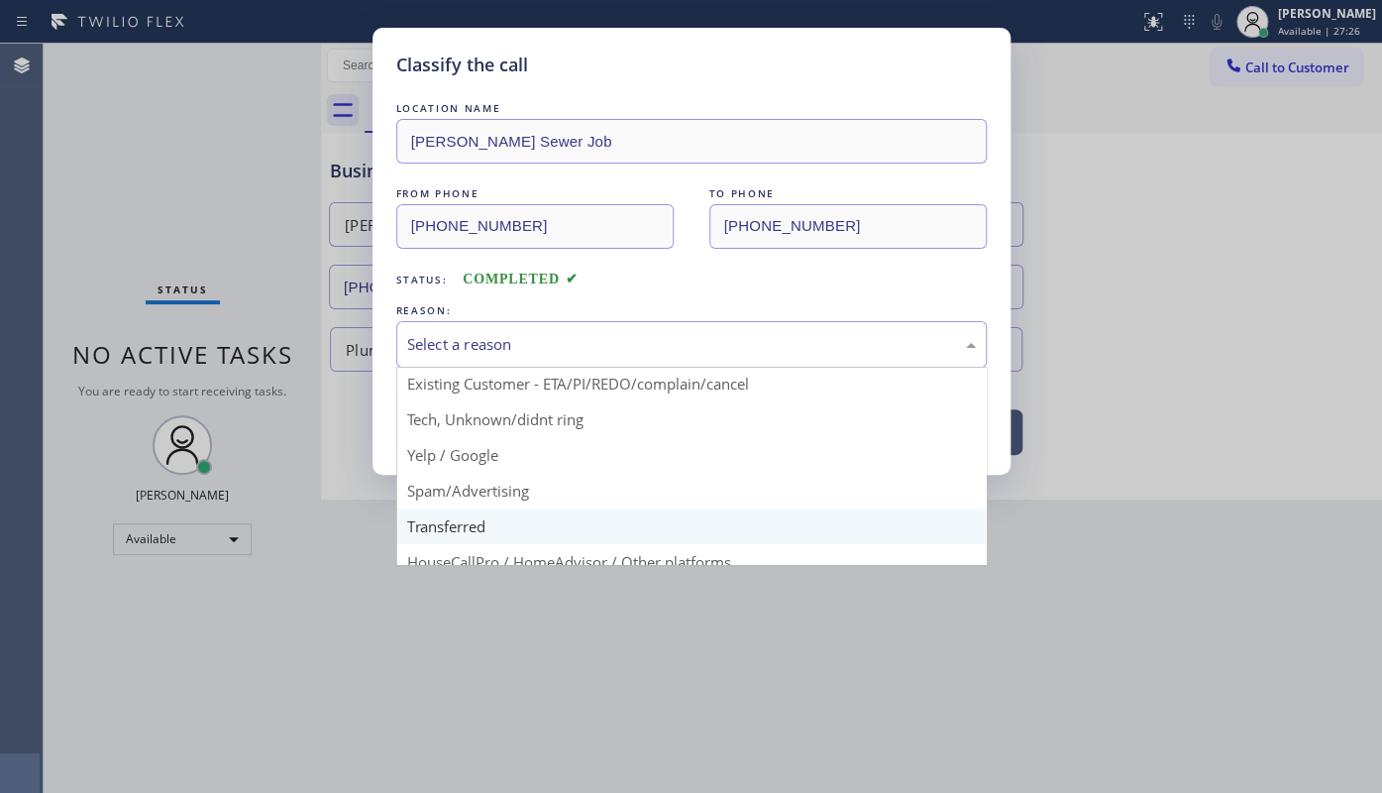
scroll to position [132, 0]
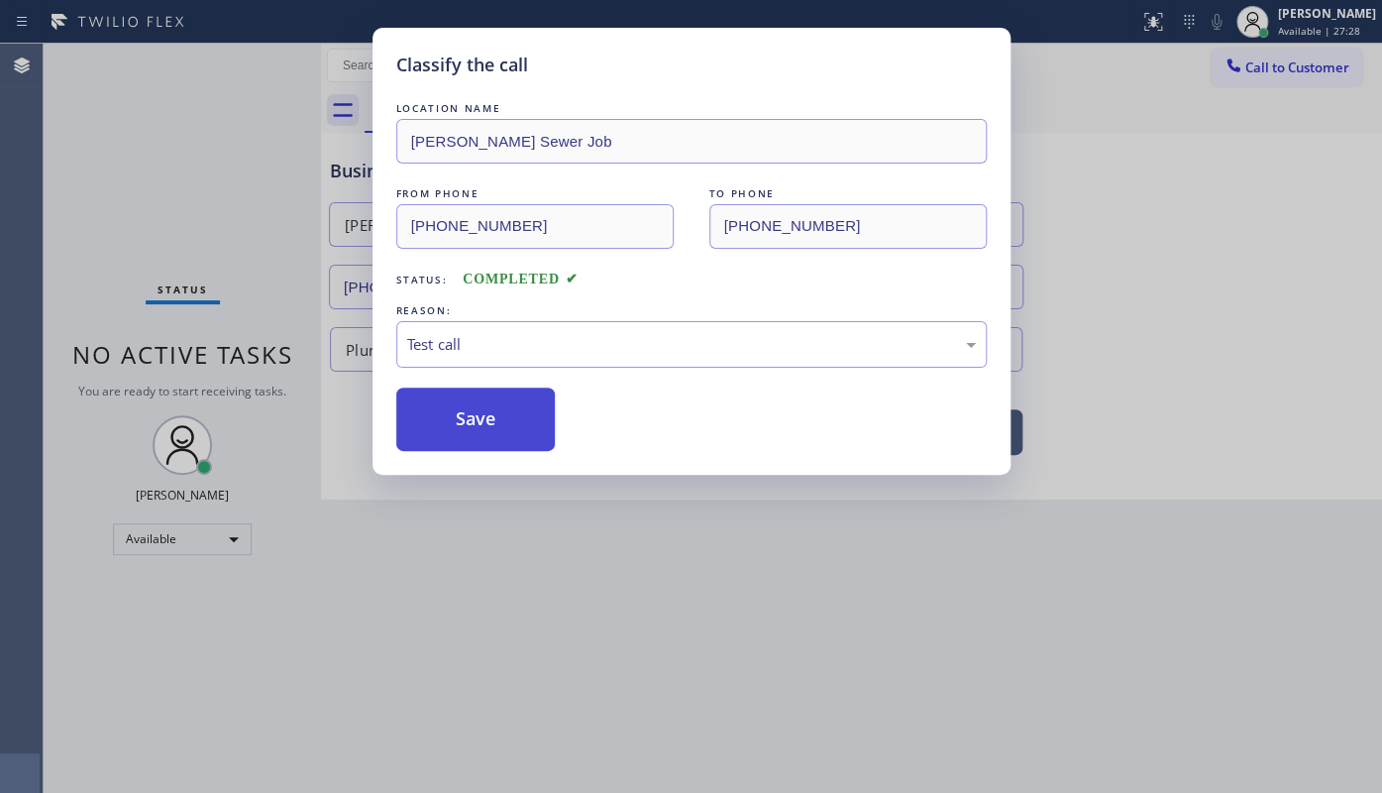
click at [442, 398] on button "Save" at bounding box center [475, 418] width 159 height 63
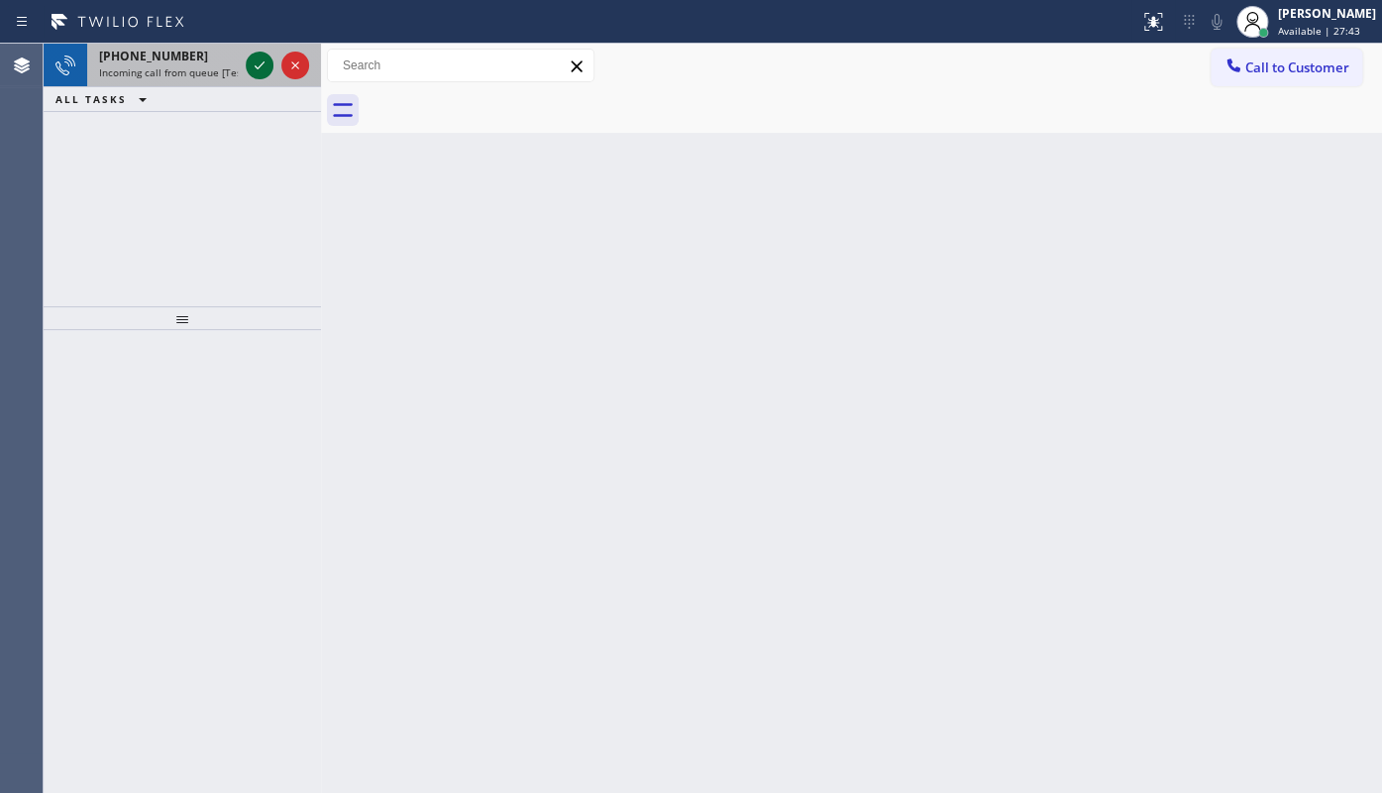
click at [253, 60] on icon at bounding box center [260, 65] width 24 height 24
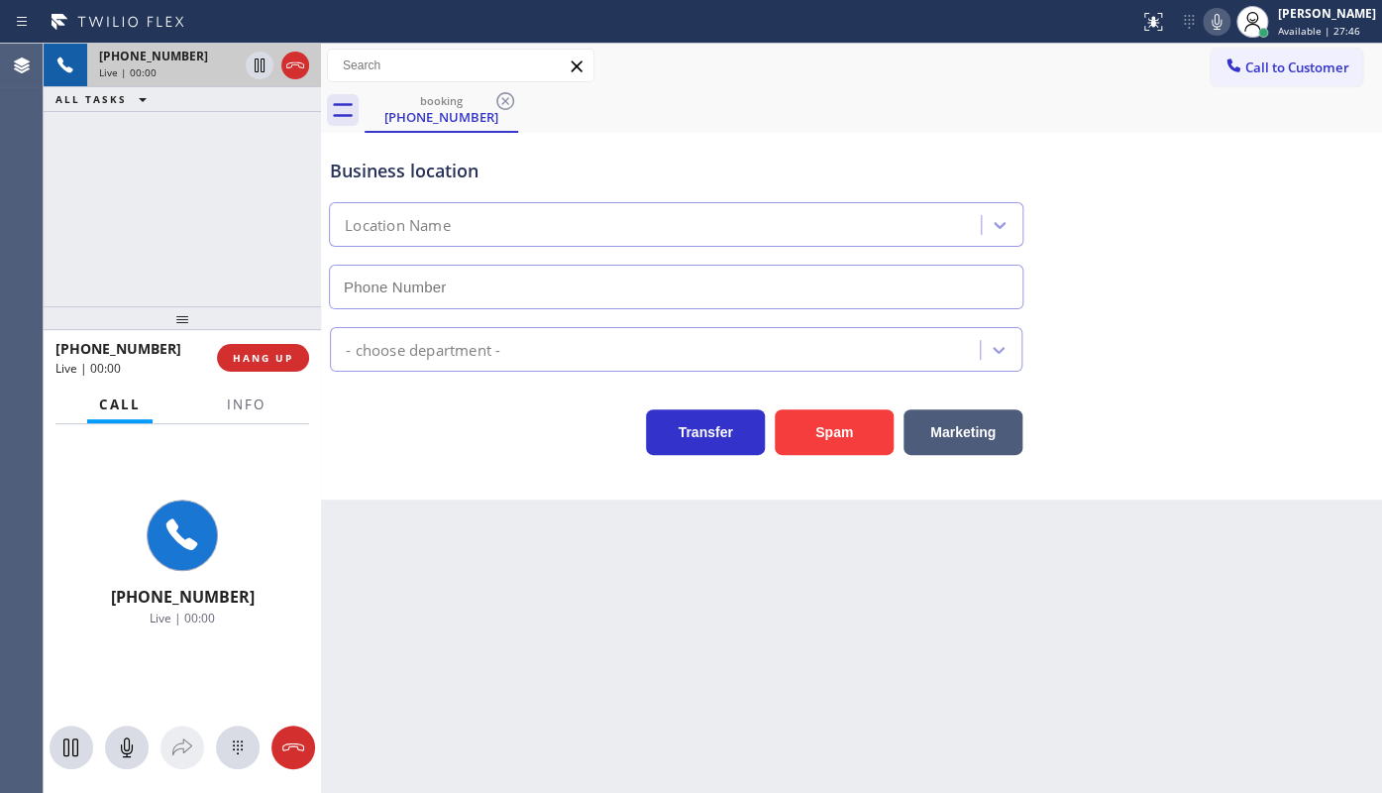
type input "(714) 844-0014"
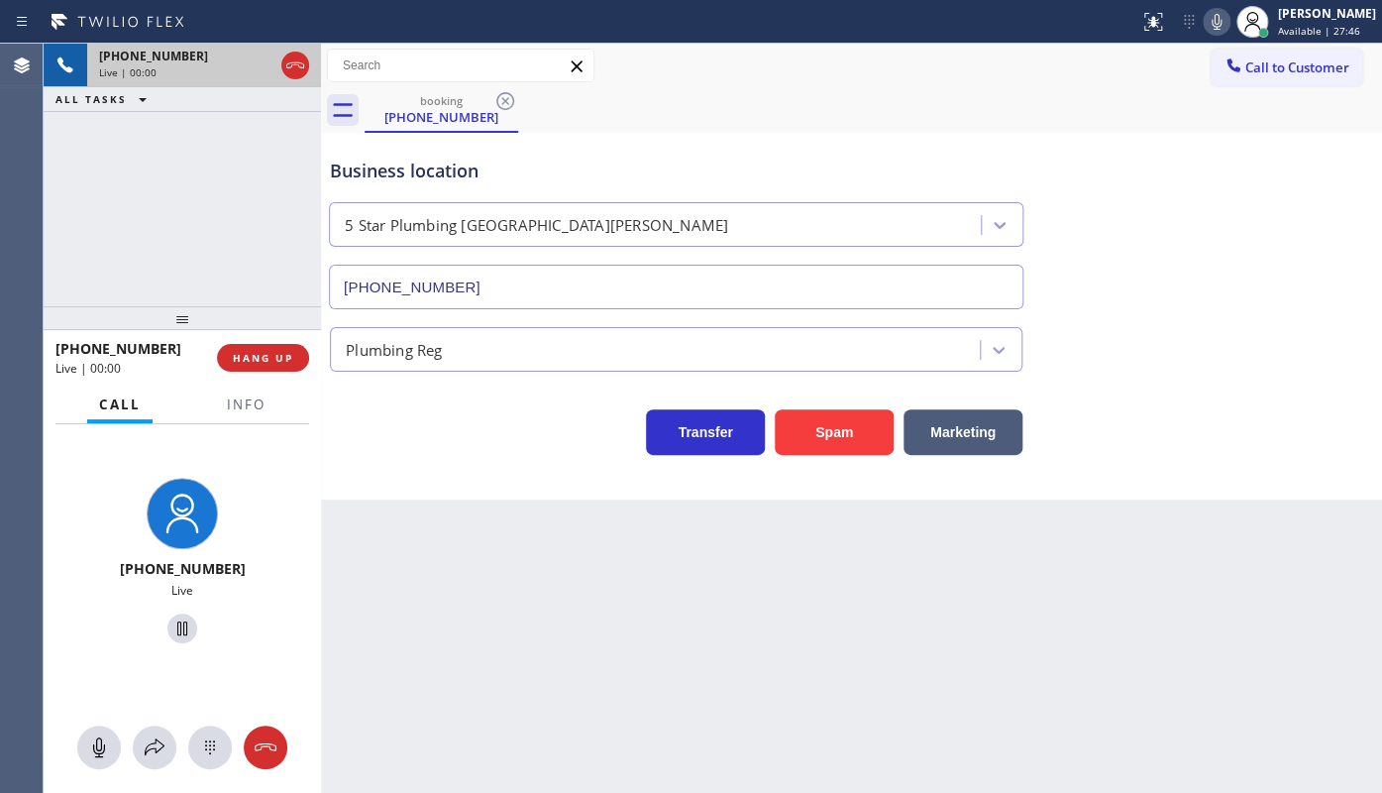
click at [249, 371] on div "+17149026754 Live | 00:00 HANG UP" at bounding box center [182, 358] width 254 height 52
click at [267, 347] on button "HANG UP" at bounding box center [263, 358] width 92 height 28
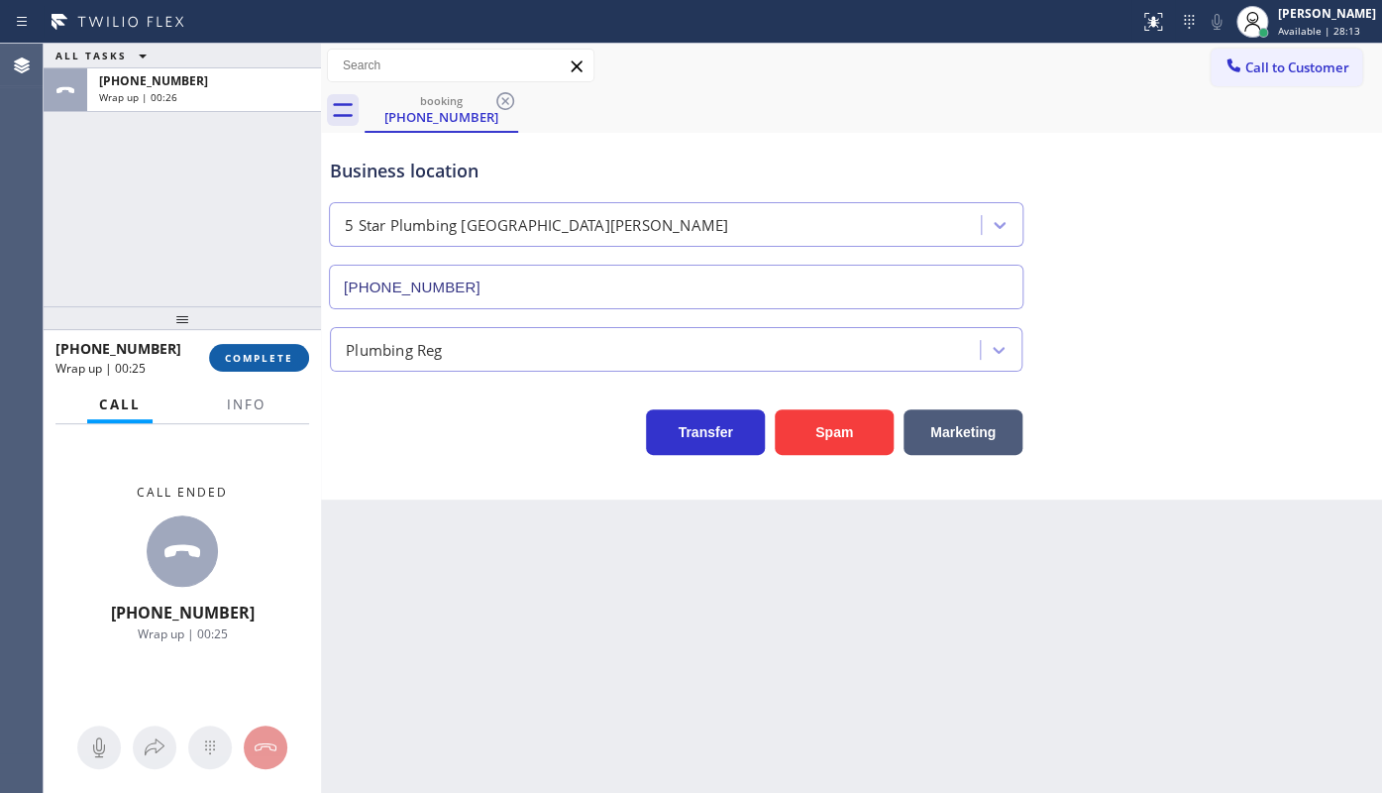
click at [255, 354] on span "COMPLETE" at bounding box center [259, 358] width 68 height 14
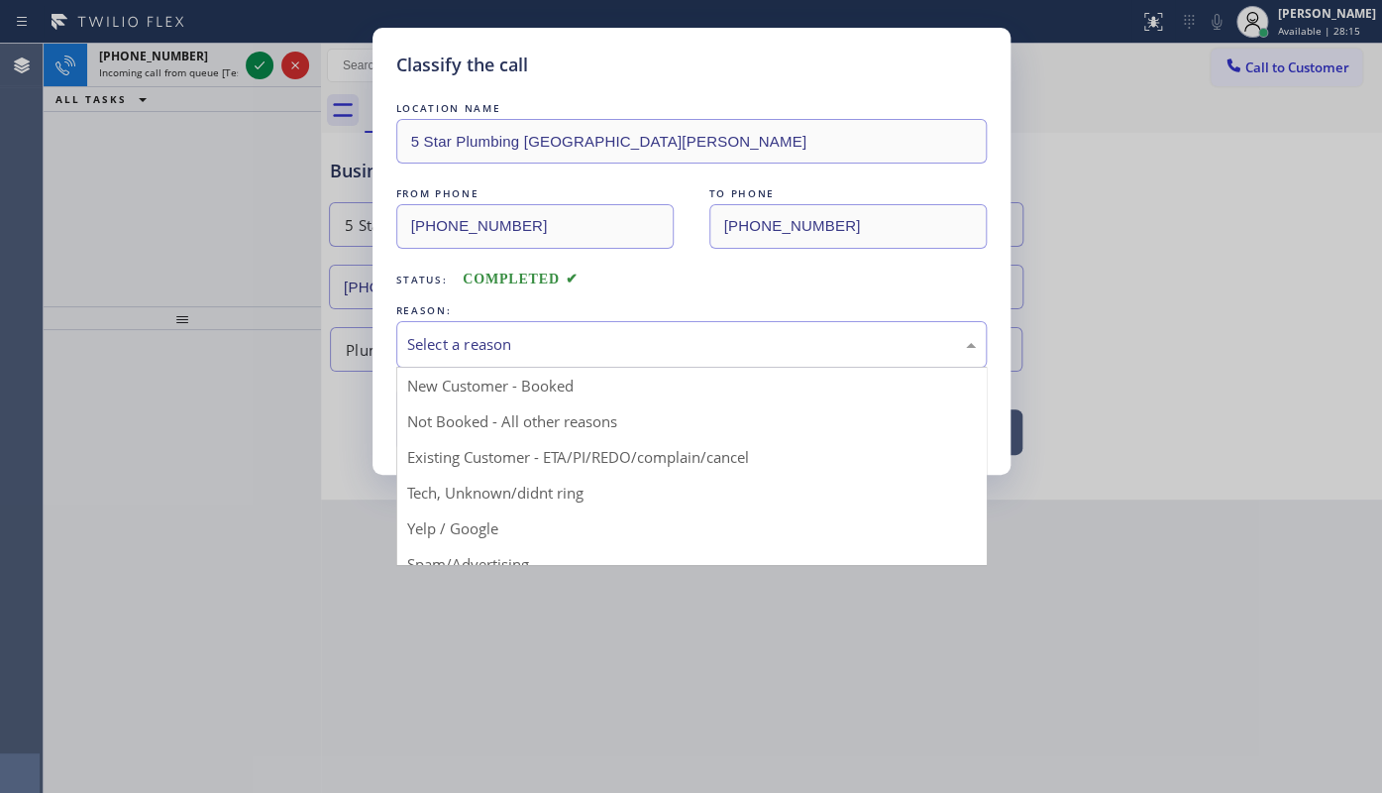
click at [487, 352] on div "Select a reason" at bounding box center [691, 344] width 569 height 23
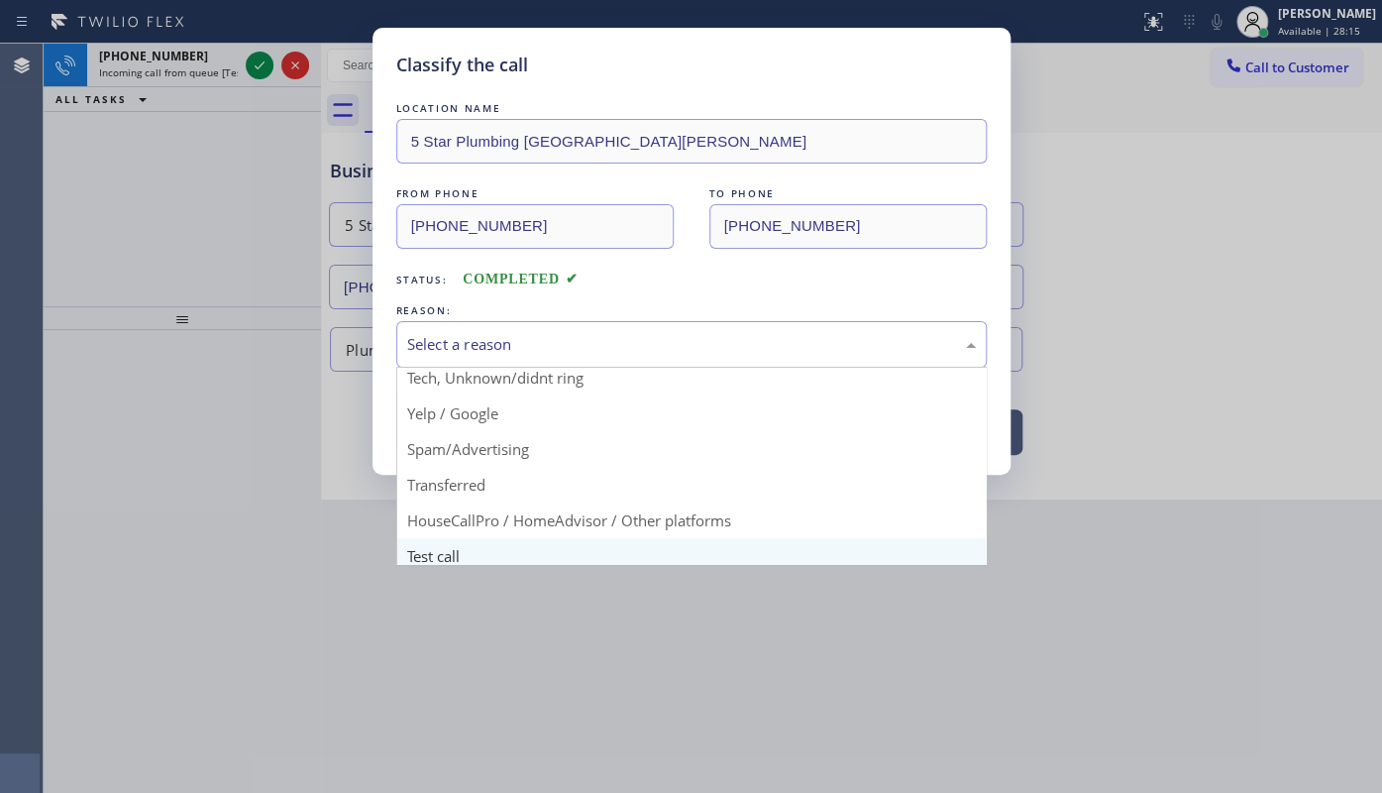
scroll to position [132, 0]
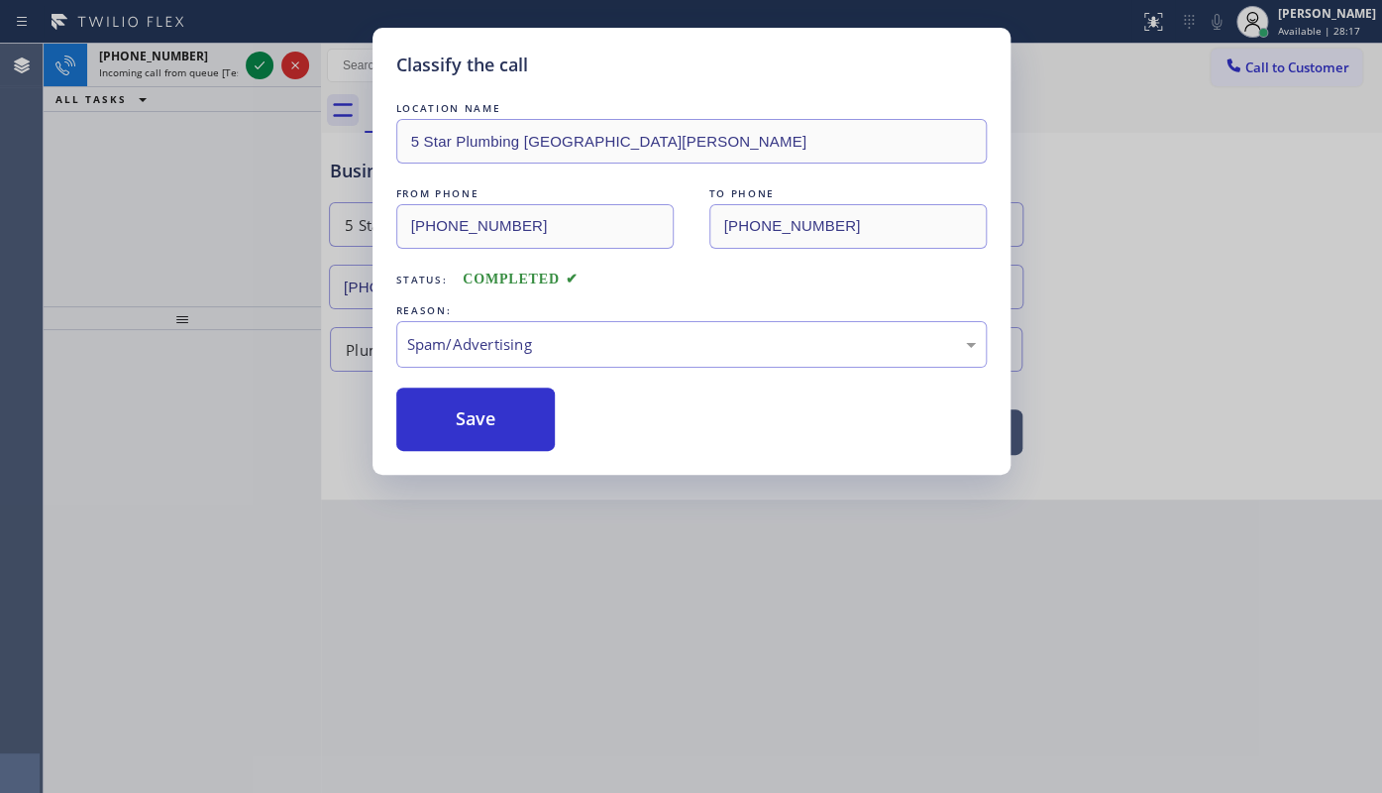
click at [445, 435] on button "Save" at bounding box center [475, 418] width 159 height 63
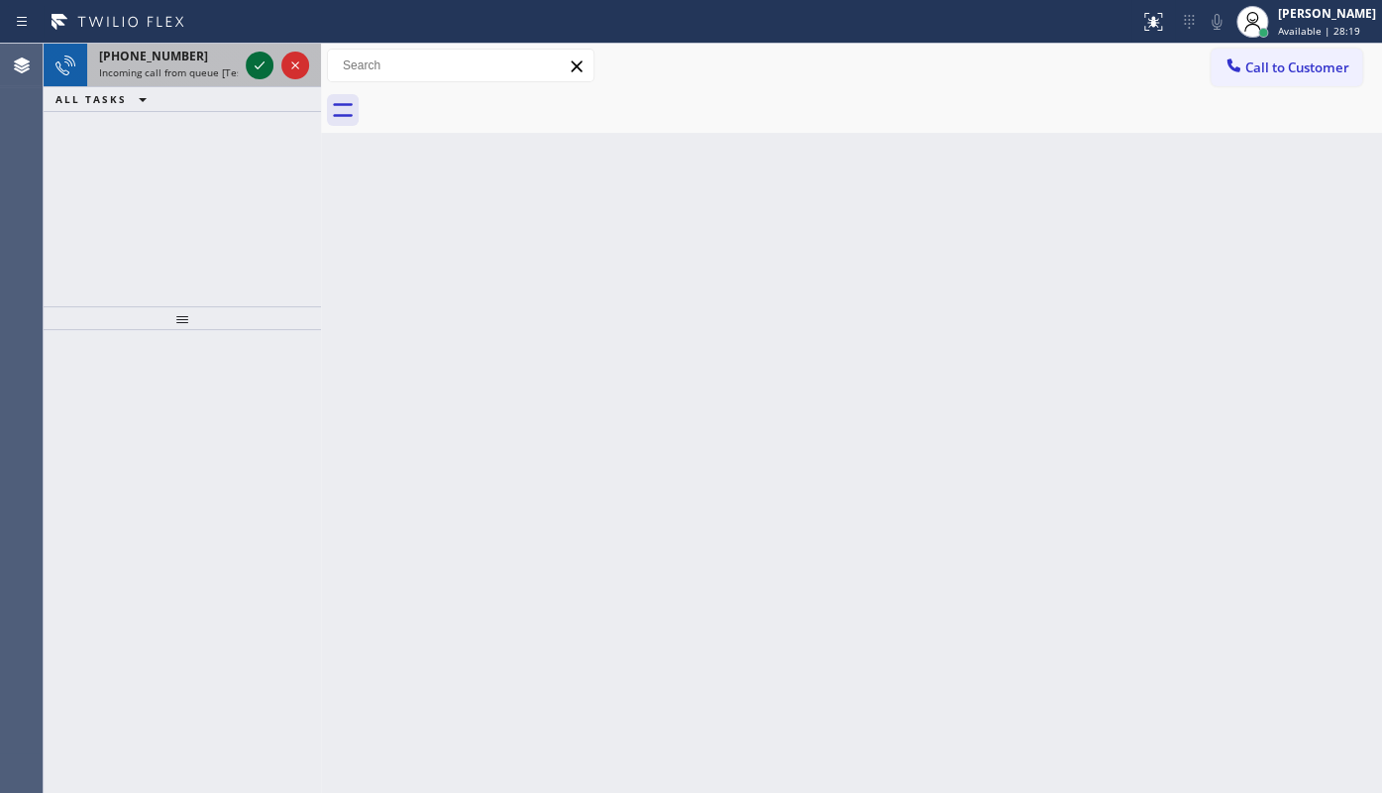
click at [261, 68] on icon at bounding box center [260, 65] width 24 height 24
click at [1162, 10] on div at bounding box center [1161, 14] width 8 height 8
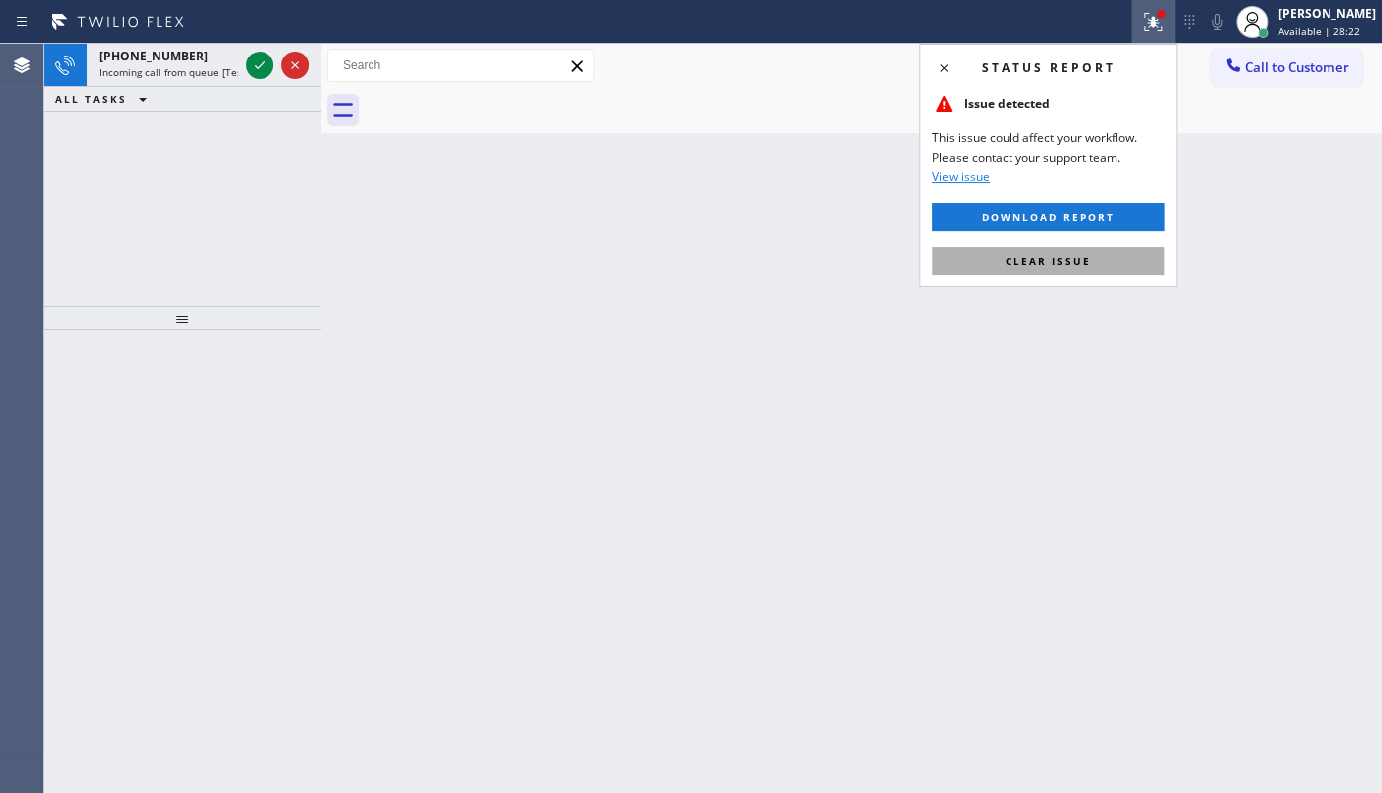
click at [1121, 269] on button "Clear issue" at bounding box center [1048, 261] width 232 height 28
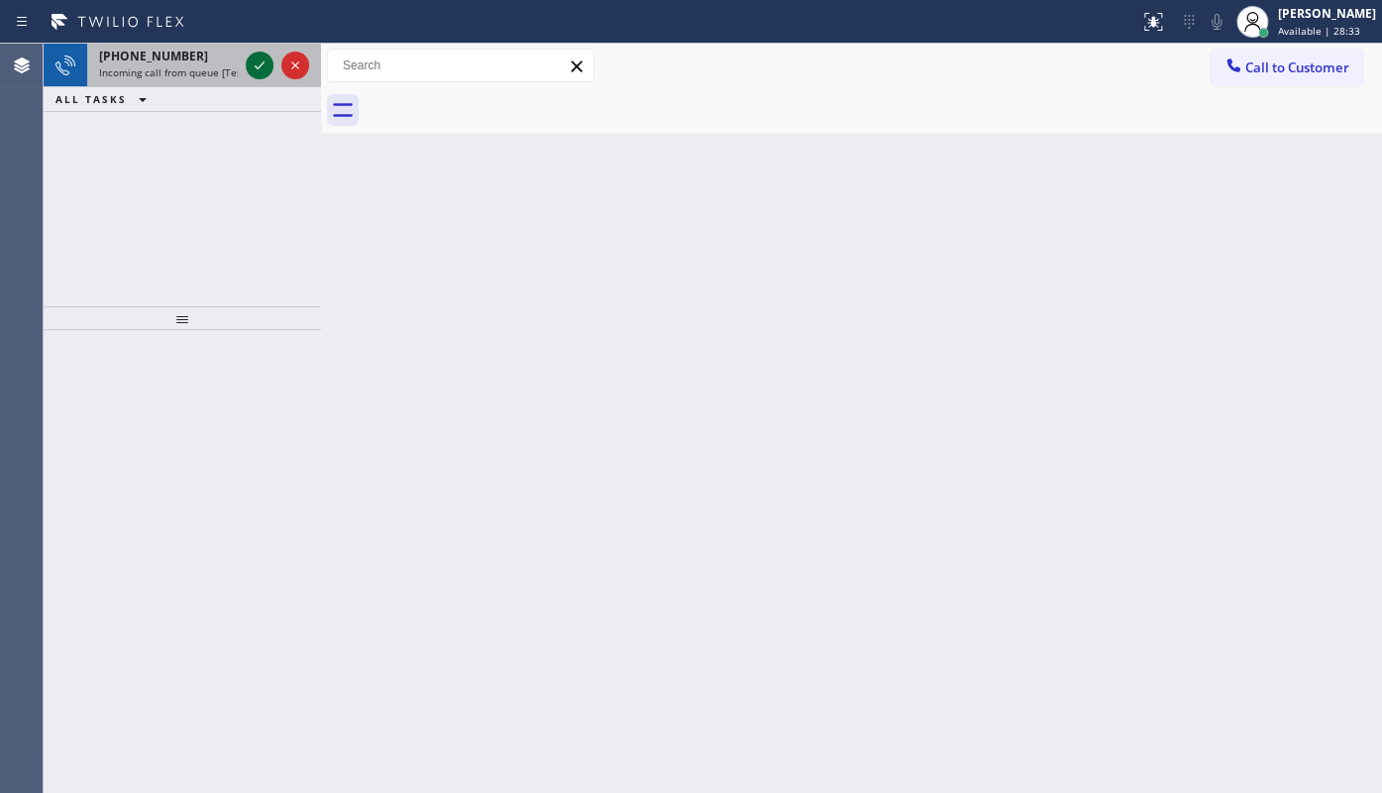
click at [262, 55] on icon at bounding box center [260, 65] width 24 height 24
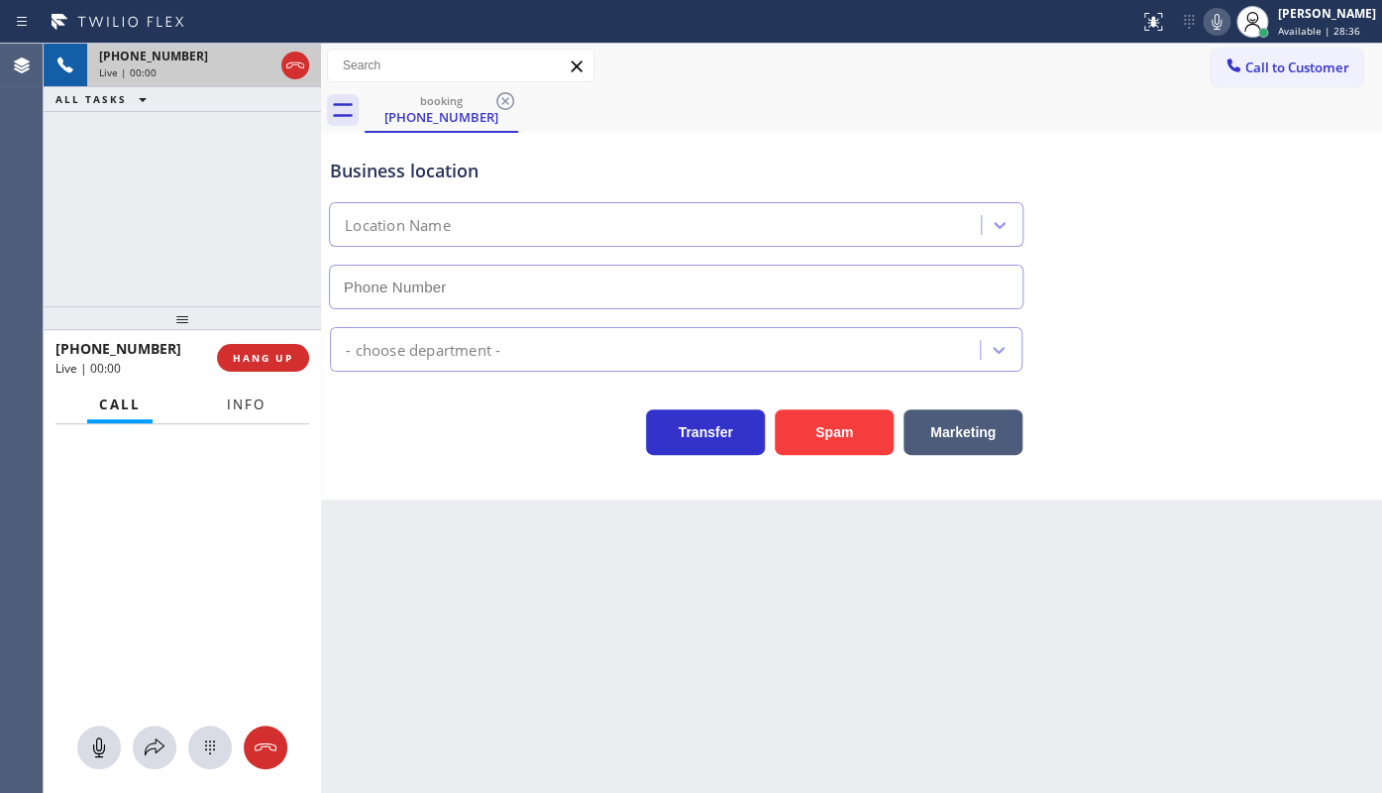
click at [273, 394] on button "Info" at bounding box center [246, 404] width 62 height 39
type input "(551) 239-9945"
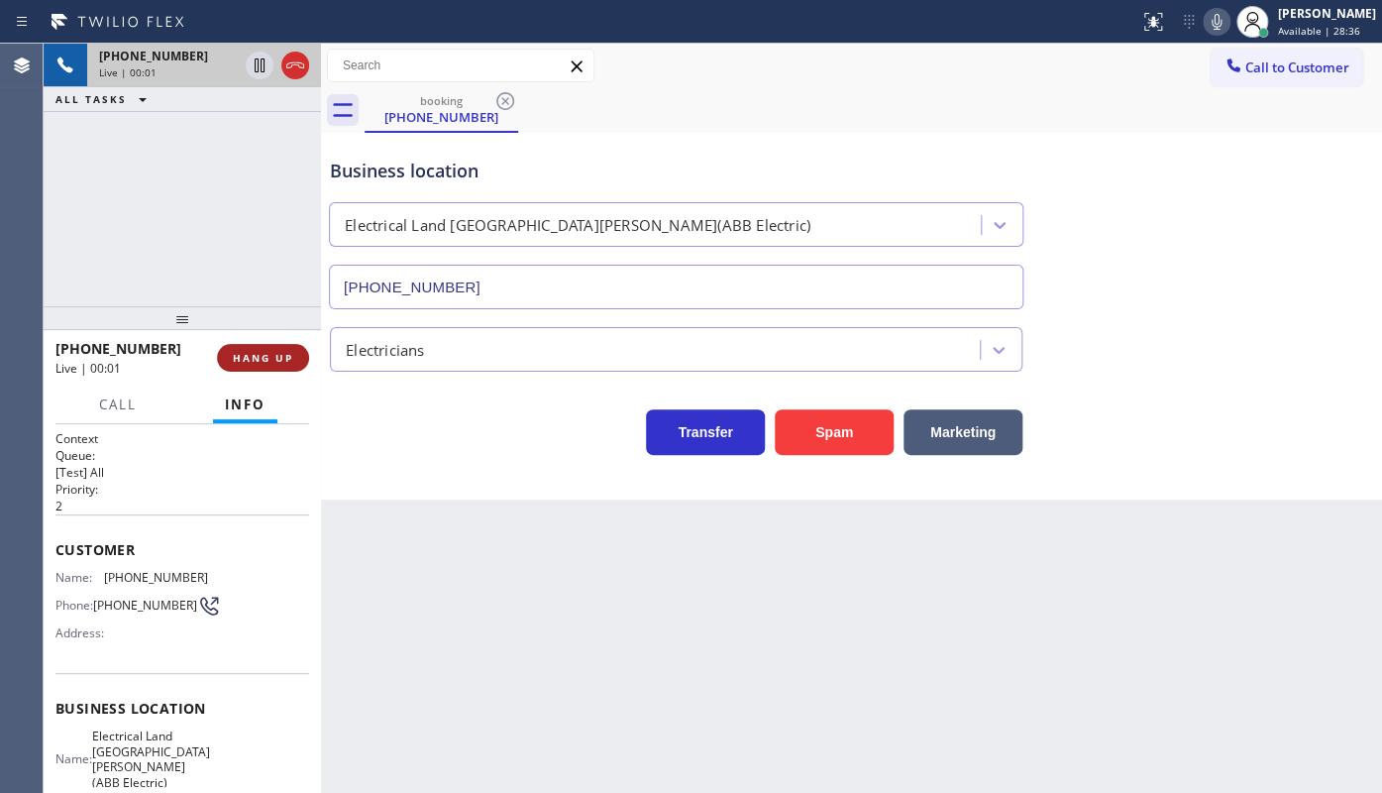
click at [237, 357] on span "HANG UP" at bounding box center [263, 358] width 60 height 14
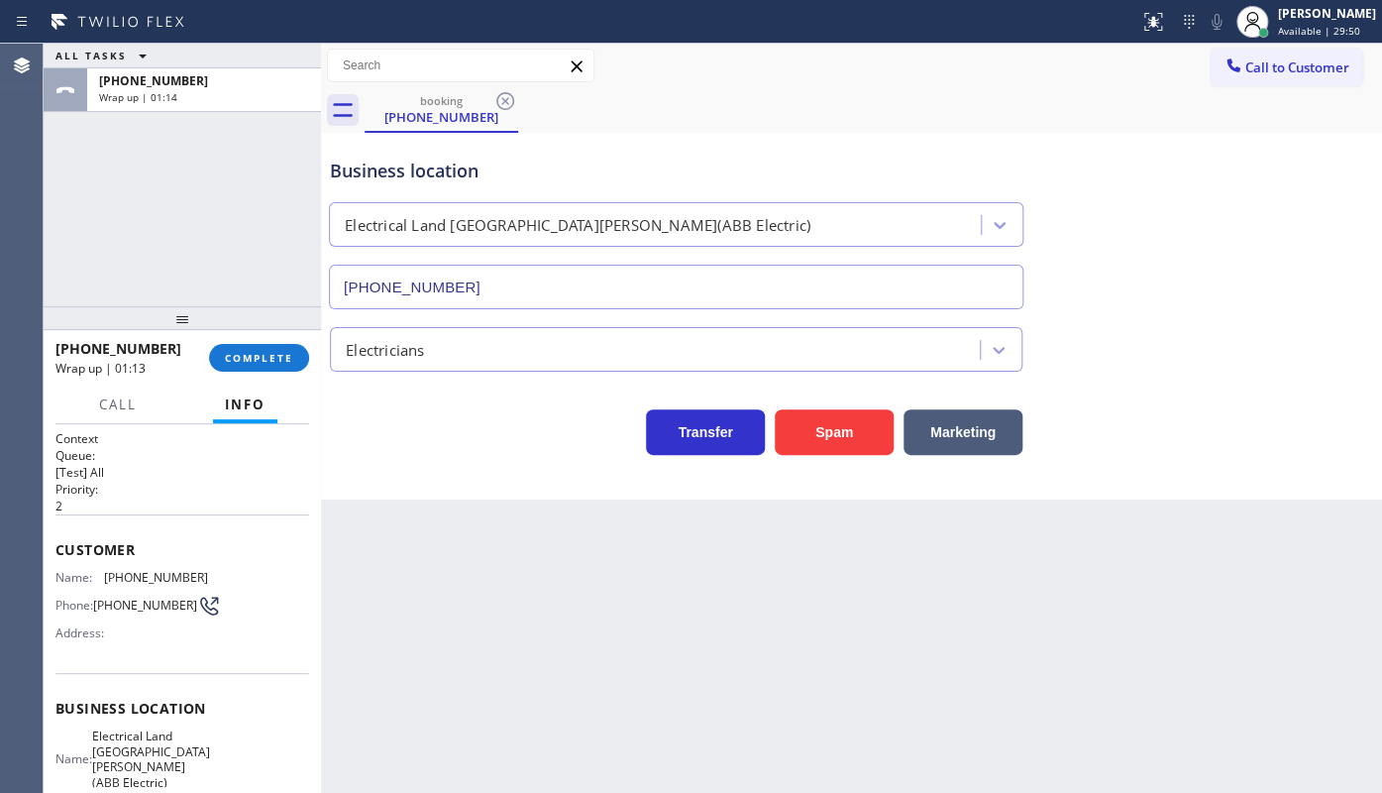
click at [222, 330] on div at bounding box center [182, 318] width 277 height 24
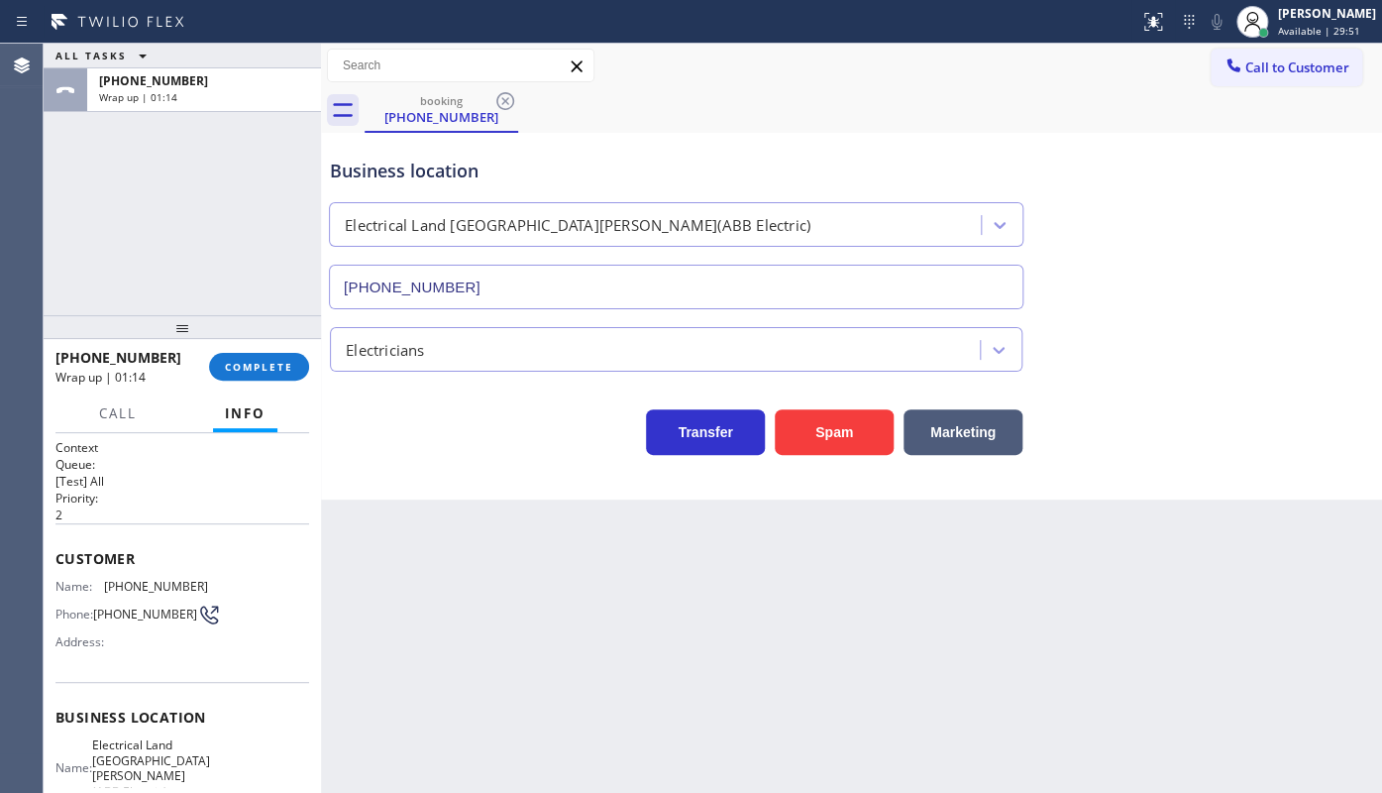
click at [224, 350] on div "+15514975811 Wrap up | 01:14 COMPLETE" at bounding box center [182, 367] width 254 height 52
click at [230, 370] on span "COMPLETE" at bounding box center [259, 367] width 68 height 14
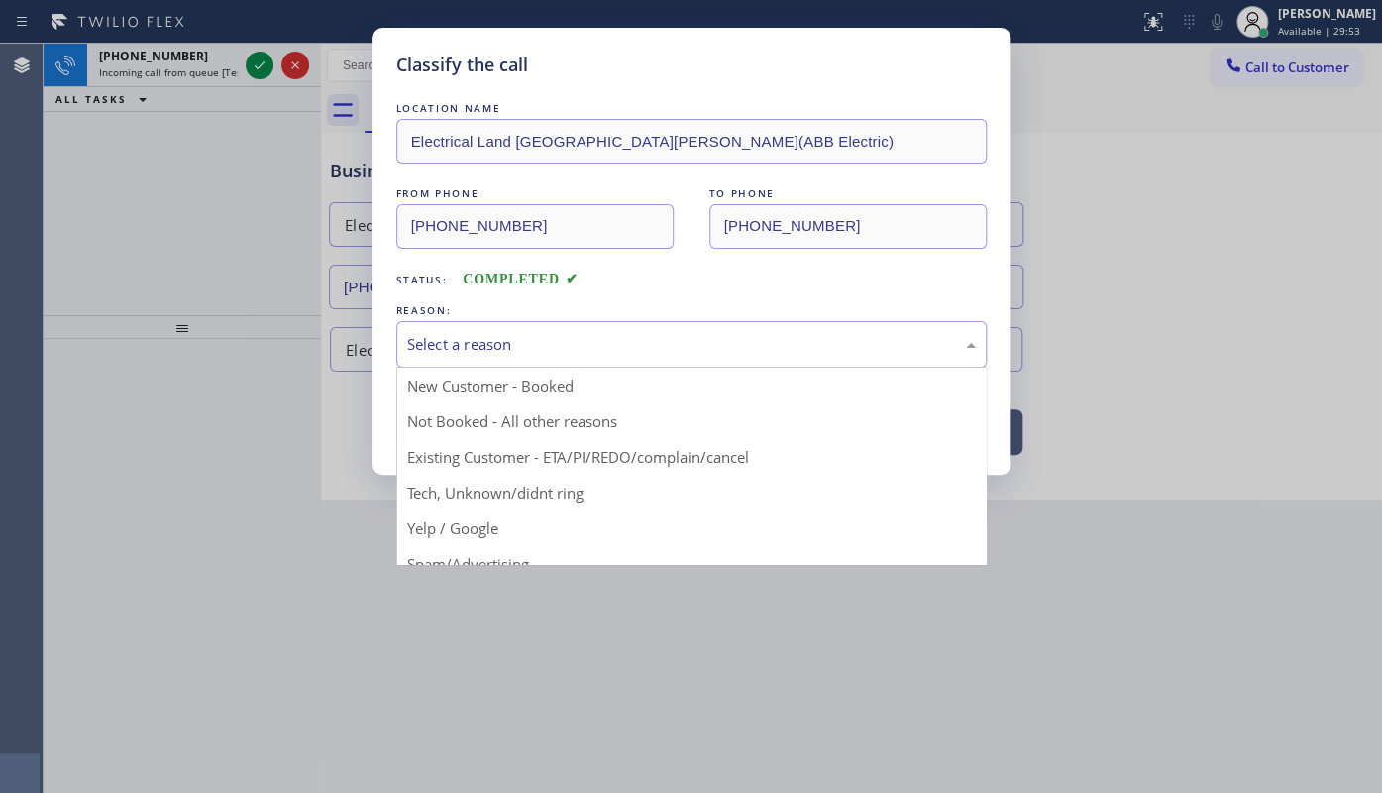
click at [445, 348] on div "Select a reason" at bounding box center [691, 344] width 569 height 23
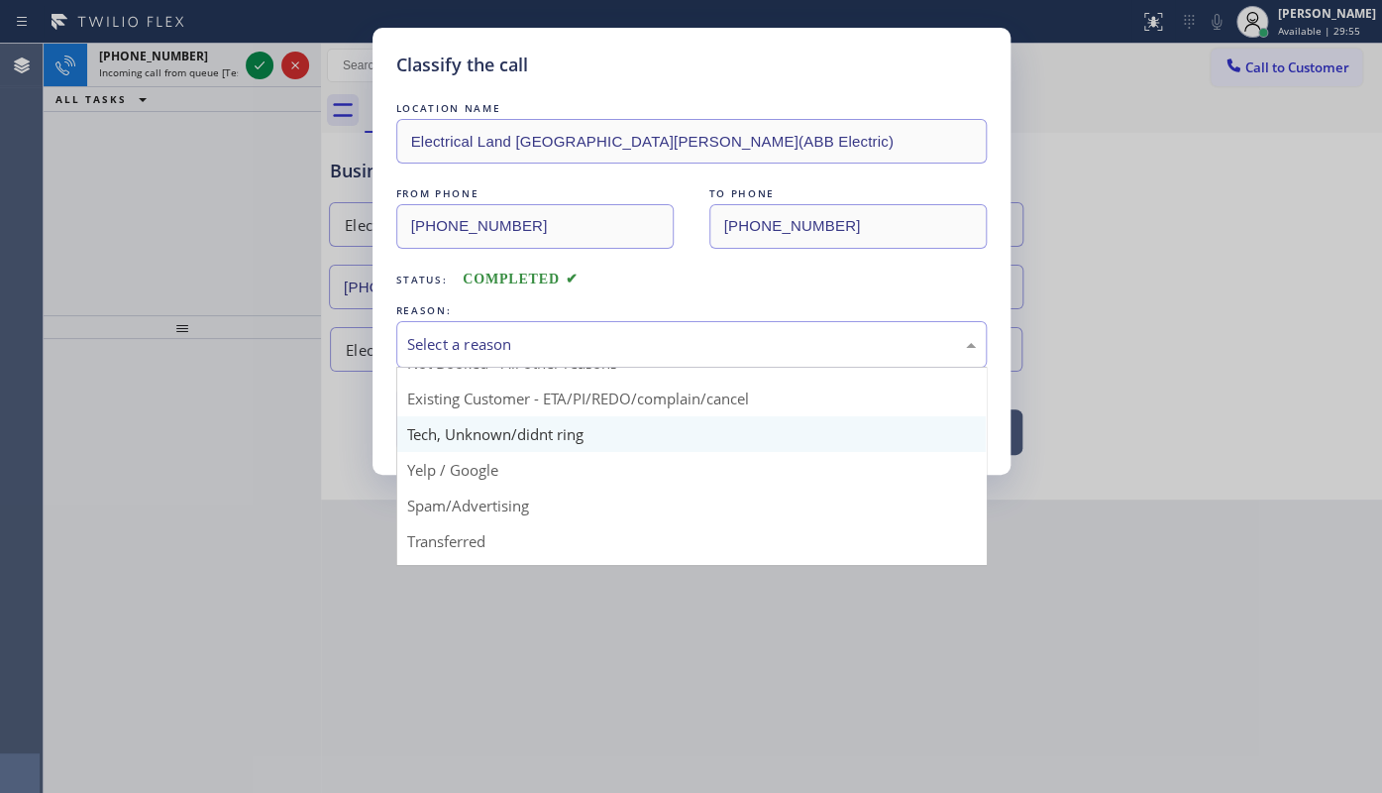
scroll to position [89, 0]
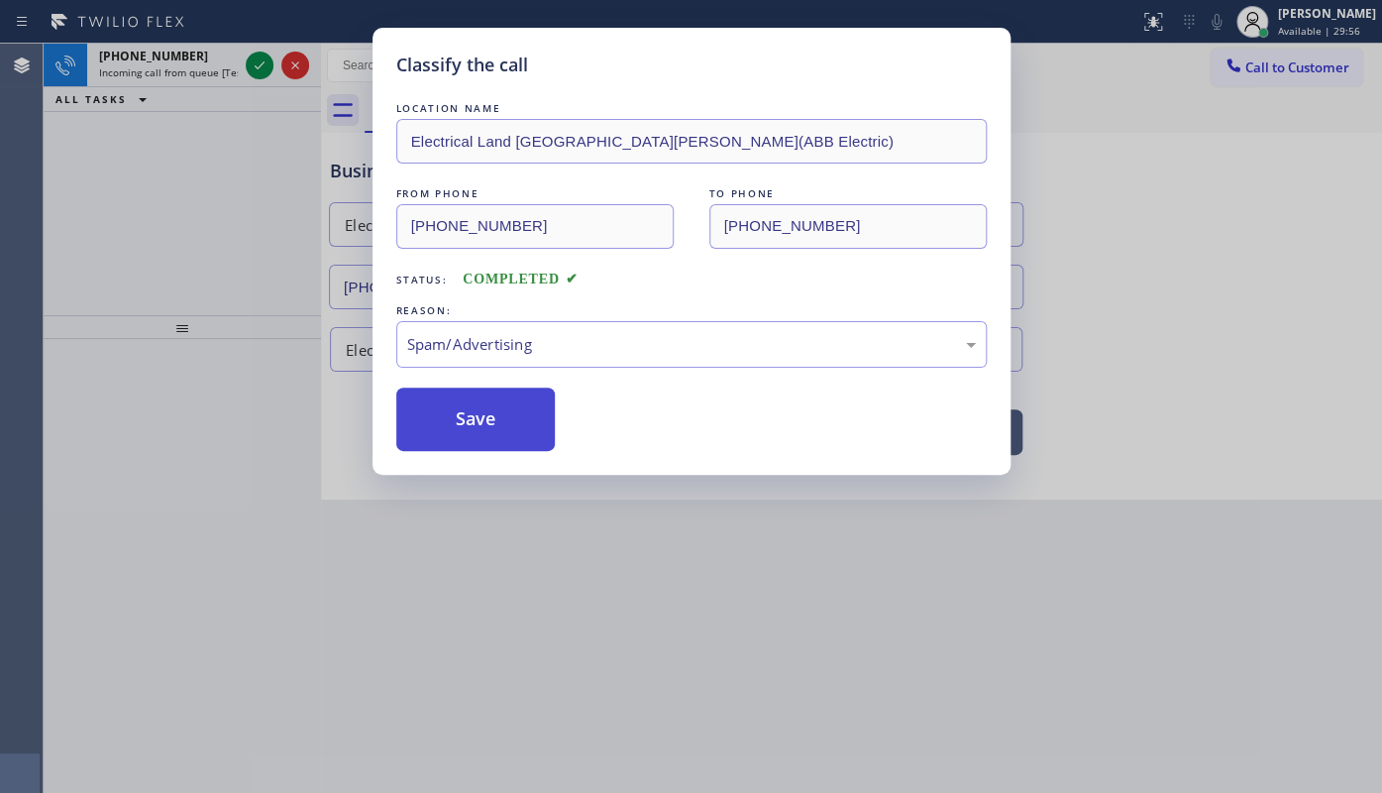
click at [470, 416] on button "Save" at bounding box center [475, 418] width 159 height 63
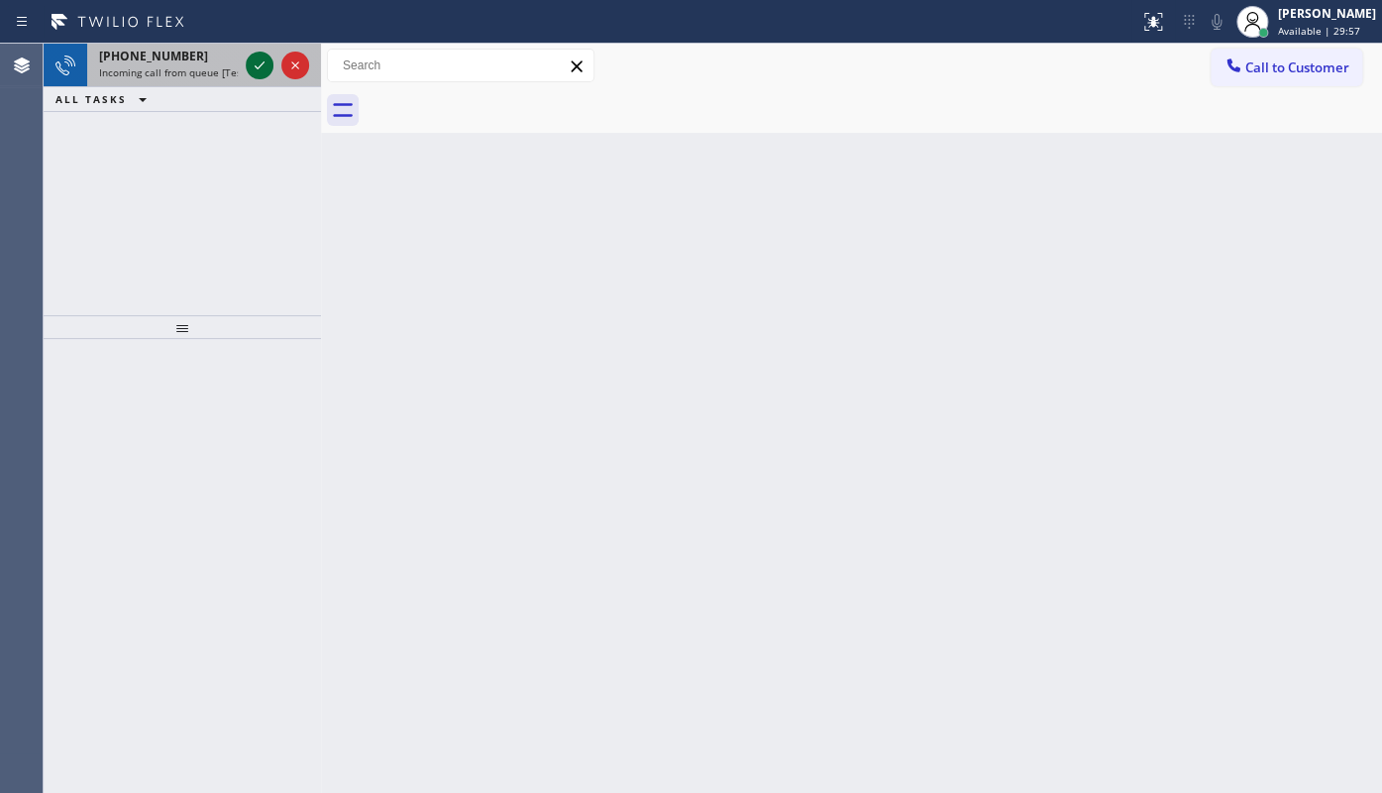
click at [255, 59] on icon at bounding box center [260, 65] width 24 height 24
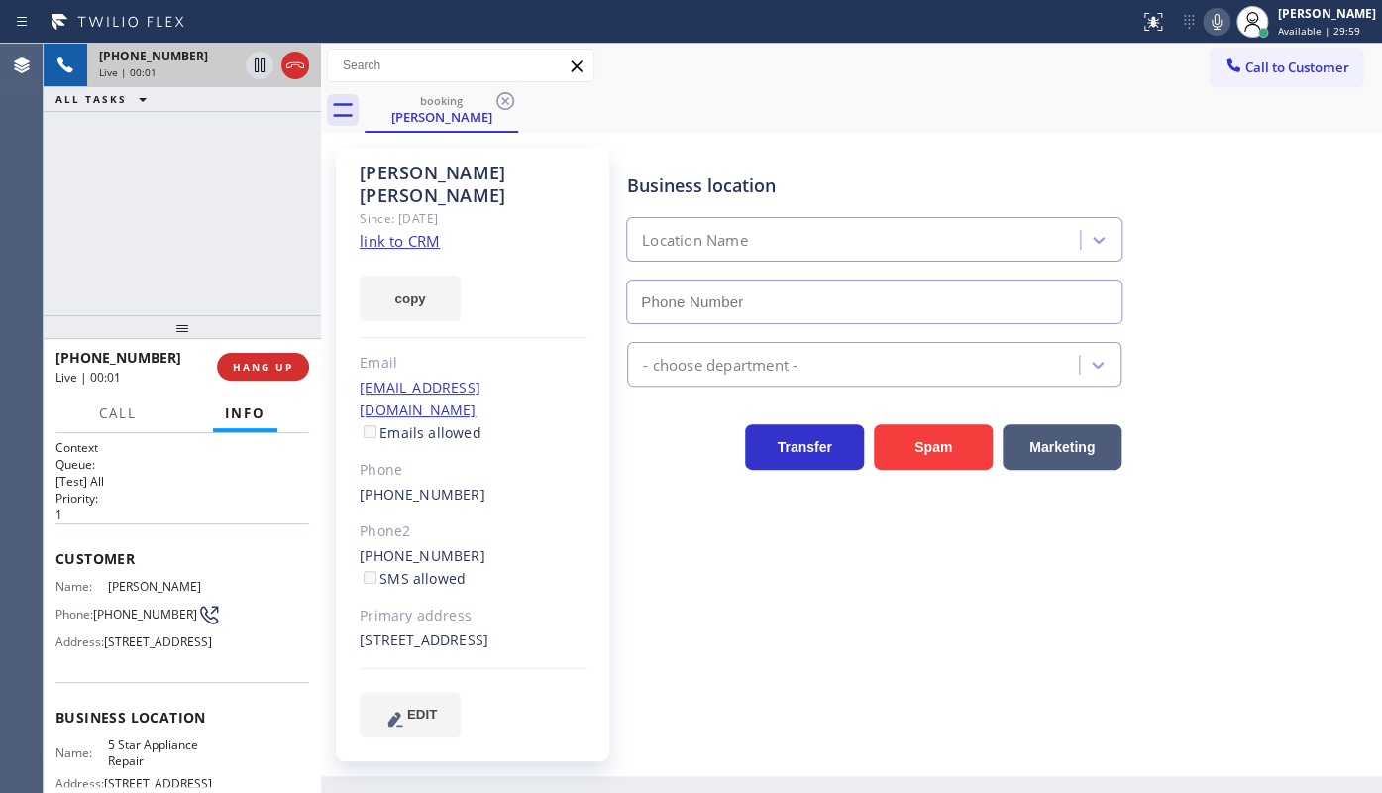
type input "(855) 731-4952"
click at [429, 231] on link "link to CRM" at bounding box center [400, 241] width 80 height 20
click at [1226, 27] on icon at bounding box center [1217, 22] width 24 height 24
click at [399, 275] on button "copy" at bounding box center [410, 298] width 101 height 46
drag, startPoint x: 129, startPoint y: 210, endPoint x: 186, endPoint y: 172, distance: 68.7
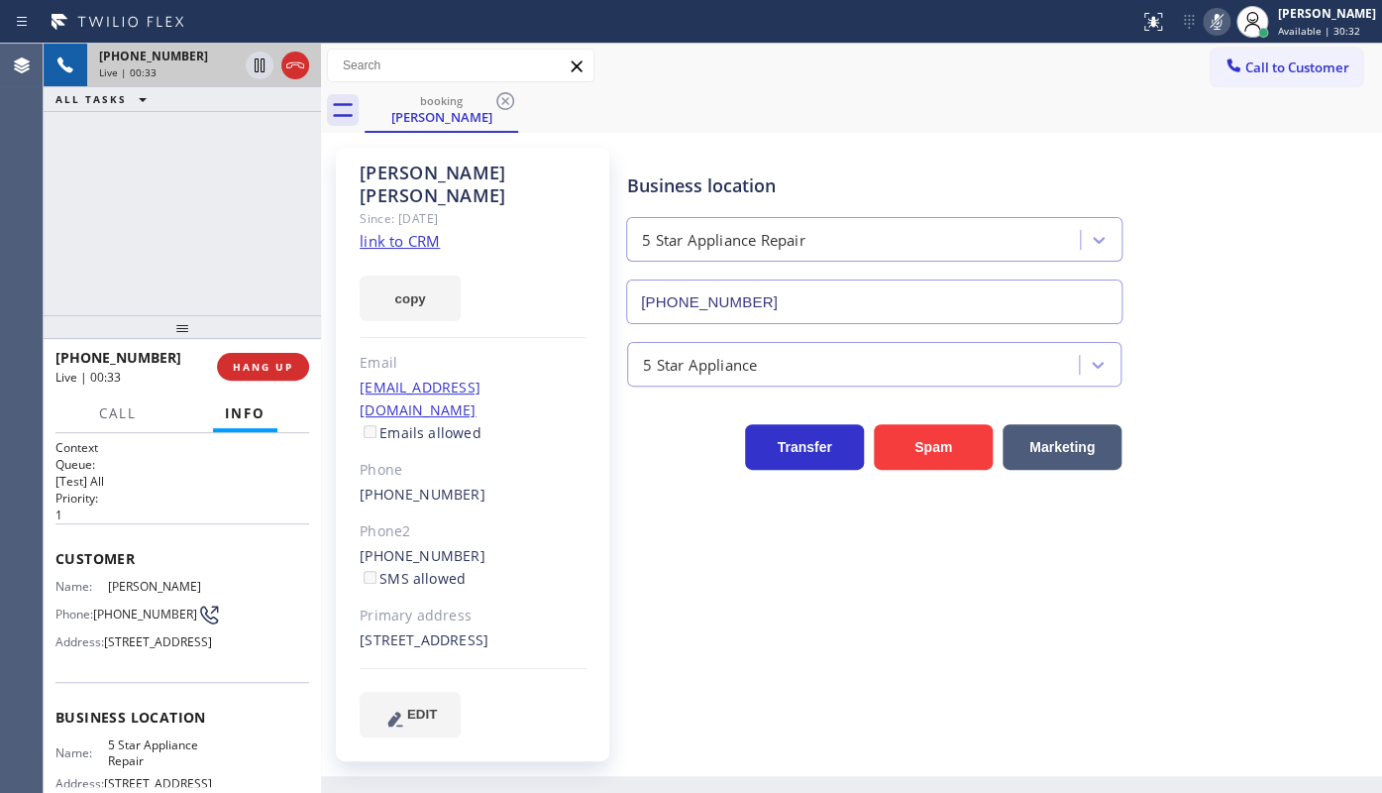
click at [161, 186] on div "+14156685437 Live | 00:33 ALL TASKS ALL TASKS ACTIVE TASKS TASKS IN WRAP UP" at bounding box center [182, 179] width 277 height 271
click at [1212, 25] on icon at bounding box center [1217, 22] width 24 height 24
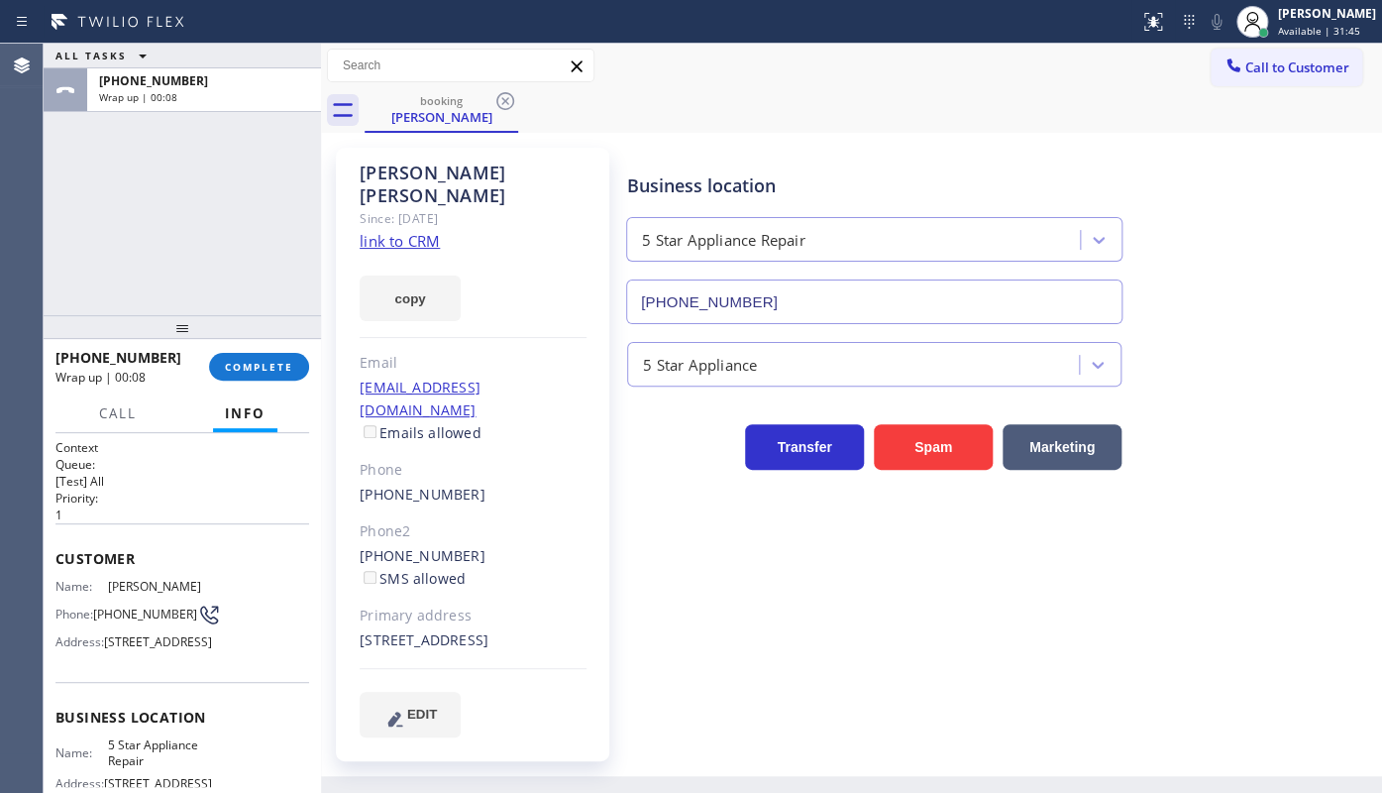
drag, startPoint x: 41, startPoint y: 322, endPoint x: 53, endPoint y: 313, distance: 15.7
click at [44, 319] on div "Agent Desktop Classify the call LOCATION NAME 5 Star Air Duct Cleaning Mission …" at bounding box center [691, 418] width 1382 height 749
click at [217, 372] on button "COMPLETE" at bounding box center [259, 367] width 100 height 28
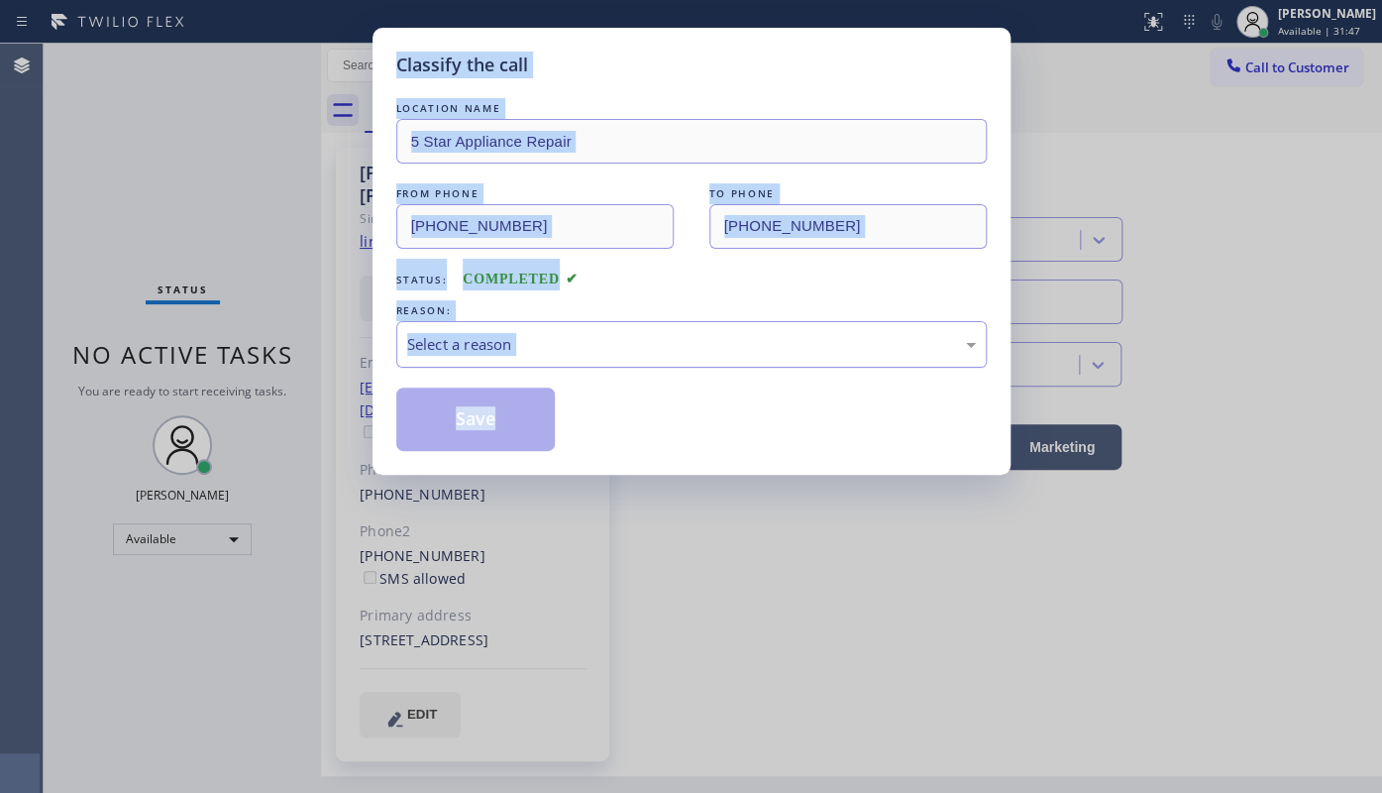
click at [443, 341] on div "Select a reason" at bounding box center [691, 344] width 569 height 23
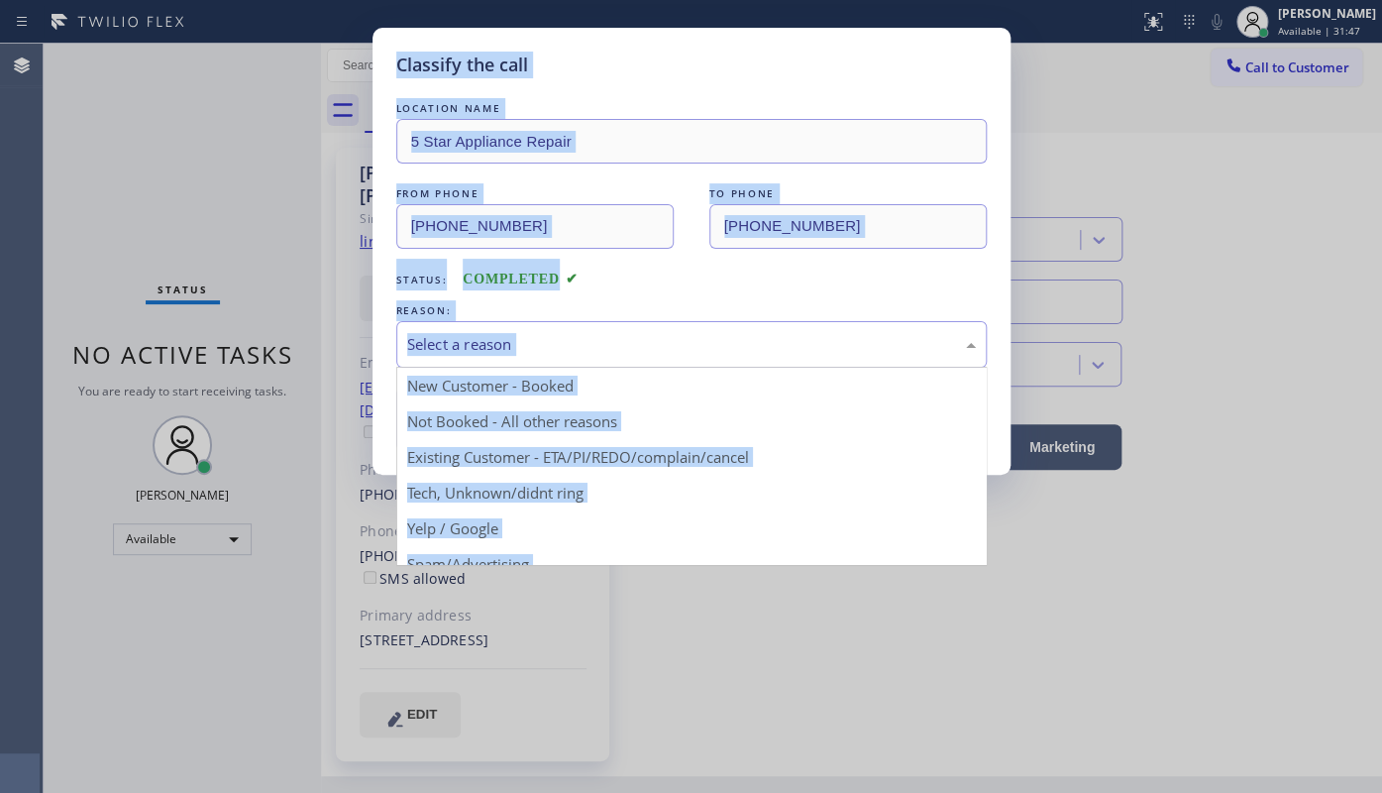
click at [627, 314] on div "REASON:" at bounding box center [691, 310] width 590 height 21
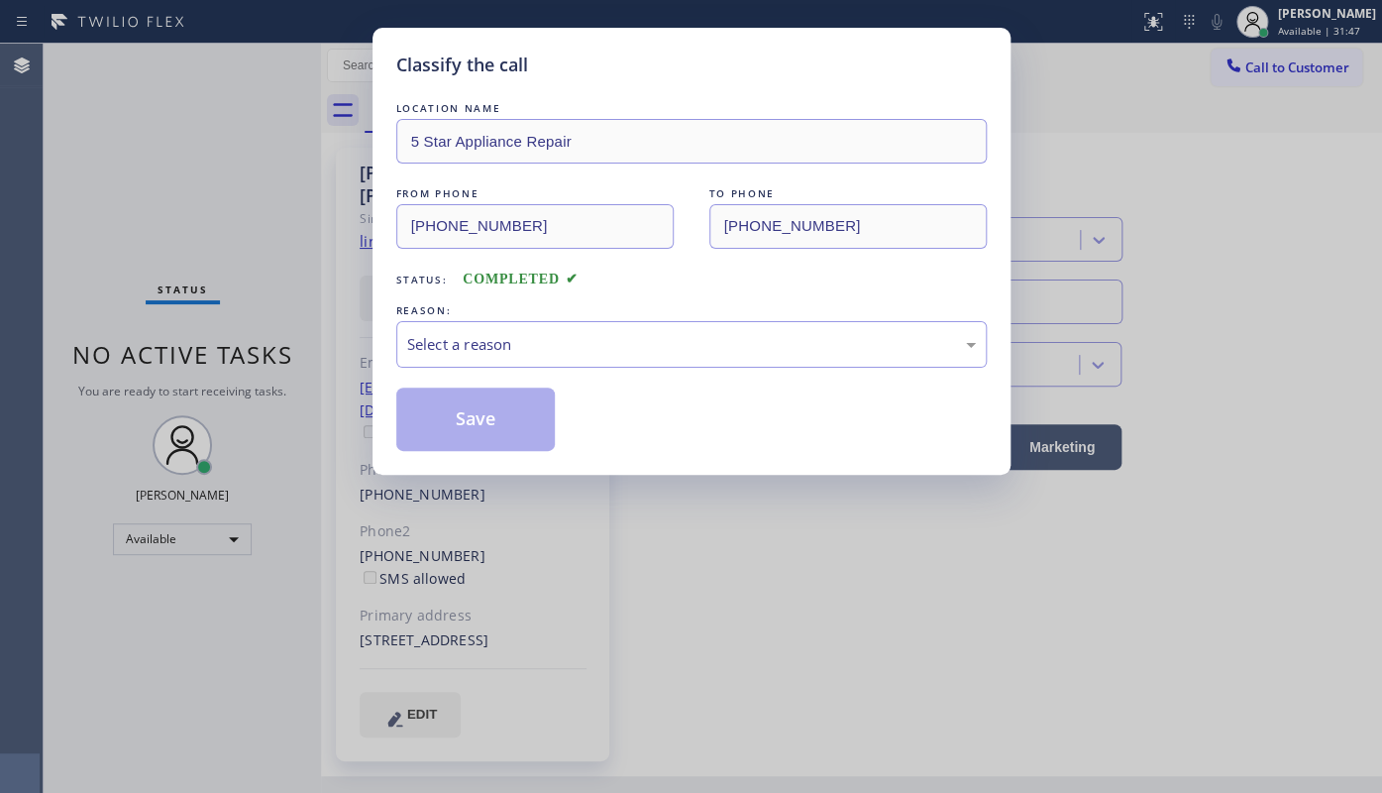
click at [632, 307] on div "REASON:" at bounding box center [691, 310] width 590 height 21
drag, startPoint x: 483, startPoint y: 374, endPoint x: 483, endPoint y: 363, distance: 11.9
click at [483, 363] on div "LOCATION NAME 5 Star Appliance Repair FROM PHONE (415) 668-5437 TO PHONE (855) …" at bounding box center [691, 274] width 590 height 353
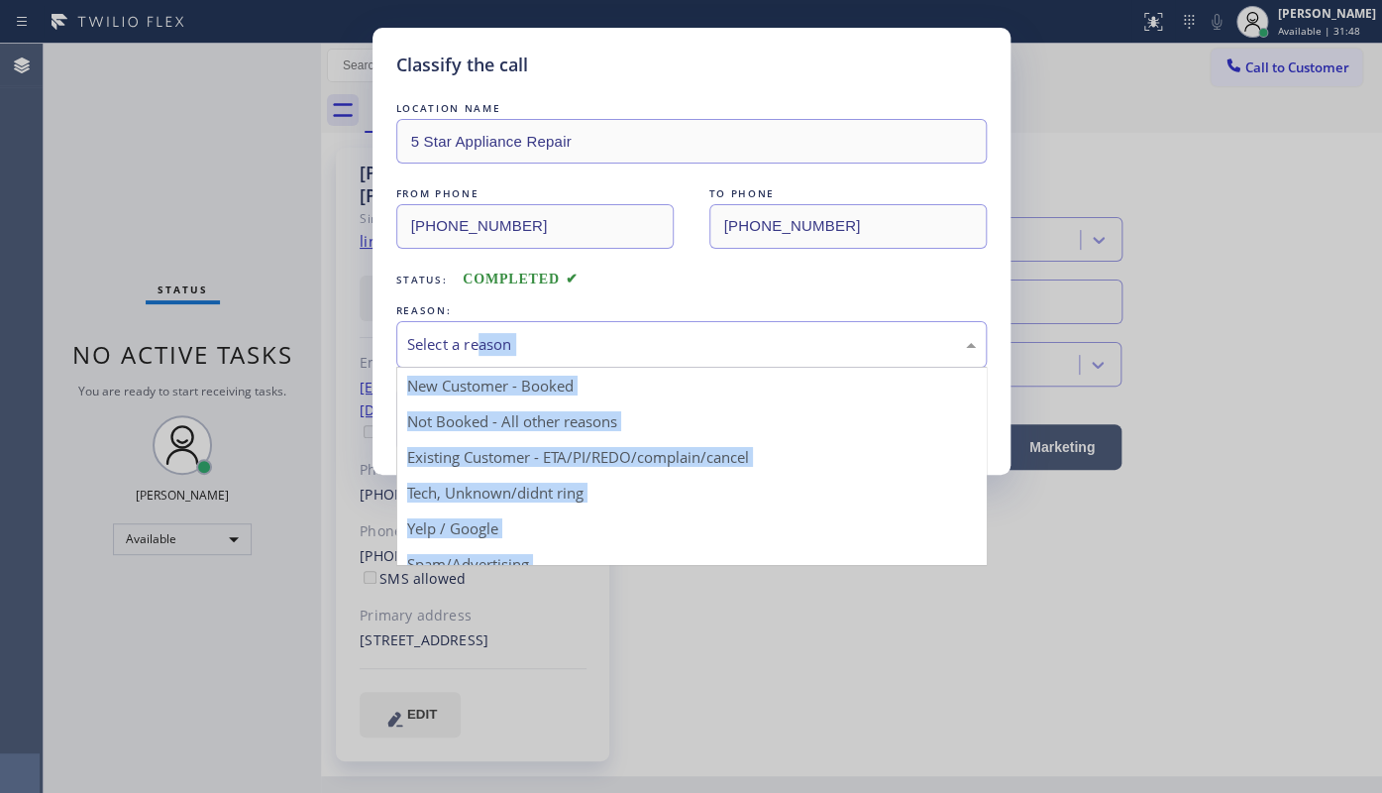
click at [480, 349] on div "Select a reason" at bounding box center [691, 344] width 569 height 23
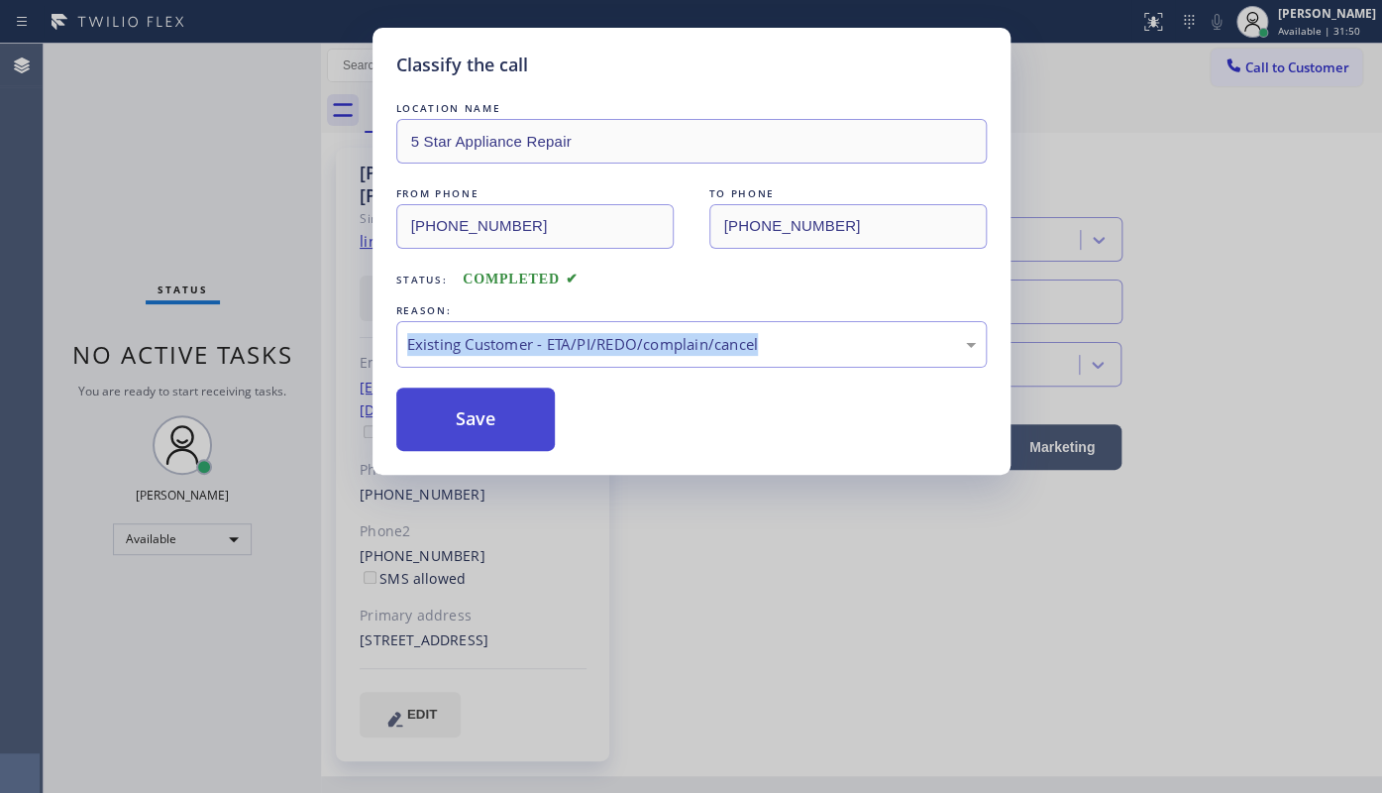
click at [462, 417] on button "Save" at bounding box center [475, 418] width 159 height 63
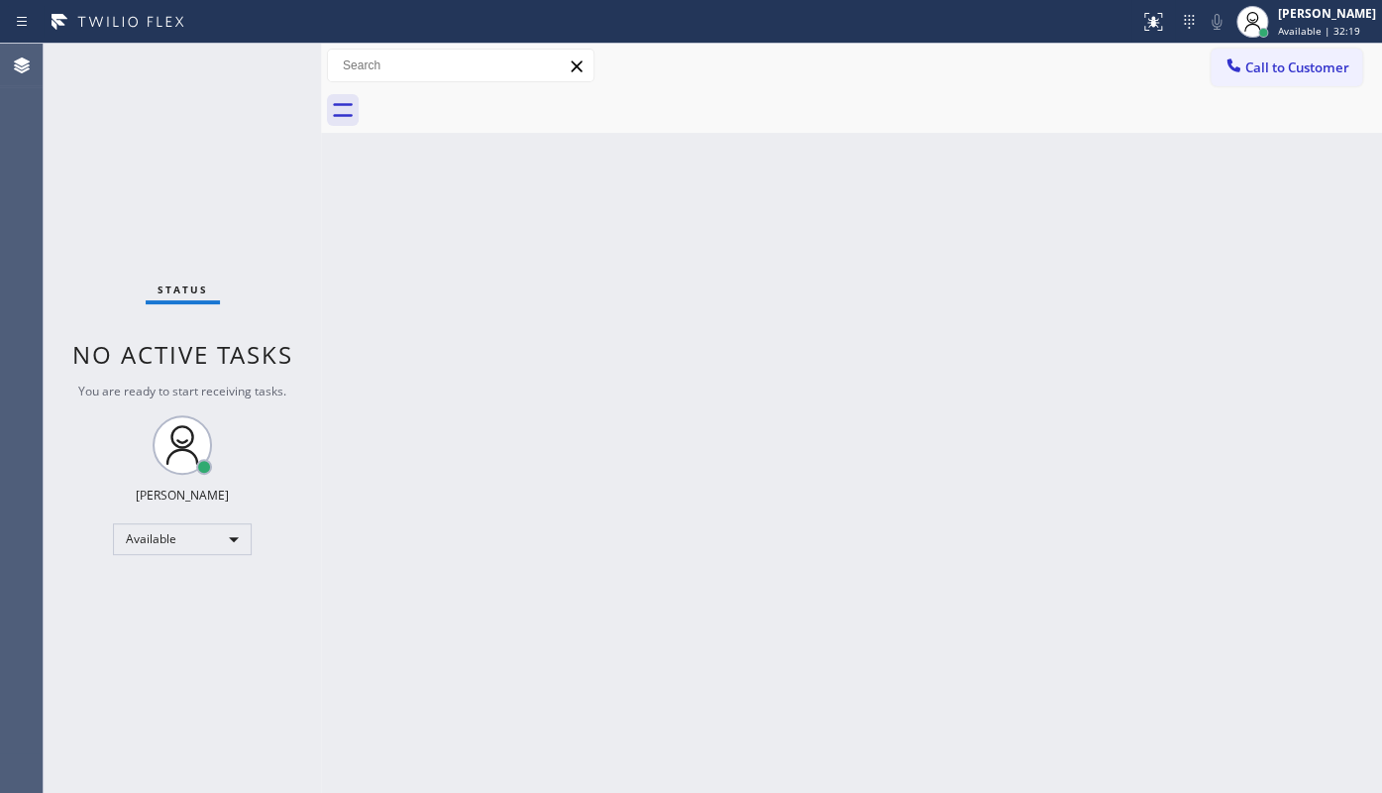
click at [186, 199] on div "Status No active tasks You are ready to start receiving tasks. JENIZA ALCAYDE A…" at bounding box center [182, 418] width 277 height 749
click at [194, 641] on div "Status No active tasks You are ready to start receiving tasks. JENIZA ALCAYDE A…" at bounding box center [182, 418] width 277 height 749
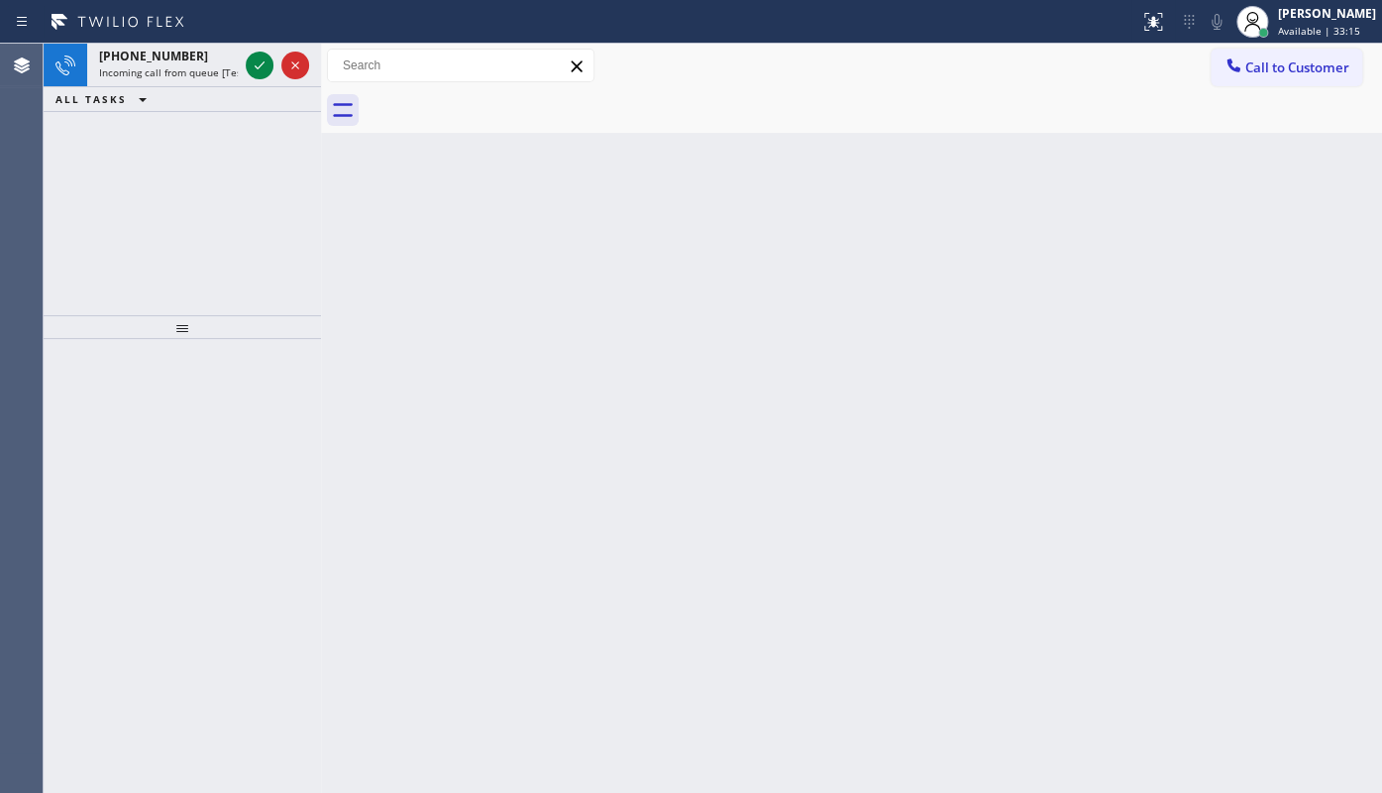
click at [91, 172] on div "+16264983297 Incoming call from queue [Test] All ALL TASKS ALL TASKS ACTIVE TAS…" at bounding box center [182, 179] width 277 height 271
click at [260, 58] on icon at bounding box center [260, 65] width 24 height 24
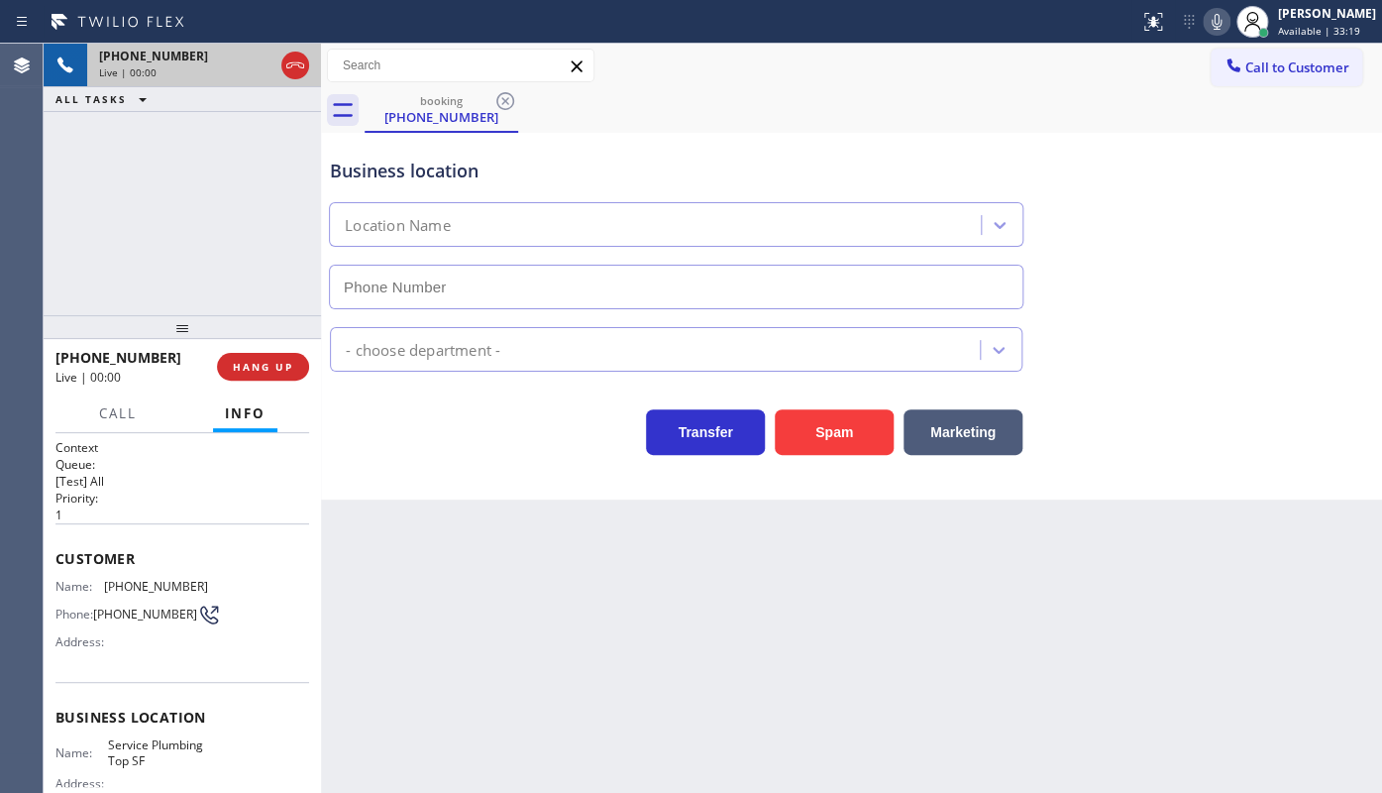
type input "(628) 277-8686"
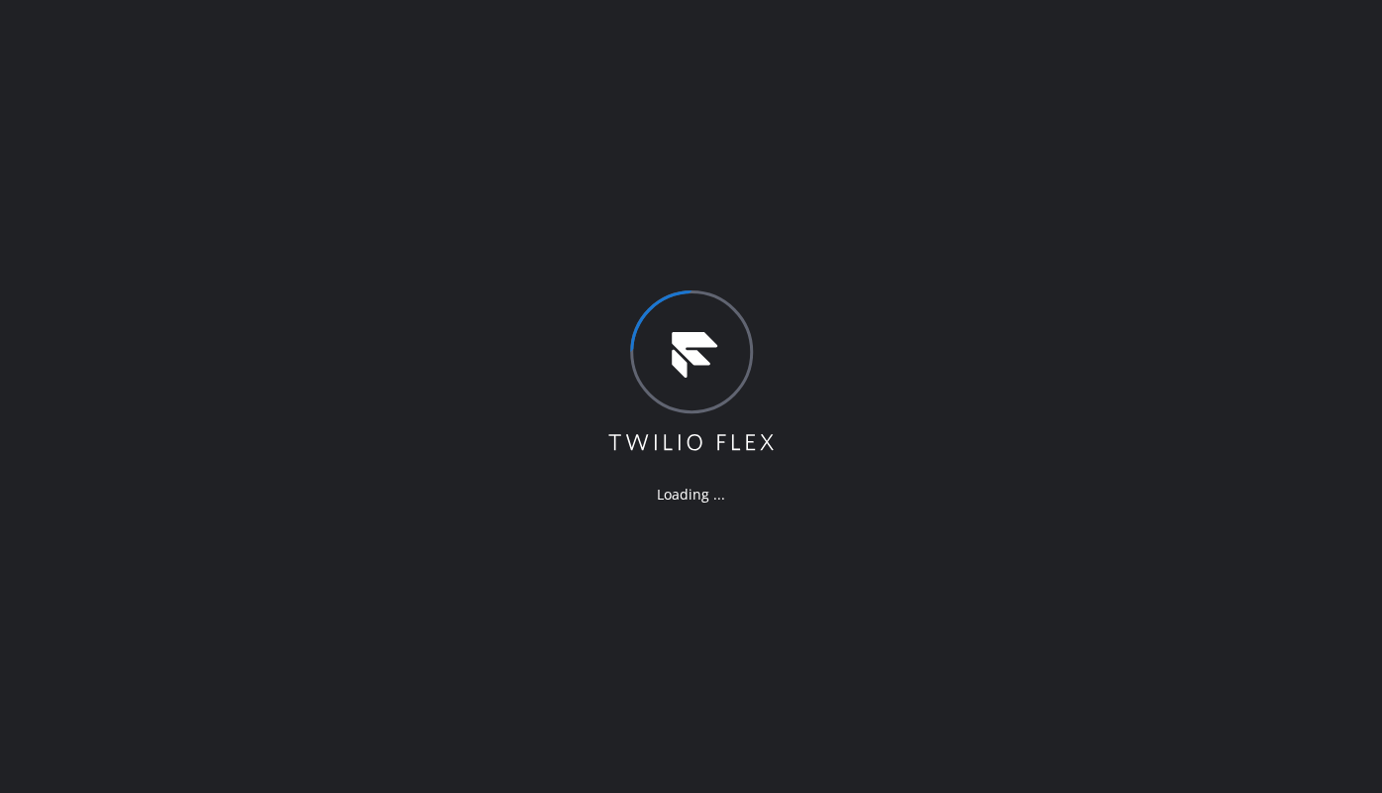
click at [1335, 582] on div "Loading ..." at bounding box center [691, 396] width 1382 height 793
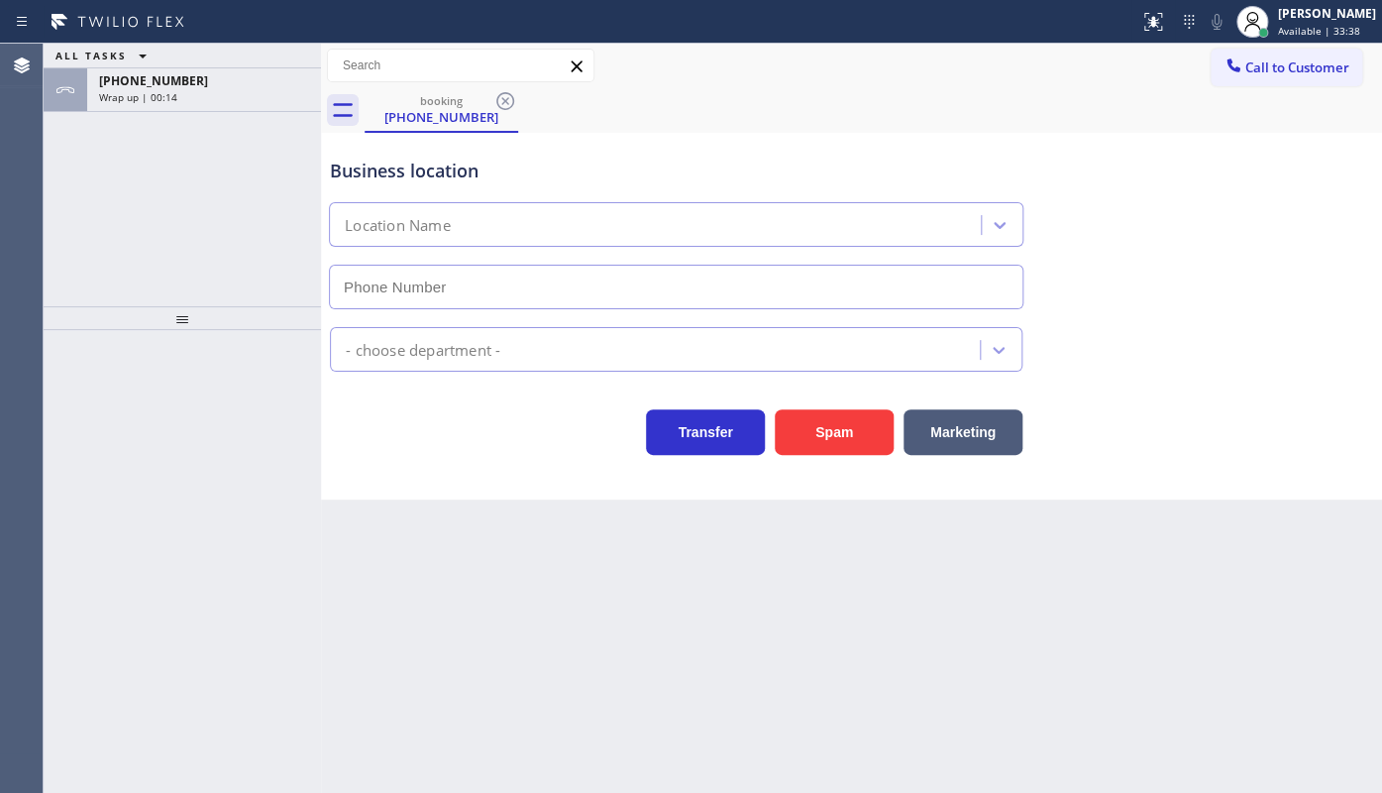
type input "[PHONE_NUMBER]"
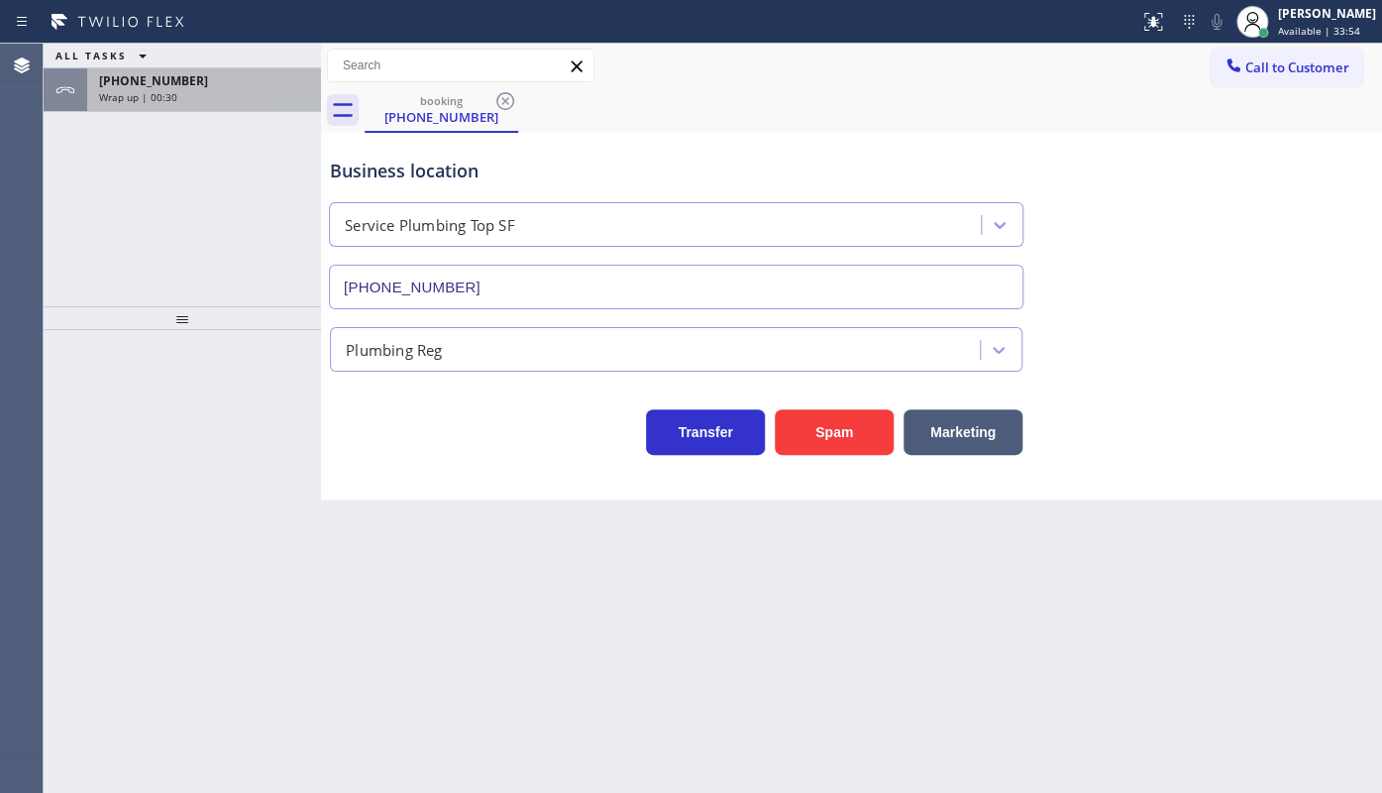
click at [171, 92] on span "Wrap up | 00:30" at bounding box center [138, 97] width 78 height 14
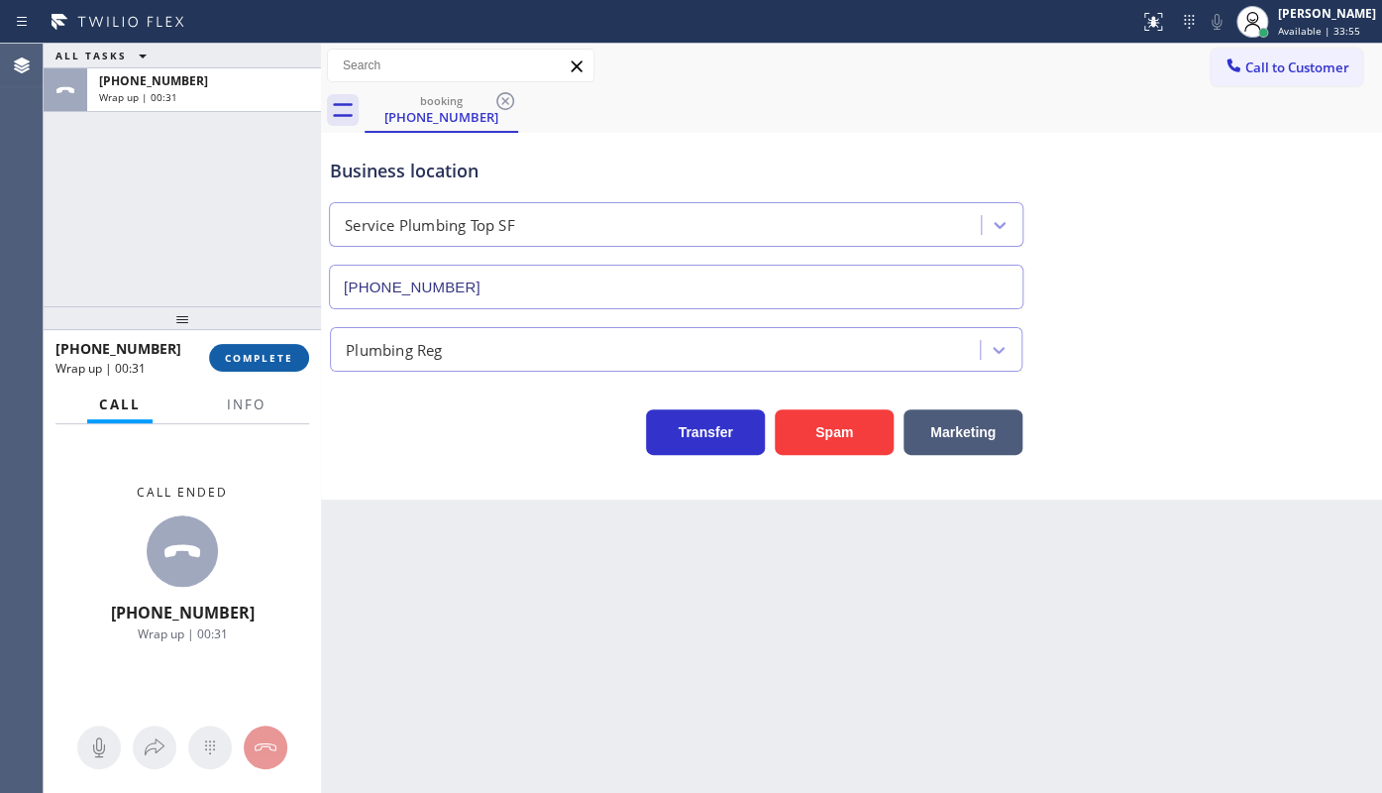
click at [269, 344] on button "COMPLETE" at bounding box center [259, 358] width 100 height 28
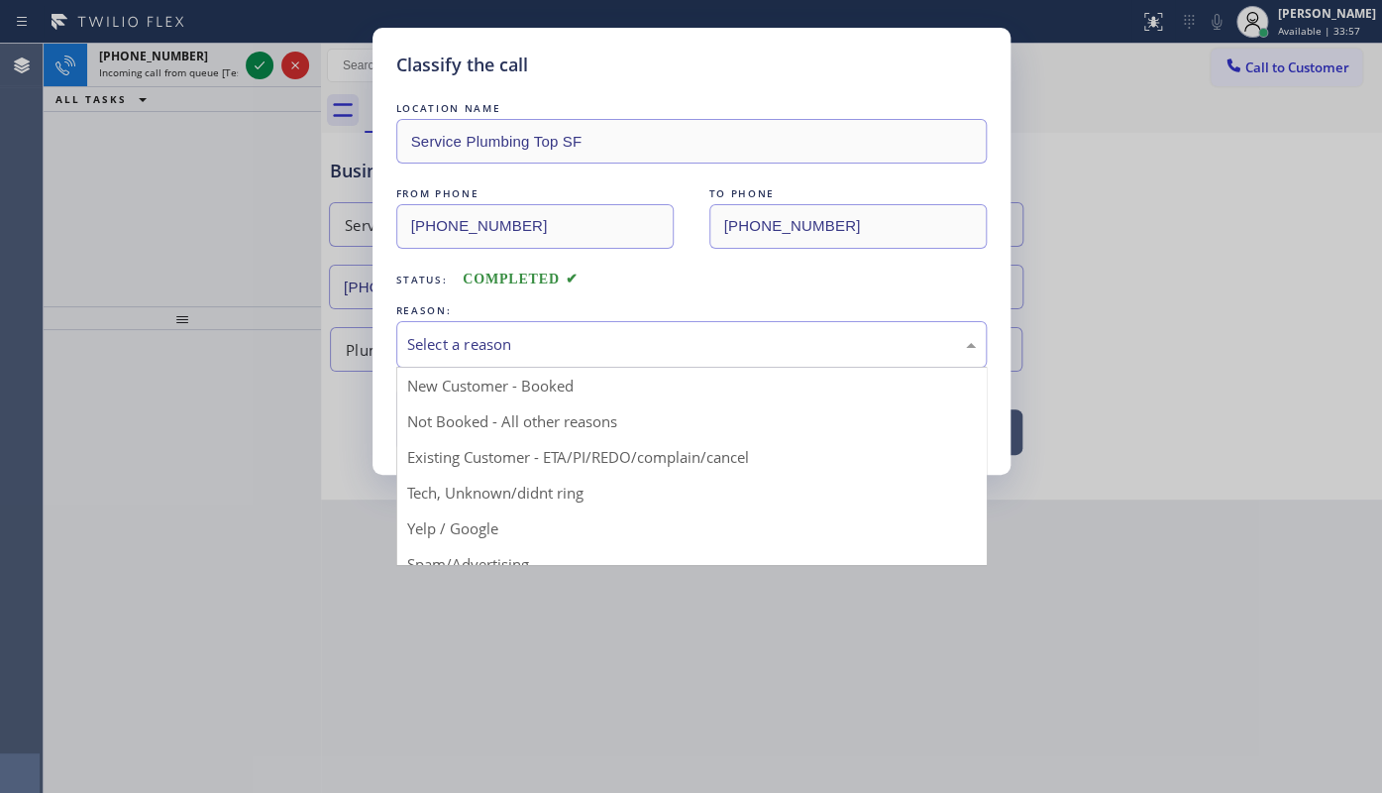
click at [447, 358] on div "Select a reason" at bounding box center [691, 344] width 590 height 47
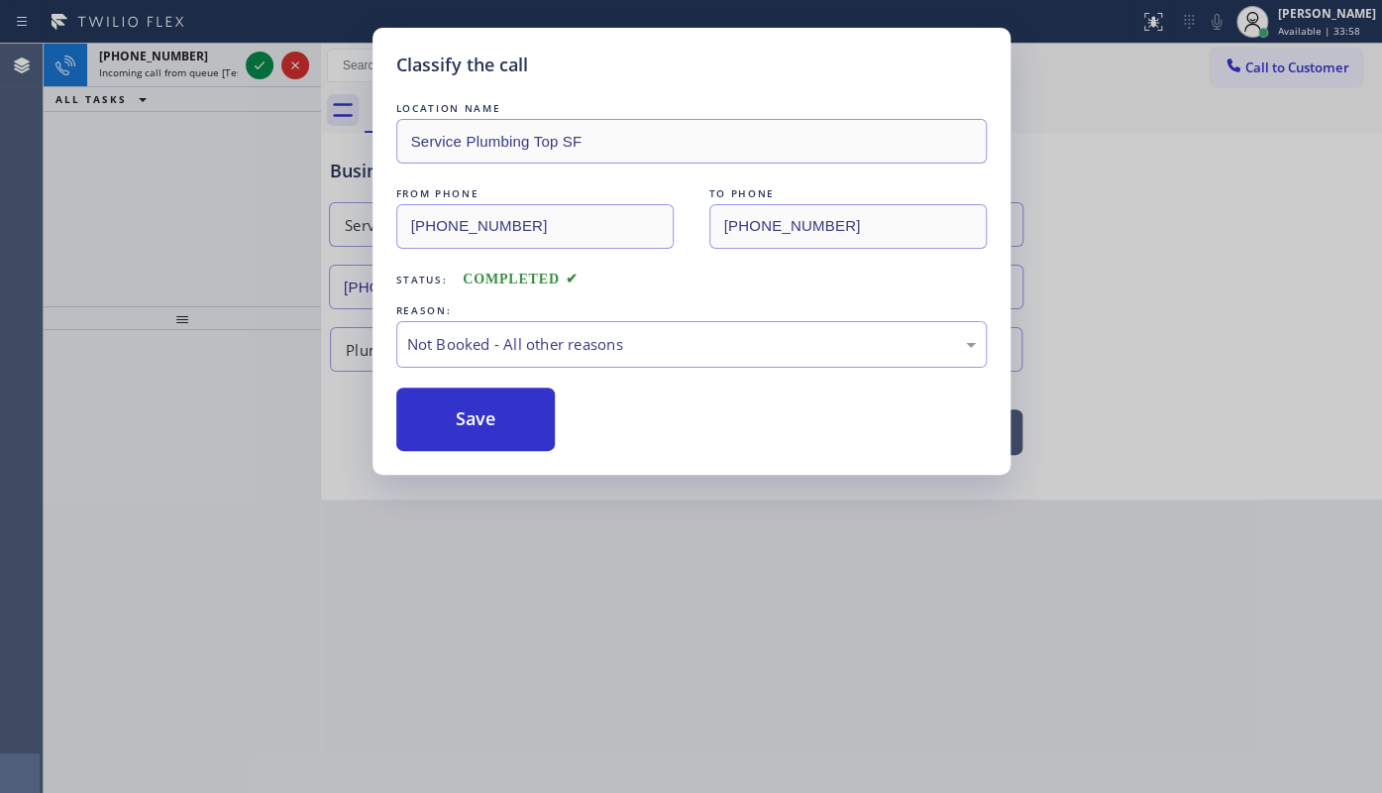
click at [449, 412] on button "Save" at bounding box center [475, 418] width 159 height 63
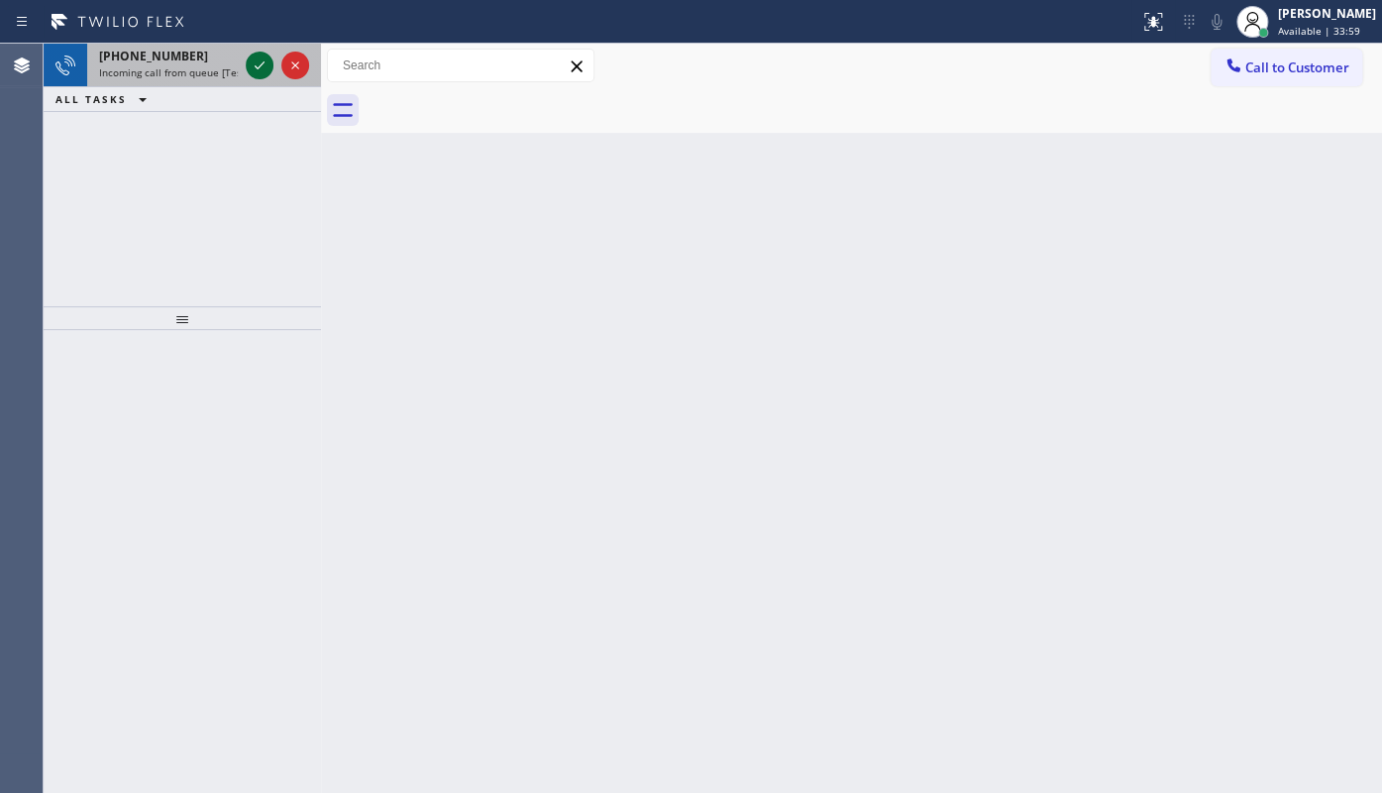
click at [260, 54] on icon at bounding box center [260, 65] width 24 height 24
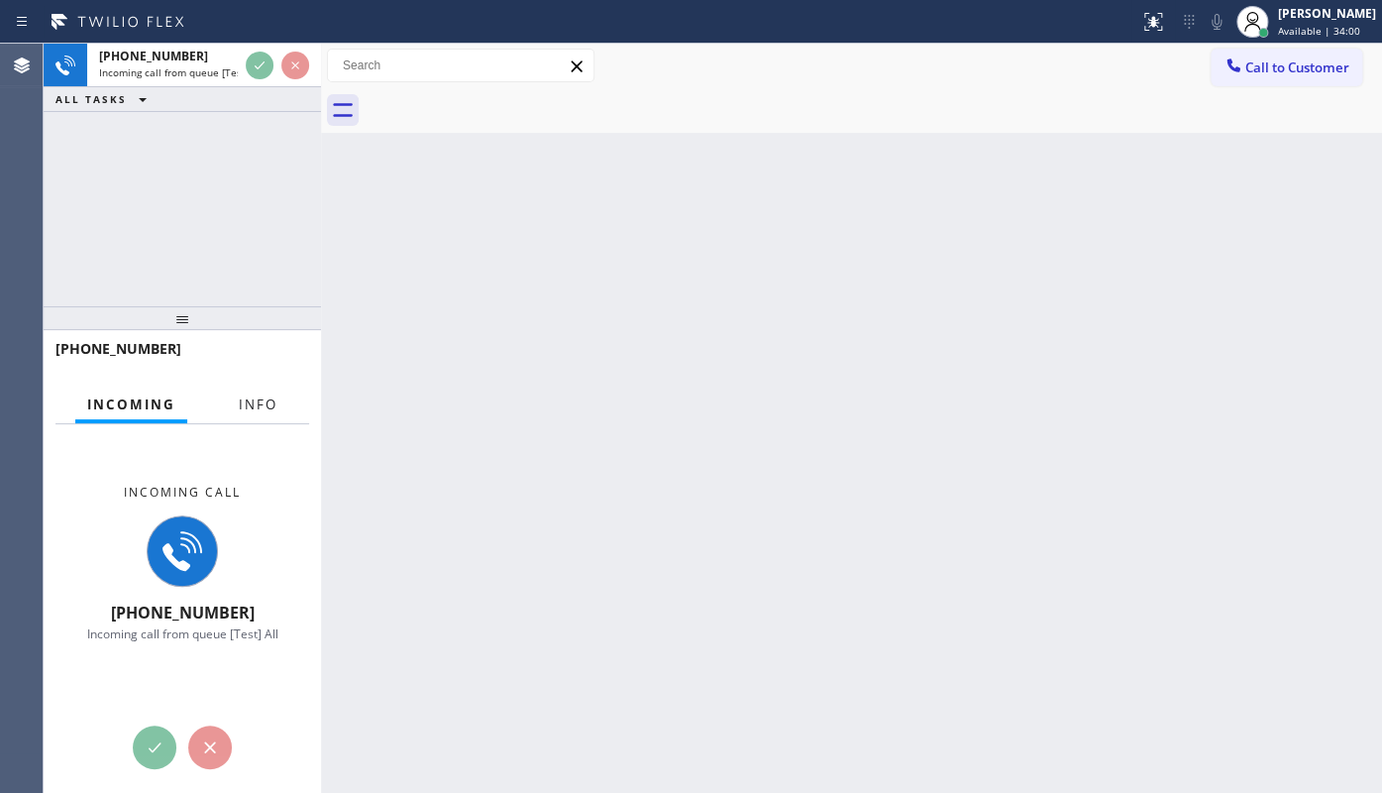
click at [258, 402] on span "Info" at bounding box center [258, 404] width 39 height 18
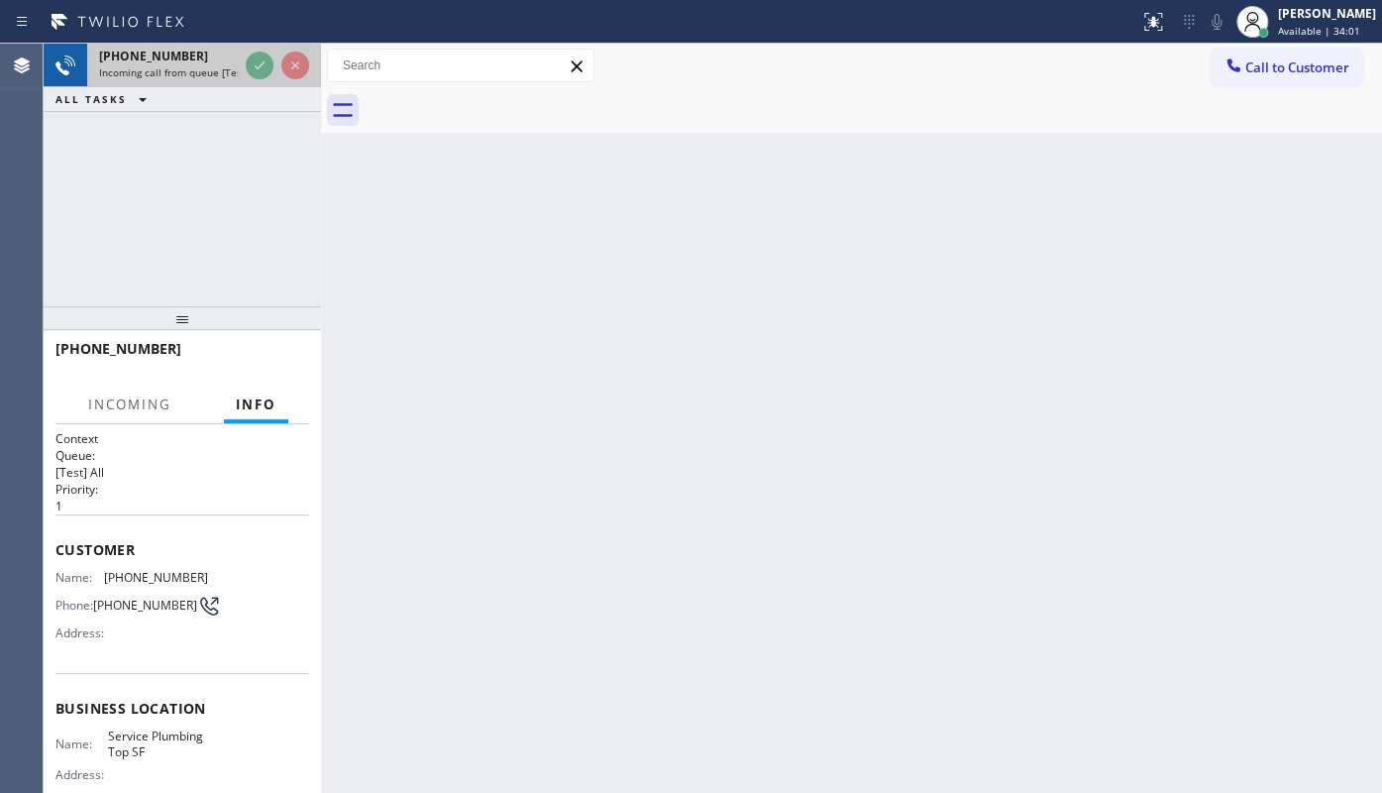
click at [248, 56] on div at bounding box center [277, 66] width 71 height 44
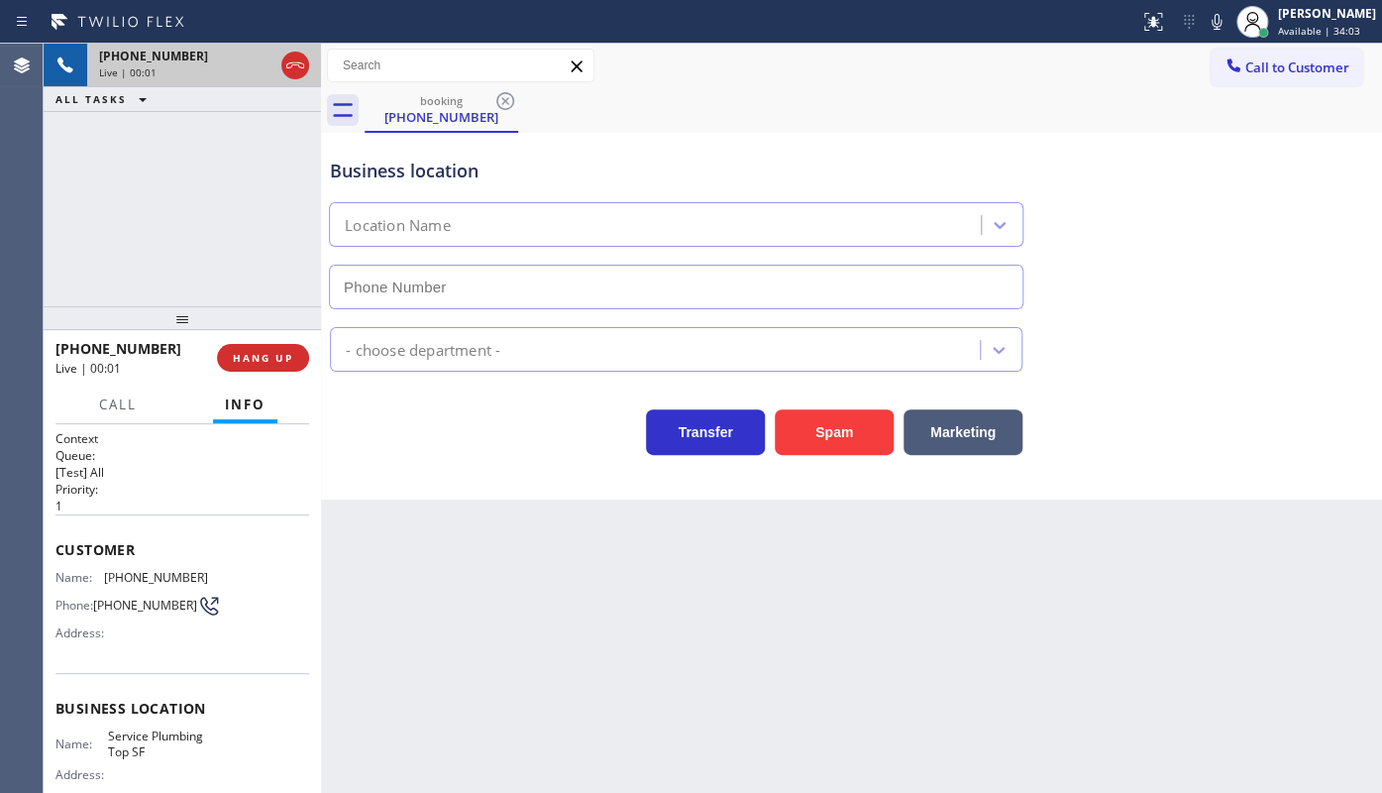
type input "(628) 277-8686"
click at [249, 359] on span "HANG UP" at bounding box center [263, 358] width 60 height 14
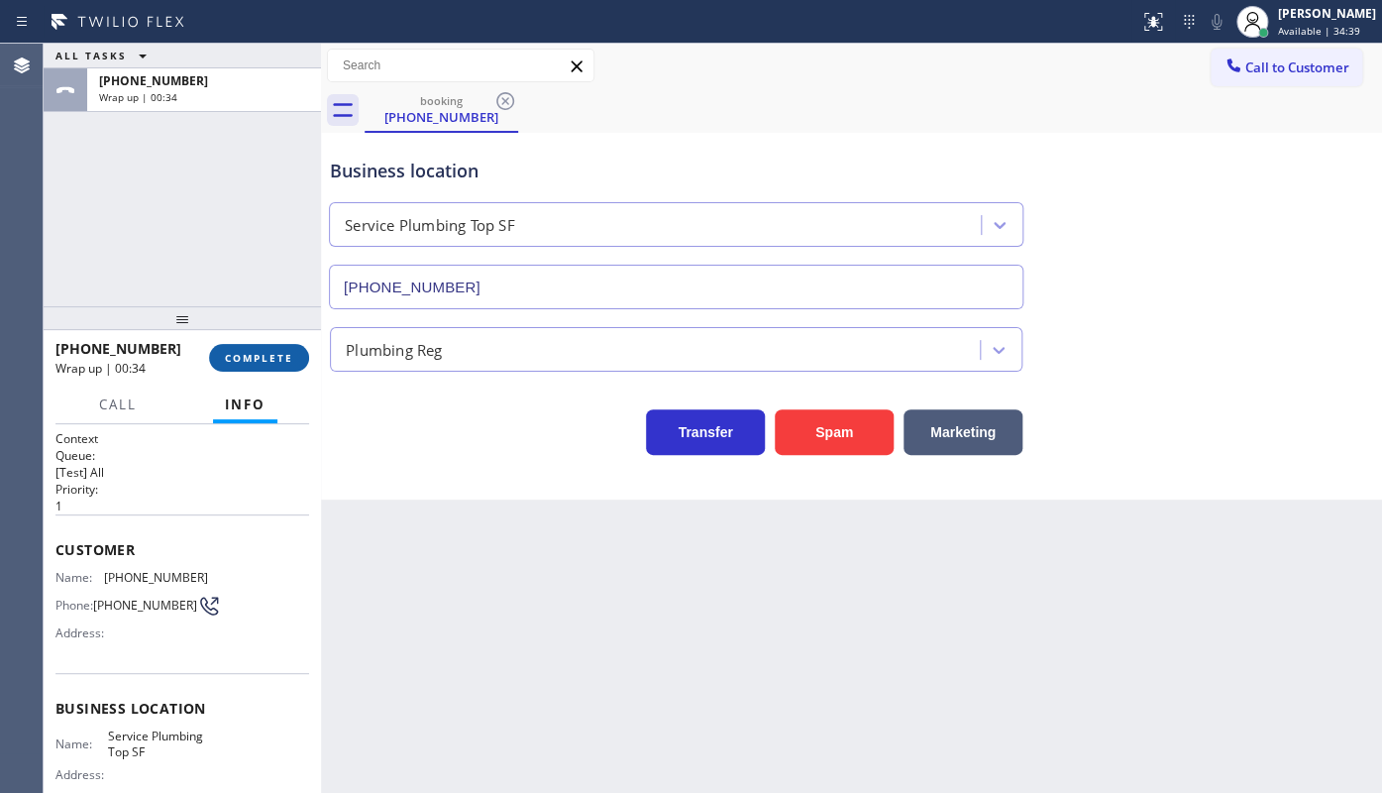
click at [276, 359] on span "COMPLETE" at bounding box center [259, 358] width 68 height 14
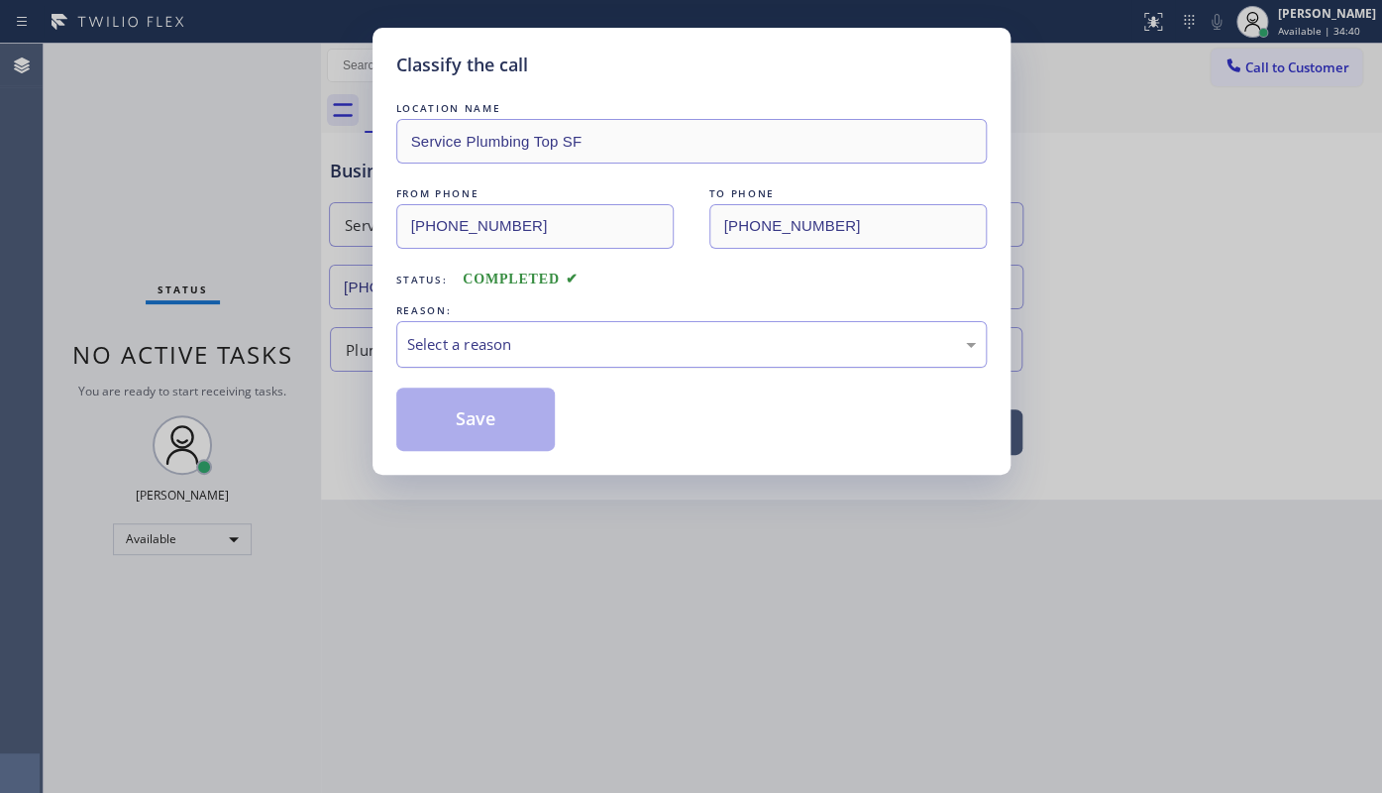
click at [510, 342] on div "Select a reason" at bounding box center [691, 344] width 569 height 23
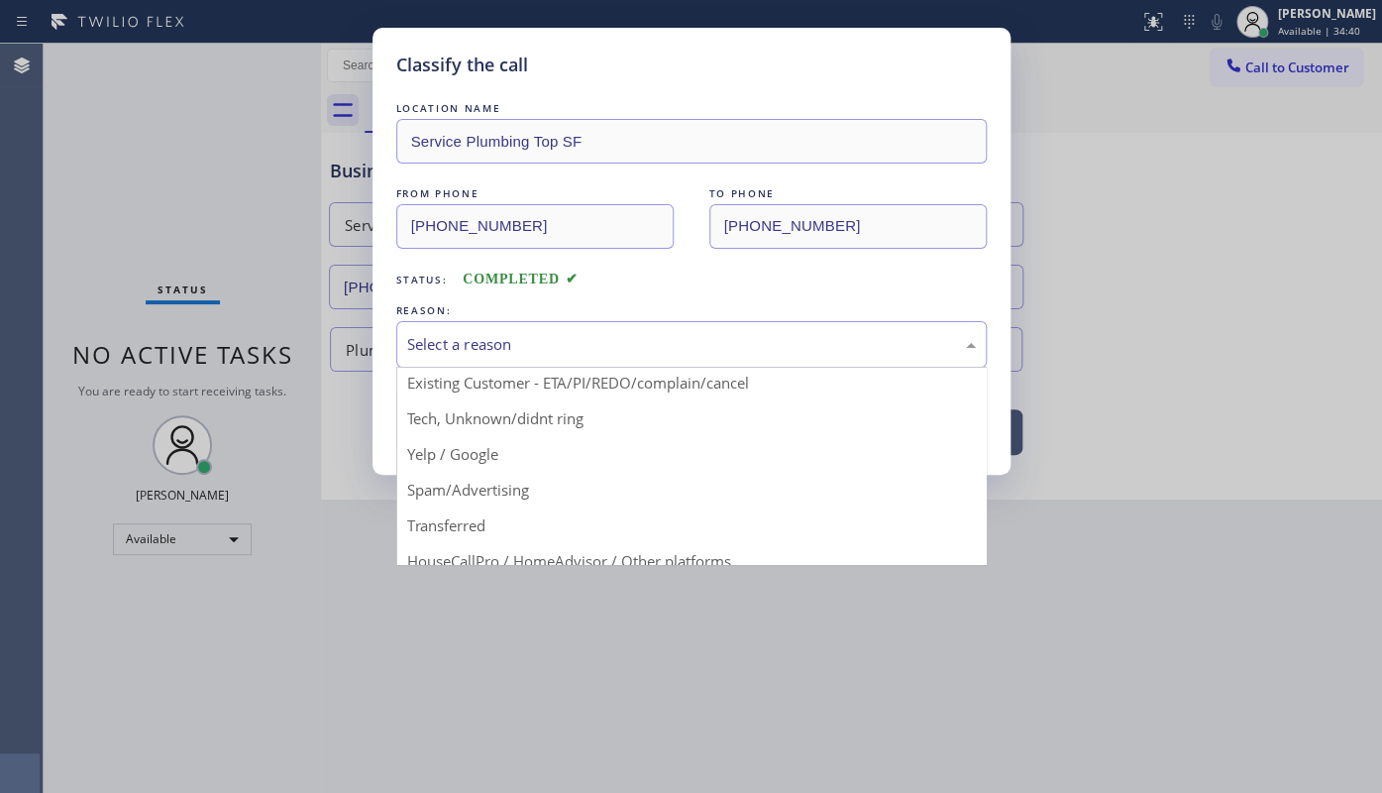
scroll to position [132, 0]
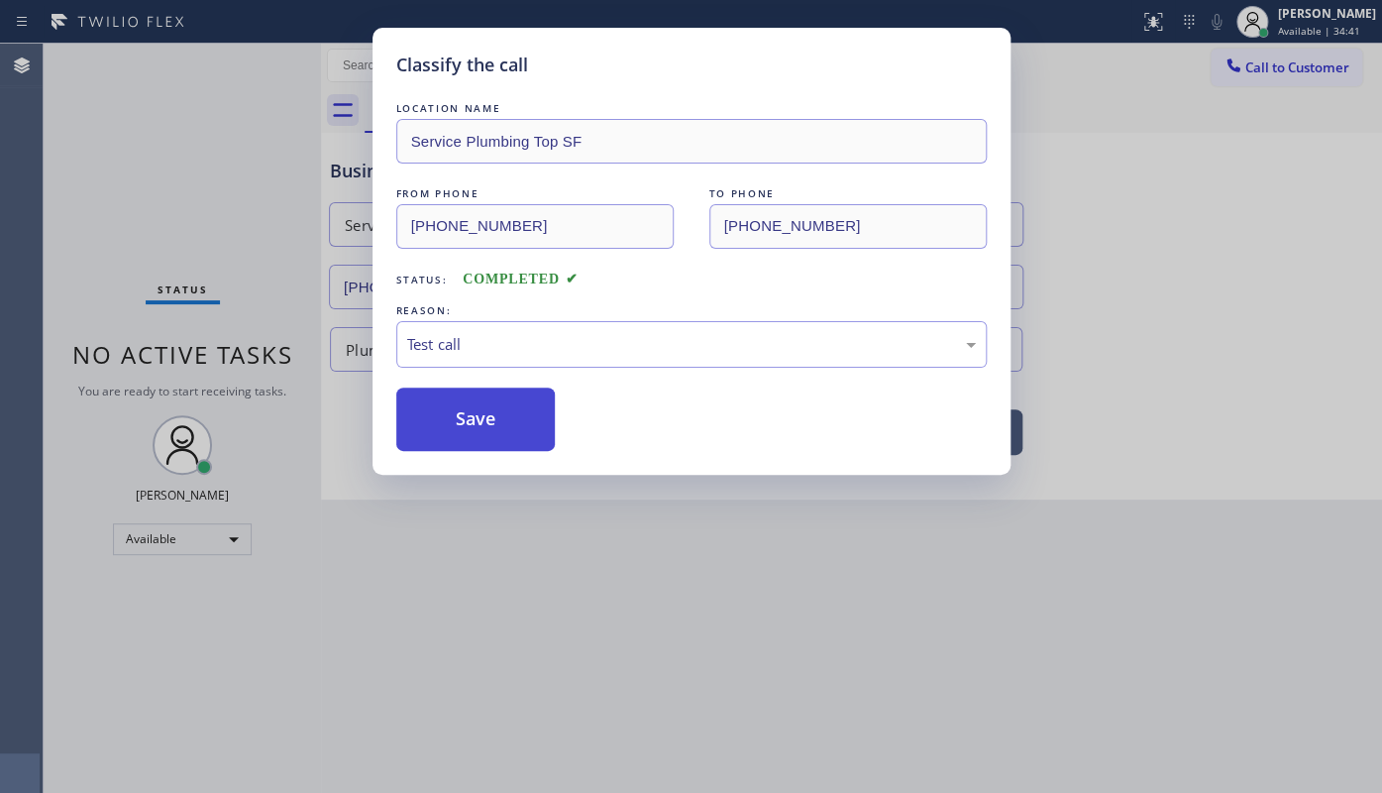
click at [425, 412] on button "Save" at bounding box center [475, 418] width 159 height 63
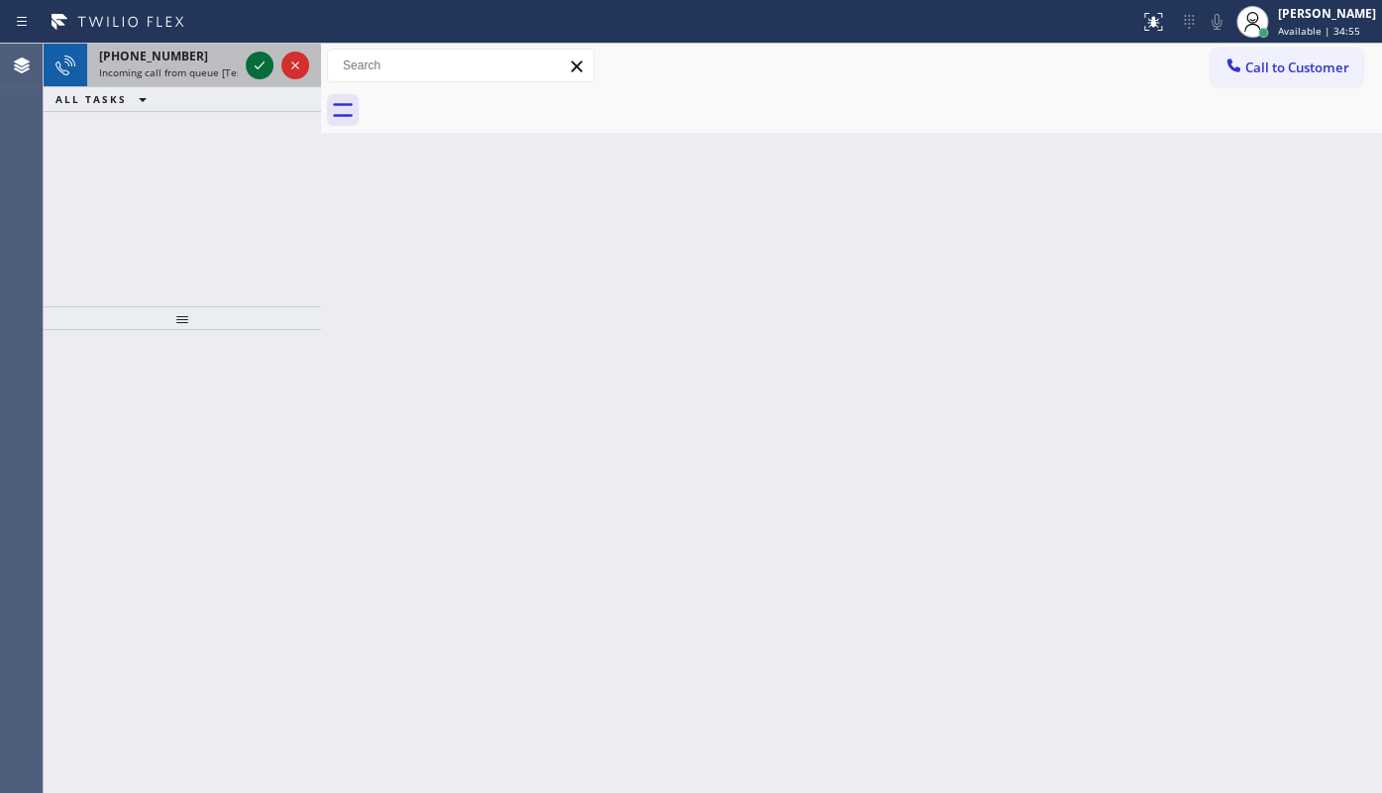
click at [242, 62] on div at bounding box center [277, 66] width 71 height 44
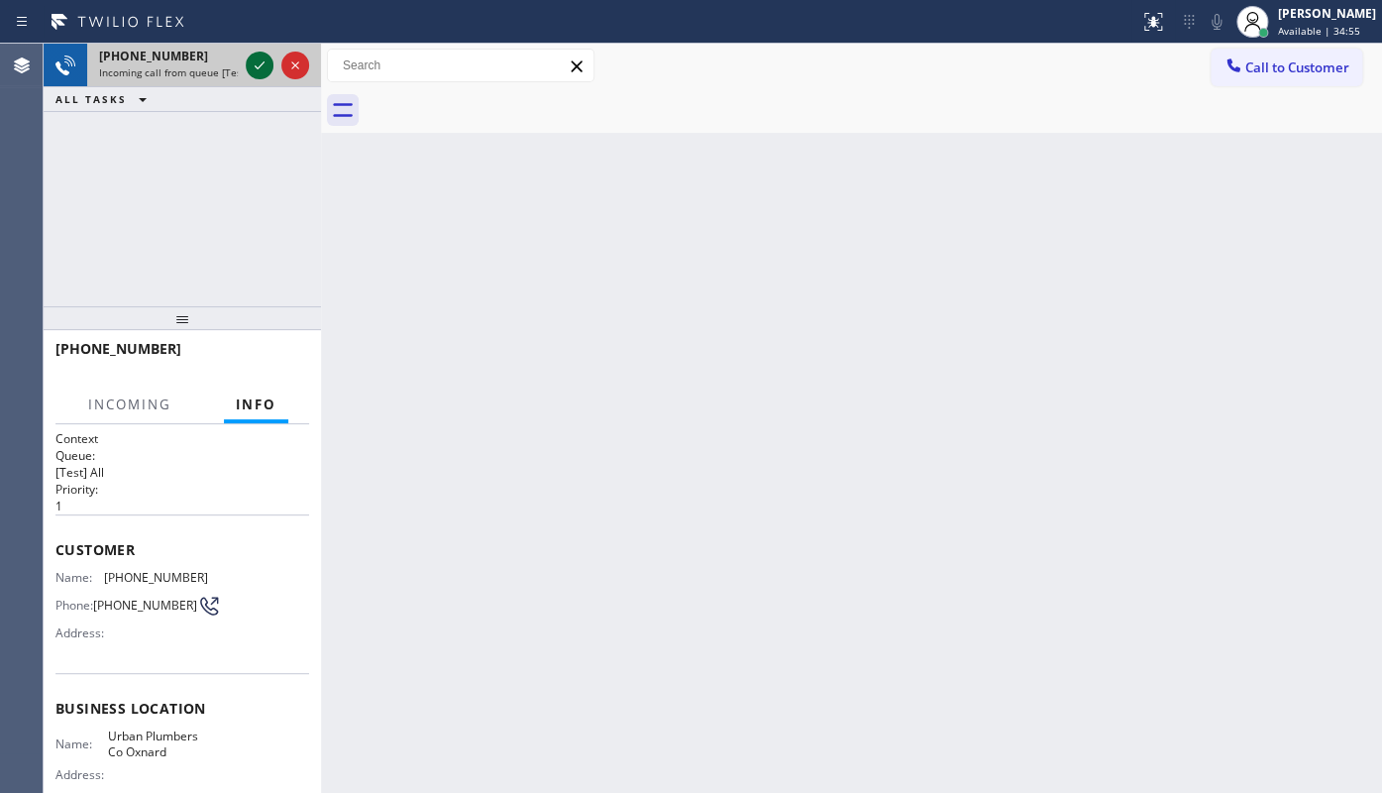
drag, startPoint x: 248, startPoint y: 62, endPoint x: 258, endPoint y: 68, distance: 11.6
click at [251, 64] on icon at bounding box center [260, 65] width 24 height 24
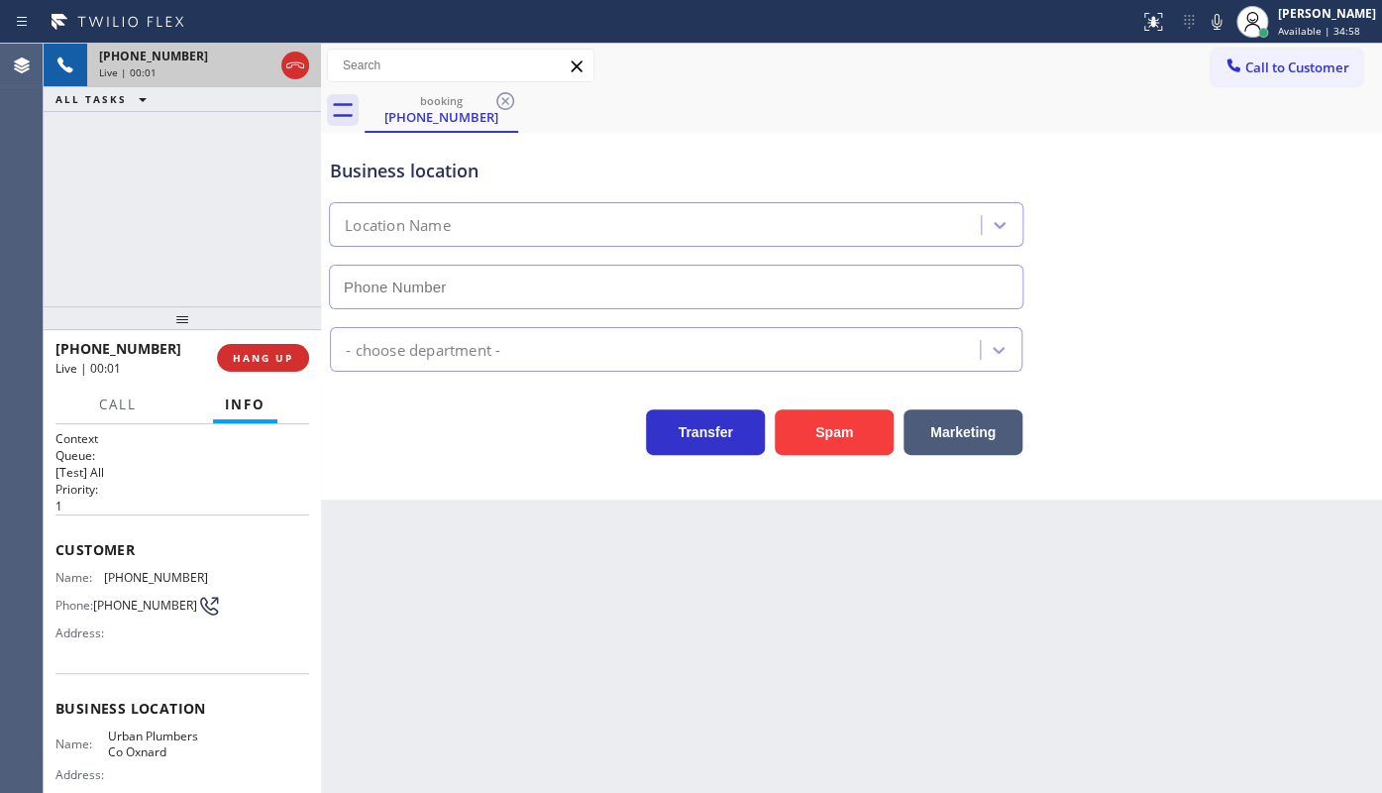
type input "(805) 259-3416"
click at [283, 356] on span "HANG UP" at bounding box center [263, 358] width 60 height 14
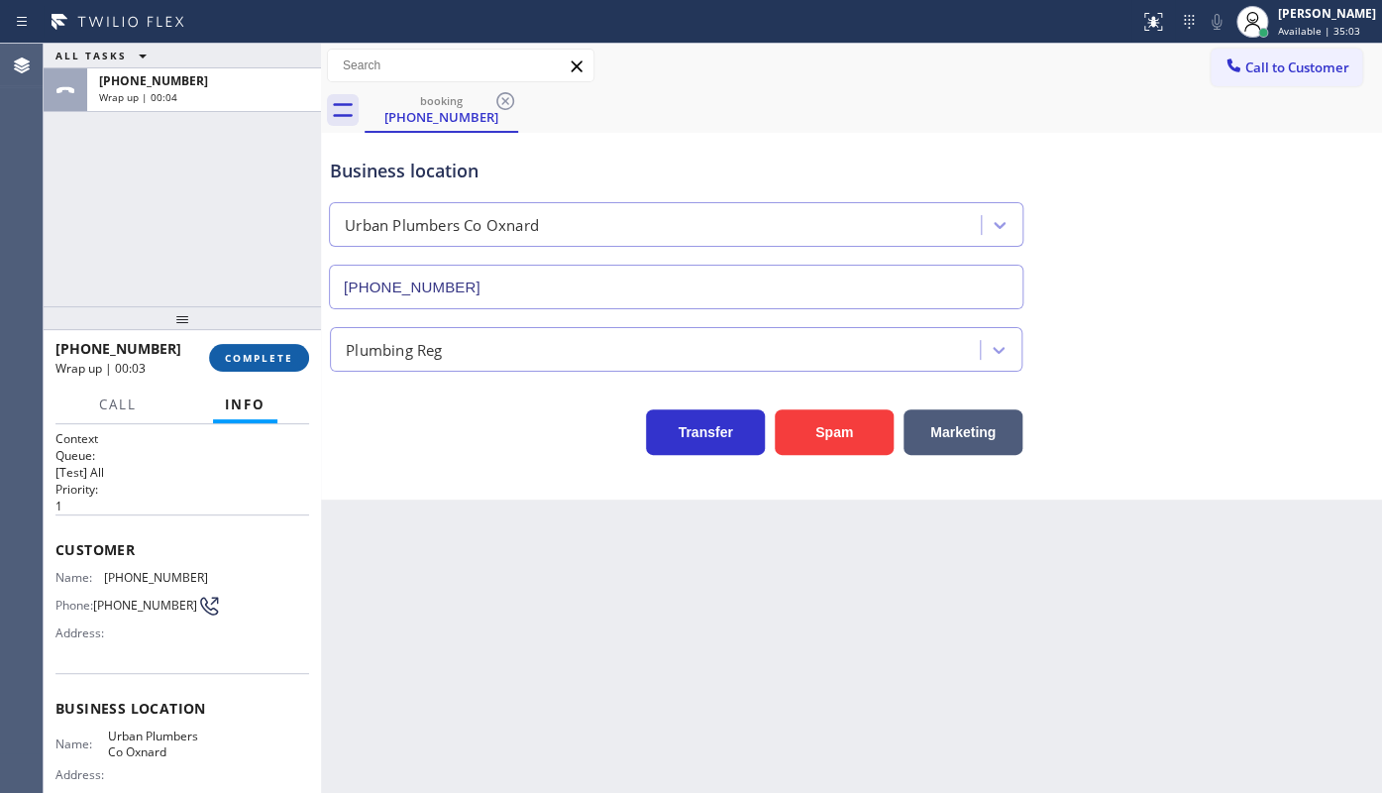
click at [241, 347] on button "COMPLETE" at bounding box center [259, 358] width 100 height 28
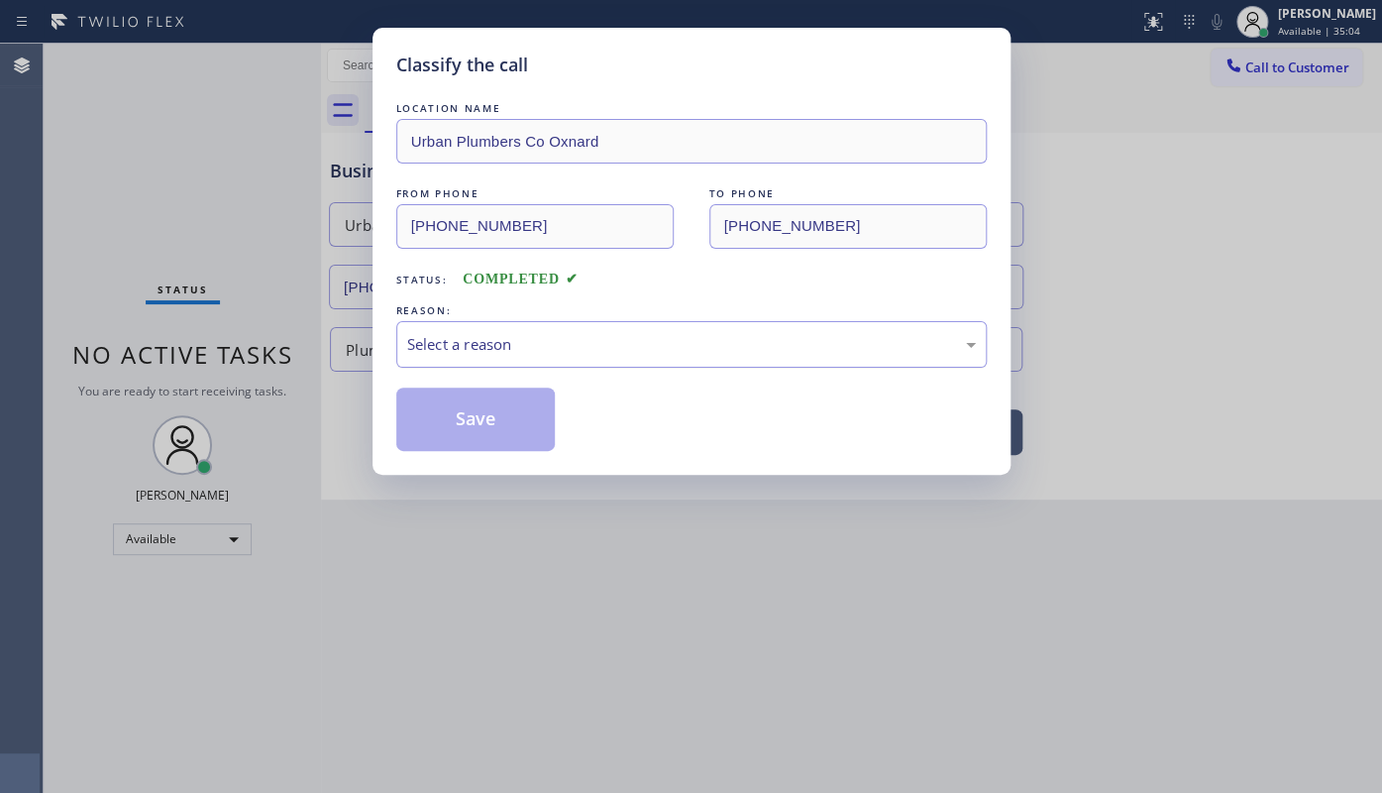
click at [484, 353] on div "Select a reason" at bounding box center [691, 344] width 569 height 23
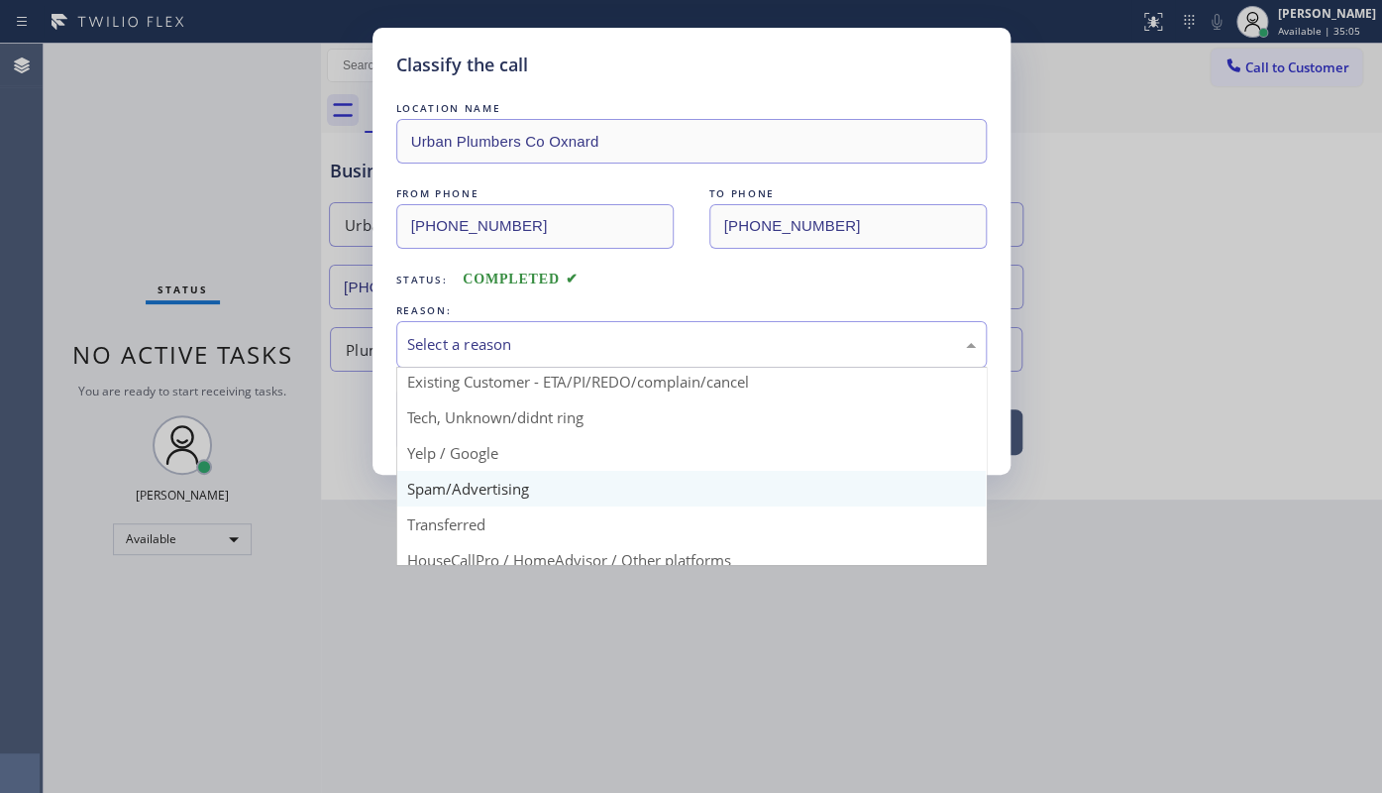
scroll to position [132, 0]
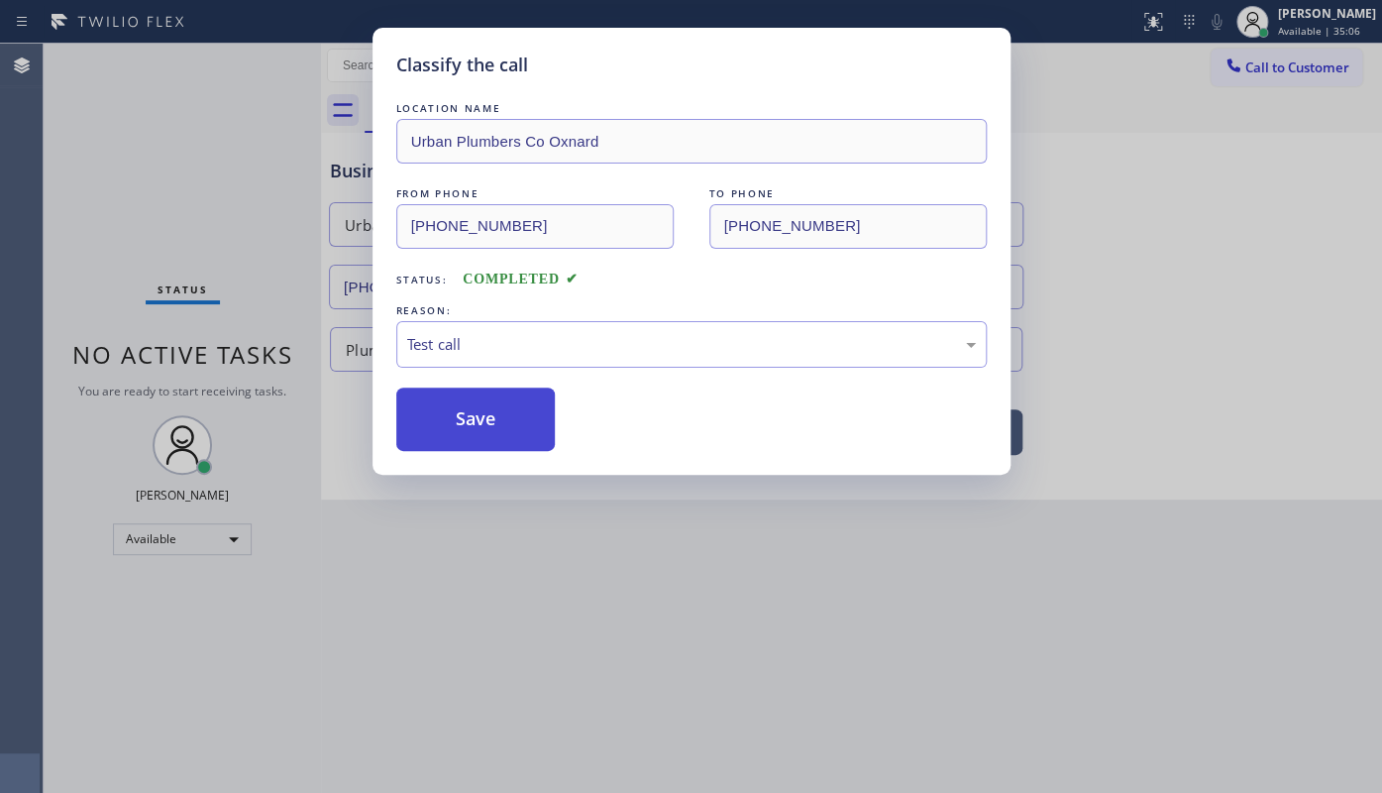
click at [456, 436] on button "Save" at bounding box center [475, 418] width 159 height 63
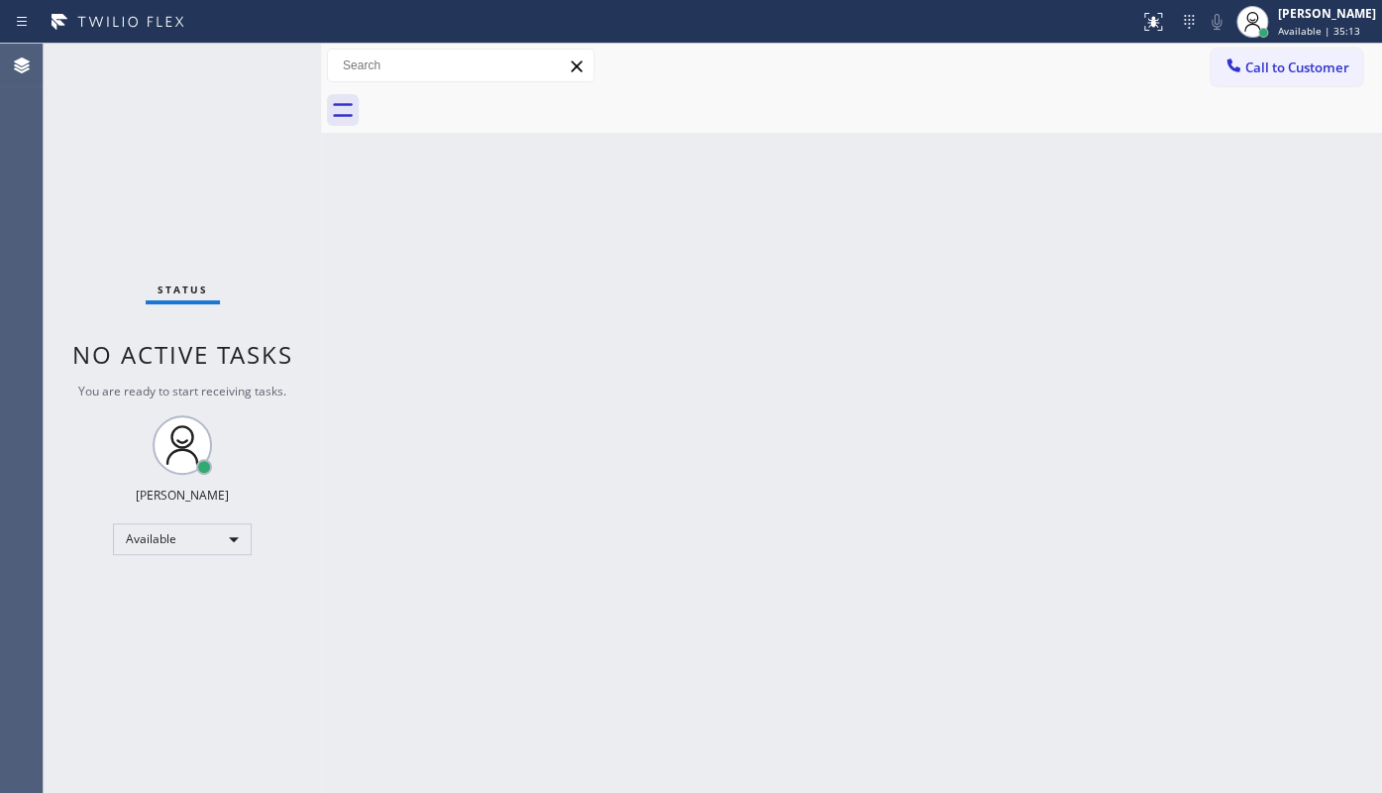
drag, startPoint x: 578, startPoint y: 296, endPoint x: 210, endPoint y: 70, distance: 431.4
click at [572, 277] on div "Back to Dashboard Change Sender ID Customers Technicians Select a contact Outbo…" at bounding box center [851, 418] width 1061 height 749
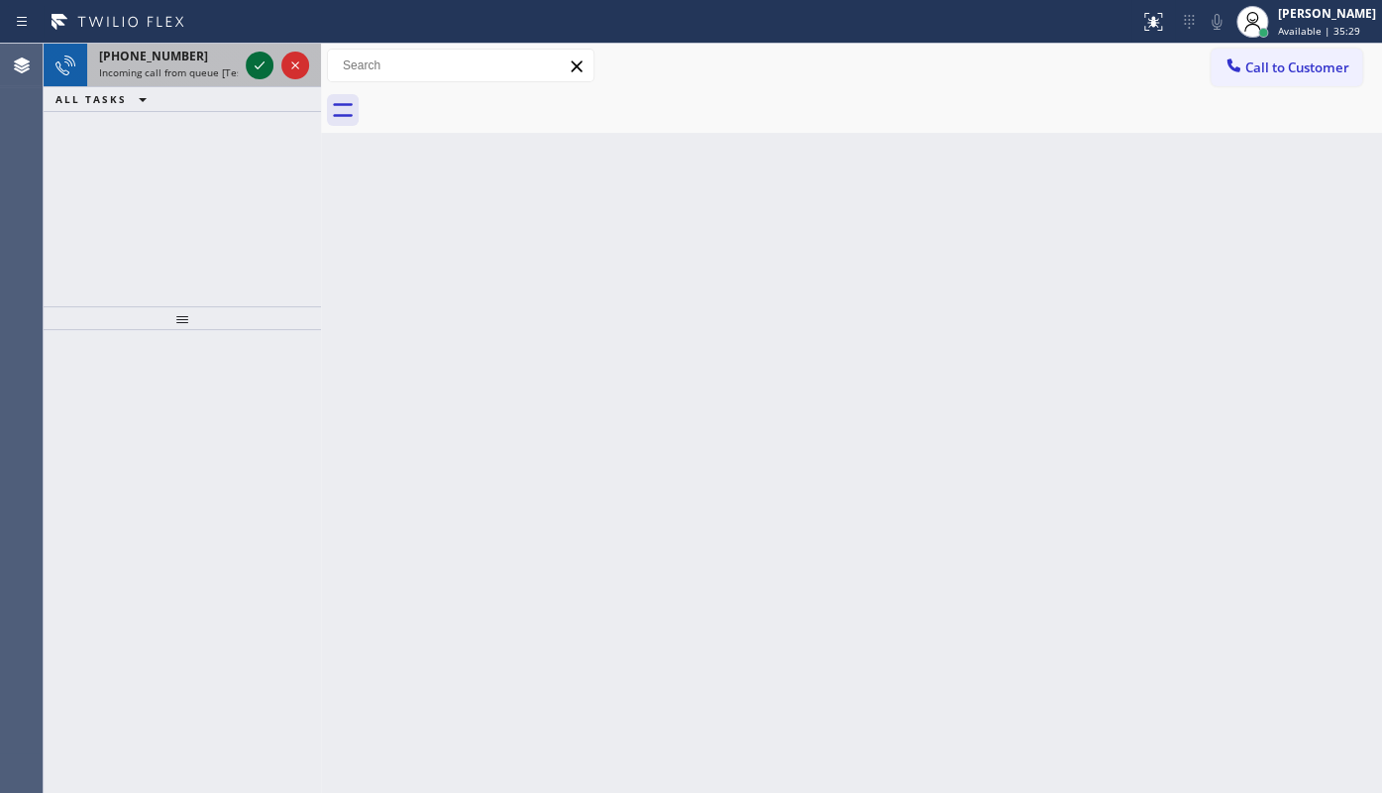
click at [254, 69] on icon at bounding box center [260, 65] width 24 height 24
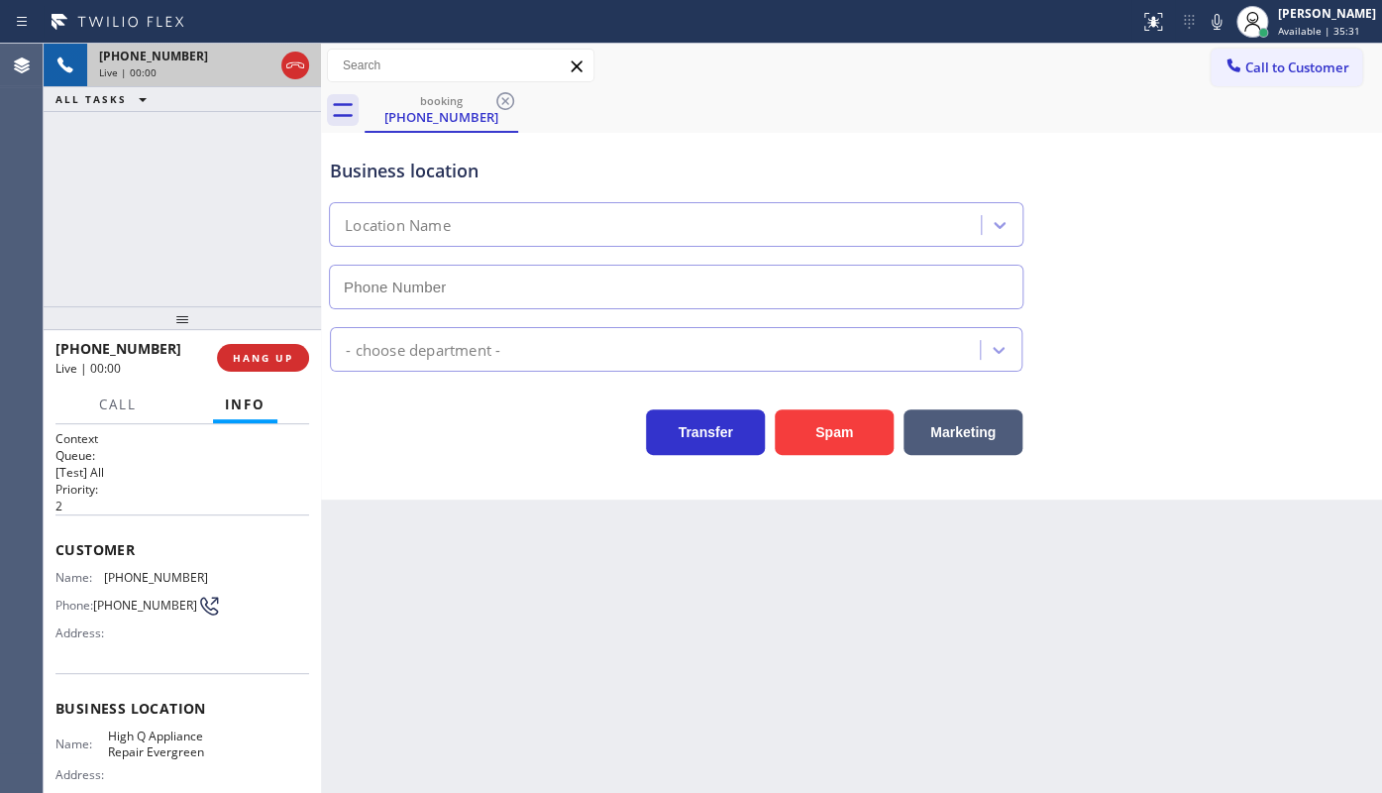
type input "(408) 351-0906"
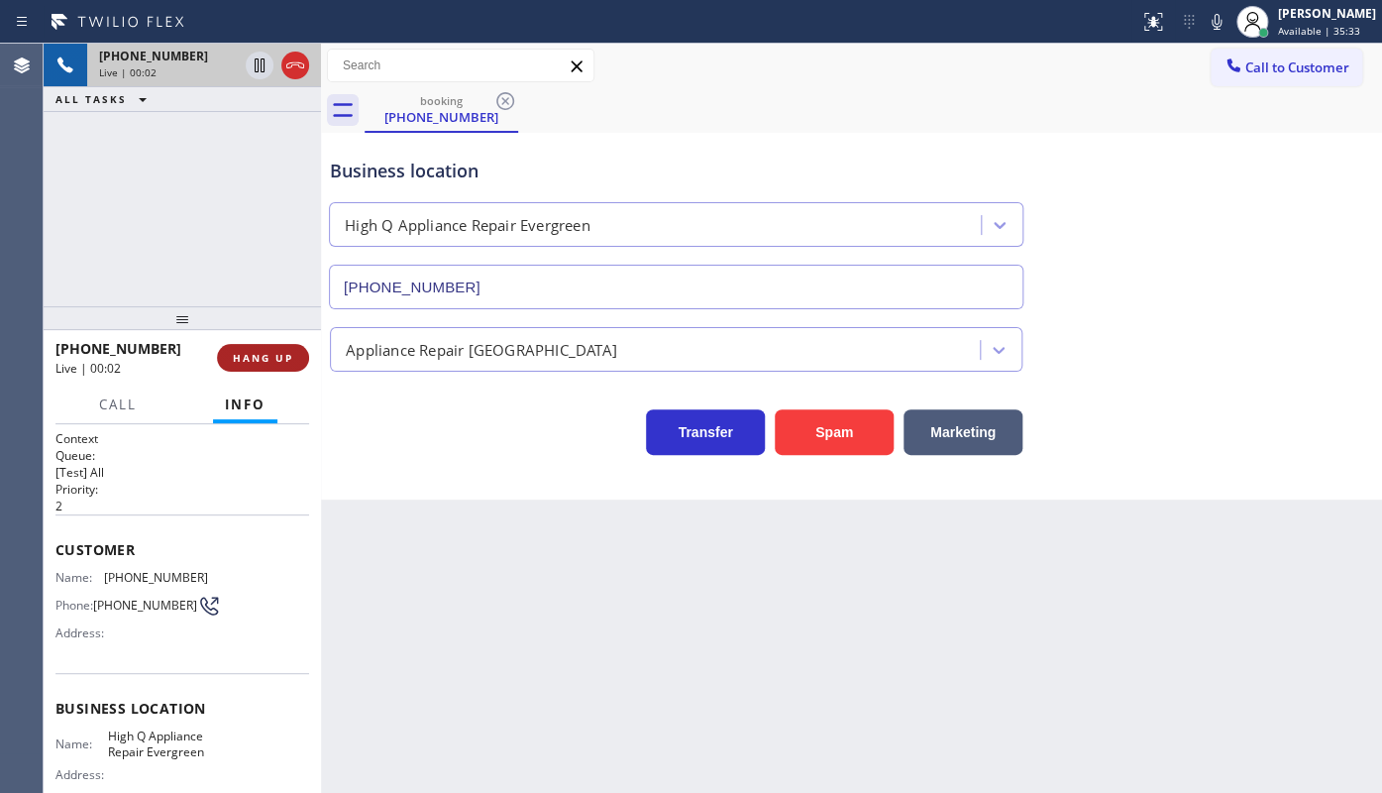
click at [288, 363] on span "HANG UP" at bounding box center [263, 358] width 60 height 14
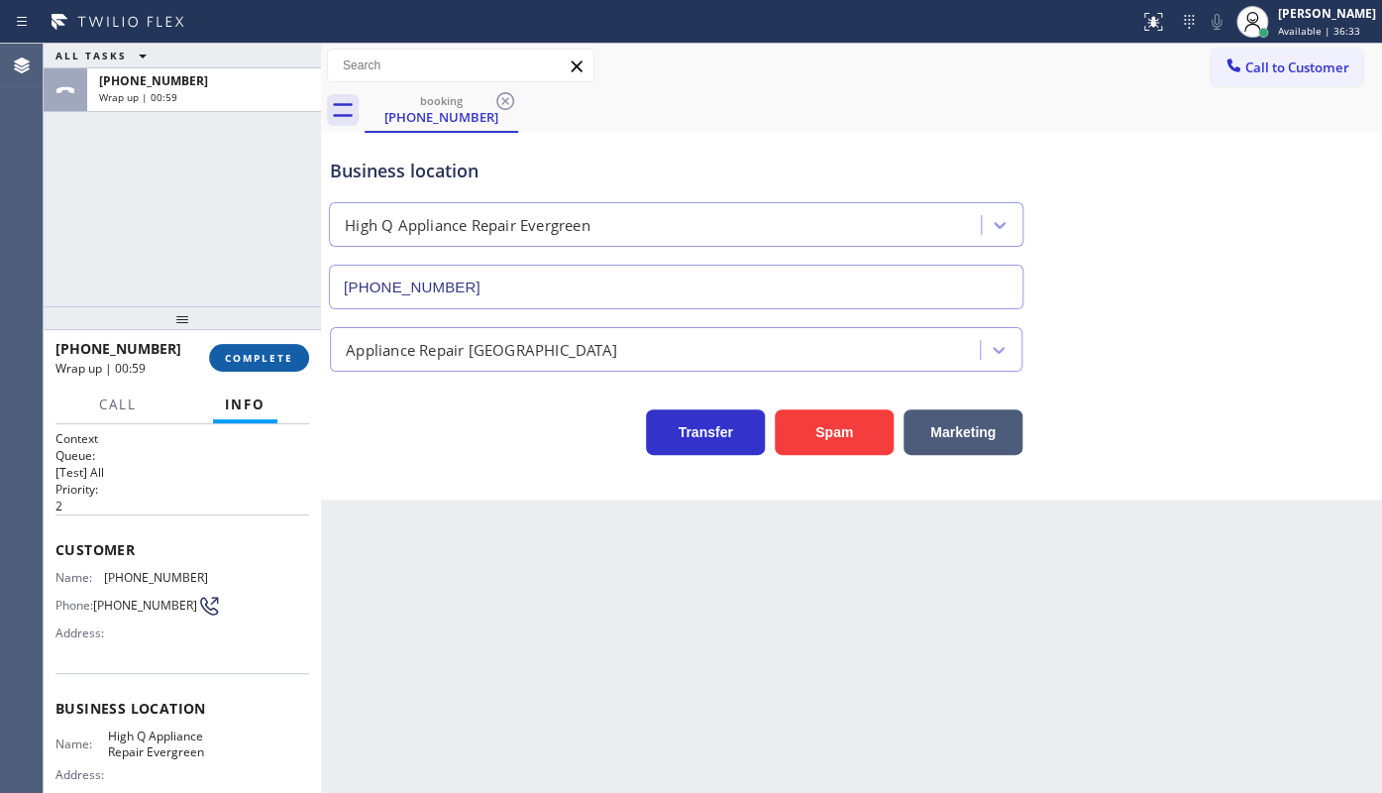
click at [228, 358] on span "COMPLETE" at bounding box center [259, 358] width 68 height 14
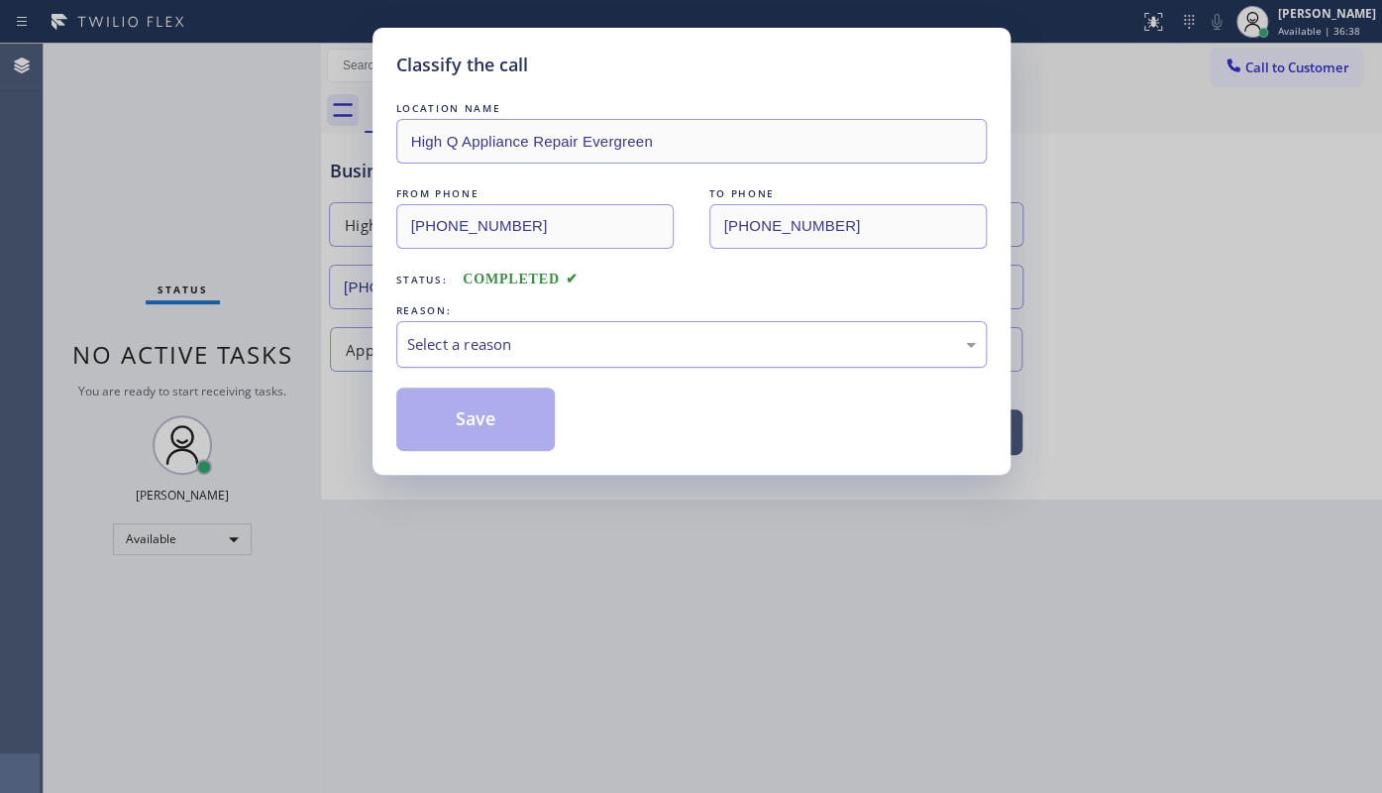
click at [407, 336] on div "Select a reason" at bounding box center [691, 344] width 569 height 23
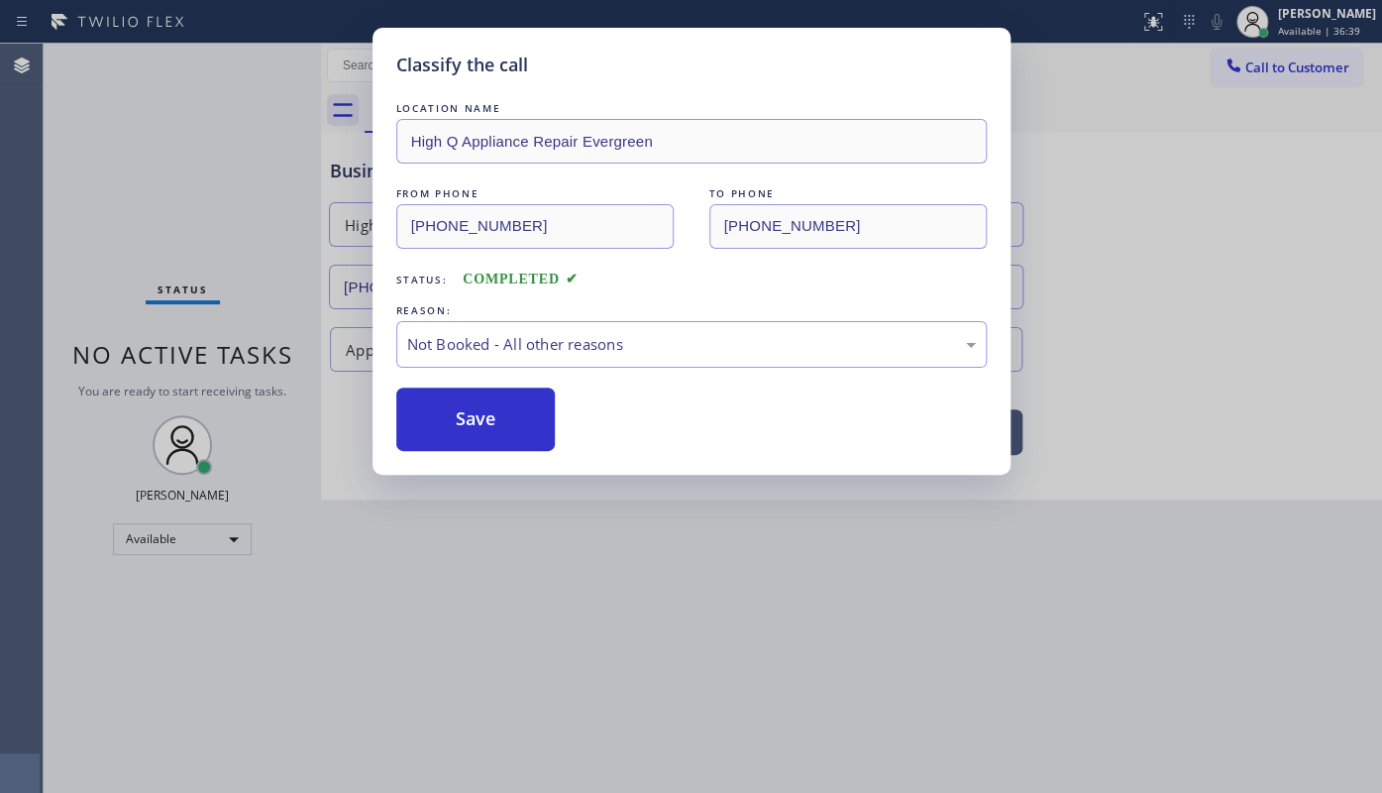
click at [439, 411] on button "Save" at bounding box center [475, 418] width 159 height 63
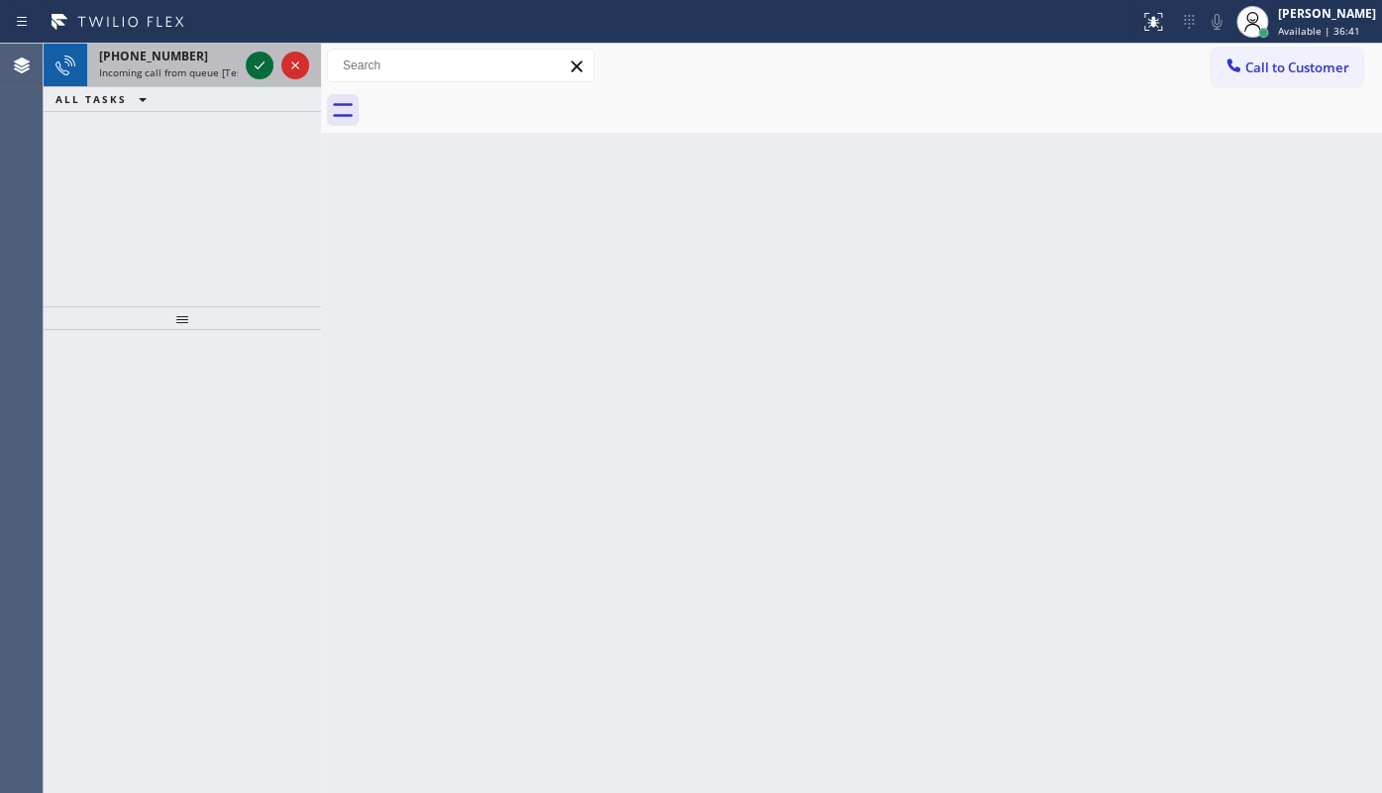
click at [258, 57] on icon at bounding box center [260, 65] width 24 height 24
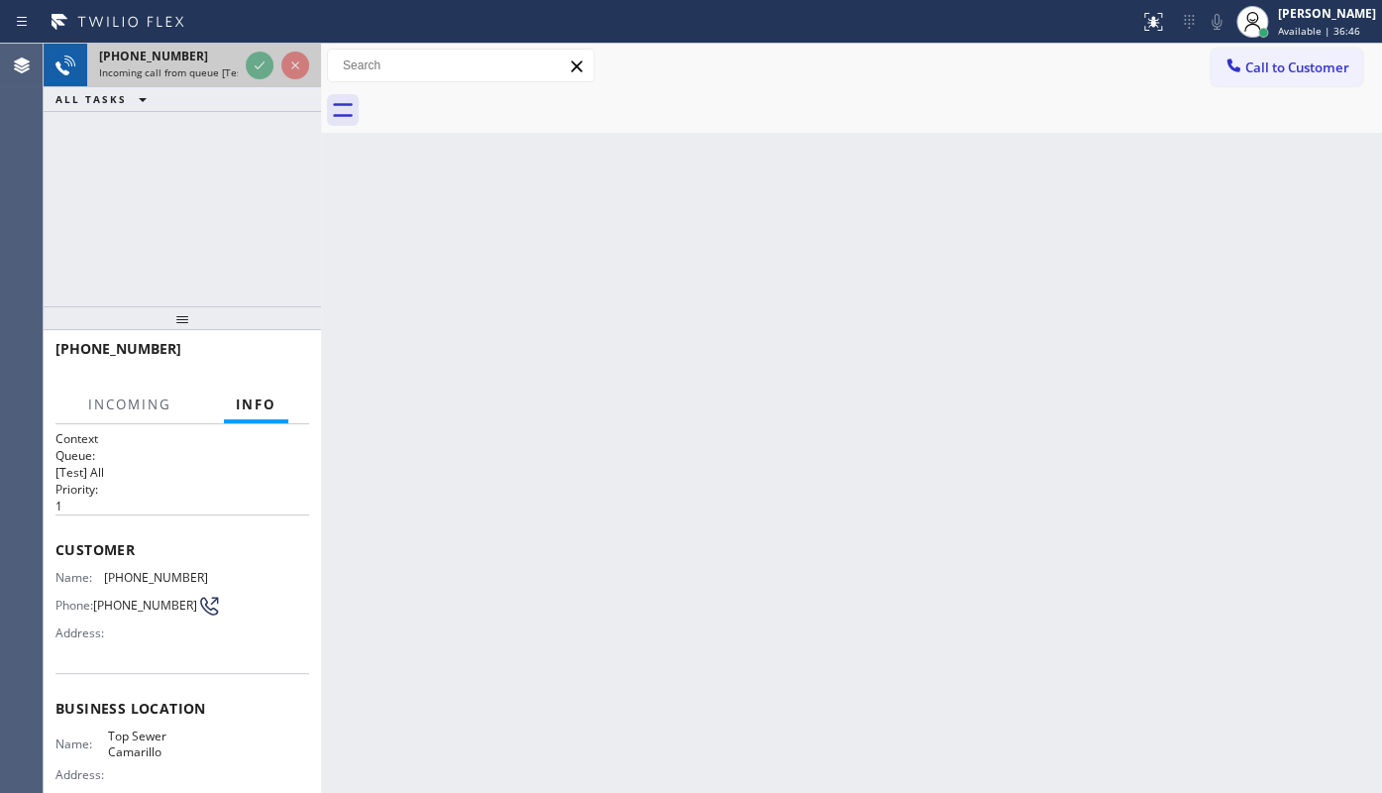
click at [242, 44] on div at bounding box center [277, 66] width 71 height 44
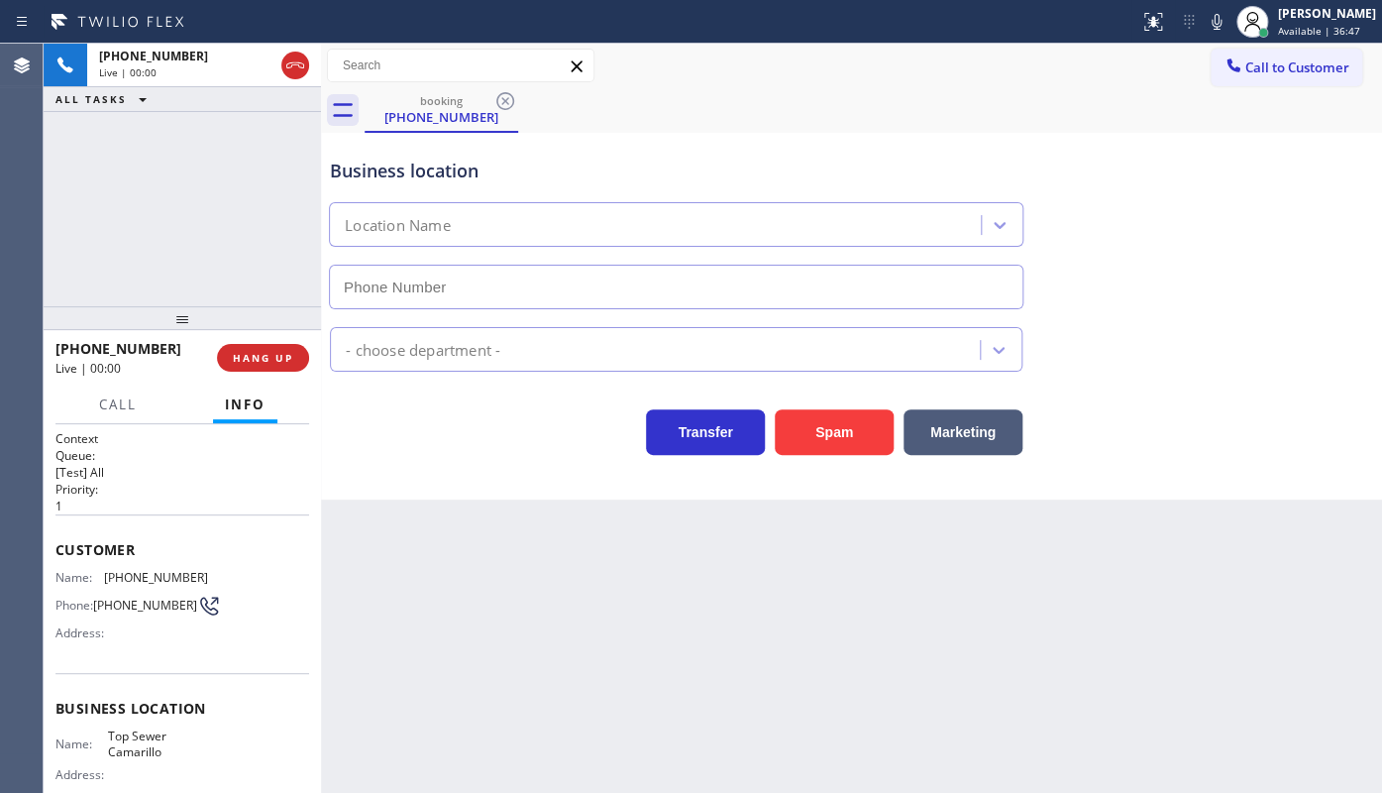
type input "(805) 519-7811"
click at [259, 353] on span "HANG UP" at bounding box center [263, 358] width 60 height 14
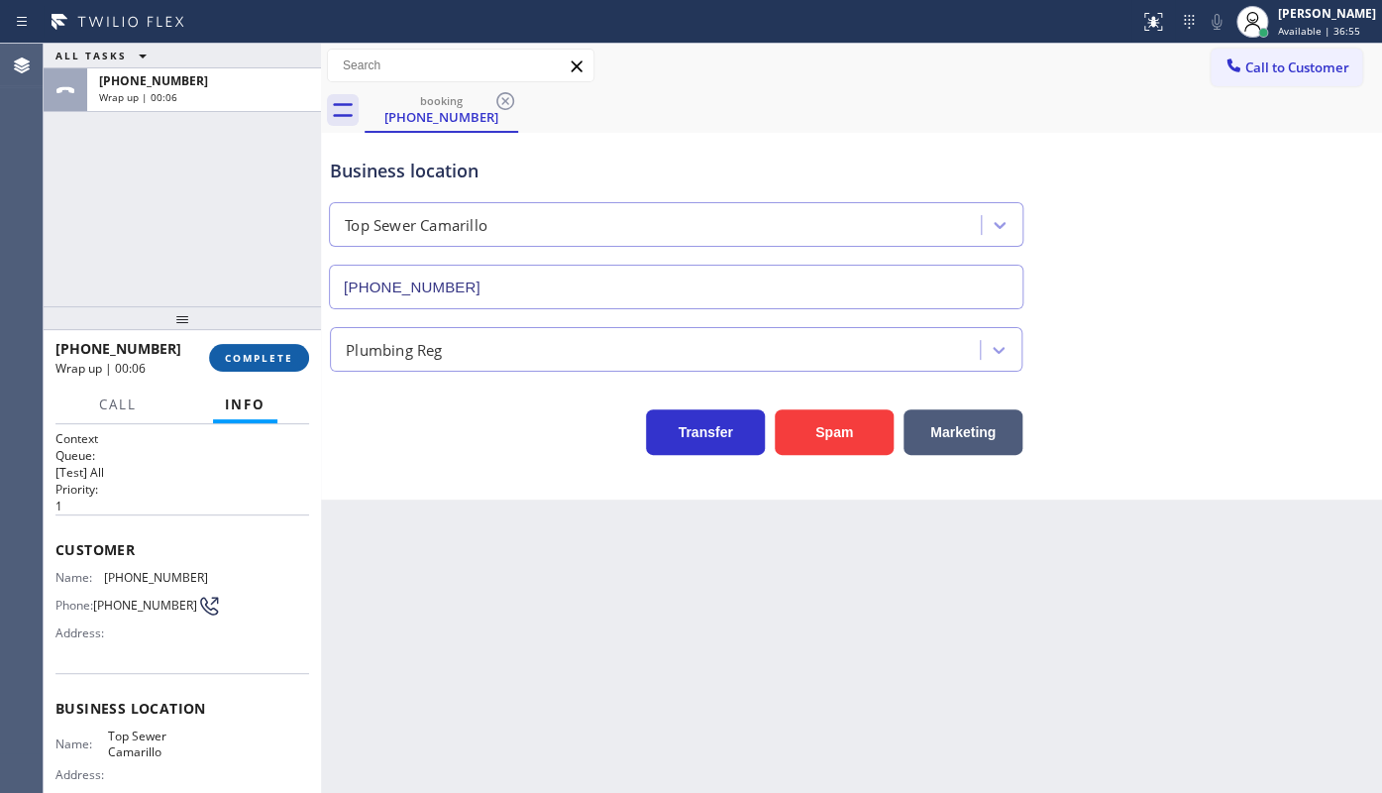
click at [270, 358] on span "COMPLETE" at bounding box center [259, 358] width 68 height 14
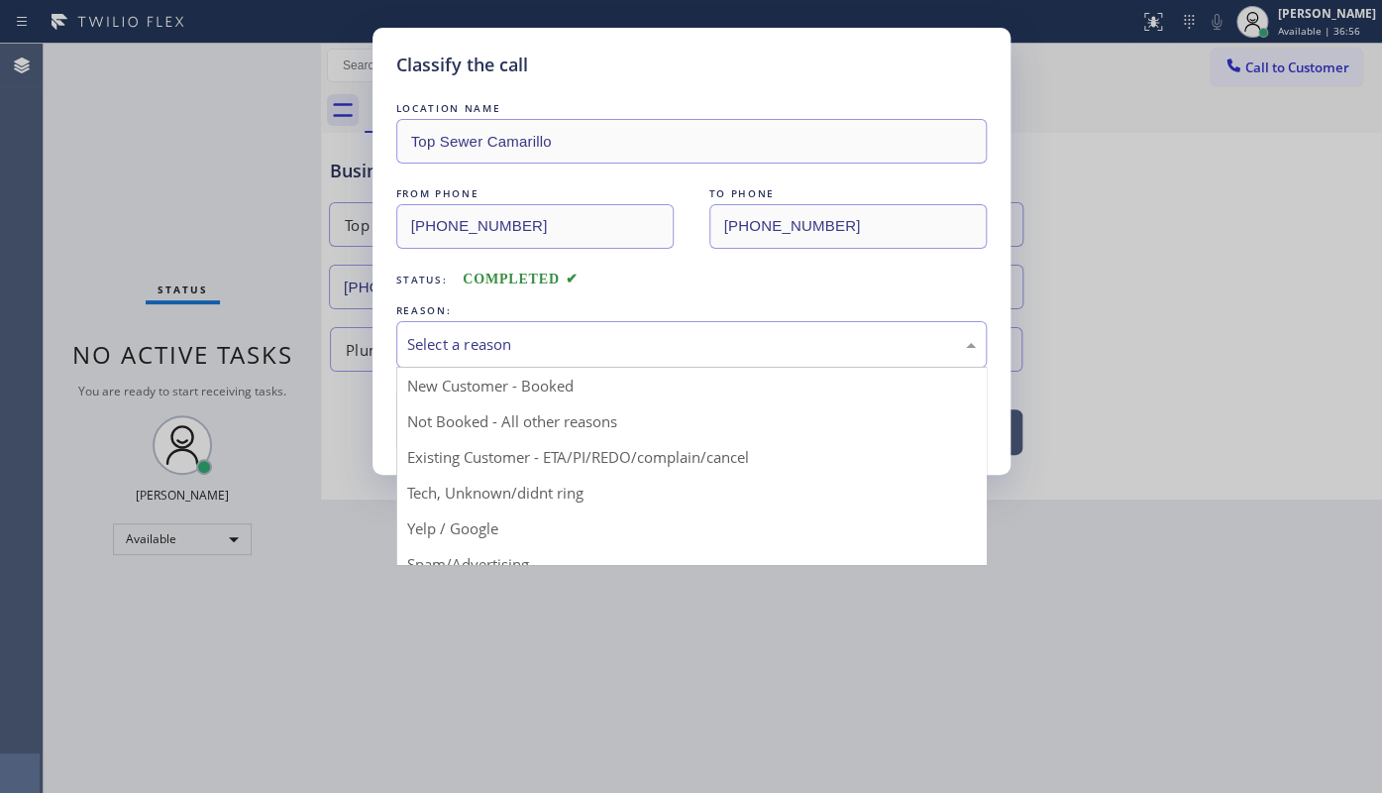
click at [430, 345] on div "Select a reason" at bounding box center [691, 344] width 569 height 23
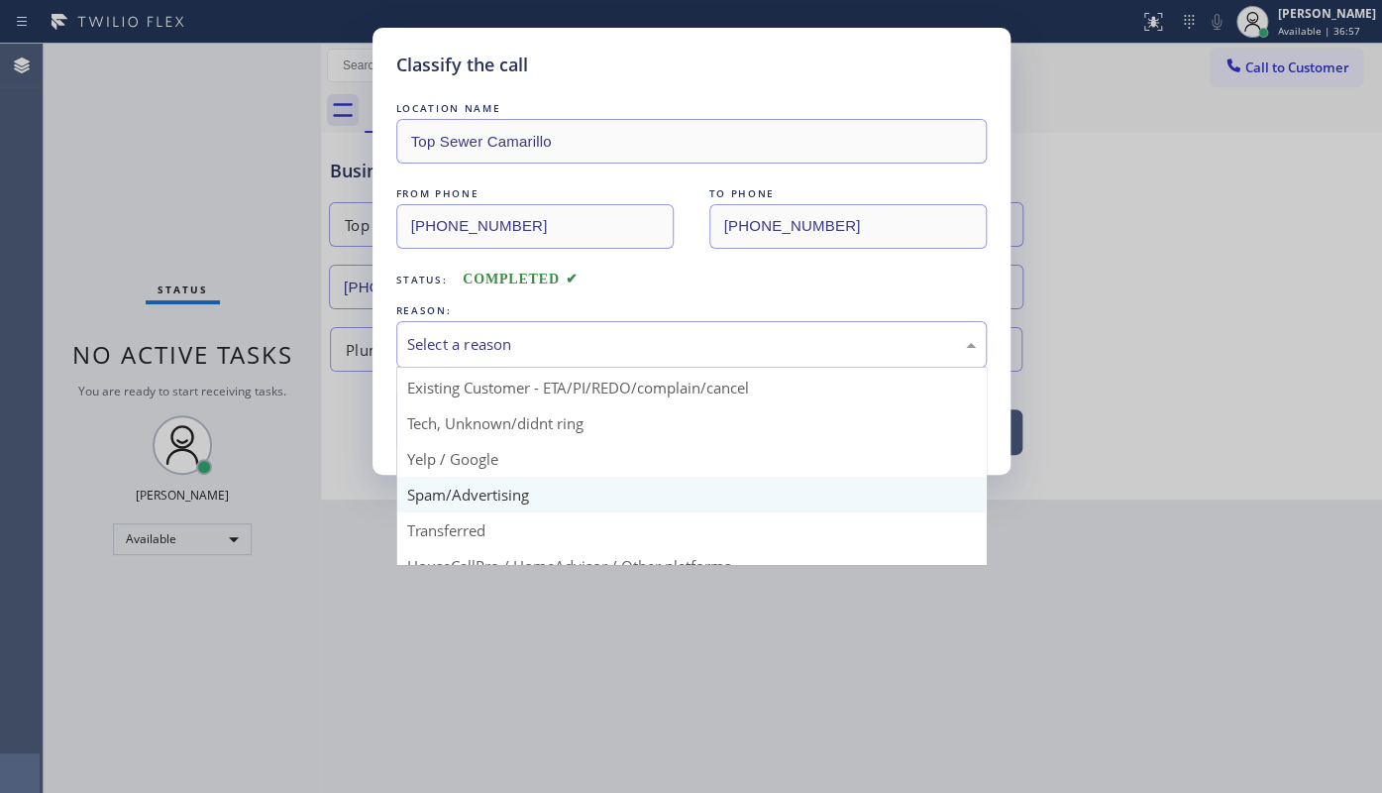
scroll to position [132, 0]
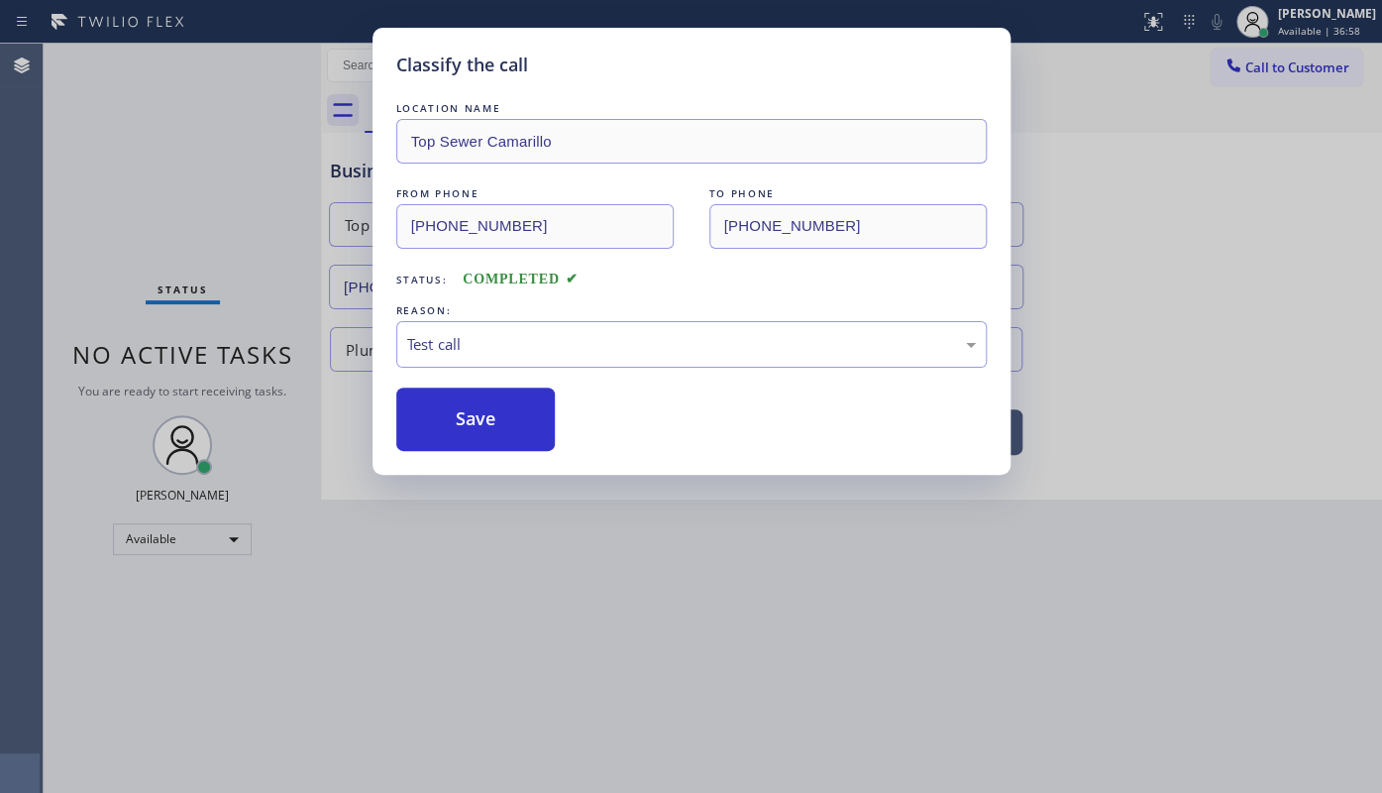
drag, startPoint x: 438, startPoint y: 535, endPoint x: 442, endPoint y: 477, distance: 57.6
drag, startPoint x: 442, startPoint y: 477, endPoint x: 447, endPoint y: 455, distance: 23.3
click at [447, 459] on div "Classify the call LOCATION NAME Top Sewer Camarillo FROM PHONE (650) 719-7190 T…" at bounding box center [691, 396] width 1382 height 793
click at [454, 434] on button "Save" at bounding box center [475, 418] width 159 height 63
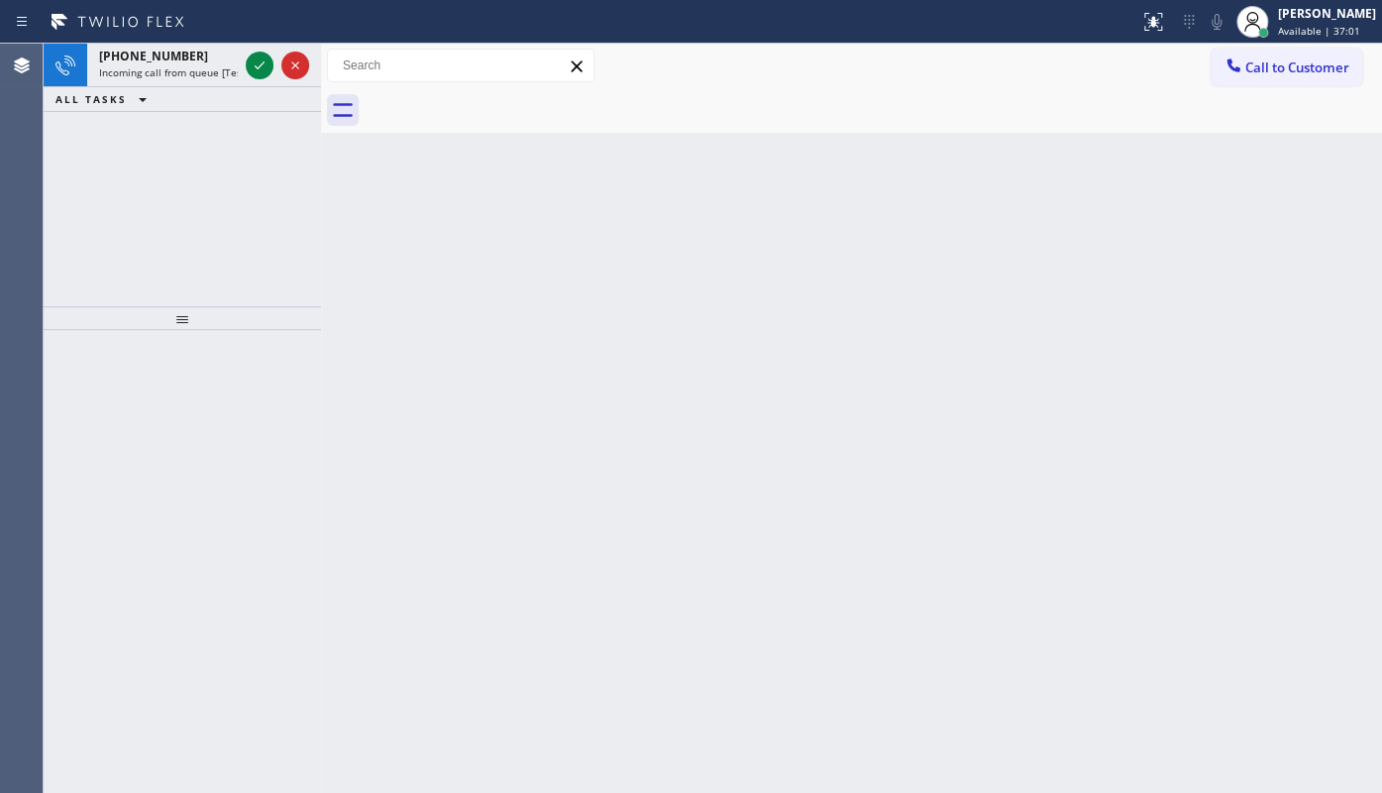
drag, startPoint x: 165, startPoint y: 135, endPoint x: 174, endPoint y: 123, distance: 14.9
click at [168, 129] on div "+16316025273 Incoming call from queue [Test] All ALL TASKS ALL TASKS ACTIVE TAS…" at bounding box center [182, 175] width 277 height 263
click at [262, 59] on icon at bounding box center [260, 65] width 24 height 24
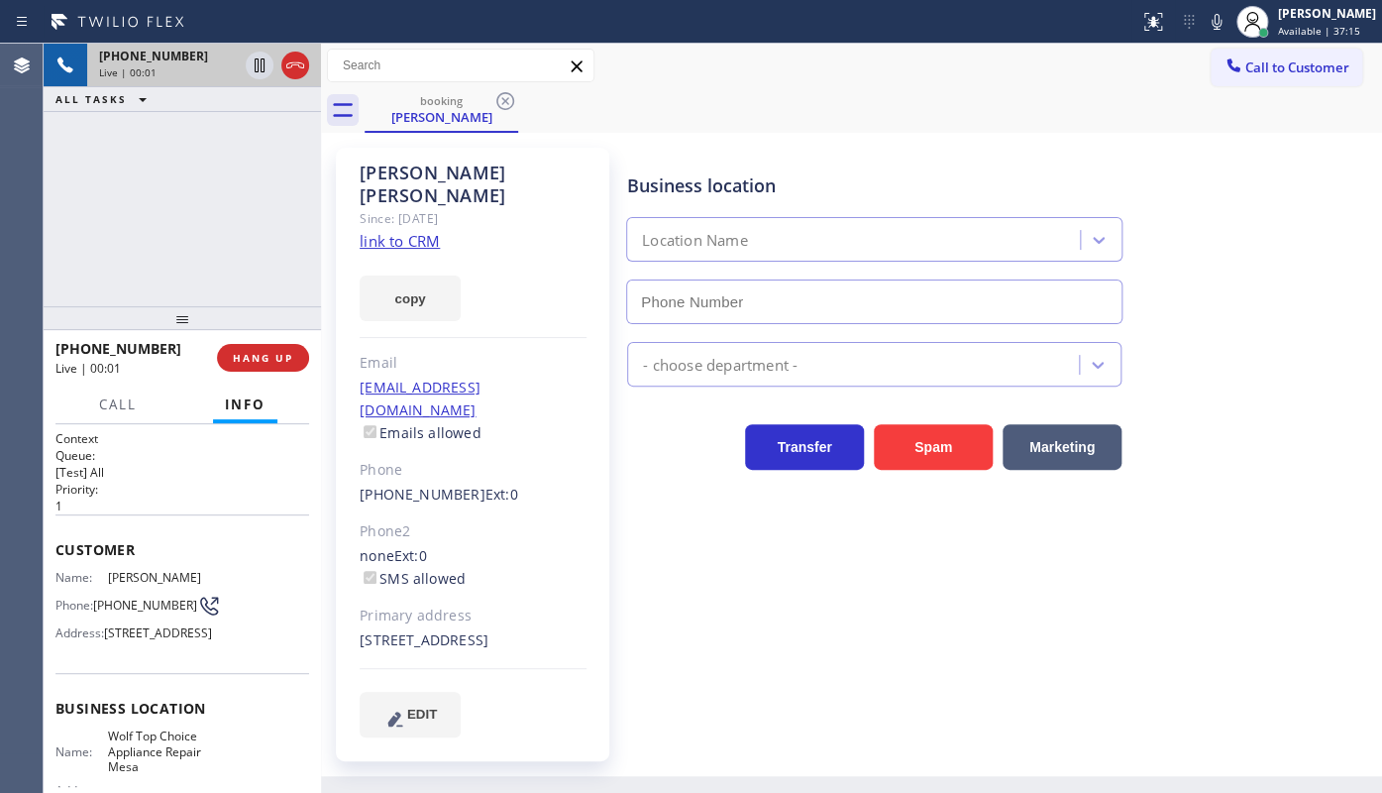
type input "(623) 292-5313"
click at [380, 231] on link "link to CRM" at bounding box center [400, 241] width 80 height 20
click at [1216, 20] on icon at bounding box center [1217, 22] width 10 height 16
drag, startPoint x: 87, startPoint y: 182, endPoint x: 363, endPoint y: 151, distance: 277.2
click at [186, 177] on div "+13864530822 Live | 02:36 ALL TASKS ALL TASKS ACTIVE TASKS TASKS IN WRAP UP" at bounding box center [182, 175] width 277 height 263
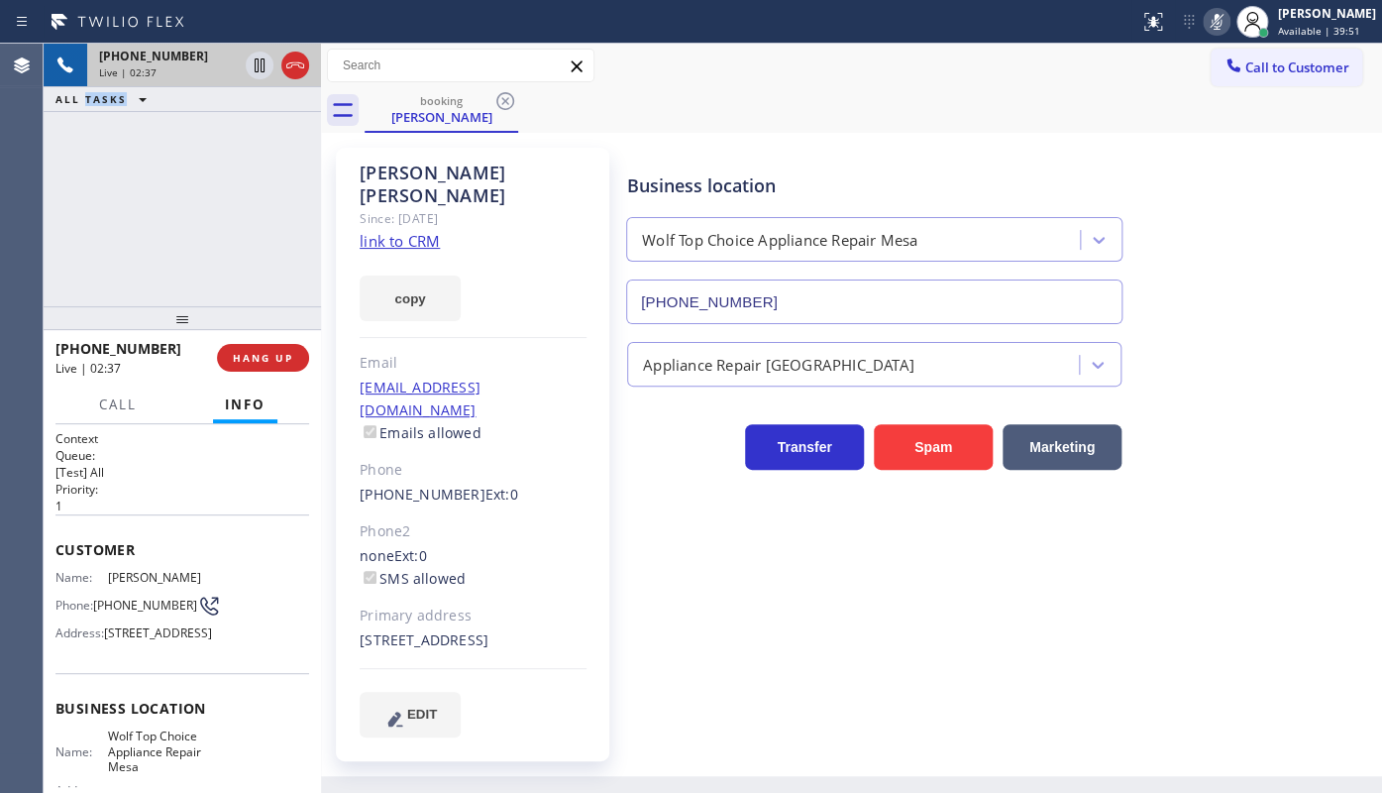
click at [1215, 25] on icon at bounding box center [1217, 22] width 24 height 24
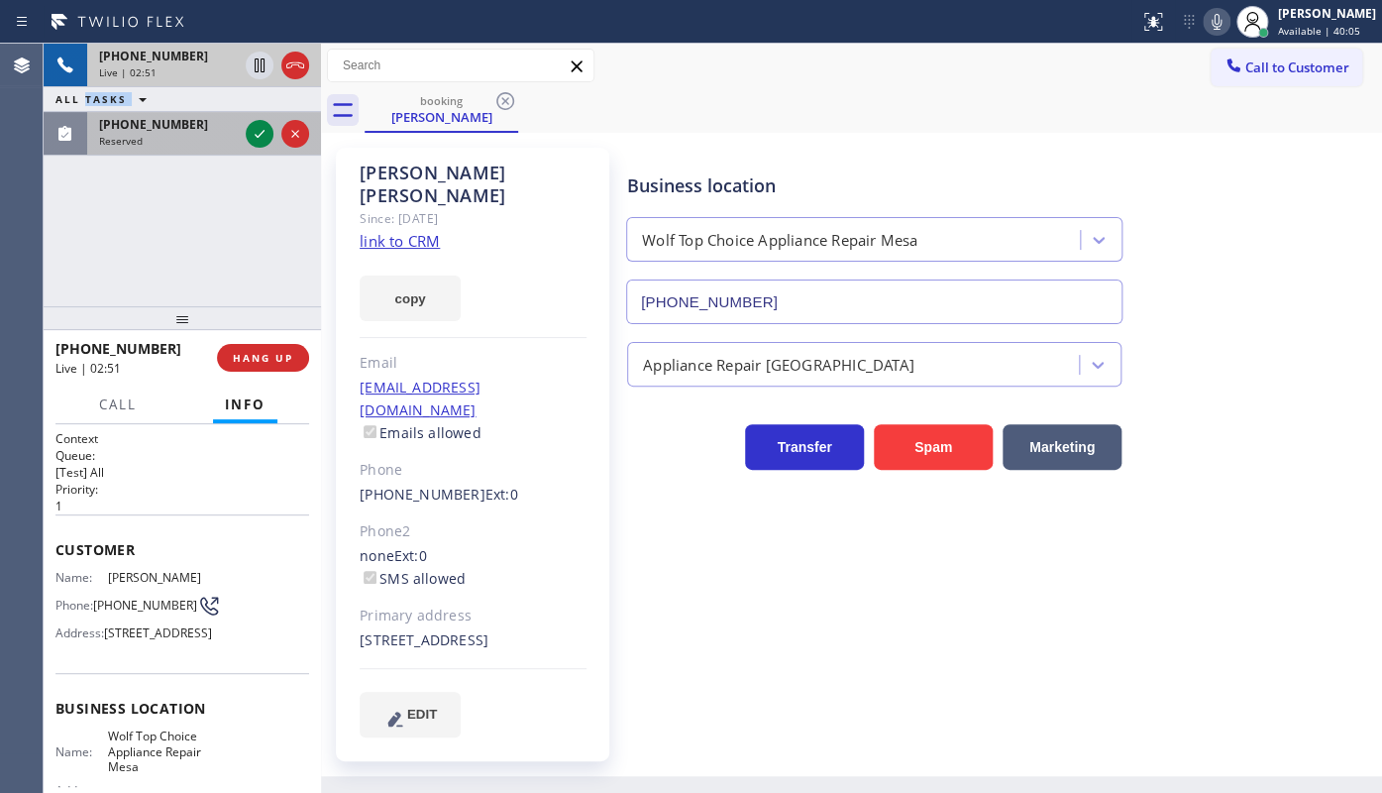
drag, startPoint x: 178, startPoint y: 140, endPoint x: 194, endPoint y: 141, distance: 15.9
click at [178, 140] on div "Reserved" at bounding box center [168, 141] width 139 height 14
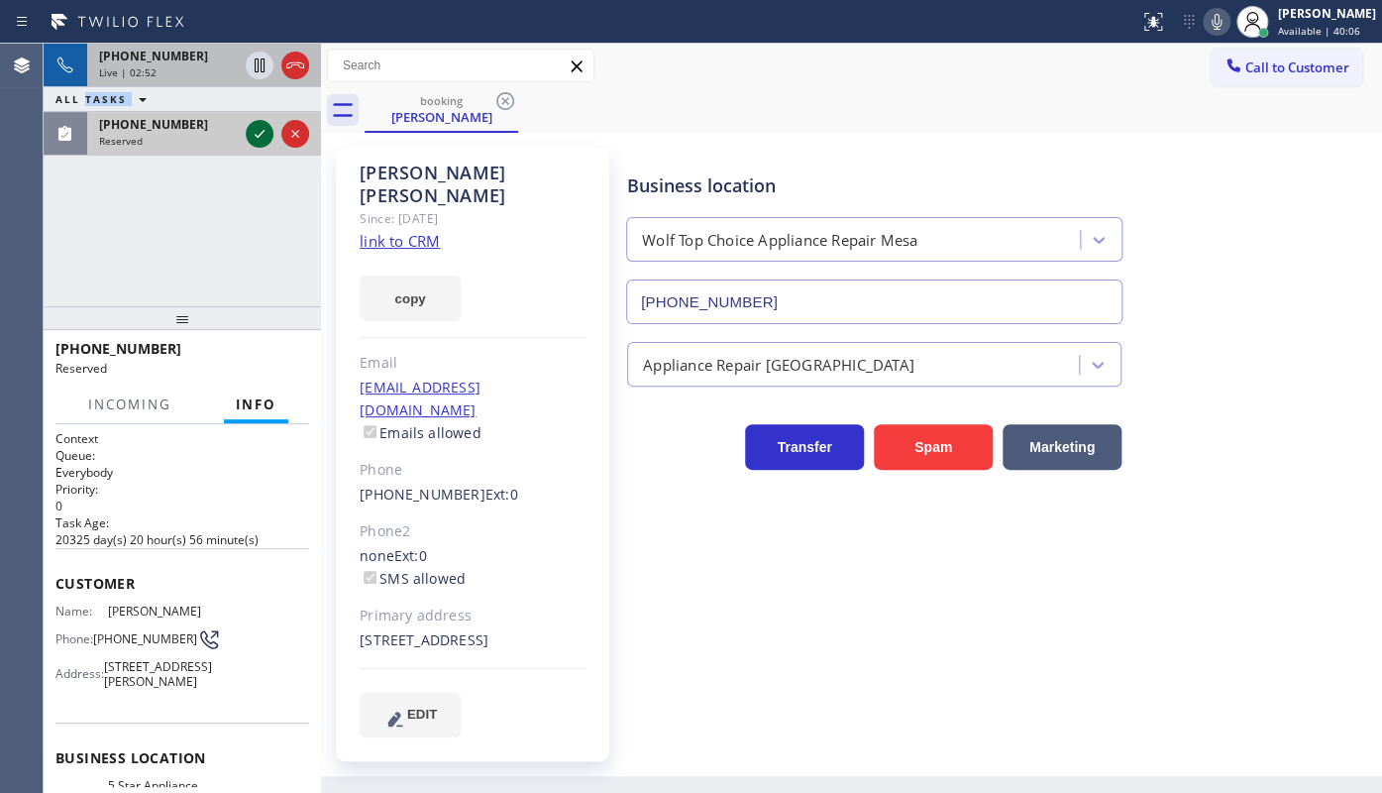
click at [263, 133] on icon at bounding box center [260, 134] width 24 height 24
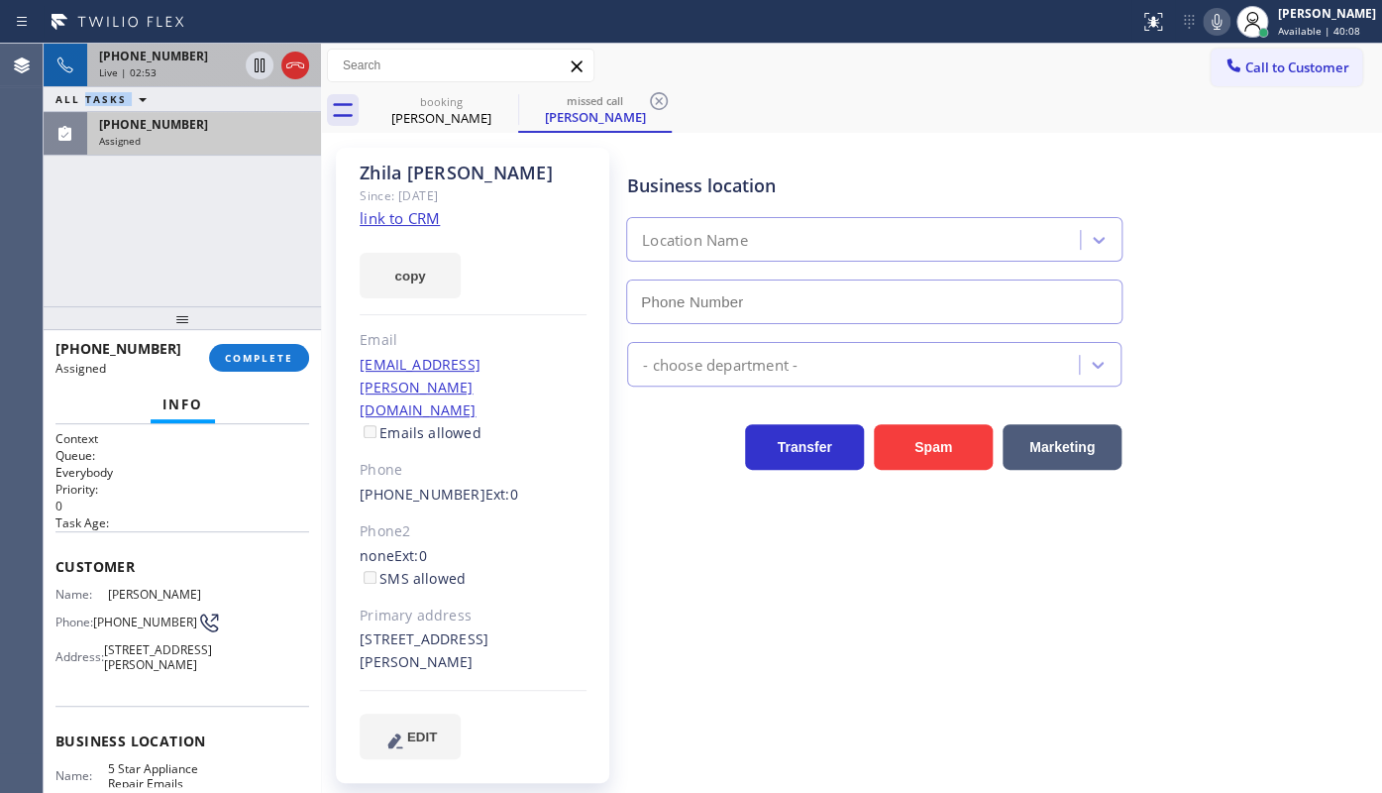
type input "(844) 735-4685"
click at [254, 348] on button "COMPLETE" at bounding box center [259, 358] width 100 height 28
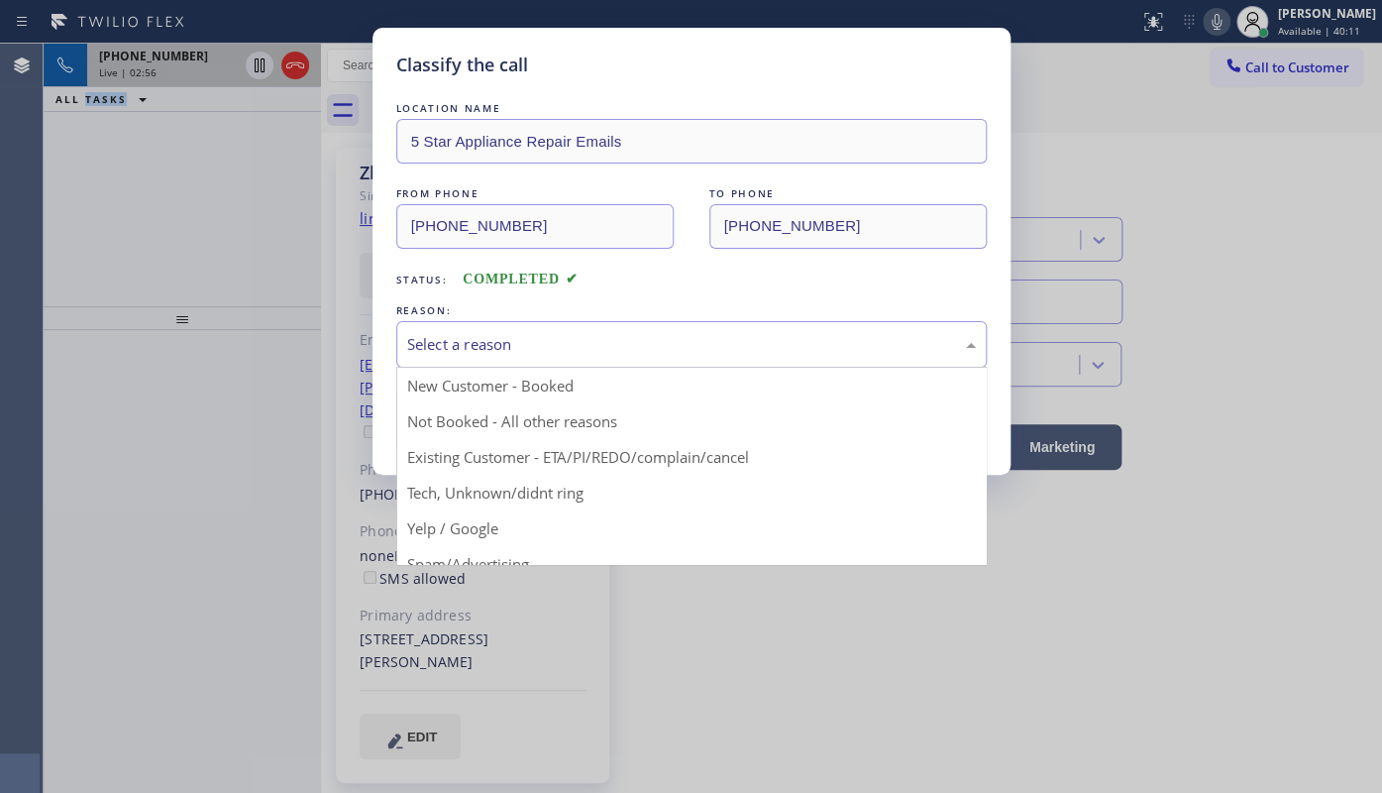
click at [423, 337] on div "Select a reason" at bounding box center [691, 344] width 569 height 23
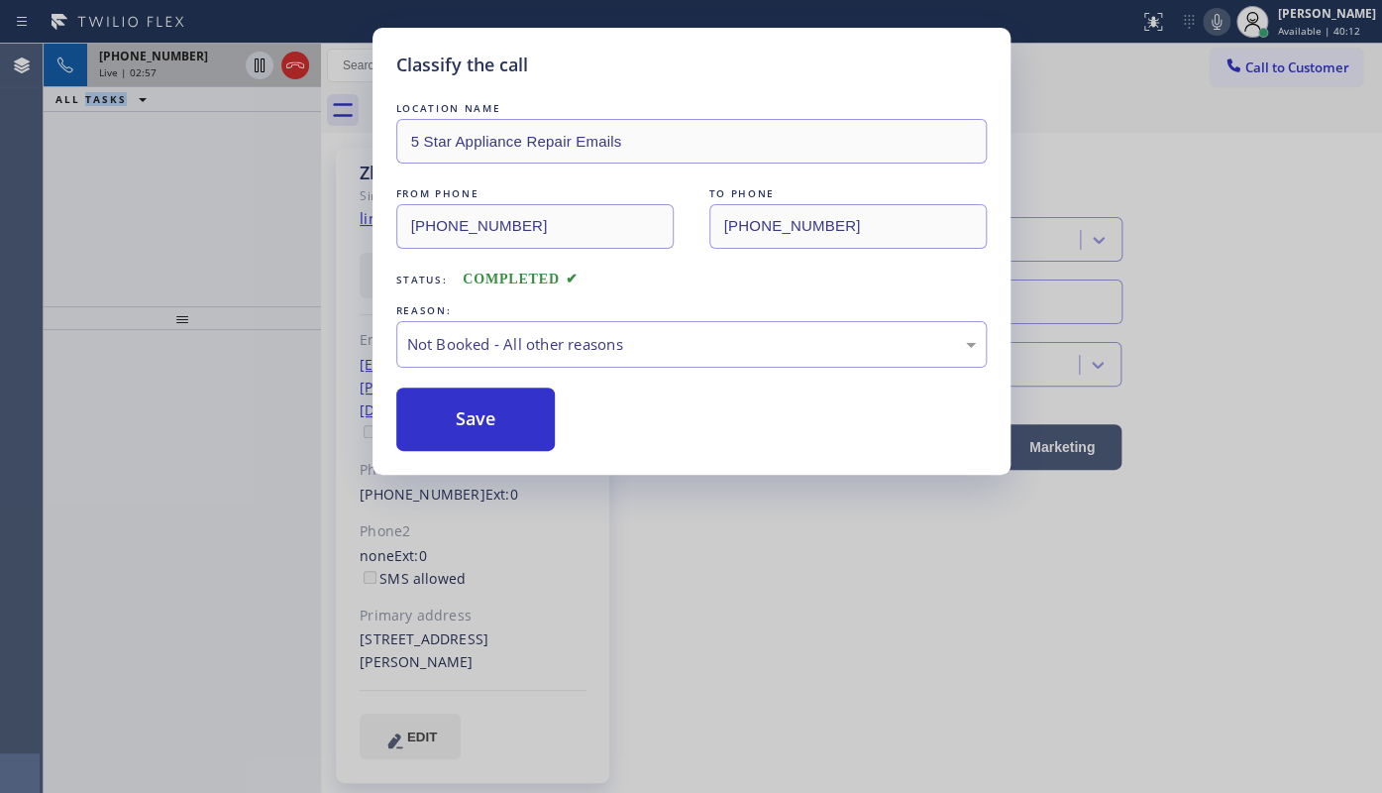
click at [452, 421] on button "Save" at bounding box center [475, 418] width 159 height 63
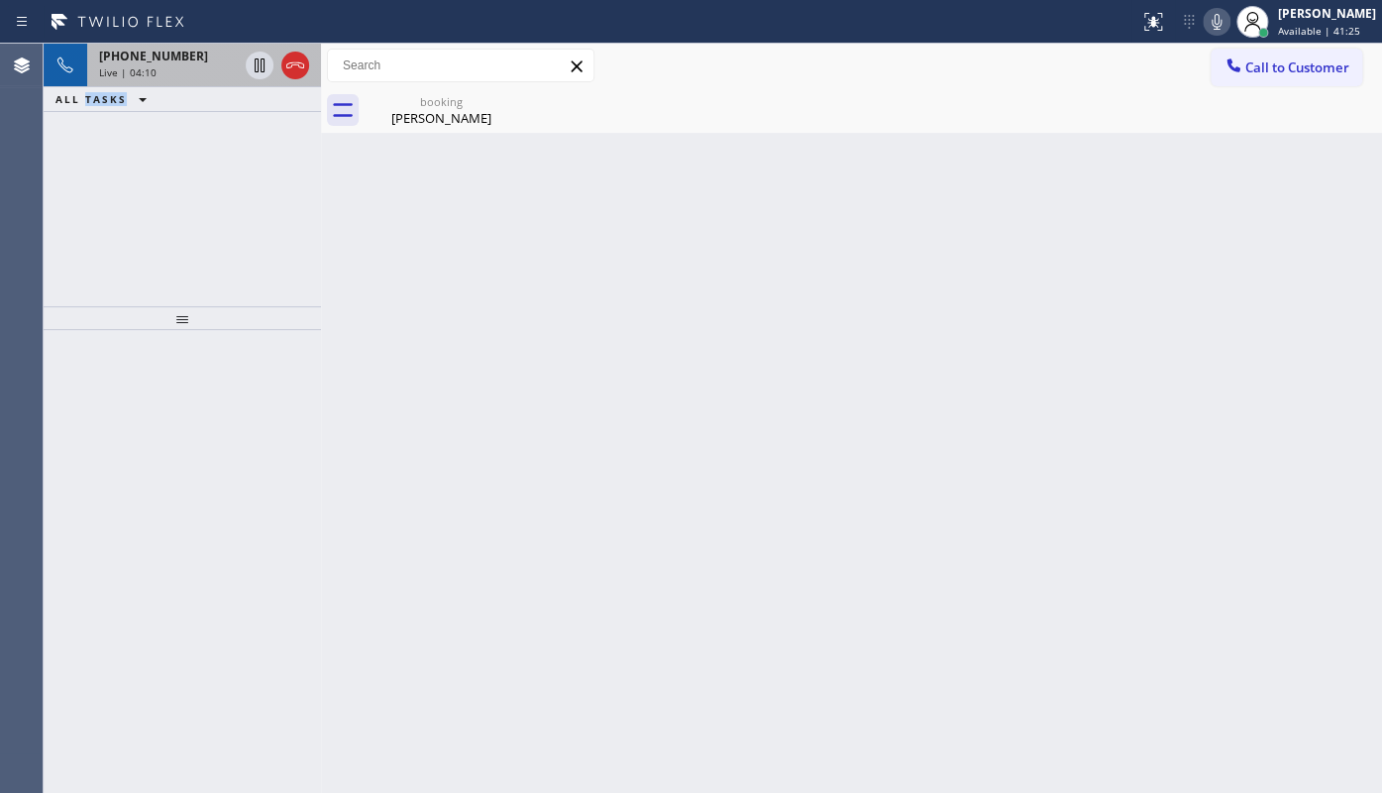
click at [144, 67] on span "Live | 04:10" at bounding box center [127, 72] width 57 height 14
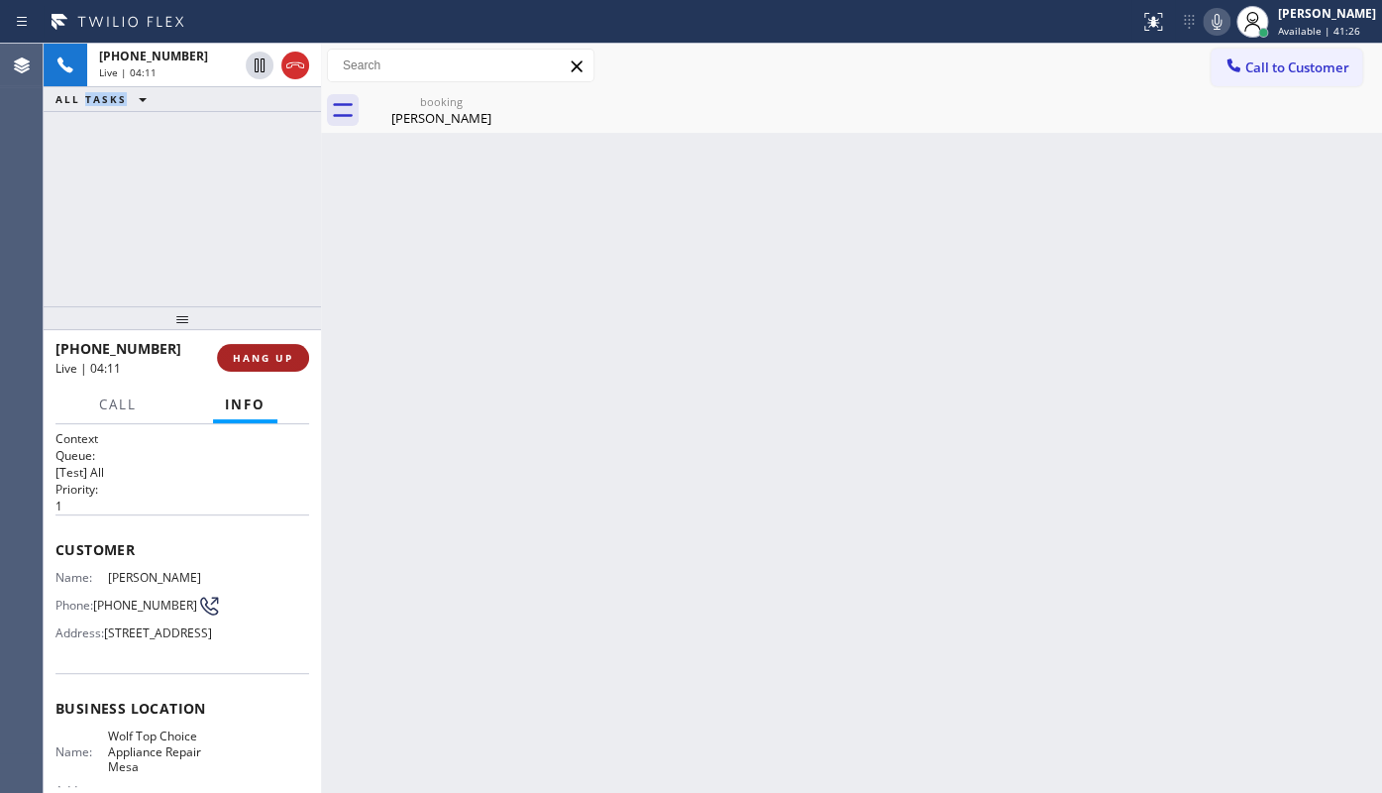
click at [263, 367] on button "HANG UP" at bounding box center [263, 358] width 92 height 28
click at [287, 352] on span "HANG UP" at bounding box center [263, 358] width 60 height 14
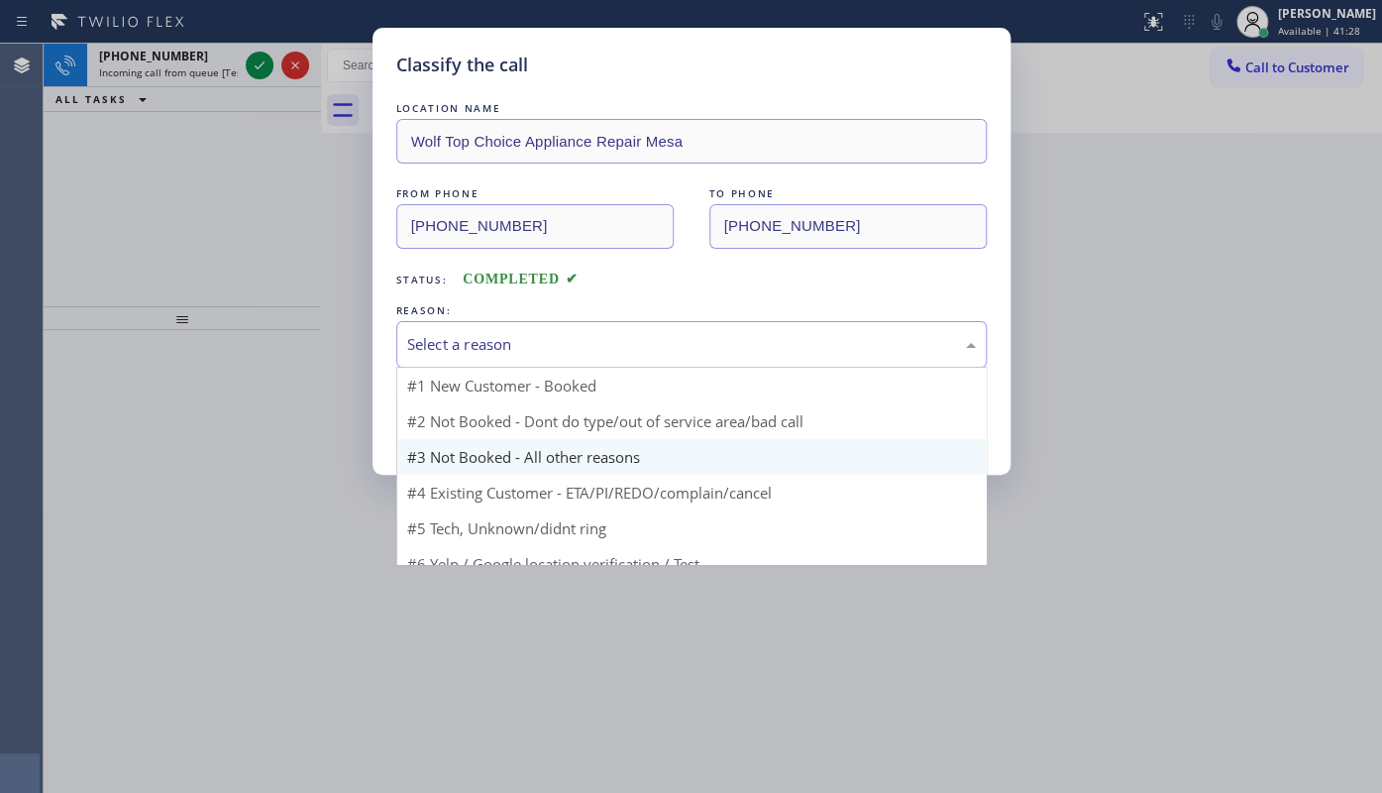
drag, startPoint x: 475, startPoint y: 344, endPoint x: 445, endPoint y: 432, distance: 93.0
click at [471, 355] on div "Select a reason" at bounding box center [691, 344] width 590 height 47
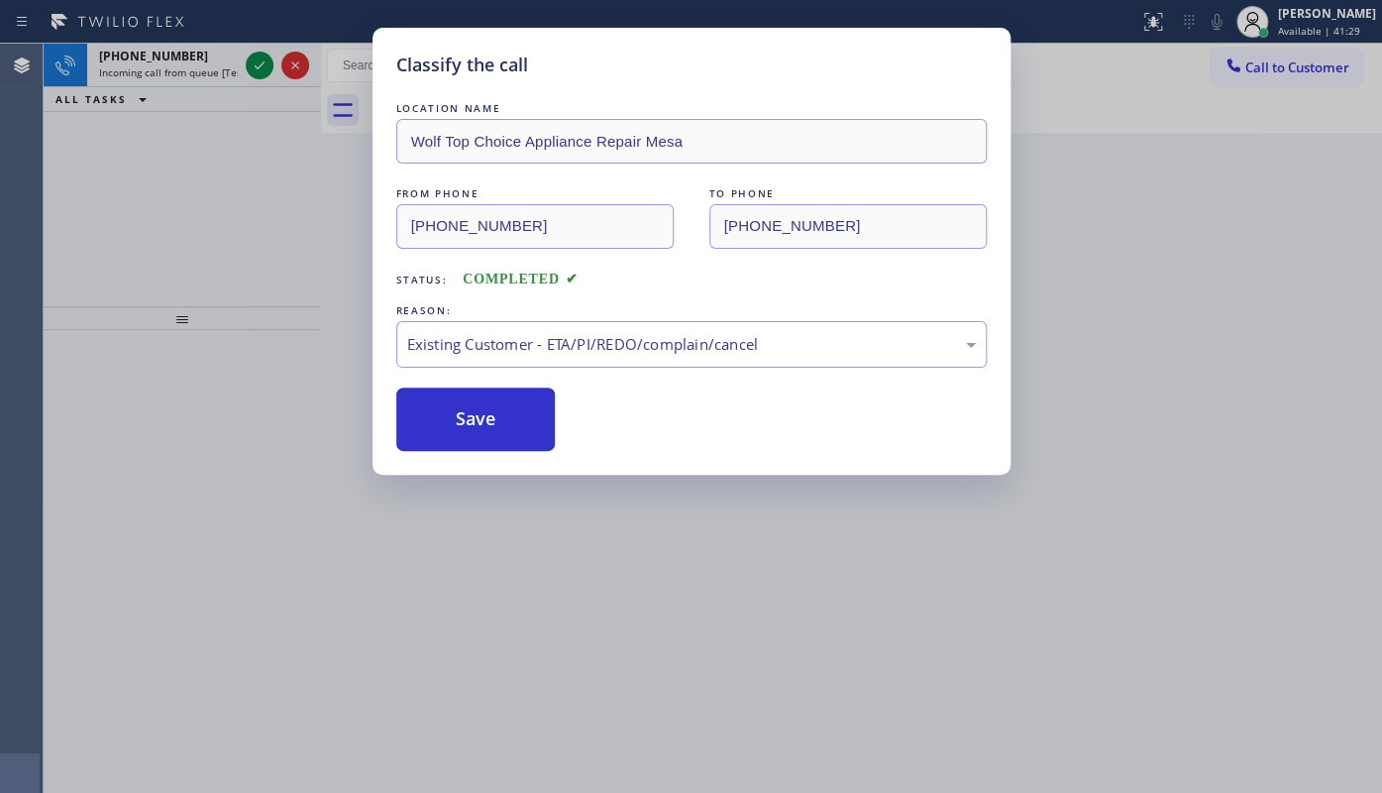
drag, startPoint x: 455, startPoint y: 406, endPoint x: 252, endPoint y: 33, distance: 425.1
click at [453, 387] on button "Save" at bounding box center [475, 418] width 159 height 63
drag, startPoint x: 262, startPoint y: 73, endPoint x: 254, endPoint y: 56, distance: 18.6
click at [260, 68] on div "Classify the call LOCATION NAME Wolf Top Choice Appliance Repair Mesa FROM PHON…" at bounding box center [691, 396] width 1382 height 793
drag, startPoint x: 252, startPoint y: 54, endPoint x: 252, endPoint y: 77, distance: 22.8
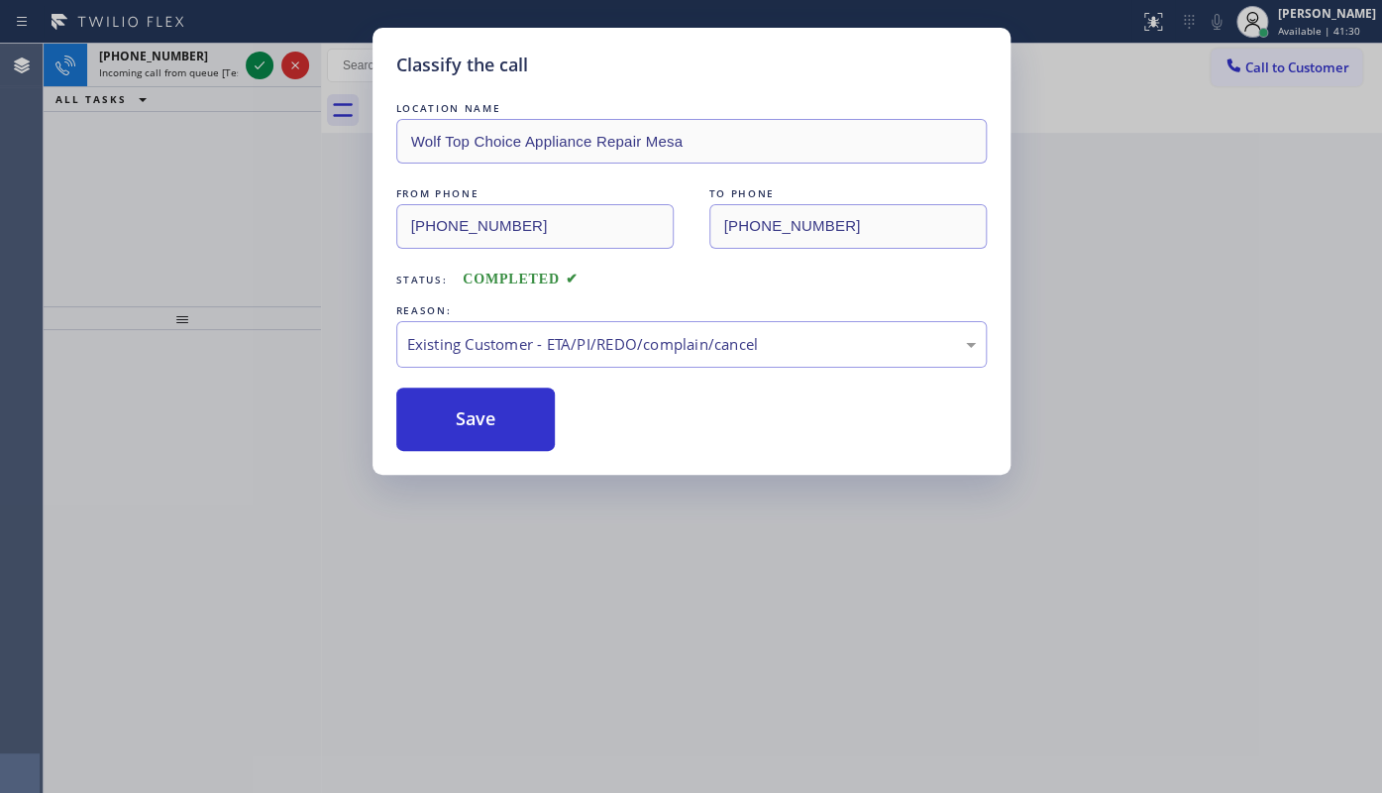
click at [252, 77] on div "Classify the call LOCATION NAME Wolf Top Choice Appliance Repair Mesa FROM PHON…" at bounding box center [691, 396] width 1382 height 793
click at [252, 77] on div "Classify the call LOCATION NAME Service Plumbing Top SF FROM PHONE (626) 498-32…" at bounding box center [713, 418] width 1338 height 749
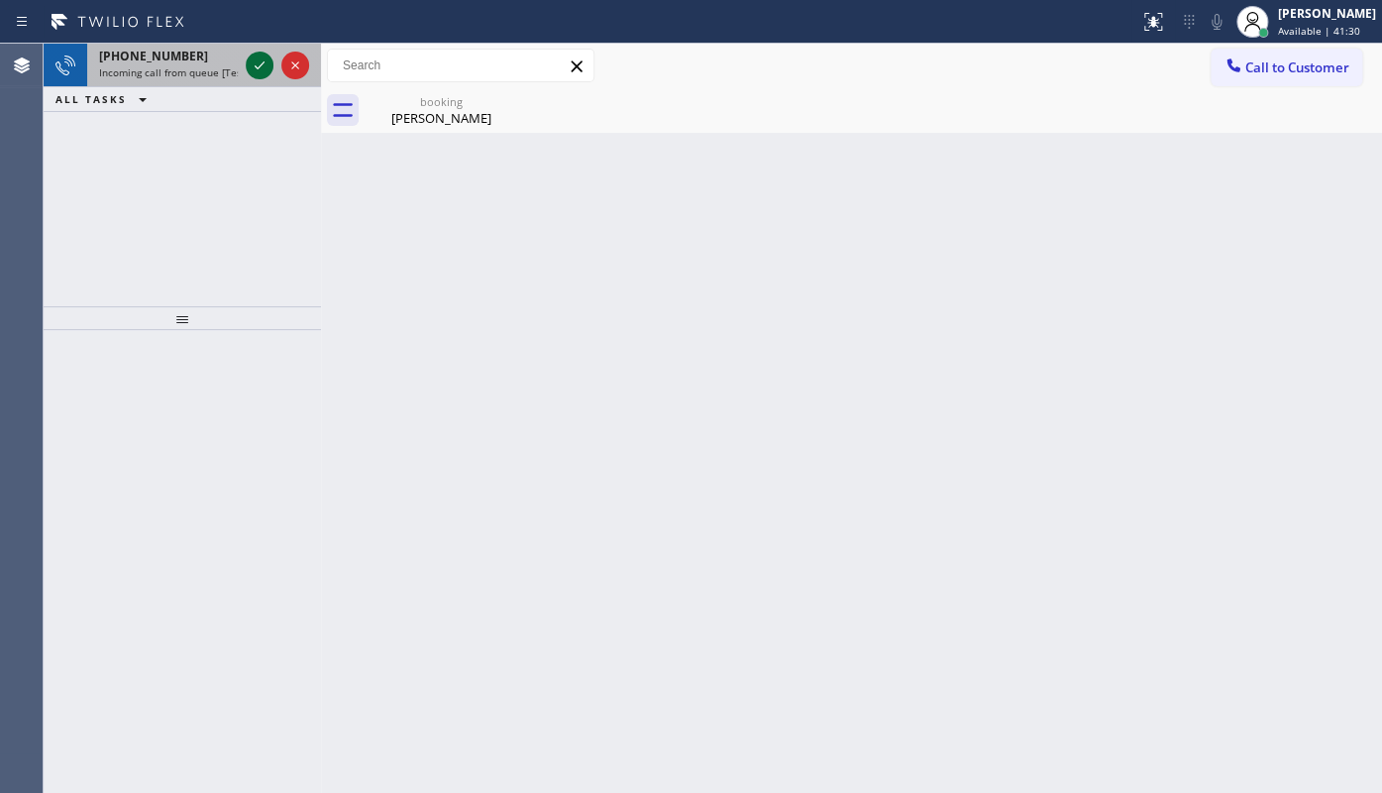
click at [252, 76] on icon at bounding box center [260, 65] width 24 height 24
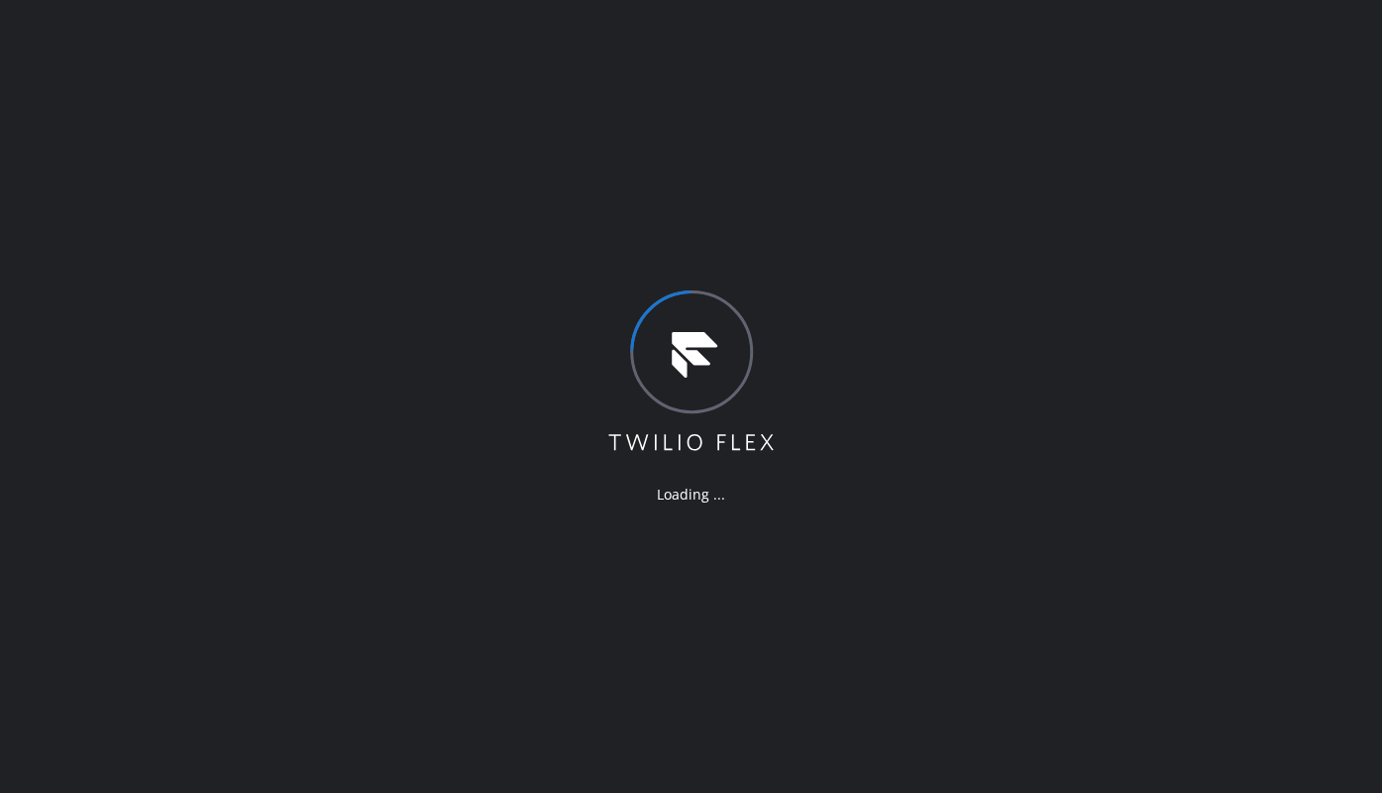
click at [767, 323] on icon at bounding box center [690, 372] width 171 height 164
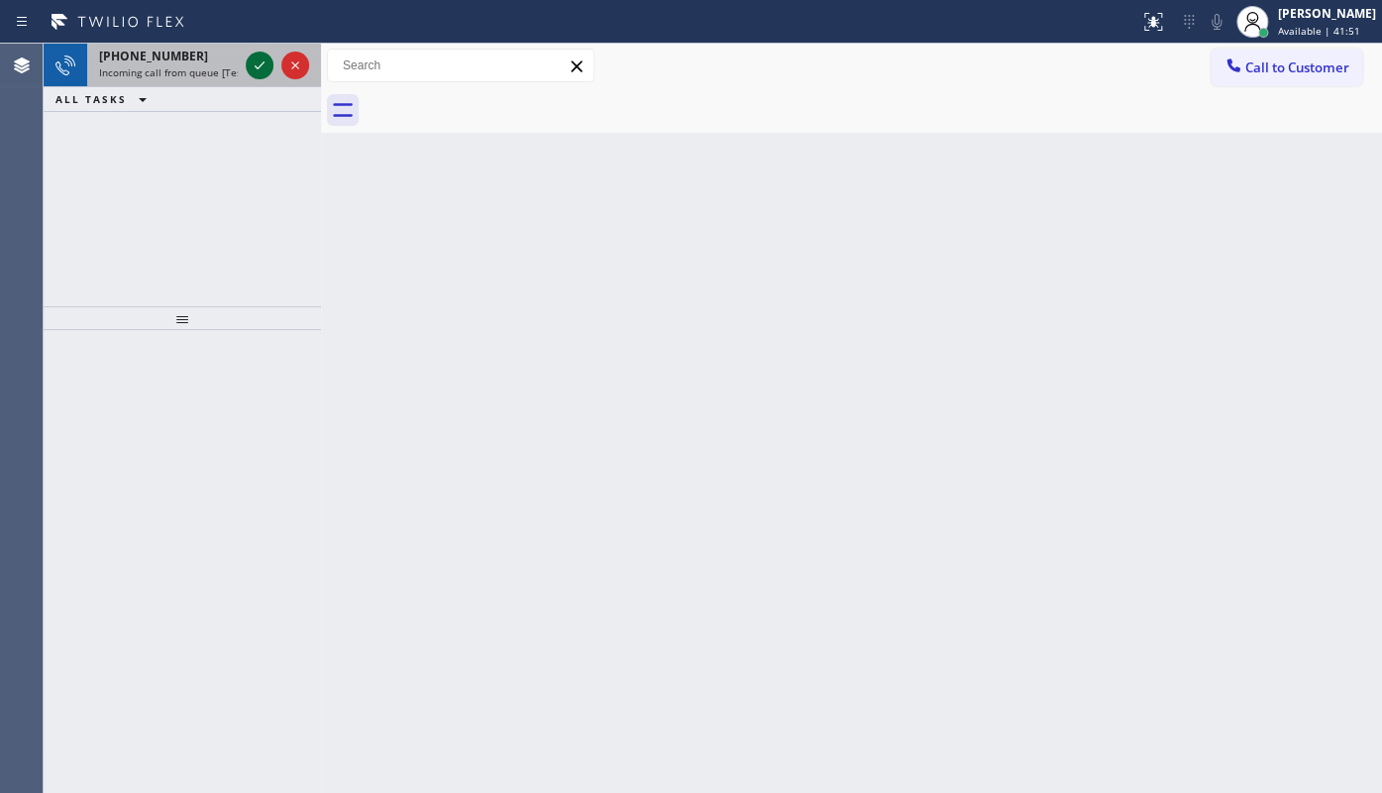
click at [261, 66] on icon at bounding box center [260, 65] width 24 height 24
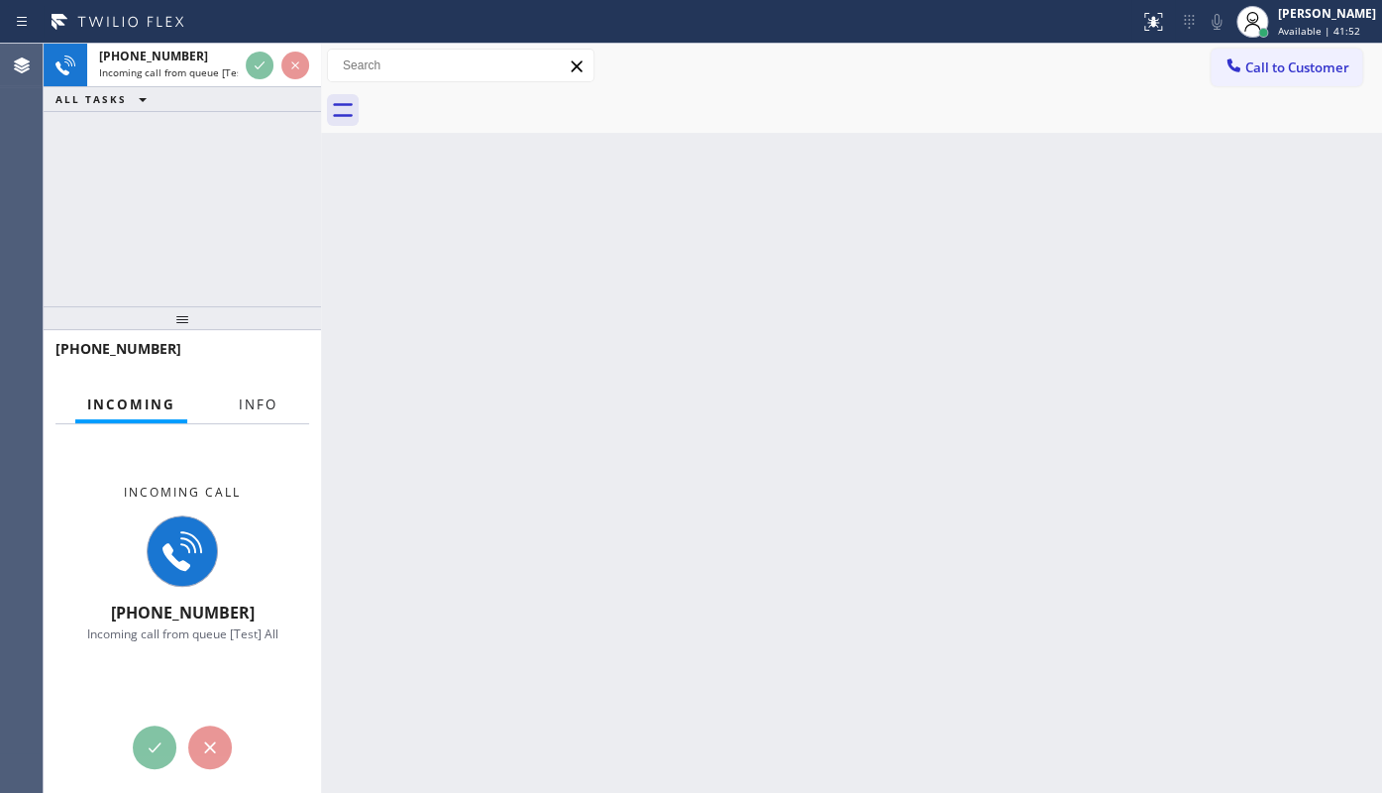
drag, startPoint x: 251, startPoint y: 399, endPoint x: 419, endPoint y: 598, distance: 260.8
click at [251, 399] on span "Info" at bounding box center [258, 404] width 39 height 18
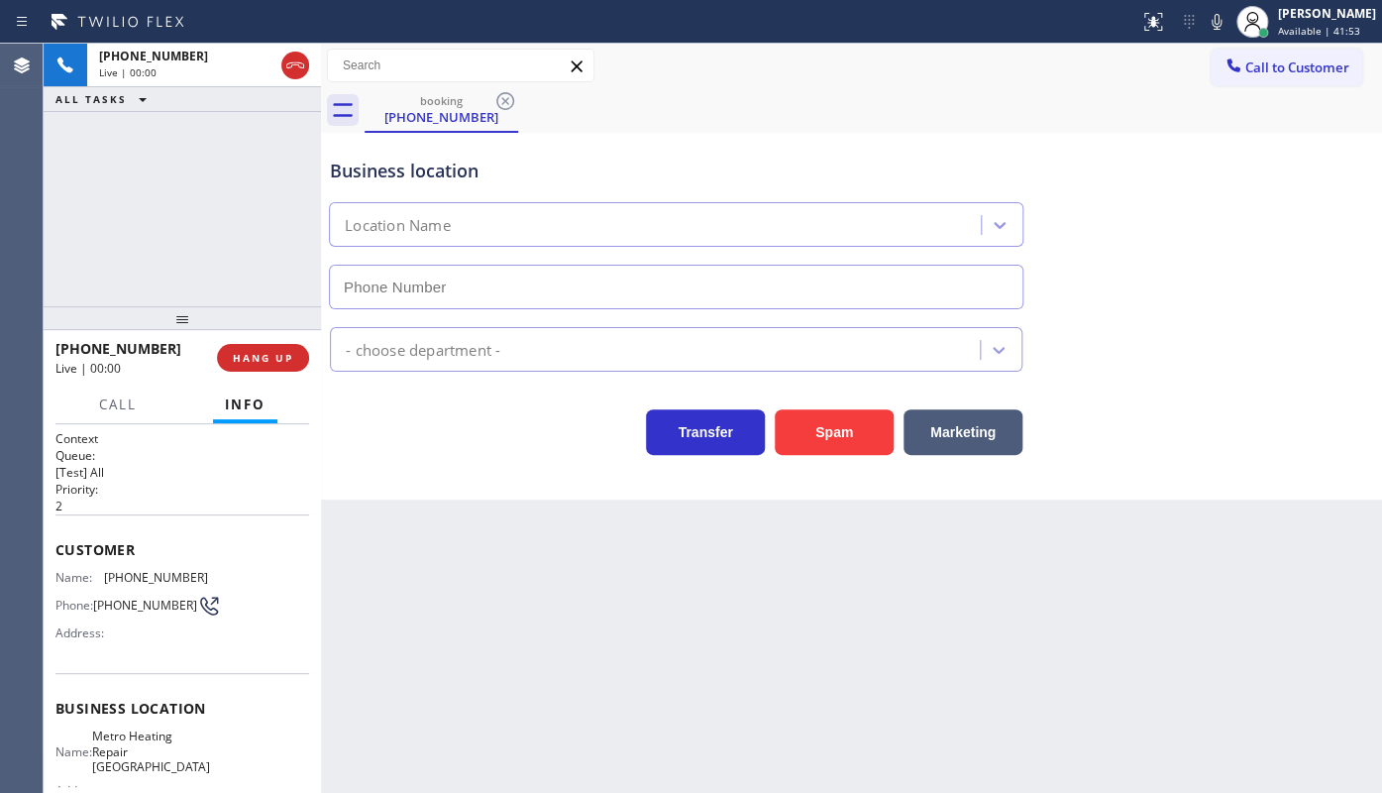
type input "(510) 737-7753"
drag, startPoint x: 219, startPoint y: 358, endPoint x: 264, endPoint y: 361, distance: 44.7
click at [237, 360] on button "HANG UP" at bounding box center [263, 358] width 92 height 28
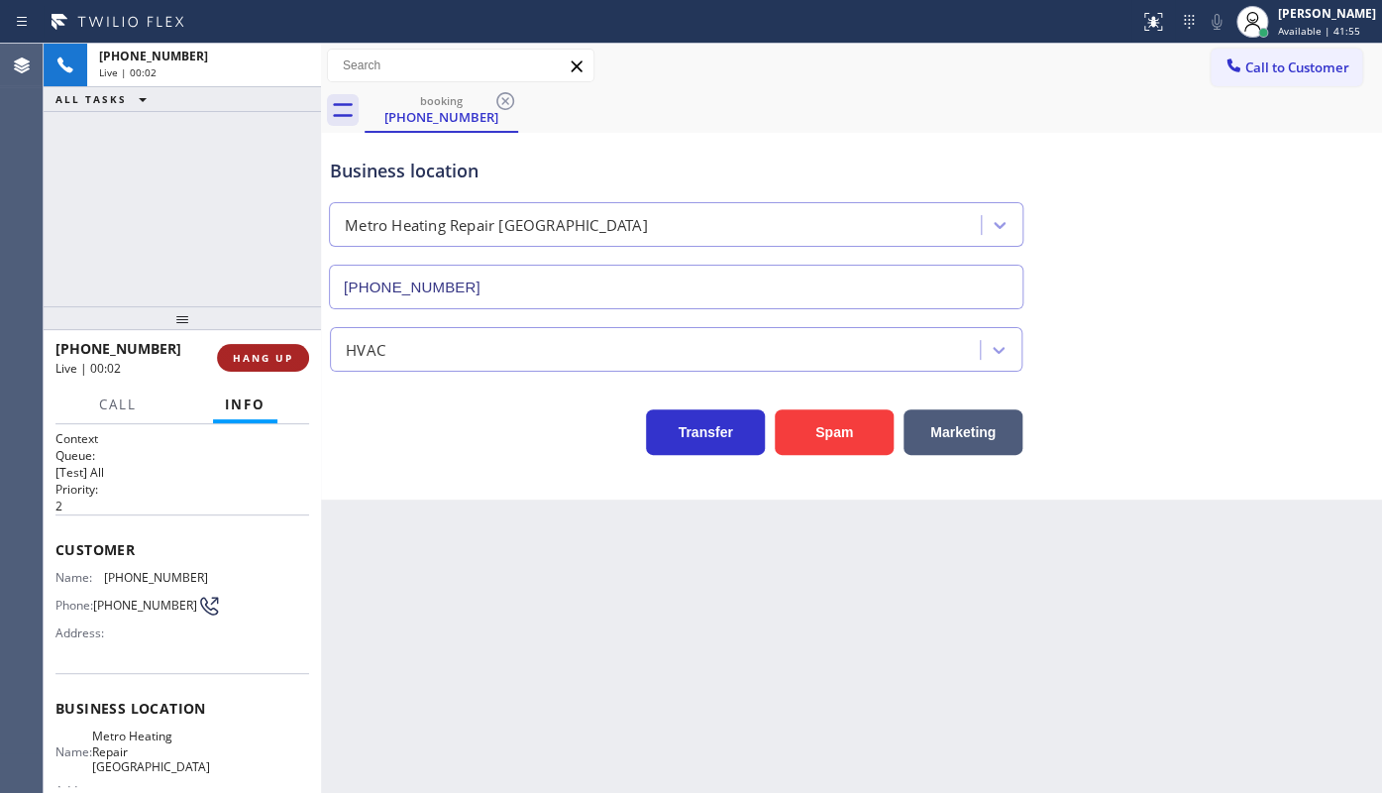
click at [264, 361] on span "HANG UP" at bounding box center [263, 358] width 60 height 14
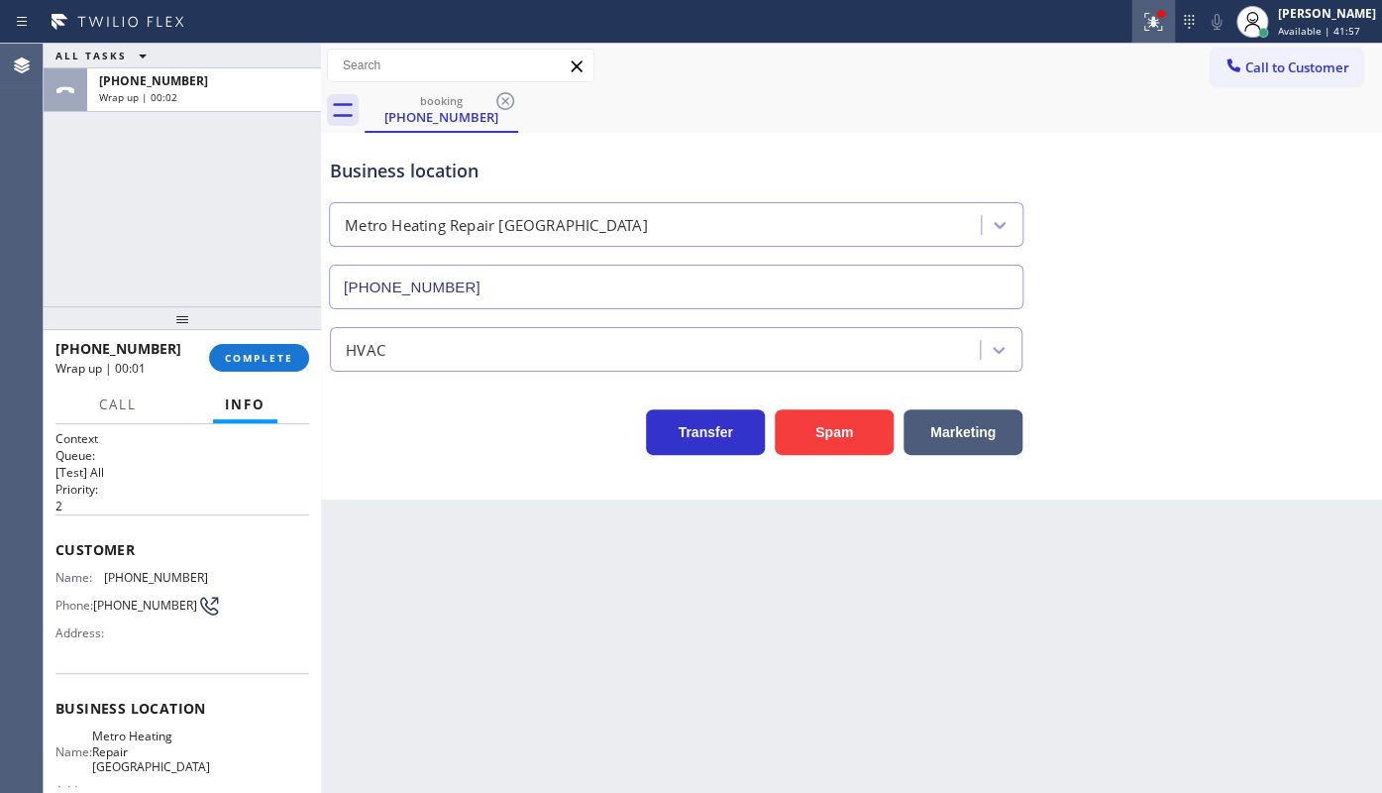
click at [1146, 6] on button at bounding box center [1153, 22] width 44 height 44
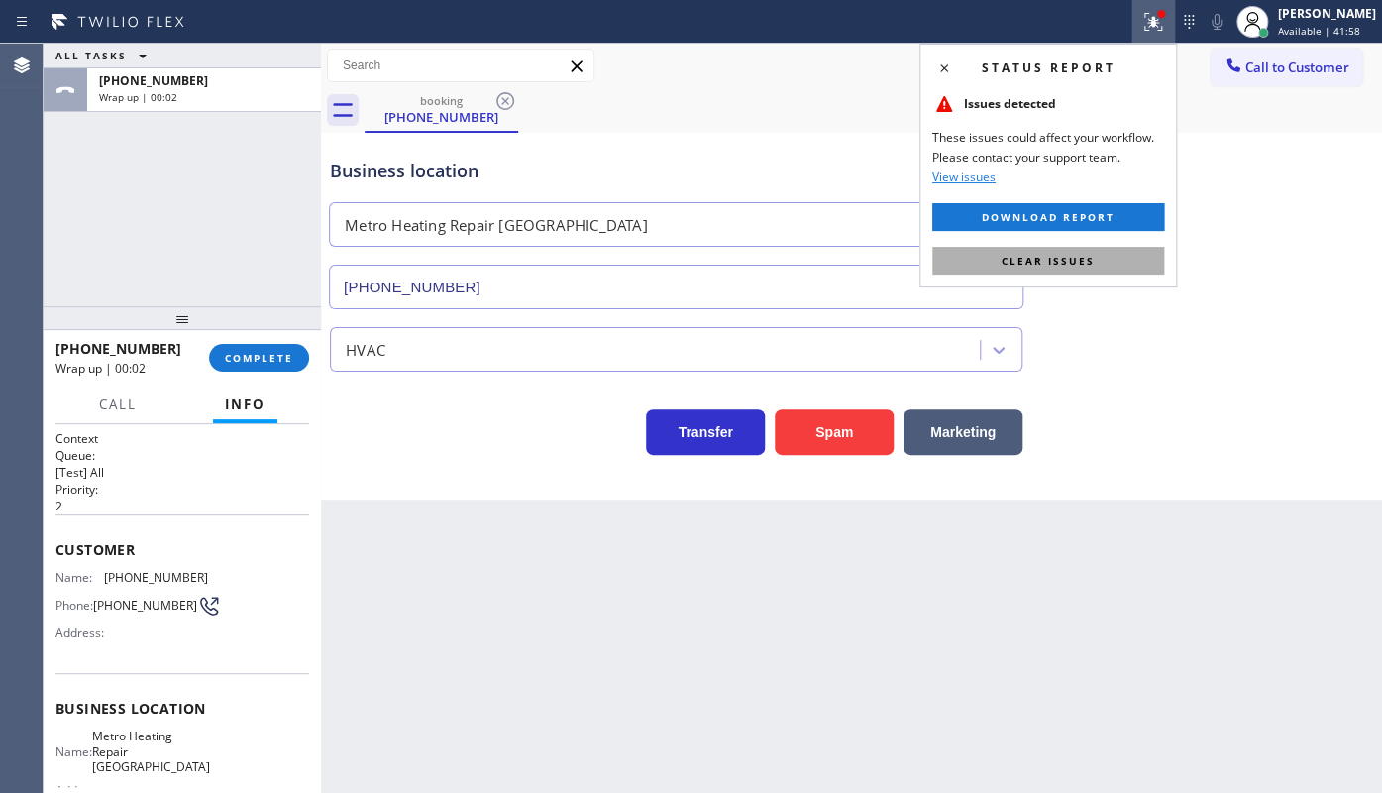
drag, startPoint x: 1114, startPoint y: 246, endPoint x: 1111, endPoint y: 256, distance: 10.3
click at [1111, 256] on button "Clear issues" at bounding box center [1048, 261] width 232 height 28
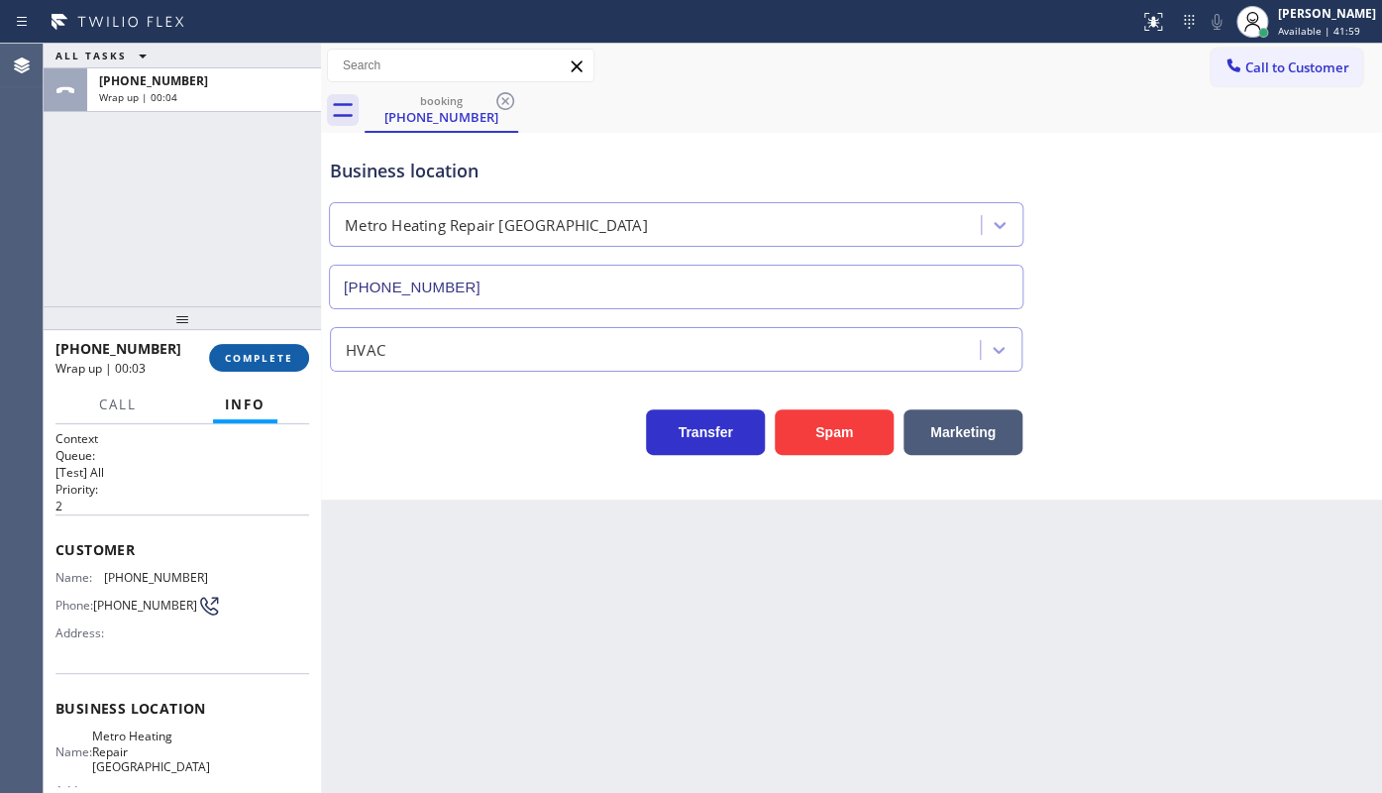
click at [276, 357] on span "COMPLETE" at bounding box center [259, 358] width 68 height 14
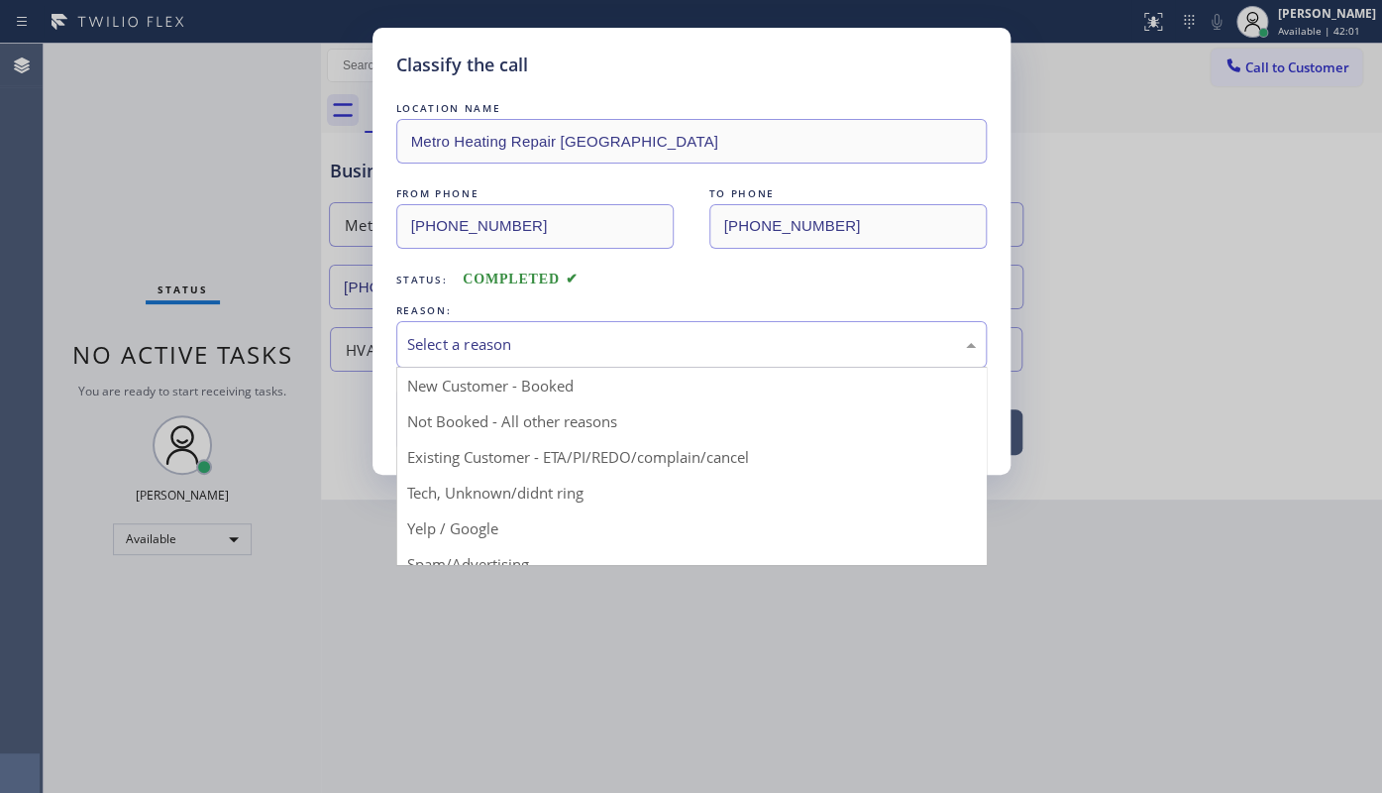
drag, startPoint x: 587, startPoint y: 355, endPoint x: 471, endPoint y: 420, distance: 133.9
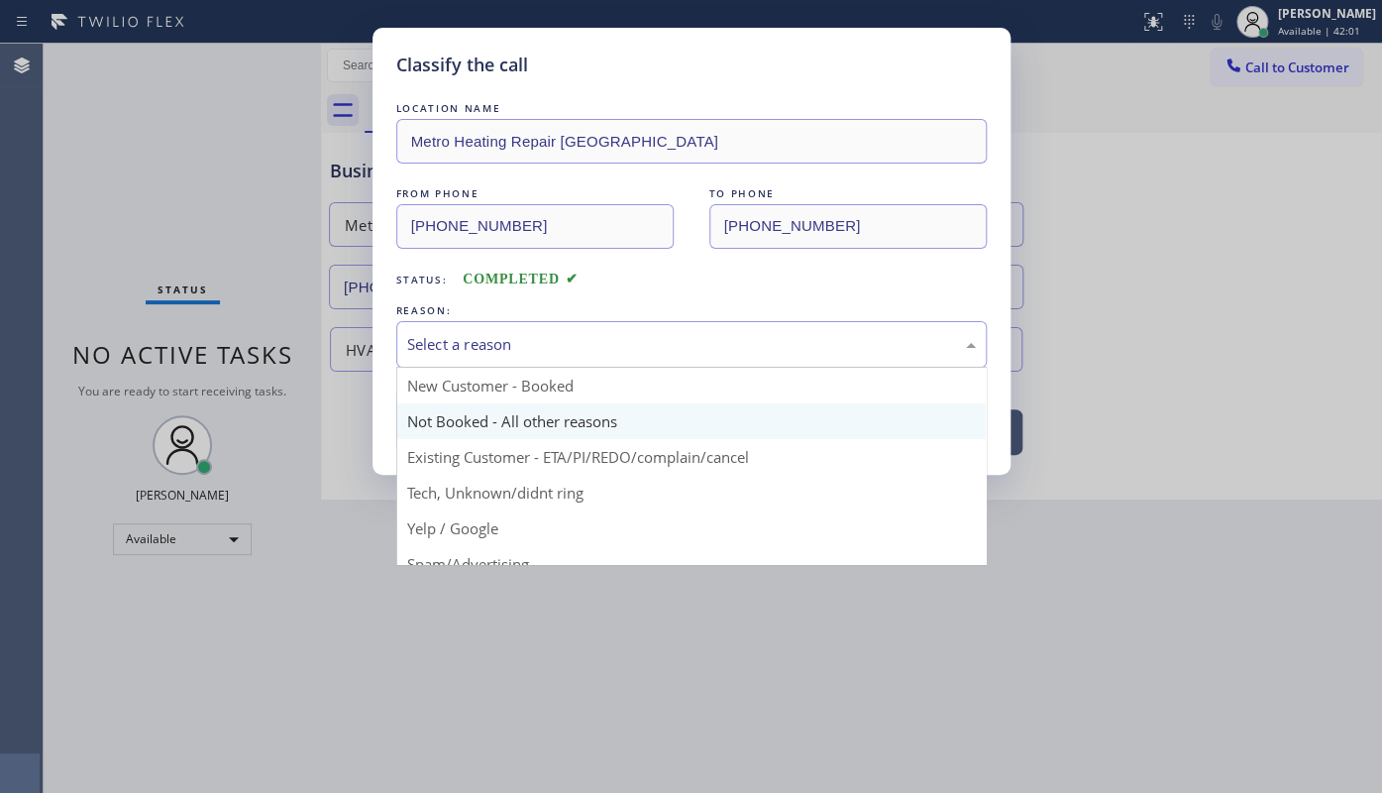
click at [586, 355] on div "Select a reason" at bounding box center [691, 344] width 590 height 47
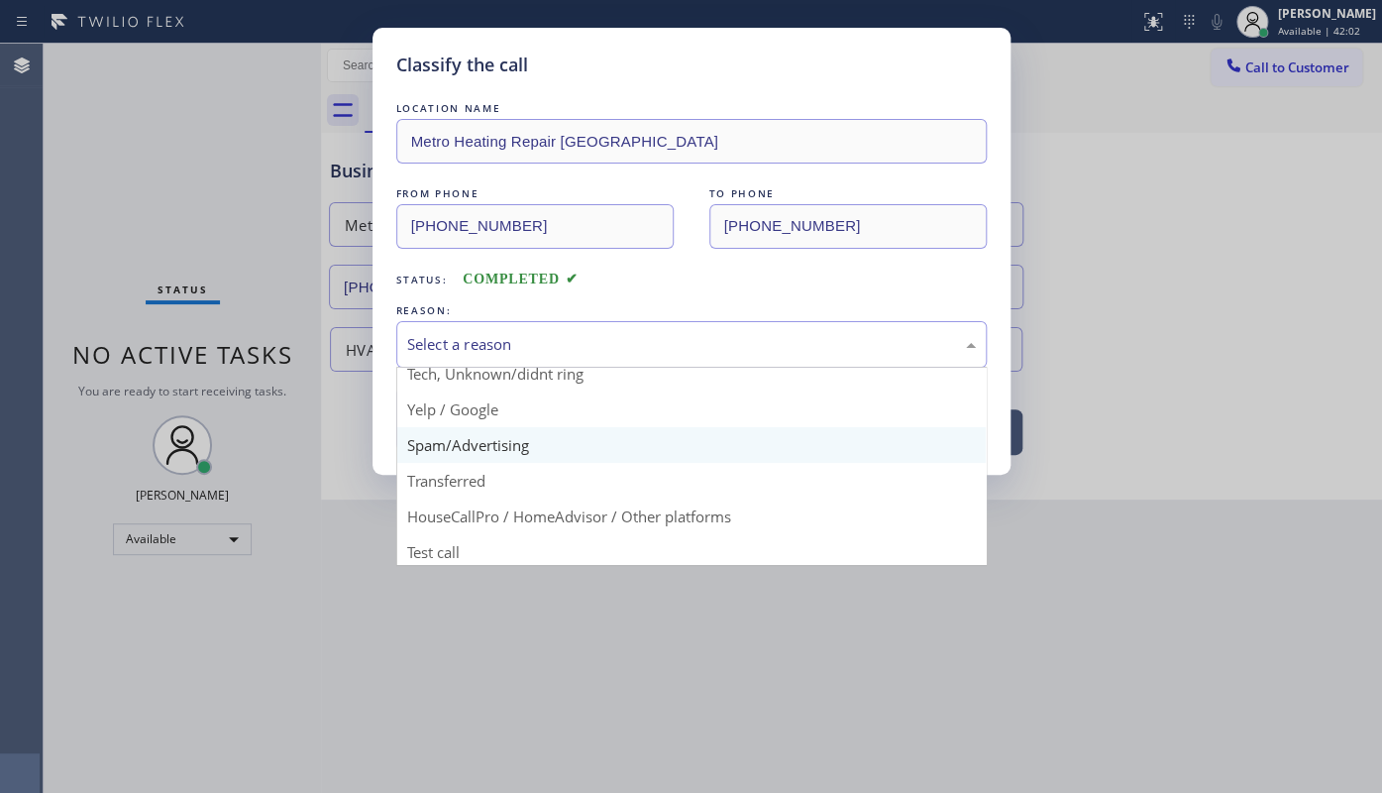
scroll to position [132, 0]
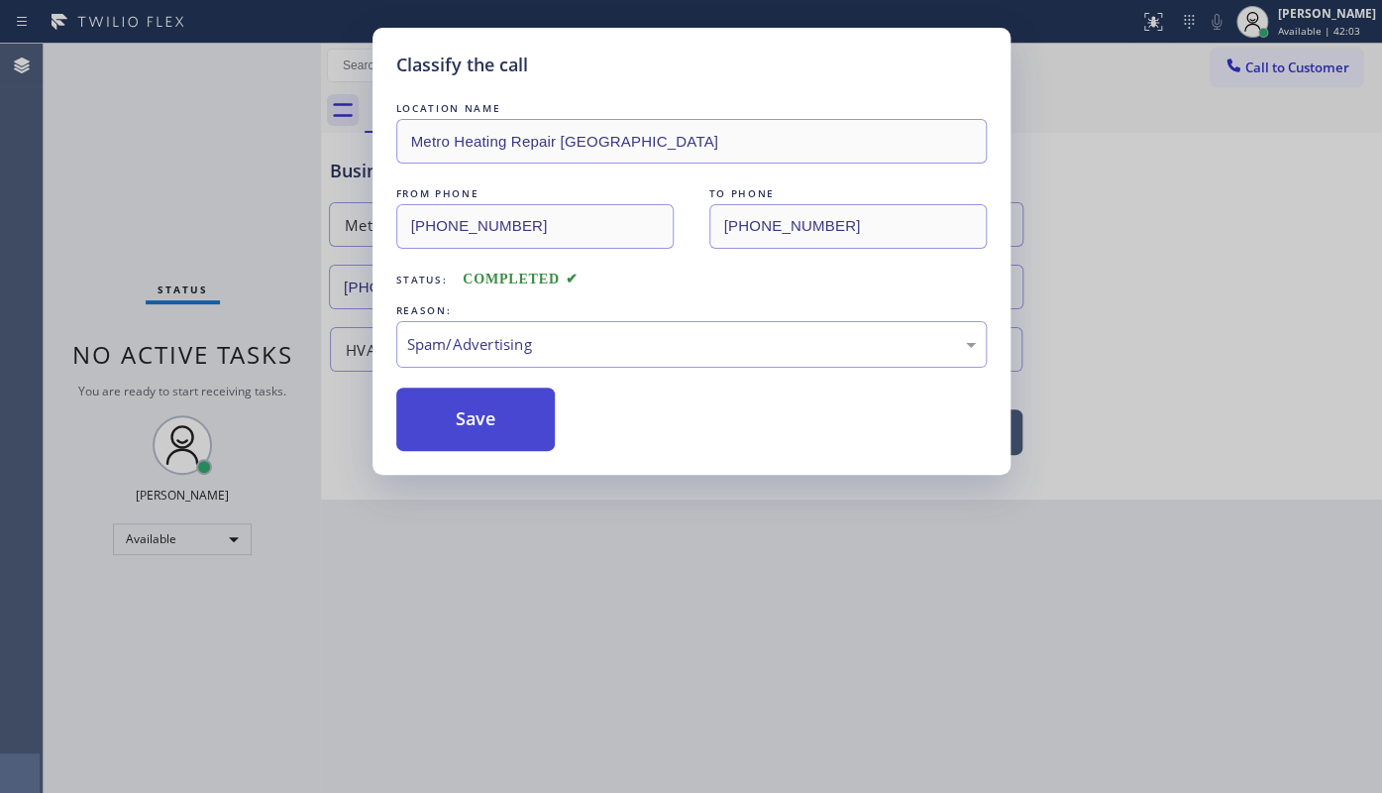
click at [435, 430] on button "Save" at bounding box center [475, 418] width 159 height 63
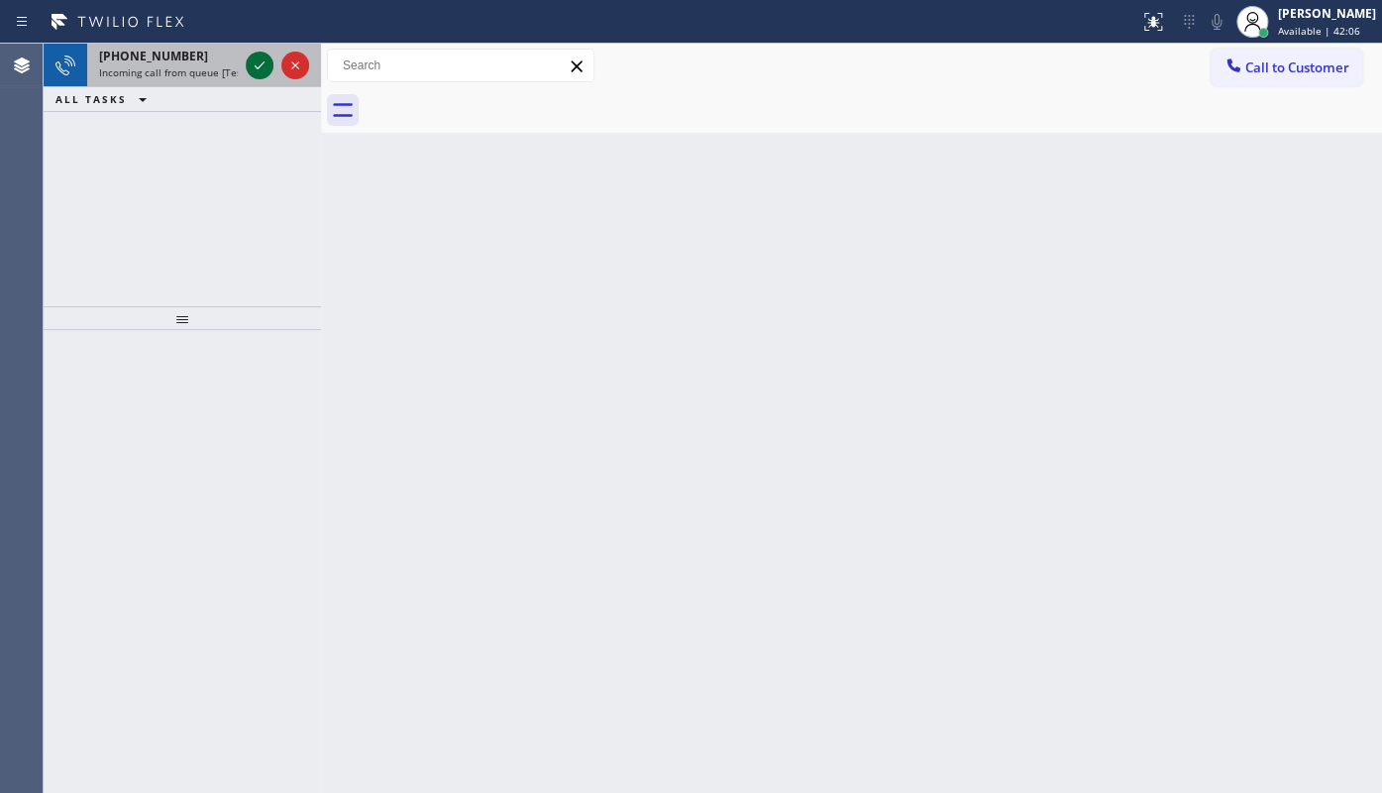
click at [255, 59] on icon at bounding box center [260, 65] width 24 height 24
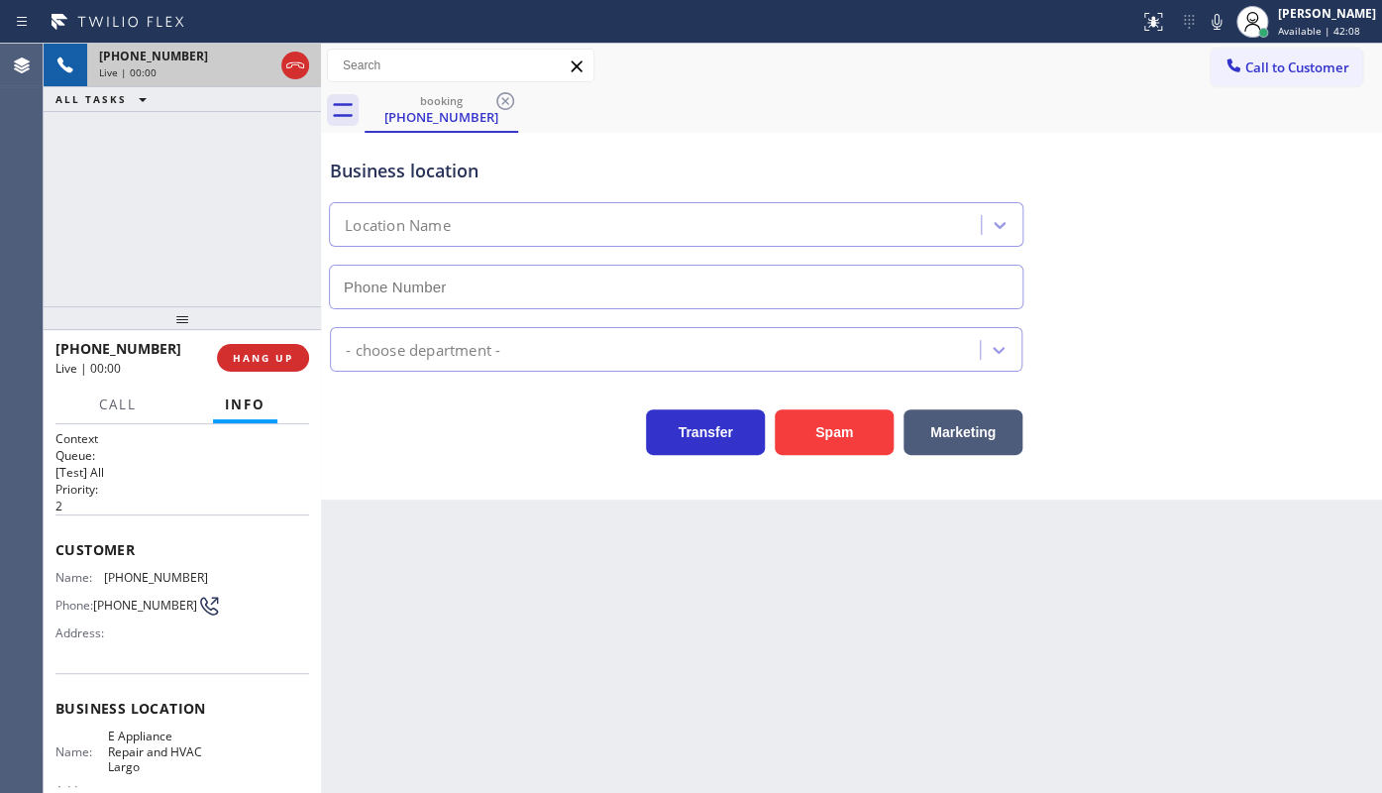
type input "(727) 353-0632"
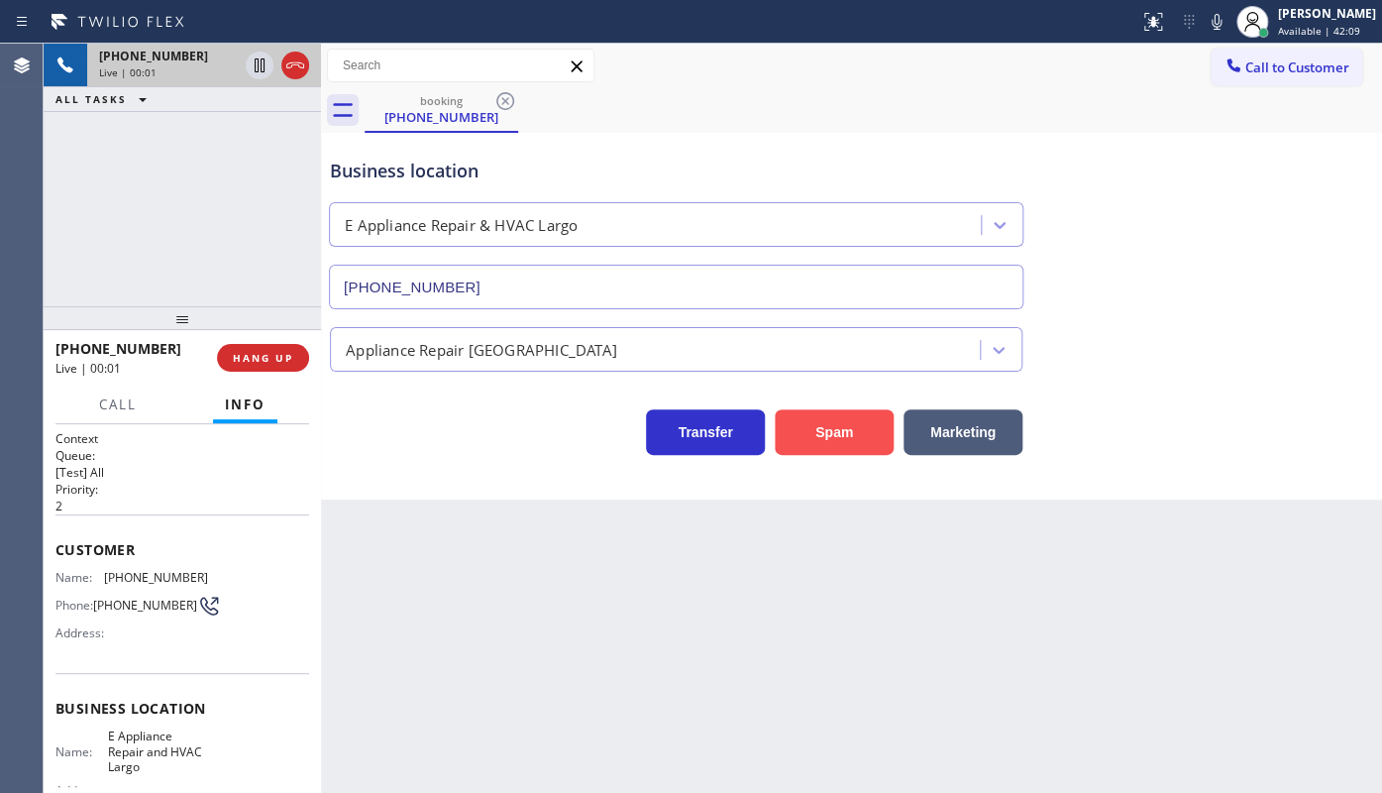
click at [844, 446] on button "Spam" at bounding box center [834, 432] width 119 height 46
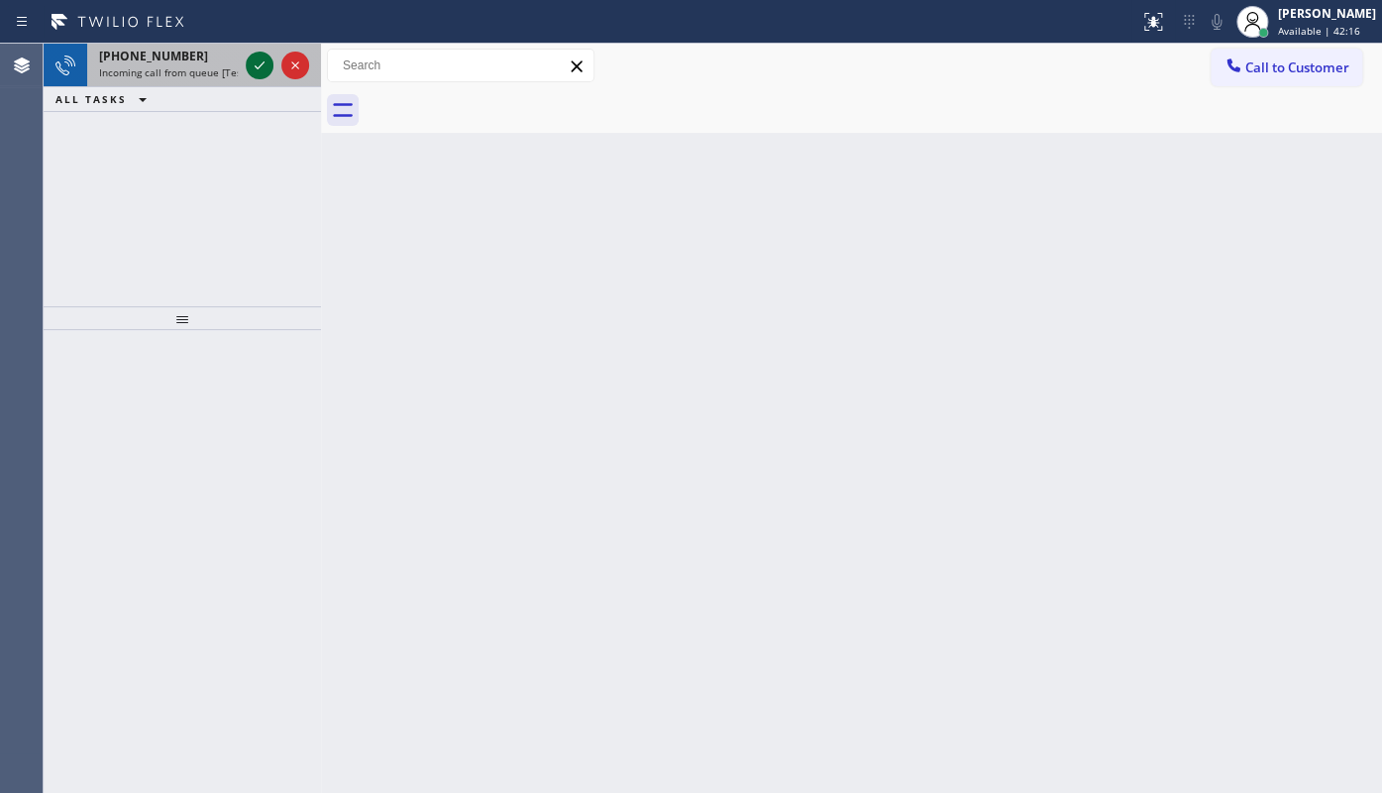
click at [254, 69] on icon at bounding box center [260, 65] width 24 height 24
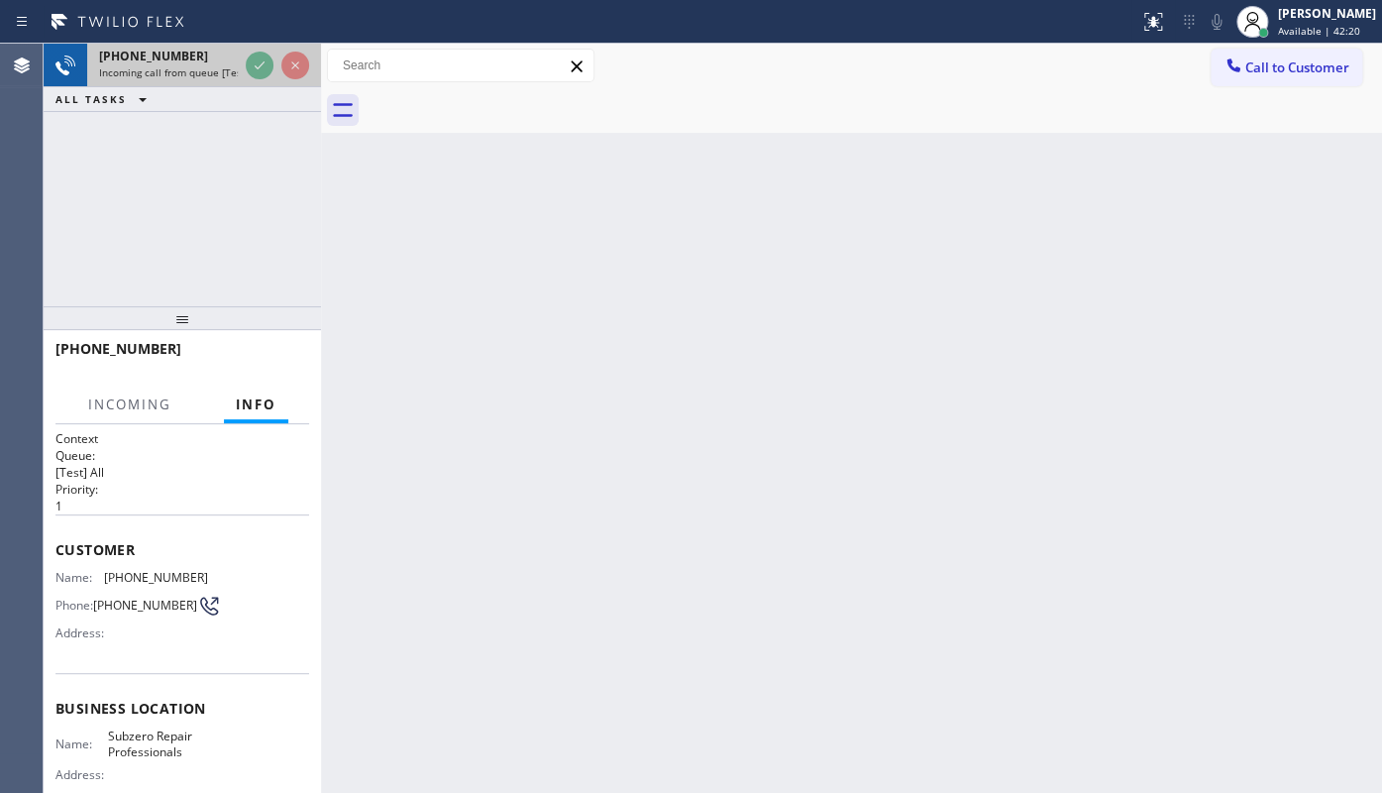
click at [273, 66] on div at bounding box center [277, 66] width 71 height 44
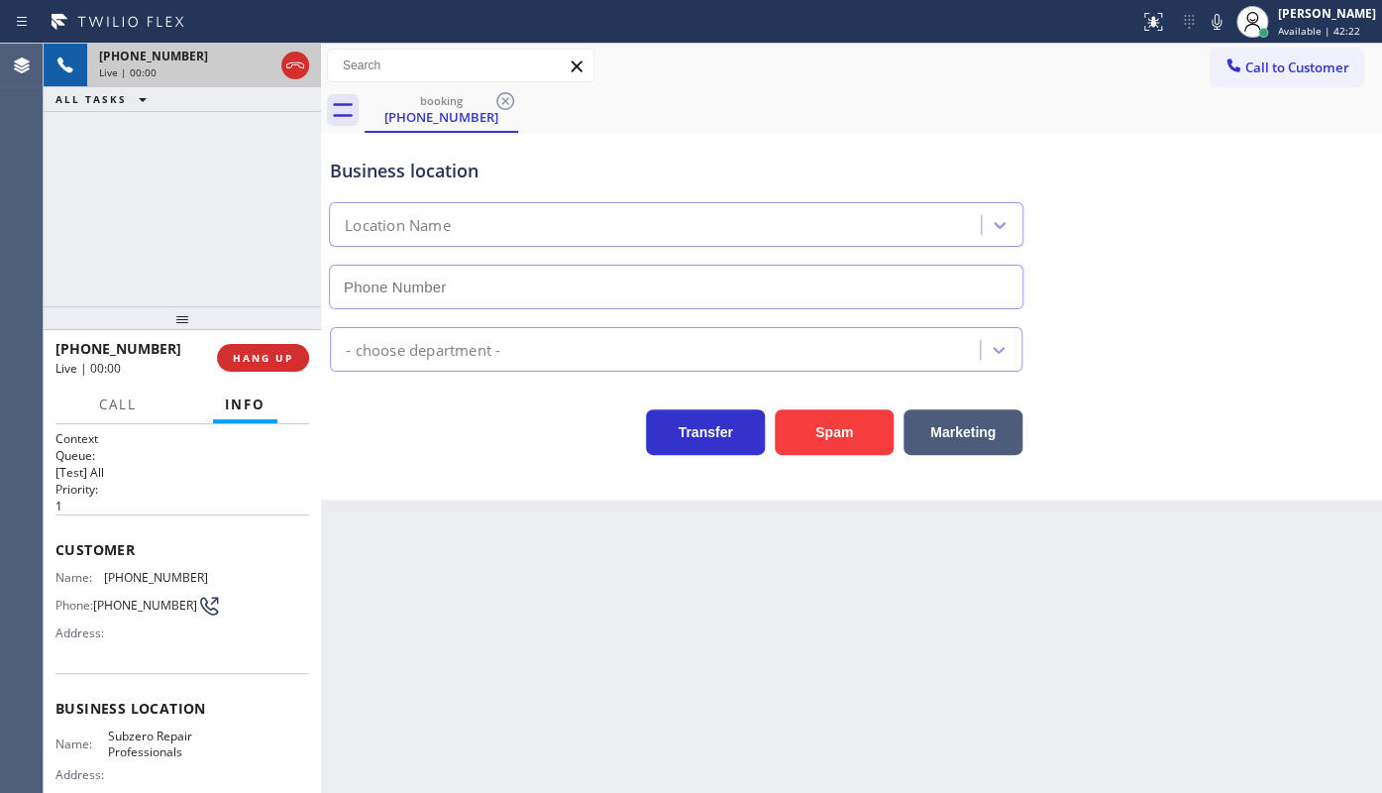
type input "(415) 914-8003"
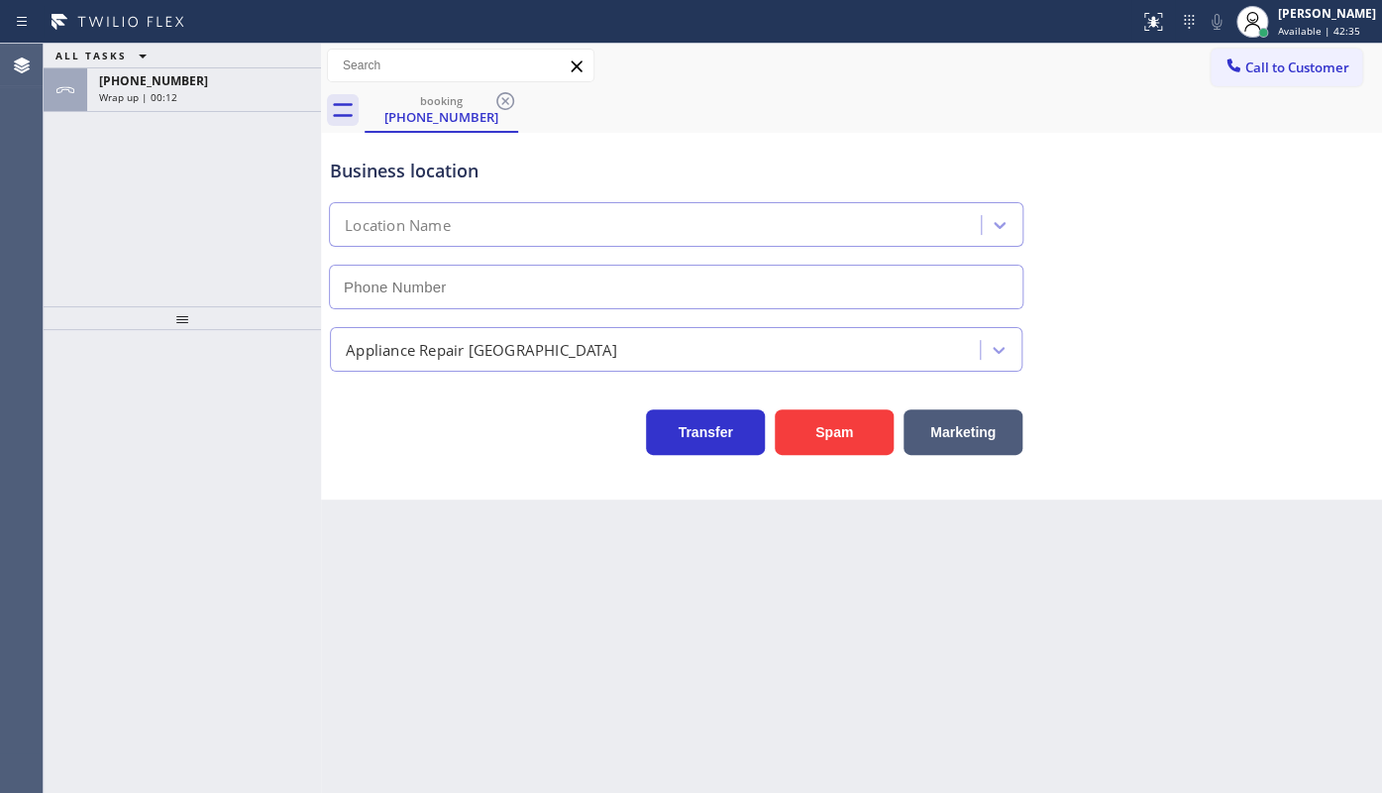
type input "[PHONE_NUMBER]"
click at [144, 203] on div "ALL TASKS ALL TASKS ACTIVE TASKS TASKS IN WRAP UP [PHONE_NUMBER] Wrap up | 00:13" at bounding box center [182, 175] width 277 height 263
click at [1276, 18] on div "JENIZA ALCAYDE Available | 42:37" at bounding box center [1328, 21] width 108 height 35
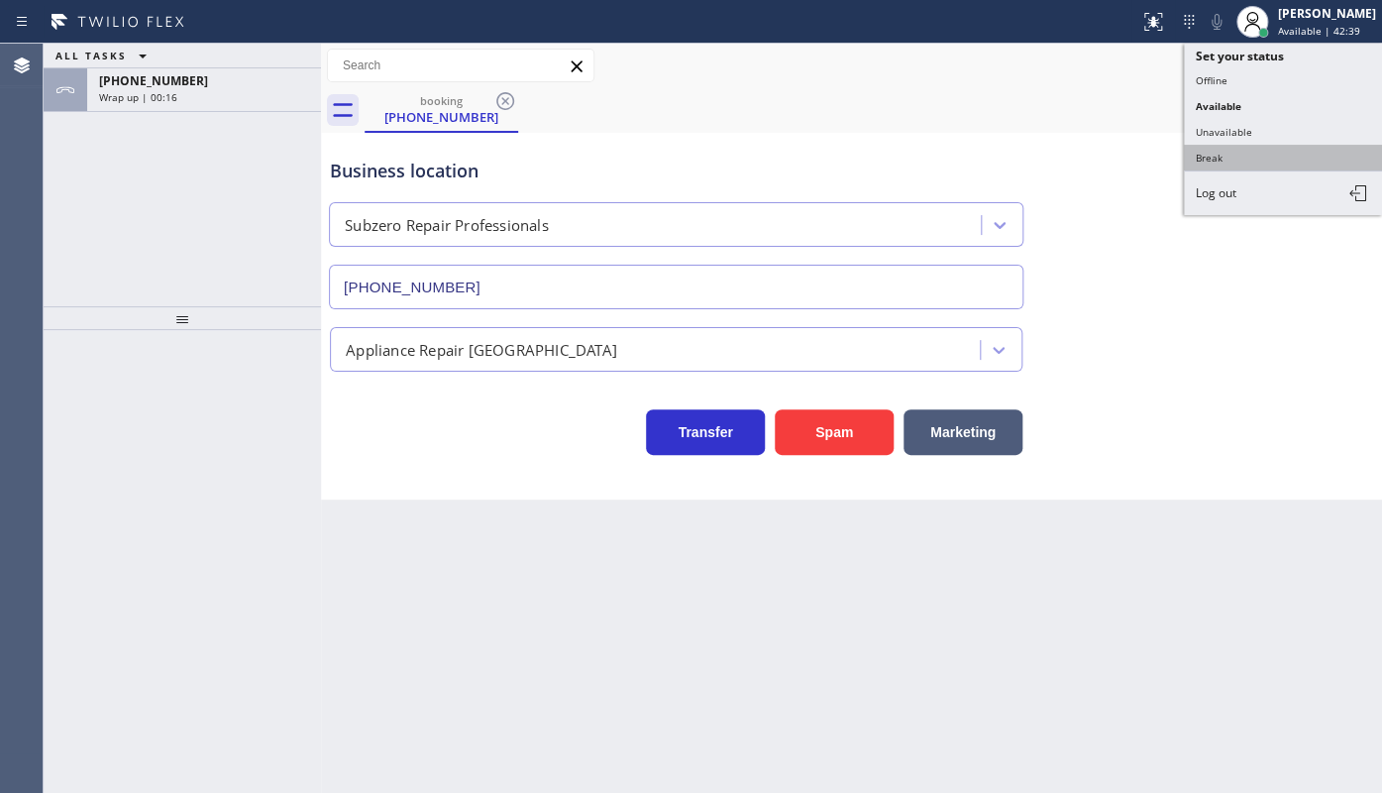
click at [1256, 149] on button "Break" at bounding box center [1283, 158] width 198 height 26
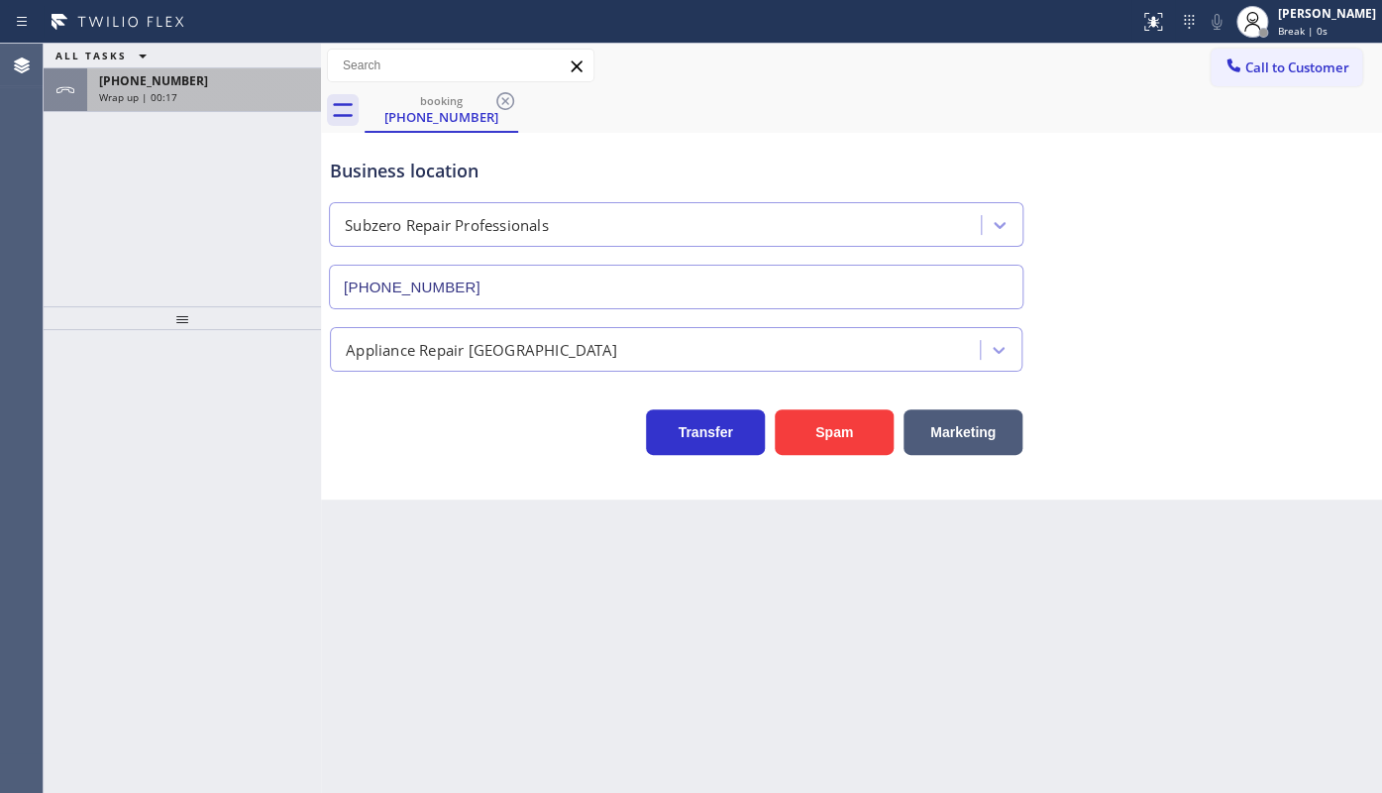
click at [63, 80] on icon at bounding box center [65, 90] width 24 height 24
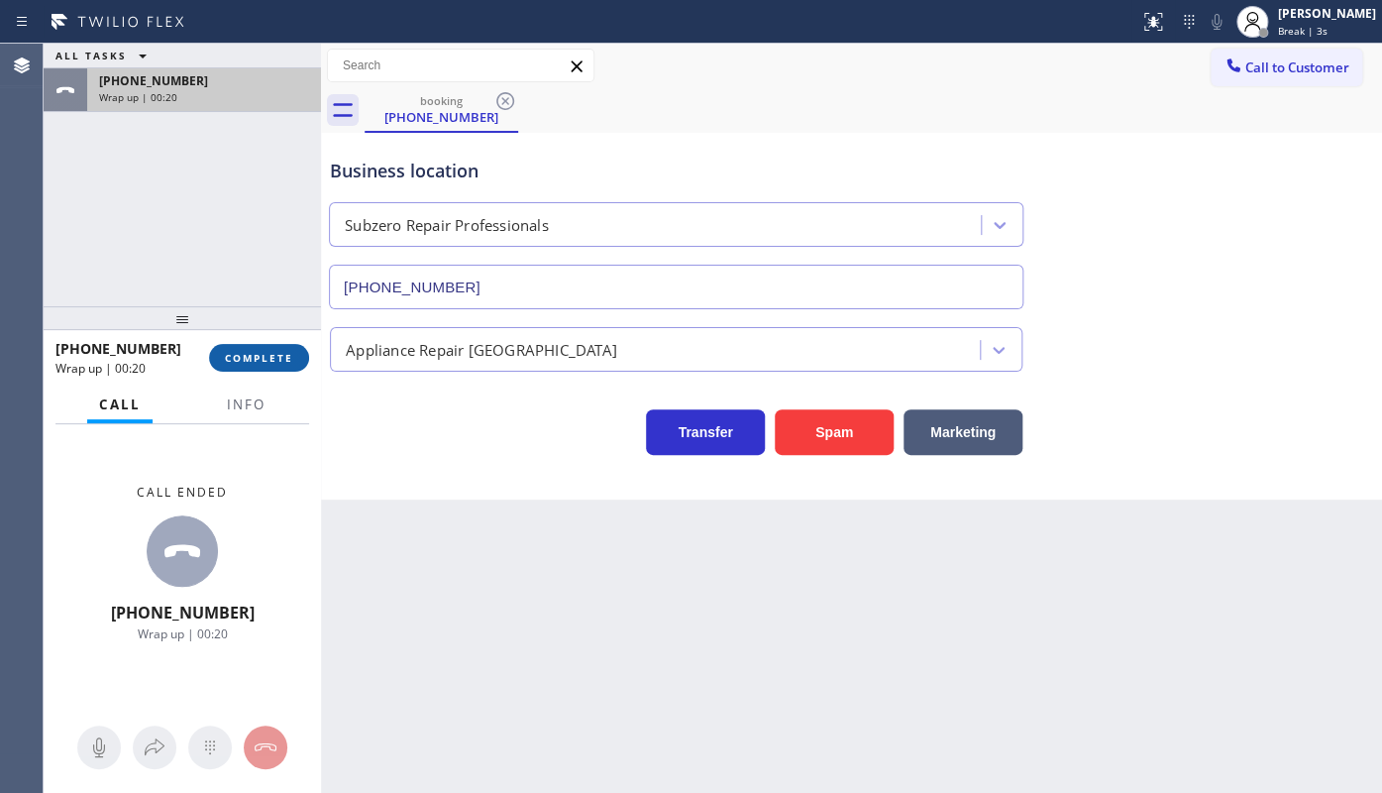
click at [264, 348] on button "COMPLETE" at bounding box center [259, 358] width 100 height 28
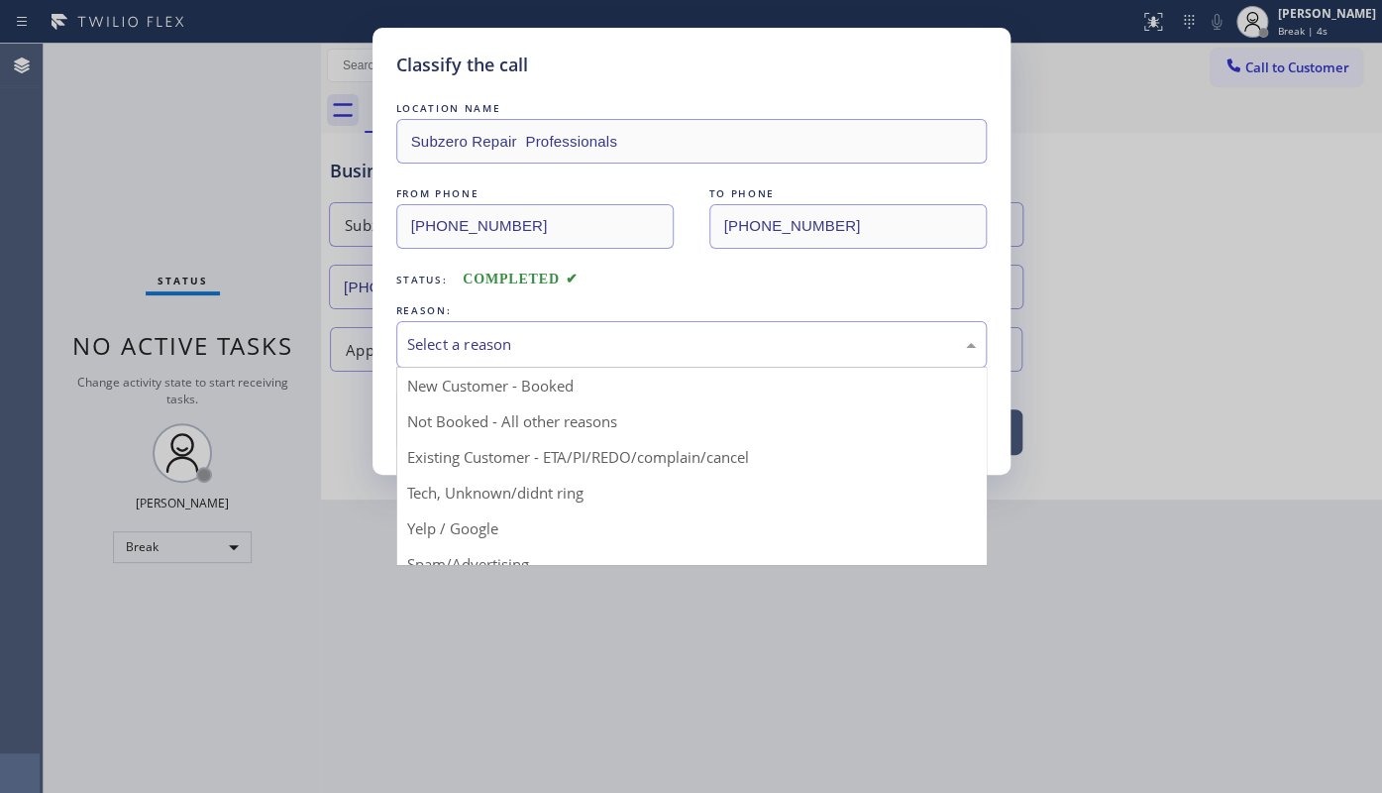
click at [450, 336] on div "Select a reason" at bounding box center [691, 344] width 569 height 23
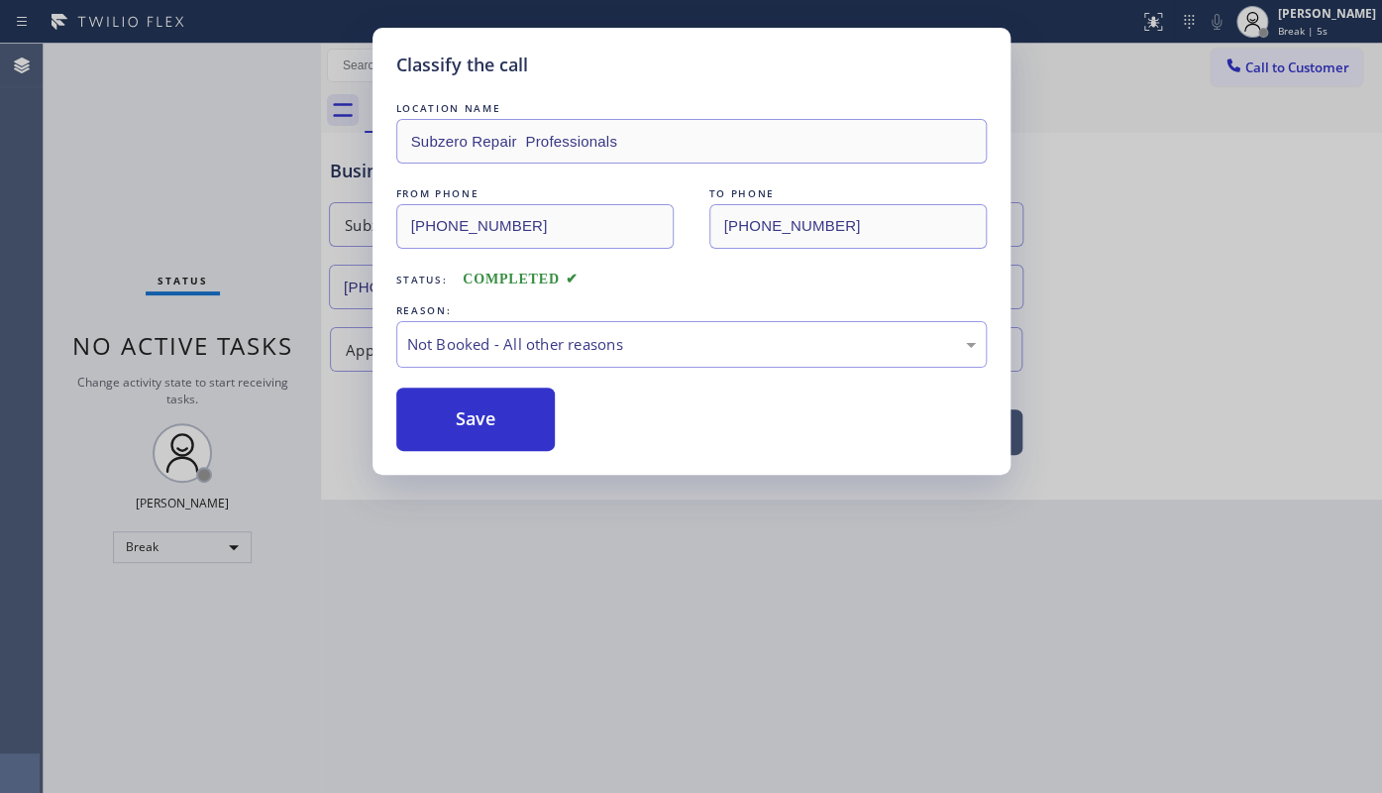
click at [436, 426] on button "Save" at bounding box center [475, 418] width 159 height 63
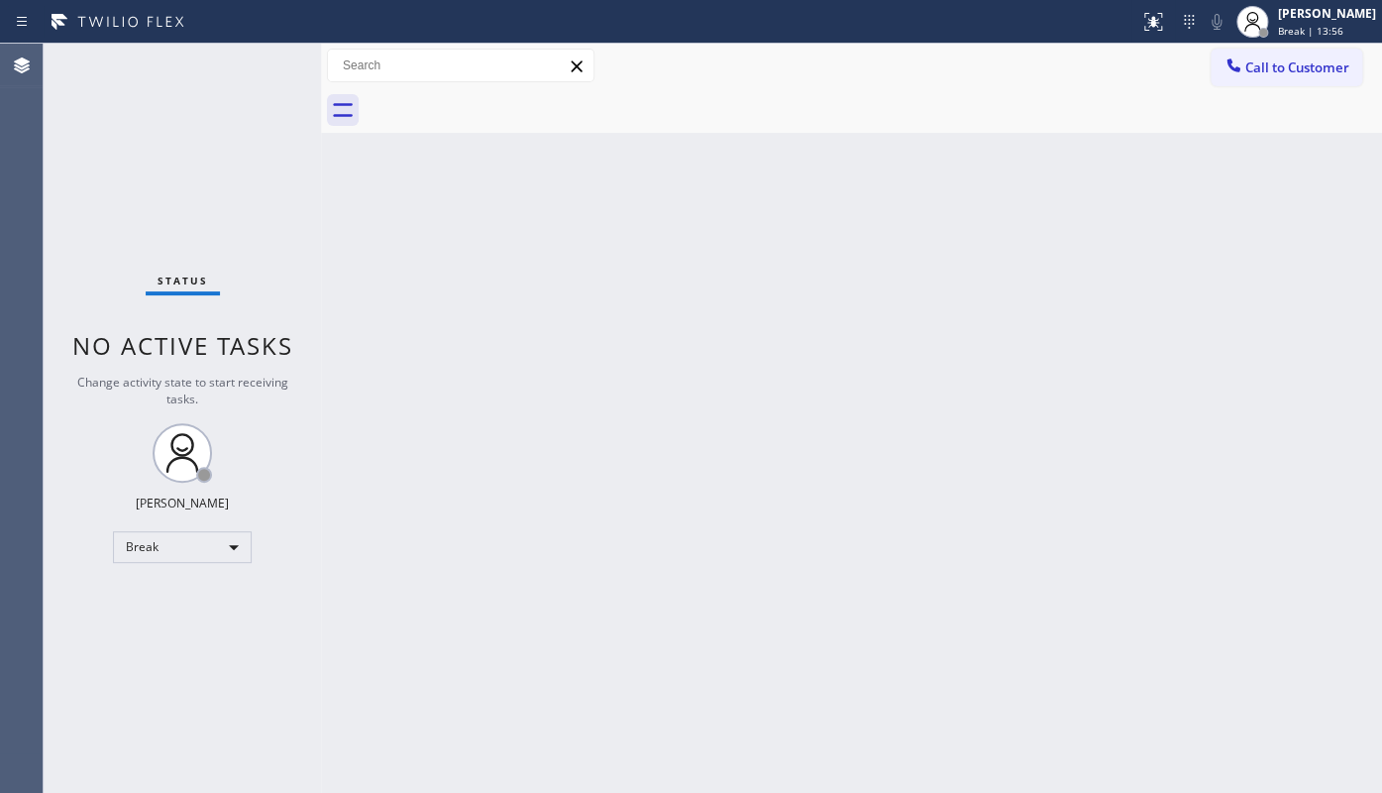
click at [124, 614] on div "Status No active tasks Change activity state to start receiving tasks. JENIZA A…" at bounding box center [182, 418] width 277 height 749
click at [1278, 24] on div "[PERSON_NAME] Break | 14:03" at bounding box center [1328, 21] width 108 height 35
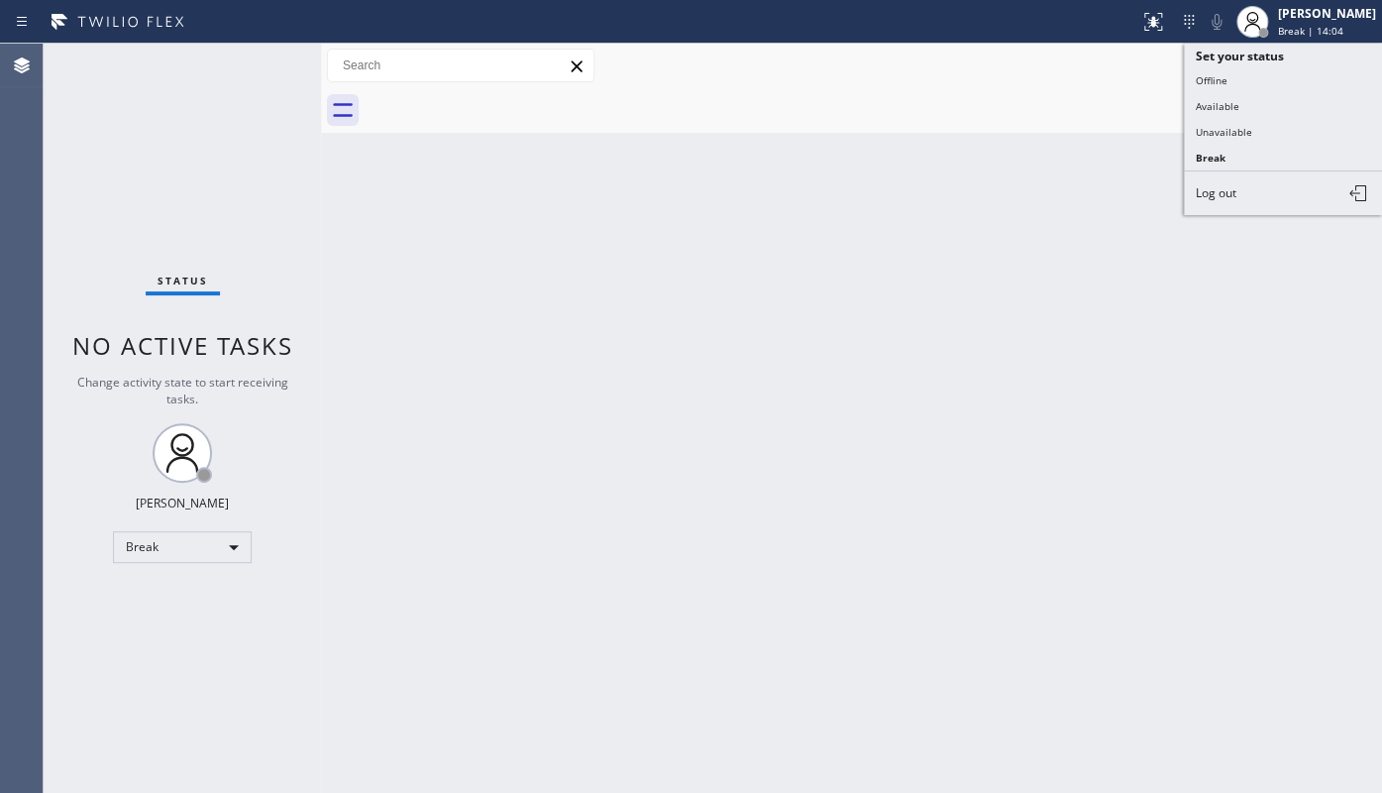
click at [1023, 317] on div "Back to Dashboard Change Sender ID Customers Technicians Select a contact Outbo…" at bounding box center [851, 418] width 1061 height 749
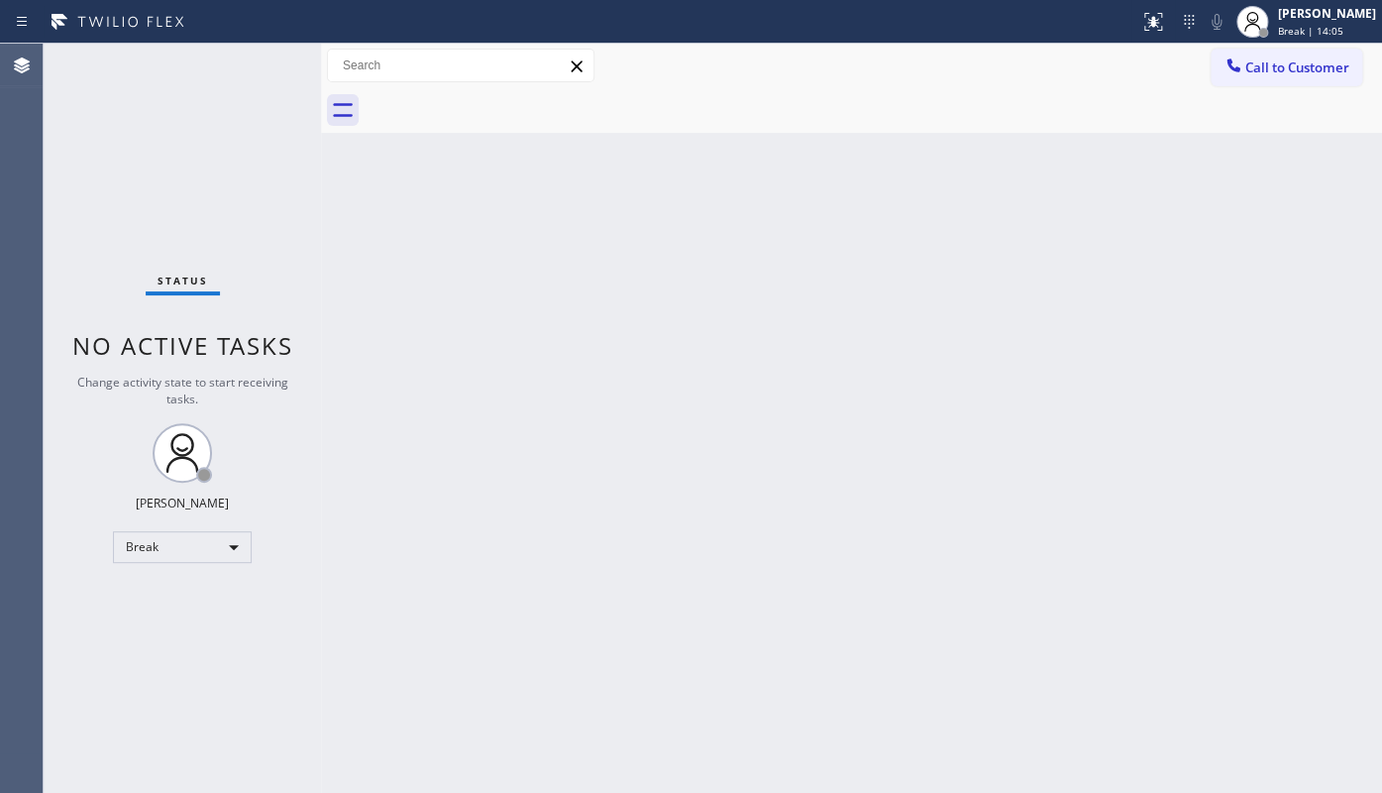
drag, startPoint x: 155, startPoint y: 563, endPoint x: 153, endPoint y: 546, distance: 17.0
click at [154, 545] on div "Status No active tasks Change activity state to start receiving tasks. JENIZA A…" at bounding box center [182, 418] width 277 height 749
click at [151, 535] on div "Break" at bounding box center [182, 547] width 139 height 32
click at [152, 594] on li "Available" at bounding box center [181, 597] width 135 height 24
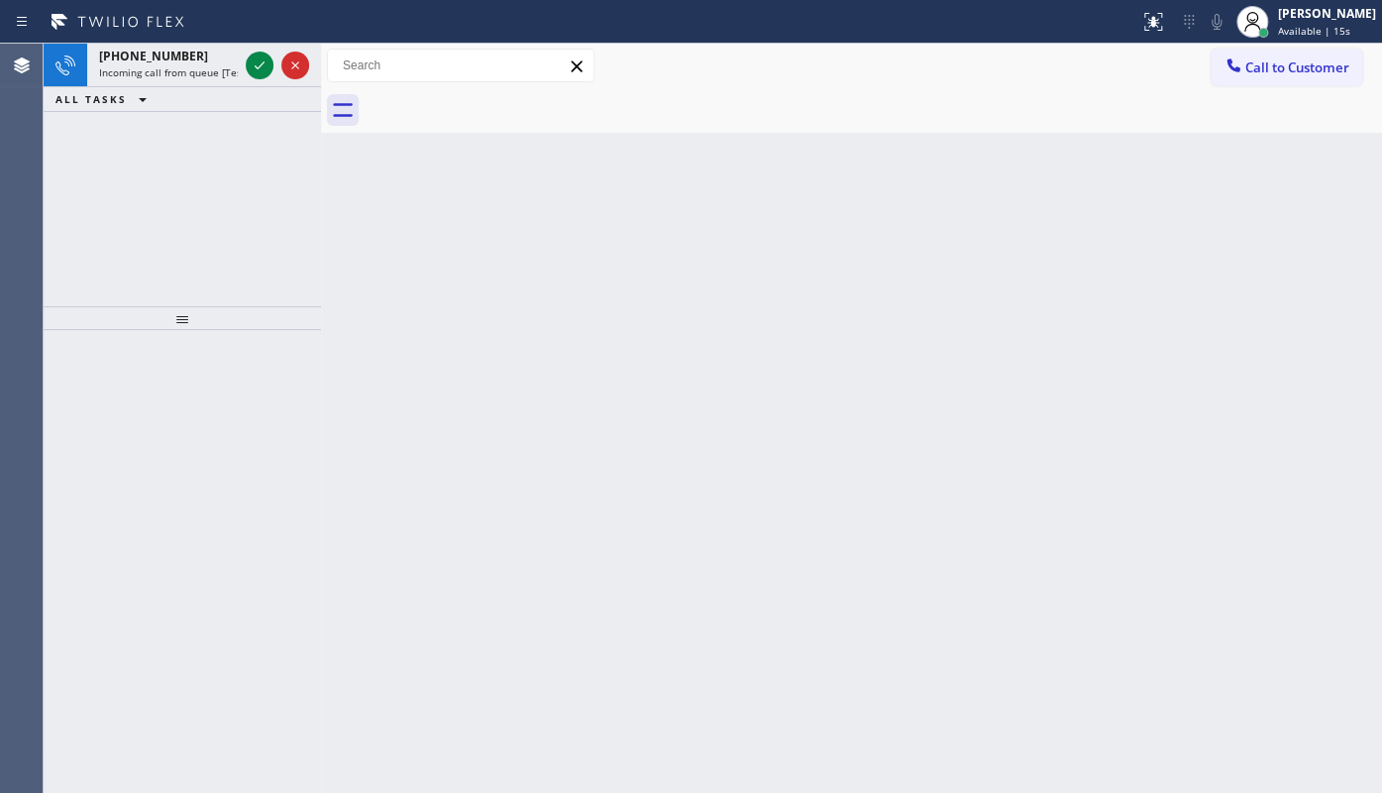
click at [118, 234] on div "[PHONE_NUMBER] Incoming call from queue [Test] All ALL TASKS ALL TASKS ACTIVE T…" at bounding box center [182, 175] width 277 height 263
click at [253, 71] on icon at bounding box center [260, 65] width 24 height 24
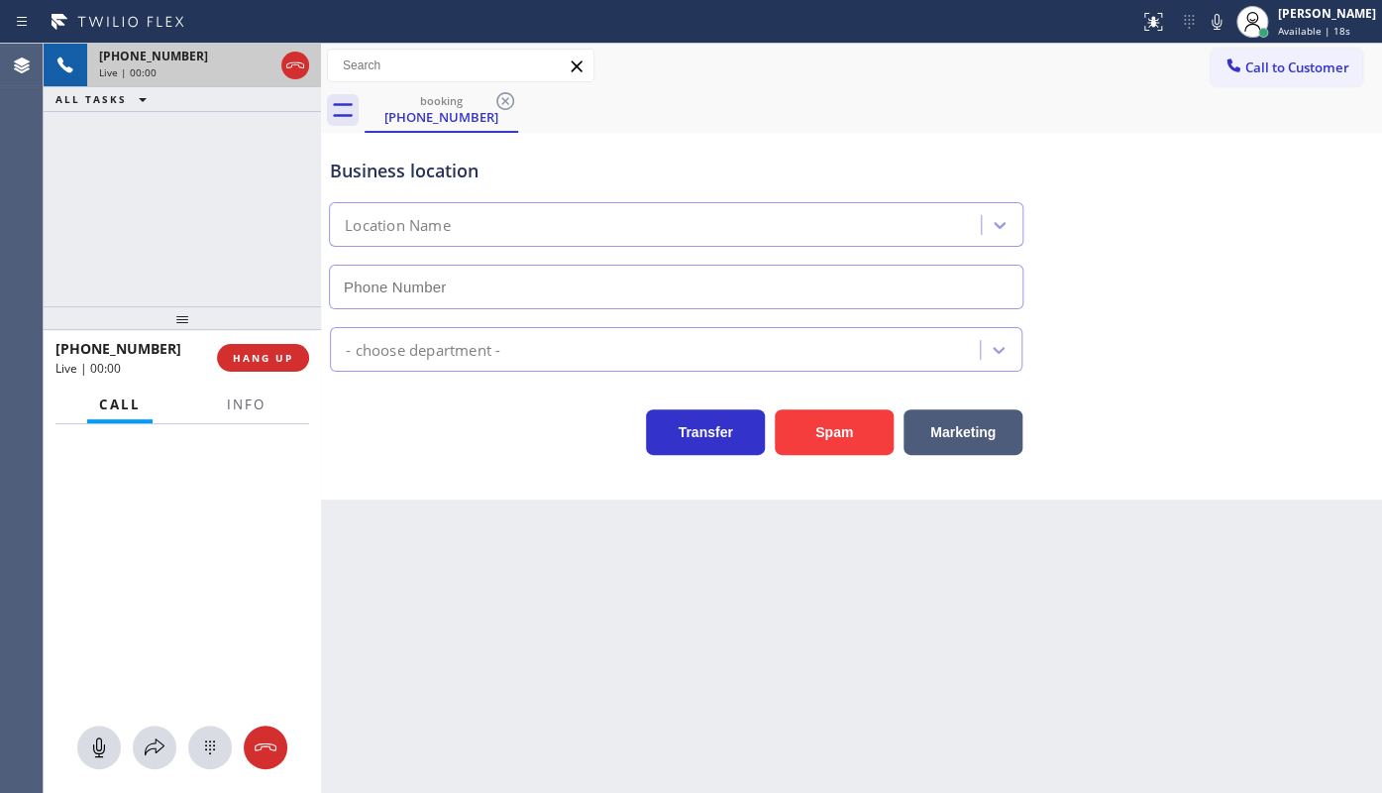
type input "[PHONE_NUMBER]"
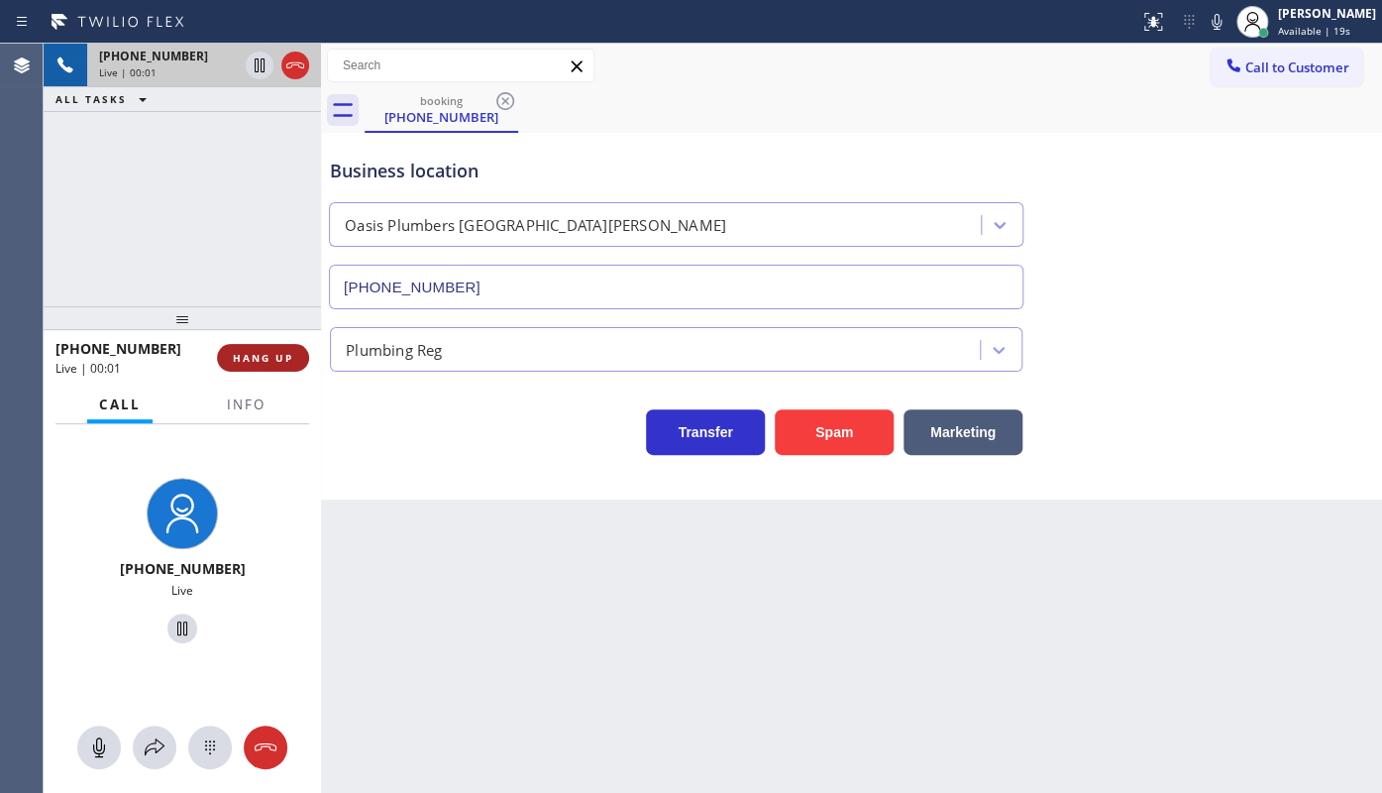
click at [241, 362] on span "HANG UP" at bounding box center [263, 358] width 60 height 14
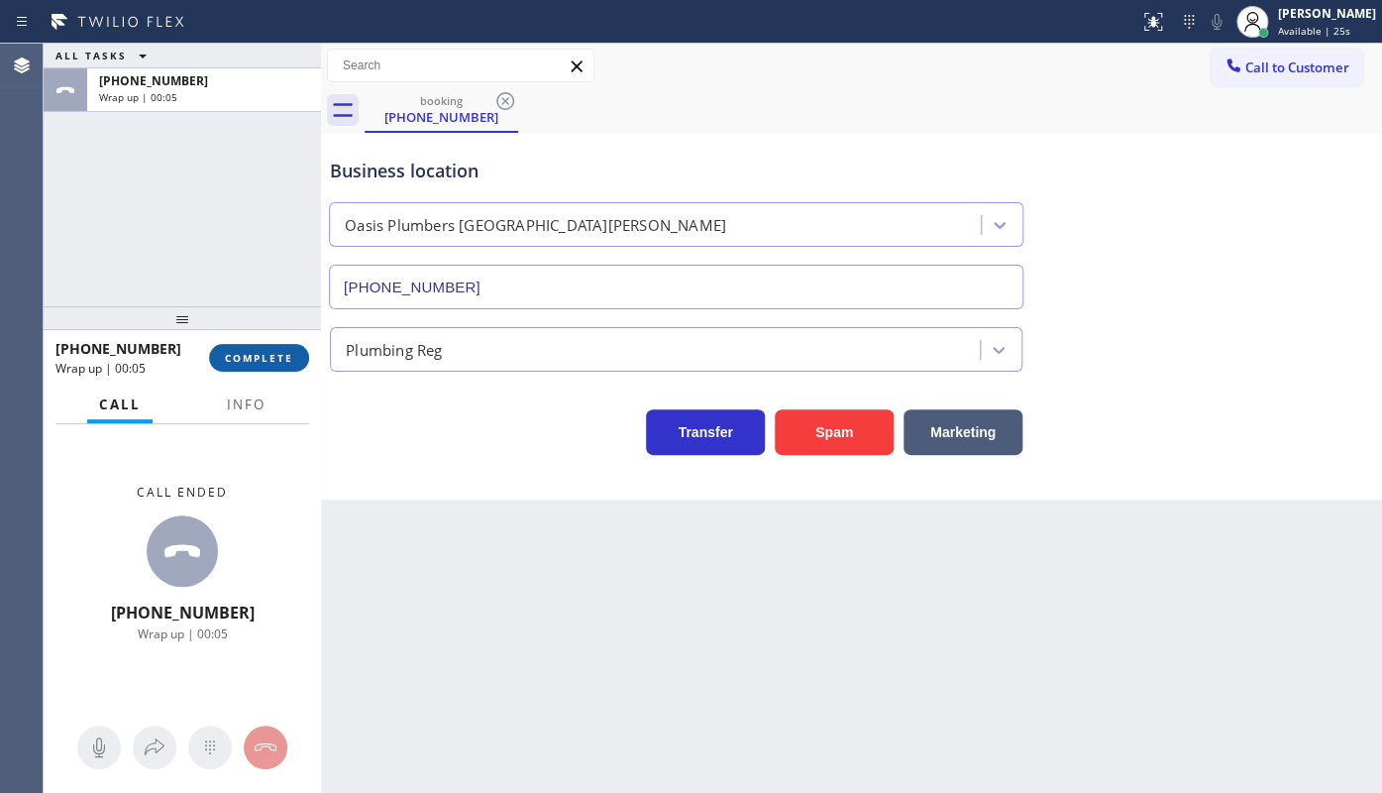
click at [264, 363] on button "COMPLETE" at bounding box center [259, 358] width 100 height 28
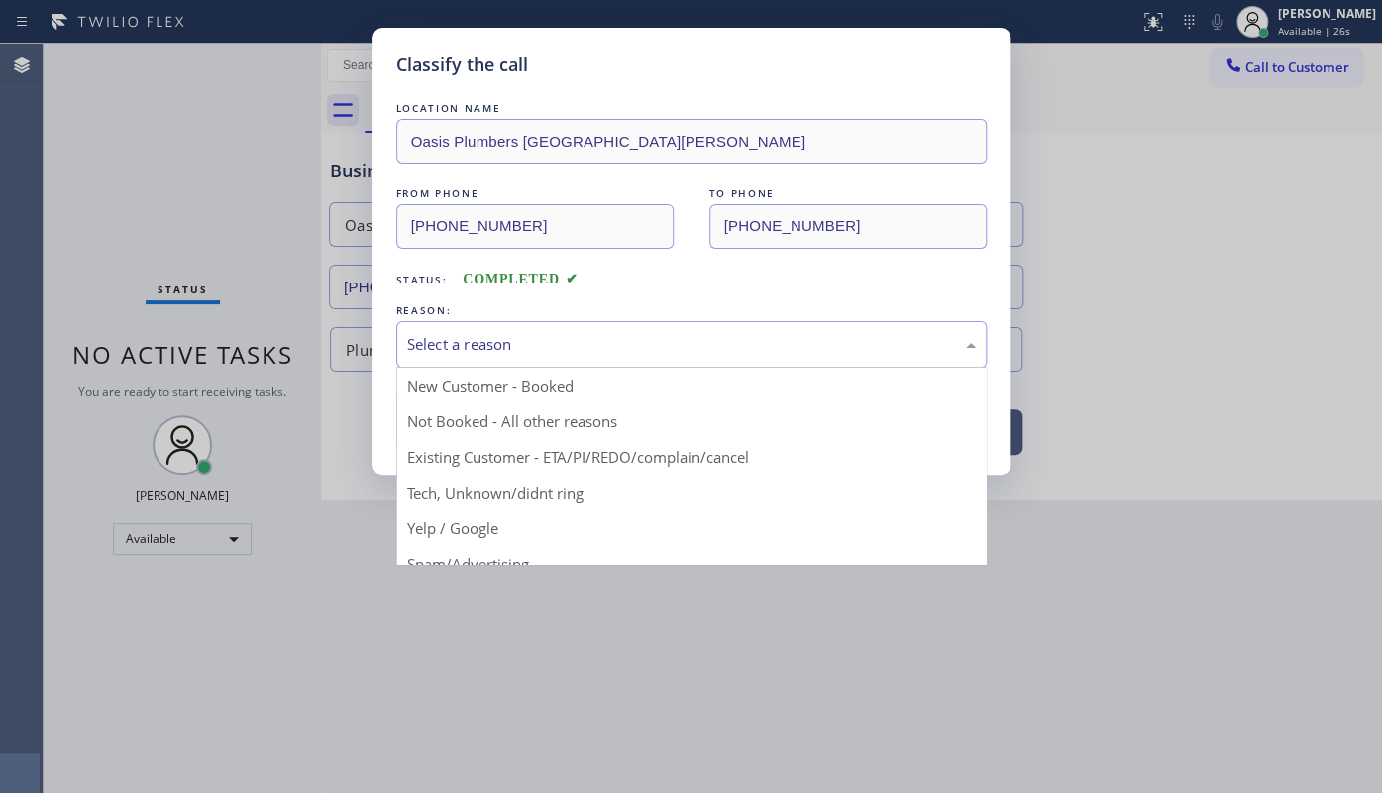
click at [465, 359] on div "Select a reason" at bounding box center [691, 344] width 590 height 47
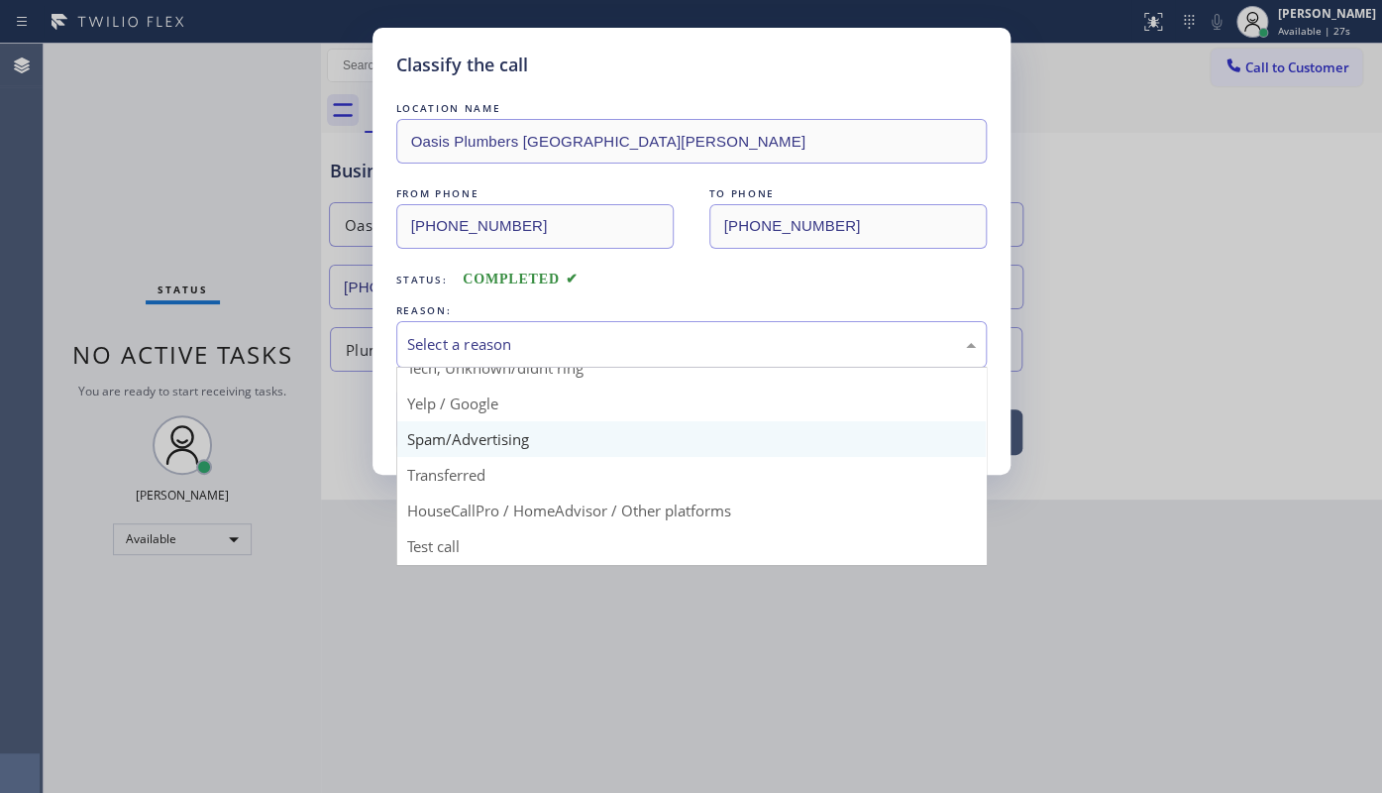
scroll to position [132, 0]
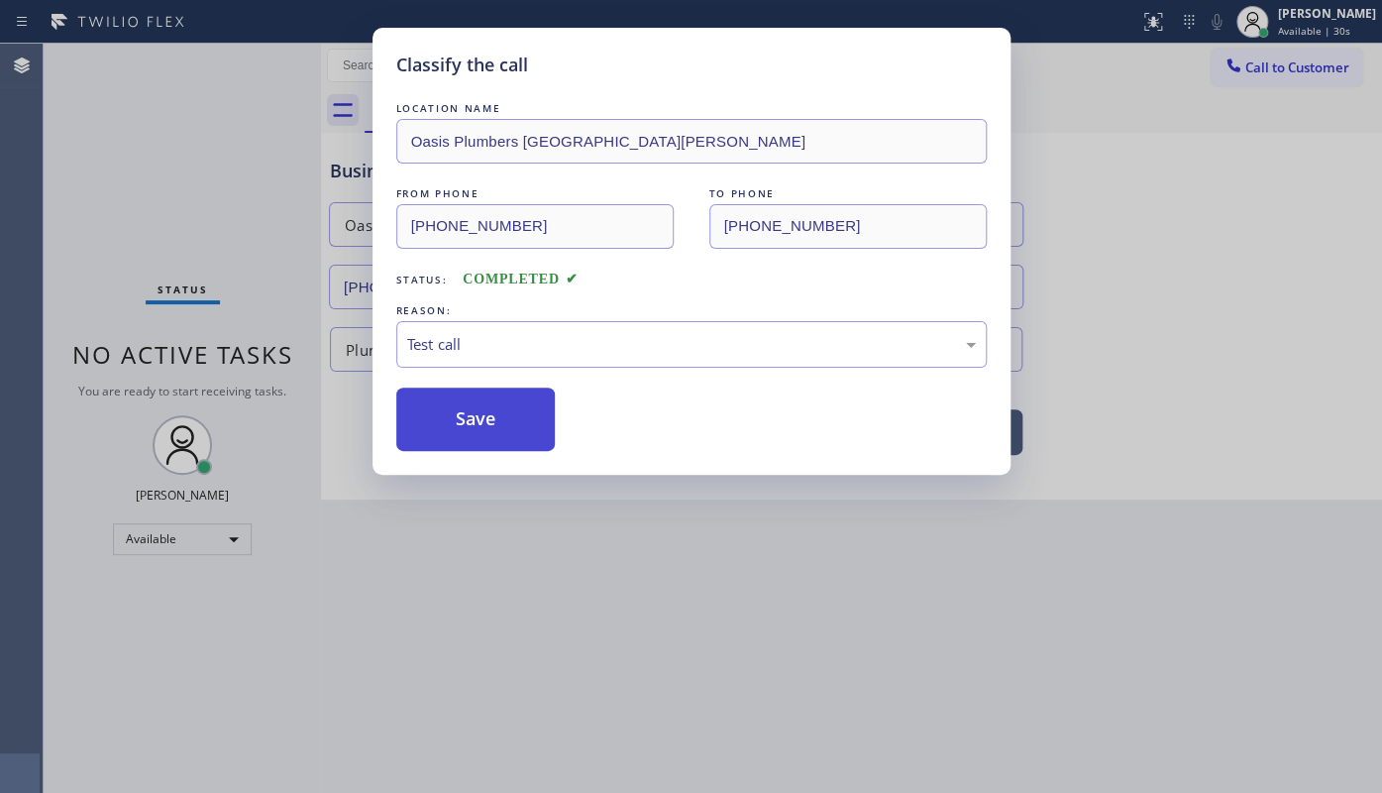
click at [428, 425] on button "Save" at bounding box center [475, 418] width 159 height 63
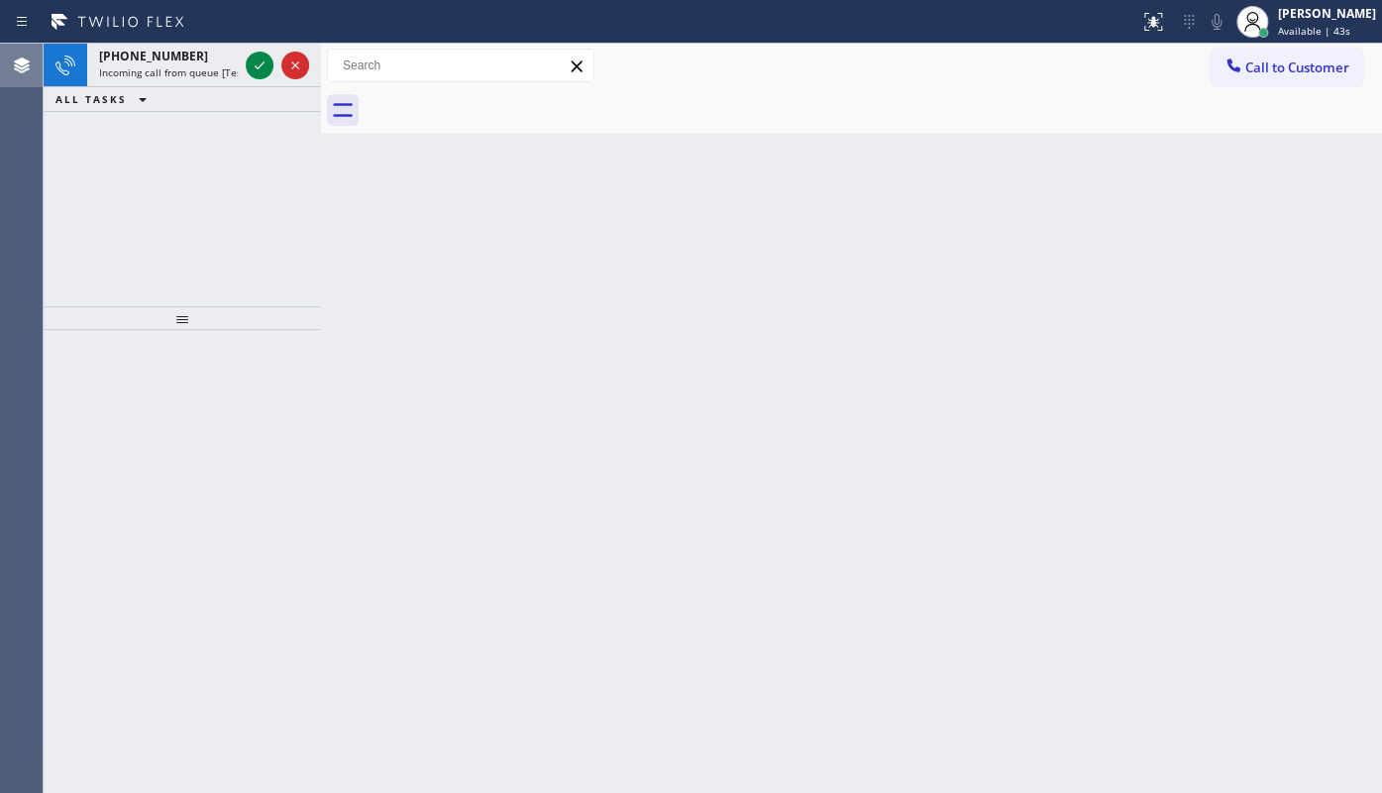
click at [22, 84] on div at bounding box center [22, 66] width 44 height 40
click at [244, 63] on div at bounding box center [277, 66] width 71 height 44
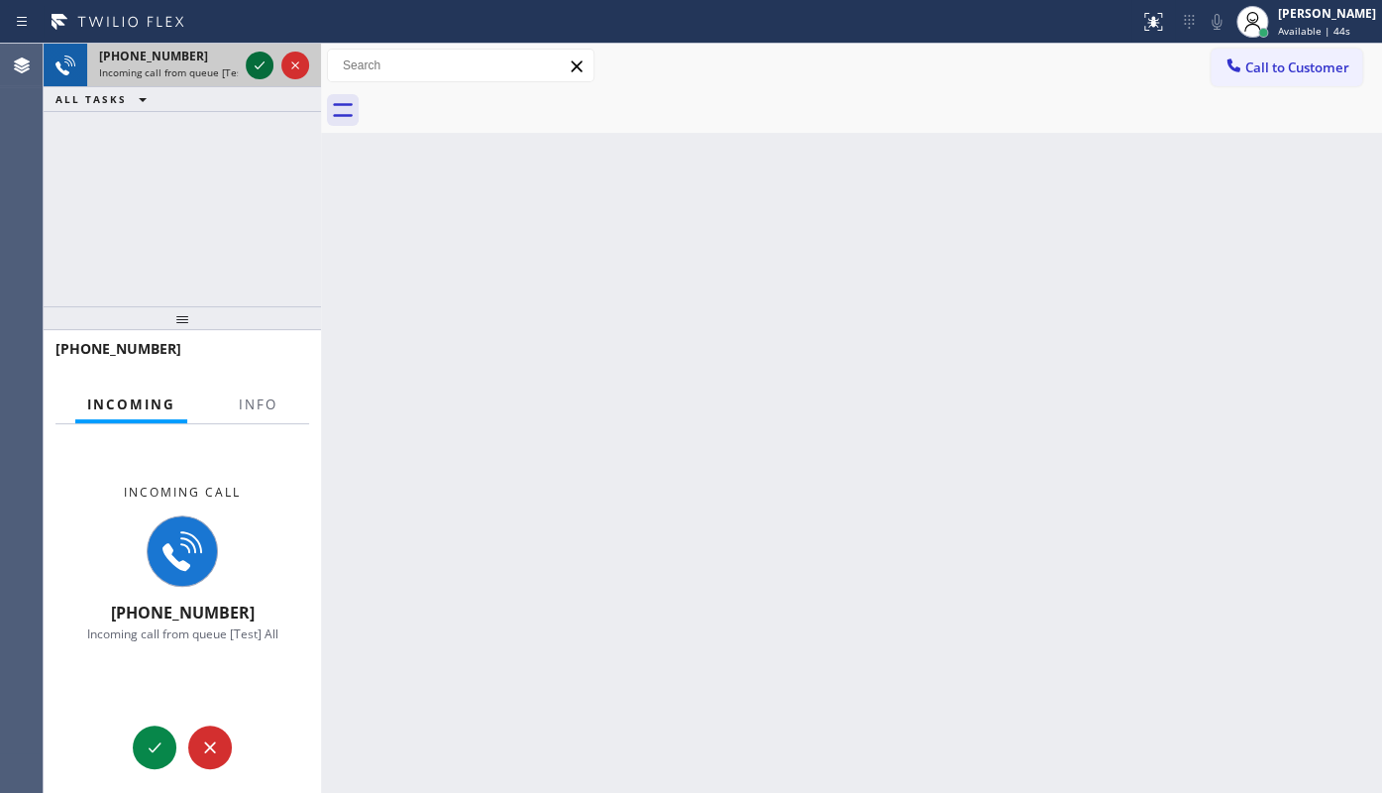
click at [254, 71] on icon at bounding box center [260, 65] width 24 height 24
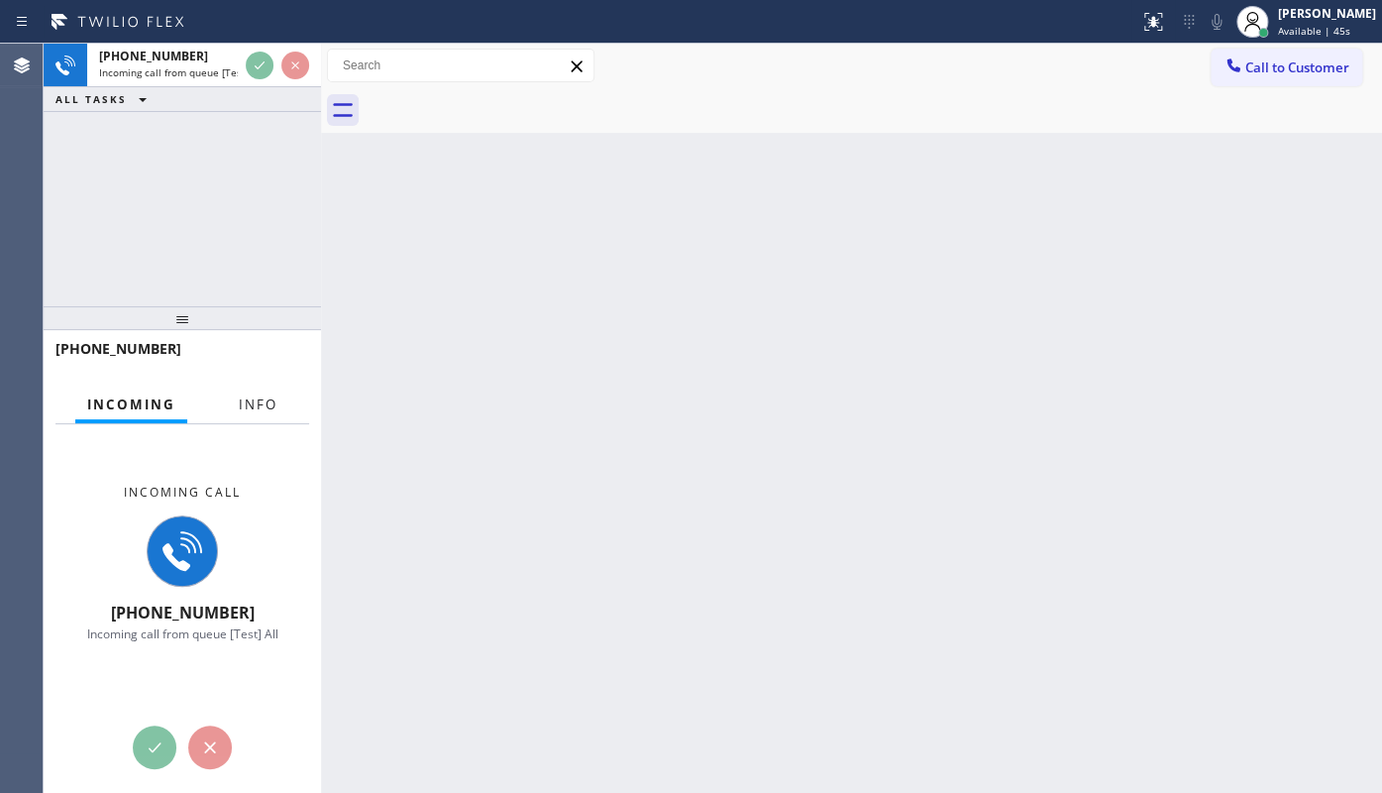
click at [247, 399] on span "Info" at bounding box center [258, 404] width 39 height 18
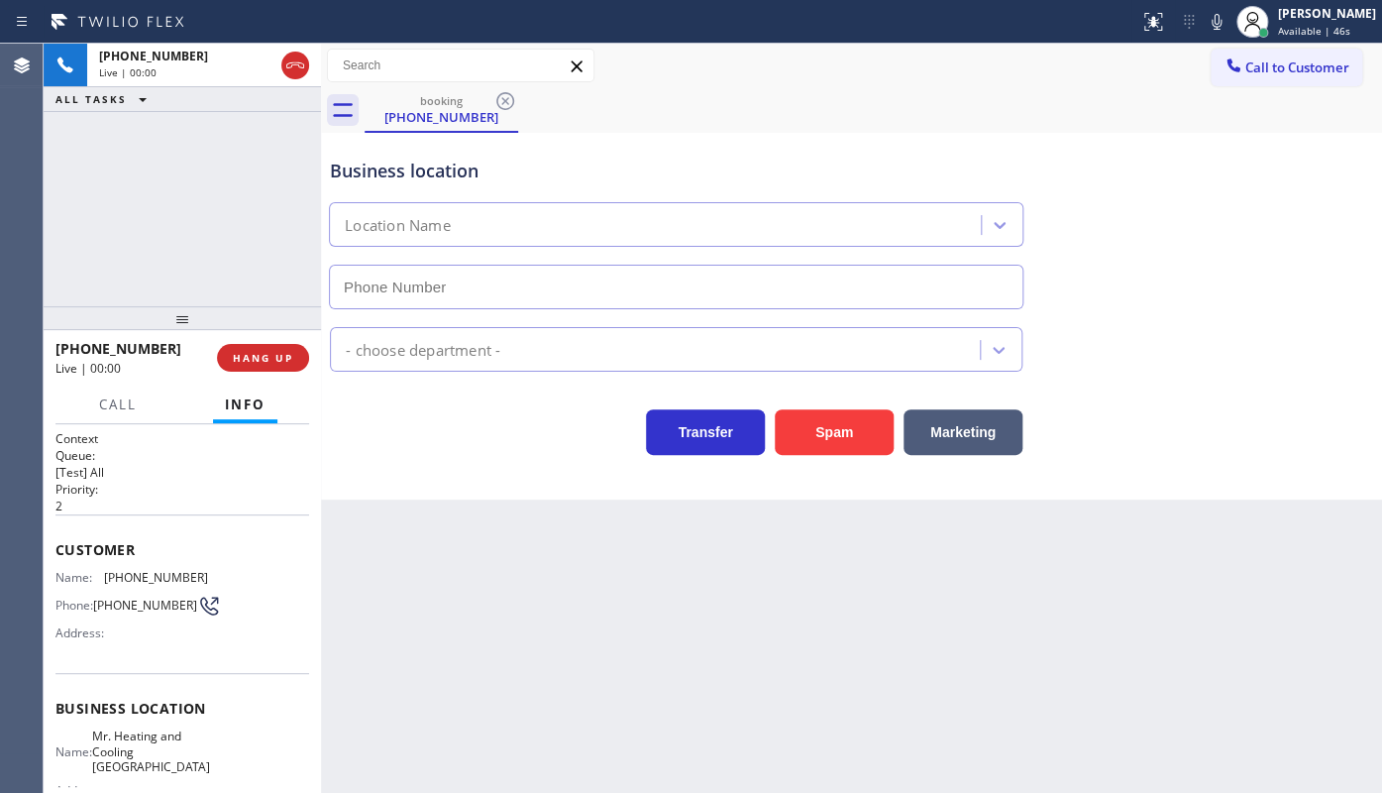
type input "[PHONE_NUMBER]"
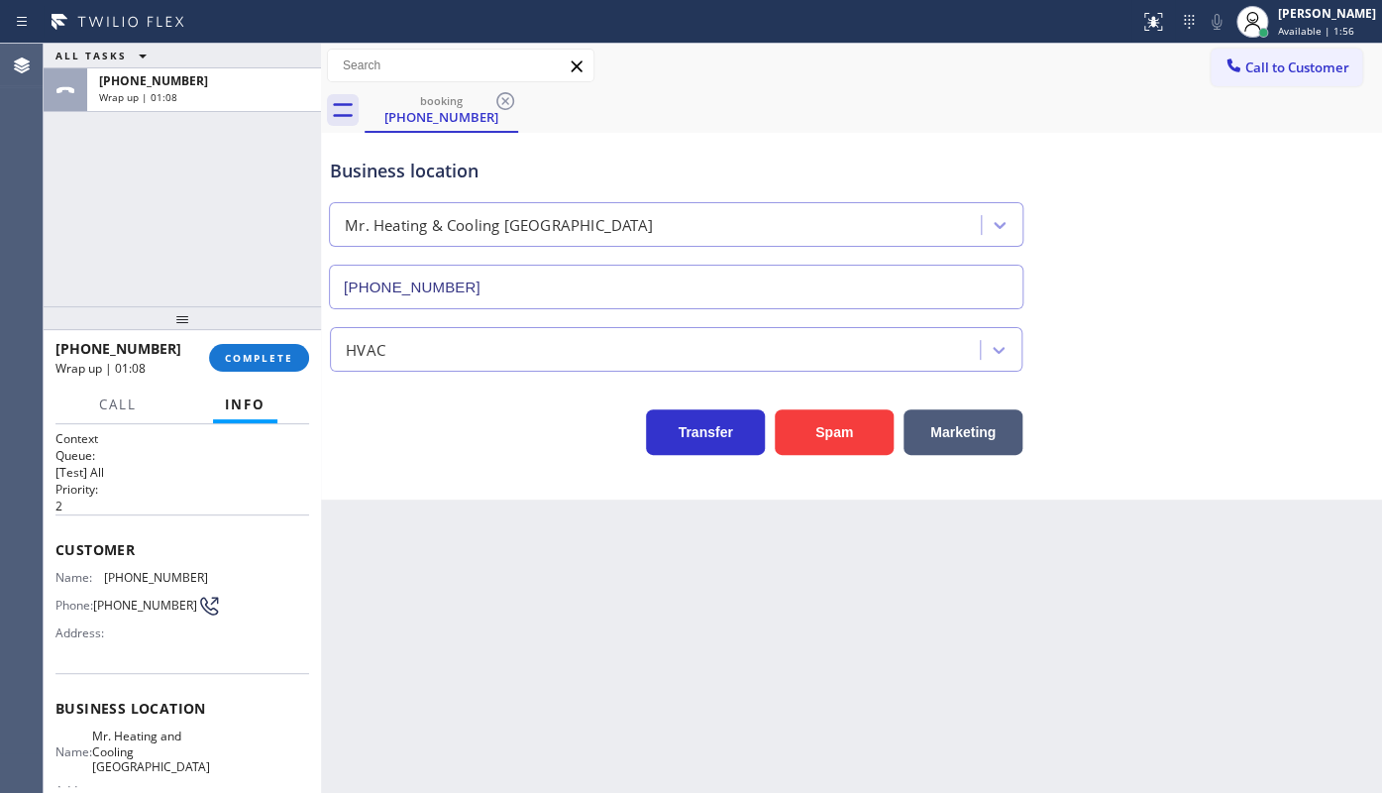
click at [183, 242] on div "ALL TASKS ALL TASKS ACTIVE TASKS TASKS IN WRAP UP [PHONE_NUMBER] Wrap up | 01:08" at bounding box center [182, 175] width 277 height 263
click at [271, 376] on div "[PHONE_NUMBER] Wrap up | 01:09 COMPLETE" at bounding box center [182, 358] width 254 height 52
click at [268, 346] on button "COMPLETE" at bounding box center [259, 358] width 100 height 28
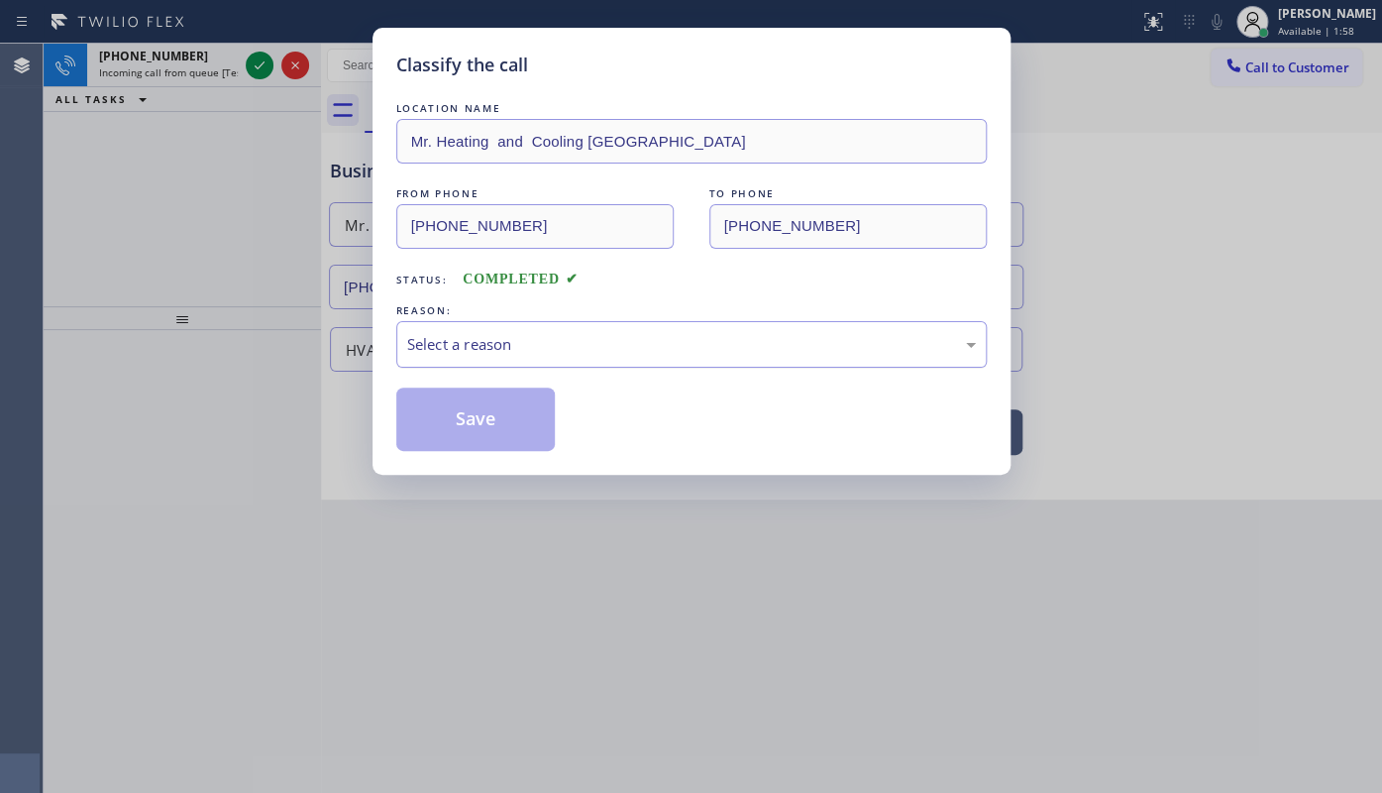
click at [533, 333] on div "Select a reason" at bounding box center [691, 344] width 569 height 23
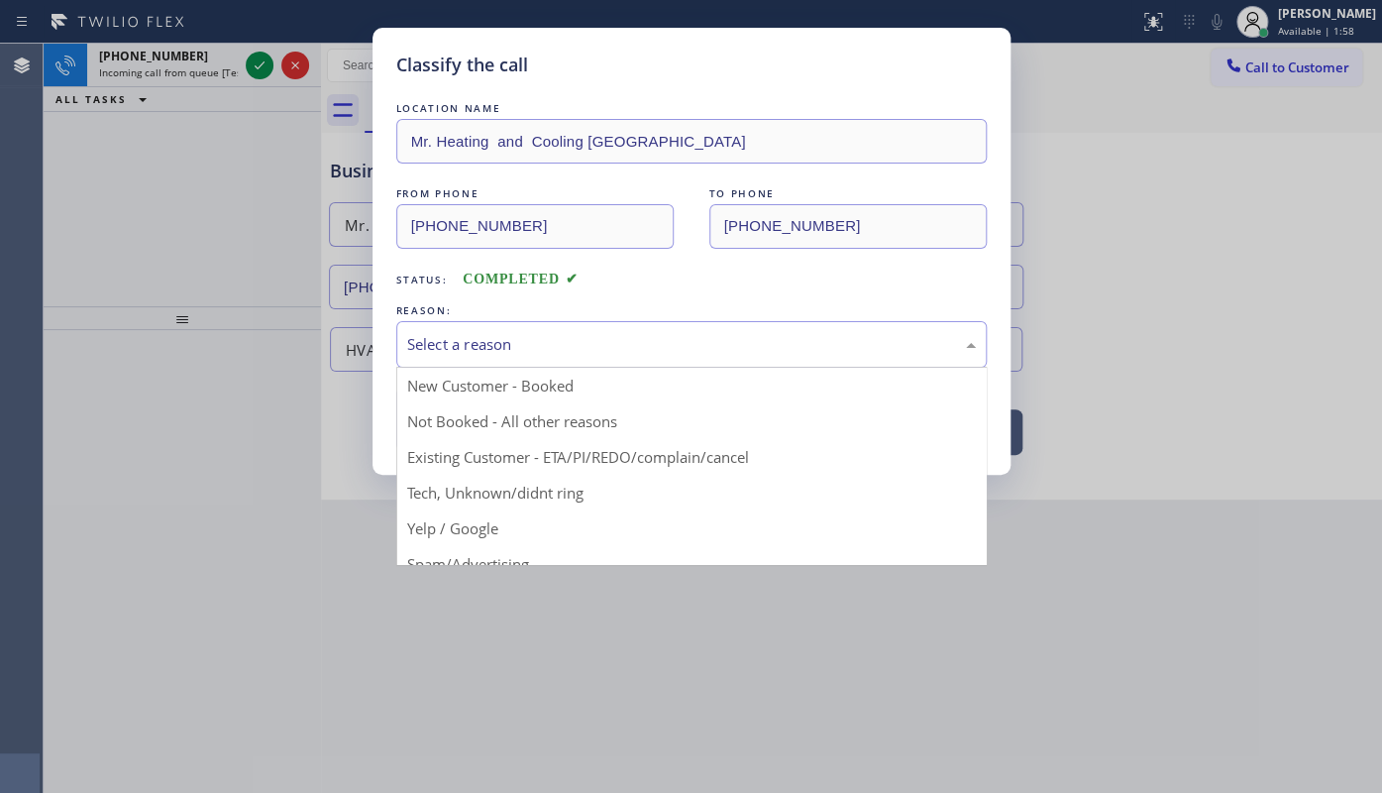
drag, startPoint x: 467, startPoint y: 422, endPoint x: 458, endPoint y: 414, distance: 11.9
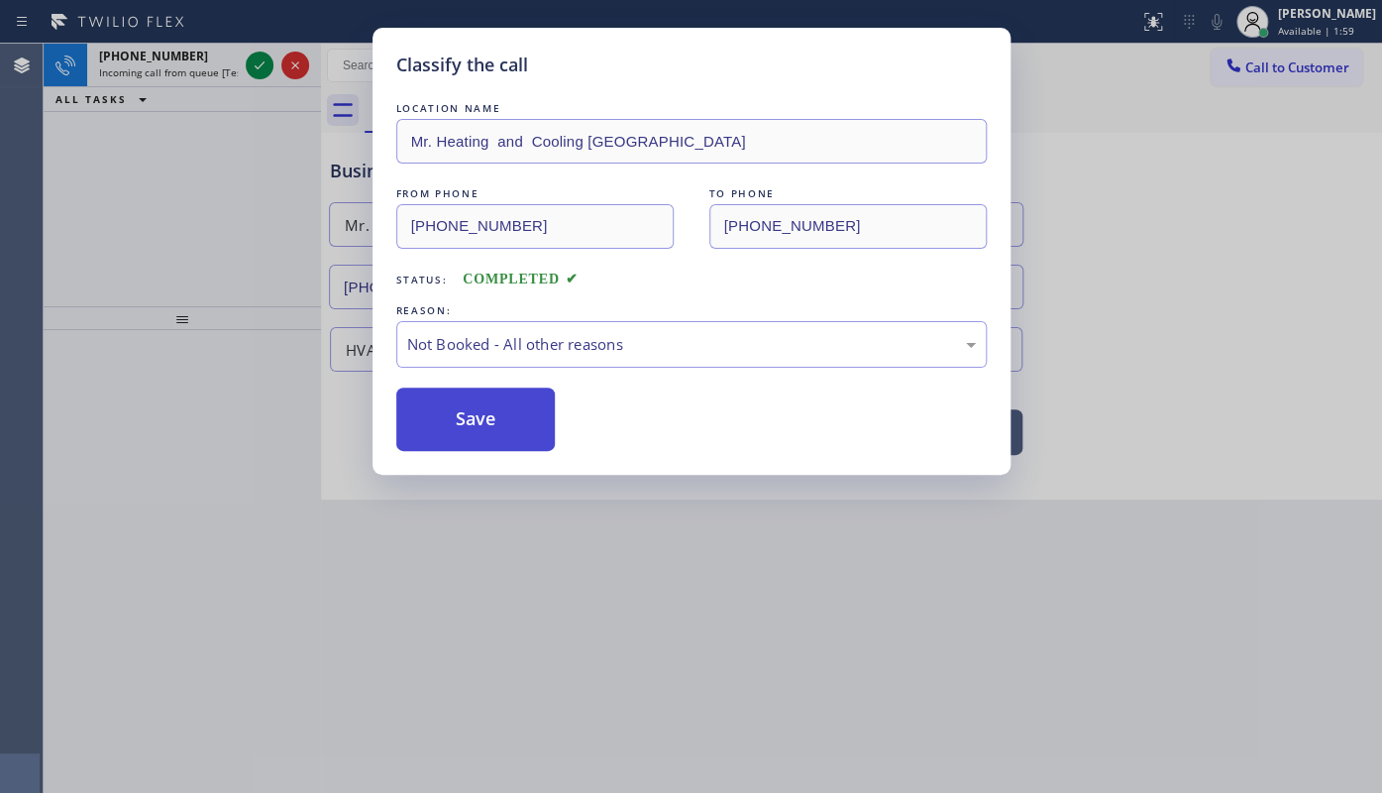
click at [457, 413] on button "Save" at bounding box center [475, 418] width 159 height 63
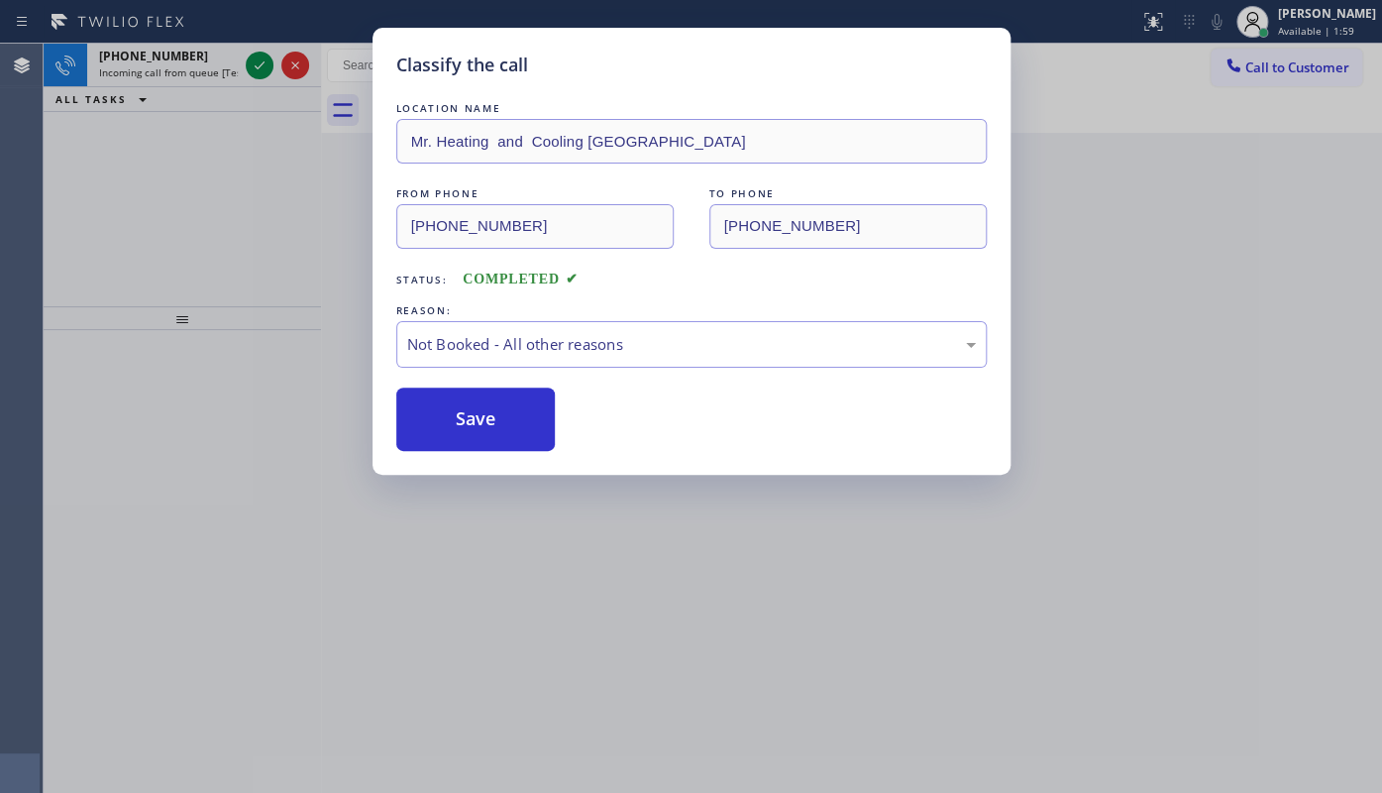
click at [257, 61] on div "Classify the call LOCATION NAME Mr. Heating and Cooling [GEOGRAPHIC_DATA] FROM …" at bounding box center [691, 396] width 1382 height 793
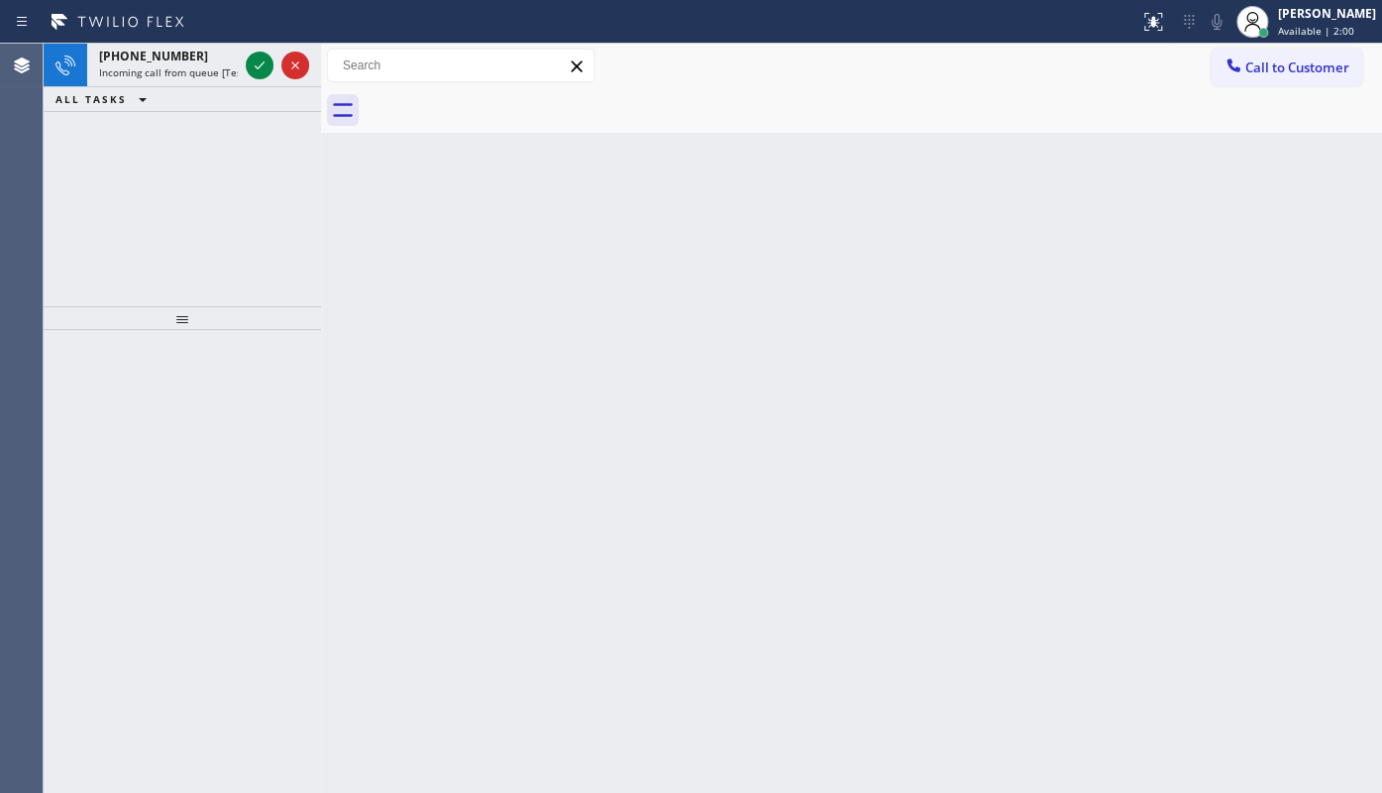
click at [257, 61] on div "Classify the call LOCATION NAME Subzero Repair Professionals FROM PHONE [PHONE_…" at bounding box center [713, 418] width 1338 height 749
click at [258, 61] on icon at bounding box center [260, 65] width 24 height 24
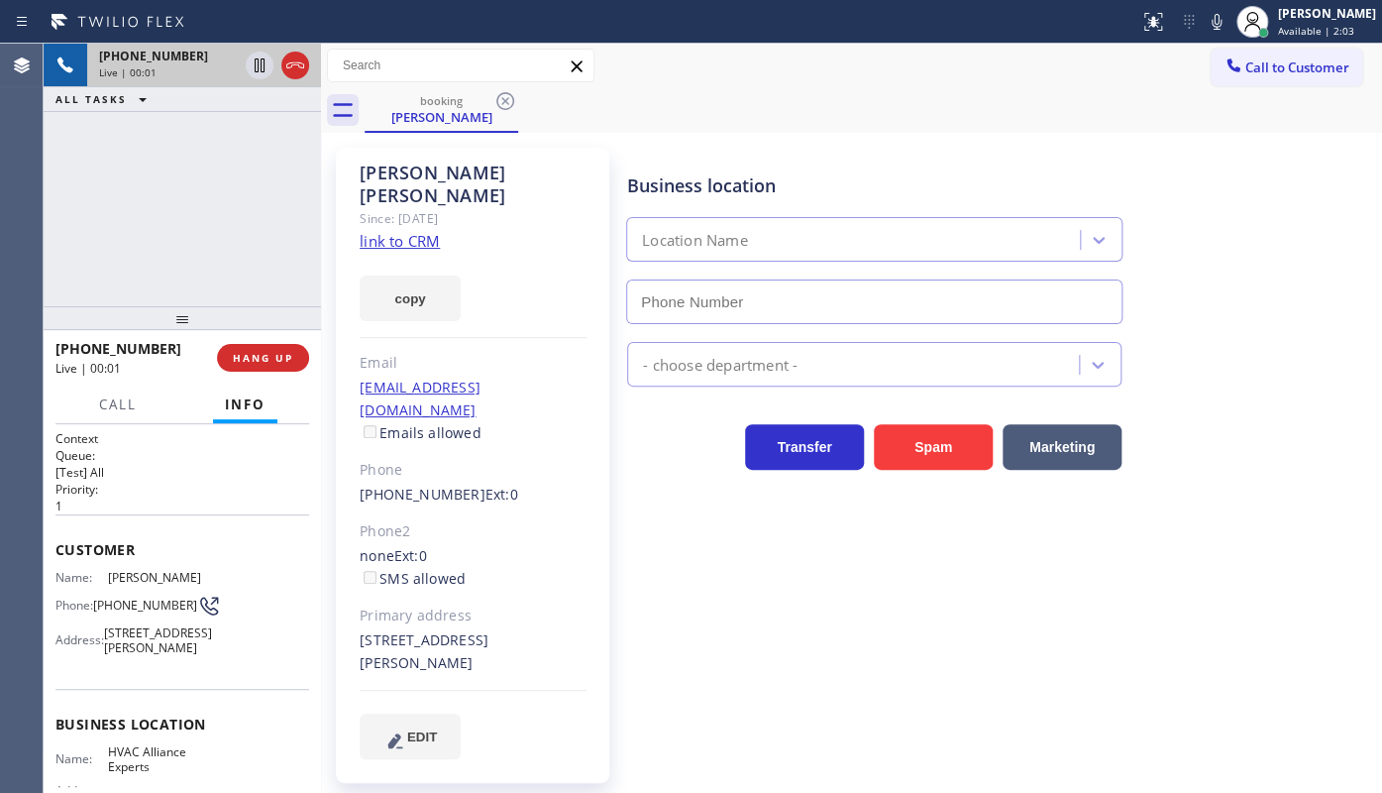
type input "[PHONE_NUMBER]"
click at [403, 231] on link "link to CRM" at bounding box center [400, 241] width 80 height 20
click at [1216, 26] on icon at bounding box center [1217, 22] width 10 height 16
click at [251, 61] on icon at bounding box center [260, 65] width 24 height 24
click at [107, 255] on div "[PHONE_NUMBER] Live | 02:12 ALL TASKS ALL TASKS ACTIVE TASKS TASKS IN WRAP UP" at bounding box center [182, 175] width 277 height 263
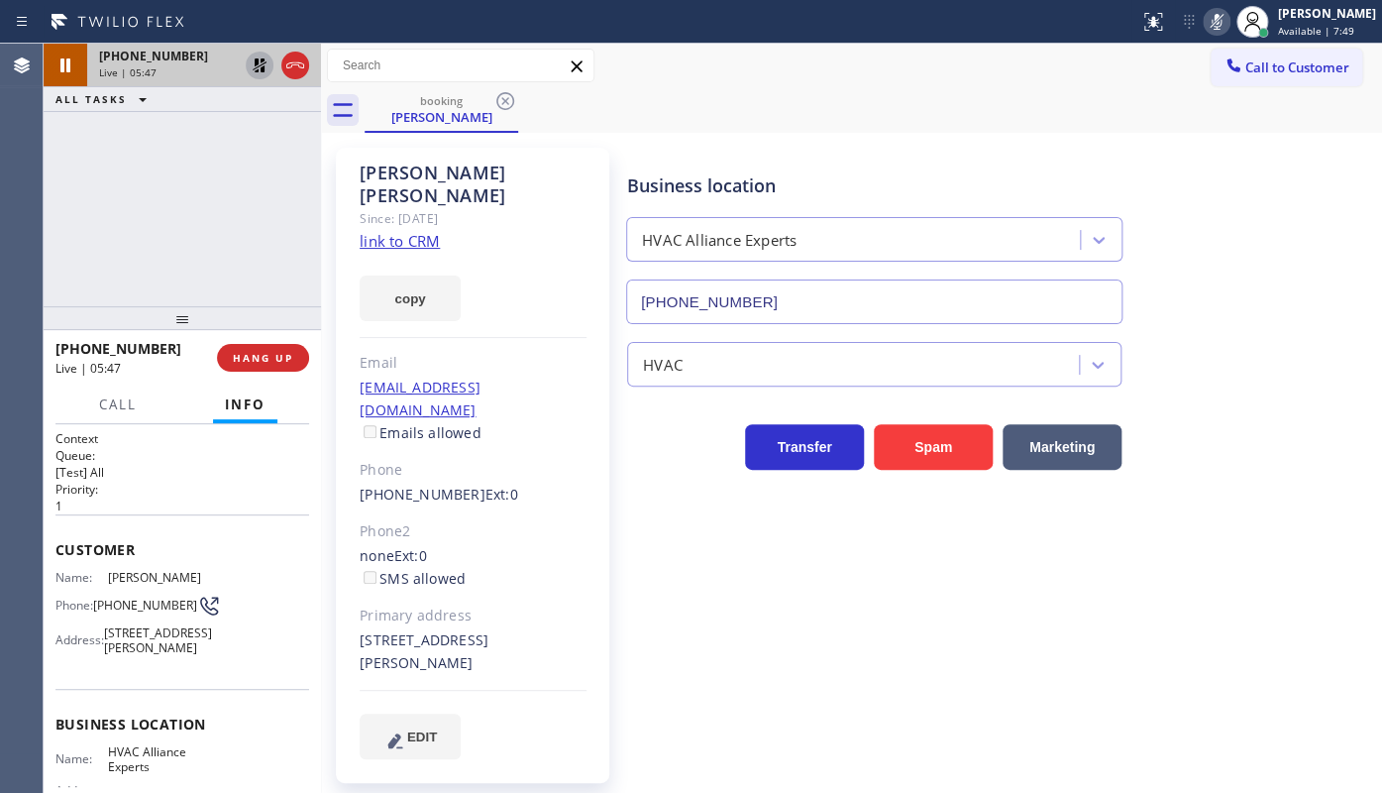
click at [137, 192] on div "[PHONE_NUMBER] Live | 05:47 ALL TASKS ALL TASKS ACTIVE TASKS TASKS IN WRAP UP" at bounding box center [182, 175] width 277 height 263
click at [263, 64] on icon at bounding box center [260, 65] width 24 height 24
click at [1211, 29] on icon at bounding box center [1217, 22] width 24 height 24
click at [151, 240] on div "[PHONE_NUMBER] Live | 05:57 ALL TASKS ALL TASKS ACTIVE TASKS TASKS IN WRAP UP" at bounding box center [182, 175] width 277 height 263
click at [178, 219] on div "[PHONE_NUMBER] Live | 06:05 ALL TASKS ALL TASKS ACTIVE TASKS TASKS IN WRAP UP" at bounding box center [182, 175] width 277 height 263
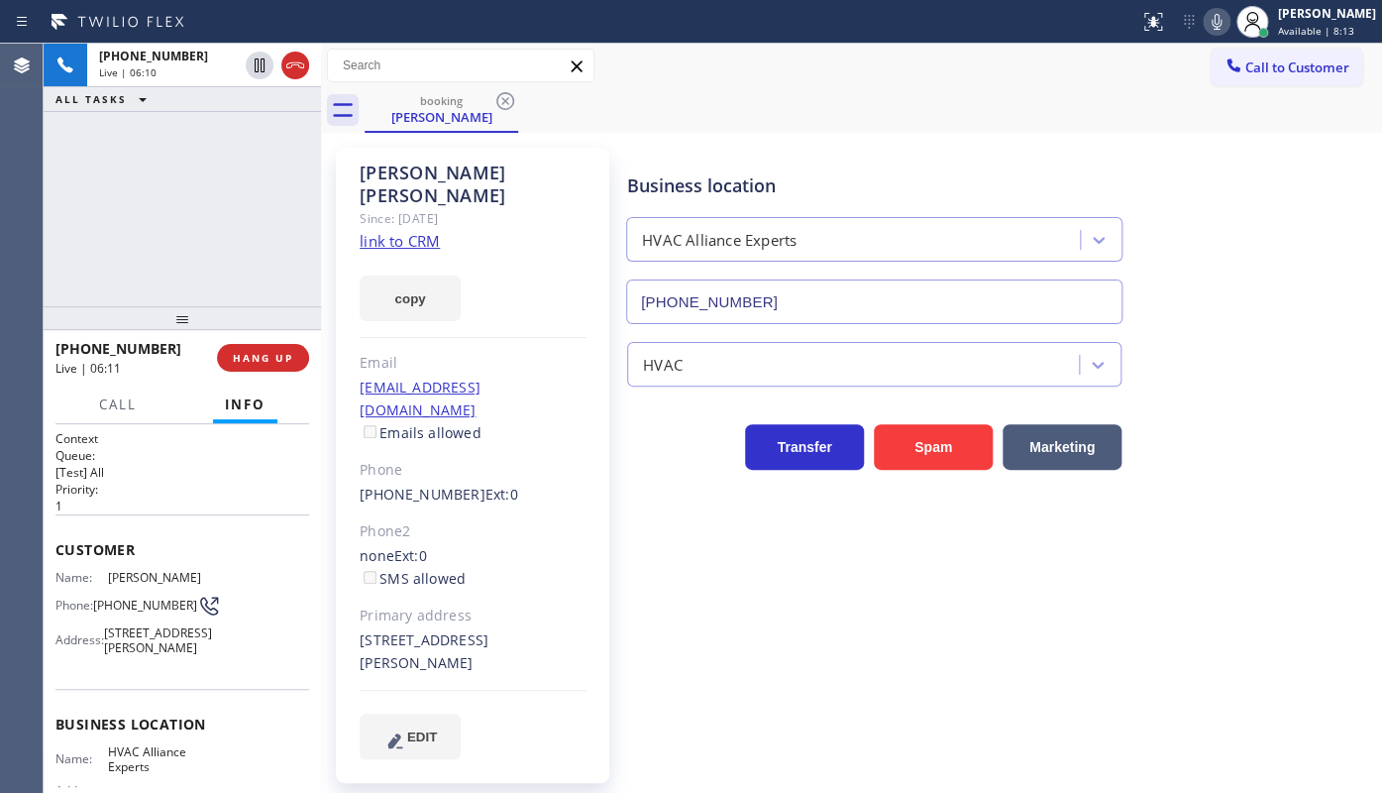
click at [216, 182] on div "[PHONE_NUMBER] Live | 06:10 ALL TASKS ALL TASKS ACTIVE TASKS TASKS IN WRAP UP" at bounding box center [182, 175] width 277 height 263
click at [267, 357] on span "HANG UP" at bounding box center [263, 358] width 60 height 14
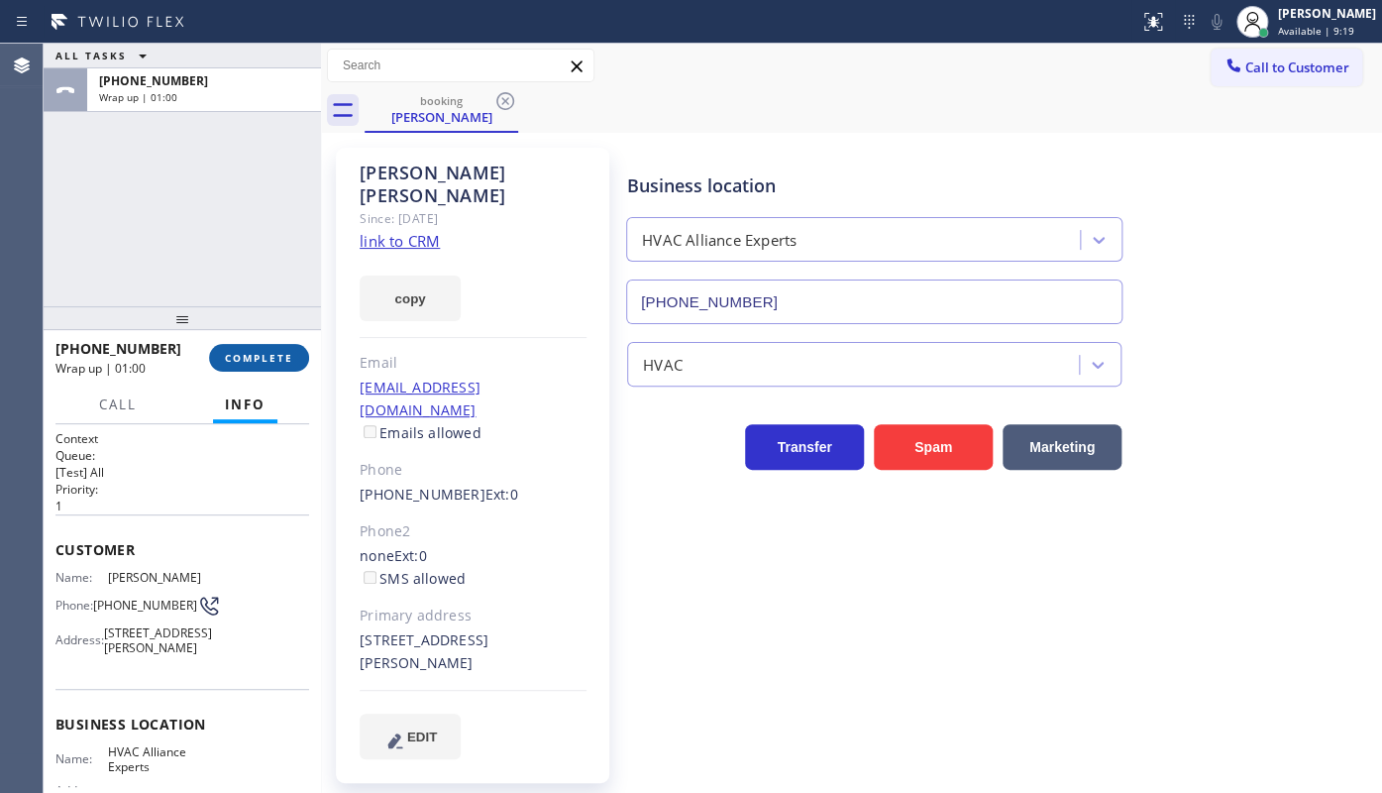
click at [273, 356] on span "COMPLETE" at bounding box center [259, 358] width 68 height 14
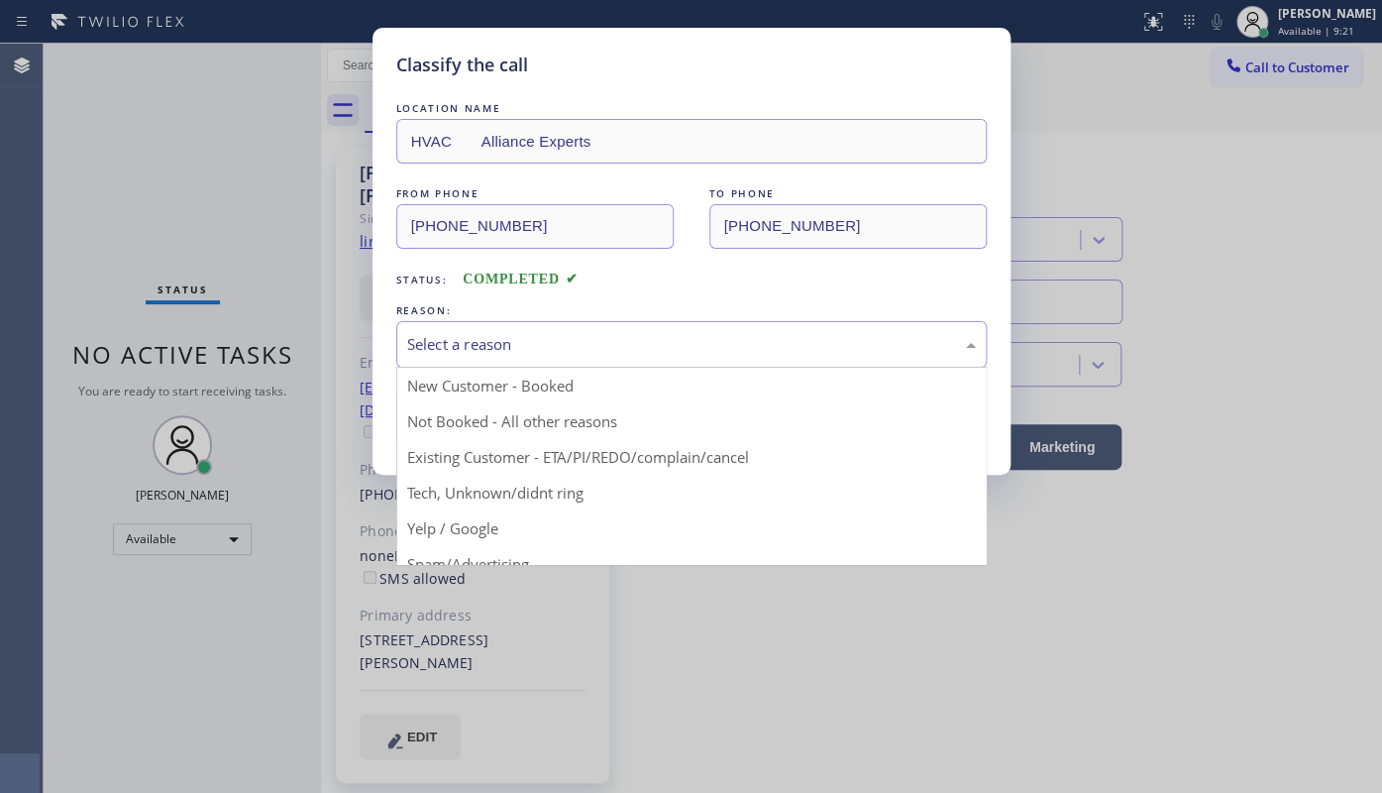
click at [503, 353] on div "Select a reason" at bounding box center [691, 344] width 569 height 23
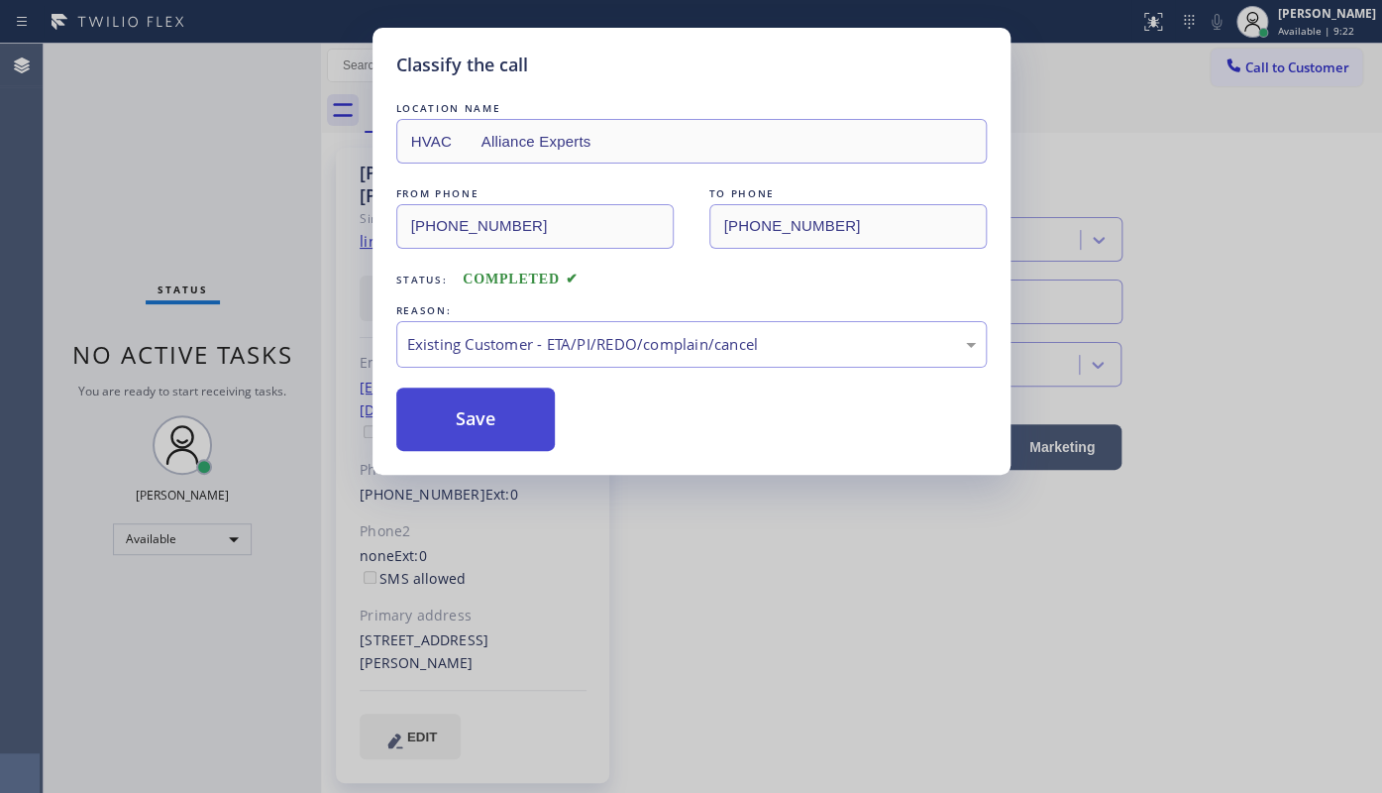
click at [458, 432] on button "Save" at bounding box center [475, 418] width 159 height 63
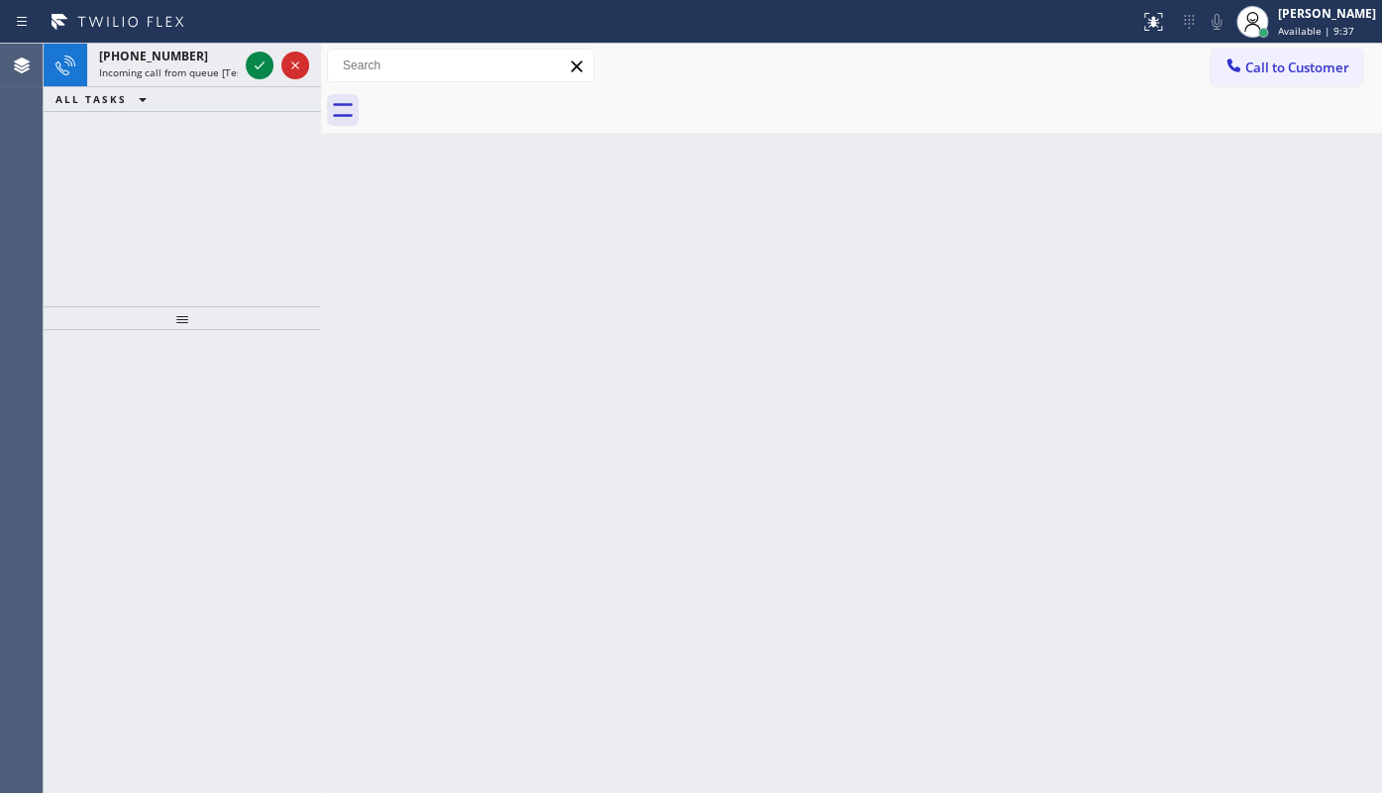
click at [121, 192] on div "+16507197190 Incoming call from queue [Test] All ALL TASKS ALL TASKS ACTIVE TAS…" at bounding box center [182, 175] width 277 height 263
click at [40, 197] on div "Agent Desktop" at bounding box center [21, 418] width 43 height 749
click at [252, 64] on icon at bounding box center [260, 65] width 24 height 24
click at [259, 60] on icon at bounding box center [260, 65] width 24 height 24
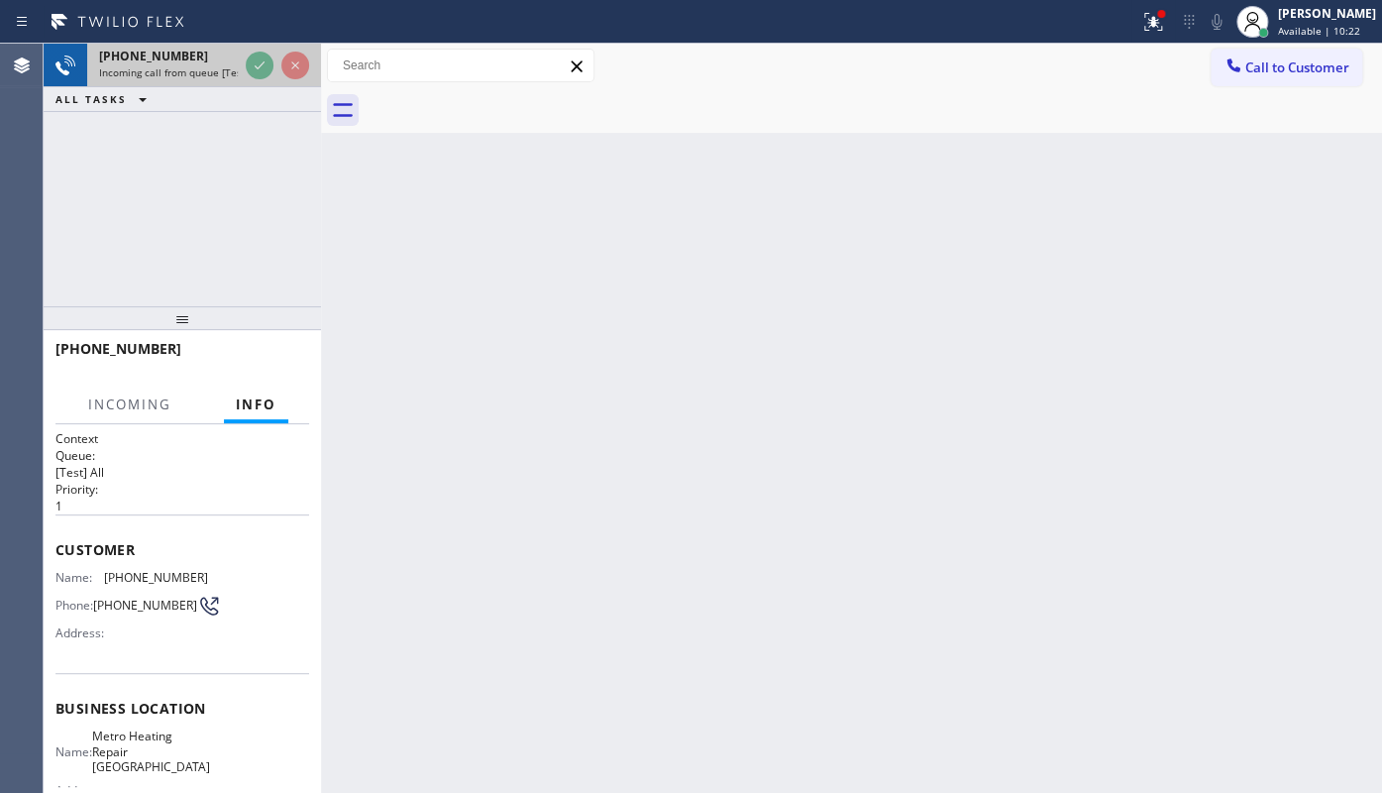
click at [258, 50] on div at bounding box center [277, 66] width 71 height 44
click at [201, 152] on div "+13236056196 Incoming call from queue [Test] All ALL TASKS ALL TASKS ACTIVE TAS…" at bounding box center [182, 175] width 277 height 263
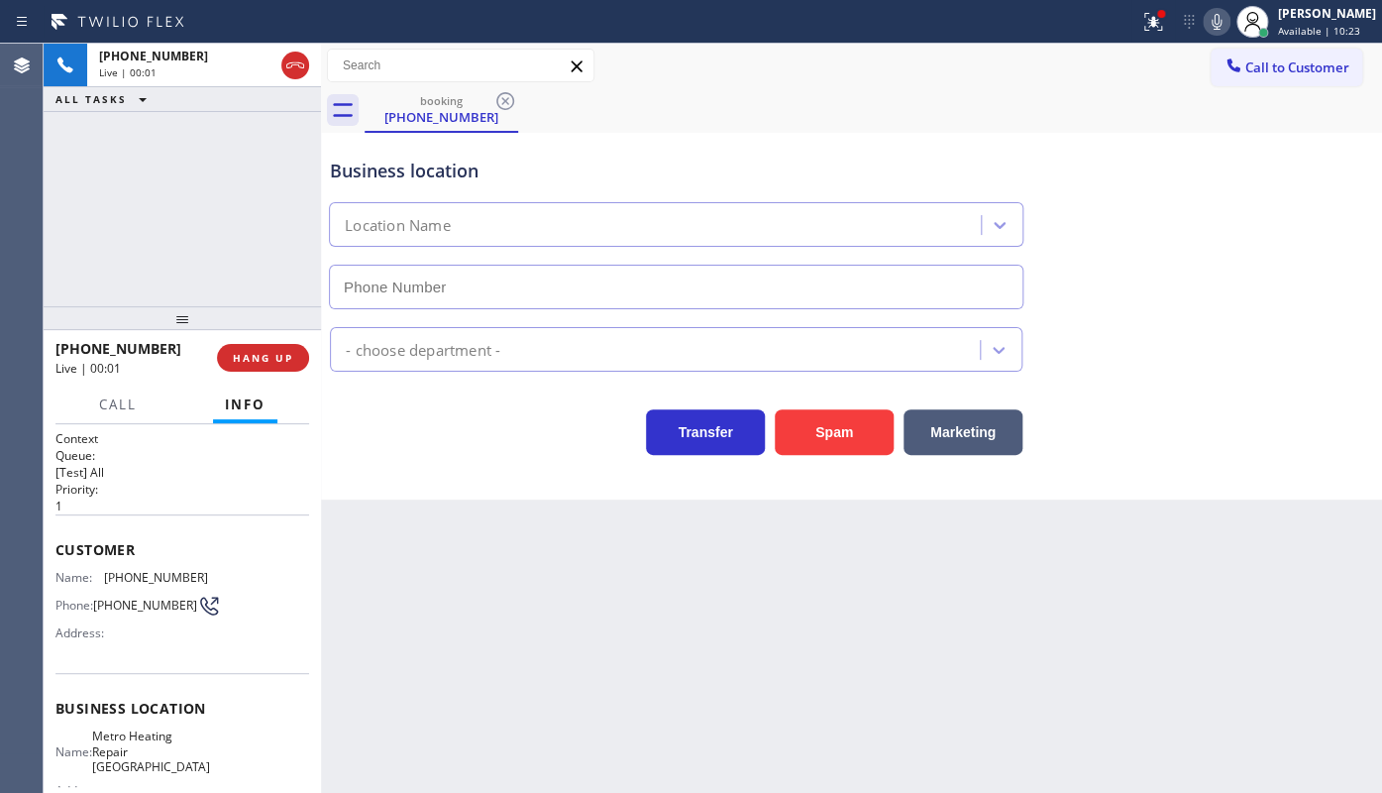
type input "(415) 329-7687"
click at [263, 355] on span "HANG UP" at bounding box center [263, 358] width 60 height 14
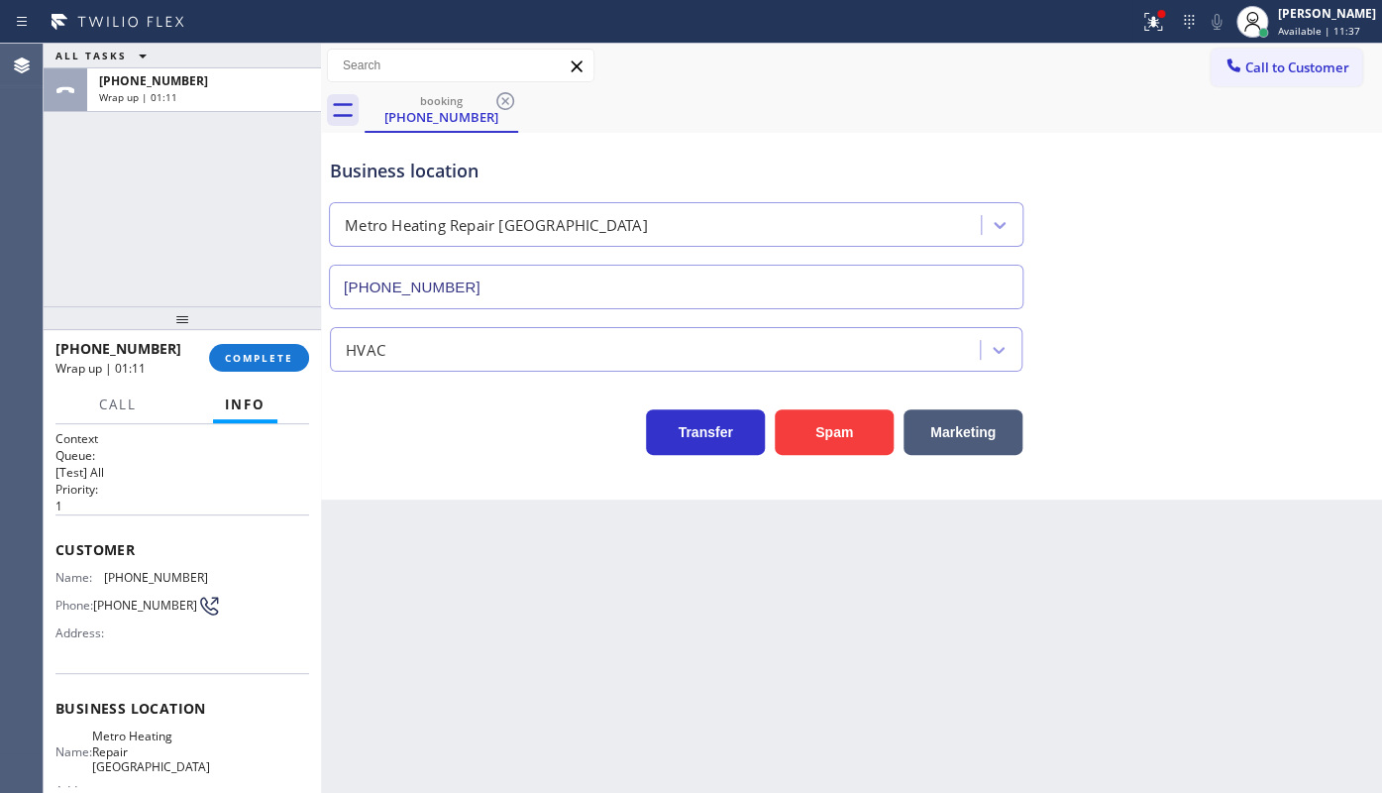
click at [223, 341] on div "+13236056196 Wrap up | 01:11 COMPLETE" at bounding box center [182, 358] width 254 height 52
click at [247, 363] on span "COMPLETE" at bounding box center [259, 358] width 68 height 14
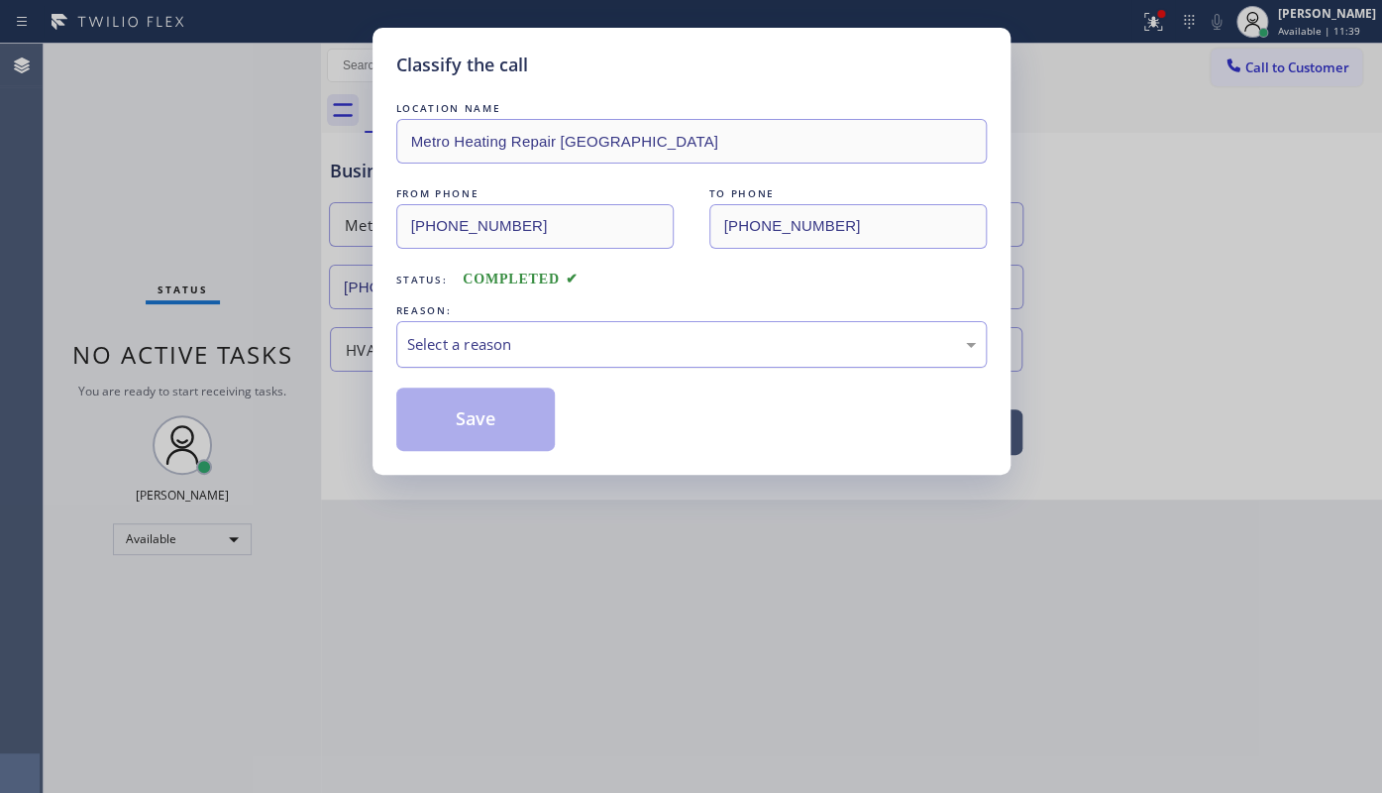
click at [480, 352] on div "Select a reason" at bounding box center [691, 344] width 569 height 23
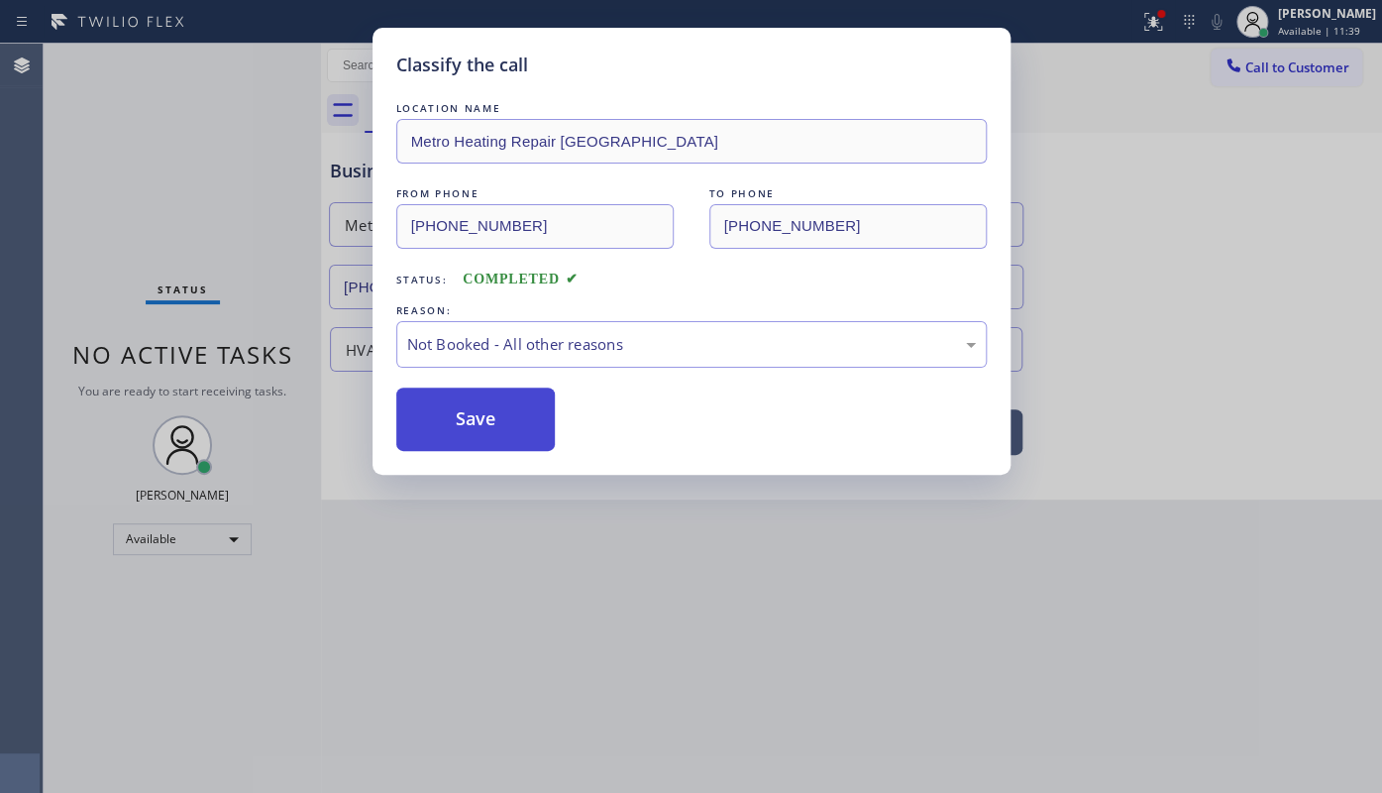
click at [462, 422] on button "Save" at bounding box center [475, 418] width 159 height 63
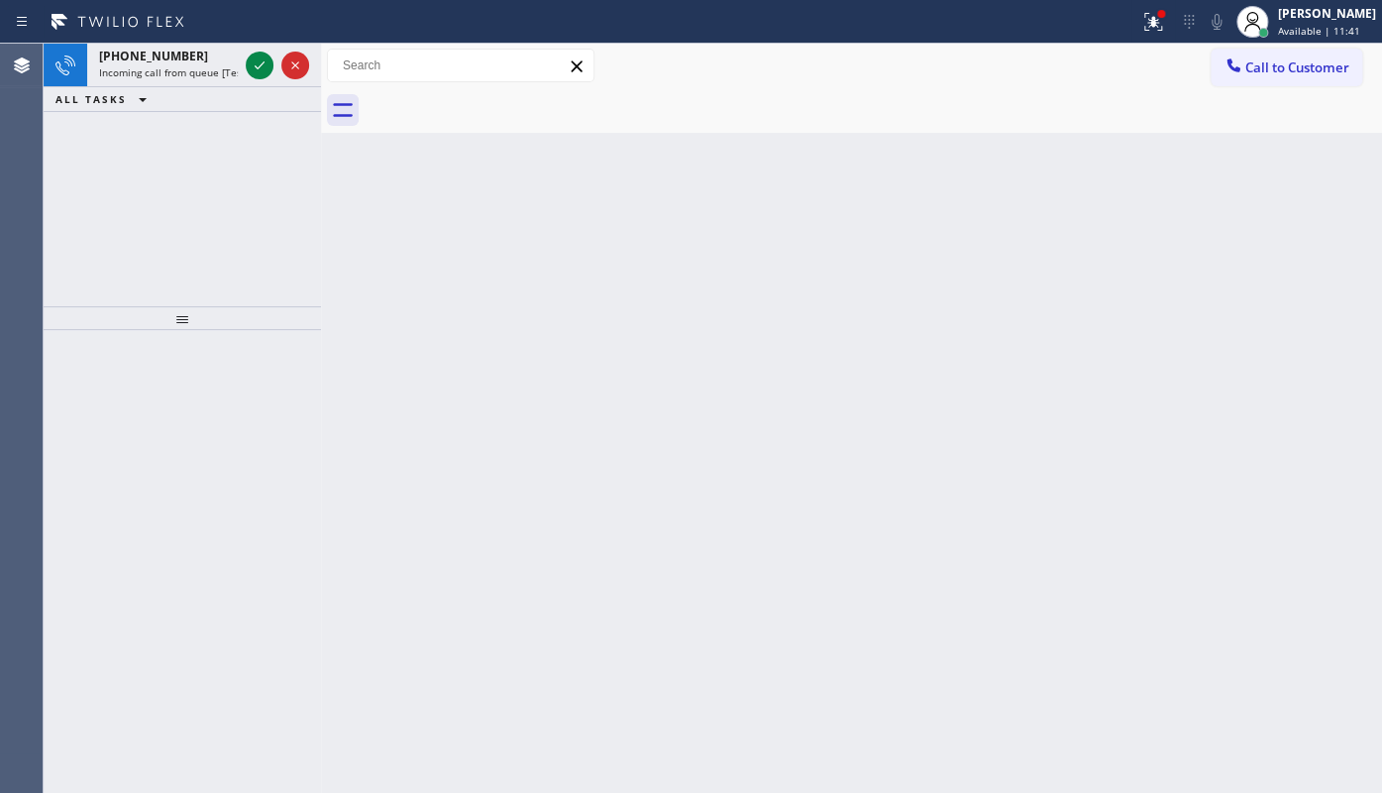
drag, startPoint x: 277, startPoint y: 124, endPoint x: 277, endPoint y: 97, distance: 26.7
click at [277, 123] on div "+13238512251 Incoming call from queue [Test] All ALL TASKS ALL TASKS ACTIVE TAS…" at bounding box center [182, 175] width 277 height 263
click at [265, 53] on icon at bounding box center [260, 65] width 24 height 24
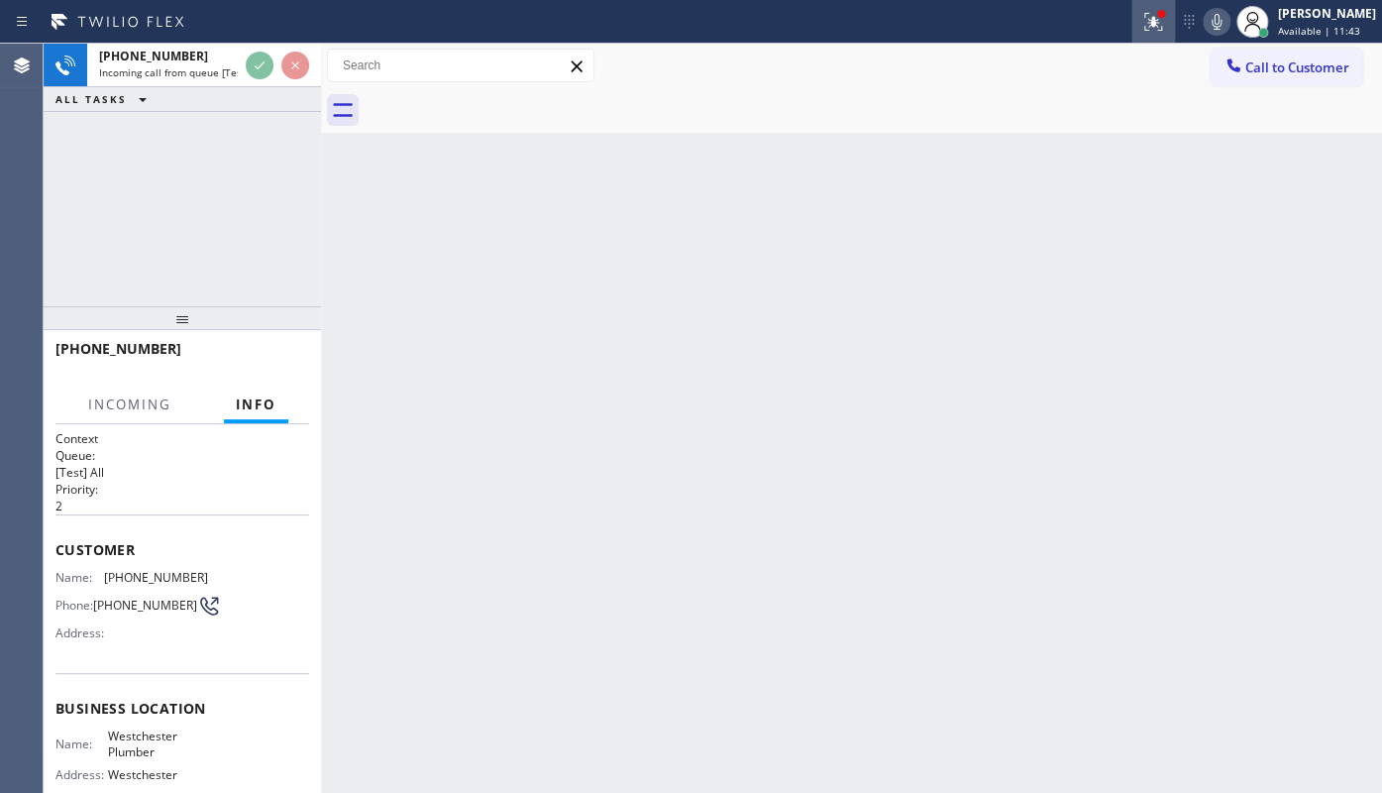
click at [1143, 18] on icon at bounding box center [1153, 22] width 24 height 24
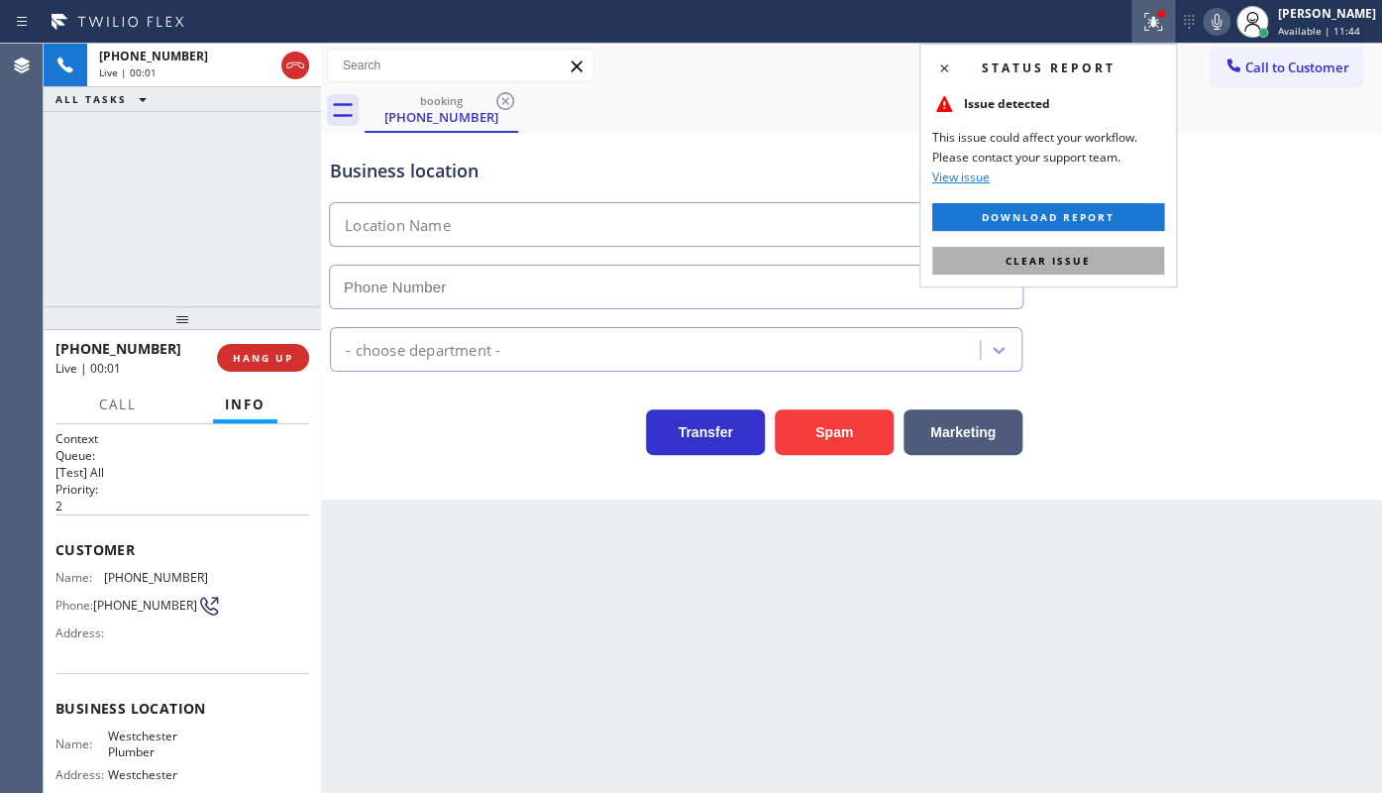
type input "(323) 693-8275"
click at [1141, 249] on button "Clear issue" at bounding box center [1048, 261] width 232 height 28
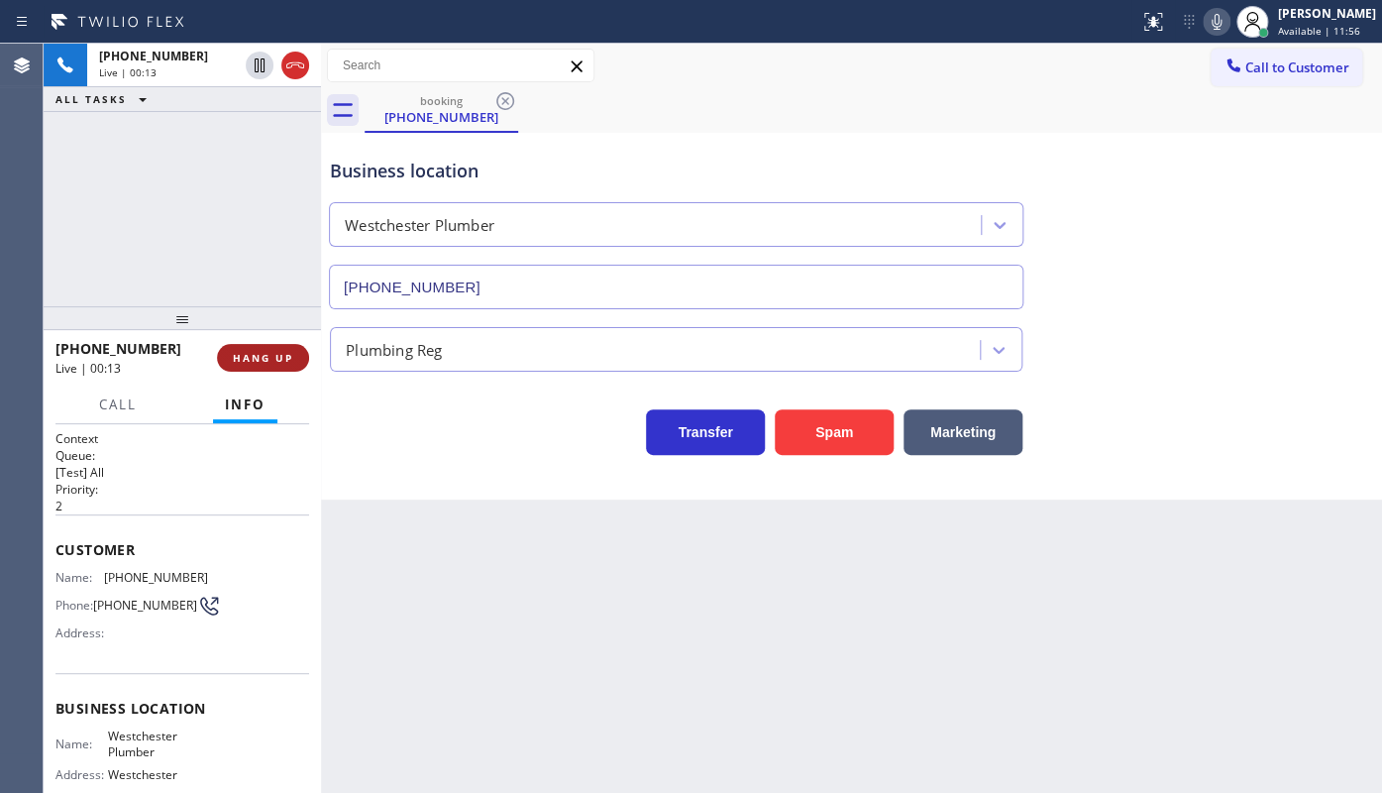
click at [247, 361] on span "HANG UP" at bounding box center [263, 358] width 60 height 14
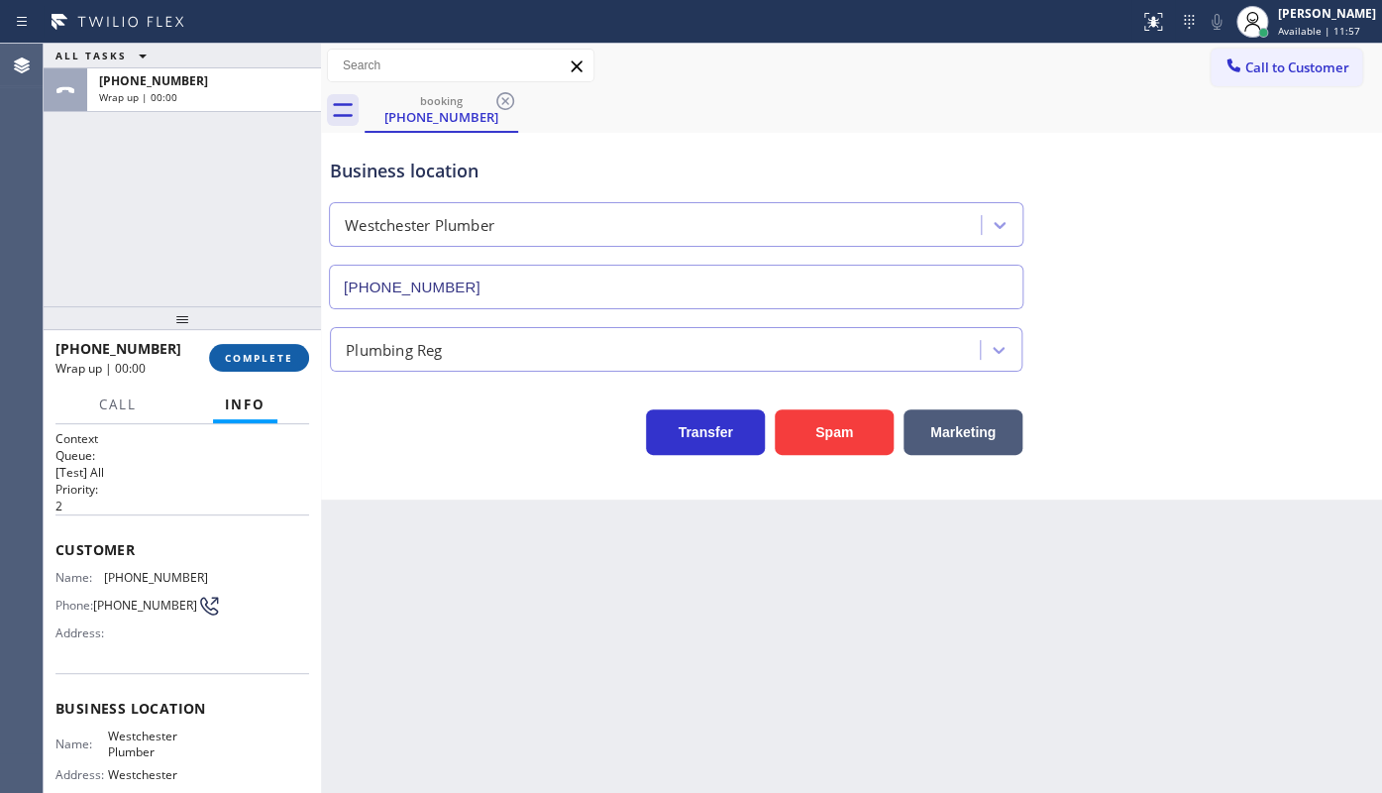
click at [247, 361] on span "COMPLETE" at bounding box center [259, 358] width 68 height 14
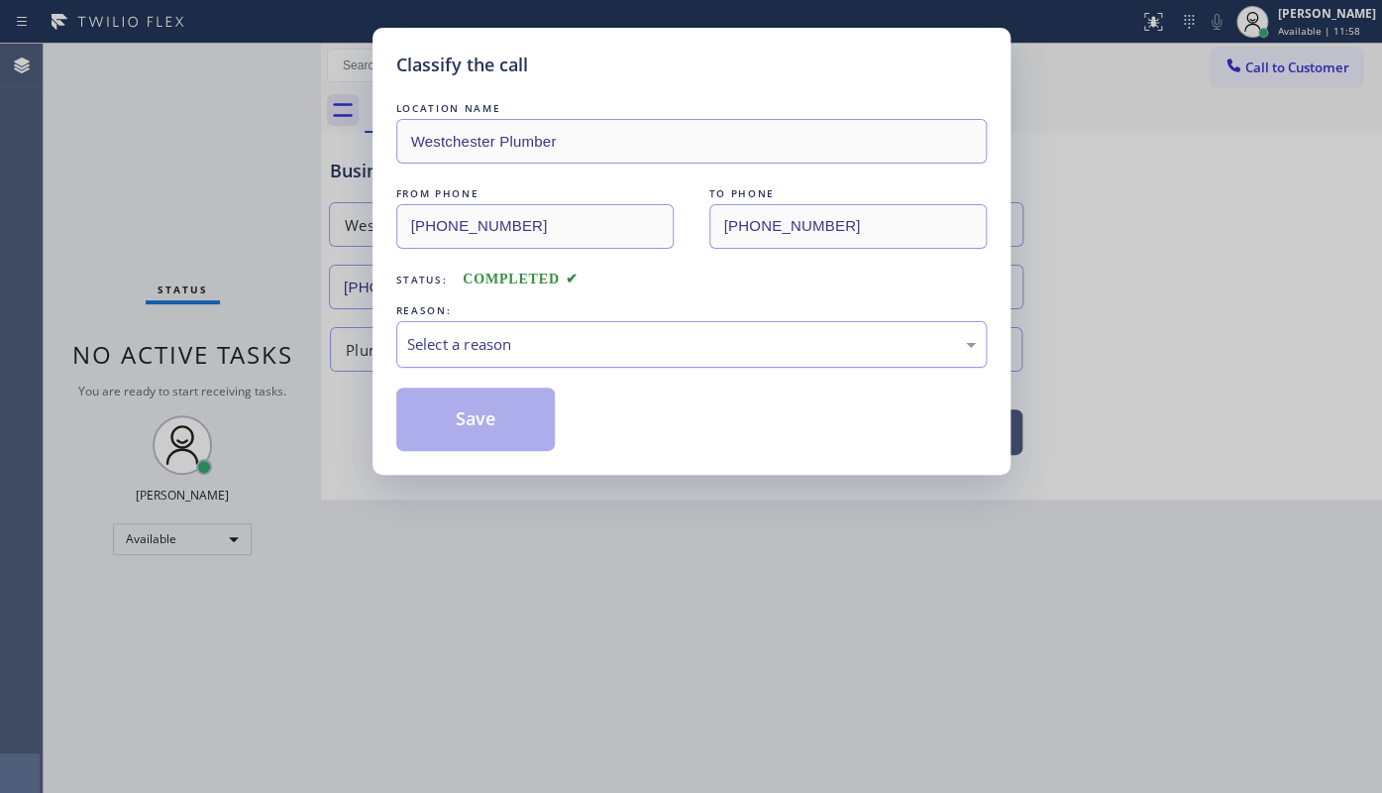
click at [484, 331] on div "Select a reason" at bounding box center [691, 344] width 590 height 47
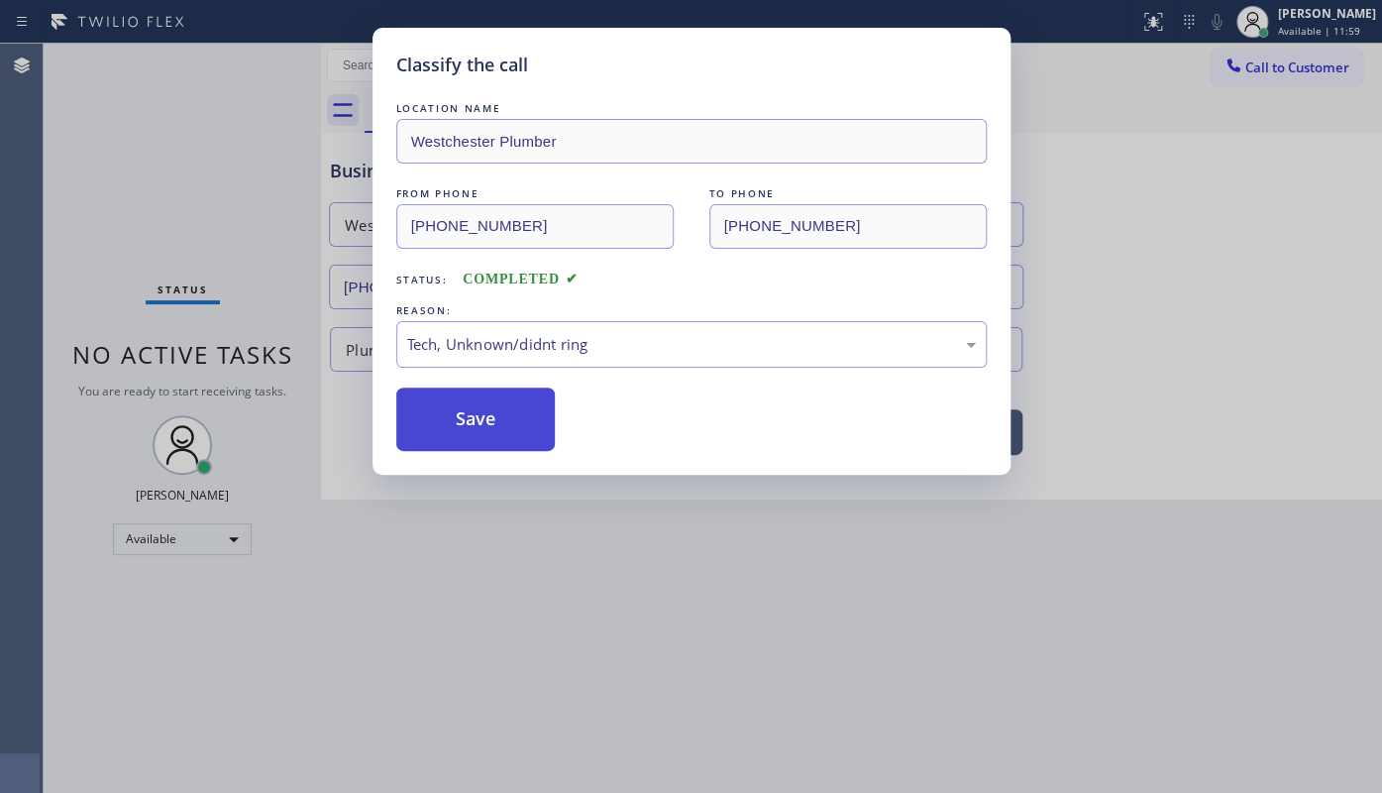
click at [511, 434] on button "Save" at bounding box center [475, 418] width 159 height 63
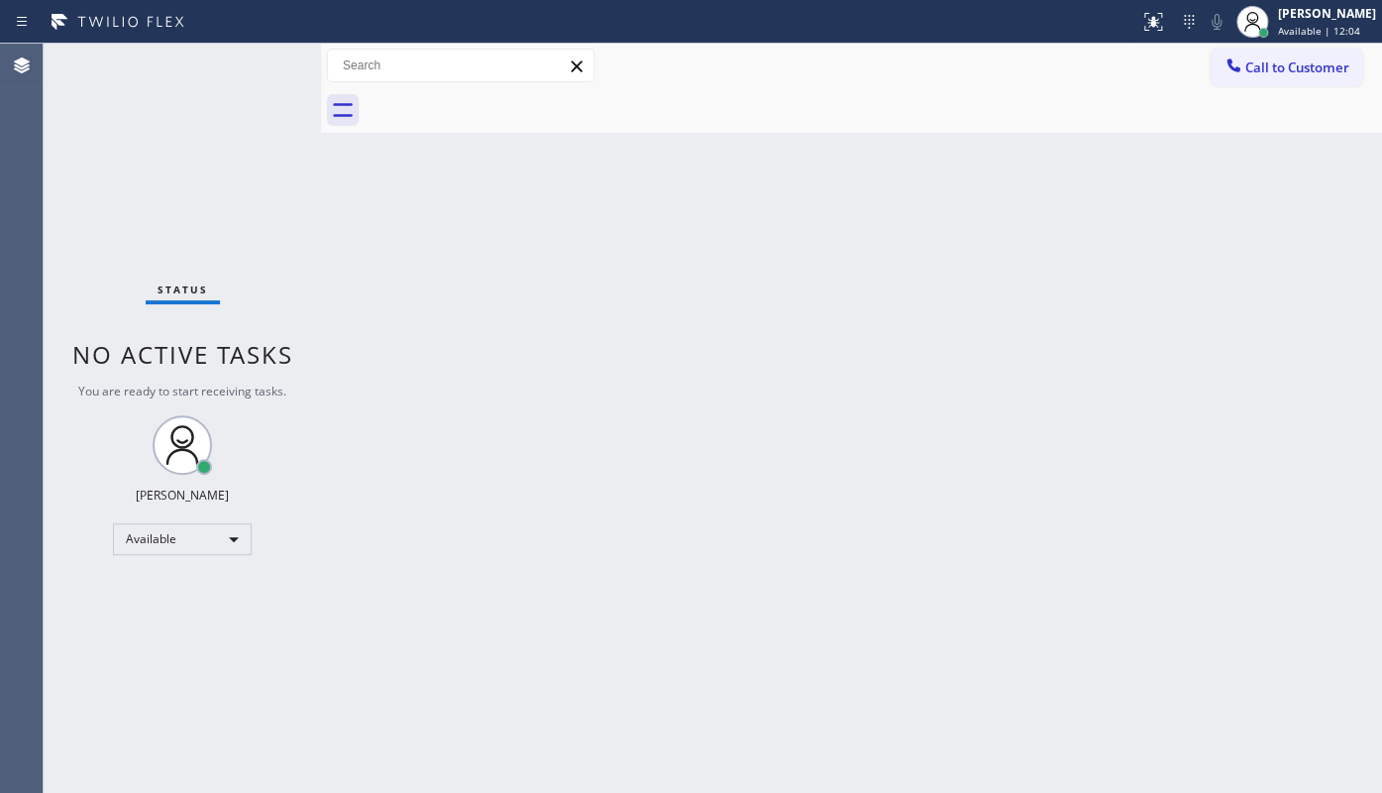
drag, startPoint x: 611, startPoint y: 475, endPoint x: 785, endPoint y: 465, distance: 173.6
click at [644, 456] on div "Back to Dashboard Change Sender ID Customers Technicians Select a contact Outbo…" at bounding box center [851, 418] width 1061 height 749
click at [355, 249] on div "Back to Dashboard Change Sender ID Customers Technicians Select a contact Outbo…" at bounding box center [851, 418] width 1061 height 749
click at [200, 536] on div "Available" at bounding box center [182, 539] width 139 height 32
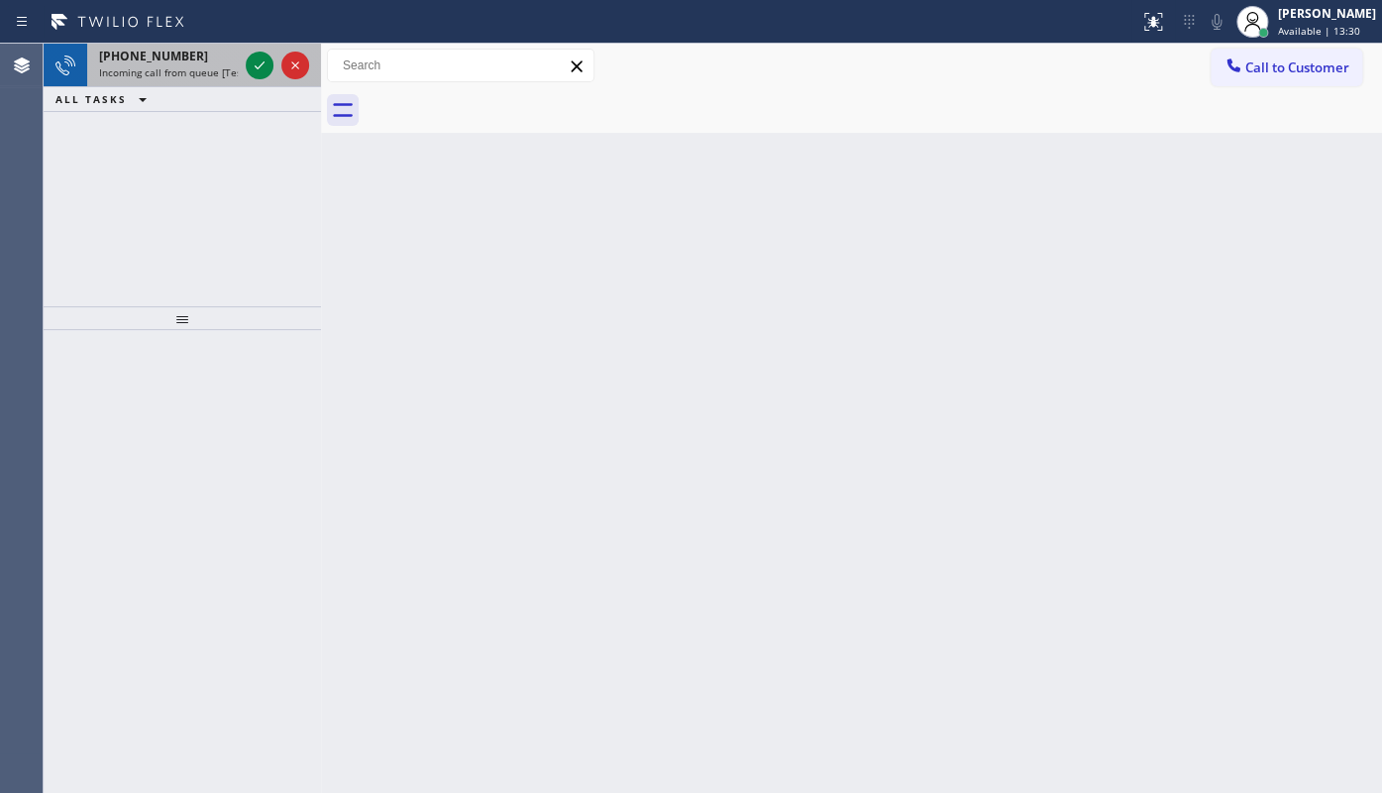
click at [274, 69] on div at bounding box center [277, 66] width 71 height 44
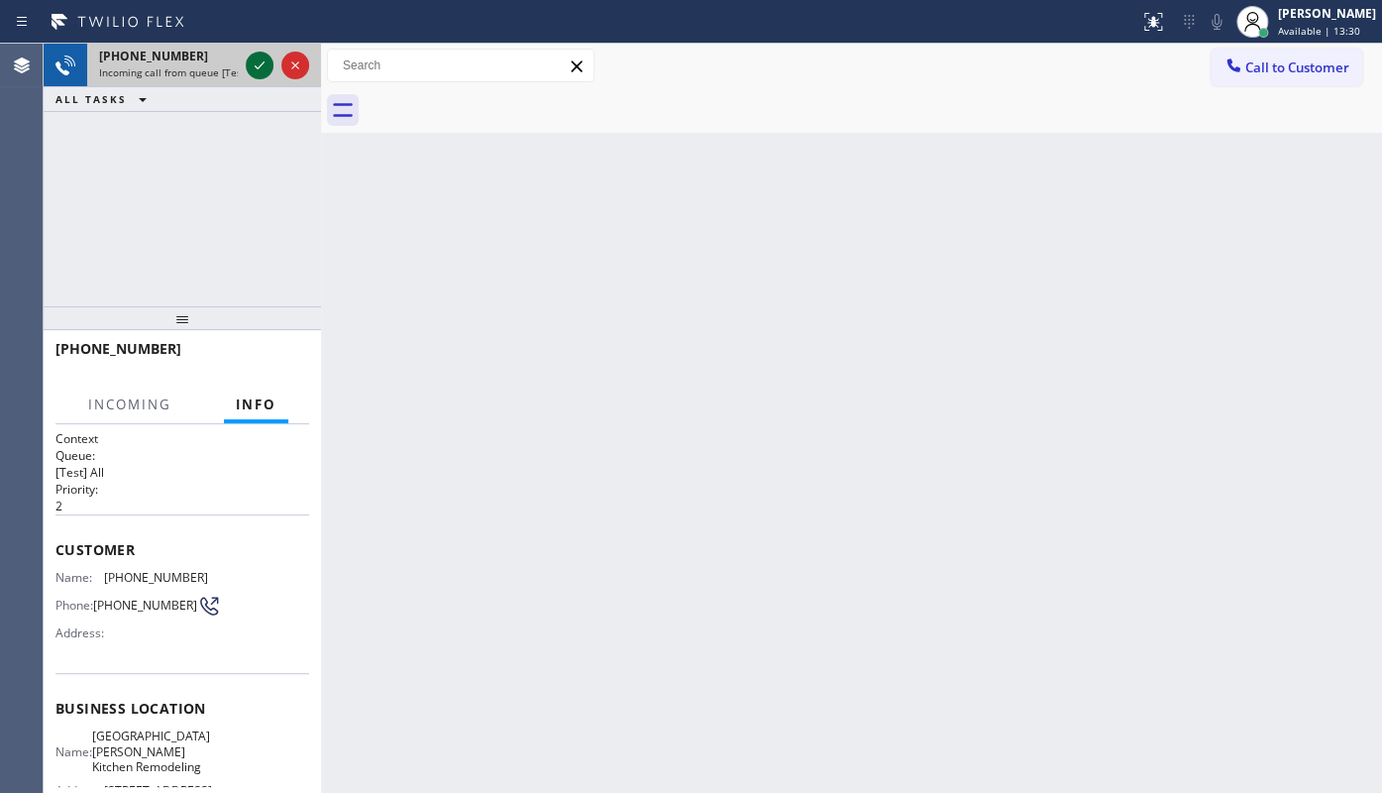
click at [254, 62] on icon at bounding box center [260, 65] width 24 height 24
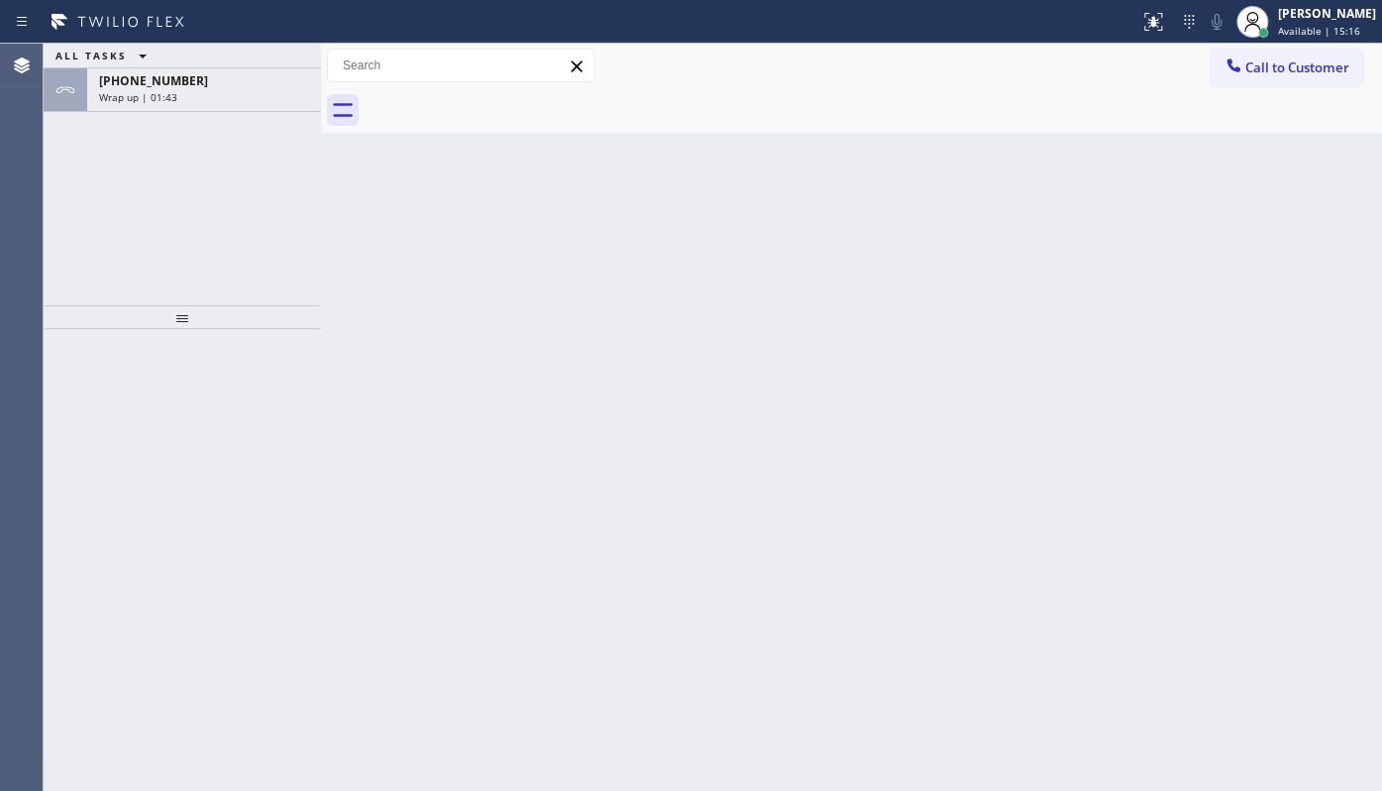
drag, startPoint x: 79, startPoint y: 85, endPoint x: 168, endPoint y: 202, distance: 147.0
click at [84, 86] on div at bounding box center [66, 90] width 44 height 44
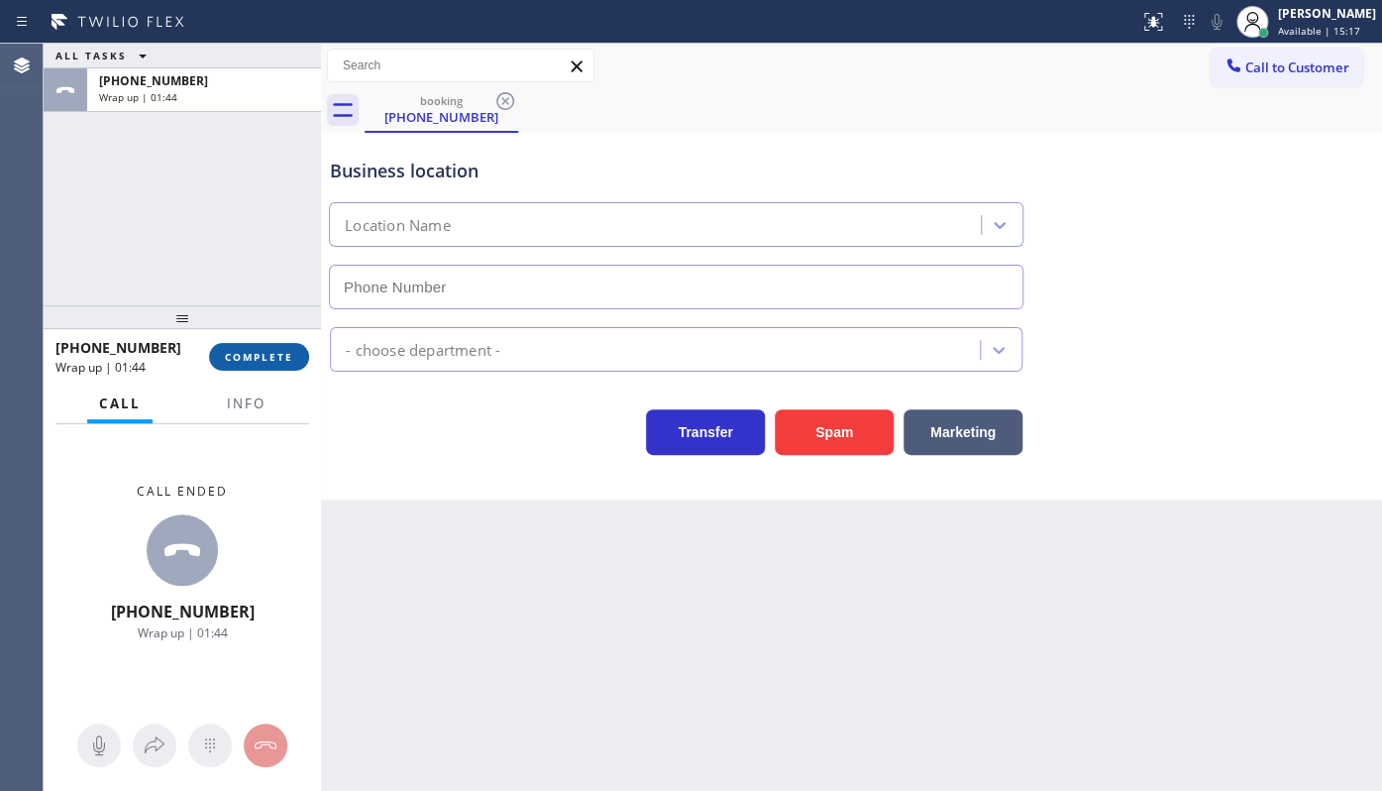
type input "[PHONE_NUMBER]"
drag, startPoint x: 237, startPoint y: 350, endPoint x: 247, endPoint y: 357, distance: 12.1
click at [239, 355] on span "COMPLETE" at bounding box center [259, 357] width 68 height 14
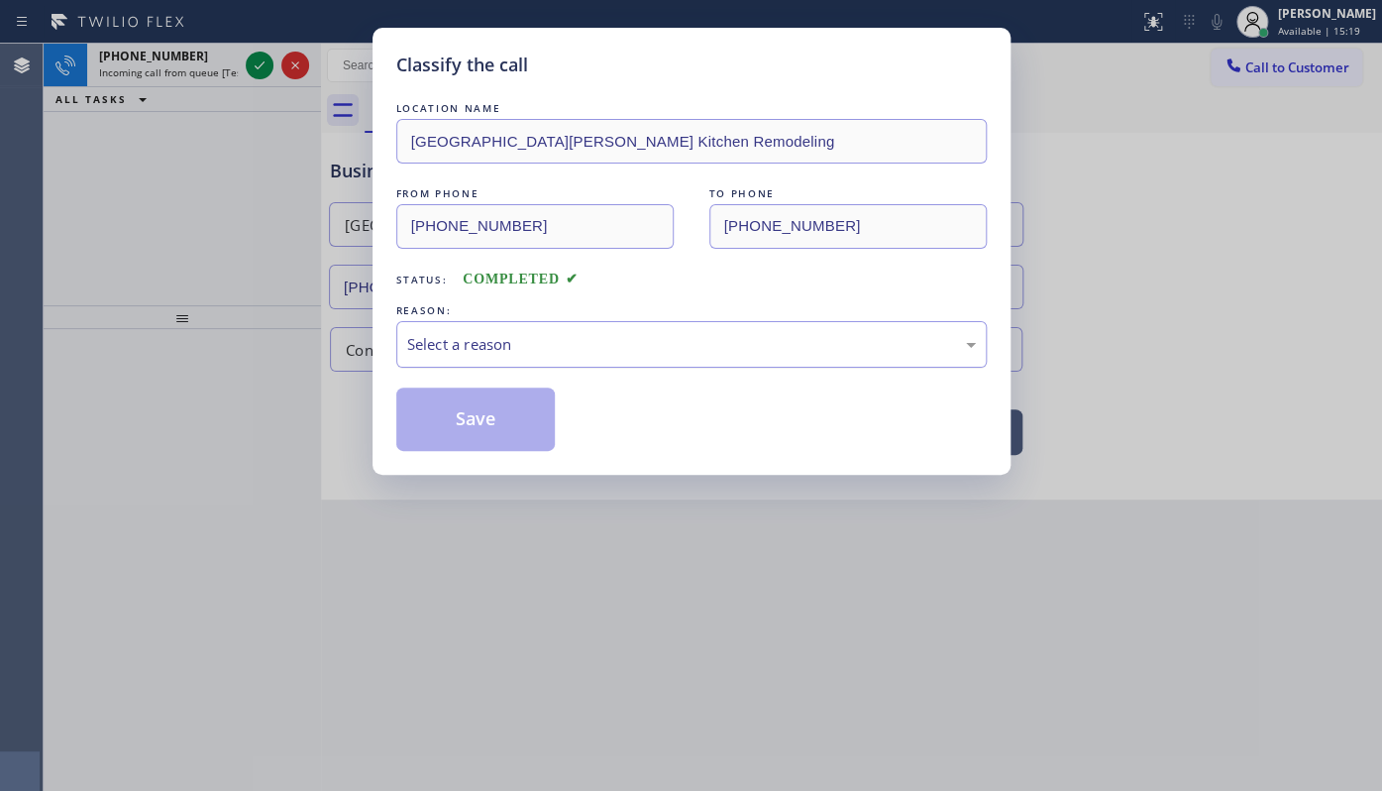
click at [404, 355] on div "Select a reason" at bounding box center [691, 344] width 590 height 47
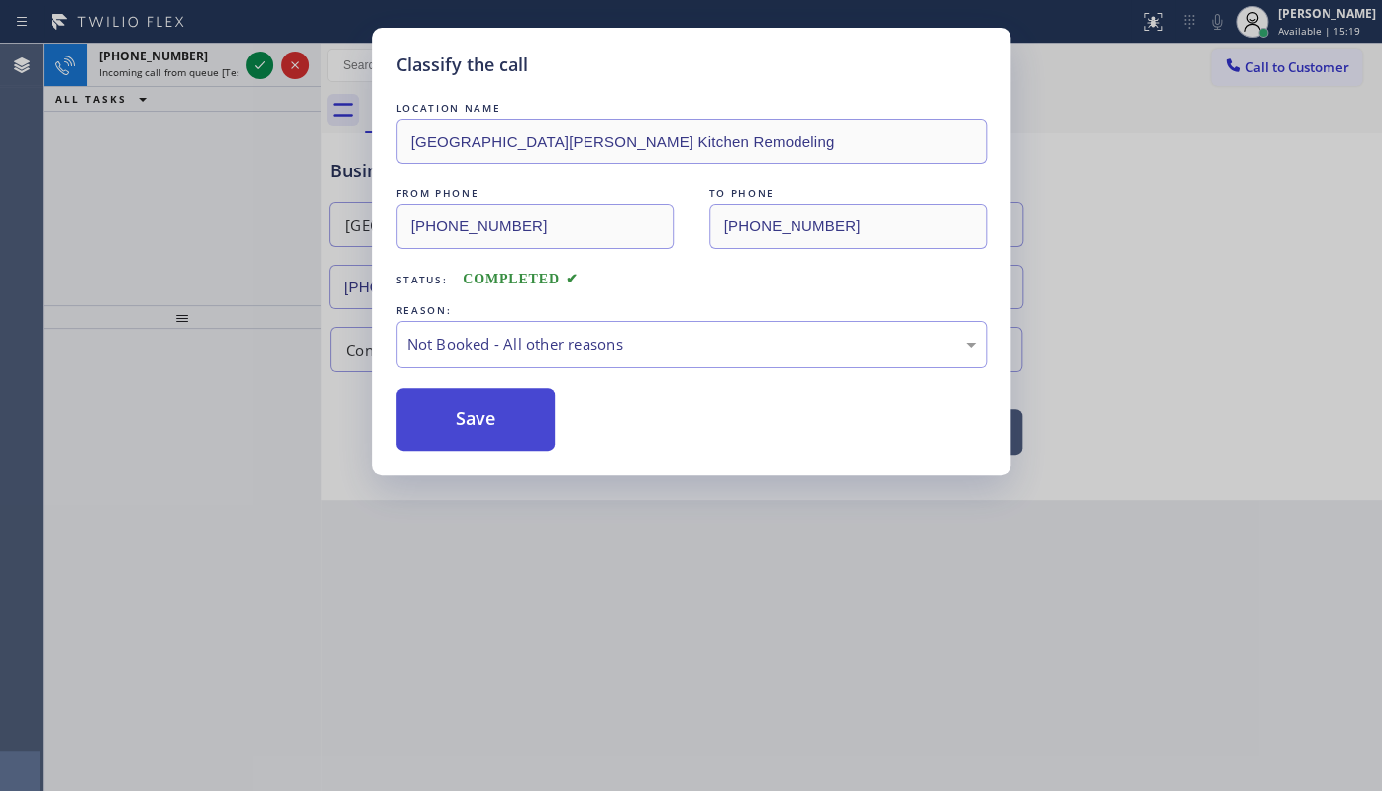
click at [413, 416] on button "Save" at bounding box center [475, 418] width 159 height 63
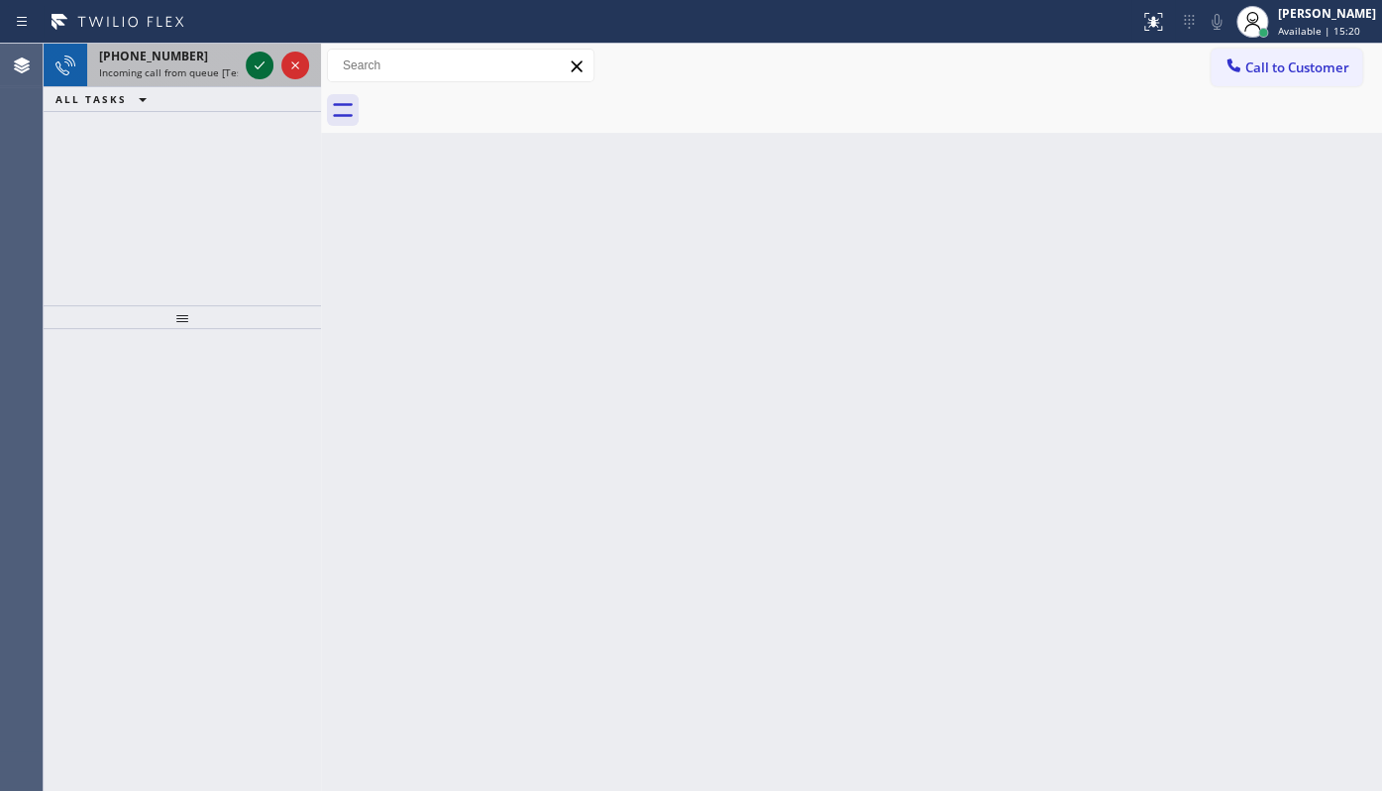
click at [265, 64] on icon at bounding box center [260, 65] width 24 height 24
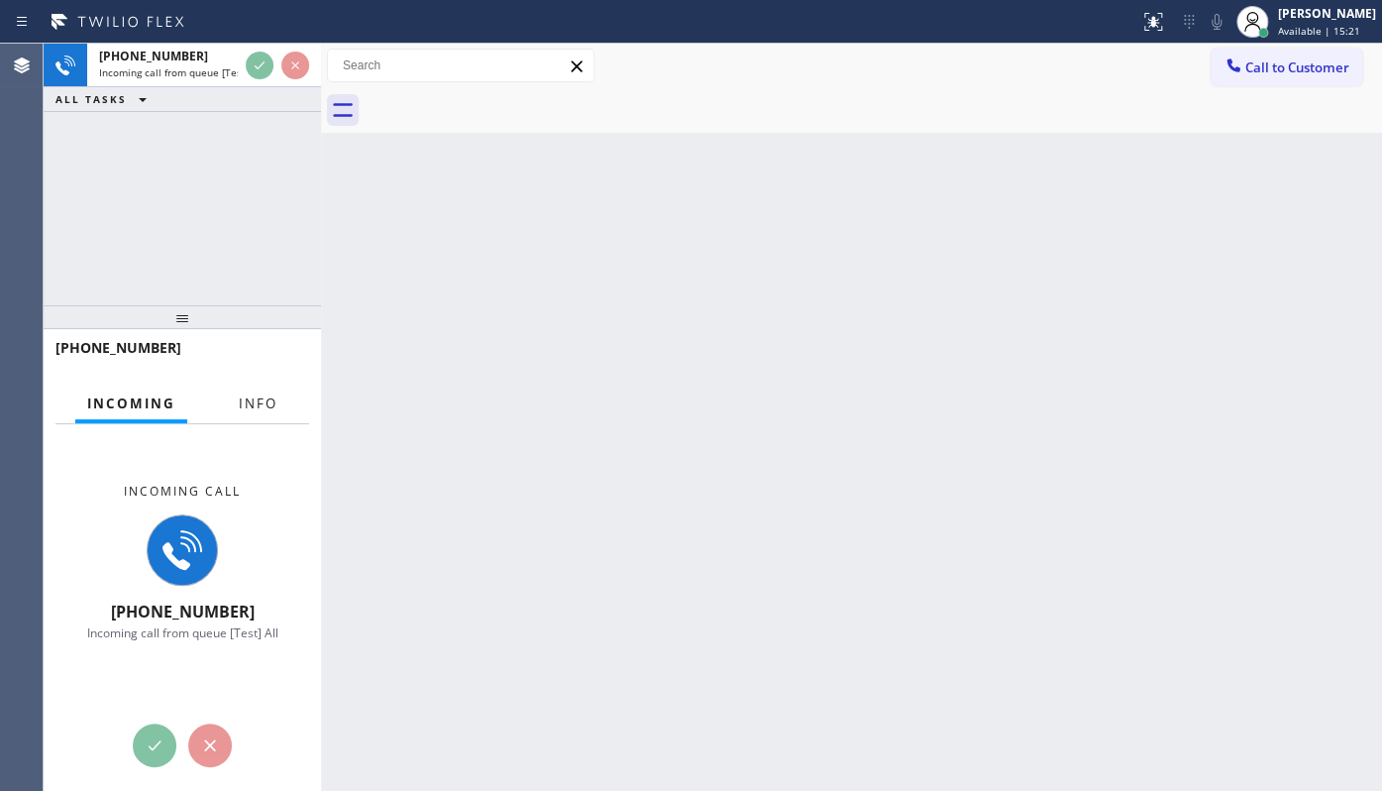
click at [273, 400] on span "Info" at bounding box center [258, 403] width 39 height 18
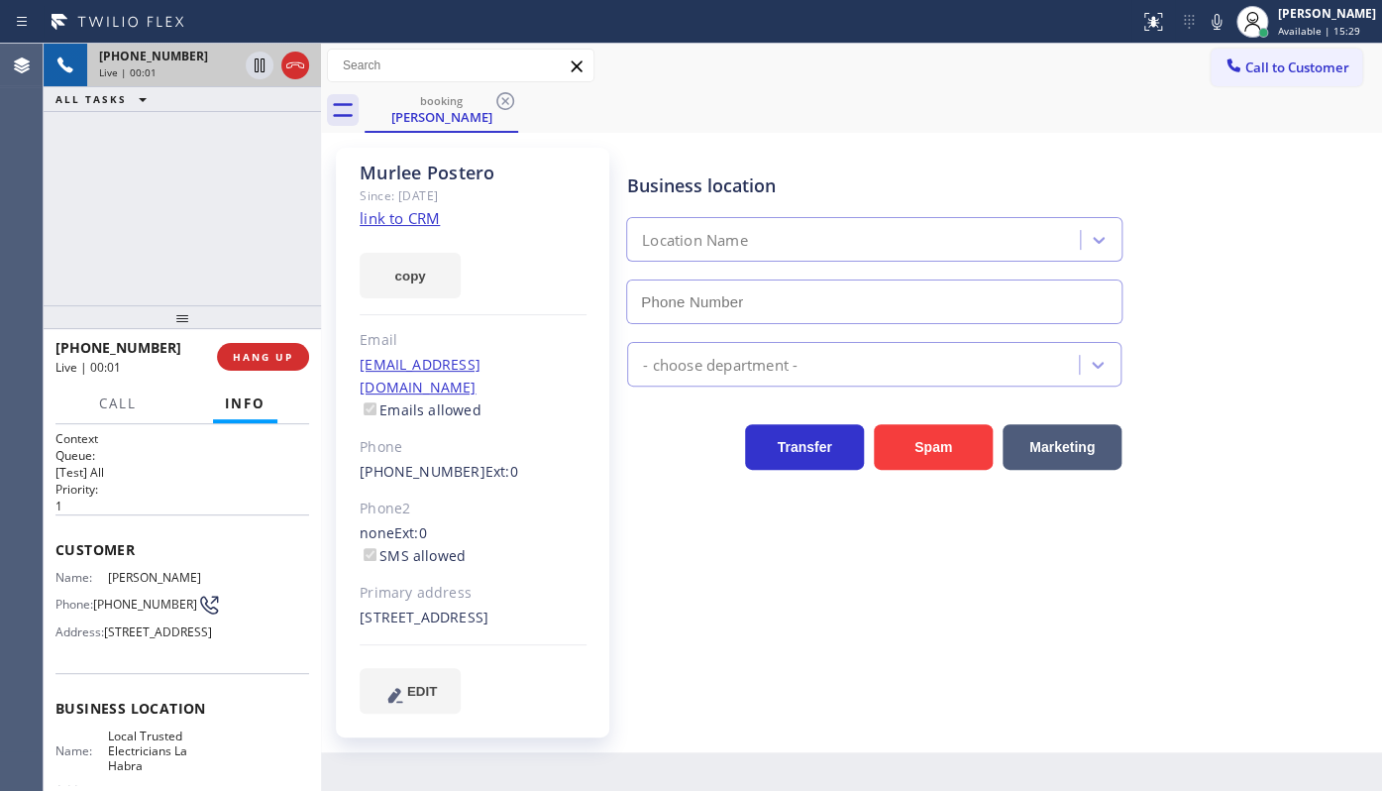
type input "[PHONE_NUMBER]"
click at [421, 227] on link "link to CRM" at bounding box center [400, 218] width 80 height 20
click at [250, 67] on icon at bounding box center [260, 65] width 24 height 24
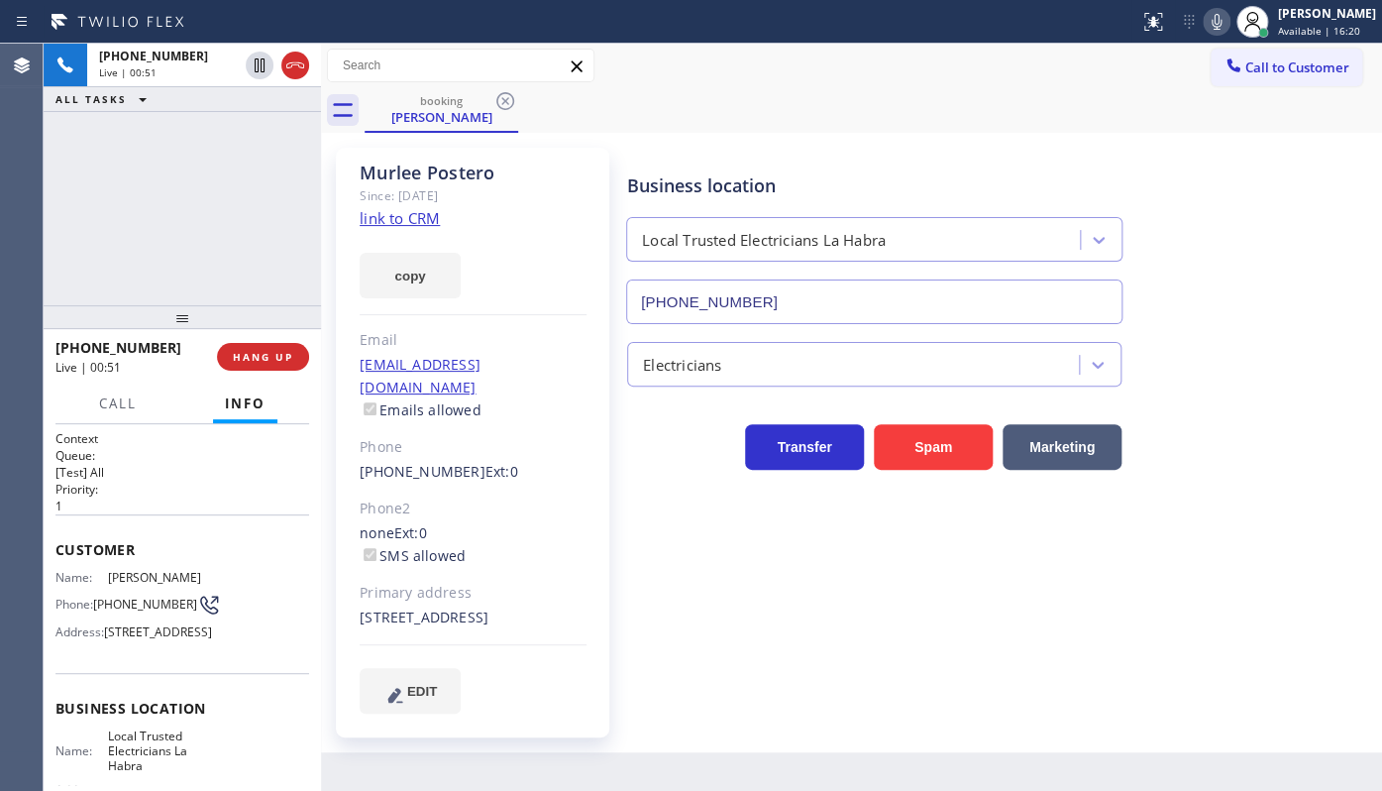
click at [1215, 17] on icon at bounding box center [1217, 22] width 10 height 16
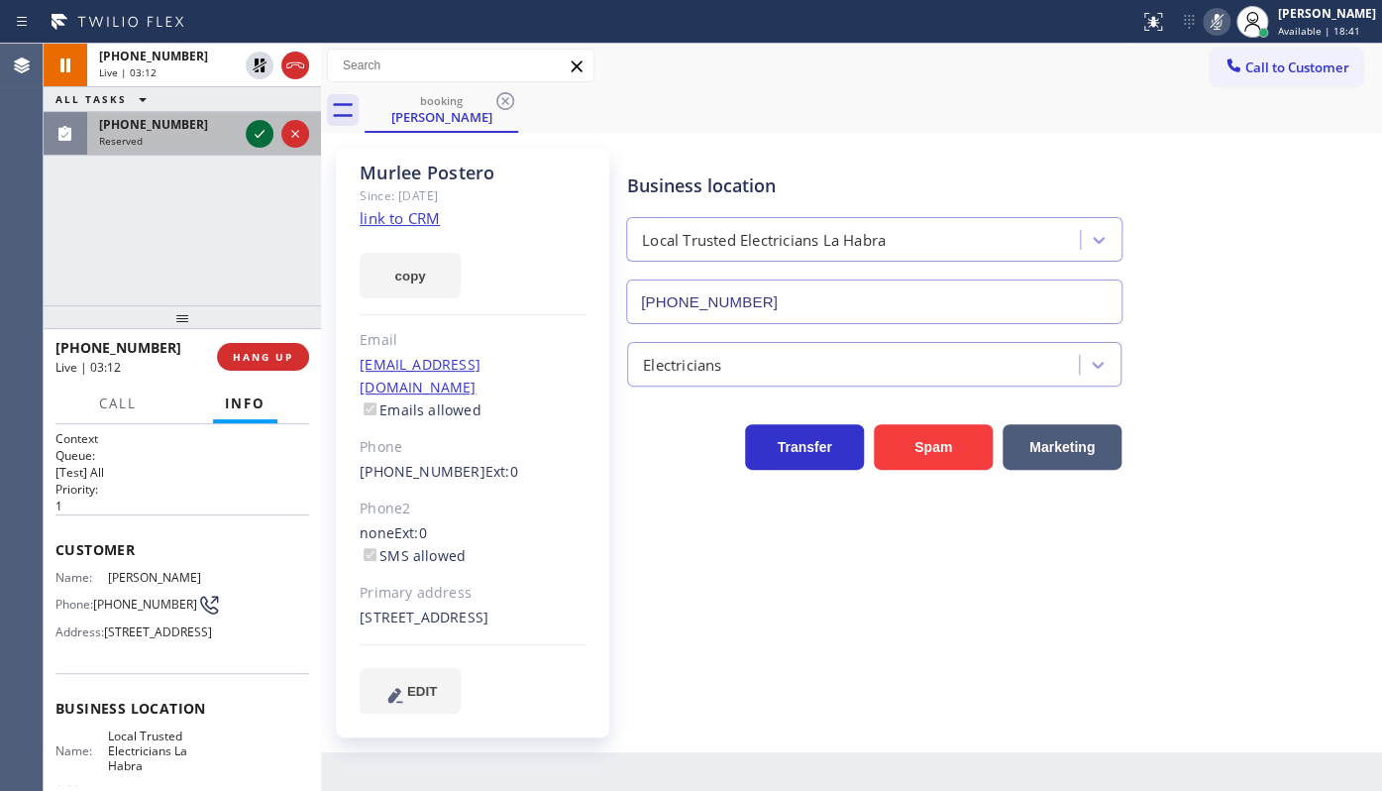
click at [259, 136] on icon at bounding box center [260, 134] width 10 height 8
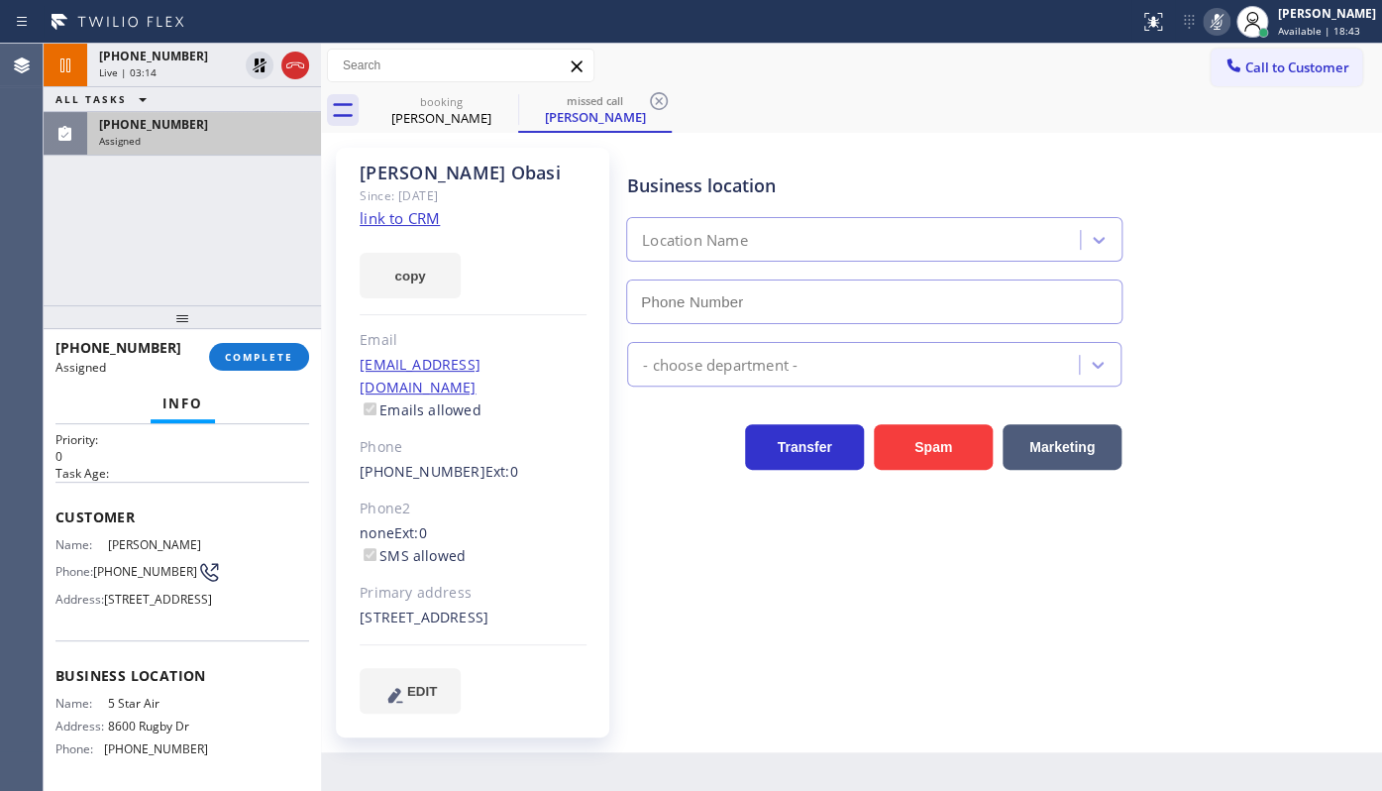
scroll to position [179, 0]
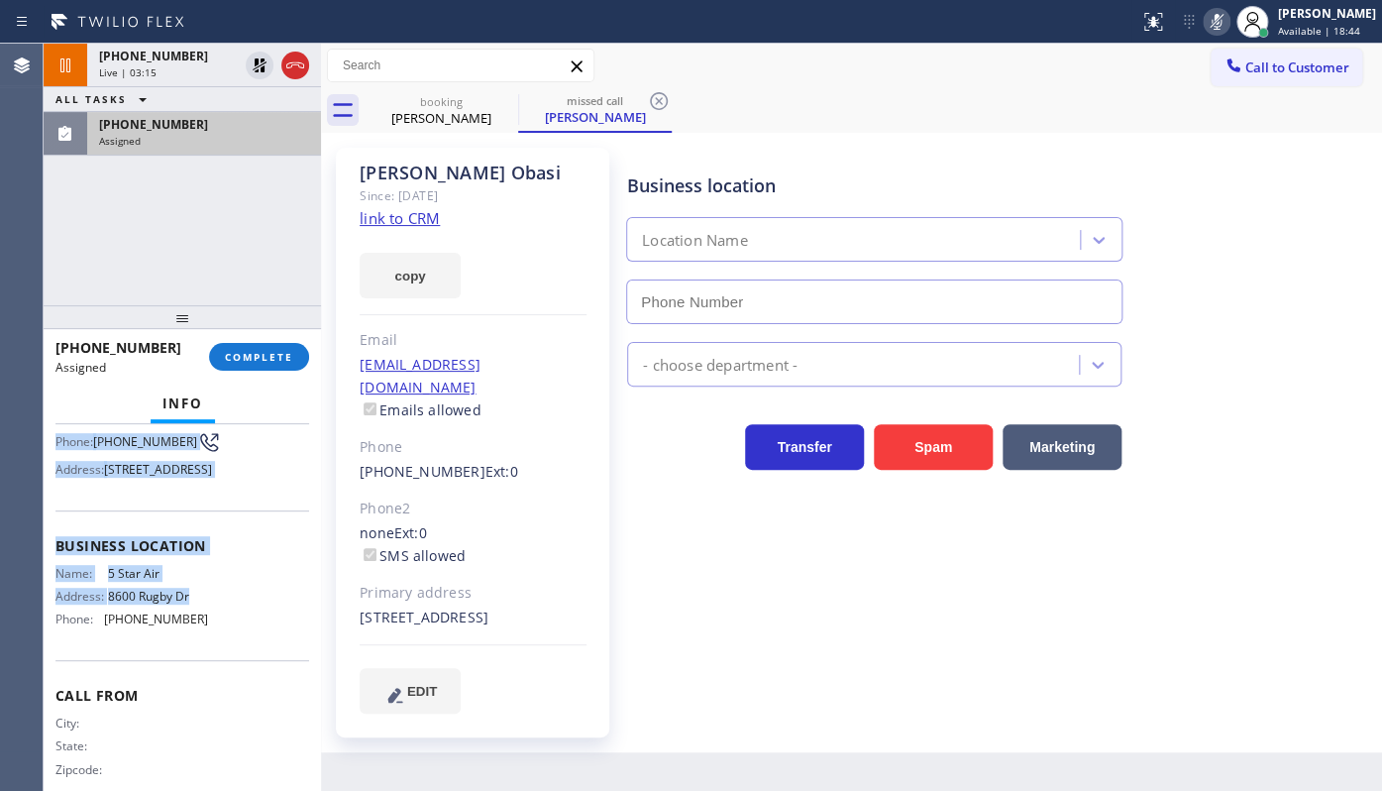
type input "[PHONE_NUMBER]"
drag, startPoint x: 53, startPoint y: 554, endPoint x: 227, endPoint y: 687, distance: 219.7
click at [227, 687] on div "Context Queue: ADC Priority: 0 Task Age: Customer Name: [PERSON_NAME] Phone: [P…" at bounding box center [182, 608] width 277 height 368
copy div "Customer Name: [PERSON_NAME] Phone: [PHONE_NUMBER] Address: [STREET_ADDRESS] Bu…"
click at [253, 360] on span "COMPLETE" at bounding box center [259, 357] width 68 height 14
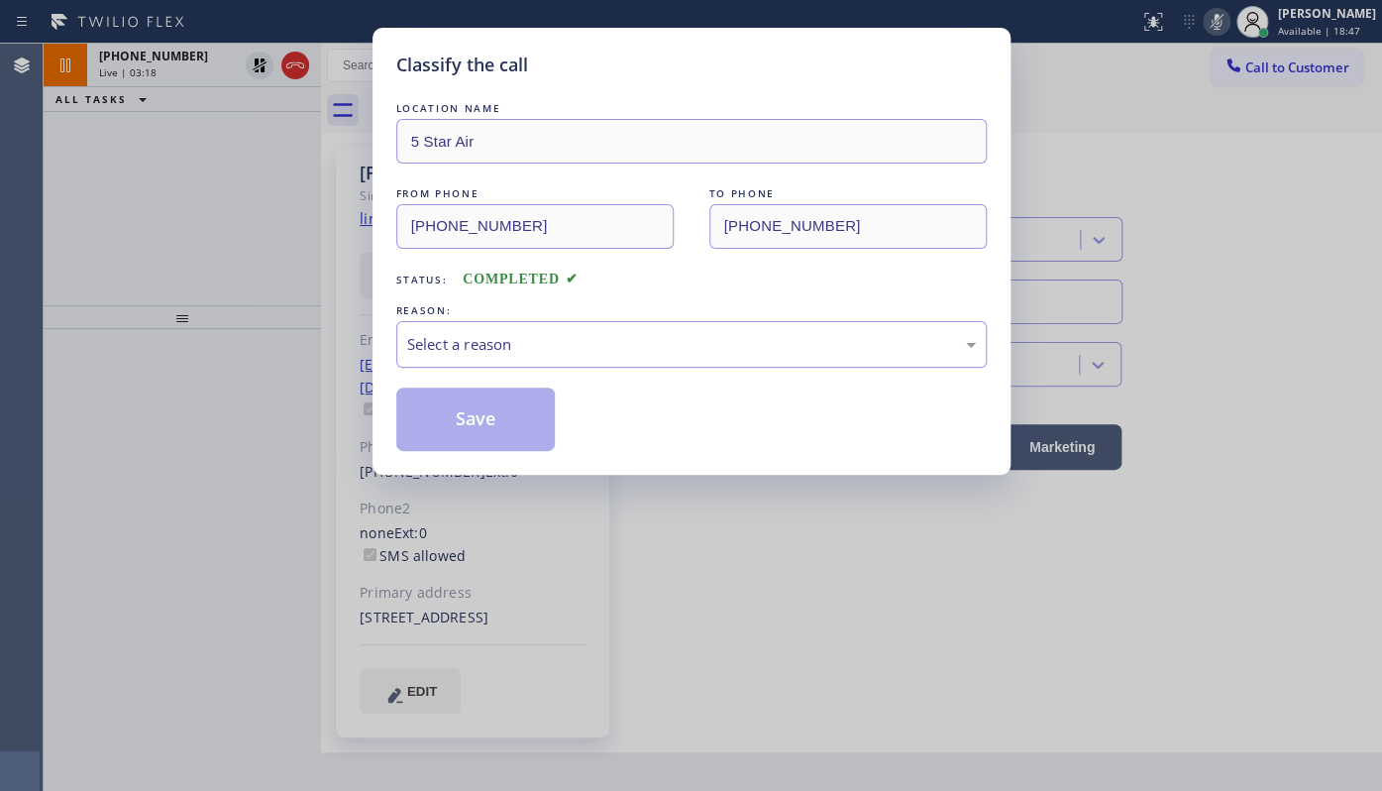
drag, startPoint x: 477, startPoint y: 341, endPoint x: 468, endPoint y: 357, distance: 18.7
click at [475, 346] on div "Select a reason" at bounding box center [691, 344] width 569 height 23
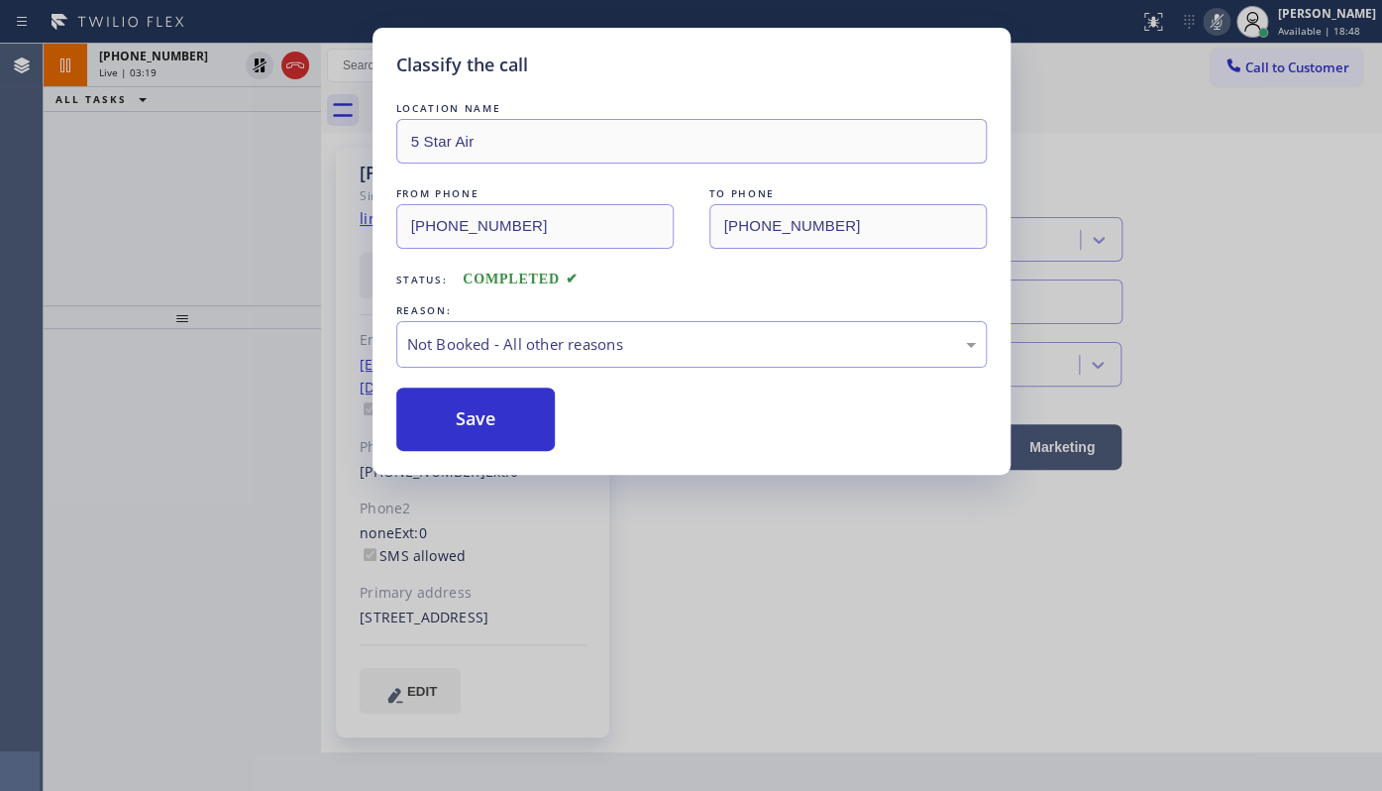
click at [445, 414] on button "Save" at bounding box center [475, 418] width 159 height 63
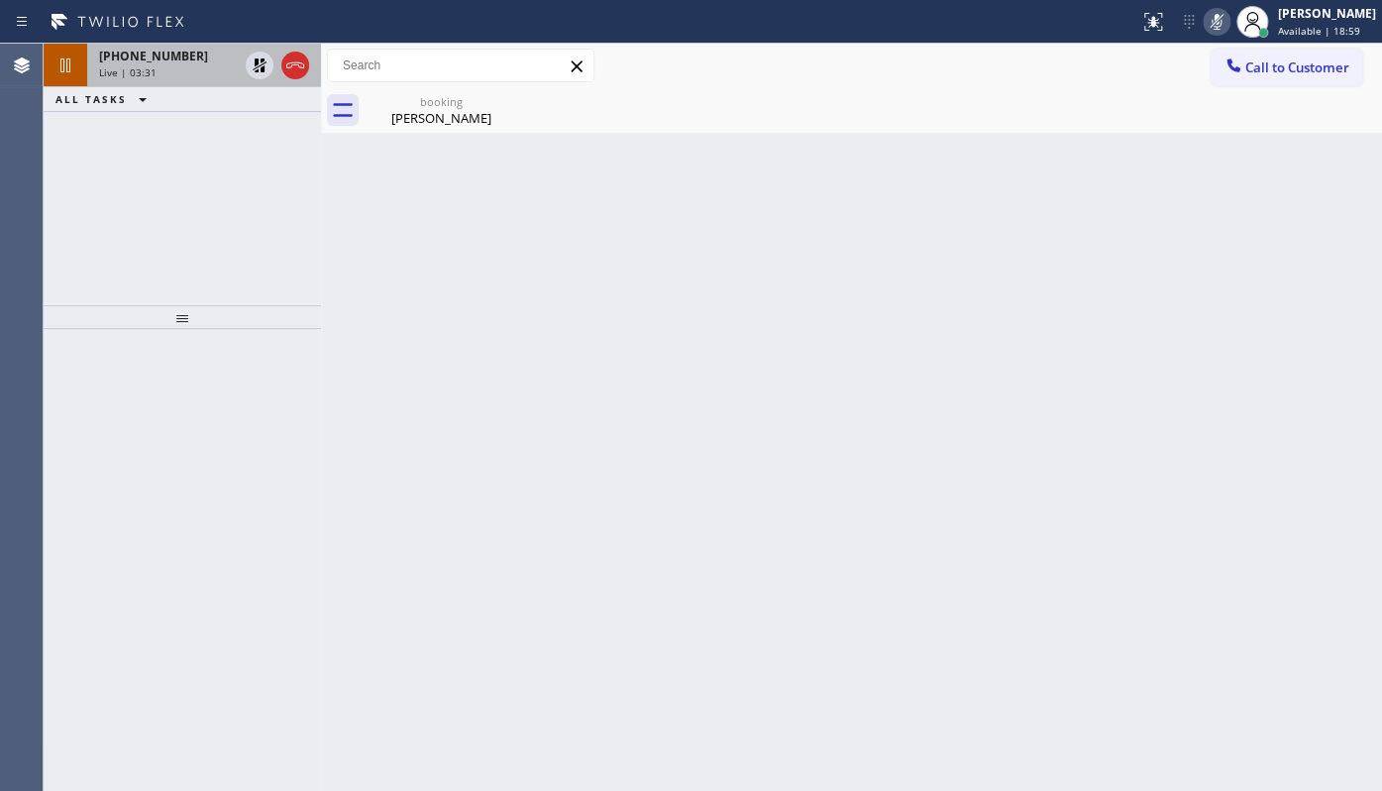
click at [156, 58] on span "[PHONE_NUMBER]" at bounding box center [153, 56] width 109 height 17
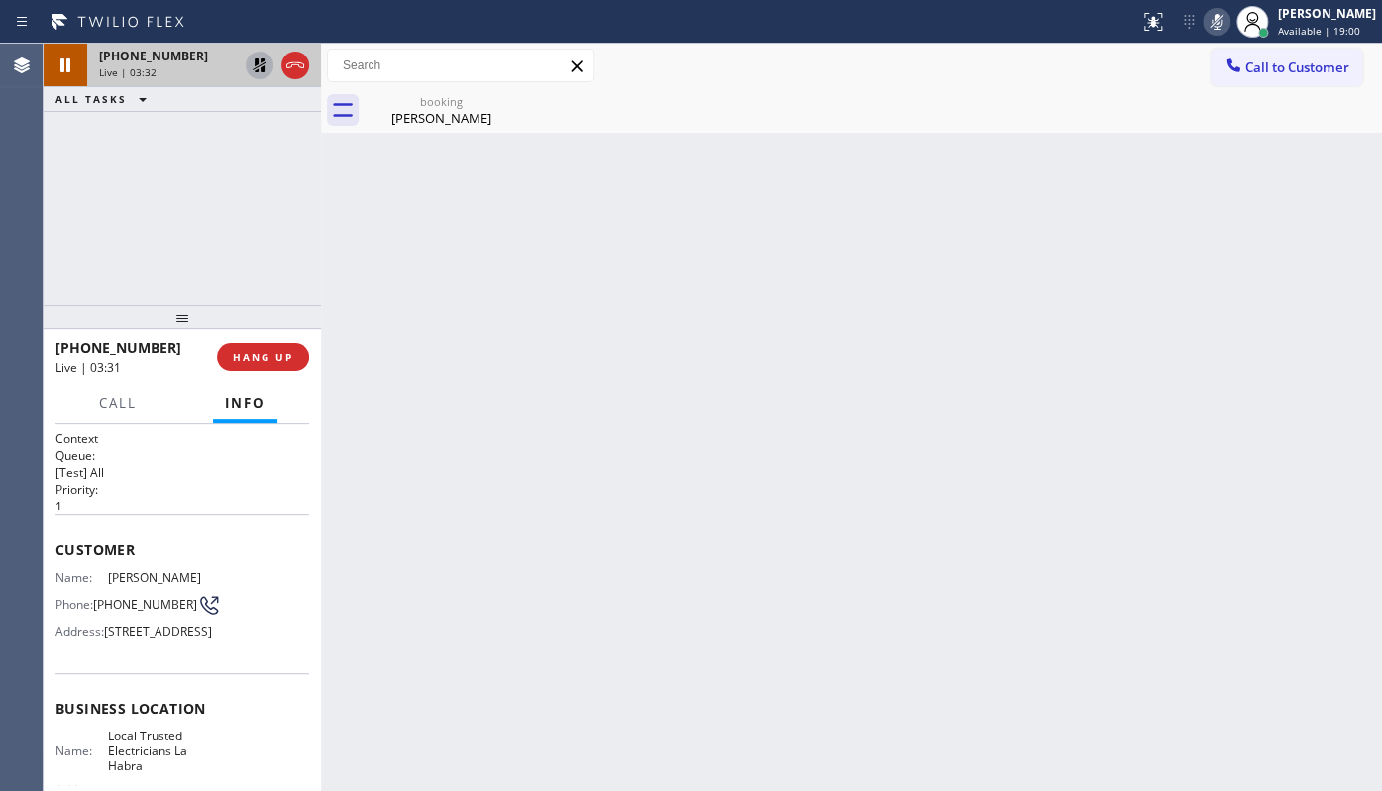
click at [264, 65] on icon at bounding box center [260, 65] width 24 height 24
click at [1225, 27] on icon at bounding box center [1217, 22] width 24 height 24
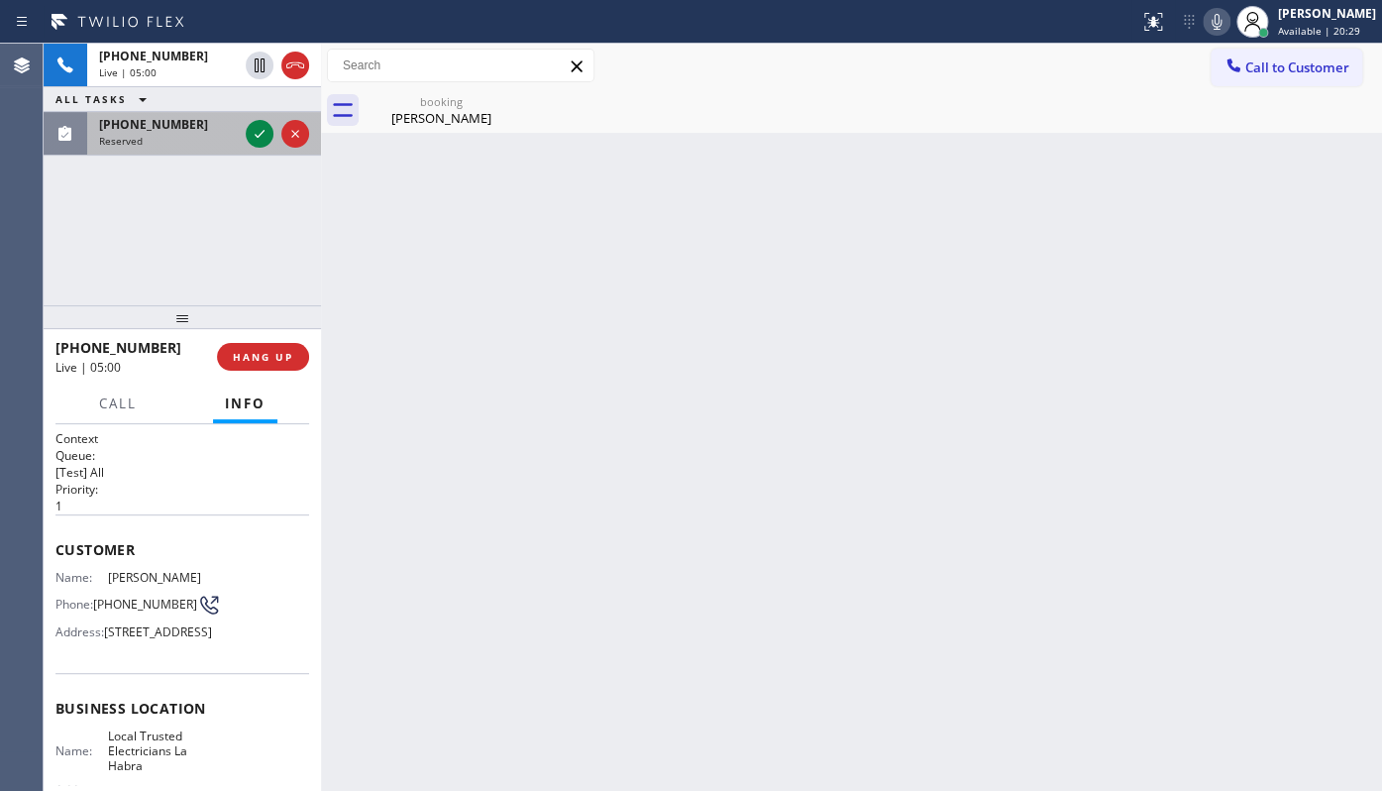
click at [121, 117] on span "(347) 525-6179" at bounding box center [153, 124] width 109 height 17
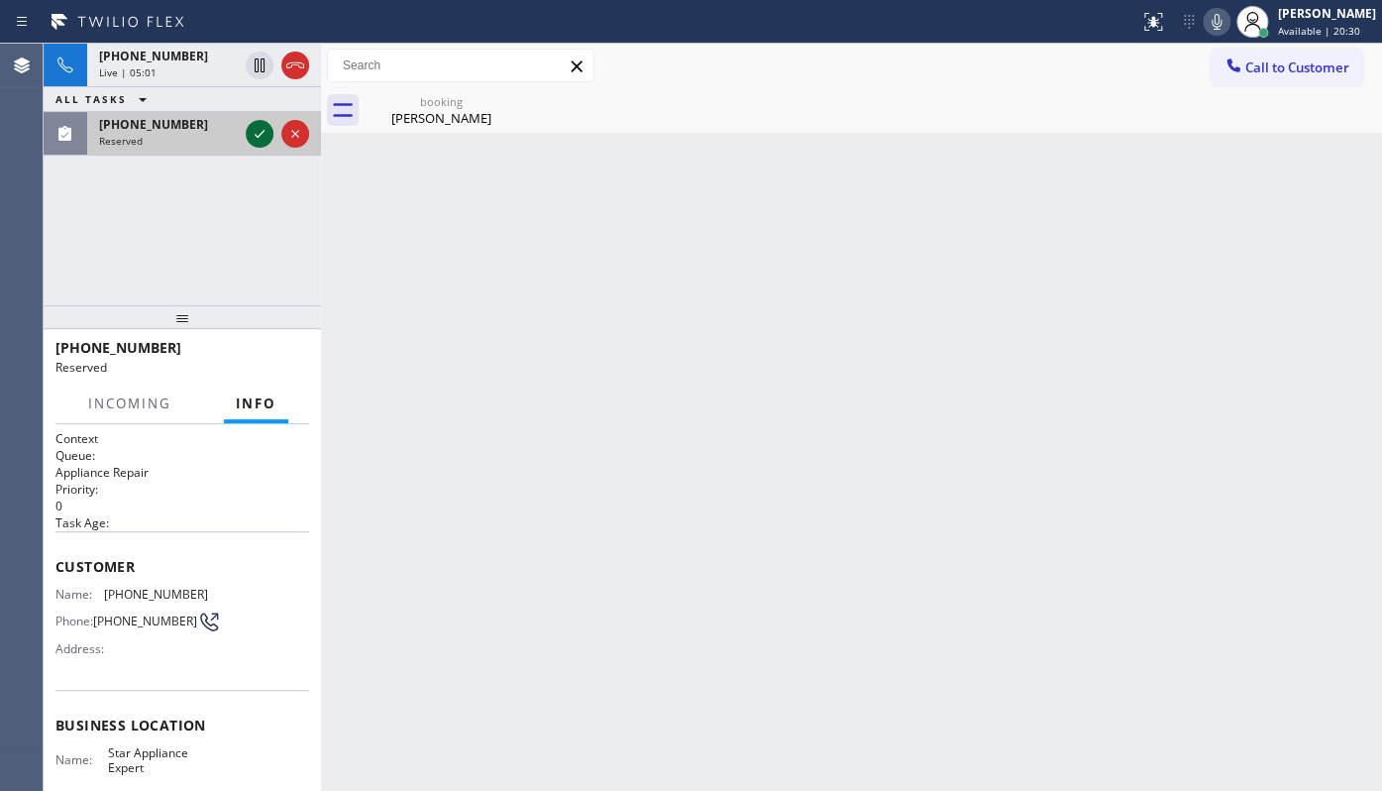
click at [260, 136] on icon at bounding box center [260, 134] width 24 height 24
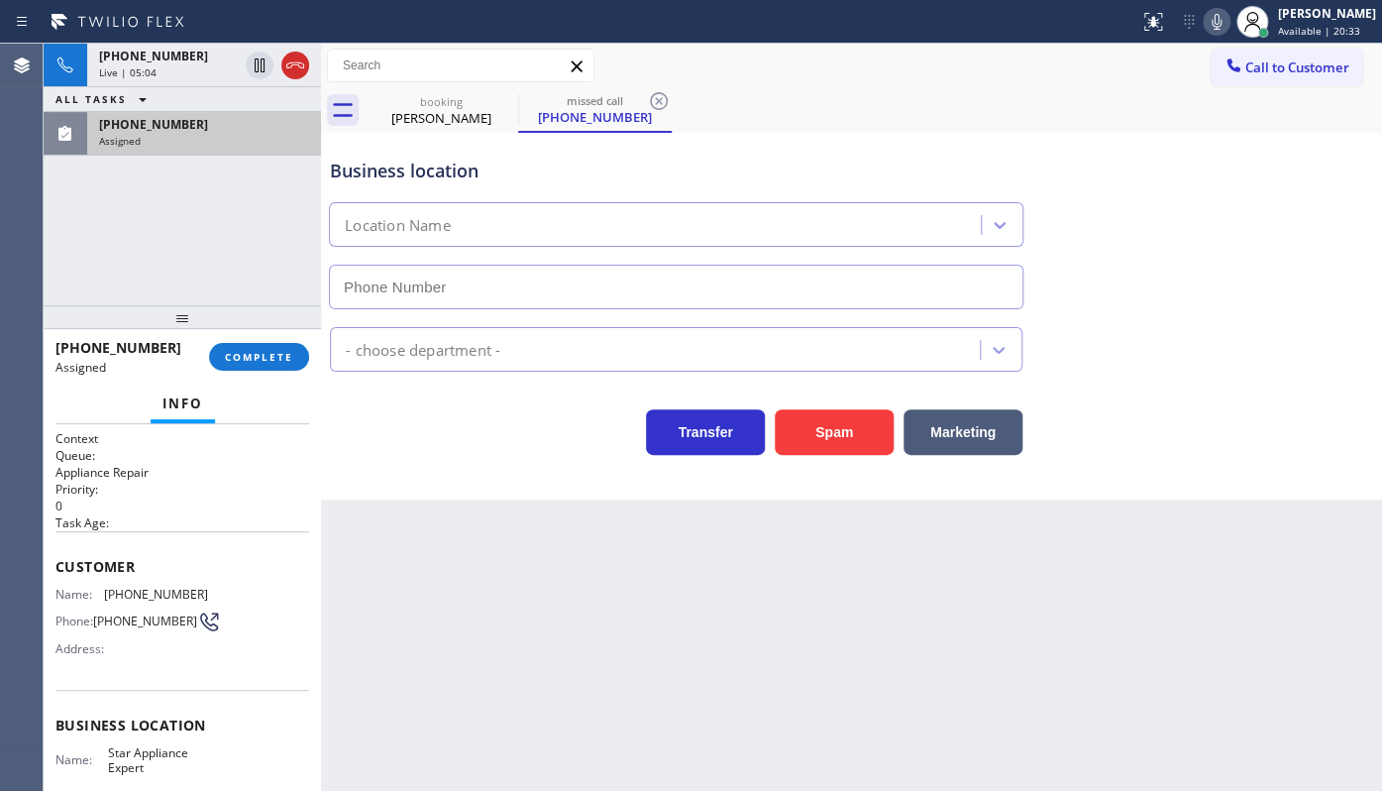
type input "(917) 924-6973"
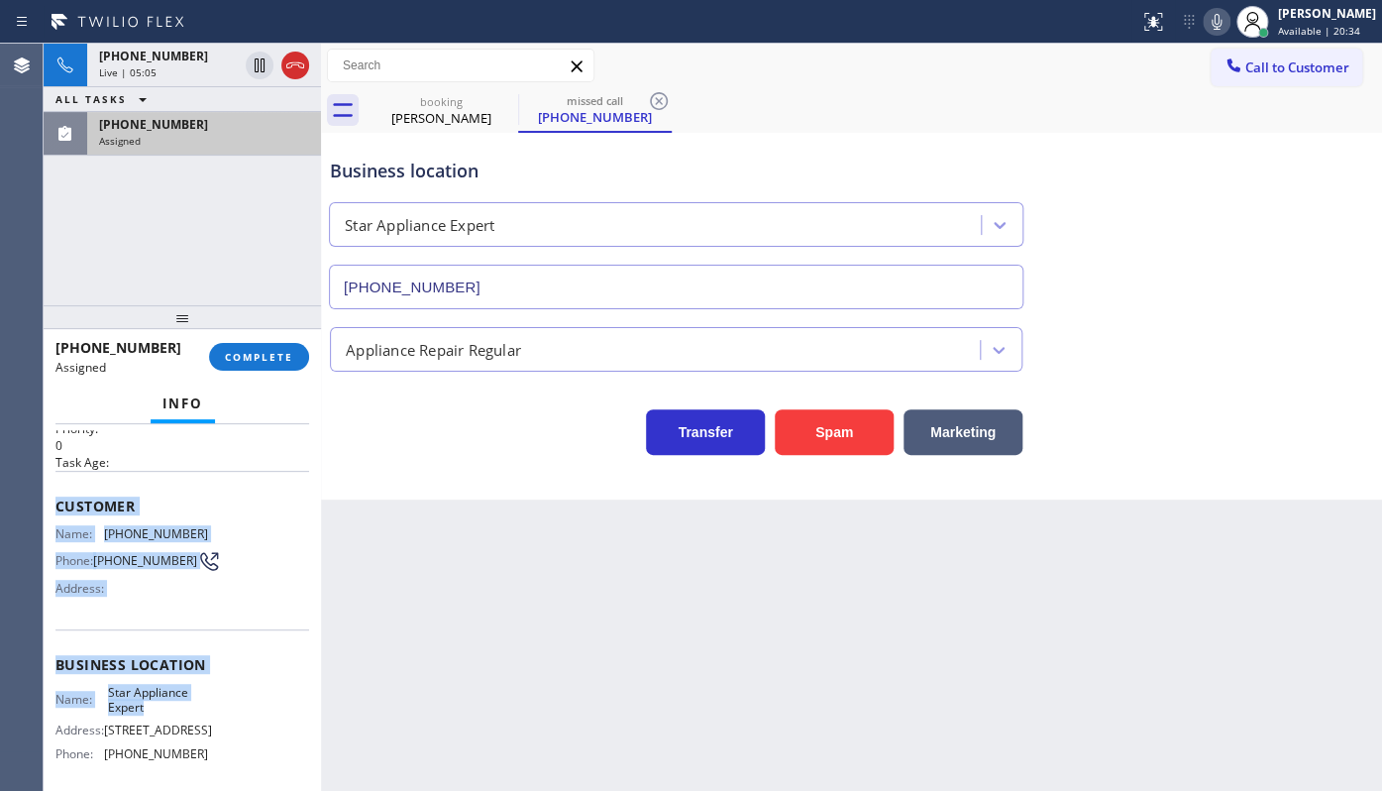
scroll to position [179, 0]
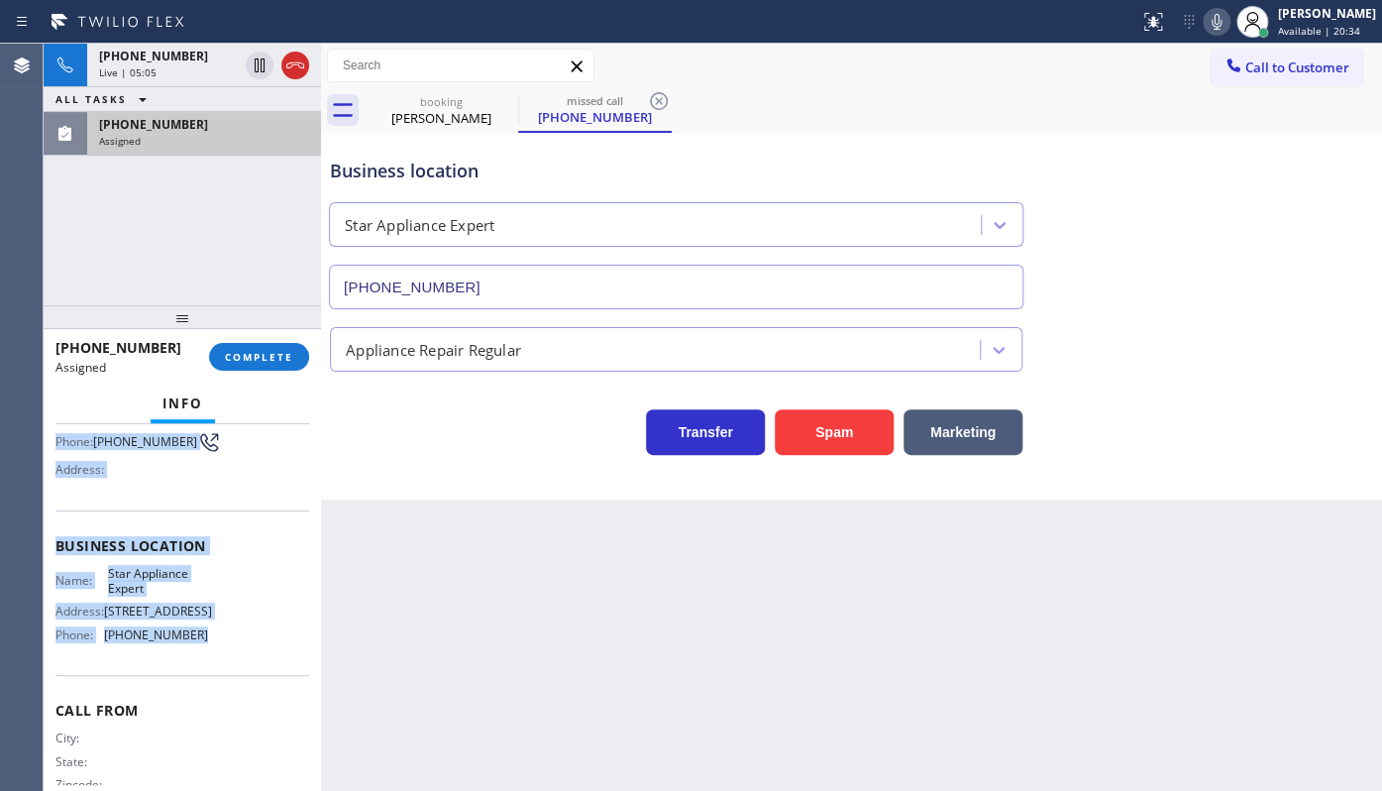
drag, startPoint x: 56, startPoint y: 555, endPoint x: 238, endPoint y: 654, distance: 206.6
click at [238, 654] on div "Context Queue: Appliance Repair Priority: 0 Task Age: Customer Name: (347) 525-…" at bounding box center [182, 538] width 254 height 575
copy div "Customer Name: (347) 525-6179 Phone: (347) 525-6179 Address: Business location …"
click at [247, 351] on span "COMPLETE" at bounding box center [259, 357] width 68 height 14
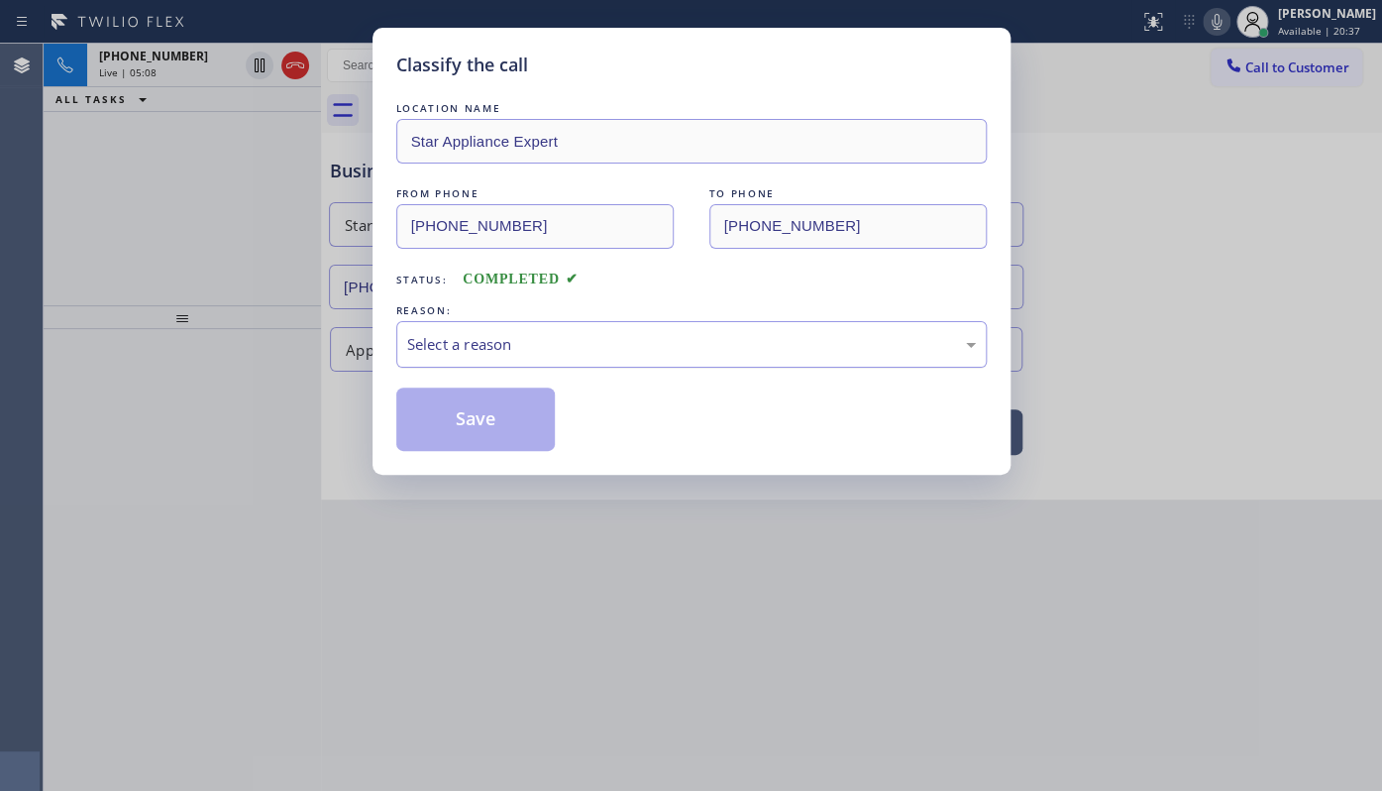
click at [437, 333] on div "Select a reason" at bounding box center [691, 344] width 569 height 23
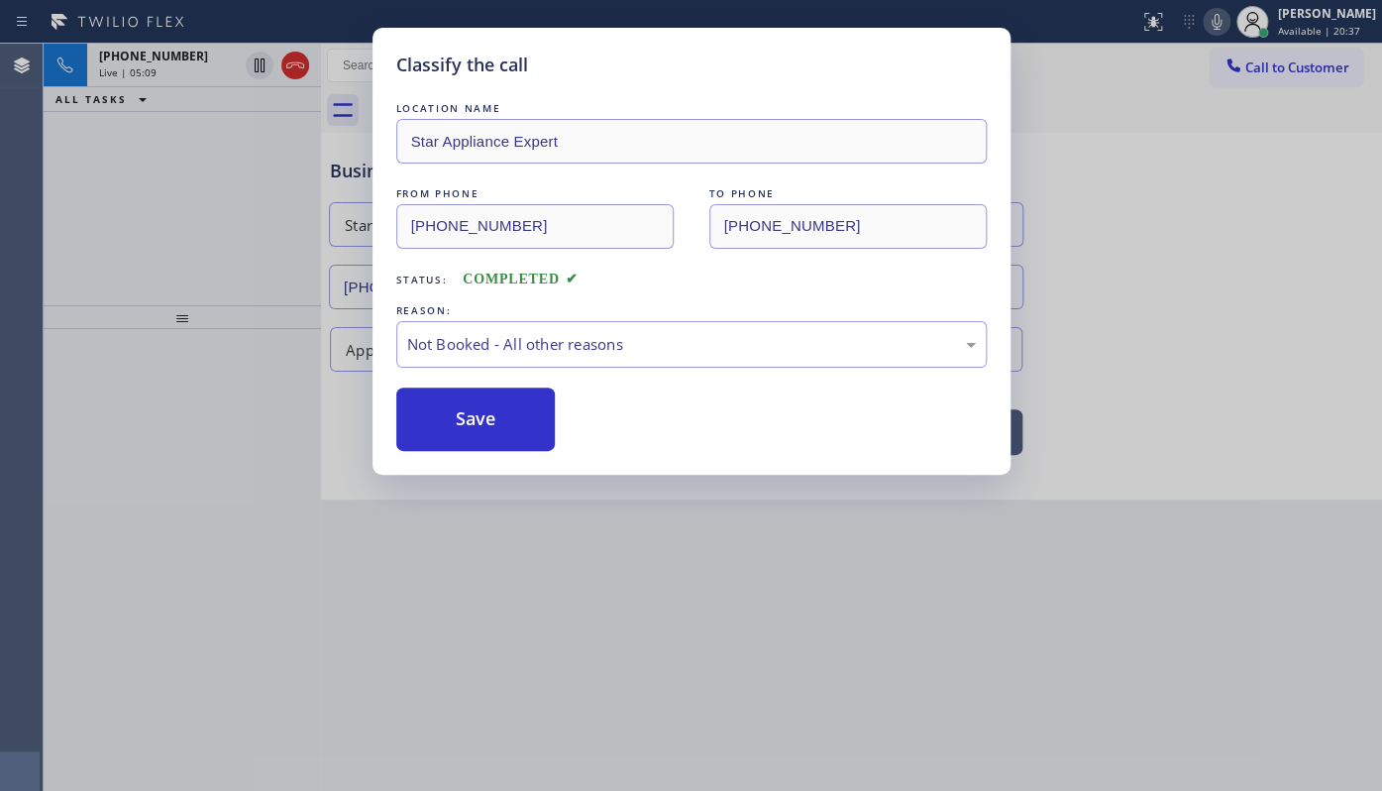
click at [440, 411] on button "Save" at bounding box center [475, 418] width 159 height 63
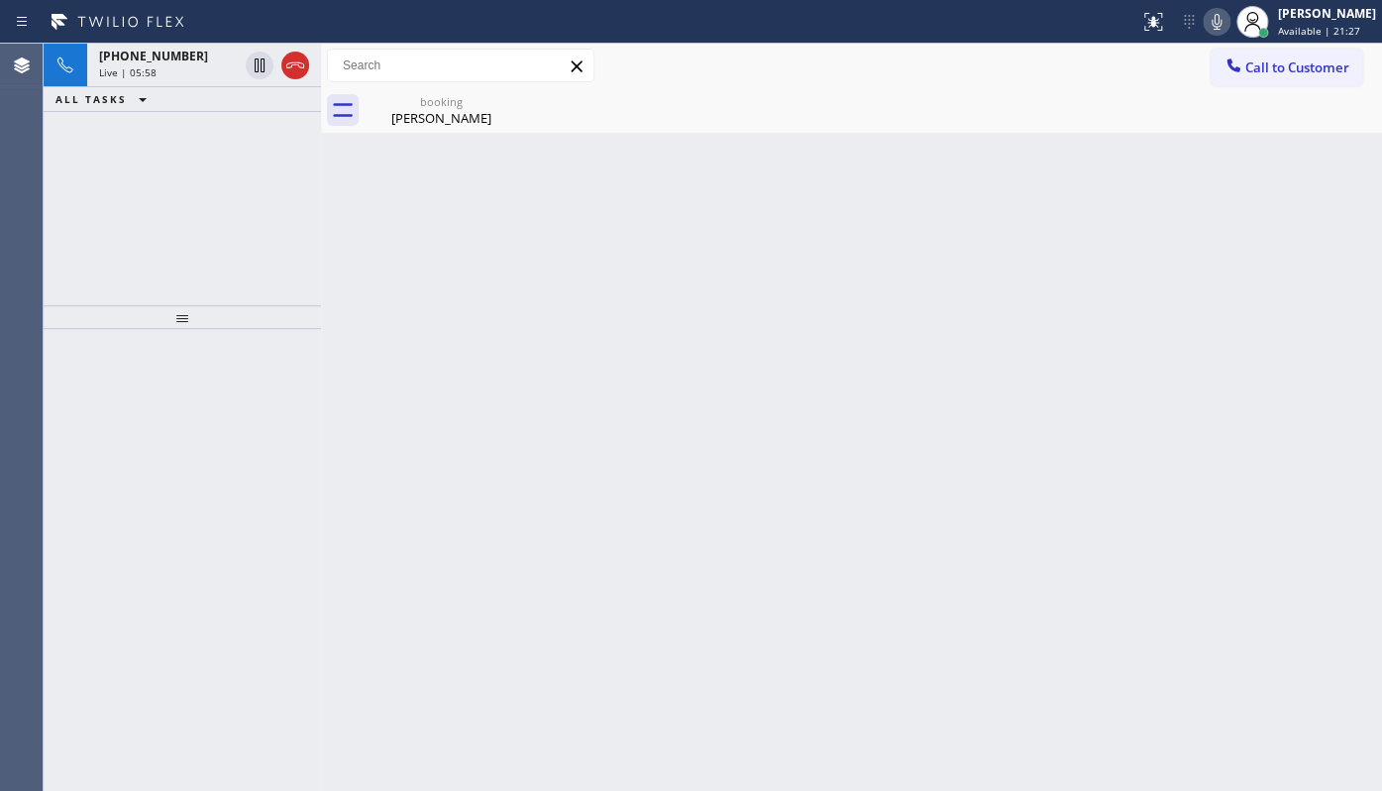
click at [153, 159] on div "+15625018595 Live | 05:58 ALL TASKS ALL TASKS ACTIVE TASKS TASKS IN WRAP UP" at bounding box center [182, 175] width 277 height 262
click at [110, 182] on div "+15625018595 Live | 07:00 ALL TASKS ALL TASKS ACTIVE TASKS TASKS IN WRAP UP" at bounding box center [182, 175] width 277 height 262
click at [158, 284] on div "+15625018595 Live | 07:49 ALL TASKS ALL TASKS ACTIVE TASKS TASKS IN WRAP UP" at bounding box center [182, 175] width 277 height 262
drag, startPoint x: 124, startPoint y: 202, endPoint x: 369, endPoint y: 132, distance: 254.6
click at [213, 171] on div "+15625018595 Live | 08:04 ALL TASKS ALL TASKS ACTIVE TASKS TASKS IN WRAP UP" at bounding box center [182, 175] width 277 height 262
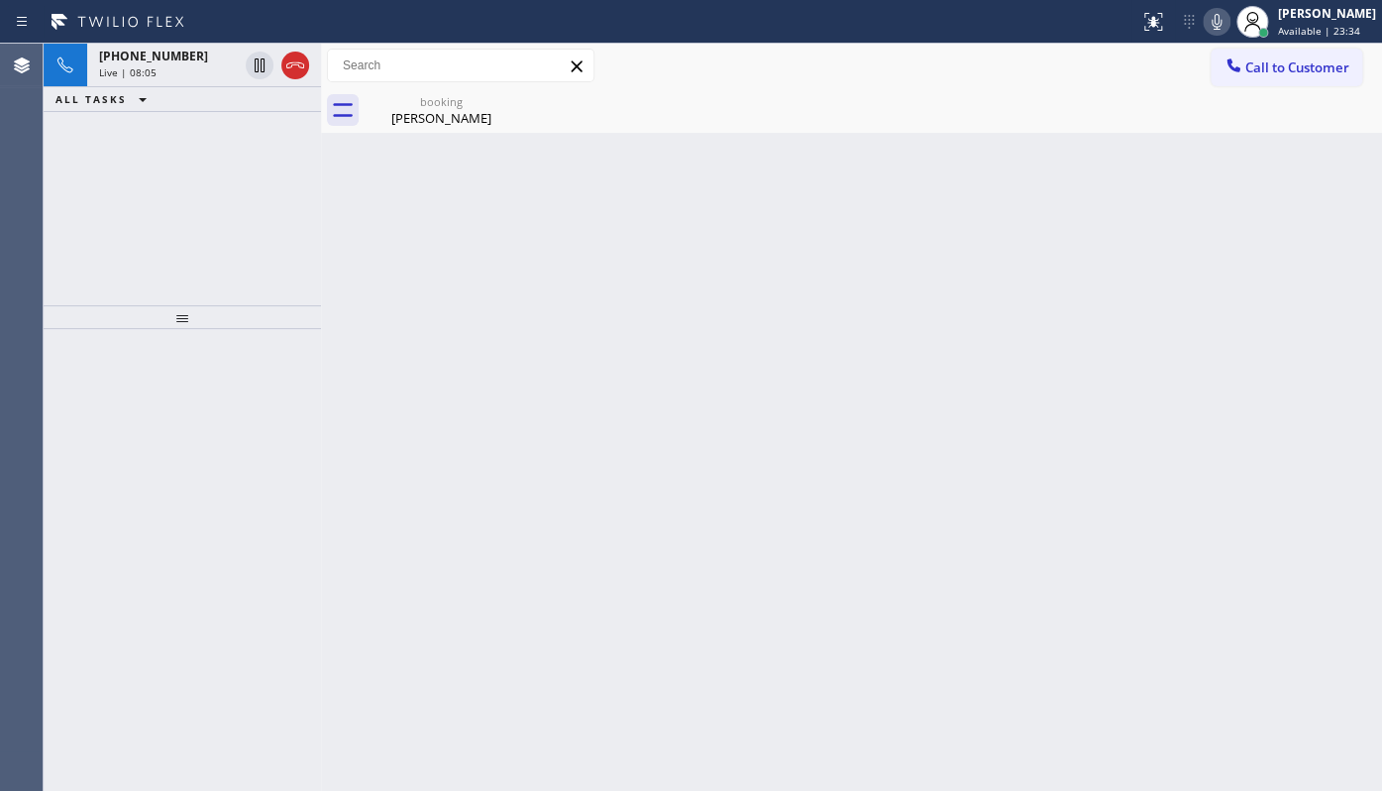
click at [1206, 16] on icon at bounding box center [1217, 22] width 24 height 24
click at [94, 237] on div "+15625018595 Live | 09:23 ALL TASKS ALL TASKS ACTIVE TASKS TASKS IN WRAP UP" at bounding box center [182, 175] width 277 height 262
click at [445, 119] on div "[PERSON_NAME]" at bounding box center [442, 118] width 150 height 18
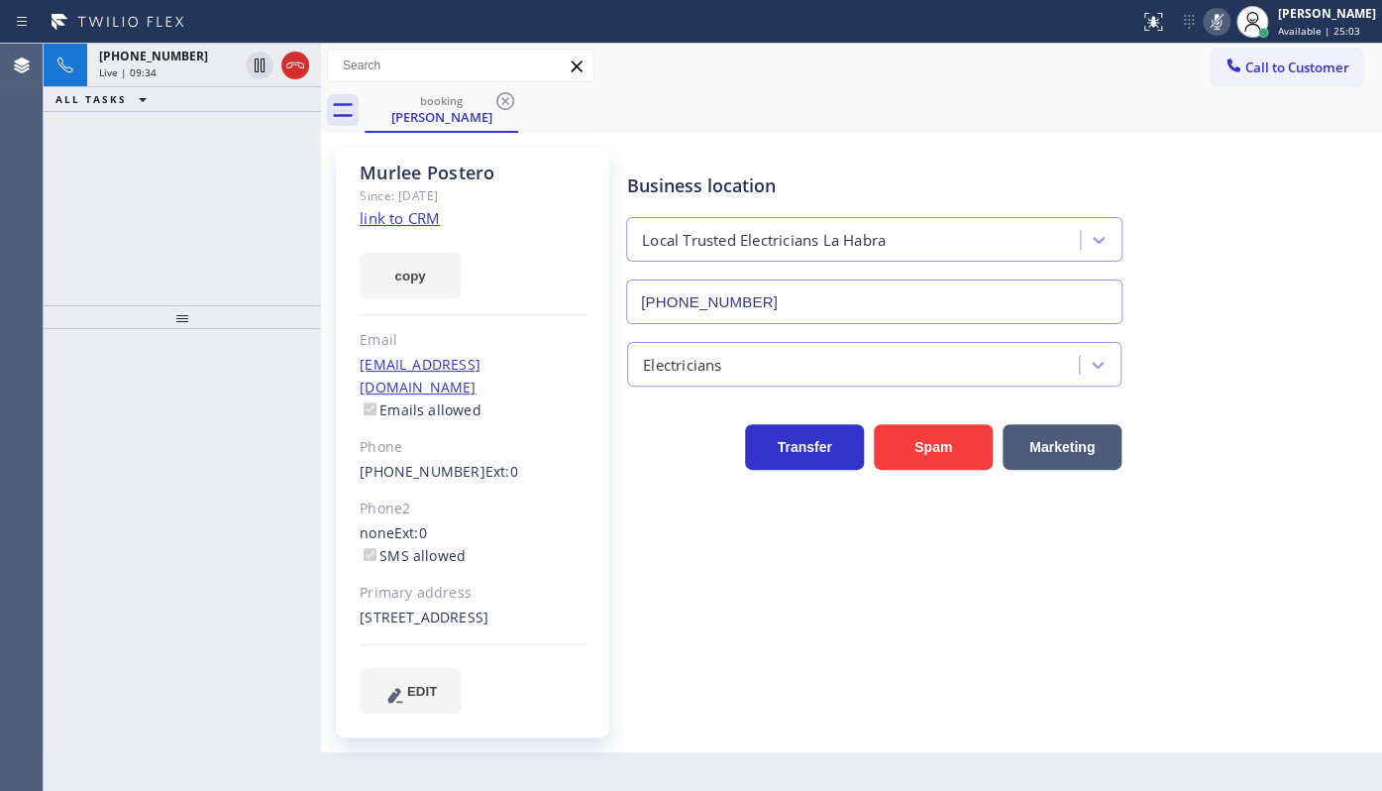
click at [108, 145] on div "+15625018595 Live | 09:34 ALL TASKS ALL TASKS ACTIVE TASKS TASKS IN WRAP UP" at bounding box center [182, 175] width 277 height 262
click at [118, 206] on div "+15625018595 Live | 10:02 ALL TASKS ALL TASKS ACTIVE TASKS TASKS IN WRAP UP" at bounding box center [182, 175] width 277 height 262
drag, startPoint x: 95, startPoint y: 228, endPoint x: 69, endPoint y: 1, distance: 228.3
click at [95, 221] on div "+15625018595 Live | 10:32 ALL TASKS ALL TASKS ACTIVE TASKS TASKS IN WRAP UP" at bounding box center [182, 175] width 277 height 262
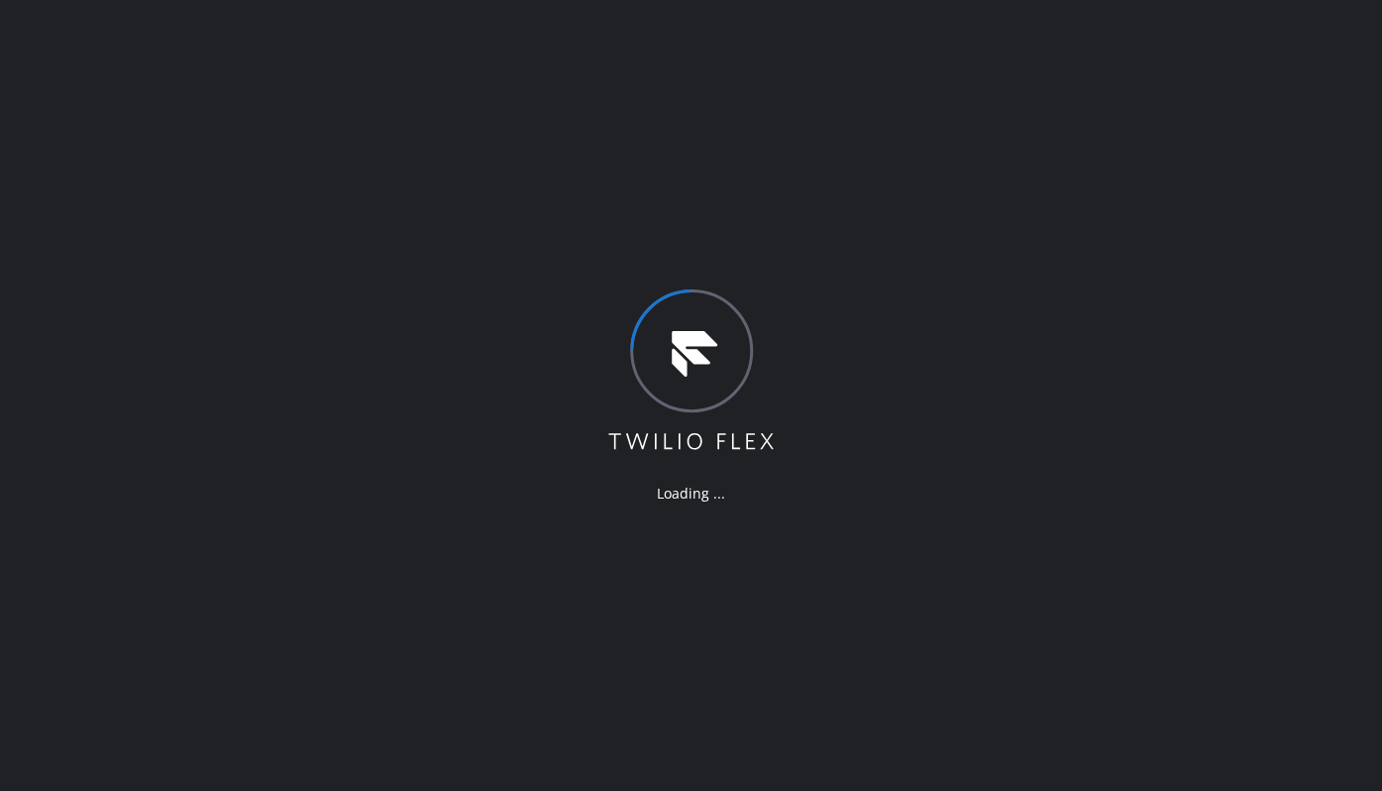
click at [71, 487] on div "Loading ..." at bounding box center [691, 395] width 1382 height 791
click at [940, 186] on div "Loading ..." at bounding box center [691, 395] width 1382 height 791
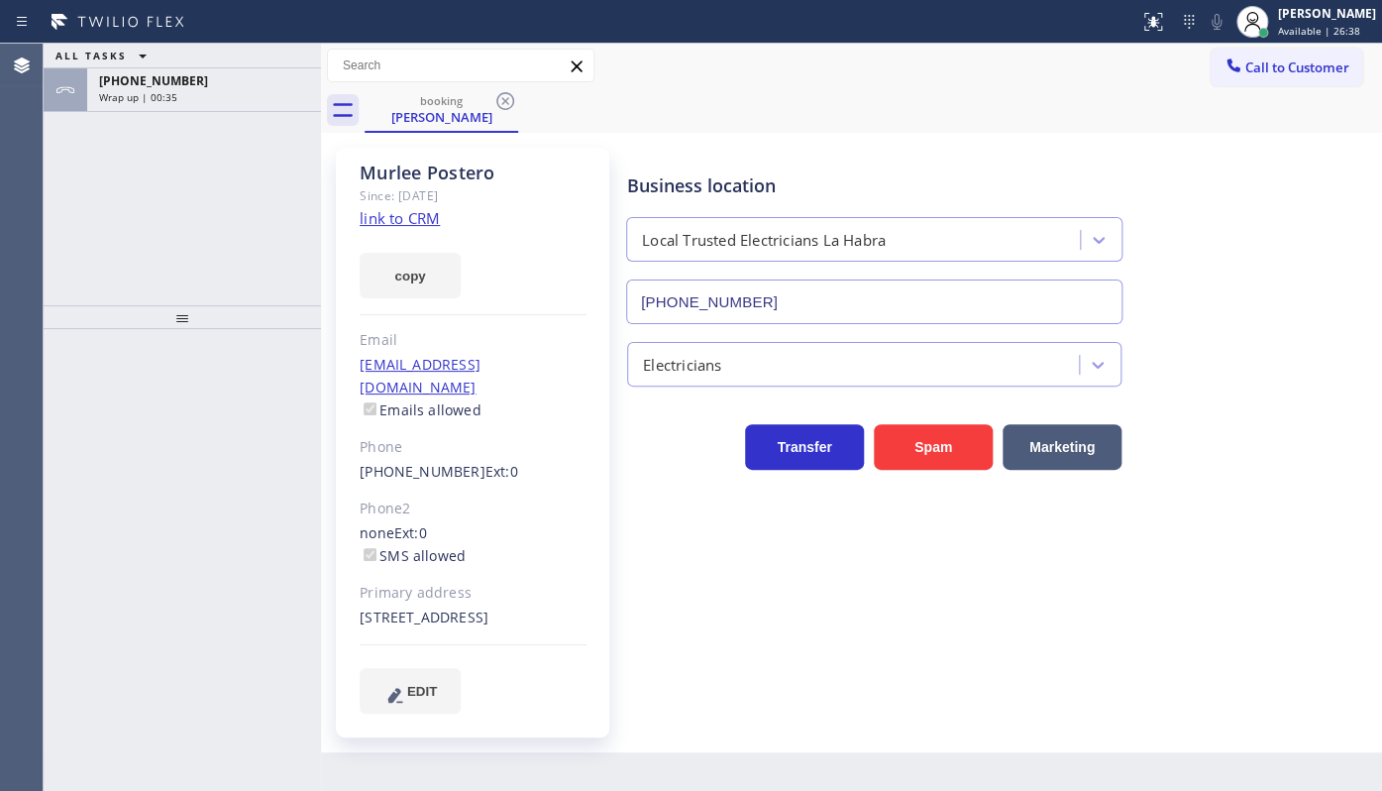
type input "[PHONE_NUMBER]"
click at [132, 212] on div "ALL TASKS ALL TASKS ACTIVE TASKS TASKS IN WRAP UP [PHONE_NUMBER] Wrap up | 00:59" at bounding box center [182, 175] width 277 height 262
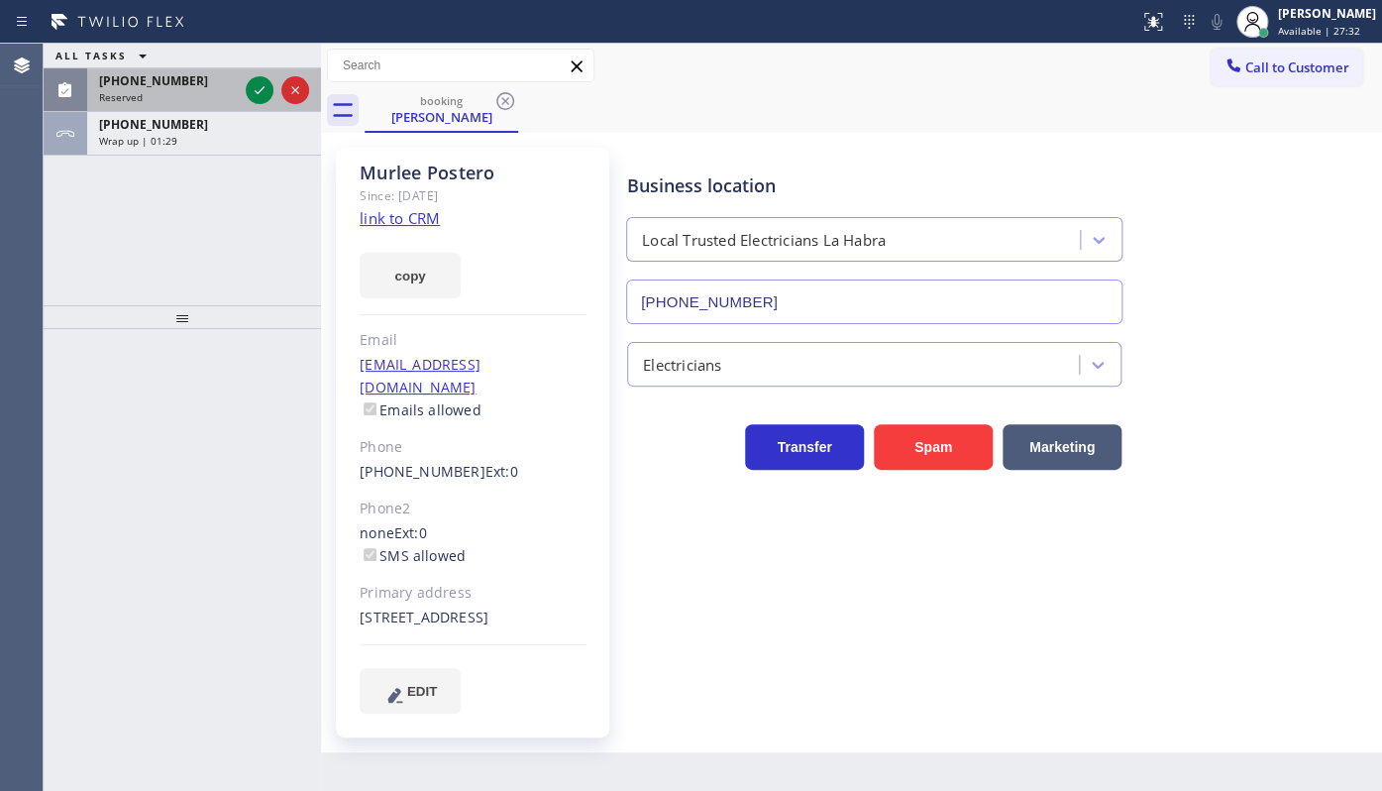
drag, startPoint x: 182, startPoint y: 69, endPoint x: 190, endPoint y: 81, distance: 14.3
click at [182, 71] on div "[PHONE_NUMBER] Reserved" at bounding box center [164, 90] width 155 height 44
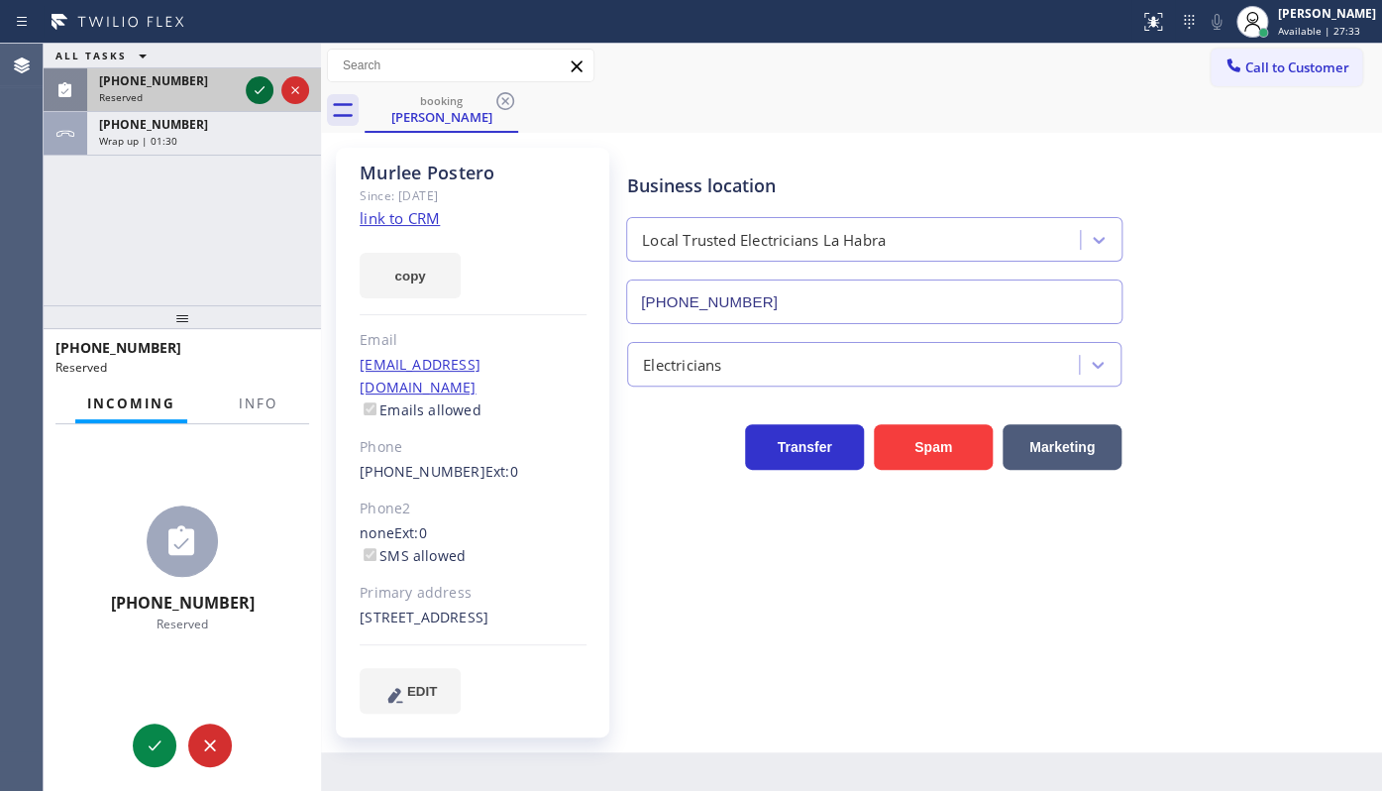
click at [253, 86] on icon at bounding box center [260, 90] width 24 height 24
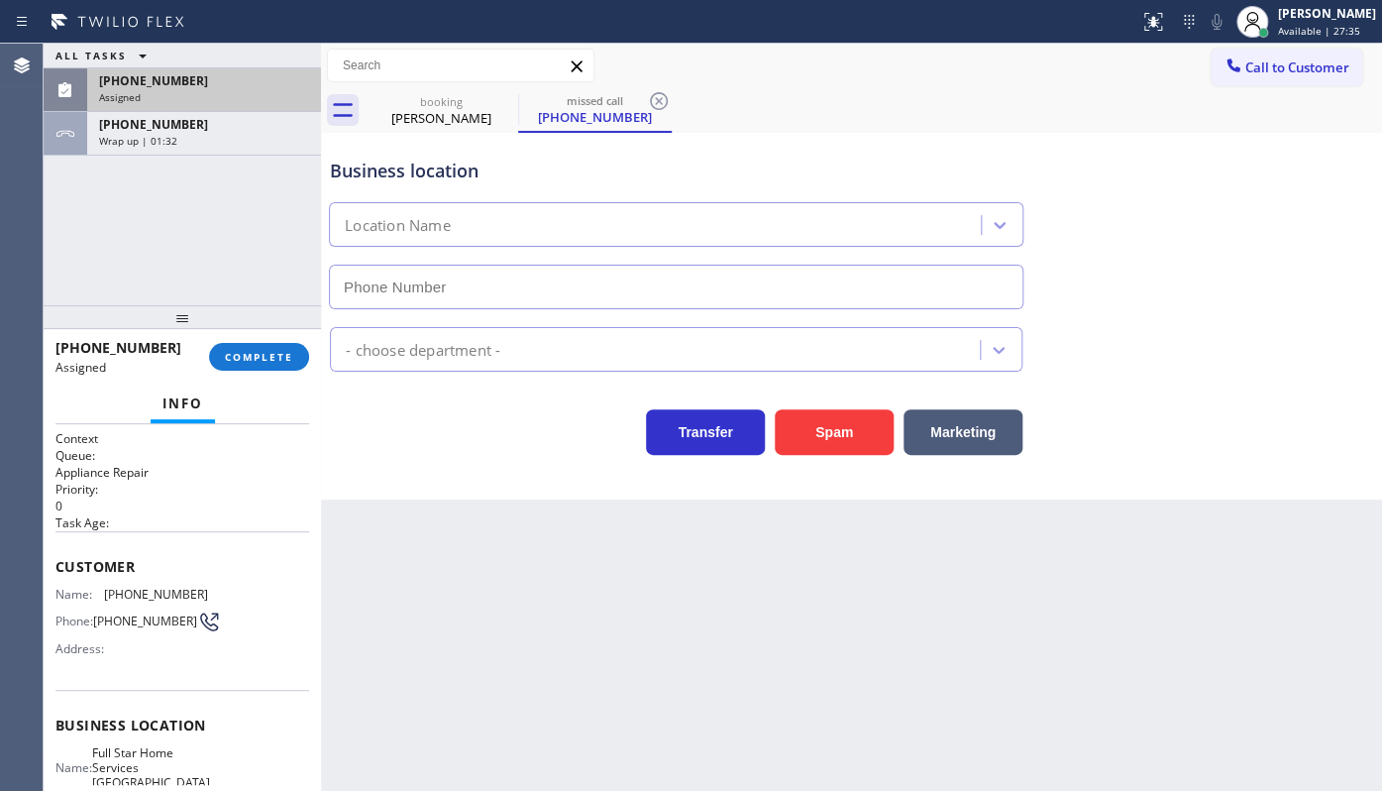
type input "[PHONE_NUMBER]"
click at [44, 539] on div "Context Queue: Appliance Repair Priority: 0 Task Age: Customer Name: [PHONE_NUM…" at bounding box center [182, 608] width 277 height 368
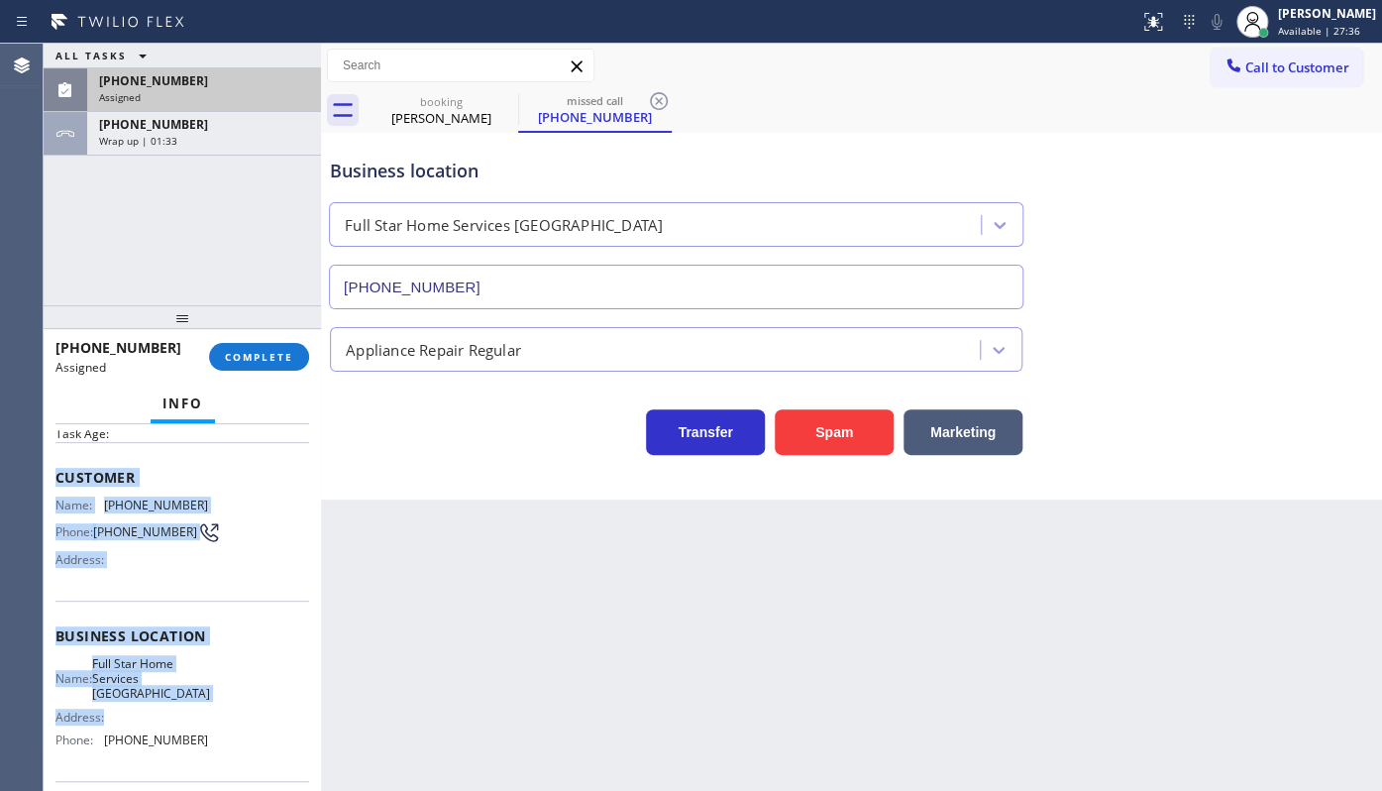
scroll to position [222, 0]
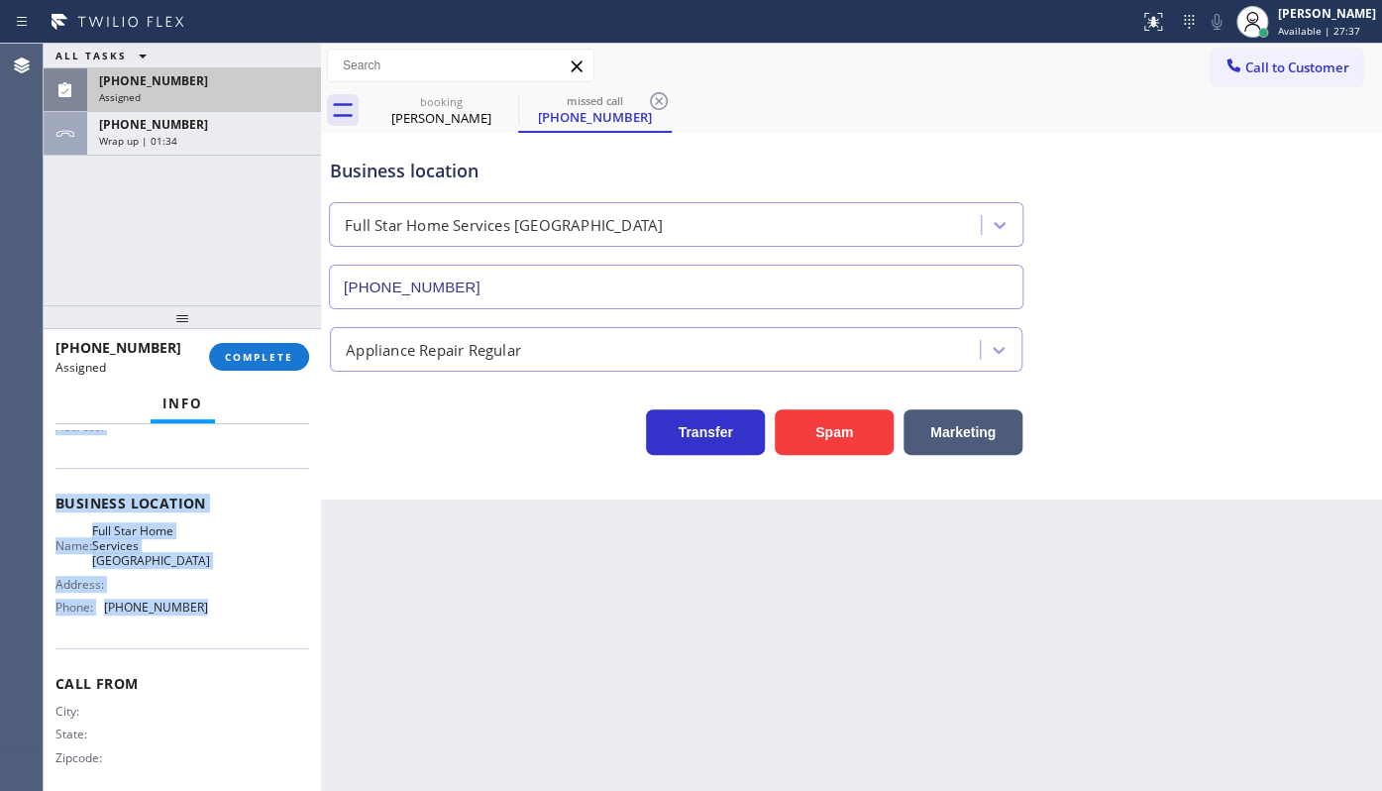
drag, startPoint x: 53, startPoint y: 538, endPoint x: 239, endPoint y: 604, distance: 197.7
click at [239, 604] on div "Context Queue: Appliance Repair Priority: 0 Task Age: Customer Name: [PHONE_NUM…" at bounding box center [182, 608] width 277 height 368
copy div "Customer Name: [PHONE_NUMBER] Phone: [PHONE_NUMBER] Address: Business location …"
click at [285, 343] on button "COMPLETE" at bounding box center [259, 357] width 100 height 28
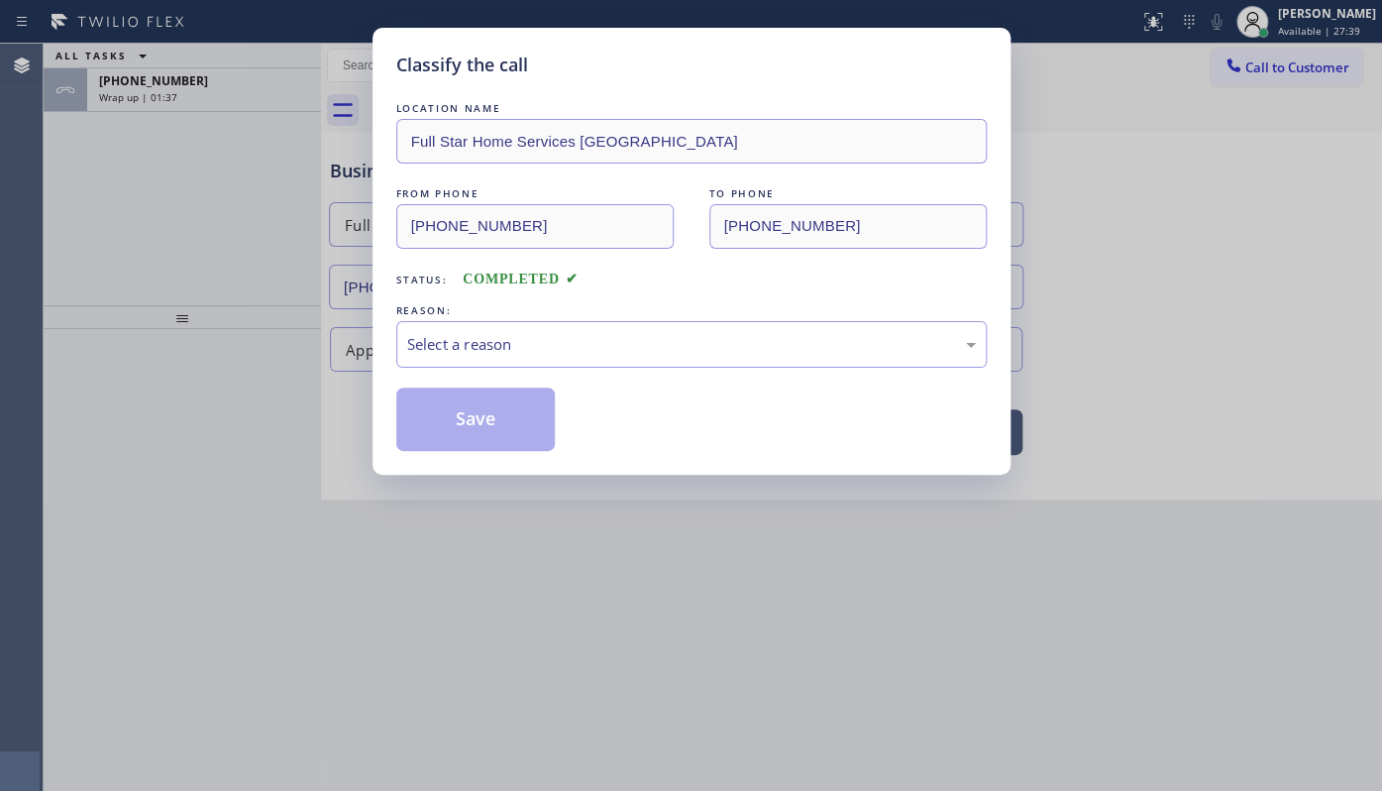
click at [453, 316] on div "REASON:" at bounding box center [691, 310] width 590 height 21
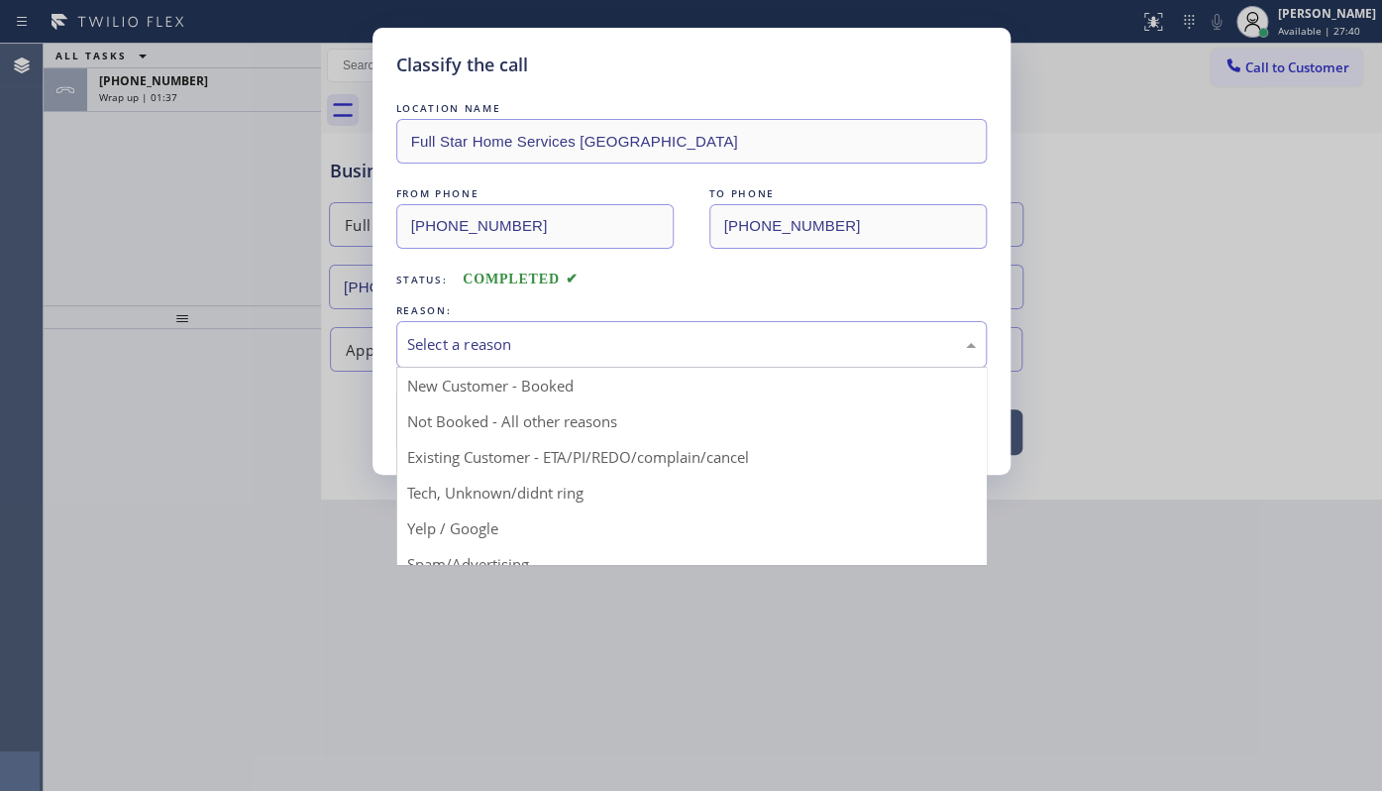
click at [448, 342] on div "Select a reason" at bounding box center [691, 344] width 569 height 23
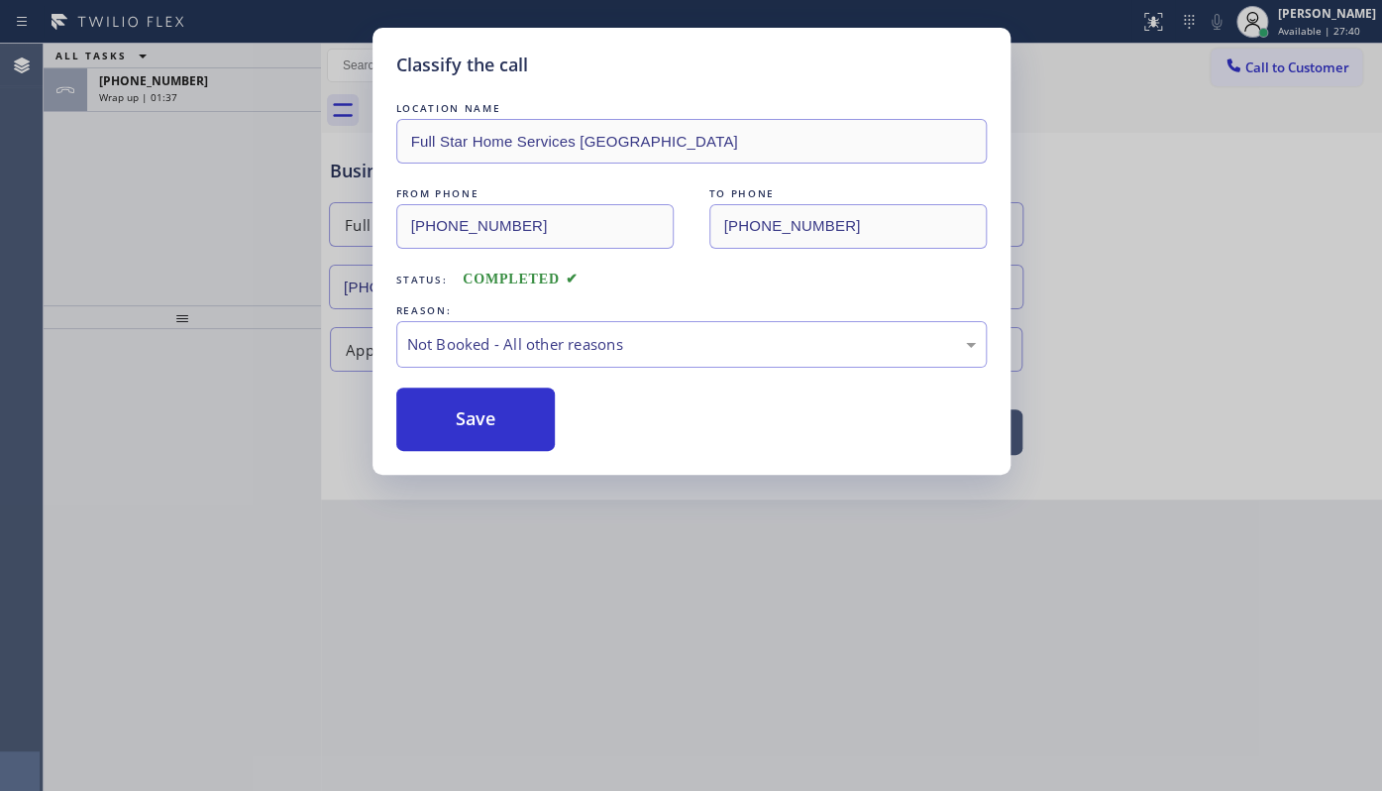
click at [428, 408] on button "Save" at bounding box center [475, 418] width 159 height 63
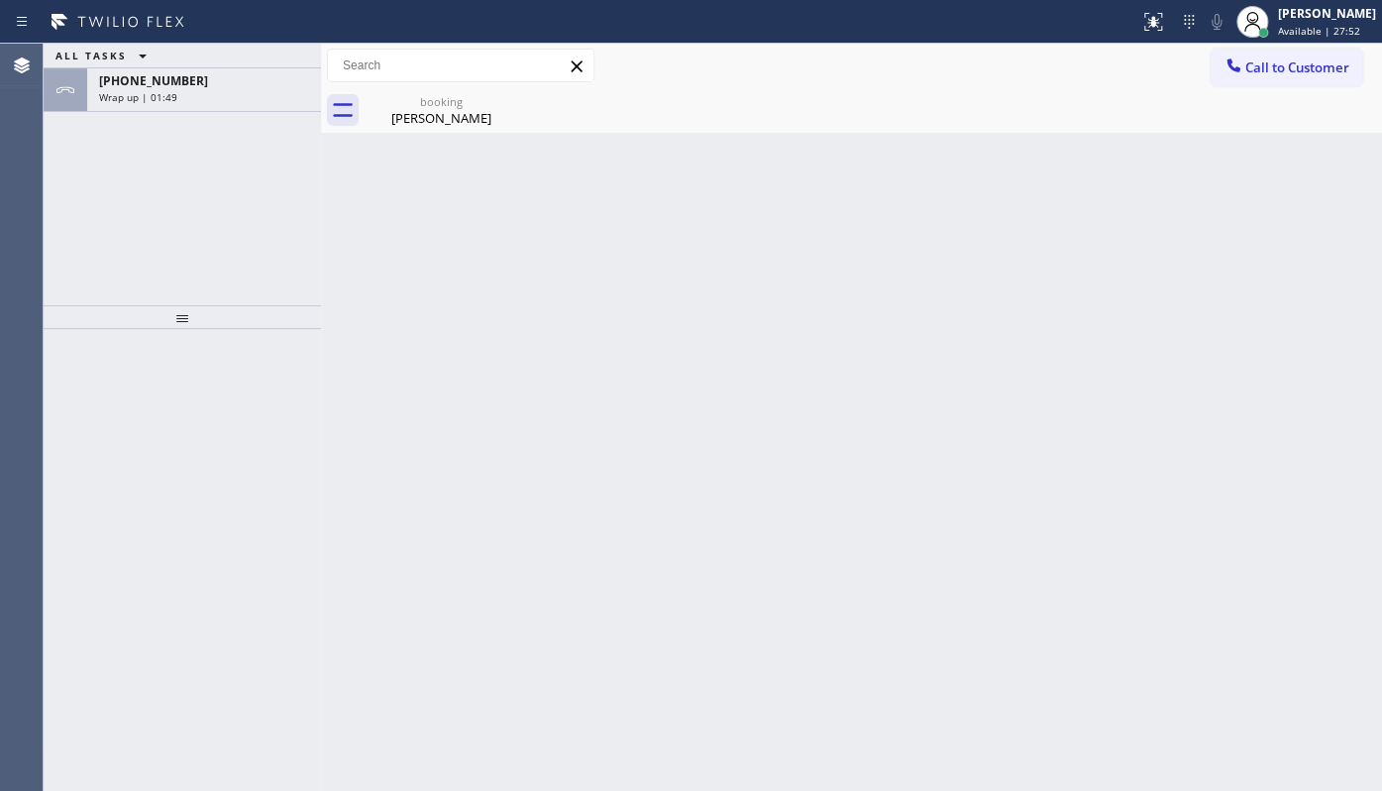
click at [146, 189] on div "ALL TASKS ALL TASKS ACTIVE TASKS TASKS IN WRAP UP [PHONE_NUMBER] Wrap up | 01:49" at bounding box center [182, 175] width 277 height 262
click at [157, 86] on span "[PHONE_NUMBER]" at bounding box center [153, 80] width 109 height 17
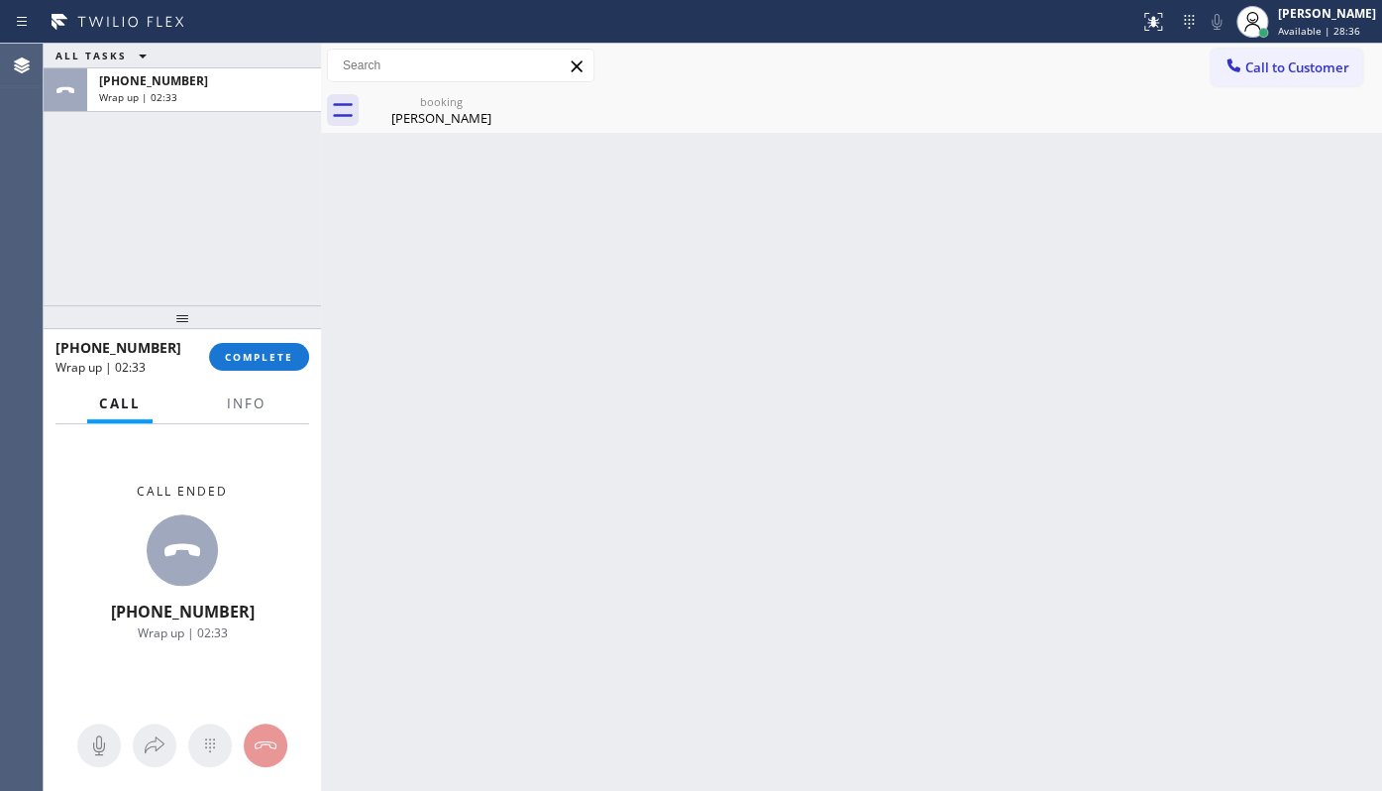
drag, startPoint x: 149, startPoint y: 408, endPoint x: 171, endPoint y: 416, distance: 24.1
click at [160, 412] on div "Call Info" at bounding box center [182, 404] width 254 height 40
click at [230, 403] on span "Info" at bounding box center [246, 403] width 39 height 18
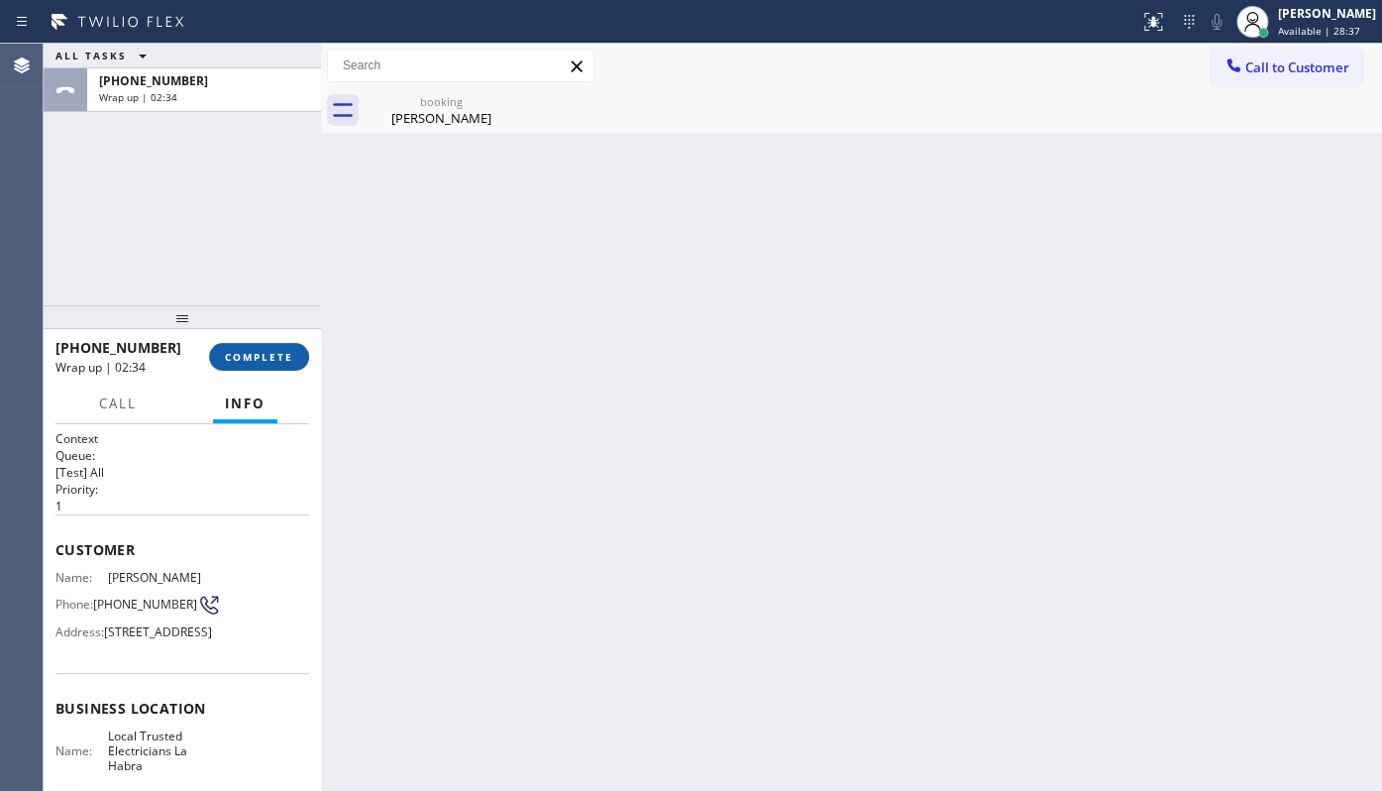
click at [250, 358] on span "COMPLETE" at bounding box center [259, 357] width 68 height 14
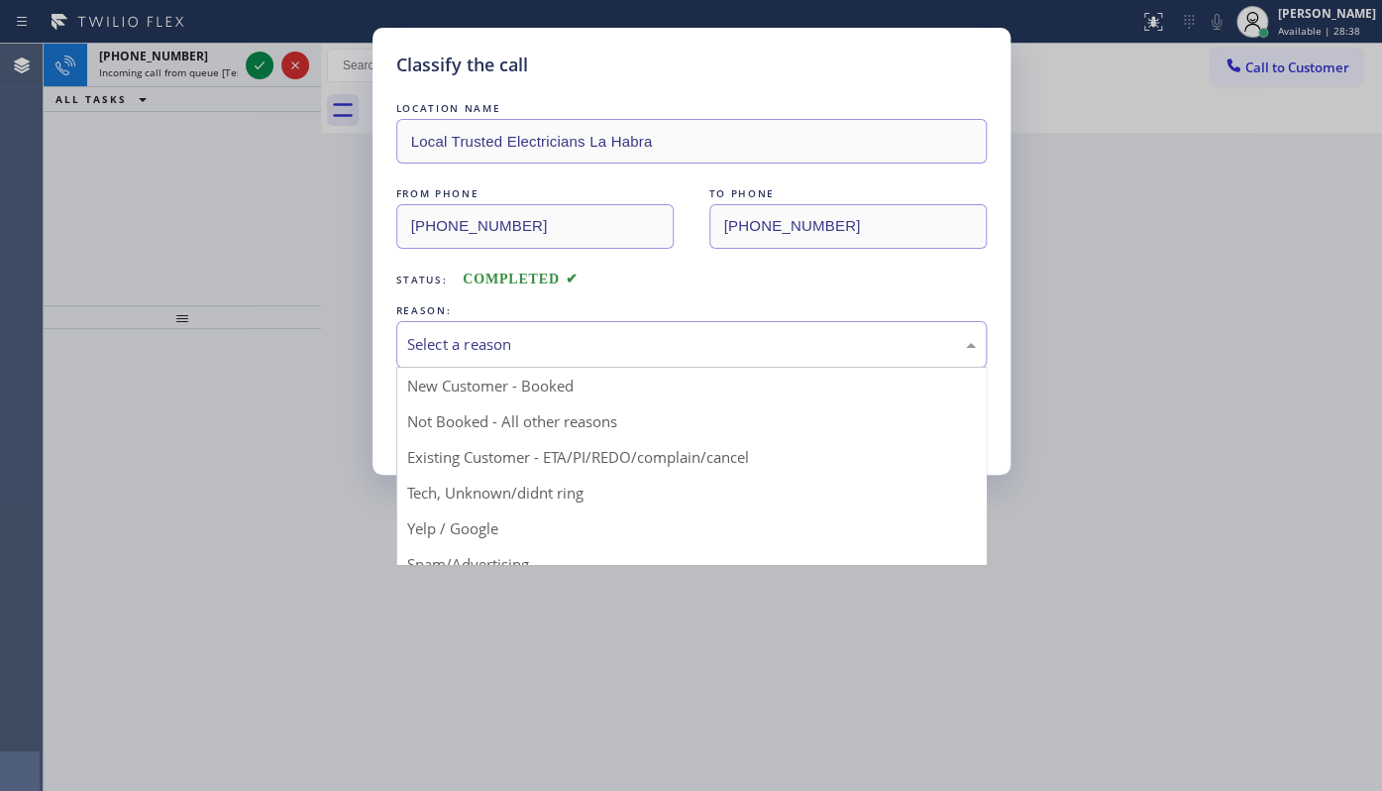
click at [486, 346] on div "Select a reason" at bounding box center [691, 344] width 569 height 23
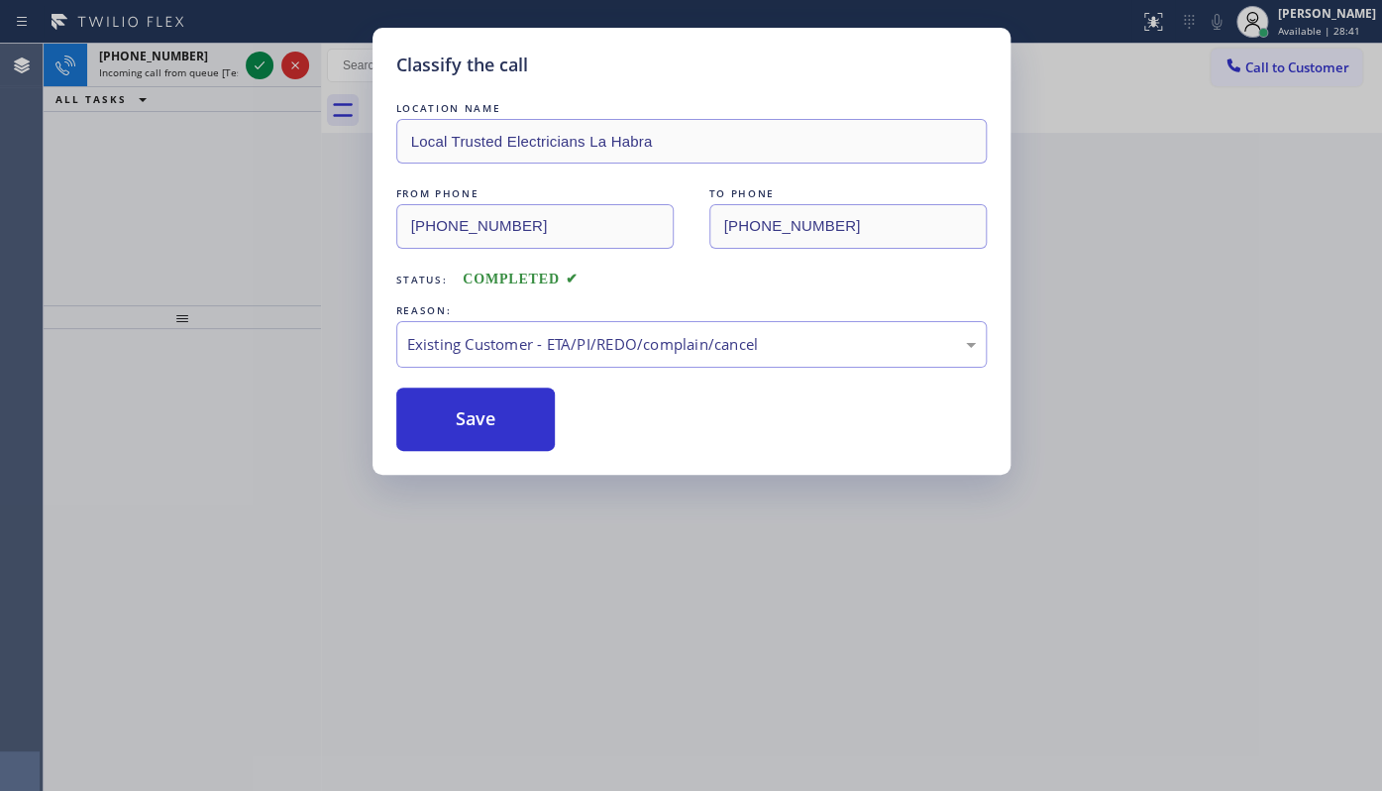
drag, startPoint x: 455, startPoint y: 423, endPoint x: 279, endPoint y: 94, distance: 372.7
click at [451, 413] on button "Save" at bounding box center [475, 418] width 159 height 63
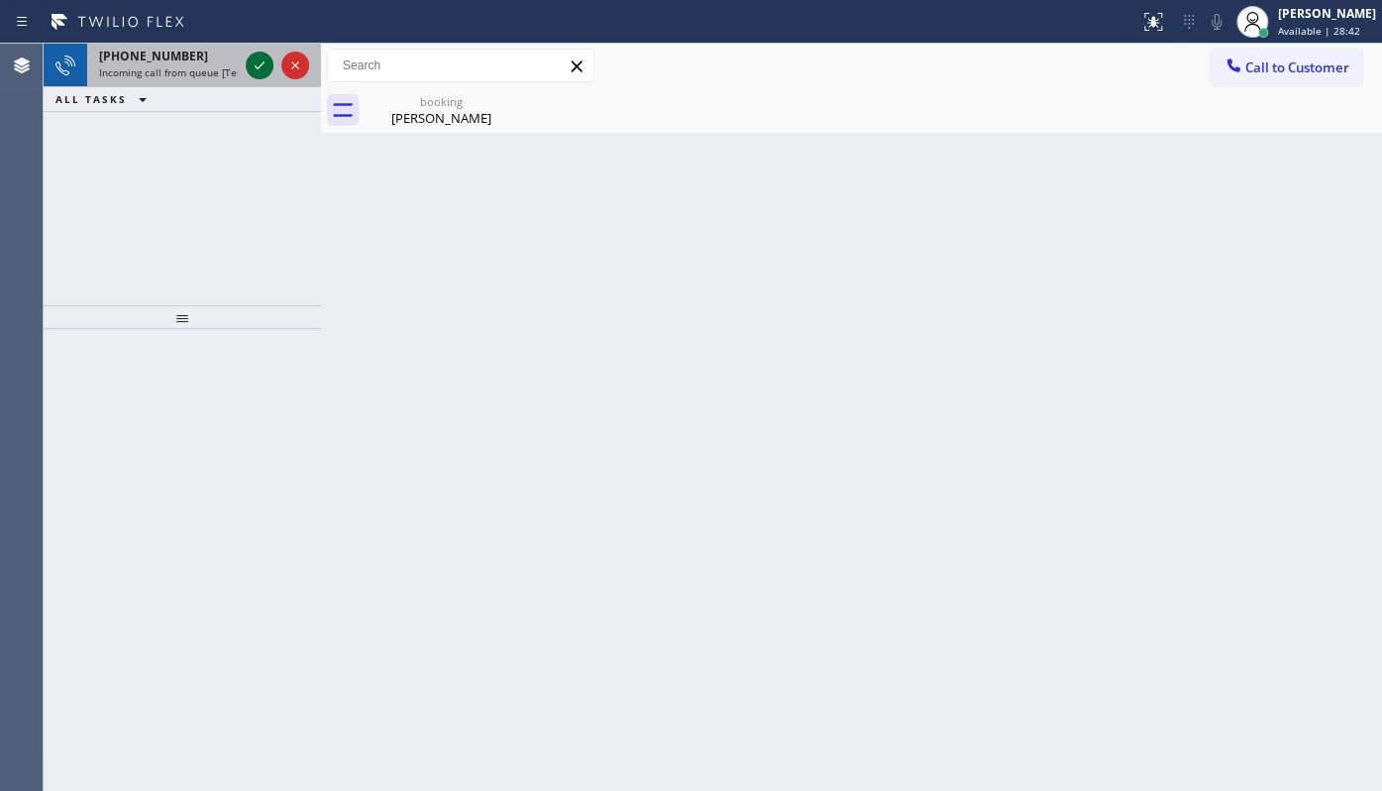
click at [251, 59] on icon at bounding box center [260, 65] width 24 height 24
click at [250, 62] on icon at bounding box center [260, 65] width 24 height 24
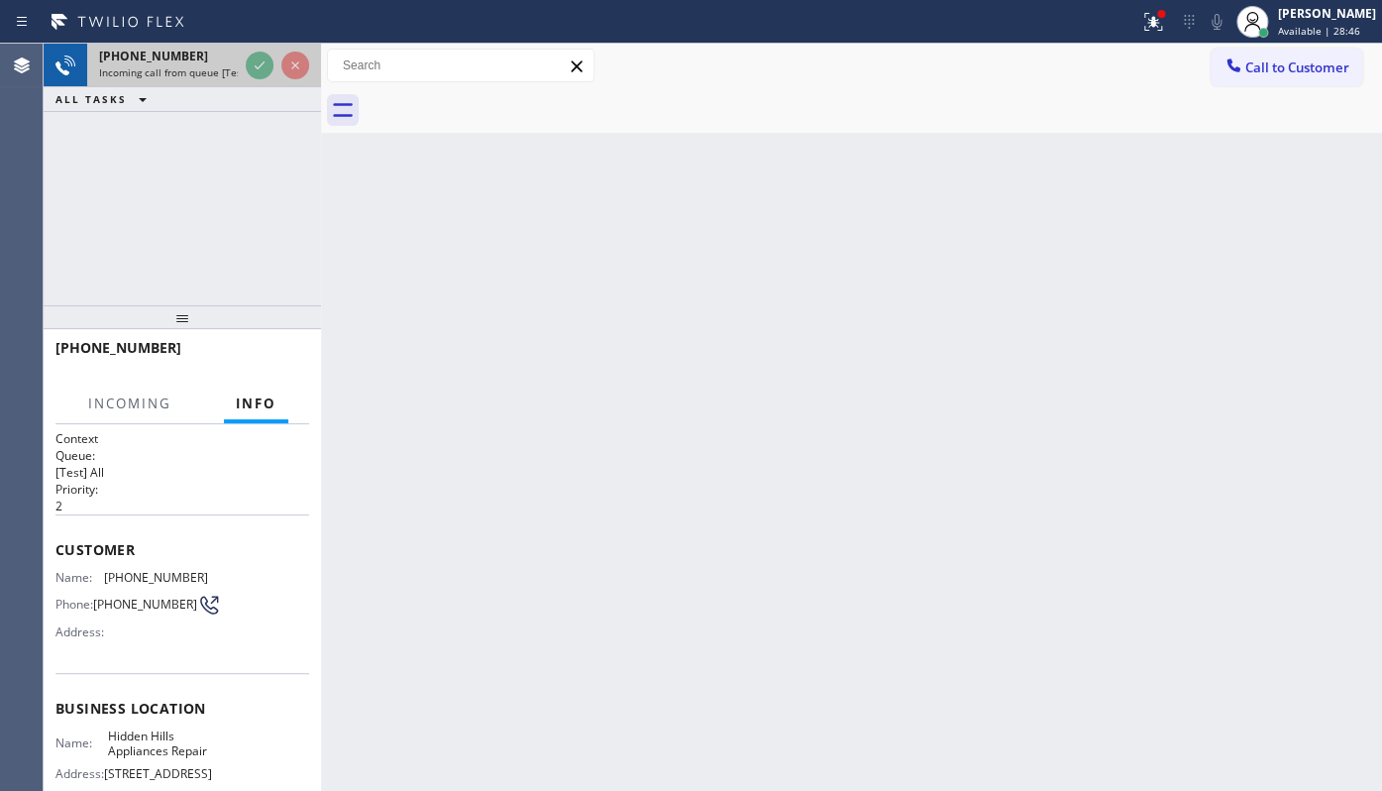
click at [249, 52] on div at bounding box center [277, 66] width 71 height 44
click at [1142, 27] on div at bounding box center [1153, 22] width 44 height 24
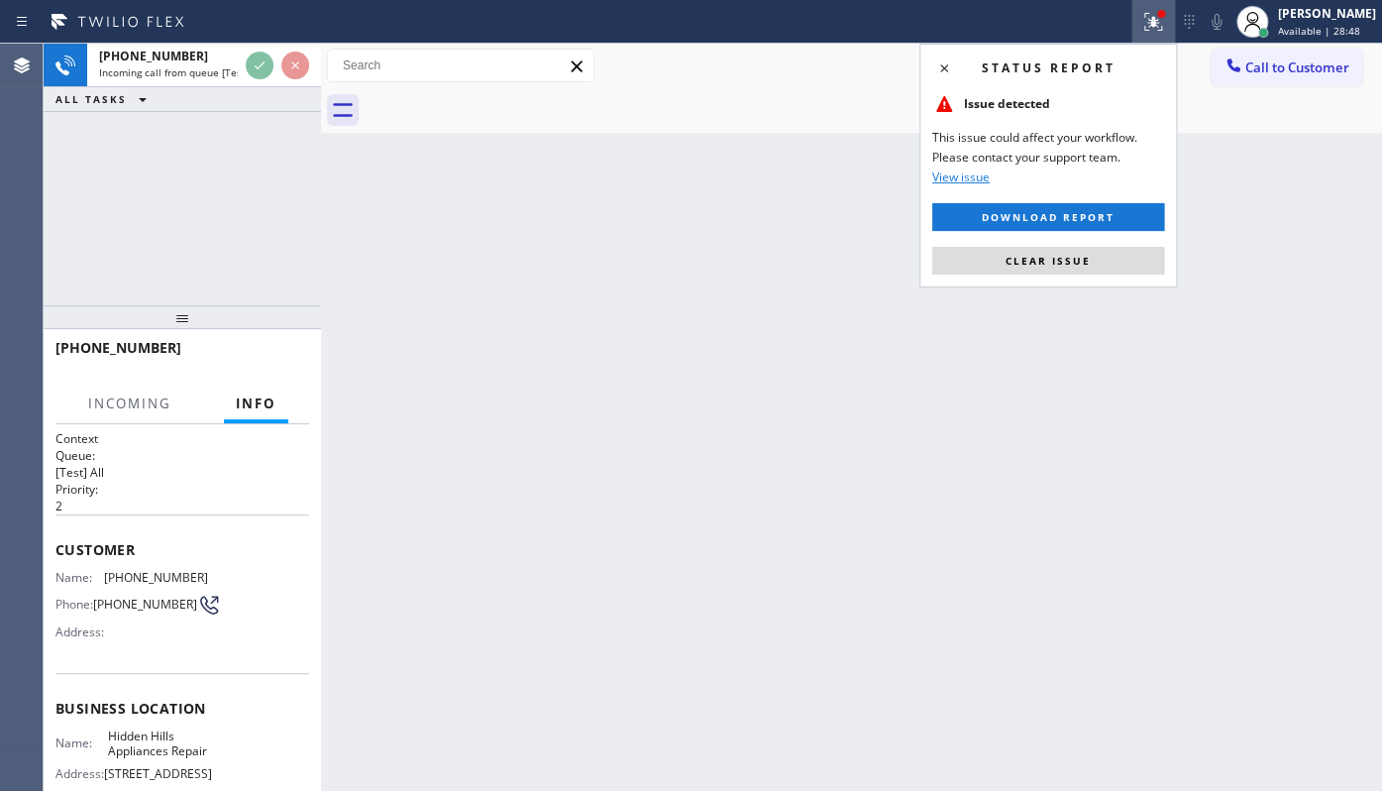
click at [1114, 264] on button "Clear issue" at bounding box center [1048, 261] width 232 height 28
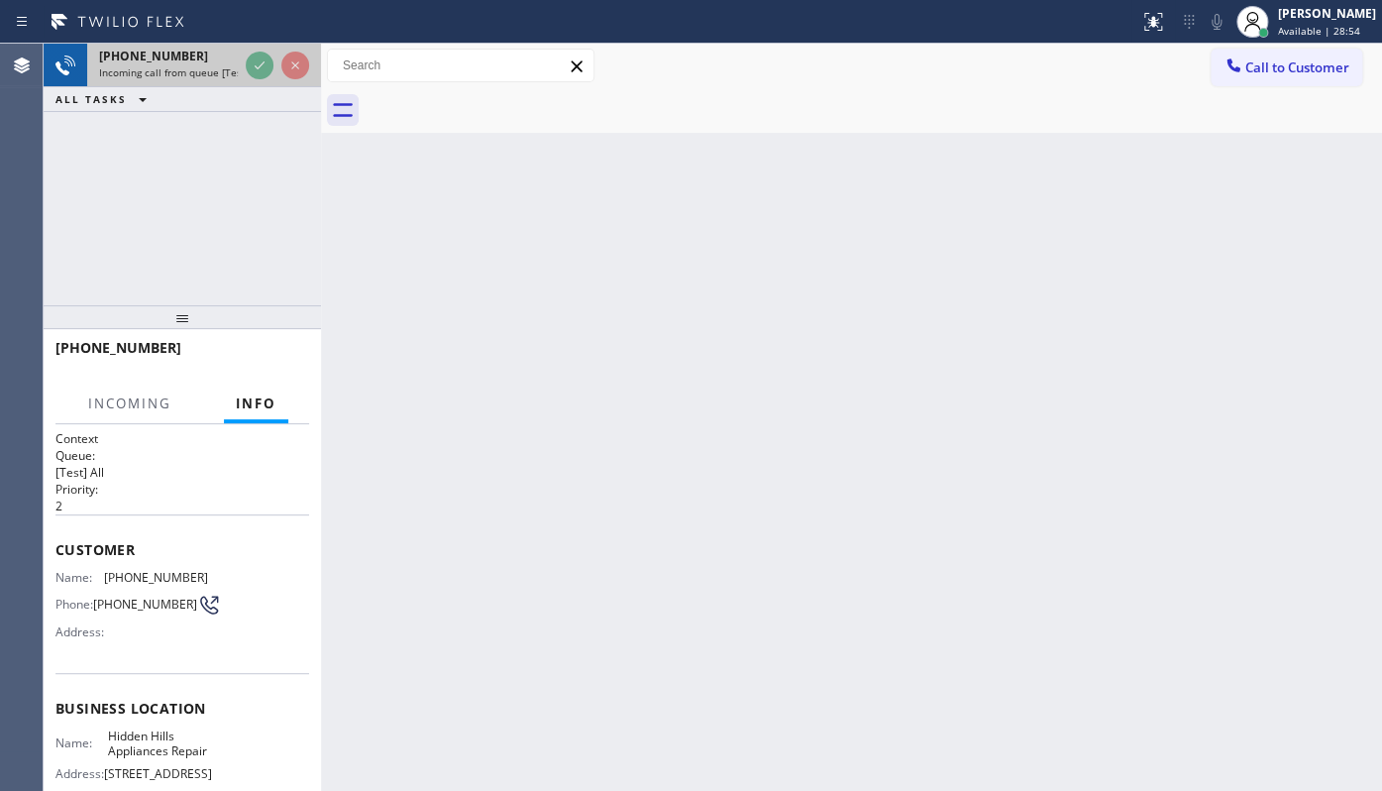
click at [241, 59] on div "[PHONE_NUMBER] Incoming call from queue [Test] All" at bounding box center [182, 66] width 277 height 44
click at [240, 59] on div "[PHONE_NUMBER] Incoming call from queue [Test] All" at bounding box center [164, 66] width 155 height 44
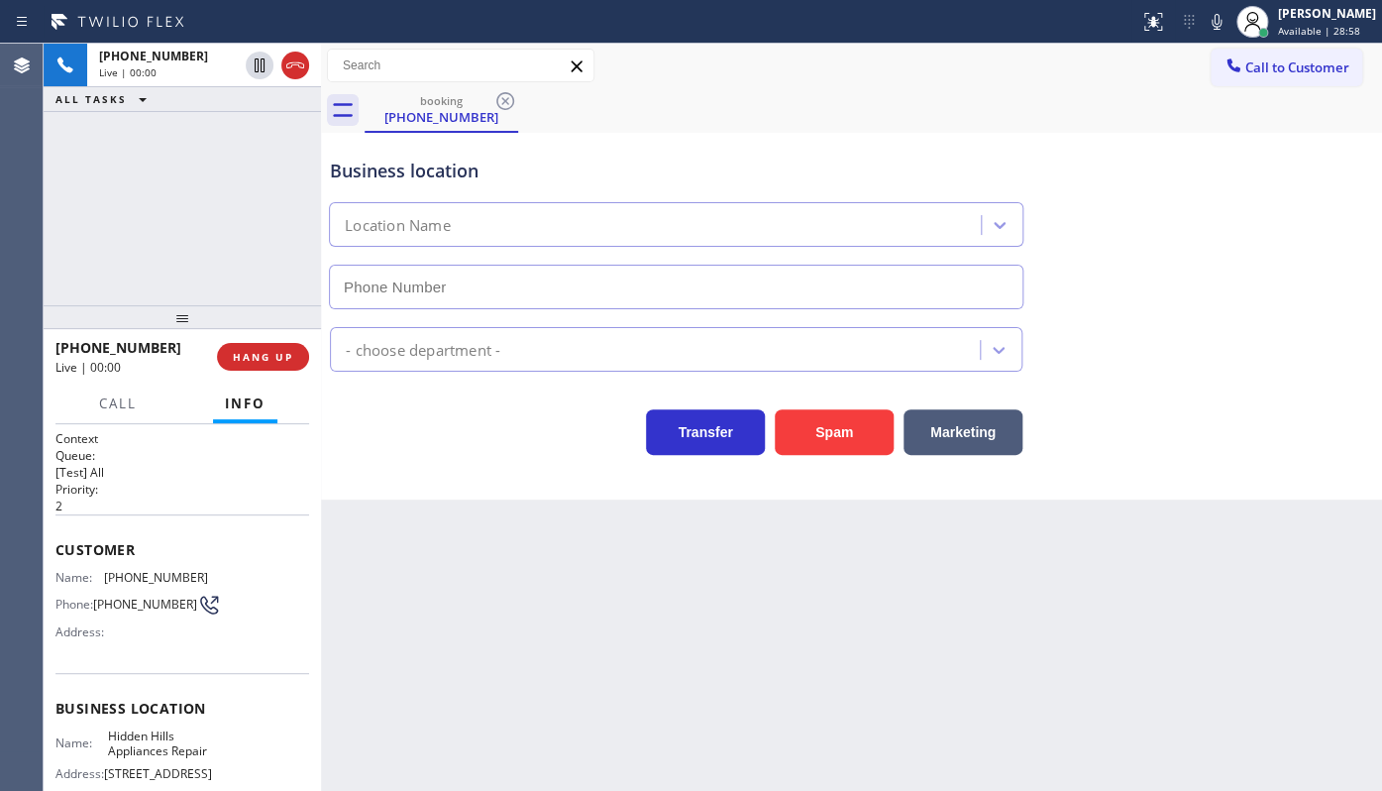
type input "[PHONE_NUMBER]"
click at [264, 356] on span "HANG UP" at bounding box center [263, 357] width 60 height 14
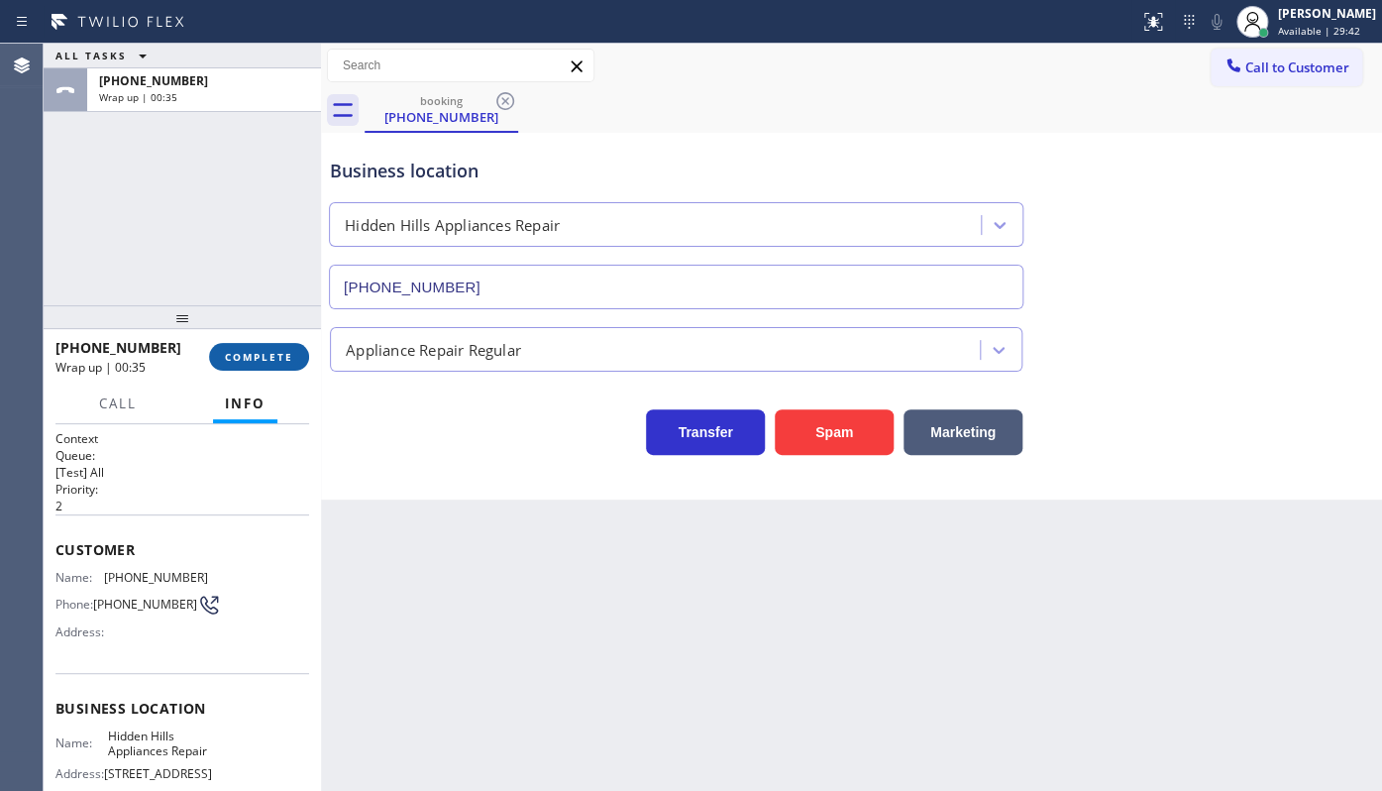
click at [287, 356] on span "COMPLETE" at bounding box center [259, 357] width 68 height 14
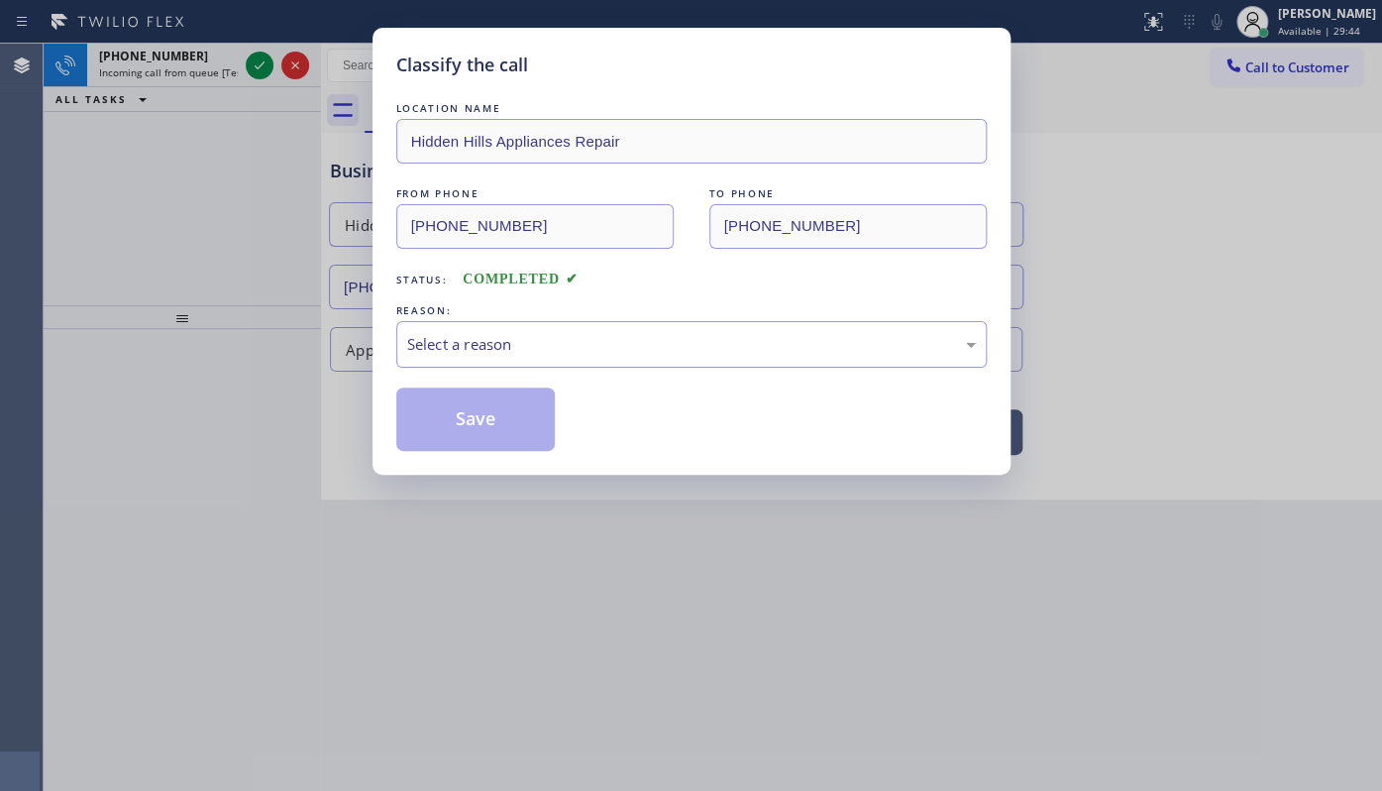
click at [429, 361] on div "Select a reason" at bounding box center [691, 344] width 590 height 47
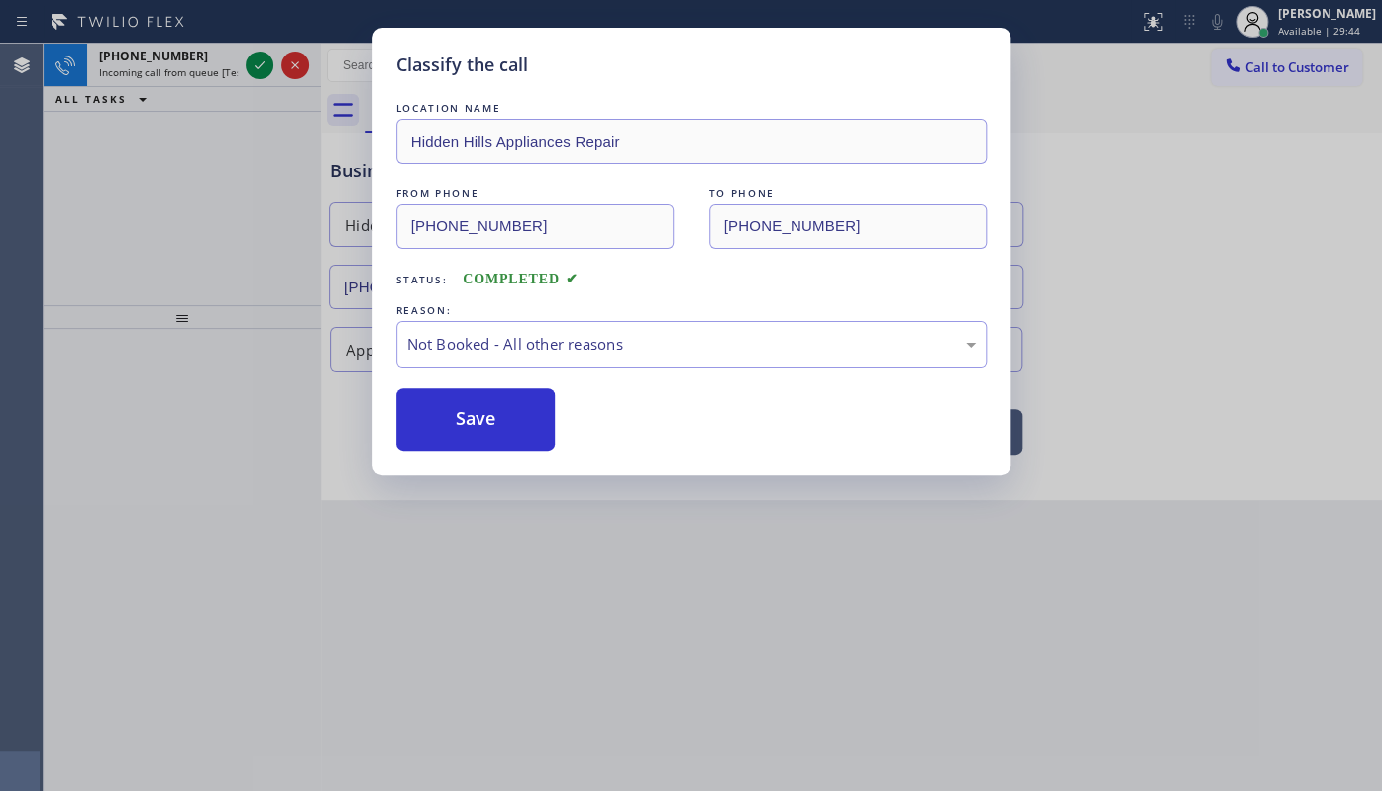
click at [435, 426] on button "Save" at bounding box center [475, 418] width 159 height 63
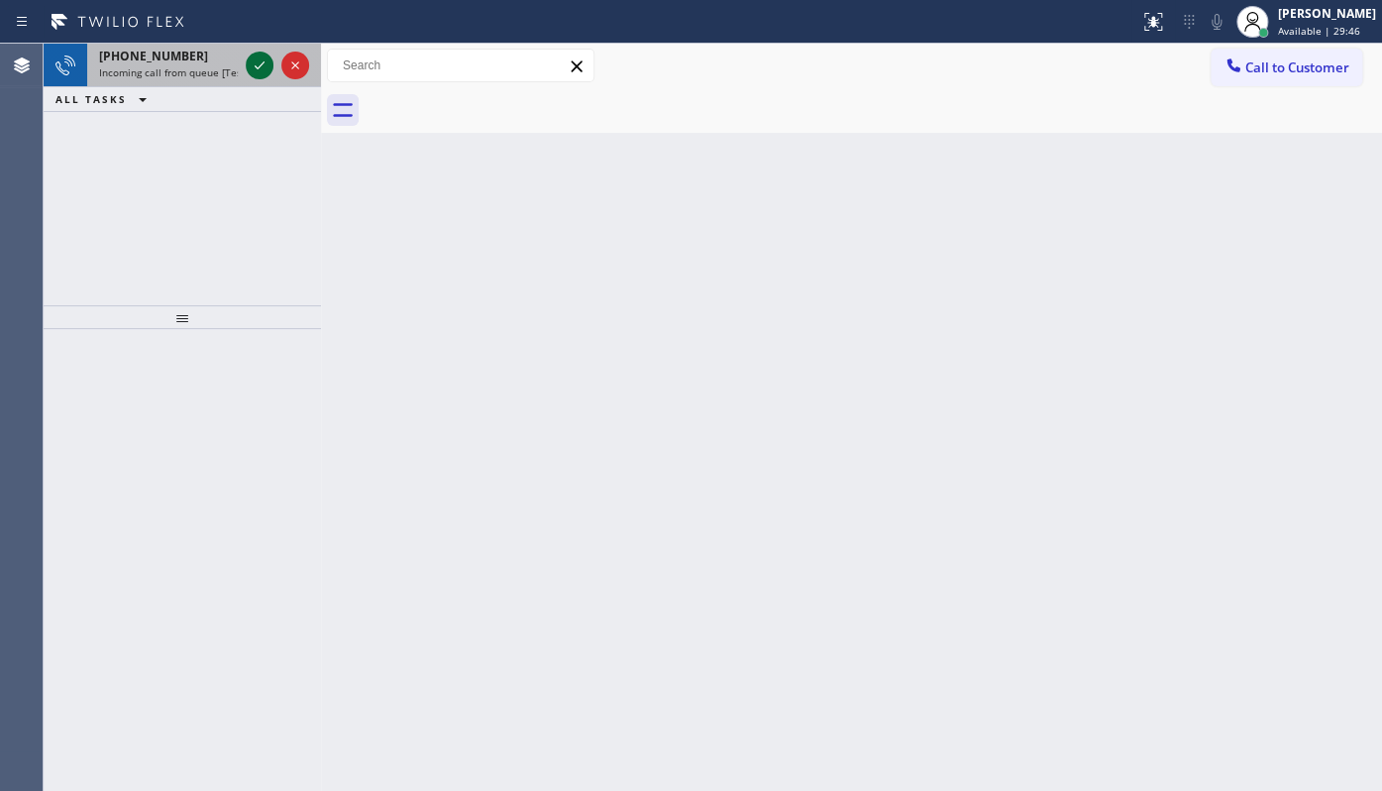
click at [268, 73] on icon at bounding box center [260, 65] width 24 height 24
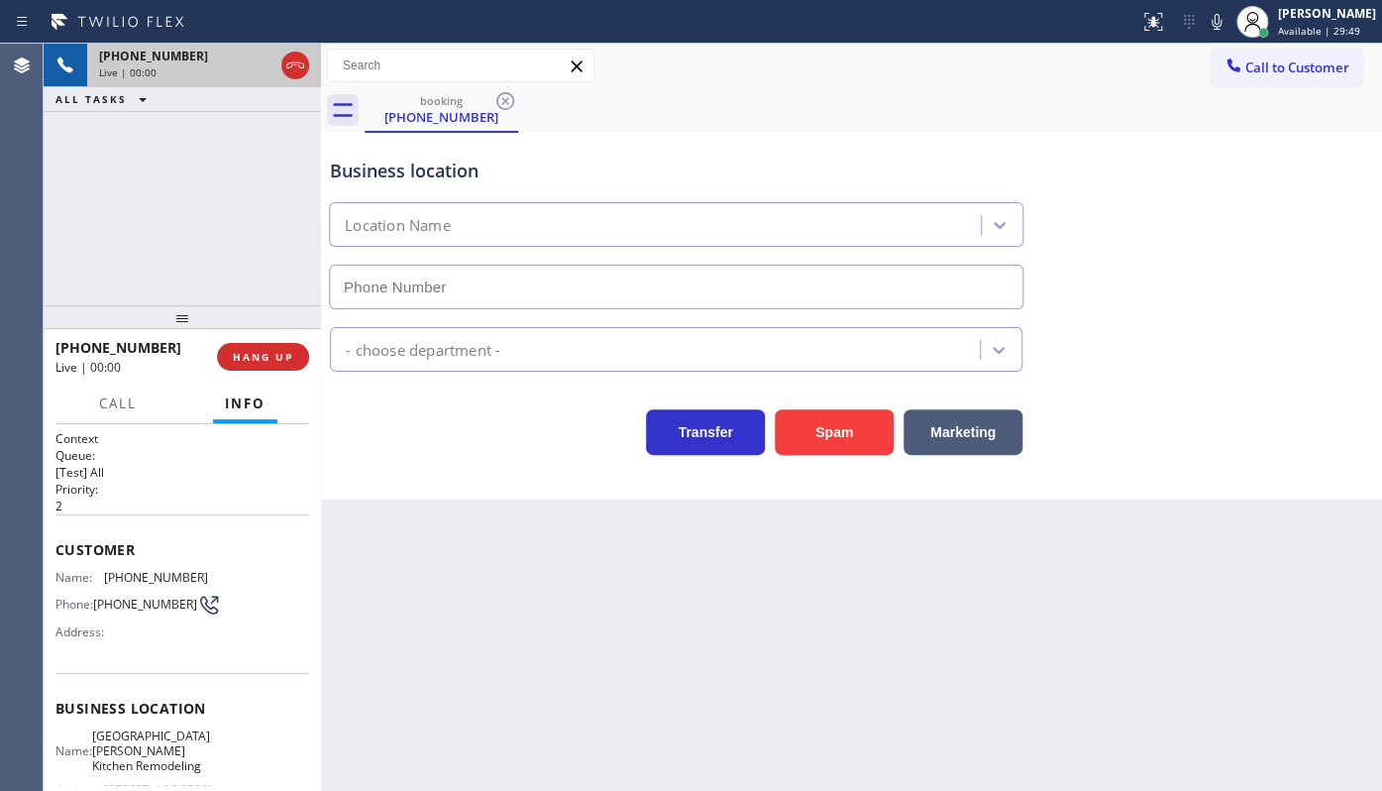
type input "[PHONE_NUMBER]"
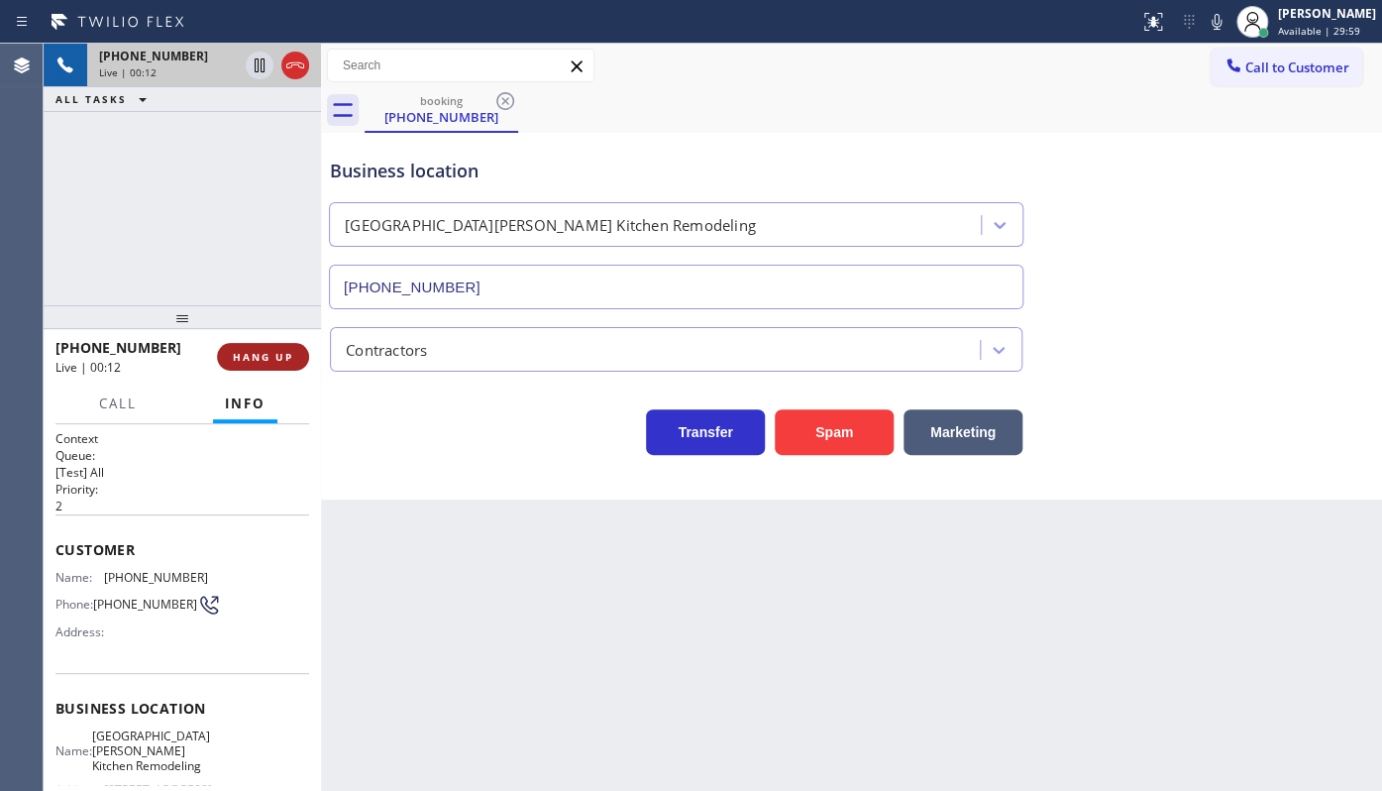
click at [276, 347] on button "HANG UP" at bounding box center [263, 357] width 92 height 28
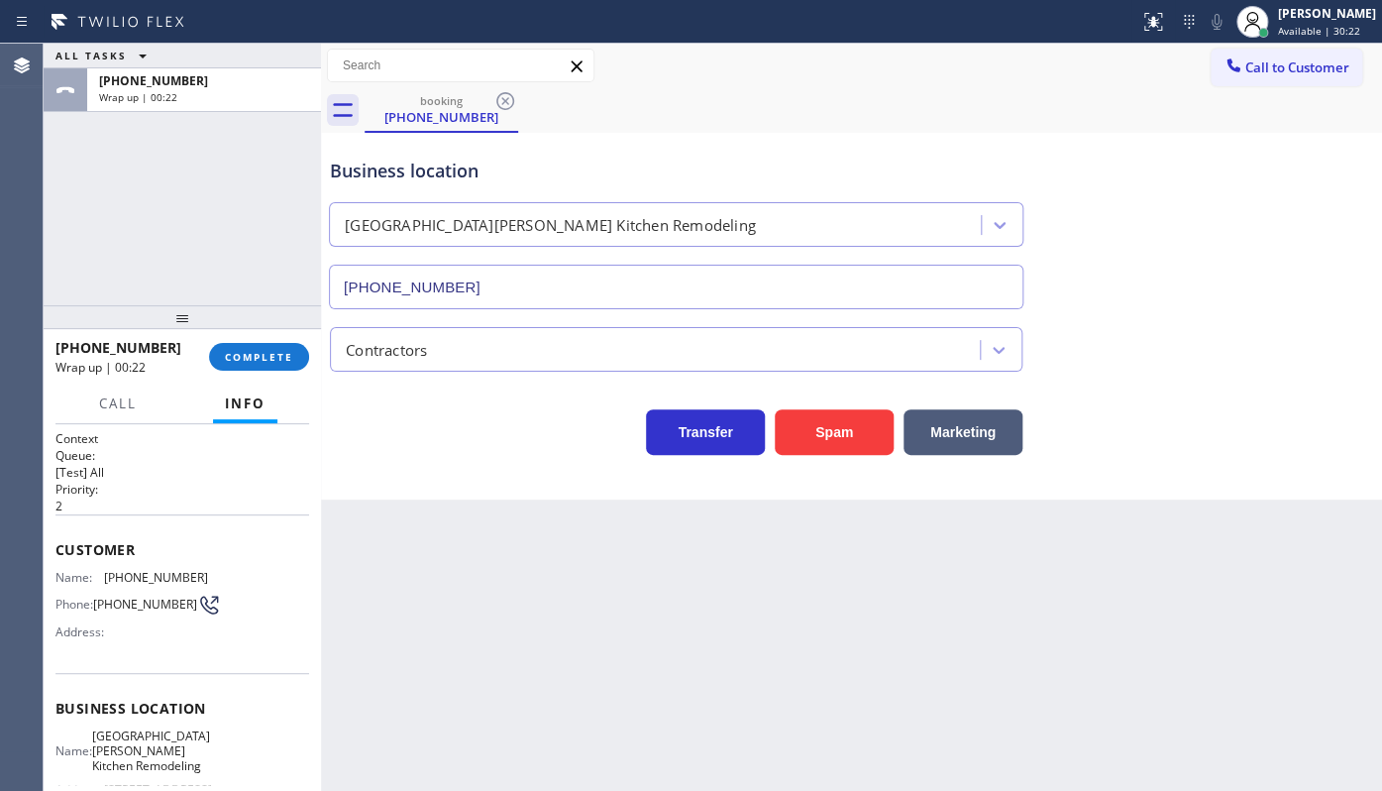
click at [151, 261] on div "ALL TASKS ALL TASKS ACTIVE TASKS TASKS IN WRAP UP [PHONE_NUMBER] Wrap up | 00:22" at bounding box center [182, 175] width 277 height 262
click at [273, 348] on button "COMPLETE" at bounding box center [259, 357] width 100 height 28
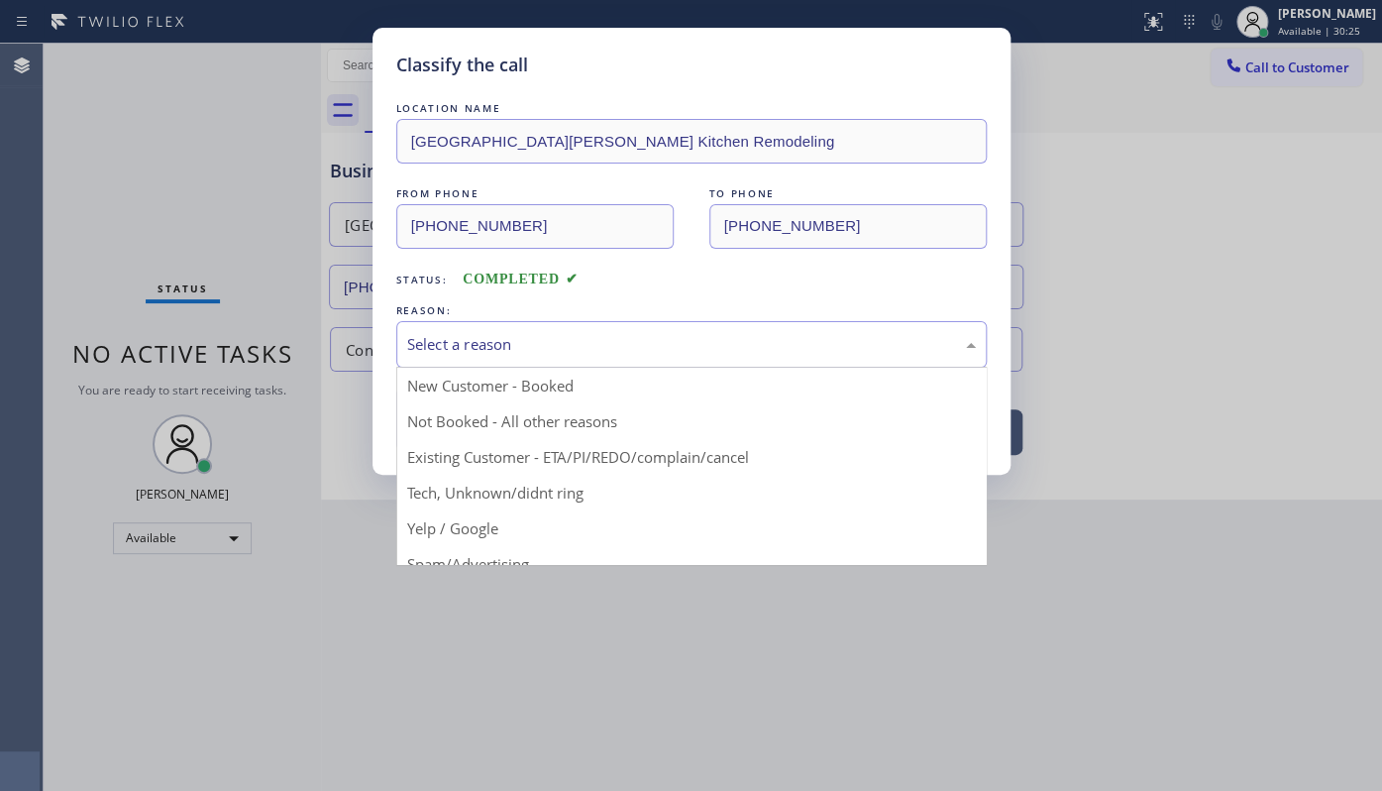
click at [430, 341] on div "Select a reason" at bounding box center [691, 344] width 569 height 23
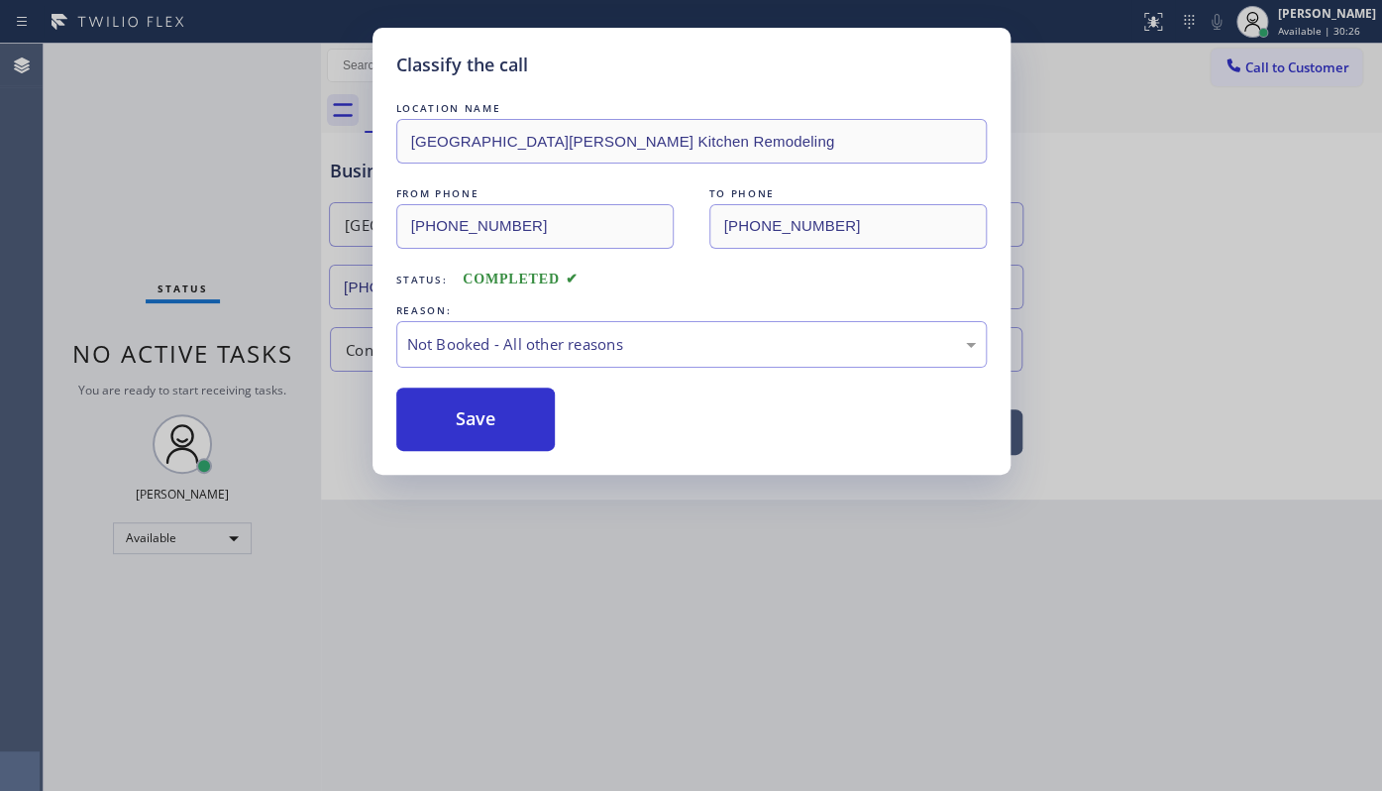
click at [455, 412] on button "Save" at bounding box center [475, 418] width 159 height 63
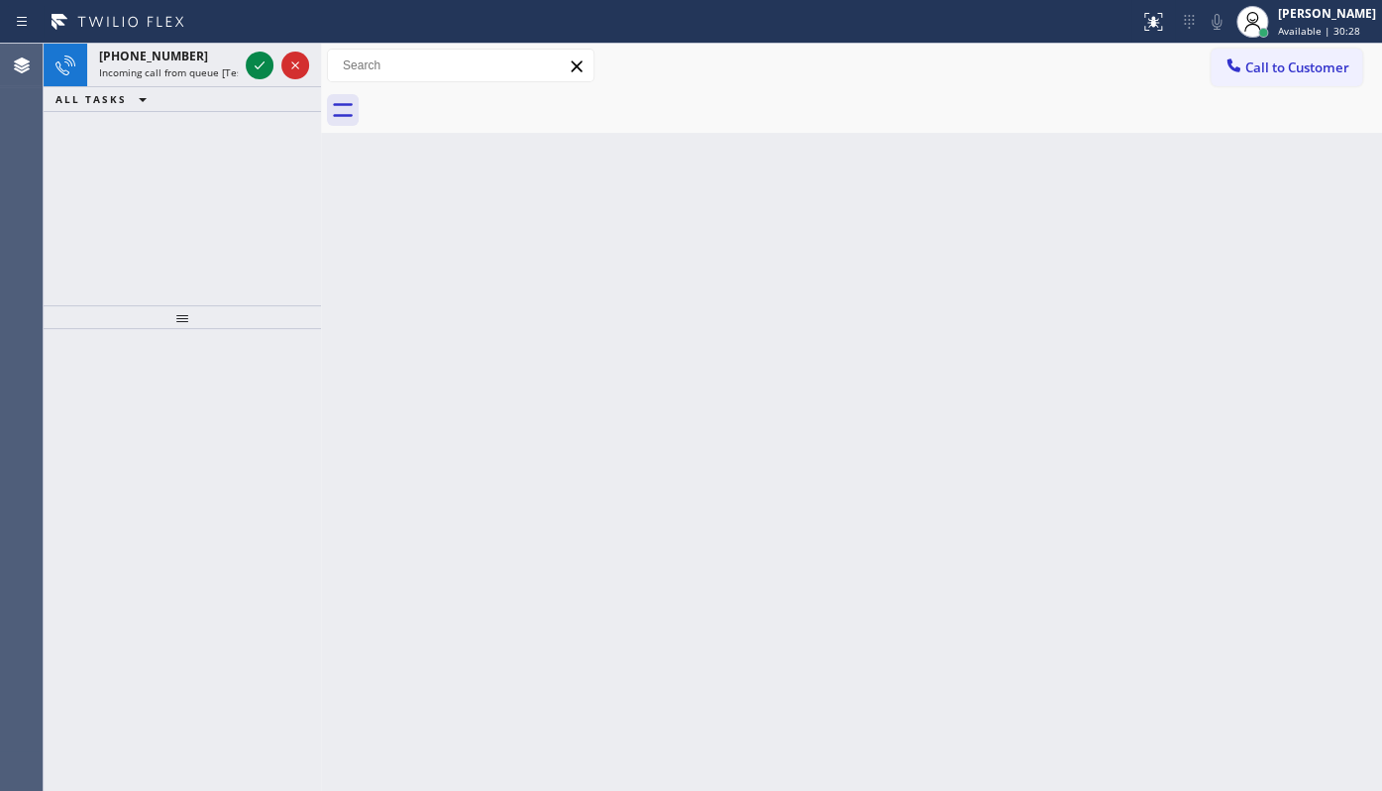
drag, startPoint x: 1218, startPoint y: 262, endPoint x: 1141, endPoint y: 236, distance: 81.4
click at [1206, 258] on div "Back to Dashboard Change Sender ID Customers Technicians Select a contact Outbo…" at bounding box center [851, 417] width 1061 height 747
click at [263, 58] on icon at bounding box center [260, 65] width 24 height 24
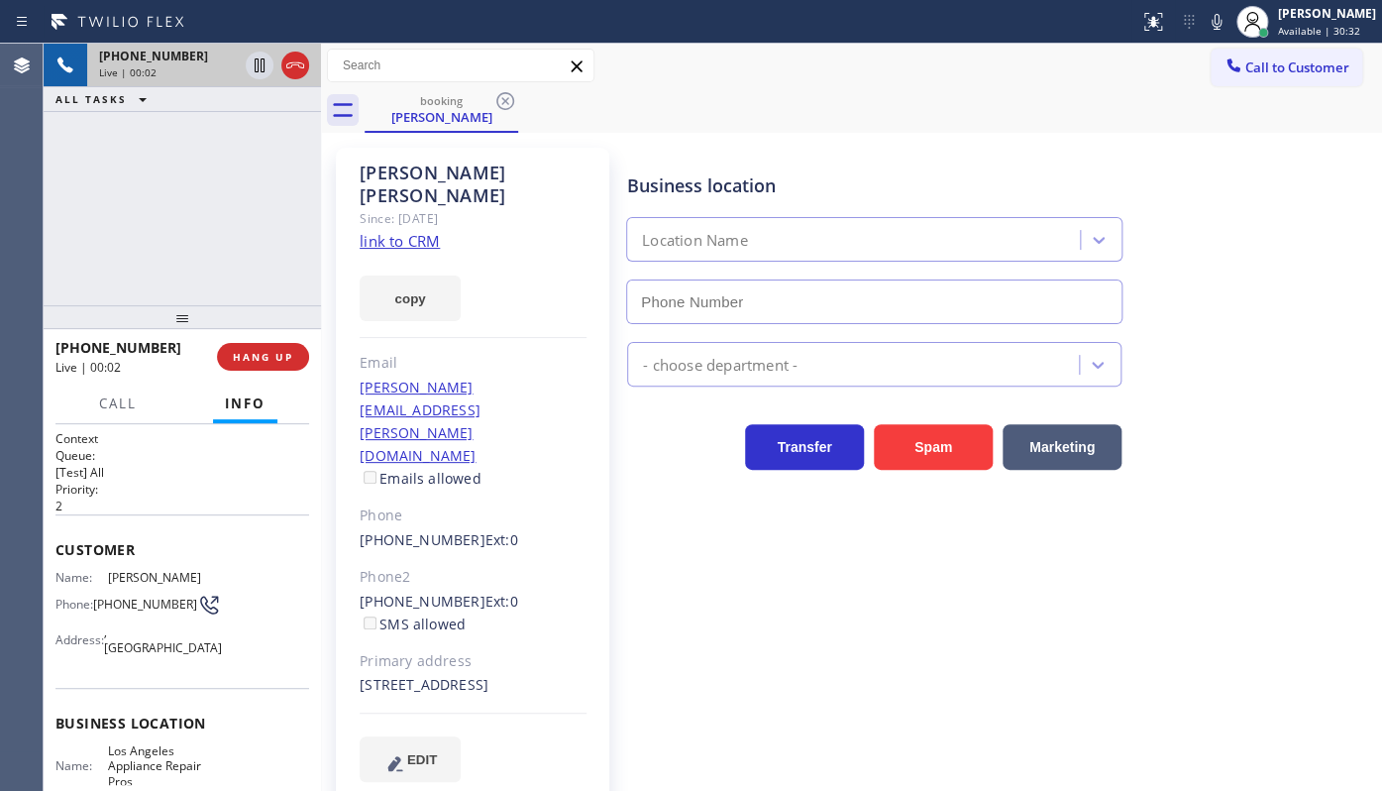
type input "[PHONE_NUMBER]"
click at [383, 231] on link "link to CRM" at bounding box center [400, 241] width 80 height 20
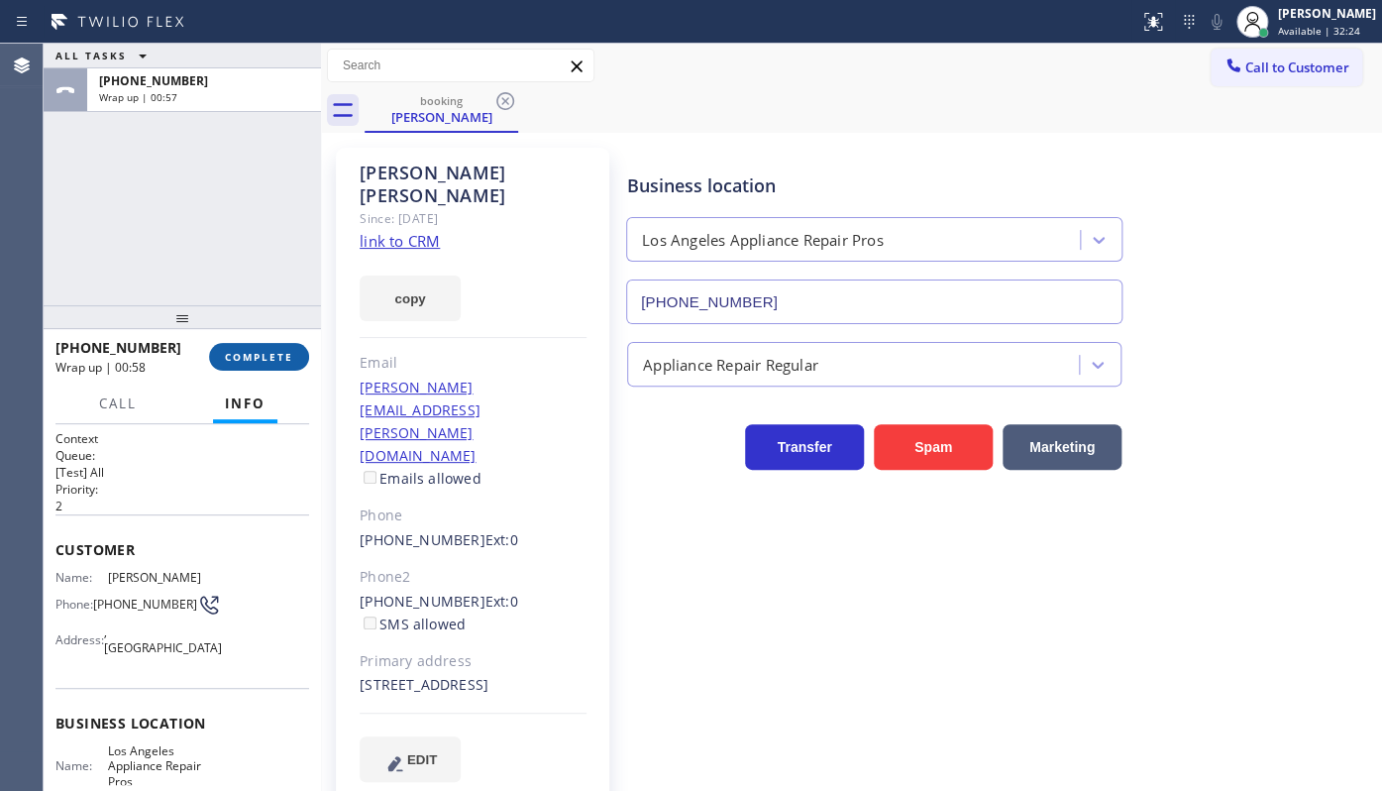
click at [264, 345] on button "COMPLETE" at bounding box center [259, 357] width 100 height 28
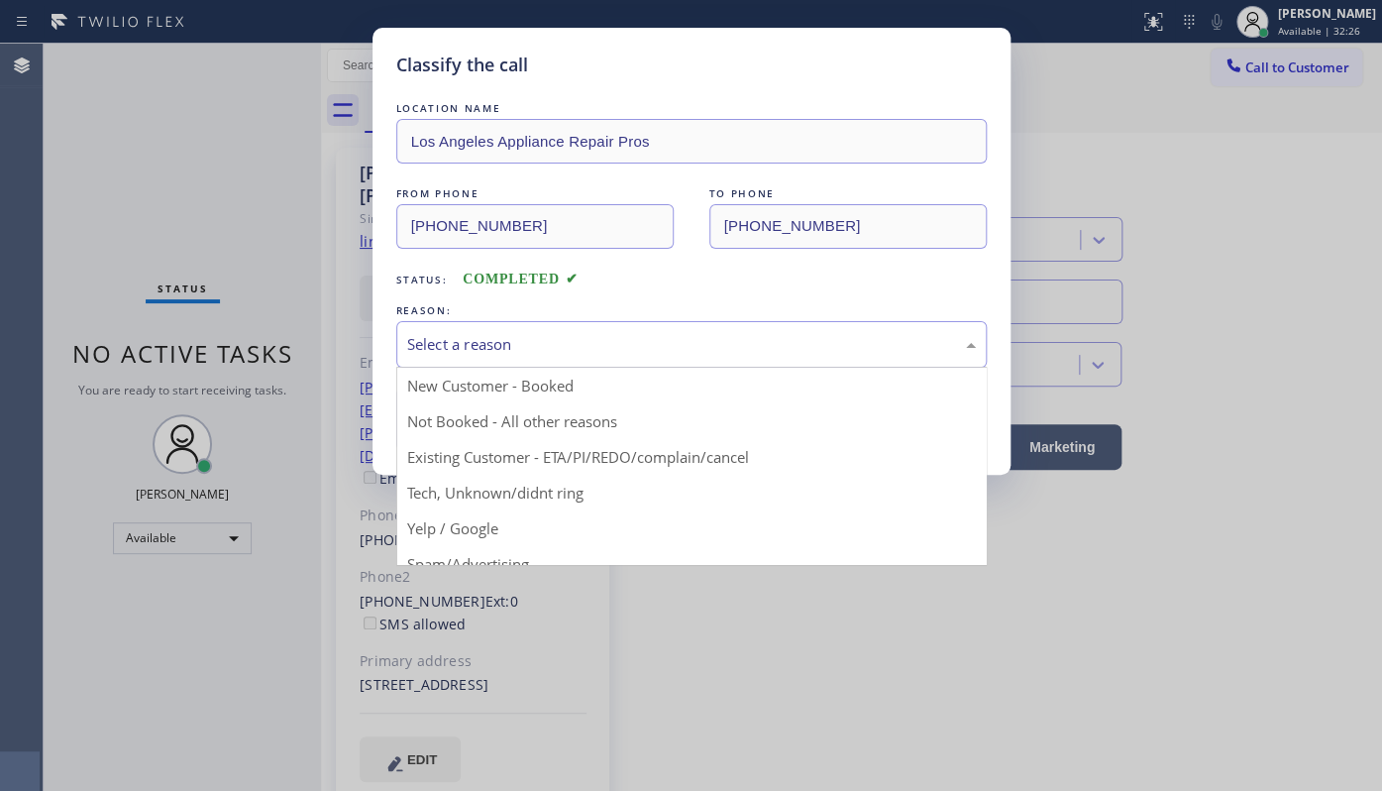
click at [445, 345] on div "Select a reason" at bounding box center [691, 344] width 569 height 23
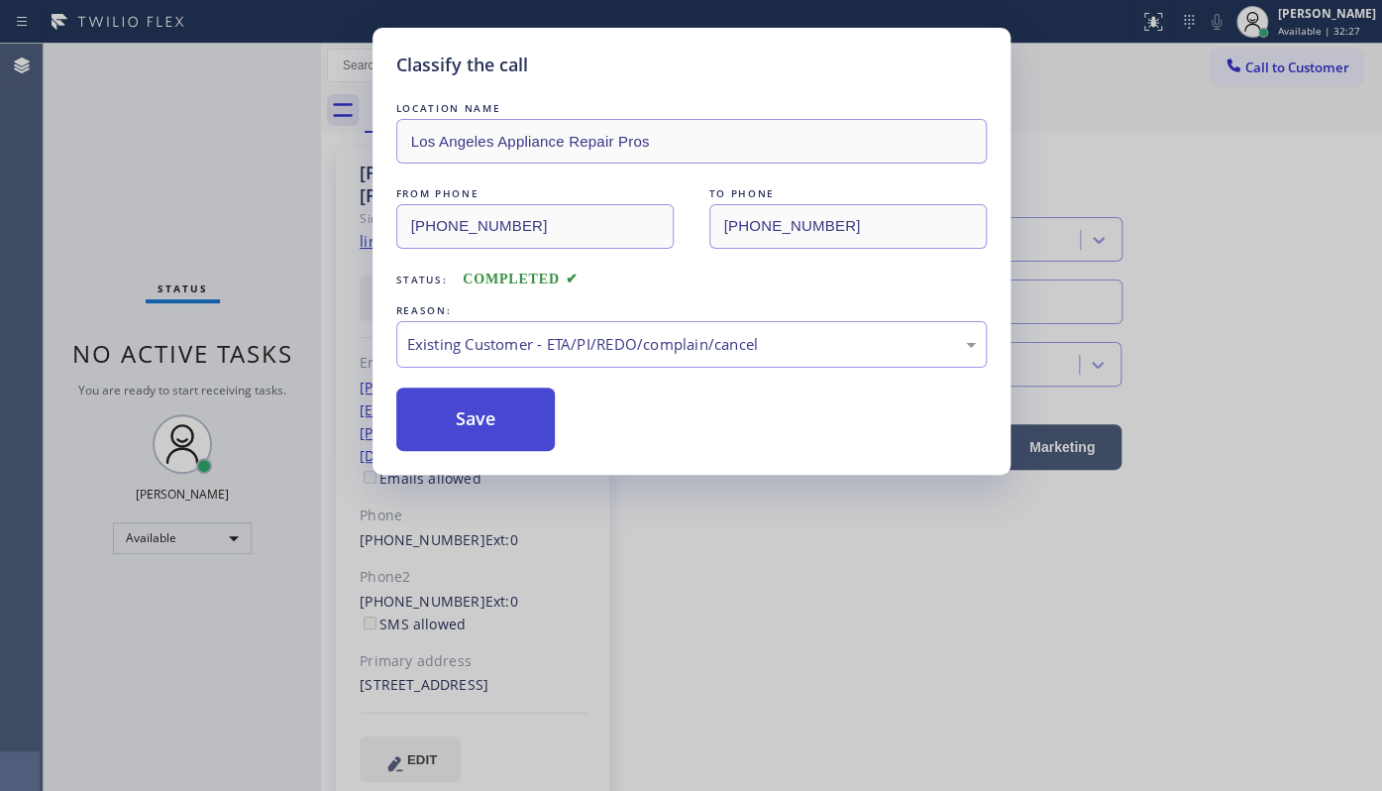
click at [447, 413] on button "Save" at bounding box center [475, 418] width 159 height 63
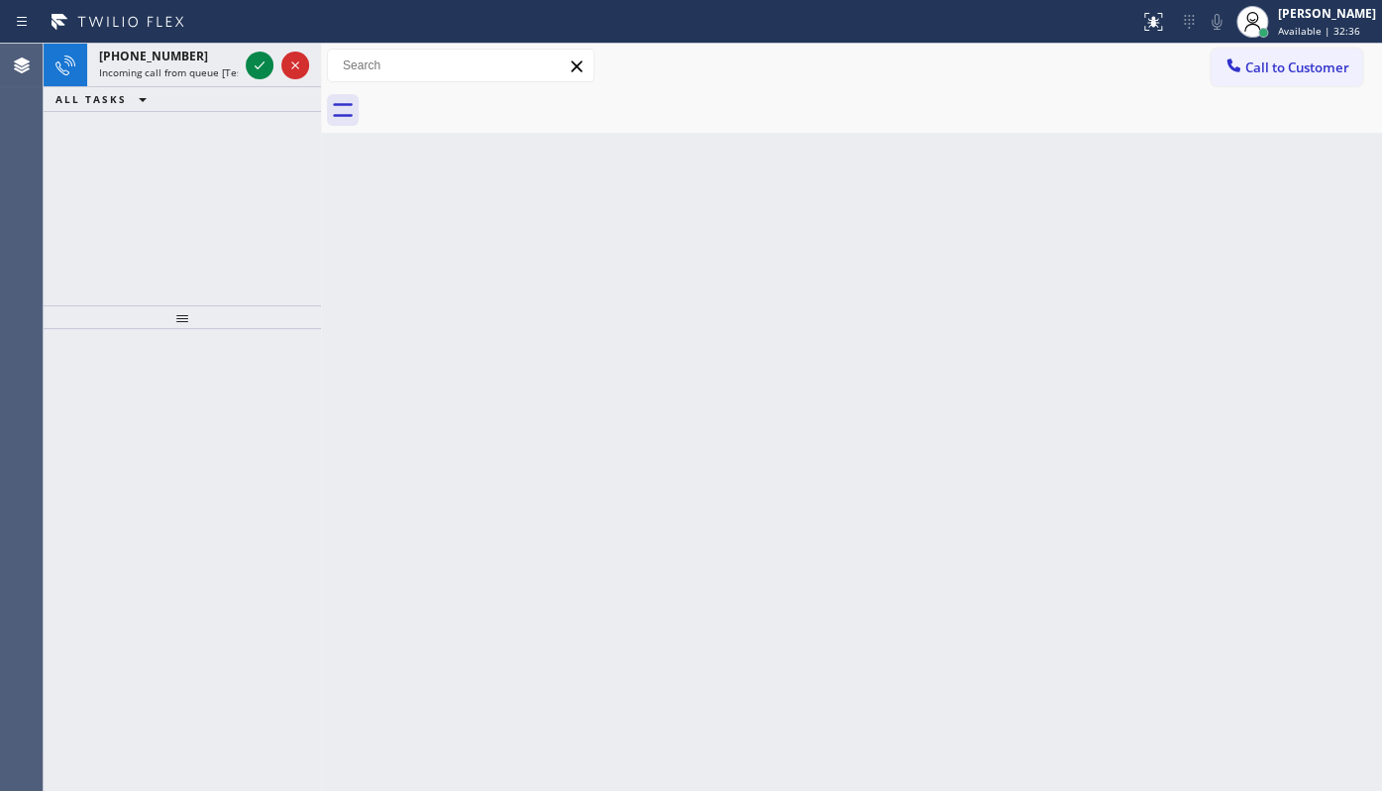
drag, startPoint x: 177, startPoint y: 208, endPoint x: 221, endPoint y: 160, distance: 64.5
click at [177, 208] on div "[PHONE_NUMBER] Incoming call from queue [Test] All ALL TASKS ALL TASKS ACTIVE T…" at bounding box center [182, 175] width 277 height 262
click at [255, 62] on icon at bounding box center [260, 65] width 24 height 24
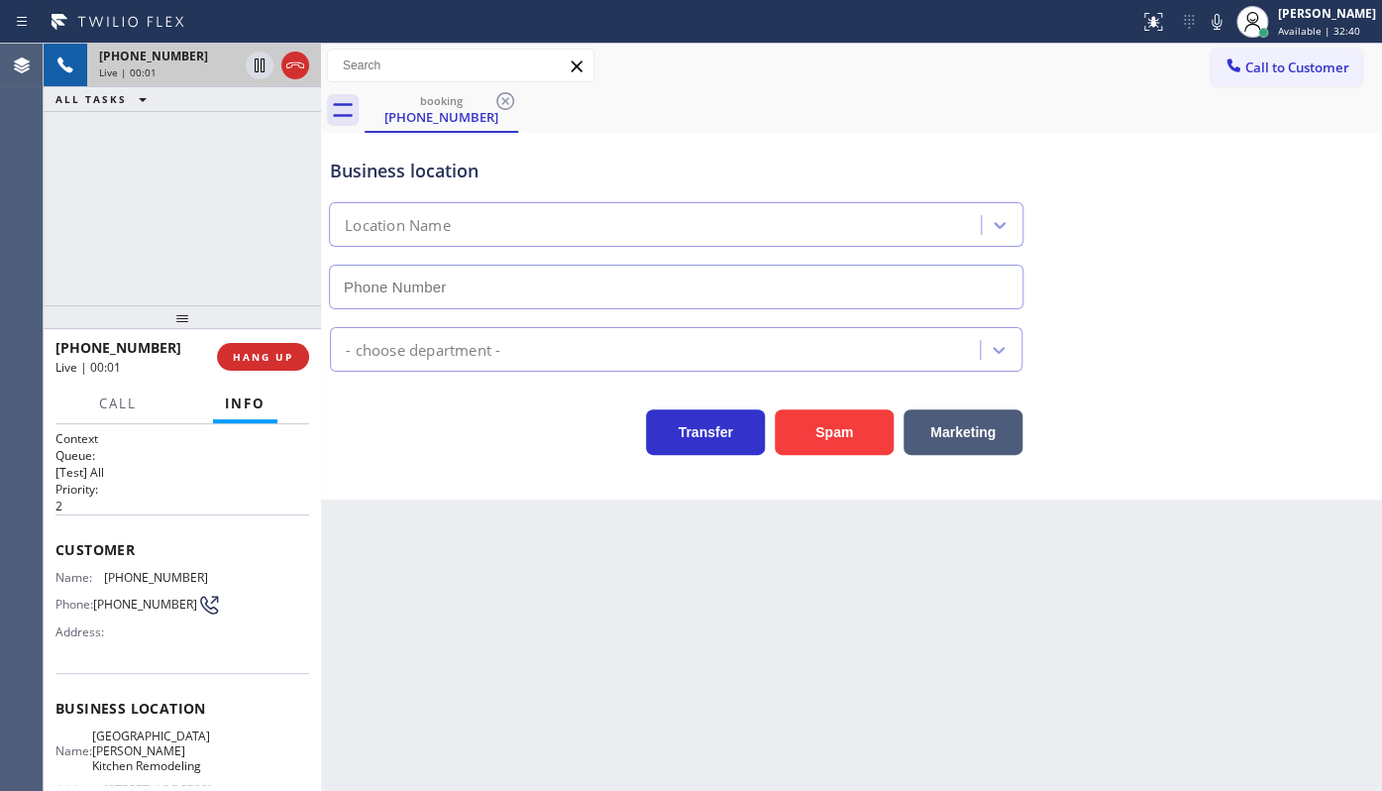
type input "[PHONE_NUMBER]"
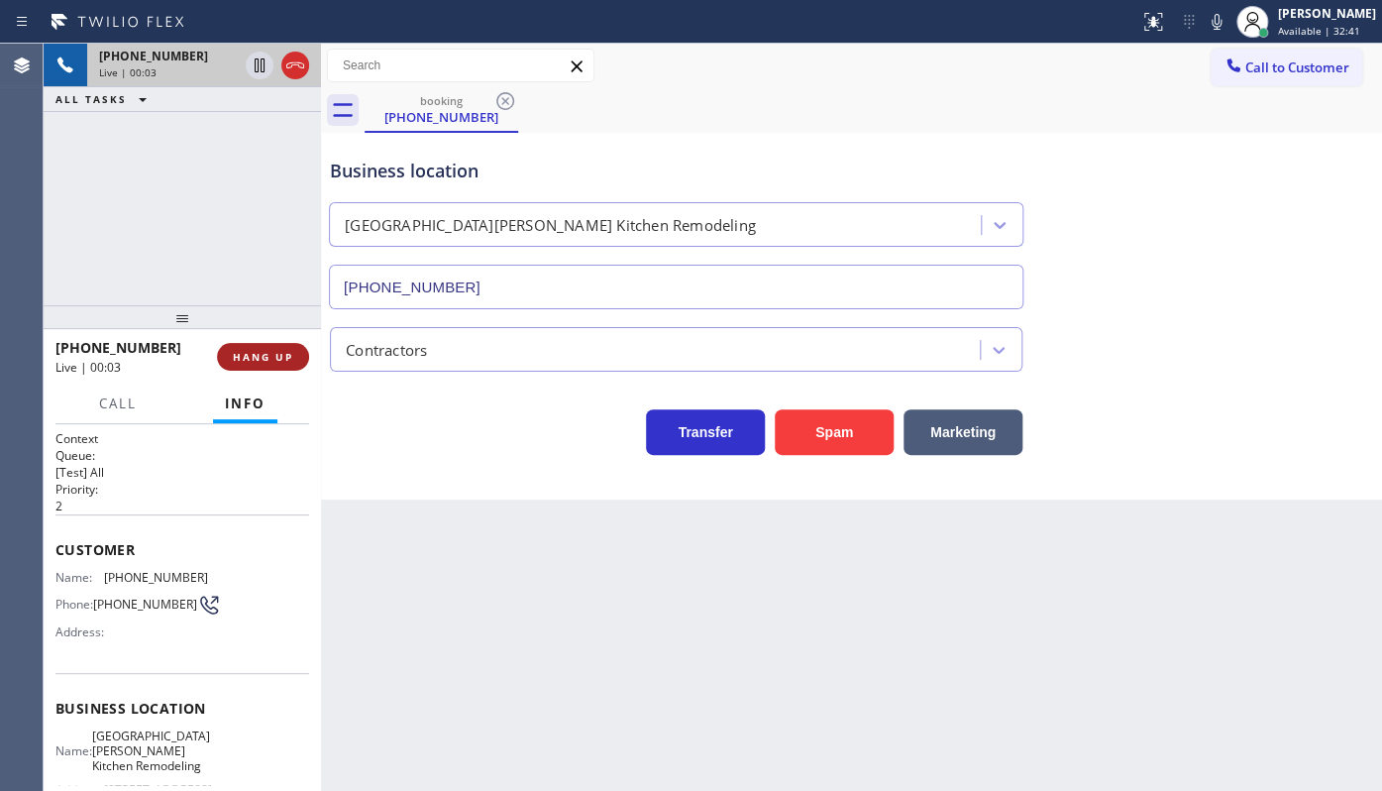
click at [266, 360] on span "HANG UP" at bounding box center [263, 357] width 60 height 14
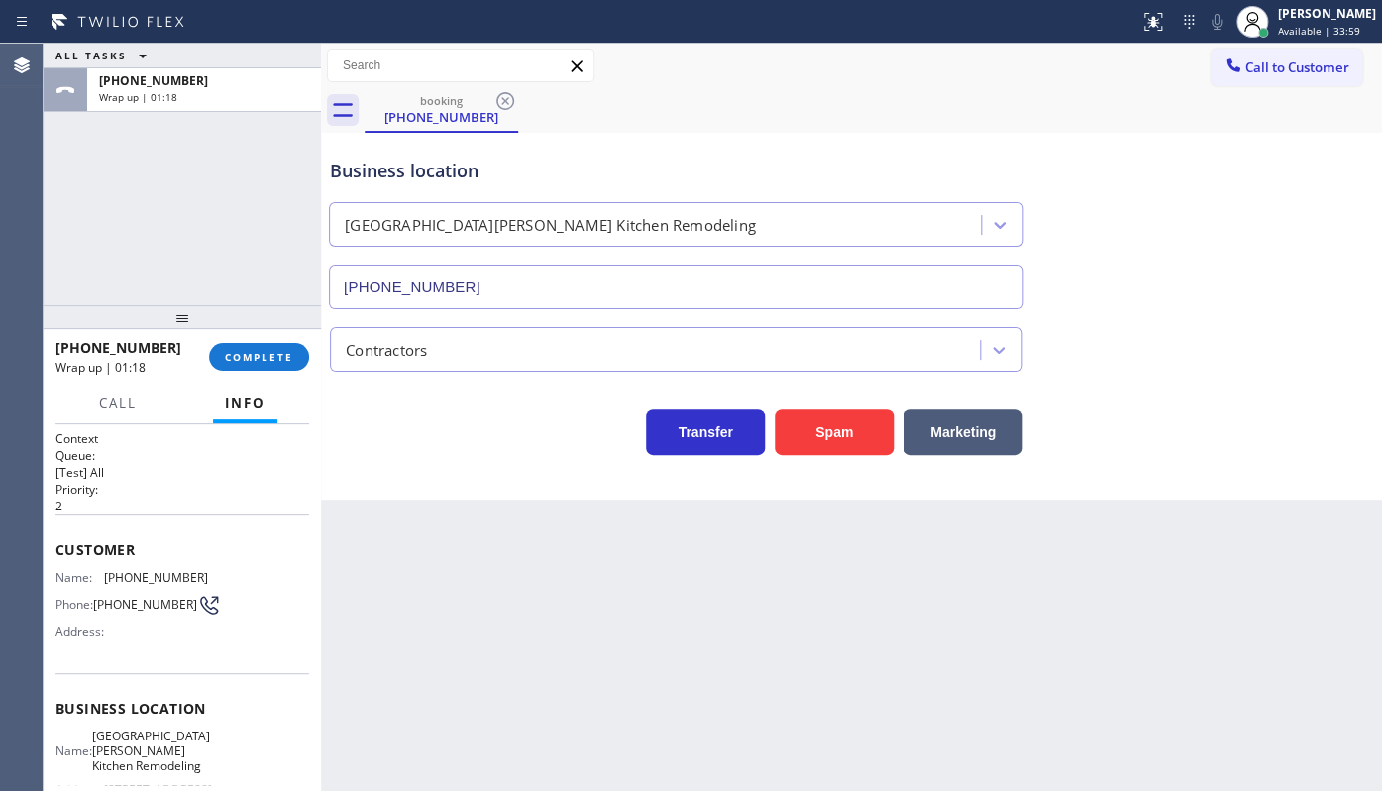
click at [126, 220] on div "ALL TASKS ALL TASKS ACTIVE TASKS TASKS IN WRAP UP [PHONE_NUMBER] Wrap up | 01:18" at bounding box center [182, 175] width 277 height 262
click at [245, 363] on span "COMPLETE" at bounding box center [259, 357] width 68 height 14
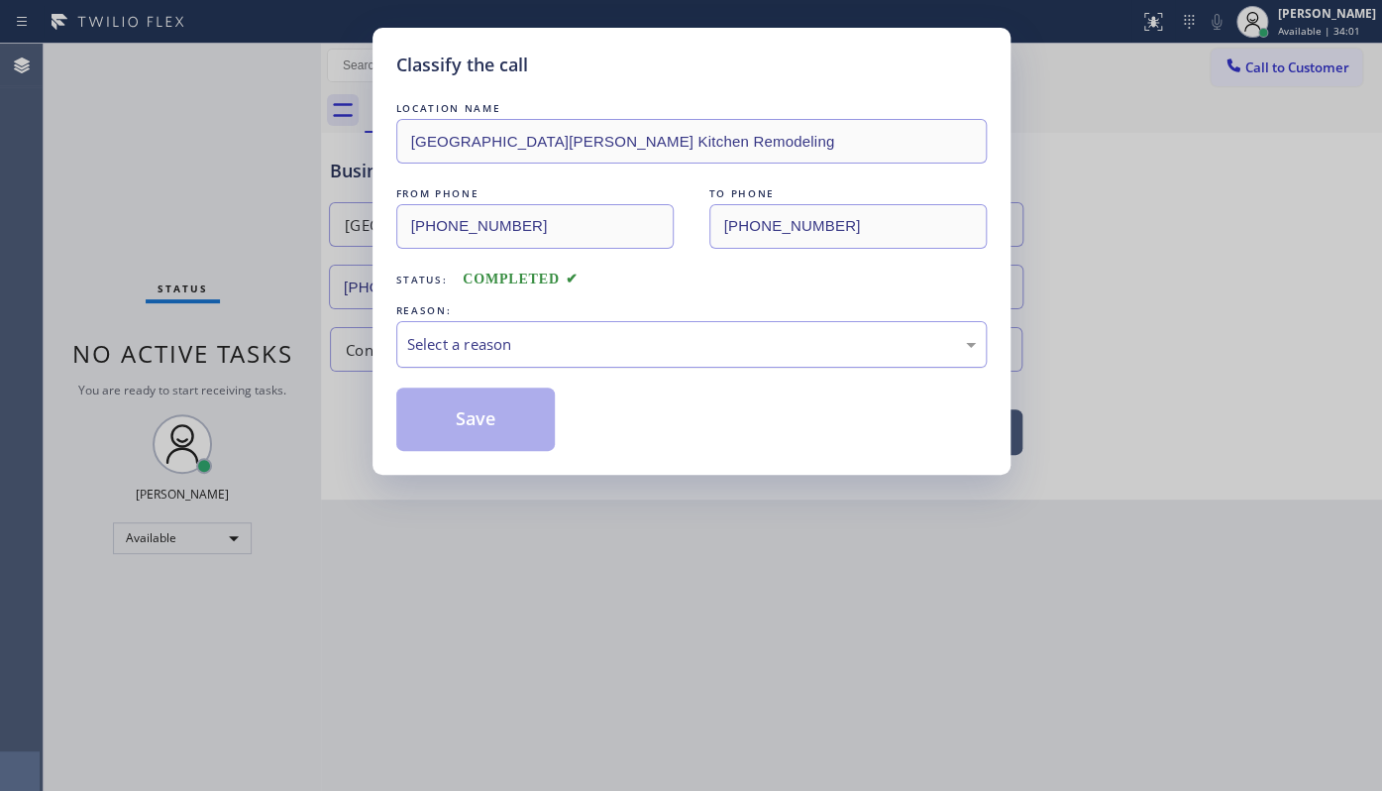
click at [423, 347] on div "Select a reason" at bounding box center [691, 344] width 569 height 23
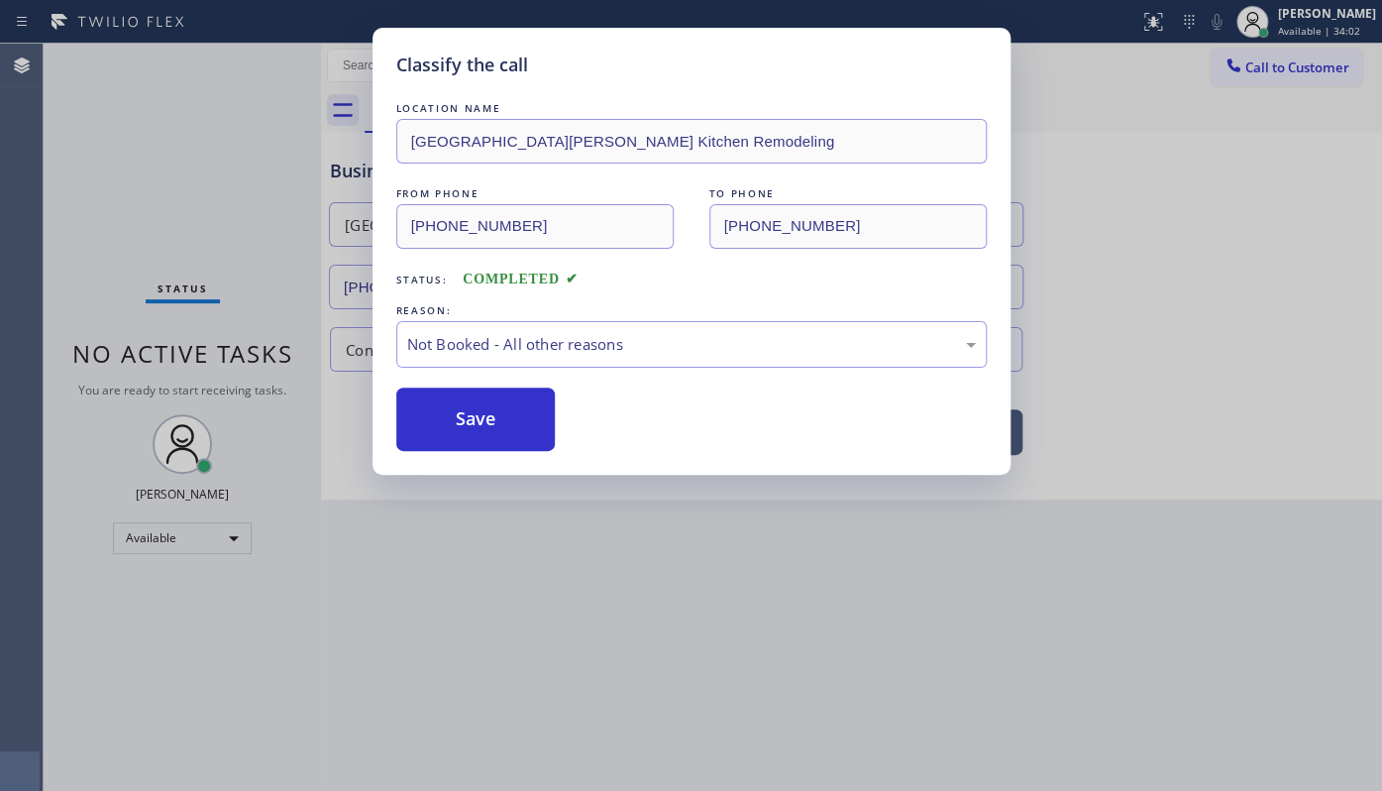
click at [423, 407] on button "Save" at bounding box center [475, 418] width 159 height 63
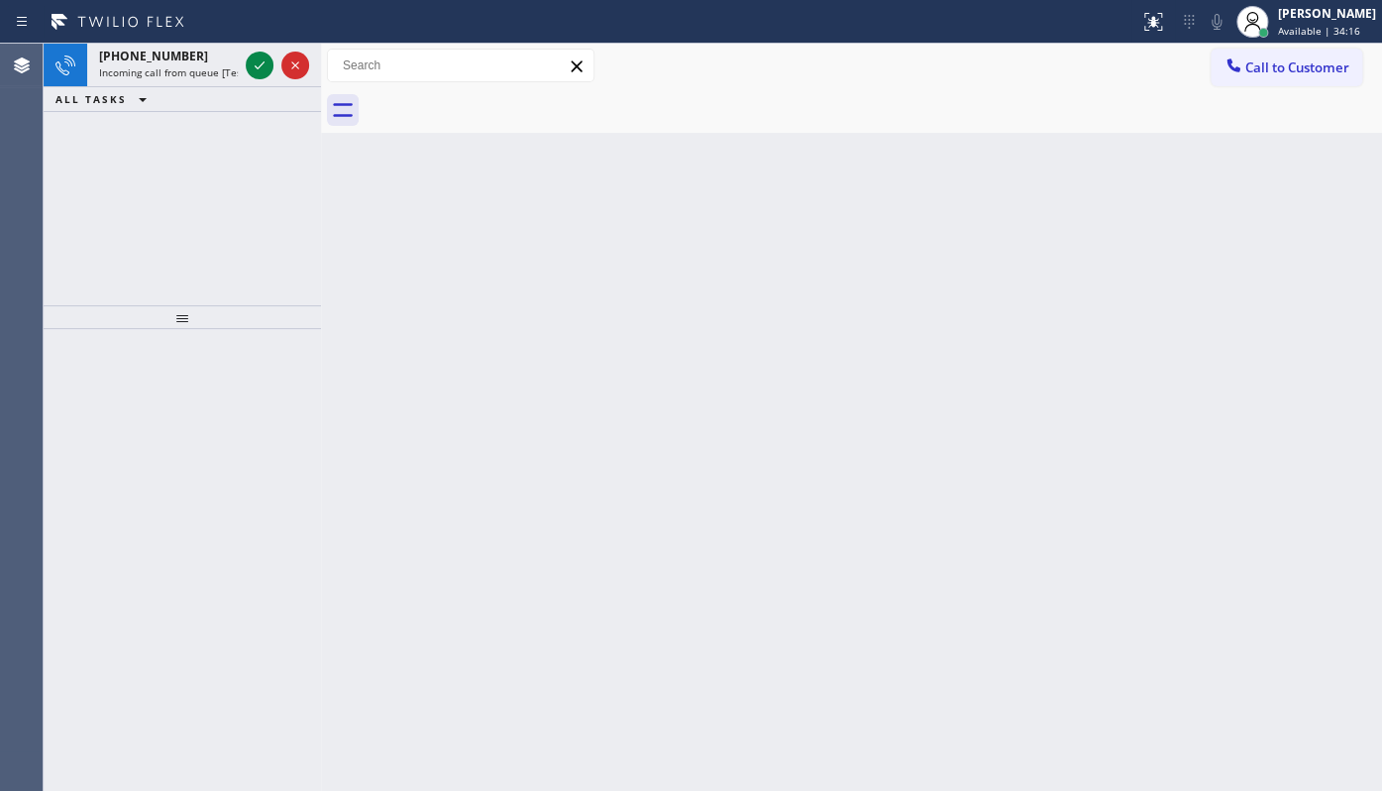
click at [159, 184] on div "[PHONE_NUMBER] Incoming call from queue [Test] All ALL TASKS ALL TASKS ACTIVE T…" at bounding box center [182, 175] width 277 height 262
click at [264, 55] on icon at bounding box center [260, 65] width 24 height 24
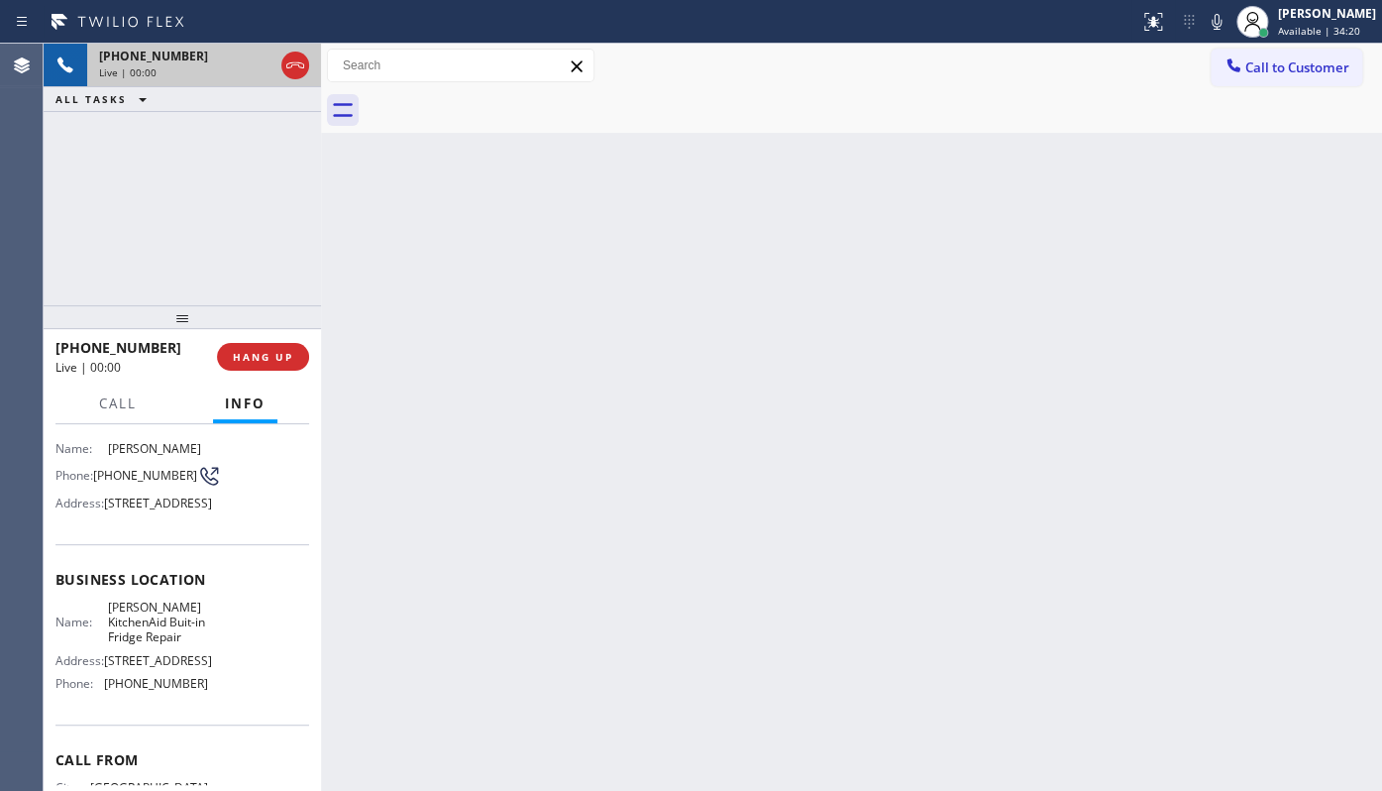
scroll to position [179, 0]
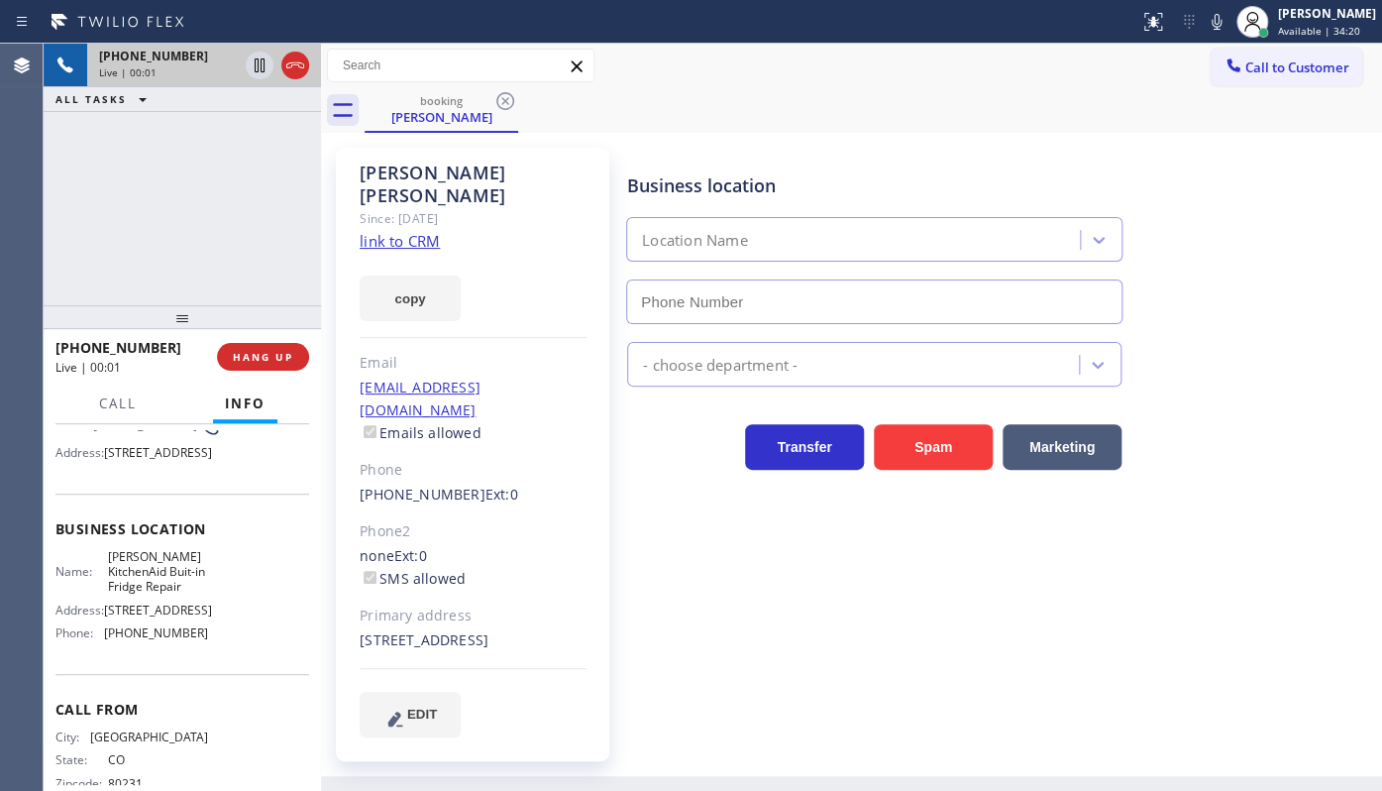
type input "[PHONE_NUMBER]"
click at [390, 231] on link "link to CRM" at bounding box center [400, 241] width 80 height 20
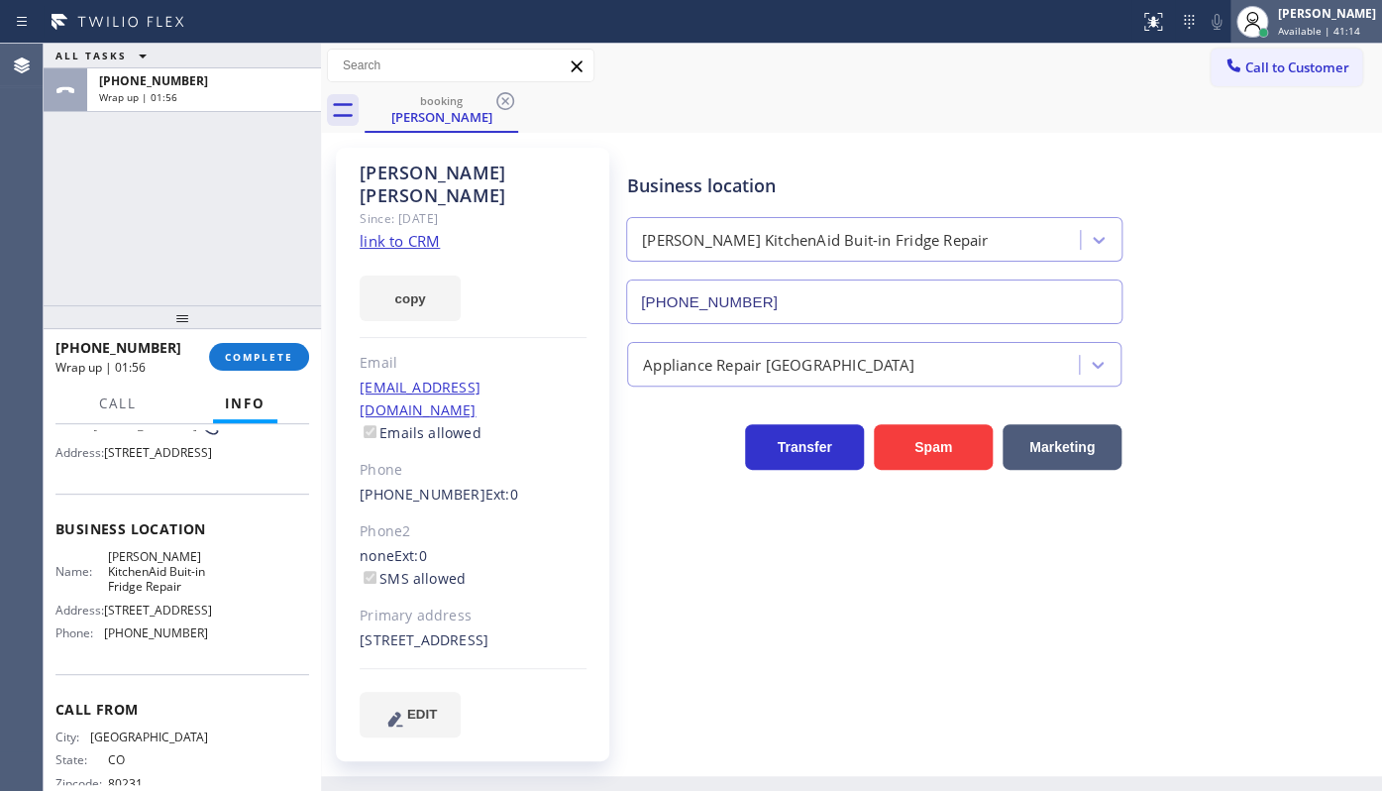
click at [1285, 12] on div "[PERSON_NAME]" at bounding box center [1327, 13] width 98 height 17
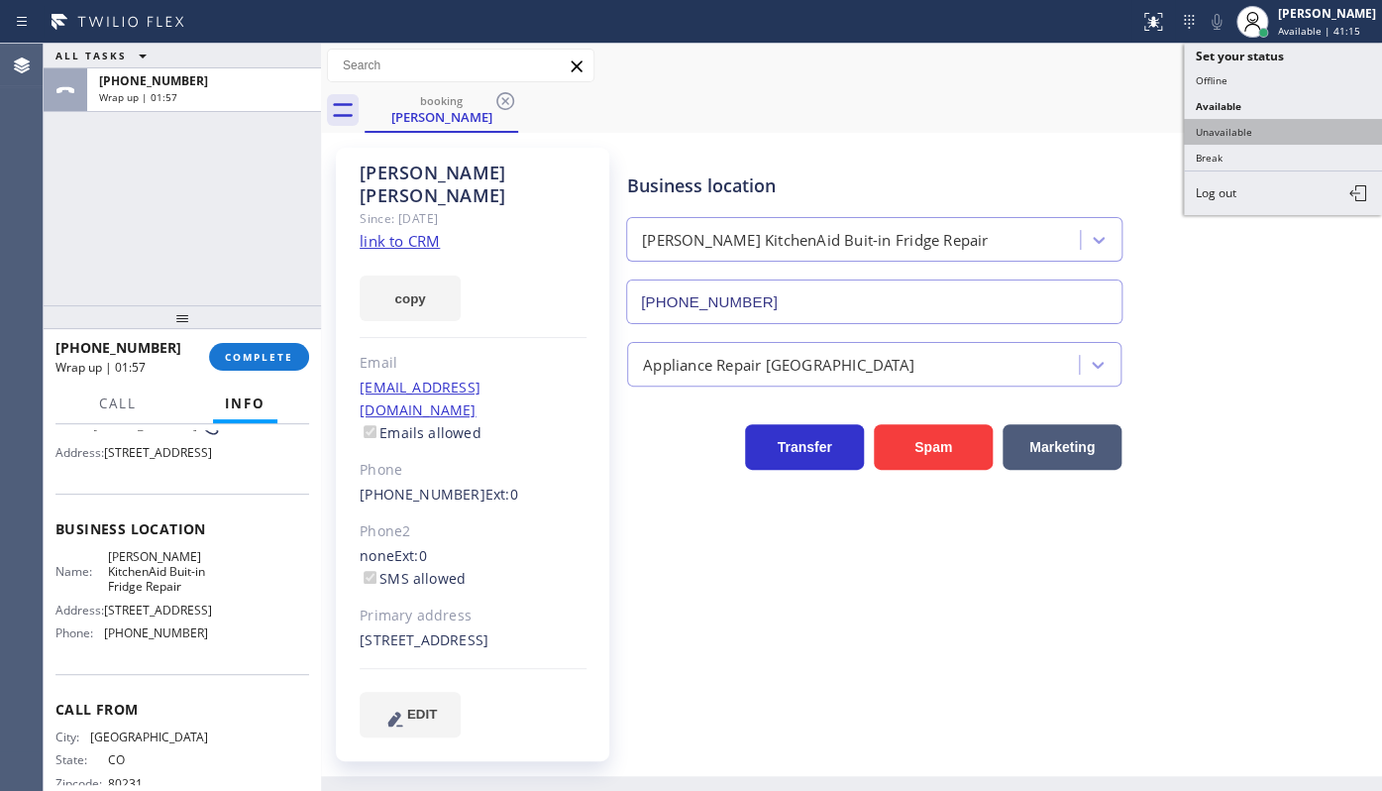
click at [1234, 125] on button "Unavailable" at bounding box center [1283, 132] width 198 height 26
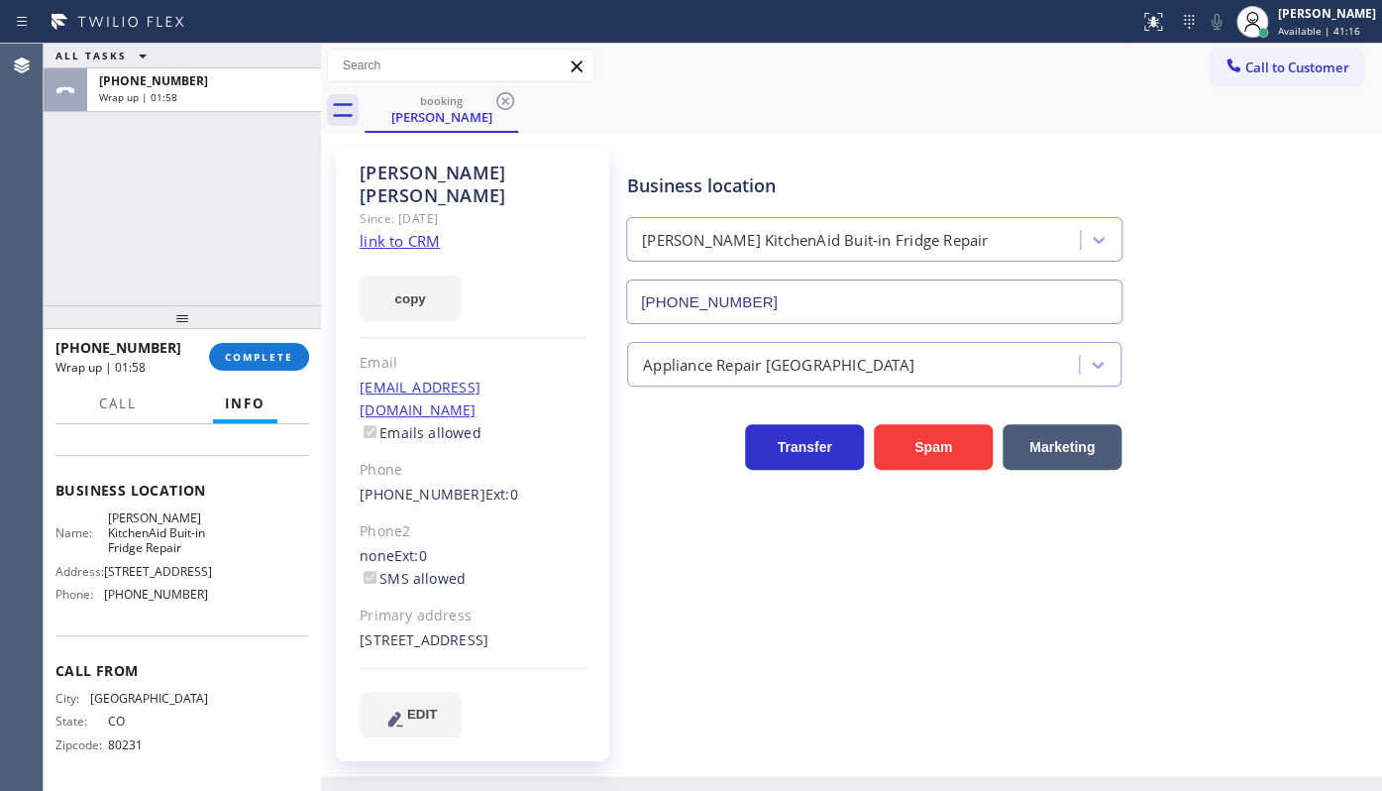
scroll to position [267, 0]
drag, startPoint x: 104, startPoint y: 598, endPoint x: 272, endPoint y: 605, distance: 168.5
click at [272, 605] on div "Name: [PERSON_NAME] Buit-in Fridge Repair Address: [STREET_ADDRESS] Phone: [PHO…" at bounding box center [182, 560] width 254 height 100
copy div "[PHONE_NUMBER]"
click at [1218, 70] on button "Call to Customer" at bounding box center [1287, 68] width 152 height 38
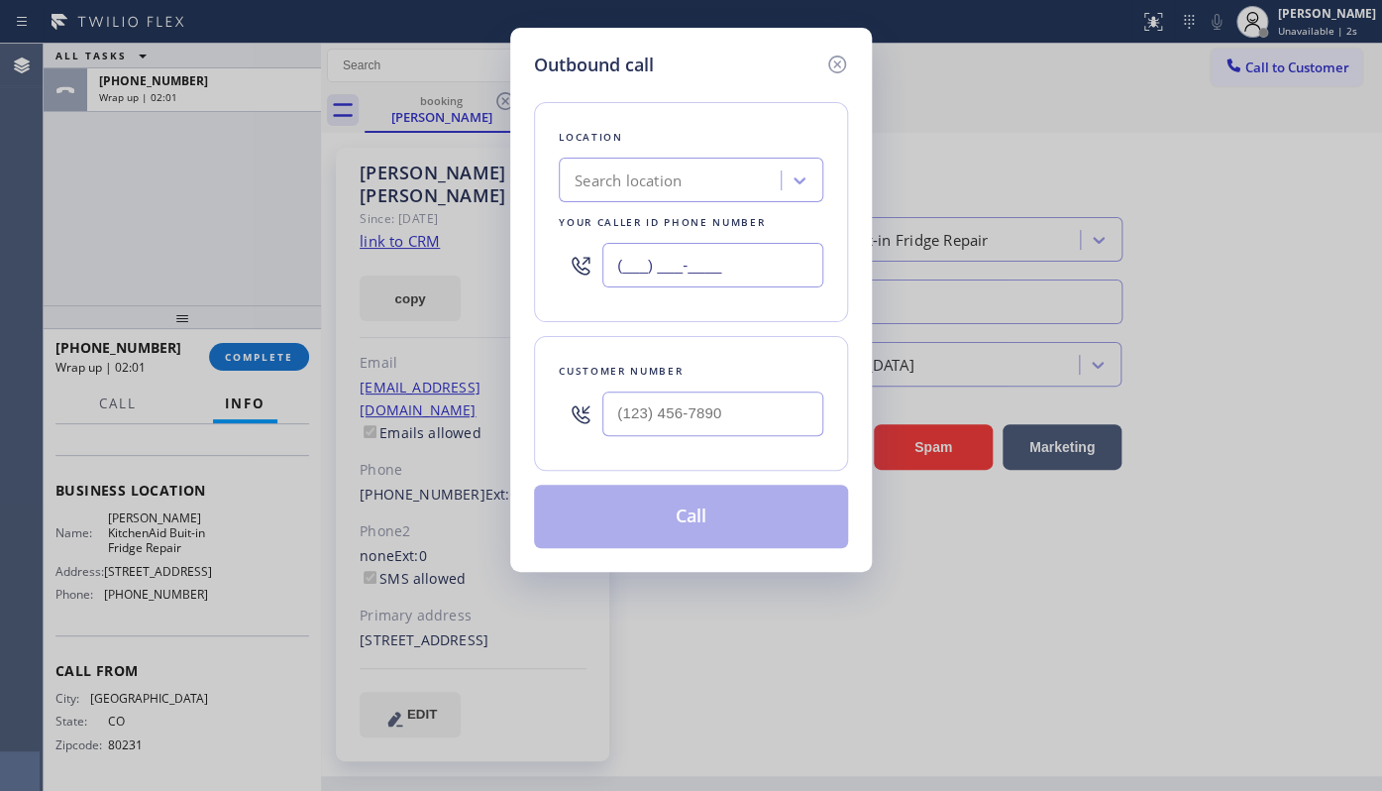
click at [664, 272] on input "(___) ___-____" at bounding box center [712, 265] width 221 height 45
paste input "720) 636-8623"
type input "[PHONE_NUMBER]"
click at [677, 414] on input "(___) ___-____" at bounding box center [712, 413] width 221 height 45
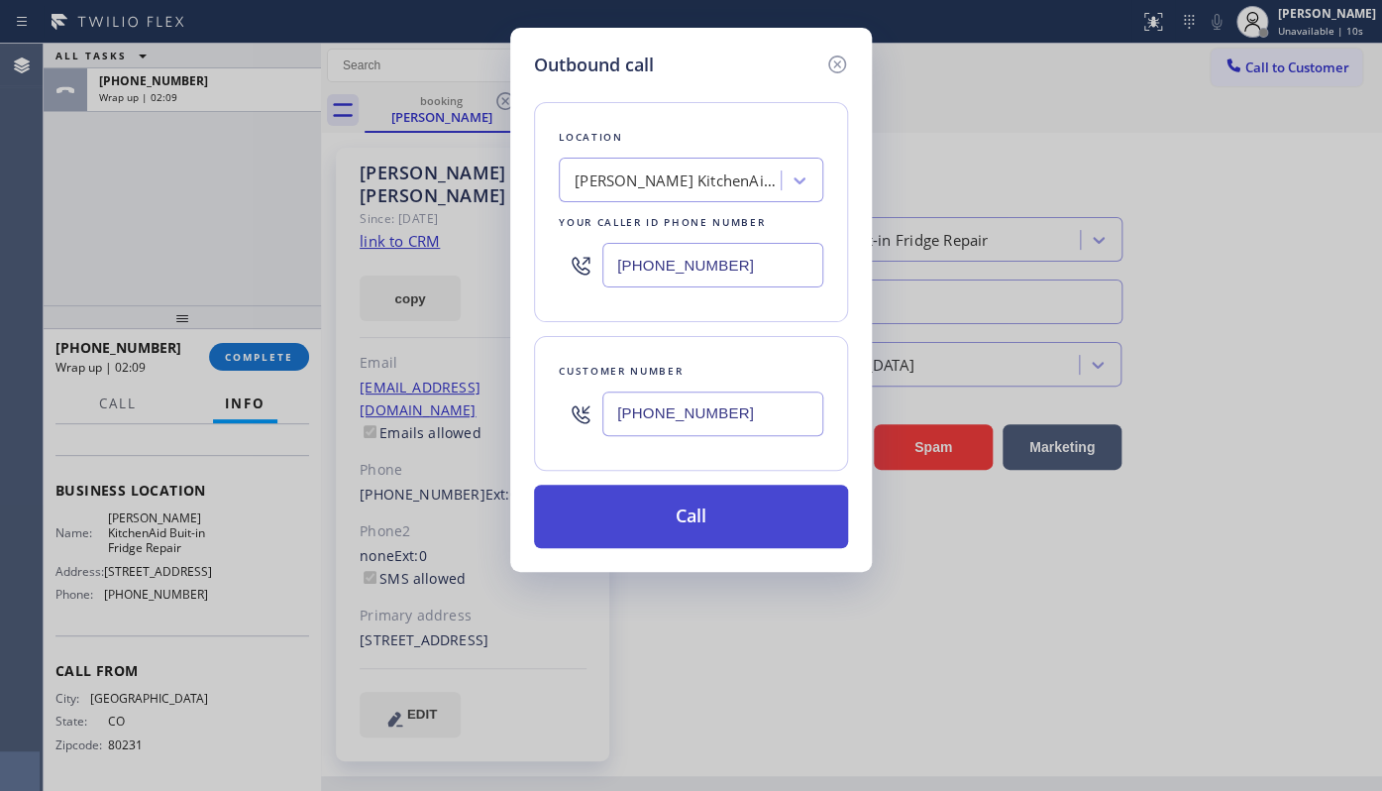
type input "[PHONE_NUMBER]"
click at [668, 514] on button "Call" at bounding box center [691, 515] width 314 height 63
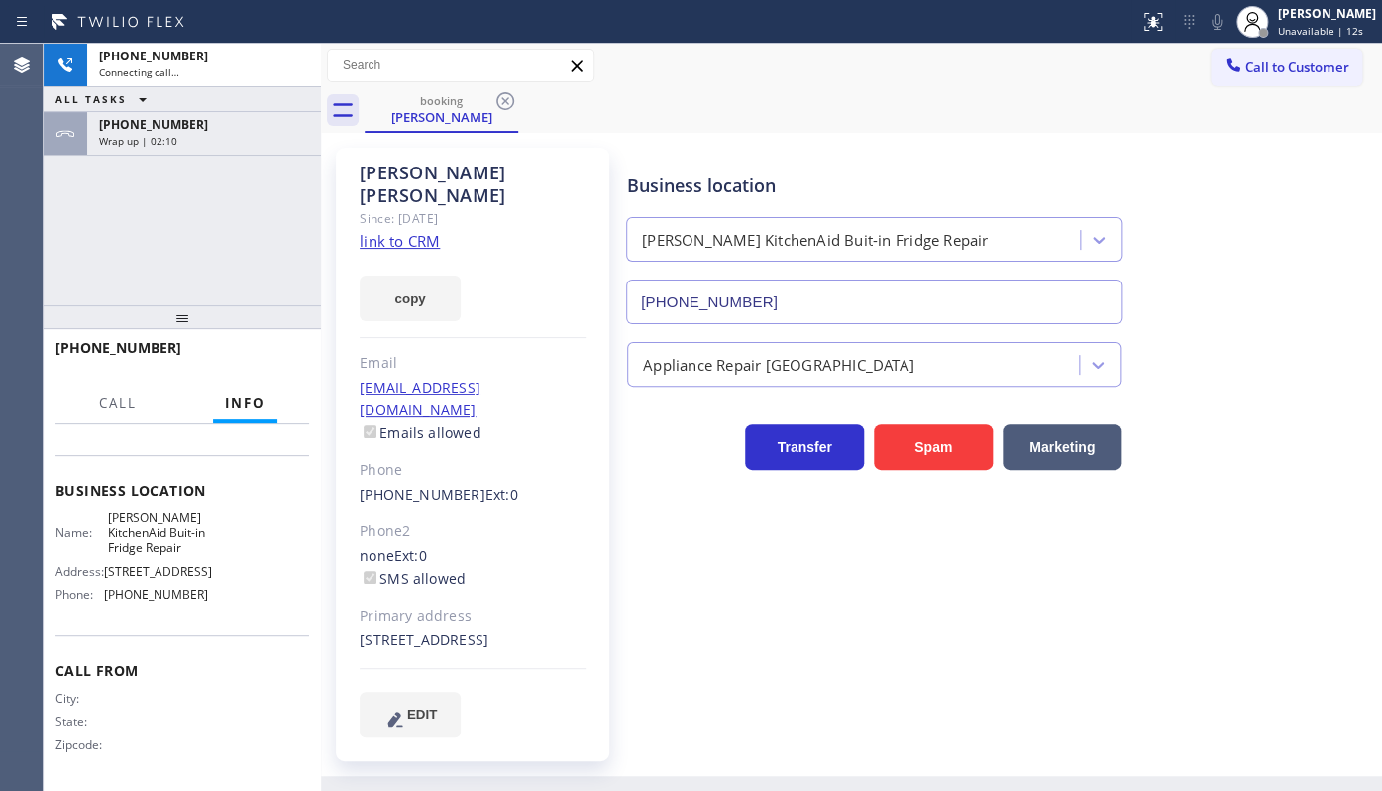
scroll to position [237, 0]
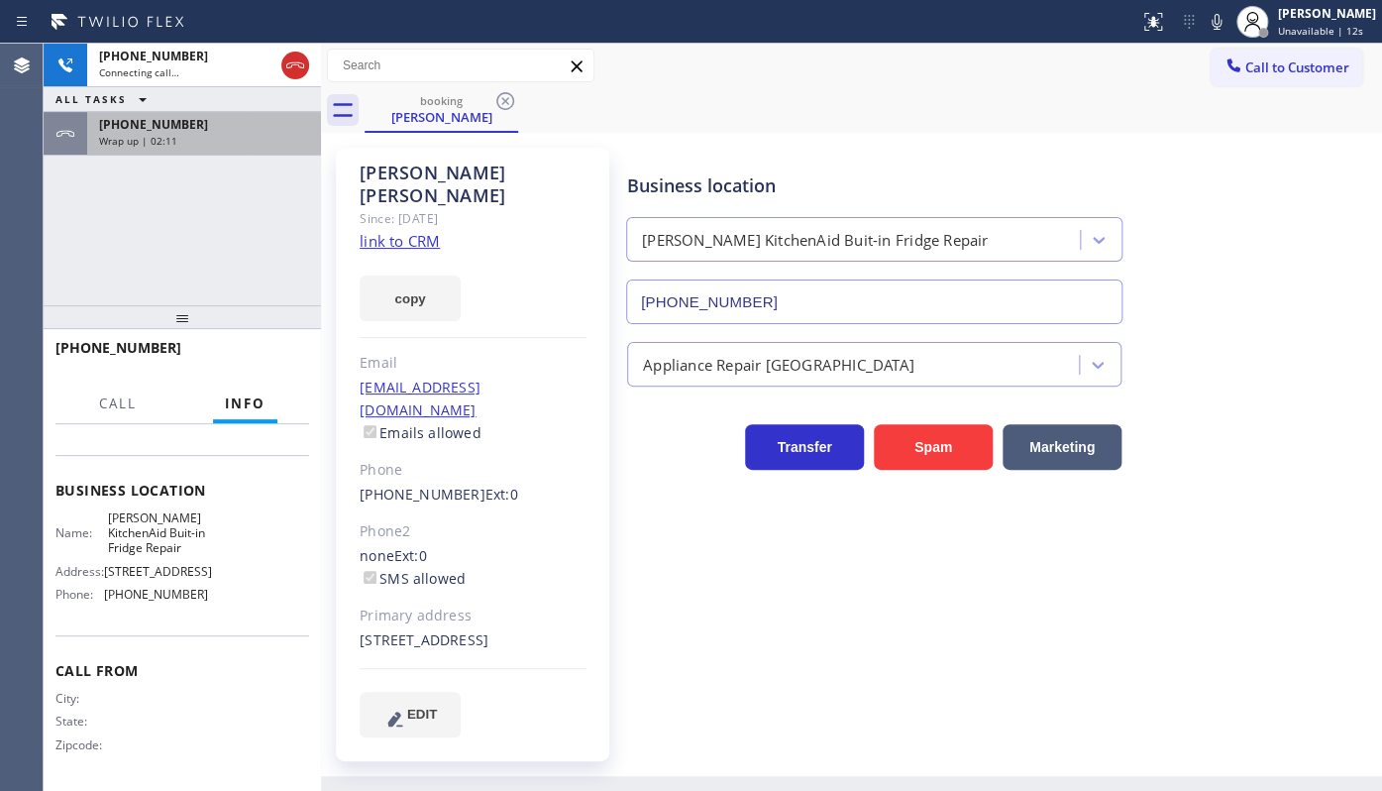
click at [108, 143] on span "Wrap up | 02:11" at bounding box center [138, 141] width 78 height 14
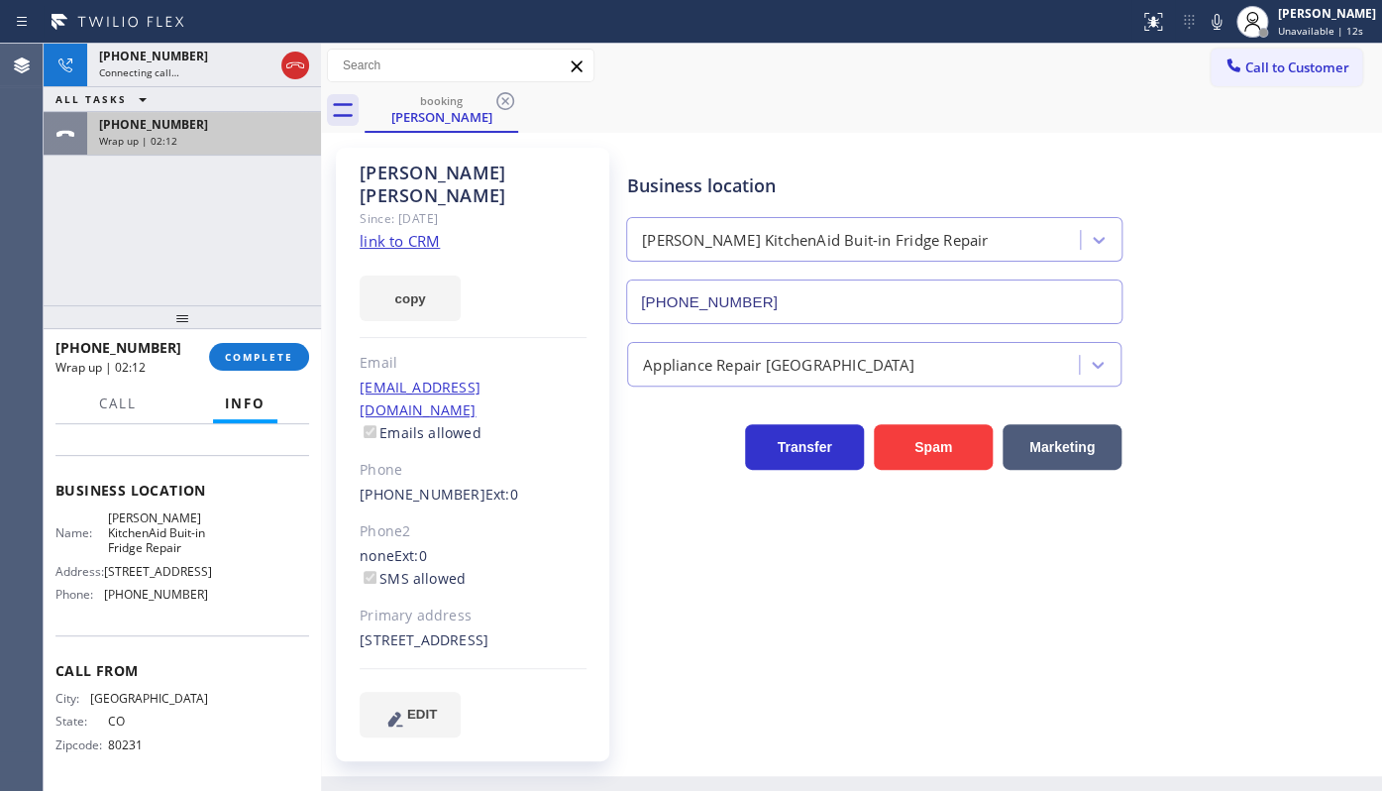
scroll to position [267, 0]
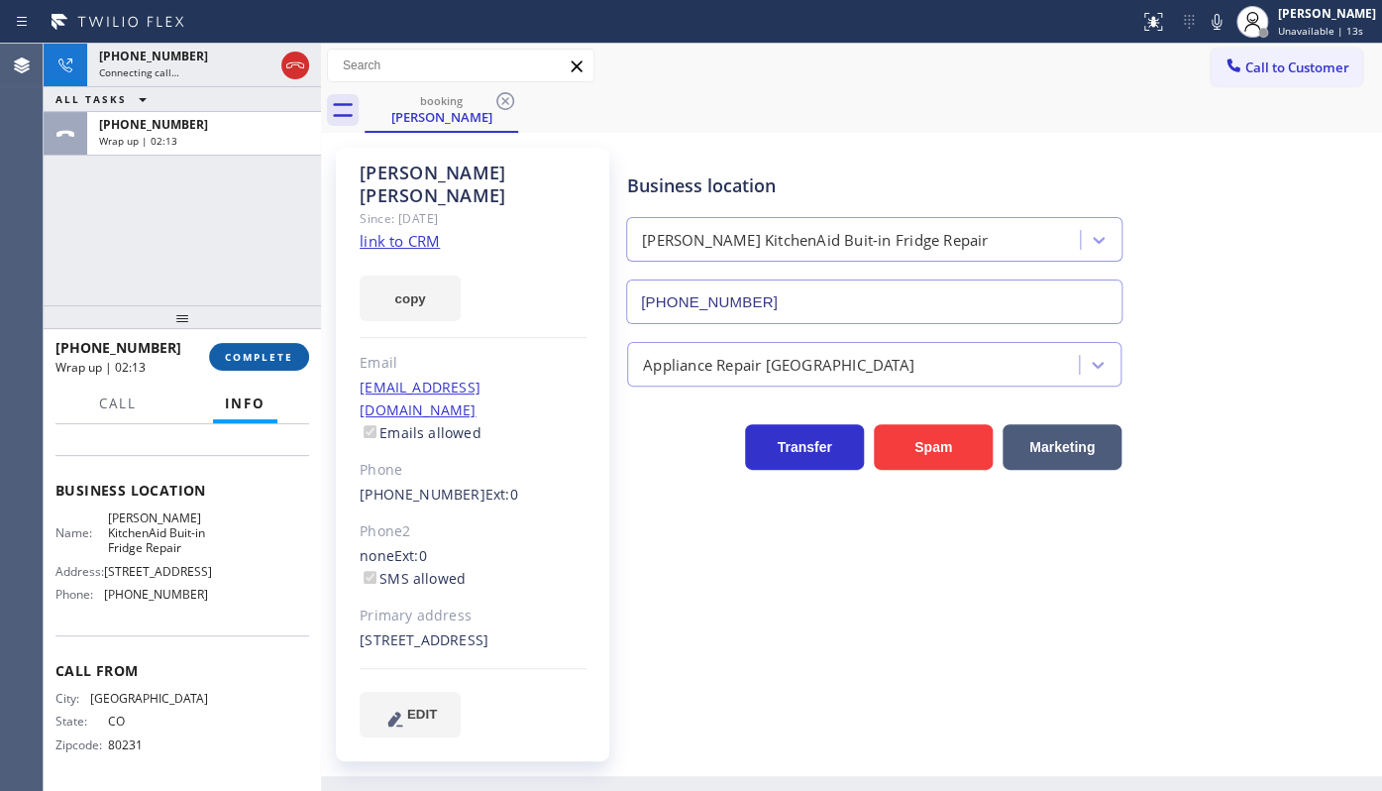
click at [240, 355] on span "COMPLETE" at bounding box center [259, 357] width 68 height 14
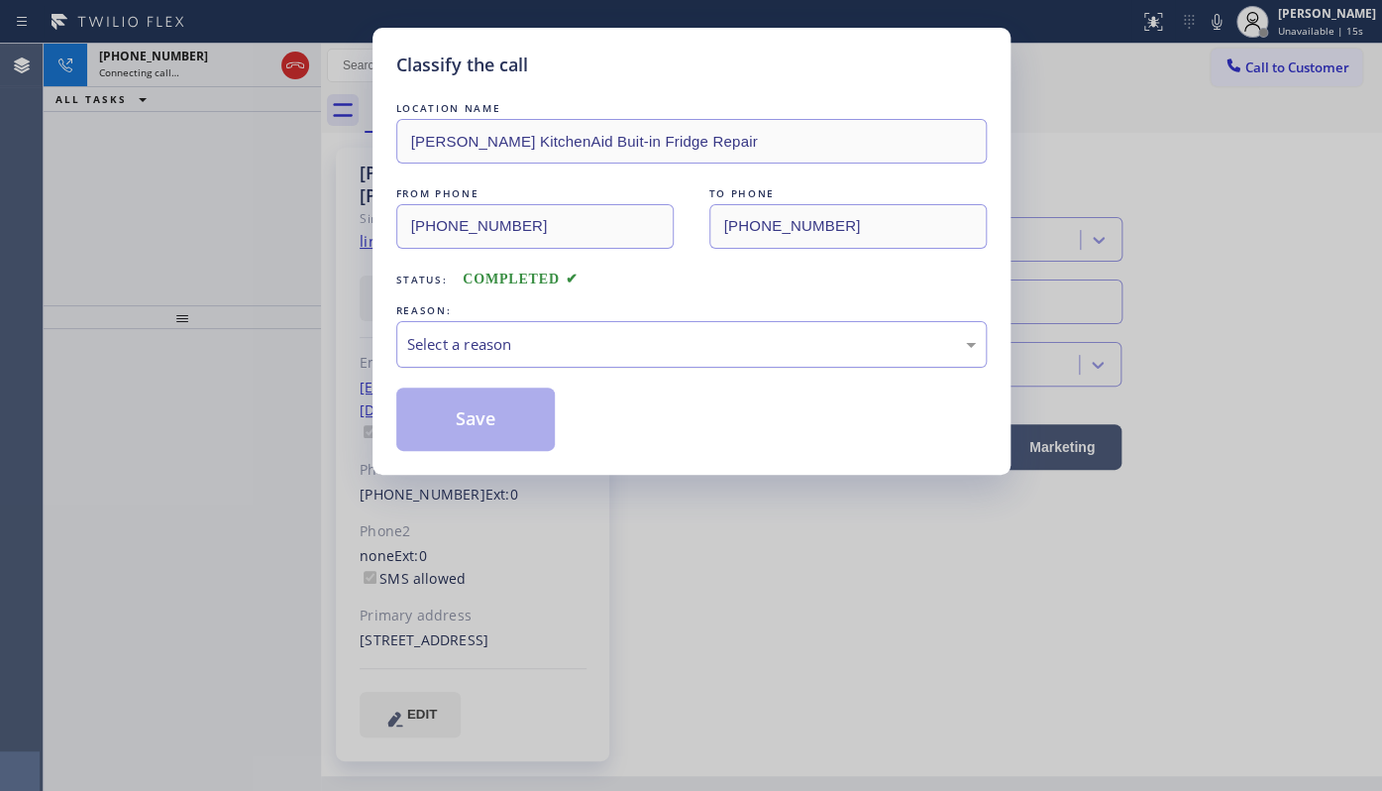
click at [462, 338] on div "Select a reason" at bounding box center [691, 344] width 569 height 23
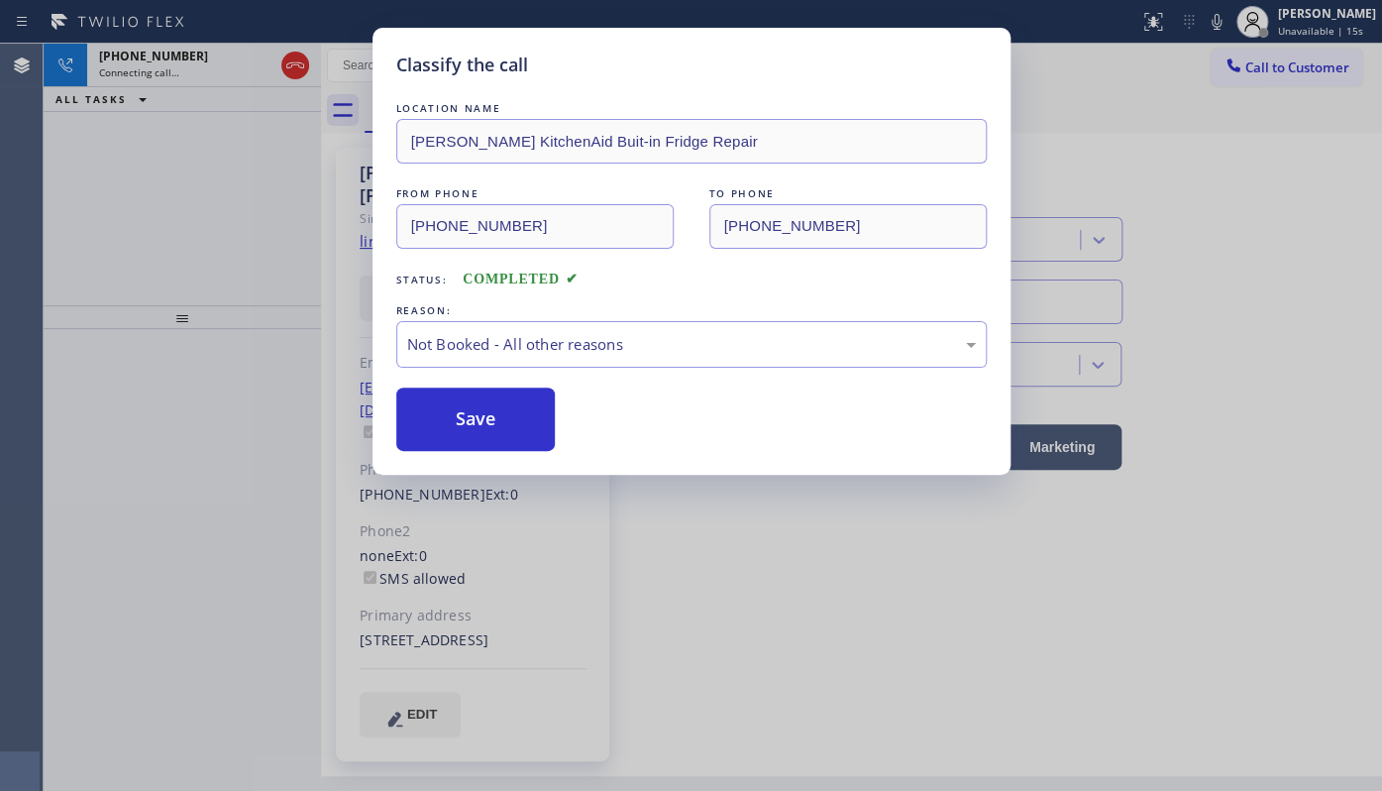
click at [454, 415] on button "Save" at bounding box center [475, 418] width 159 height 63
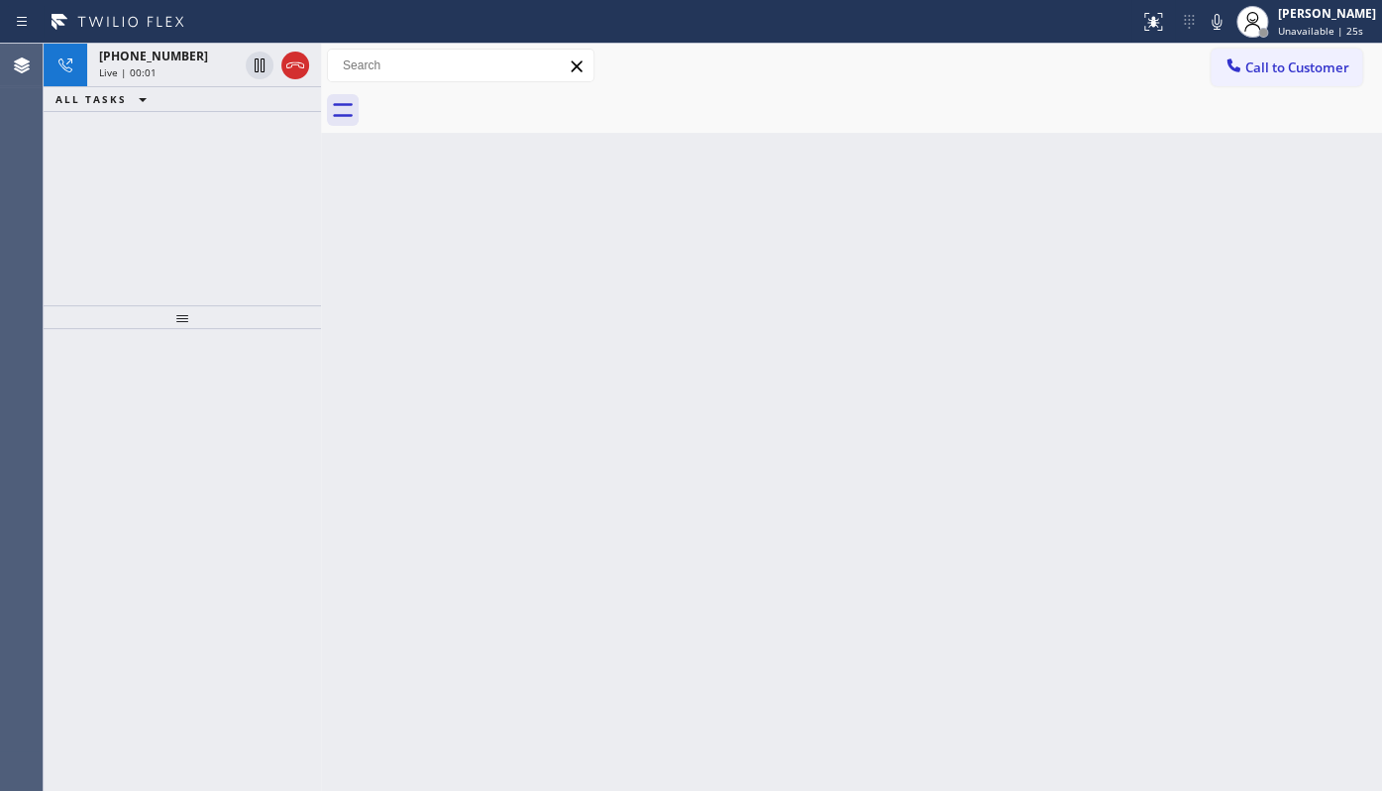
click at [168, 195] on div "[PHONE_NUMBER] Live | 00:01 ALL TASKS ALL TASKS ACTIVE TASKS TASKS IN WRAP UP" at bounding box center [182, 175] width 277 height 262
click at [180, 58] on div "[PHONE_NUMBER]" at bounding box center [168, 56] width 139 height 17
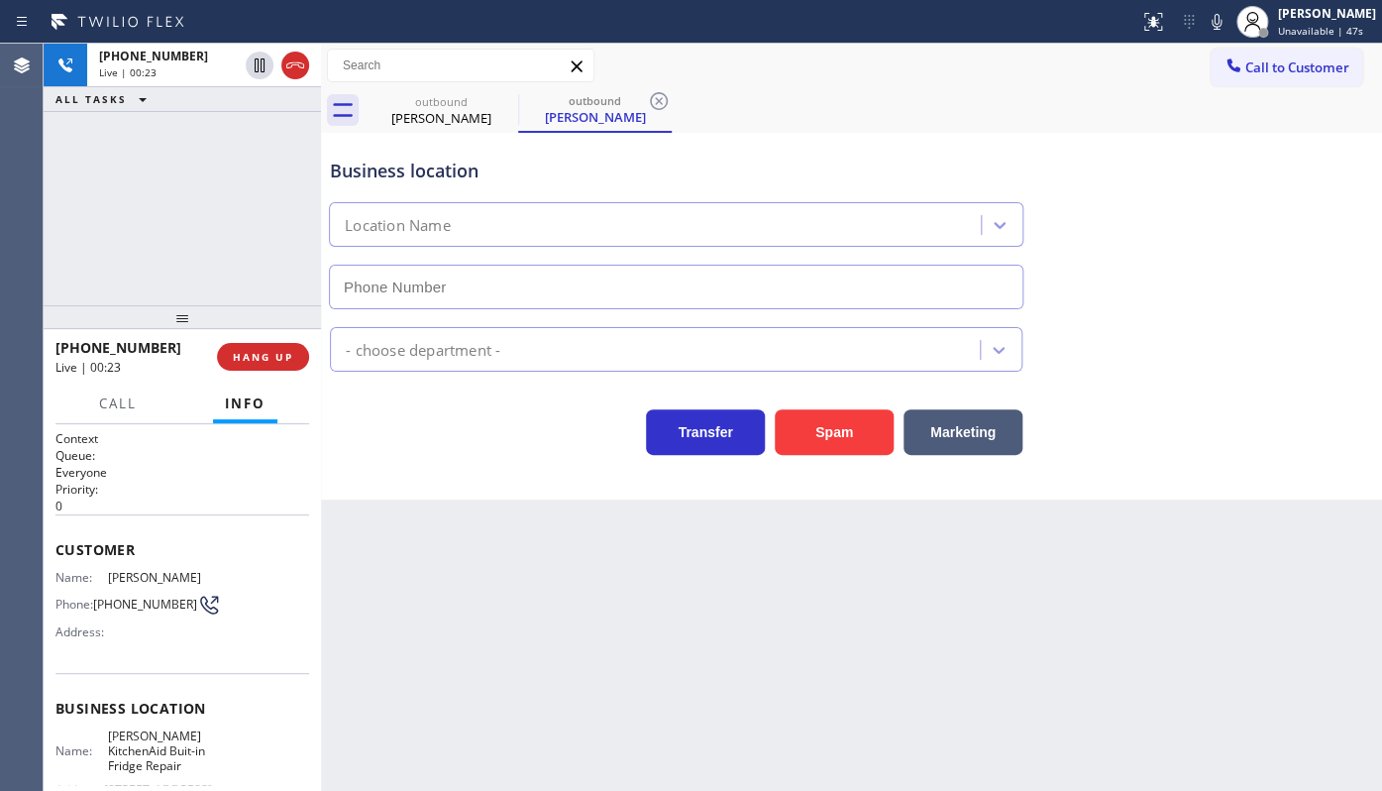
type input "[PHONE_NUMBER]"
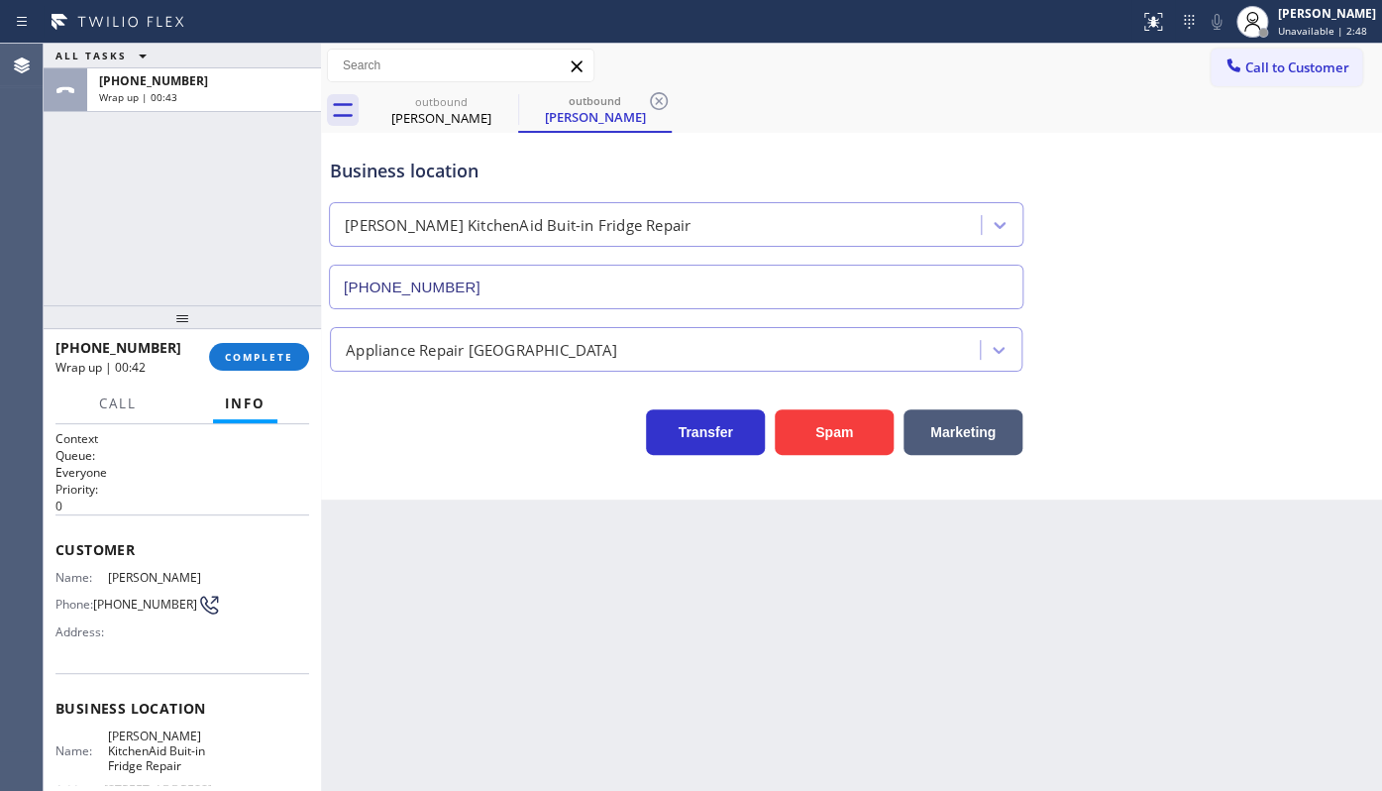
click at [180, 232] on div "ALL TASKS ALL TASKS ACTIVE TASKS TASKS IN WRAP UP [PHONE_NUMBER] Wrap up | 00:43" at bounding box center [182, 175] width 277 height 262
click at [264, 354] on span "COMPLETE" at bounding box center [259, 357] width 68 height 14
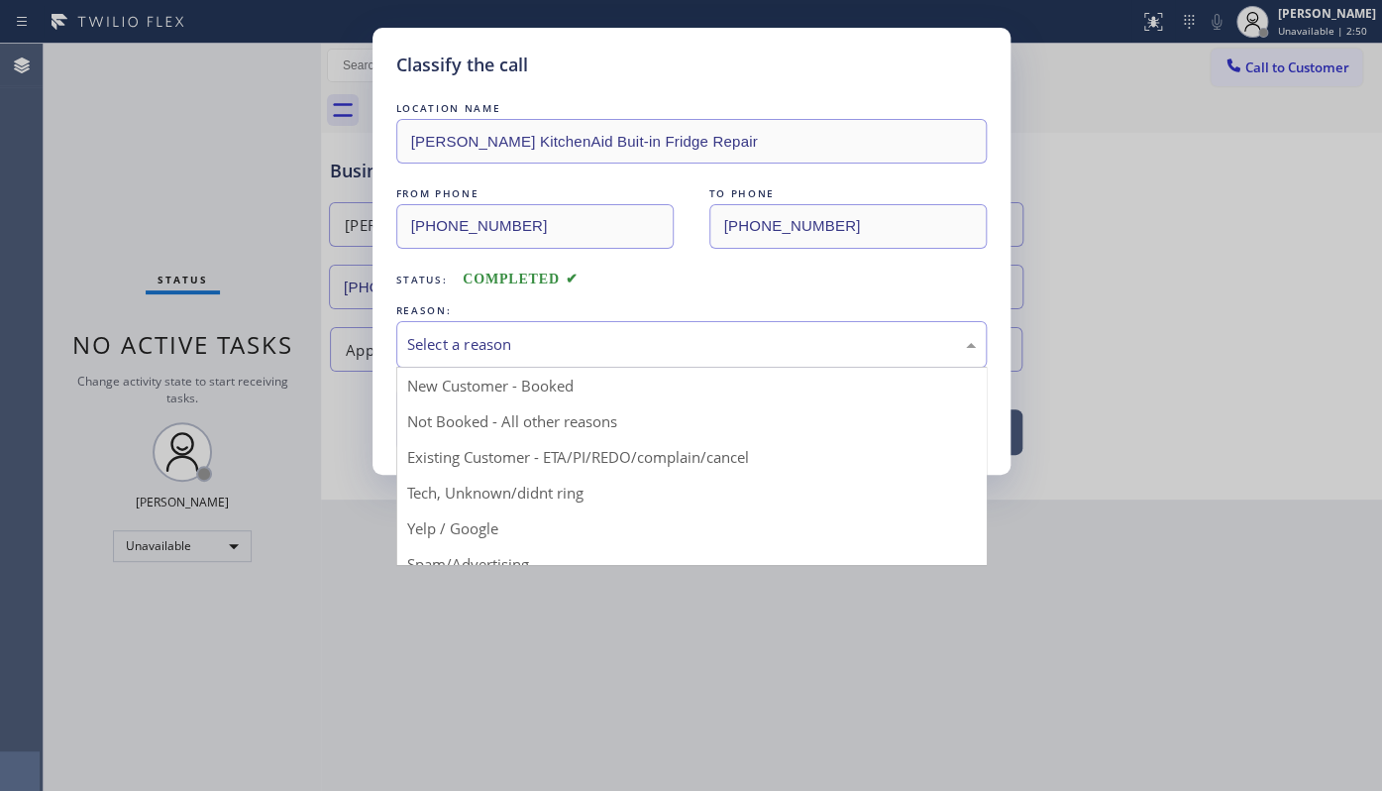
drag, startPoint x: 502, startPoint y: 347, endPoint x: 492, endPoint y: 355, distance: 12.7
click at [502, 343] on div "Select a reason" at bounding box center [691, 344] width 569 height 23
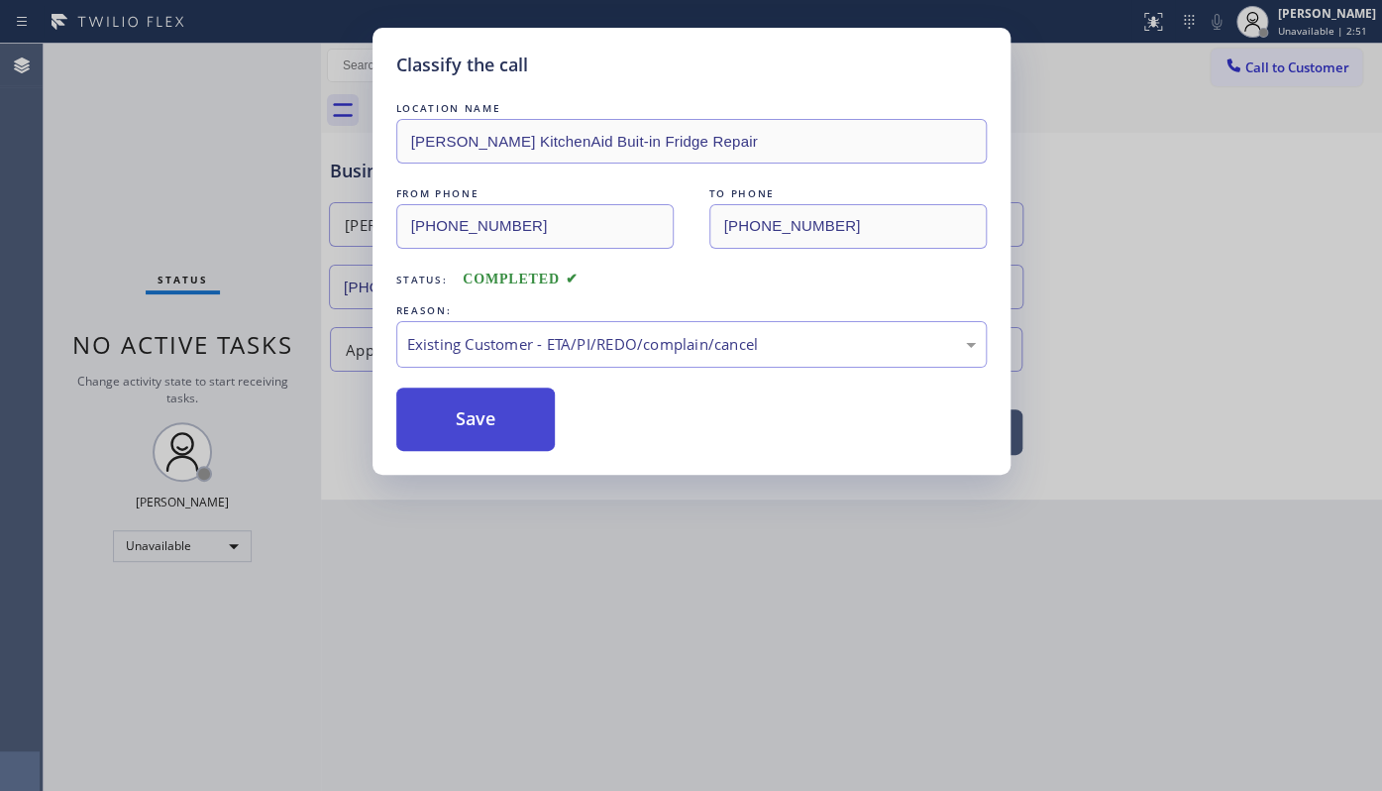
click at [438, 433] on button "Save" at bounding box center [475, 418] width 159 height 63
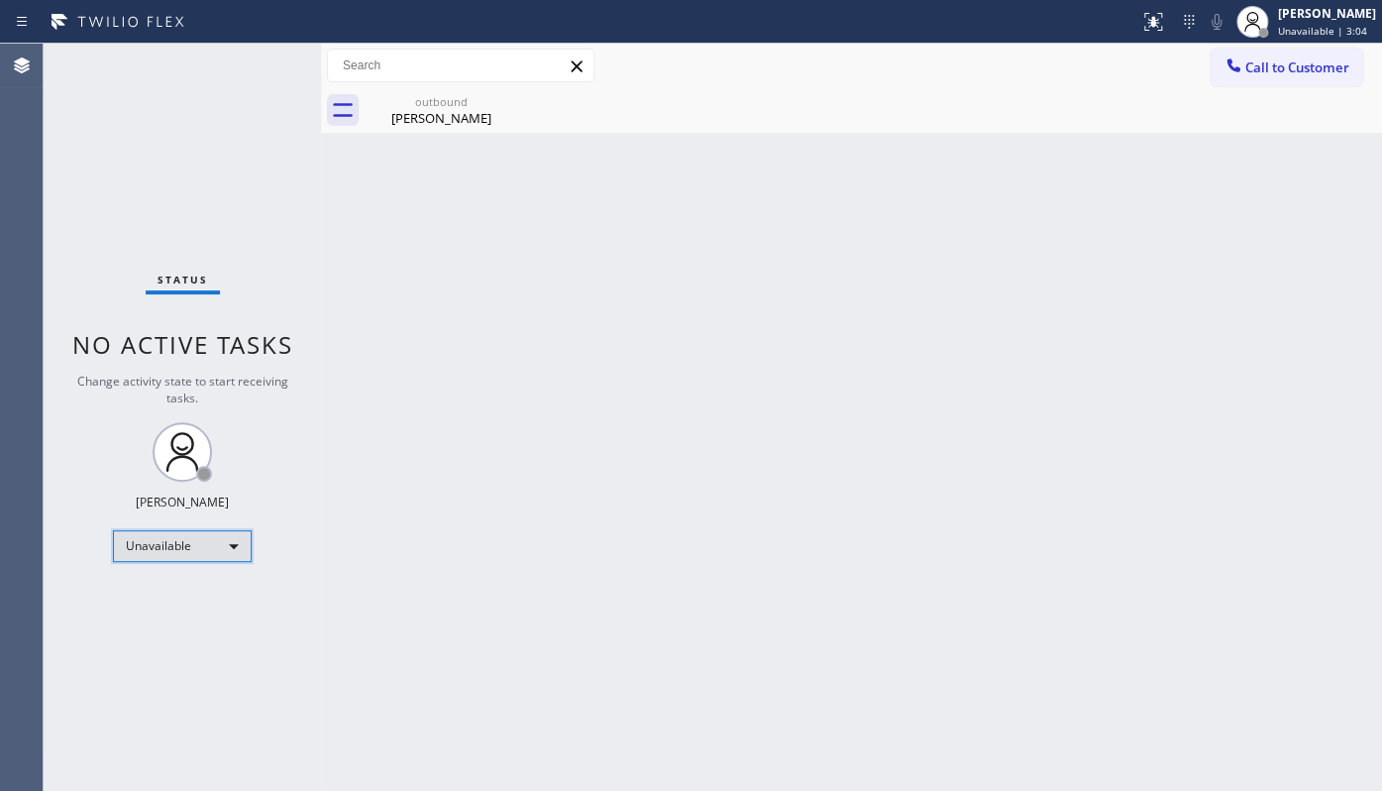
click at [175, 550] on div "Unavailable" at bounding box center [182, 546] width 139 height 32
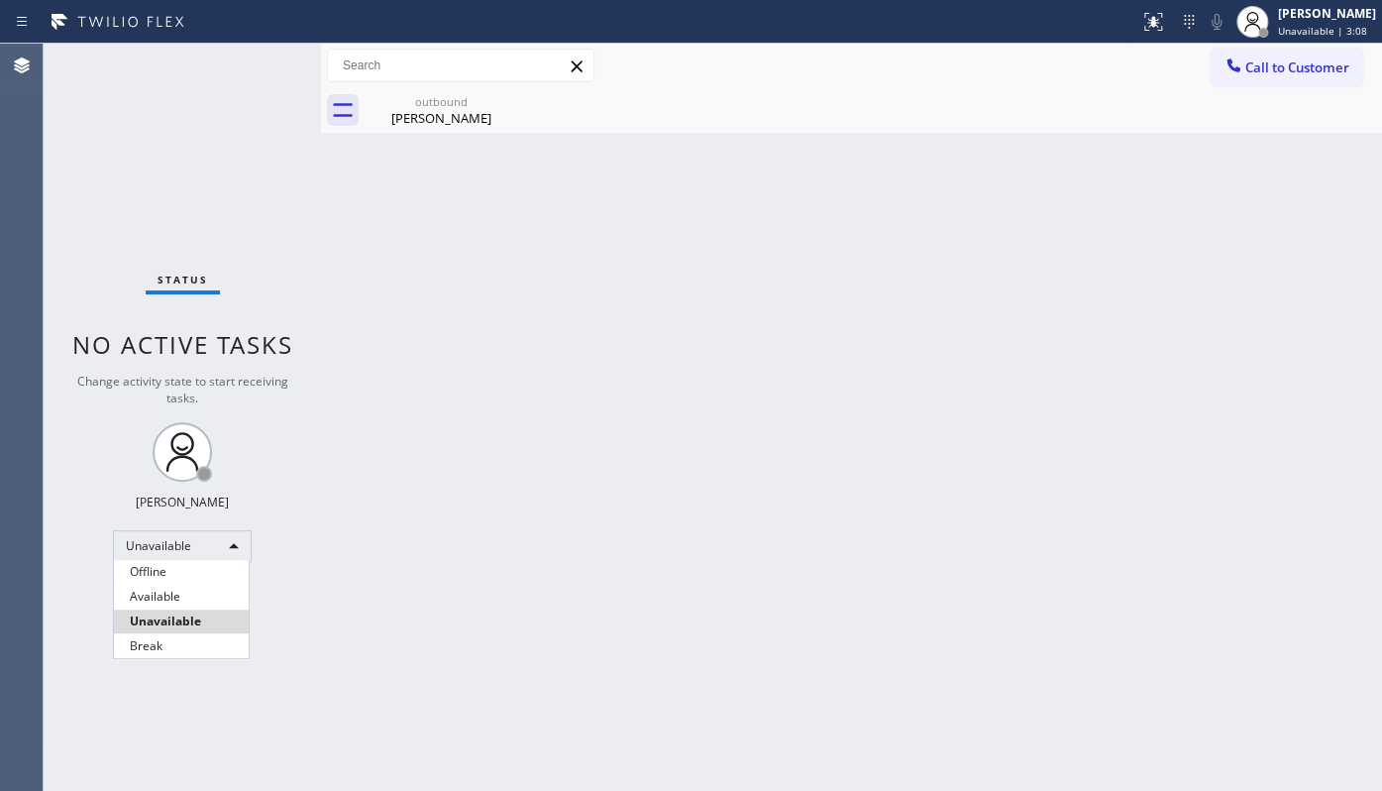
drag, startPoint x: 810, startPoint y: 205, endPoint x: 810, endPoint y: 219, distance: 13.9
click at [810, 219] on div at bounding box center [691, 395] width 1382 height 791
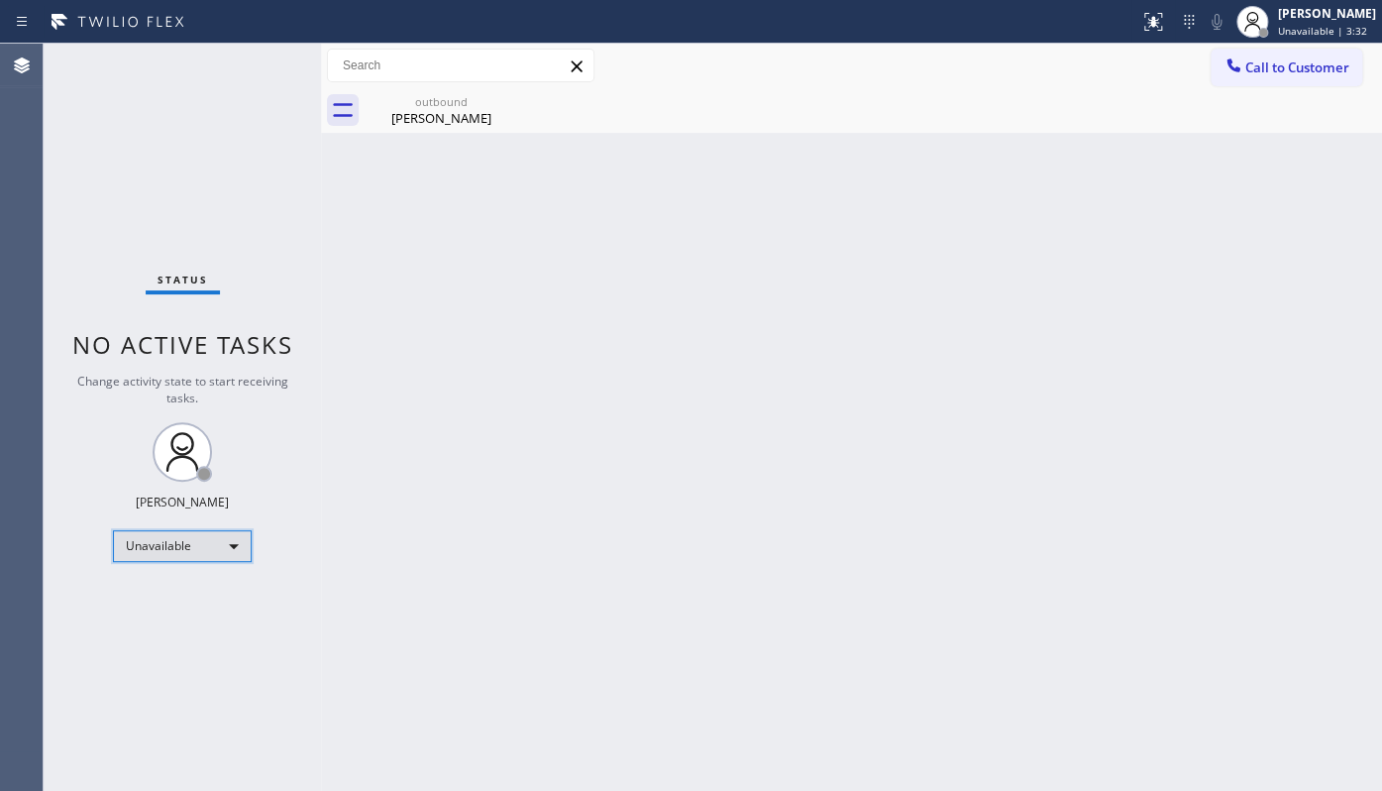
click at [139, 535] on div "Unavailable" at bounding box center [182, 546] width 139 height 32
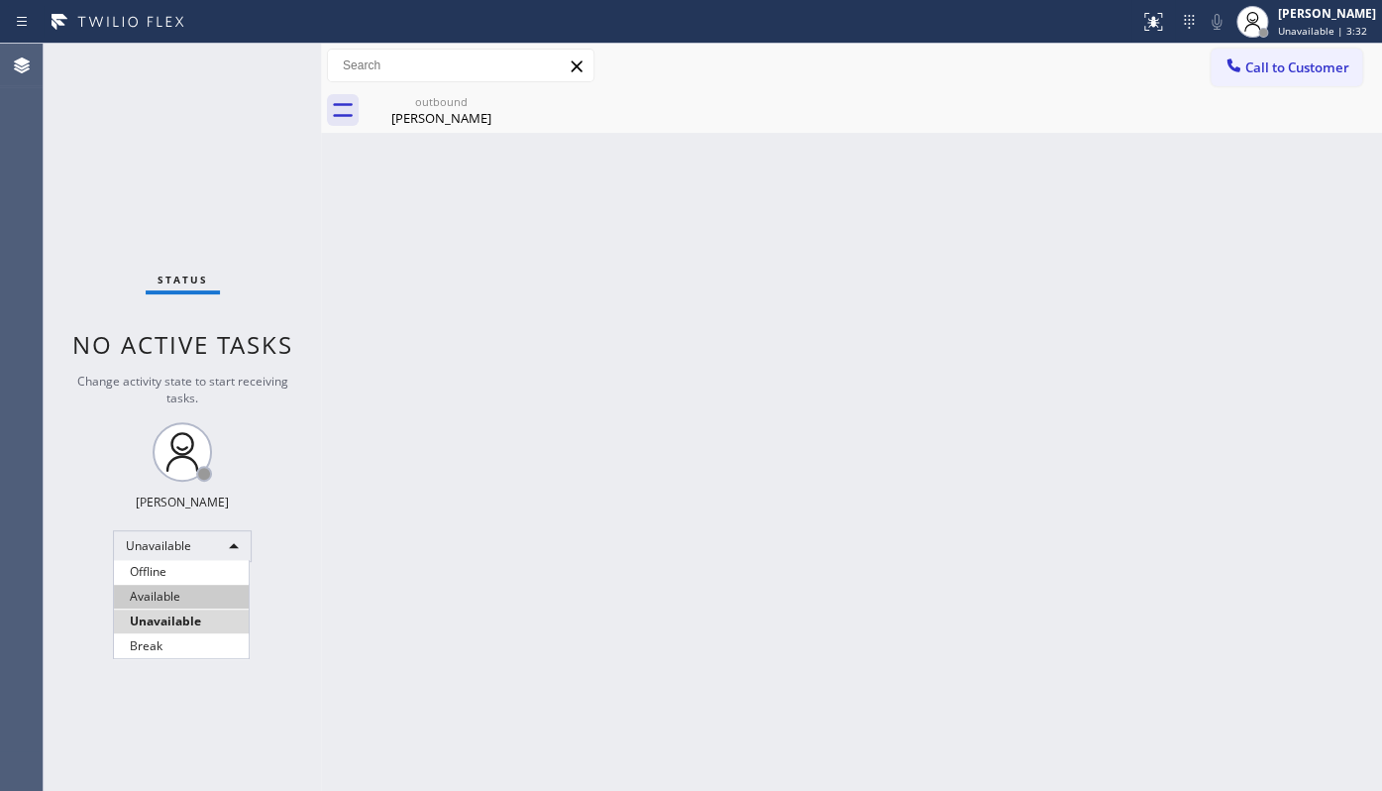
click at [150, 596] on li "Available" at bounding box center [181, 596] width 135 height 24
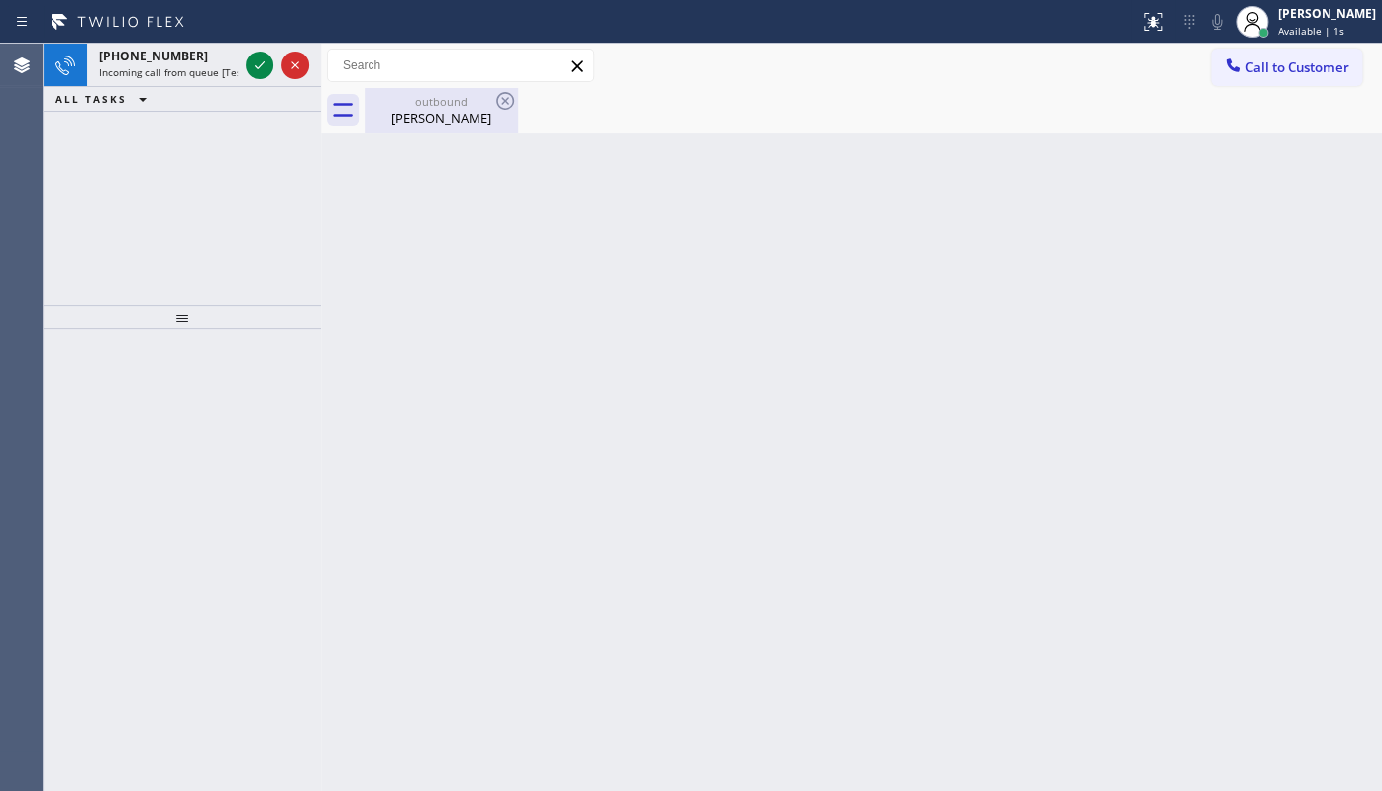
click at [464, 123] on div "[PERSON_NAME]" at bounding box center [442, 118] width 150 height 18
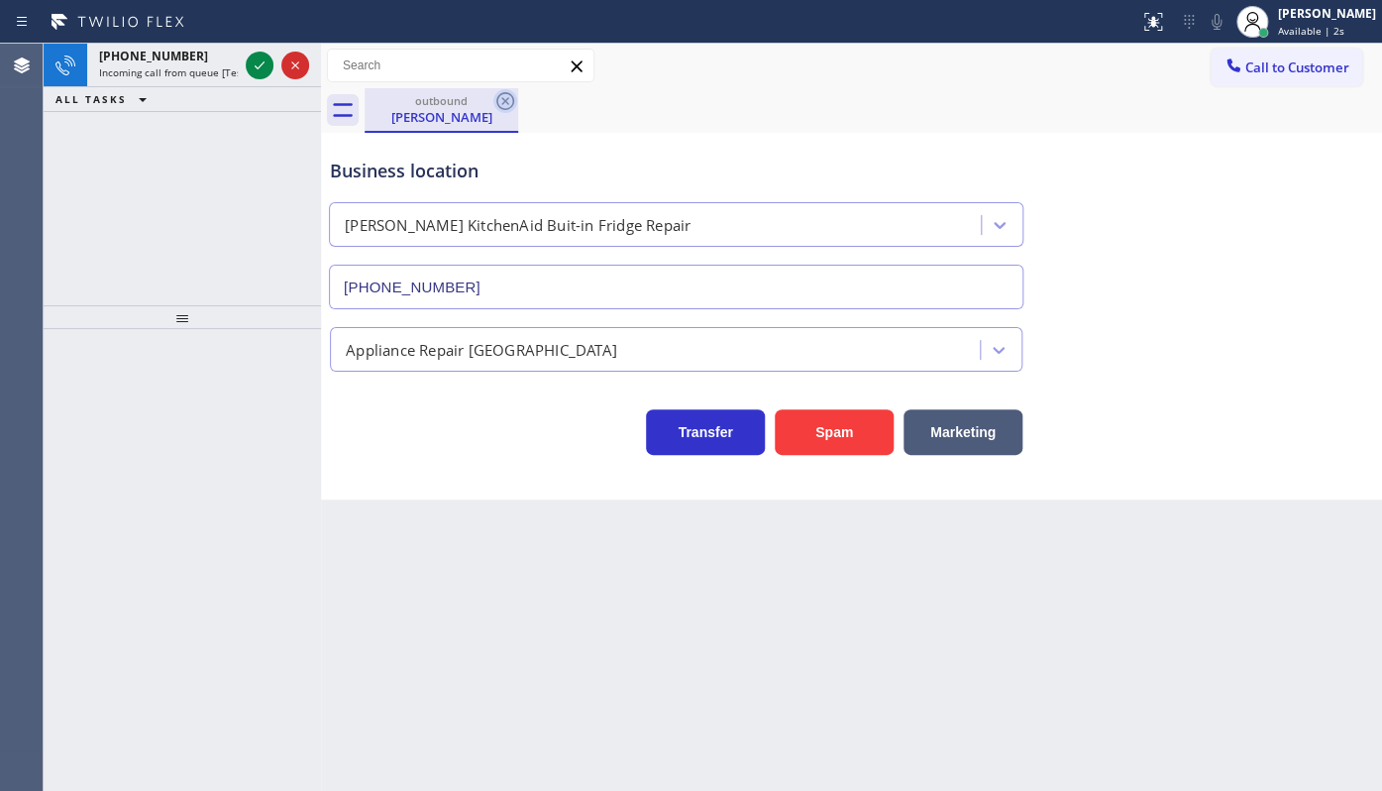
click at [504, 99] on icon at bounding box center [505, 101] width 24 height 24
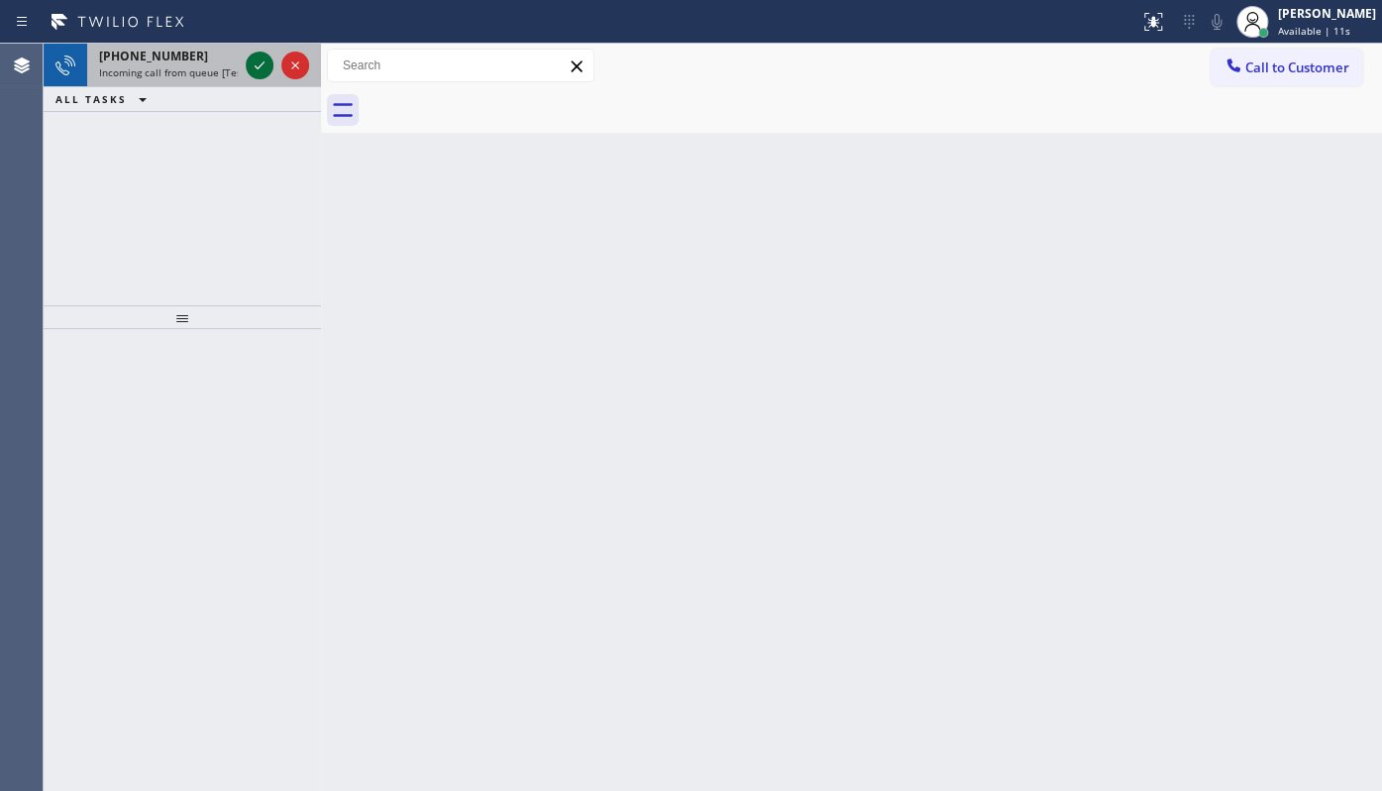
click at [253, 57] on icon at bounding box center [260, 65] width 24 height 24
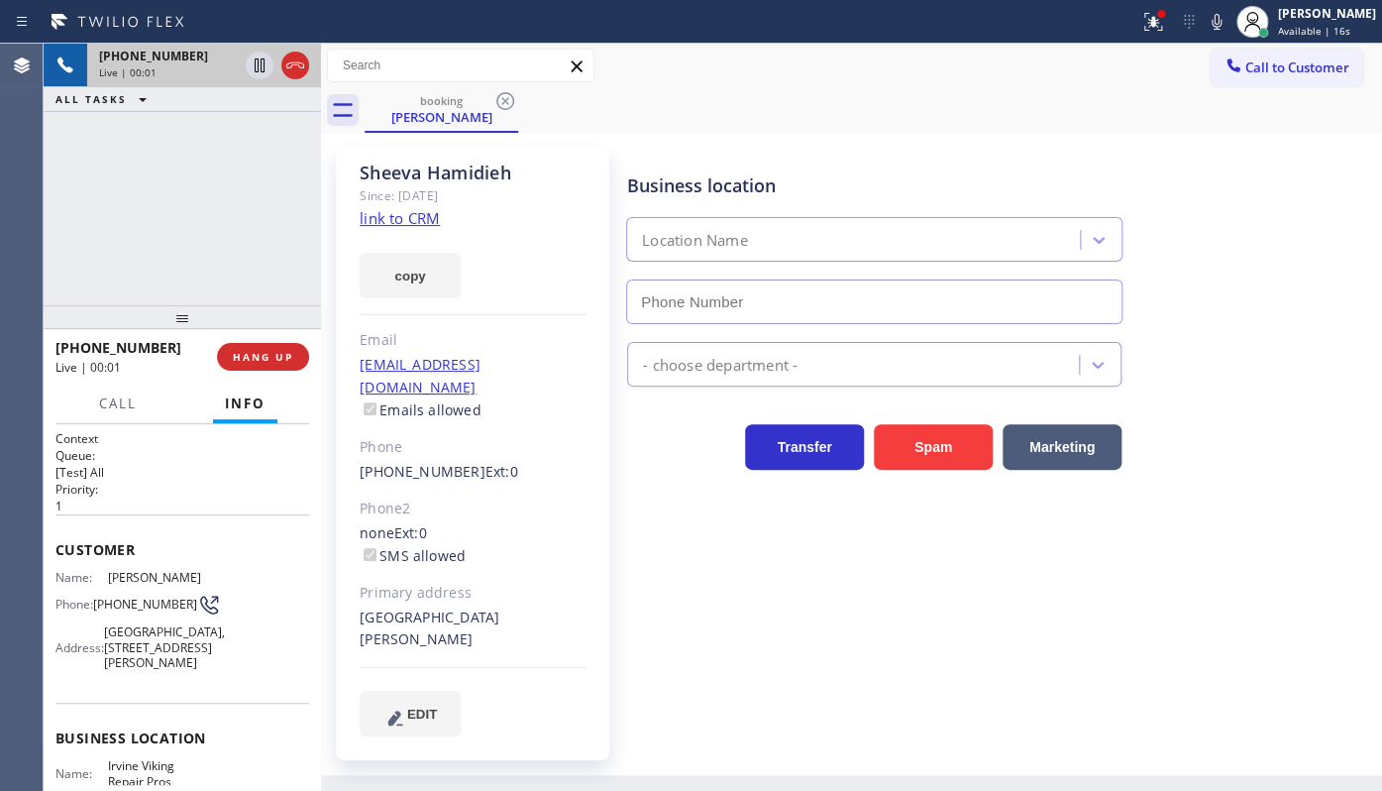
type input "[PHONE_NUMBER]"
click at [368, 208] on link "link to CRM" at bounding box center [400, 218] width 80 height 20
click at [1218, 21] on icon at bounding box center [1217, 22] width 24 height 24
click at [1153, 17] on icon at bounding box center [1153, 19] width 12 height 7
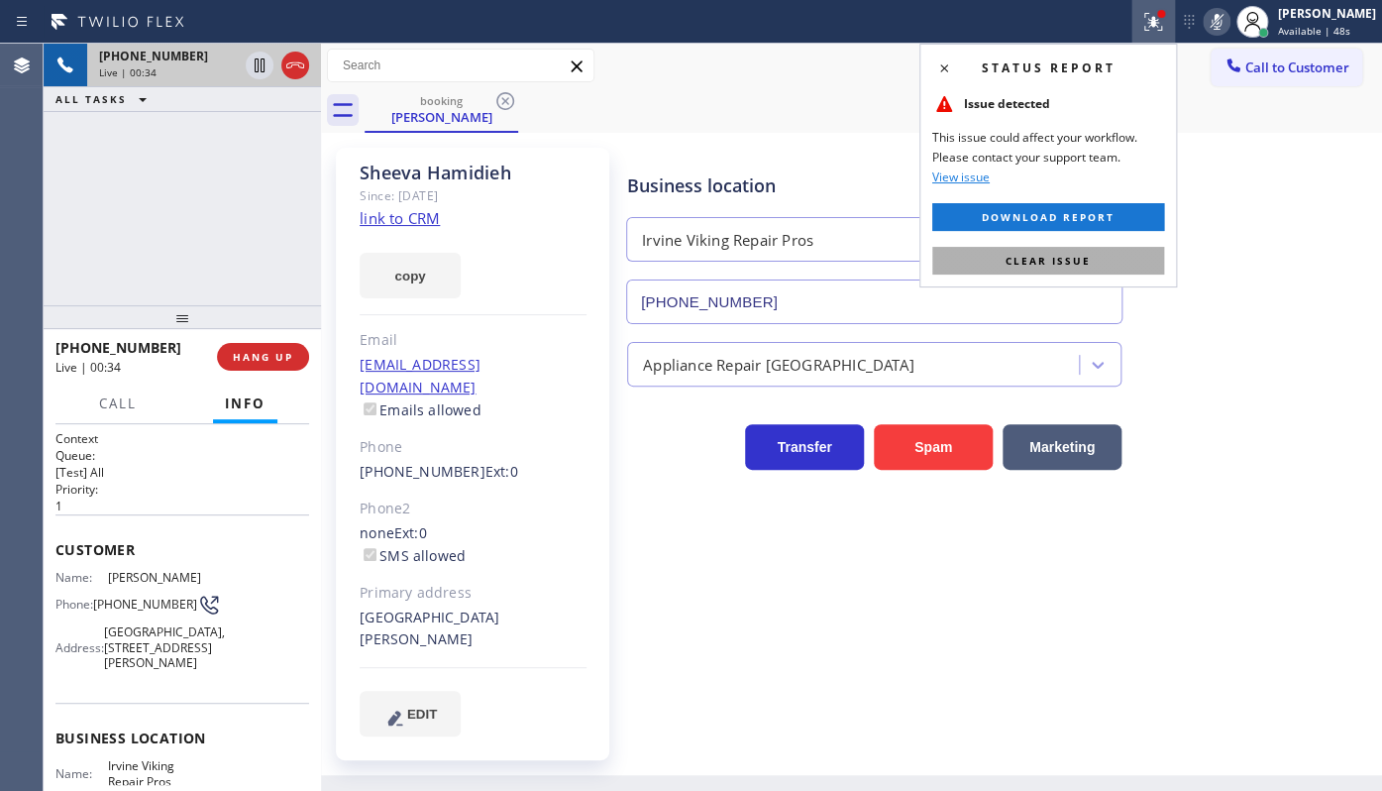
click at [1101, 249] on button "Clear issue" at bounding box center [1048, 261] width 232 height 28
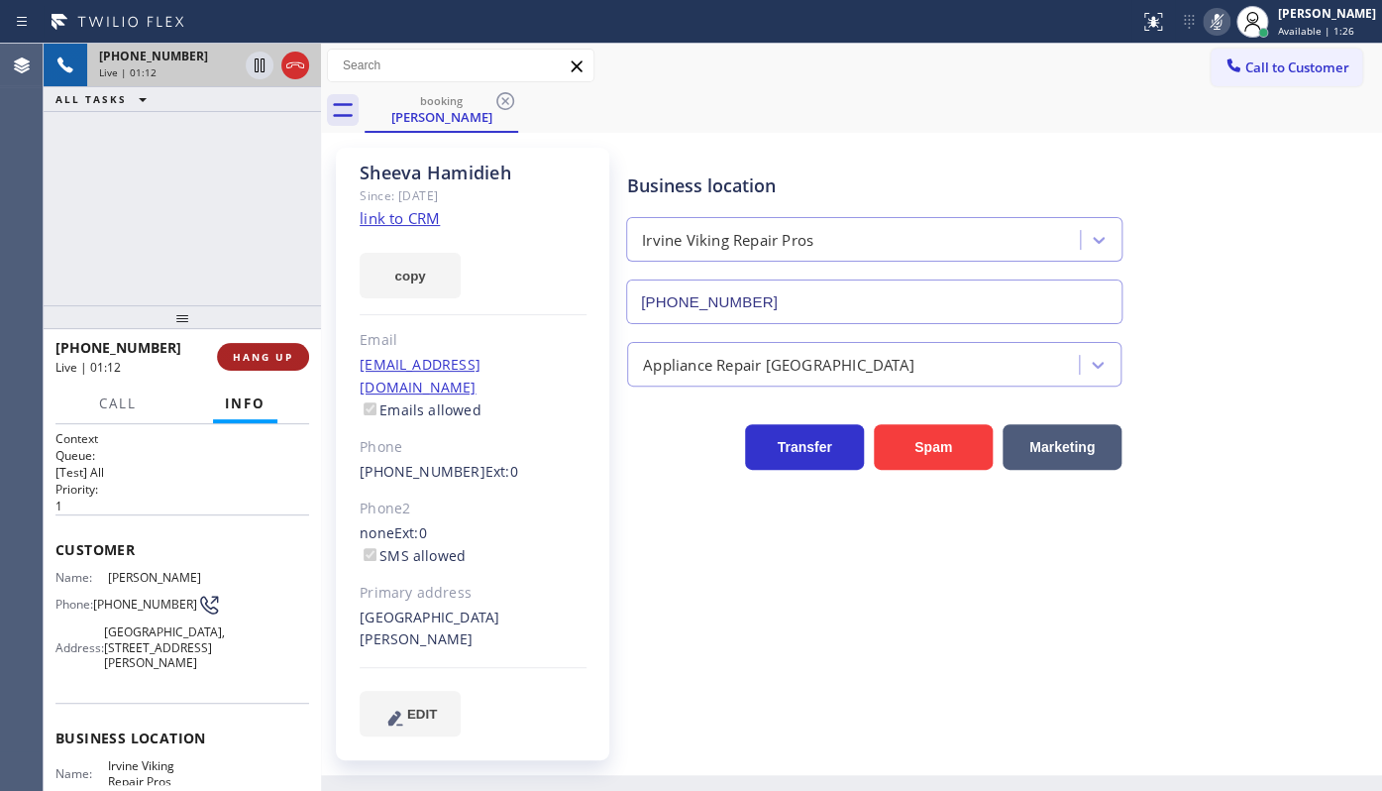
click at [255, 352] on span "HANG UP" at bounding box center [263, 357] width 60 height 14
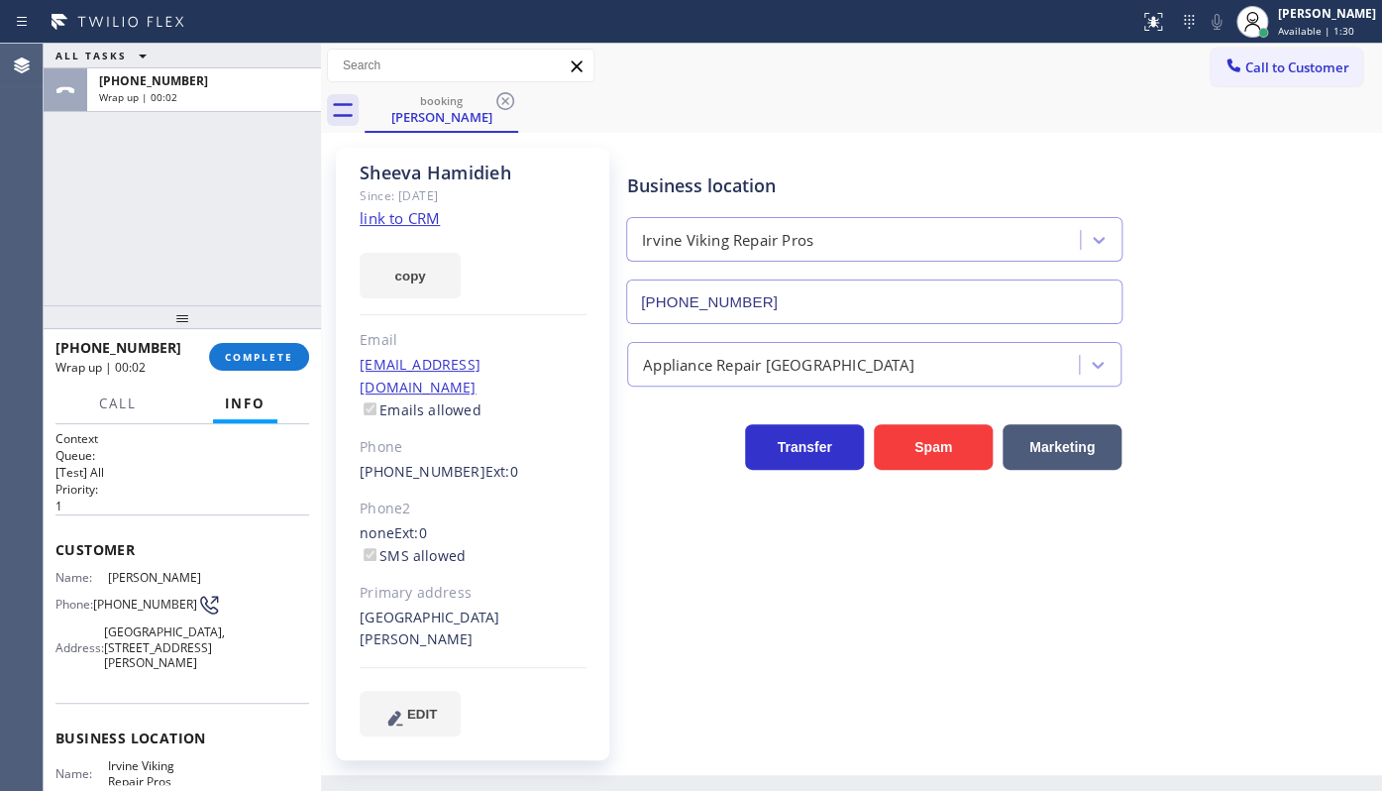
click at [1108, 618] on div "Business location Irvine Viking Repair Pros [PHONE_NUMBER] Appliance Repair Hig…" at bounding box center [1000, 442] width 754 height 578
click at [1272, 20] on div at bounding box center [1252, 22] width 44 height 44
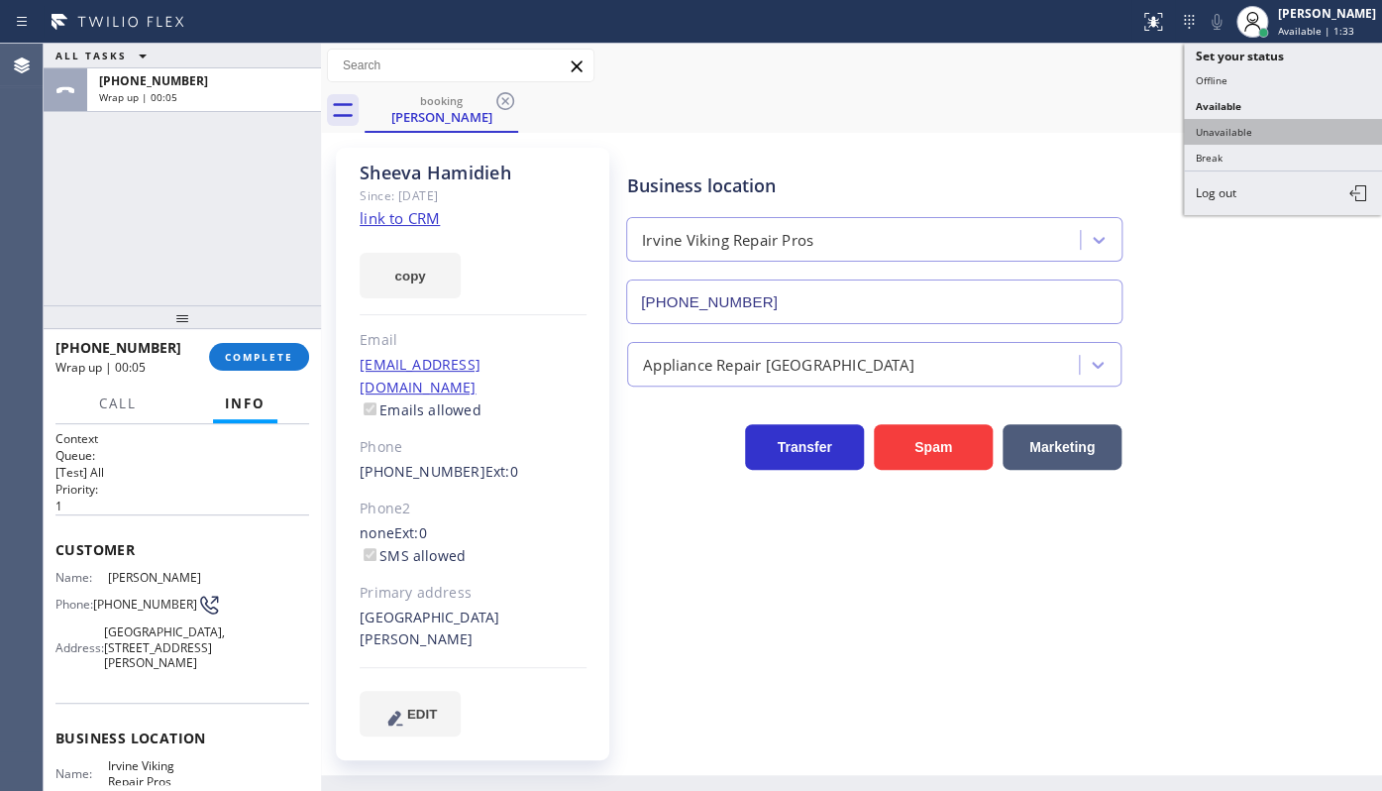
click at [1261, 127] on button "Unavailable" at bounding box center [1283, 132] width 198 height 26
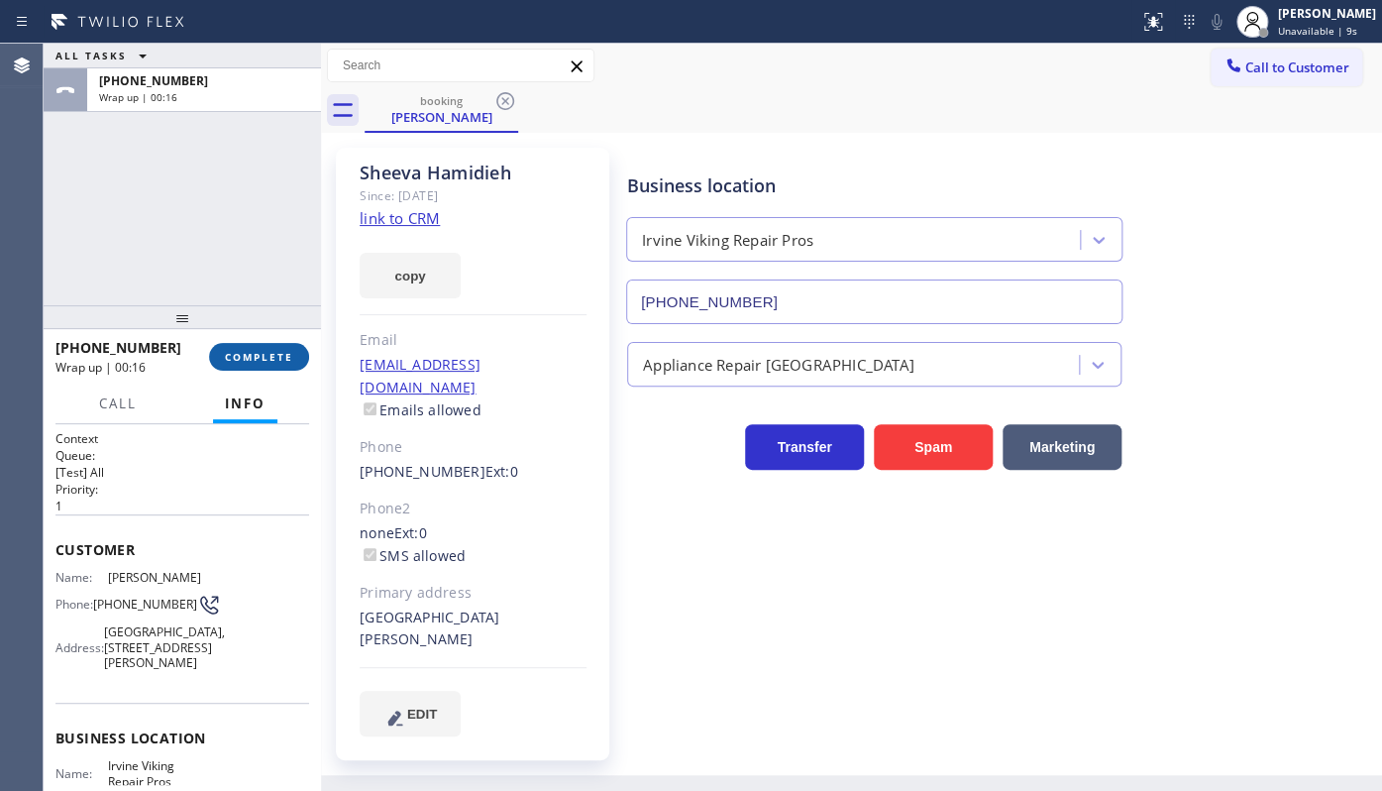
click at [263, 355] on span "COMPLETE" at bounding box center [259, 357] width 68 height 14
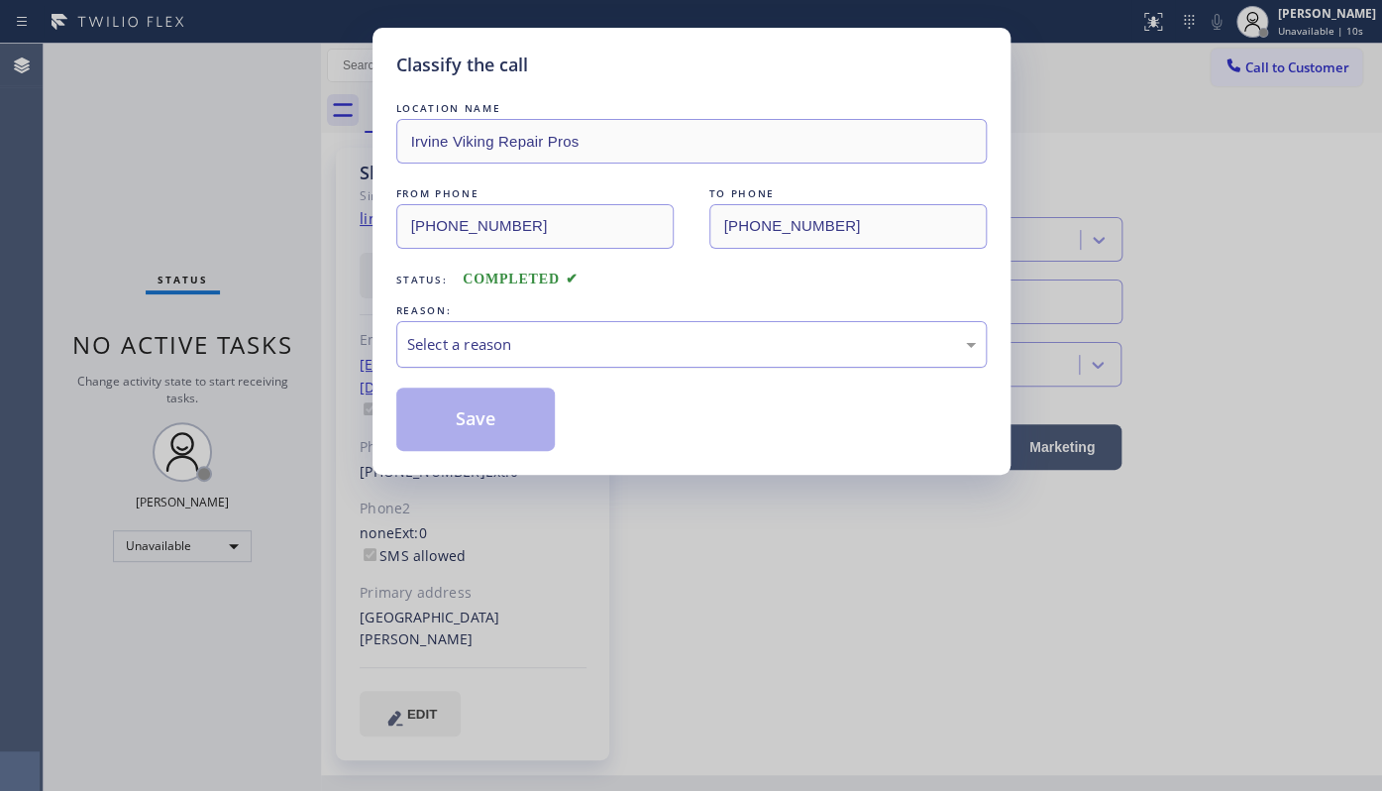
click at [574, 343] on div "Select a reason" at bounding box center [691, 344] width 569 height 23
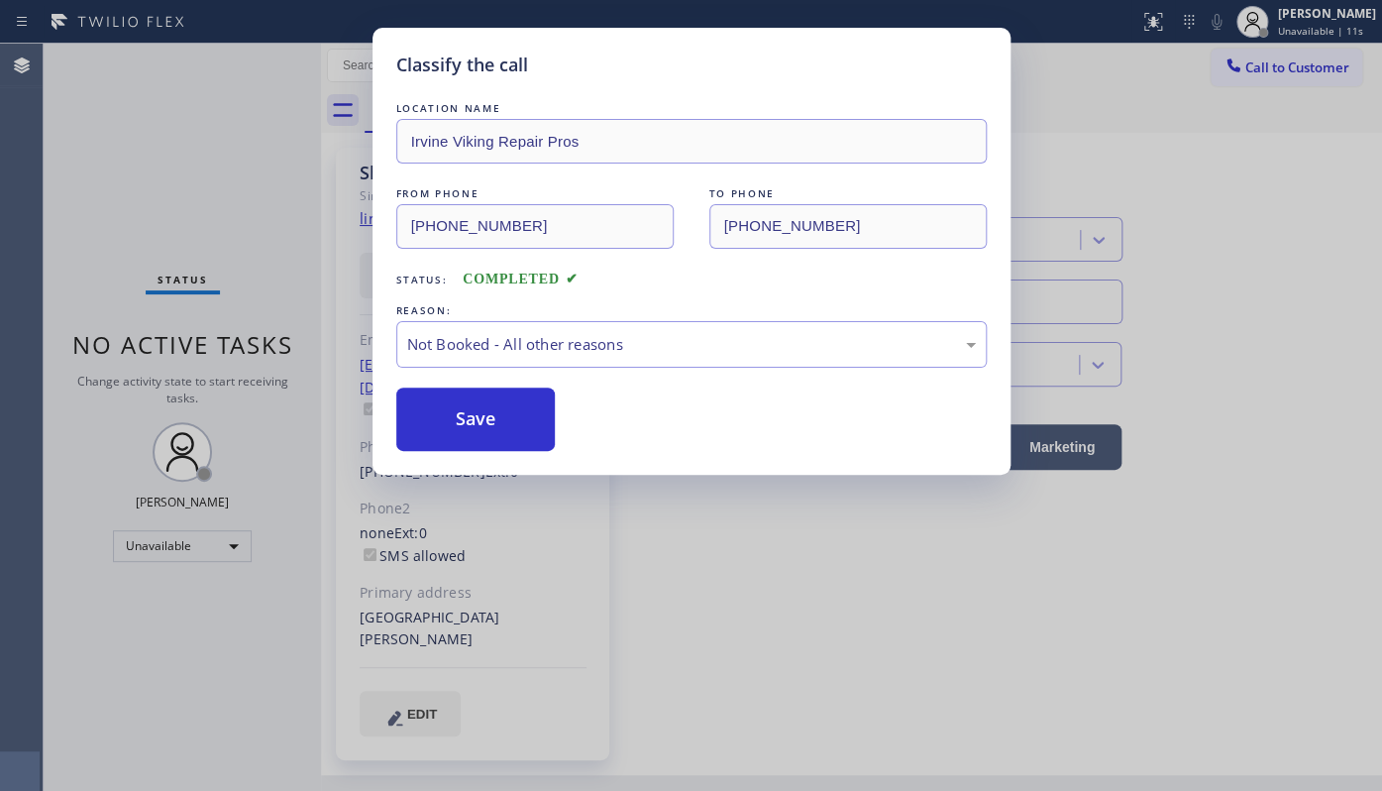
click at [485, 417] on button "Save" at bounding box center [475, 418] width 159 height 63
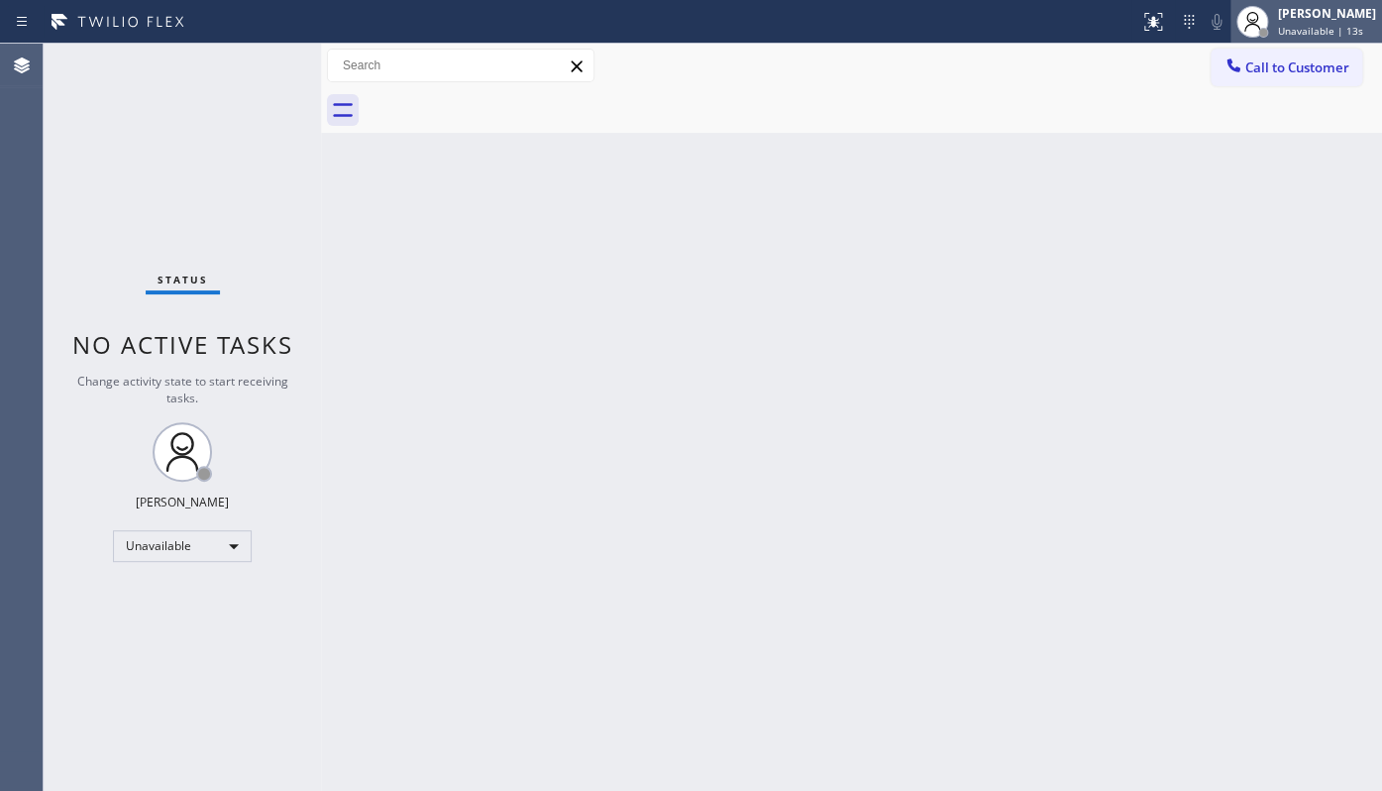
click at [1270, 20] on div at bounding box center [1252, 22] width 44 height 44
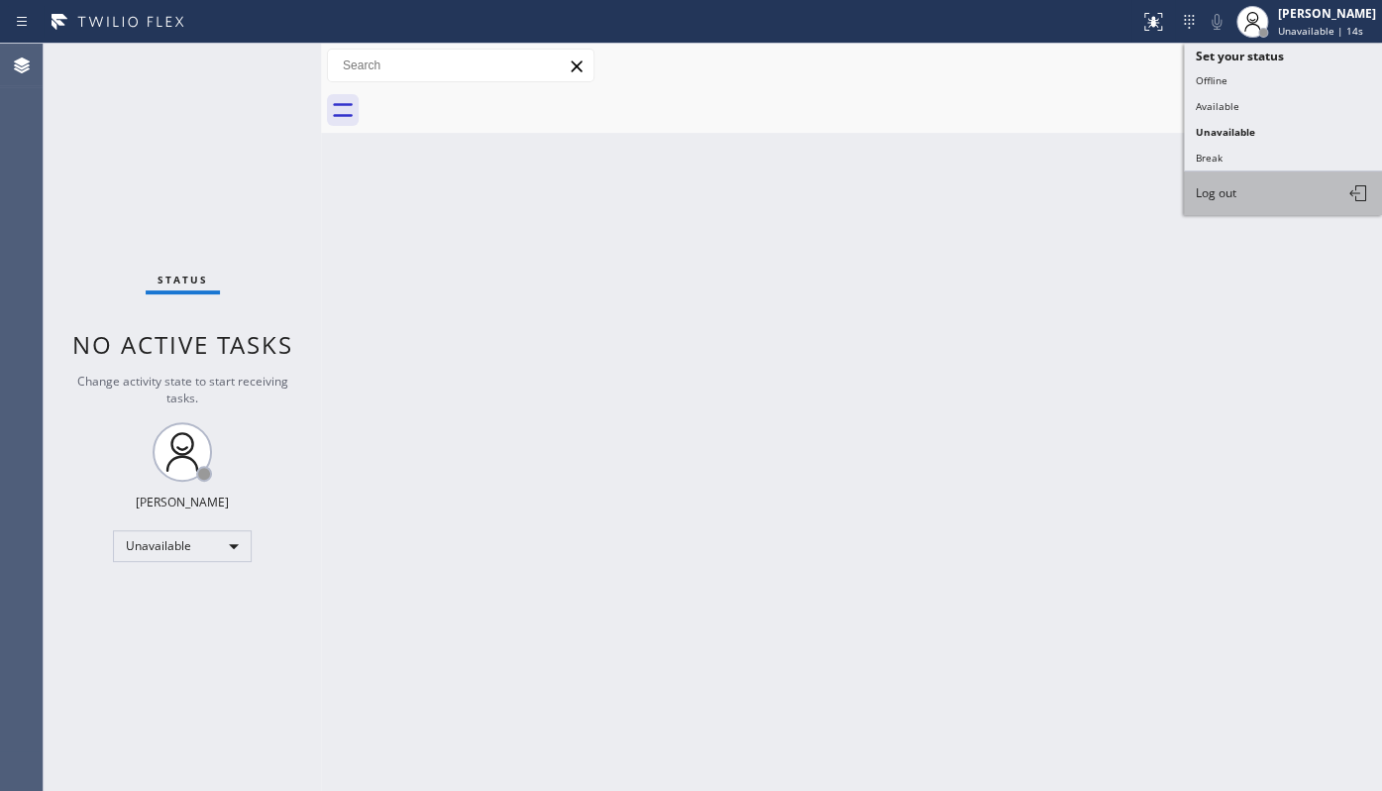
click at [1244, 194] on button "Log out" at bounding box center [1283, 193] width 198 height 44
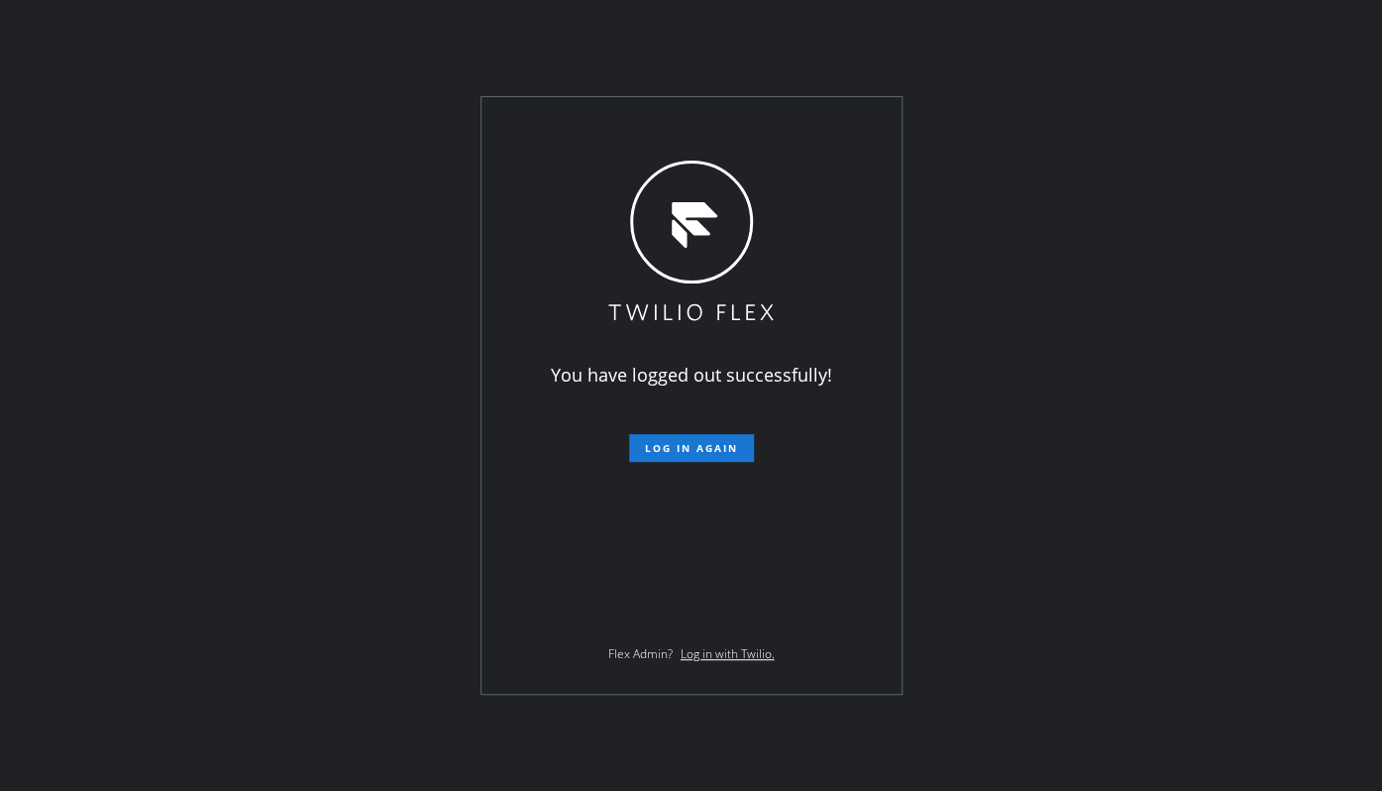
click at [1107, 438] on div "You have logged out successfully! Log in again Flex Admin? Log in with Twilio." at bounding box center [691, 395] width 1382 height 791
drag, startPoint x: 24, startPoint y: 444, endPoint x: 36, endPoint y: 446, distance: 12.1
click at [24, 444] on div "You have logged out successfully! Log in again Flex Admin? Log in with Twilio." at bounding box center [691, 395] width 1382 height 791
click at [125, 445] on div "You have logged out successfully! Log in again Flex Admin? Log in with Twilio." at bounding box center [691, 395] width 1382 height 791
click at [981, 495] on div "You have logged out successfully! Log in again Flex Admin? Log in with Twilio." at bounding box center [691, 395] width 1382 height 791
